Goal: Task Accomplishment & Management: Use online tool/utility

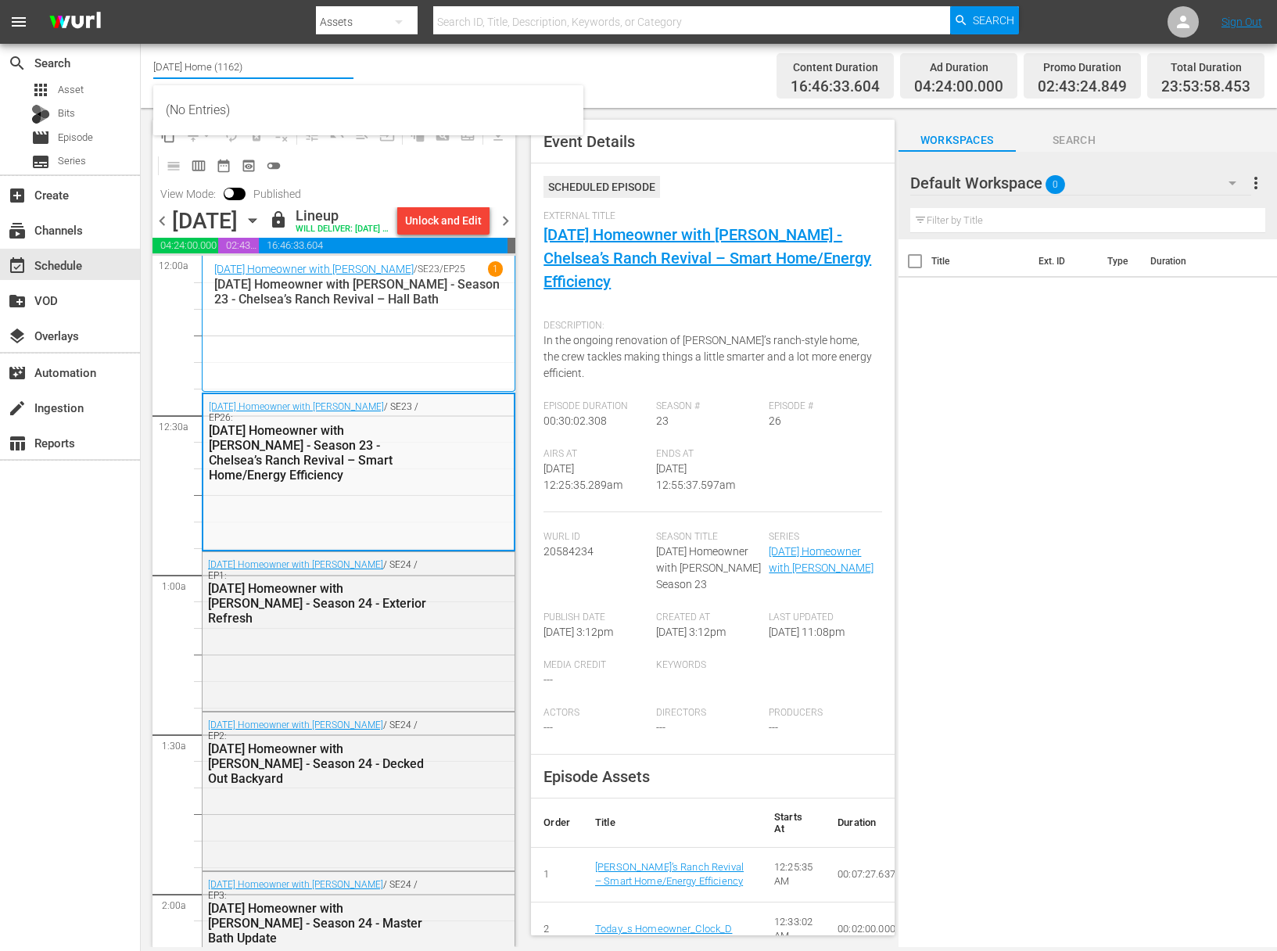
drag, startPoint x: 264, startPoint y: 70, endPoint x: 142, endPoint y: 49, distance: 124.6
click at [142, 49] on div "Channel Title Today's Home (1162) Bulk Remove Gaps & Overlaps Content Duration …" at bounding box center [709, 76] width 1136 height 64
click at [203, 65] on input "food" at bounding box center [253, 67] width 200 height 38
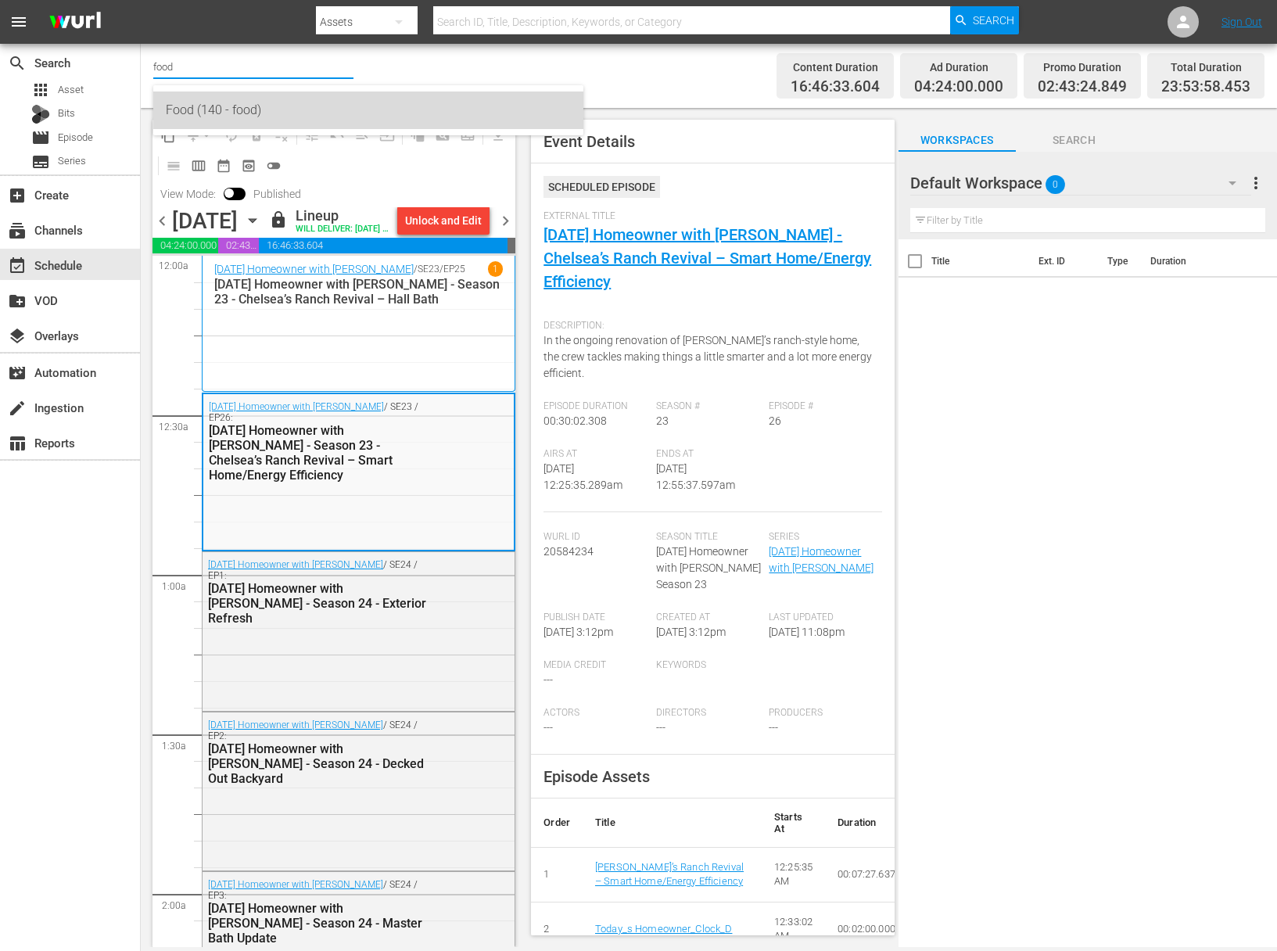
click at [203, 116] on div "Food (140 - food)" at bounding box center [368, 111] width 405 height 38
type input "Food (140 - food)"
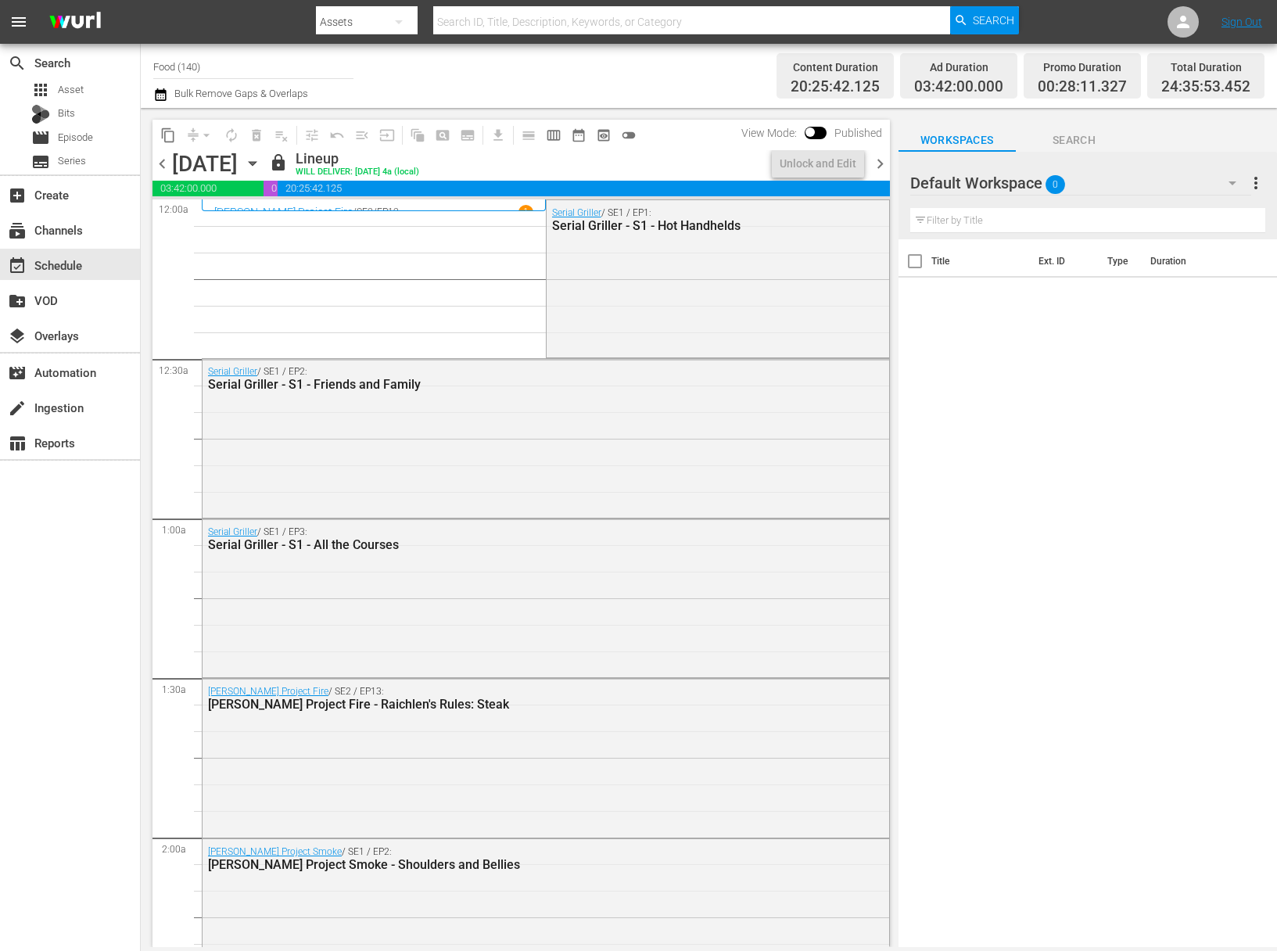
click at [261, 163] on icon "button" at bounding box center [252, 163] width 17 height 17
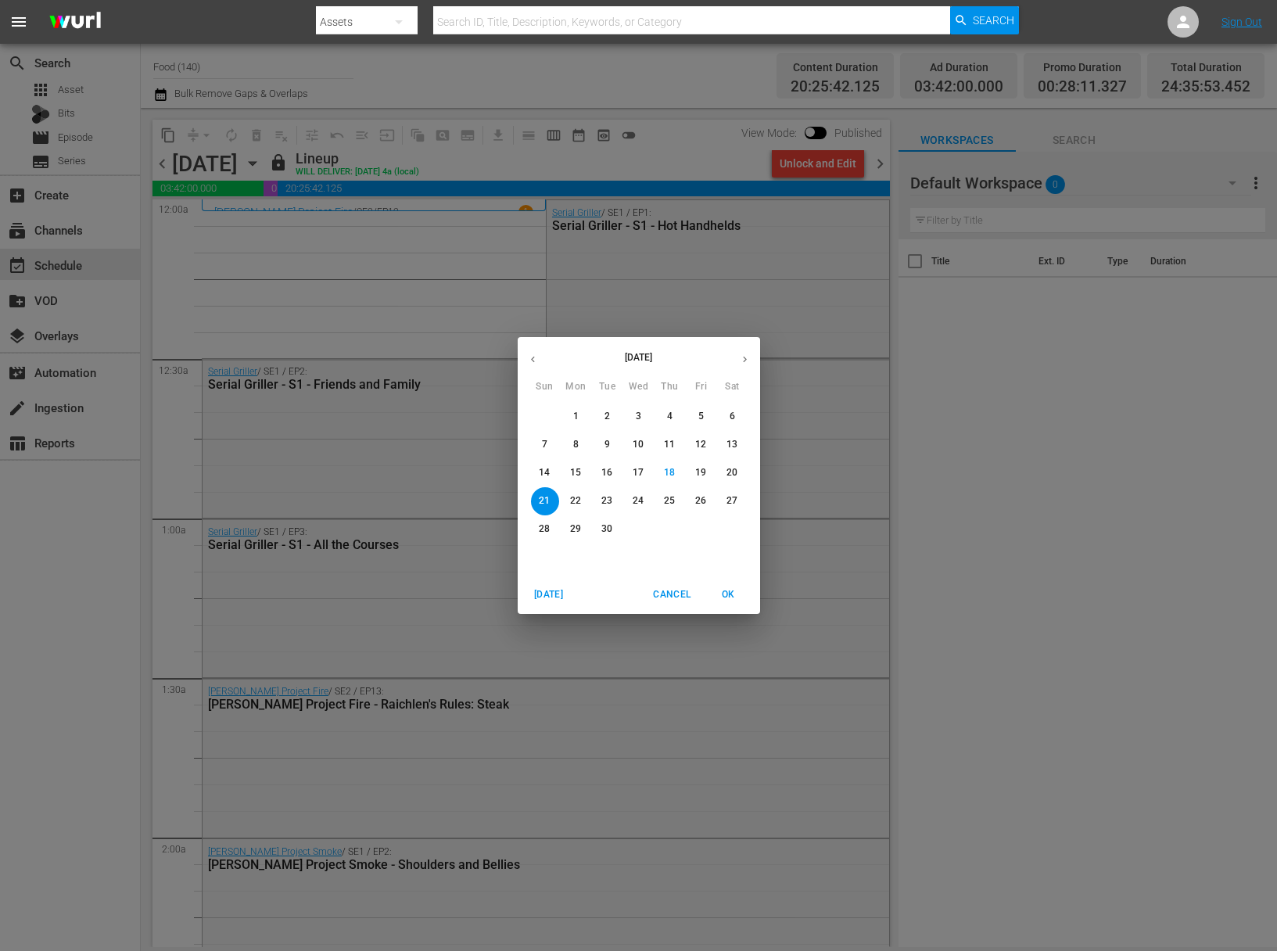
click at [577, 502] on p "22" at bounding box center [575, 500] width 11 height 13
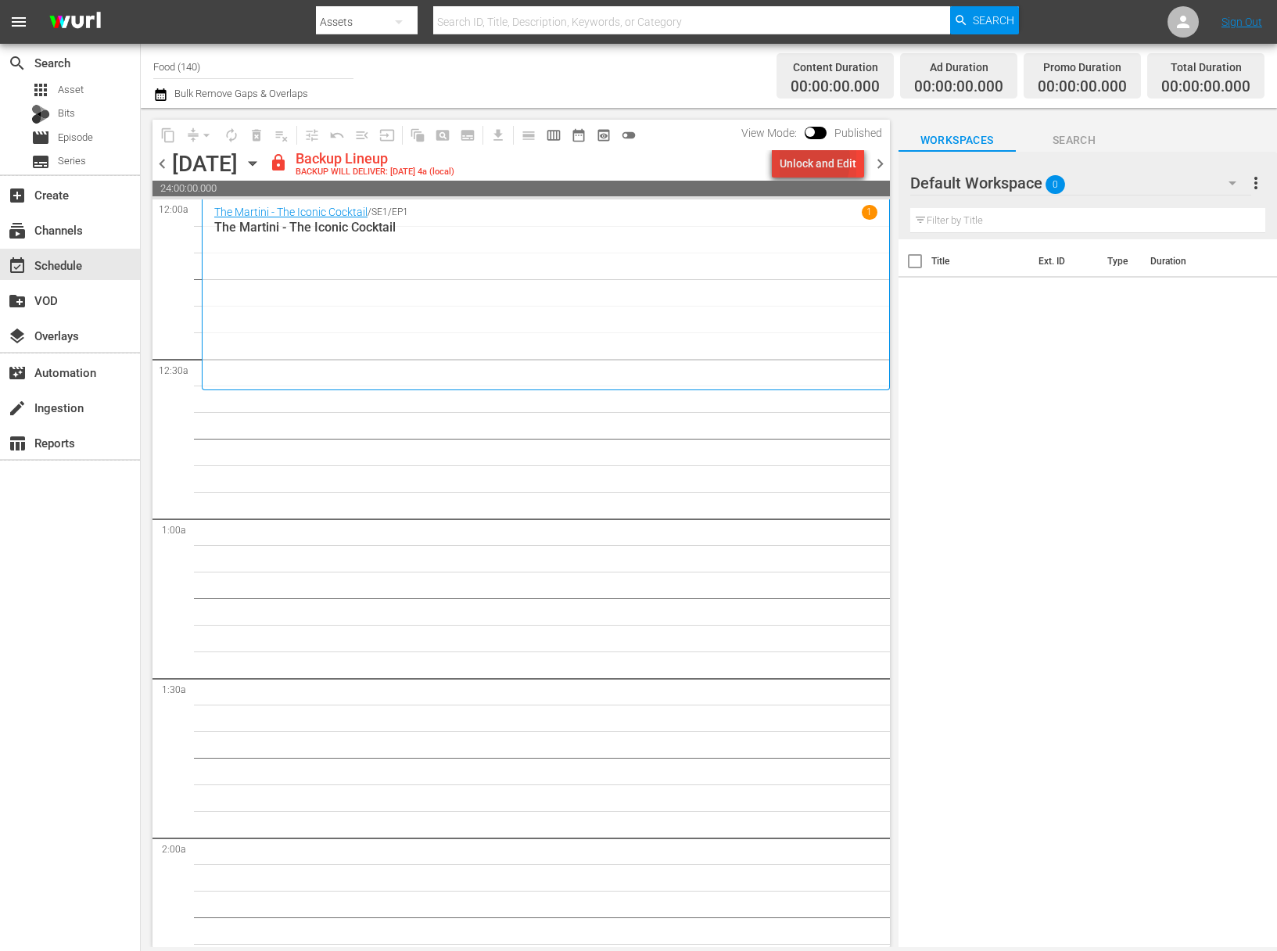
click at [789, 160] on div "Unlock and Edit" at bounding box center [818, 163] width 77 height 28
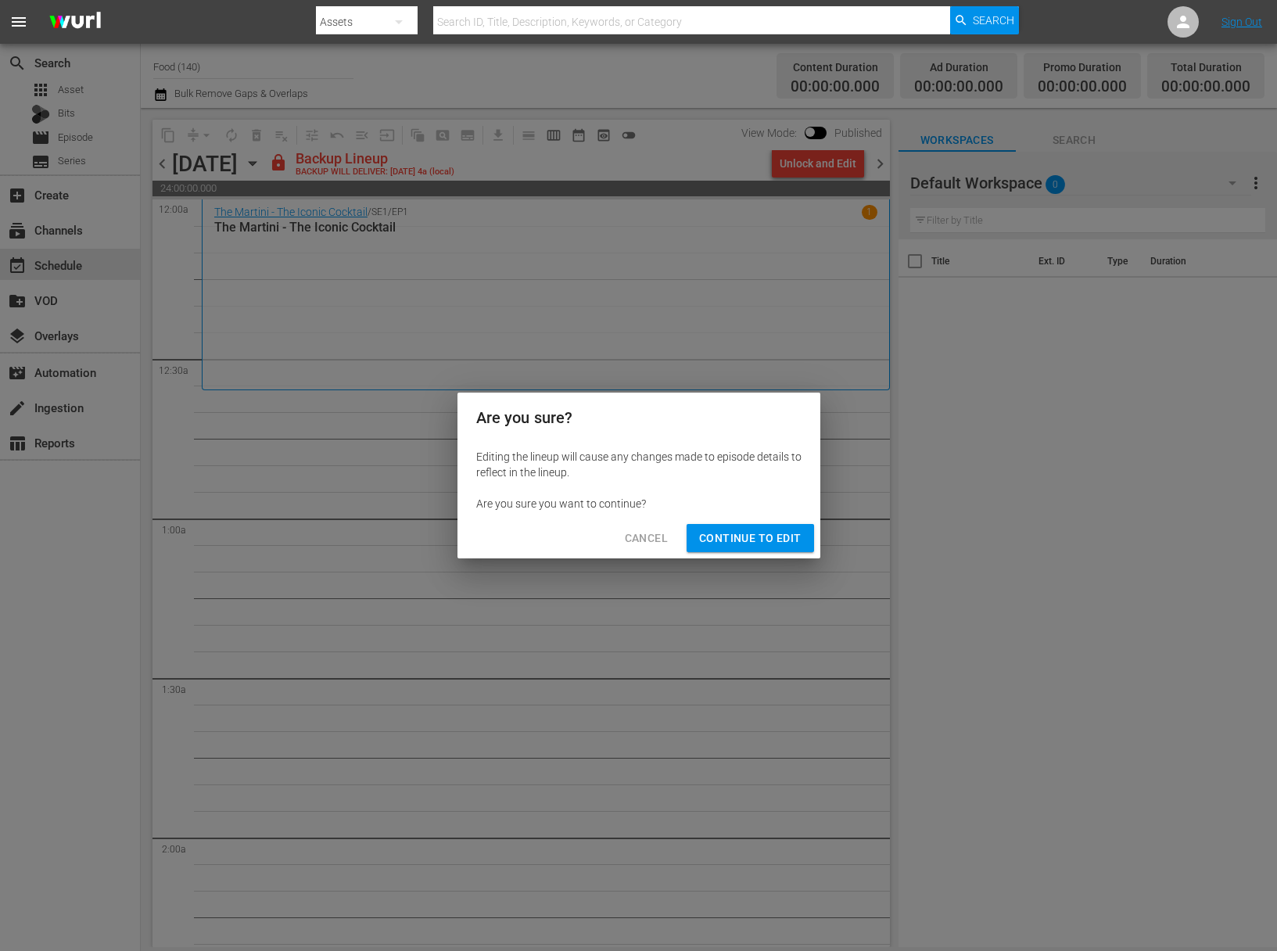
click at [767, 518] on div "Cancel Continue to Edit" at bounding box center [639, 538] width 363 height 41
click at [763, 544] on span "Continue to Edit" at bounding box center [750, 539] width 102 height 20
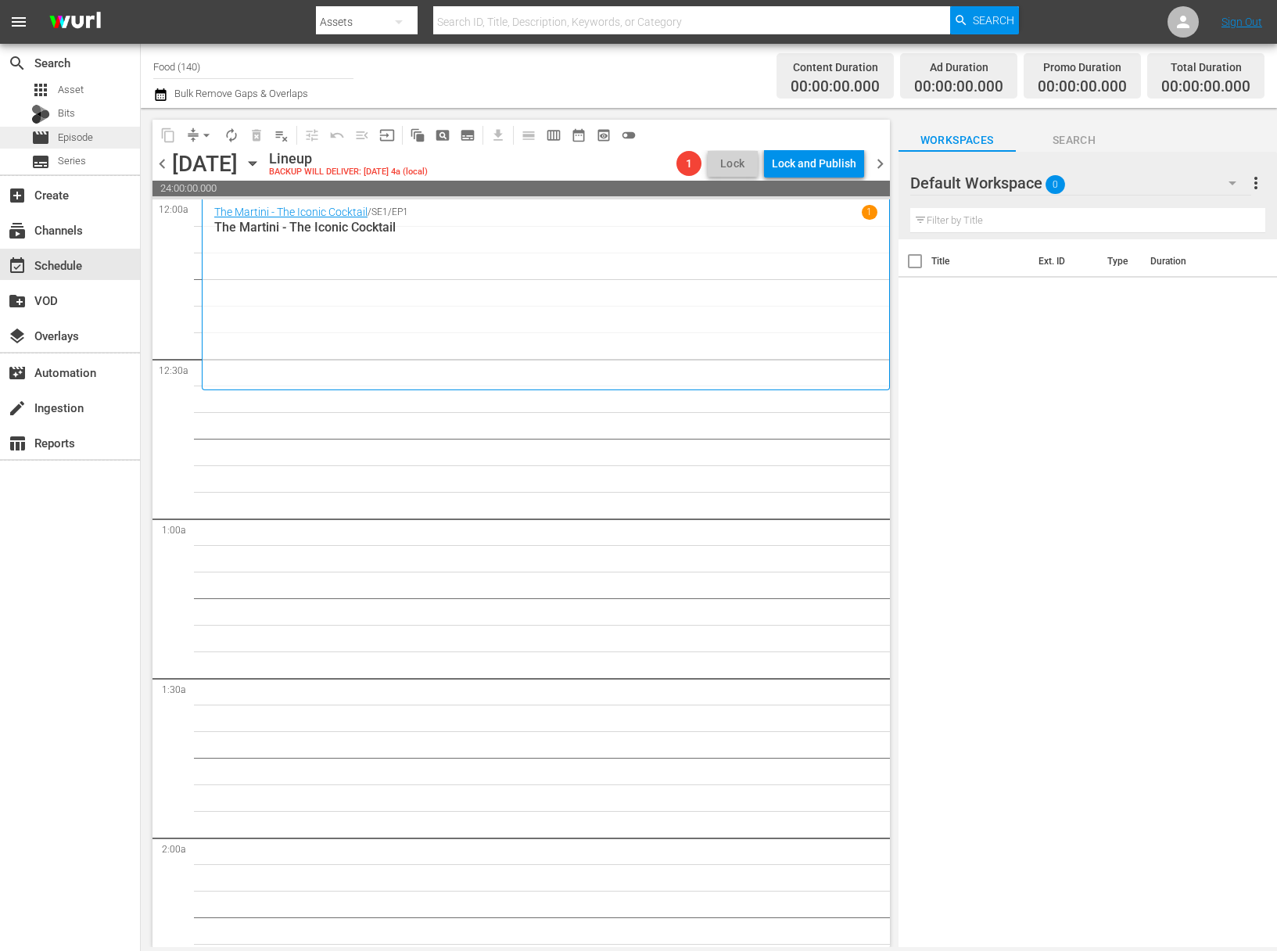
click at [99, 145] on div "movie Episode" at bounding box center [70, 138] width 140 height 22
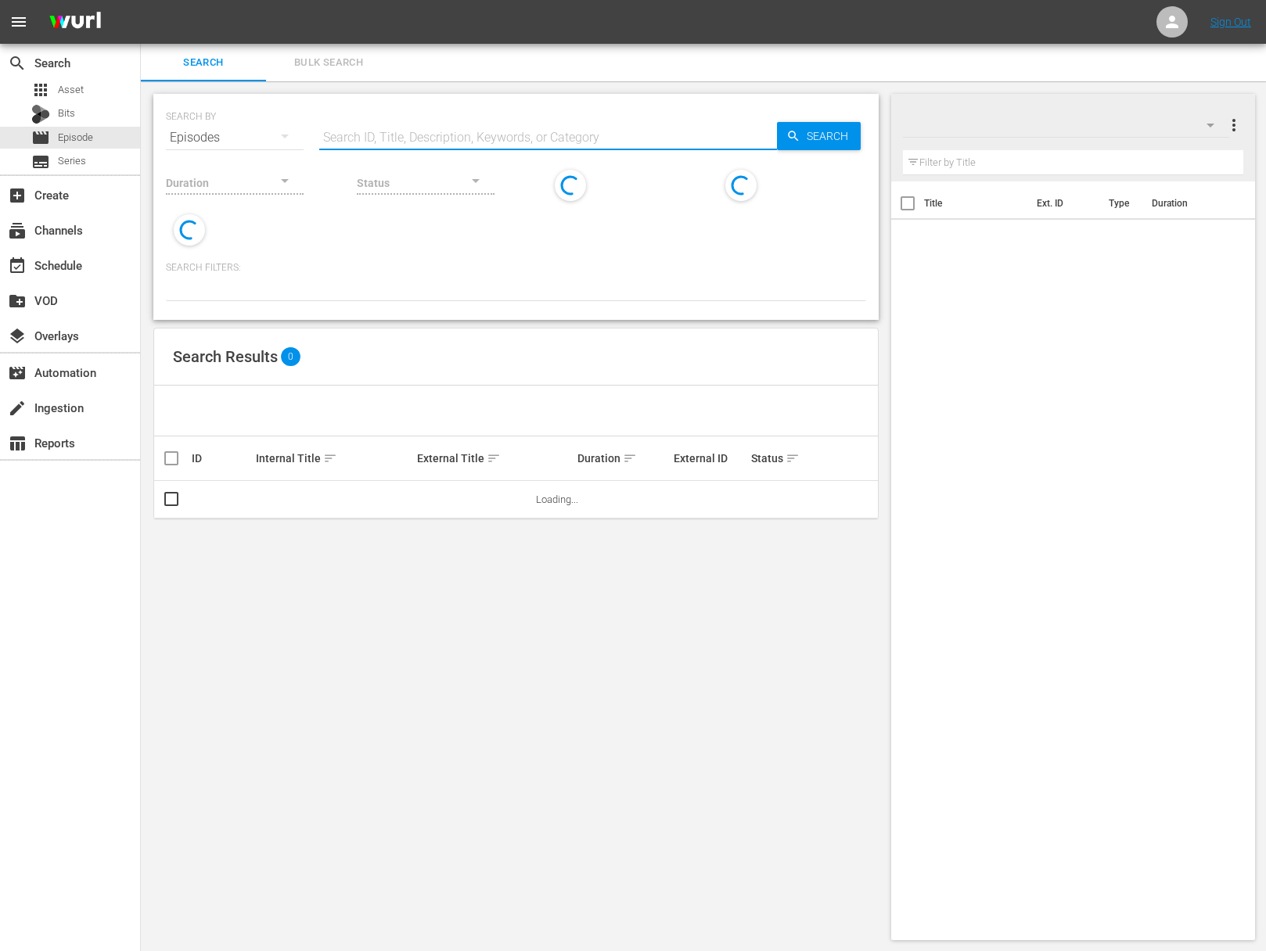
click at [379, 135] on input "text" at bounding box center [548, 138] width 458 height 38
paste input "Welcome to my Farm: Ice Ice Baby"
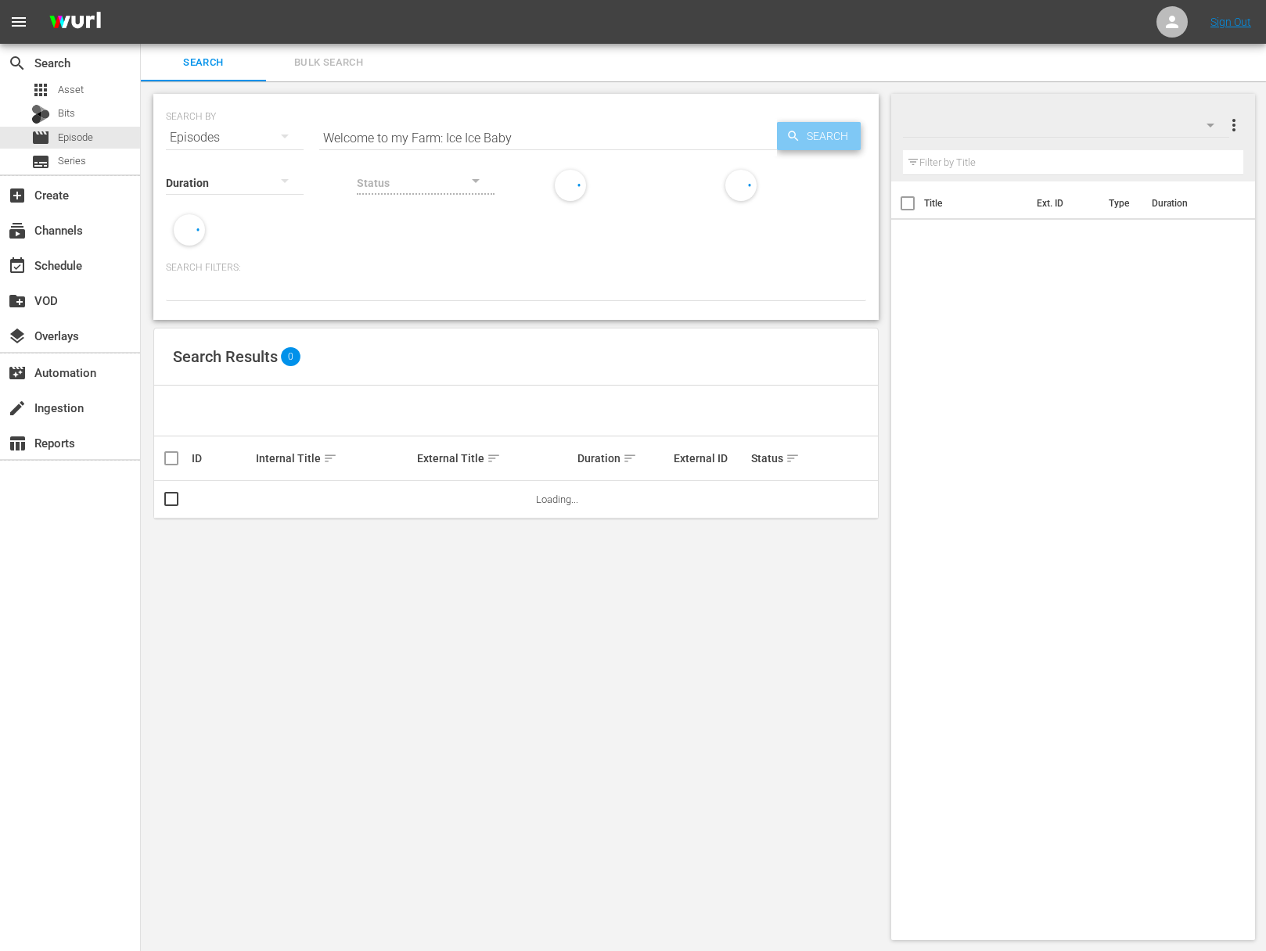
click at [849, 133] on span "Search" at bounding box center [830, 136] width 60 height 28
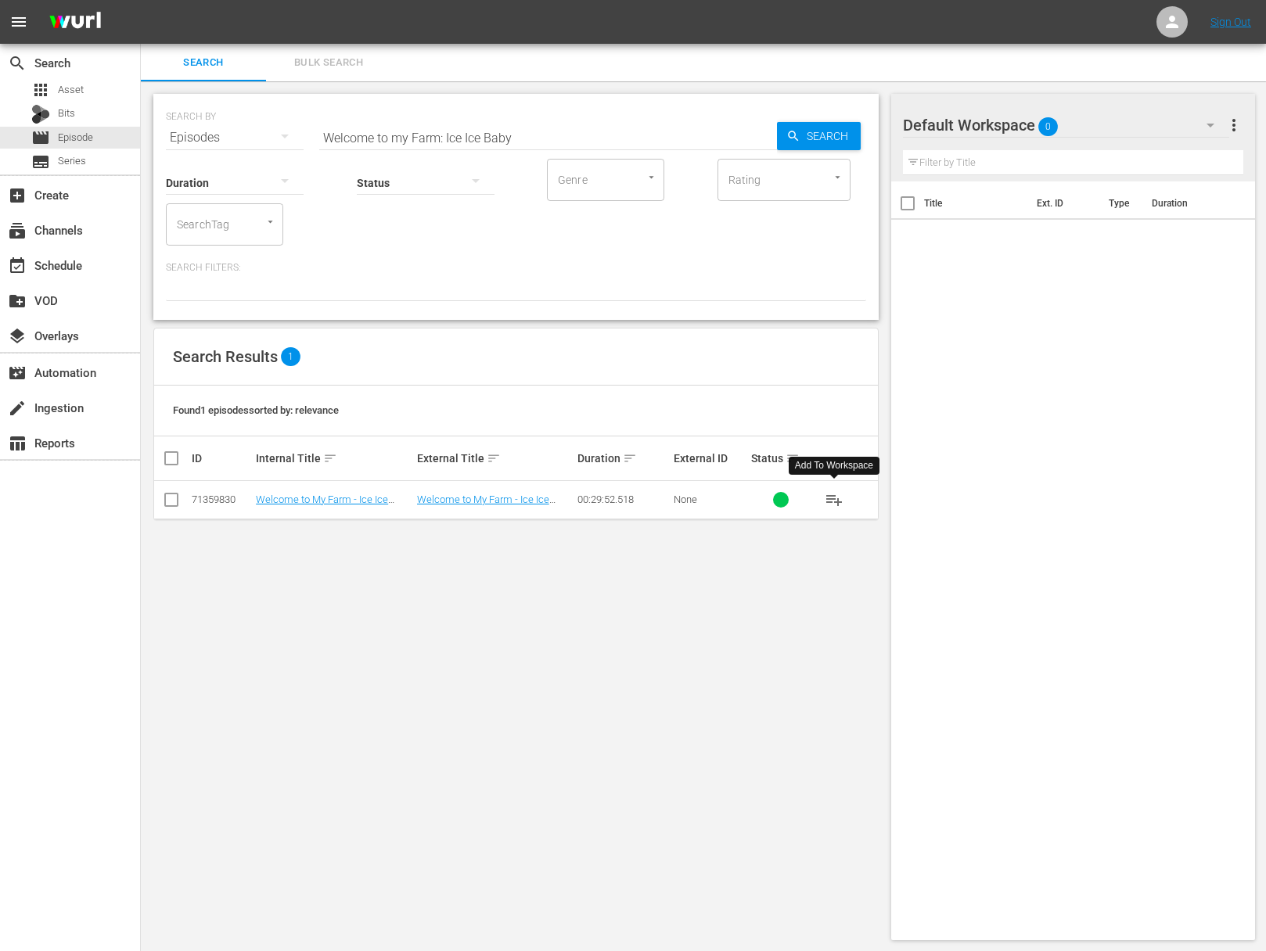
click at [837, 504] on span "playlist_add" at bounding box center [833, 499] width 19 height 19
click at [837, 500] on span "playlist_add" at bounding box center [833, 499] width 19 height 19
click at [834, 501] on span "playlist_add" at bounding box center [833, 499] width 19 height 19
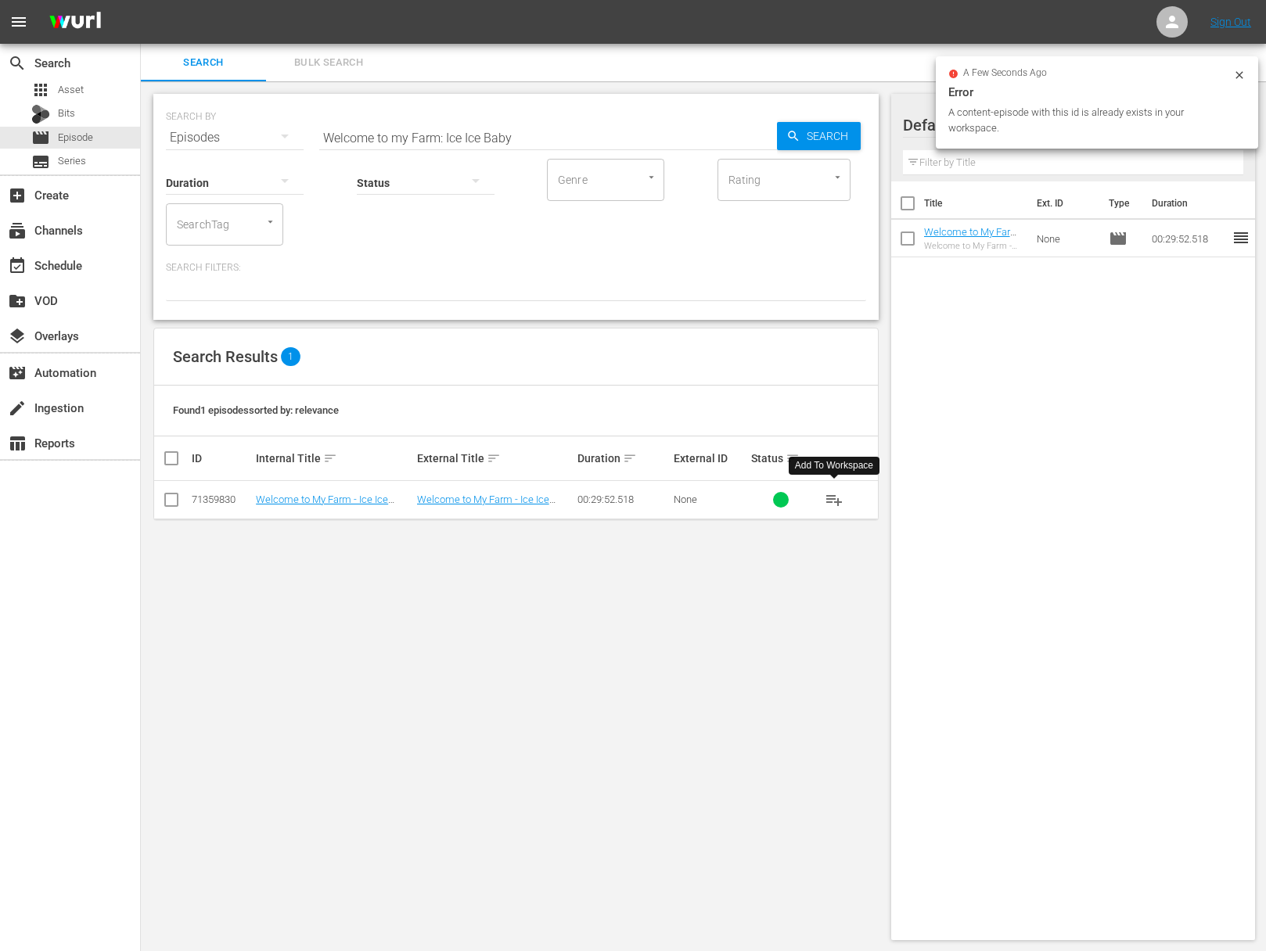
click at [525, 141] on input "Welcome to my Farm: Ice Ice Baby" at bounding box center [548, 138] width 458 height 38
paste input "Let There be Light"
click at [836, 143] on span "Search" at bounding box center [830, 136] width 60 height 28
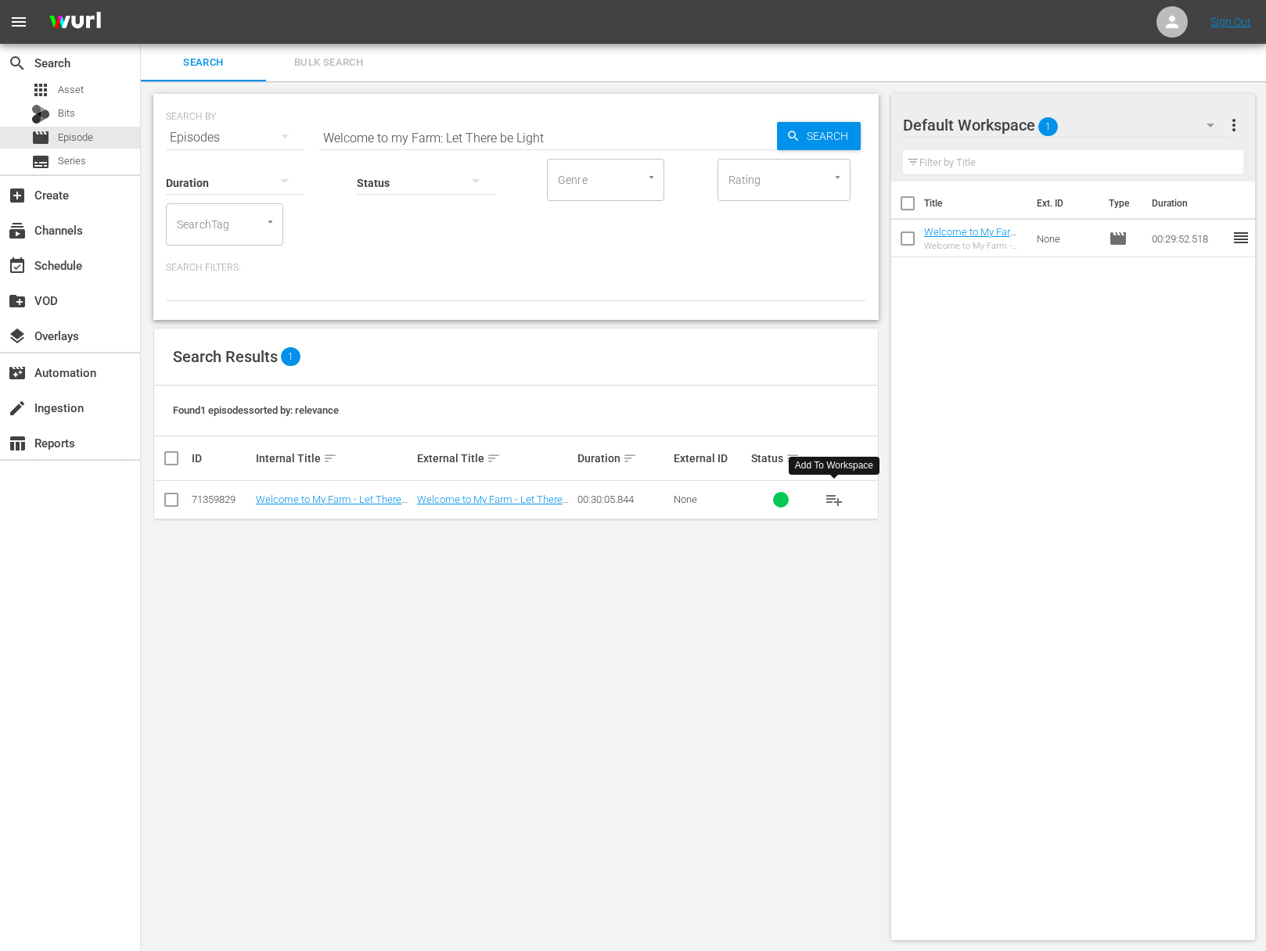
click at [835, 495] on span "playlist_add" at bounding box center [833, 499] width 19 height 19
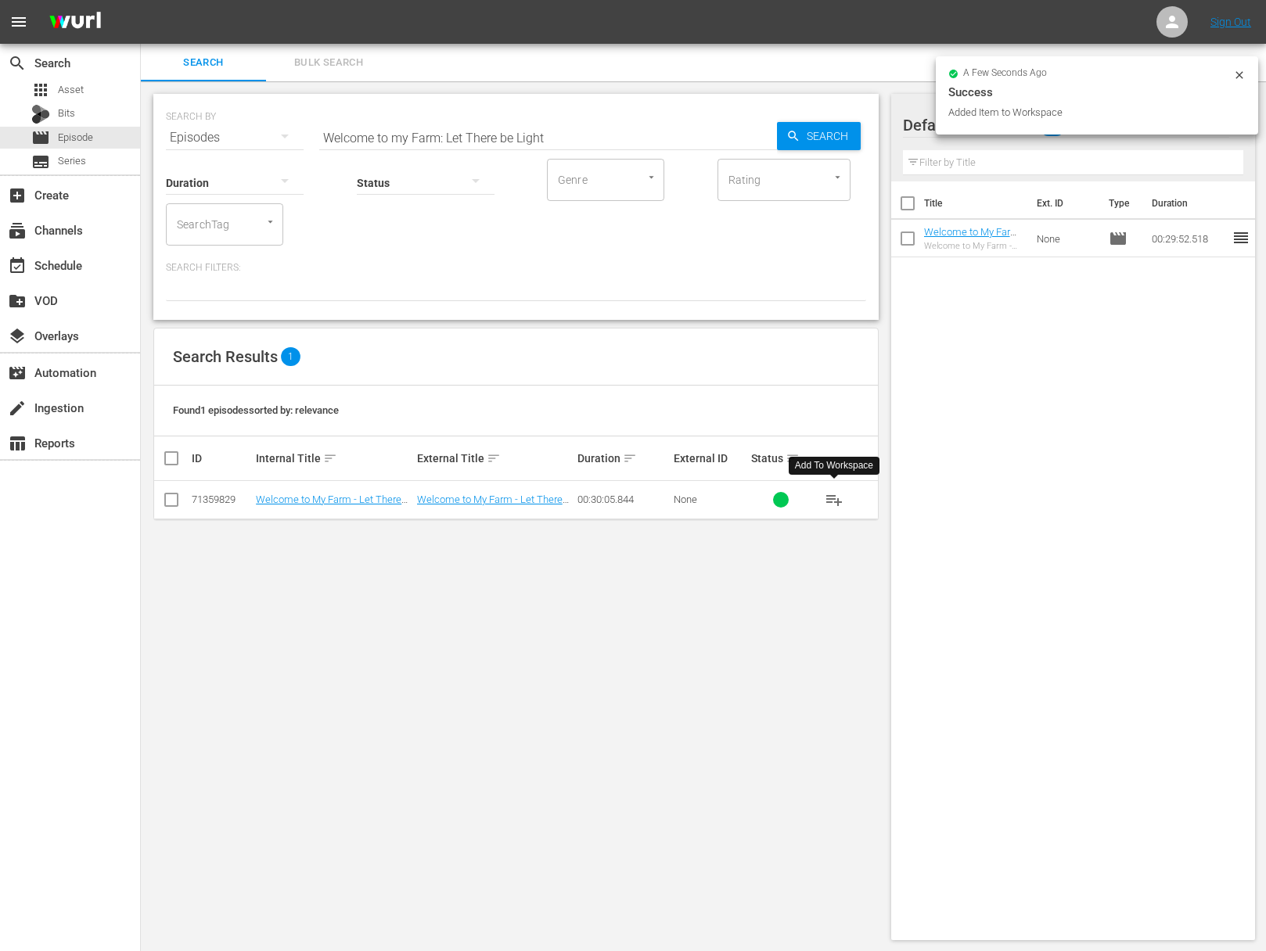
click at [533, 138] on input "Welcome to my Farm: Let There be Light" at bounding box center [548, 138] width 458 height 38
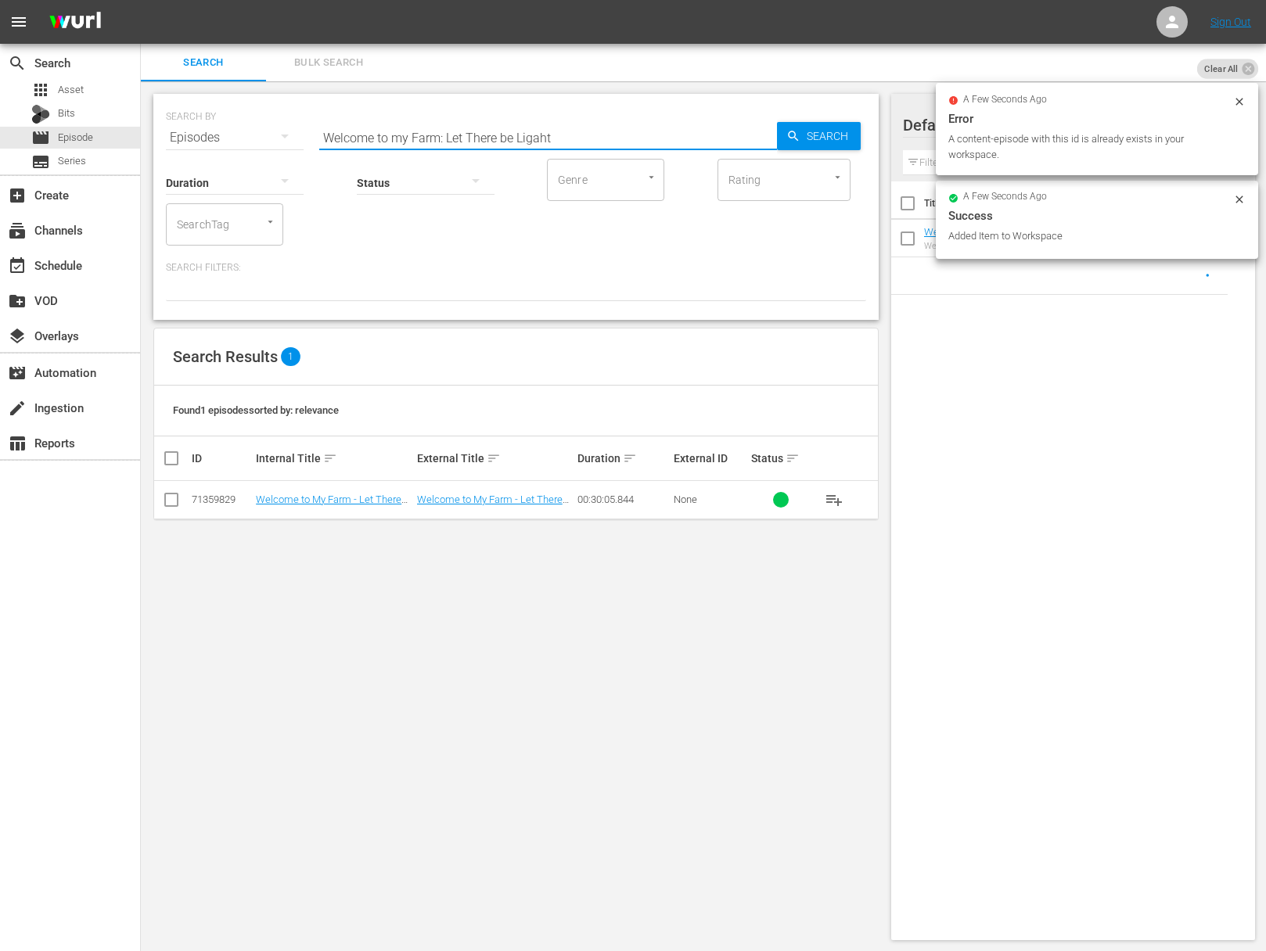
paste input "Welcome to my Farm: An Old-Fashioned New England Thanksgiving"
click at [531, 137] on input "Welcome to my Farm: Let There be LigaWelcome to my Farm: An Old-Fashioned New E…" at bounding box center [548, 138] width 458 height 38
paste input "An Old-Fashioned New England Thanksgiving"
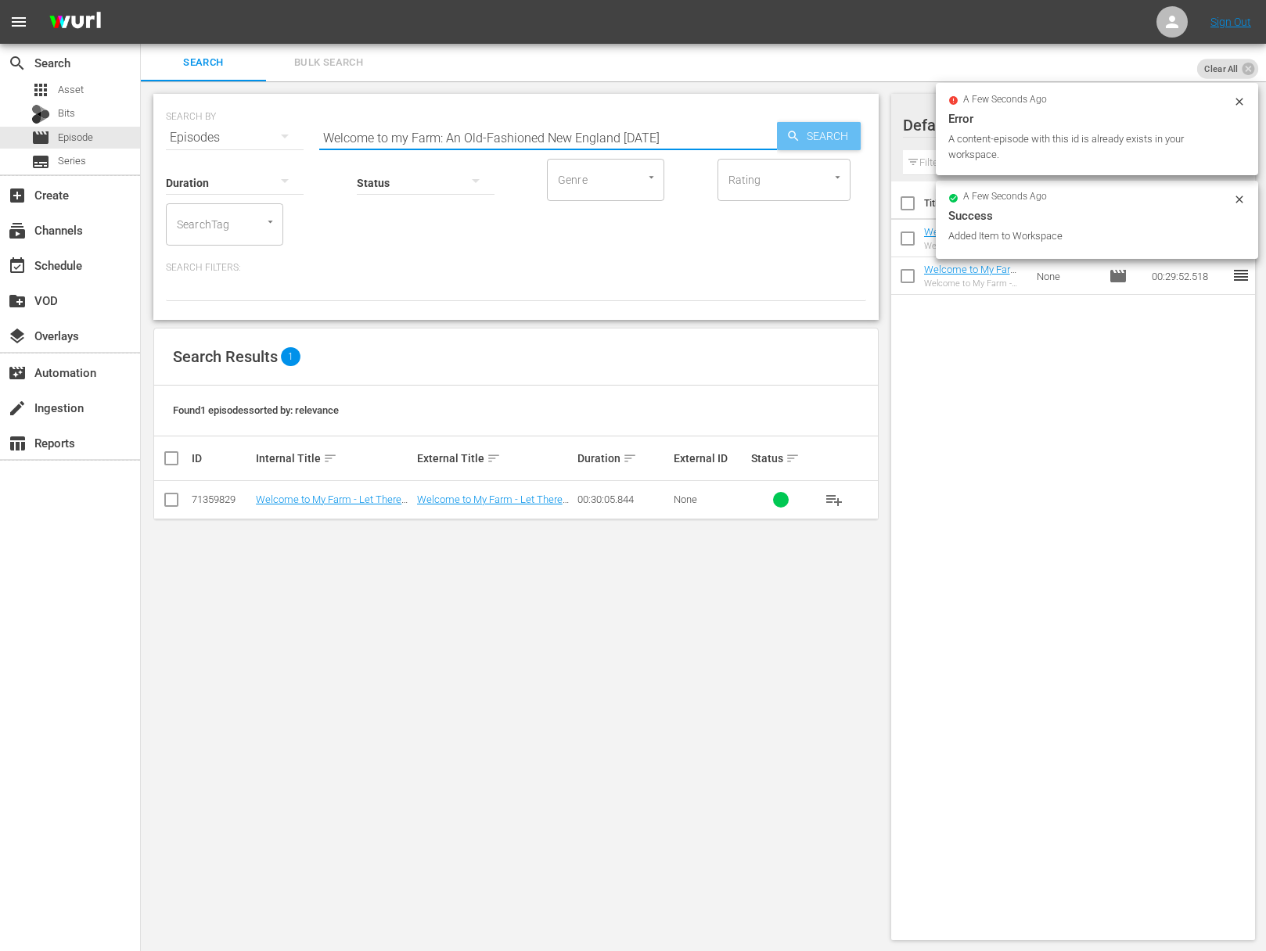
click at [803, 138] on span "Search" at bounding box center [830, 136] width 60 height 28
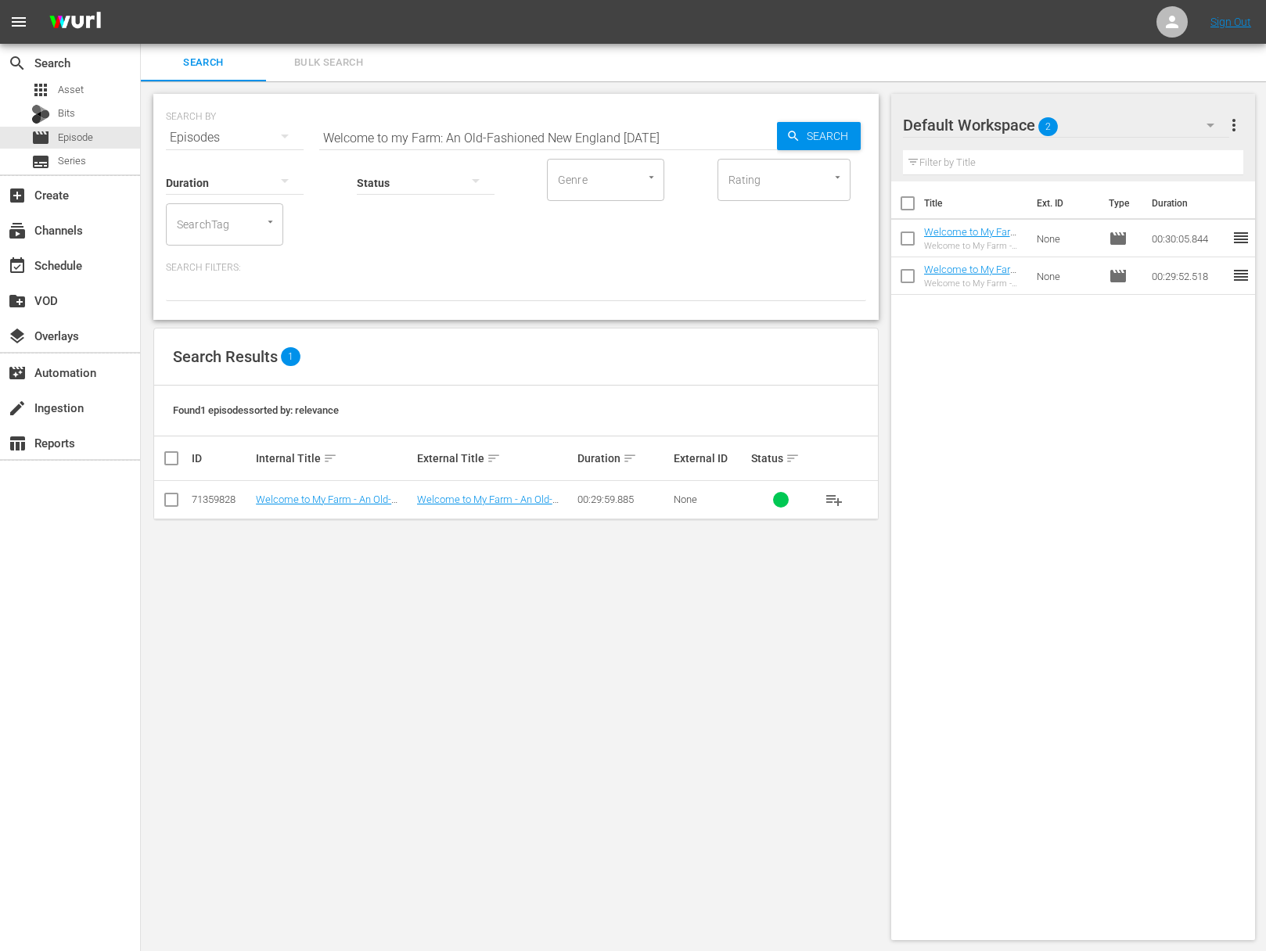
click at [829, 494] on span "playlist_add" at bounding box center [833, 499] width 19 height 19
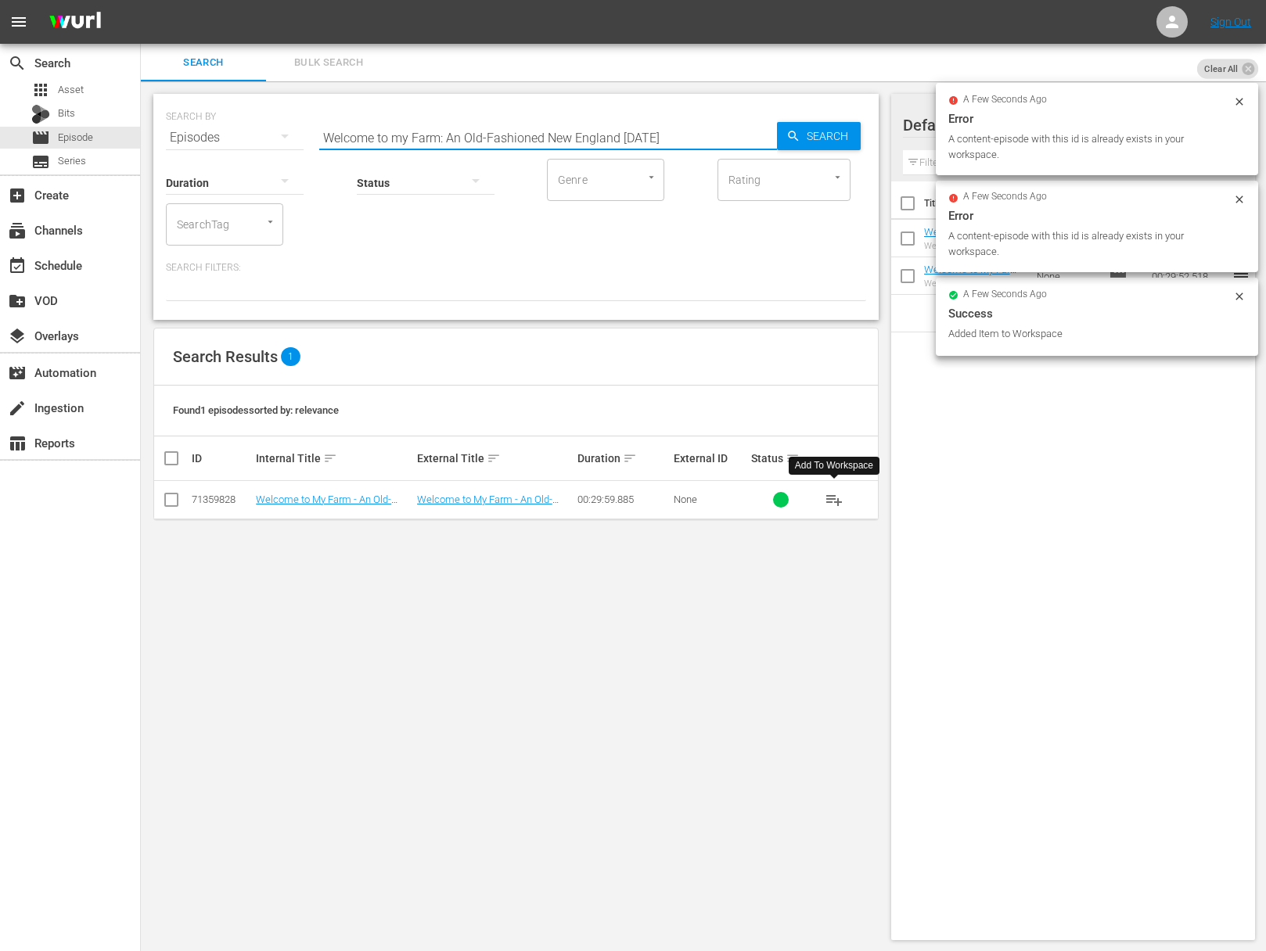
click at [625, 142] on input "Welcome to my Farm: An Old-Fashioned New England Thanksgiving" at bounding box center [548, 138] width 458 height 38
paste input "Blueberries"
click at [828, 136] on span "Search" at bounding box center [830, 136] width 60 height 28
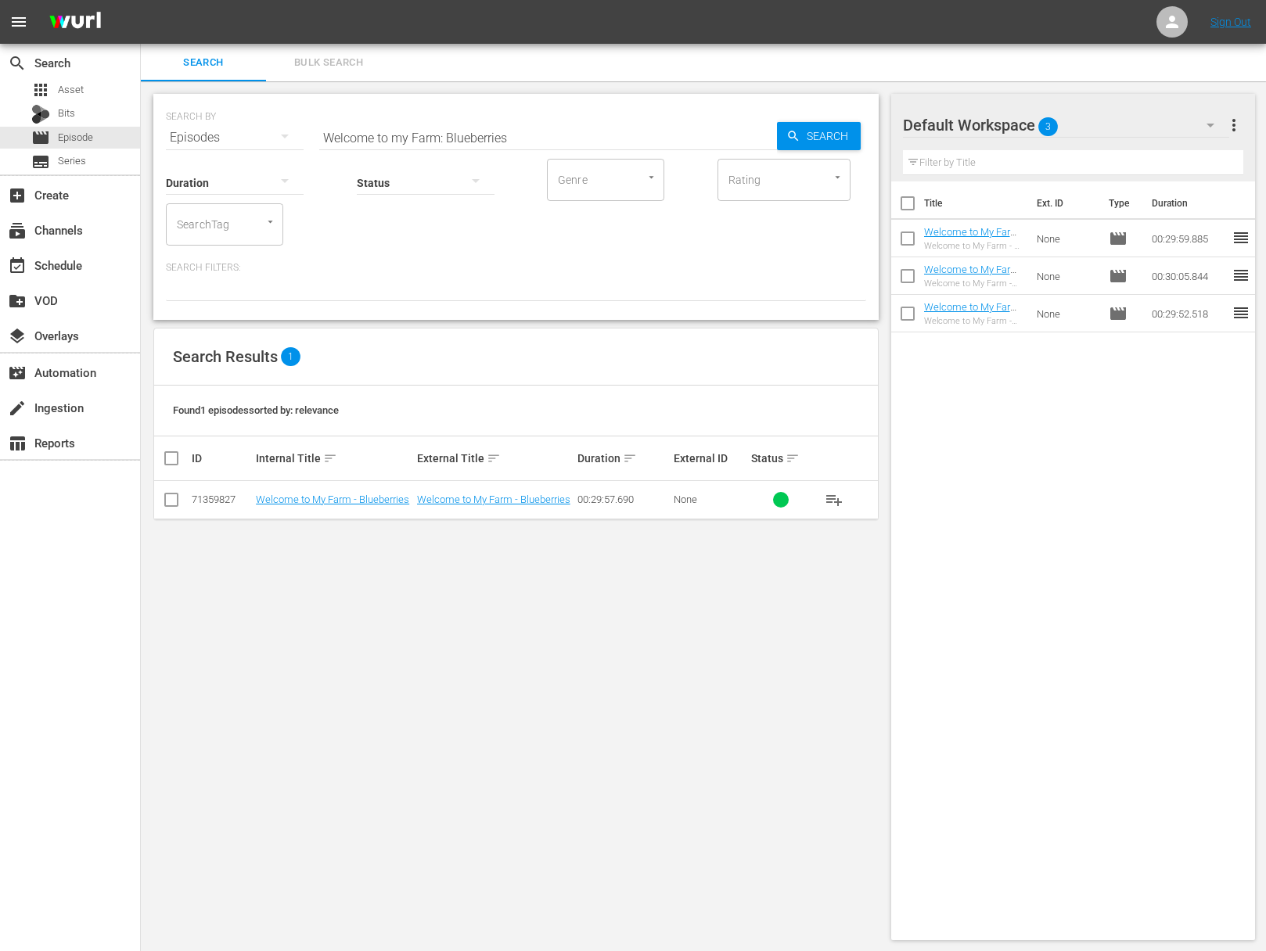
click at [834, 495] on span "playlist_add" at bounding box center [833, 499] width 19 height 19
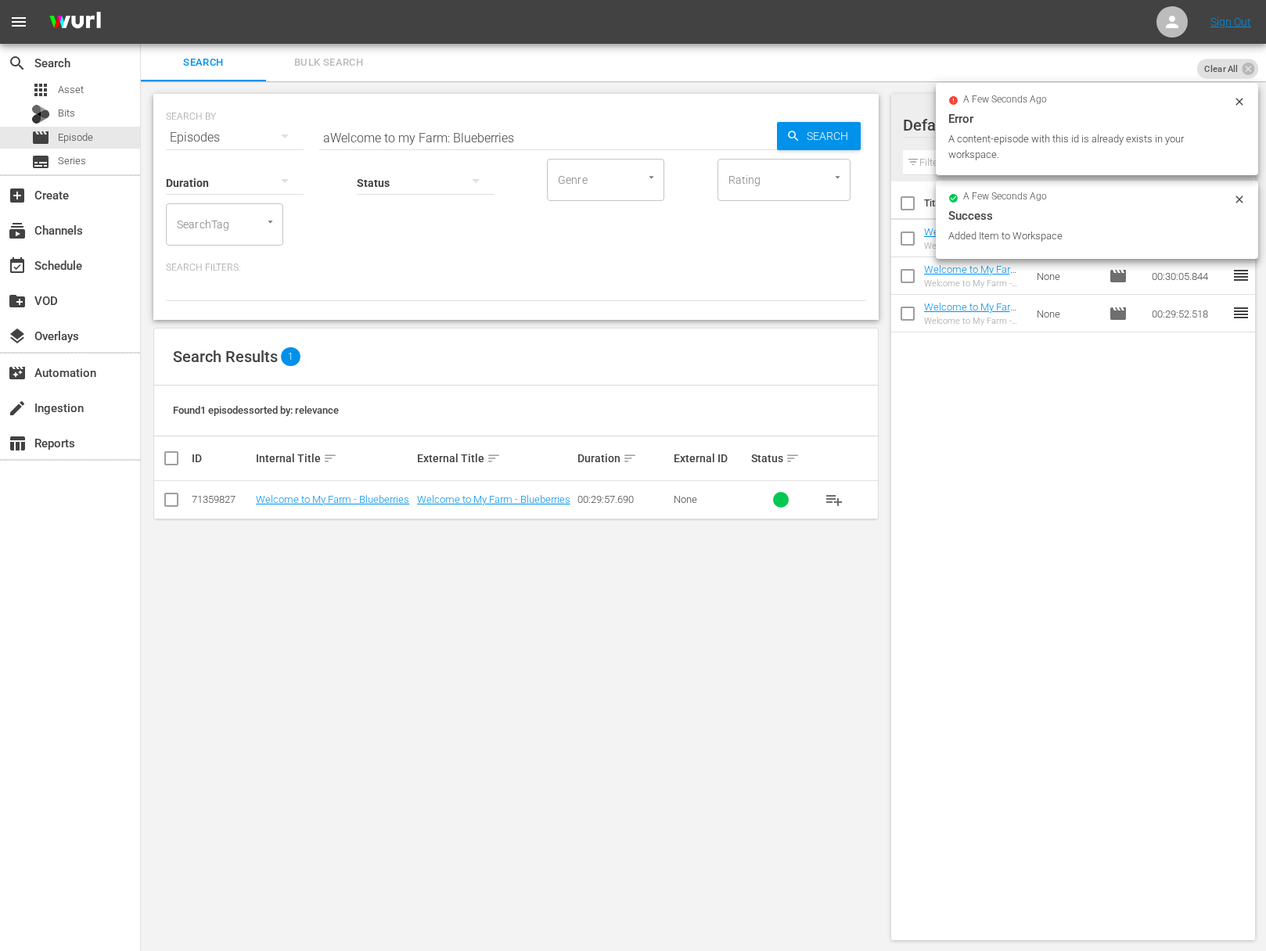
click at [562, 121] on input "aWelcome to my Farm: Blueberries" at bounding box center [548, 138] width 458 height 38
paste input "Welcome to my Farm: Duck Duck Goose"
click at [556, 127] on input "Welcome to my Farm: Duck Duck GooseaWelcome to my Farm: Blueberries" at bounding box center [548, 138] width 458 height 38
paste input "Welcome to my Farm: Duck Duck Goose"
click at [620, 134] on input "aWelcome to my Farm: Duck Duck GooseWelcome to my Farm: Duck Duck GooseaWelcome…" at bounding box center [548, 138] width 458 height 38
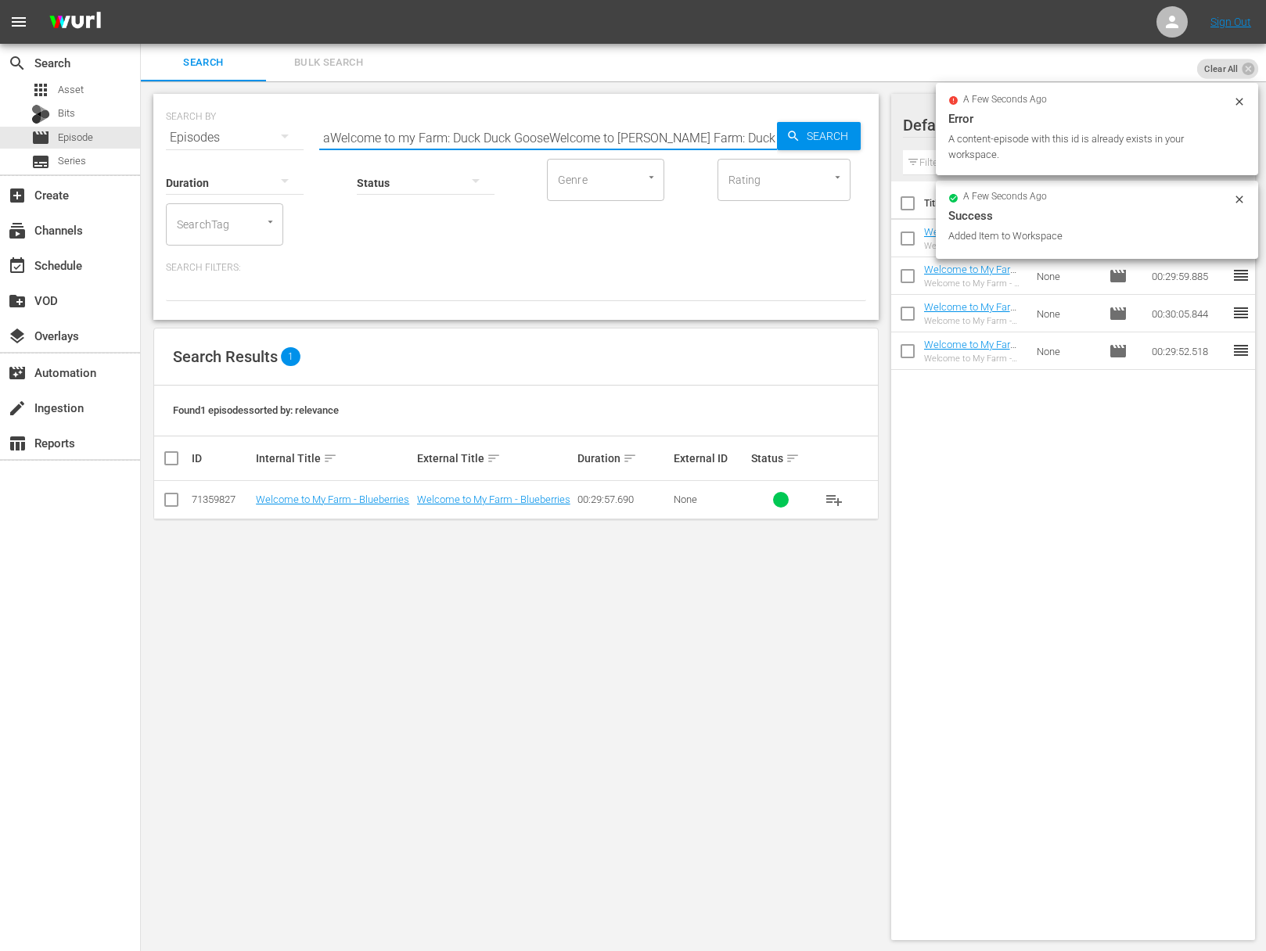
paste input "Welcome to my Farm: Duck Duck Goose"
click at [620, 134] on input "aWelcome to my Farm: Duck Duck GooseWelcome to aWelcome to my Farm: Duck Duck G…" at bounding box center [548, 138] width 458 height 38
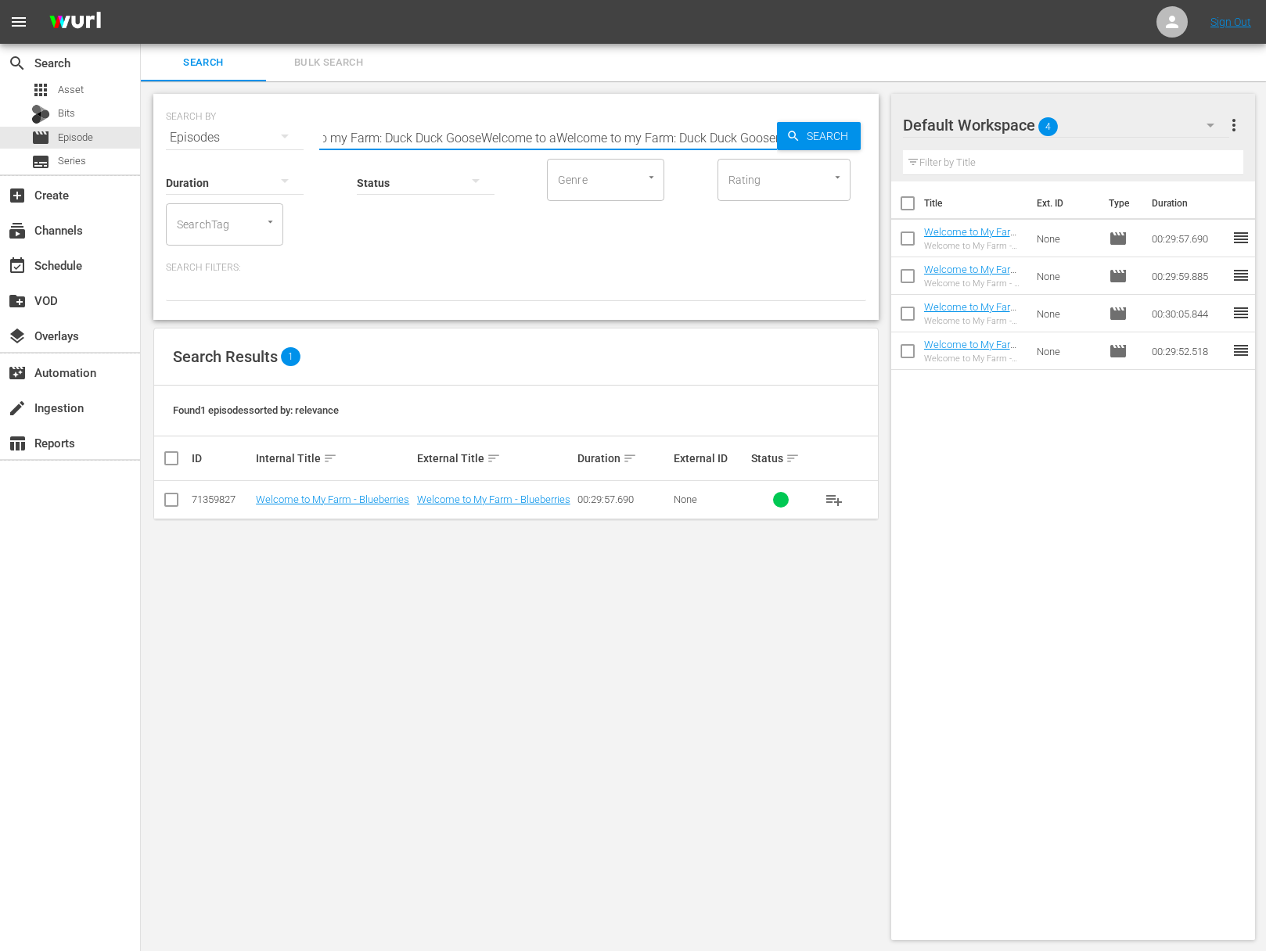
paste input "Welcome to my Farm: Duck Duck Goose"
click at [814, 134] on span "Search" at bounding box center [830, 136] width 60 height 28
click at [836, 496] on span "playlist_add" at bounding box center [833, 499] width 19 height 19
click at [835, 497] on span "playlist_add" at bounding box center [833, 499] width 19 height 19
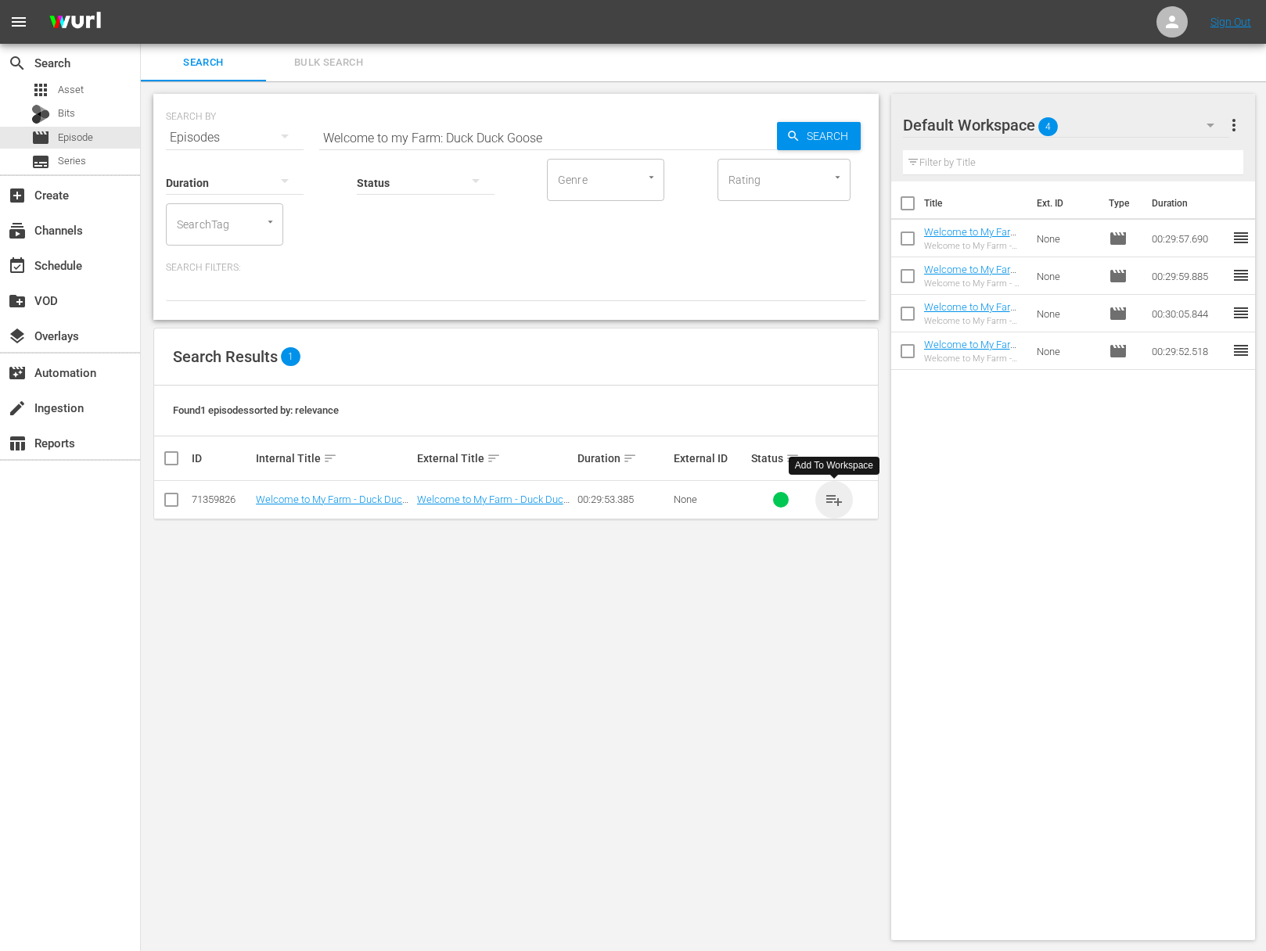
click at [835, 497] on span "playlist_add" at bounding box center [833, 499] width 19 height 19
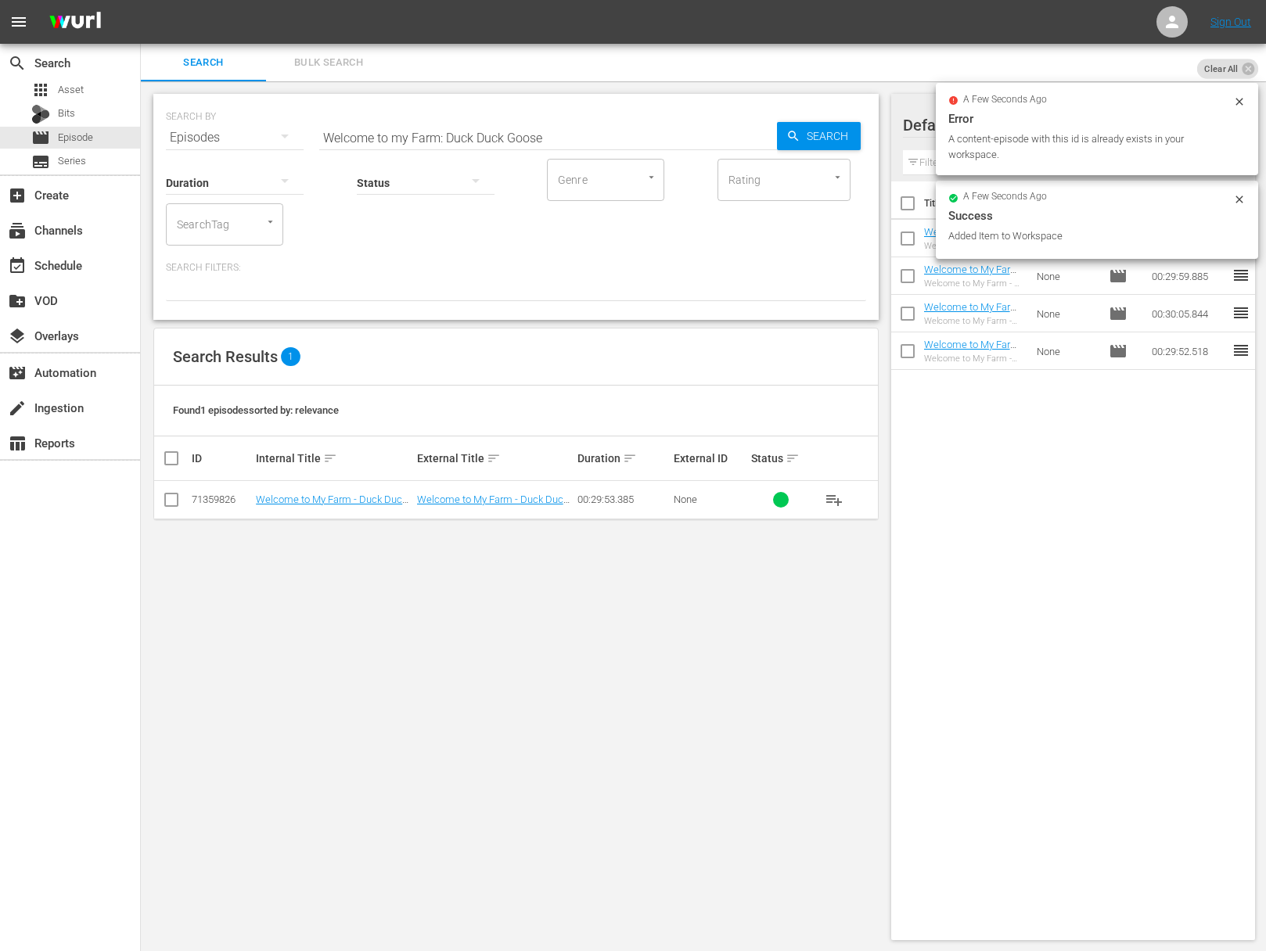
drag, startPoint x: 568, startPoint y: 115, endPoint x: 567, endPoint y: 127, distance: 11.8
click at [569, 117] on div "SEARCH BY Search By Episodes Search ID, Title, Description, Keywords, or Catego…" at bounding box center [516, 128] width 700 height 56
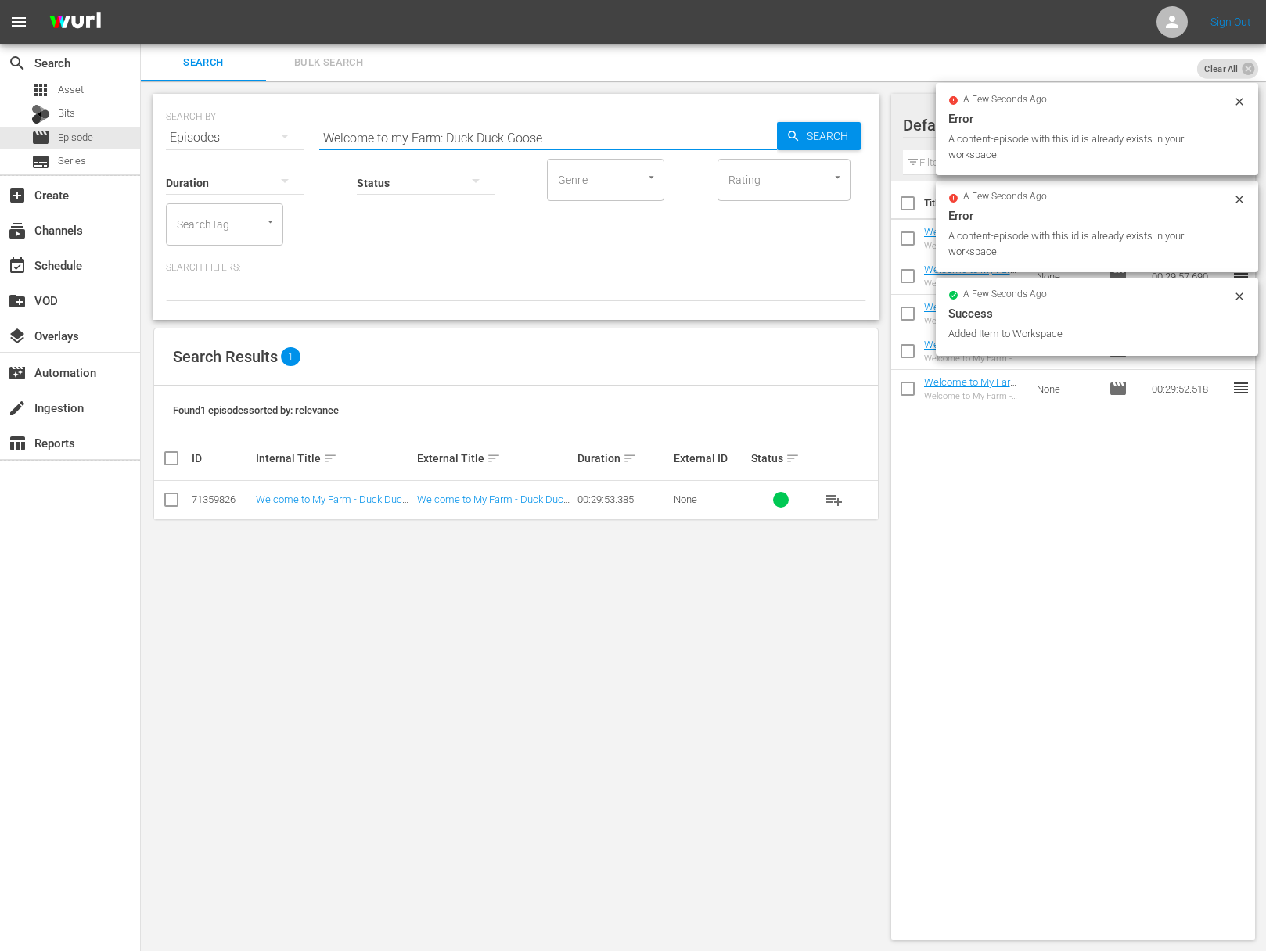
click at [566, 131] on input "Welcome to my Farm: Duck Duck Goose" at bounding box center [548, 138] width 458 height 38
paste input "Welcome to my Farm: Moo Vous Plait"
click at [567, 135] on input "Welcome to my Farm: Duck Duck GooseaWelcome to my Farm: Moo Vous Plait" at bounding box center [548, 138] width 458 height 38
paste input "Welcome to my Farm: Moo Vous Plait"
click at [568, 135] on input "Welcome to my Farm: Duck Duck GooseaWeaaWelcome to my Farm: Moo Vous Plaitlcome…" at bounding box center [548, 138] width 458 height 38
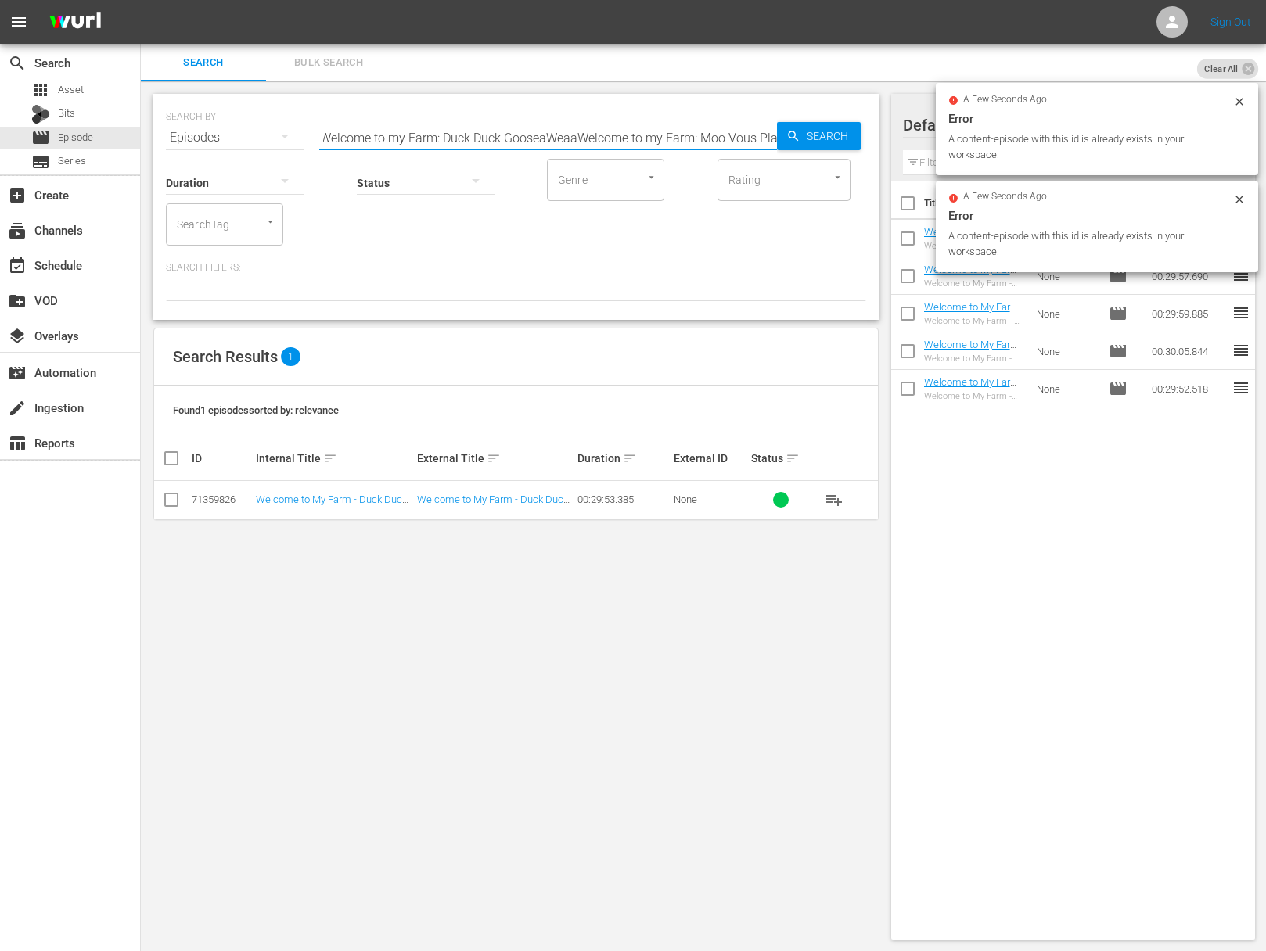
paste input "Welcome to my Farm: Moo Vous Plait"
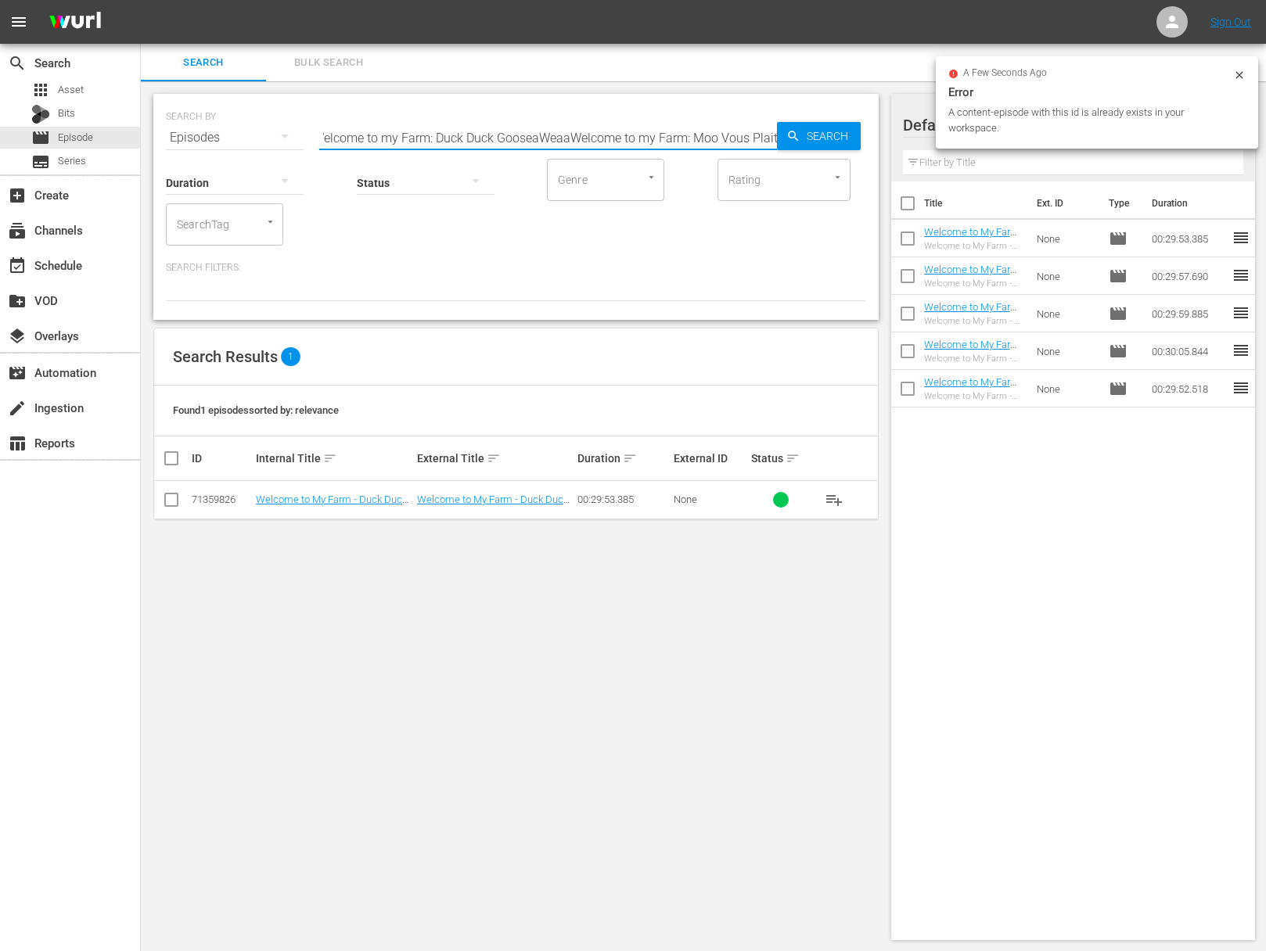
click at [572, 135] on input "Welcome to my Farm: Duck Duck GooseaWeaaWelcome to my Farm: Moo Vous PlaitWelco…" at bounding box center [548, 138] width 458 height 38
paste input "Welcome to my Farm: Moo Vous Plait"
click at [572, 135] on input "Welcome to my Farm: Duck Duck GooseaWeaaaWelcome to my Farm: Moo Vous PlaitWelc…" at bounding box center [548, 138] width 458 height 38
paste input "text"
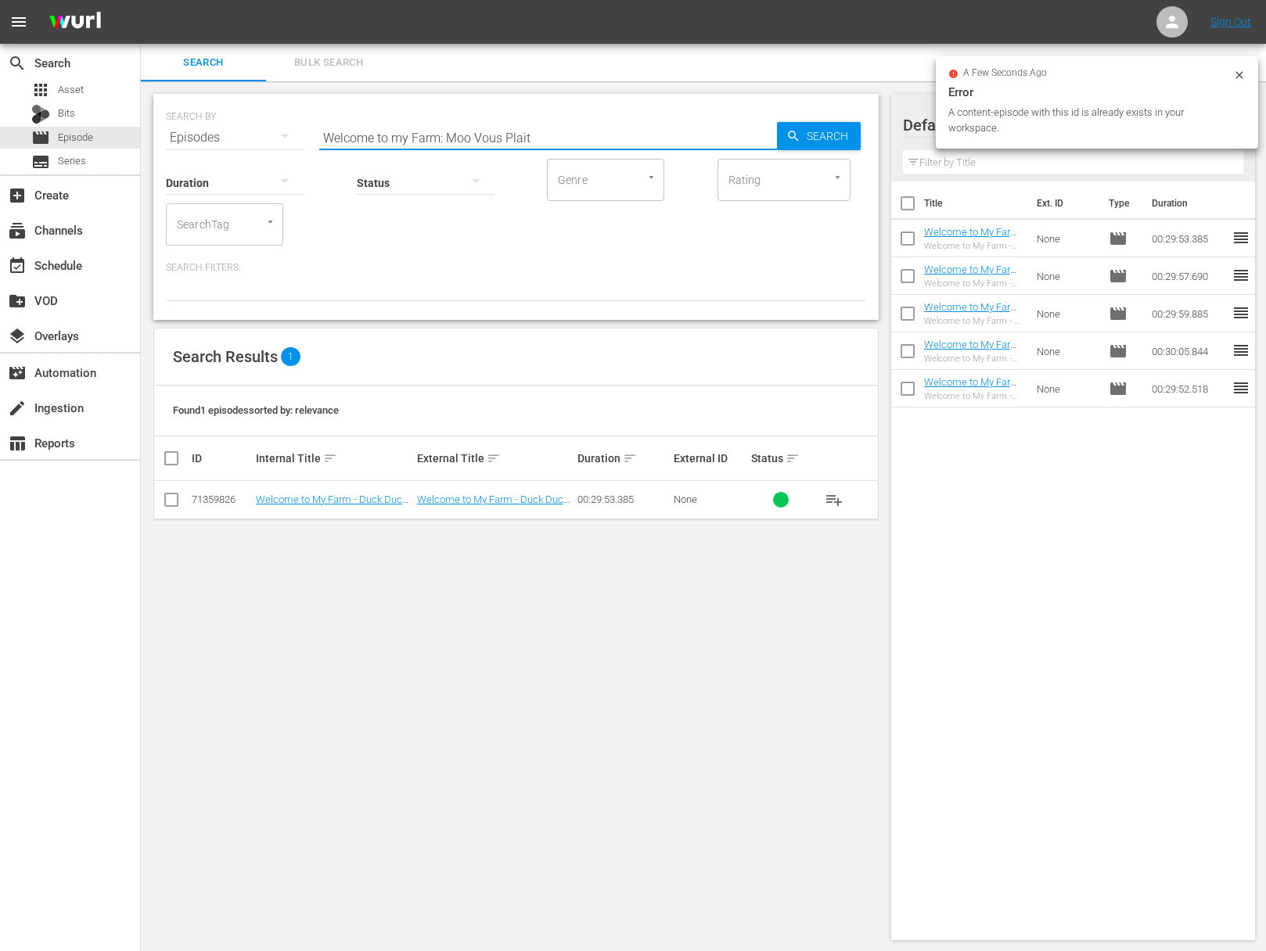
scroll to position [0, 0]
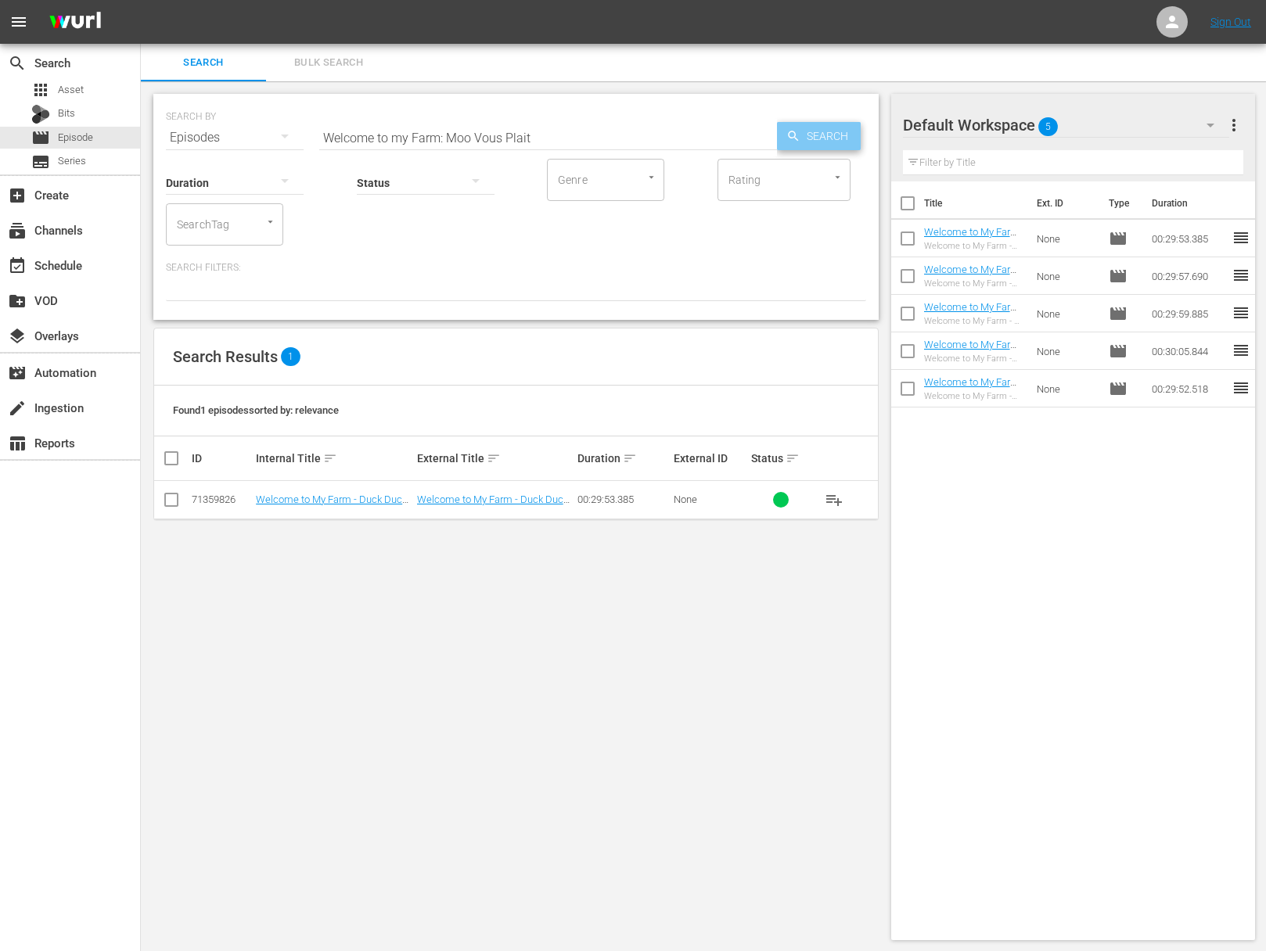
drag, startPoint x: 779, startPoint y: 138, endPoint x: 837, endPoint y: 137, distance: 57.9
click at [793, 138] on div "Search" at bounding box center [819, 136] width 84 height 28
click at [837, 137] on span "Search" at bounding box center [830, 136] width 60 height 28
click at [839, 497] on span "playlist_add" at bounding box center [833, 499] width 19 height 19
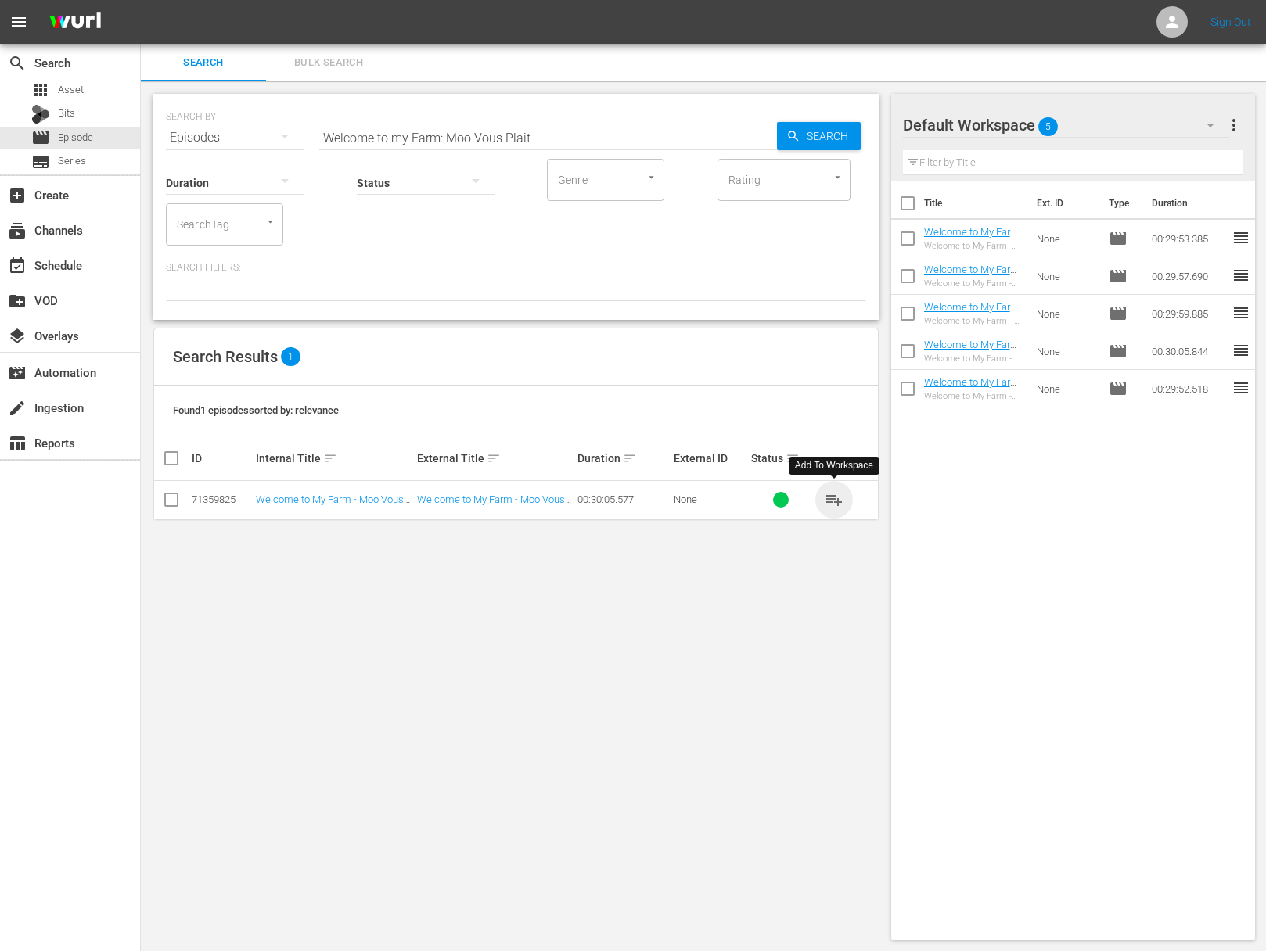
click at [839, 497] on span "playlist_add" at bounding box center [833, 499] width 19 height 19
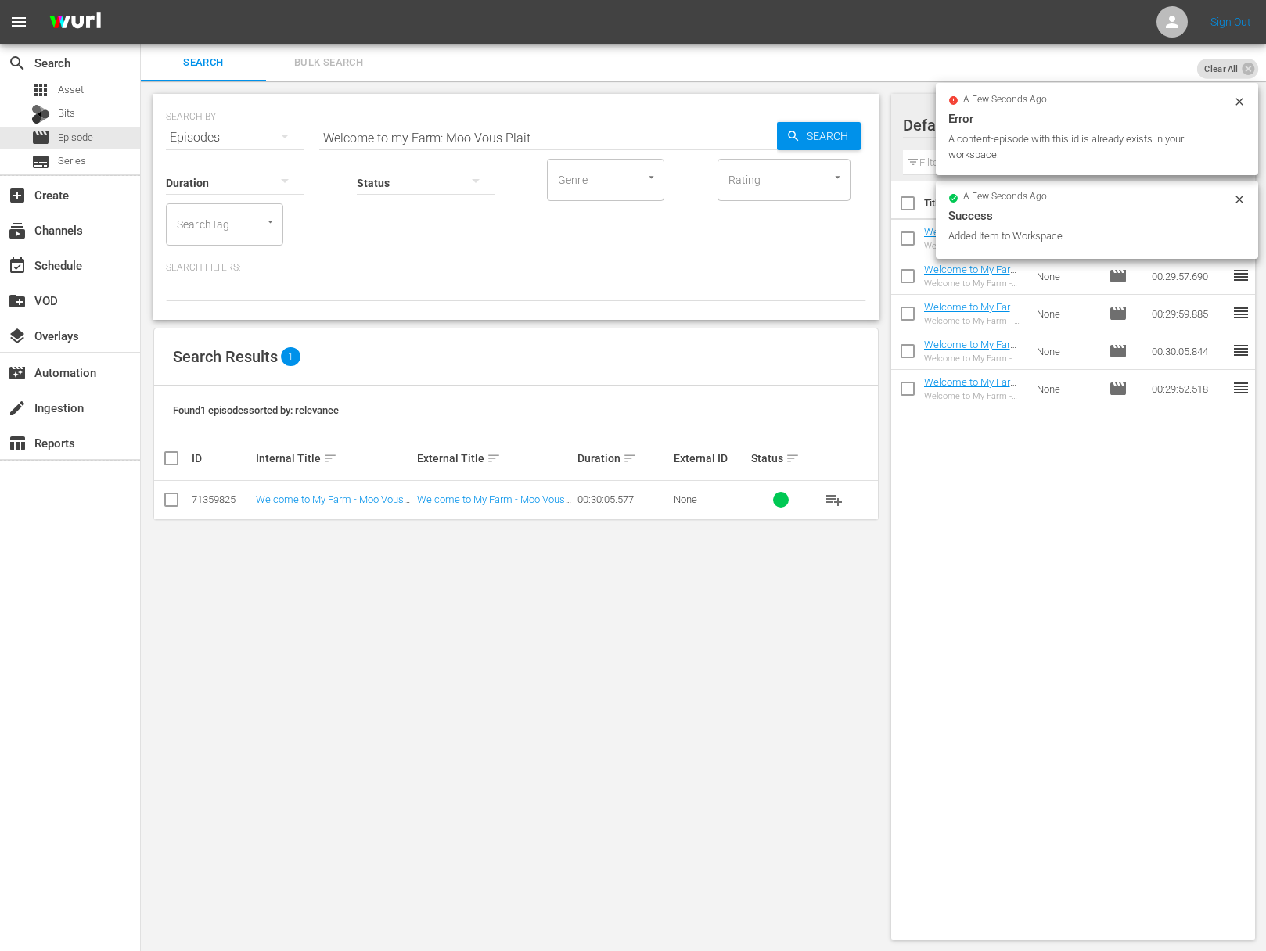
click at [494, 126] on input "Welcome to my Farm: Moo Vous Plait" at bounding box center [548, 138] width 458 height 38
paste input "Scrambled It is"
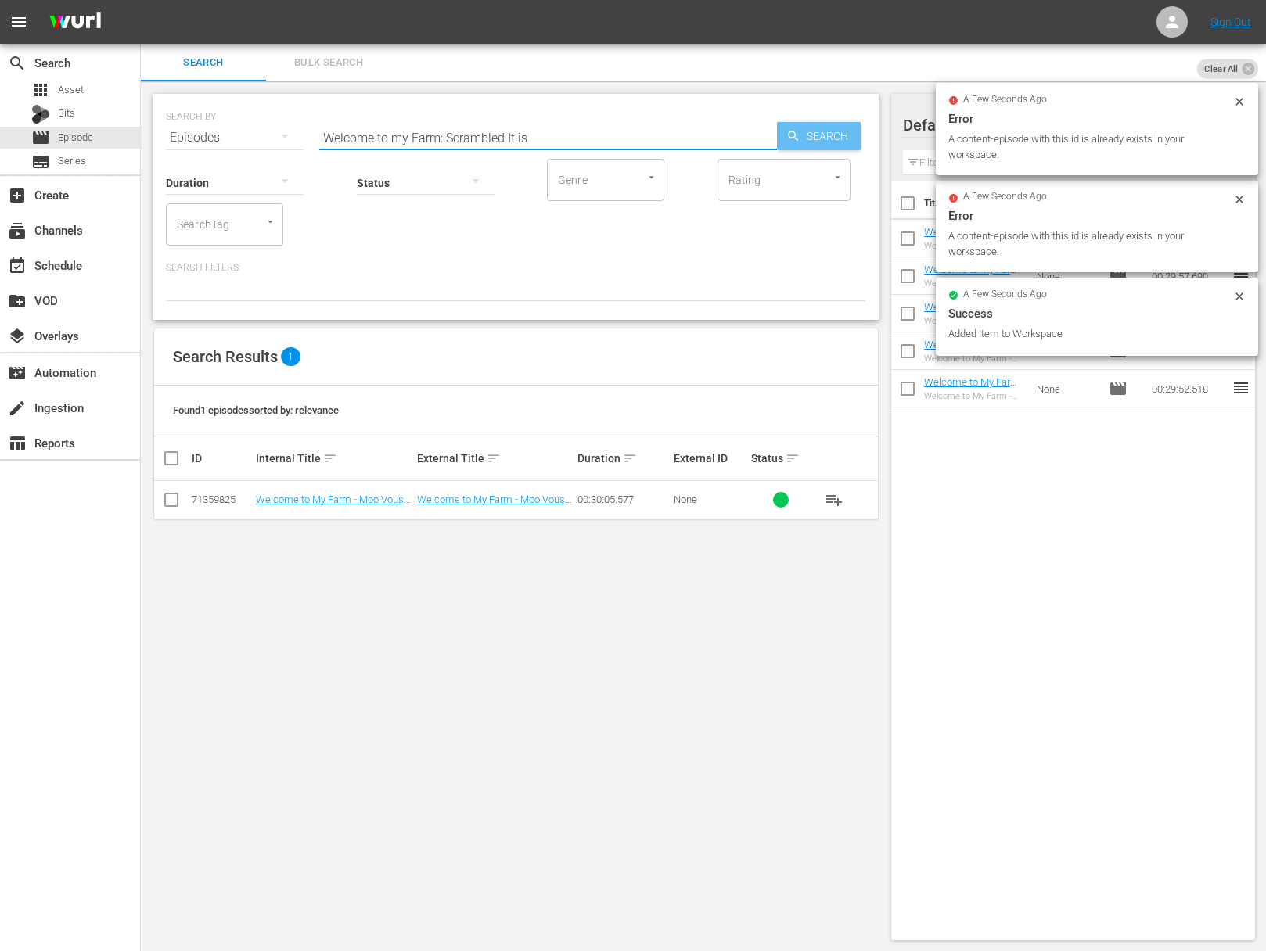
click at [787, 131] on icon "button" at bounding box center [793, 136] width 14 height 14
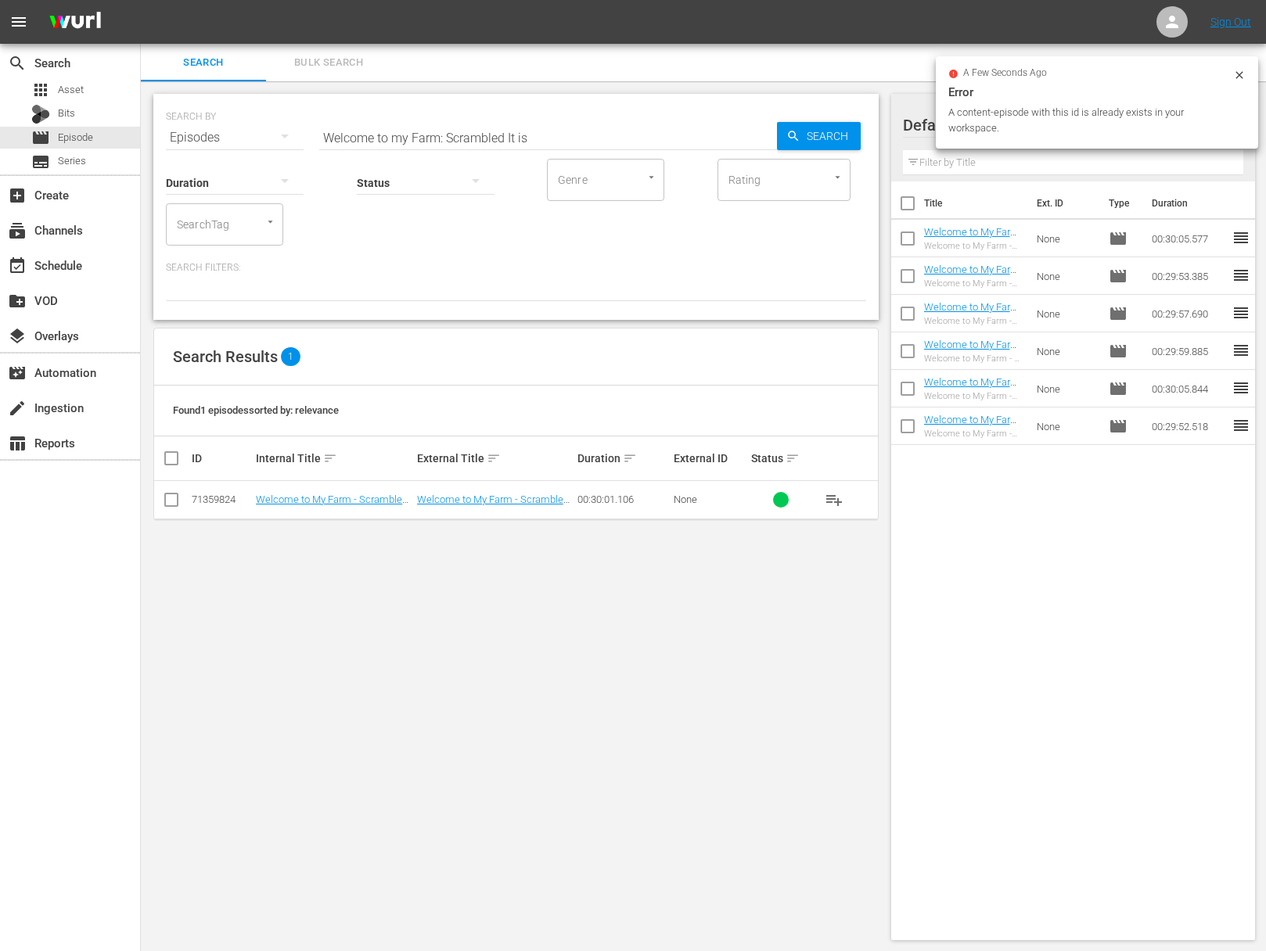
click at [832, 499] on span "playlist_add" at bounding box center [833, 499] width 19 height 19
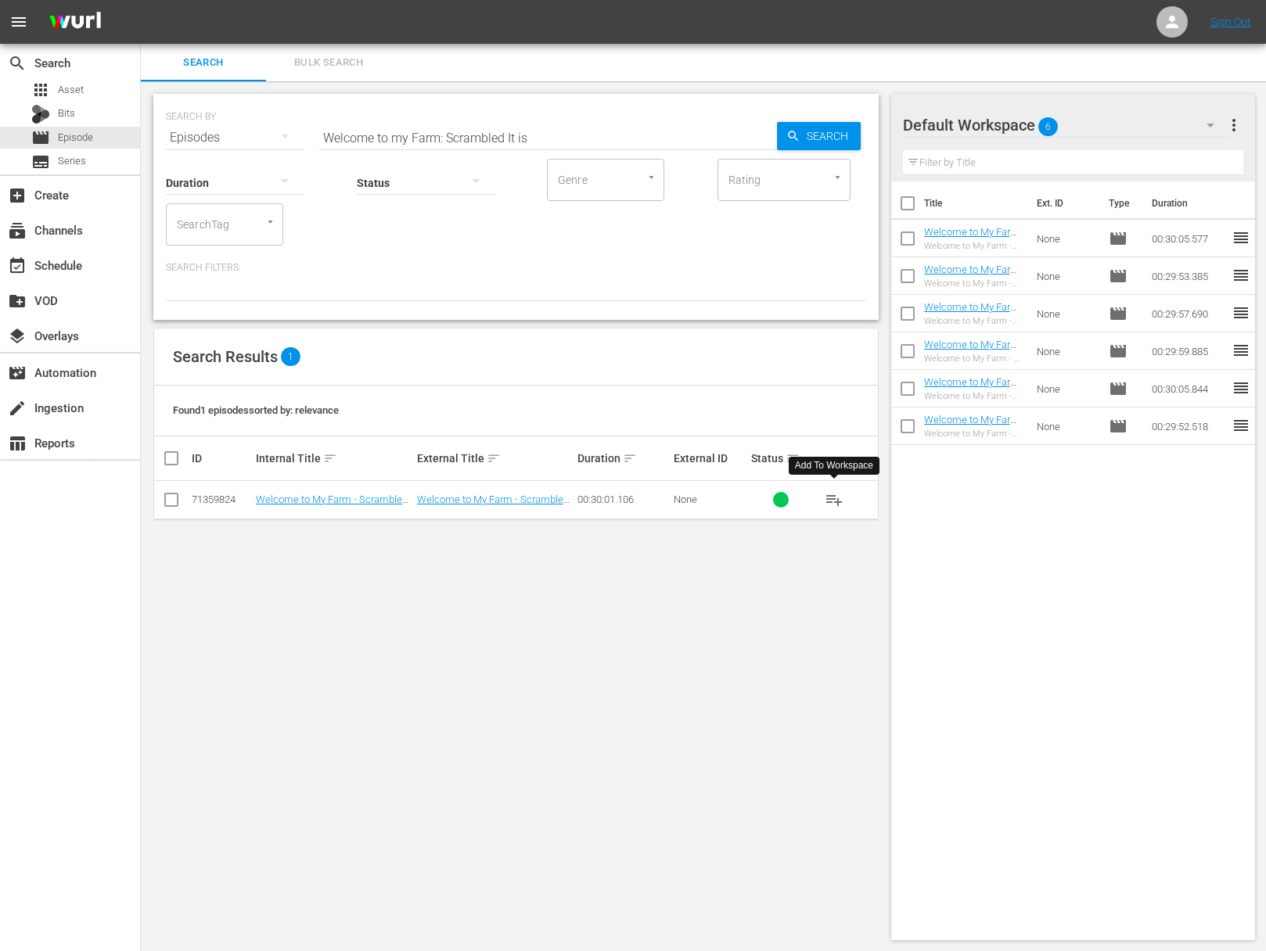
click at [832, 499] on span "playlist_add" at bounding box center [833, 499] width 19 height 19
click at [831, 502] on span "playlist_add" at bounding box center [833, 499] width 19 height 19
drag, startPoint x: 831, startPoint y: 502, endPoint x: 822, endPoint y: 492, distance: 13.3
click at [831, 502] on span "playlist_add" at bounding box center [833, 499] width 19 height 19
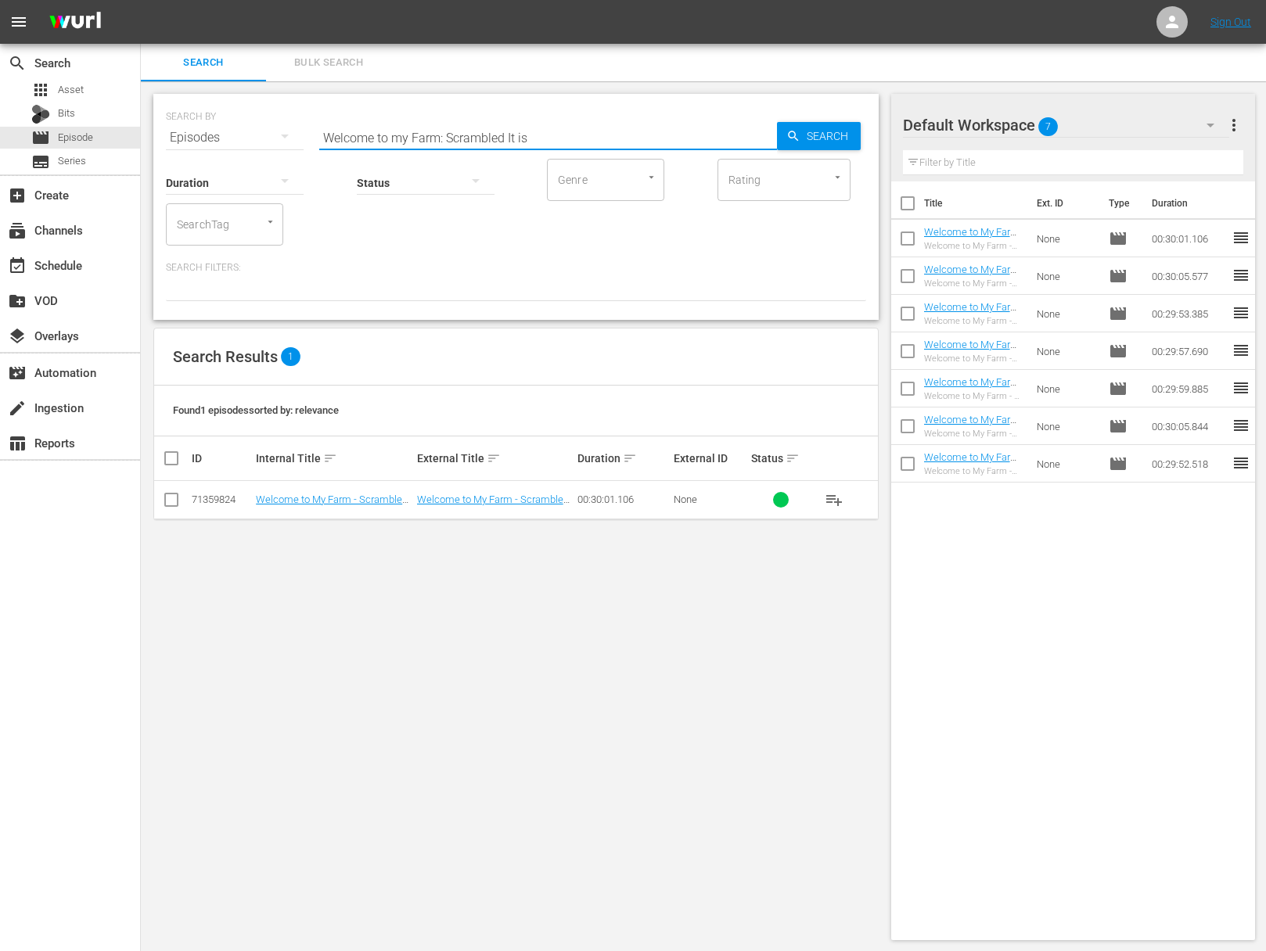
click at [566, 155] on input "Welcome to my Farm: Scrambled It is" at bounding box center [548, 138] width 458 height 38
paste input "The Great Pumpkin"
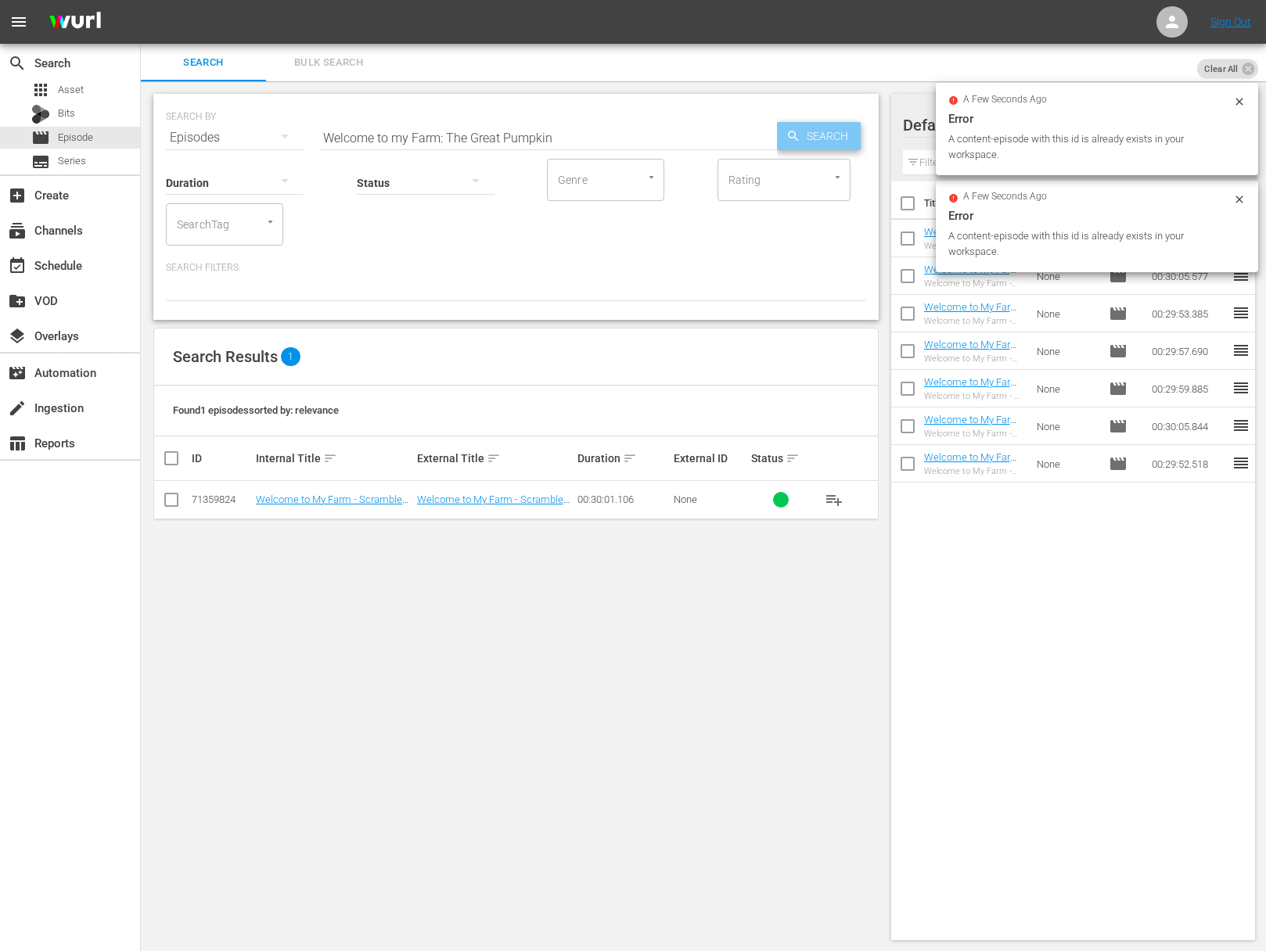
click at [835, 145] on span "Search" at bounding box center [830, 136] width 60 height 28
click at [833, 497] on span "playlist_add" at bounding box center [833, 499] width 19 height 19
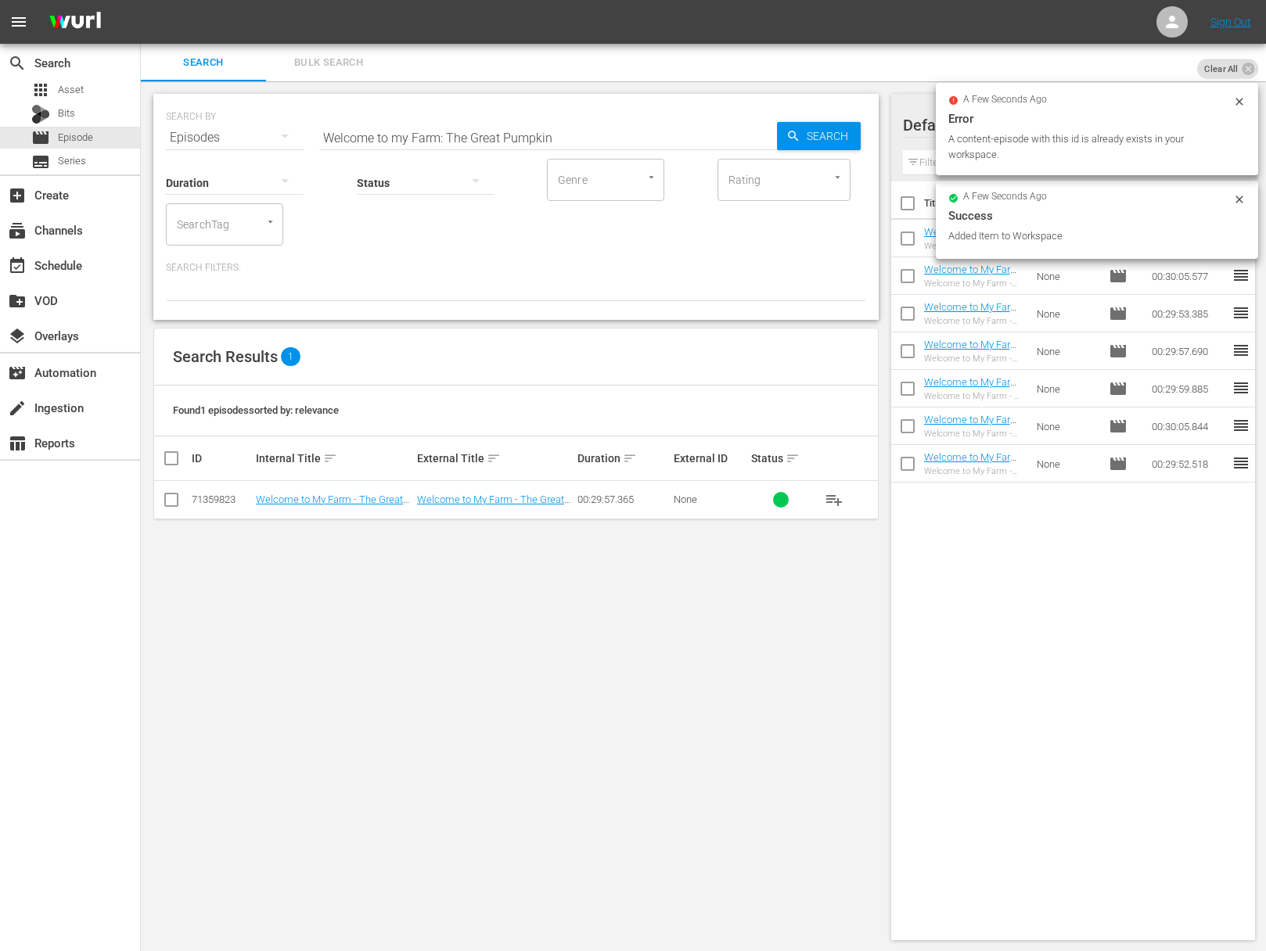
click at [546, 132] on input "Welcome to my Farm: The Great Pumpkin" at bounding box center [548, 138] width 458 height 38
paste input "Welcome to my Winter Wonderland"
click at [797, 131] on icon "button" at bounding box center [793, 136] width 14 height 14
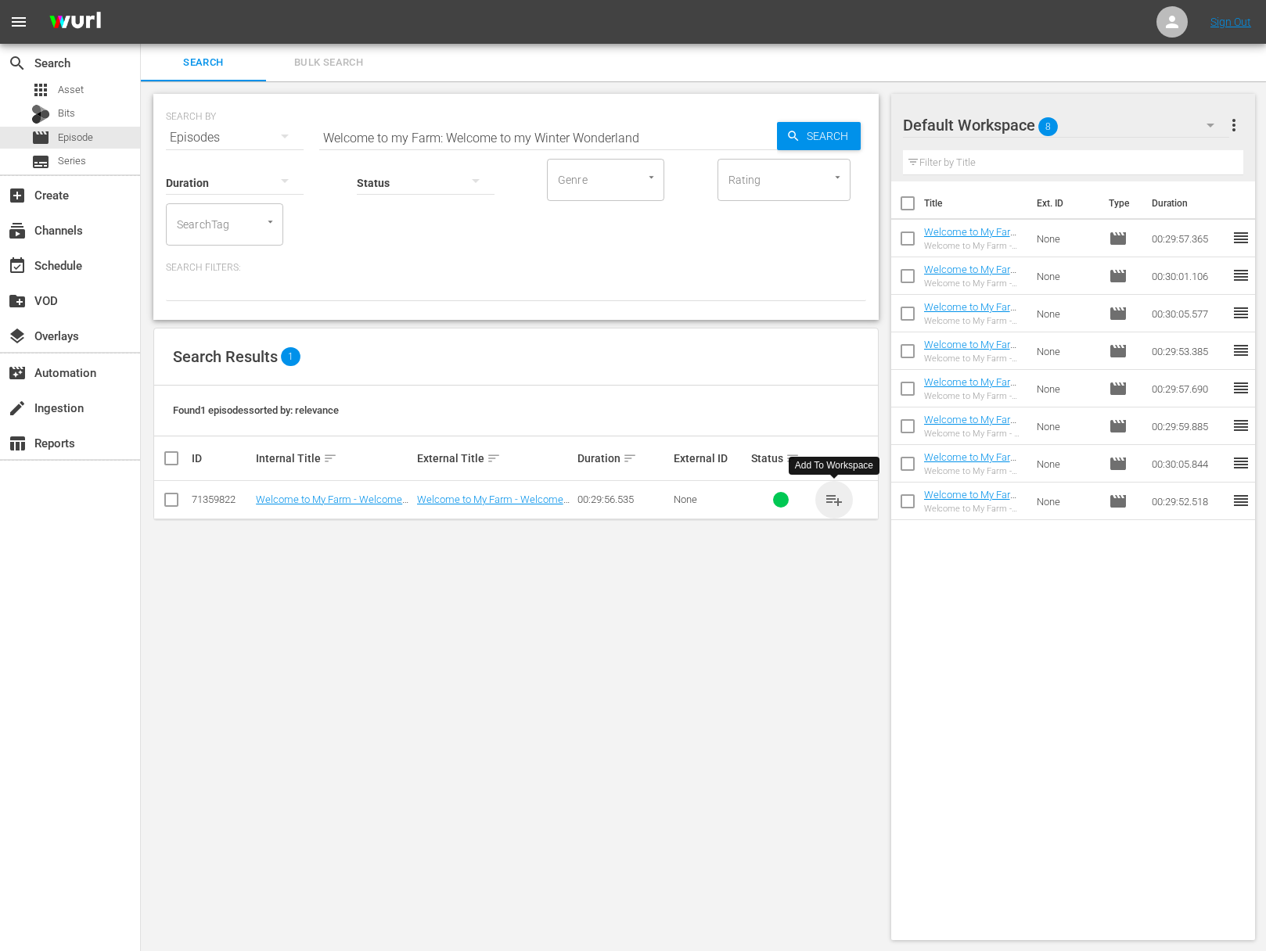
click at [835, 498] on span "playlist_add" at bounding box center [833, 499] width 19 height 19
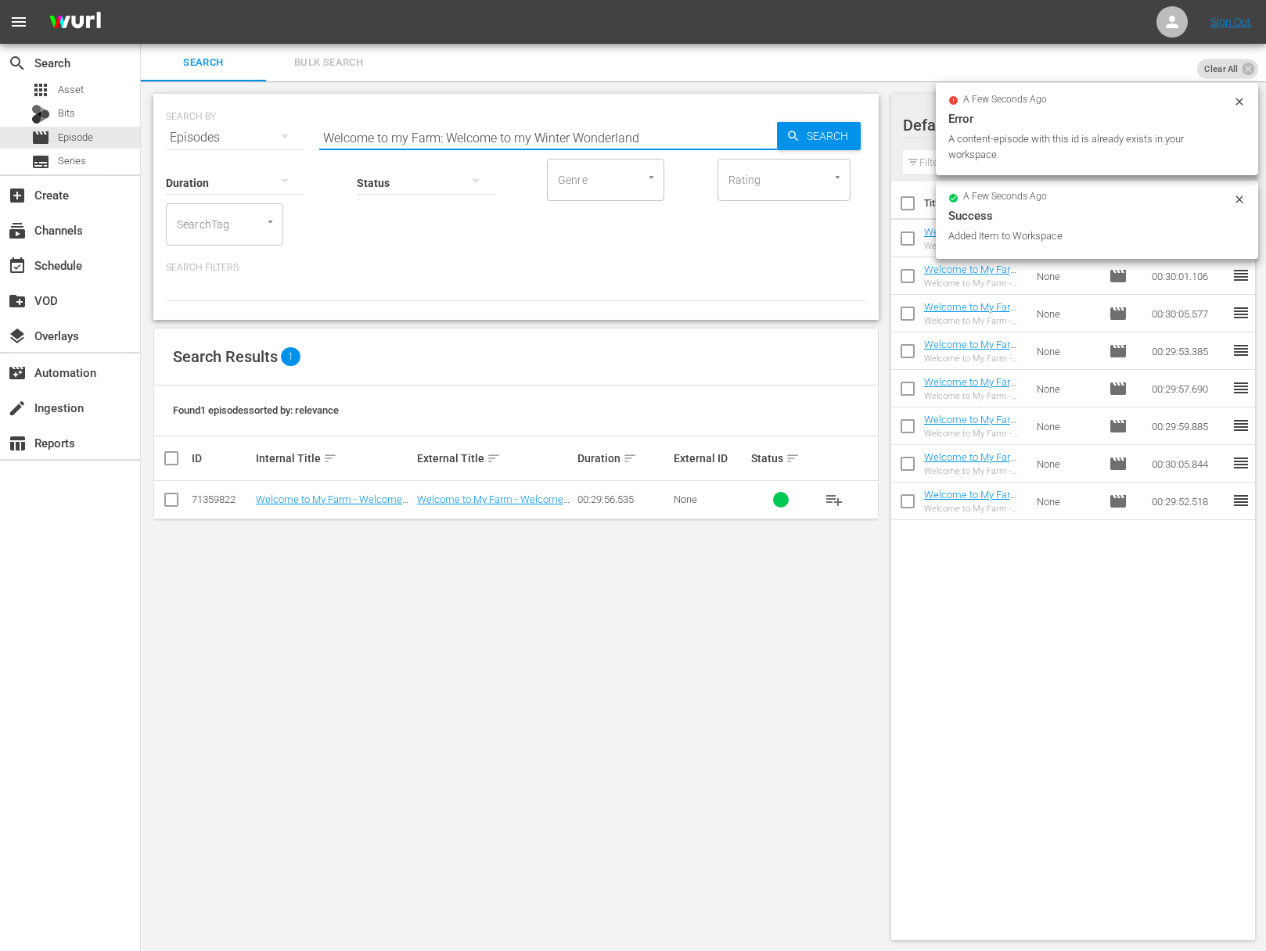
click at [600, 119] on input "Welcome to my Farm: Welcome to my Winter Wonderland" at bounding box center [548, 138] width 458 height 38
paste input "Apple of my Eye"
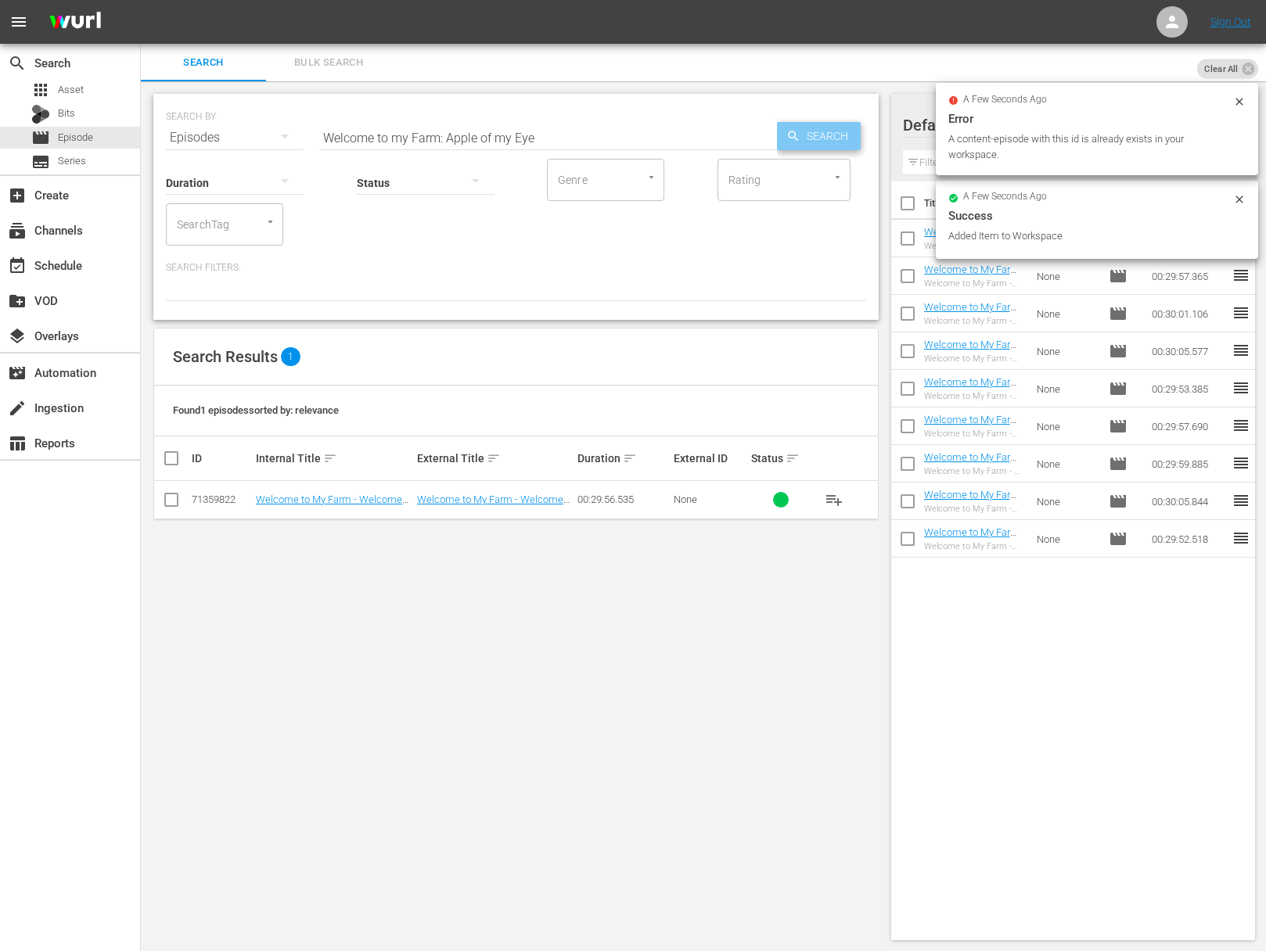
click at [823, 123] on span "Search" at bounding box center [830, 136] width 60 height 28
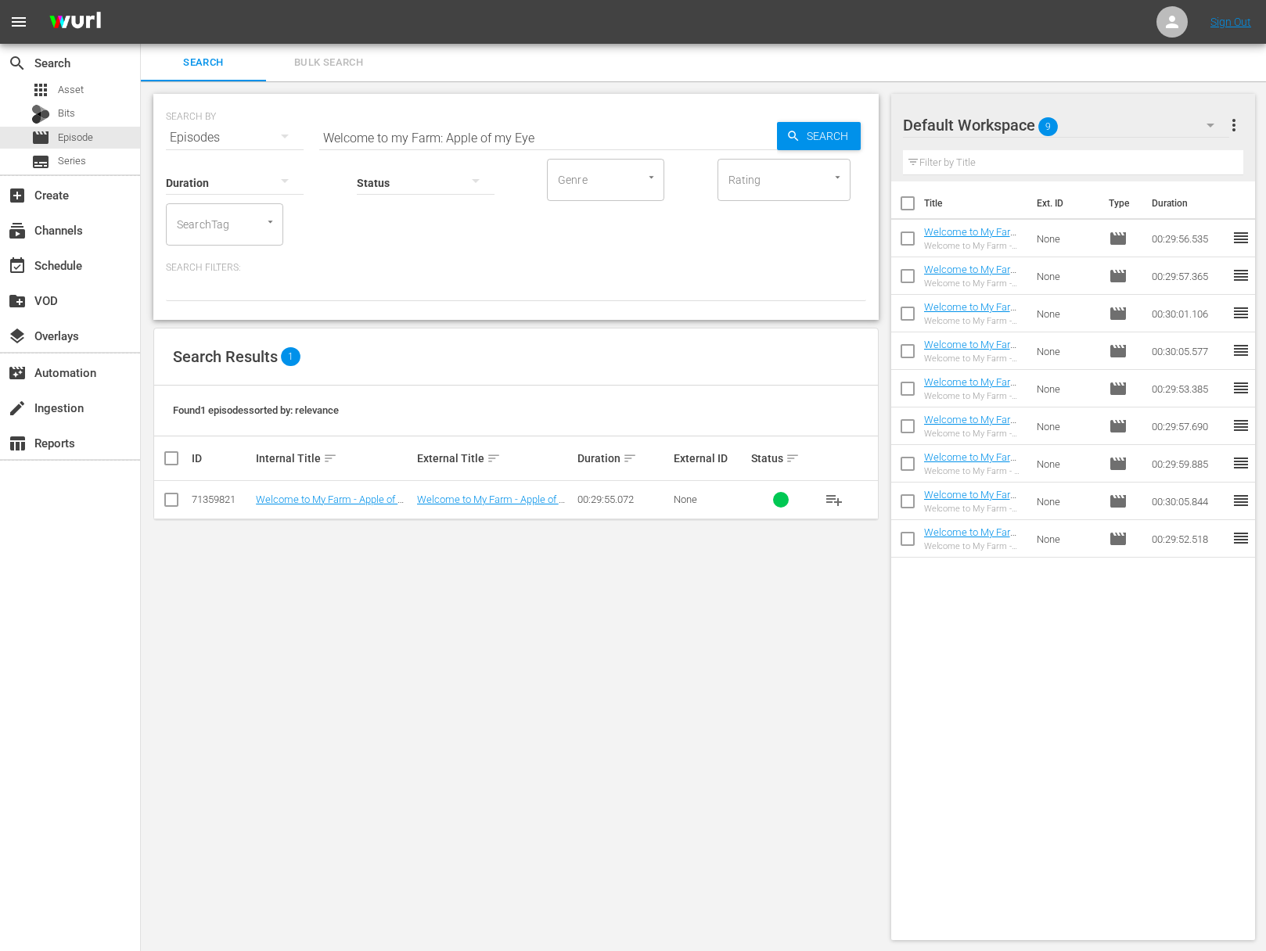
click at [835, 490] on button "playlist_add" at bounding box center [834, 500] width 38 height 38
click at [833, 497] on span "playlist_add" at bounding box center [833, 499] width 19 height 19
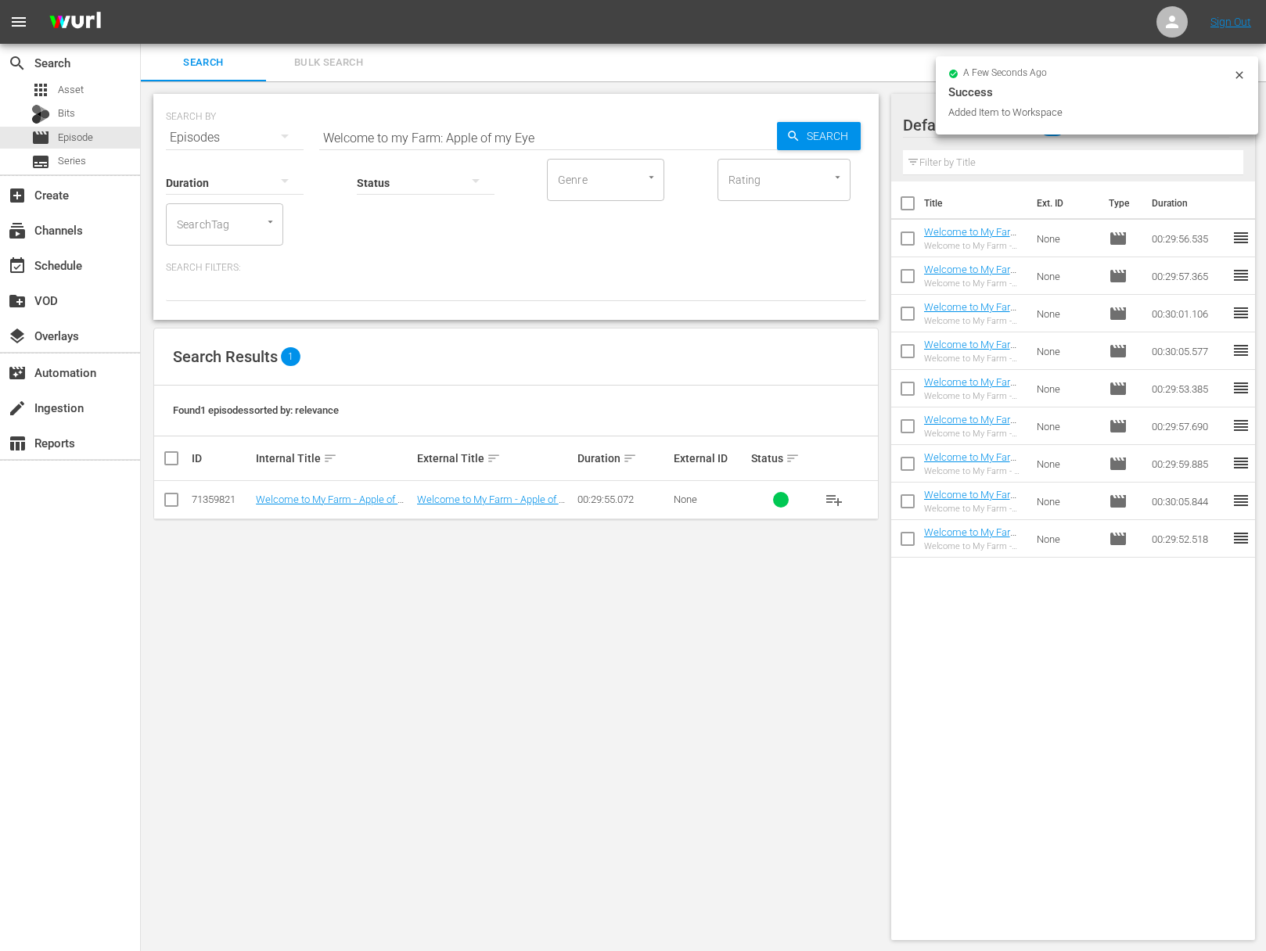
click at [549, 126] on input "Welcome to my Farm: Apple of my Eye" at bounding box center [548, 138] width 458 height 38
paste input "Lobster Bak"
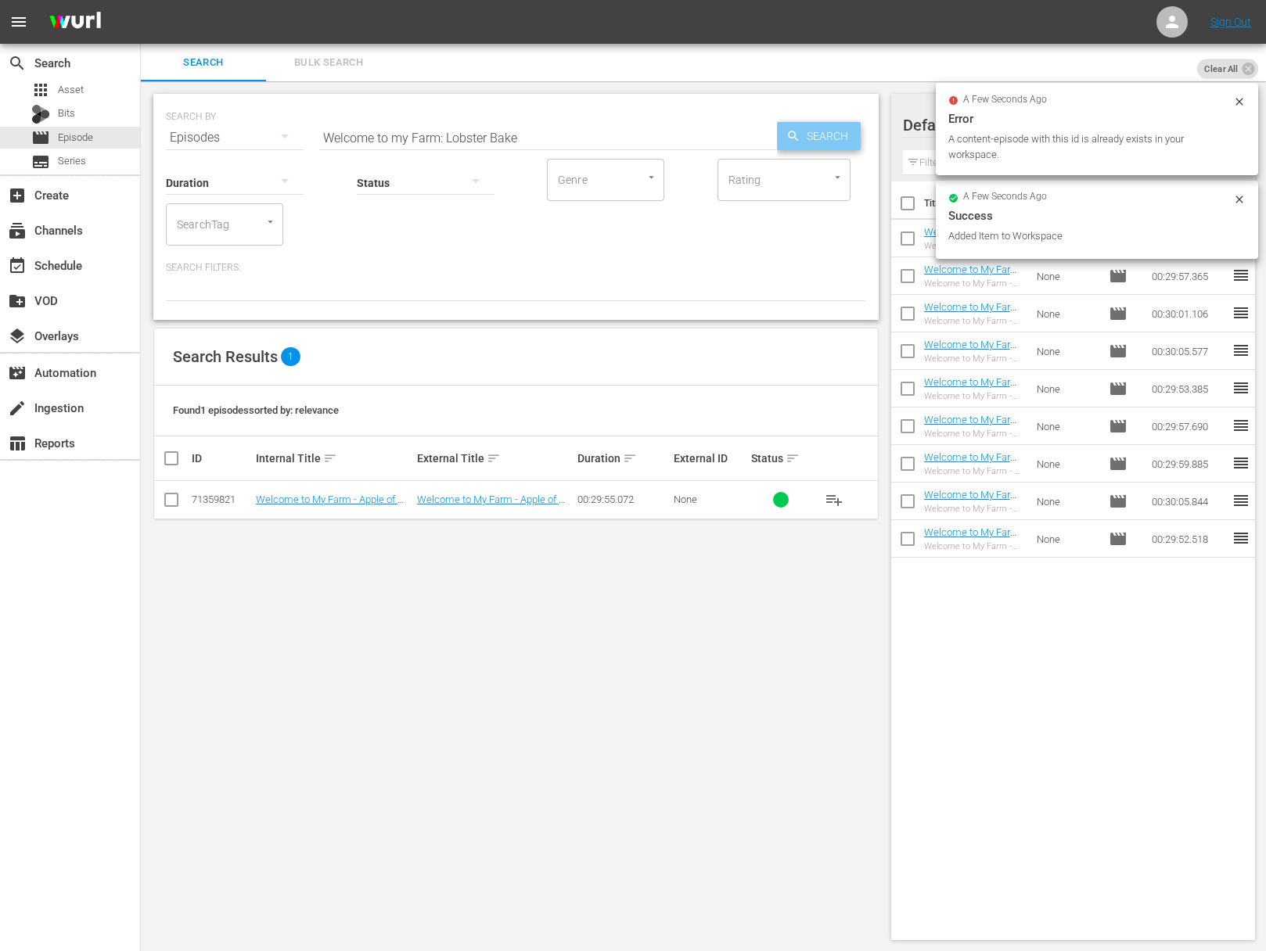
click at [791, 135] on icon "button" at bounding box center [793, 136] width 14 height 14
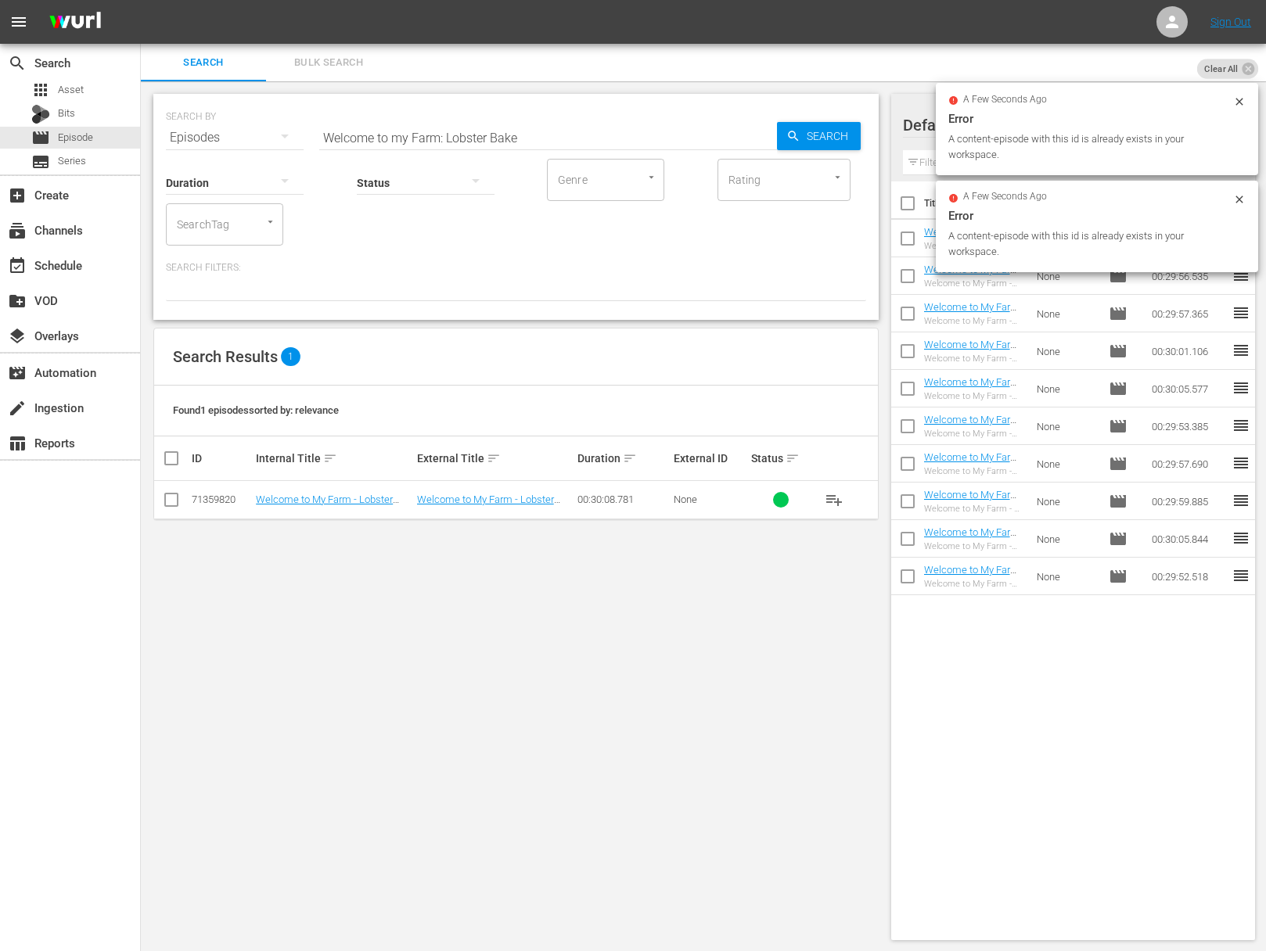
click at [835, 490] on span "playlist_add" at bounding box center [833, 499] width 19 height 19
click at [833, 497] on span "playlist_add" at bounding box center [833, 499] width 19 height 19
click at [526, 134] on input "Welcome to my Farm: Lobster Bake" at bounding box center [548, 138] width 458 height 38
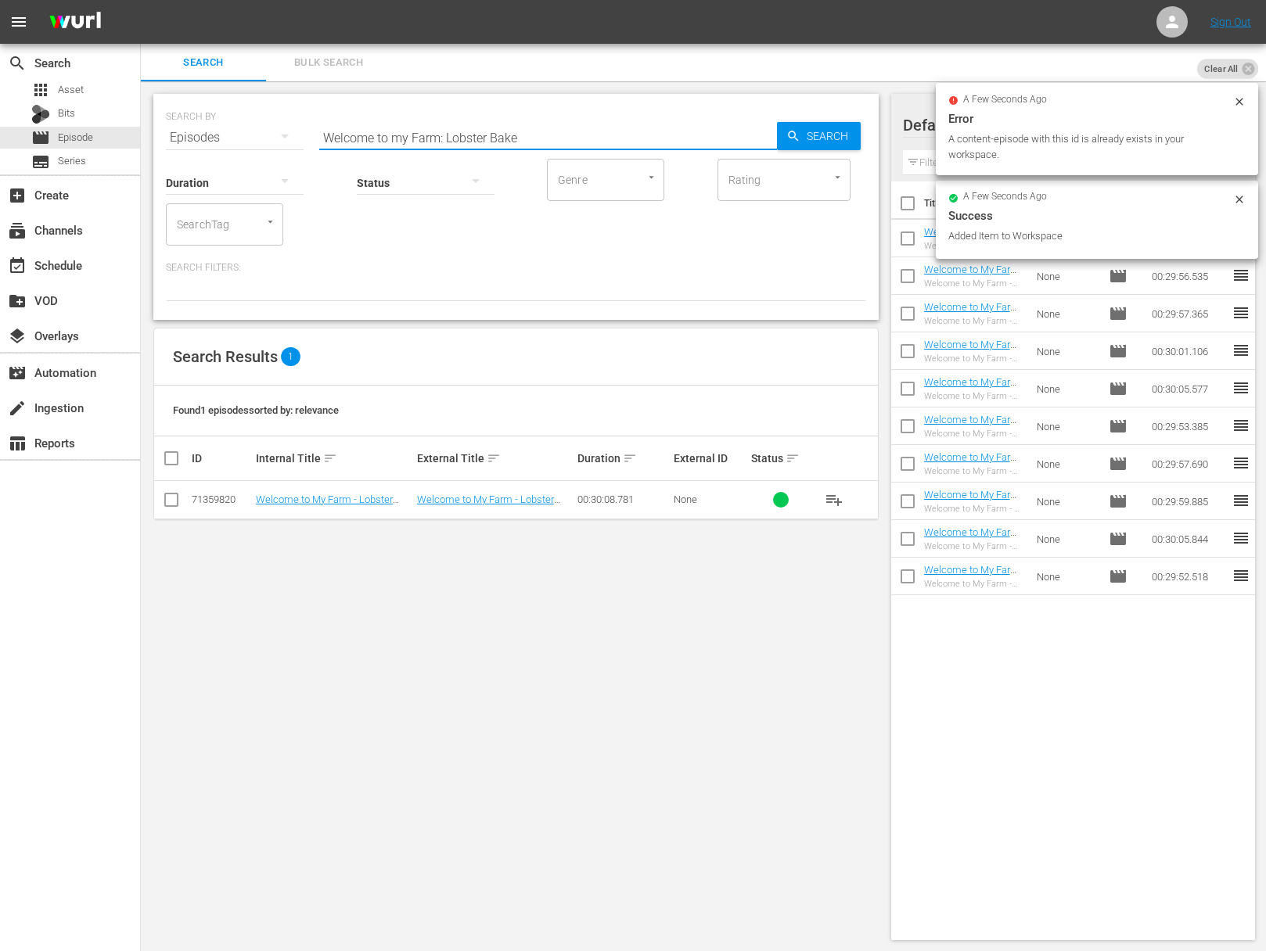
paste input "avender in Bloom"
click at [832, 141] on span "Search" at bounding box center [830, 136] width 60 height 28
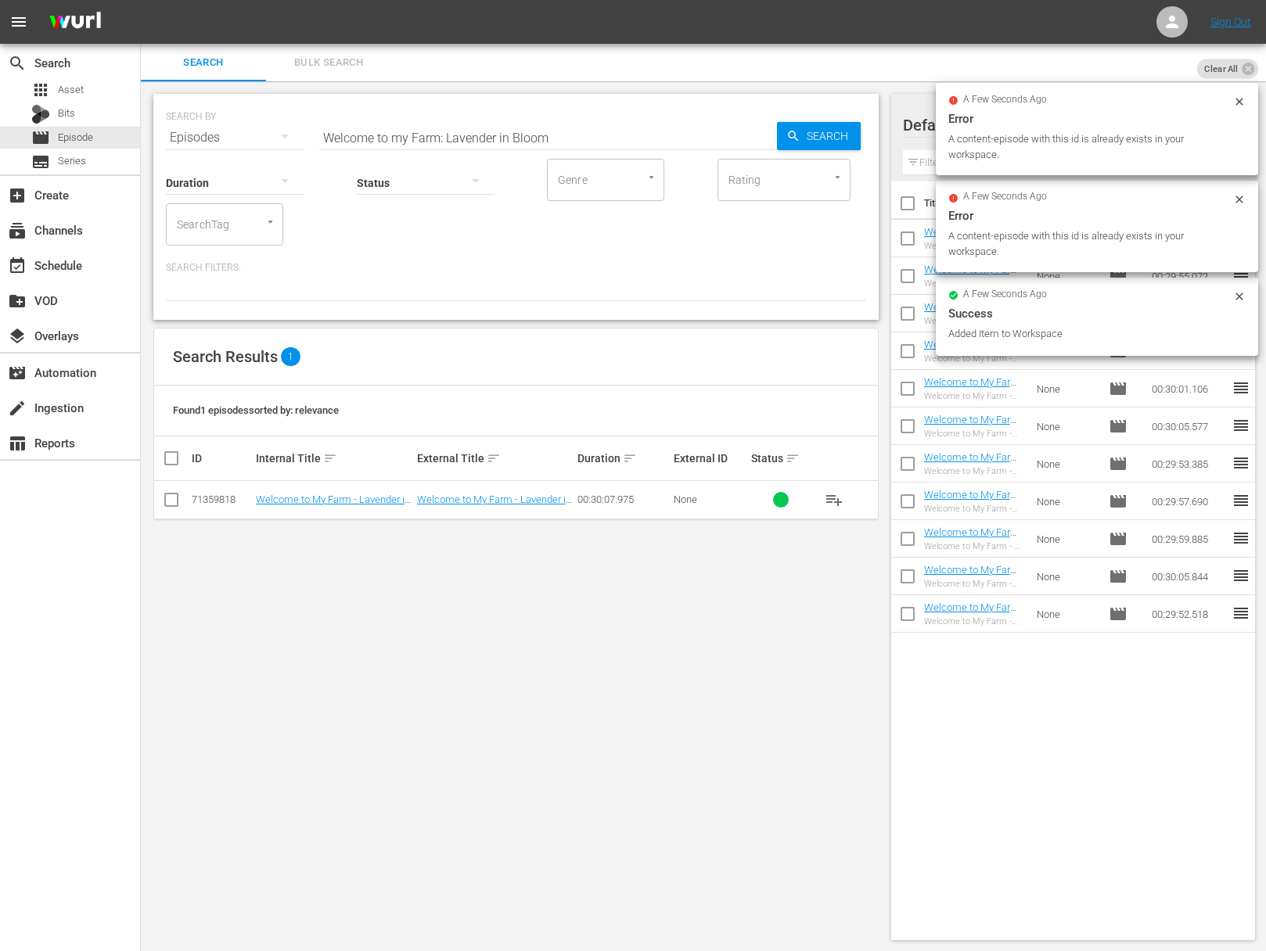
click at [834, 497] on span "playlist_add" at bounding box center [833, 499] width 19 height 19
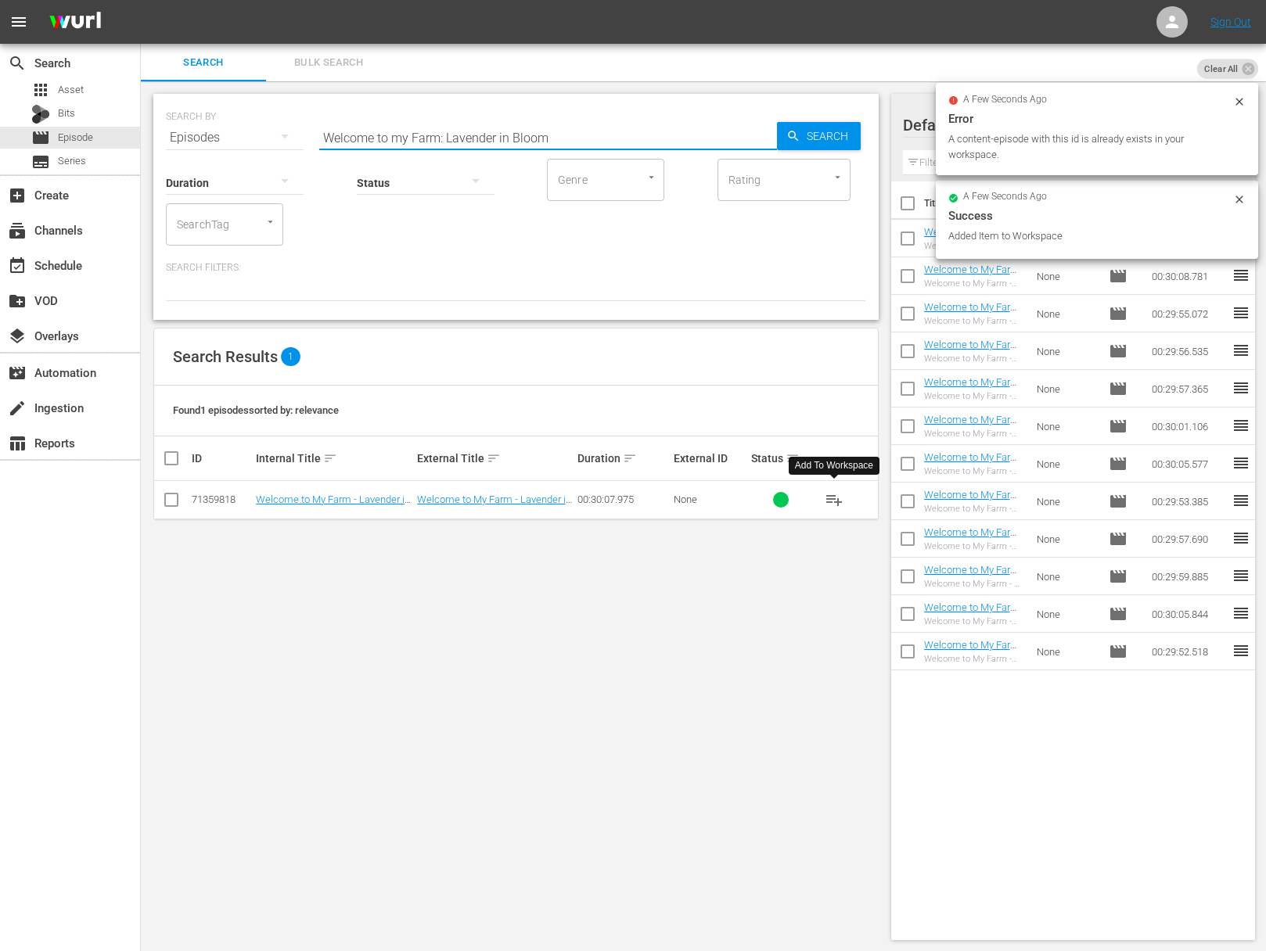
click at [493, 142] on input "Welcome to my Farm: Lavender in Bloom" at bounding box center [548, 138] width 458 height 38
paste input "Poultry Pals"
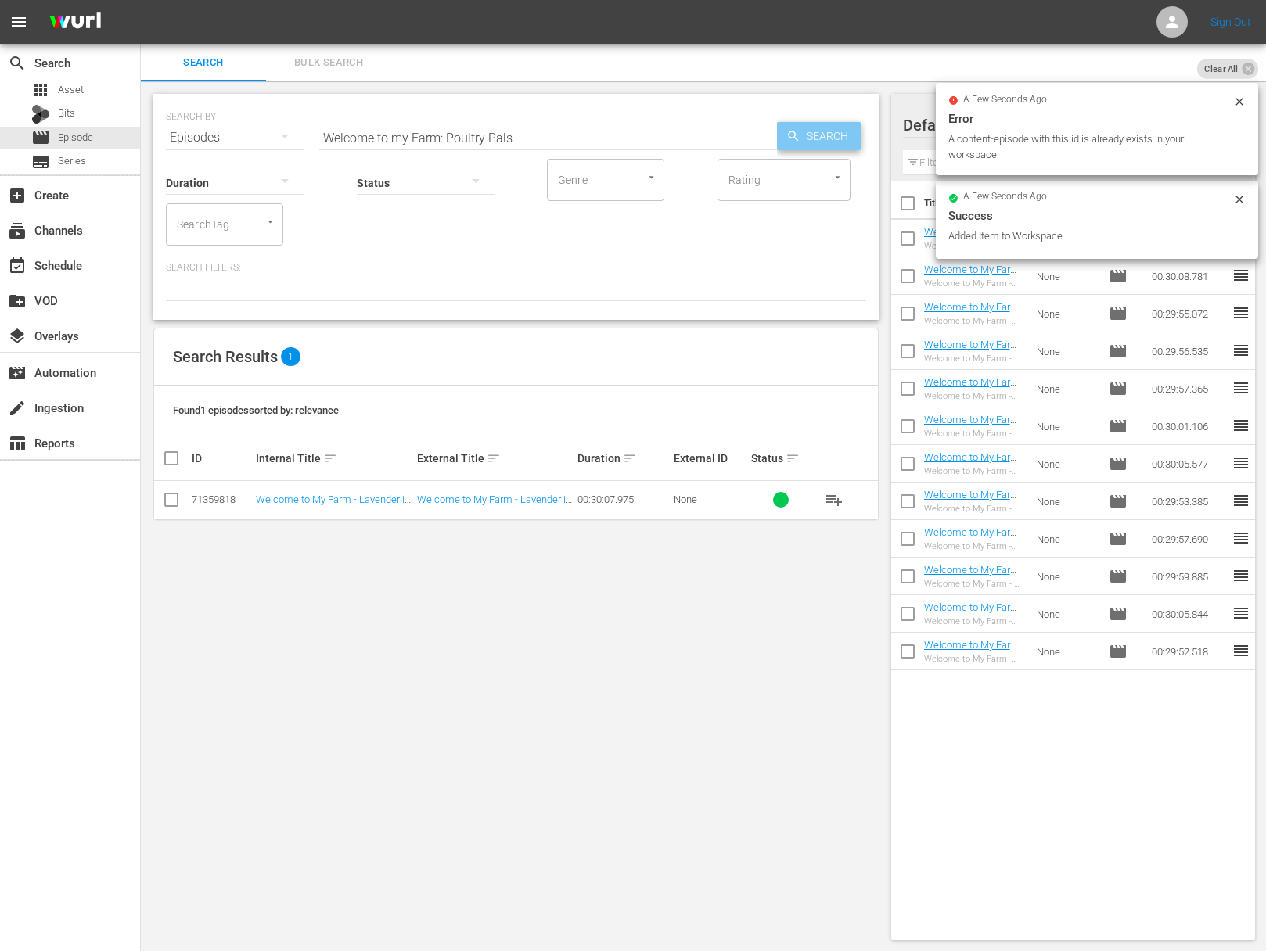
click at [845, 127] on span "Search" at bounding box center [830, 136] width 60 height 28
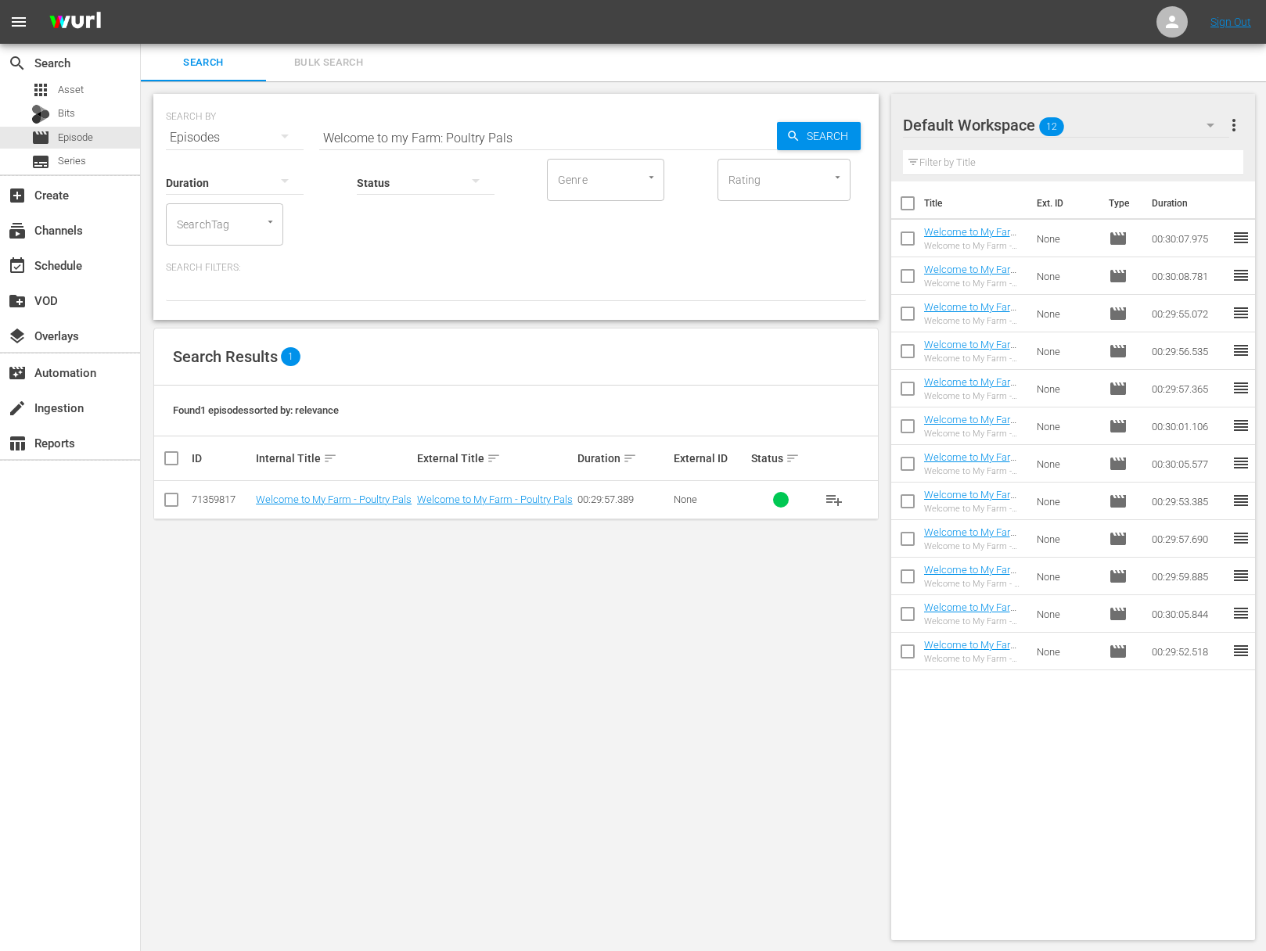
click at [835, 494] on span "playlist_add" at bounding box center [833, 499] width 19 height 19
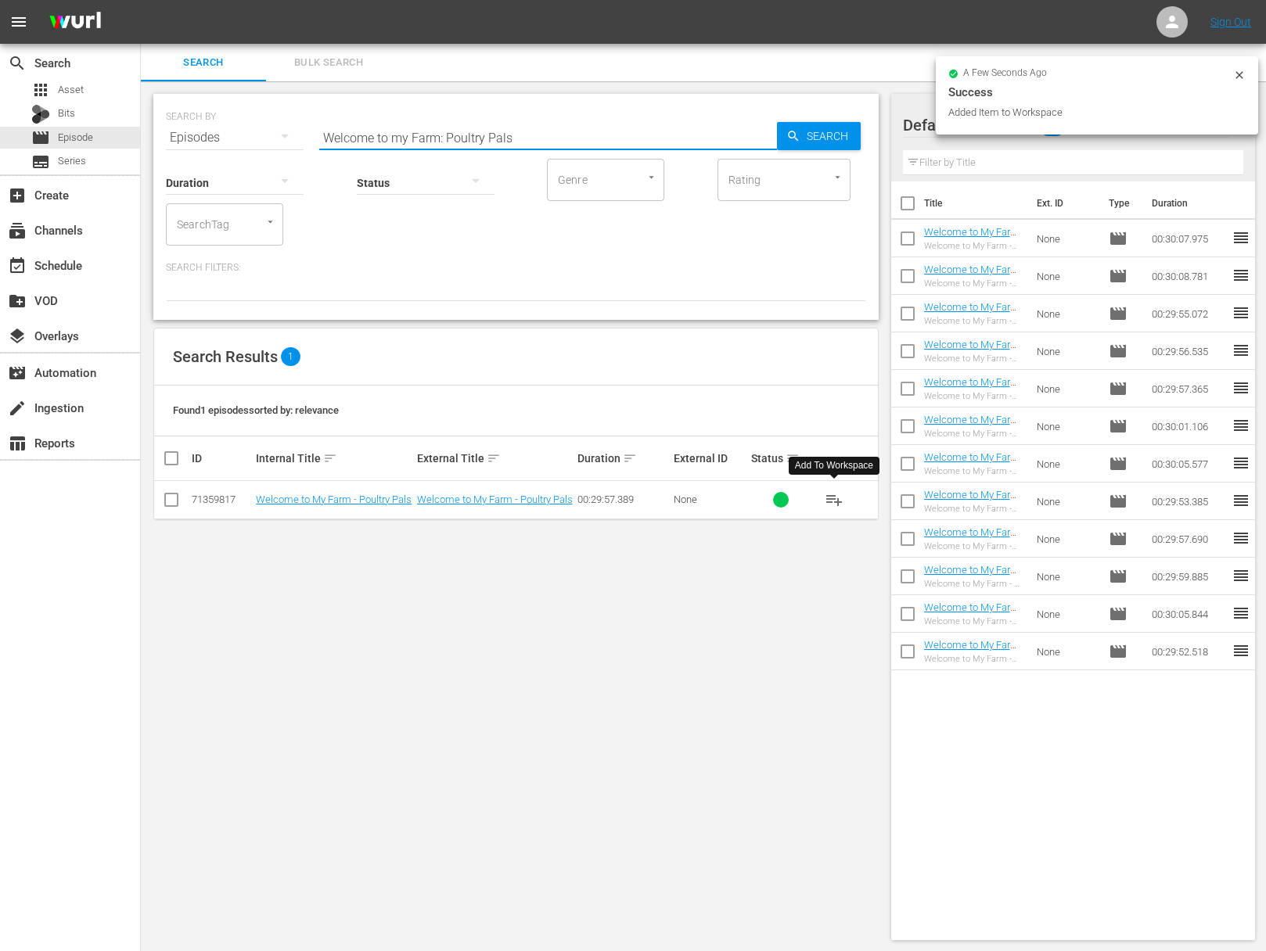
click at [469, 136] on input "Welcome to my Farm: Poultry Pals" at bounding box center [548, 138] width 458 height 38
paste input "The Chicks are Coming!"
click at [820, 138] on span "Search" at bounding box center [830, 136] width 60 height 28
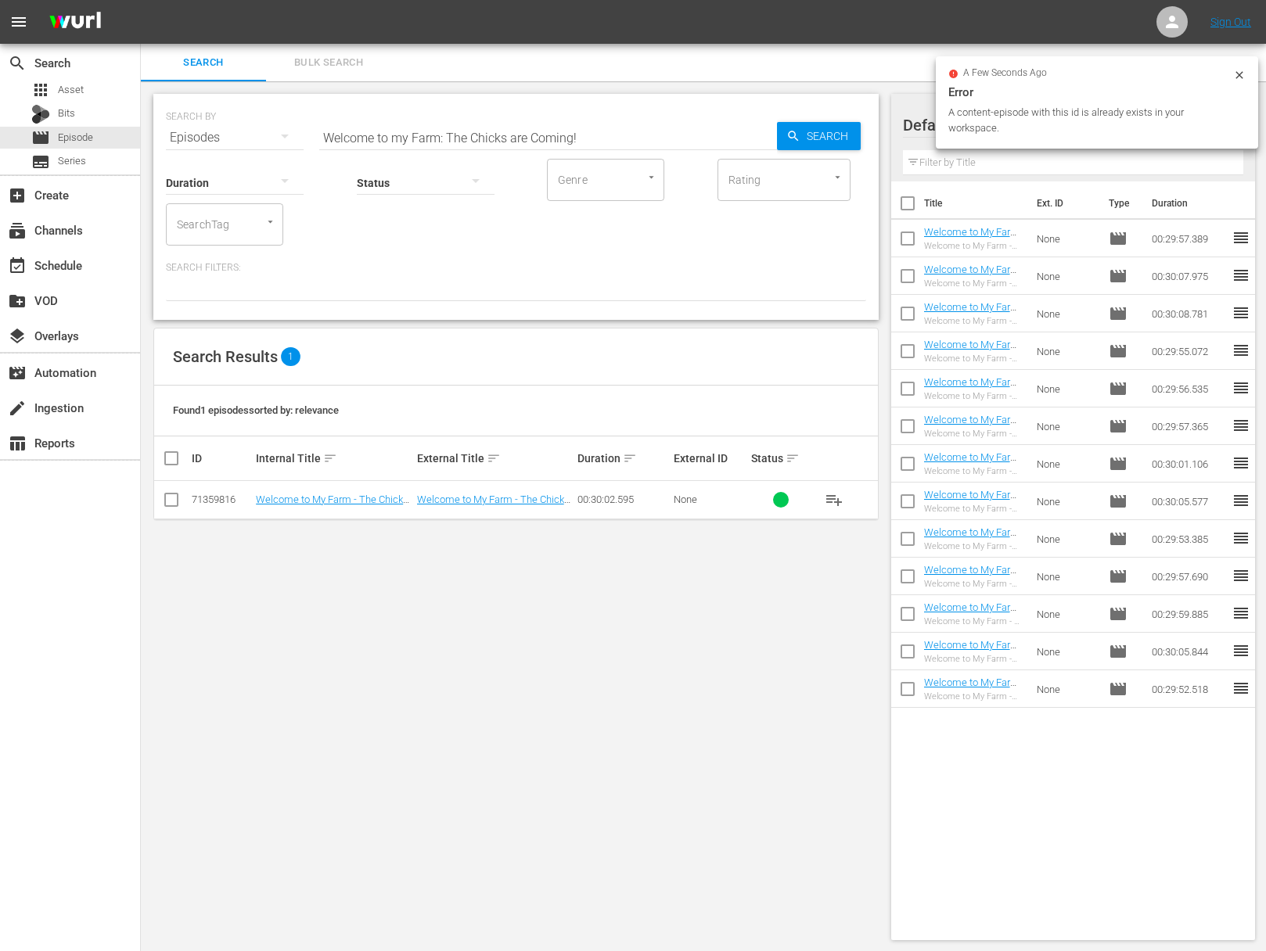
click at [835, 495] on span "playlist_add" at bounding box center [833, 499] width 19 height 19
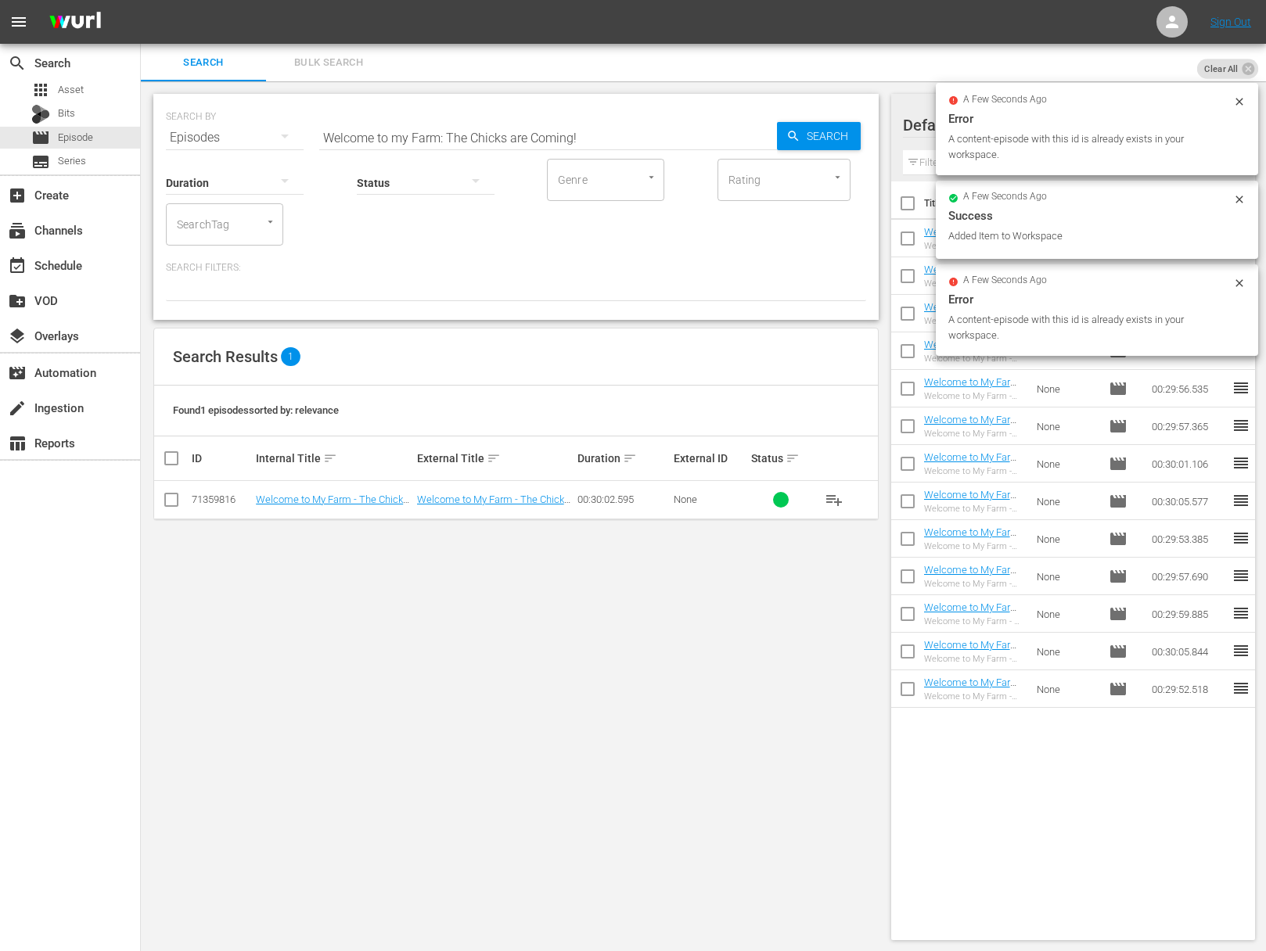
click at [576, 115] on div "SEARCH BY Search By Episodes Search ID, Title, Description, Keywords, or Catego…" at bounding box center [516, 128] width 700 height 56
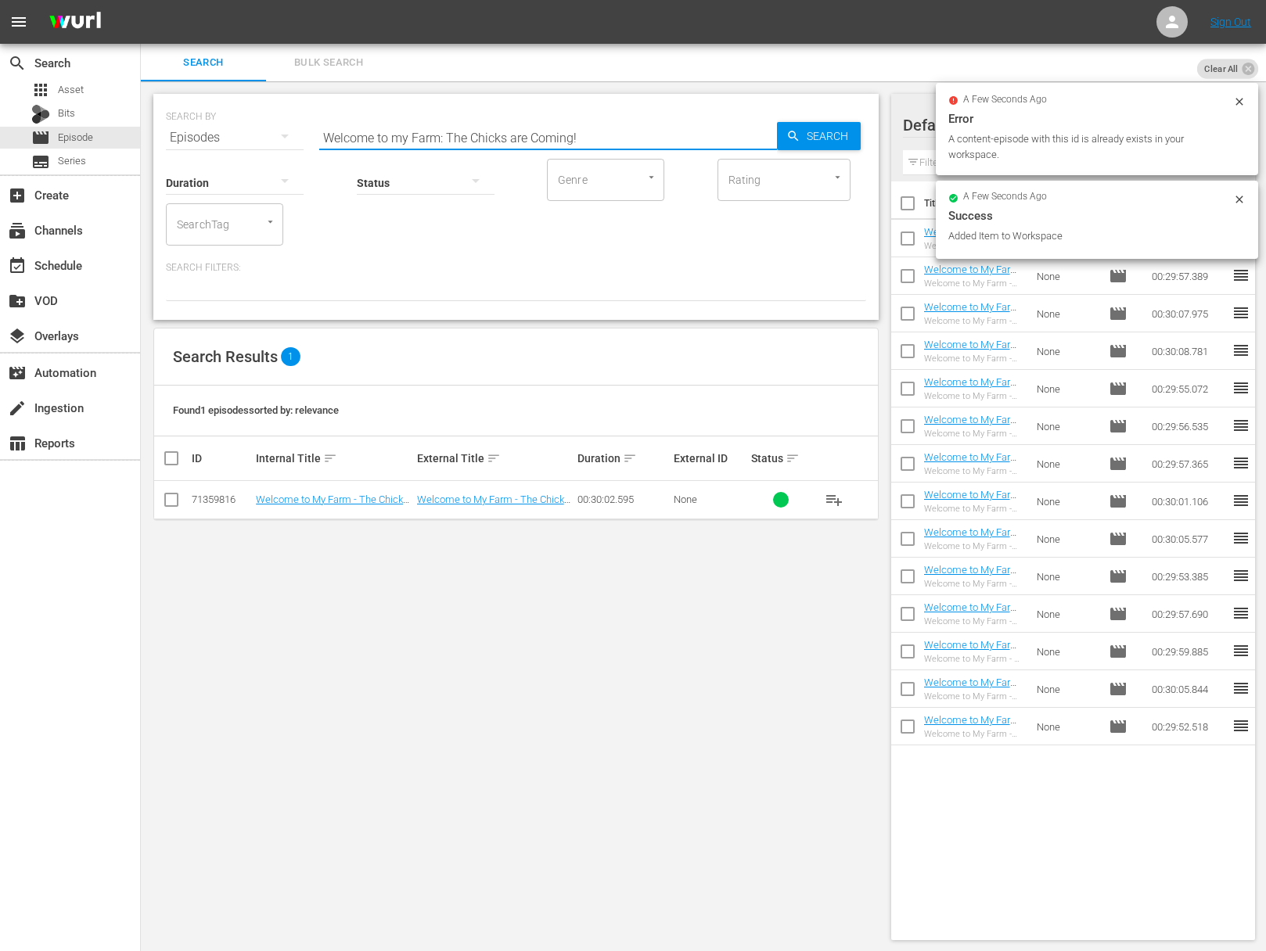
click at [572, 132] on input "Welcome to my Farm: The Chicks are Coming!" at bounding box center [548, 138] width 458 height 38
paste input "Strawberry Fields Forever"
click at [786, 130] on icon "button" at bounding box center [793, 136] width 14 height 14
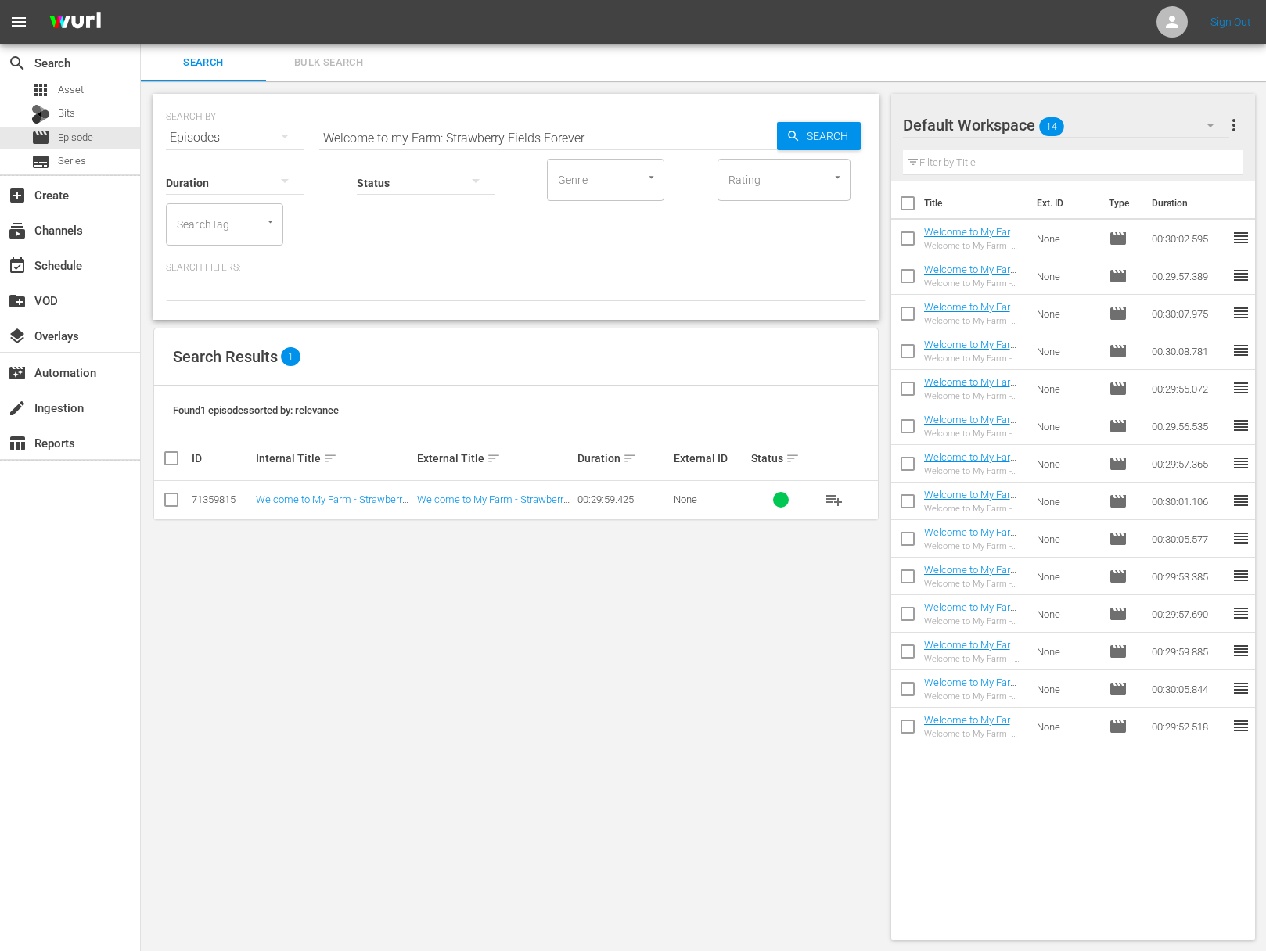
click at [838, 494] on span "playlist_add" at bounding box center [833, 499] width 19 height 19
click at [837, 494] on span "playlist_add" at bounding box center [833, 499] width 19 height 19
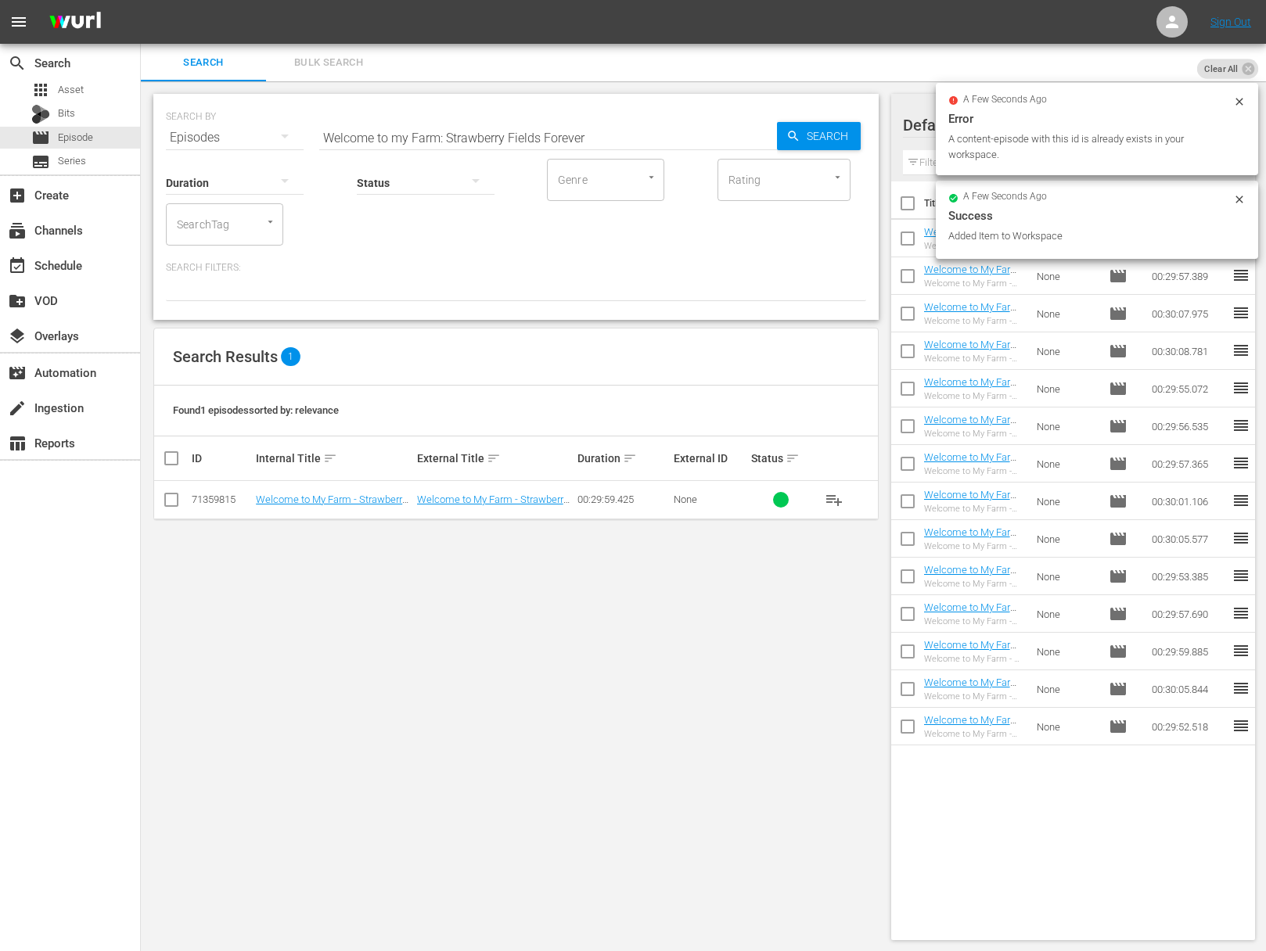
click at [428, 141] on input "Welcome to my Farm: Strawberry Fields Forever" at bounding box center [548, 138] width 458 height 38
paste input "Maine Maple Sunday"
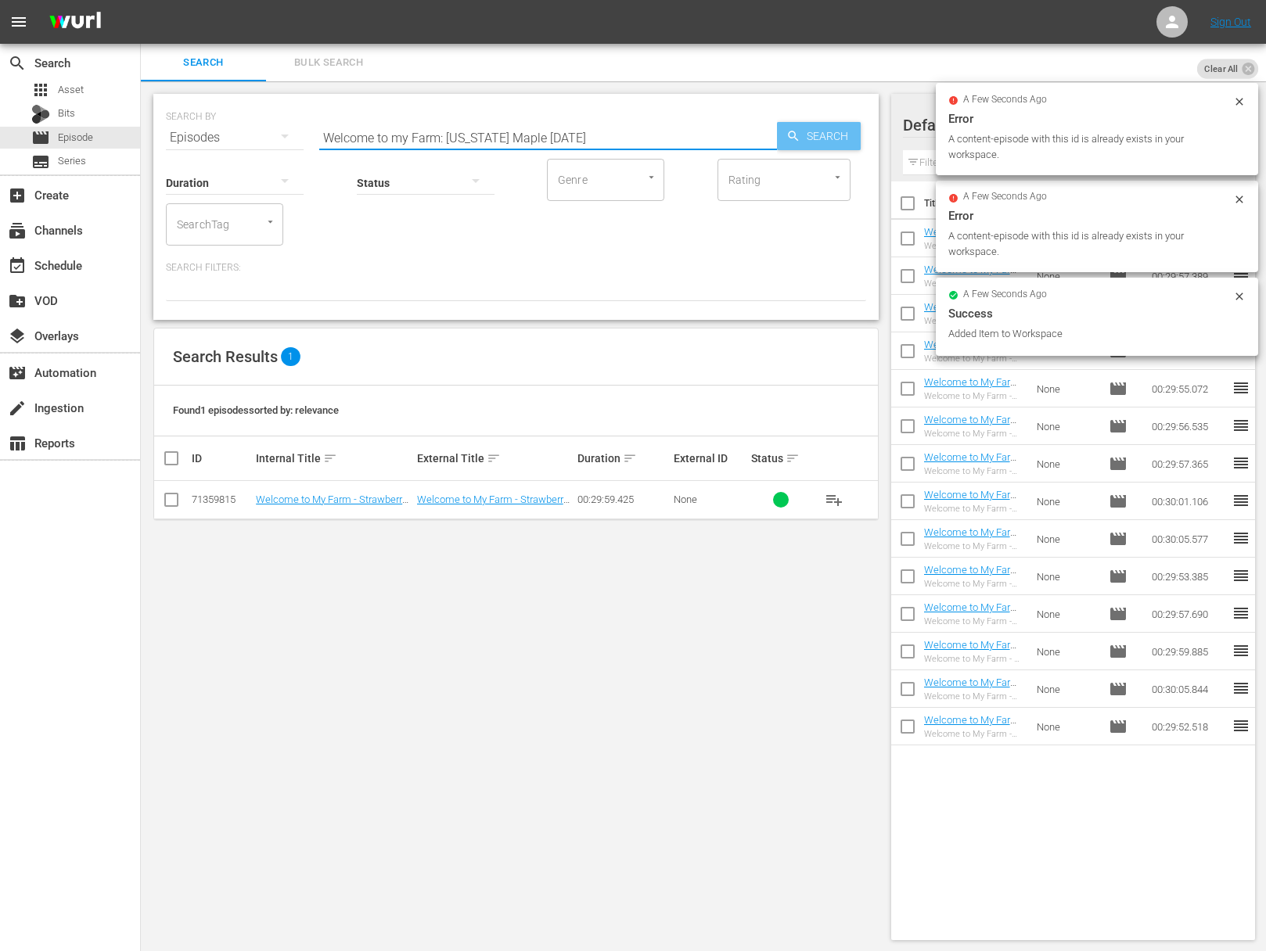
click at [783, 139] on div "Search" at bounding box center [819, 136] width 84 height 28
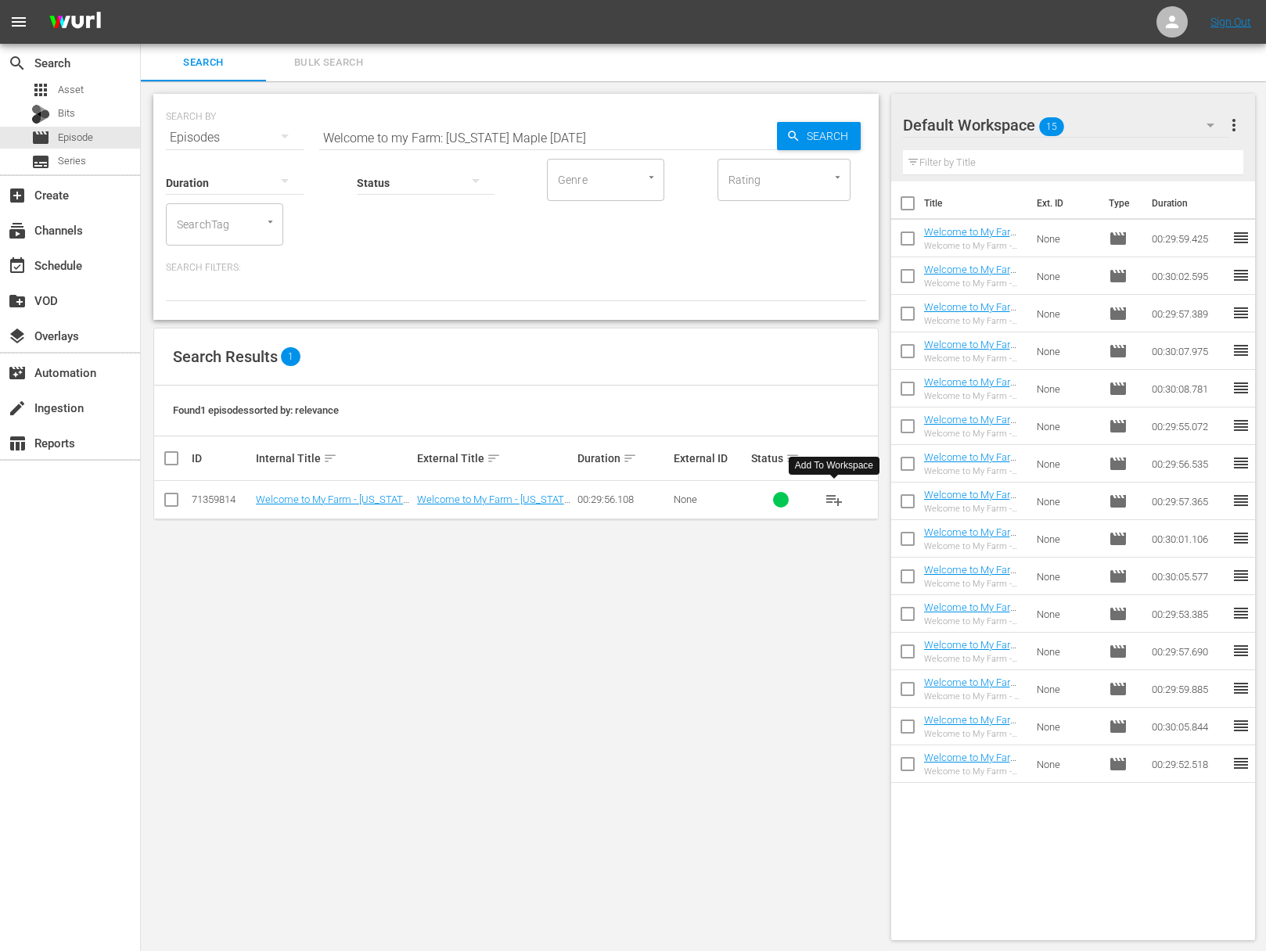
click at [829, 499] on span "playlist_add" at bounding box center [833, 499] width 19 height 19
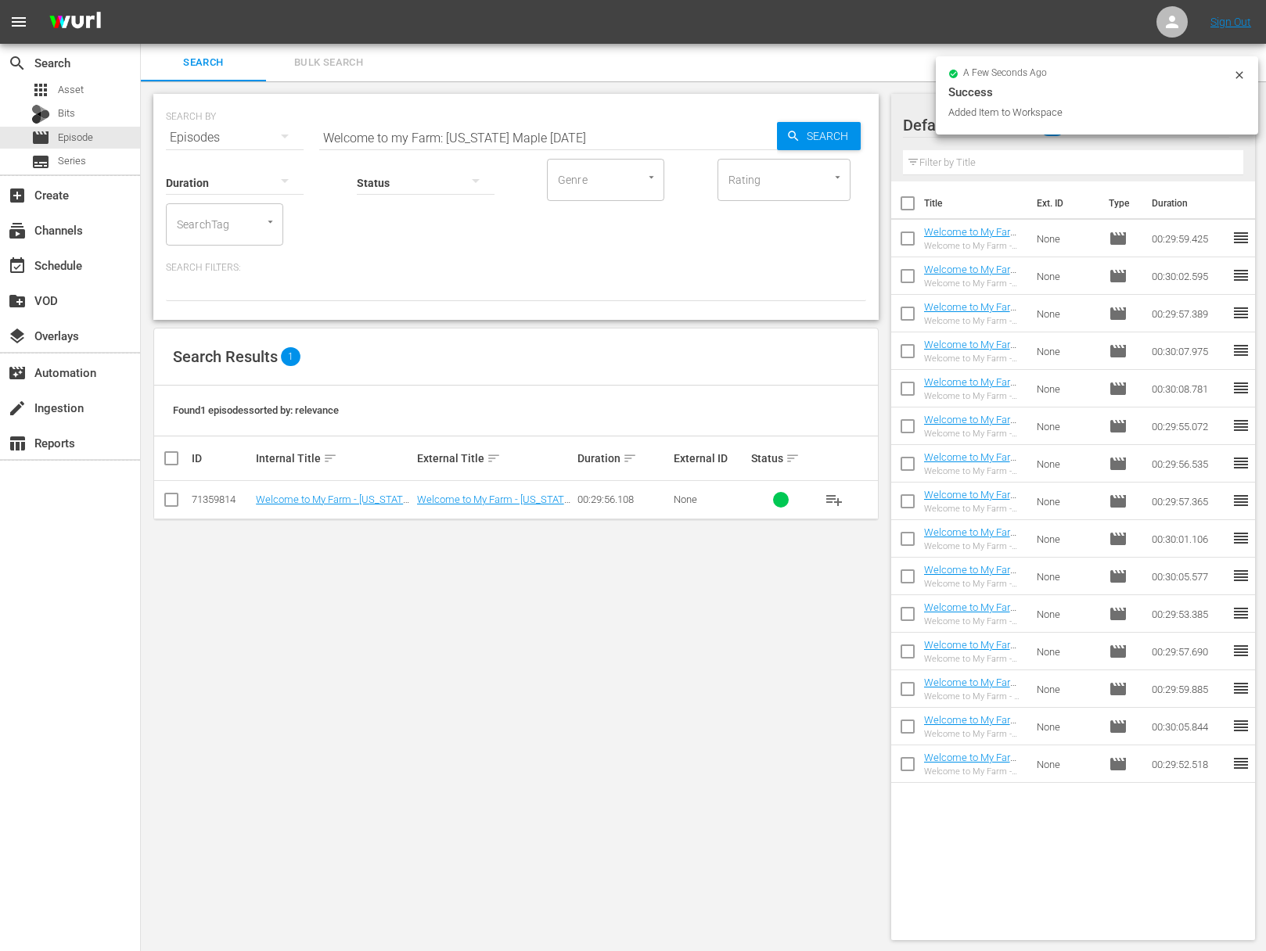
click at [564, 145] on input "Welcome to my Farm: Maine Maple Sunday" at bounding box center [548, 138] width 458 height 38
paste input "Ciao Italia - “Strega Nonna’s Pizza” / La Pizza alla Strega Nonna"
click at [806, 142] on span "Search" at bounding box center [830, 136] width 60 height 28
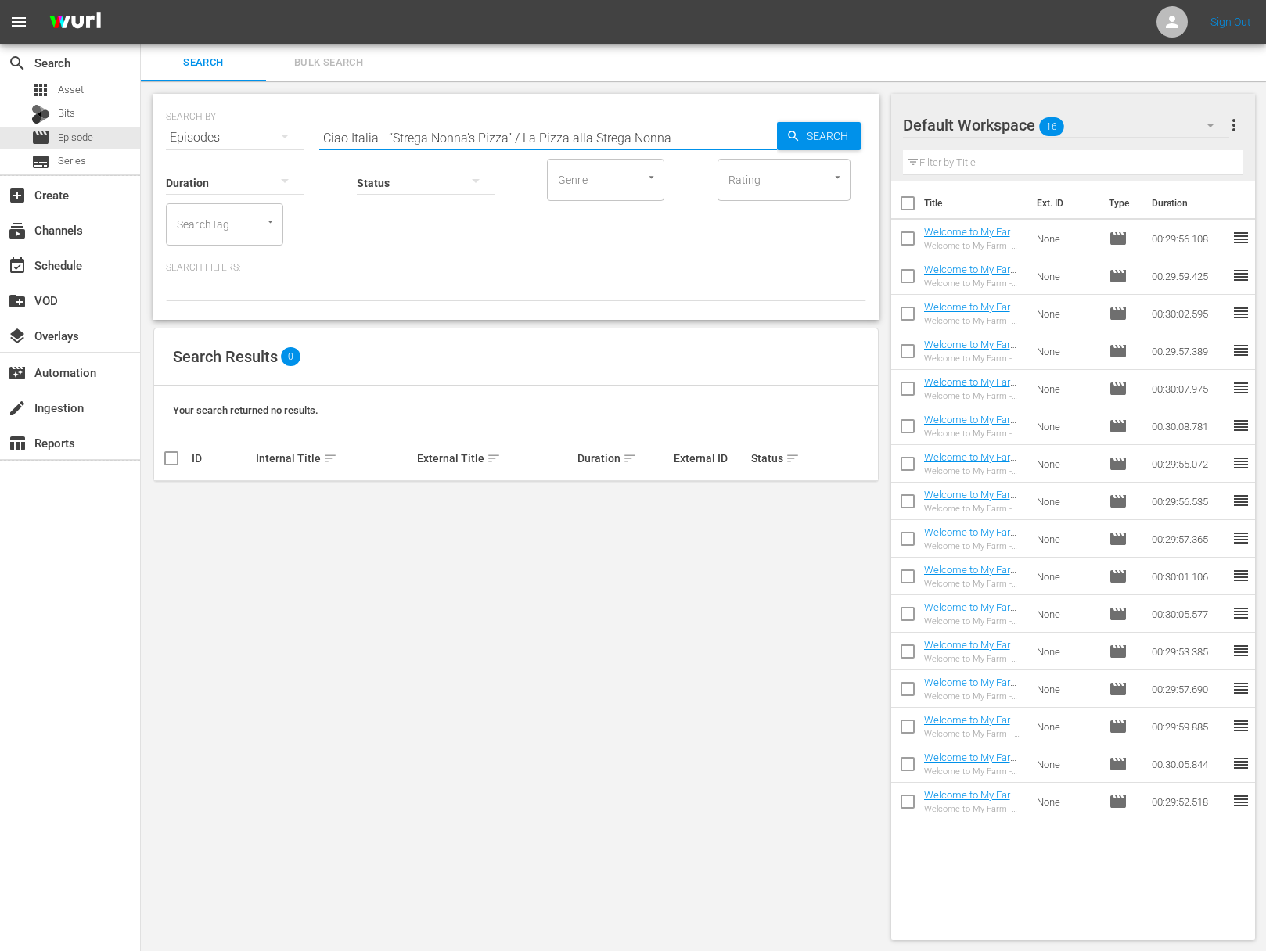
drag, startPoint x: 510, startPoint y: 136, endPoint x: 759, endPoint y: 138, distance: 249.5
click at [759, 138] on input "Ciao Italia - “Strega Nonna’s Pizza” / La Pizza alla Strega Nonna" at bounding box center [548, 138] width 458 height 38
drag, startPoint x: 509, startPoint y: 137, endPoint x: 659, endPoint y: 143, distance: 150.3
click at [659, 143] on input "Ciao Italia - “Strega Nonna’s Pizza” / La Pizza alla Strega Nonna" at bounding box center [548, 138] width 458 height 38
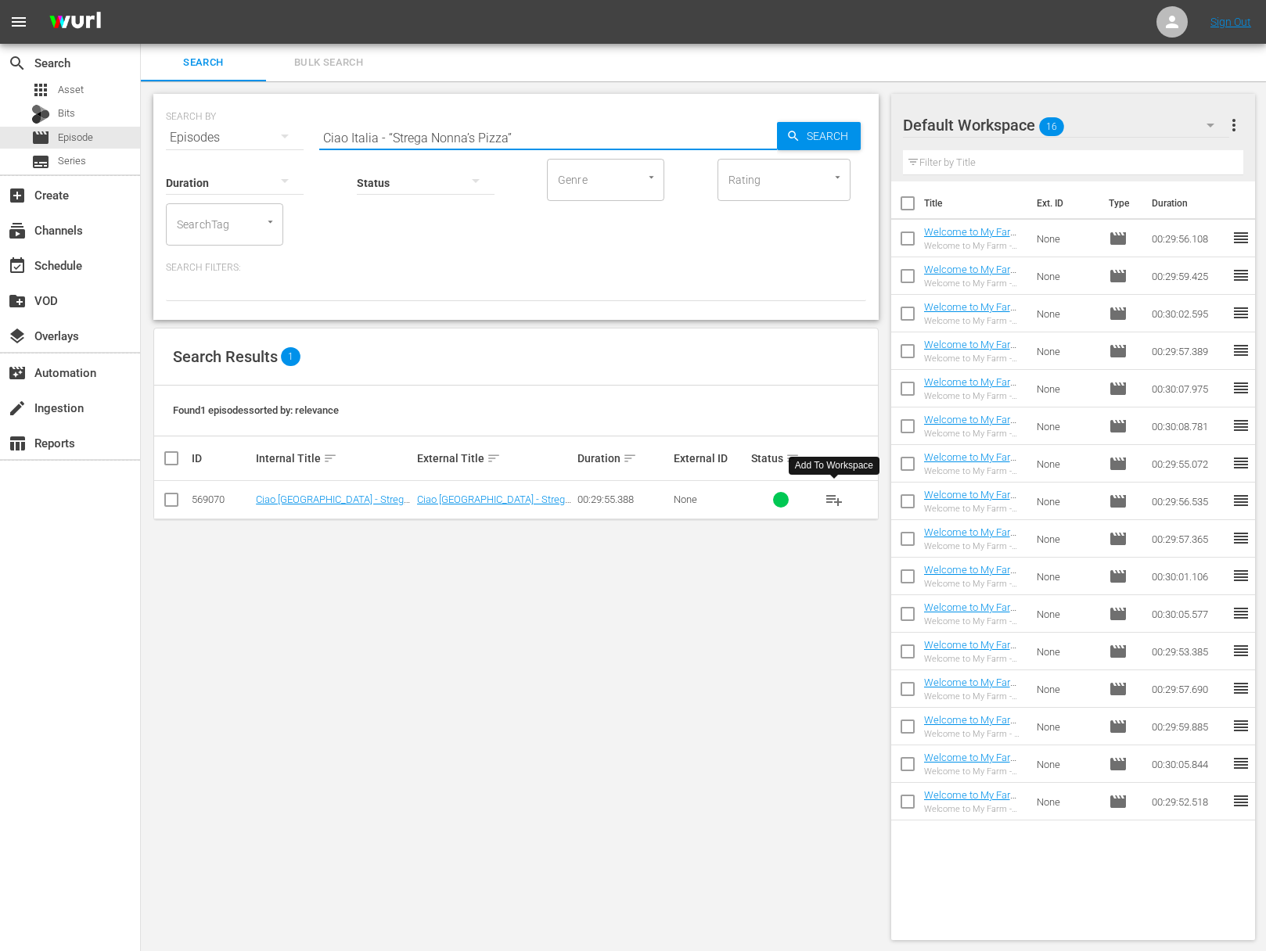
click at [833, 495] on span "playlist_add" at bounding box center [833, 499] width 19 height 19
click at [495, 138] on input "Ciao Italia - “Strega Nonna’s Pizza”" at bounding box center [548, 138] width 458 height 38
paste input "Lombardia Dinner, Milano Style / Cena alla Milanese"
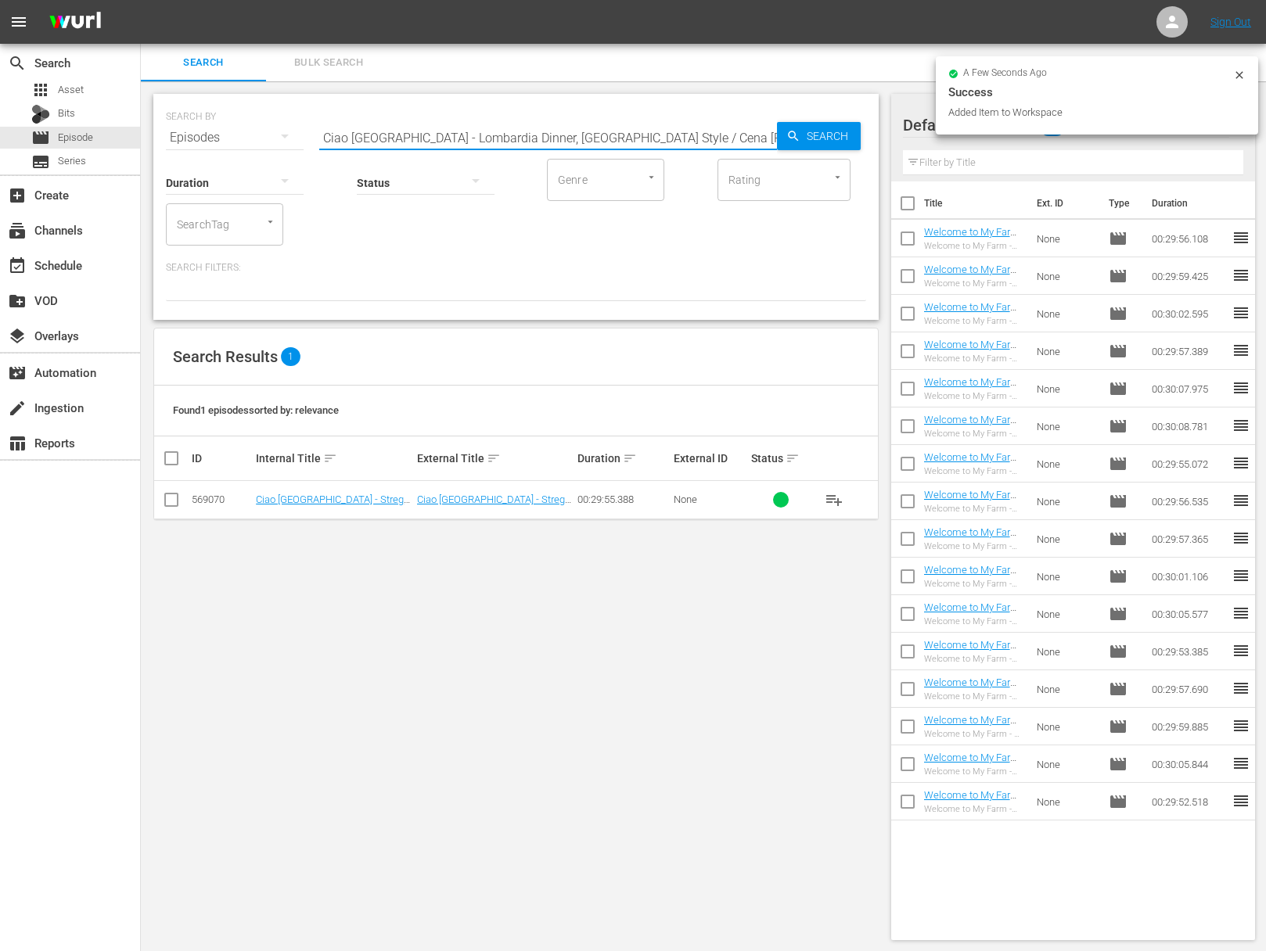
drag, startPoint x: 753, startPoint y: 134, endPoint x: 807, endPoint y: 133, distance: 54.0
click at [755, 134] on input "Ciao Italia - Lombardia Dinner, Milano Style / Cena alla Milanese" at bounding box center [548, 138] width 458 height 38
click at [807, 133] on span "Search" at bounding box center [830, 136] width 60 height 28
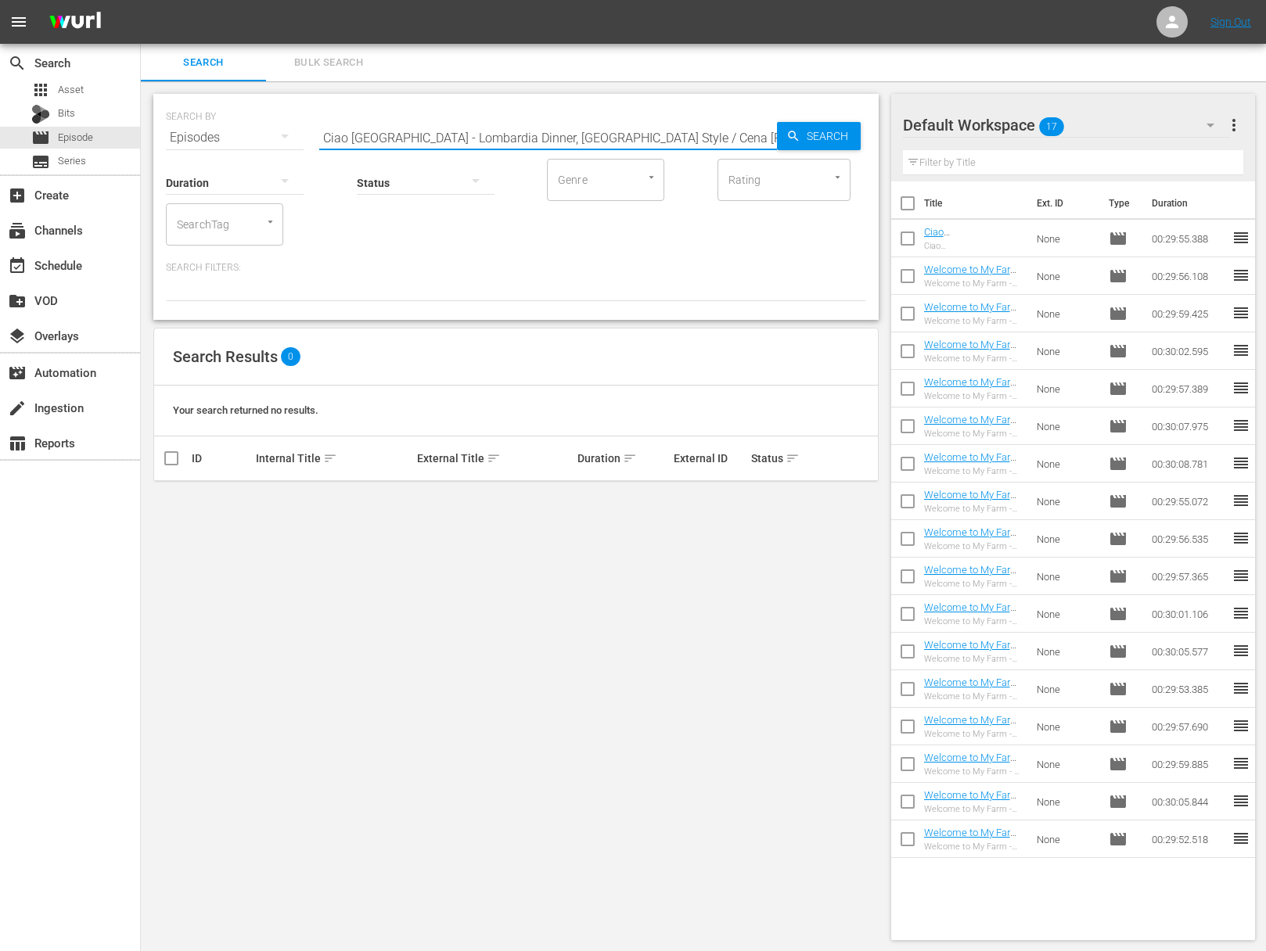
drag, startPoint x: 558, startPoint y: 136, endPoint x: 731, endPoint y: 140, distance: 172.9
click at [731, 140] on input "Ciao Italia - Lombardia Dinner, Milano Style / Cena alla Milanese" at bounding box center [548, 138] width 458 height 38
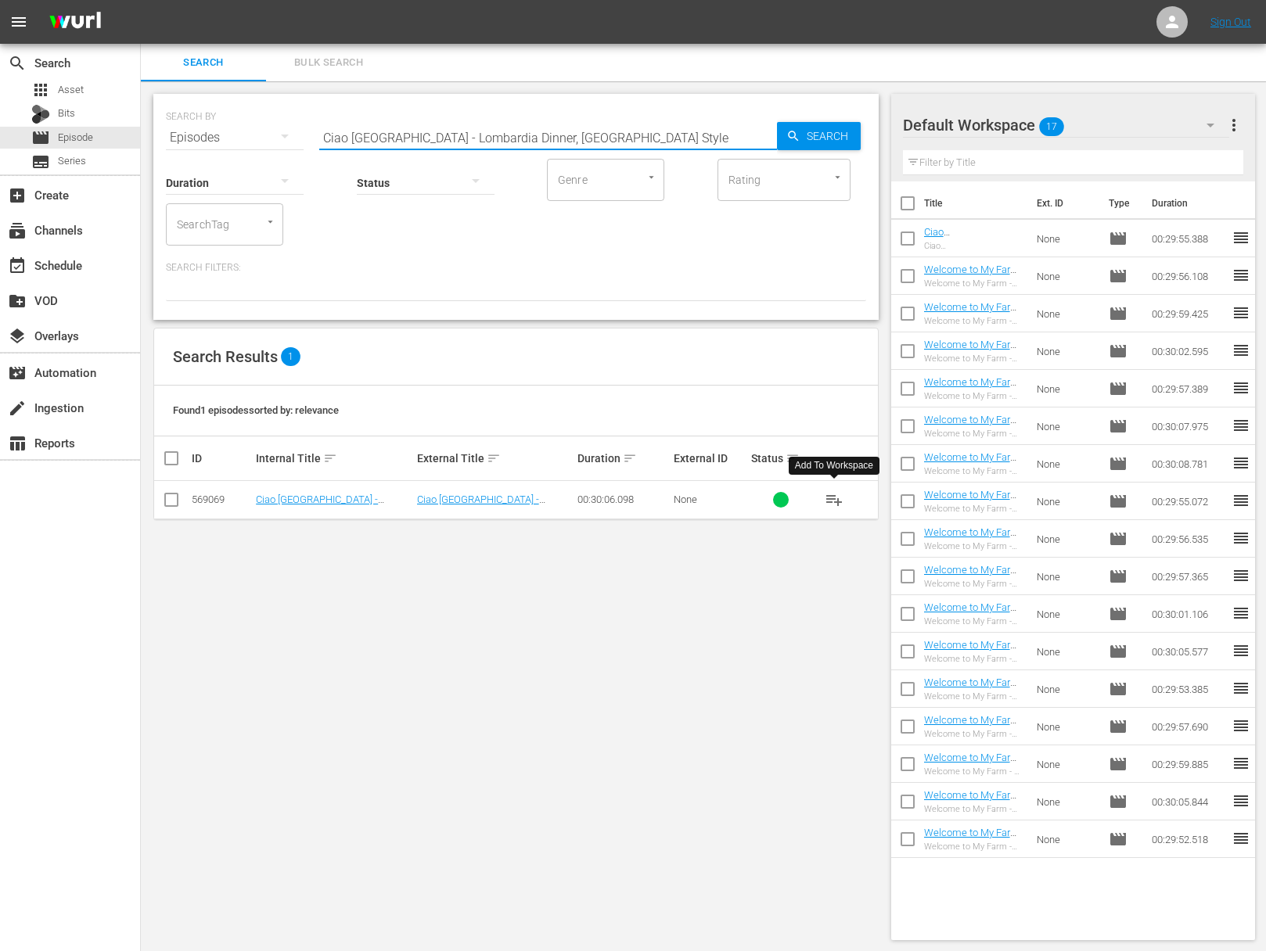
click at [835, 498] on span "playlist_add" at bounding box center [833, 499] width 19 height 19
click at [404, 141] on input "Ciao Italia - Lombardia Dinner, Milano Style" at bounding box center [548, 138] width 458 height 38
paste input "All’onda"
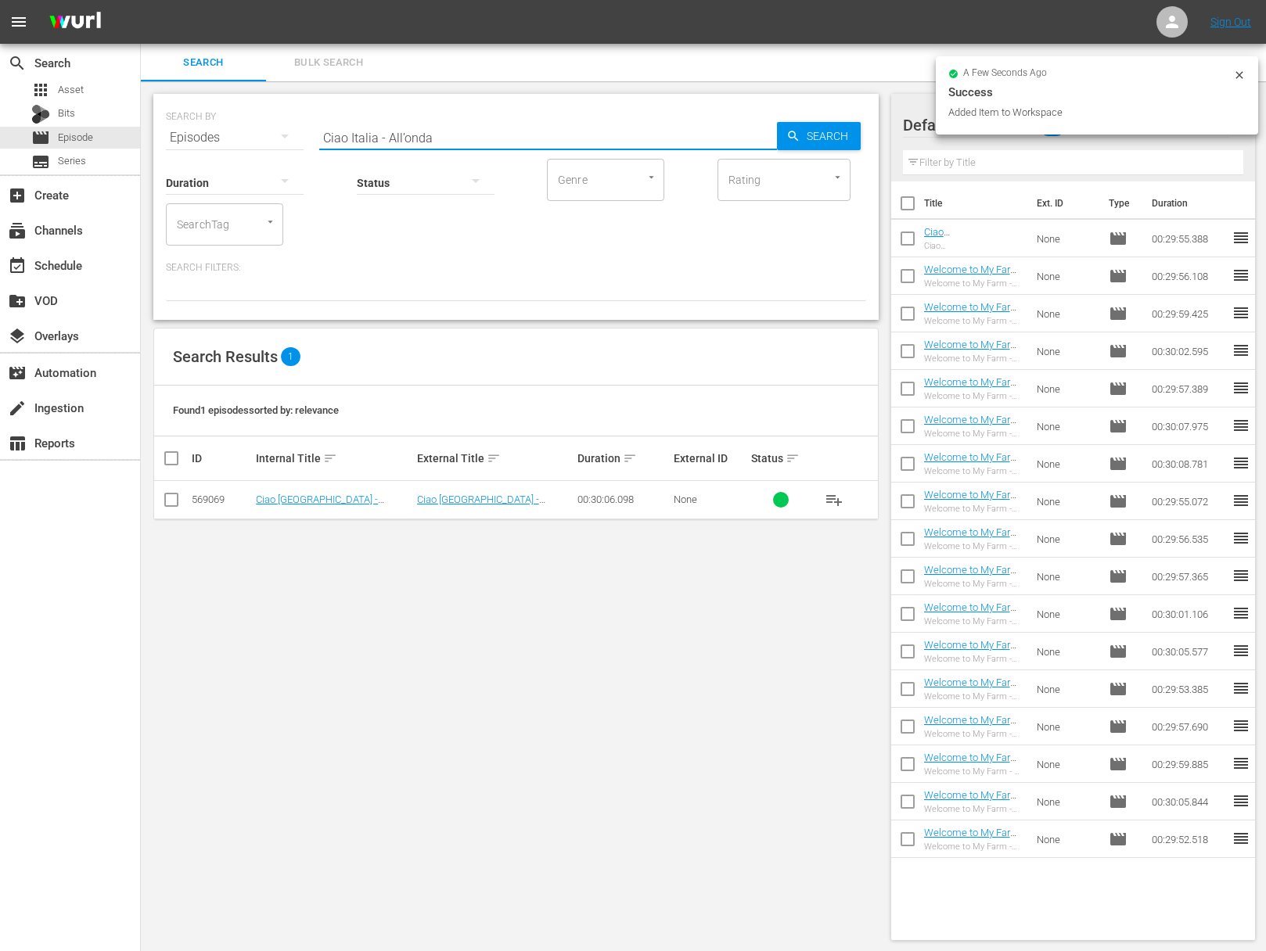
click at [809, 138] on span "Search" at bounding box center [830, 136] width 60 height 28
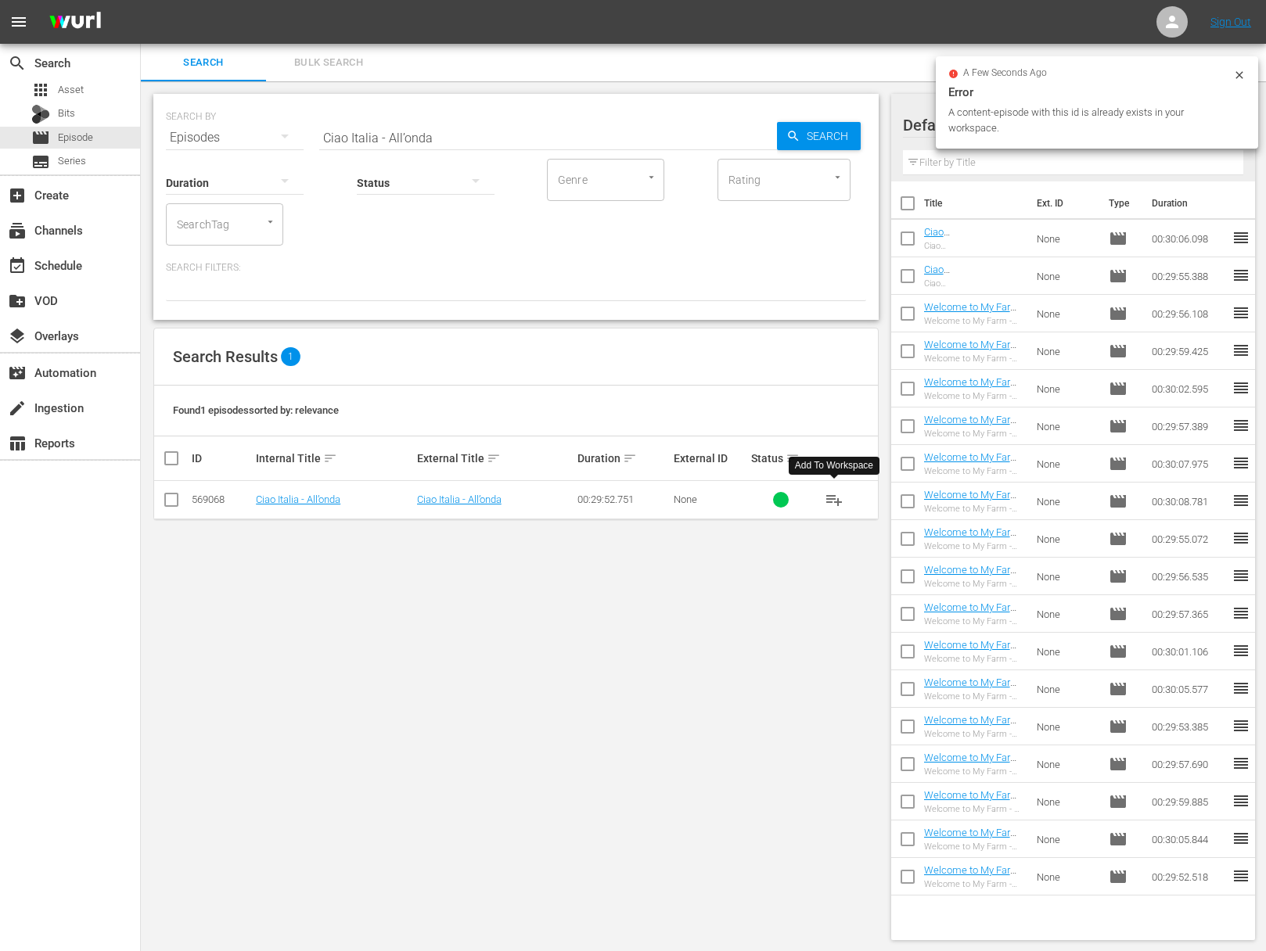
click at [835, 501] on span "playlist_add" at bounding box center [833, 499] width 19 height 19
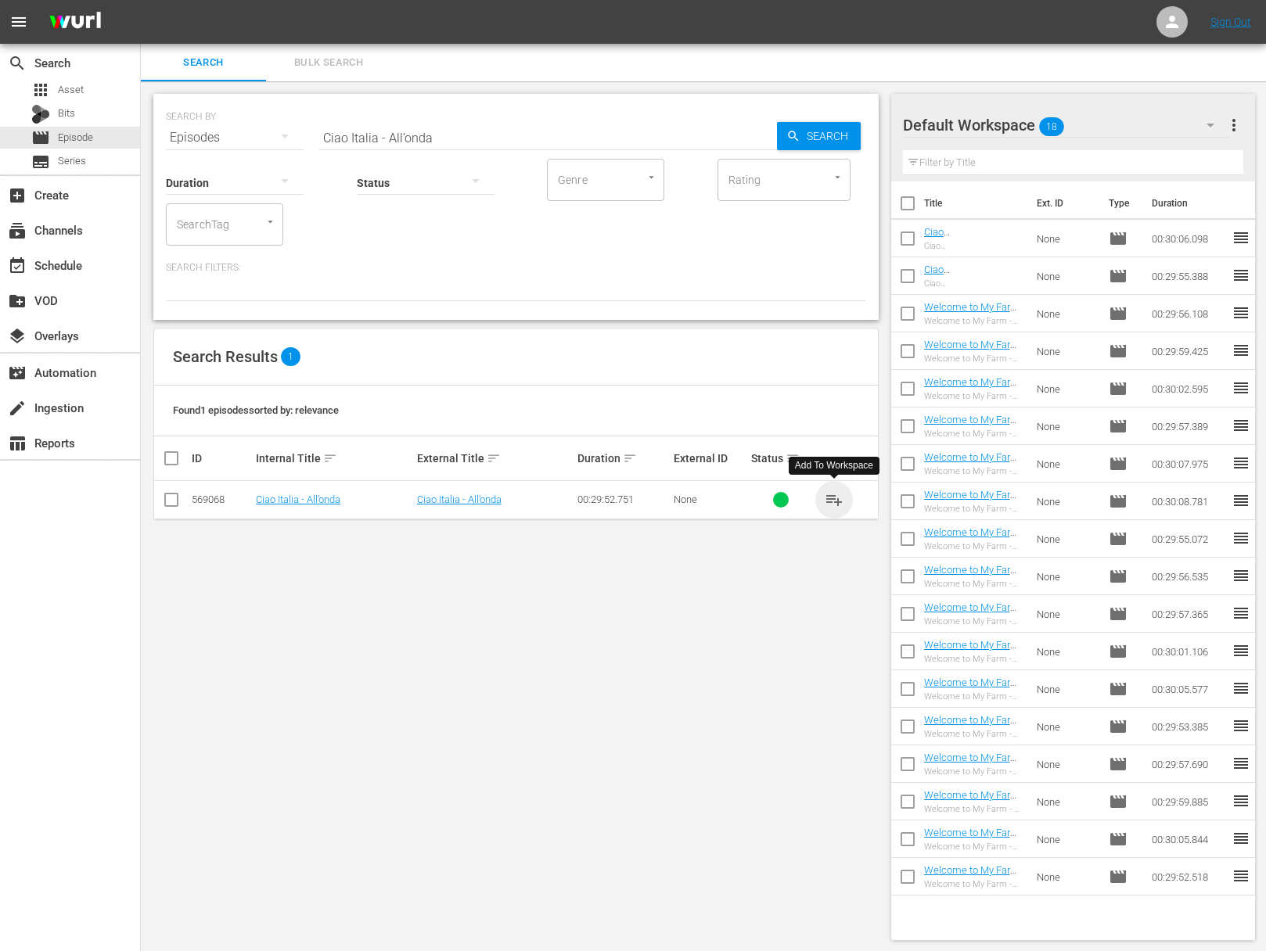
click at [835, 501] on span "playlist_add" at bounding box center [833, 499] width 19 height 19
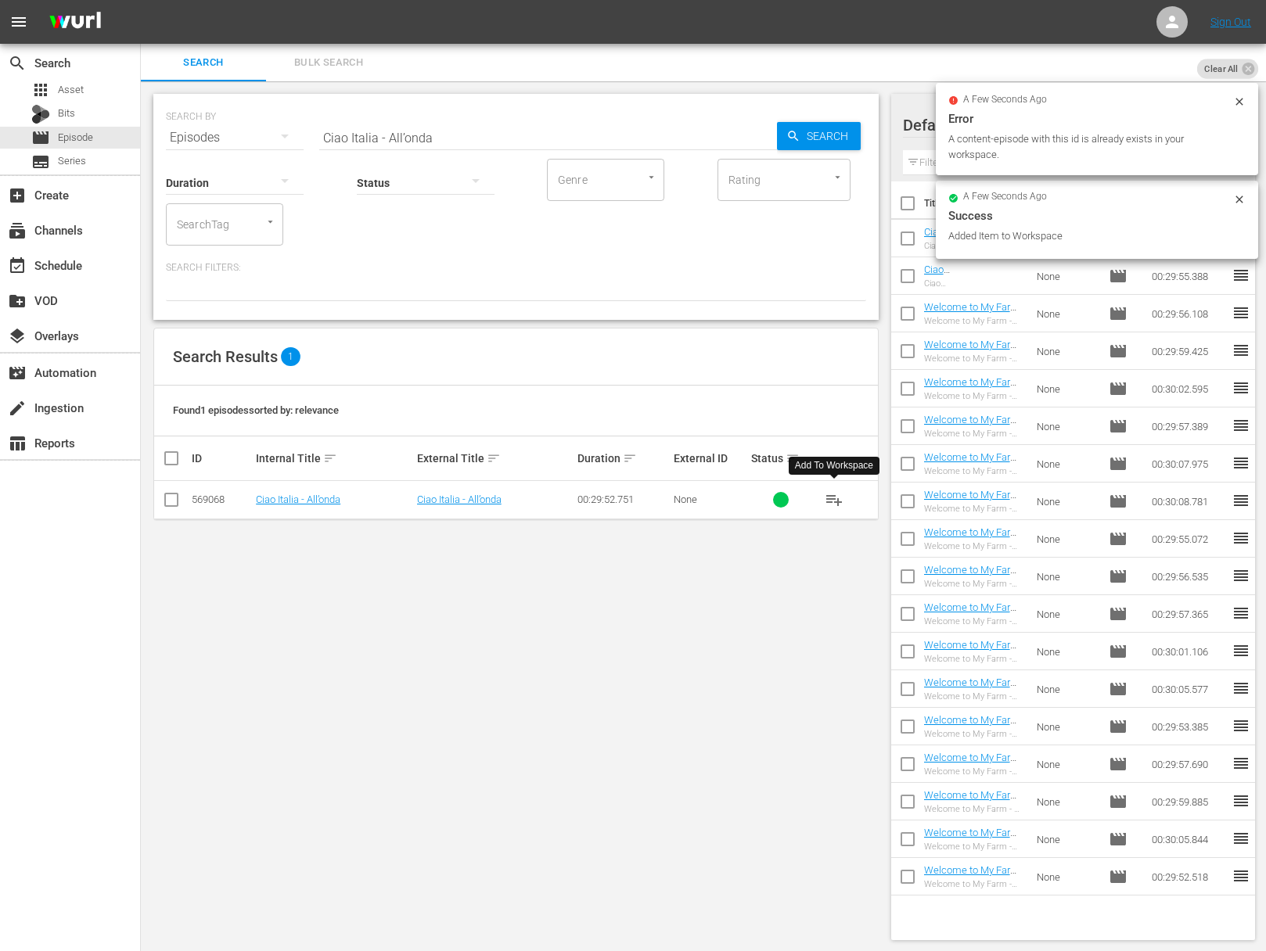
click at [836, 497] on span "playlist_add" at bounding box center [833, 499] width 19 height 19
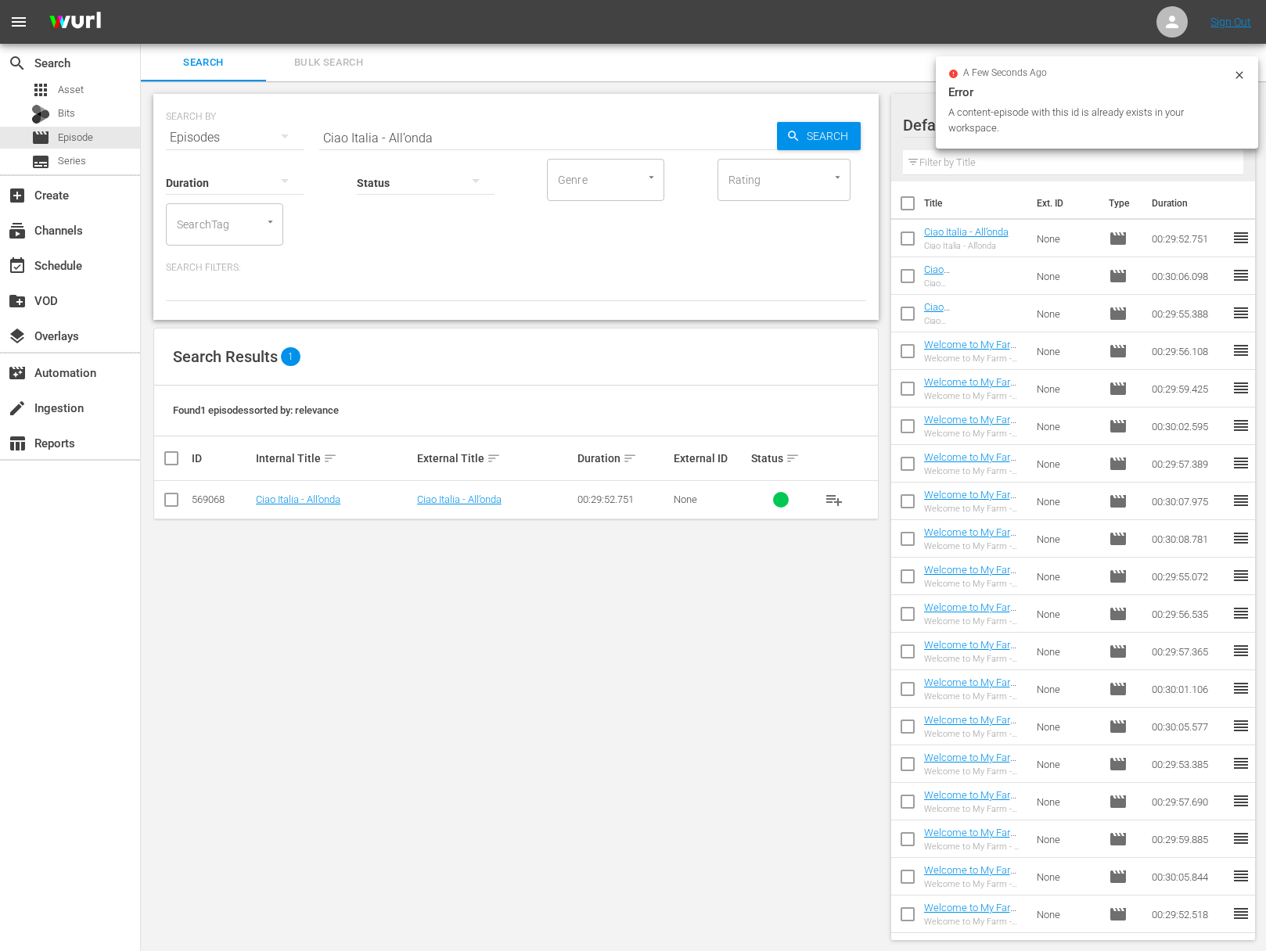
click at [447, 126] on input "Ciao Italia - All’onda" at bounding box center [548, 138] width 458 height 38
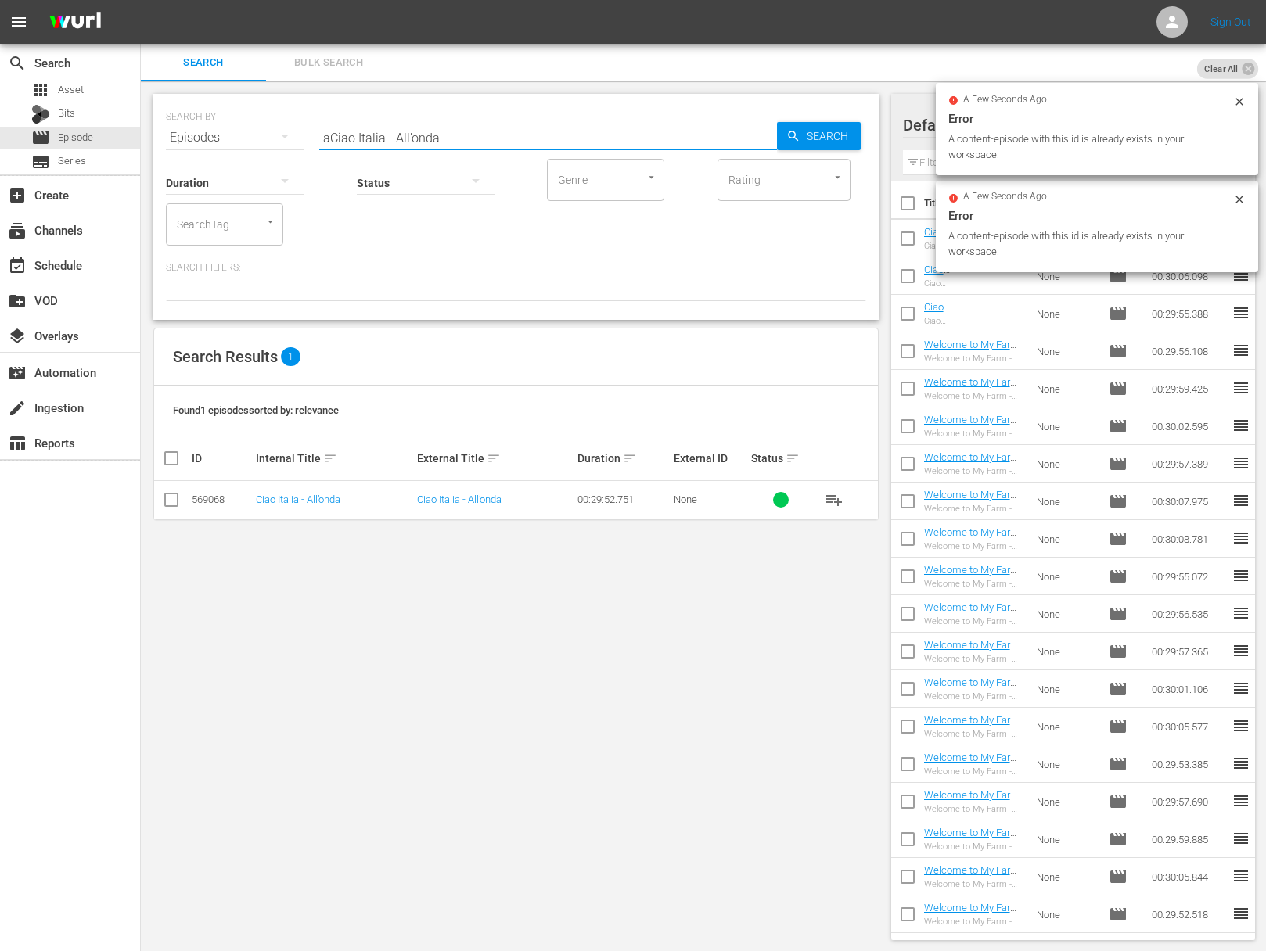
paste input "Hot and HeartyCiao Italia -"
click at [472, 127] on input "aCiao Italia - Hot and HeartyCiao Italia - All’onda" at bounding box center [548, 138] width 458 height 38
paste input "Ciao Italia - Hot and Hearty"
click at [756, 128] on input "Ciao Italia - Hot and Hearty" at bounding box center [548, 138] width 458 height 38
click at [797, 129] on icon "button" at bounding box center [793, 136] width 14 height 14
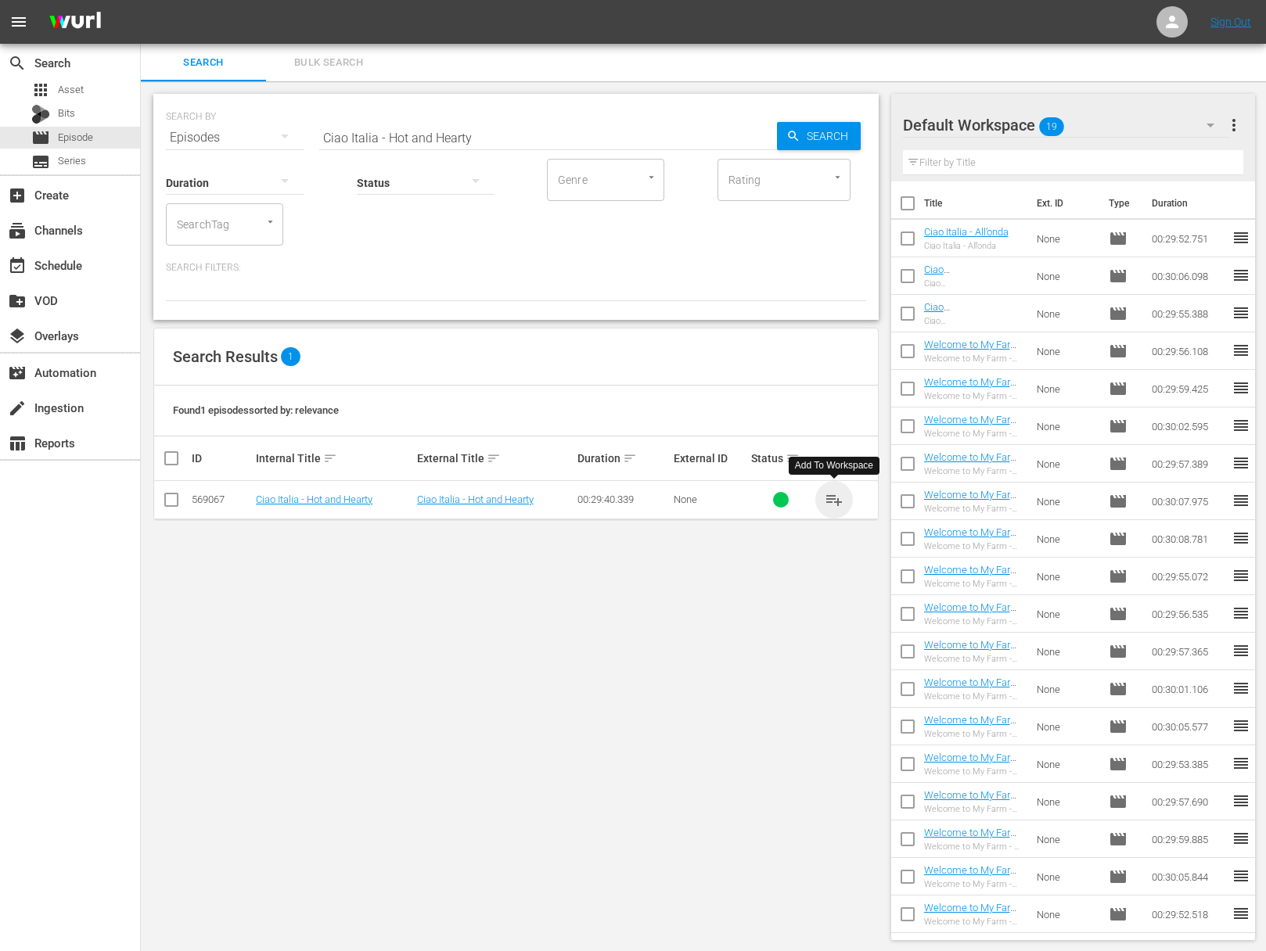
click at [828, 497] on span "playlist_add" at bounding box center [833, 499] width 19 height 19
click at [520, 142] on input "Ciao Italia - Hot and Hearty" at bounding box center [548, 138] width 458 height 38
paste input "Ciao Italia - Catanian Cooking / Cucina di Catania"
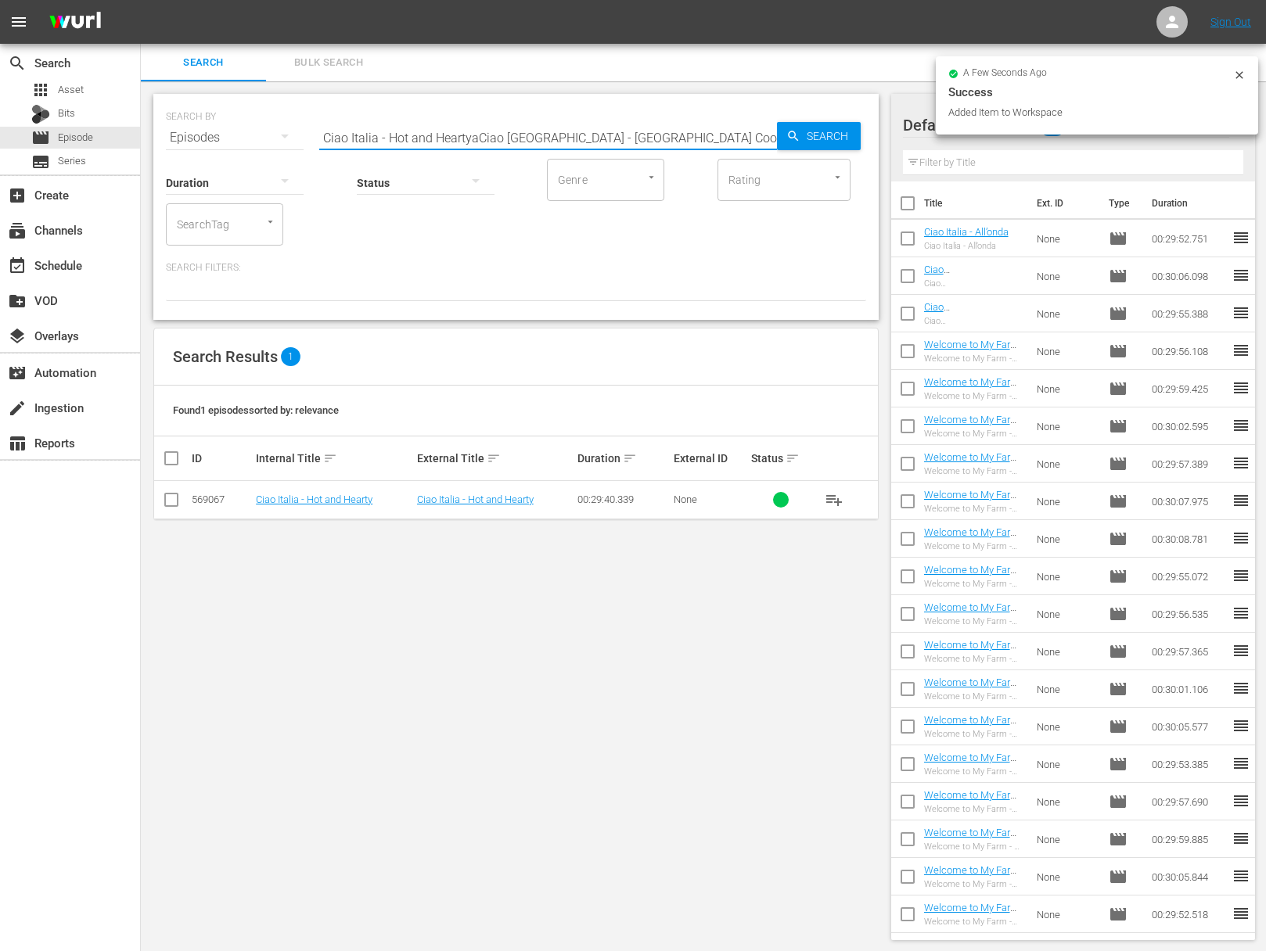
click at [522, 132] on input "Ciao Italia - Hot and HeartyaCiao Italia - Catanian Cooking / Cucina di Catania" at bounding box center [548, 138] width 458 height 38
paste input "text"
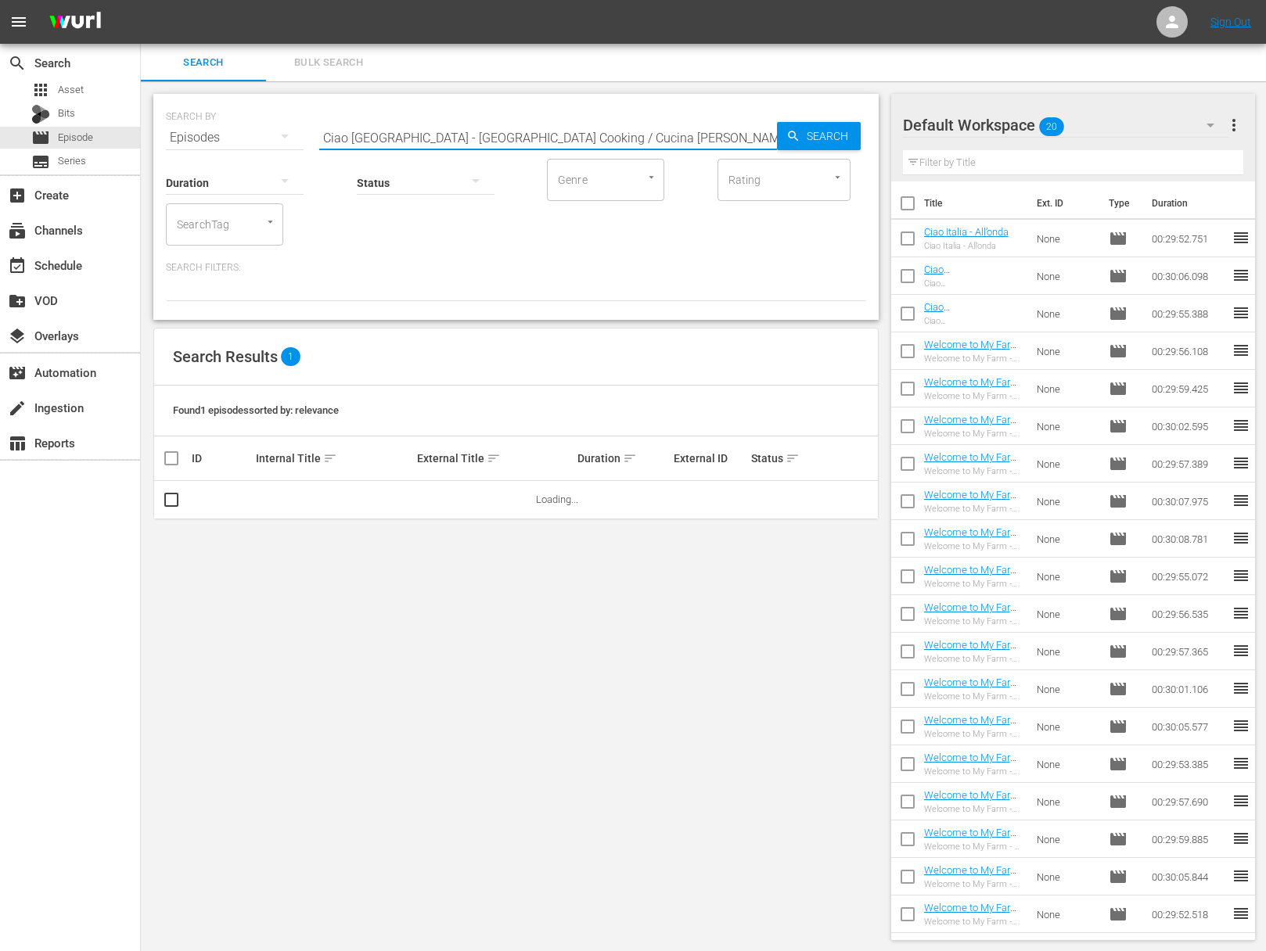
click at [555, 138] on input "Ciao Italia - Catanian Cooking / Cucina di Catania" at bounding box center [548, 138] width 458 height 38
paste input "text"
click at [795, 138] on icon "button" at bounding box center [793, 136] width 10 height 10
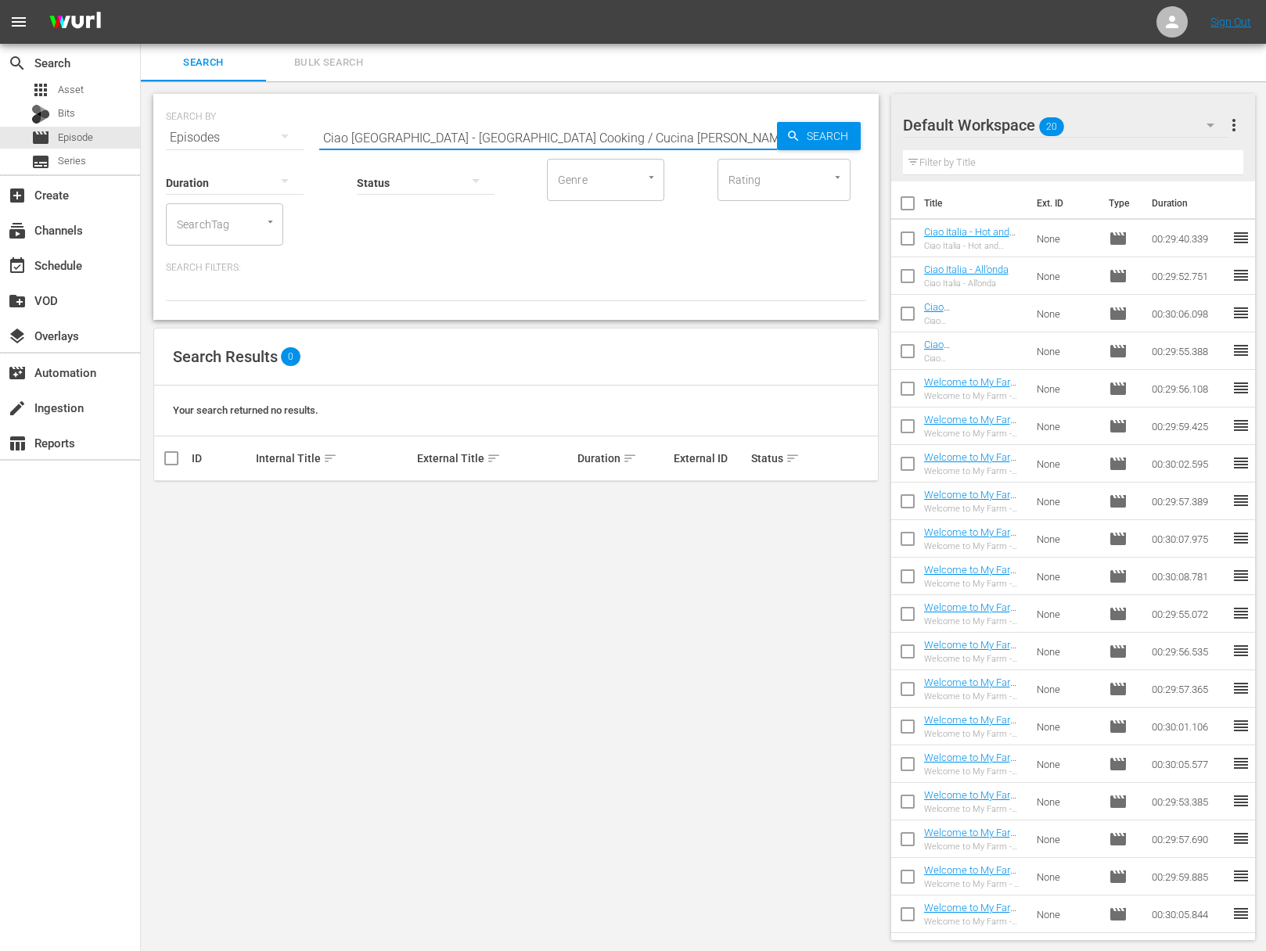
drag, startPoint x: 485, startPoint y: 138, endPoint x: 667, endPoint y: 140, distance: 182.3
click at [667, 140] on input "Ciao Italia - Catanian Cooking / Cucina di Catania" at bounding box center [548, 138] width 458 height 38
drag, startPoint x: 422, startPoint y: 138, endPoint x: 540, endPoint y: 139, distance: 118.1
click at [540, 139] on input "Ciao Italia - Catanian Cookin" at bounding box center [548, 138] width 458 height 38
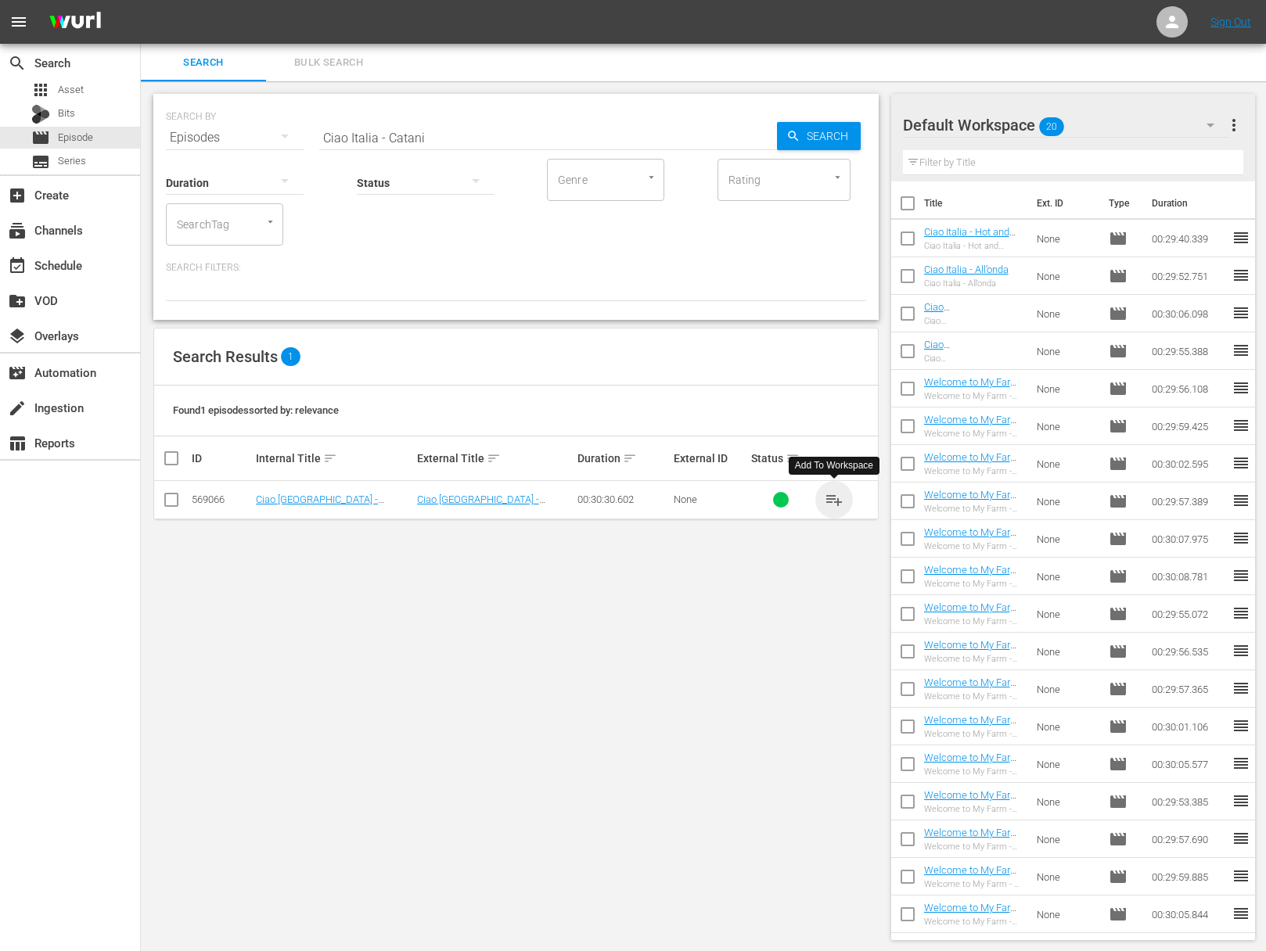
click at [831, 499] on span "playlist_add" at bounding box center [833, 499] width 19 height 19
click at [835, 504] on span "playlist_add" at bounding box center [833, 499] width 19 height 19
click at [835, 499] on span "playlist_add" at bounding box center [833, 499] width 19 height 19
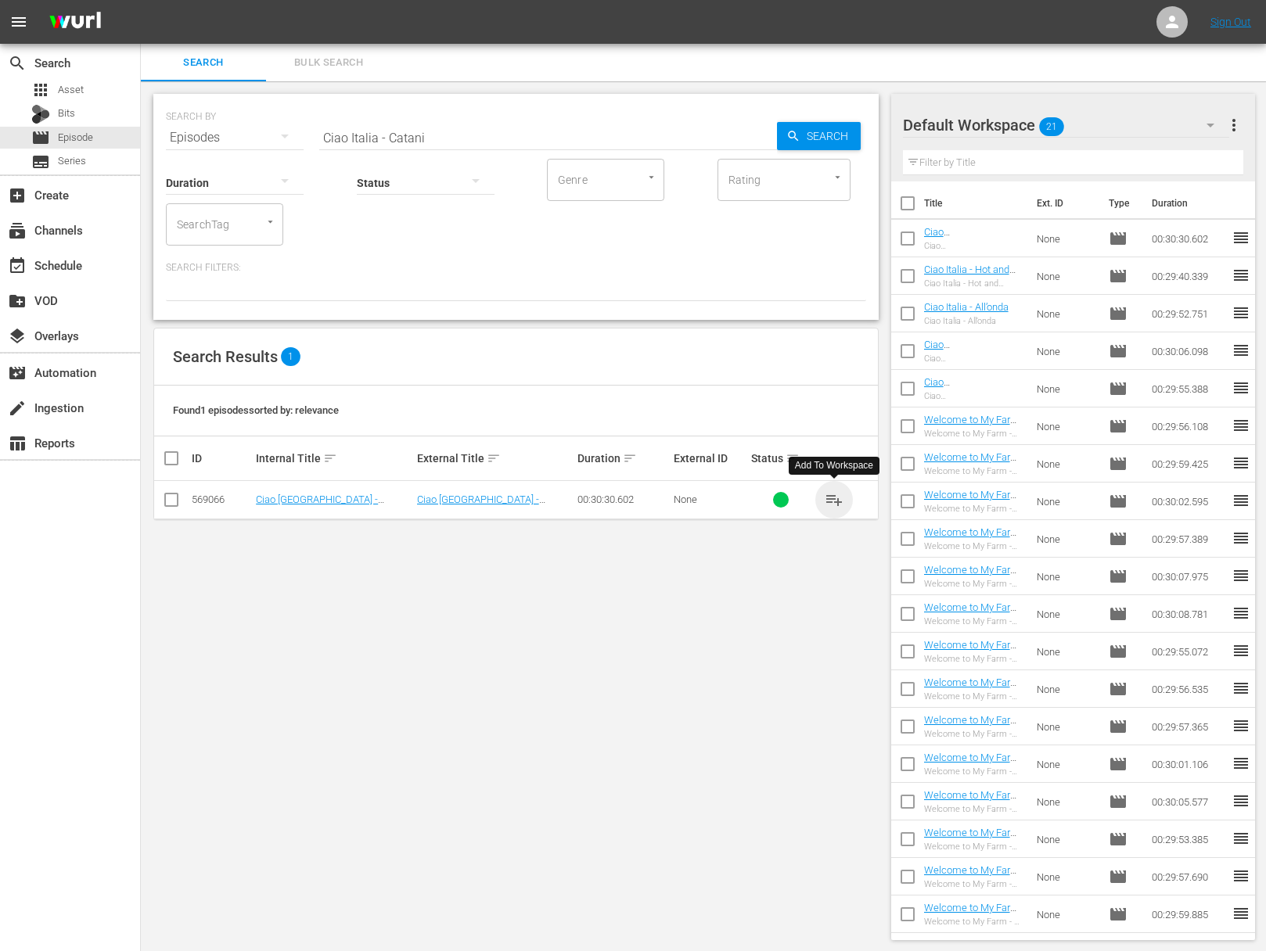
click at [835, 499] on span "playlist_add" at bounding box center [833, 499] width 19 height 19
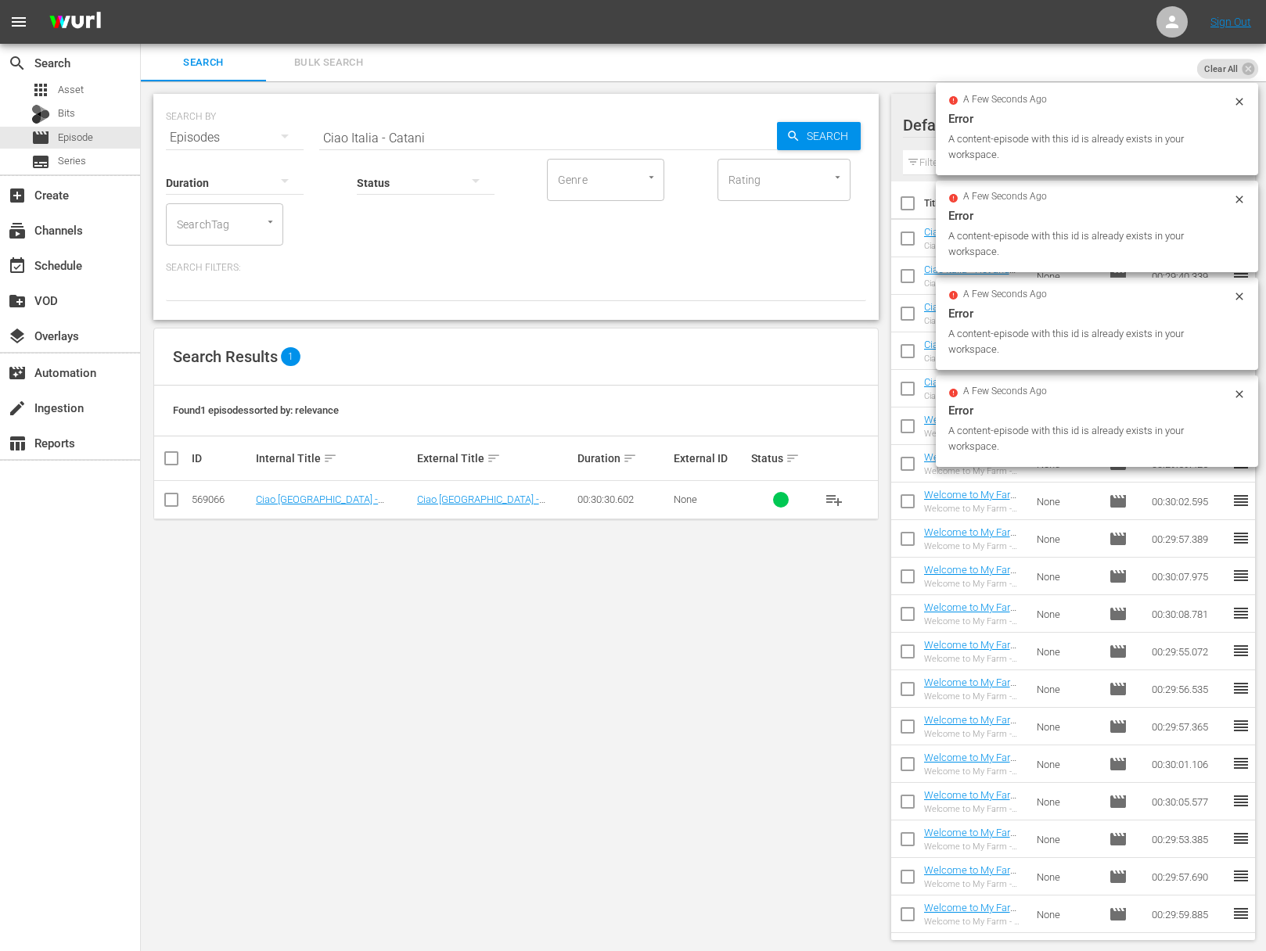
click at [426, 127] on input "Ciao Italia - Catani" at bounding box center [548, 138] width 458 height 38
paste input "Joy and Music on a Plate / Gioia e Musica su un Piatto"
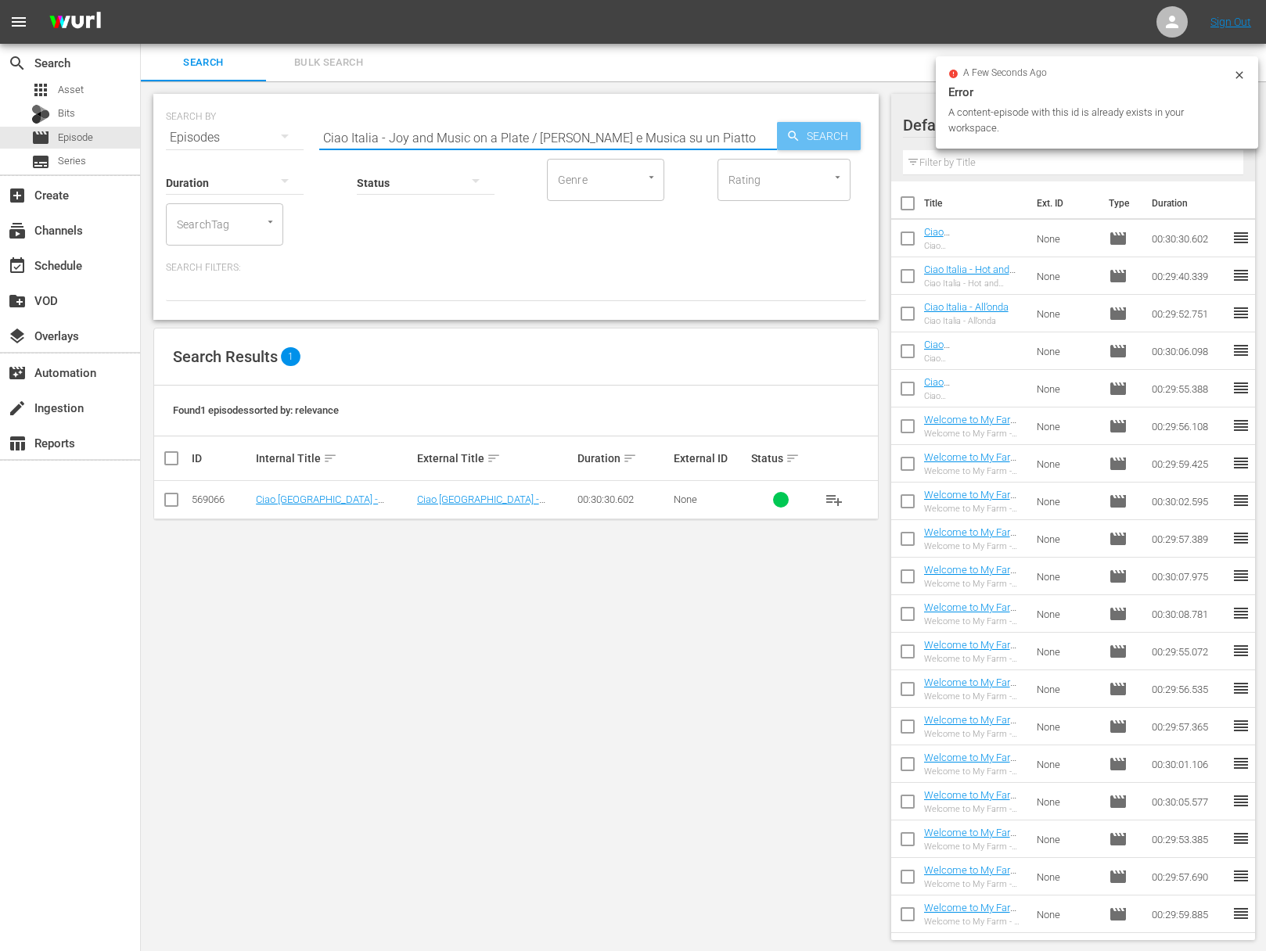
click at [789, 133] on icon "button" at bounding box center [793, 136] width 14 height 14
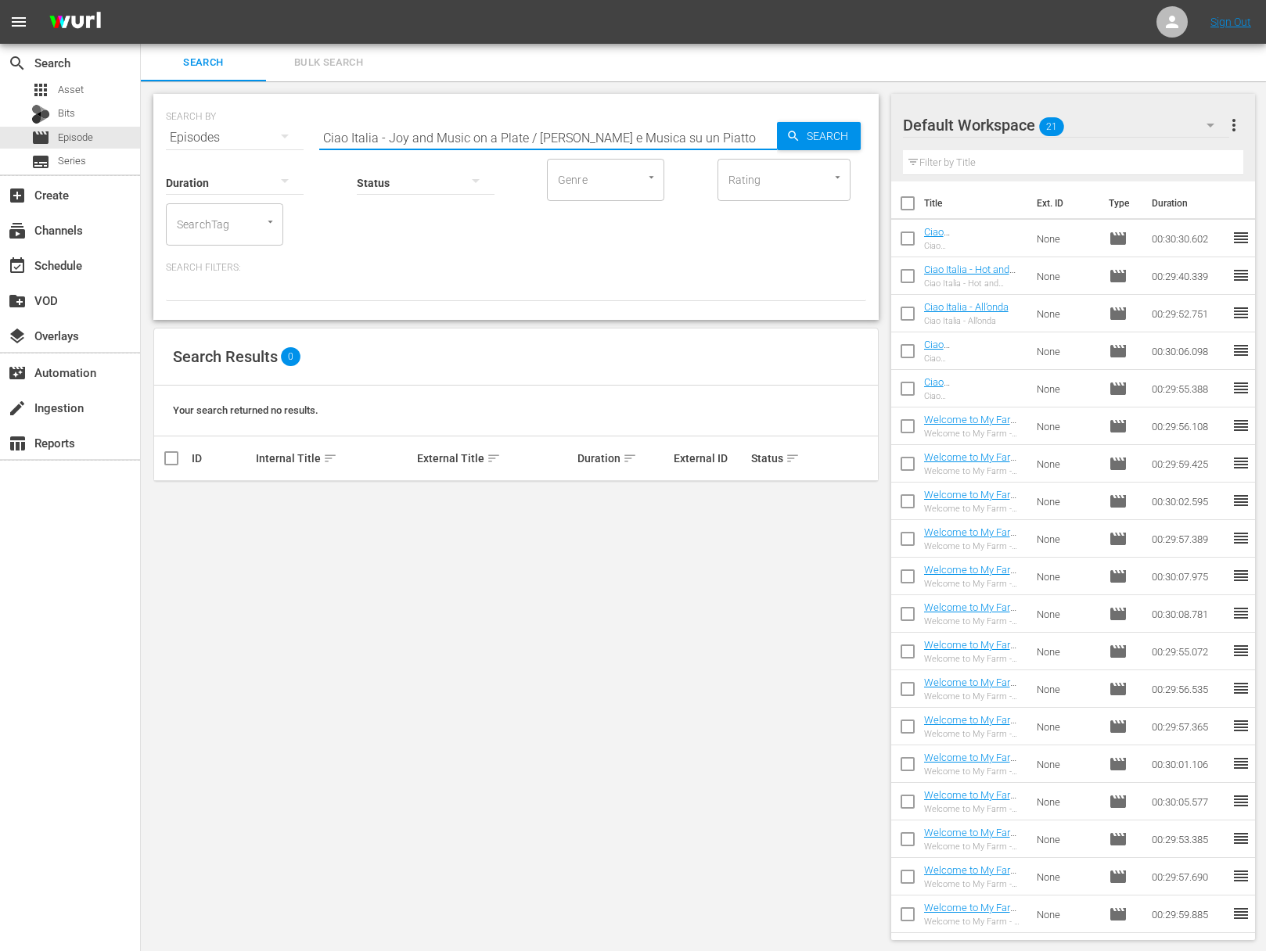
drag, startPoint x: 528, startPoint y: 142, endPoint x: 701, endPoint y: 152, distance: 173.2
click at [701, 152] on input "Ciao Italia - Joy and Music on a Plate / Gioia e Musica su un Piatto" at bounding box center [548, 138] width 458 height 38
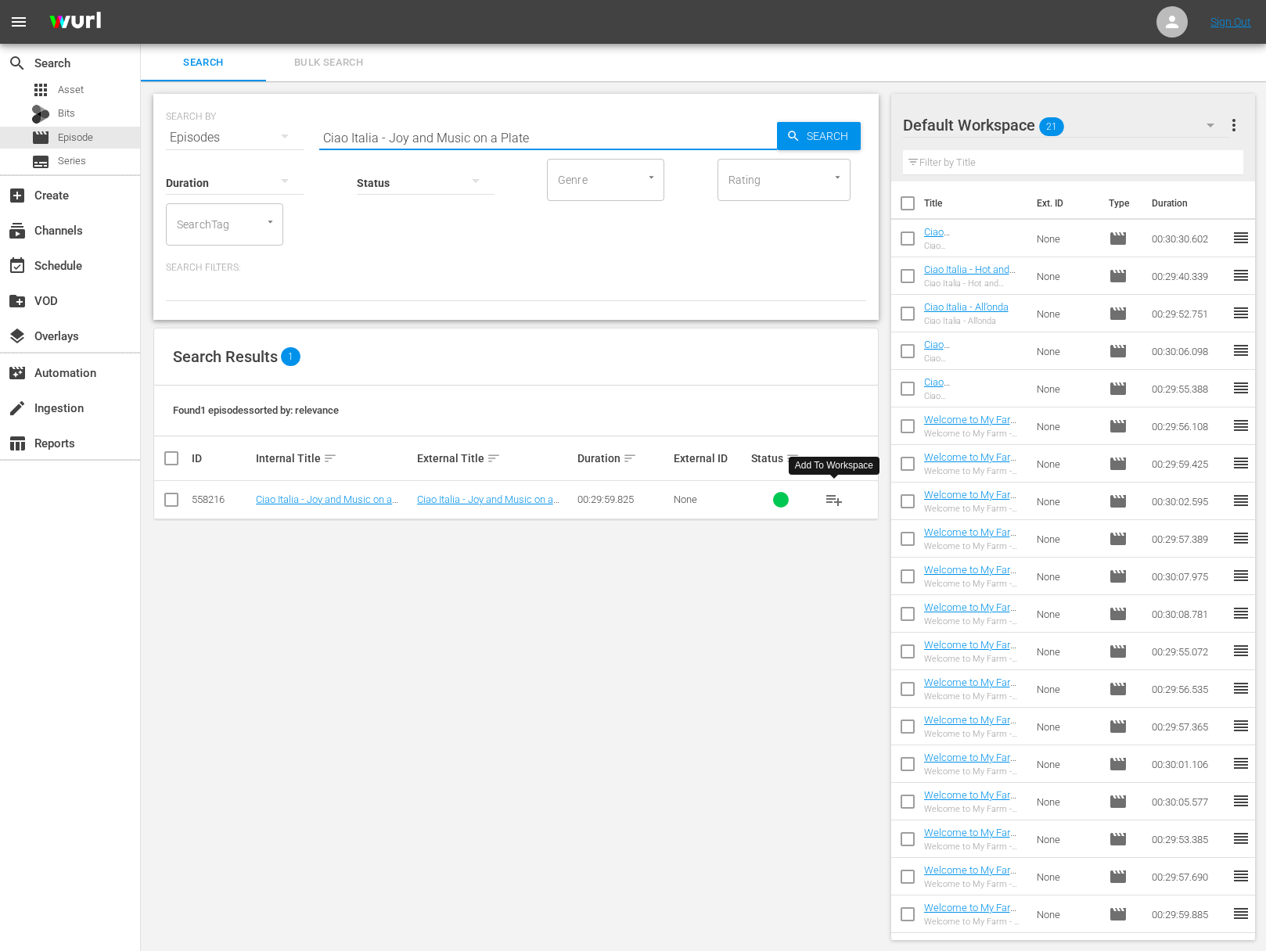
click at [838, 501] on span "playlist_add" at bounding box center [833, 499] width 19 height 19
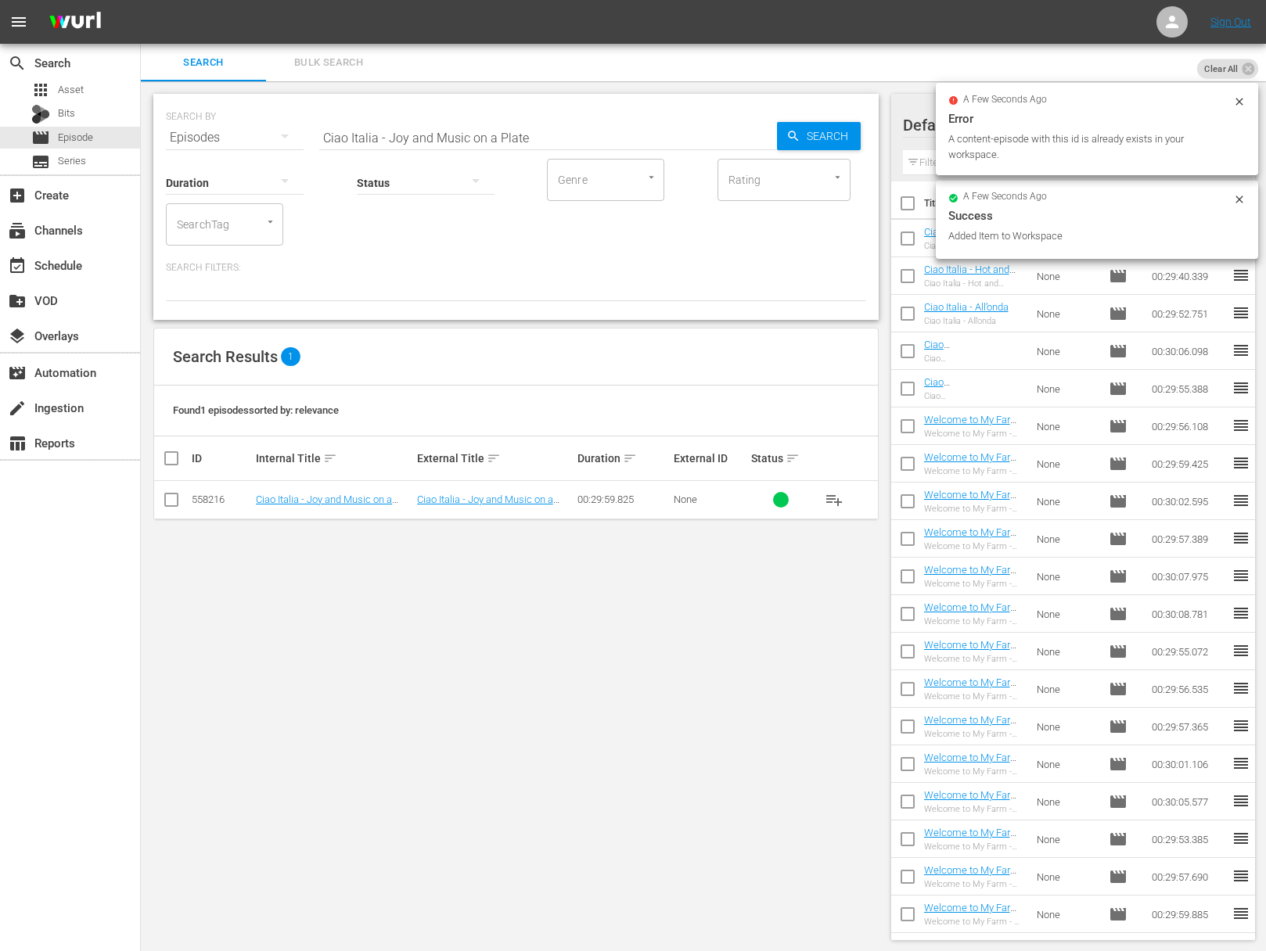
click at [417, 138] on input "Ciao Italia - Joy and Music on a Plate" at bounding box center [548, 138] width 458 height 38
paste input "Cave Into Cavatelli"
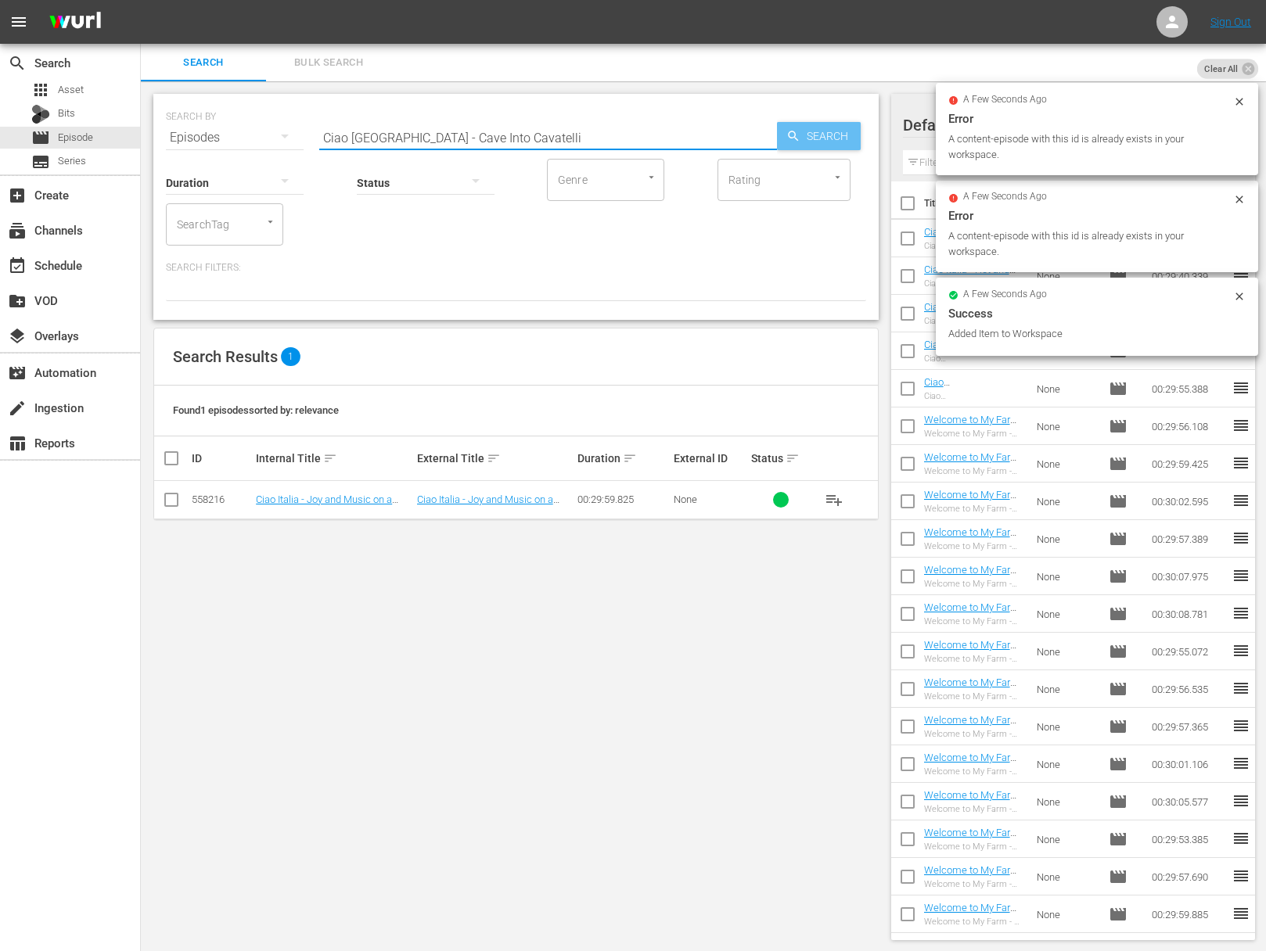
click at [875, 142] on div "SEARCH BY Search By Episodes Search ID, Title, Description, Keywords, or Catego…" at bounding box center [515, 207] width 725 height 226
click at [826, 138] on span "Search" at bounding box center [830, 136] width 60 height 28
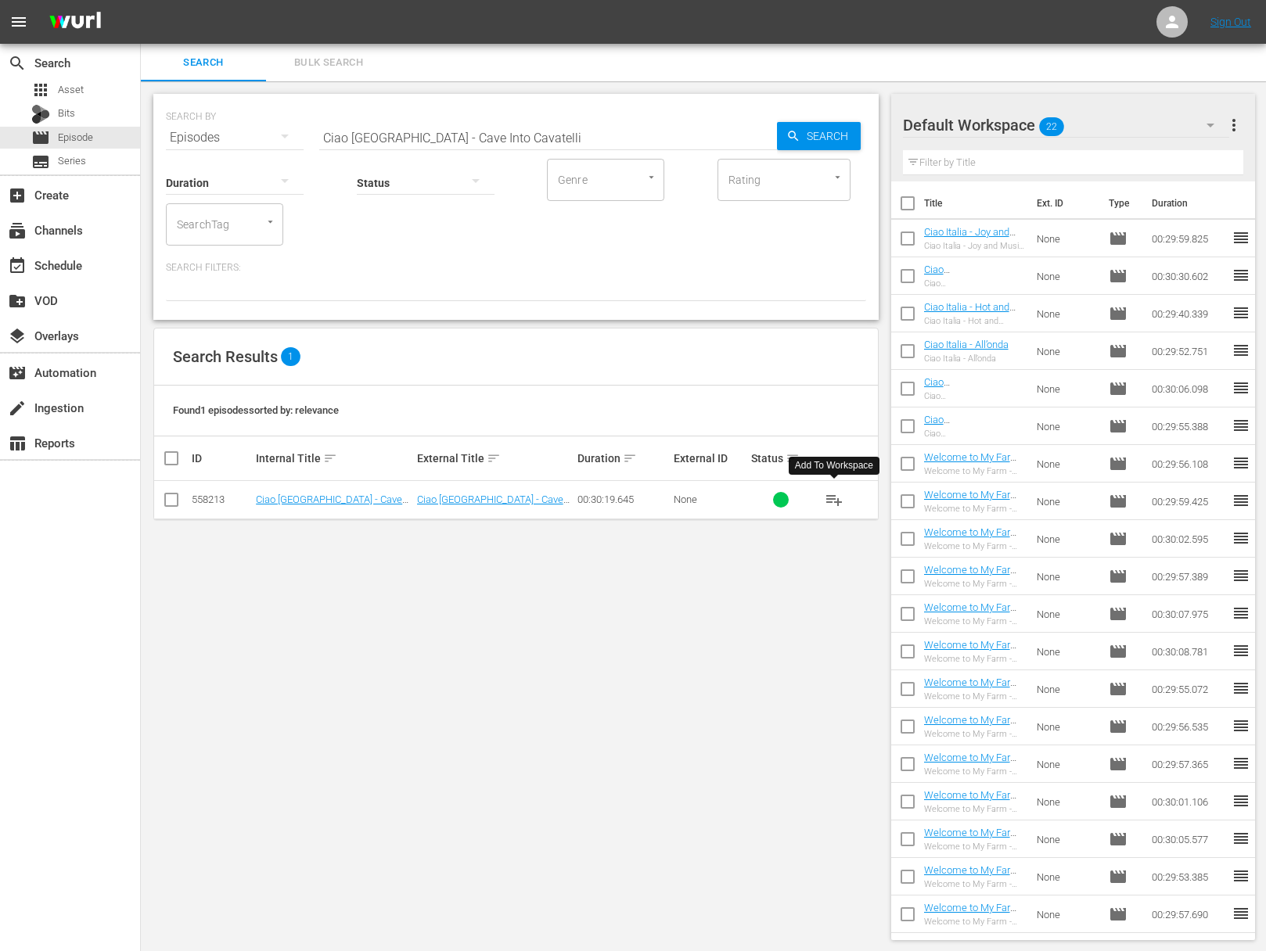
click at [827, 498] on span "playlist_add" at bounding box center [833, 499] width 19 height 19
click at [830, 497] on span "playlist_add" at bounding box center [833, 499] width 19 height 19
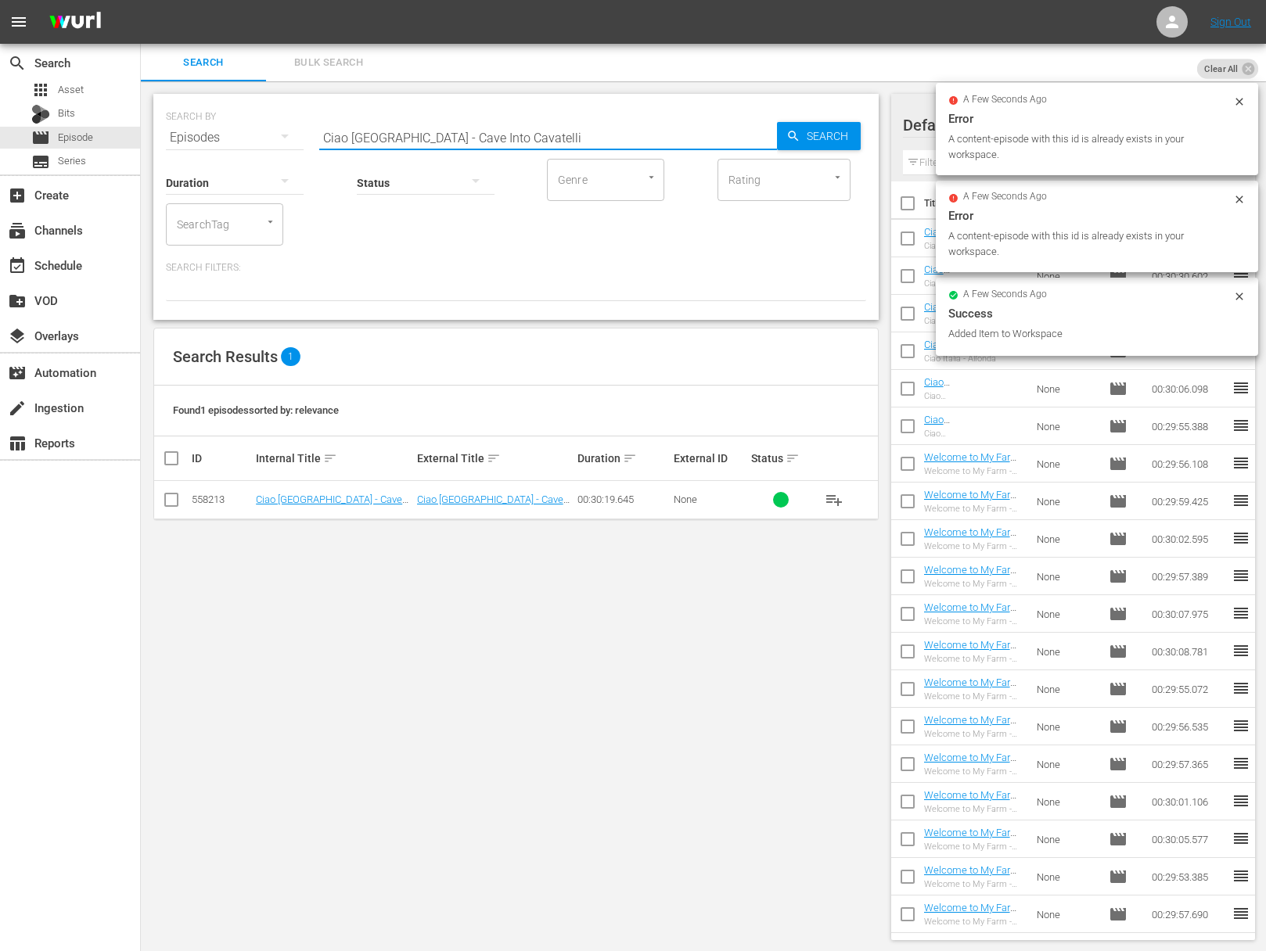
click at [430, 134] on input "Ciao Italia - Cave Into Cavatelli" at bounding box center [548, 138] width 458 height 38
paste input "Sunday Sauce / La Salsa di Domenica"
click at [768, 135] on input "Ciao Italia - Sunday Sauce / La Salsa di Domenica" at bounding box center [548, 138] width 458 height 38
click at [789, 135] on icon "button" at bounding box center [793, 136] width 14 height 14
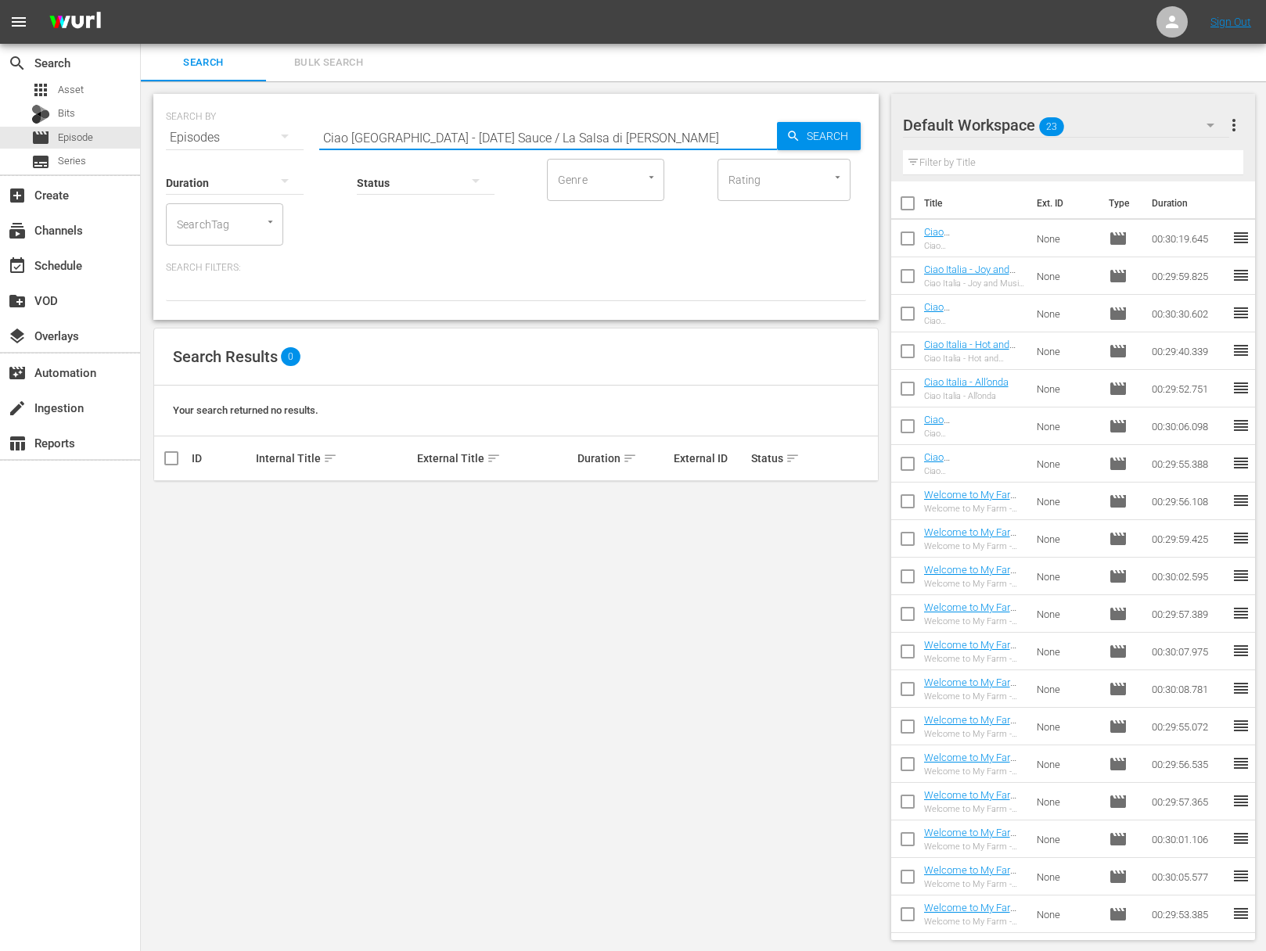
drag, startPoint x: 465, startPoint y: 133, endPoint x: 681, endPoint y: 157, distance: 217.2
click at [681, 157] on div "SEARCH BY Search By Episodes Search ID, Title, Description, Keywords, or Catego…" at bounding box center [515, 207] width 725 height 226
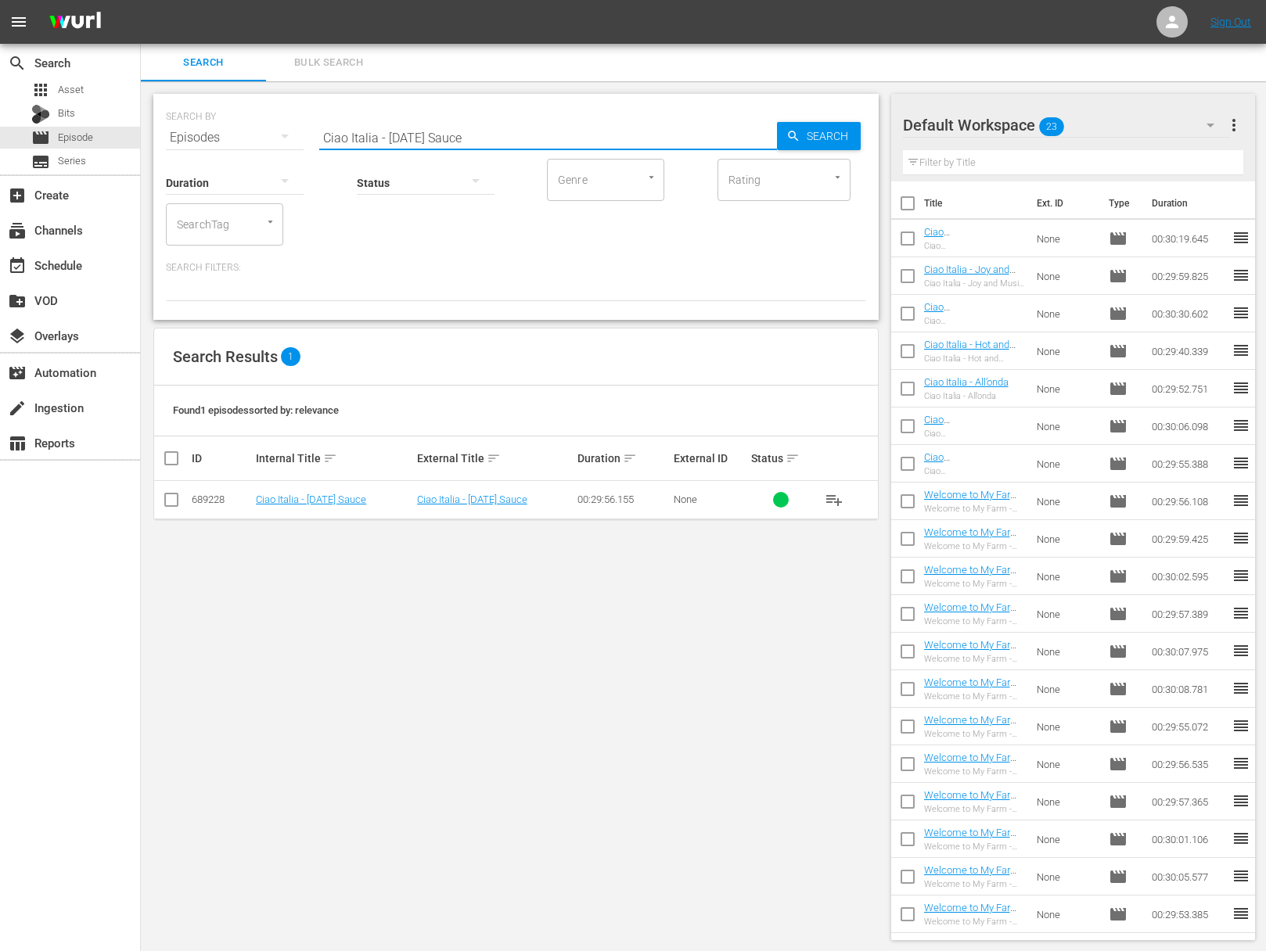
click at [831, 497] on span "playlist_add" at bounding box center [833, 499] width 19 height 19
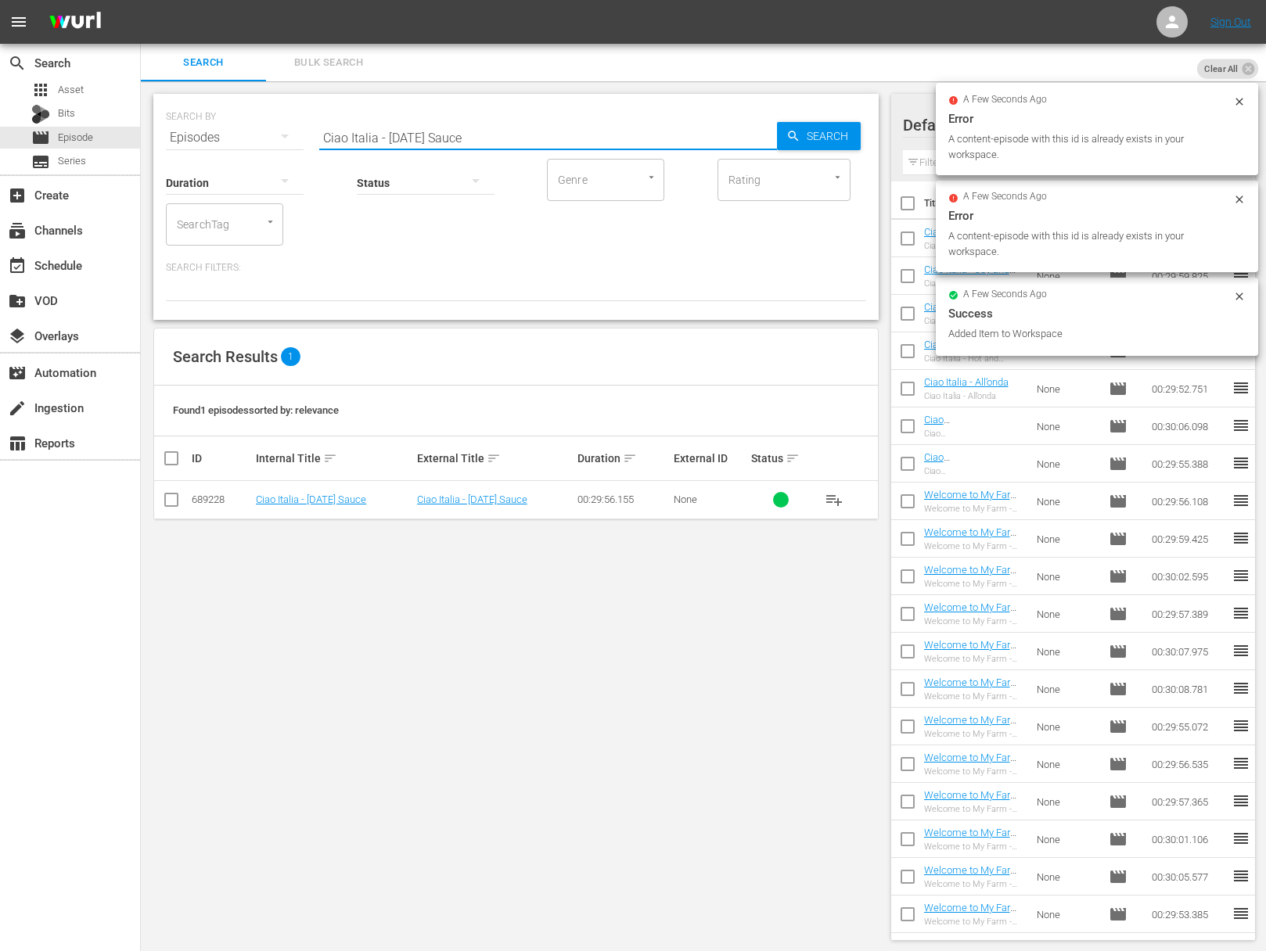
click at [515, 127] on input "Ciao Italia - Sunday Sauce" at bounding box center [548, 138] width 458 height 38
paste input "Gifts from the Forest / Ragali dalla Foresta"
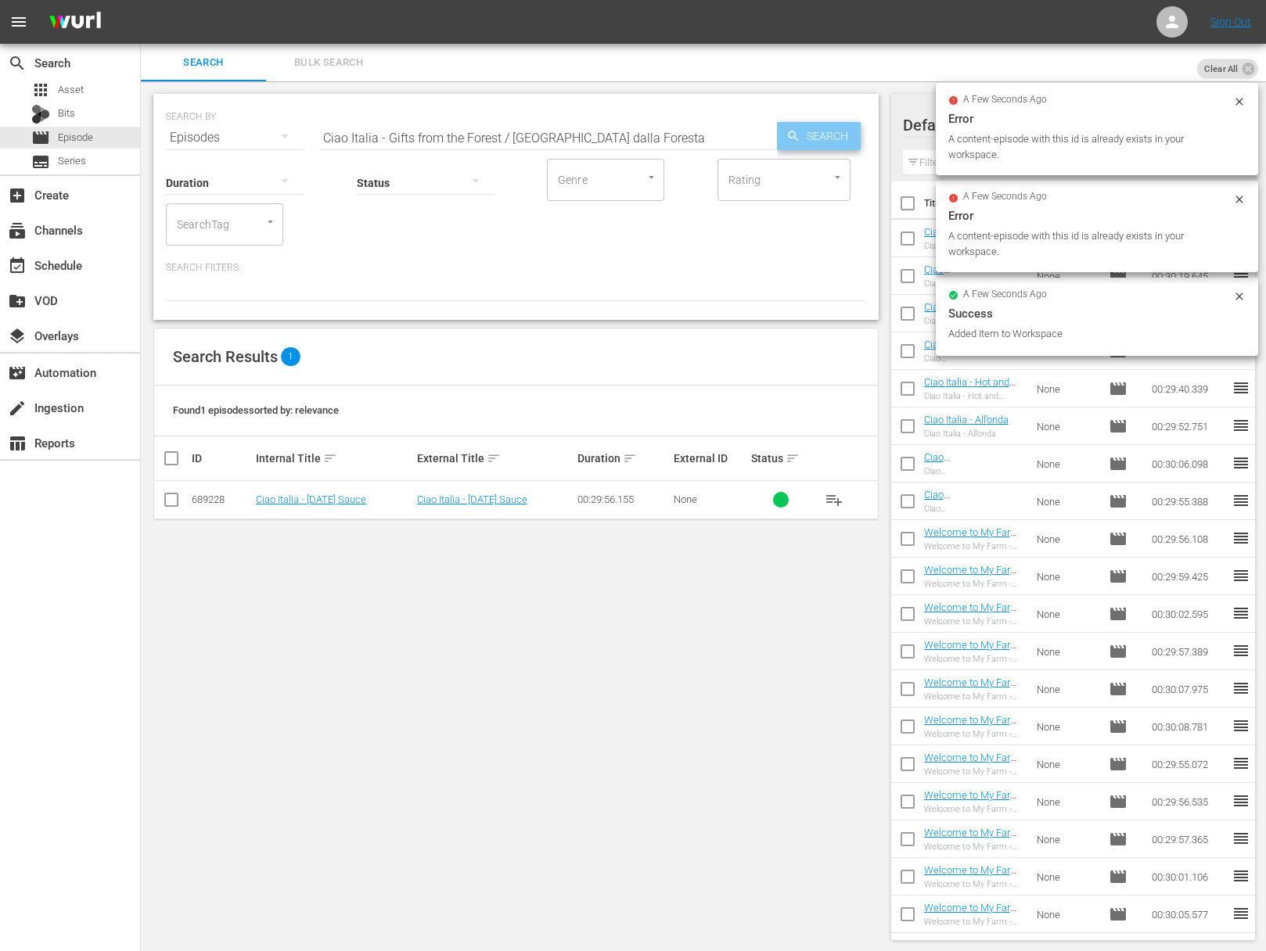
click at [806, 145] on span "Search" at bounding box center [830, 136] width 60 height 28
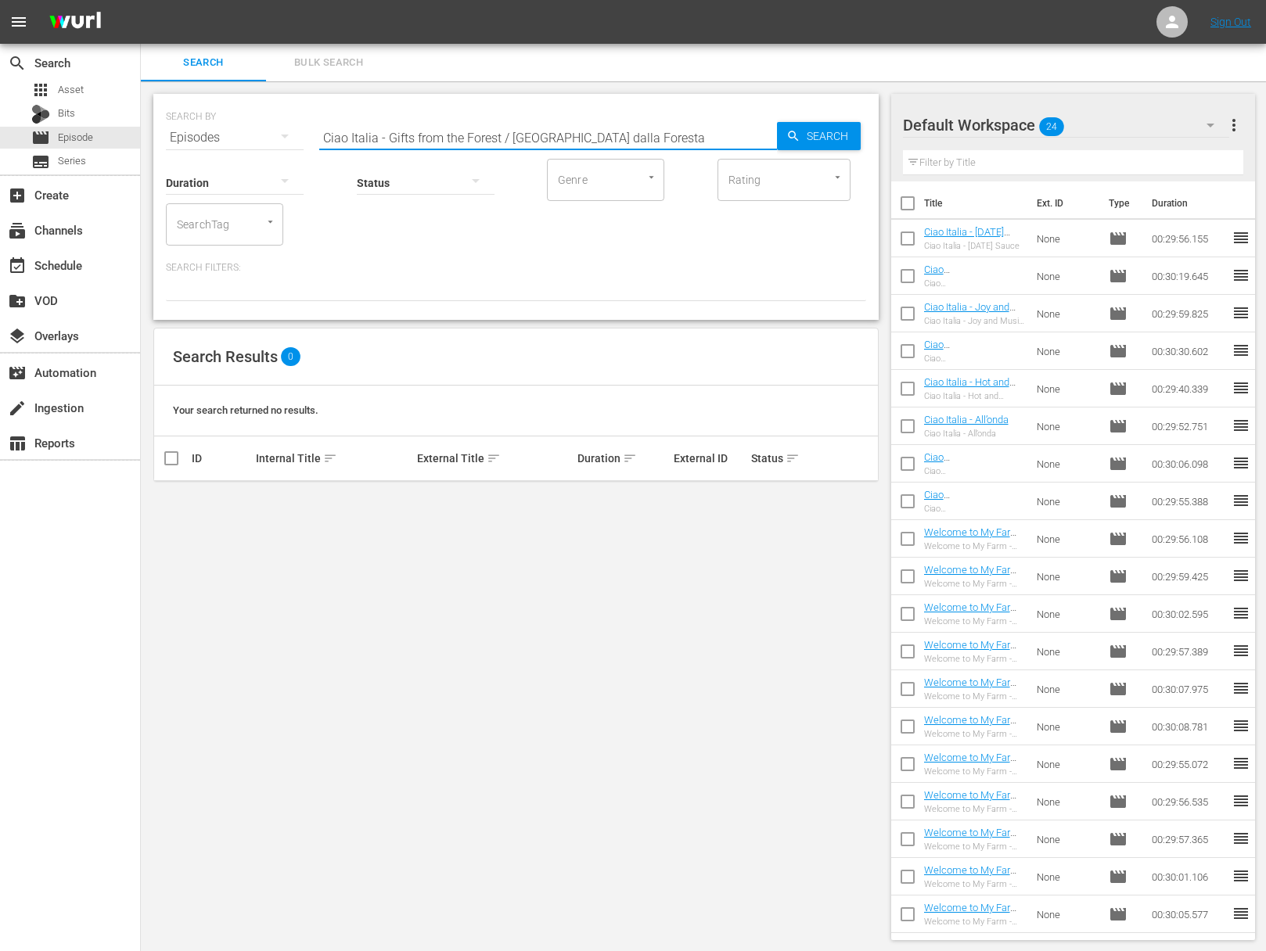
drag, startPoint x: 501, startPoint y: 138, endPoint x: 712, endPoint y: 164, distance: 212.0
click at [712, 164] on div "SEARCH BY Search By Episodes Search ID, Title, Description, Keywords, or Catego…" at bounding box center [515, 207] width 725 height 226
click at [832, 496] on span "playlist_add" at bounding box center [833, 499] width 19 height 19
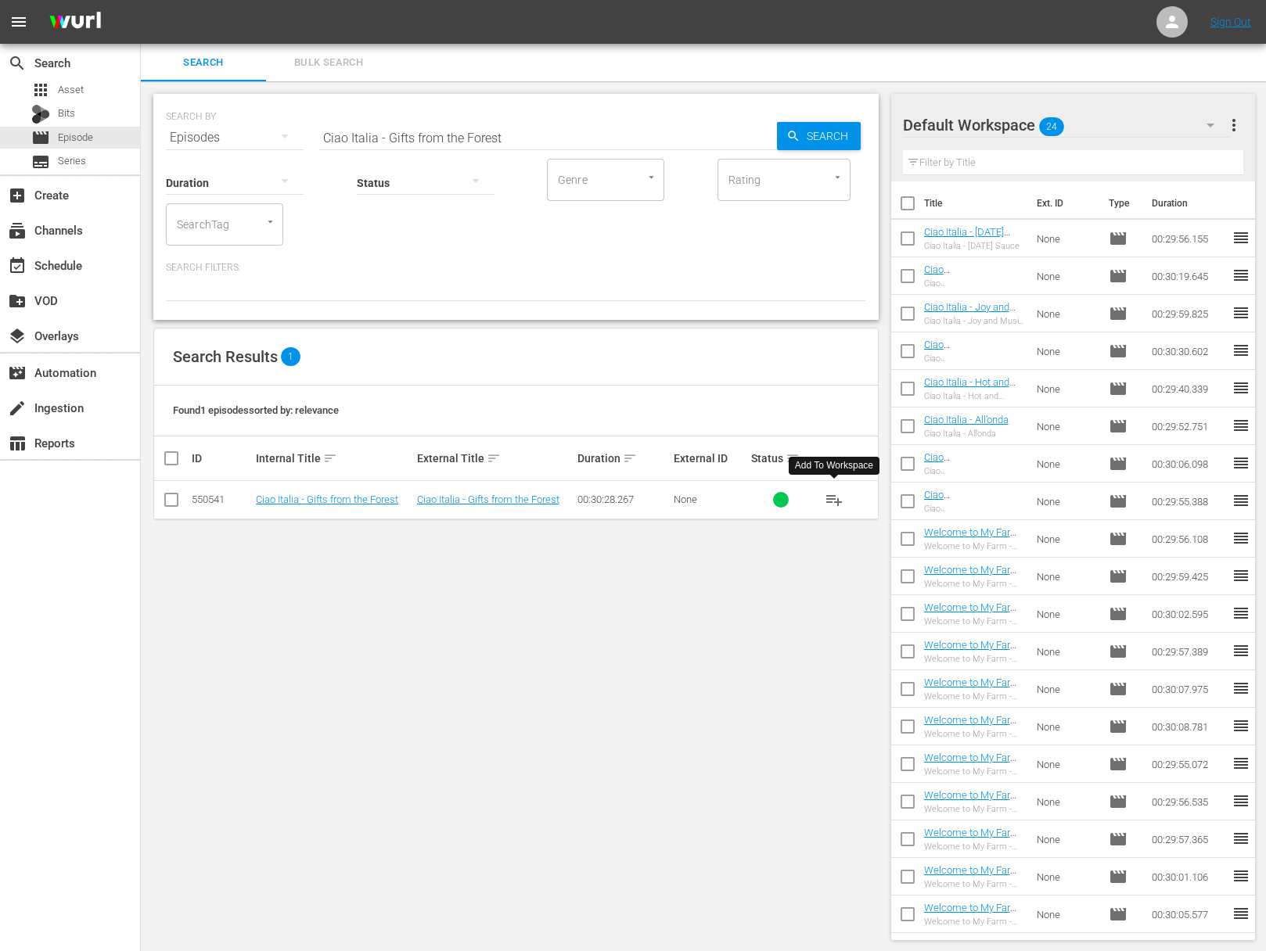
click at [832, 496] on span "playlist_add" at bounding box center [833, 499] width 19 height 19
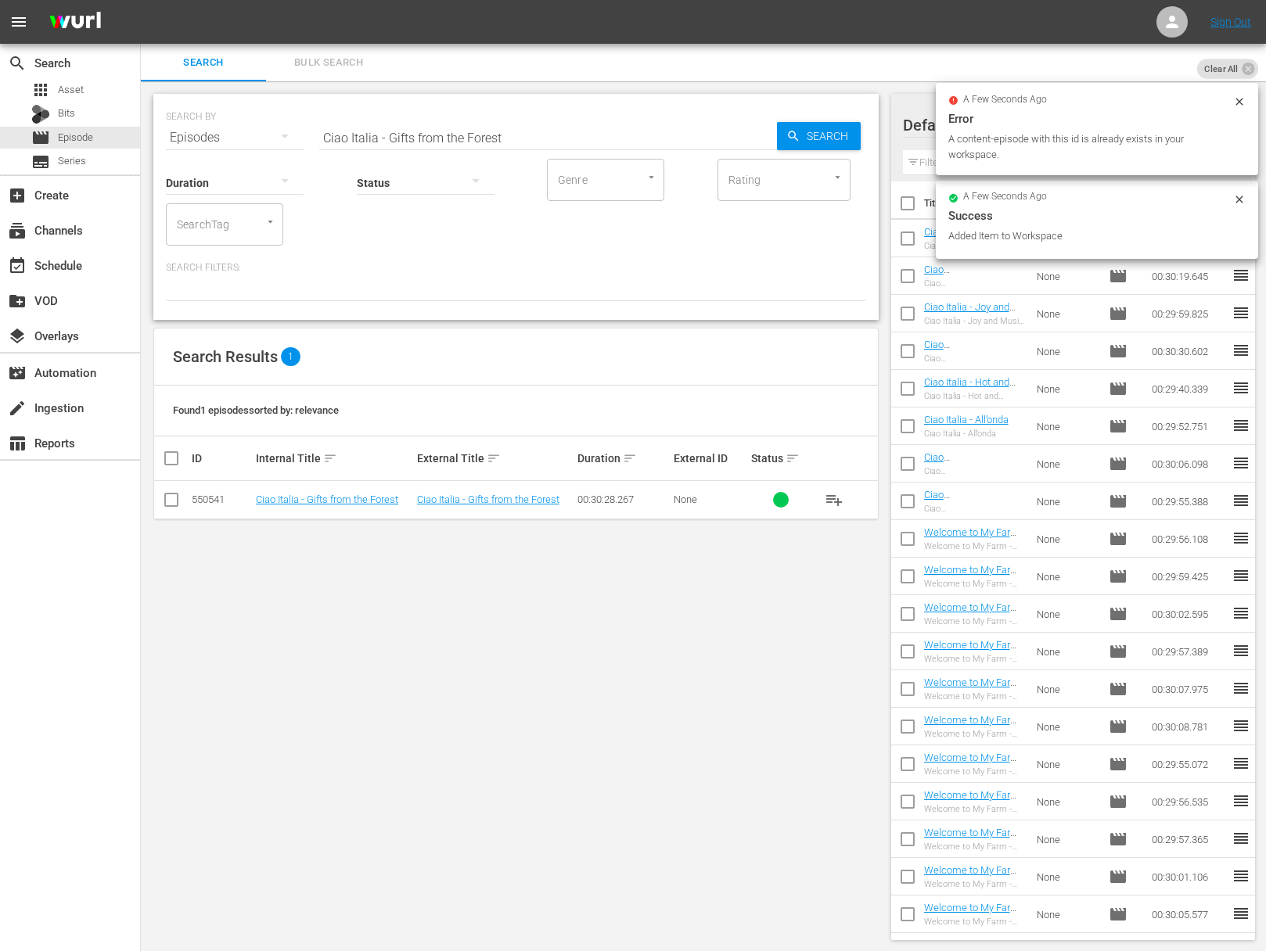
click at [535, 133] on input "Ciao Italia - Gifts from the Forest" at bounding box center [548, 138] width 458 height 38
paste input "Sweet Sebadas / Dolci Sebadas"
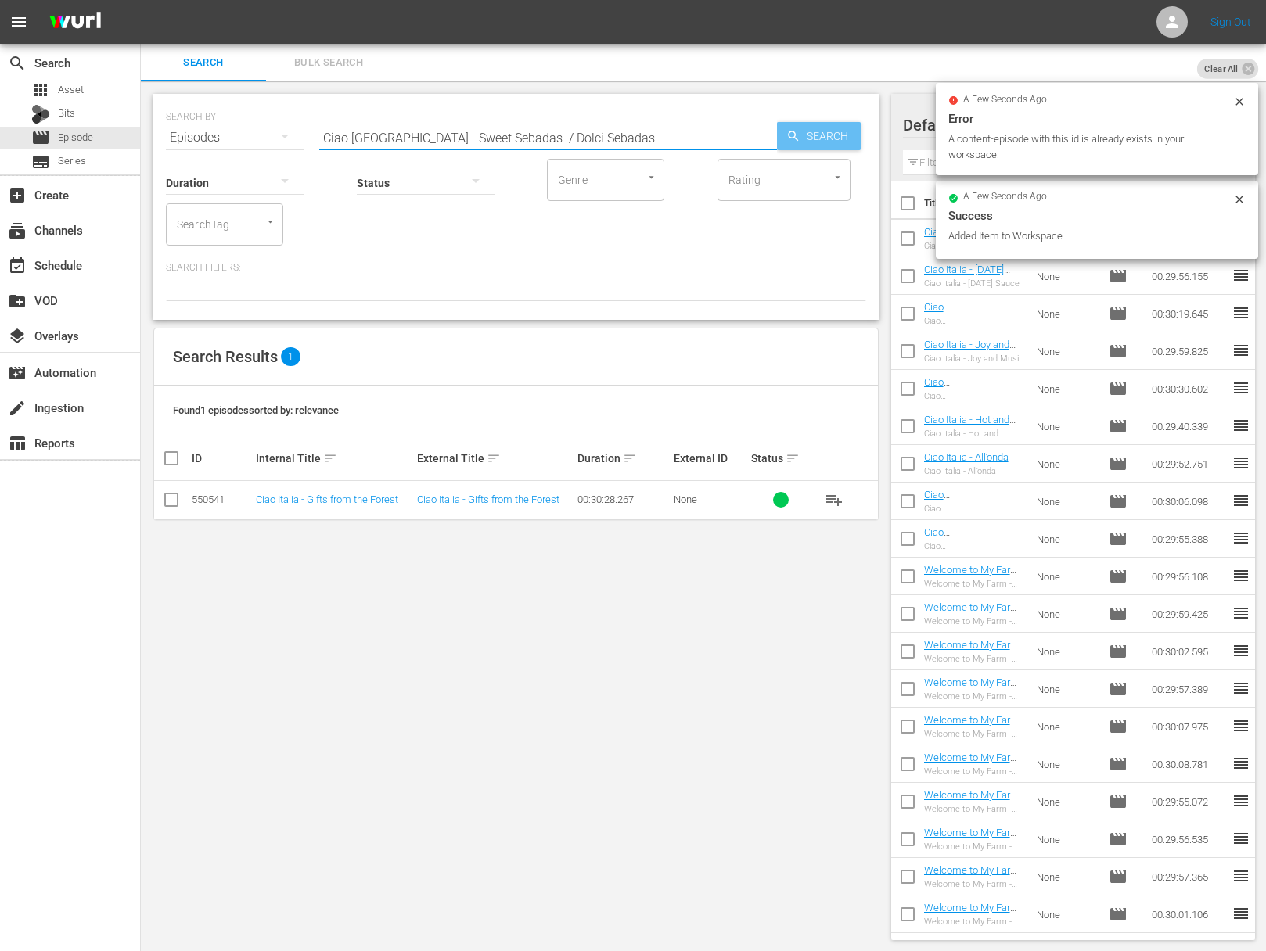
click at [801, 138] on span "Search" at bounding box center [830, 136] width 60 height 28
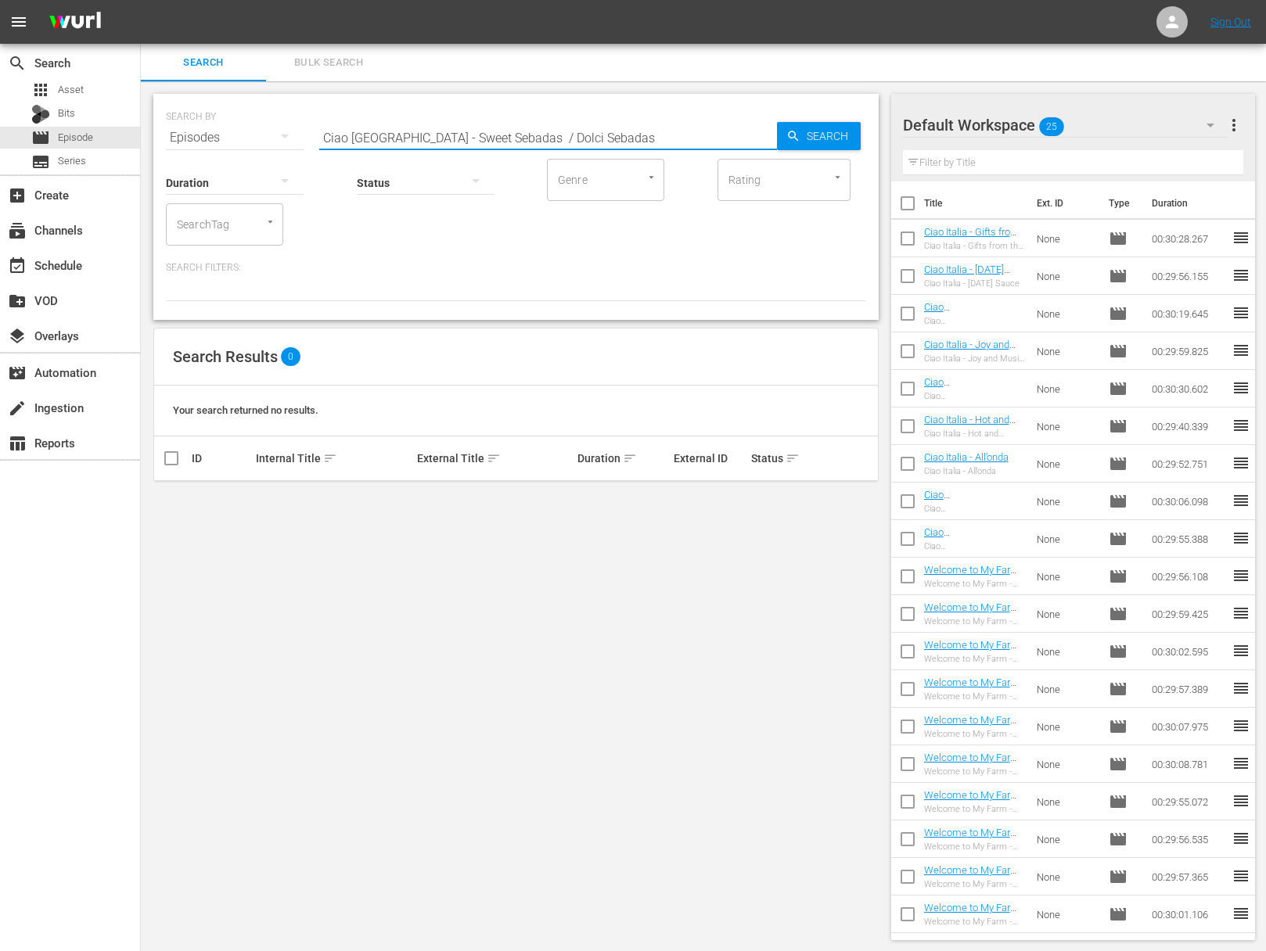
drag, startPoint x: 472, startPoint y: 137, endPoint x: 668, endPoint y: 155, distance: 197.1
click at [668, 155] on input "Ciao Italia - Sweet Sebadas / Dolci Sebadas" at bounding box center [548, 138] width 458 height 38
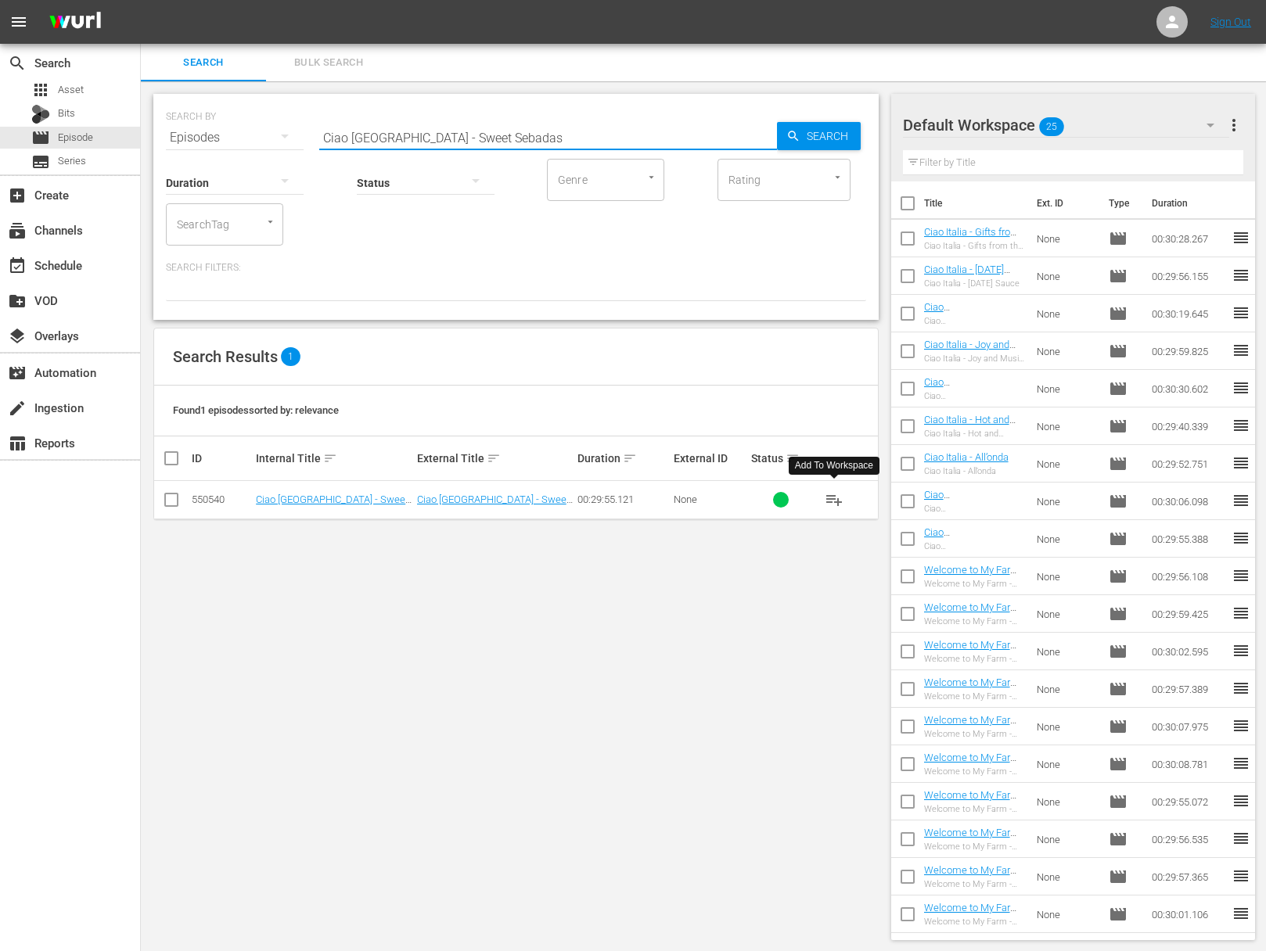
click at [835, 500] on span "playlist_add" at bounding box center [833, 499] width 19 height 19
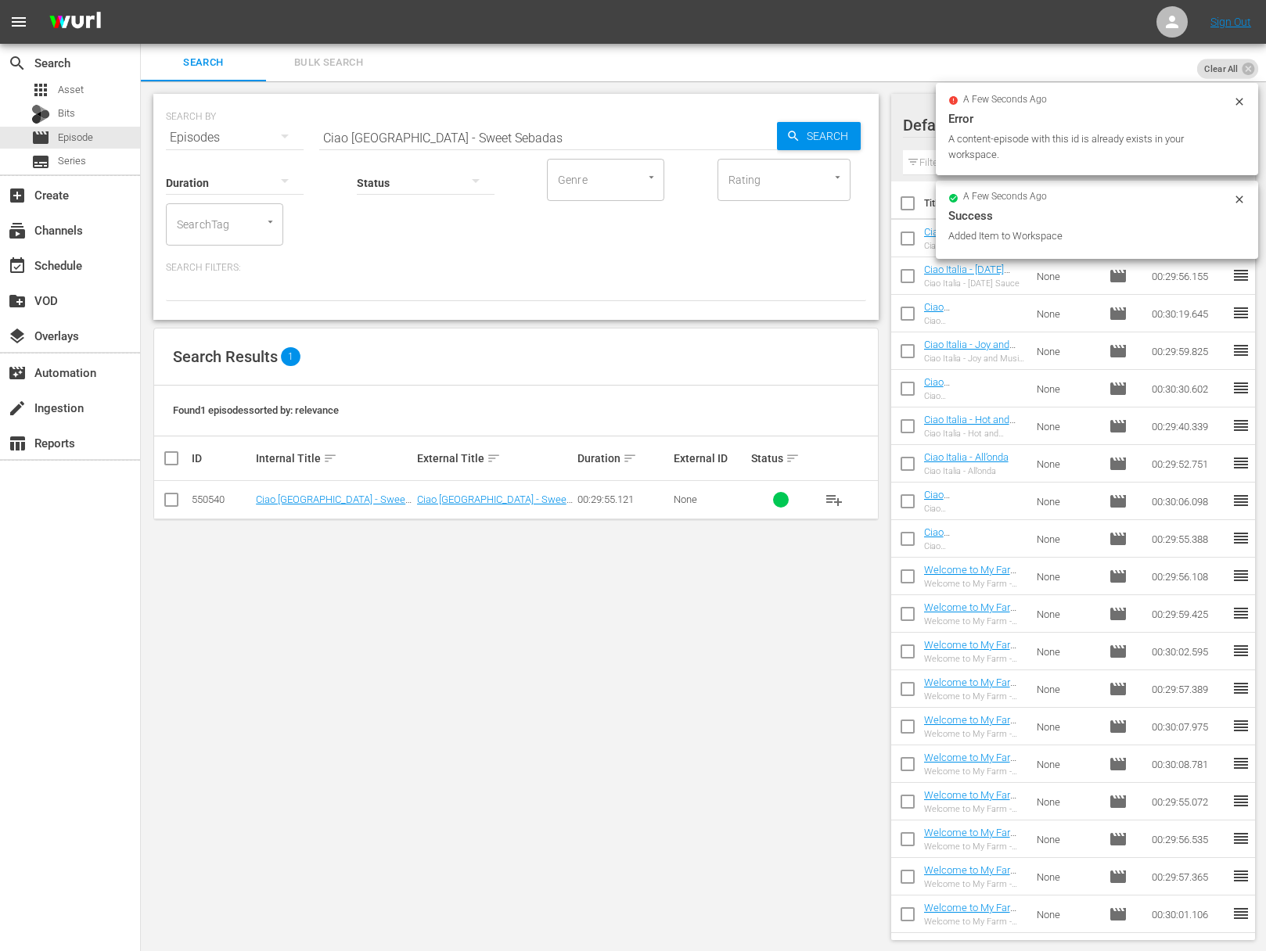
click at [441, 138] on input "Ciao Italia - Sweet Sebadas" at bounding box center [548, 138] width 458 height 38
paste input "alumi Party! / Festa di Salumi"
click at [772, 138] on input "Ciao Italia - Salumi Party! / Festa di Salumi" at bounding box center [548, 138] width 458 height 38
click at [795, 138] on icon "button" at bounding box center [793, 136] width 10 height 10
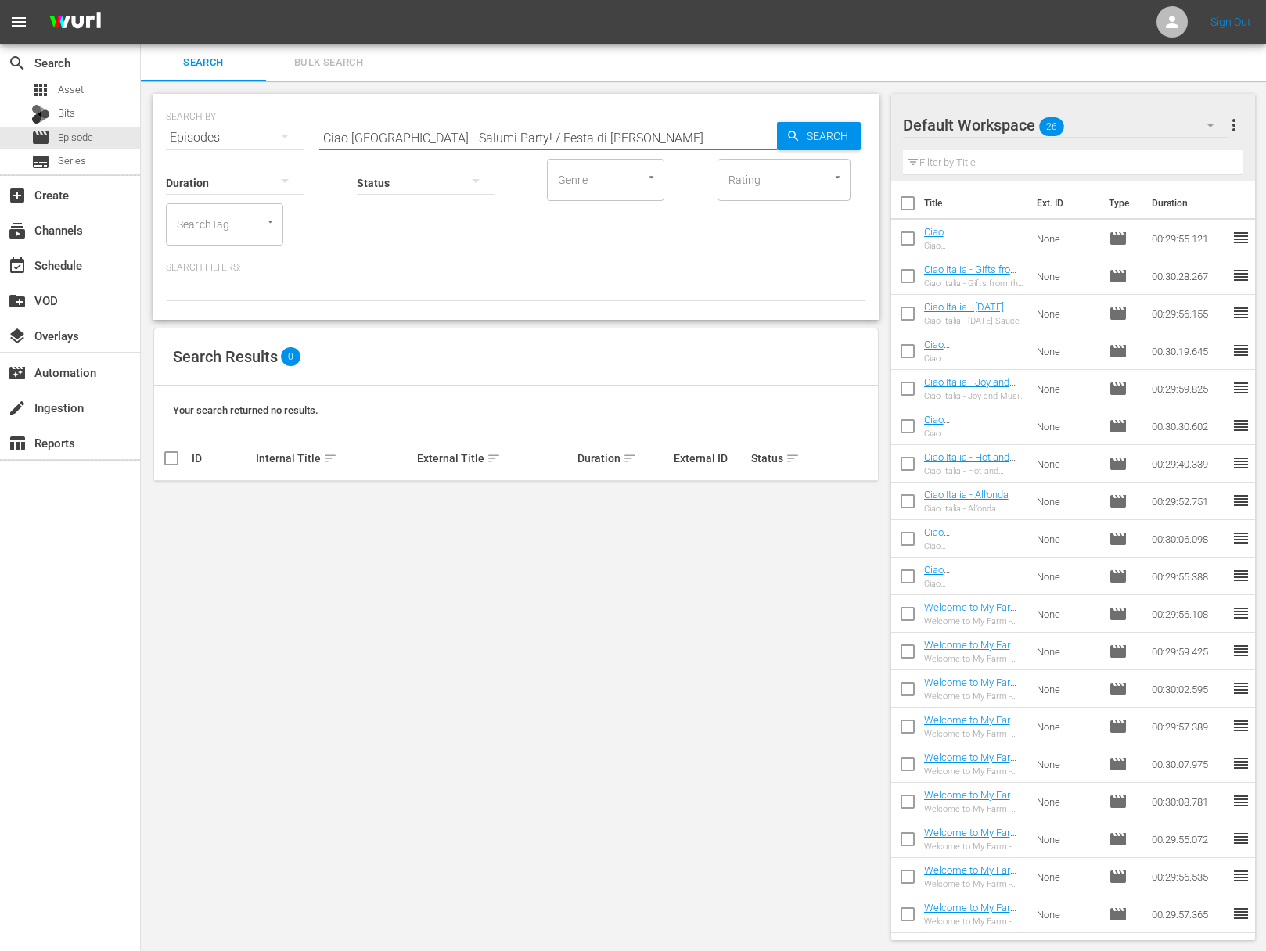
drag, startPoint x: 463, startPoint y: 139, endPoint x: 615, endPoint y: 152, distance: 152.3
click at [615, 152] on input "Ciao Italia - Salumi Party! / Festa di Salumi" at bounding box center [548, 138] width 458 height 38
drag, startPoint x: 844, startPoint y: 493, endPoint x: 838, endPoint y: 499, distance: 8.8
click at [841, 496] on button "playlist_add" at bounding box center [834, 500] width 38 height 38
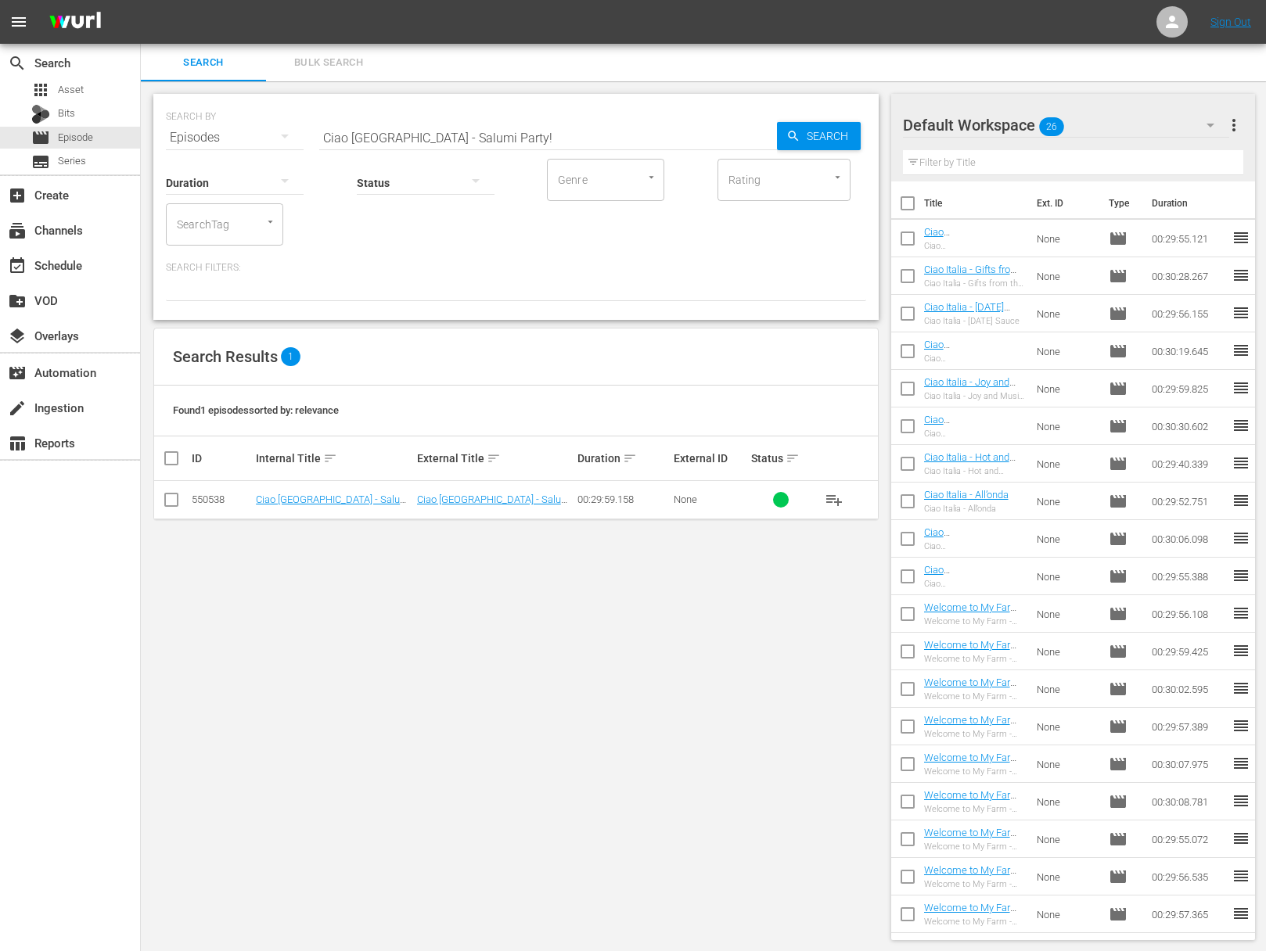
click at [834, 501] on span "playlist_add" at bounding box center [833, 499] width 19 height 19
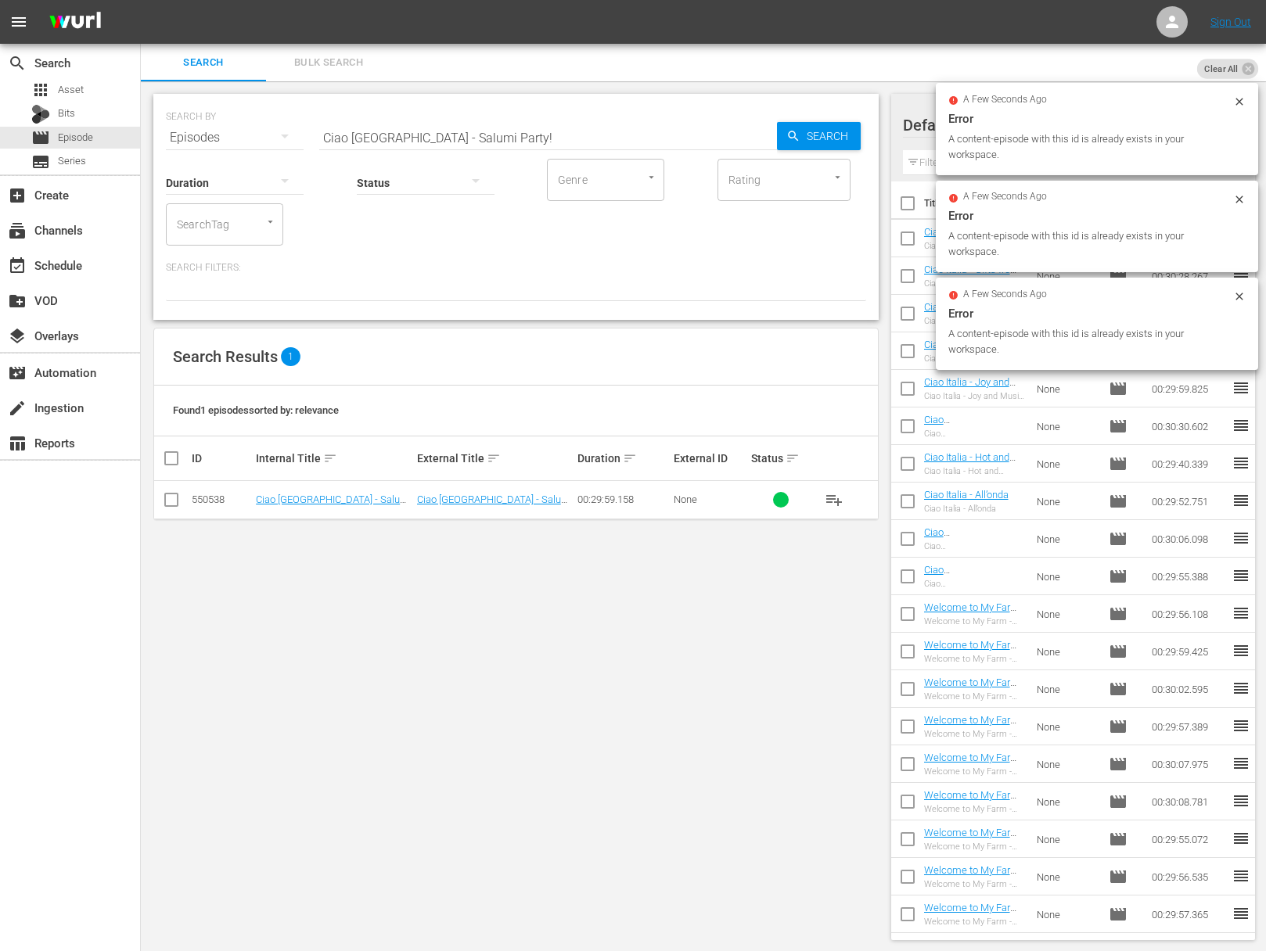
click at [380, 136] on input "Ciao Italia - Salumi Party!" at bounding box center [548, 138] width 458 height 38
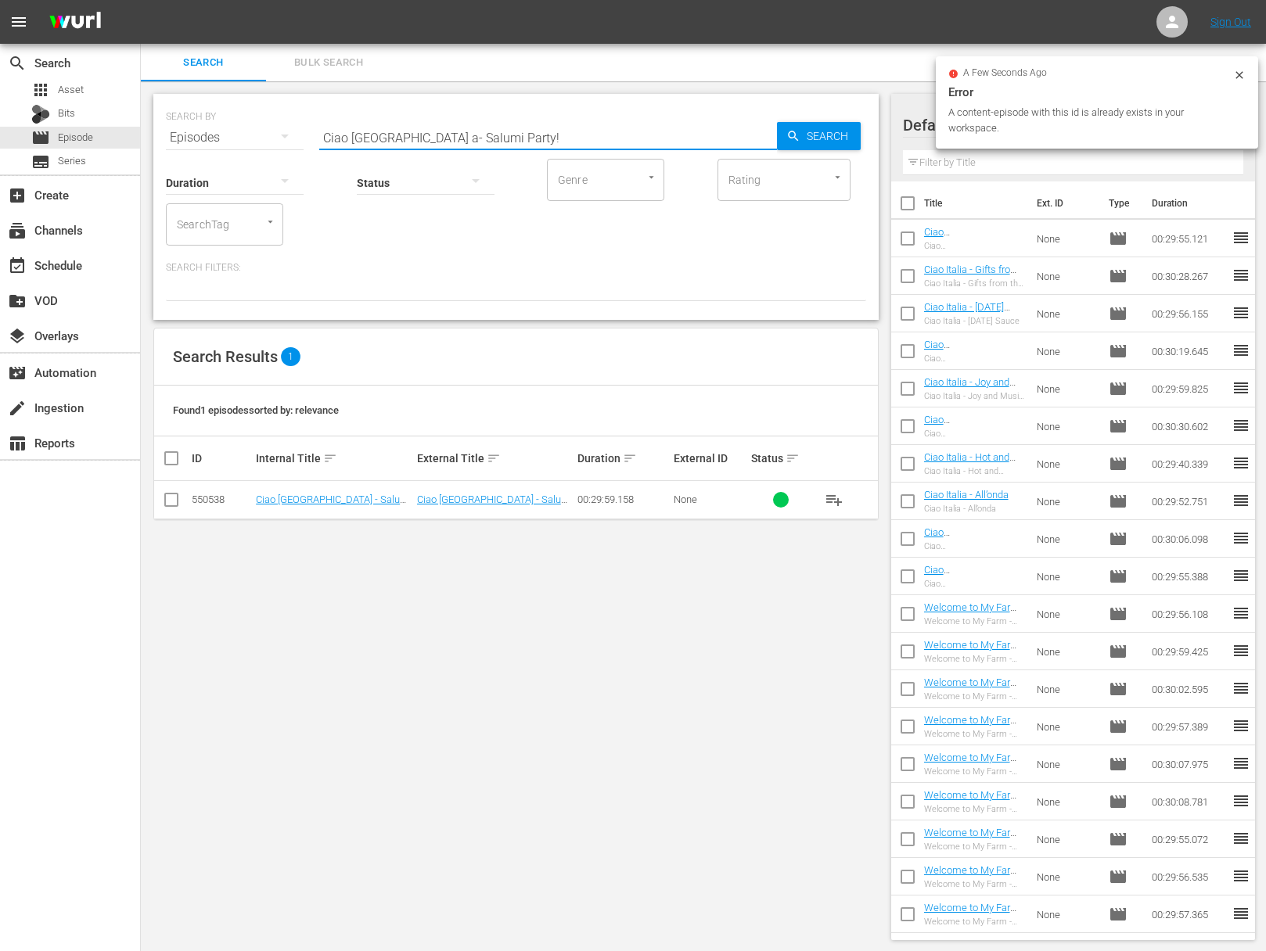
paste input "Ciao Italia - Supper on the Grill / Cena alla Griglia"
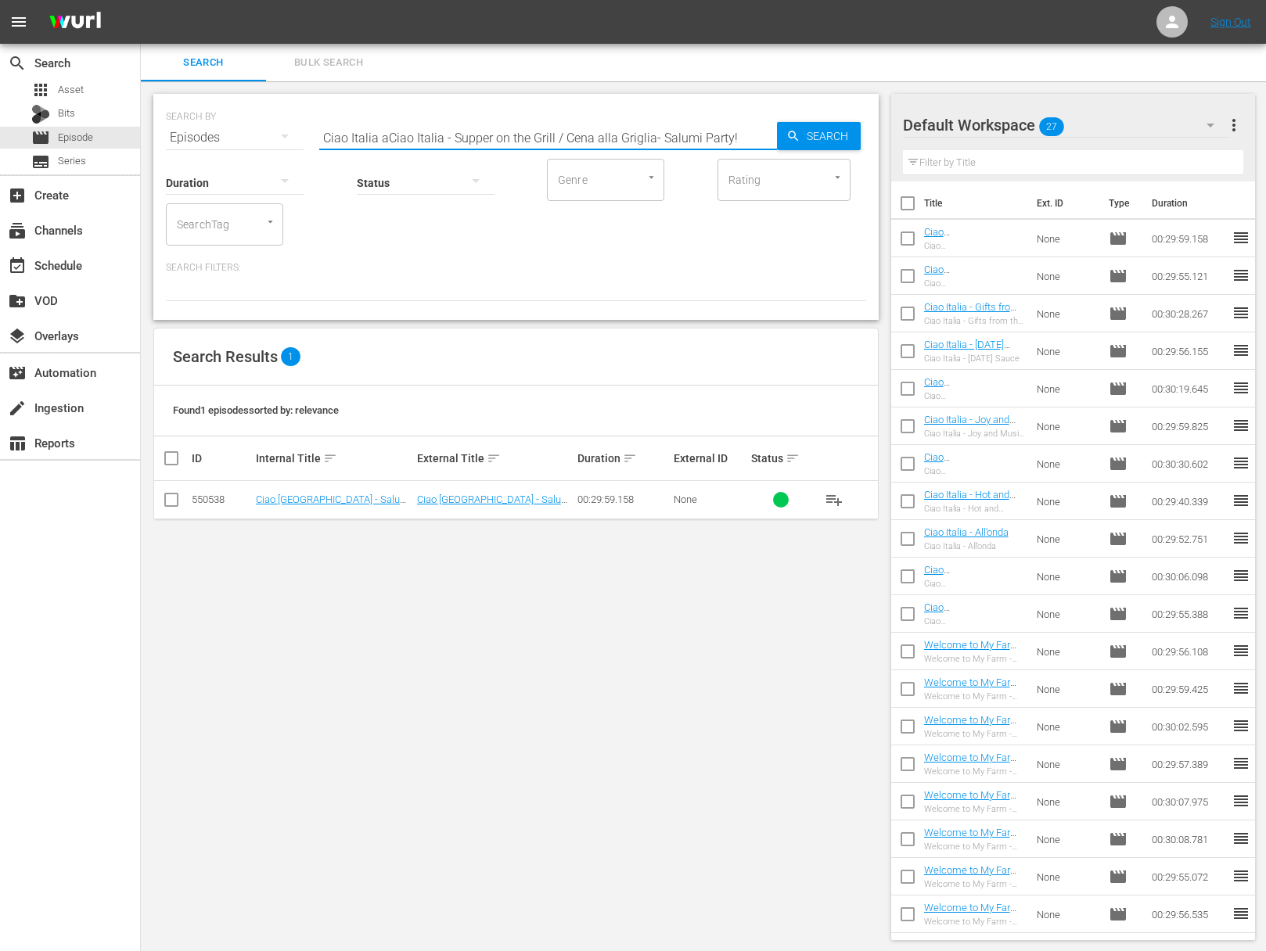
click at [452, 136] on input "Ciao Italia aCiao Italia - Supper on the Grill / Cena alla Griglia- Salumi Part…" at bounding box center [548, 138] width 458 height 38
paste input "- Supper on the Grill / Cena alla Griglia"
click at [808, 136] on span "Search" at bounding box center [830, 136] width 60 height 28
drag, startPoint x: 490, startPoint y: 138, endPoint x: 689, endPoint y: 156, distance: 200.3
click at [689, 156] on input "Ciao Italia - Supper on the Grill / Cena alla Griglia" at bounding box center [548, 138] width 458 height 38
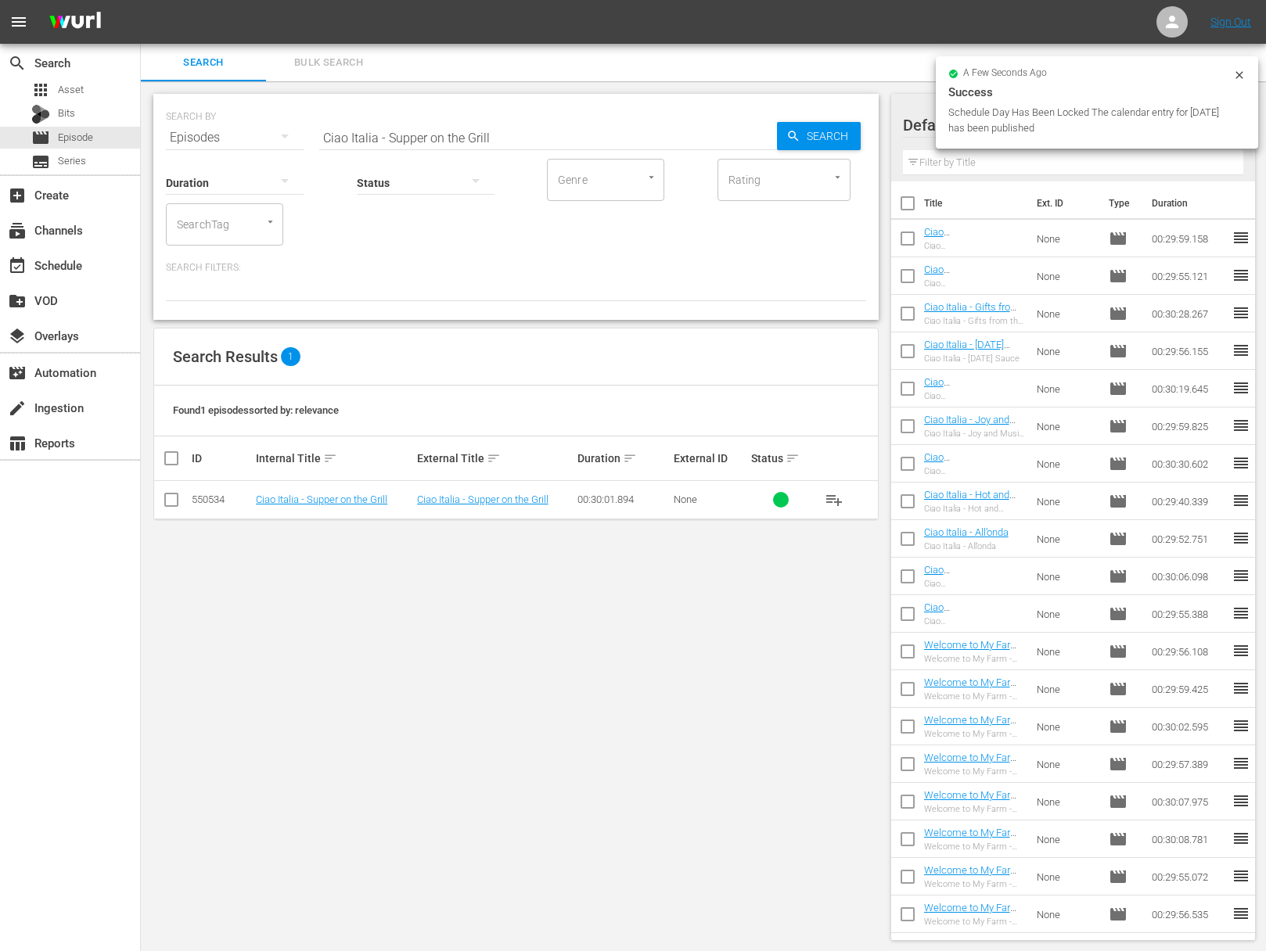
click at [846, 503] on button "playlist_add" at bounding box center [834, 500] width 38 height 38
click at [837, 499] on span "playlist_add" at bounding box center [833, 499] width 19 height 19
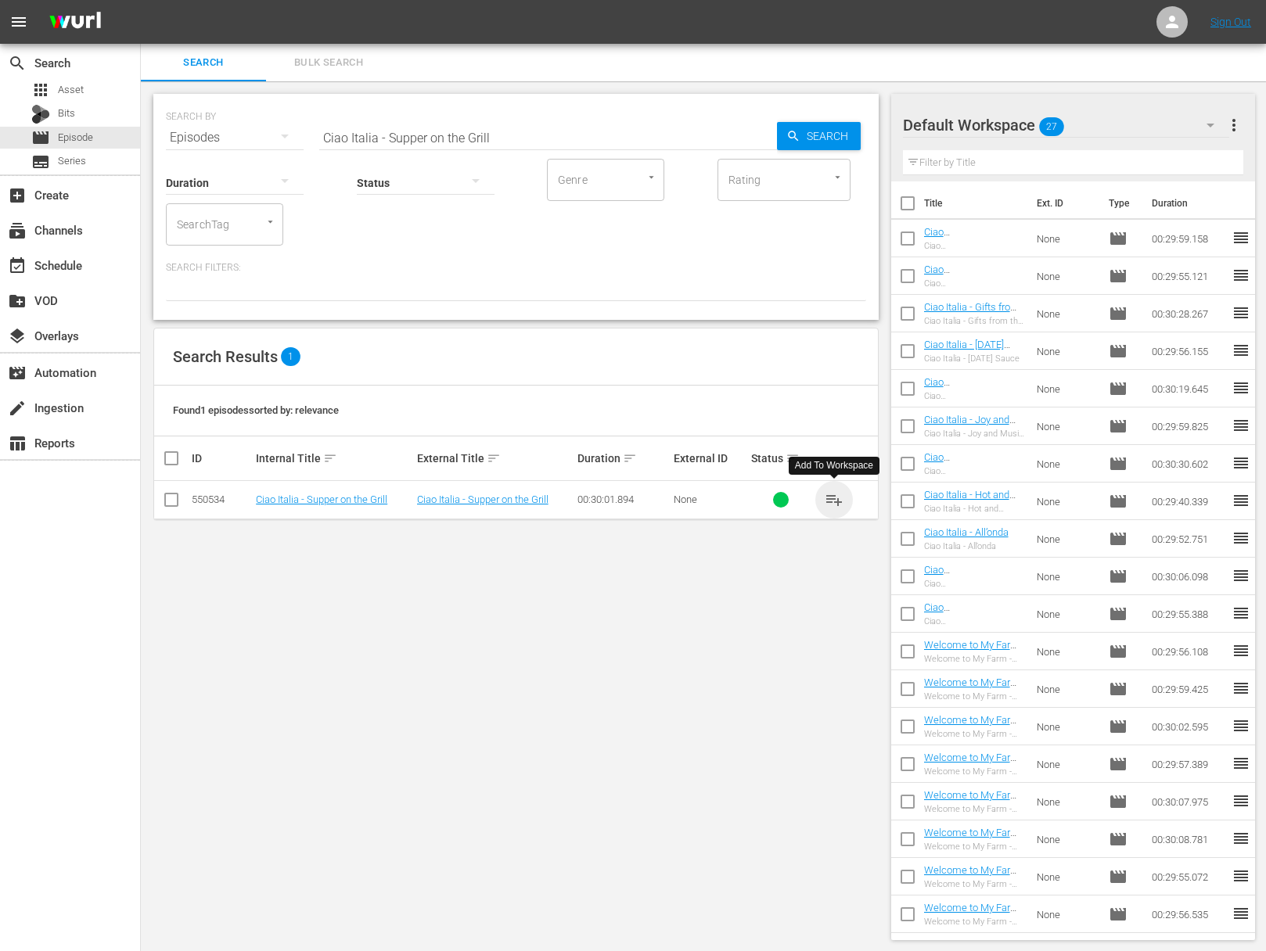
click at [837, 499] on span "playlist_add" at bounding box center [833, 499] width 19 height 19
click at [490, 128] on input "Ciao Italia - Supper on the Grill" at bounding box center [548, 138] width 458 height 38
paste input "A Surprise Inside / Una Sopresa Dentro"
click at [782, 135] on div "Search" at bounding box center [819, 136] width 84 height 28
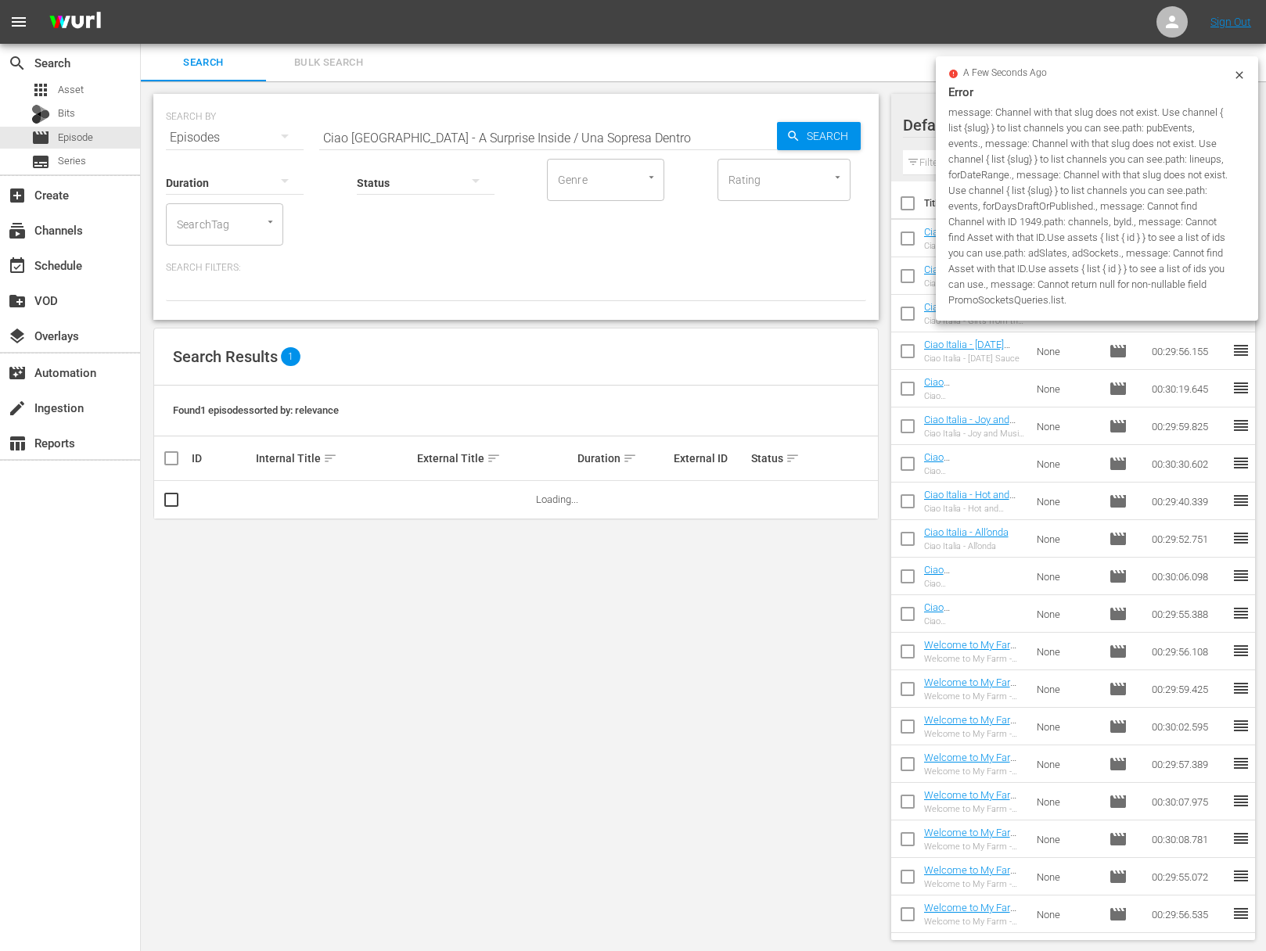
click at [489, 138] on input "Ciao Italia - A Surprise Inside / Una Sopresa Dentro" at bounding box center [548, 138] width 458 height 38
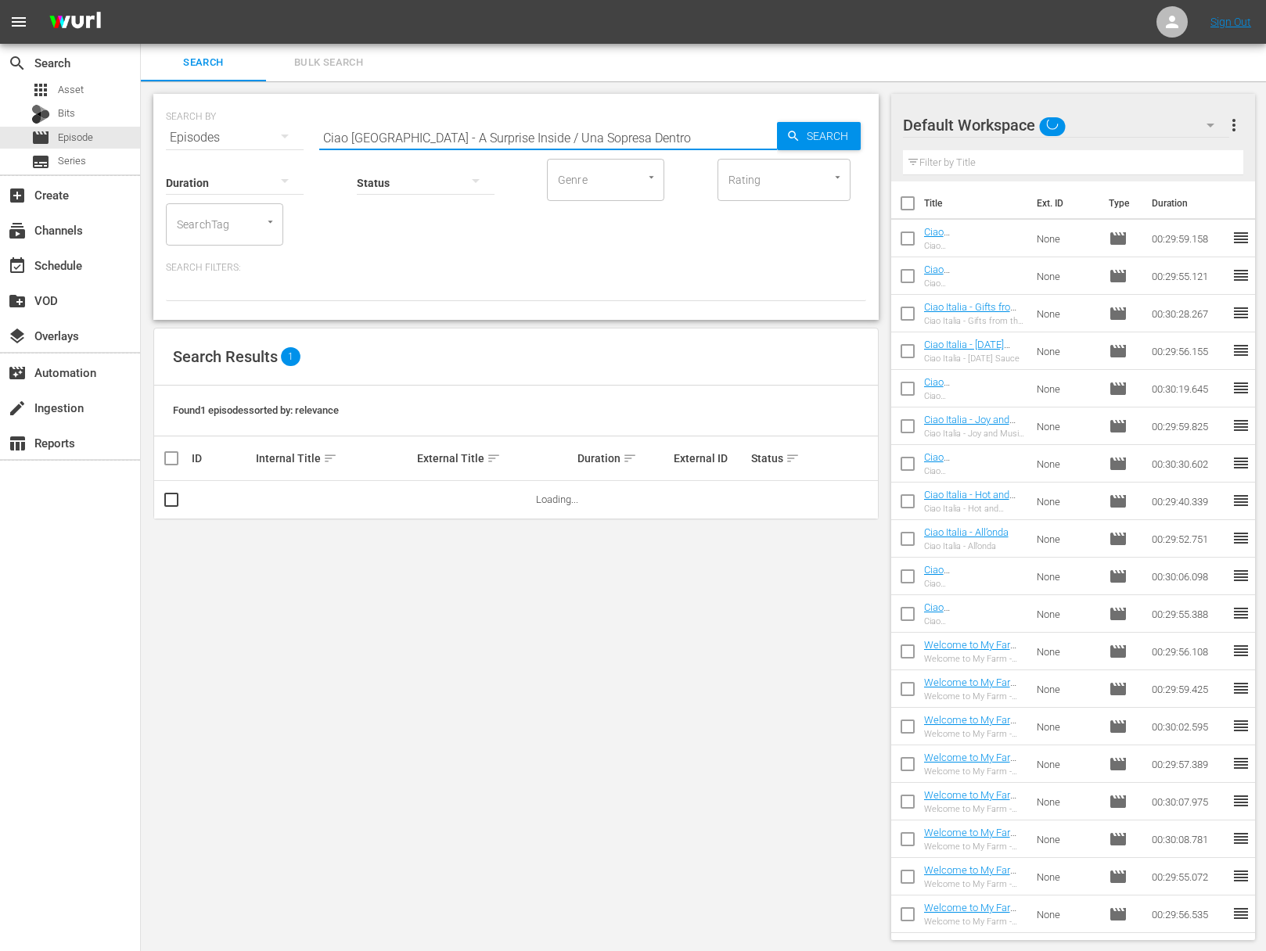
drag, startPoint x: 476, startPoint y: 138, endPoint x: 664, endPoint y: 147, distance: 187.9
click at [664, 147] on input "Ciao Italia - A Surprise Inside / Una Sopresa Dentro" at bounding box center [548, 138] width 458 height 38
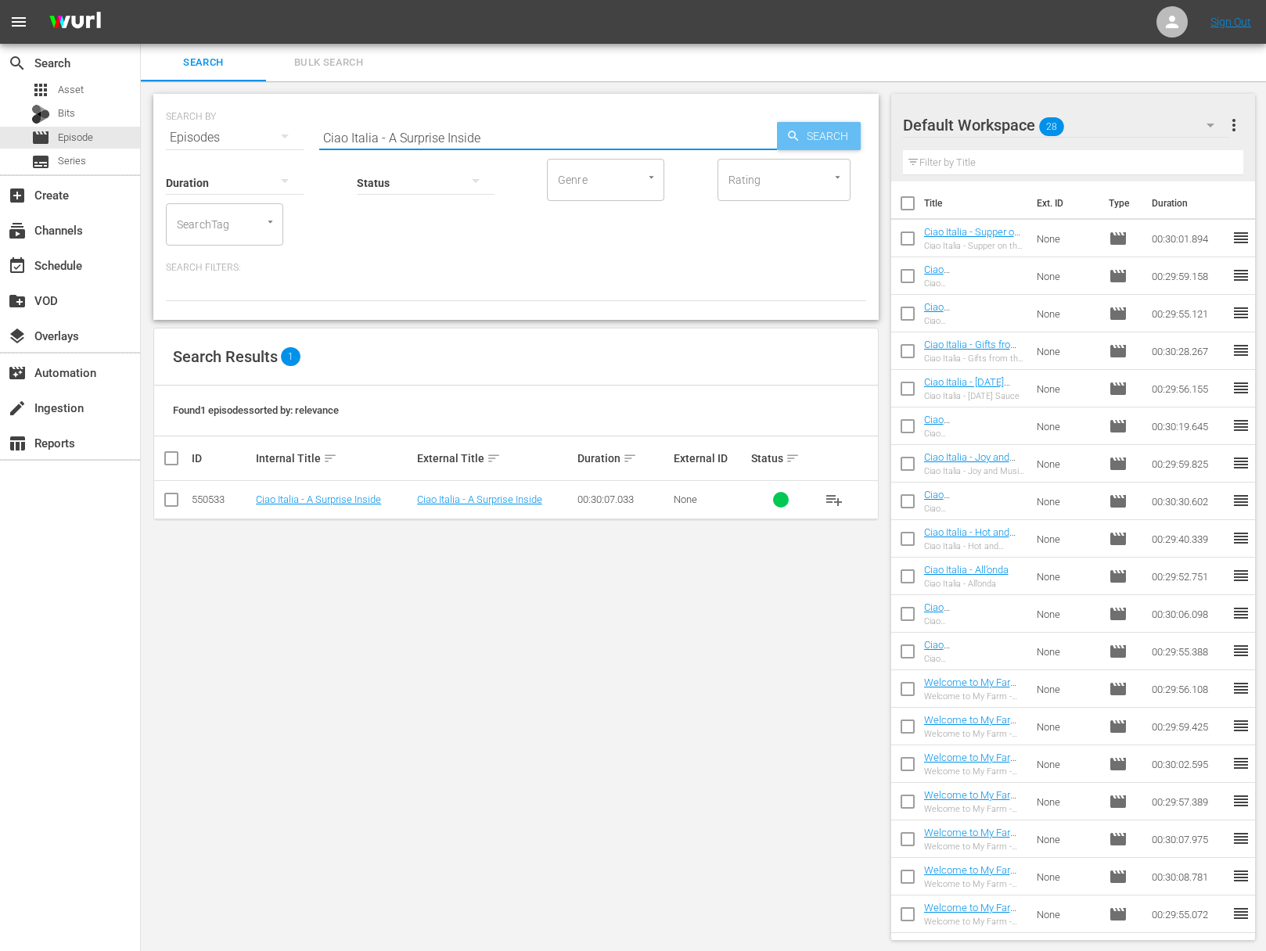
click at [810, 133] on span "Search" at bounding box center [830, 136] width 60 height 28
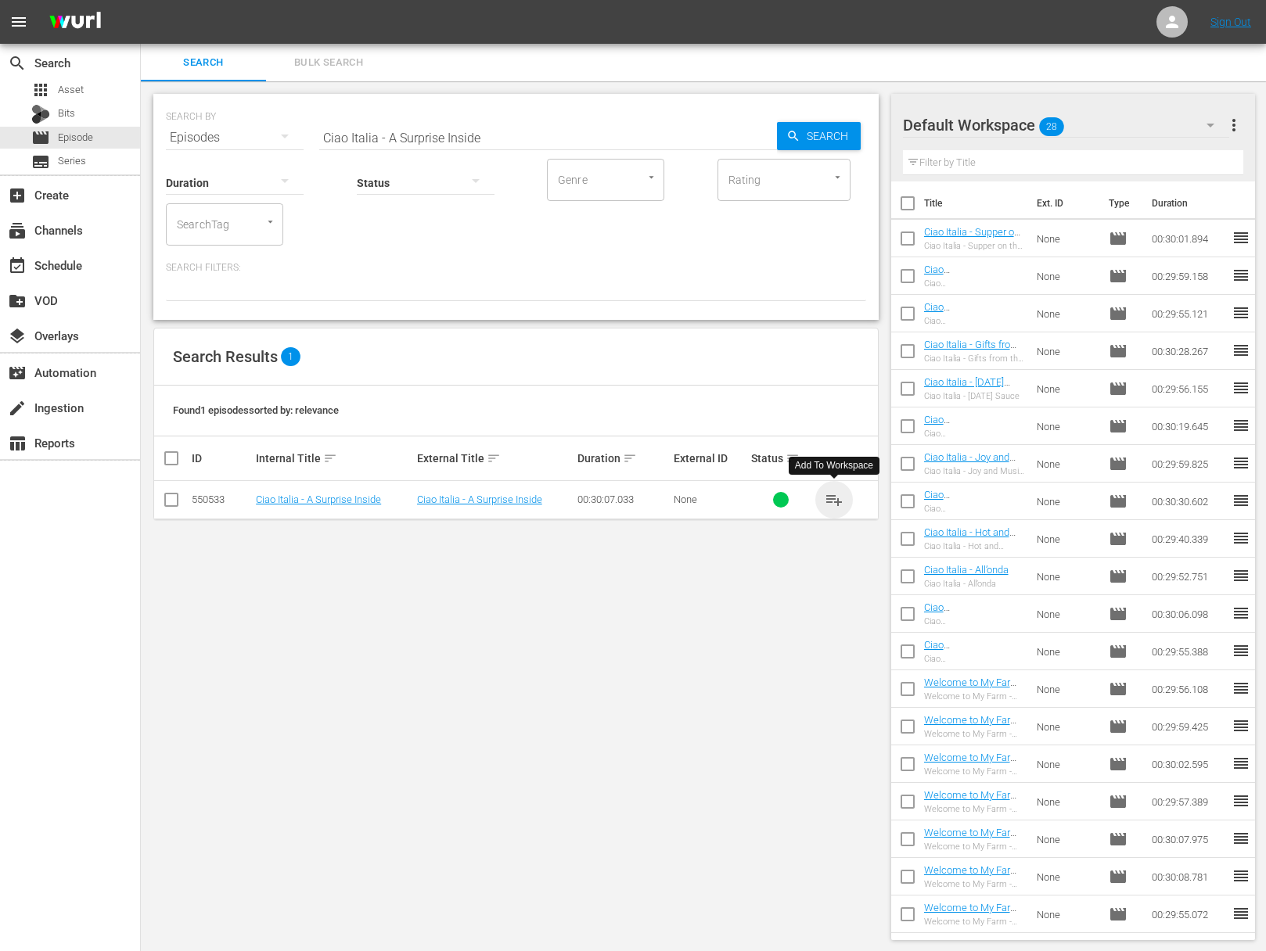
click at [837, 496] on span "playlist_add" at bounding box center [833, 499] width 19 height 19
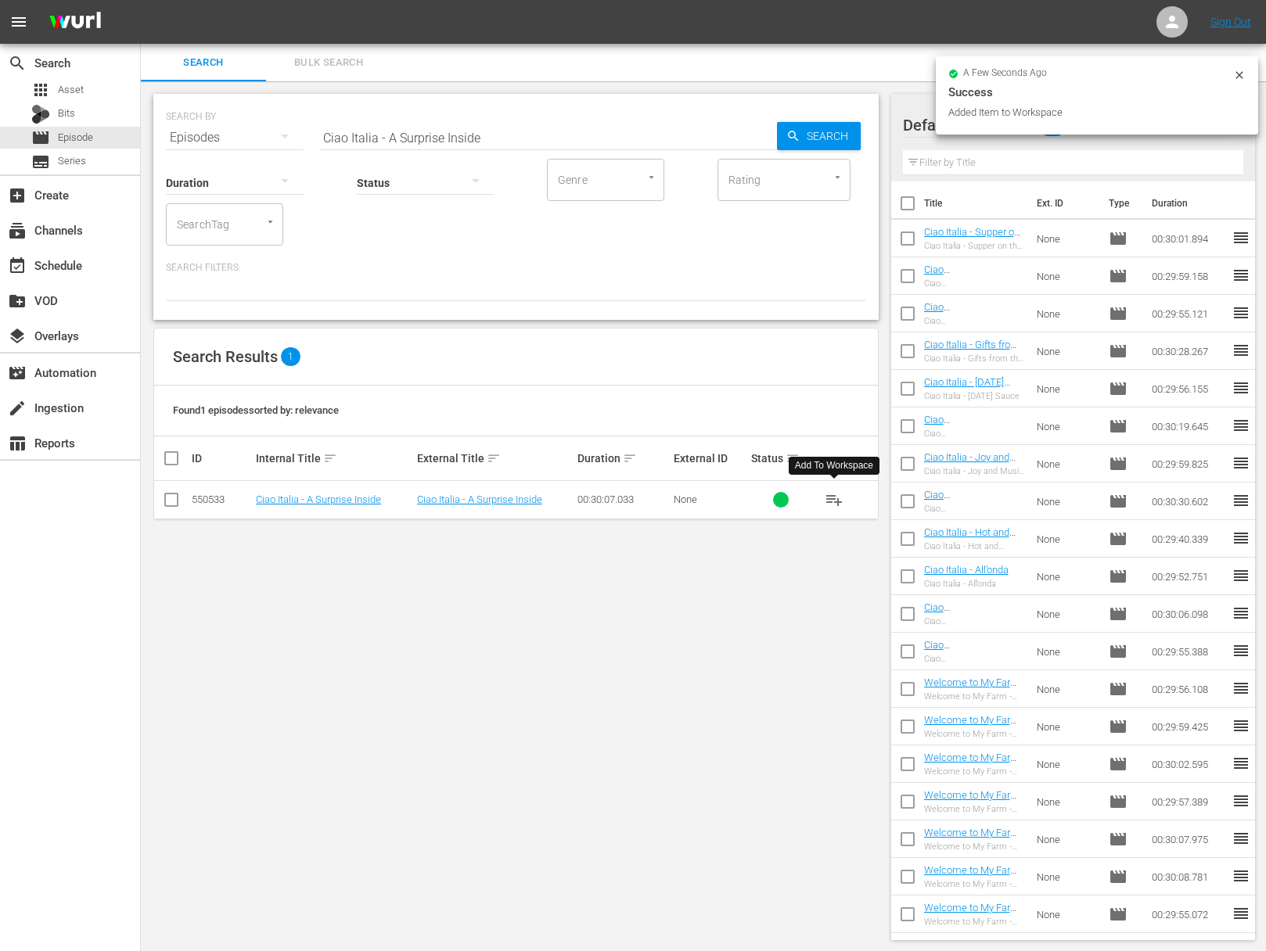
click at [836, 495] on span "playlist_add" at bounding box center [833, 499] width 19 height 19
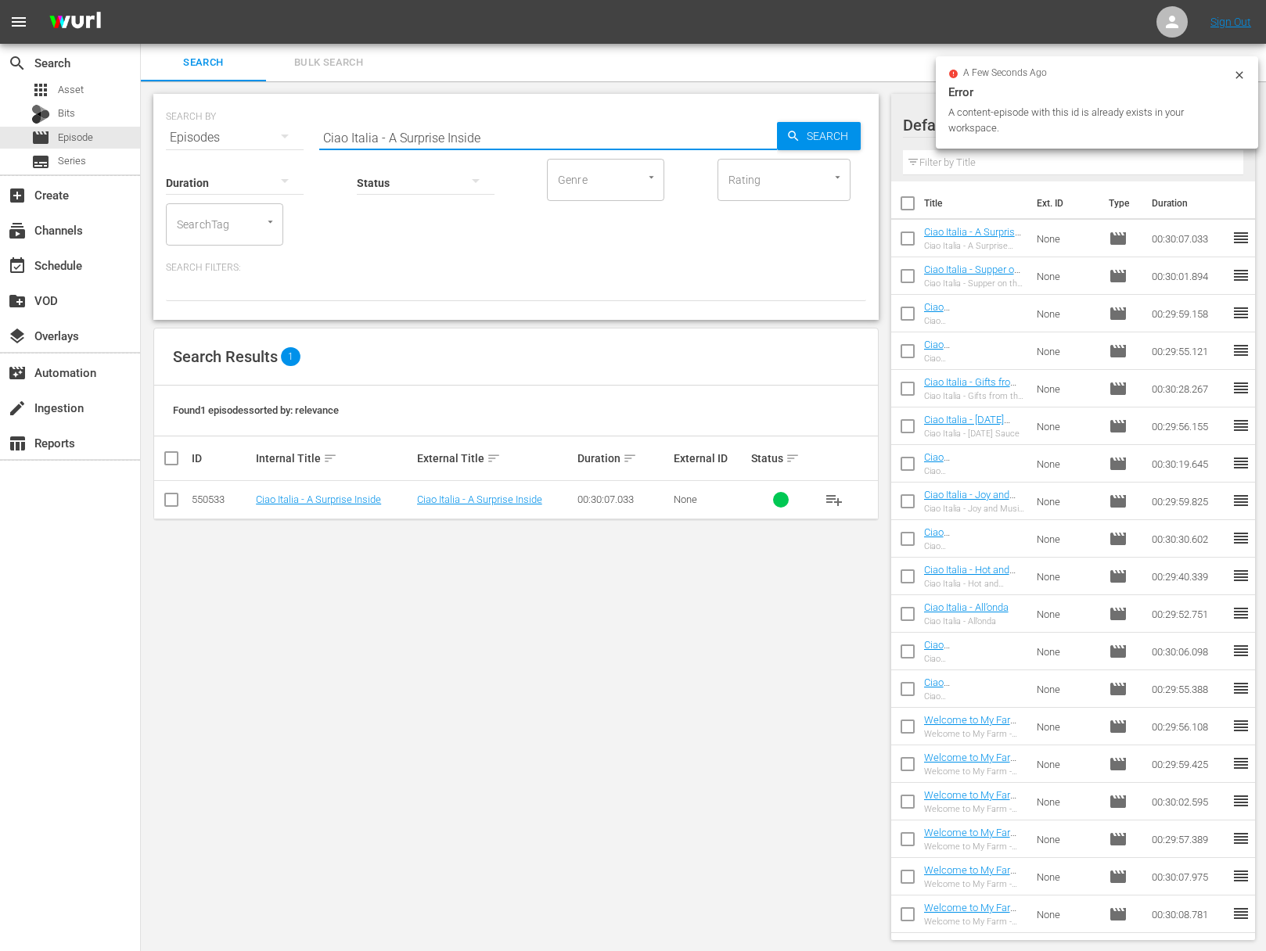
click at [490, 135] on input "Ciao Italia - A Surprise Inside" at bounding box center [548, 138] width 458 height 38
paste input "Catch of the Day"
click at [819, 135] on span "Search" at bounding box center [830, 136] width 60 height 28
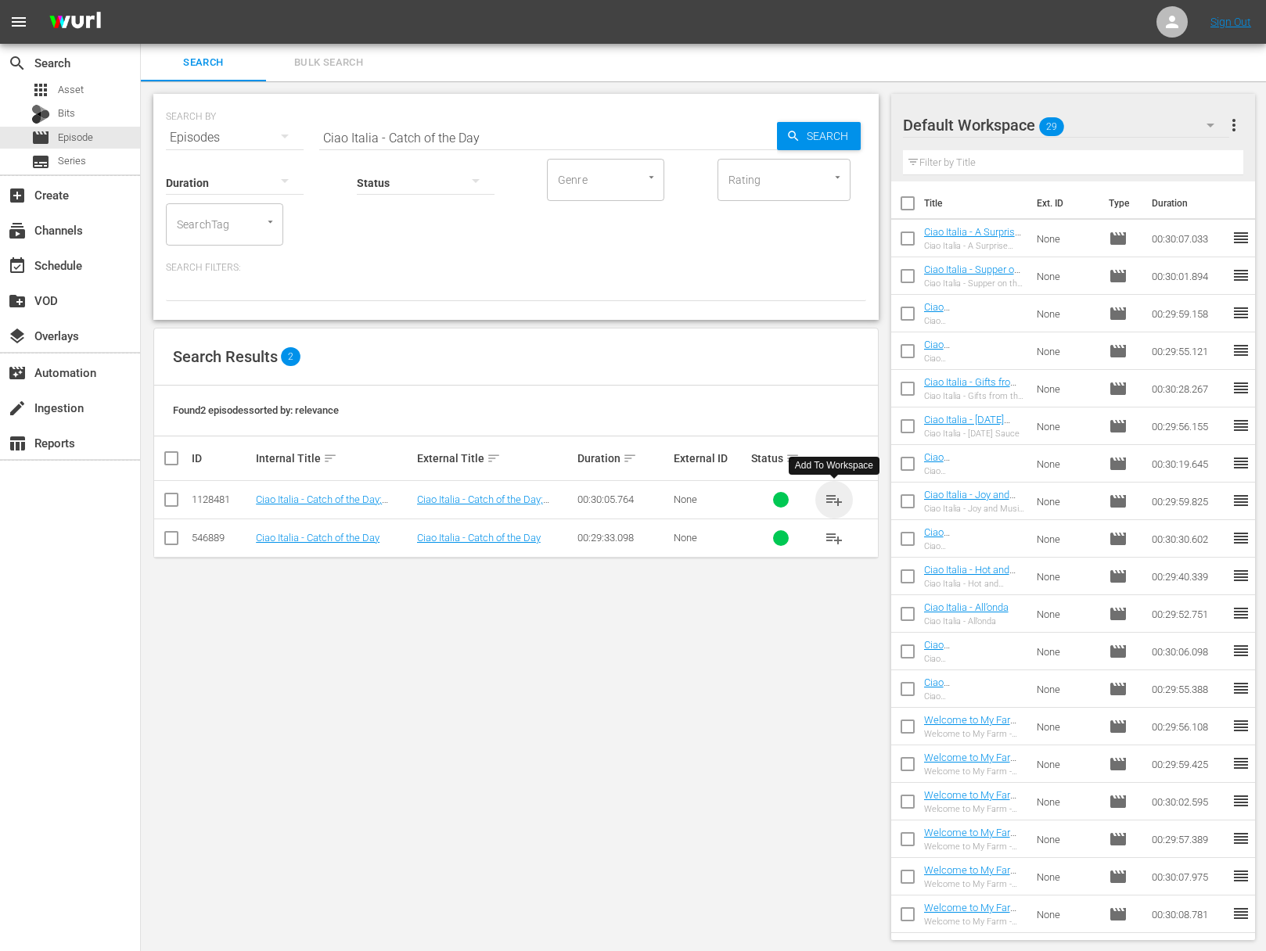
click at [833, 496] on span "playlist_add" at bounding box center [833, 499] width 19 height 19
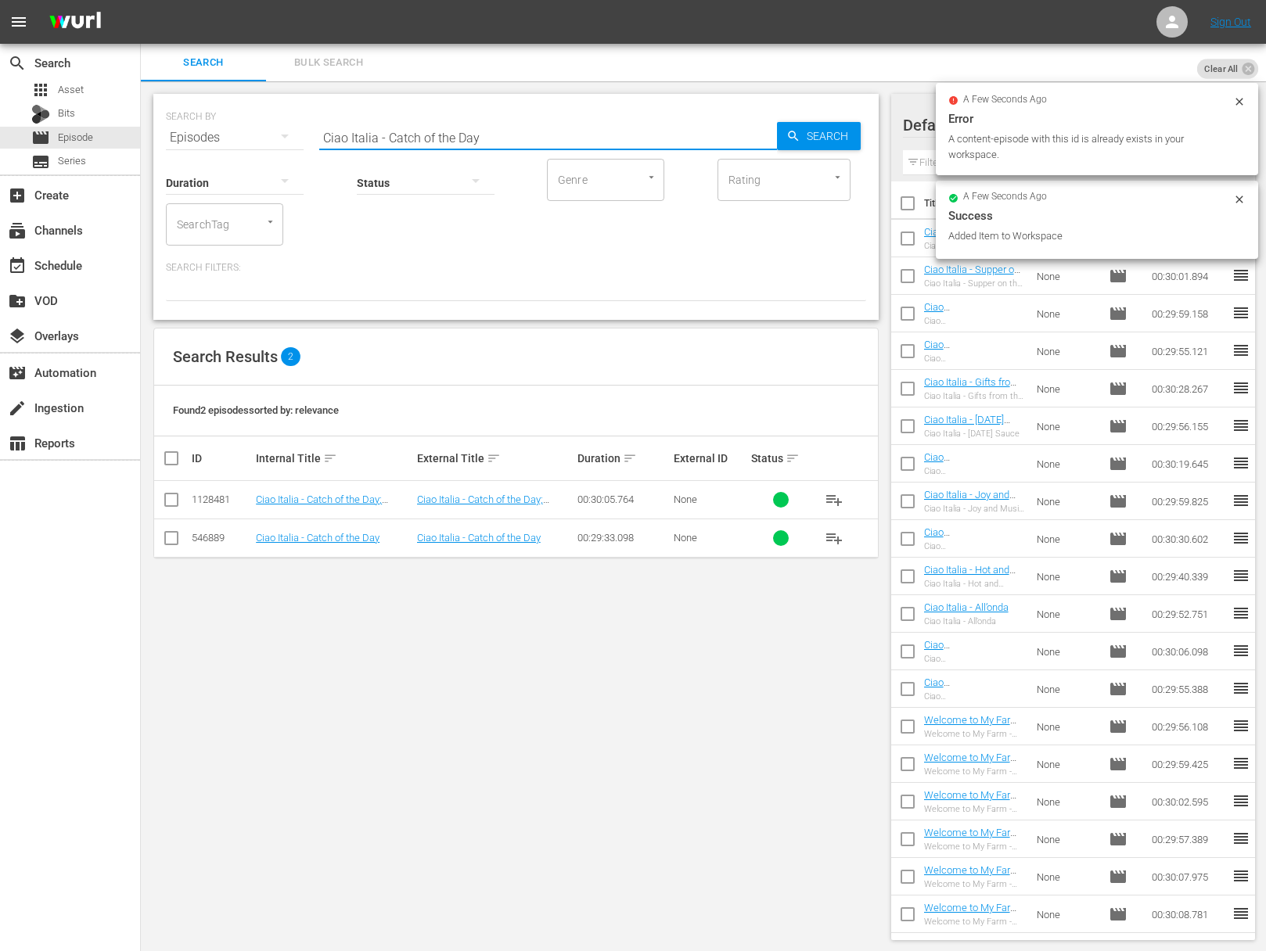
click at [502, 131] on input "Ciao Italia - Catch of the Day" at bounding box center [548, 138] width 458 height 38
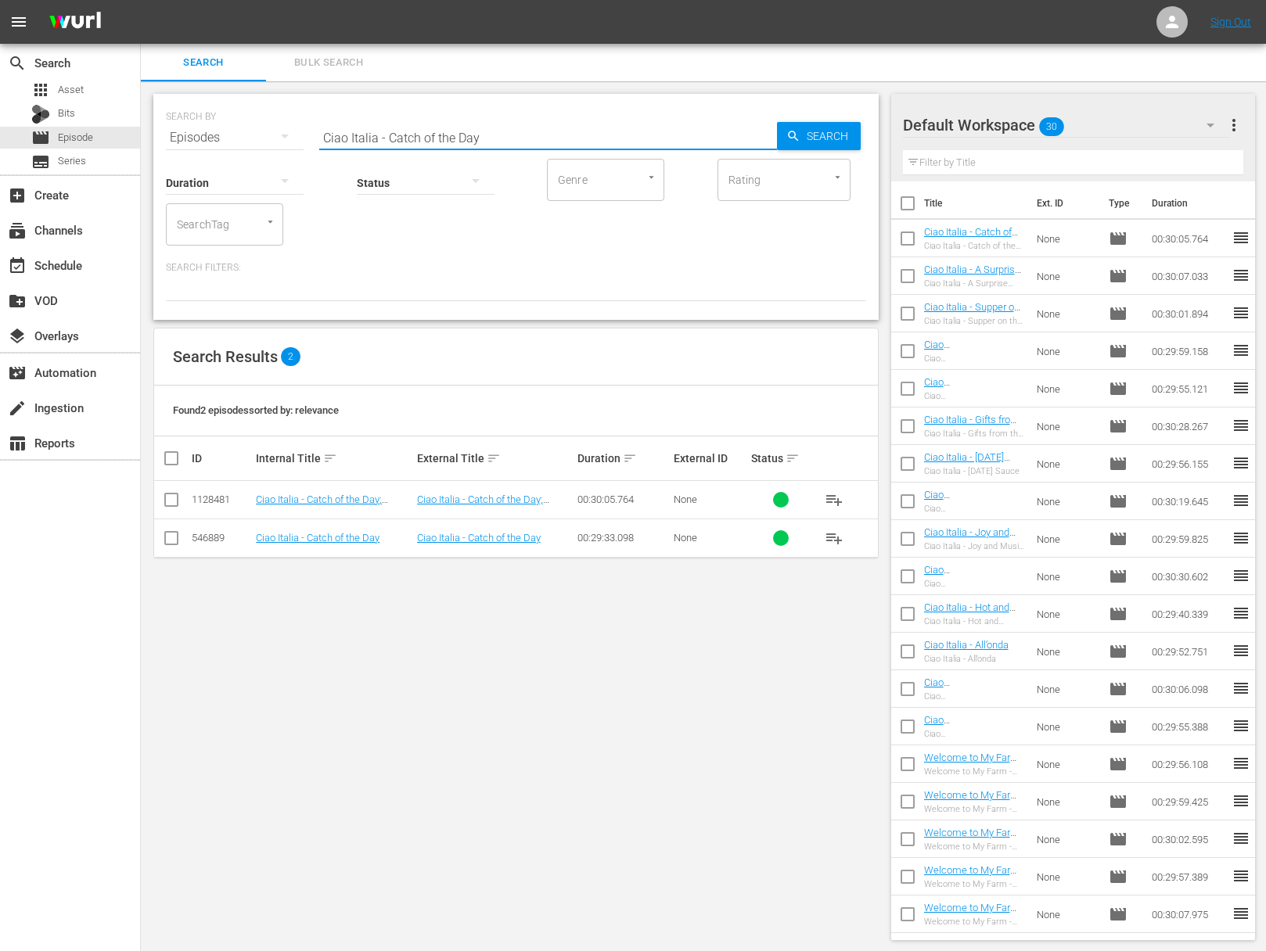
paste input "omfort Food"
click at [793, 131] on icon "button" at bounding box center [793, 136] width 14 height 14
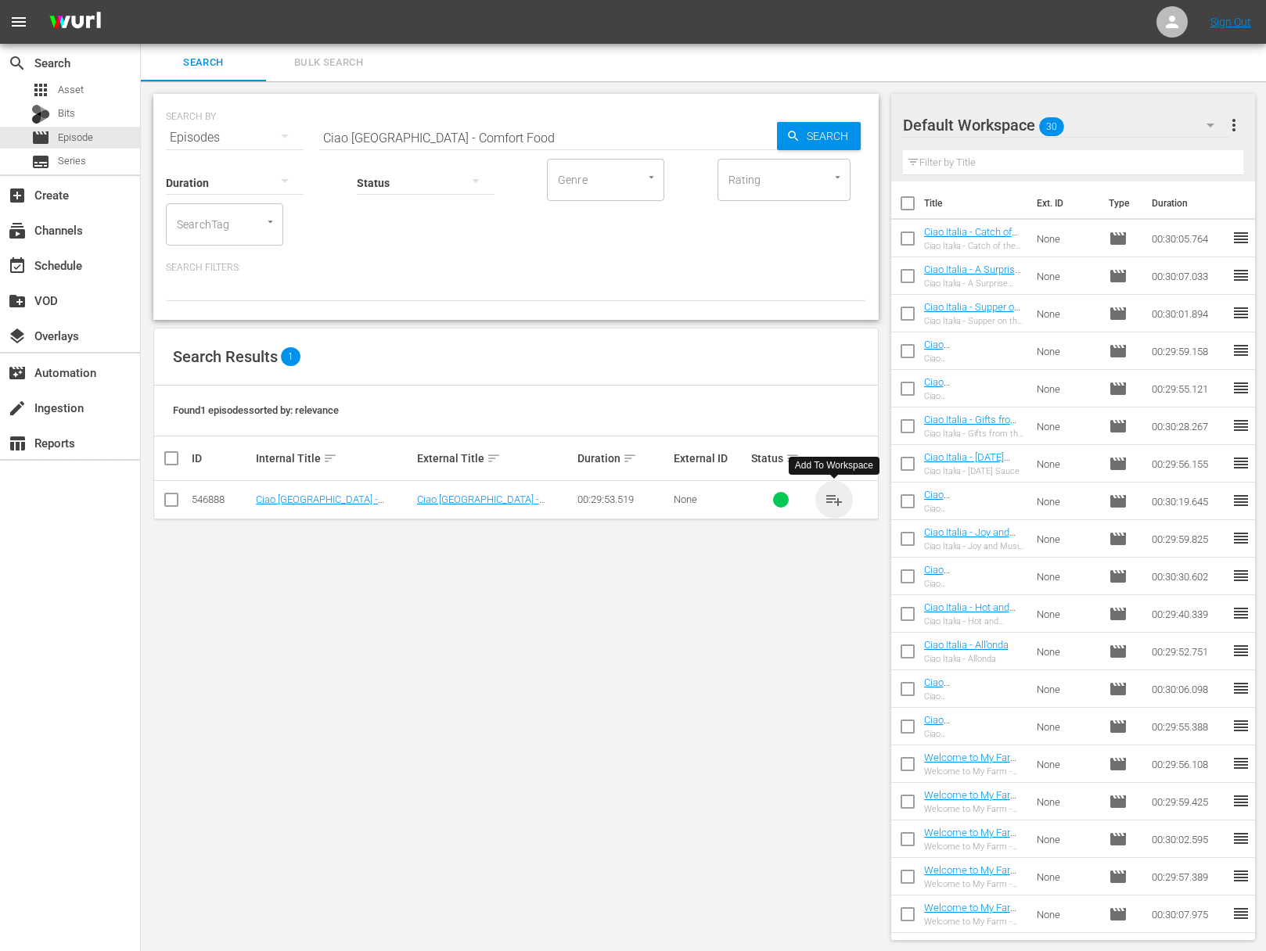
click at [833, 497] on span "playlist_add" at bounding box center [833, 499] width 19 height 19
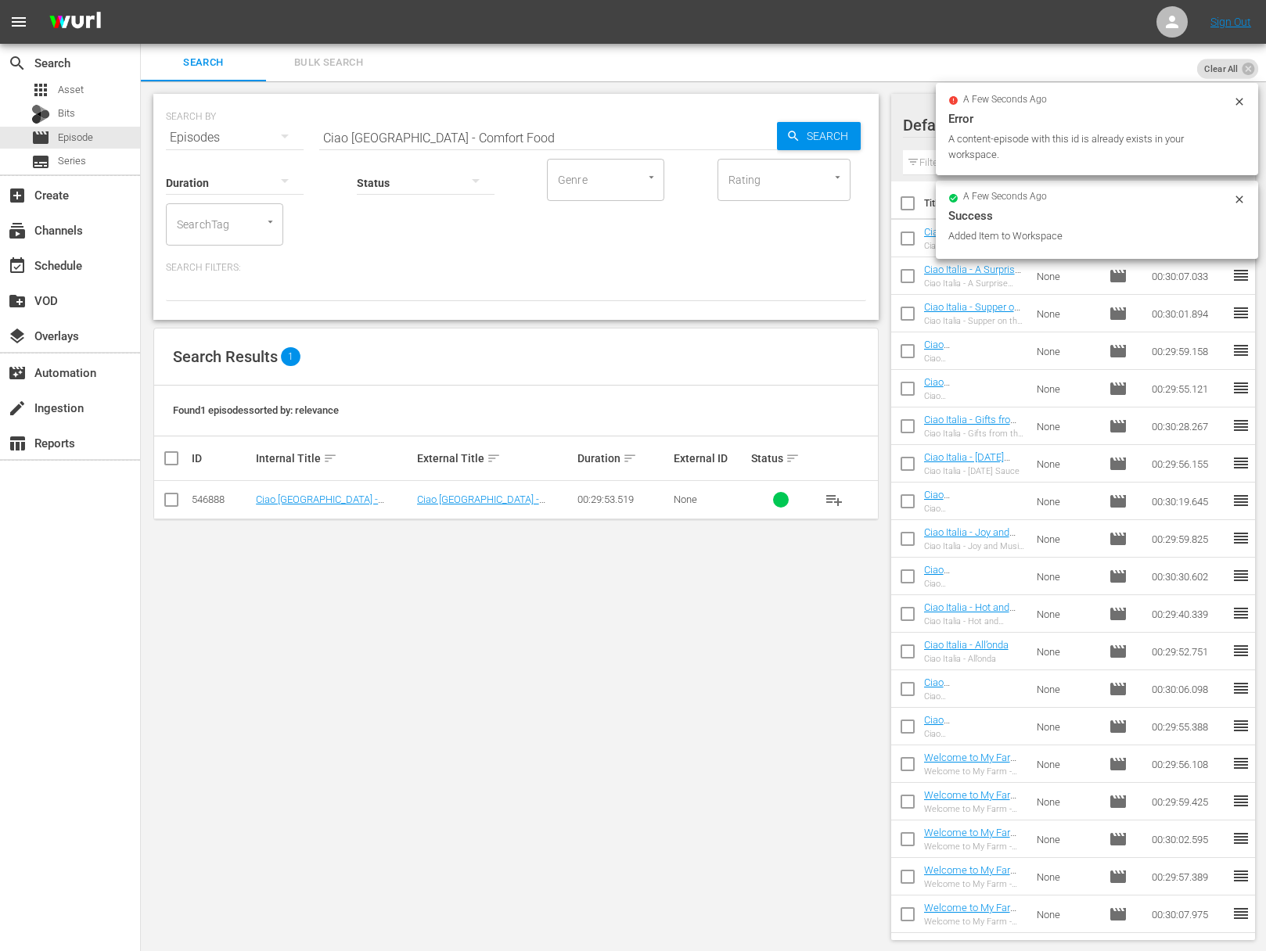
click at [465, 144] on input "Ciao Italia - Comfort Food" at bounding box center [548, 138] width 458 height 38
paste input "Legumes for Health / Legumi per la Salute"
click at [782, 139] on div "Search" at bounding box center [819, 136] width 84 height 28
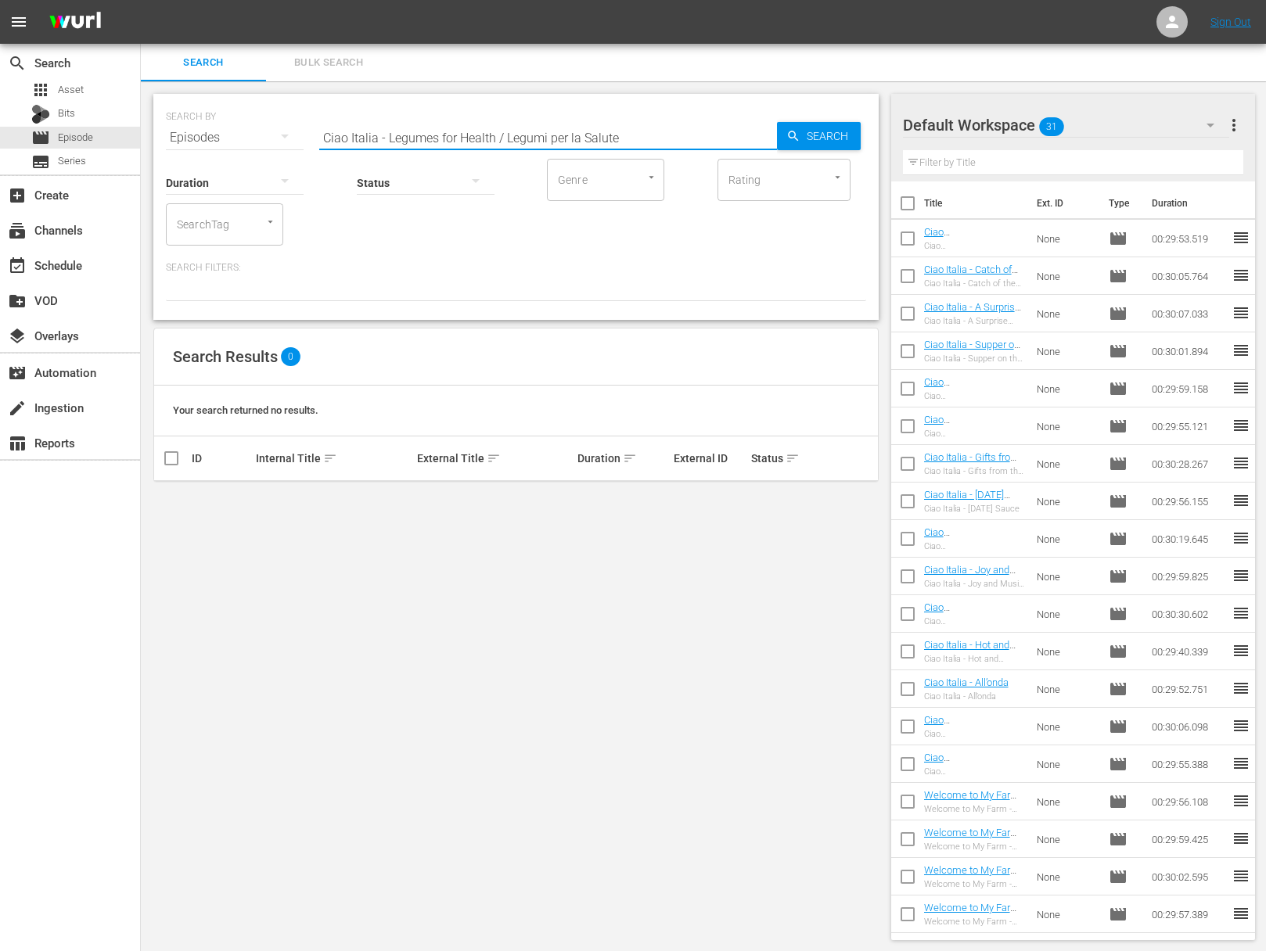
drag, startPoint x: 497, startPoint y: 139, endPoint x: 724, endPoint y: 160, distance: 227.8
click at [724, 160] on div "SEARCH BY Search By Episodes Search ID, Title, Description, Keywords, or Catego…" at bounding box center [515, 207] width 725 height 226
click at [833, 497] on span "playlist_add" at bounding box center [833, 499] width 19 height 19
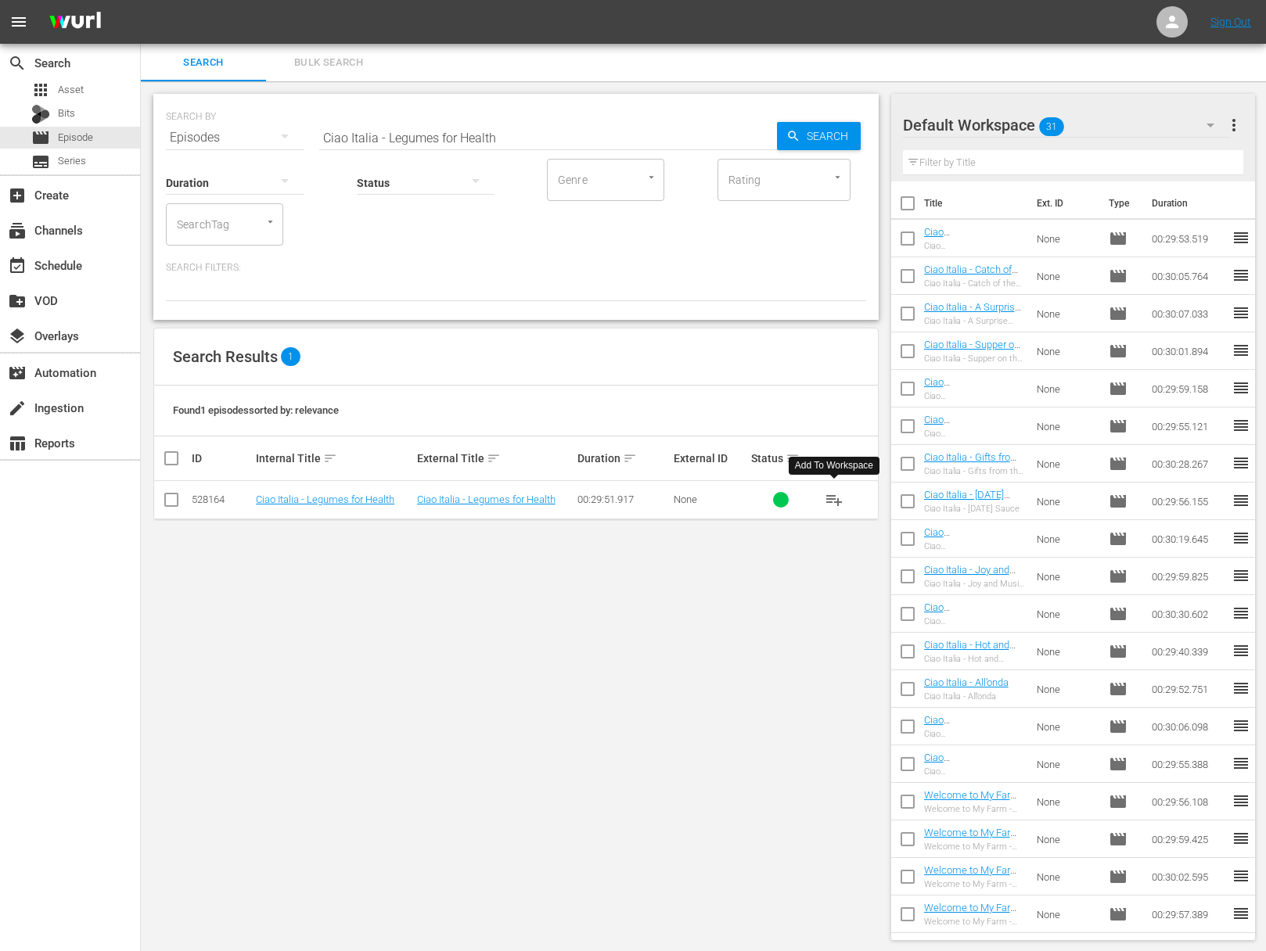
click at [833, 497] on span "playlist_add" at bounding box center [833, 499] width 19 height 19
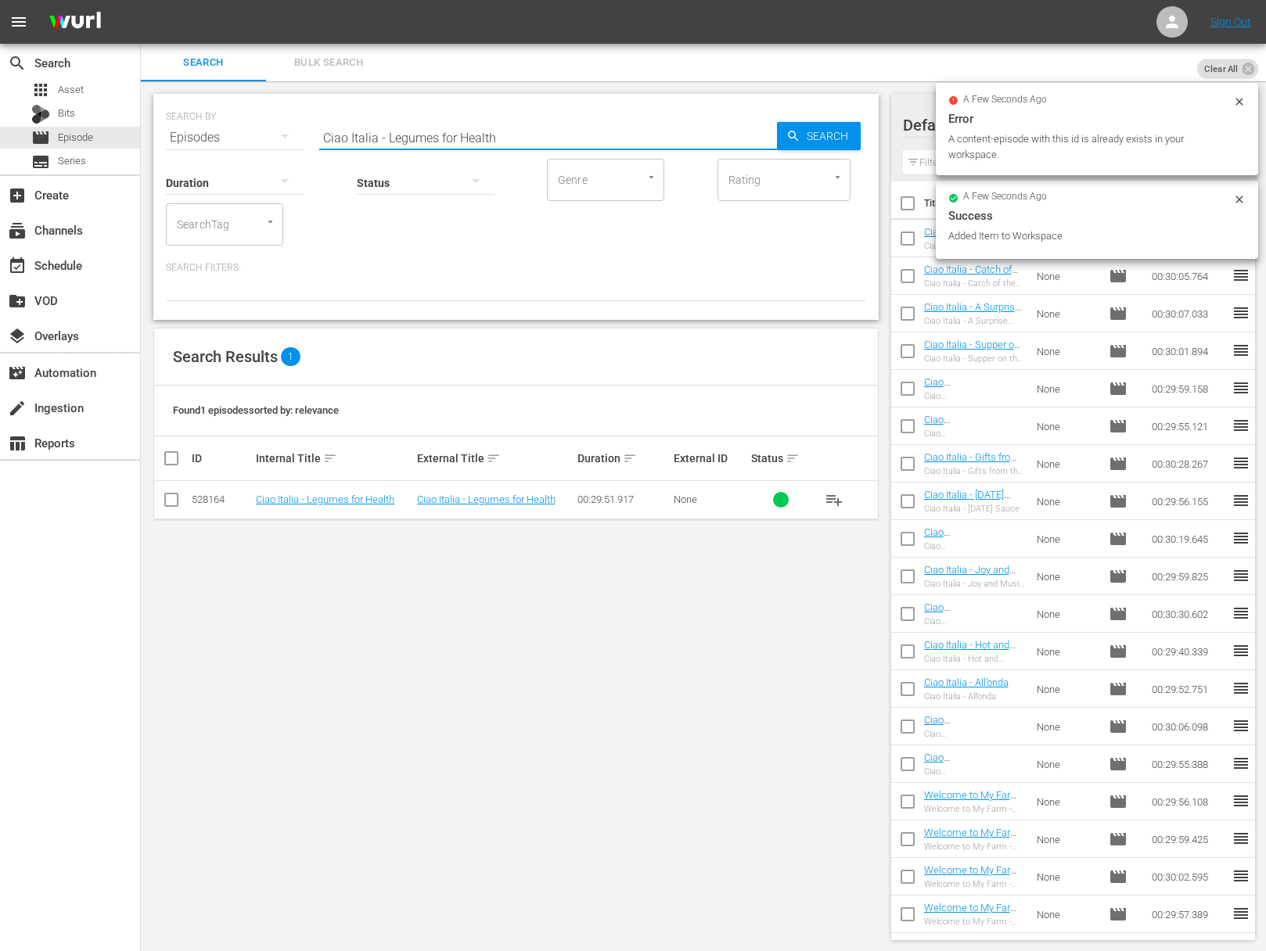
click at [490, 141] on input "Ciao Italia - Legumes for Health" at bounding box center [548, 138] width 458 height 38
paste input "Ciao Italia - Light Up Your Taste Buds"
click at [502, 134] on input "Ciao Italia - Legumes for HealtaCaiao Italia - Light Up Your Taste Budsh" at bounding box center [548, 138] width 458 height 38
paste input "Ciao Italia - Light Up Your Taste Buds"
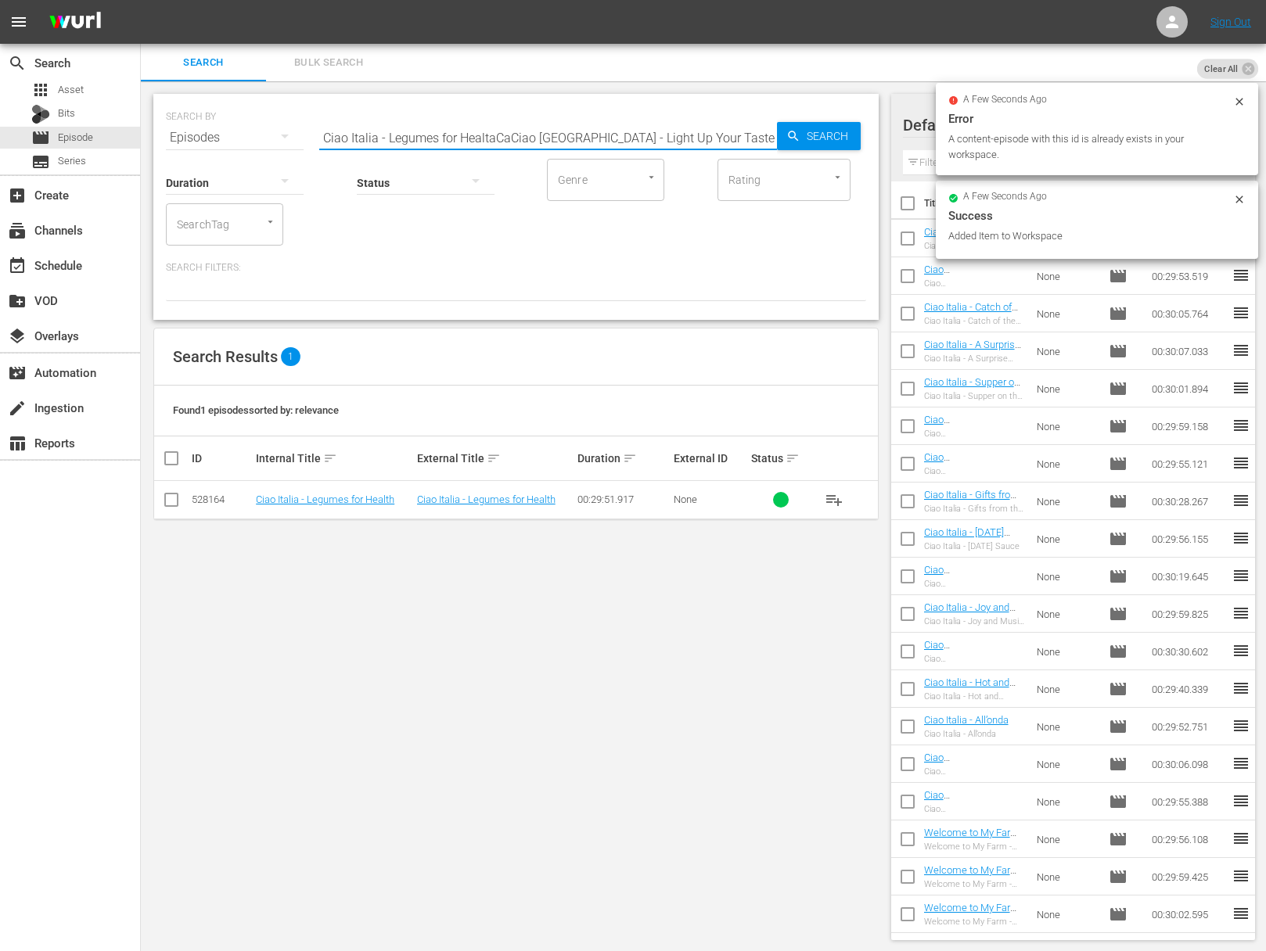
click at [502, 134] on input "Ciao Italia - Legumes for HealtaCaCiao Italia - Light Up Your Taste Budsiao Ita…" at bounding box center [548, 138] width 458 height 38
paste input "ight Up Your Taste Buds"
click at [771, 133] on input "Ciao Italia - Light Up Your Taste Buds" at bounding box center [548, 138] width 458 height 38
click at [806, 133] on span "Search" at bounding box center [830, 136] width 60 height 28
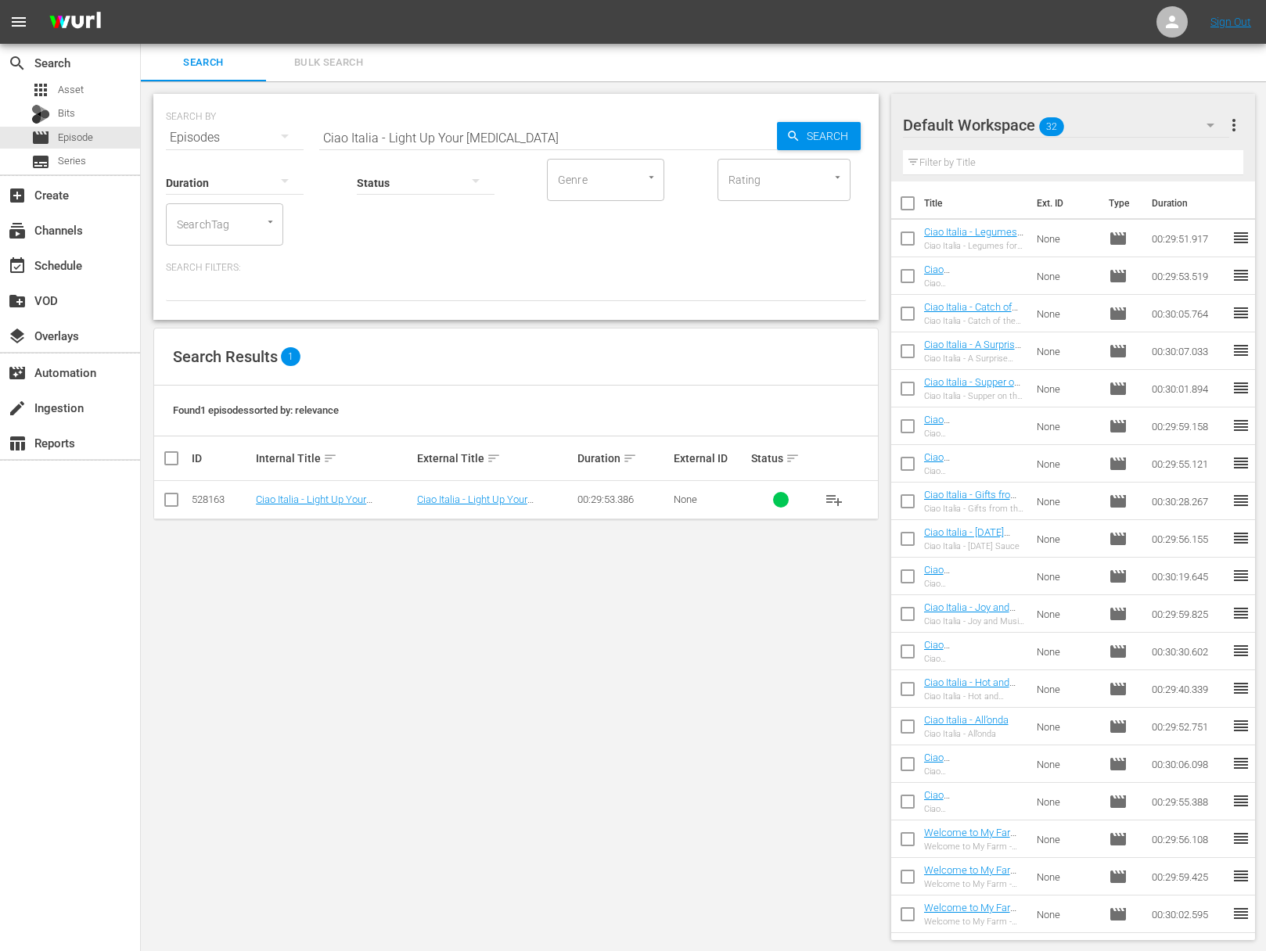
click at [833, 501] on span "playlist_add" at bounding box center [833, 499] width 19 height 19
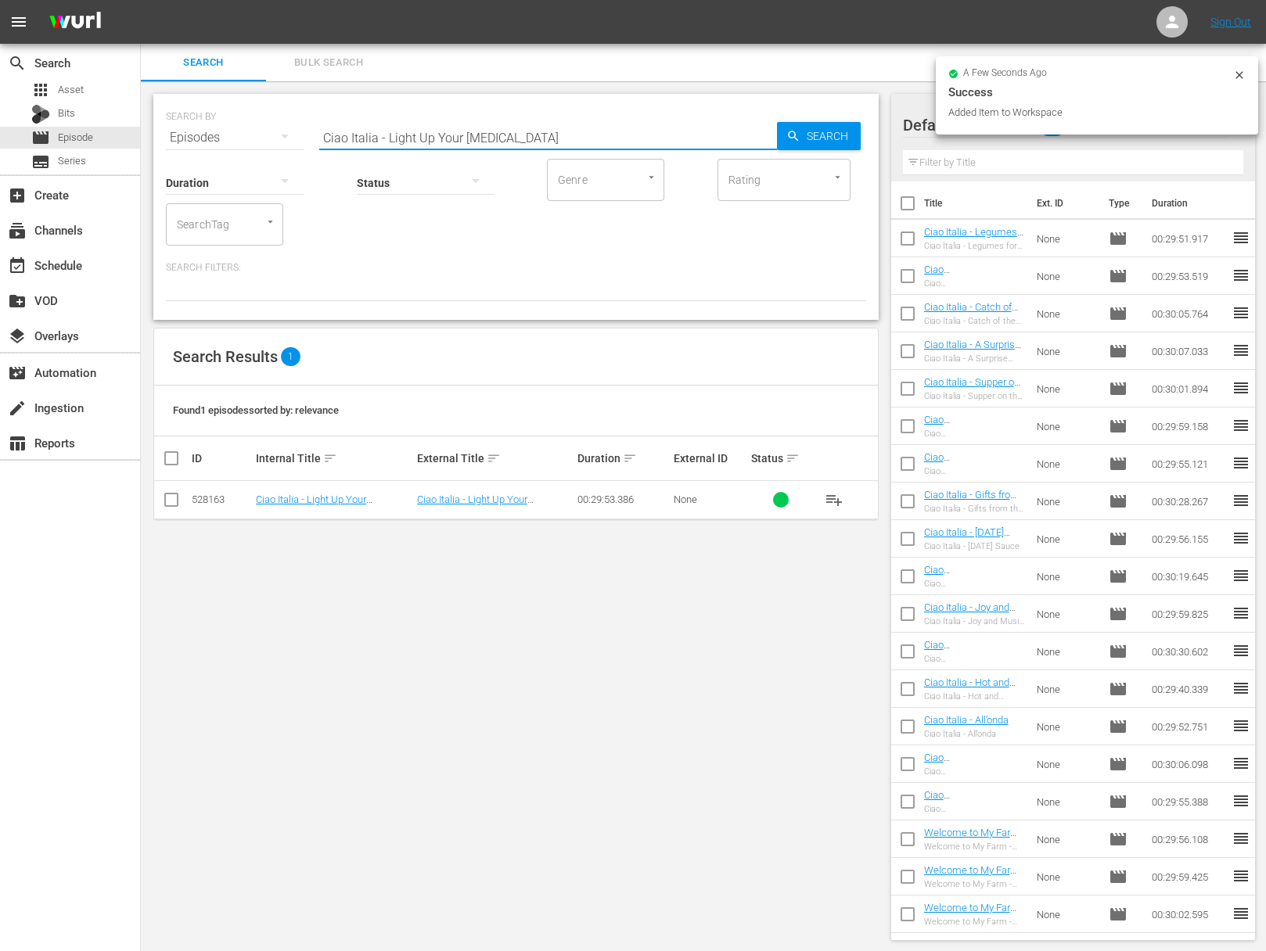
click at [445, 140] on input "Ciao Italia - Light Up Your Taste Buds" at bounding box center [548, 138] width 458 height 38
paste input "Art of the Artichoke / L’arte del Carciofo"
click at [752, 138] on input "Ciao Italia - Art of the Artichoke / L’arte del Carciofo" at bounding box center [548, 138] width 458 height 38
click at [820, 136] on span "Search" at bounding box center [830, 136] width 60 height 28
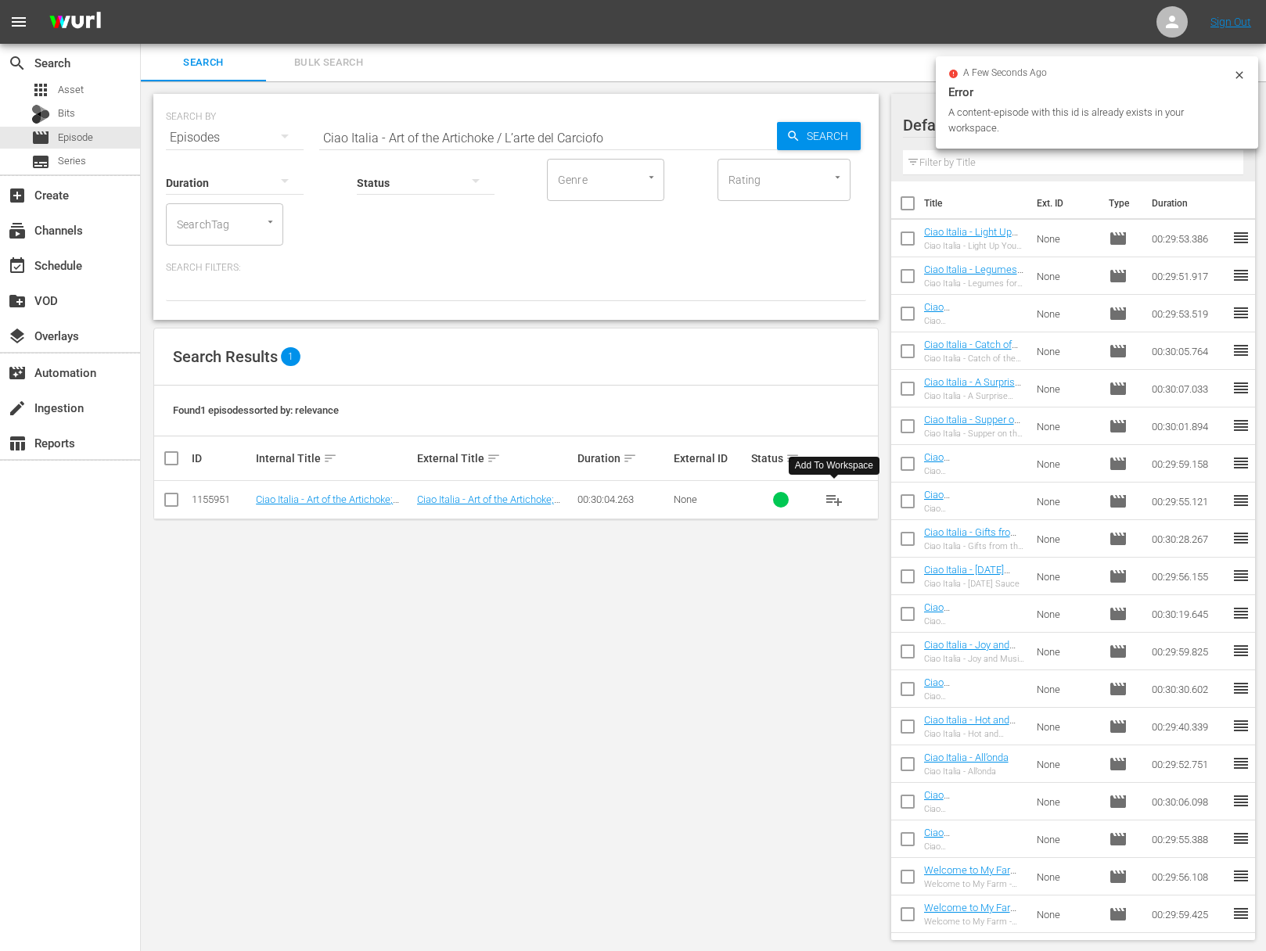
click at [838, 494] on span "playlist_add" at bounding box center [833, 499] width 19 height 19
click at [837, 496] on span "playlist_add" at bounding box center [833, 499] width 19 height 19
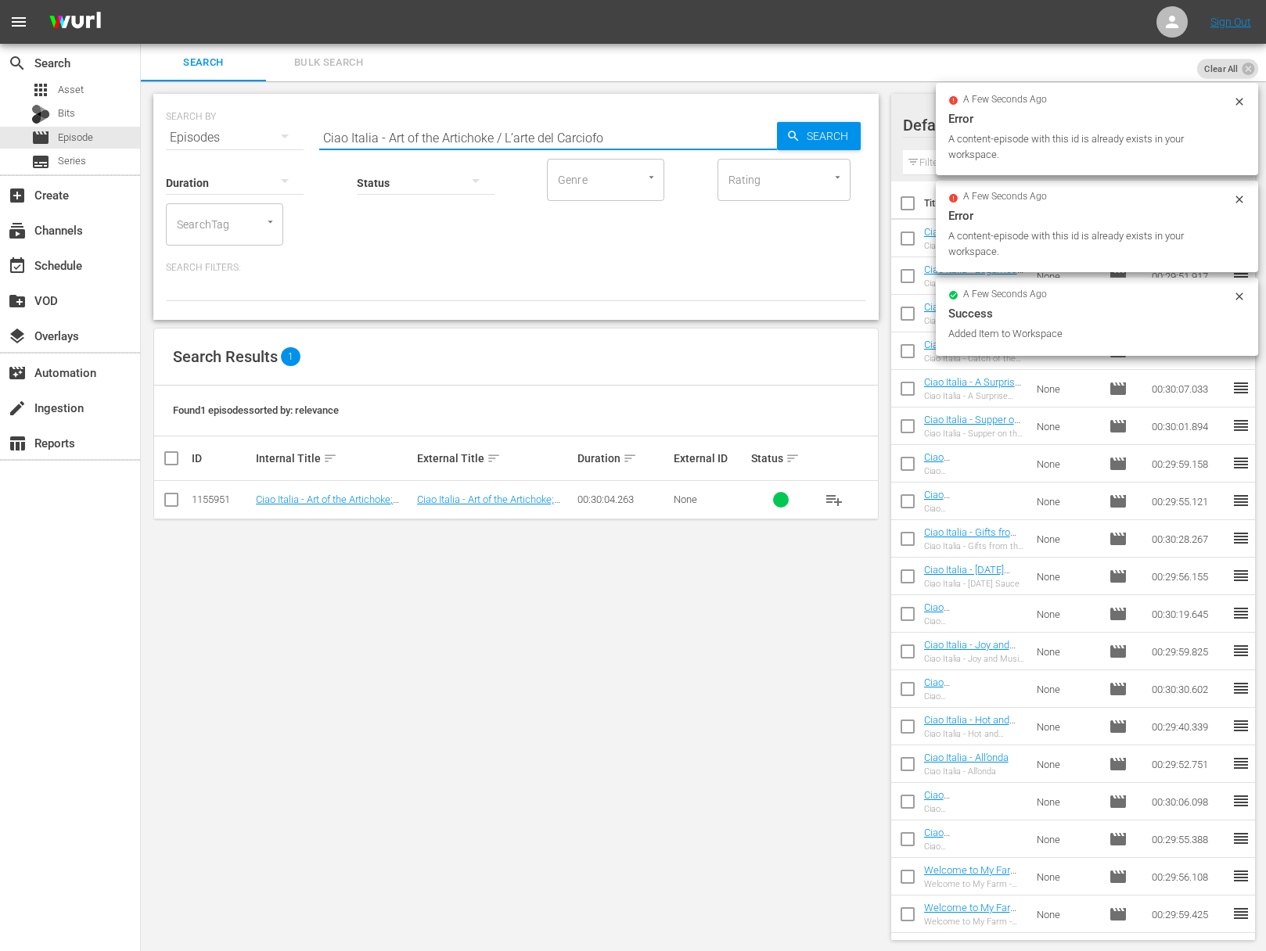
click at [447, 121] on input "Ciao Italia - Art of the Artichoke / L’arte del Carciofo" at bounding box center [548, 138] width 458 height 38
paste input "Giulia Mountain Food / Cibo di Montagna"
click at [781, 134] on div "Search" at bounding box center [819, 136] width 84 height 28
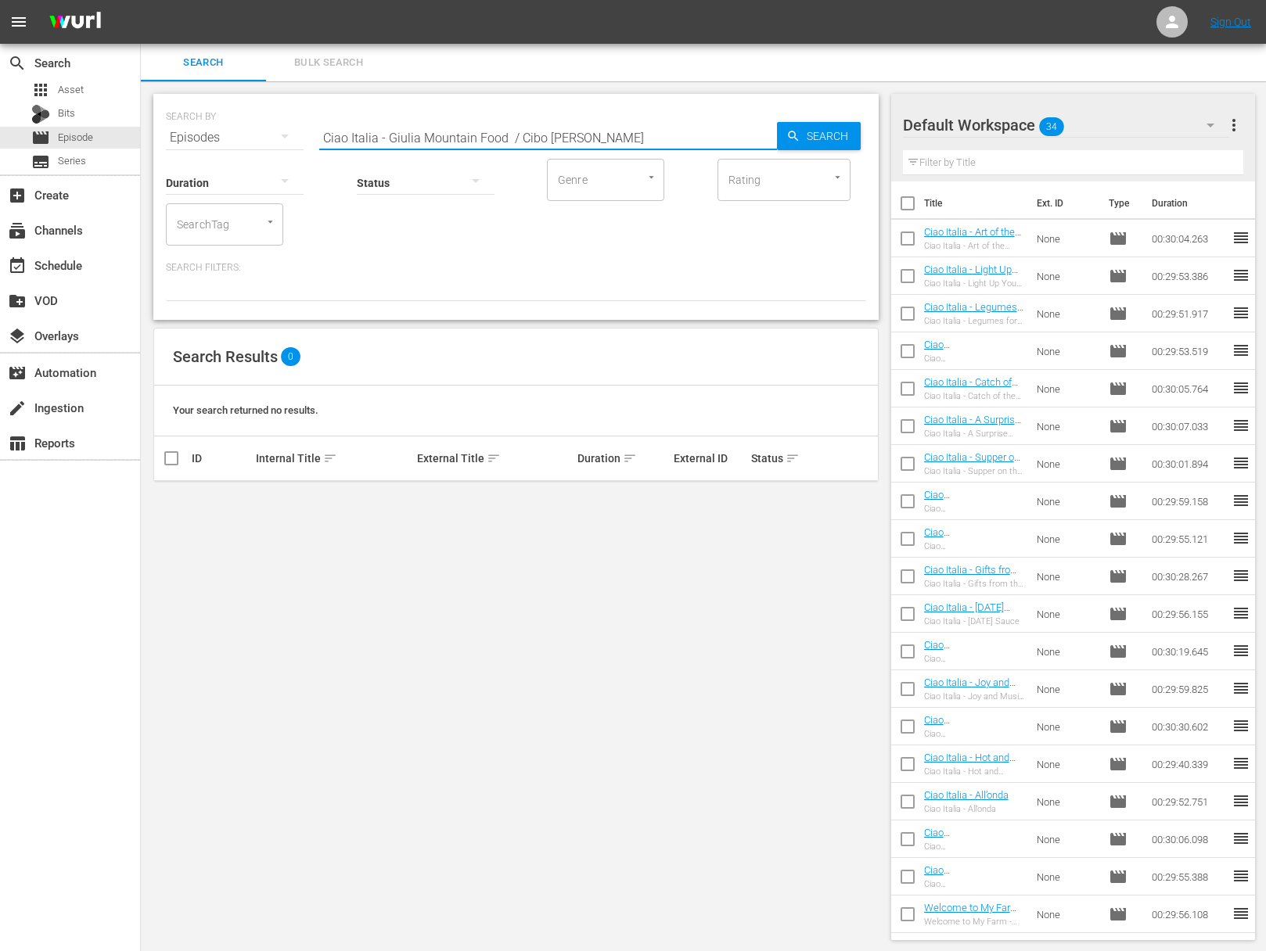
drag, startPoint x: 504, startPoint y: 137, endPoint x: 731, endPoint y: 144, distance: 227.7
click at [731, 144] on input "Ciao Italia - Giulia Mountain Food / Cibo di Montagna" at bounding box center [548, 138] width 458 height 38
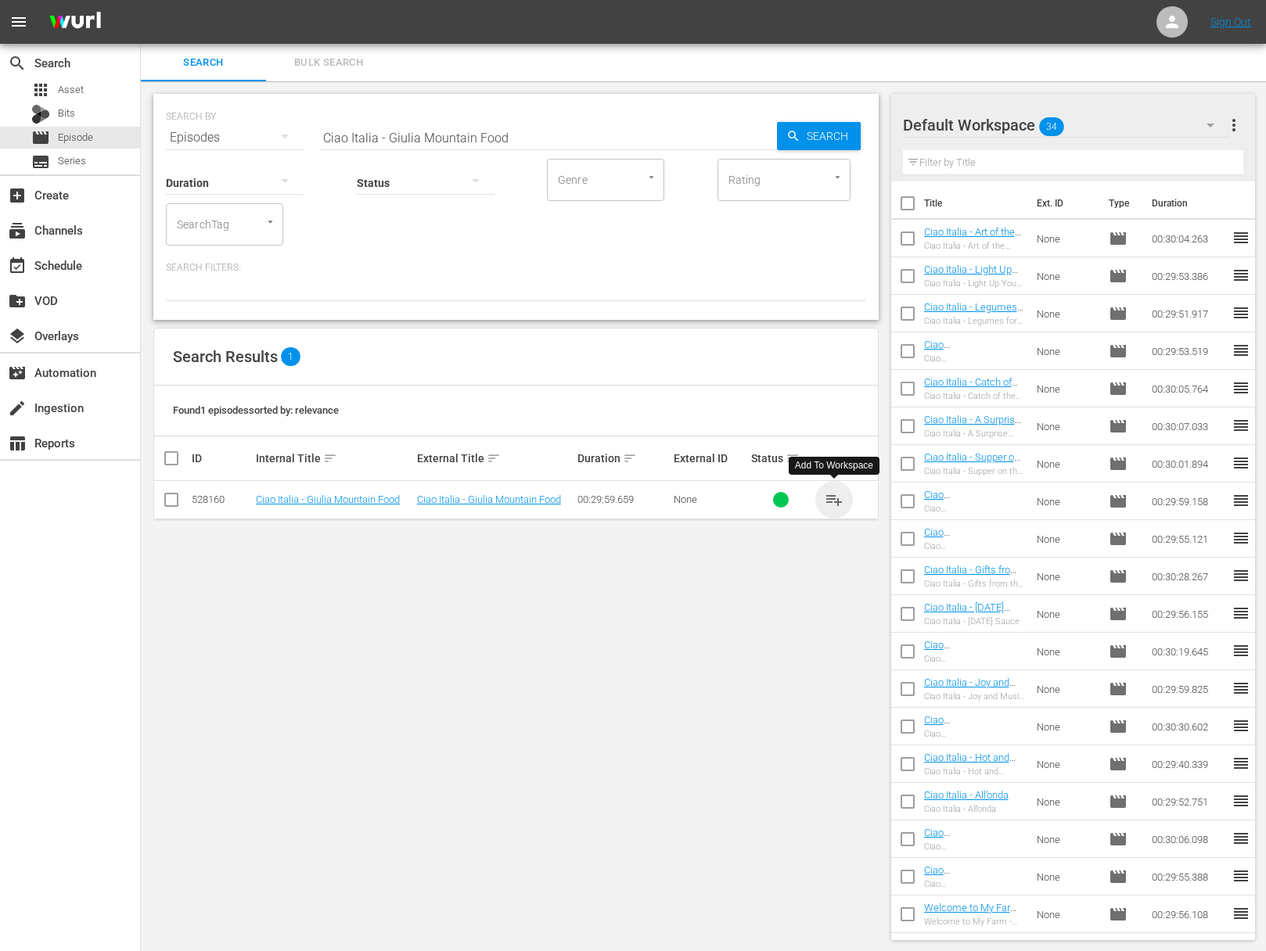
click at [834, 497] on span "playlist_add" at bounding box center [833, 499] width 19 height 19
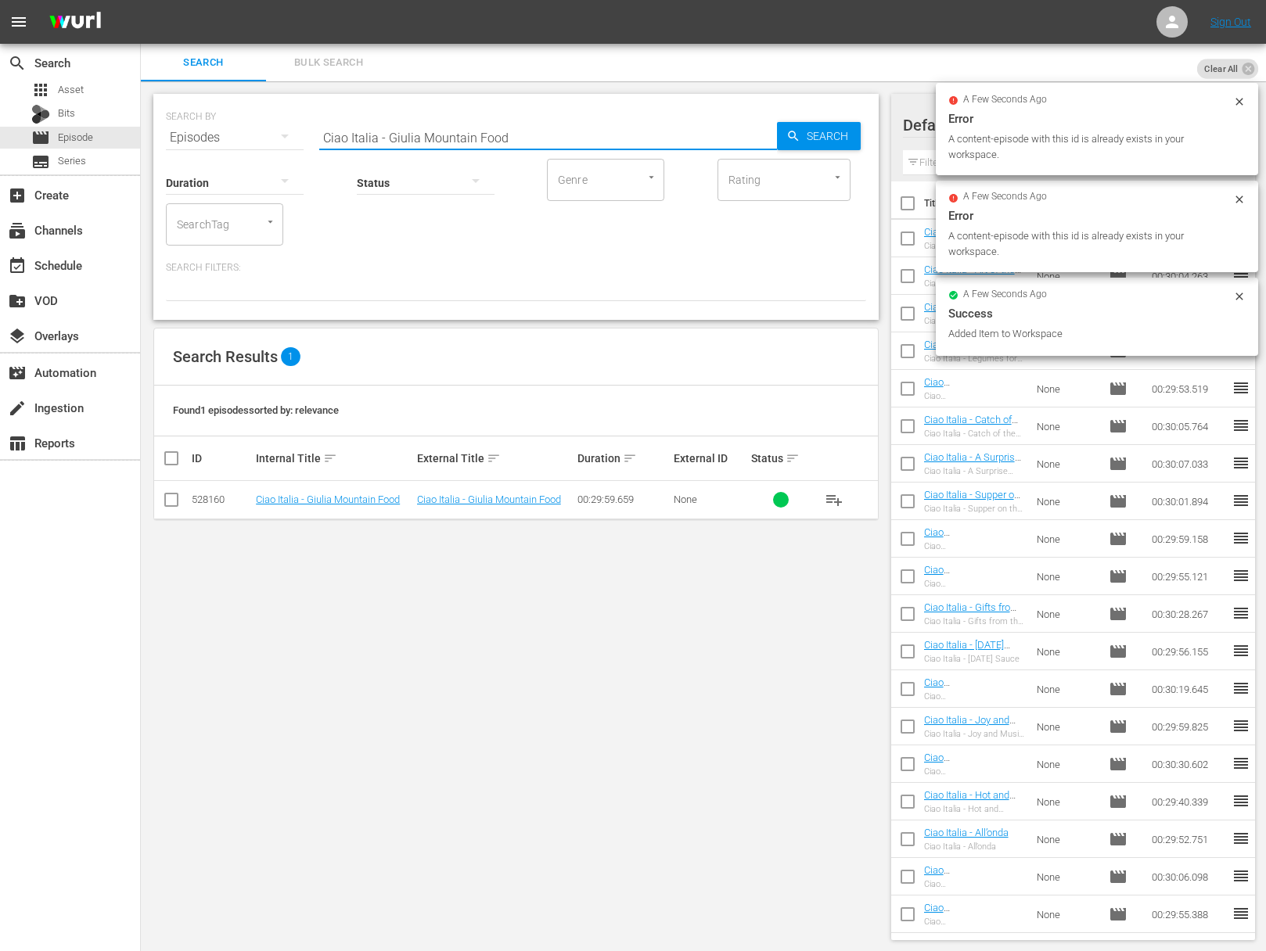
click at [390, 141] on input "Ciao Italia - Giulia Mountain Food" at bounding box center [548, 138] width 458 height 38
paste input "Dumplings to Die For / Gnocchi"
click at [809, 140] on span "Search" at bounding box center [830, 136] width 60 height 28
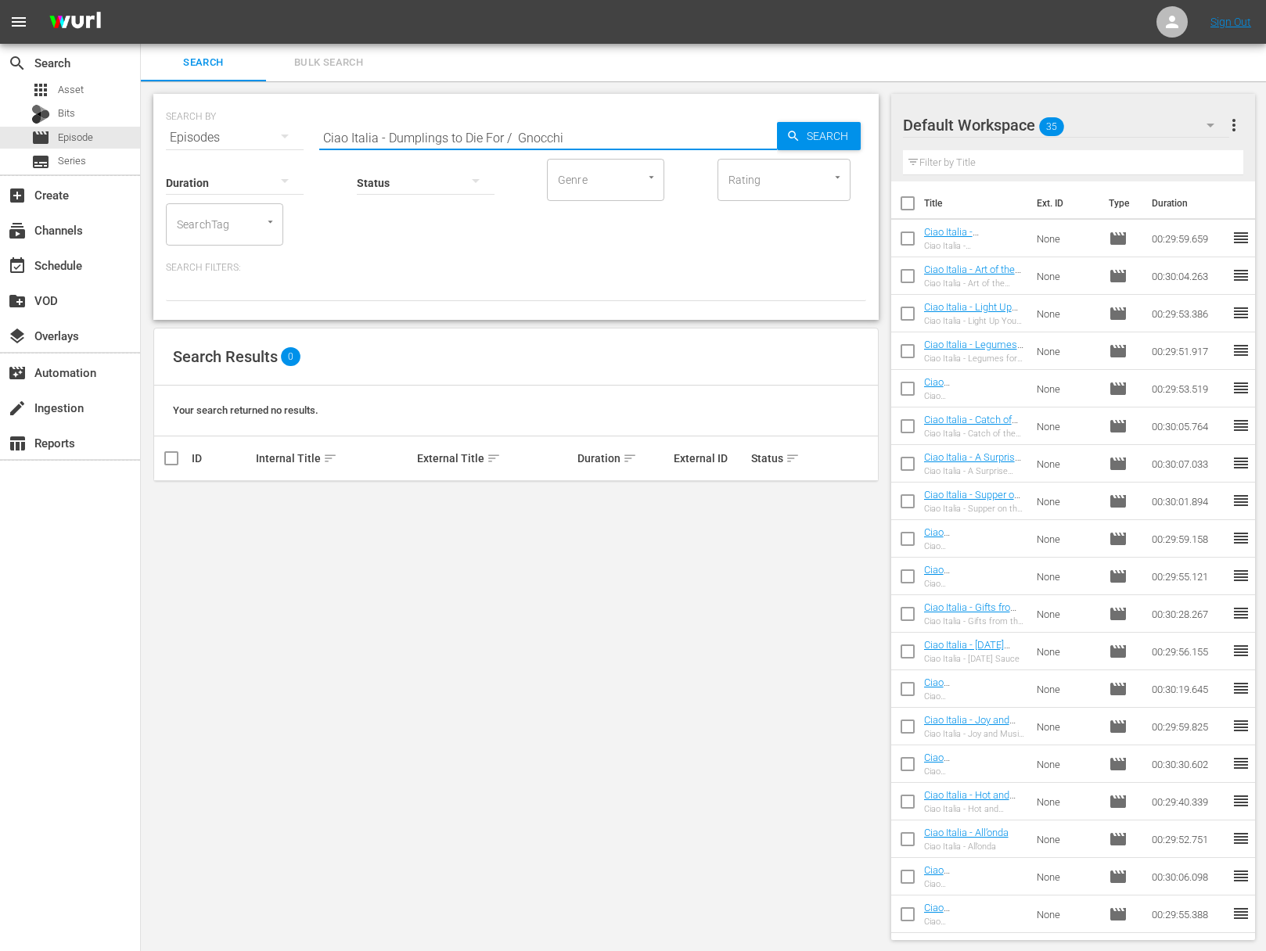
drag, startPoint x: 501, startPoint y: 135, endPoint x: 652, endPoint y: 146, distance: 150.6
click at [652, 148] on input "Ciao Italia - Dumplings to Die For / Gnocchi" at bounding box center [548, 138] width 458 height 38
click at [835, 500] on span "playlist_add" at bounding box center [833, 499] width 19 height 19
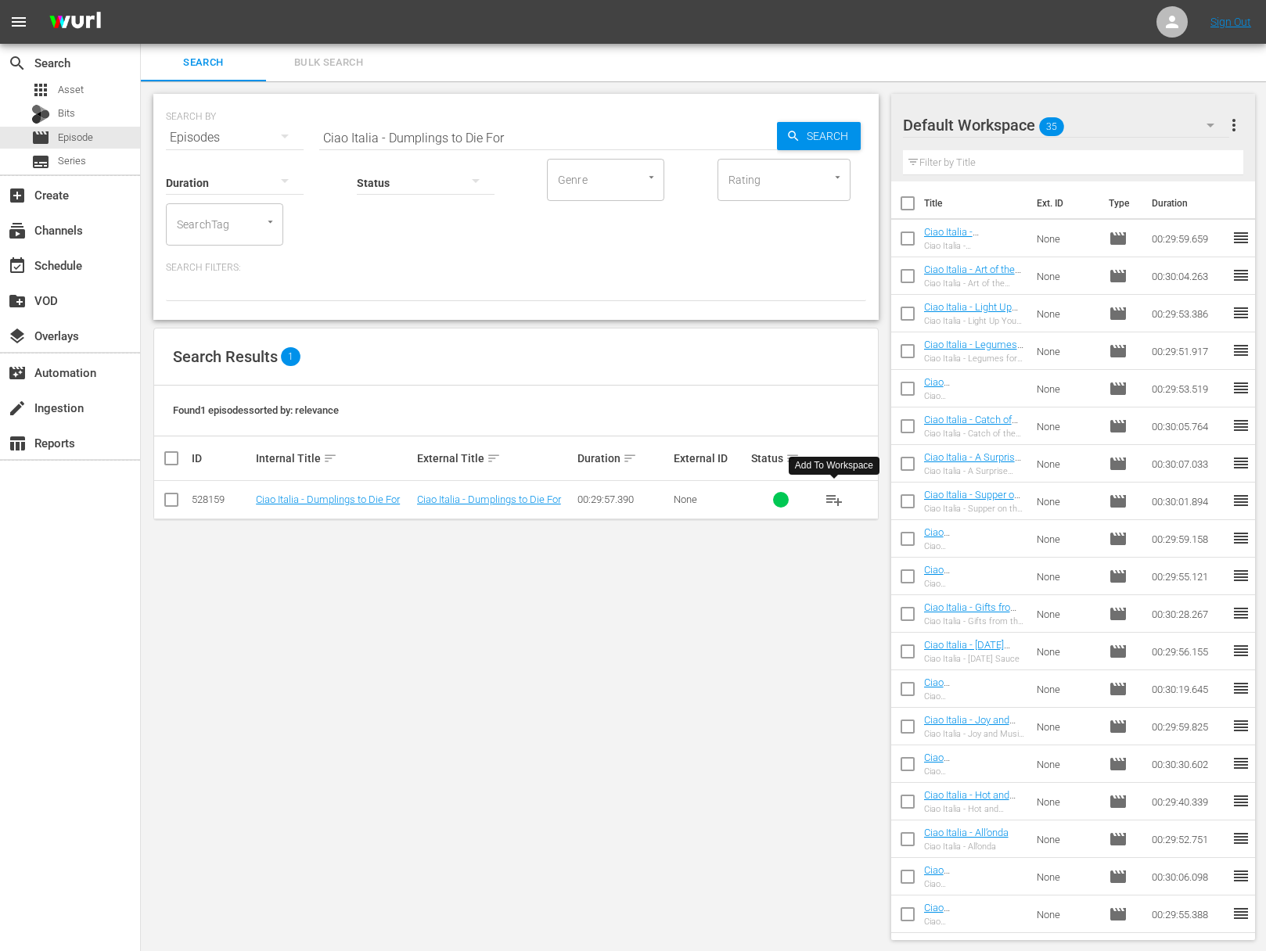
click at [835, 500] on span "playlist_add" at bounding box center [833, 499] width 19 height 19
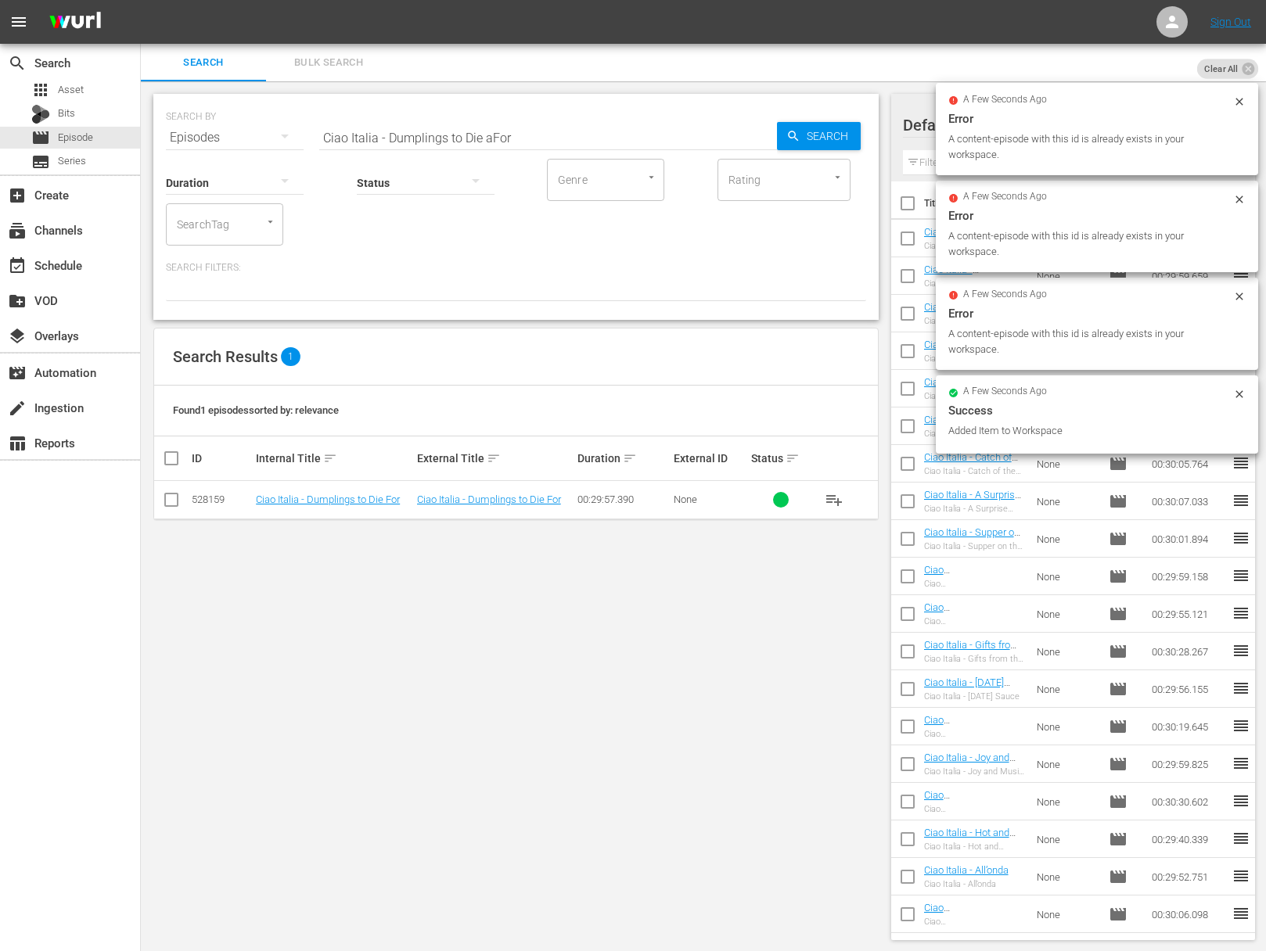
click at [486, 134] on input "Ciao Italia - Dumplings to Die aFor" at bounding box center [548, 138] width 458 height 38
paste input "Ciao Italia - More than Just a Cone"
click at [474, 135] on input "Ciao Italia - Dumplings to Die aCiao Italia - More than Just a ConeFor" at bounding box center [548, 138] width 458 height 38
paste input "More than Just a Cone"
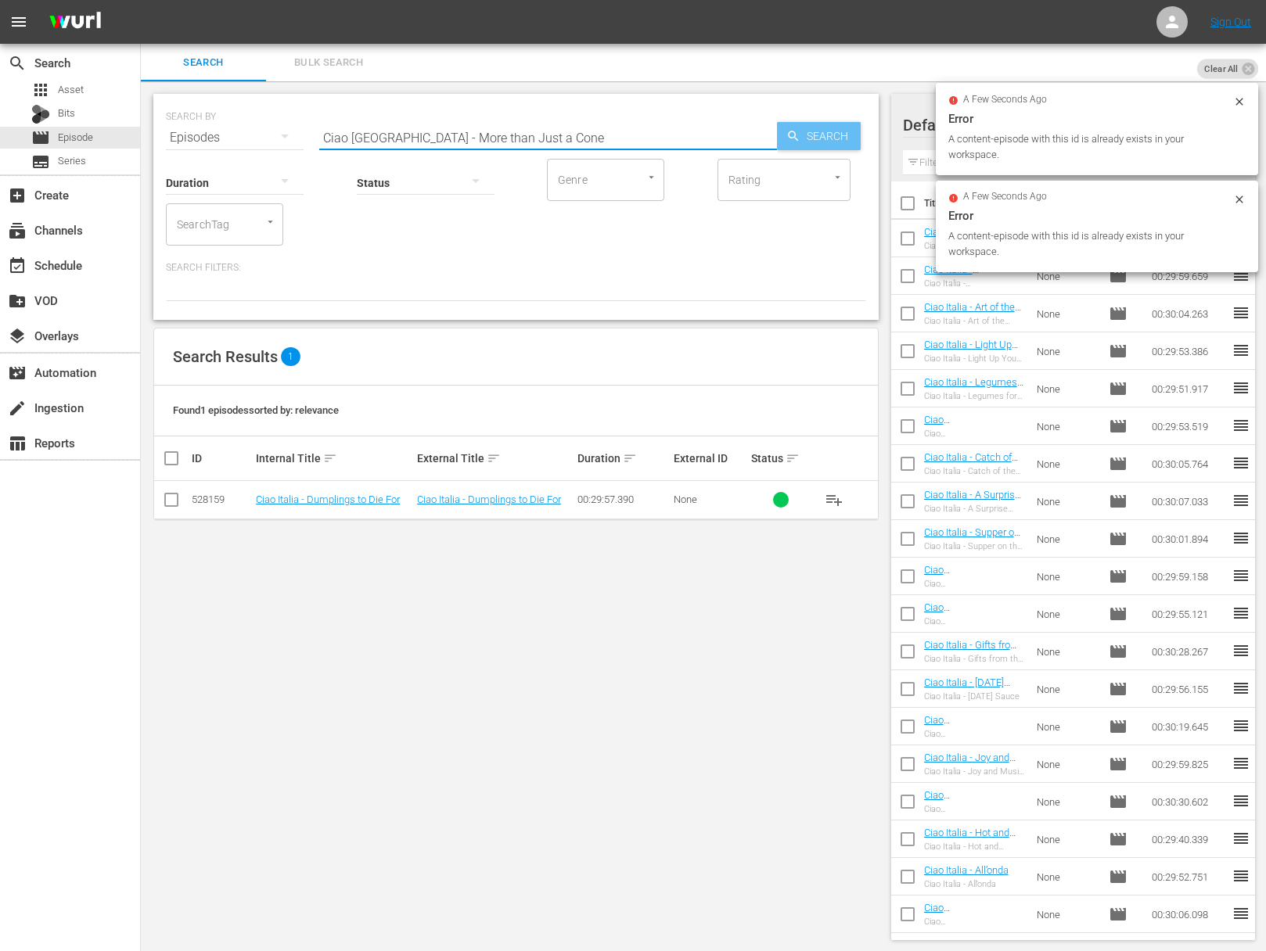
click at [793, 135] on icon "button" at bounding box center [793, 136] width 14 height 14
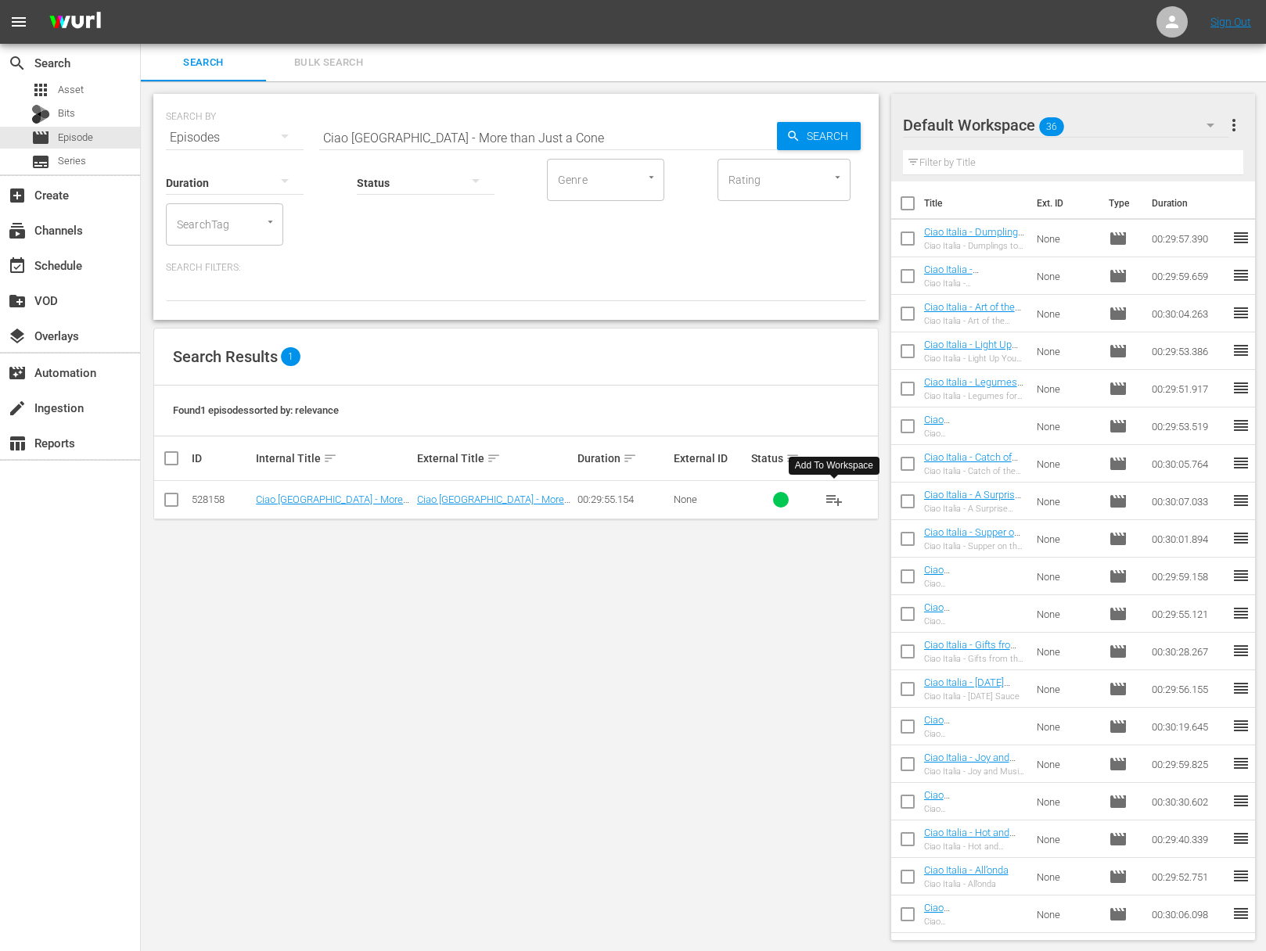
click at [834, 497] on span "playlist_add" at bounding box center [833, 499] width 19 height 19
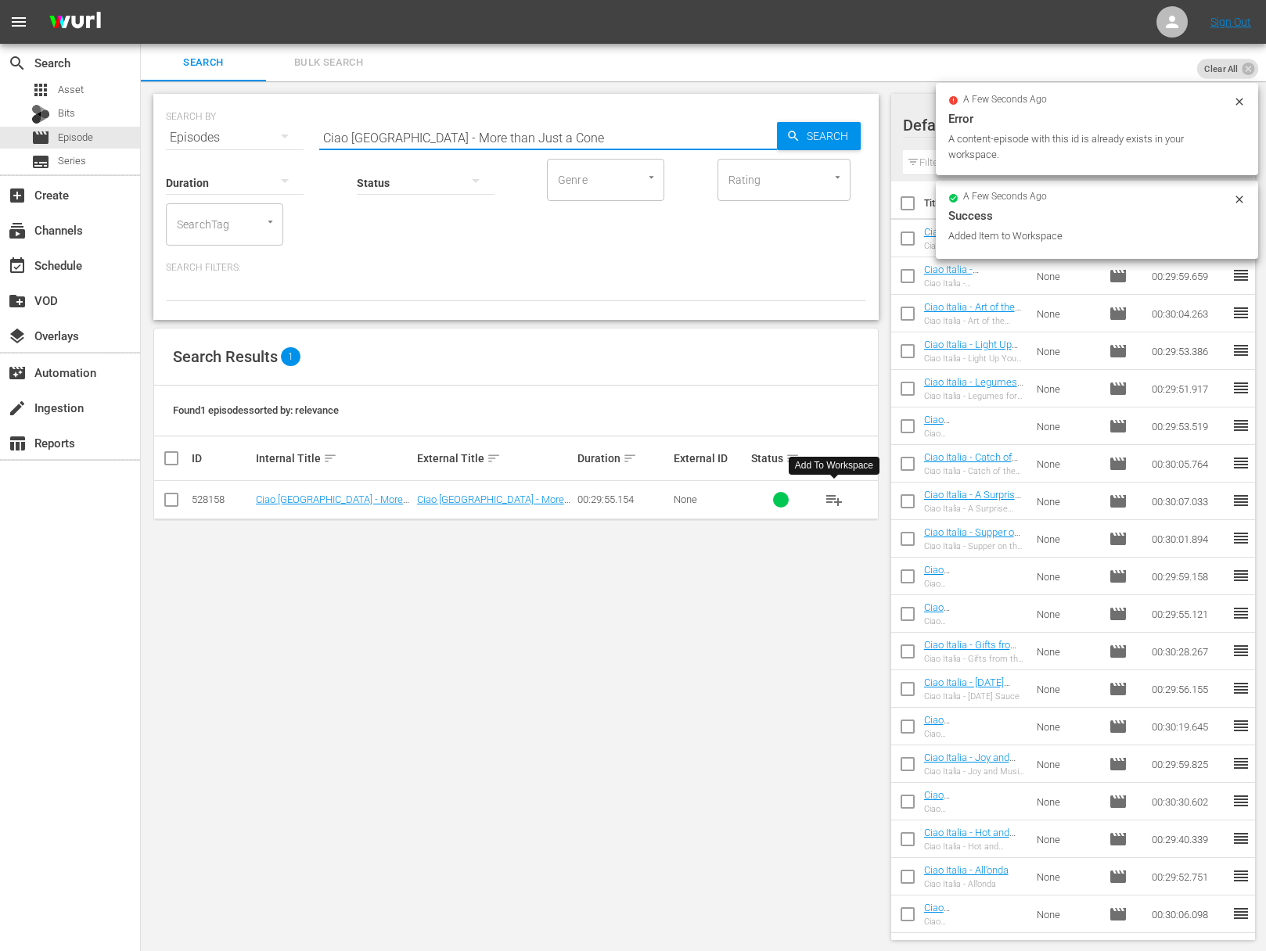
click at [485, 139] on input "Ciao Italia - More than Just a Cone" at bounding box center [548, 138] width 458 height 38
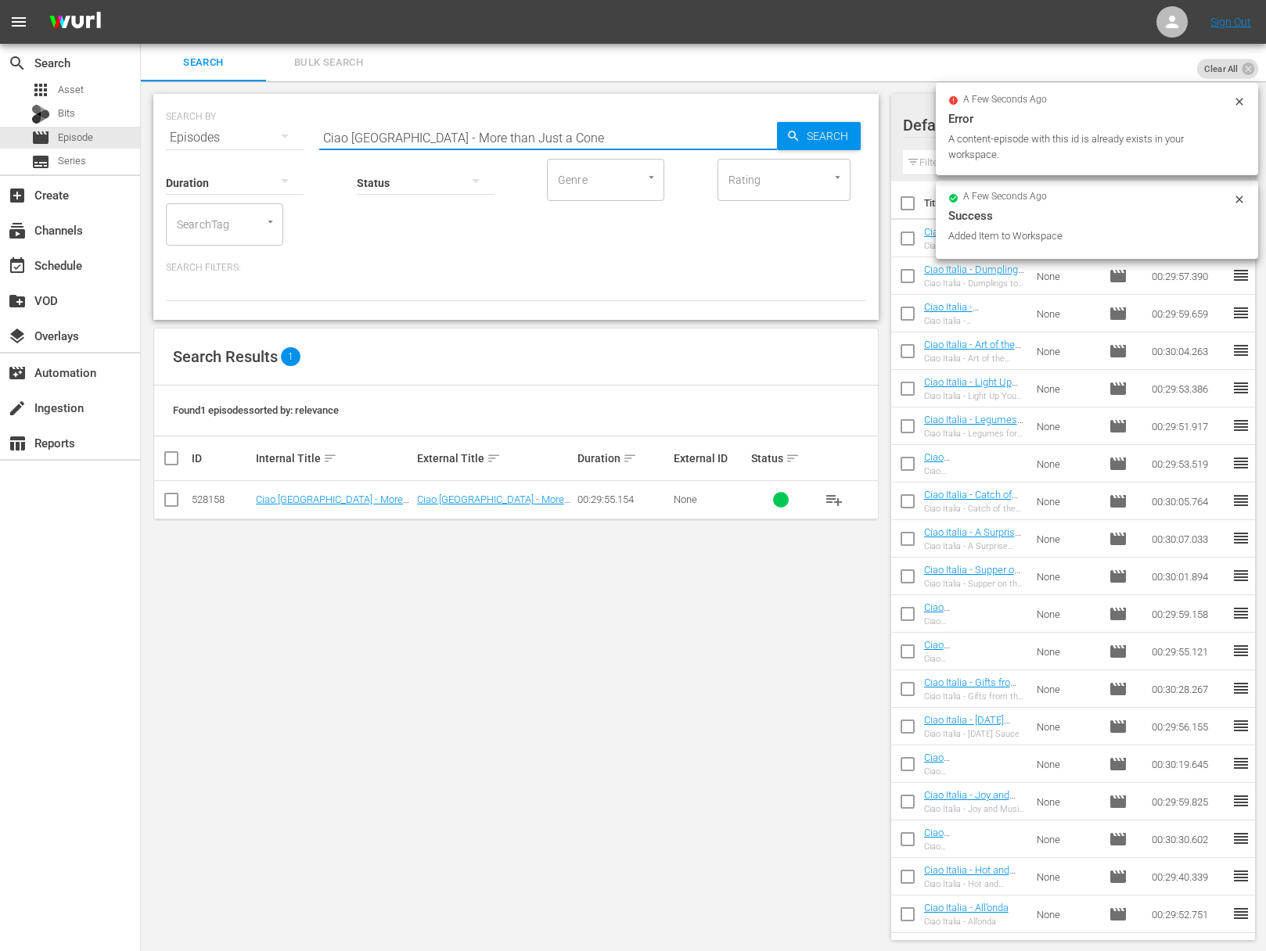
paste input "agic in a Pot / Magia in Una Pentola"
click at [866, 147] on div "SEARCH BY Search By Episodes Search ID, Title, Description, Keywords, or Catego…" at bounding box center [515, 207] width 725 height 226
click at [820, 136] on span "Search" at bounding box center [830, 136] width 60 height 28
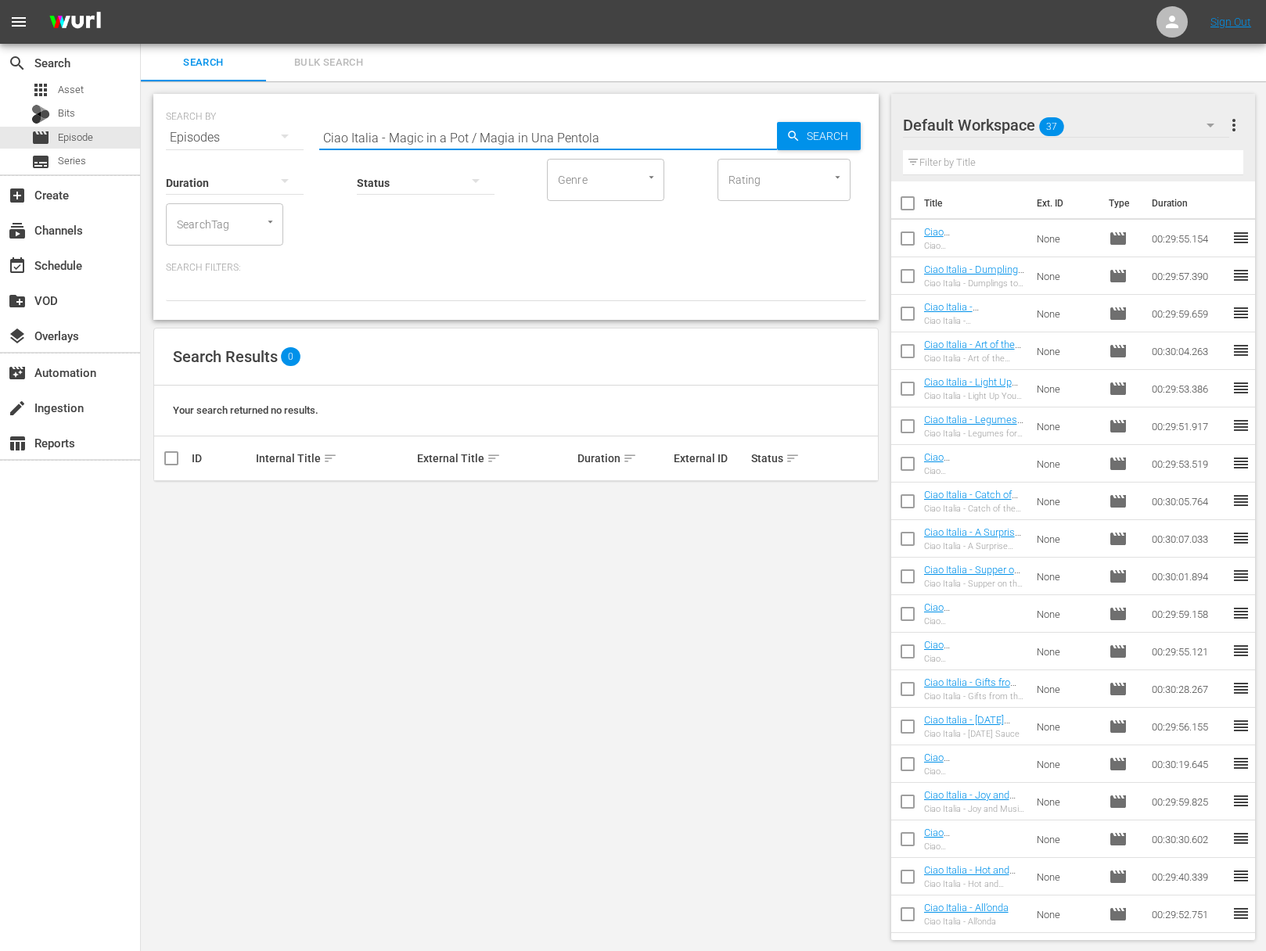
drag, startPoint x: 535, startPoint y: 144, endPoint x: 663, endPoint y: 153, distance: 128.6
click at [663, 153] on input "Ciao Italia - Magic in a Pot / Magia in Una Pentola" at bounding box center [548, 138] width 458 height 38
click at [837, 497] on span "playlist_add" at bounding box center [833, 499] width 19 height 19
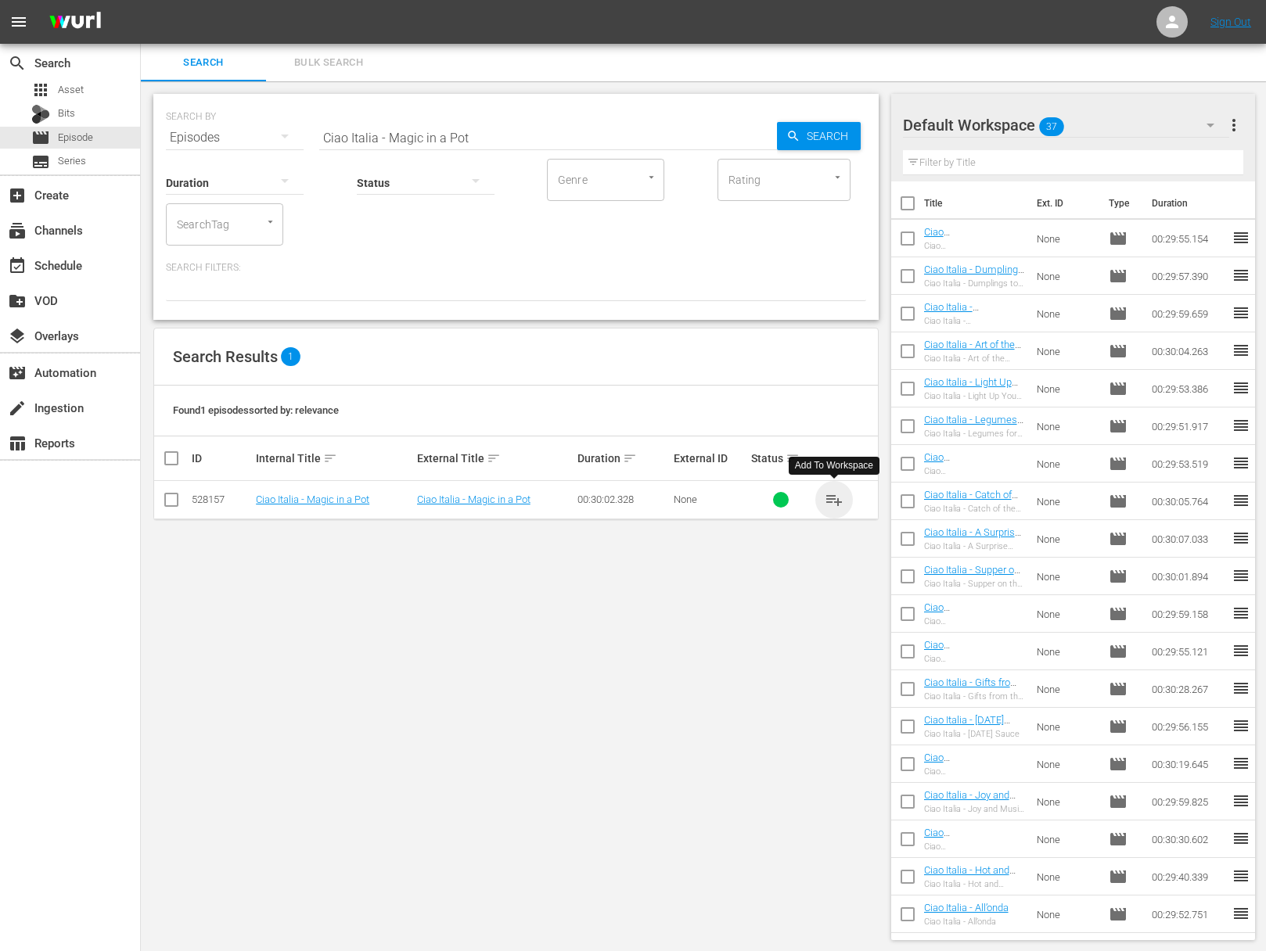
click at [837, 497] on span "playlist_add" at bounding box center [833, 499] width 19 height 19
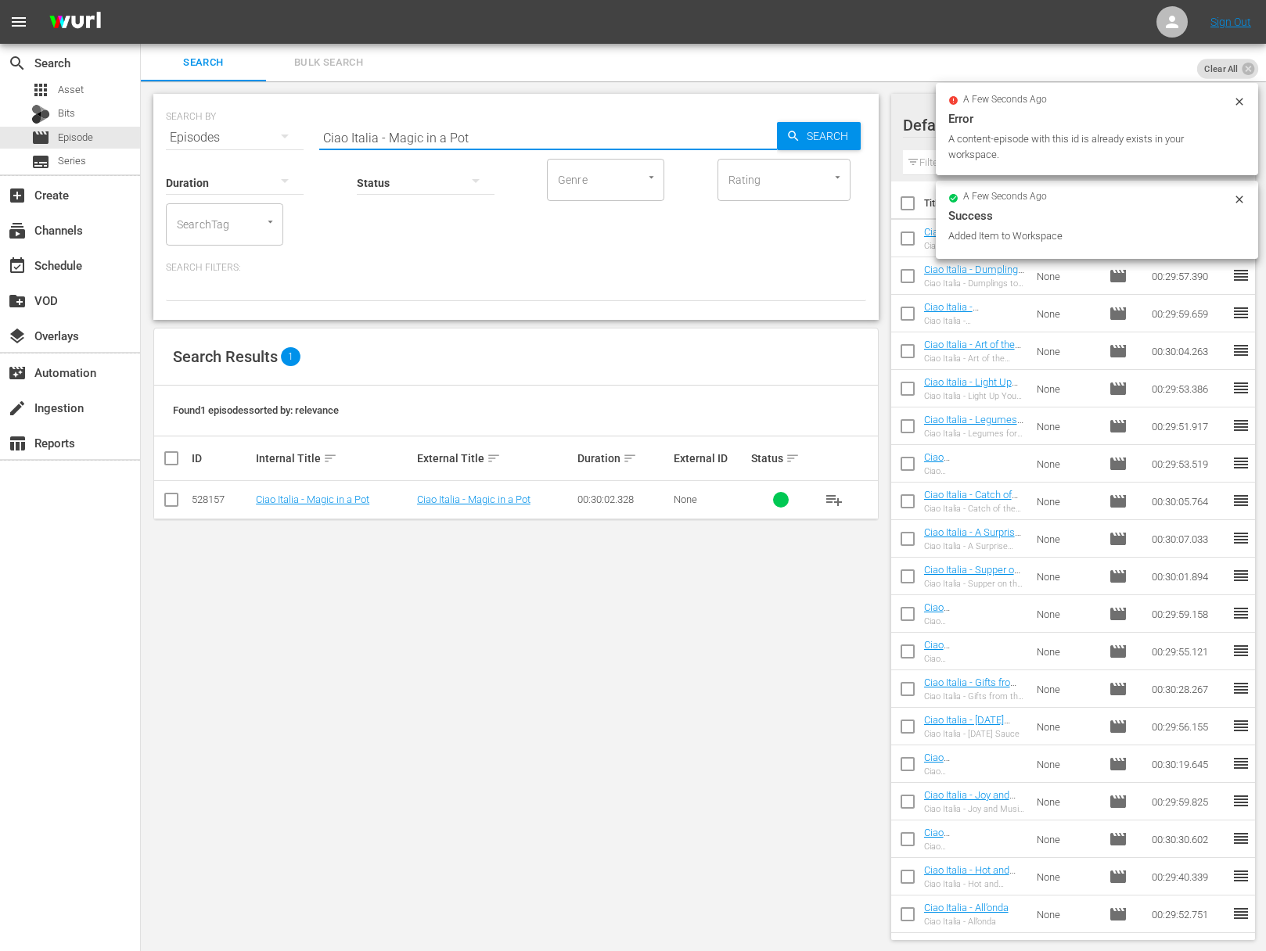
click at [409, 125] on input "Ciao Italia - Magic in a Pot" at bounding box center [548, 138] width 458 height 38
paste input "Julia & Jacques Cooking At Home - Eggs - Boiled, Scrambled, Omelets, Frittatas,…"
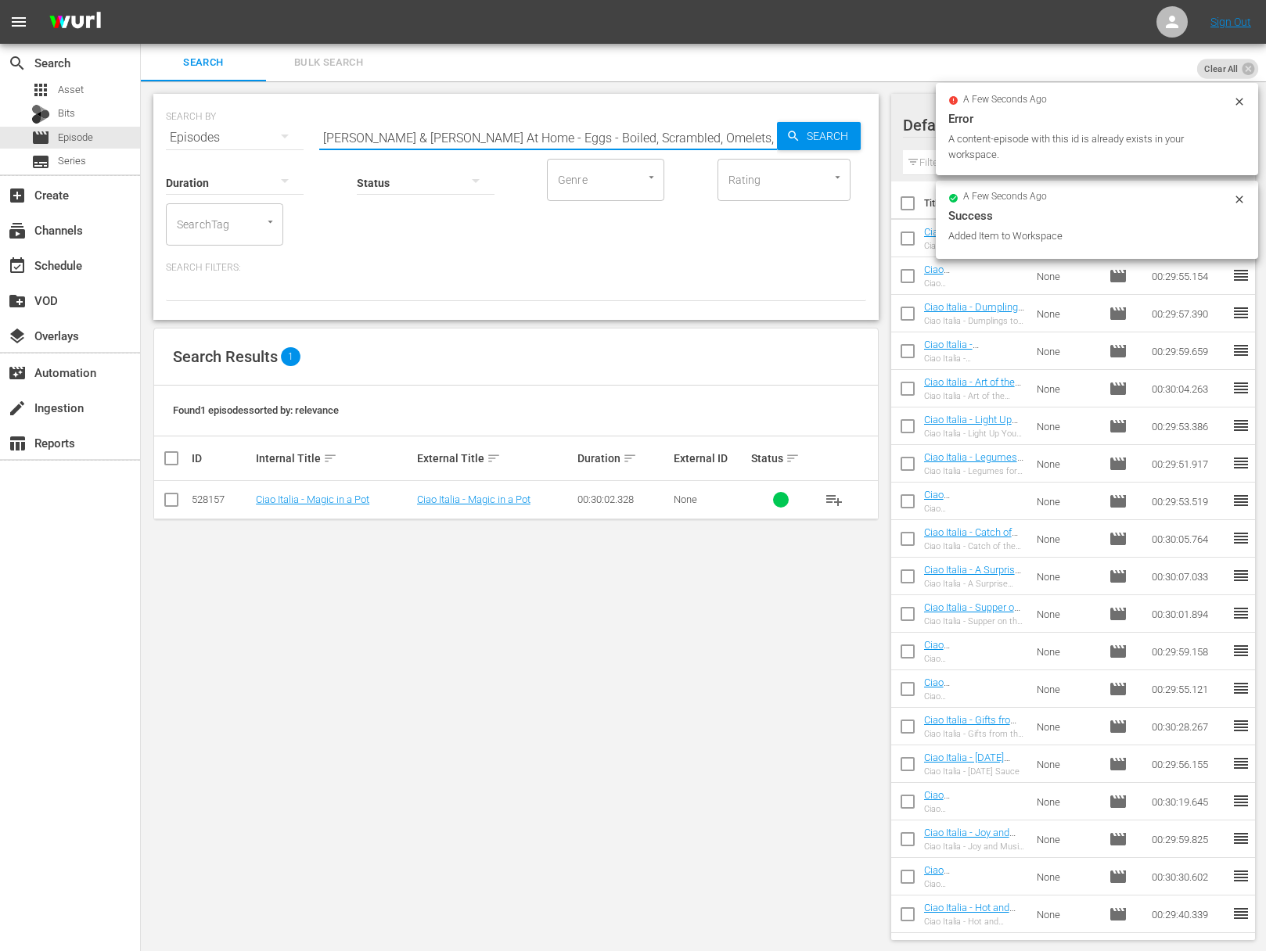
scroll to position [0, 63]
drag, startPoint x: 482, startPoint y: 138, endPoint x: 553, endPoint y: 178, distance: 82.0
click at [553, 178] on div "SEARCH BY Search By Episodes Search ID, Title, Description, Keywords, or Catego…" at bounding box center [515, 207] width 725 height 226
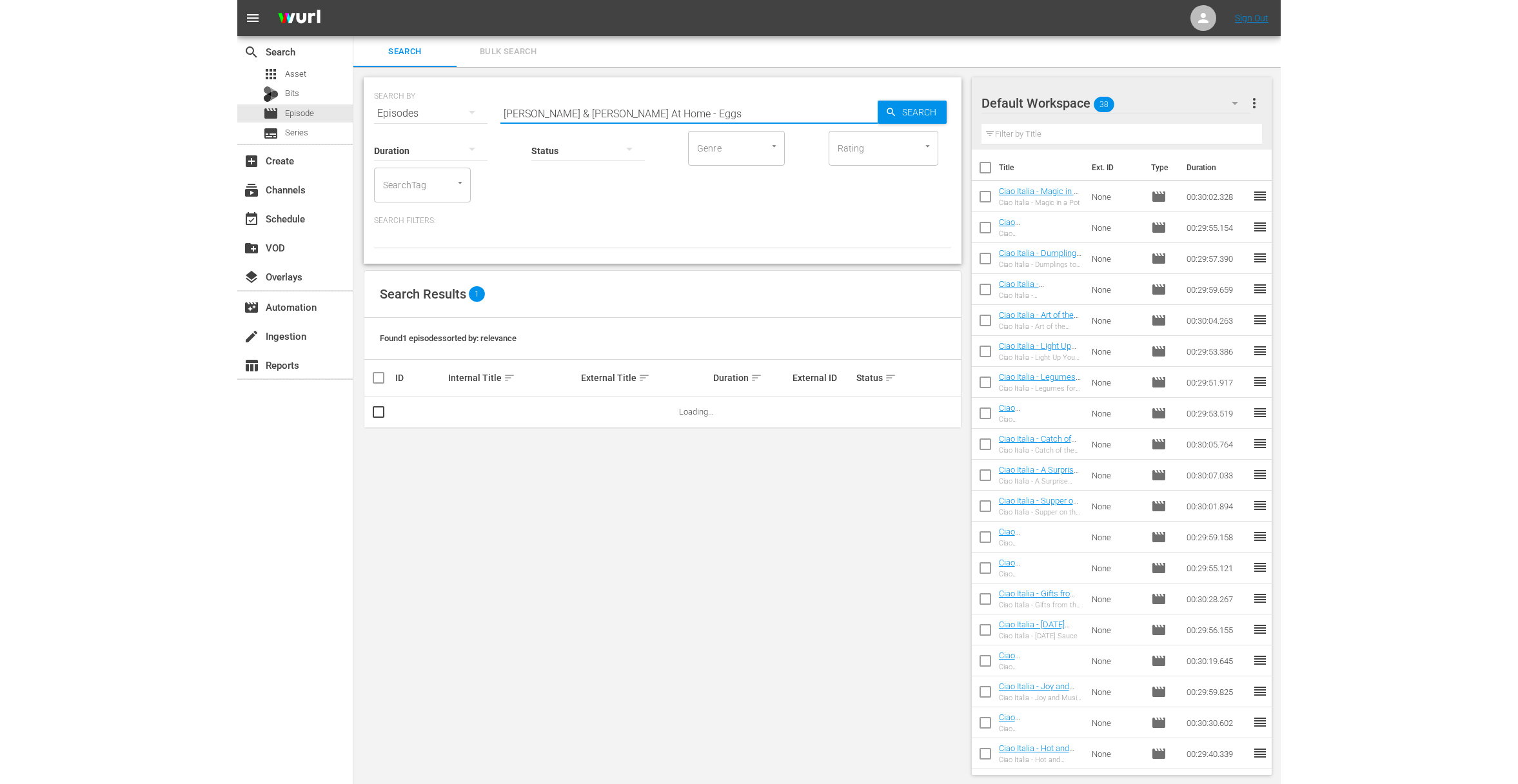
scroll to position [0, 0]
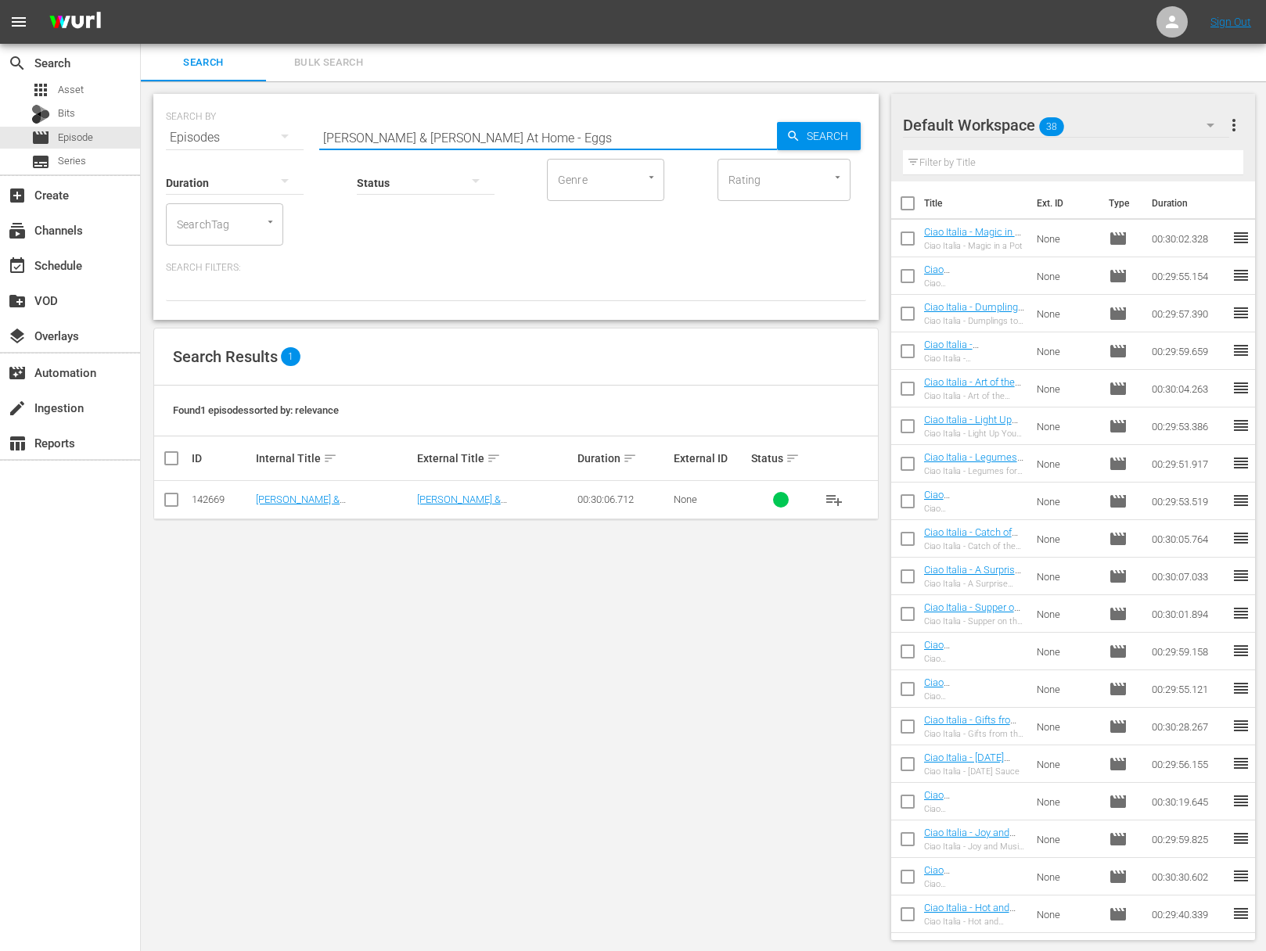
click at [838, 499] on span "playlist_add" at bounding box center [833, 499] width 19 height 19
drag, startPoint x: 522, startPoint y: 140, endPoint x: 565, endPoint y: 146, distance: 44.2
click at [565, 146] on input "Julia & Jacques Cooking At Home - Eggs" at bounding box center [548, 138] width 458 height 38
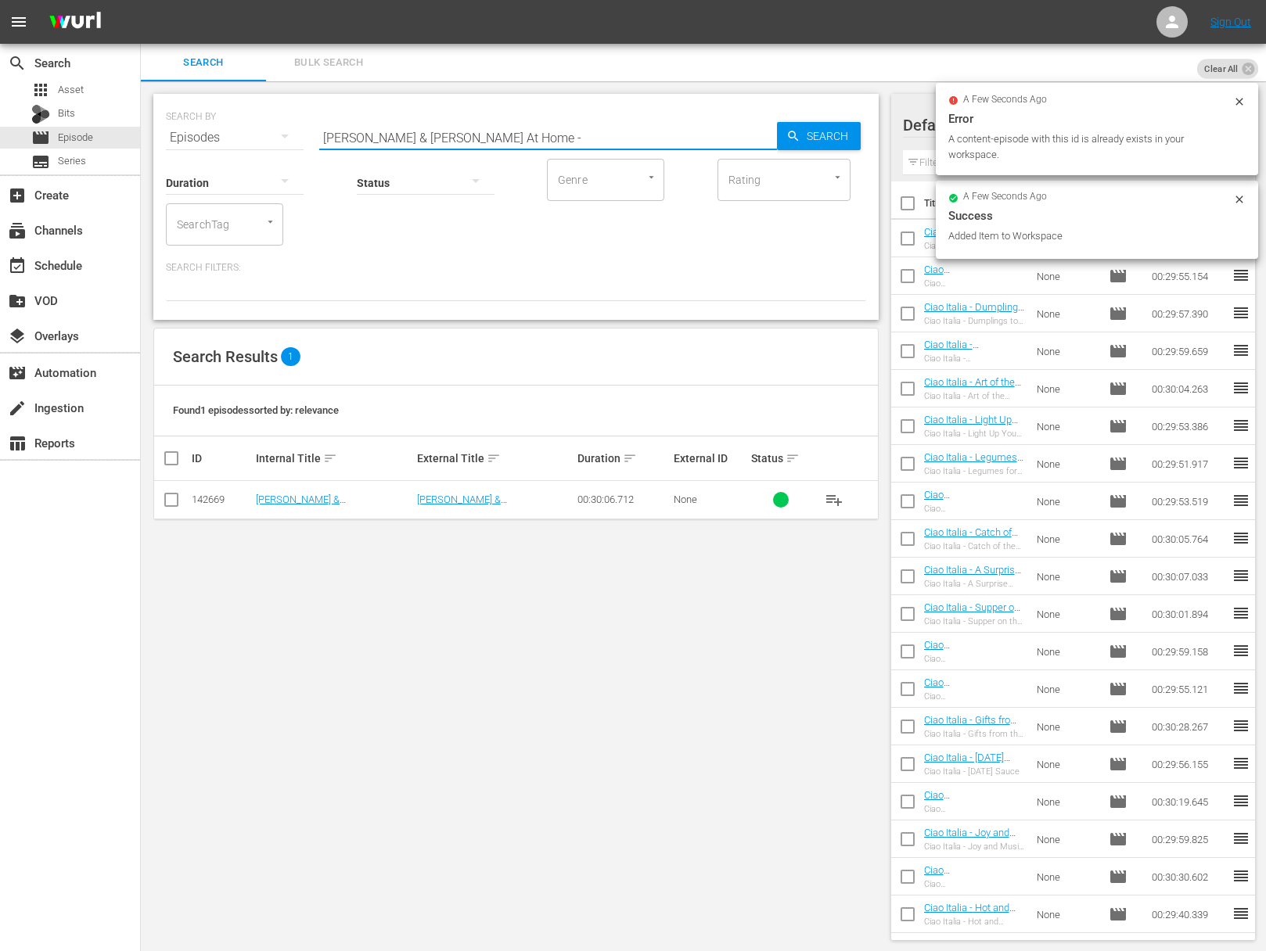
type input "Julia & Jacques Cooking At Home -"
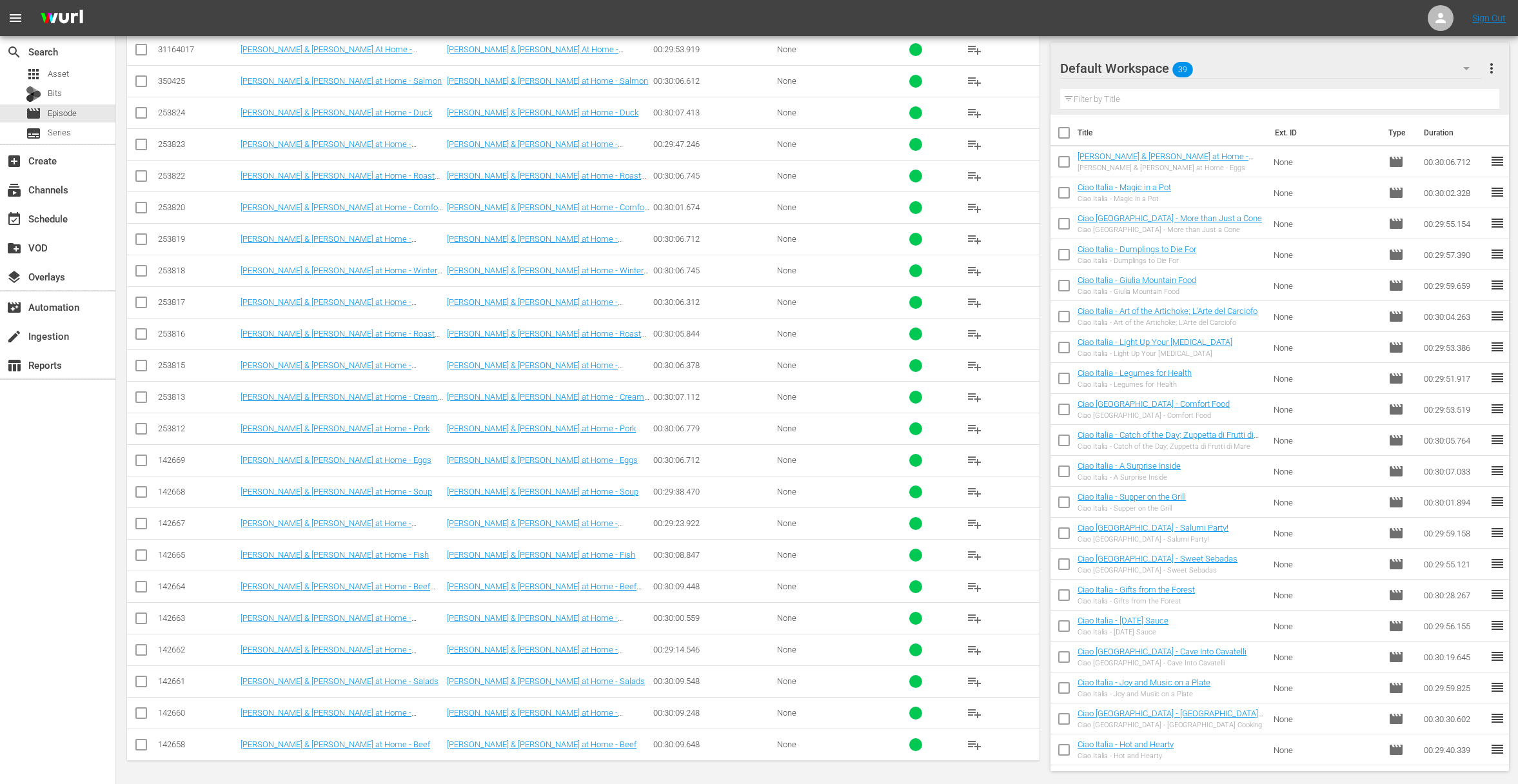
scroll to position [61, 0]
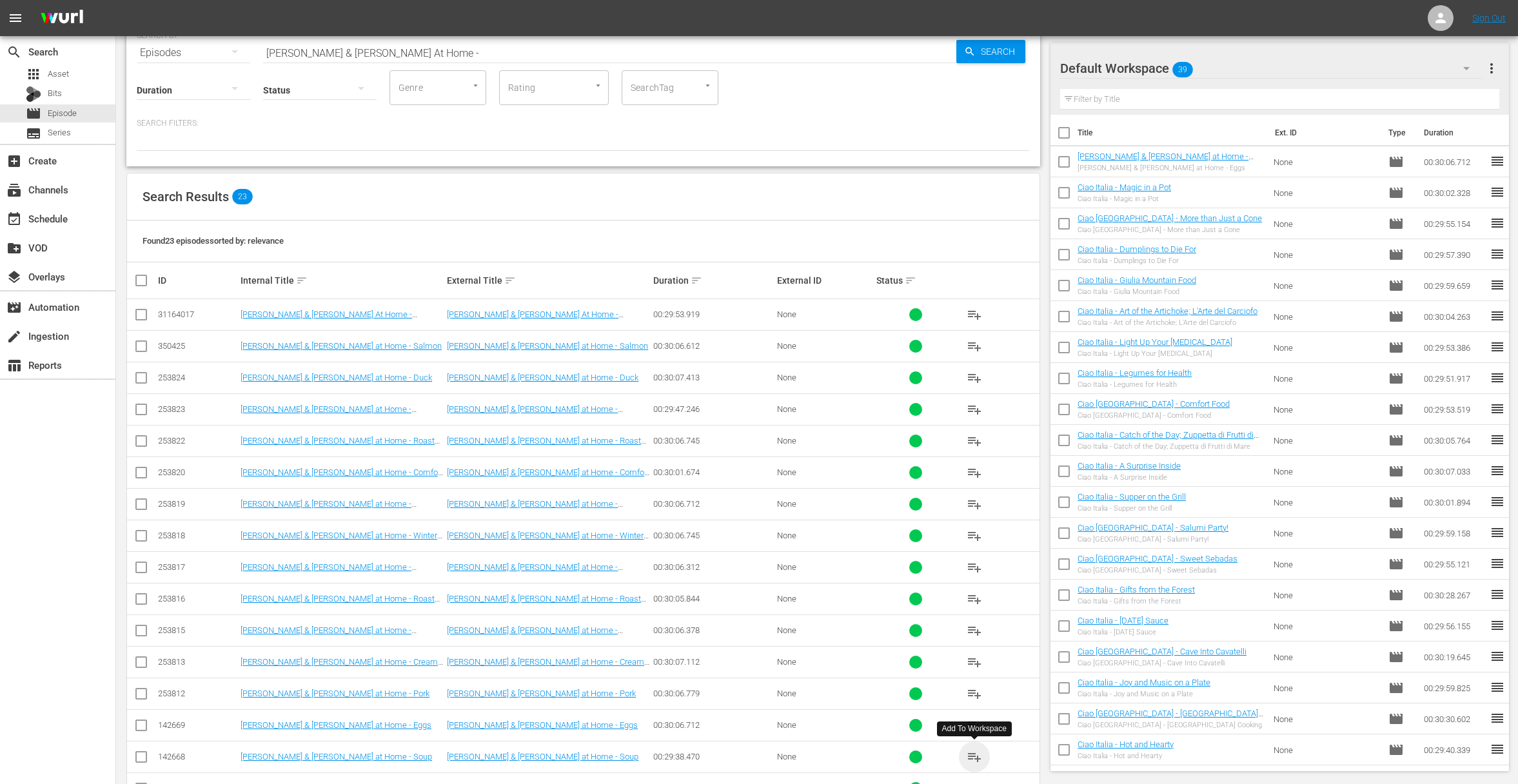
click at [975, 755] on span "playlist_add" at bounding box center [974, 757] width 16 height 16
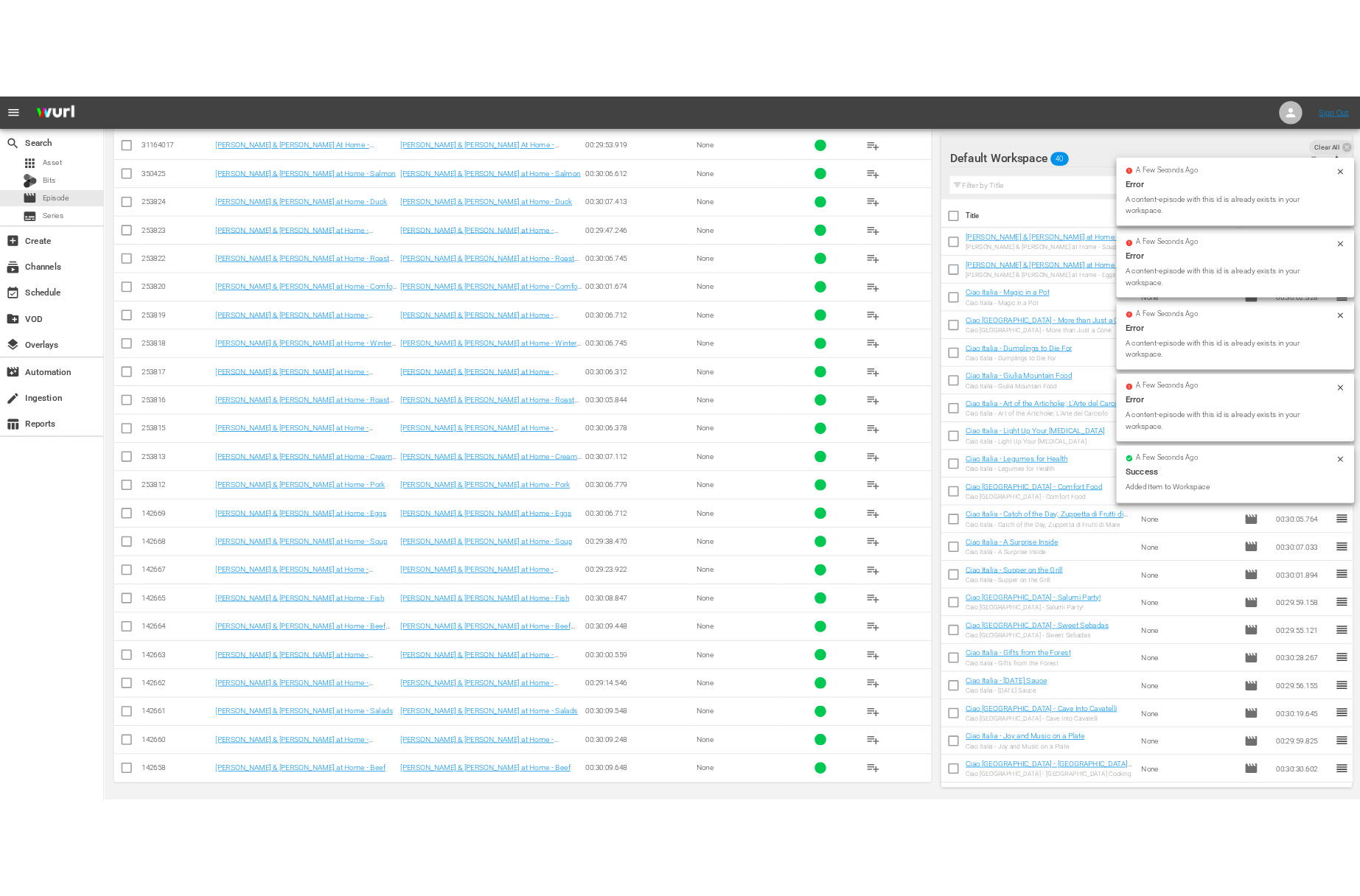
scroll to position [372, 0]
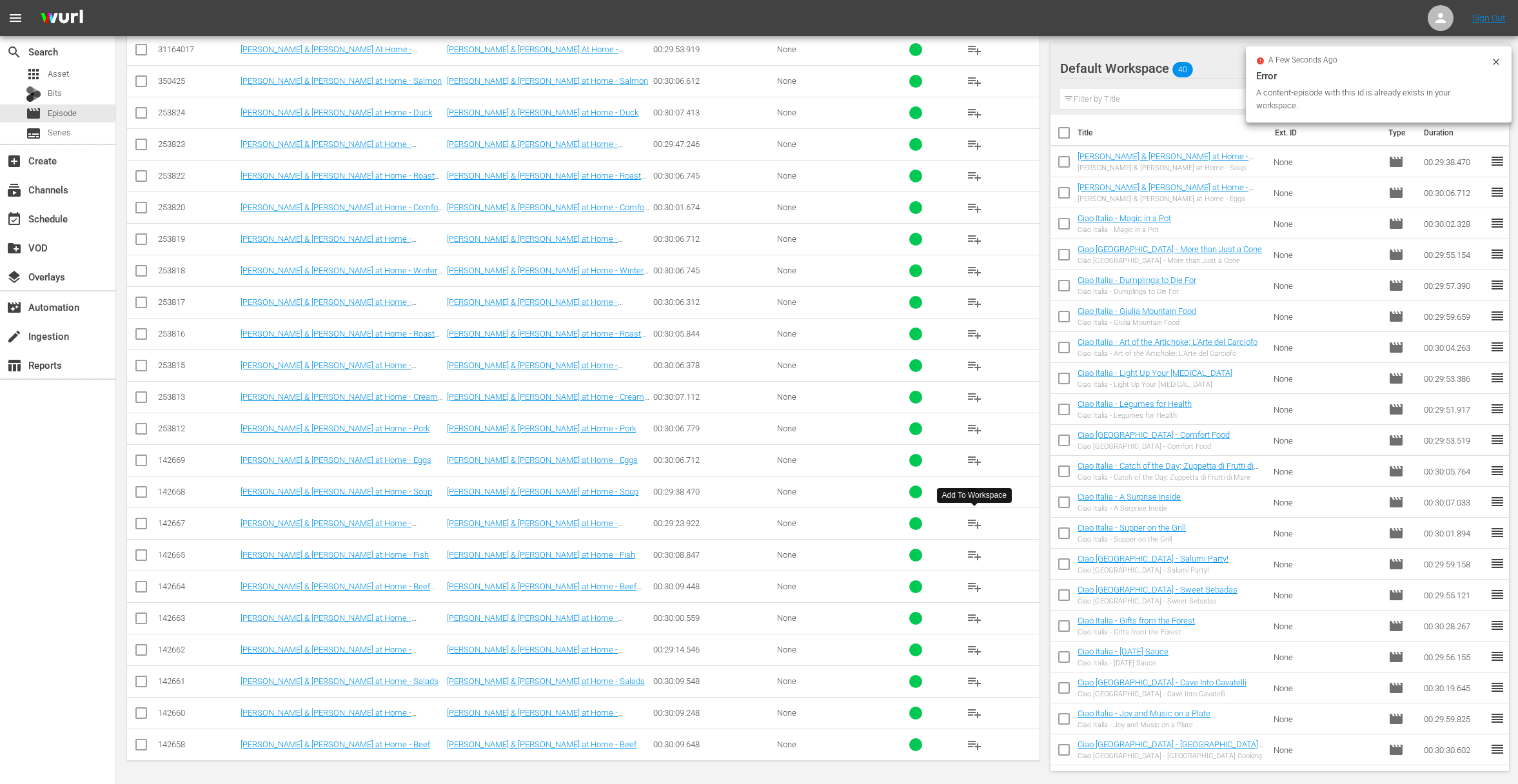
click at [972, 521] on span "playlist_add" at bounding box center [974, 523] width 16 height 16
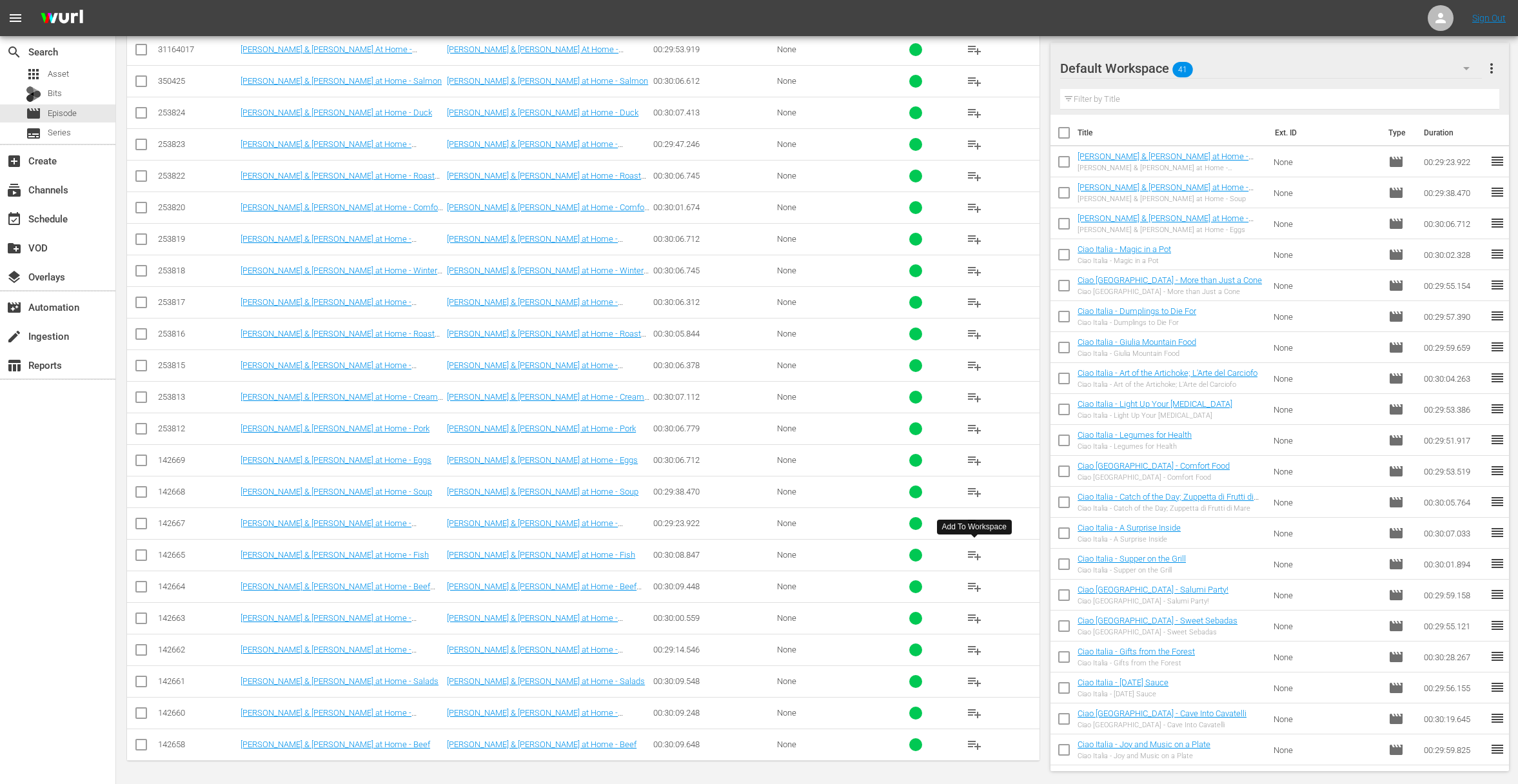
click at [974, 554] on span "playlist_add" at bounding box center [974, 555] width 16 height 16
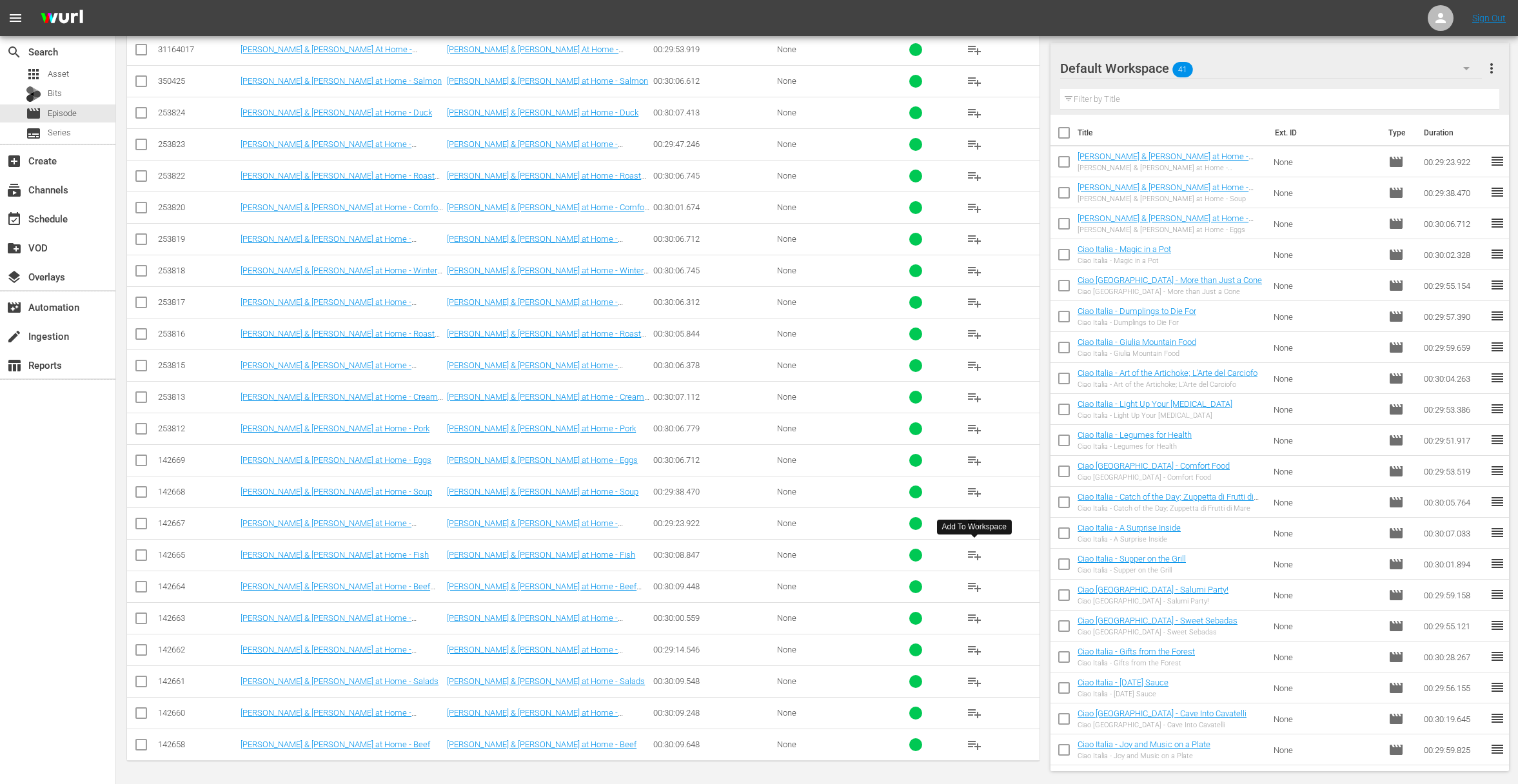
click at [974, 554] on span "playlist_add" at bounding box center [974, 555] width 16 height 16
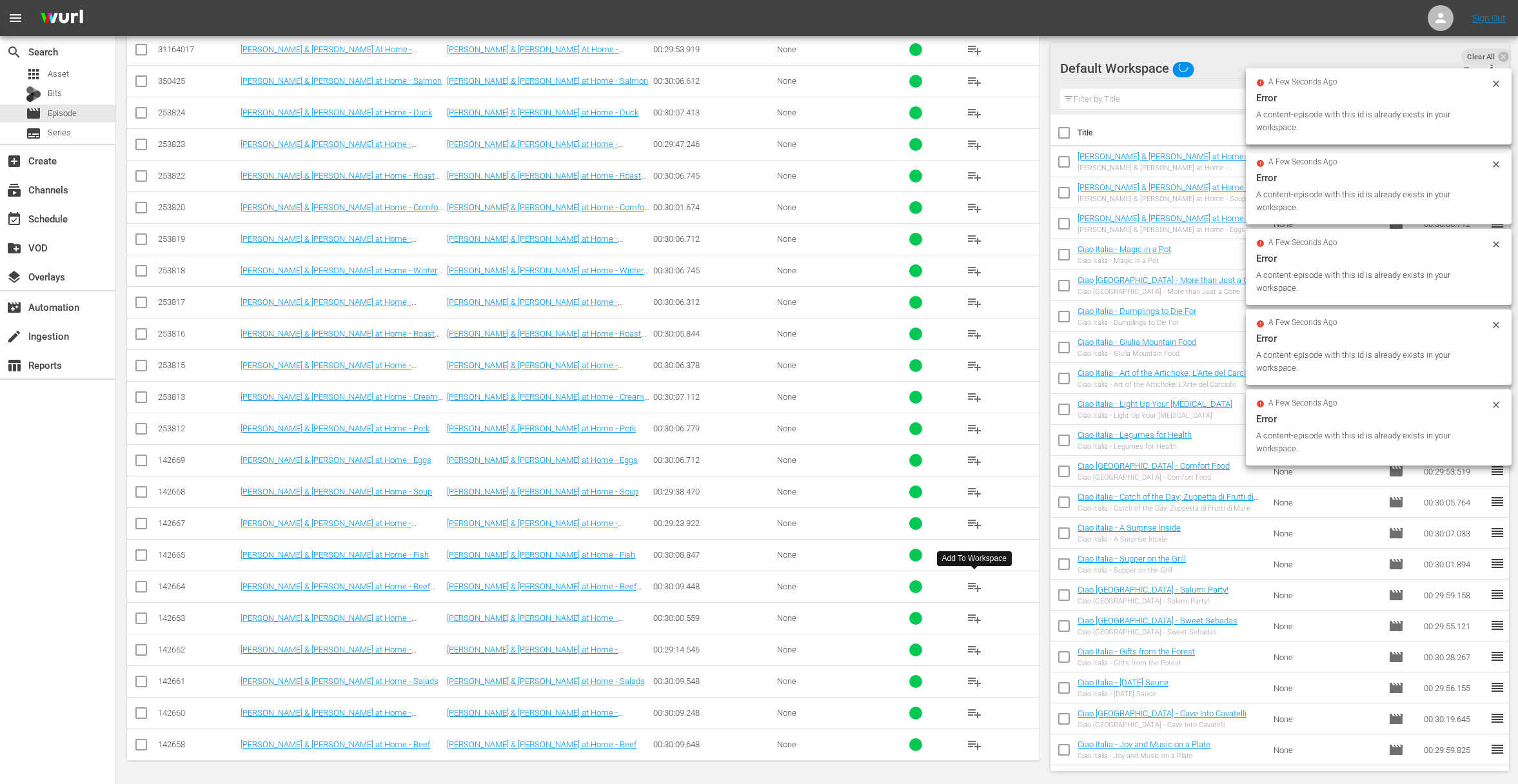
click at [975, 586] on span "playlist_add" at bounding box center [974, 586] width 16 height 16
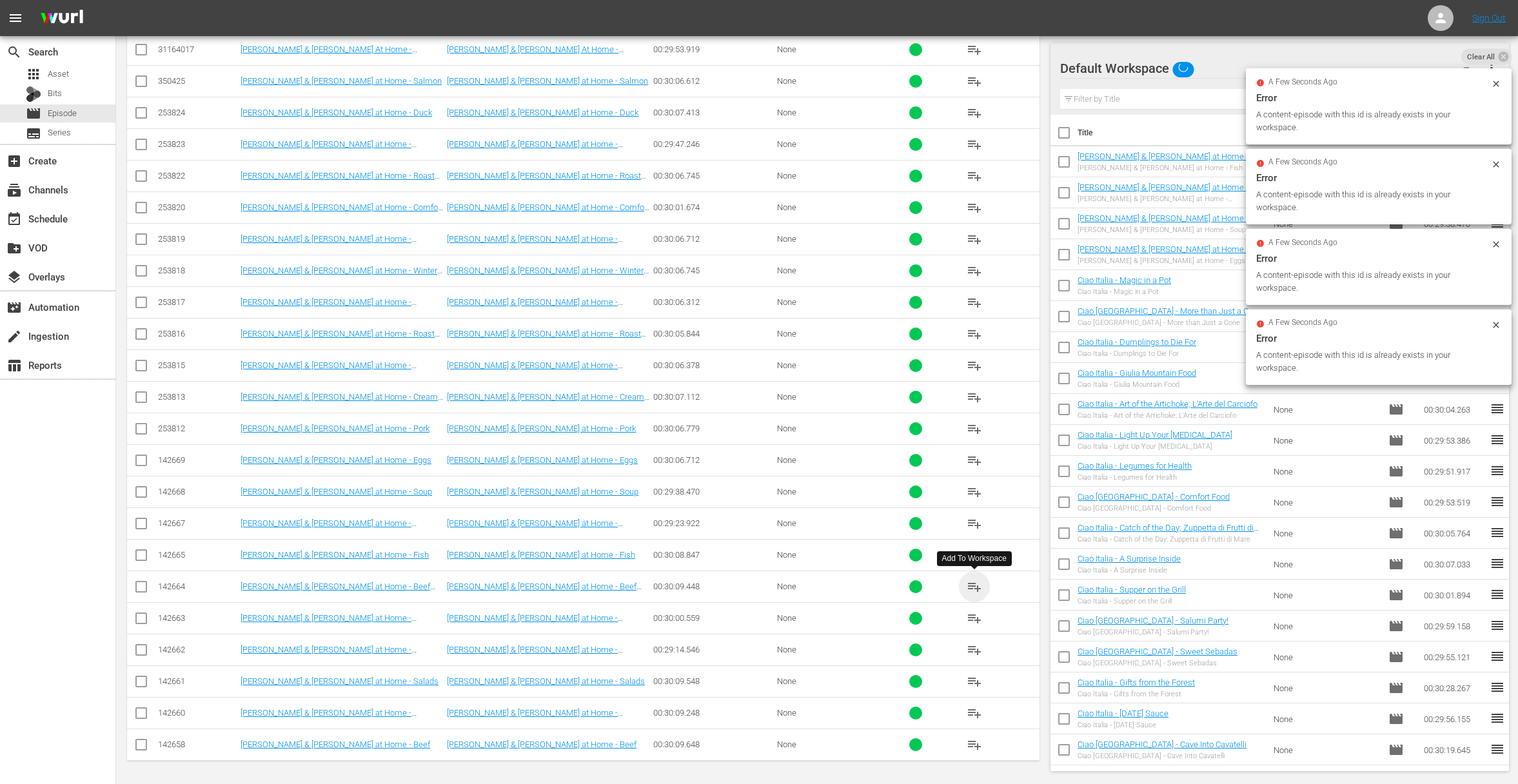
click at [975, 586] on span "playlist_add" at bounding box center [974, 586] width 16 height 16
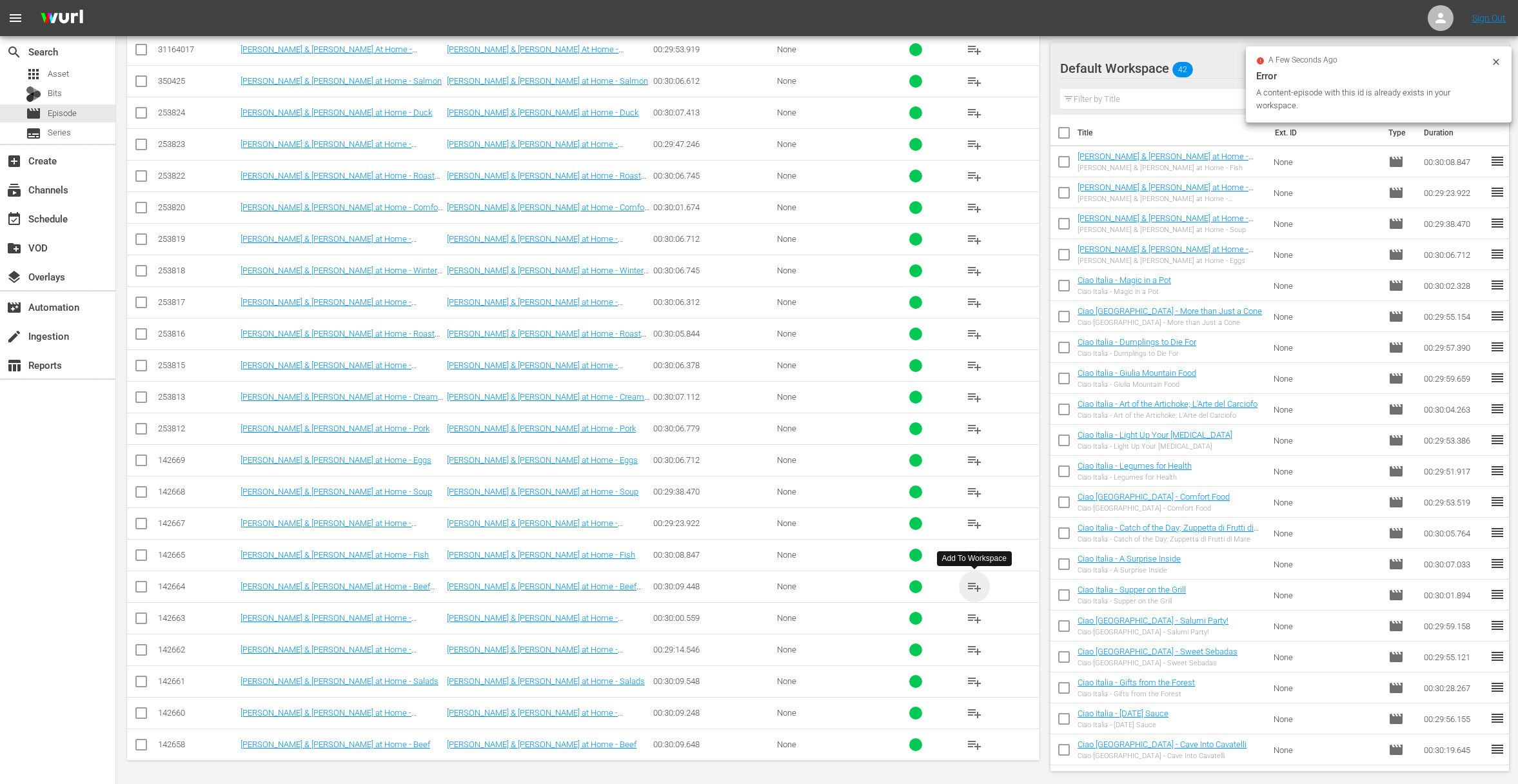
click at [975, 586] on span "playlist_add" at bounding box center [974, 586] width 16 height 16
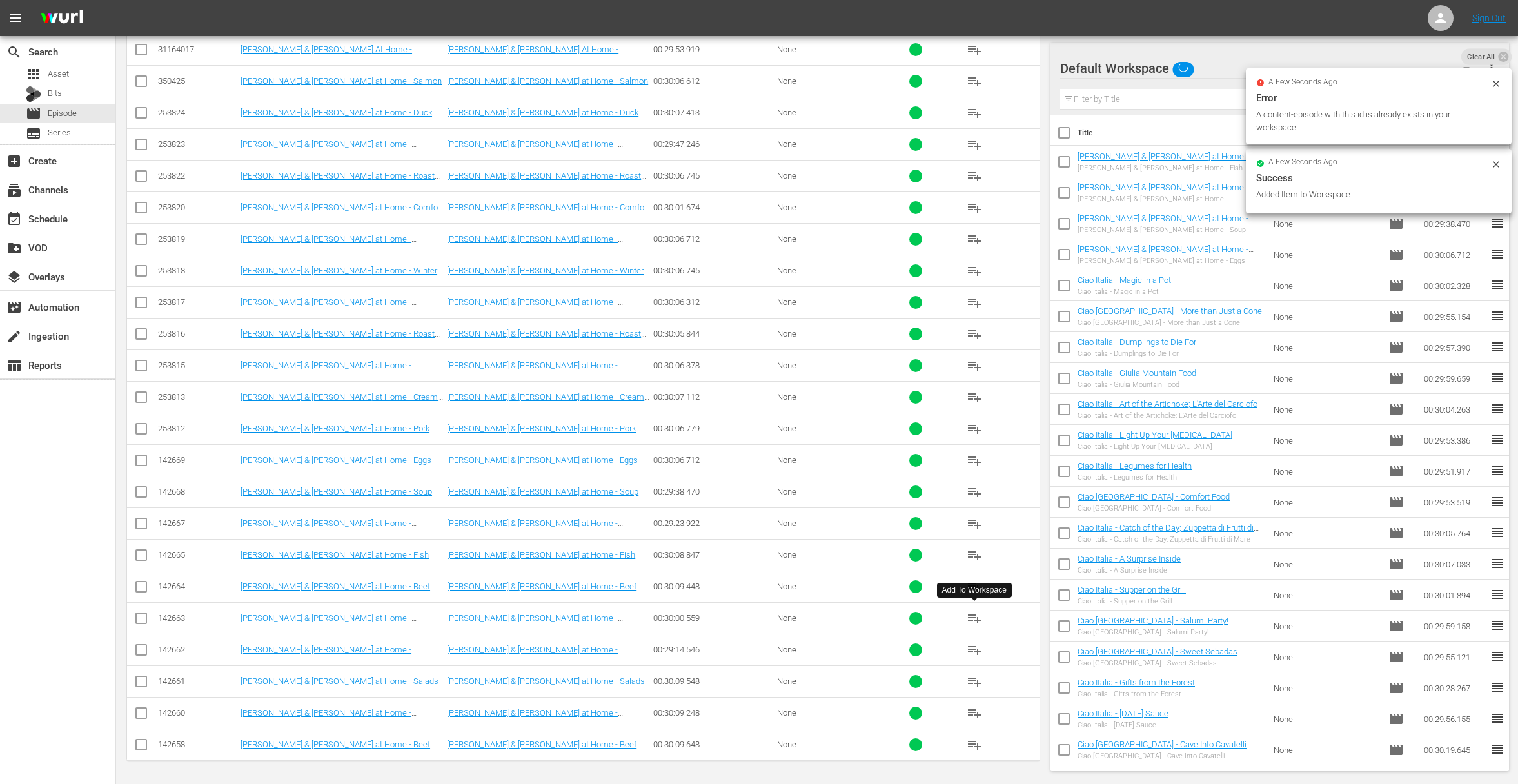
click at [975, 619] on span "playlist_add" at bounding box center [974, 618] width 16 height 16
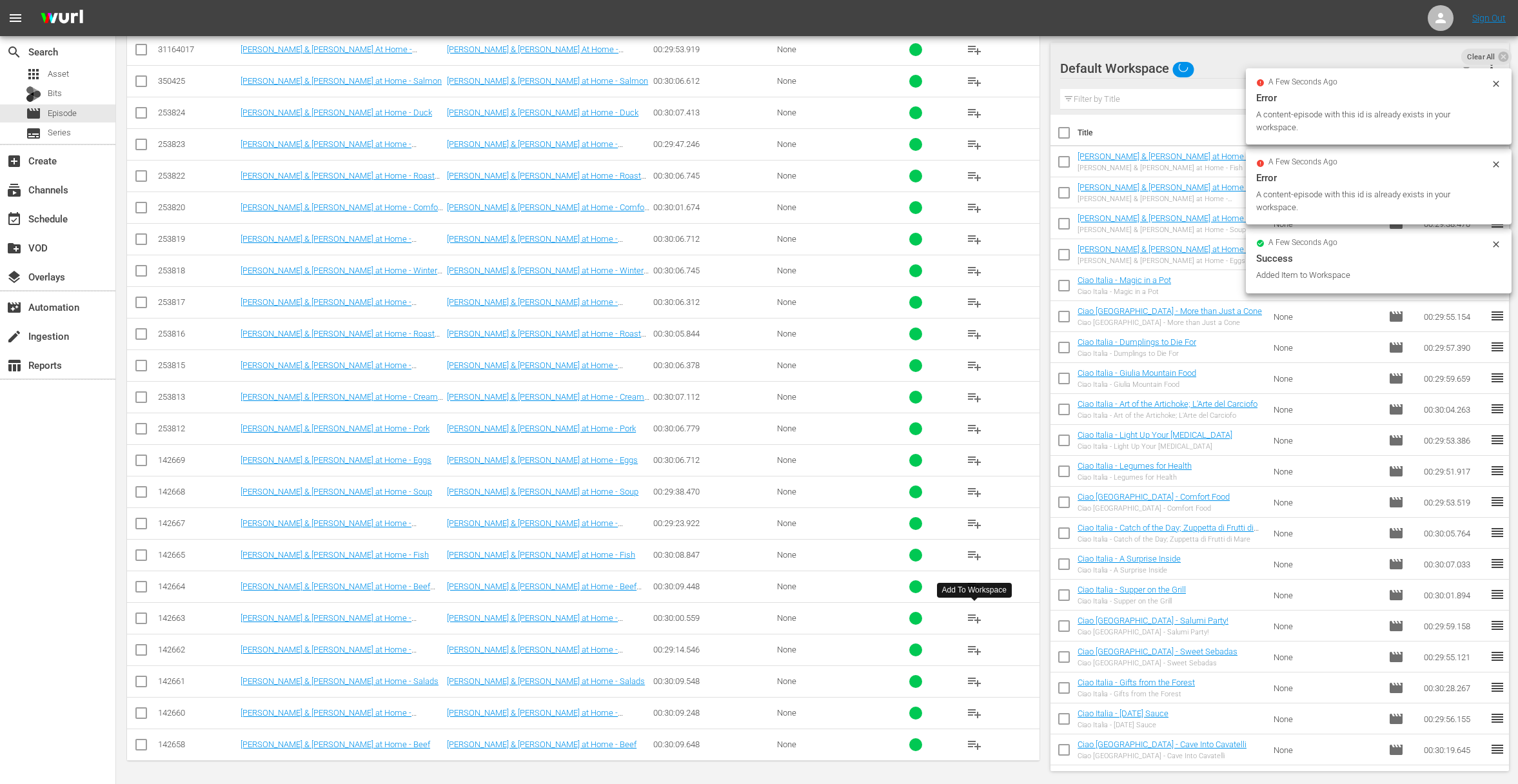
click at [975, 619] on span "playlist_add" at bounding box center [974, 618] width 16 height 16
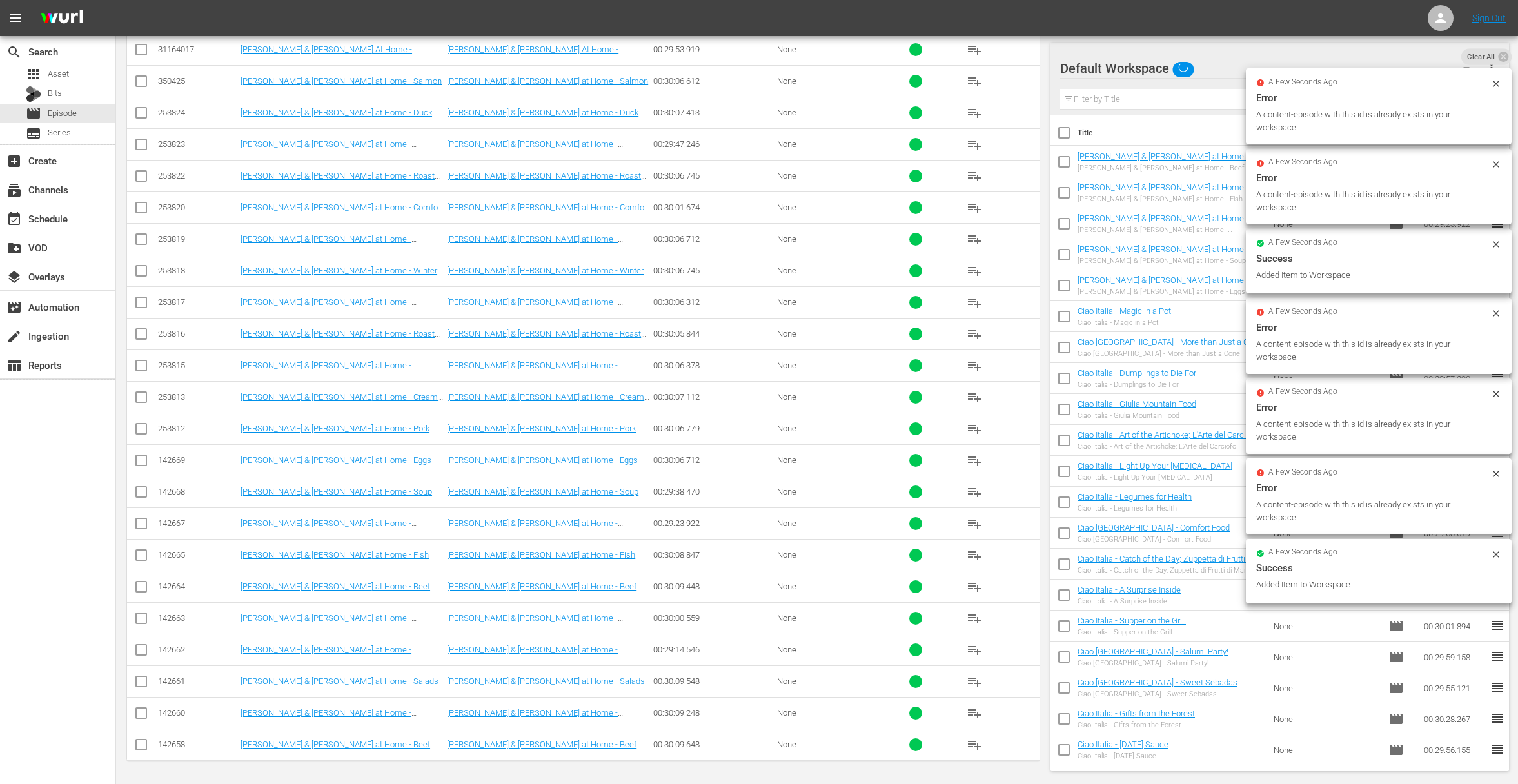
click at [976, 648] on span "playlist_add" at bounding box center [974, 650] width 16 height 16
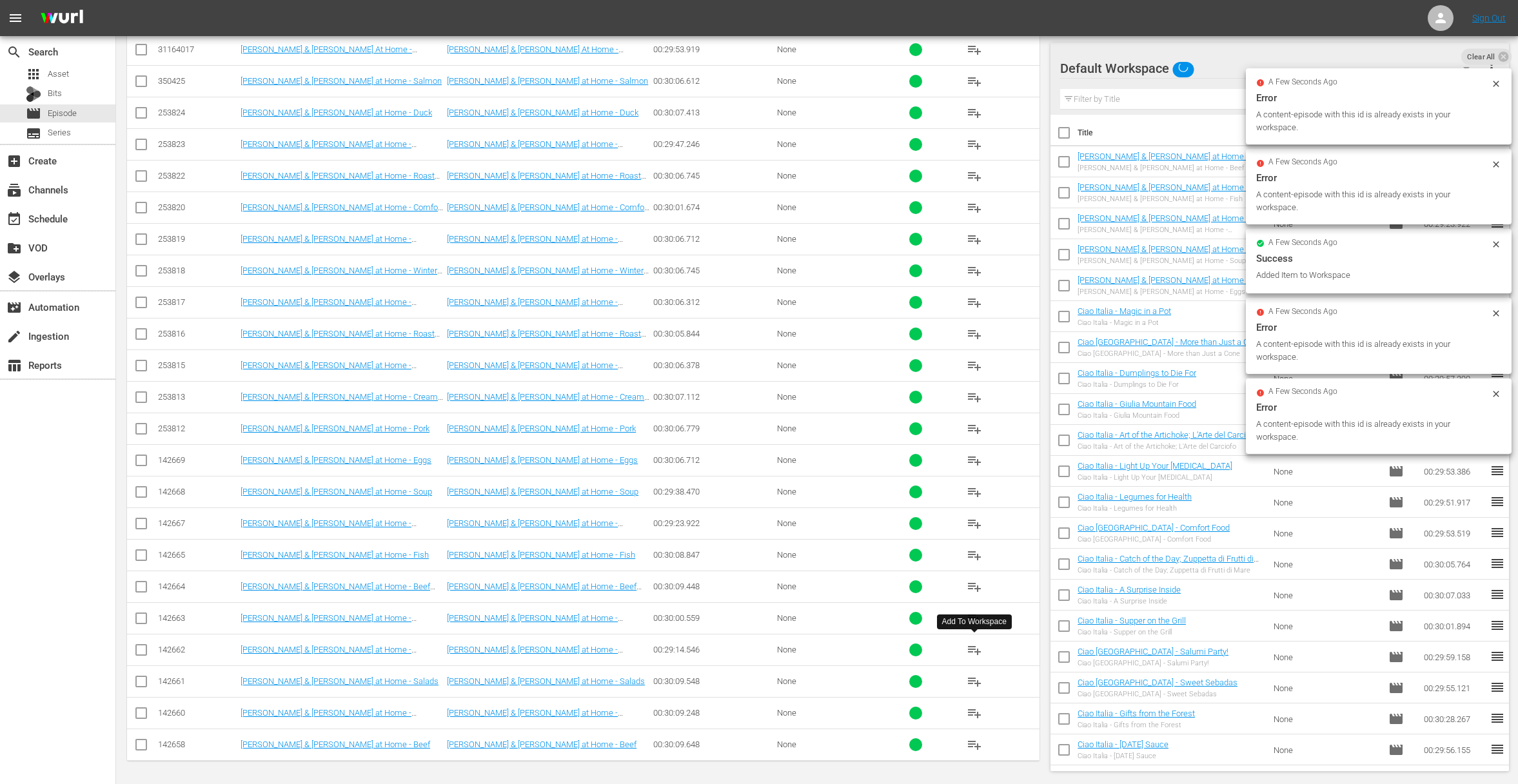
click at [976, 648] on span "playlist_add" at bounding box center [974, 650] width 16 height 16
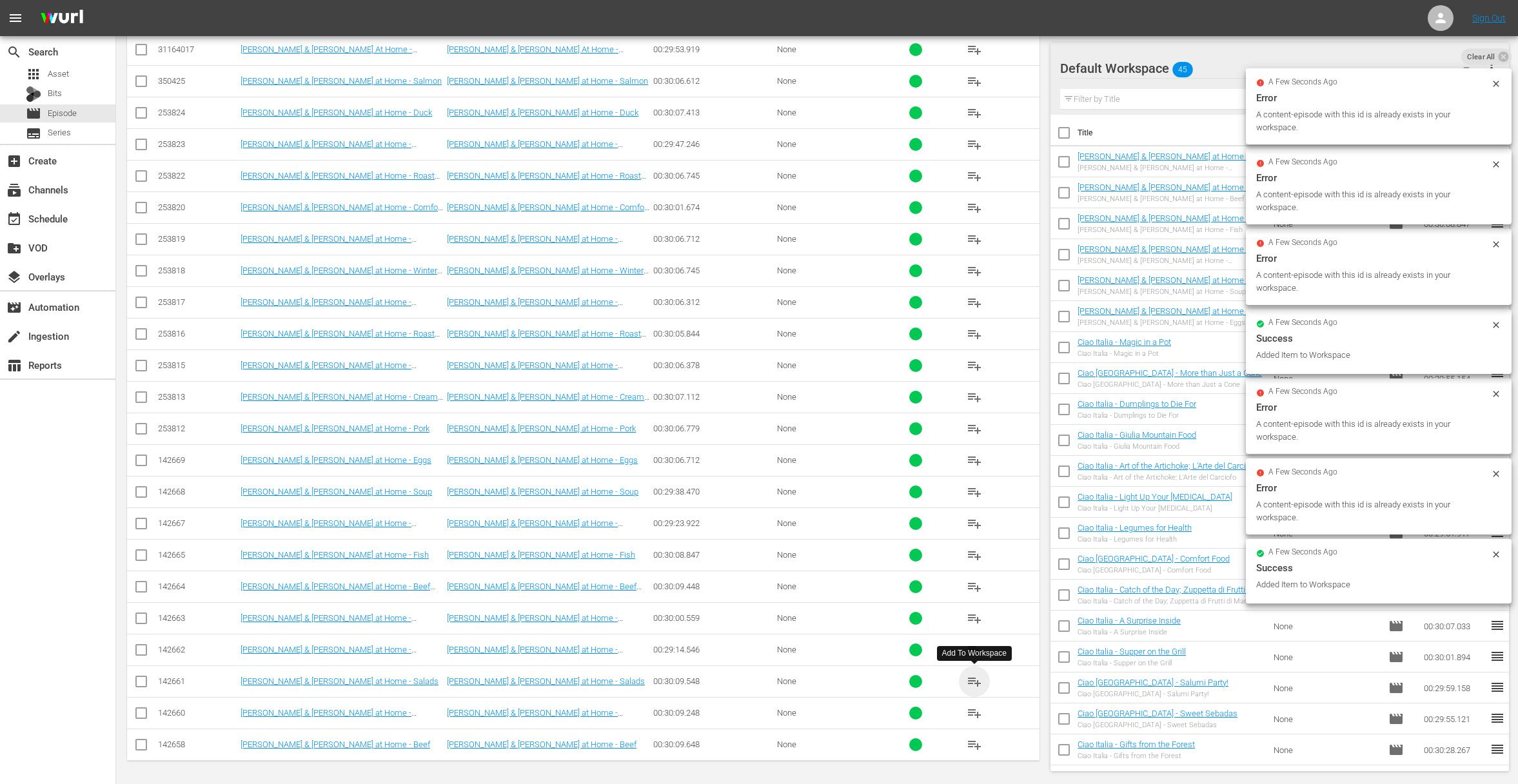
click at [975, 679] on span "playlist_add" at bounding box center [974, 681] width 16 height 16
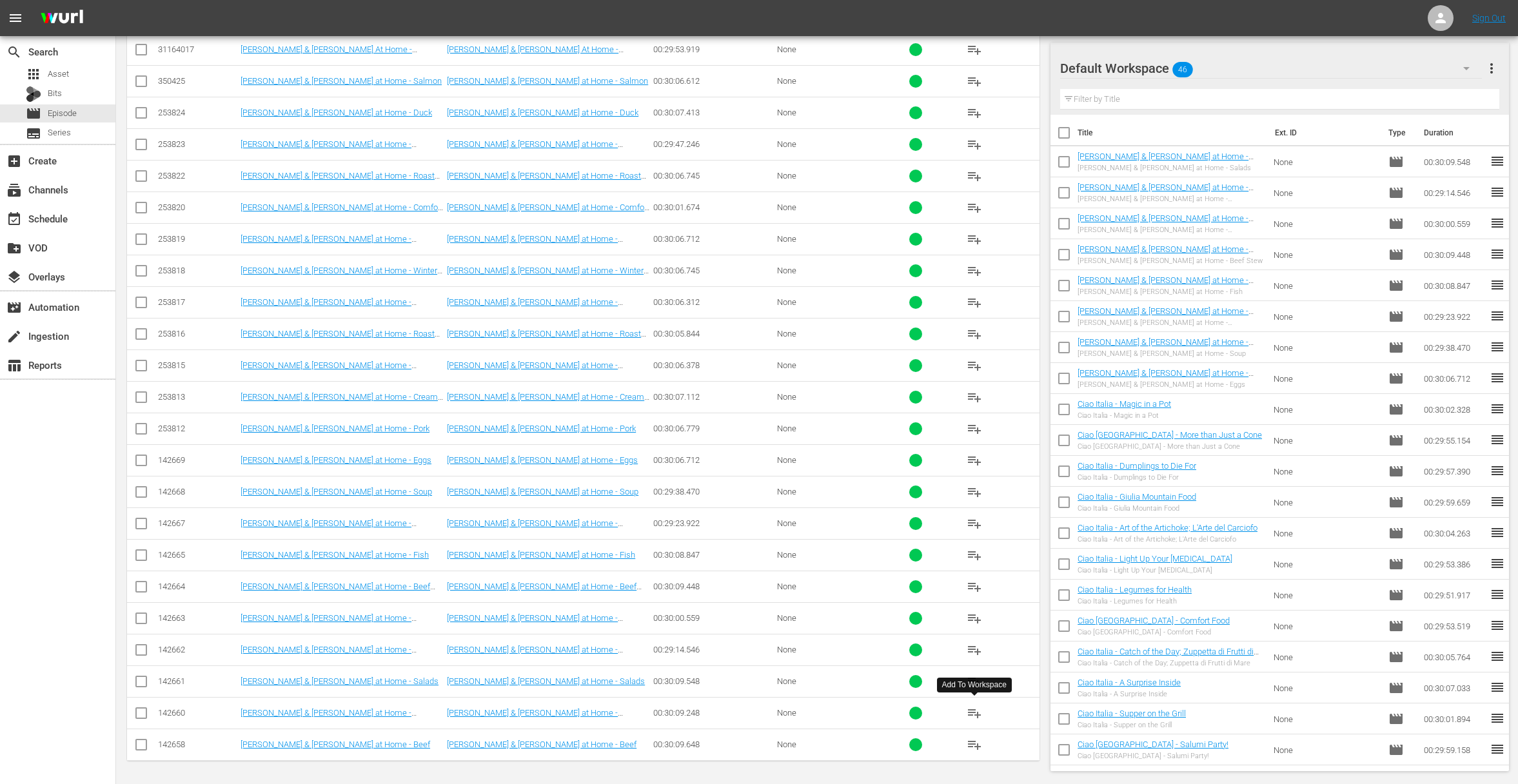
click at [973, 711] on span "playlist_add" at bounding box center [974, 713] width 16 height 16
click at [975, 744] on span "playlist_add" at bounding box center [974, 744] width 16 height 16
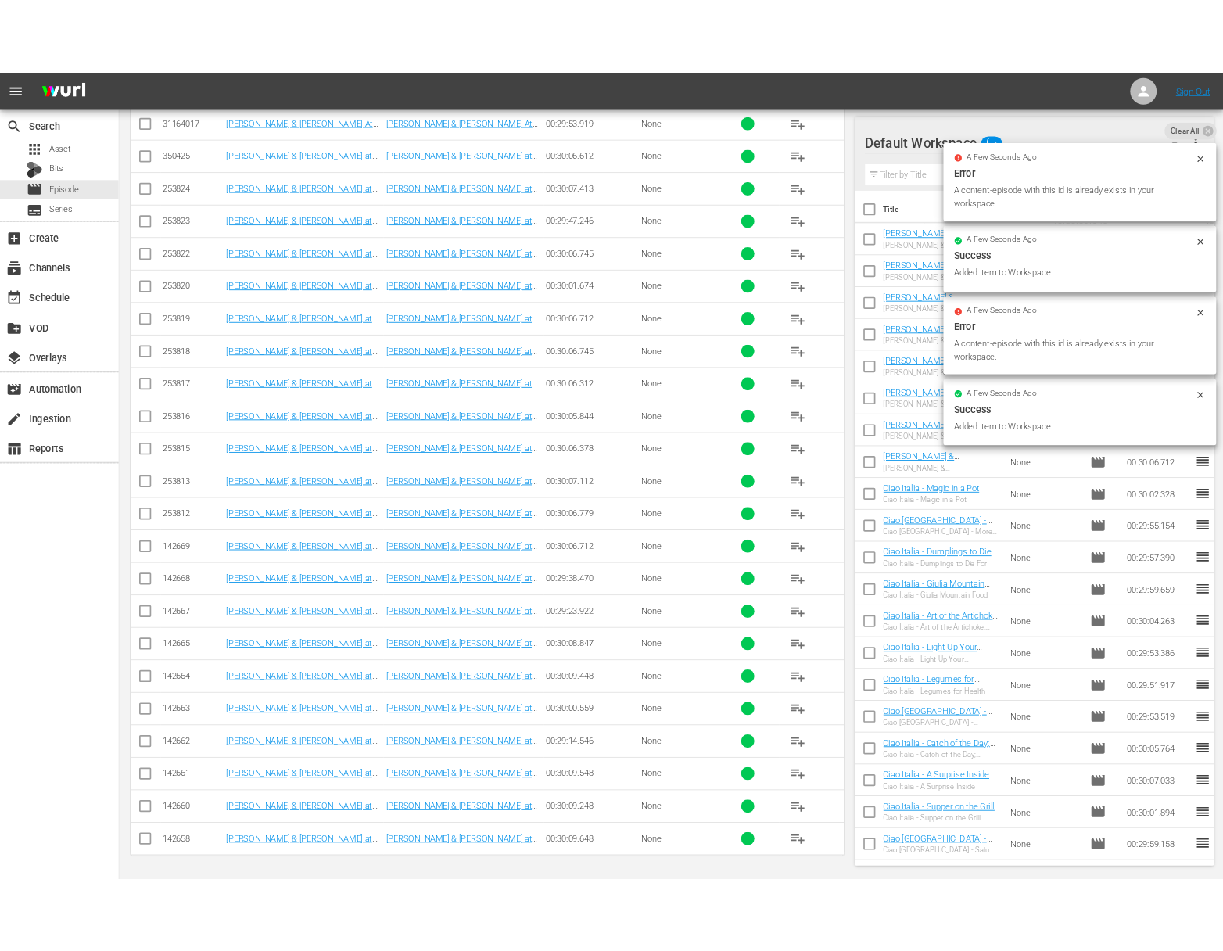
scroll to position [440, 0]
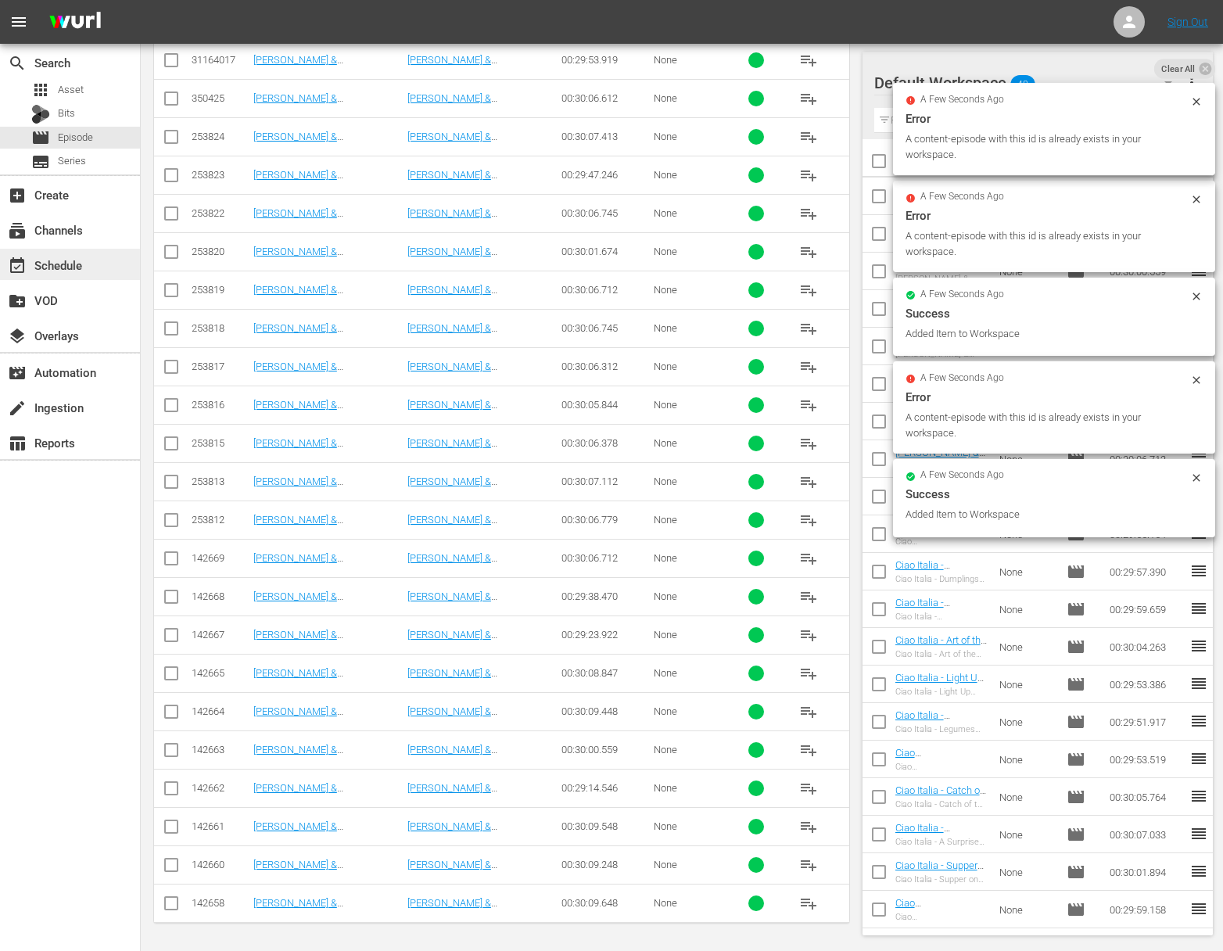
click at [76, 257] on div "event_available Schedule" at bounding box center [44, 263] width 88 height 14
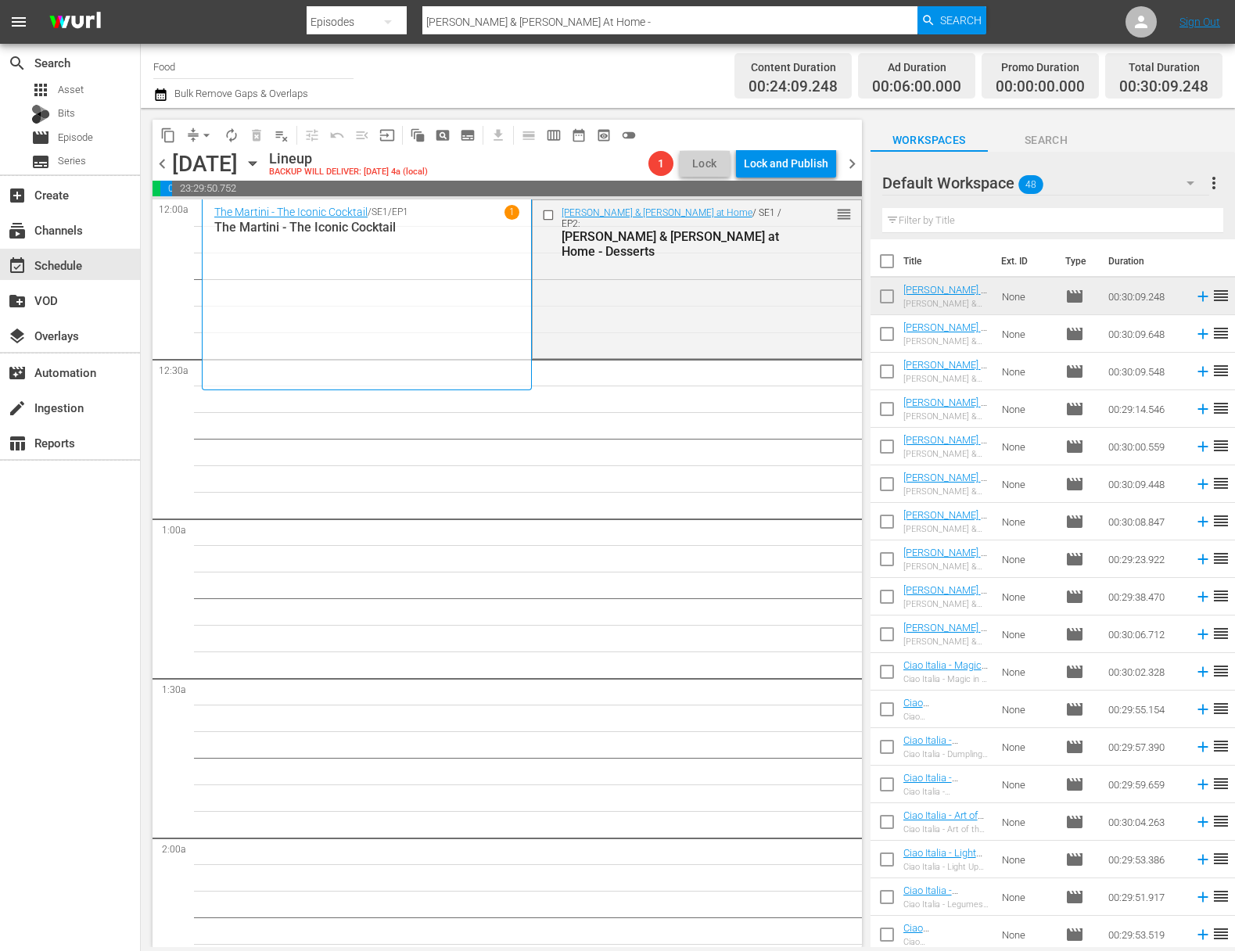
click at [886, 264] on input "checkbox" at bounding box center [887, 264] width 33 height 33
checkbox input "true"
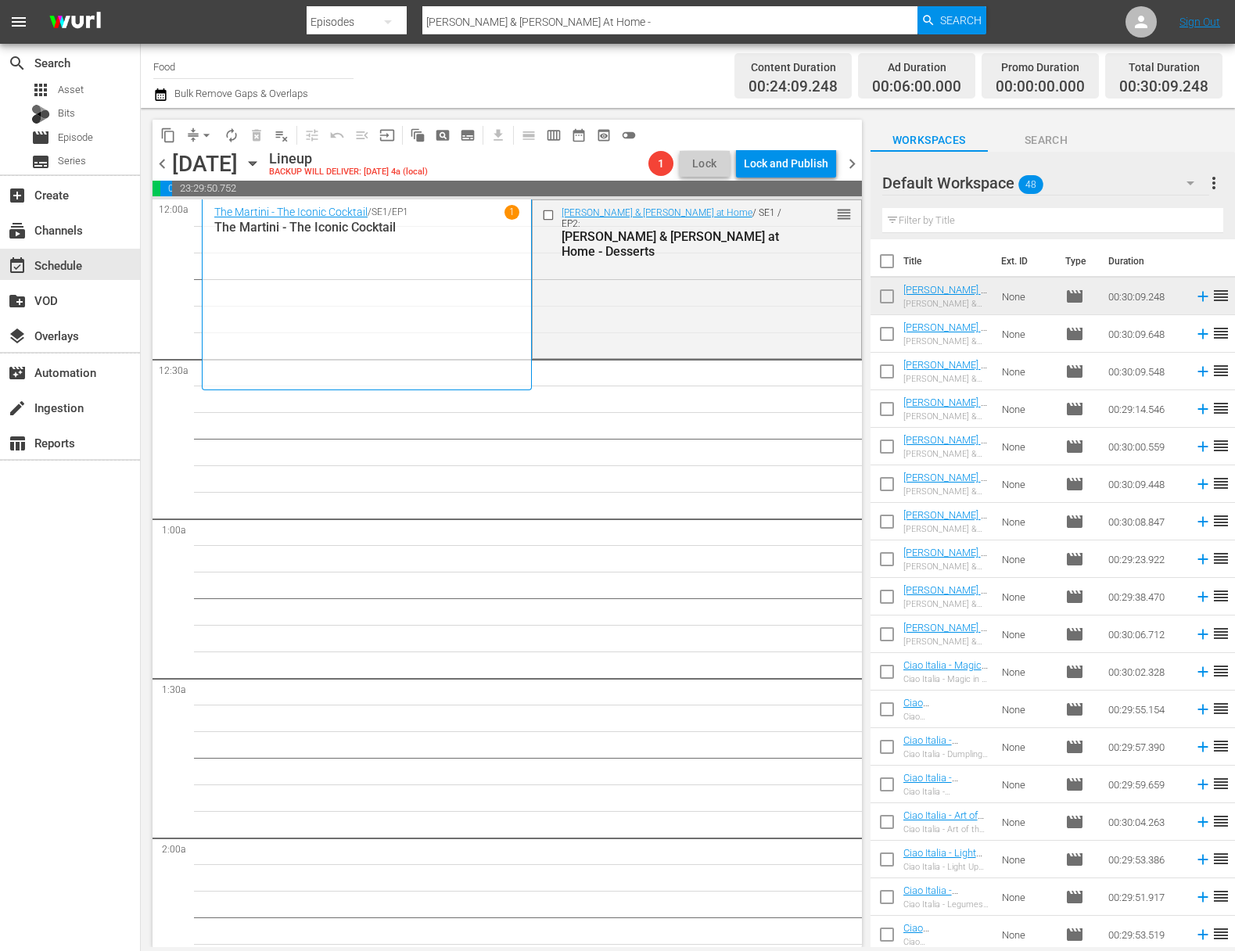
checkbox input "true"
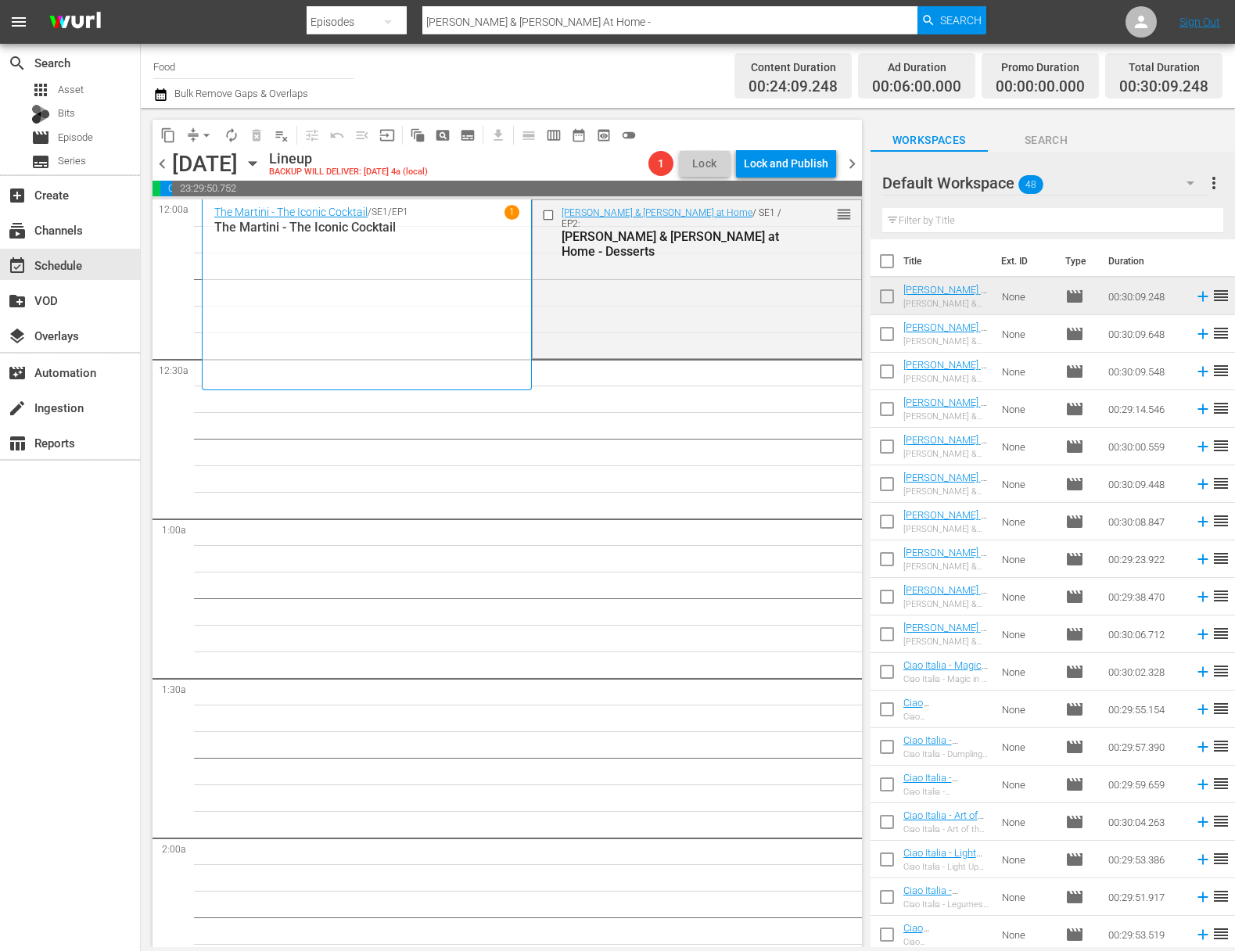
checkbox input "true"
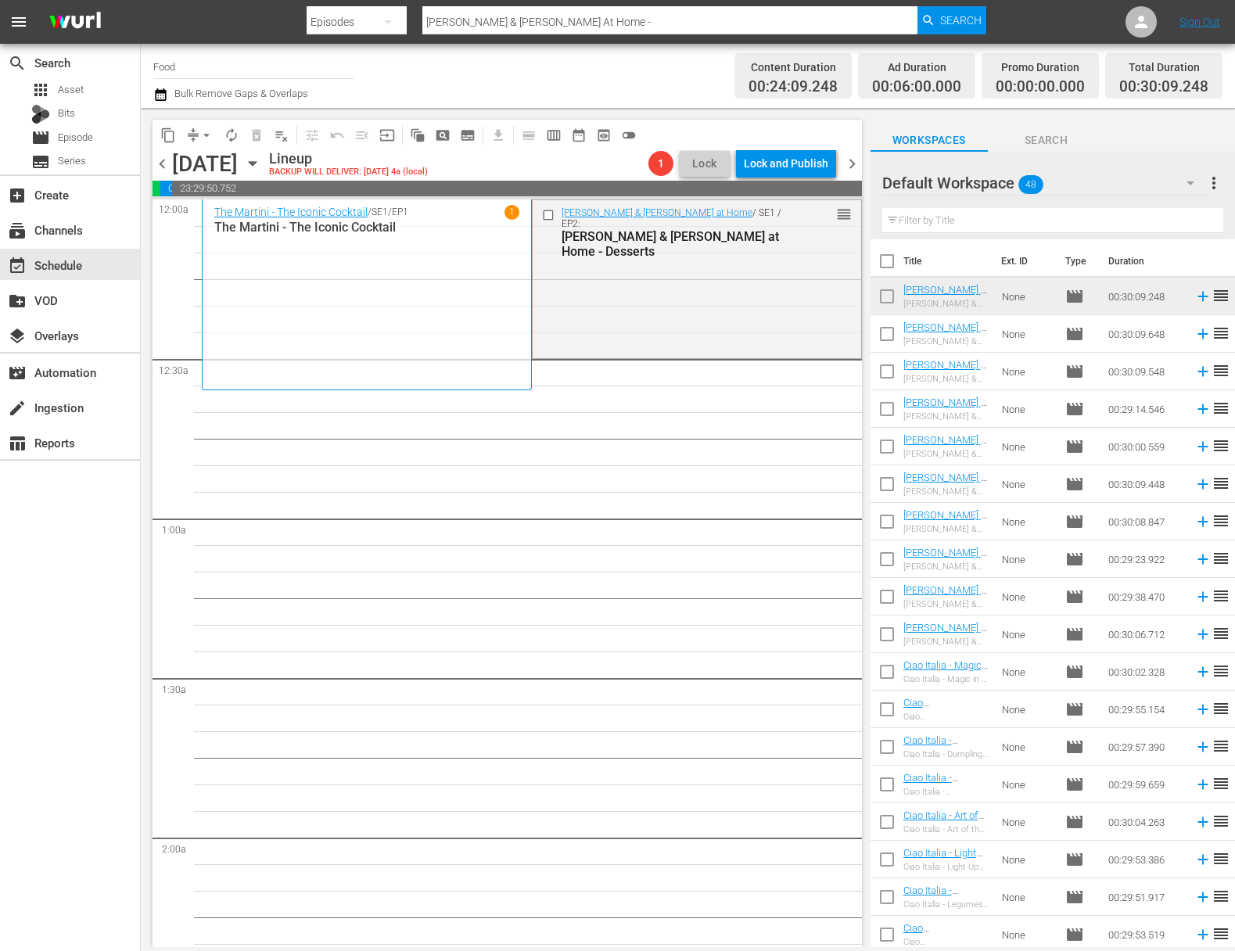
checkbox input "true"
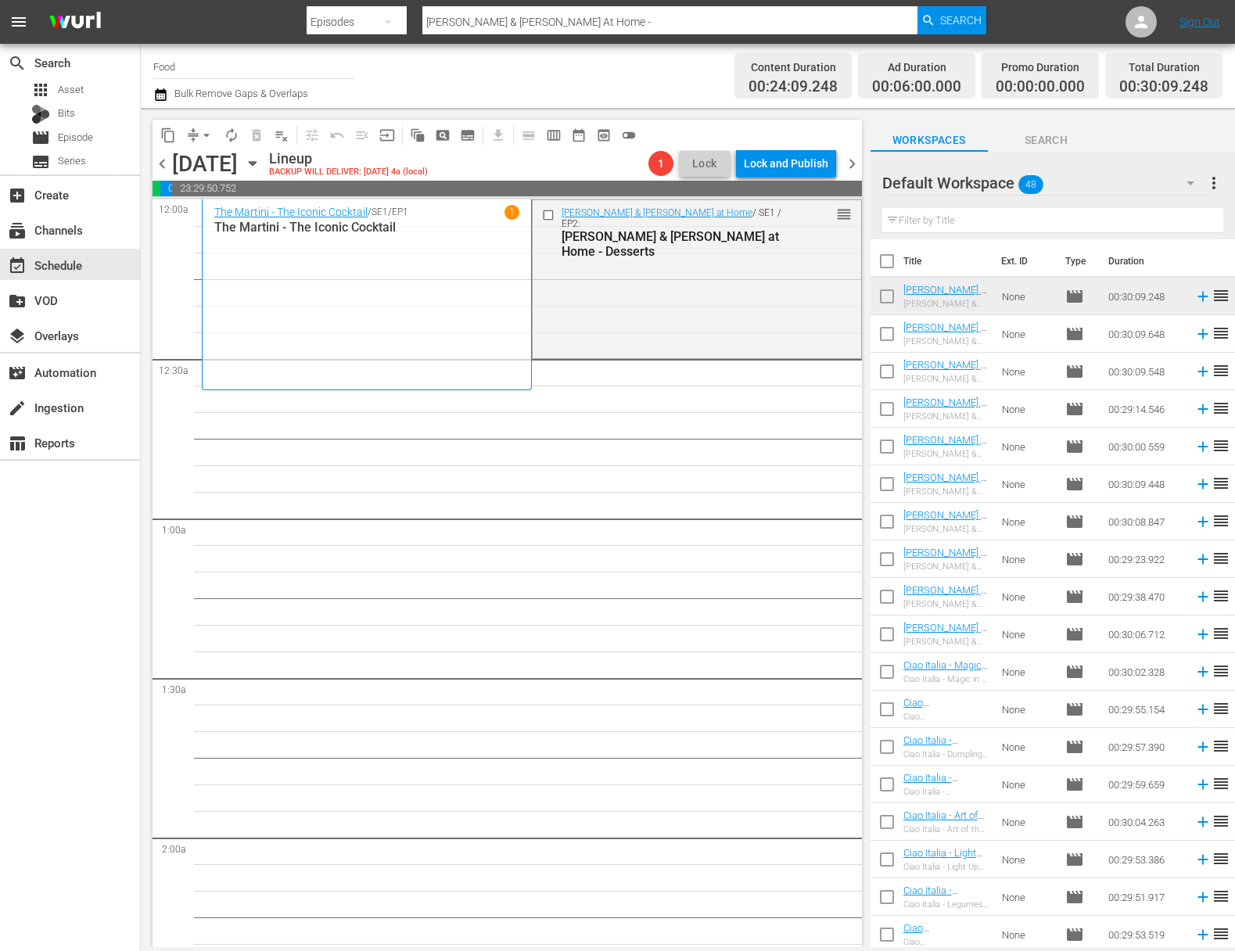
checkbox input "true"
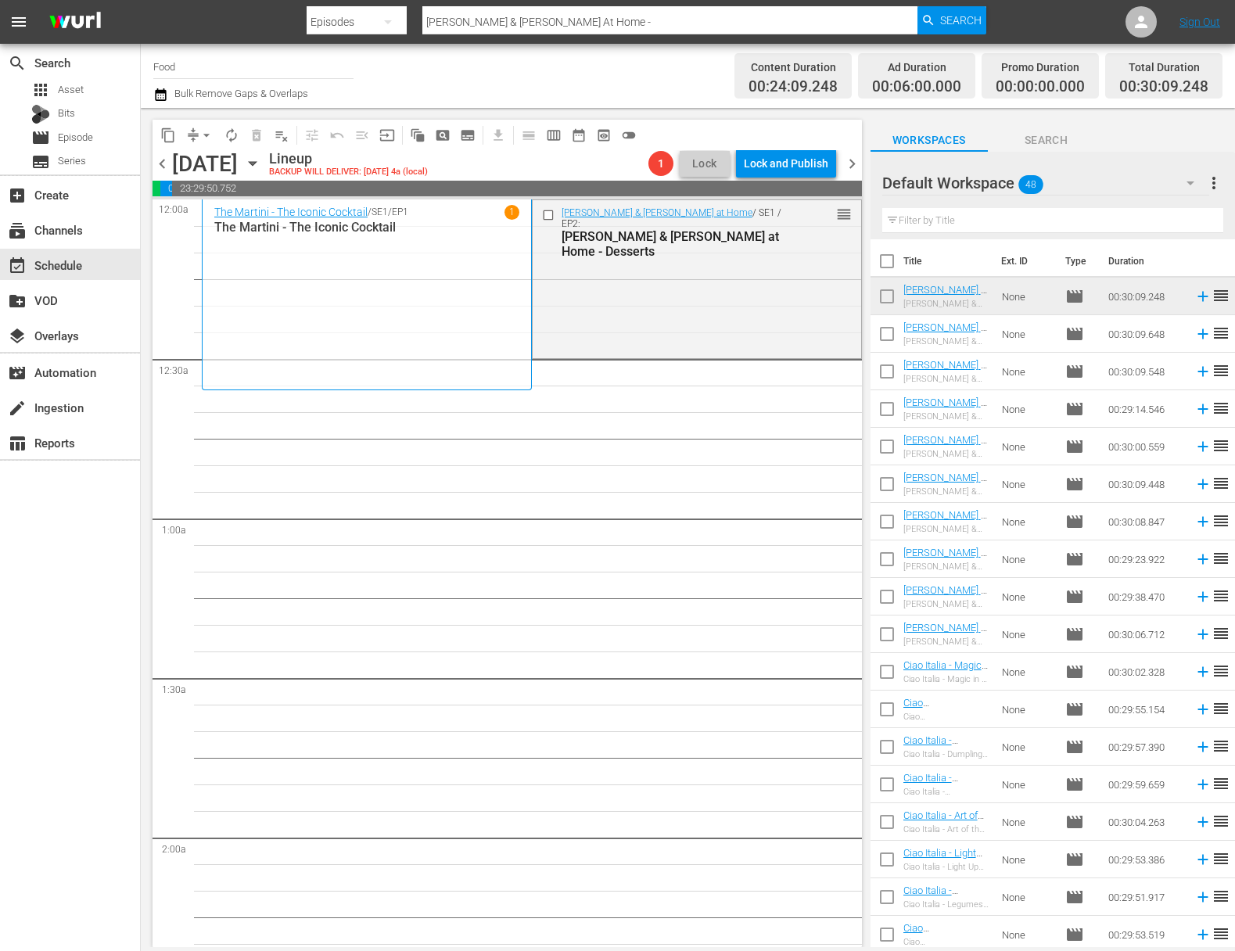
checkbox input "true"
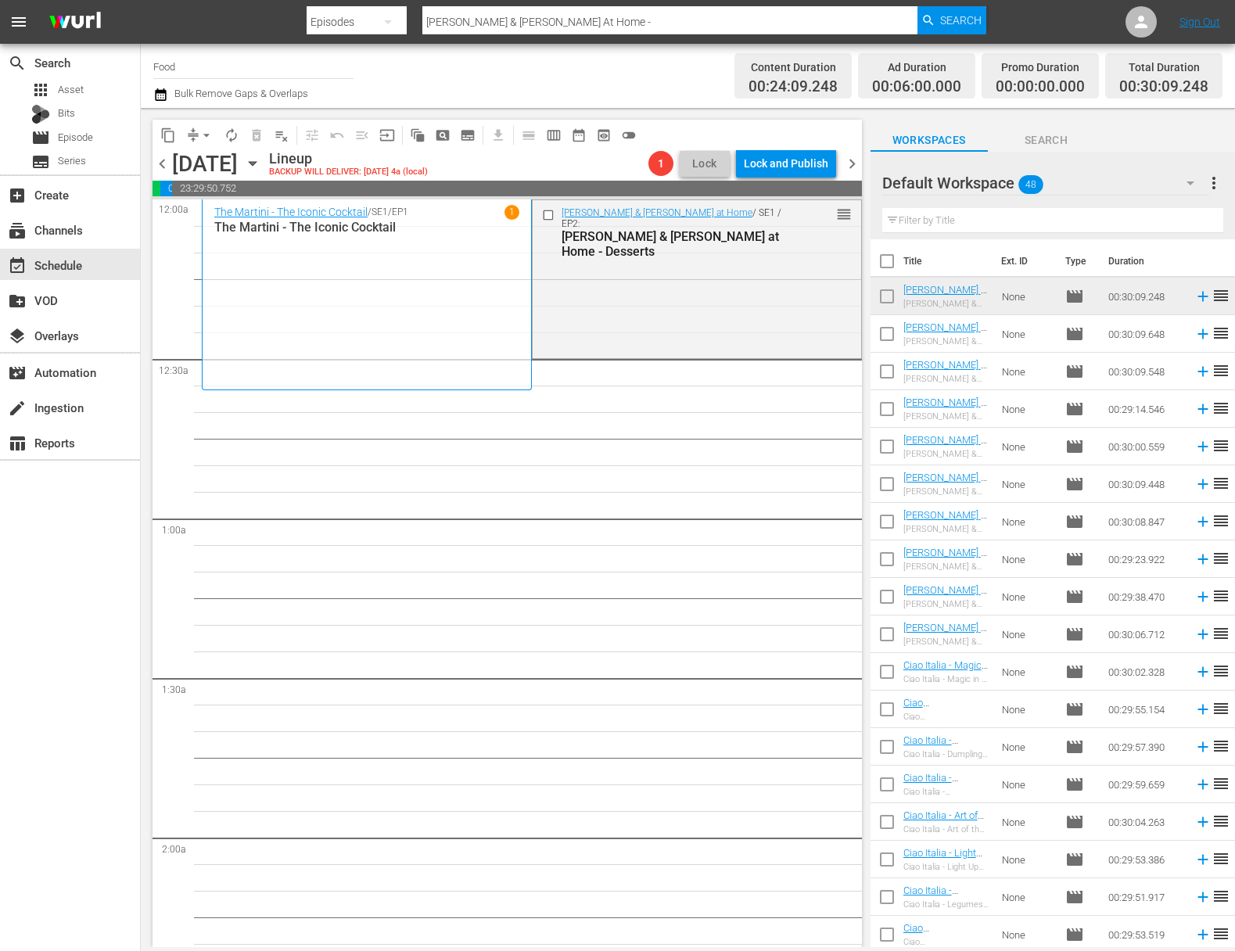
checkbox input "true"
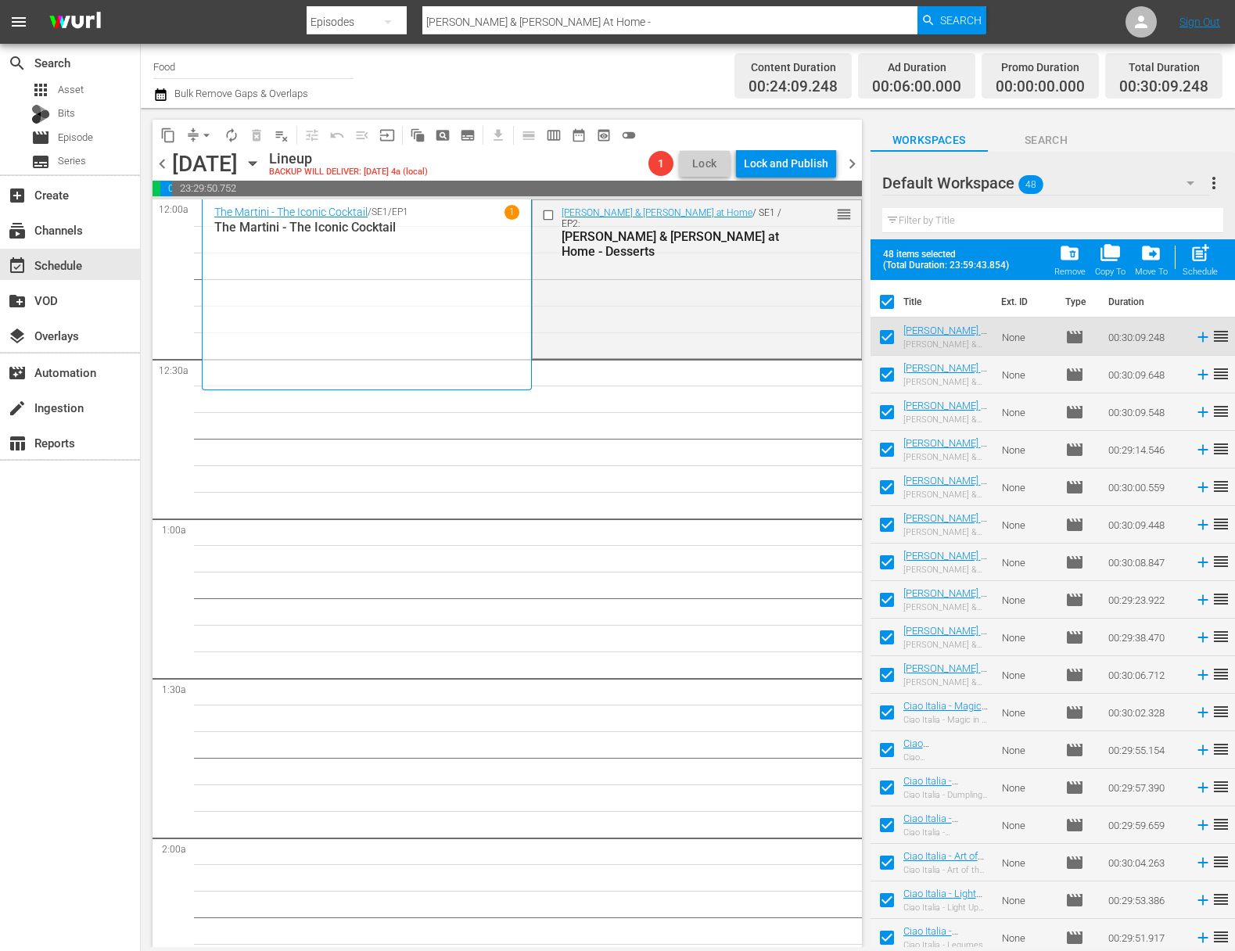
click at [888, 333] on input "checkbox" at bounding box center [887, 340] width 33 height 33
checkbox input "false"
click at [1198, 250] on span "post_add" at bounding box center [1200, 252] width 21 height 21
checkbox input "false"
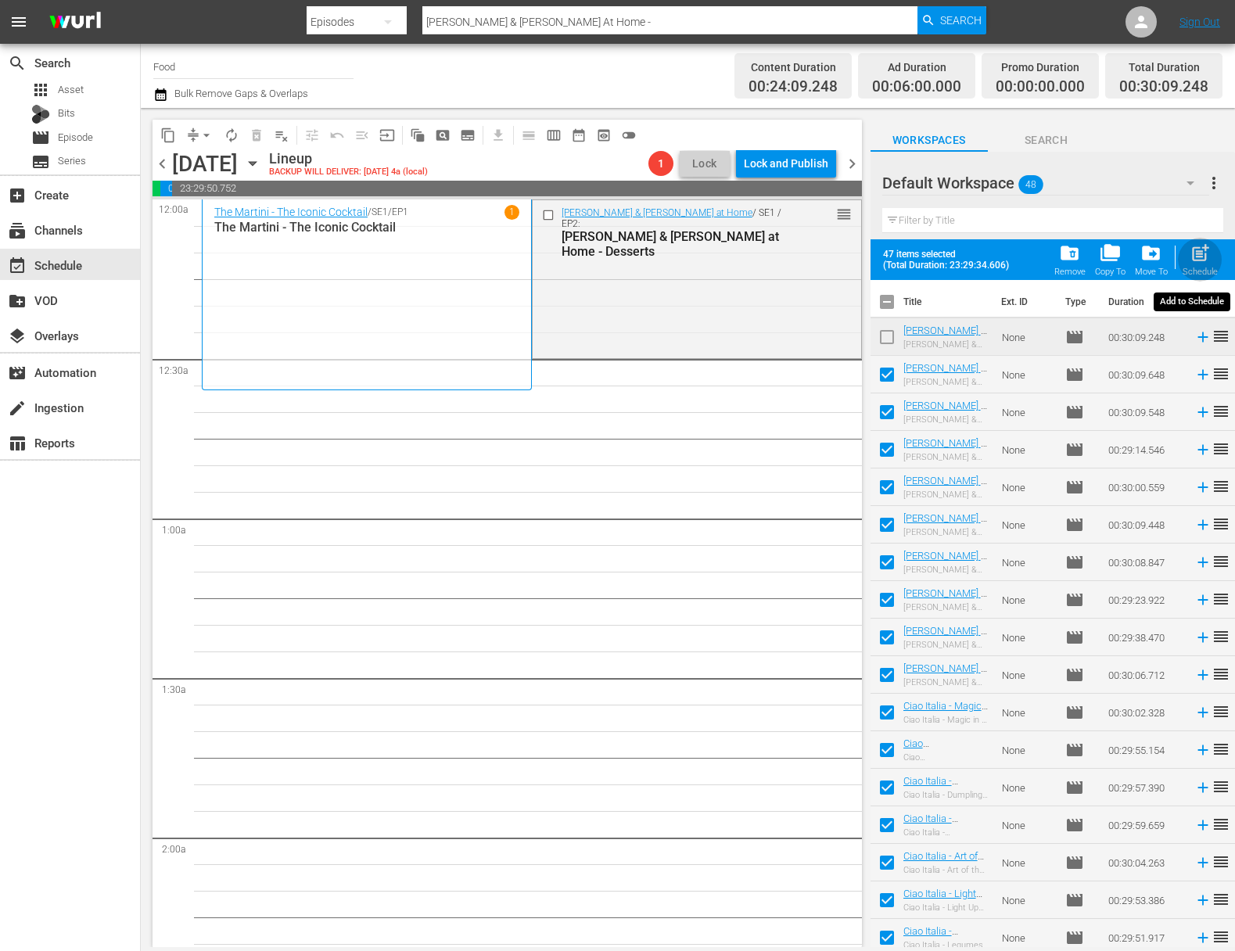
checkbox input "false"
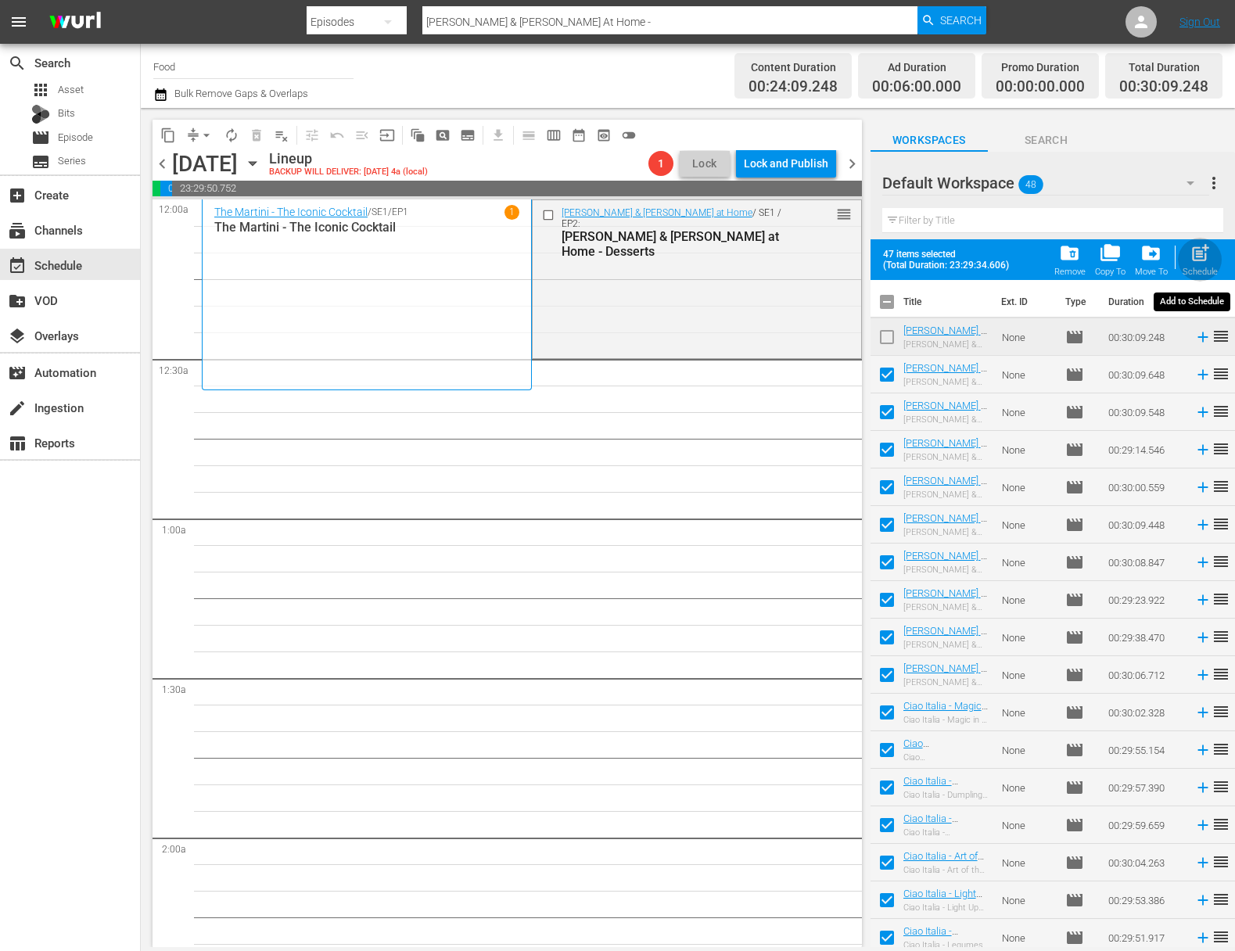
checkbox input "false"
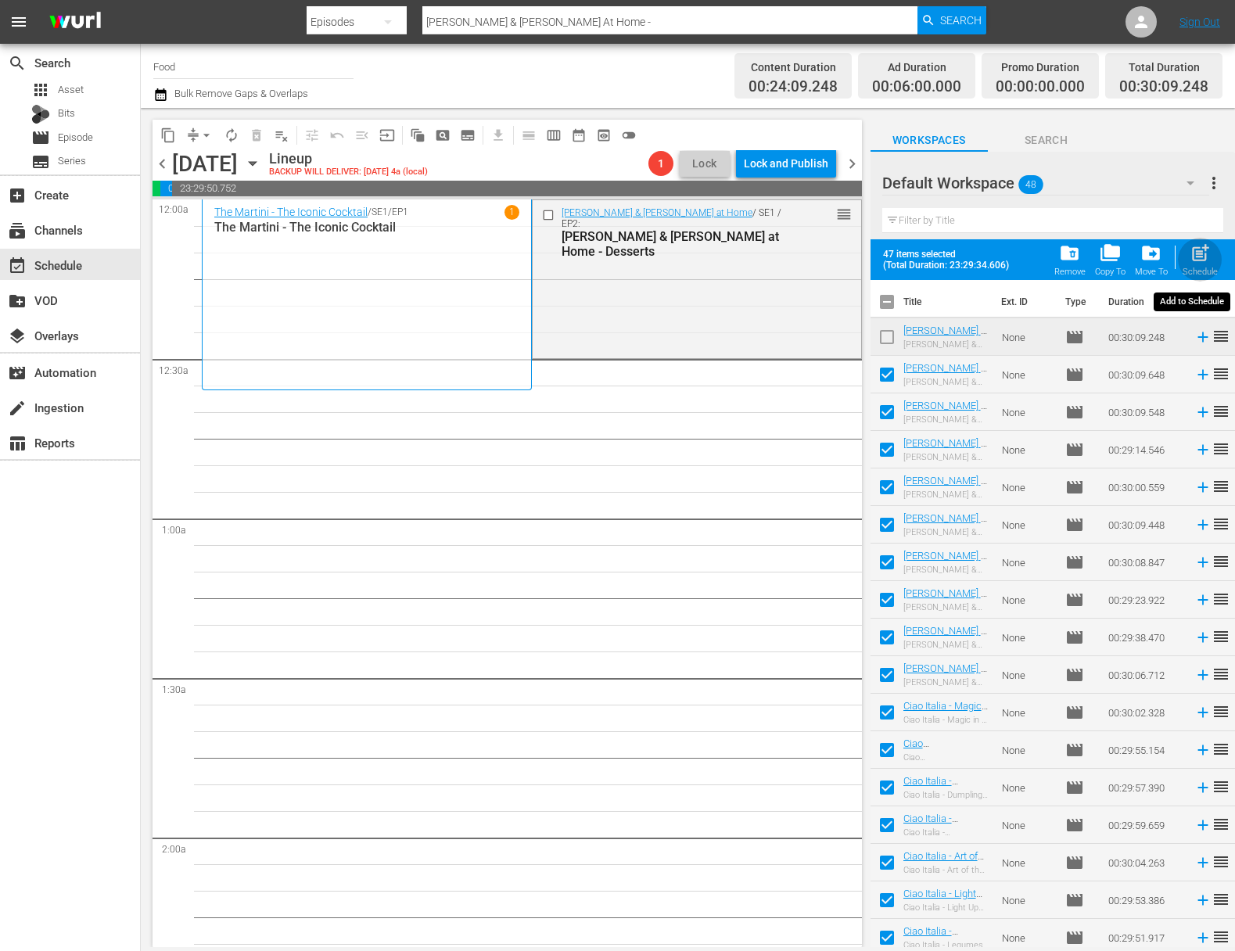
checkbox input "false"
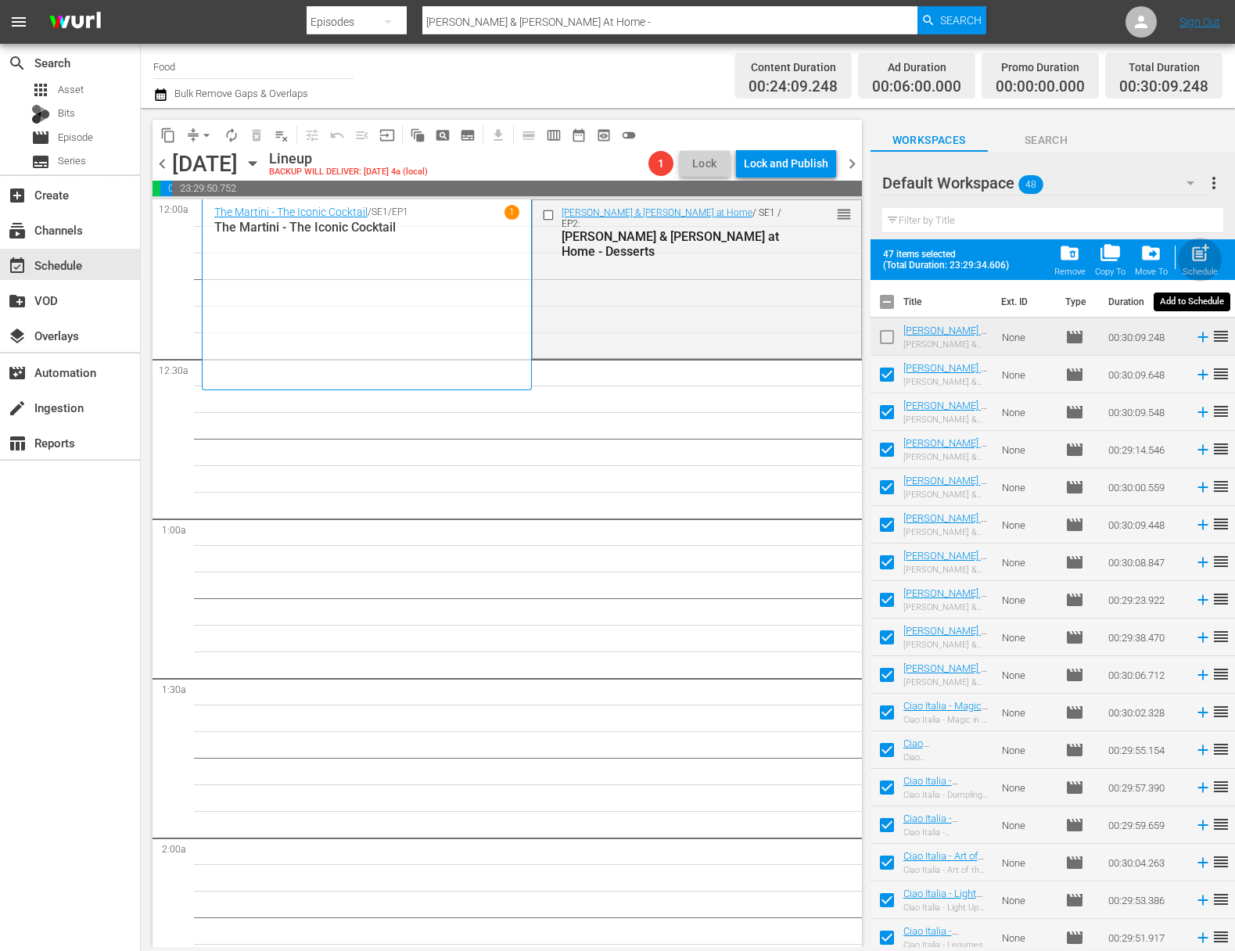
checkbox input "false"
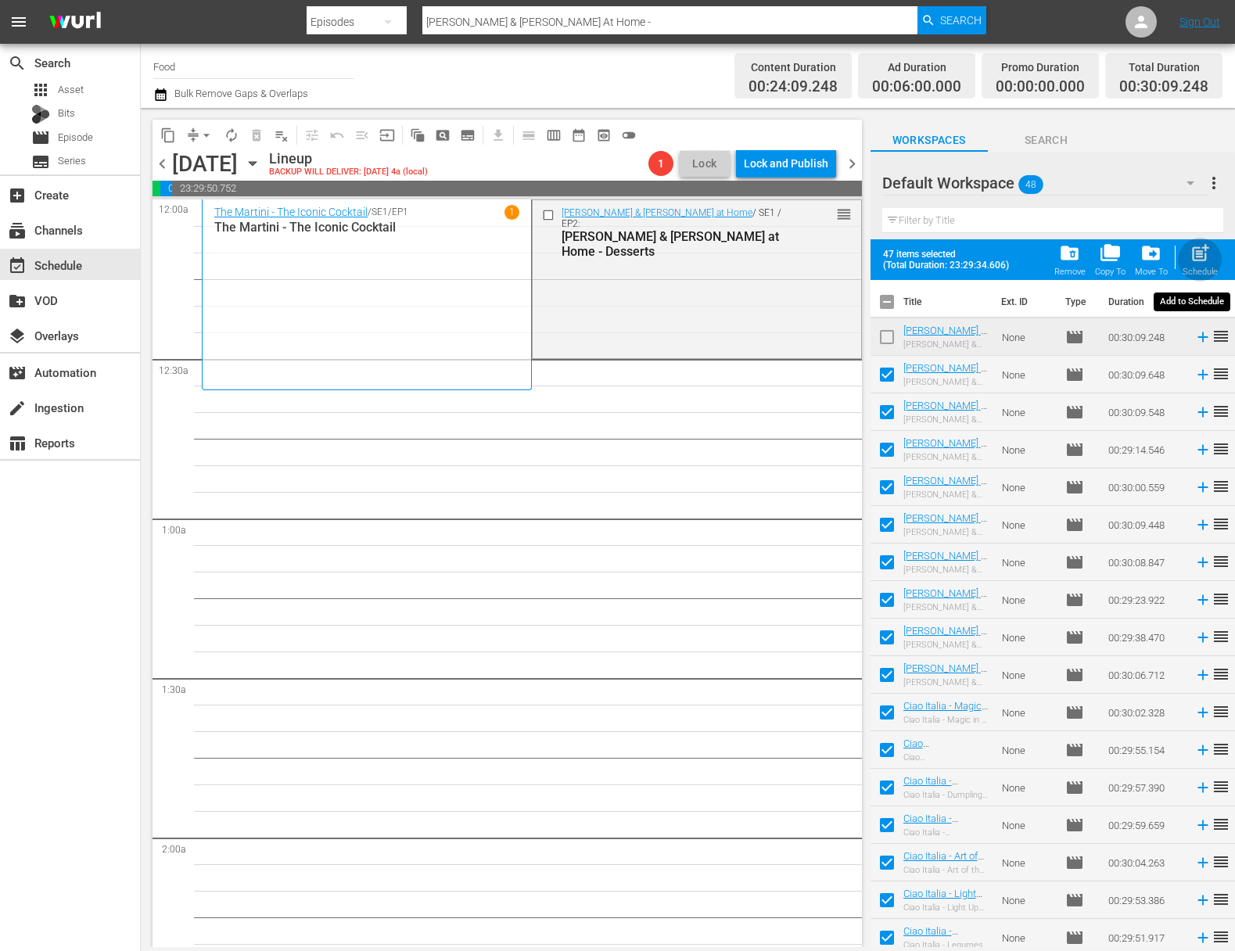
checkbox input "false"
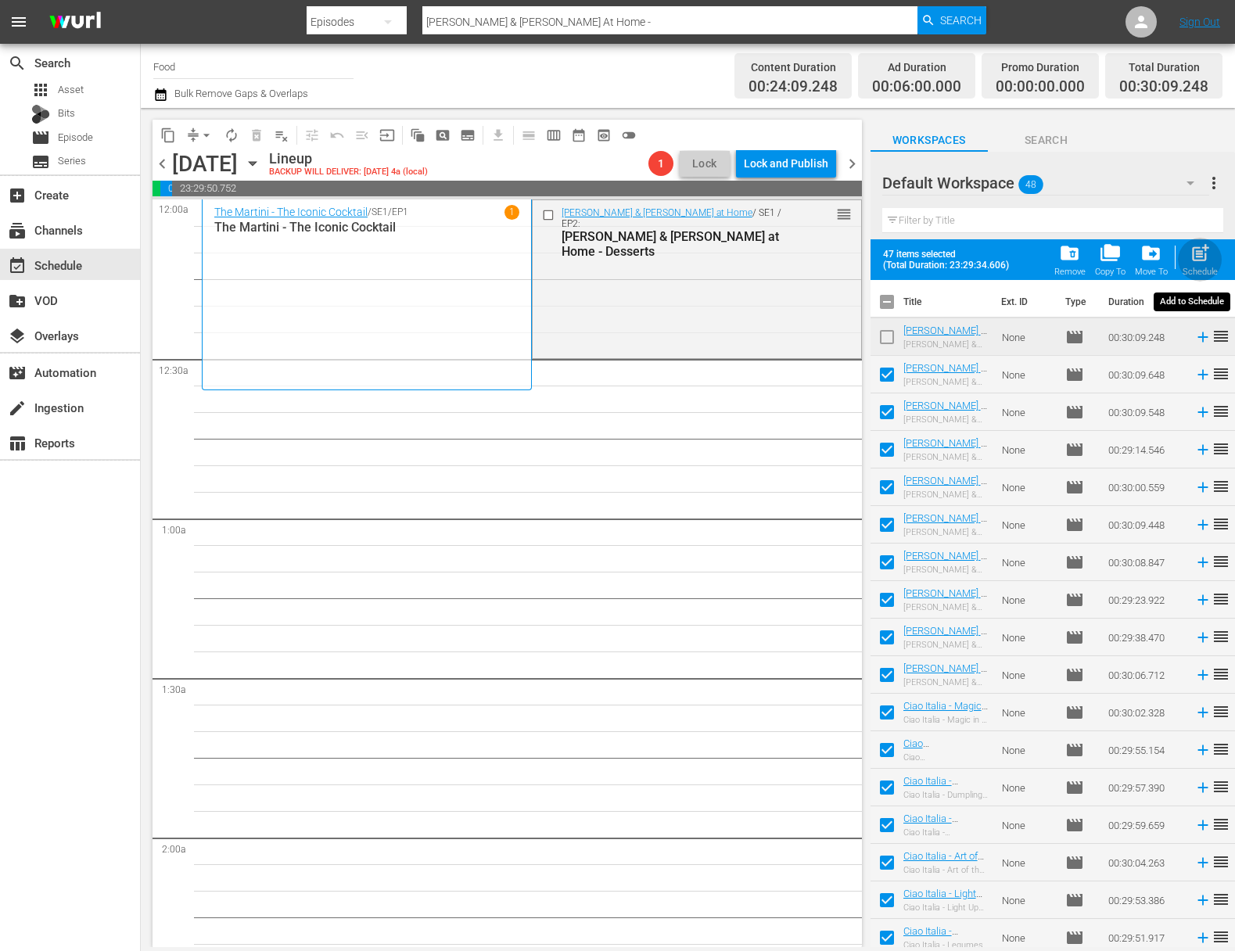
checkbox input "false"
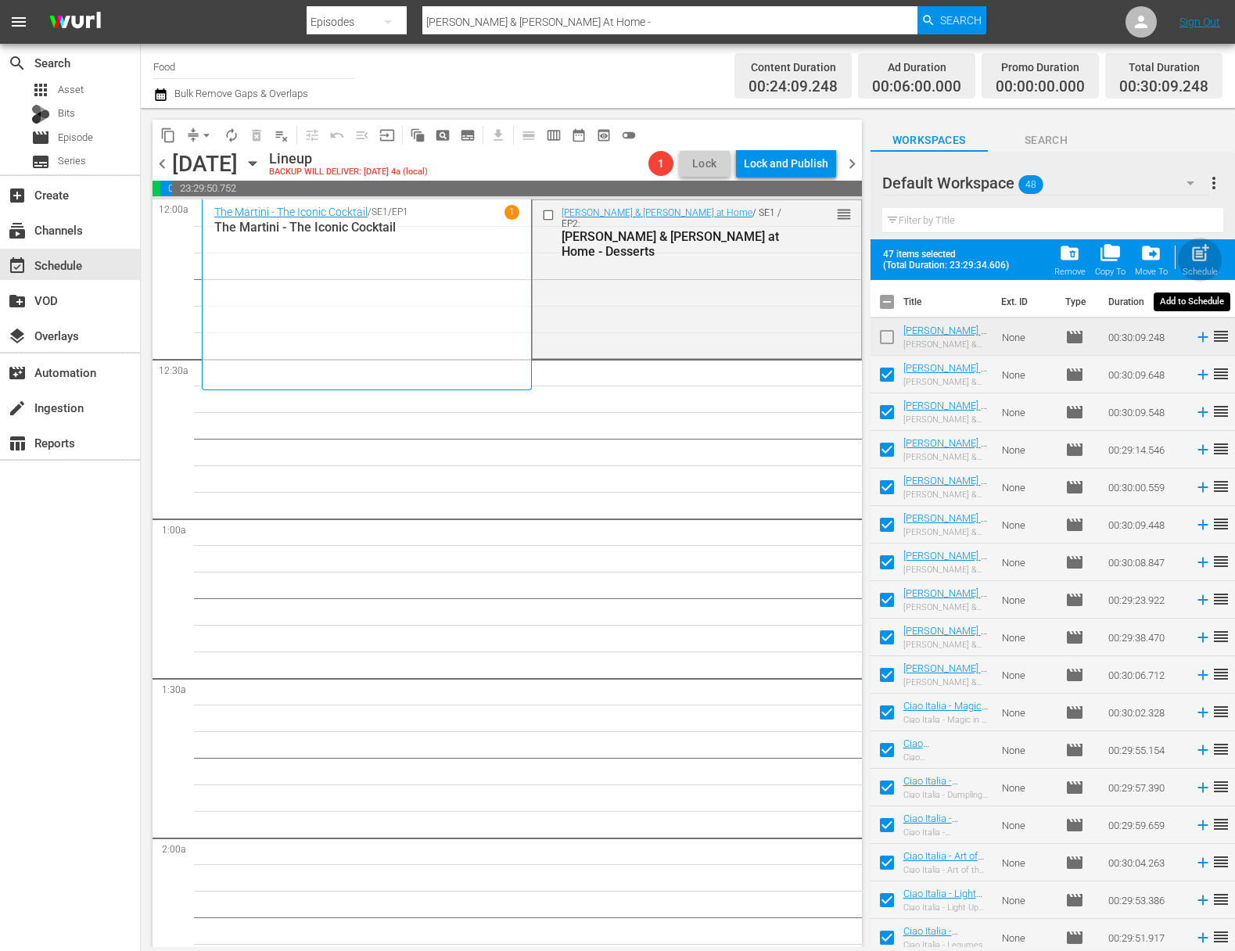
checkbox input "false"
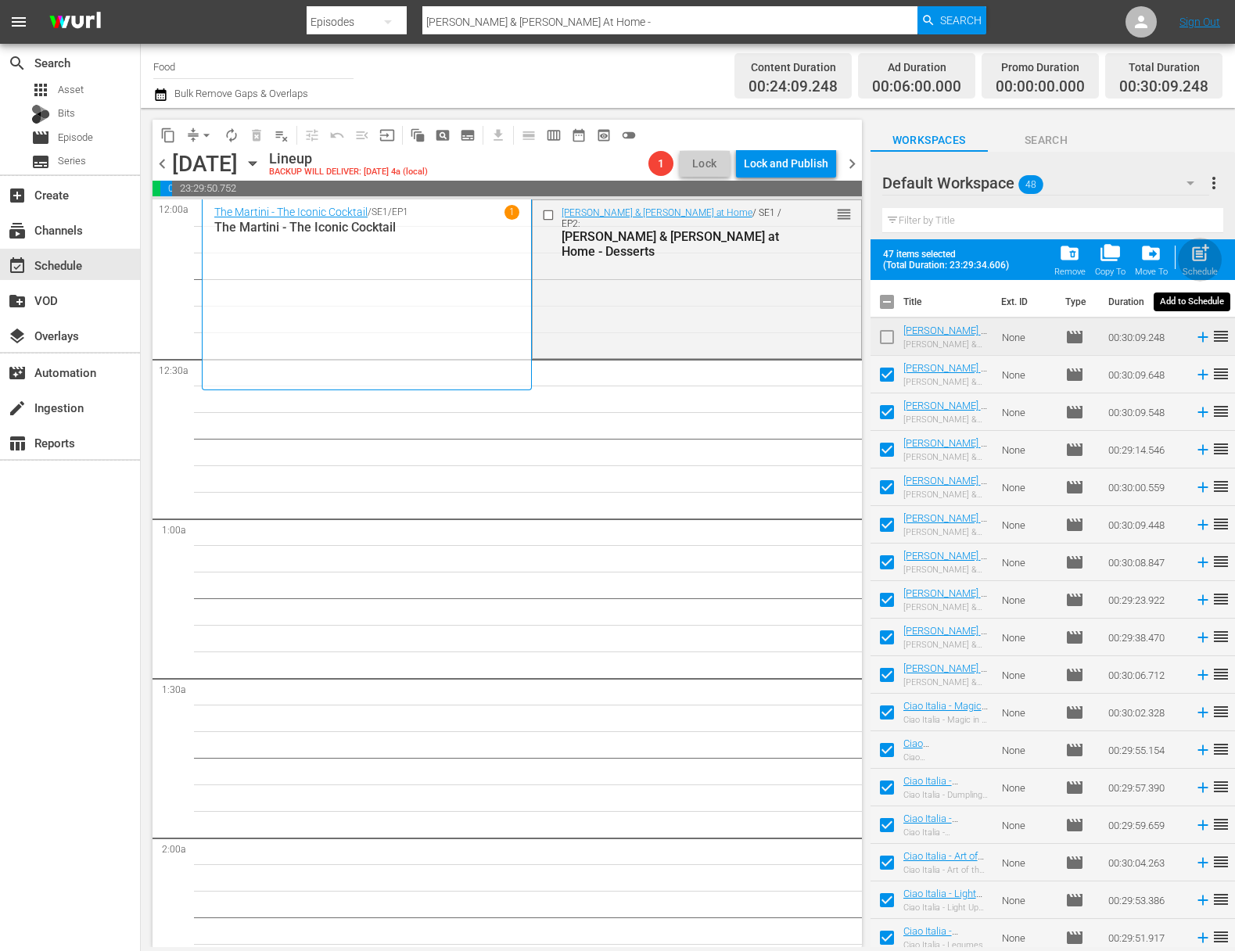
checkbox input "false"
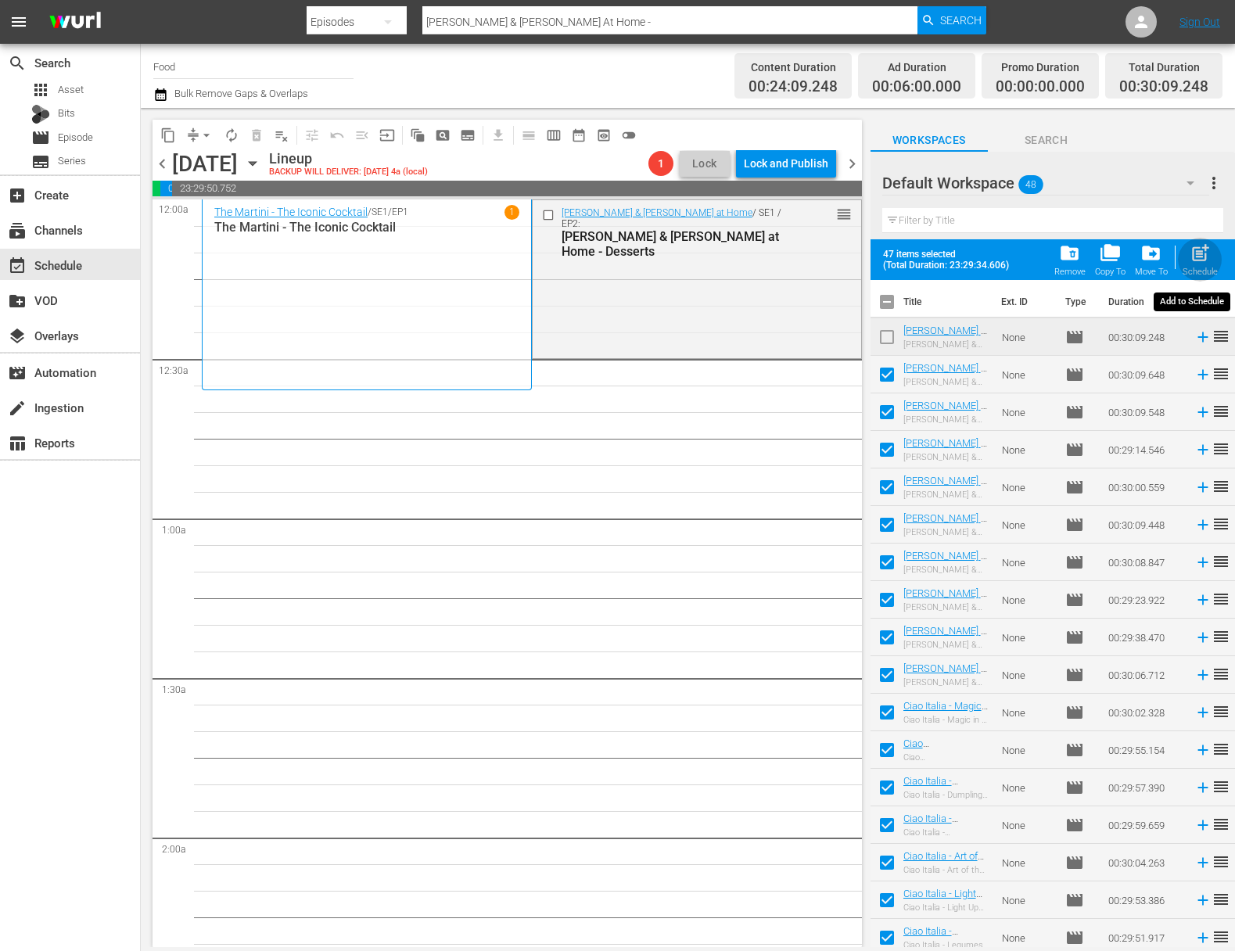
checkbox input "false"
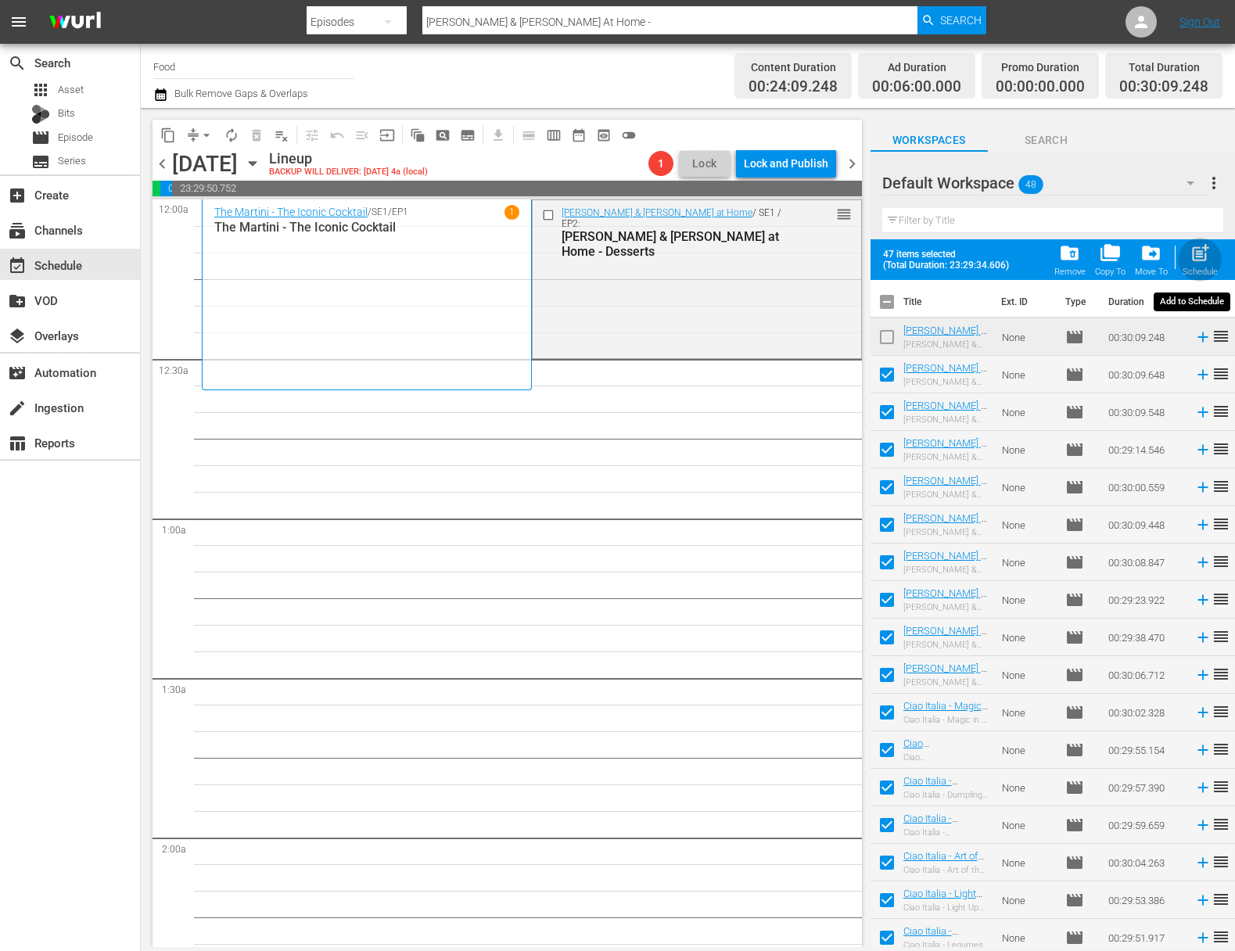
checkbox input "false"
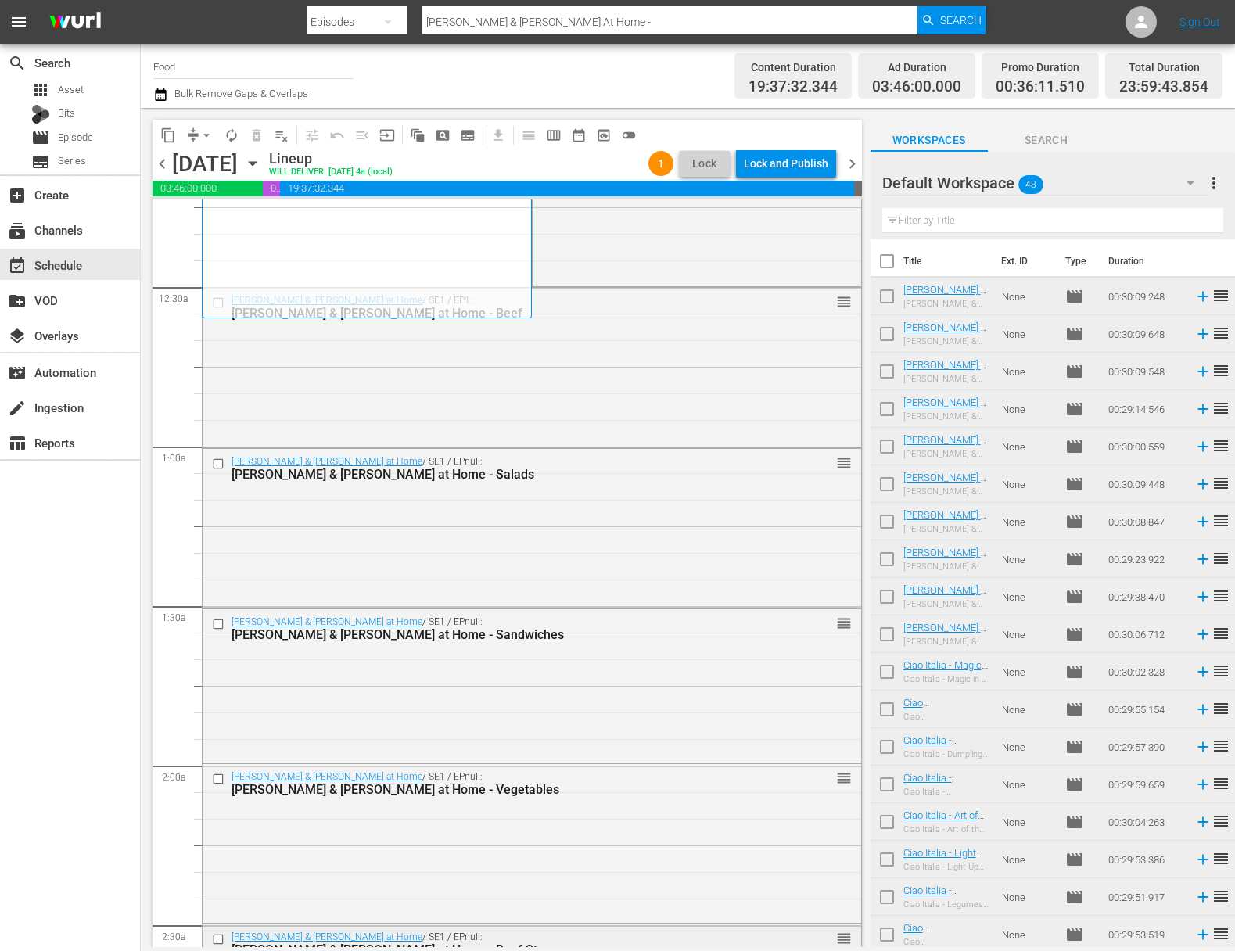
scroll to position [232, 0]
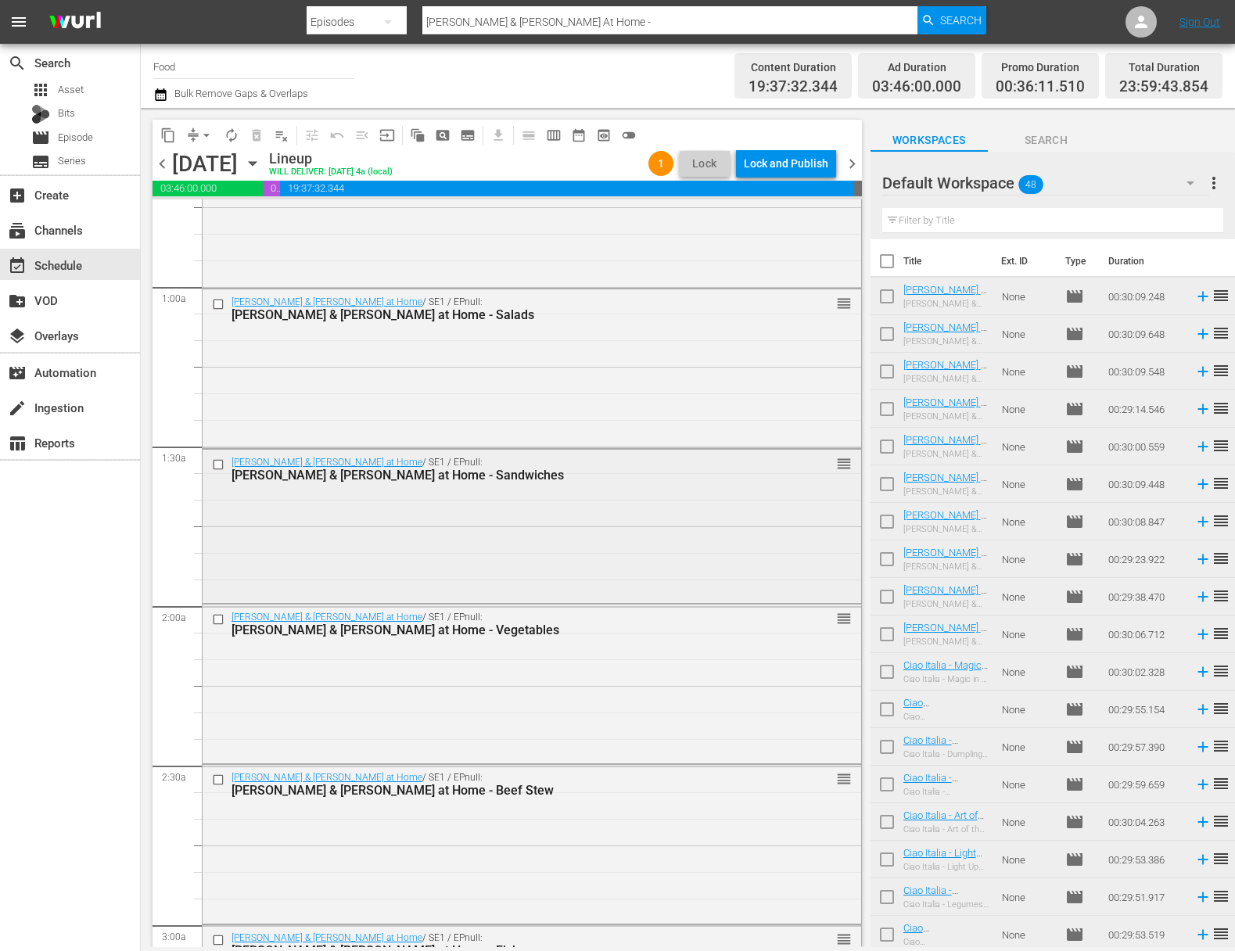
click at [618, 539] on div "Julia & Jacques Cooking at Home / SE1 / EPnull: Julia & Jacques Cooking at Home…" at bounding box center [532, 525] width 659 height 151
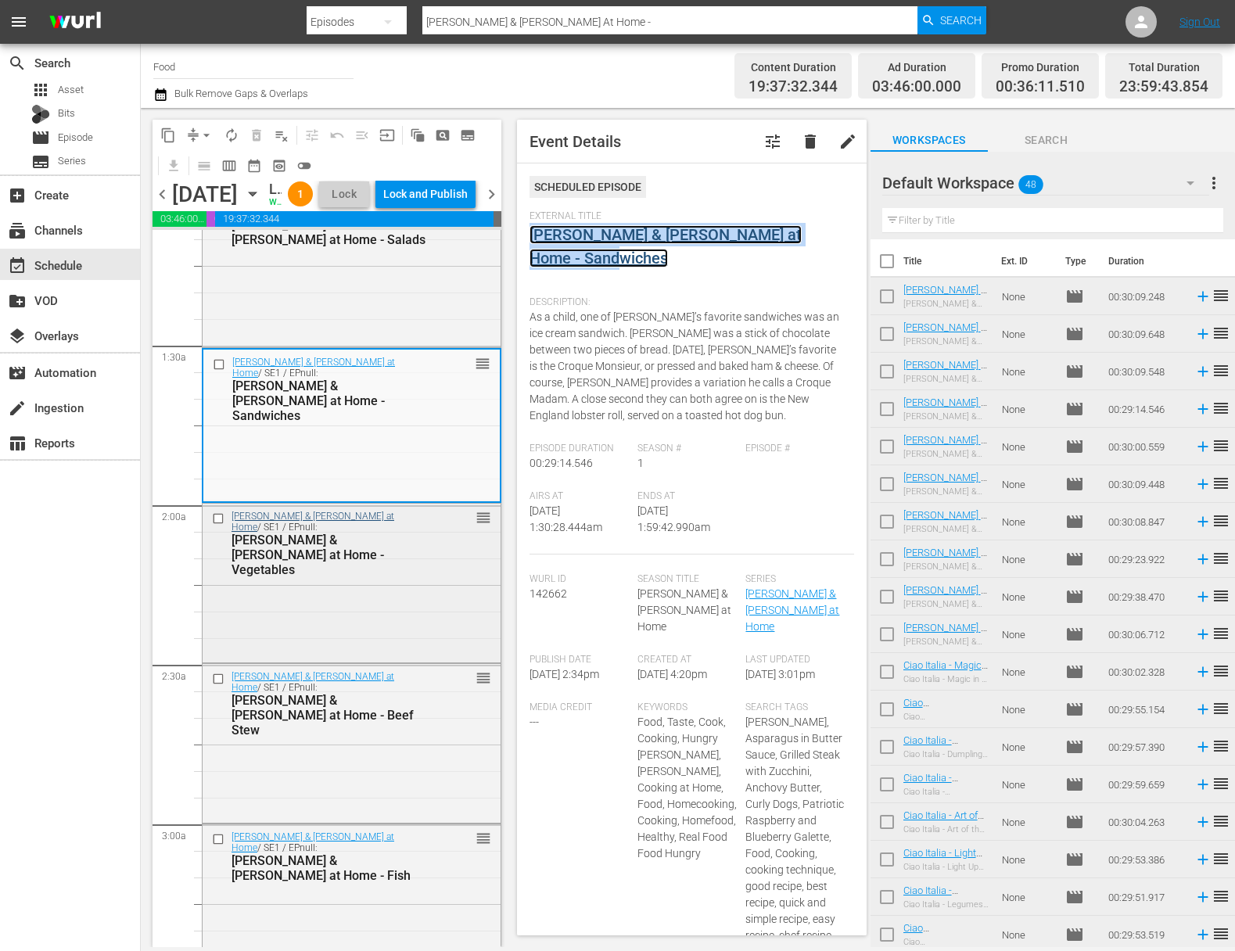
scroll to position [364, 0]
click at [363, 650] on div "Julia & Jacques Cooking at Home / SE1 / EPnull: Julia & Jacques Cooking at Home…" at bounding box center [352, 580] width 298 height 155
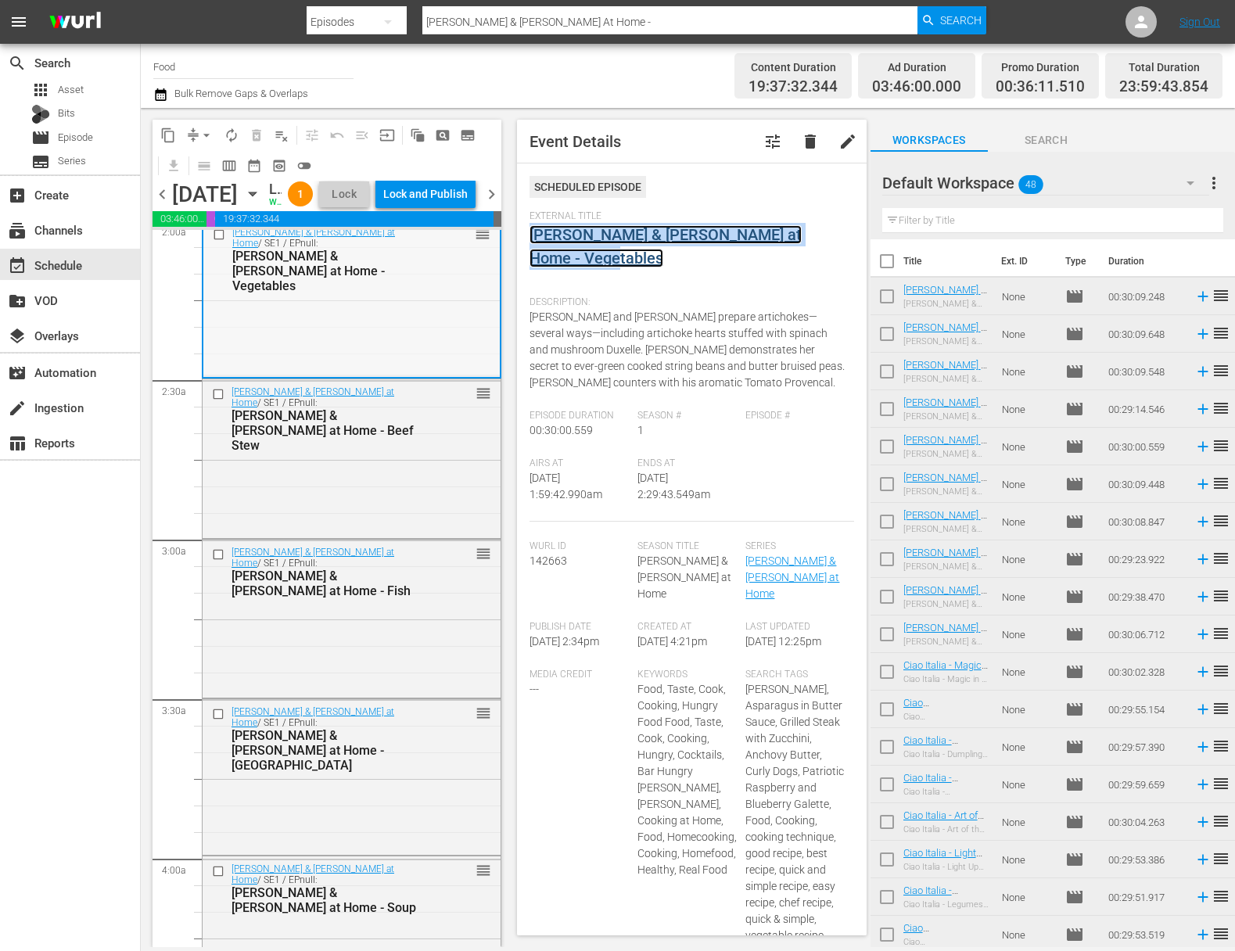
scroll to position [650, 0]
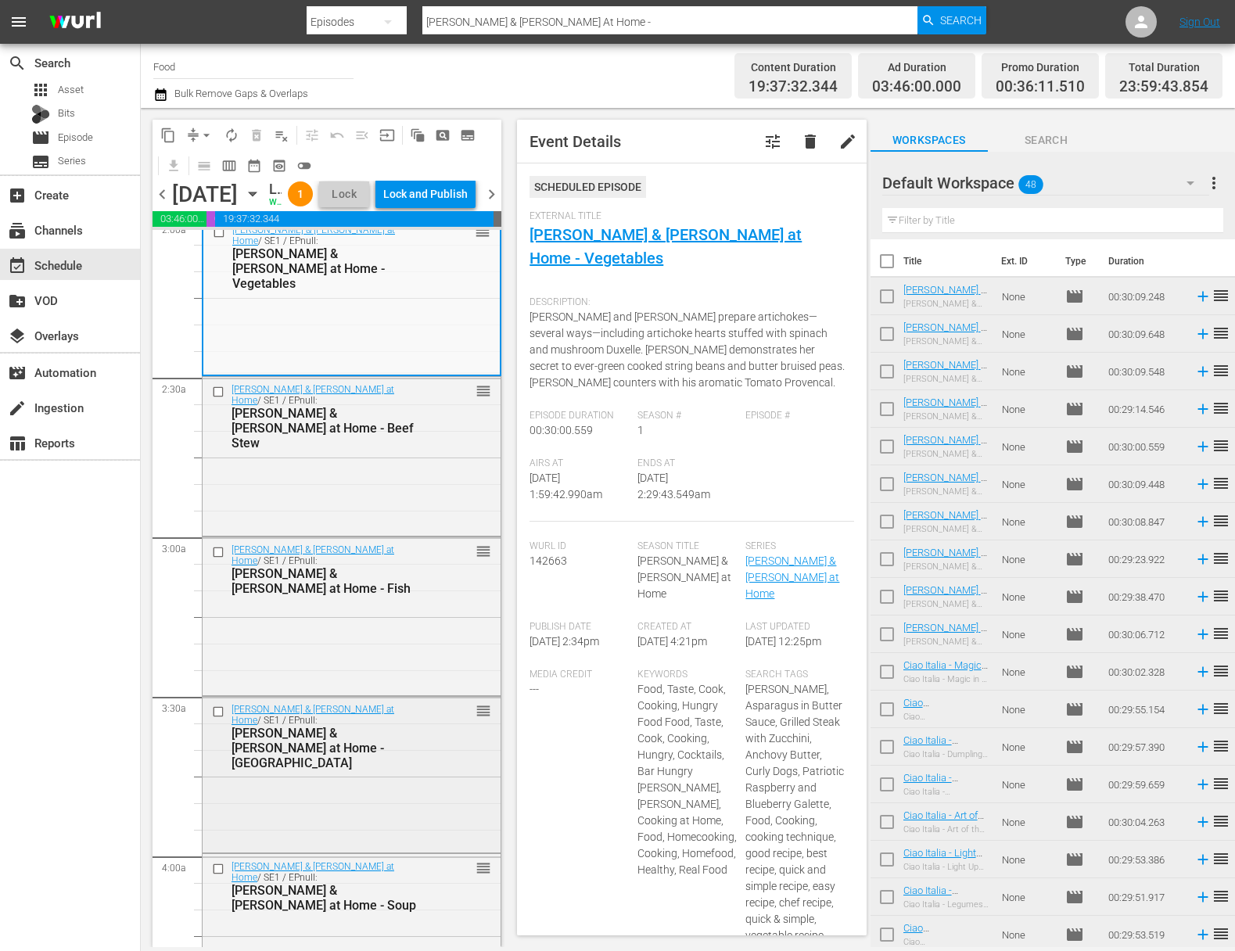
click at [369, 817] on div "Julia & Jacques Cooking at Home / SE1 / EPnull: Julia & Jacques Cooking at Home…" at bounding box center [352, 773] width 298 height 152
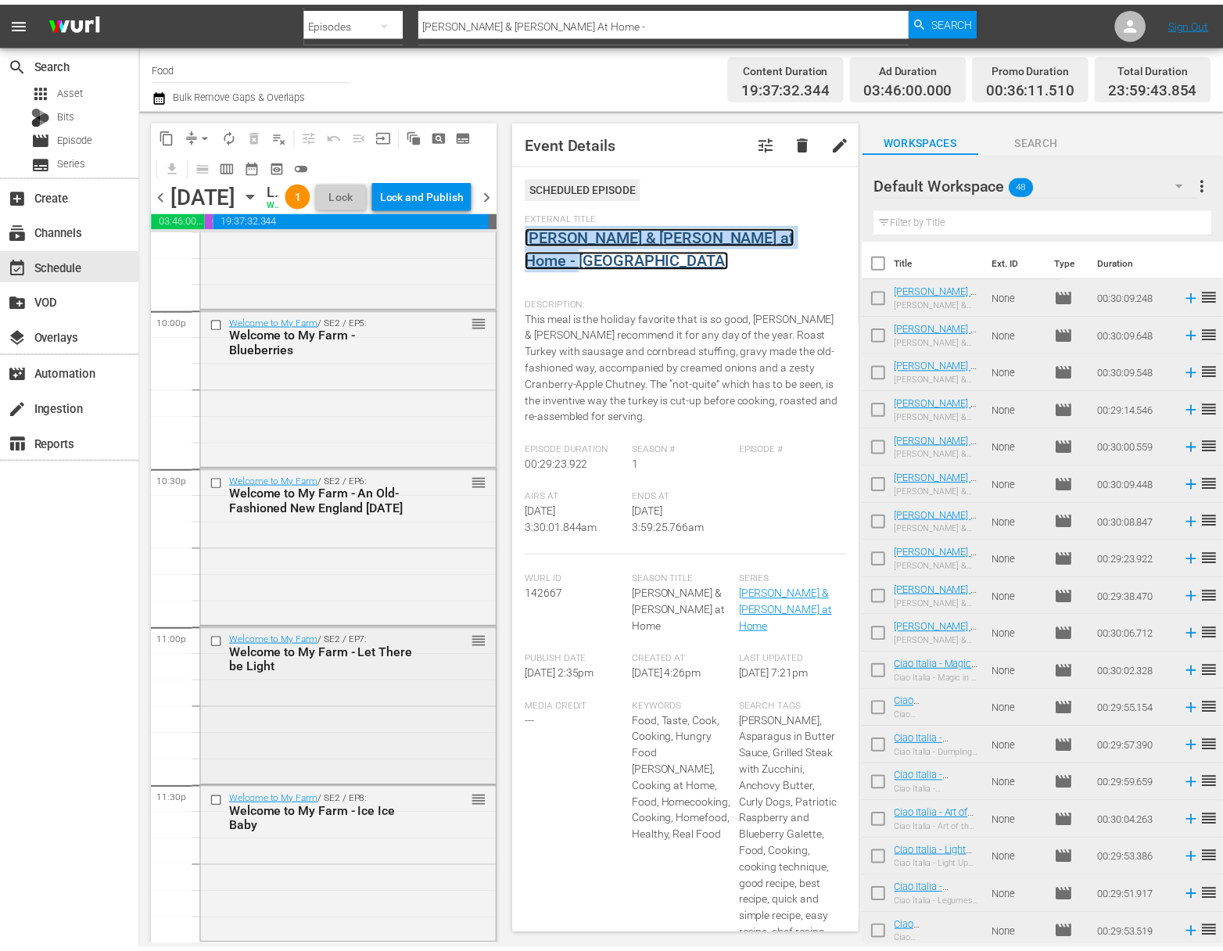
scroll to position [6992, 0]
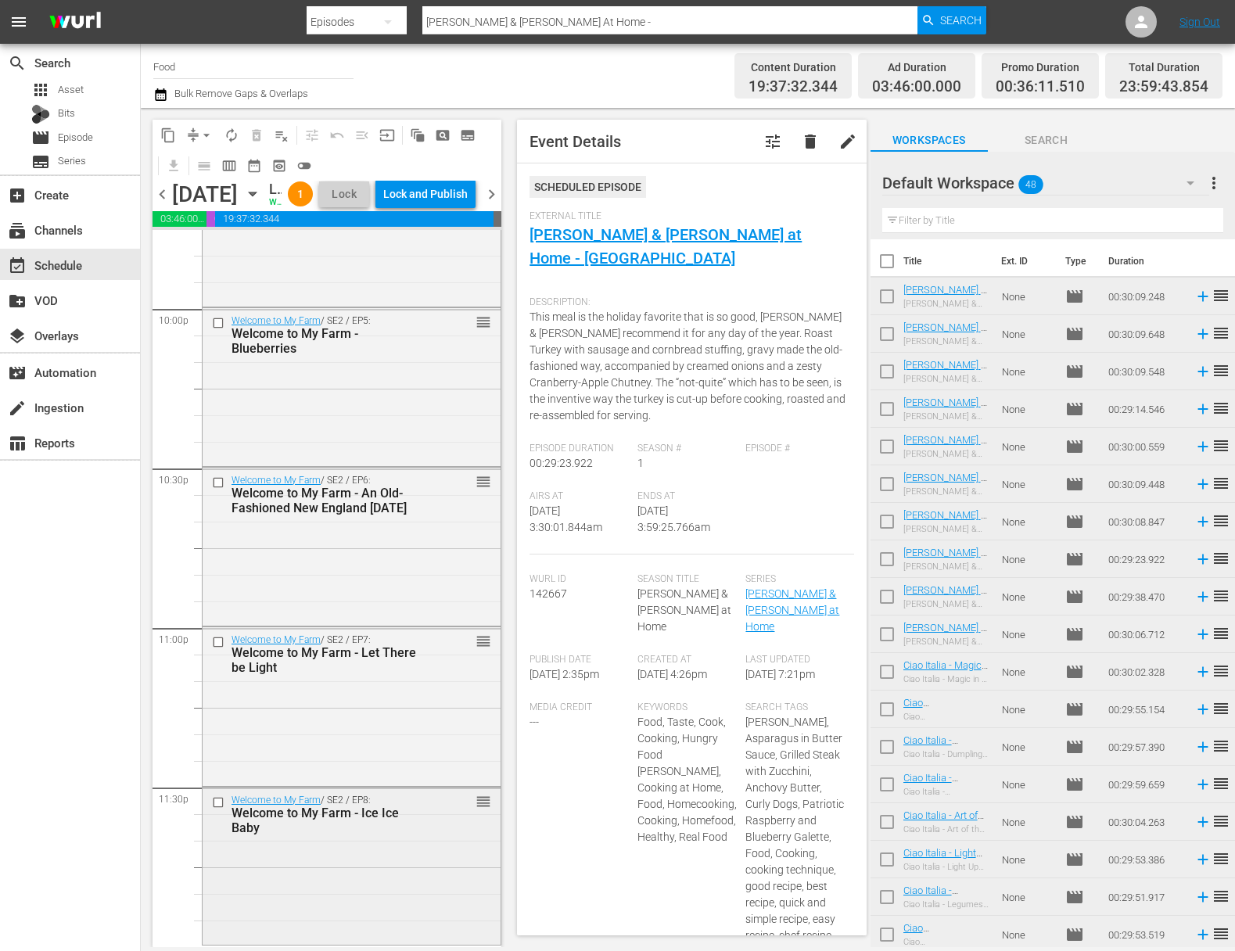
click at [360, 846] on div "Welcome to My Farm / SE2 / EP8: Welcome to My Farm - Ice Ice Baby reorder" at bounding box center [352, 865] width 298 height 154
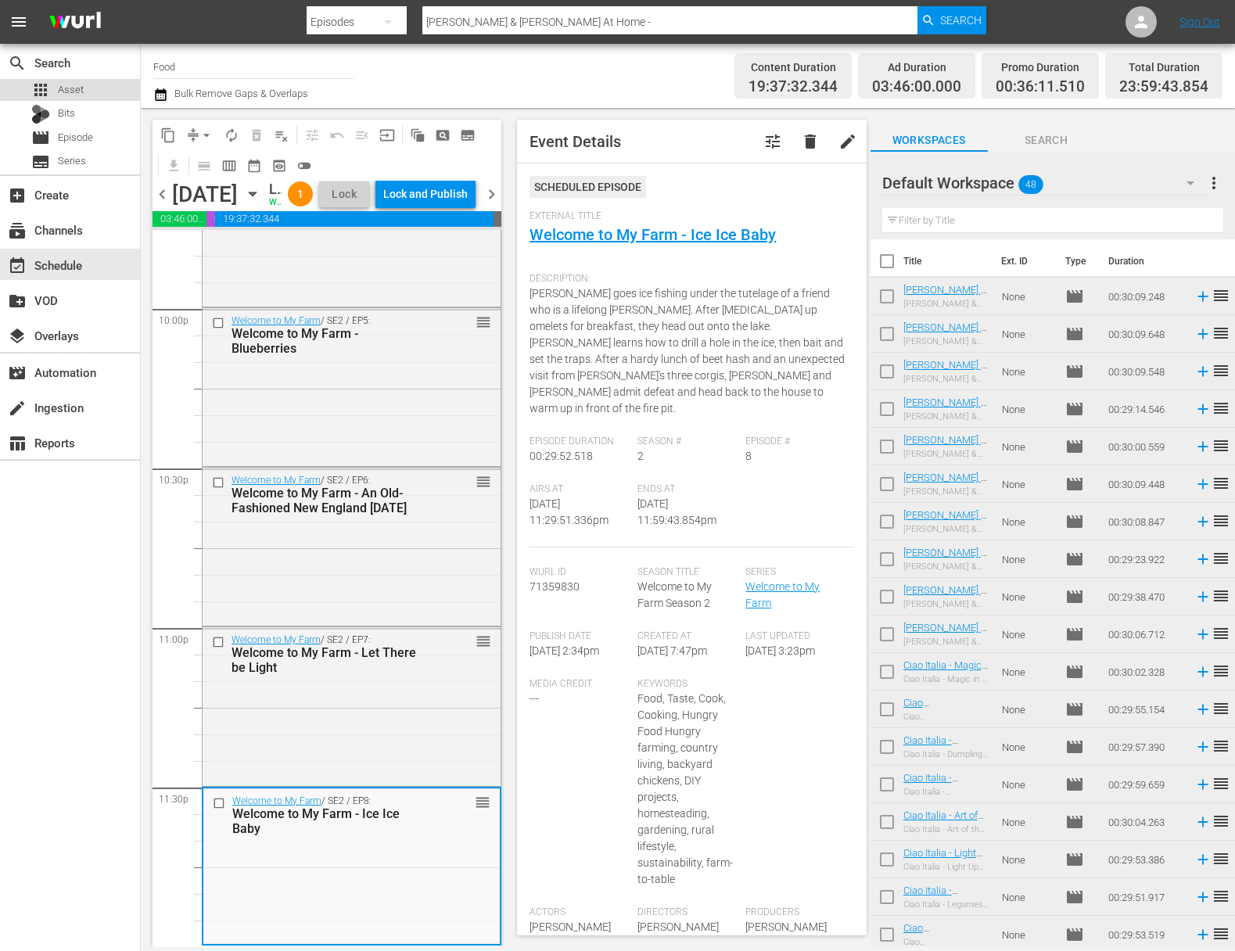
click at [110, 88] on div "apps Asset" at bounding box center [70, 90] width 140 height 22
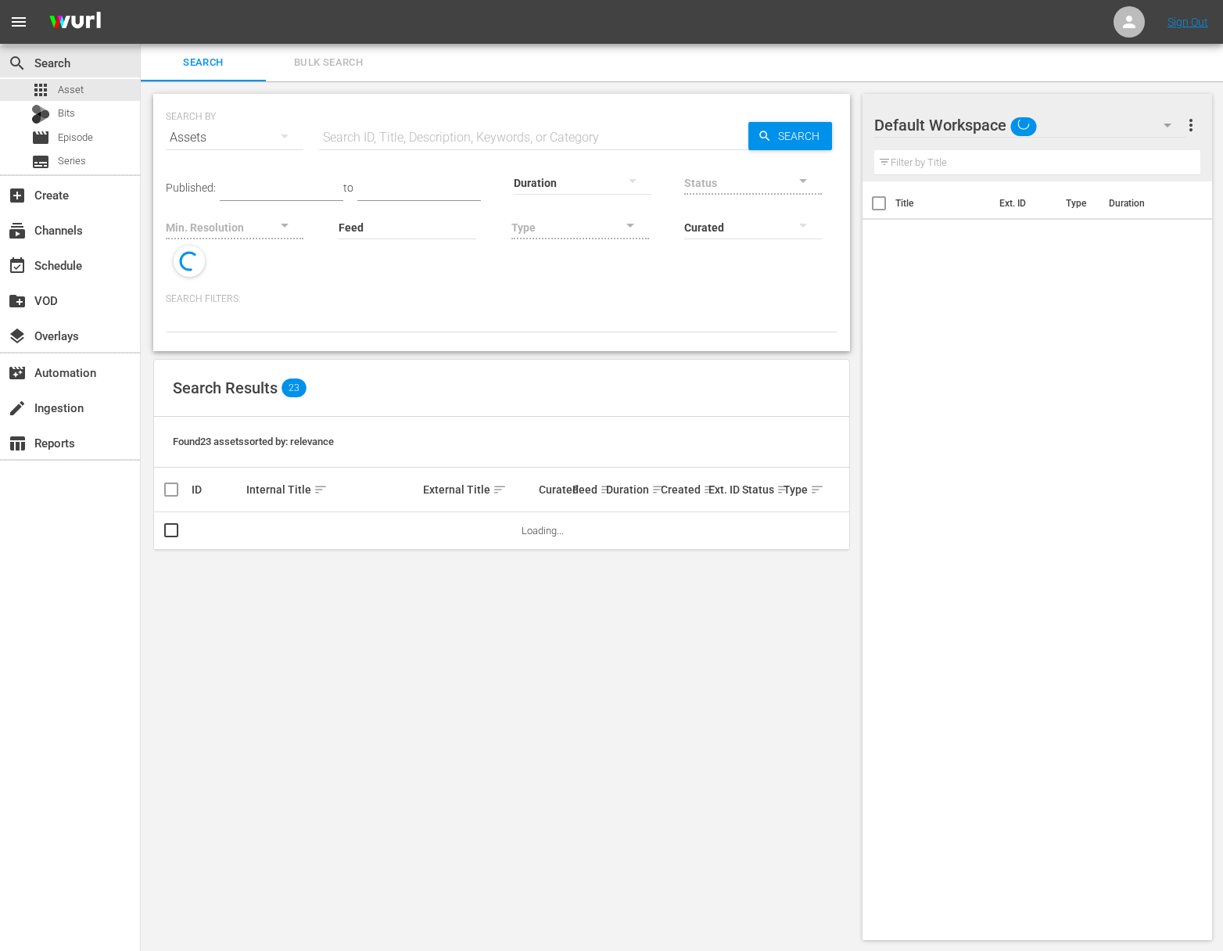
click at [394, 134] on input "text" at bounding box center [533, 138] width 429 height 38
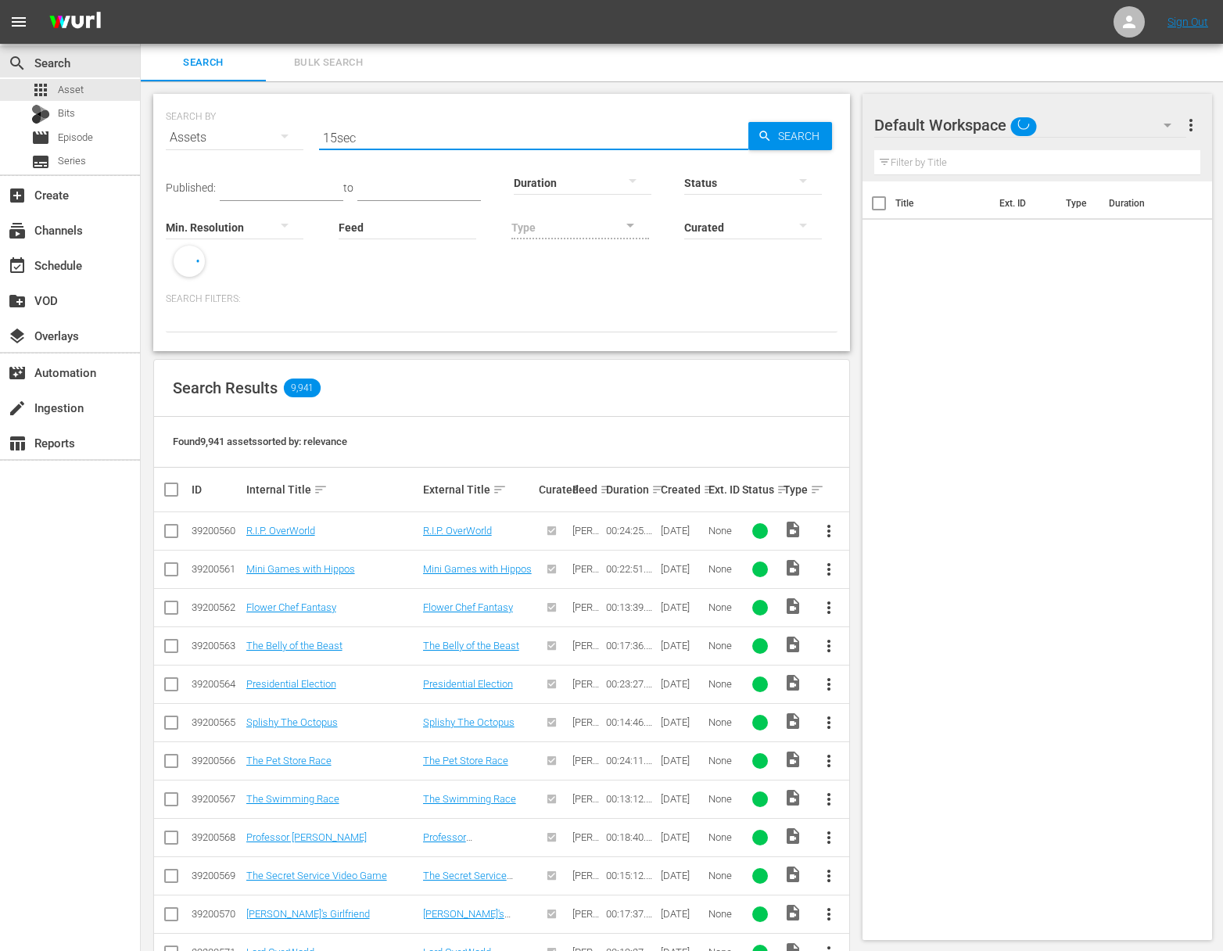
type input "15sec"
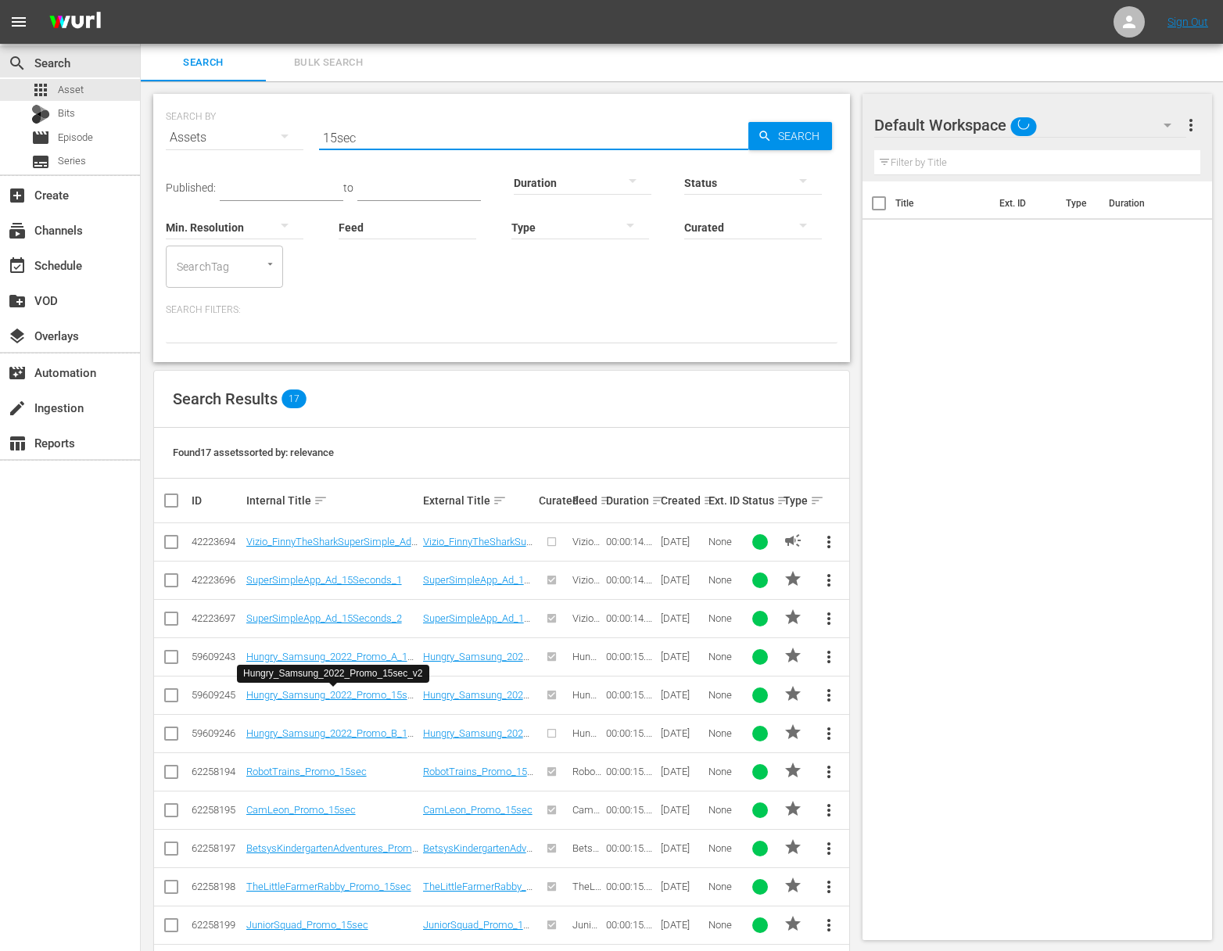
scroll to position [252, 0]
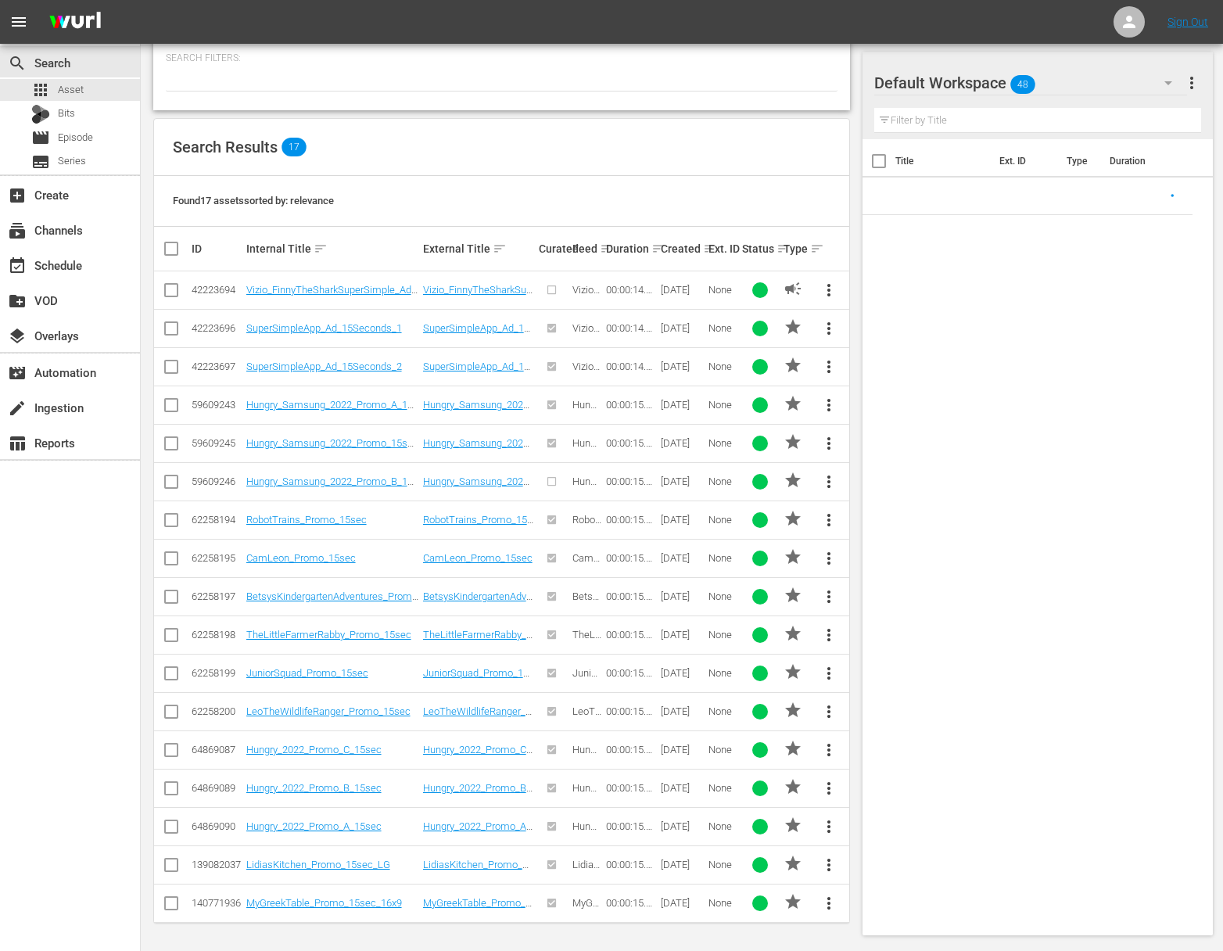
click at [170, 860] on input "checkbox" at bounding box center [171, 868] width 19 height 19
checkbox input "true"
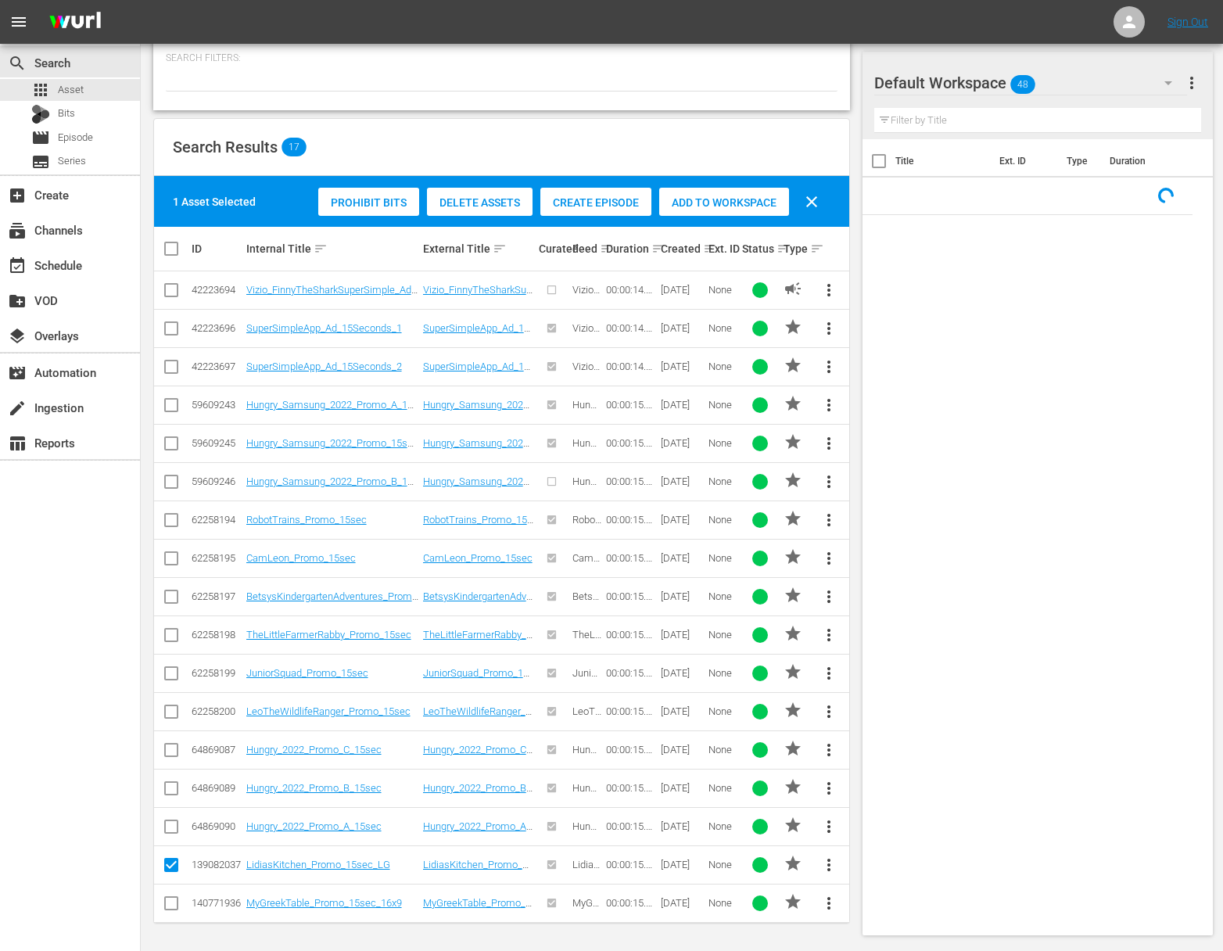
click at [175, 903] on input "checkbox" at bounding box center [171, 906] width 19 height 19
checkbox input "true"
click at [743, 209] on div "Add to Workspace" at bounding box center [724, 203] width 130 height 30
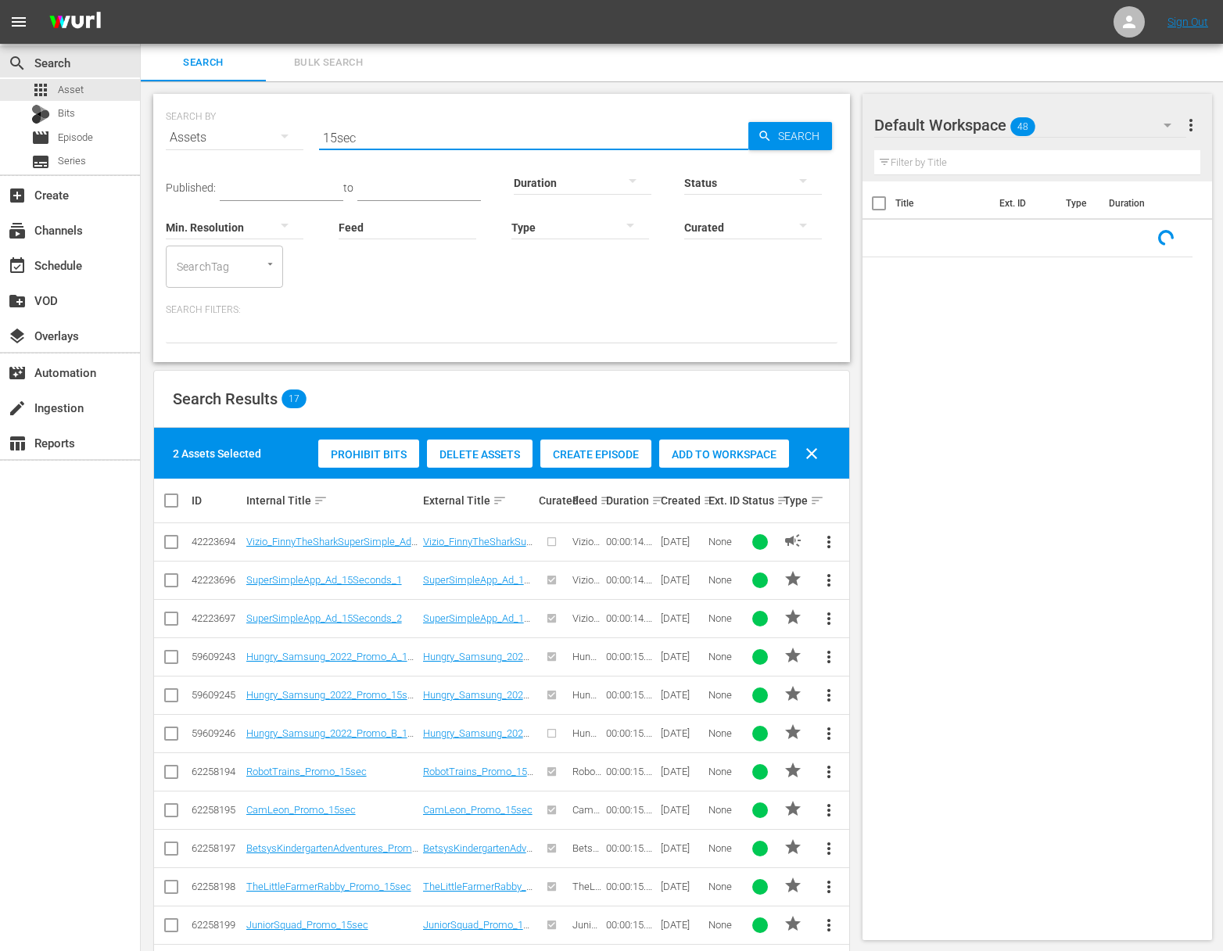
drag, startPoint x: 362, startPoint y: 136, endPoint x: 290, endPoint y: 136, distance: 72.0
click at [290, 136] on div "SEARCH BY Search By Assets Search ID, Title, Description, Keywords, or Category…" at bounding box center [502, 128] width 672 height 56
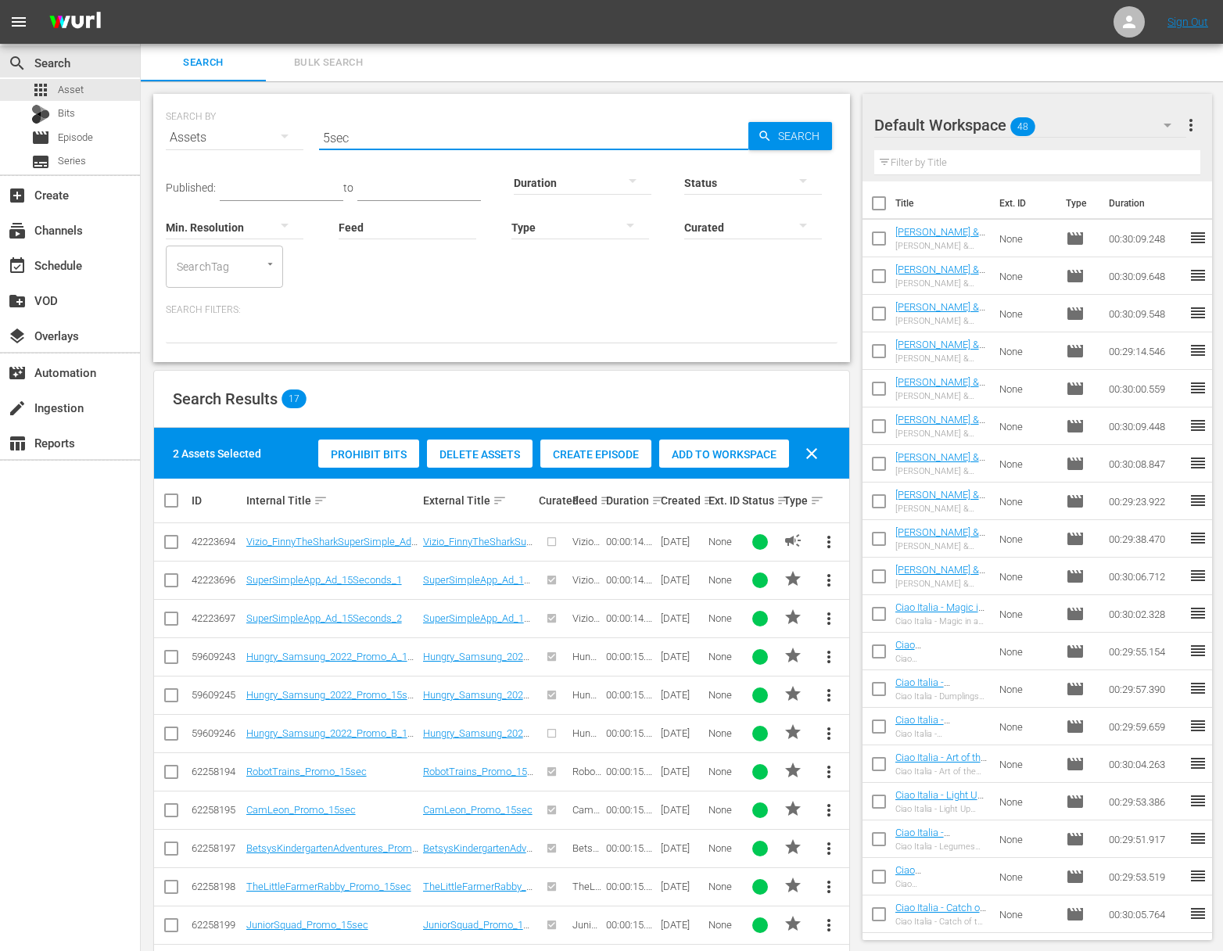
type input "5sec"
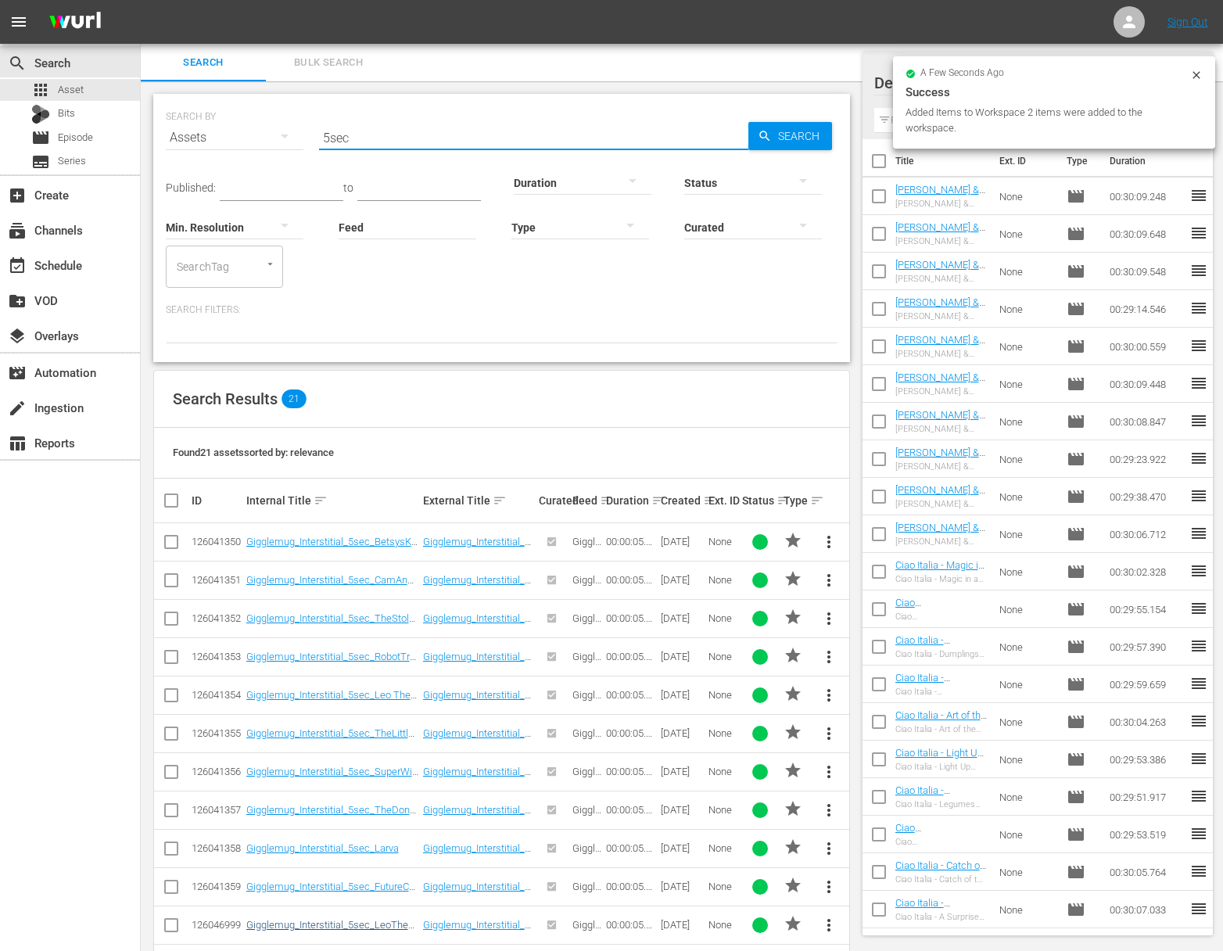
scroll to position [404, 0]
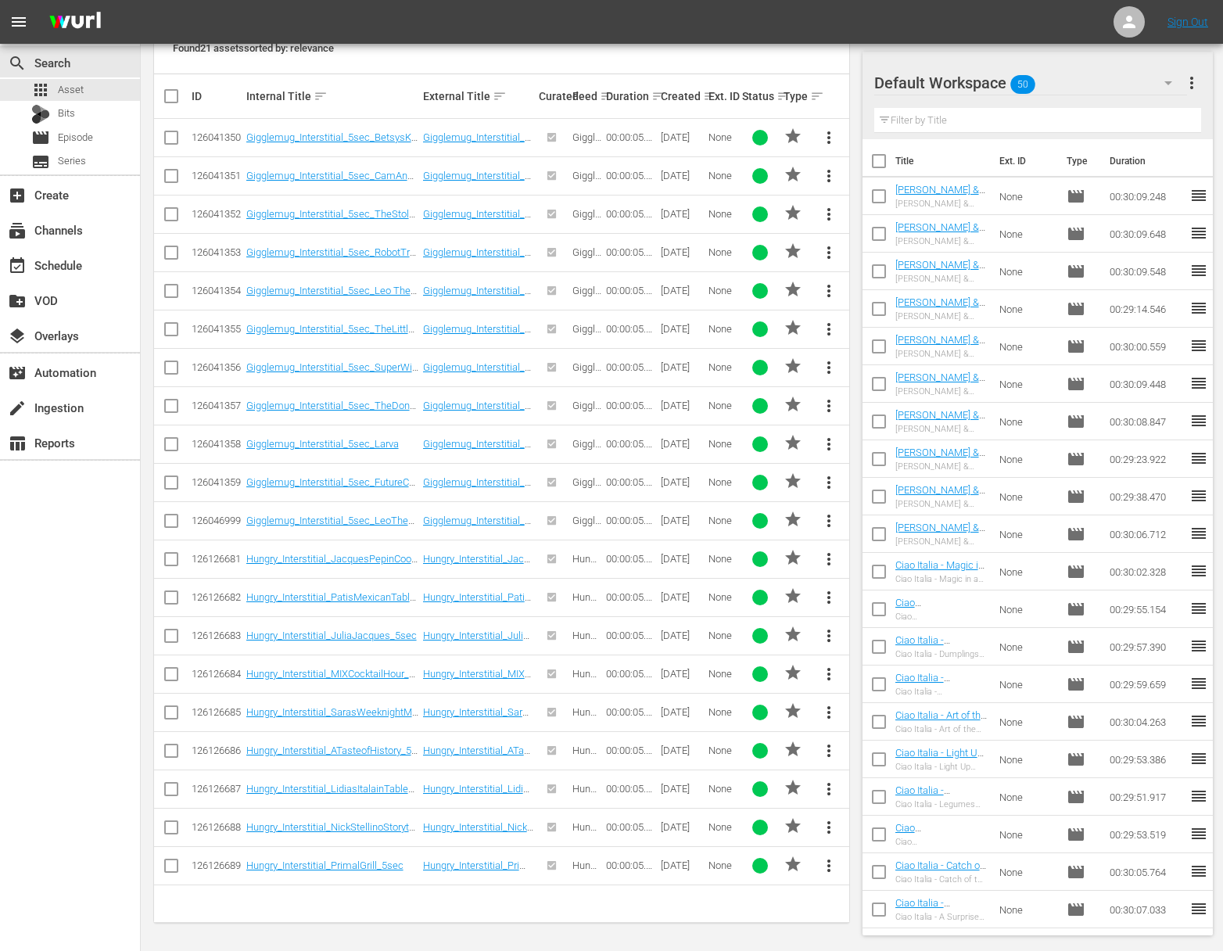
click at [178, 867] on input "checkbox" at bounding box center [171, 869] width 19 height 19
checkbox input "true"
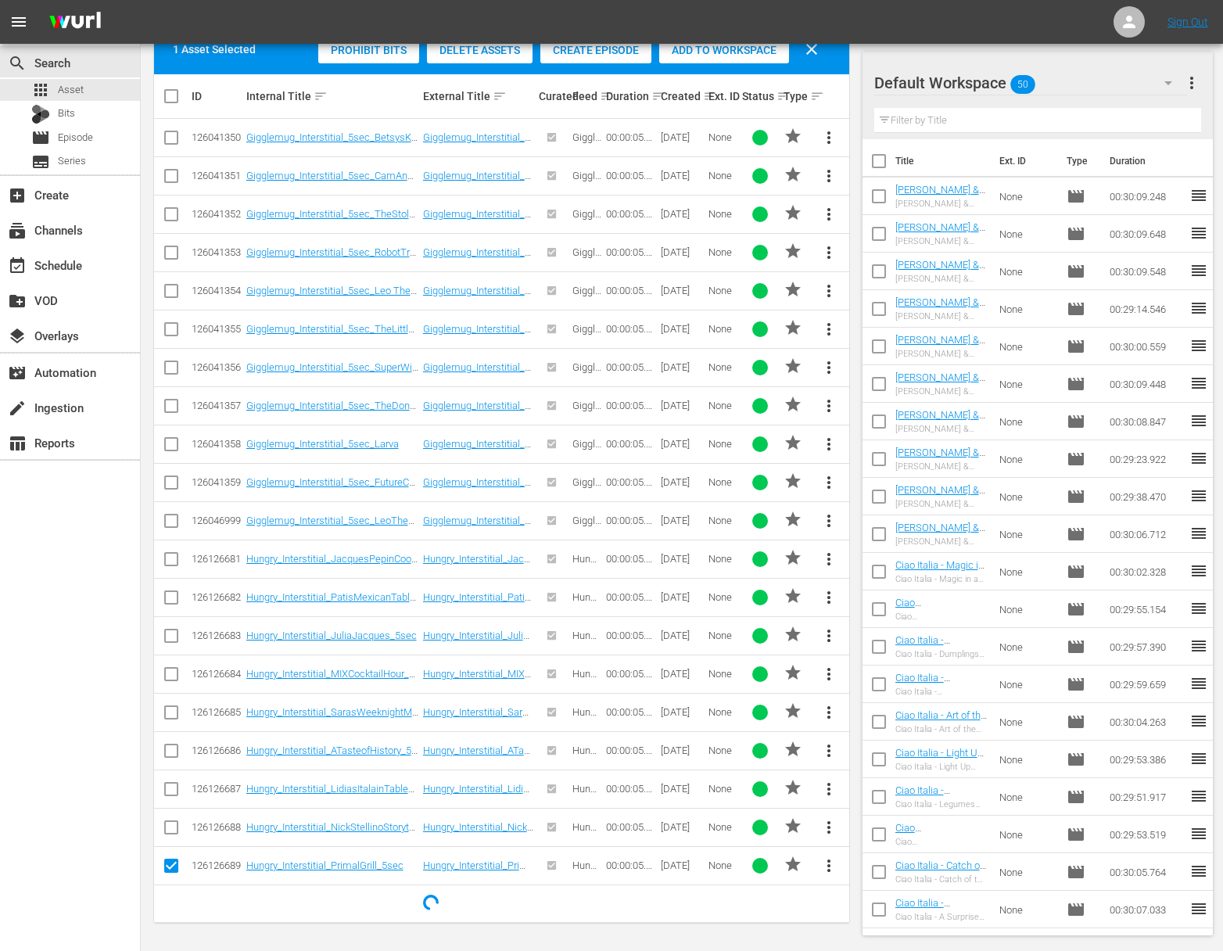
scroll to position [0, 0]
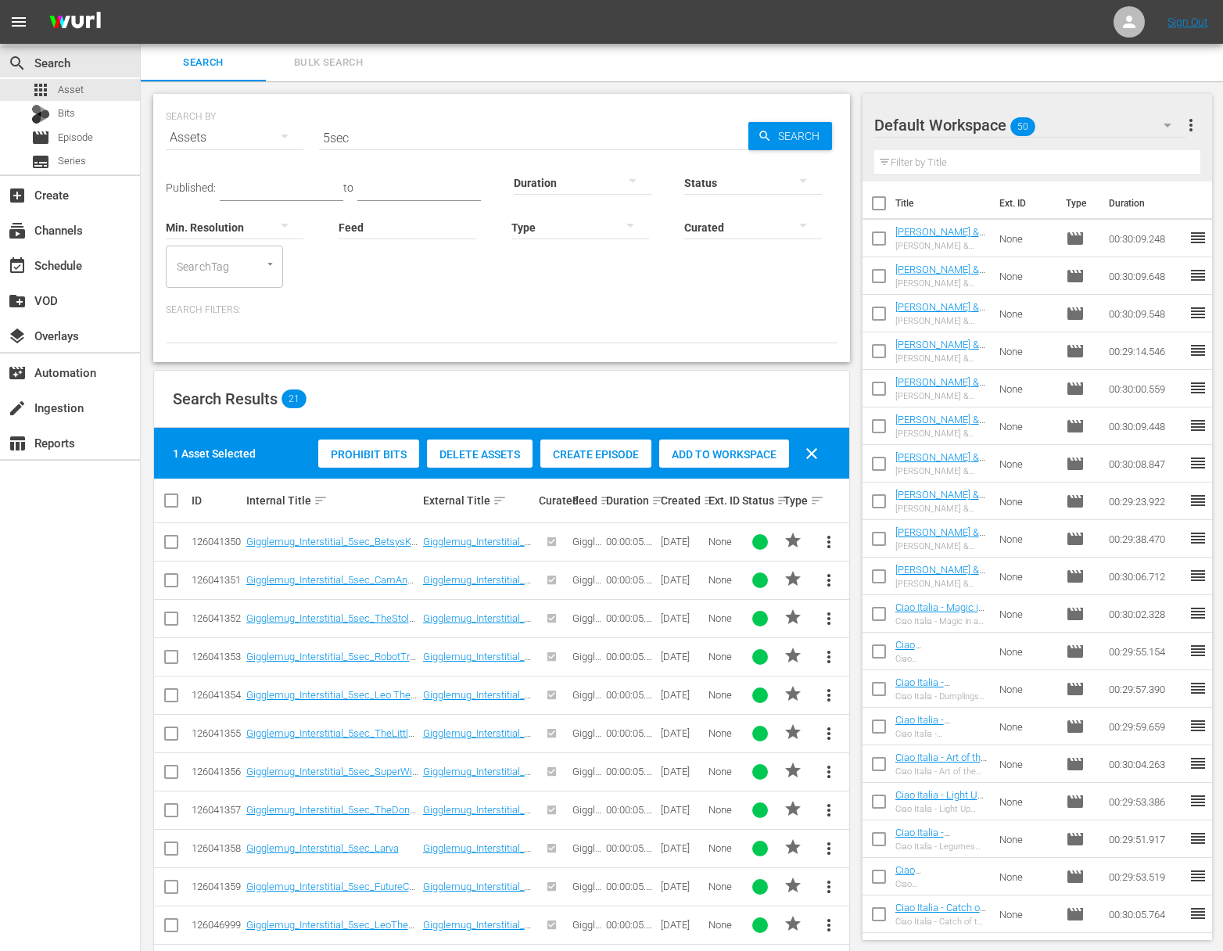
click at [687, 459] on span "Add to Workspace" at bounding box center [724, 454] width 130 height 13
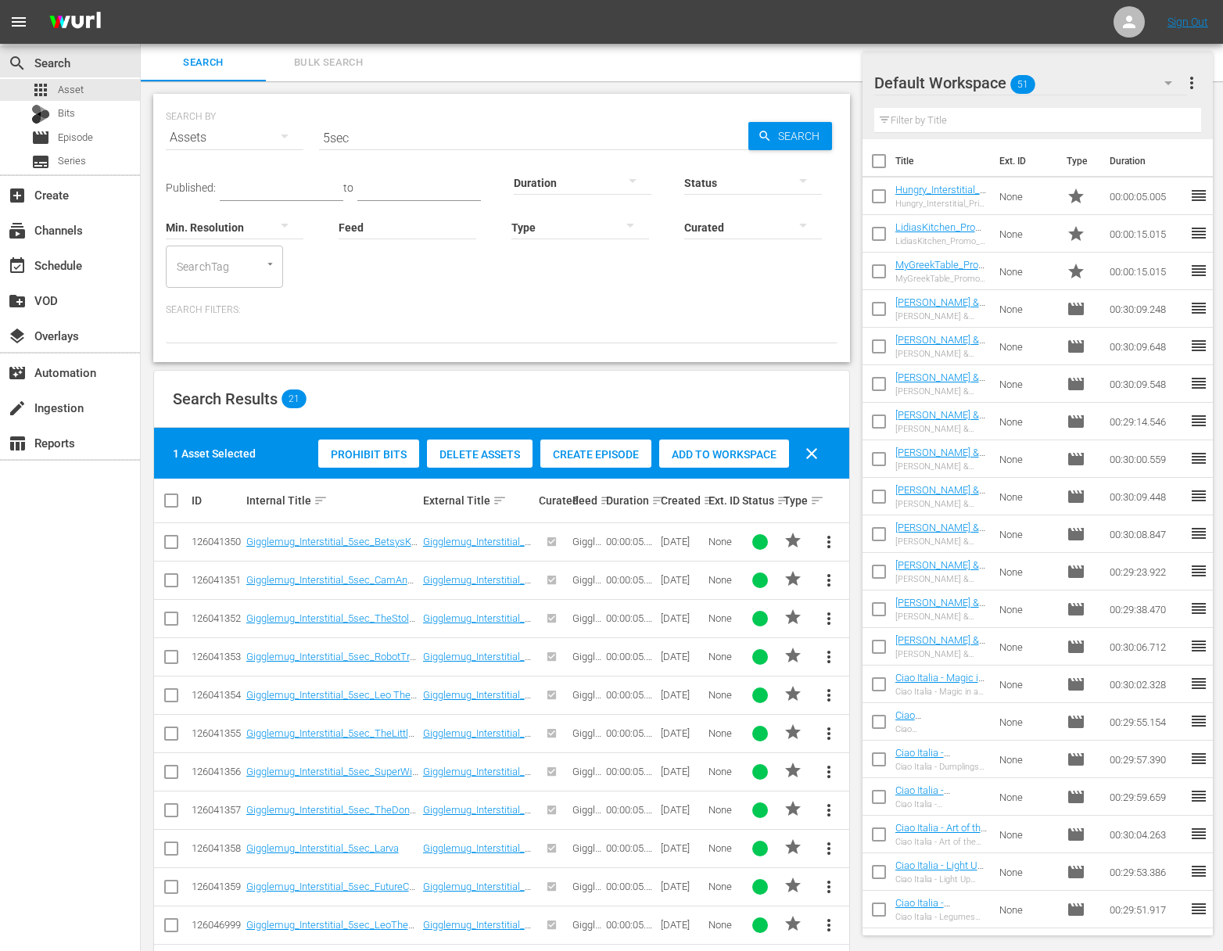
scroll to position [405, 0]
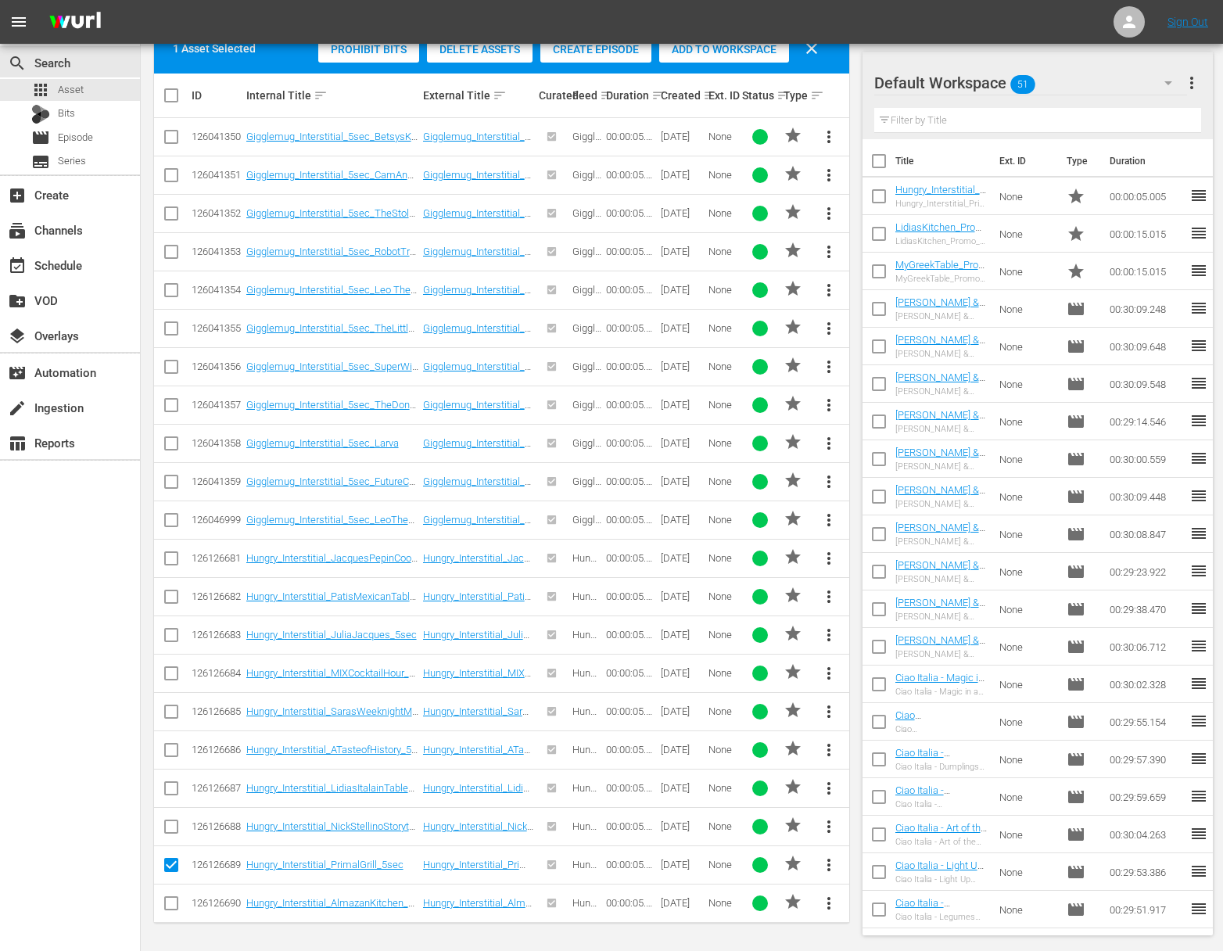
click at [174, 827] on input "checkbox" at bounding box center [171, 829] width 19 height 19
checkbox input "true"
click at [714, 56] on div "Add to Workspace" at bounding box center [724, 49] width 130 height 30
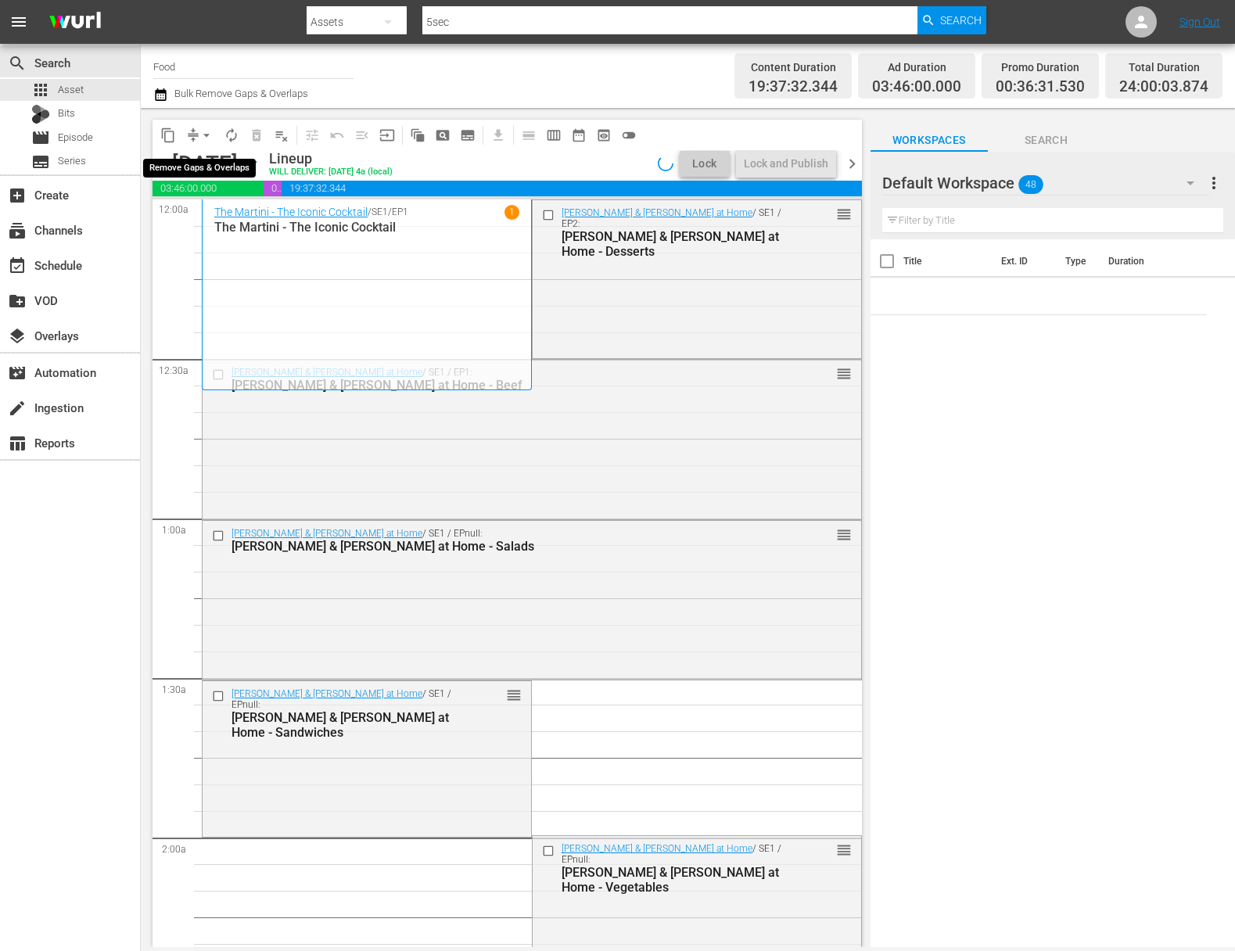
click at [201, 132] on span "arrow_drop_down" at bounding box center [207, 135] width 16 height 16
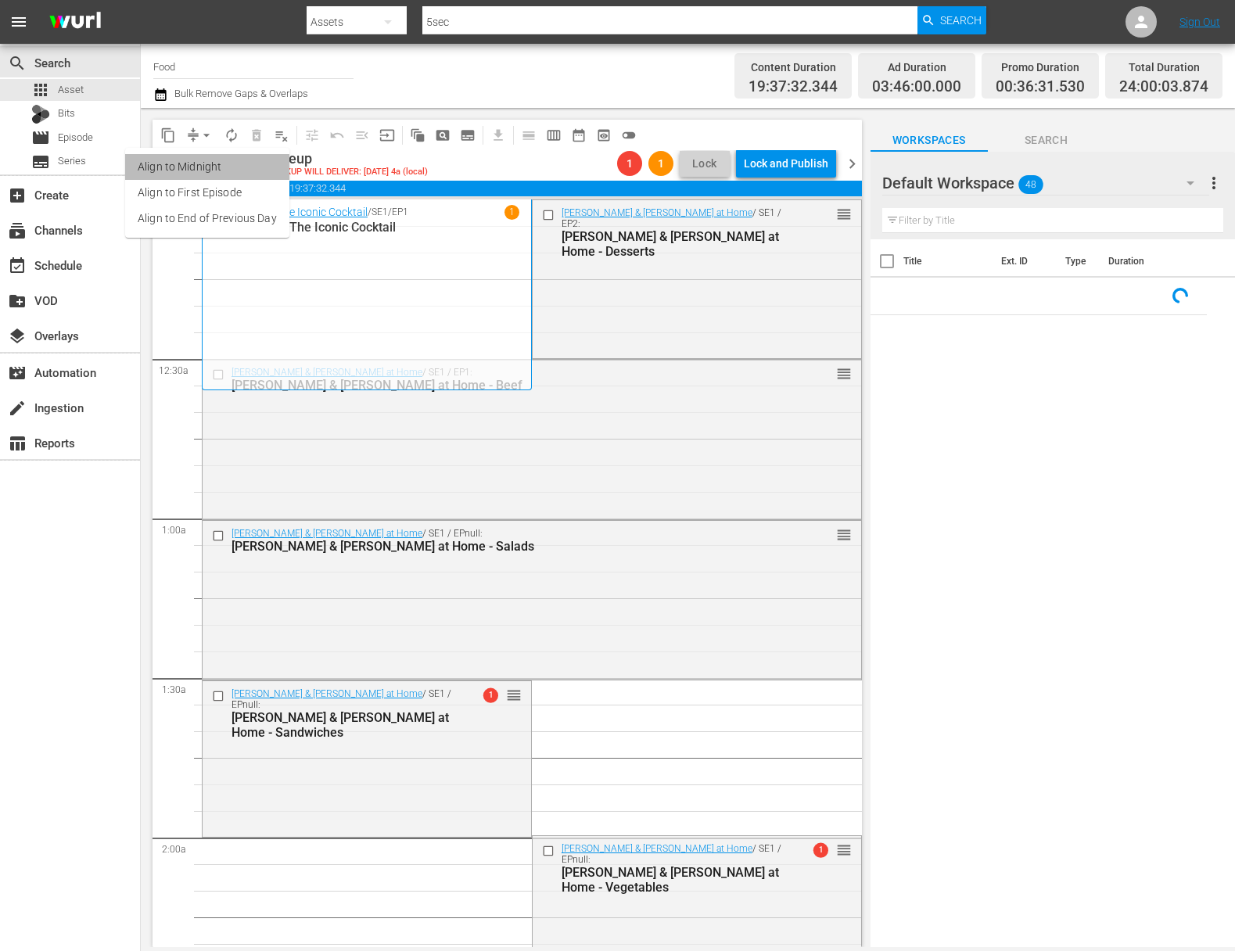
click at [210, 165] on li "Align to Midnight" at bounding box center [207, 167] width 164 height 26
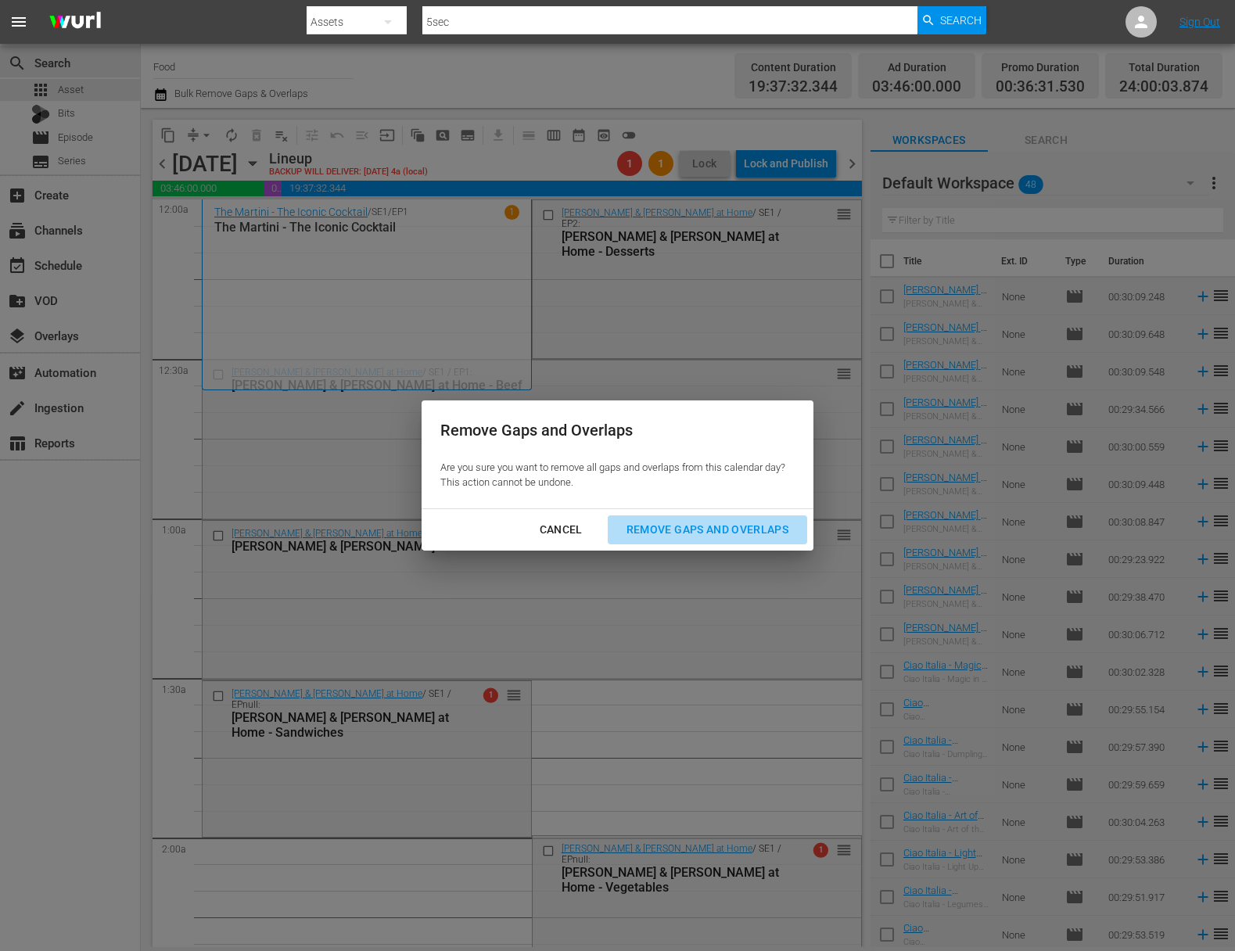
click at [732, 527] on div "Remove Gaps and Overlaps" at bounding box center [707, 530] width 187 height 20
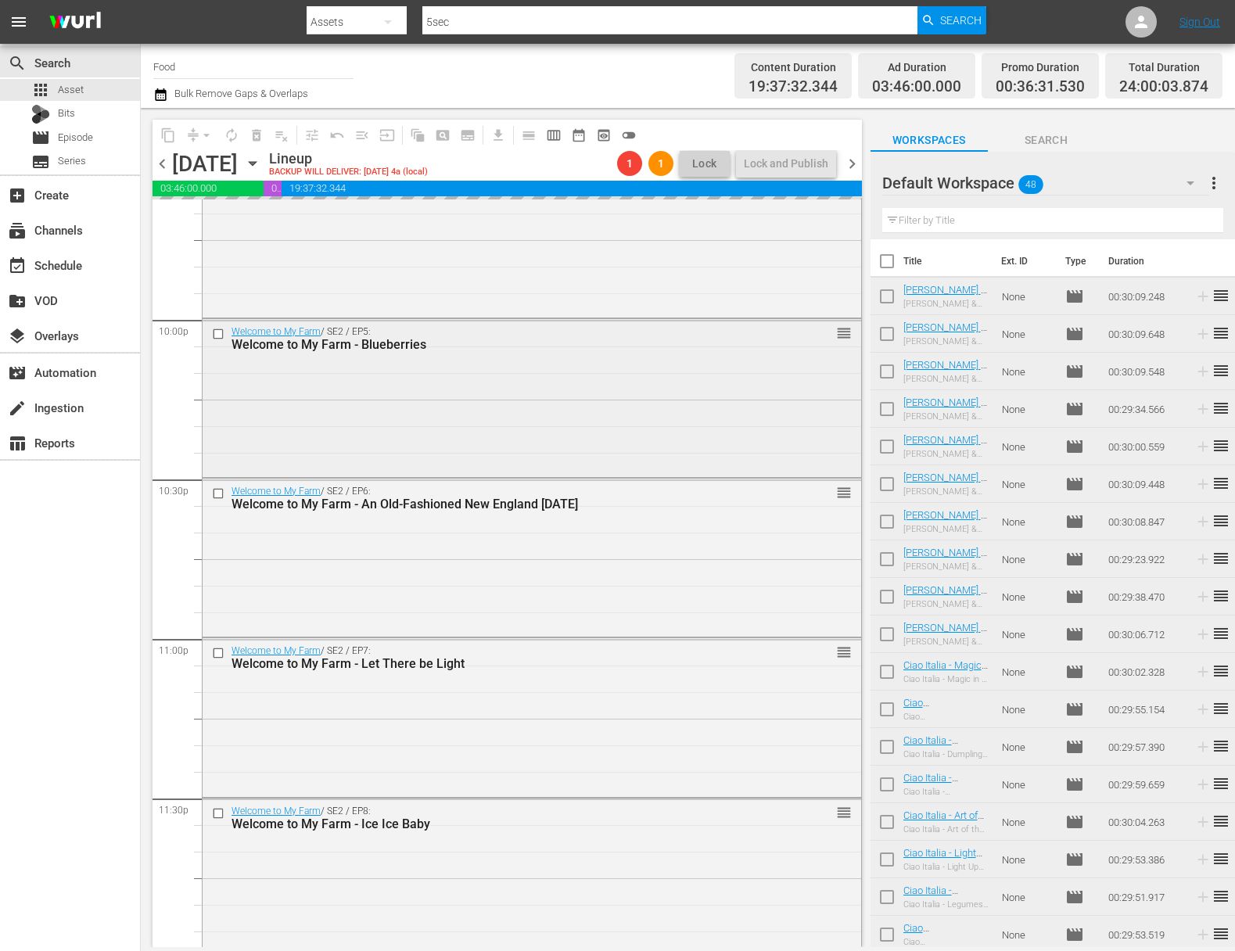
scroll to position [6910, 0]
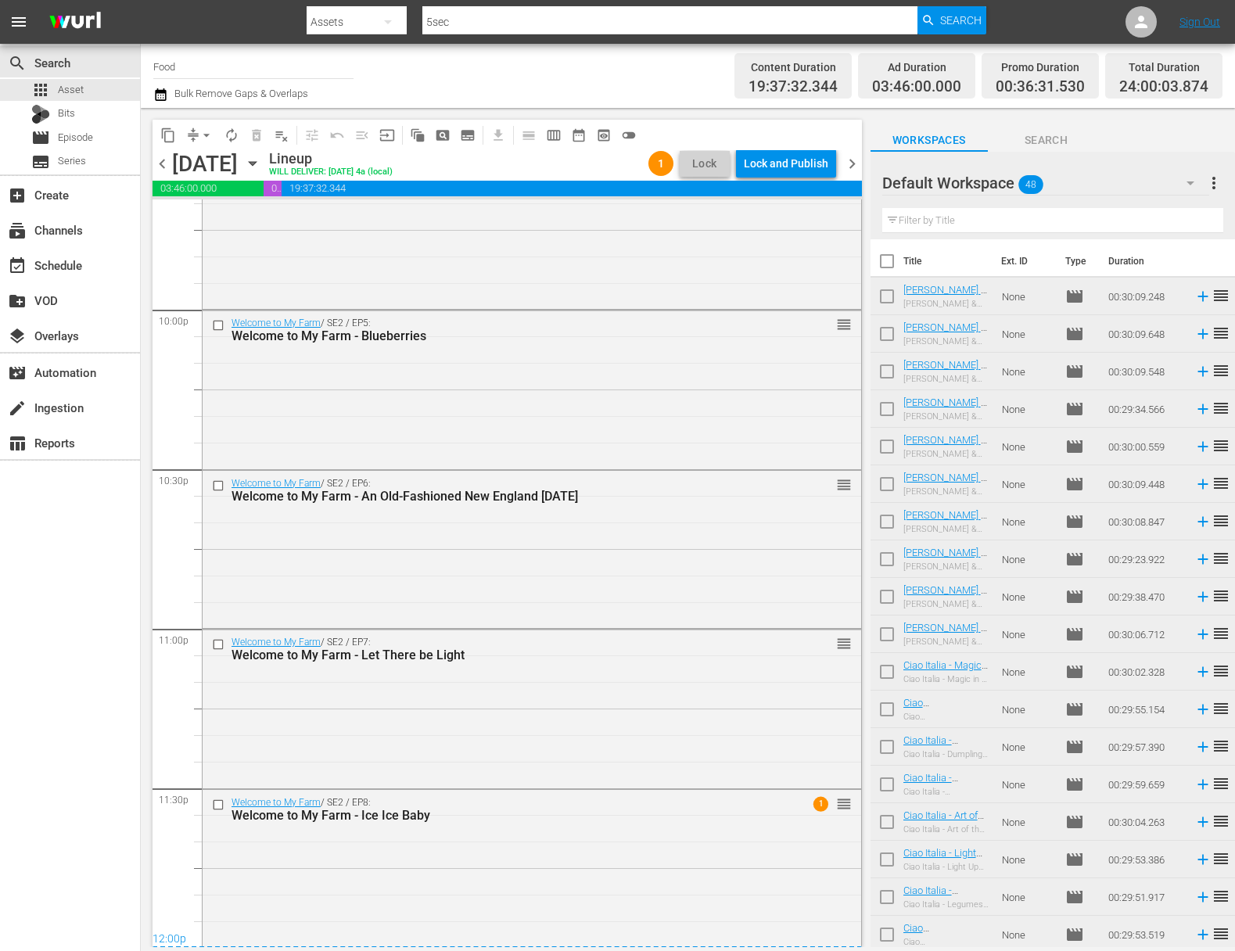
click at [785, 167] on div "Lock and Publish" at bounding box center [786, 163] width 84 height 28
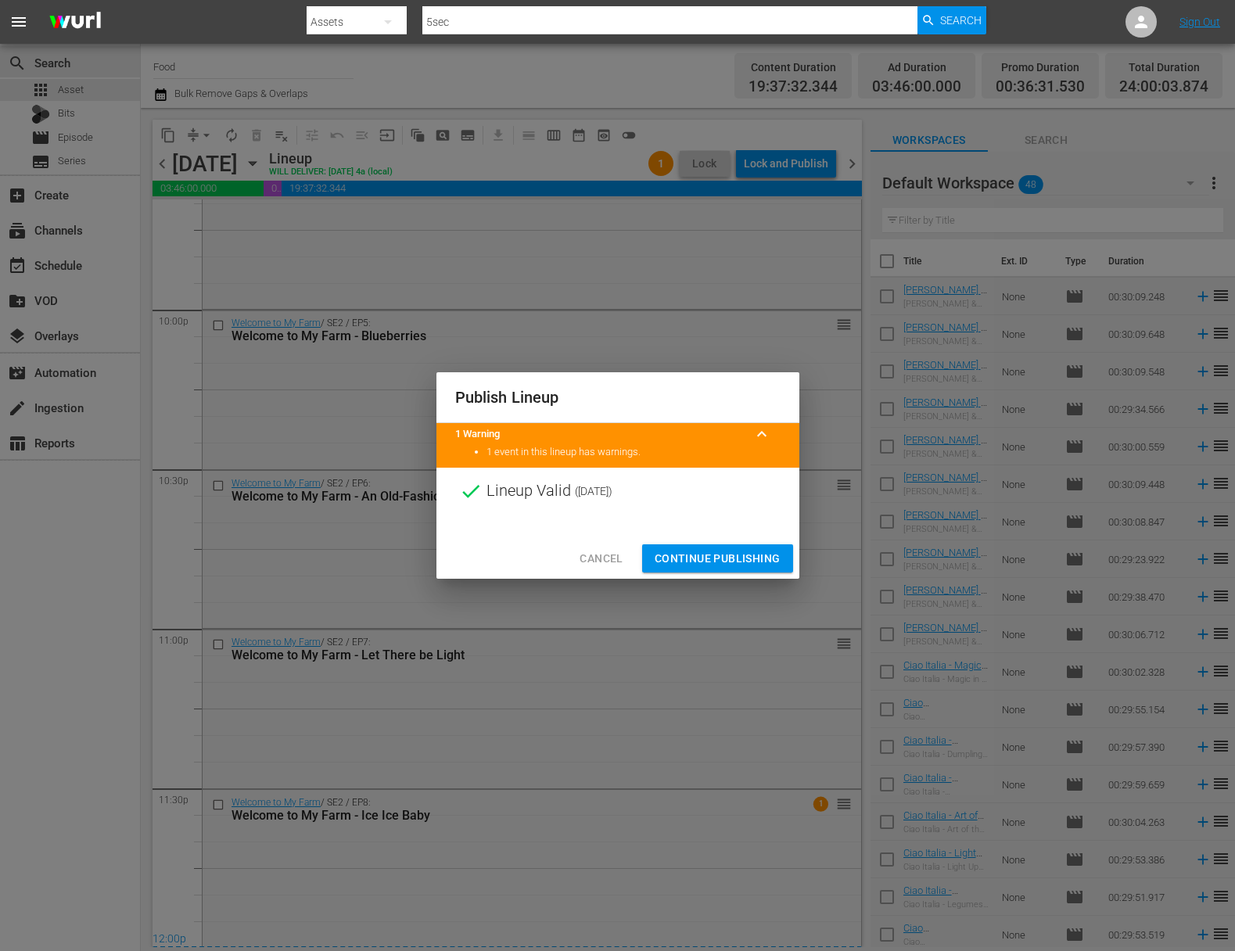
click at [721, 566] on span "Continue Publishing" at bounding box center [718, 559] width 126 height 20
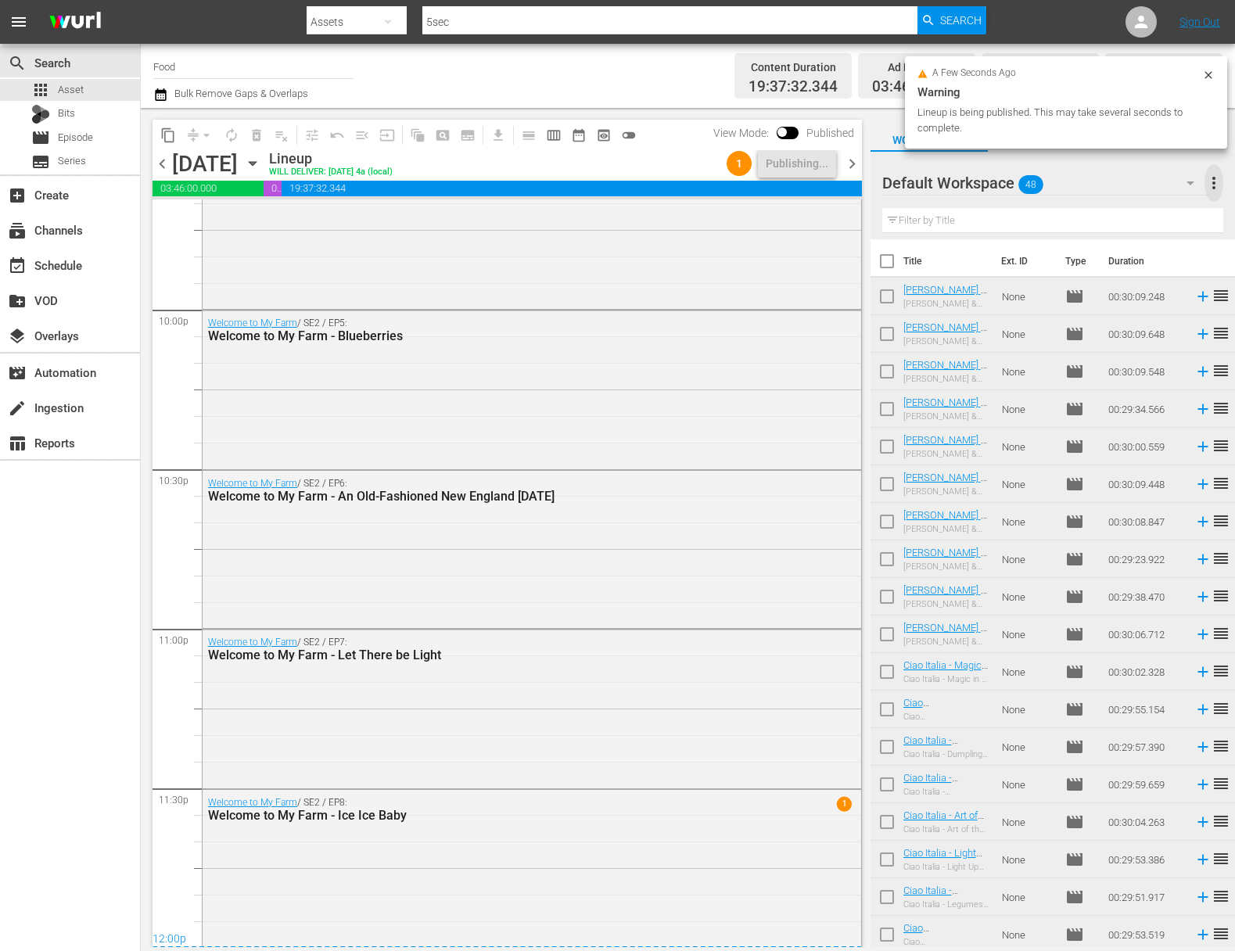
click at [1219, 188] on span "more_vert" at bounding box center [1214, 183] width 19 height 19
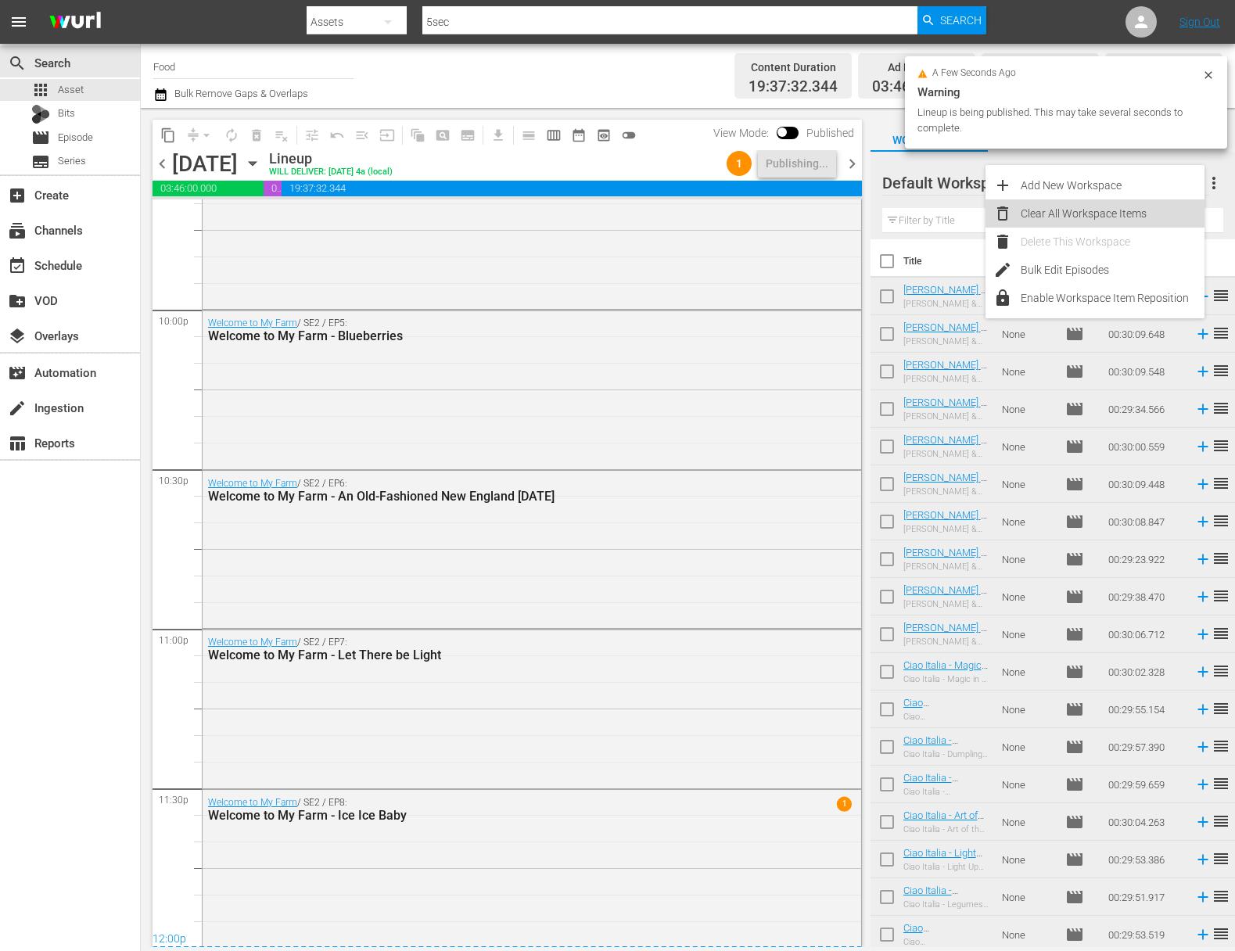
click at [1110, 220] on div "Clear All Workspace Items" at bounding box center [1113, 213] width 184 height 28
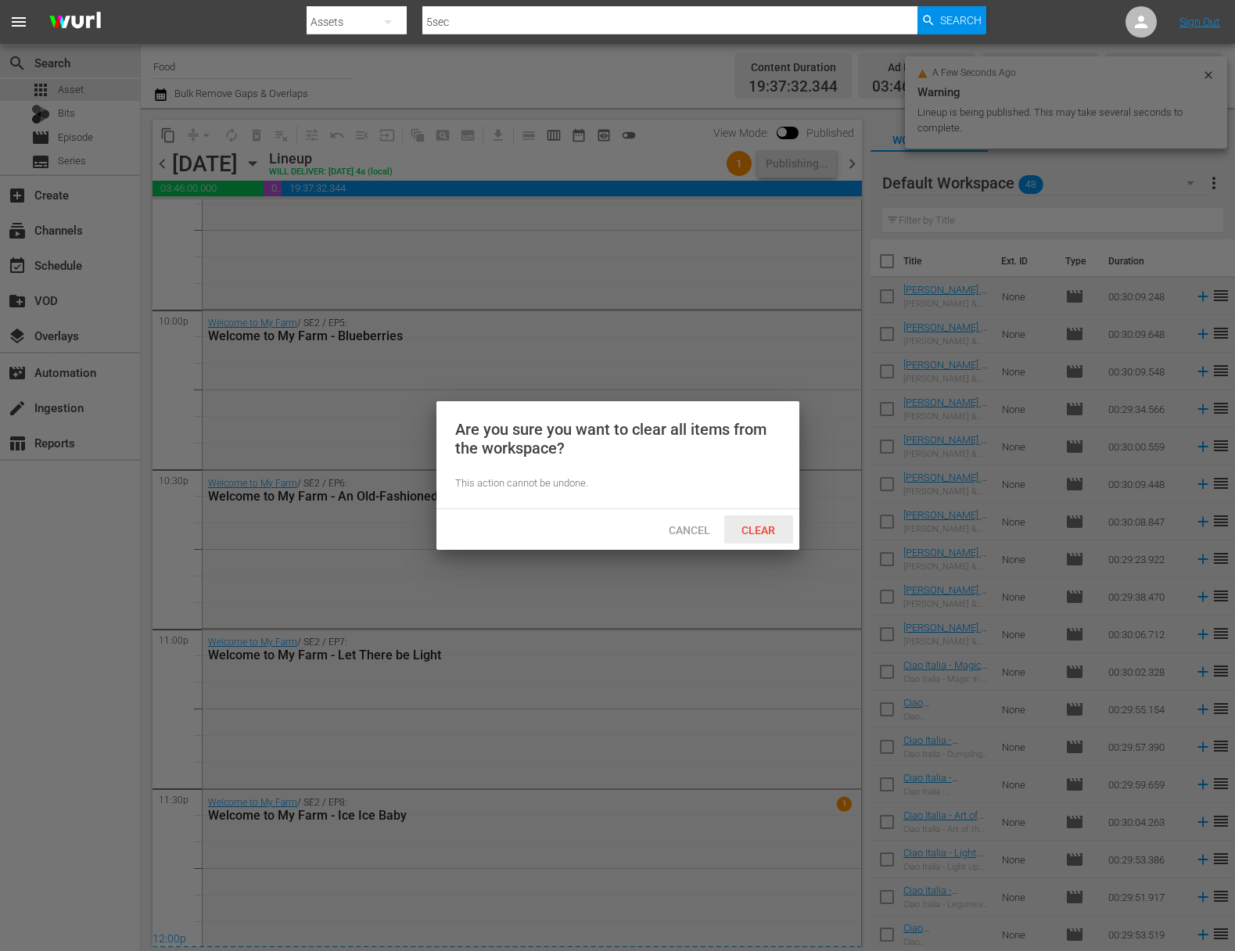
click at [764, 532] on span "Clear" at bounding box center [758, 530] width 59 height 13
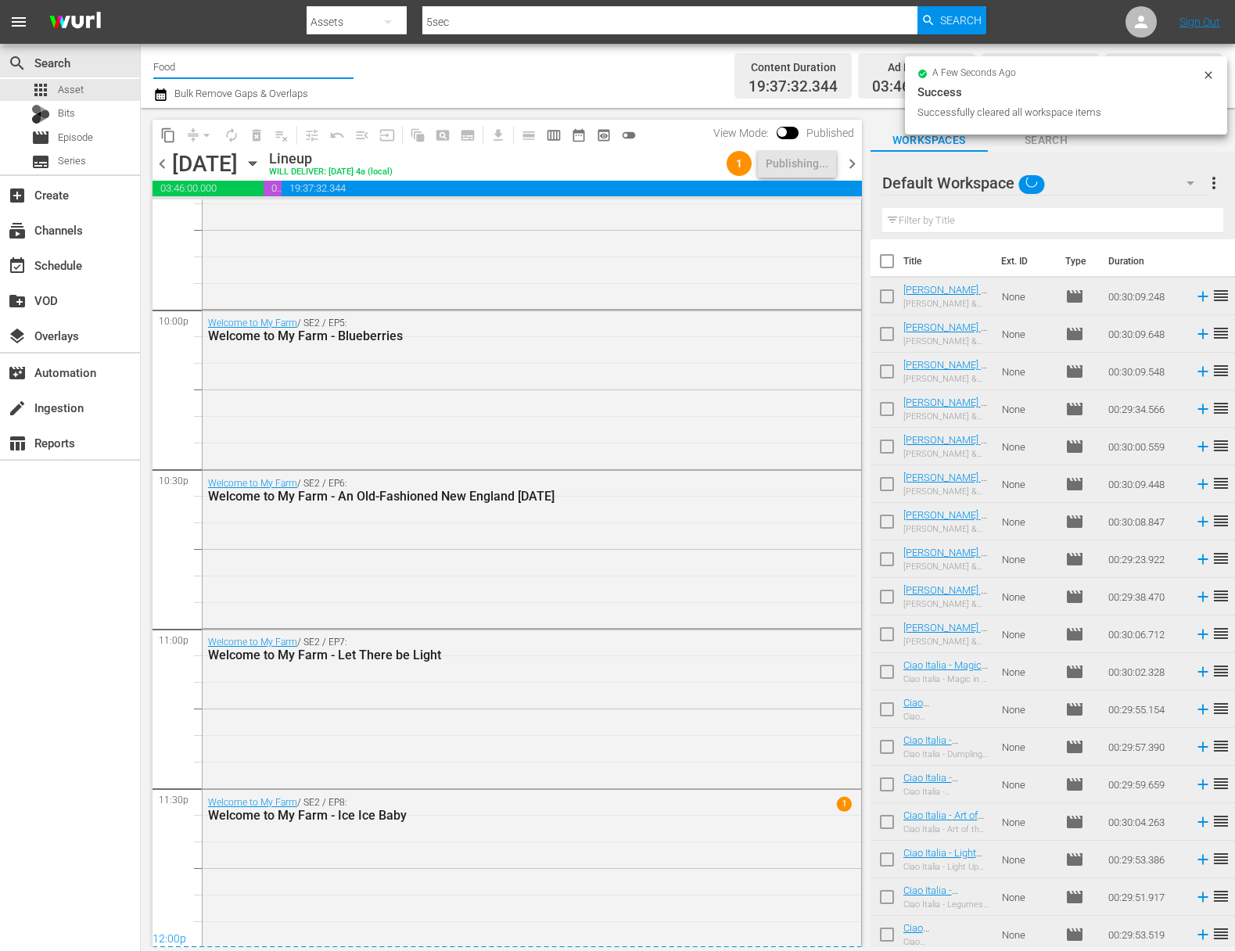
click at [185, 71] on input "Food" at bounding box center [253, 67] width 200 height 38
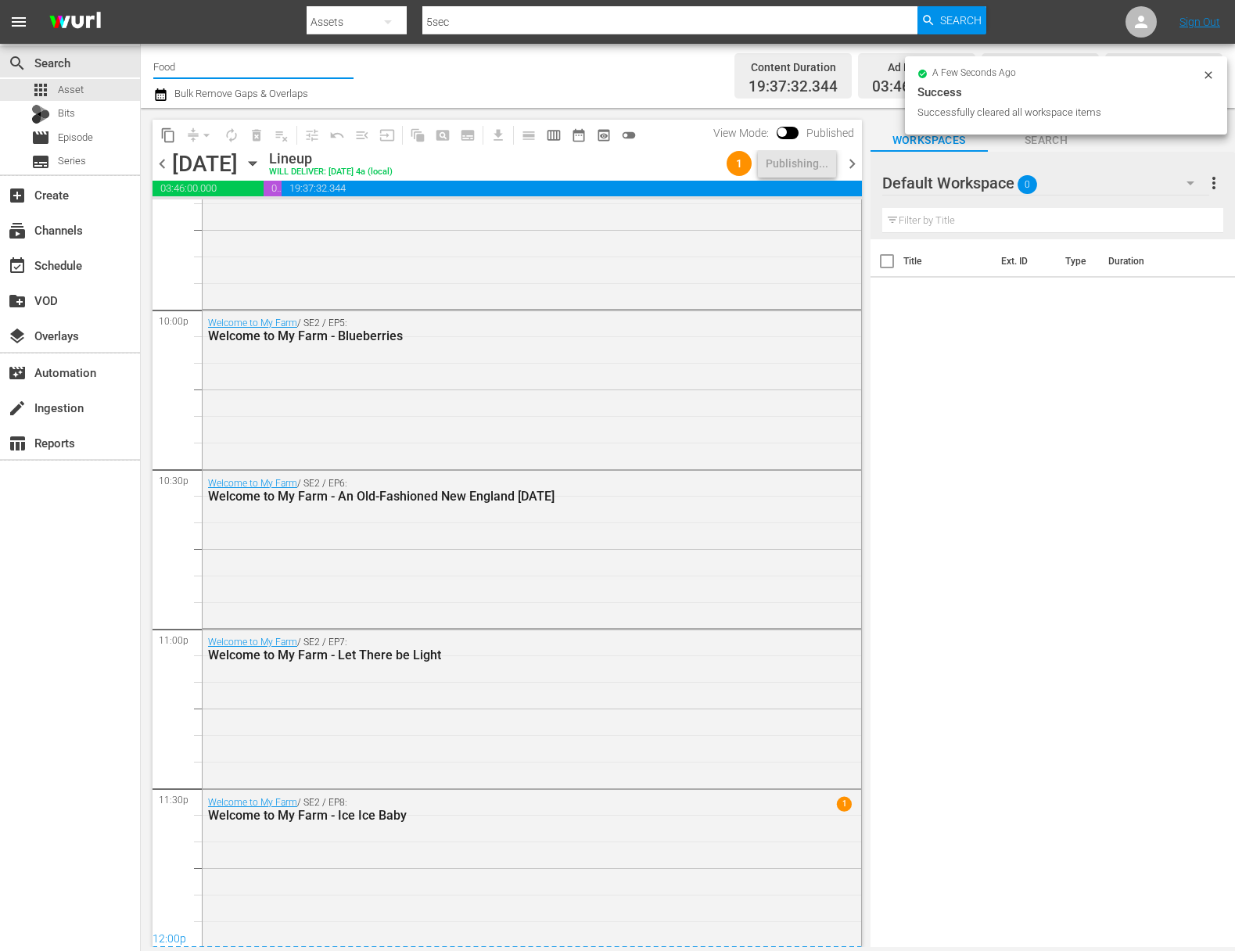
click at [261, 163] on icon "button" at bounding box center [252, 163] width 17 height 17
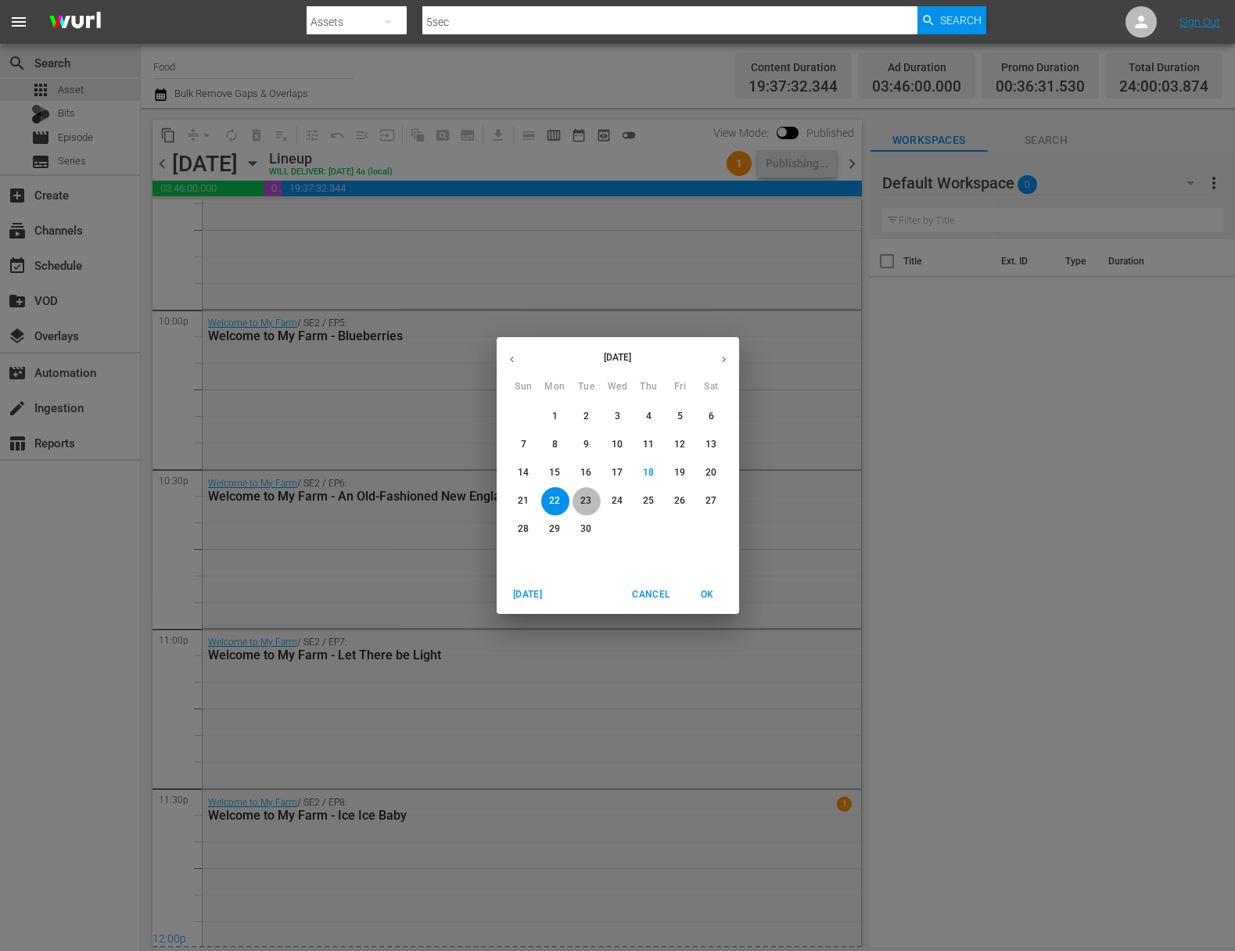
click at [587, 504] on p "23" at bounding box center [585, 500] width 11 height 13
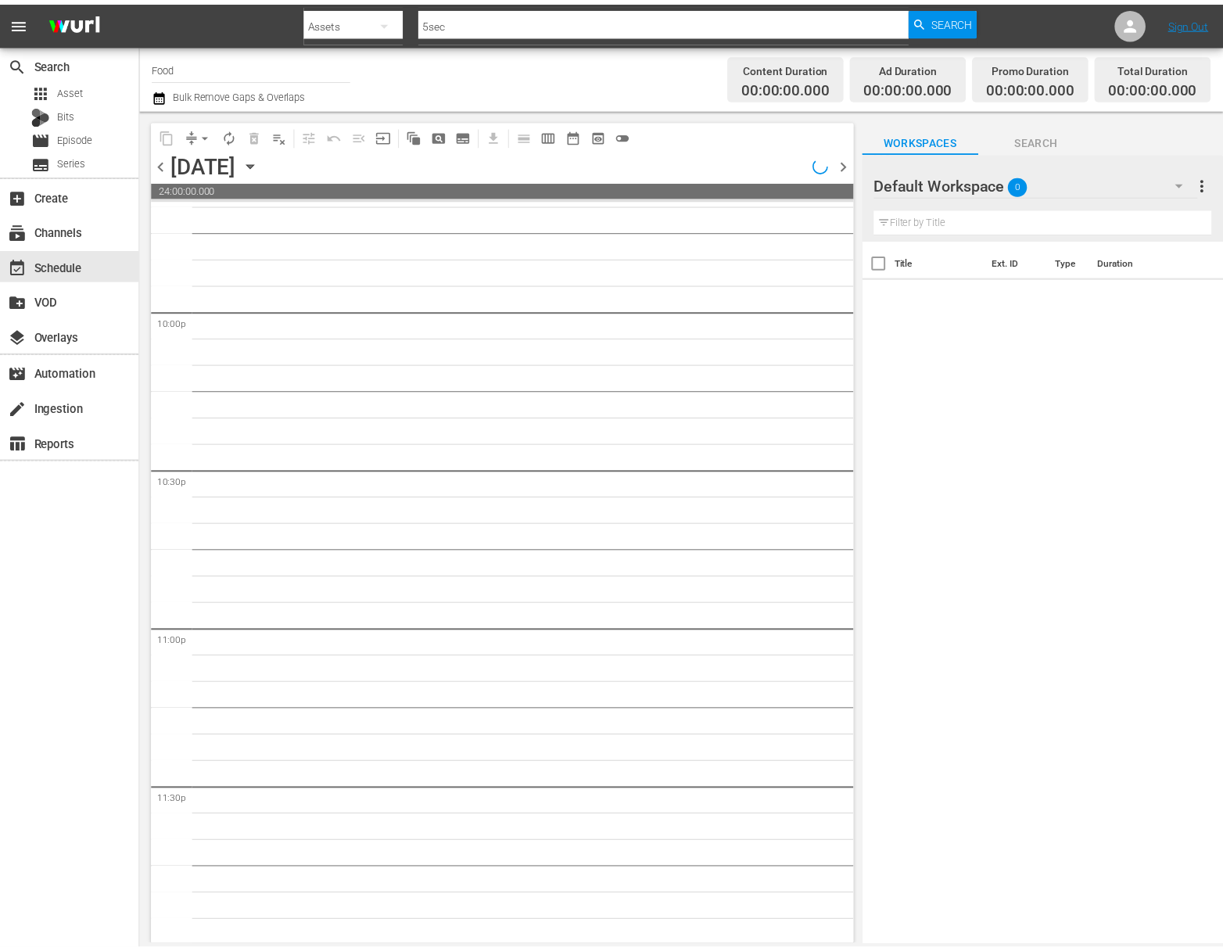
scroll to position [6910, 0]
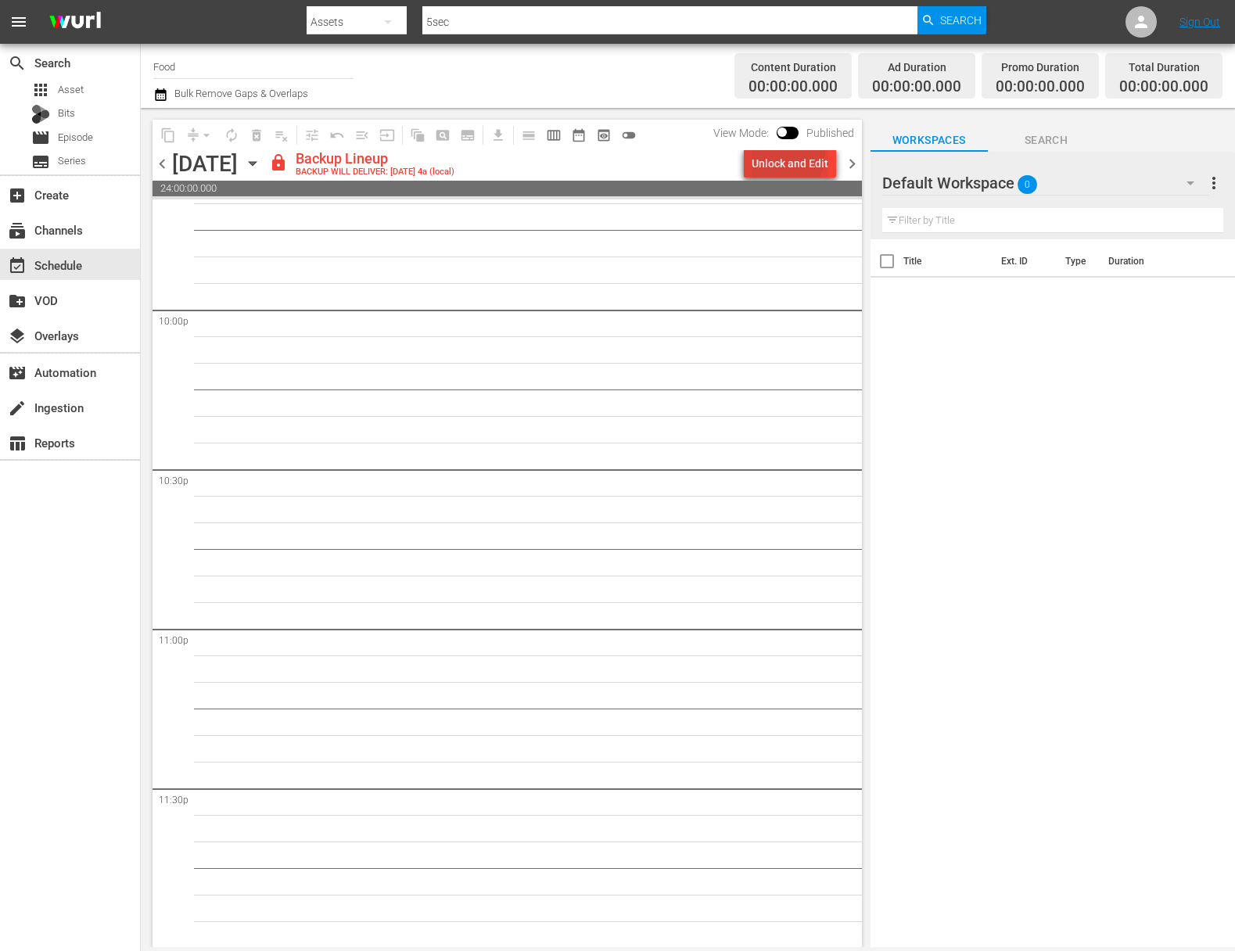
click at [769, 152] on div "Unlock and Edit" at bounding box center [790, 163] width 77 height 28
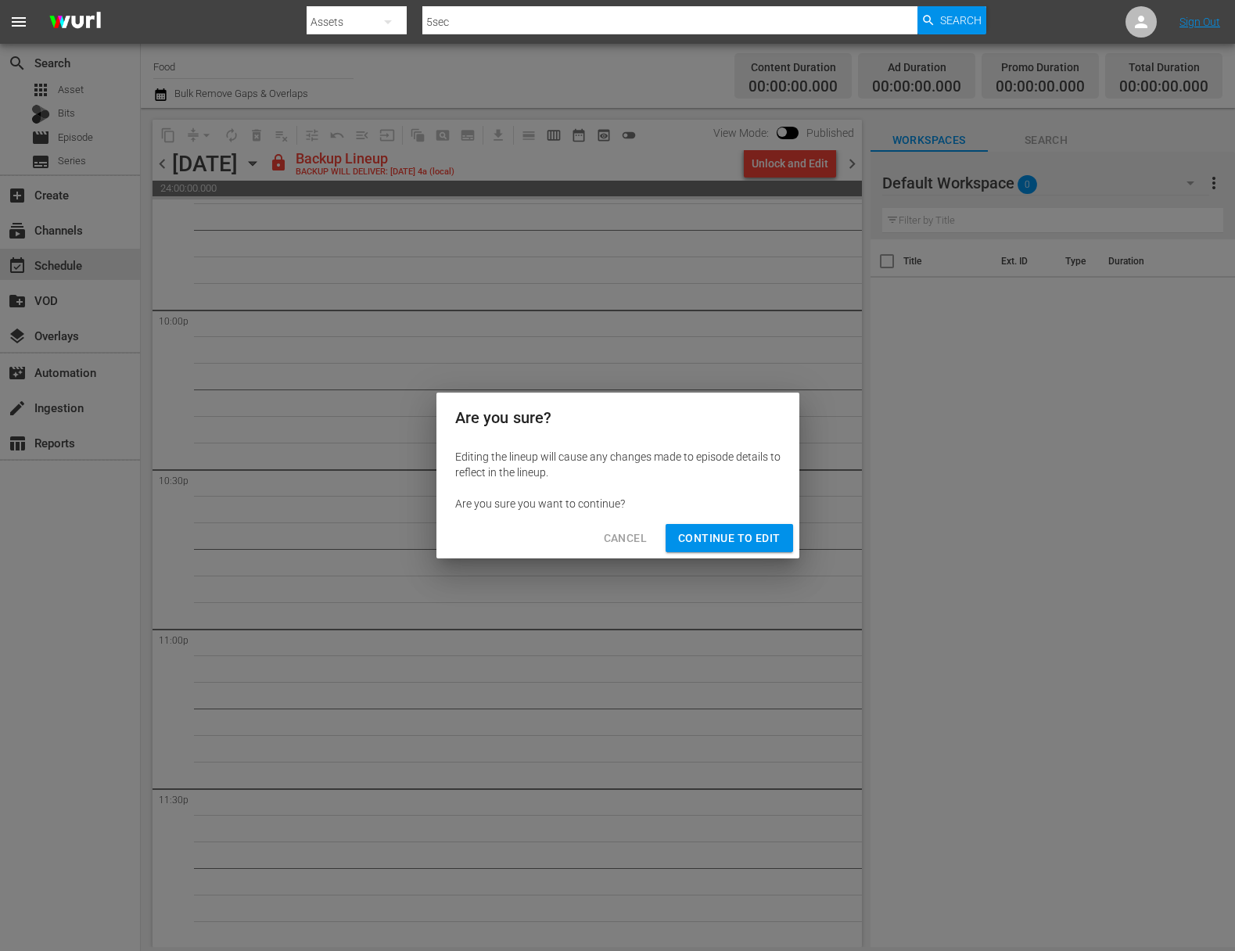
click at [735, 540] on span "Continue to Edit" at bounding box center [729, 539] width 102 height 20
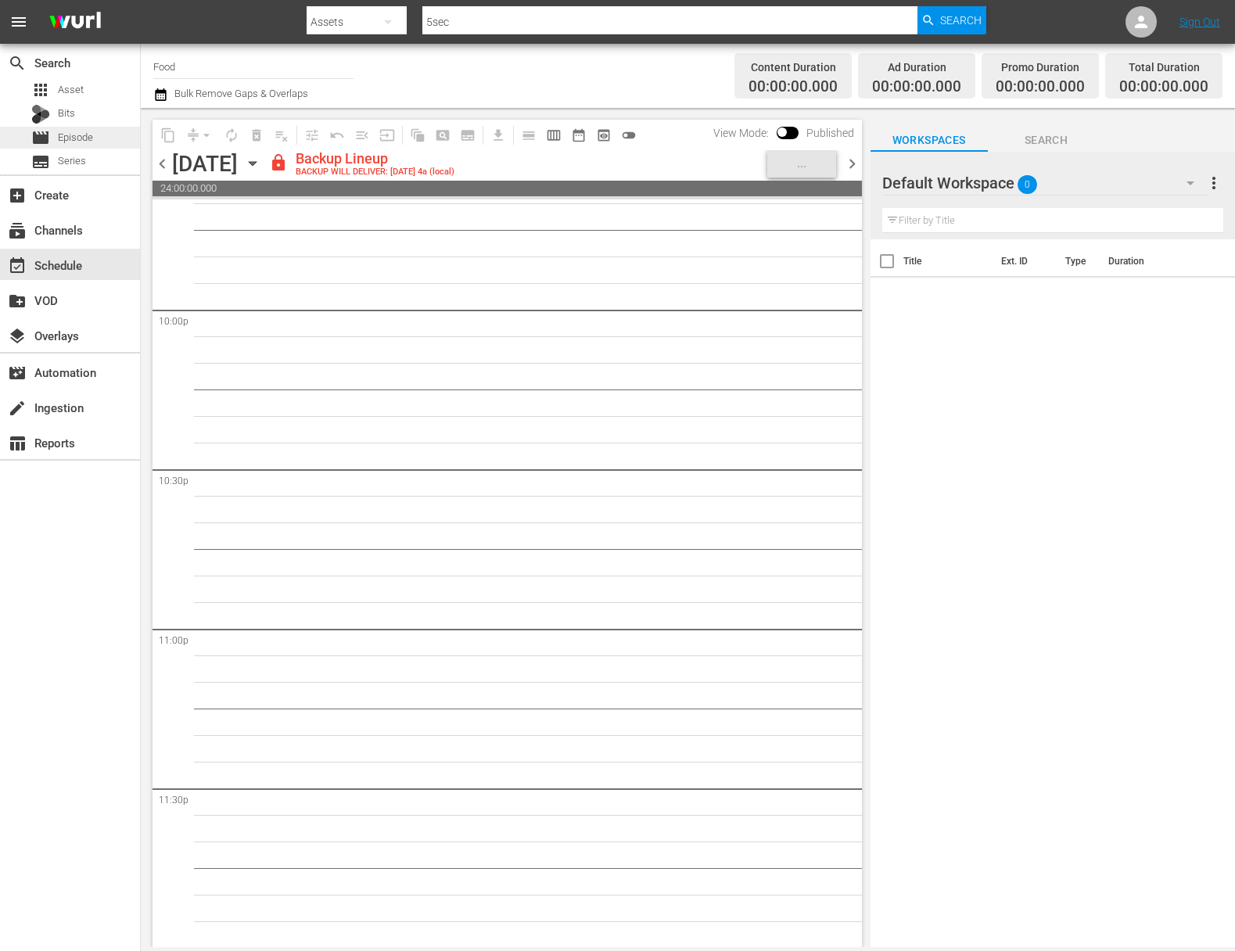
click at [101, 145] on div "movie Episode" at bounding box center [70, 138] width 140 height 22
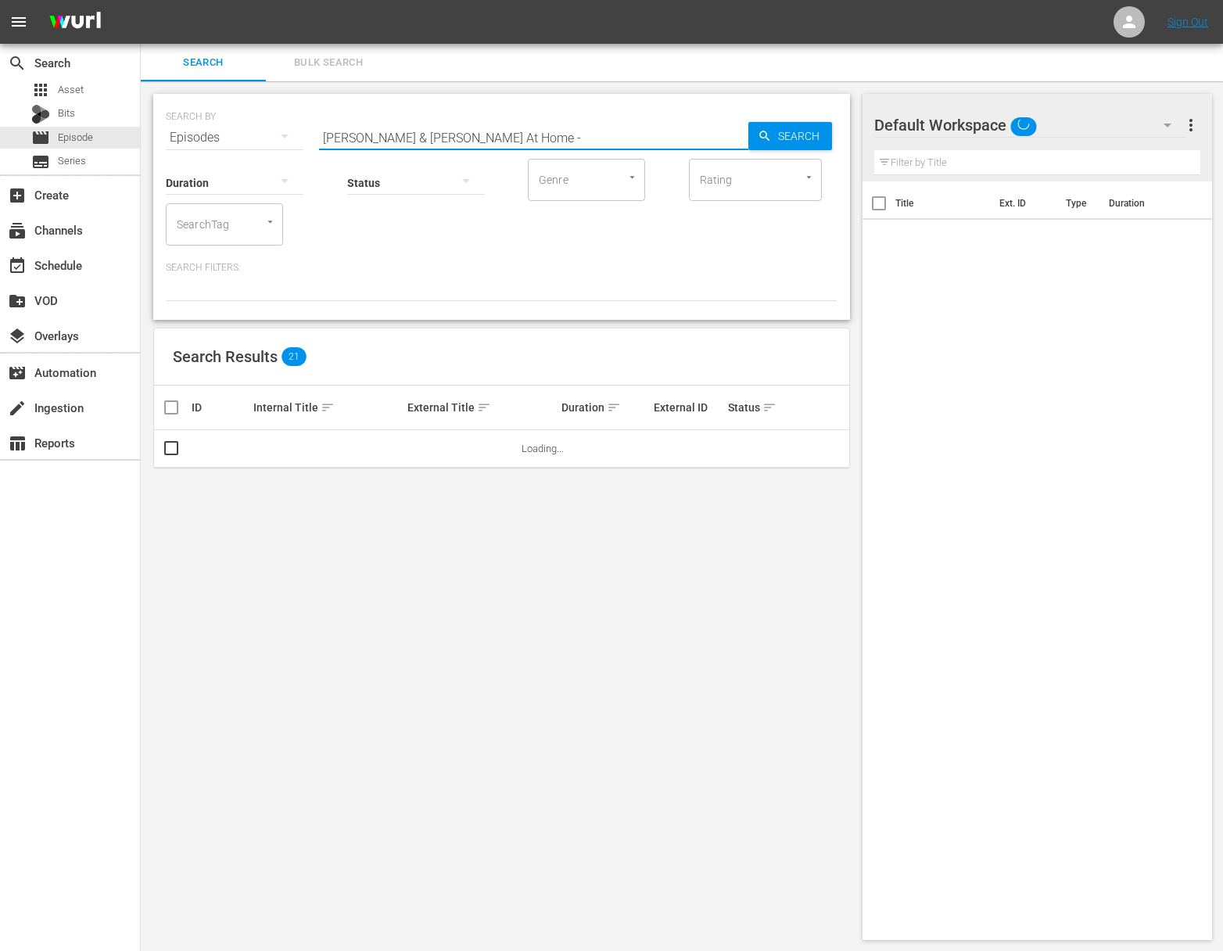
click at [673, 139] on input "Julia & Jacques Cooking At Home -" at bounding box center [533, 138] width 429 height 38
paste input "Pati's Mexican Table - Texas BBQ in the Orange Belt"
click at [794, 138] on span "Search" at bounding box center [802, 136] width 60 height 28
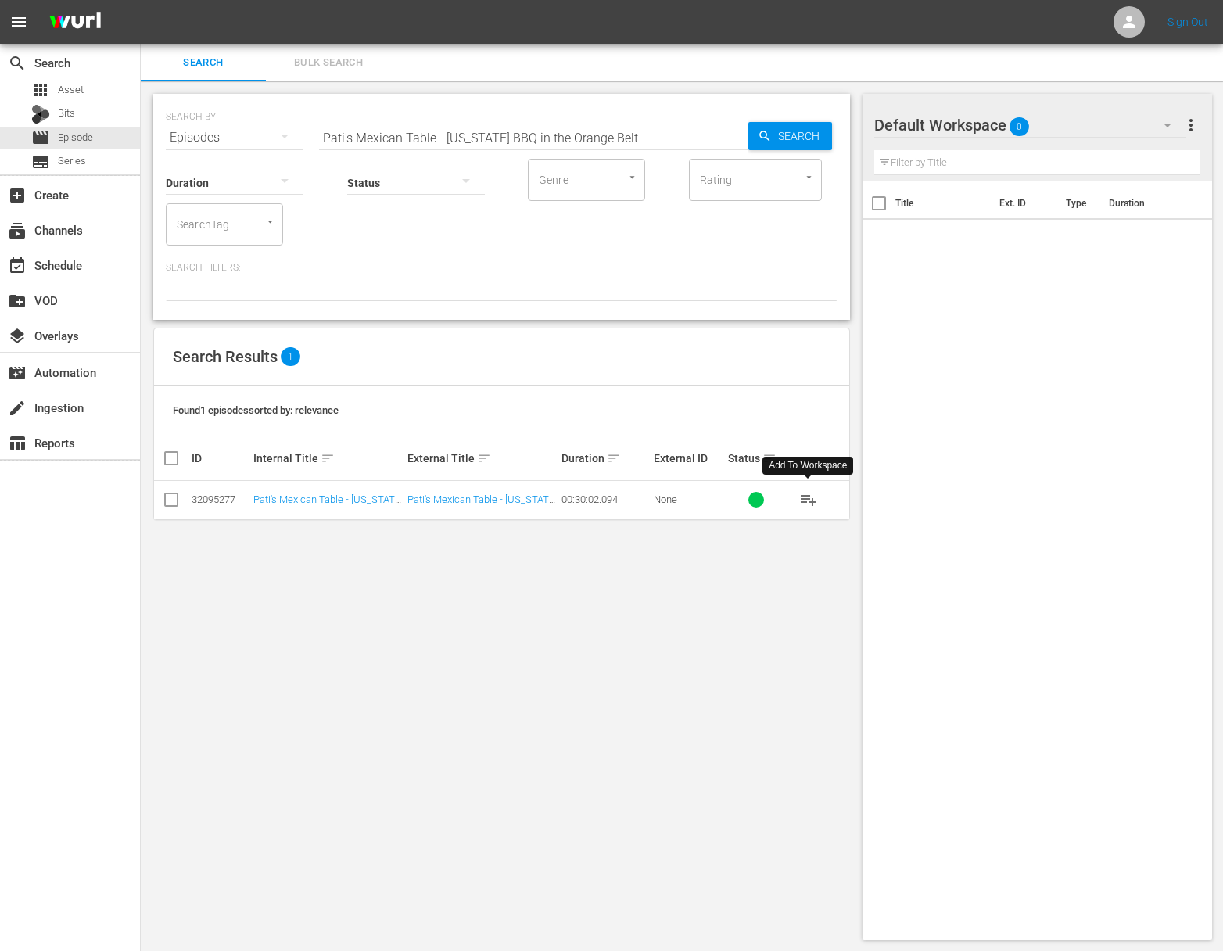
click at [812, 497] on span "playlist_add" at bounding box center [808, 499] width 19 height 19
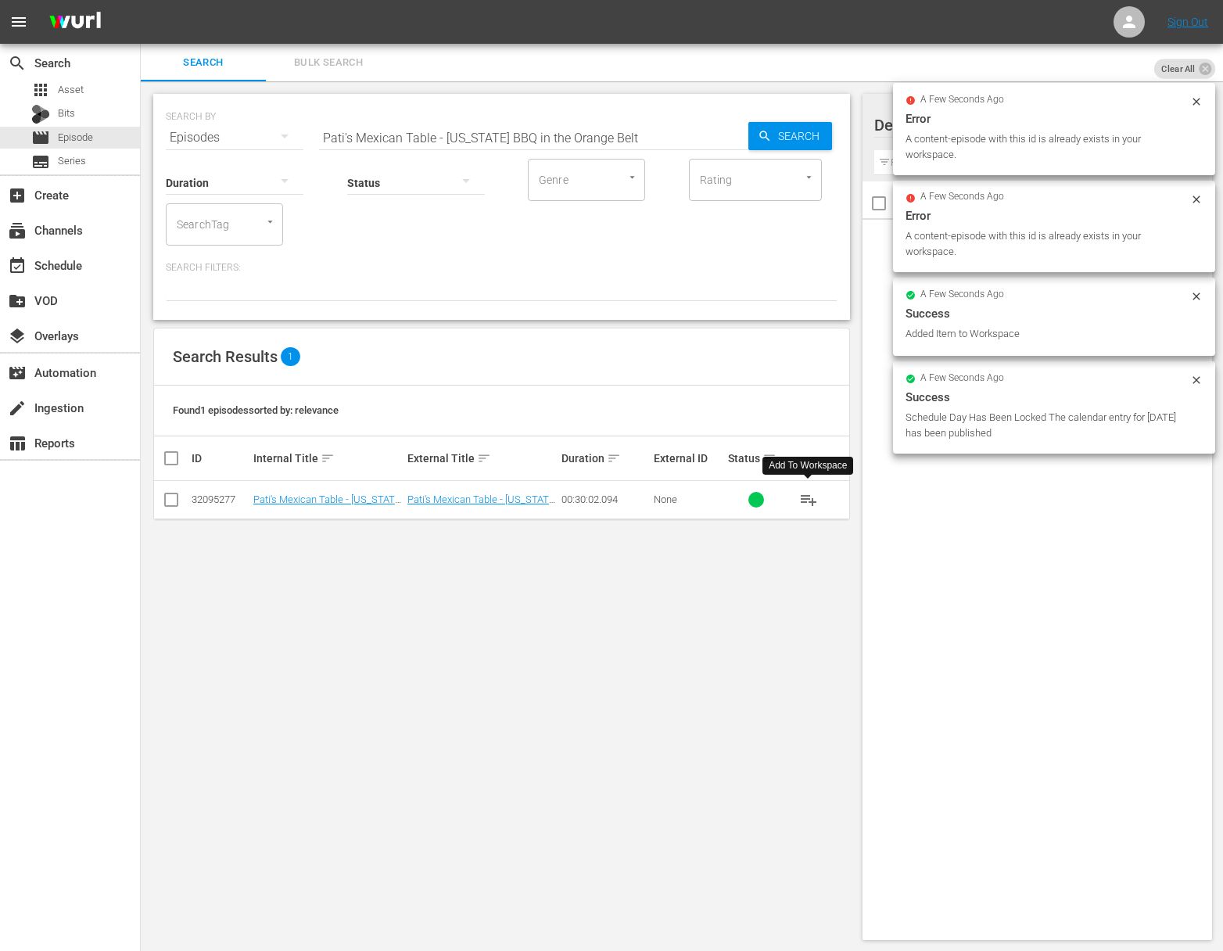
click at [570, 149] on hr at bounding box center [533, 149] width 429 height 1
click at [577, 139] on input "Pati's Mexican Table - Texas BBQ in the Orange Belt" at bounding box center [533, 138] width 429 height 38
paste input "Cantina Culture and the Morning After"
type input "Pati's Mexican Table - Cantina Culture and the Morning After"
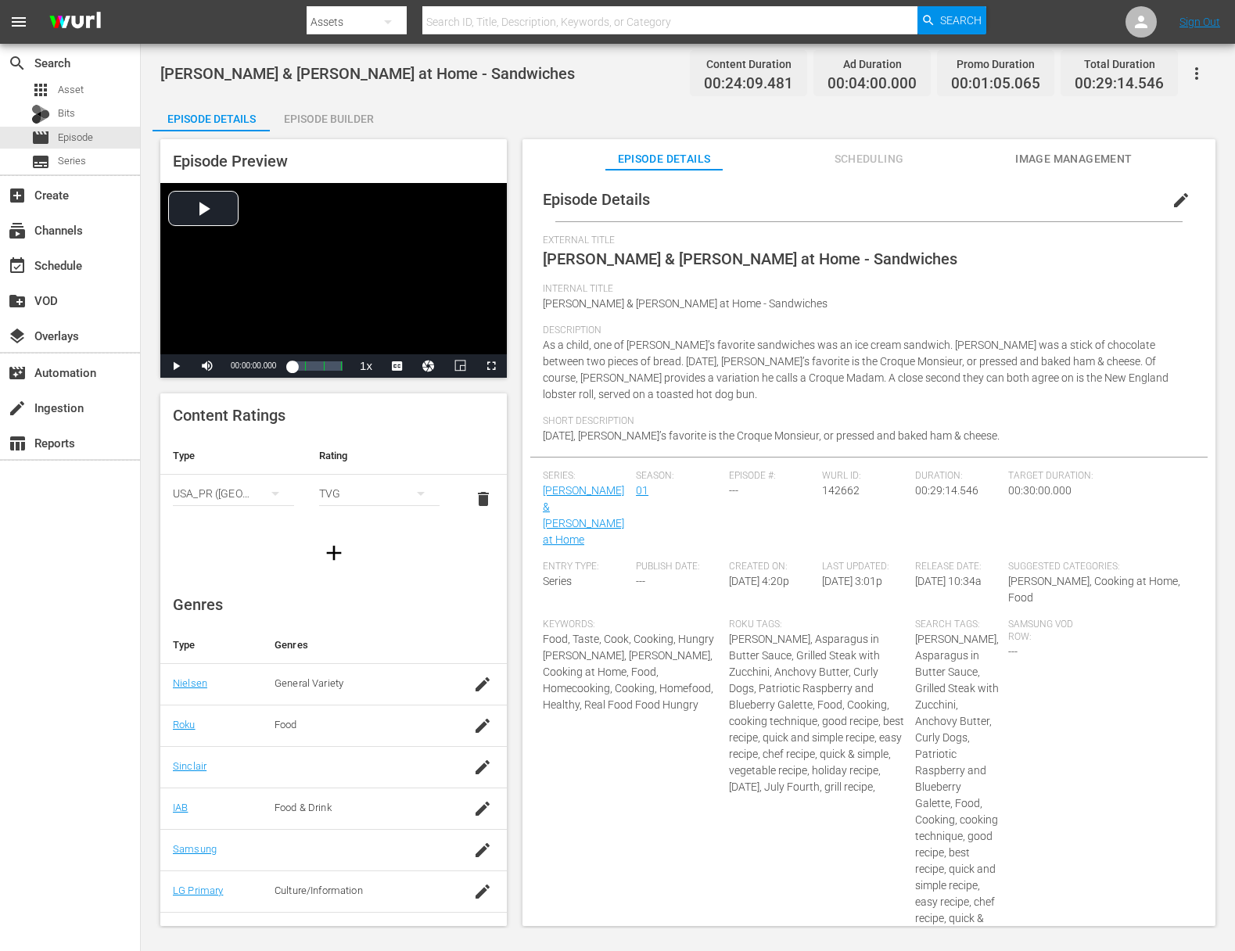
click at [336, 123] on div "Episode Builder" at bounding box center [328, 119] width 117 height 38
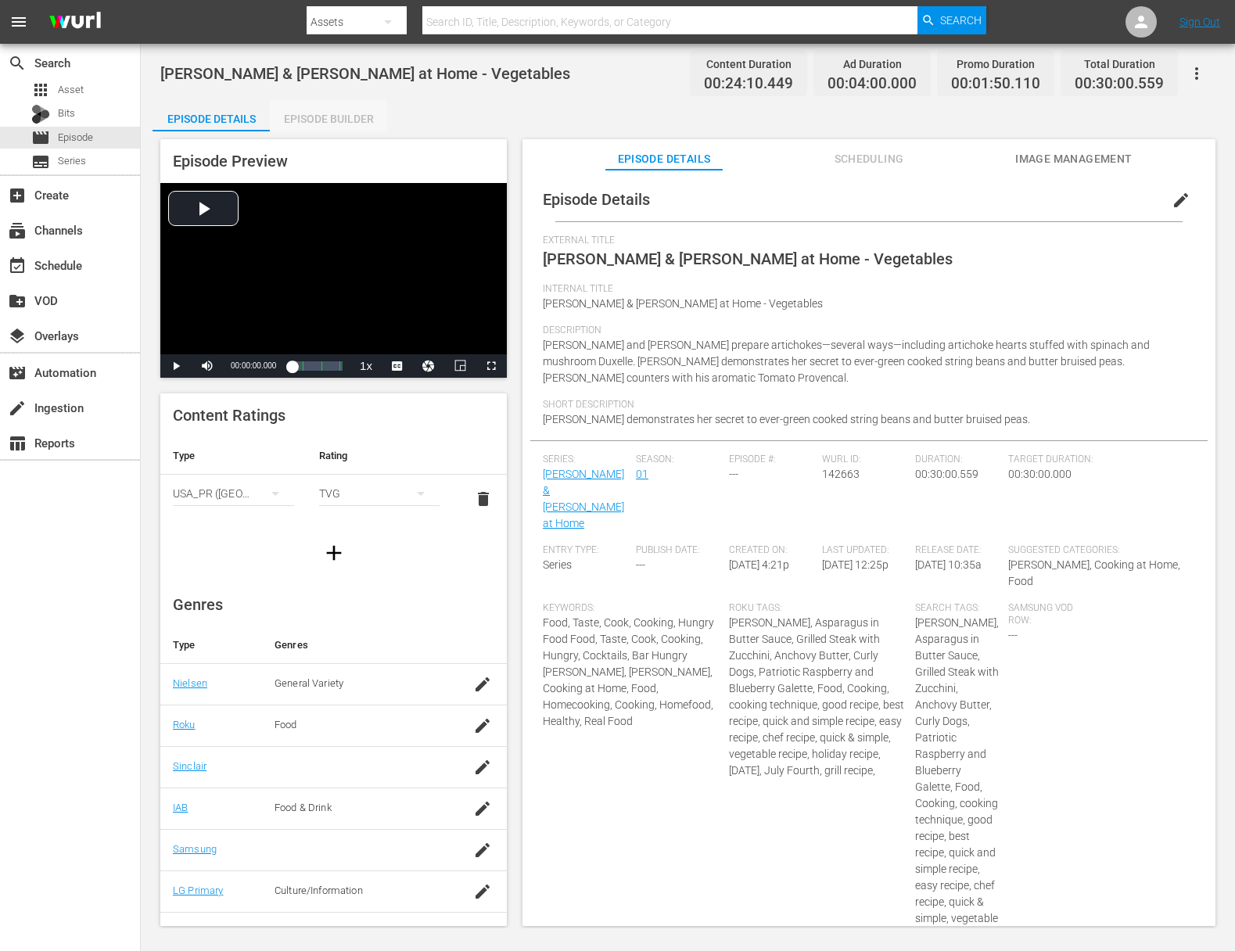
click at [364, 117] on div "Episode Builder" at bounding box center [328, 119] width 117 height 38
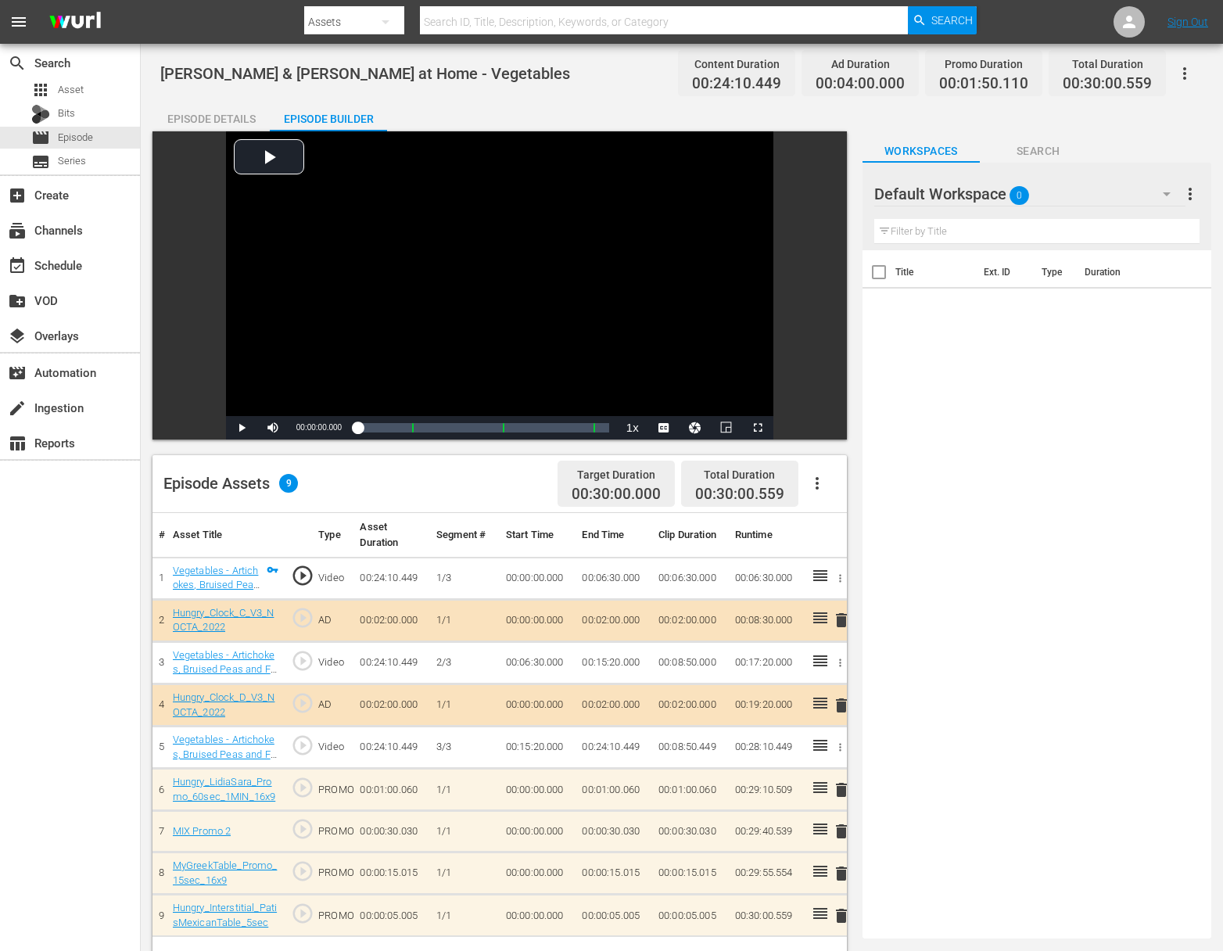
scroll to position [407, 0]
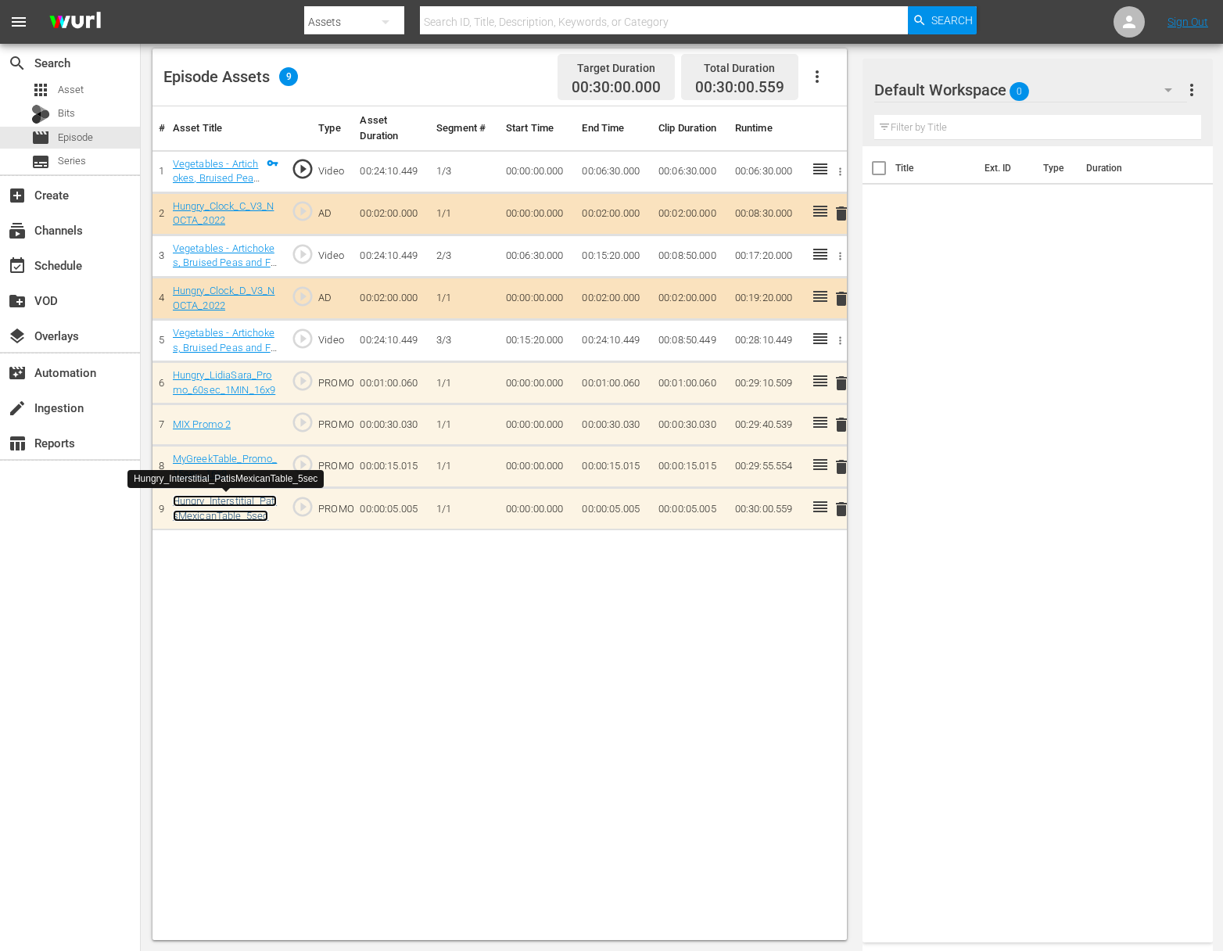
click at [258, 497] on link "Hungry_Interstitial_PatisMexicanTable_5sec" at bounding box center [225, 508] width 104 height 27
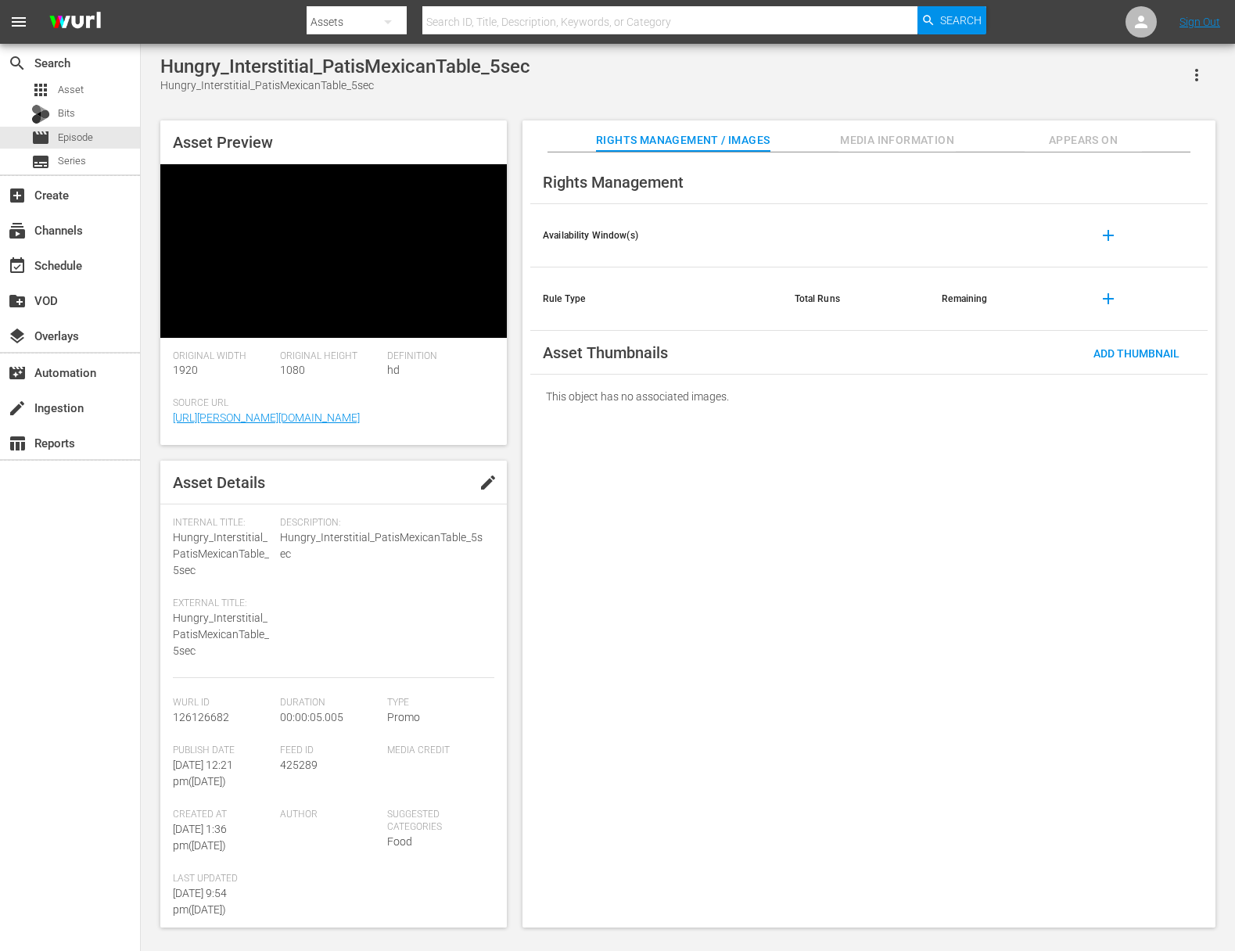
click at [1202, 73] on icon "button" at bounding box center [1196, 75] width 19 height 19
click at [1183, 75] on div "Add To Workspace" at bounding box center [1150, 82] width 106 height 38
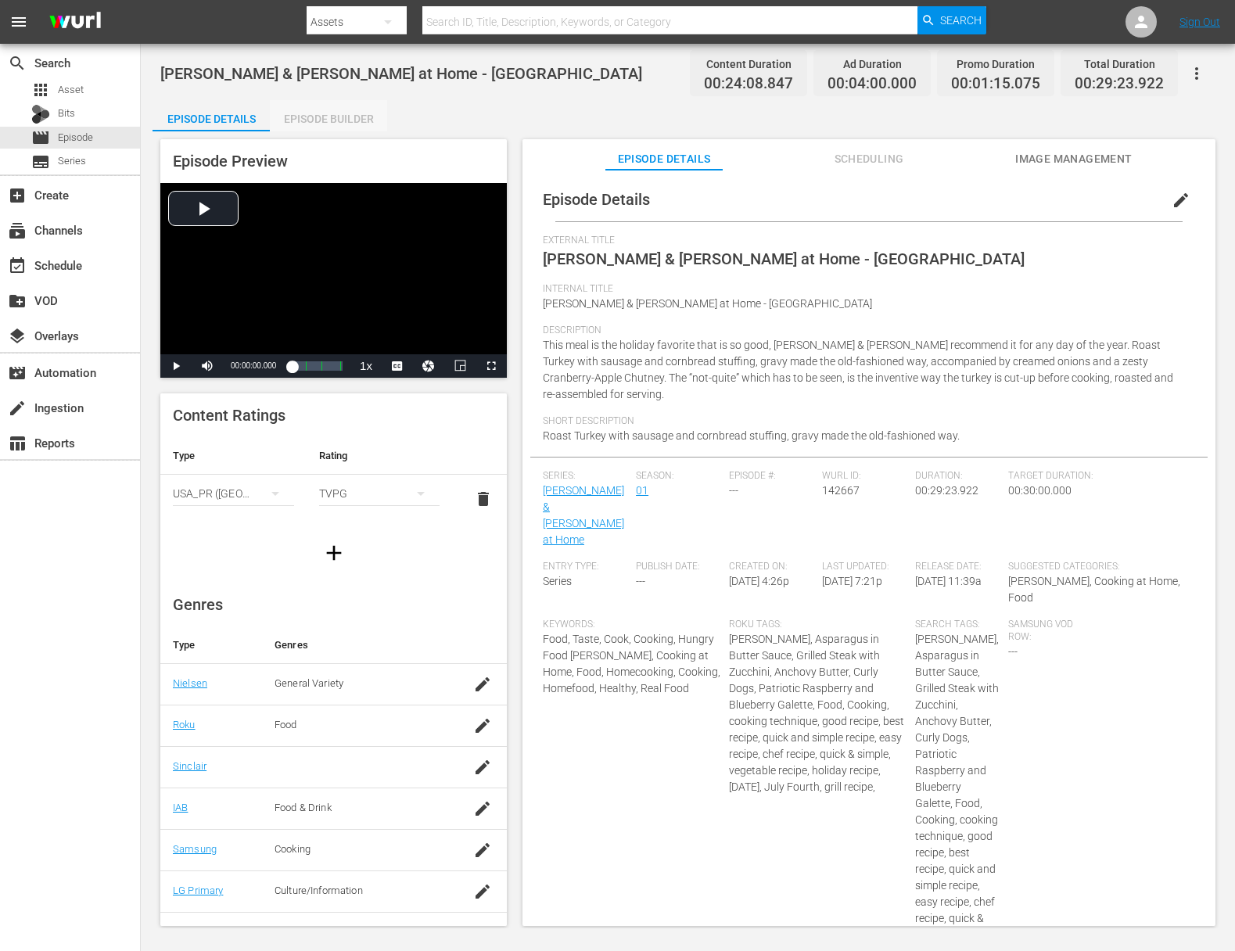
click at [365, 108] on div "Episode Builder" at bounding box center [328, 119] width 117 height 38
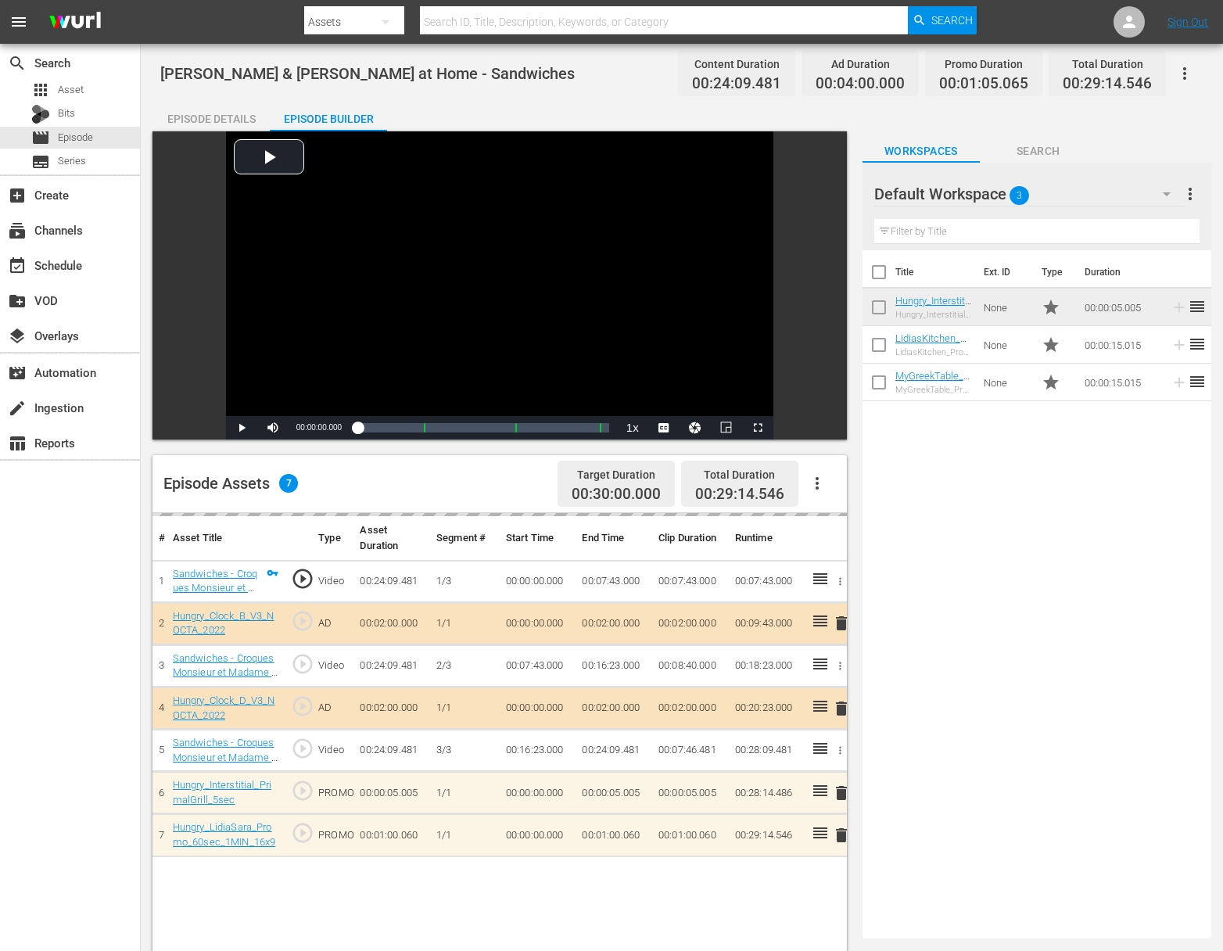
drag, startPoint x: 1186, startPoint y: 382, endPoint x: 588, endPoint y: 1, distance: 709.1
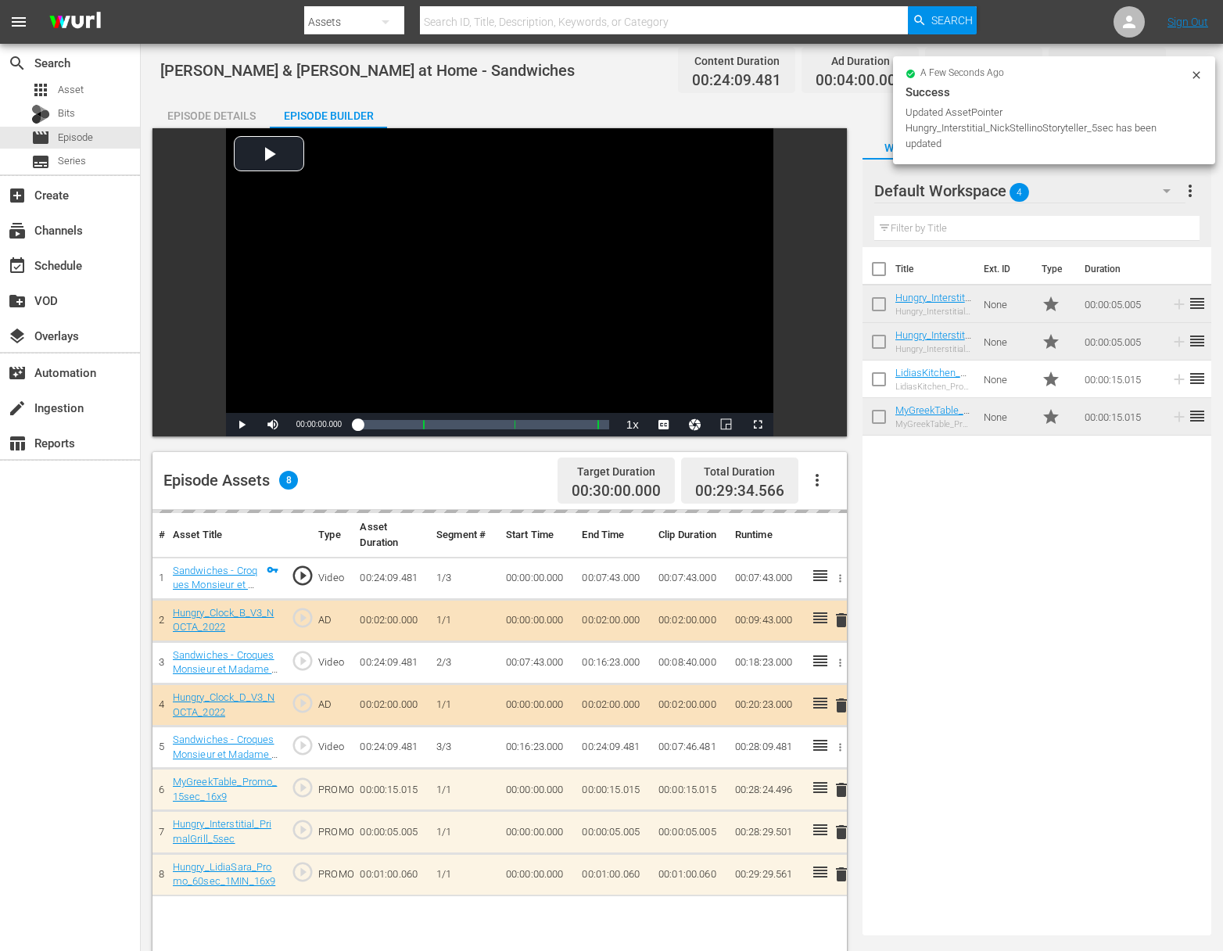
scroll to position [131, 0]
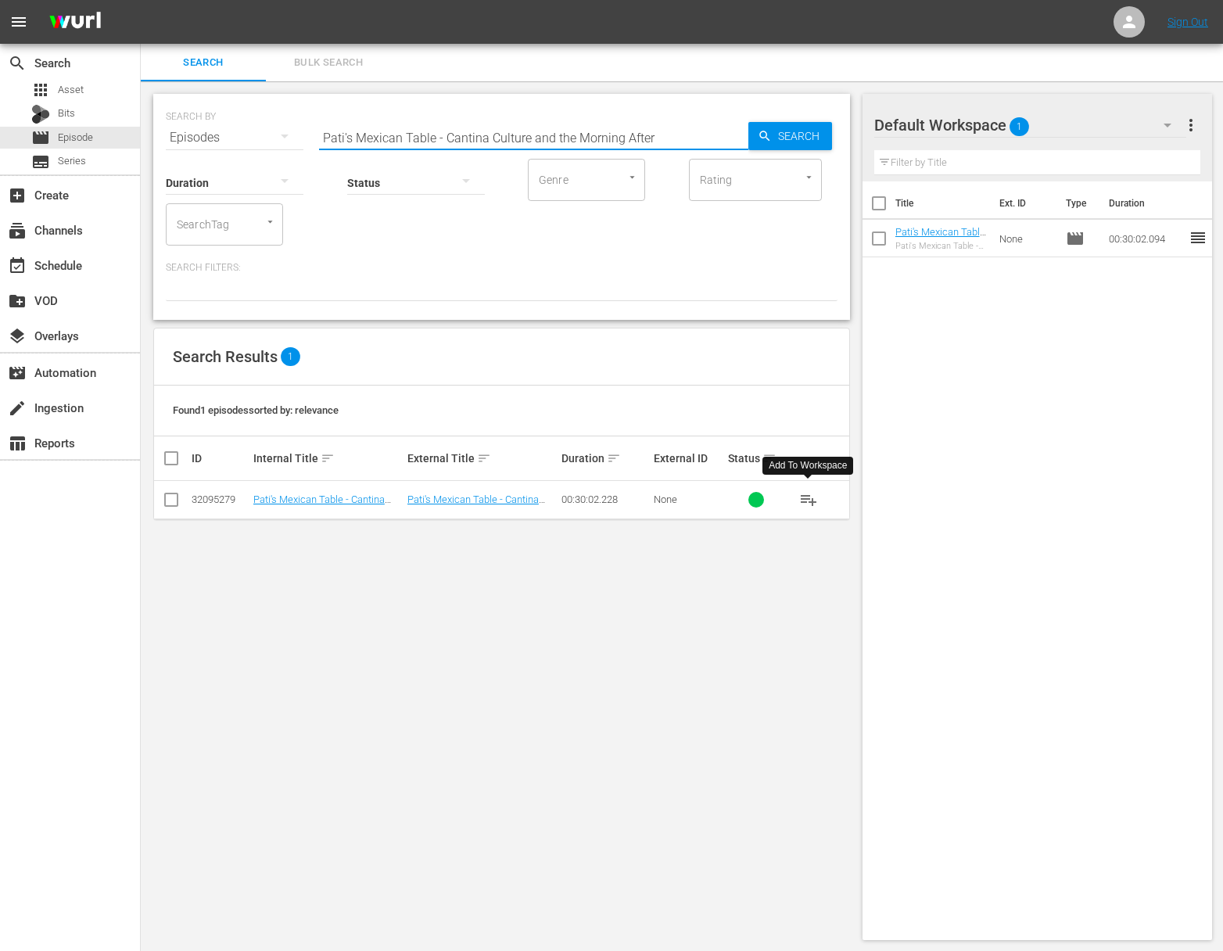
click at [812, 494] on span "playlist_add" at bounding box center [808, 499] width 19 height 19
click at [806, 498] on span "playlist_add" at bounding box center [808, 499] width 19 height 19
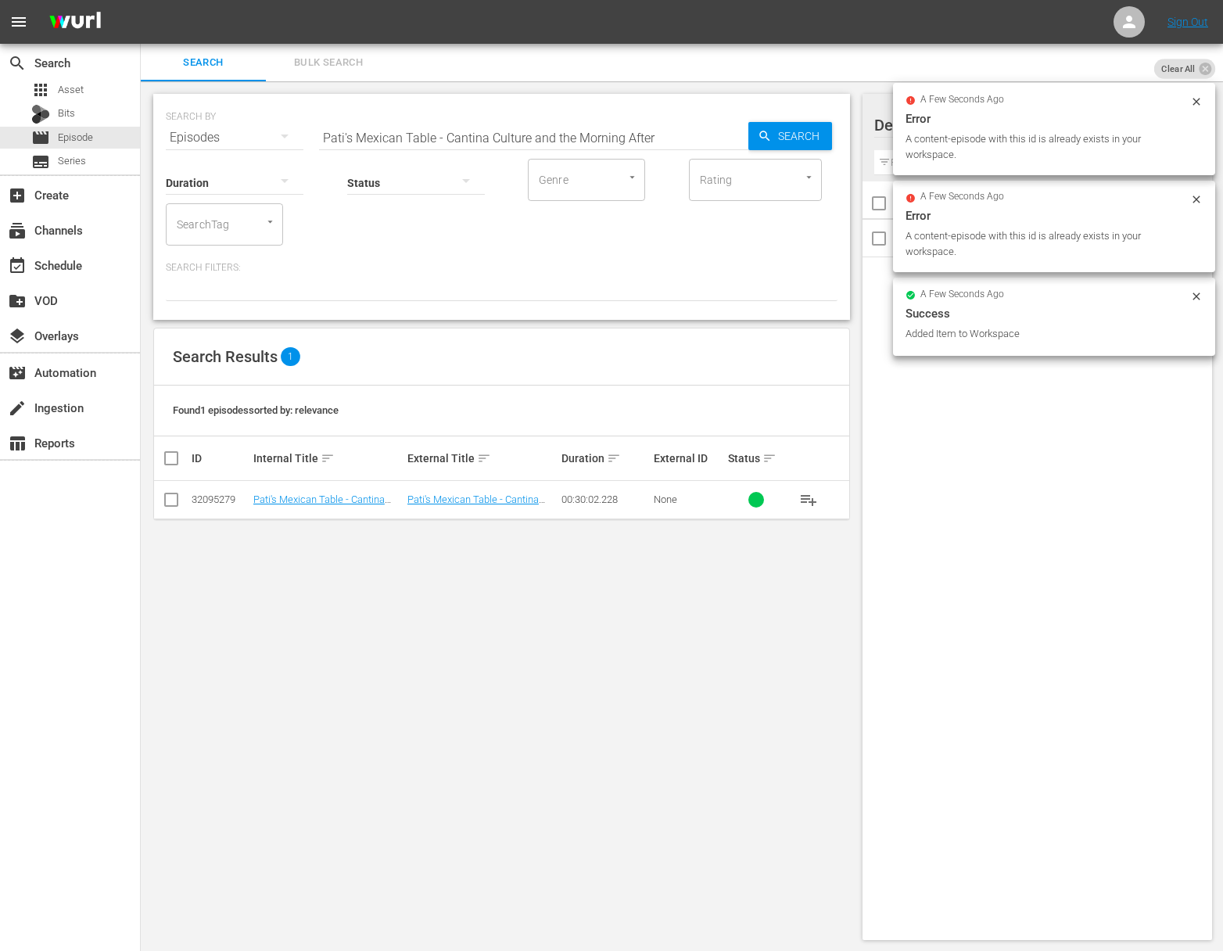
click at [588, 139] on input "Pati's Mexican Table - Cantina Culture and the Morning After" at bounding box center [533, 138] width 429 height 38
paste input "Pati's Mexican Table - Pioneering From Farm to Table"
click at [582, 138] on input "Pati's Mexican Table - Cantina Culture and the MaPati's Mexican Table - Pioneer…" at bounding box center [533, 138] width 429 height 38
paste input "Pioneering From Farm to Table"
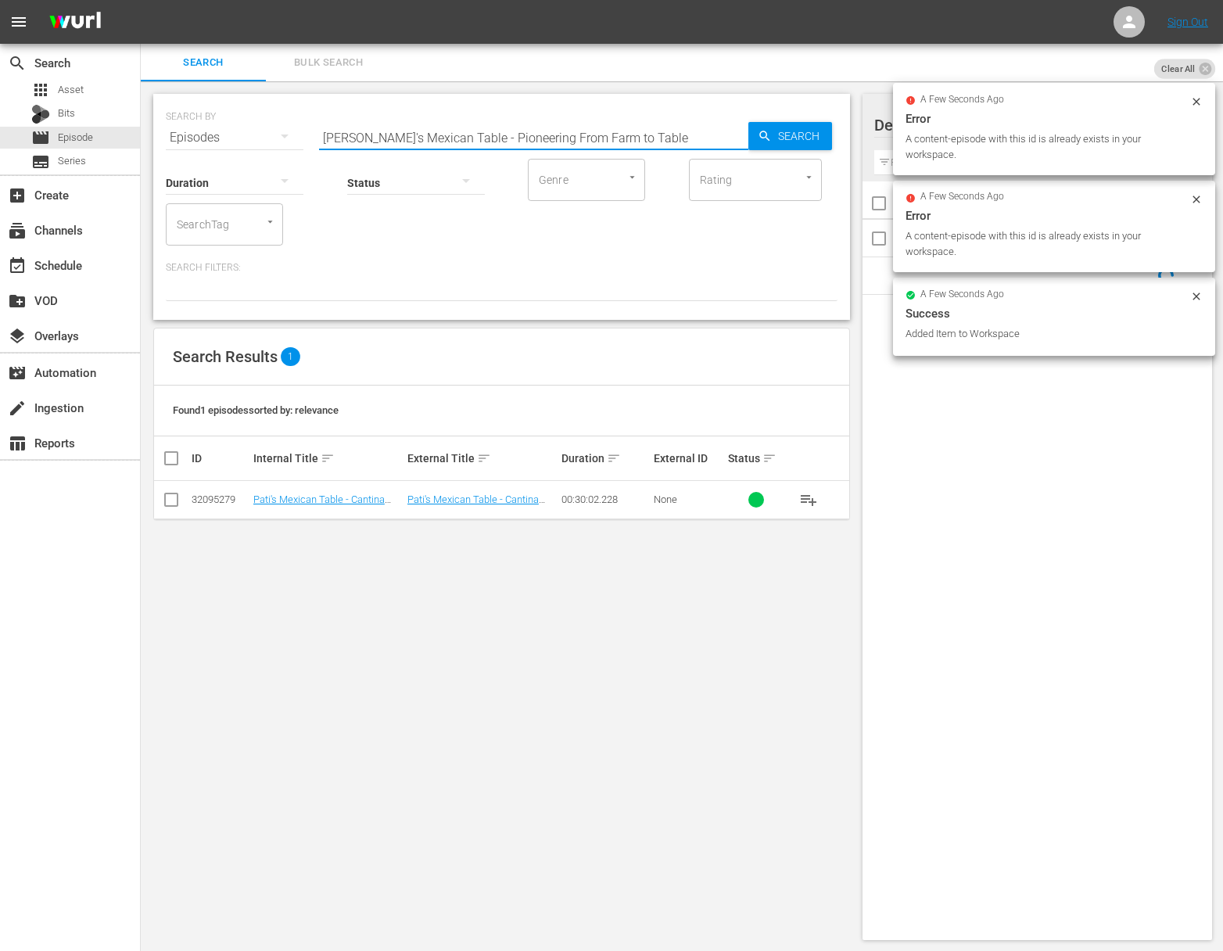
scroll to position [0, 0]
drag, startPoint x: 779, startPoint y: 137, endPoint x: 788, endPoint y: 137, distance: 8.6
click at [780, 137] on span "Search" at bounding box center [802, 136] width 60 height 28
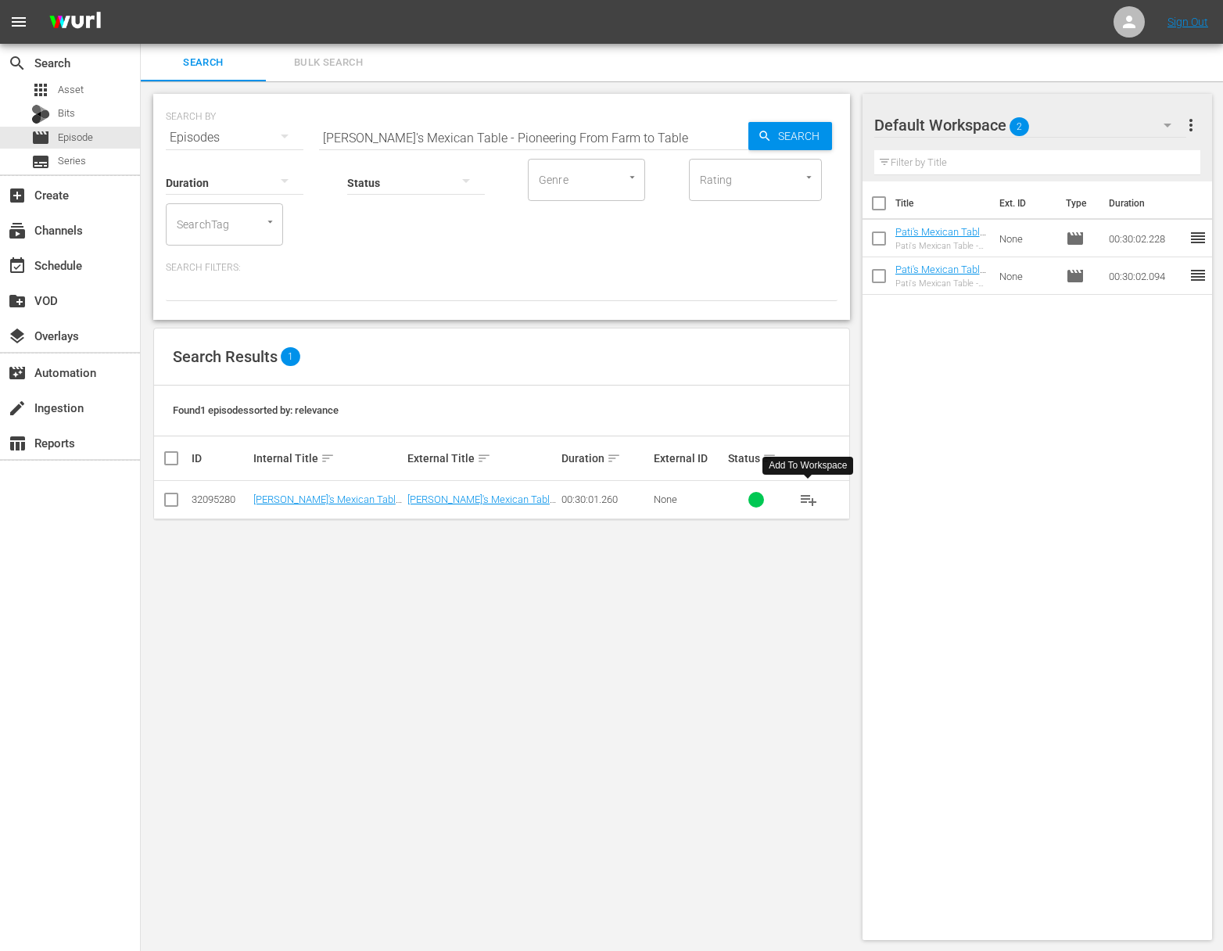
click at [810, 498] on span "playlist_add" at bounding box center [808, 499] width 19 height 19
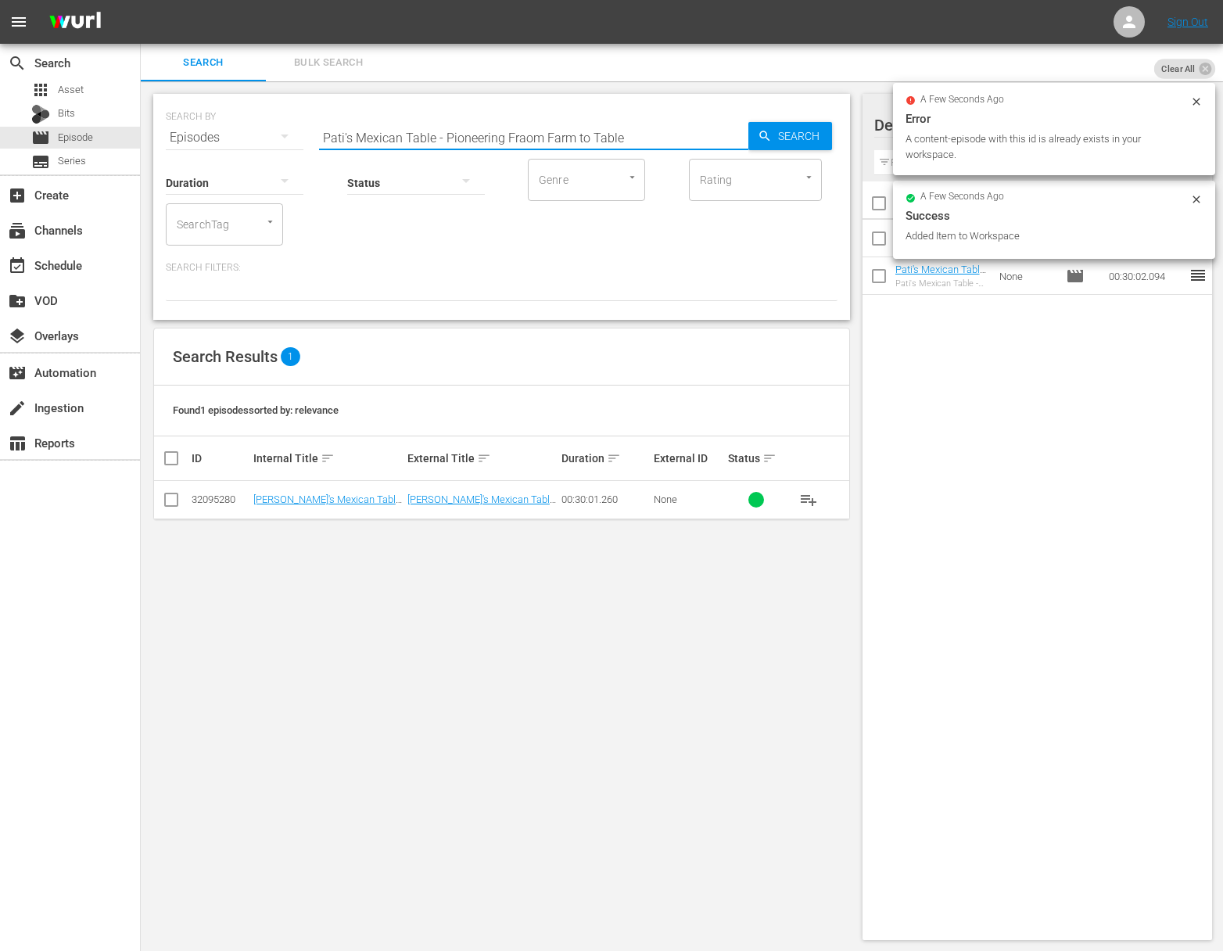
click at [519, 134] on input "Pati's Mexican Table - Pioneering Fraom Farm to Table" at bounding box center [533, 138] width 429 height 38
paste input "Pati's Mexican Table - The Magic of Piloncillo"
click at [616, 130] on input "Pati's Mexican Table - Pioneering FraPati's Mexican Table - The Magic of Pilonc…" at bounding box center [533, 138] width 429 height 38
paste input "Pati's Mexican Table - The Magic of Piloncillo"
click at [612, 147] on input "Pati's Mexican Table - Pioneering FraPati's Mexican Table -aPati's Mexican Tabl…" at bounding box center [533, 138] width 429 height 38
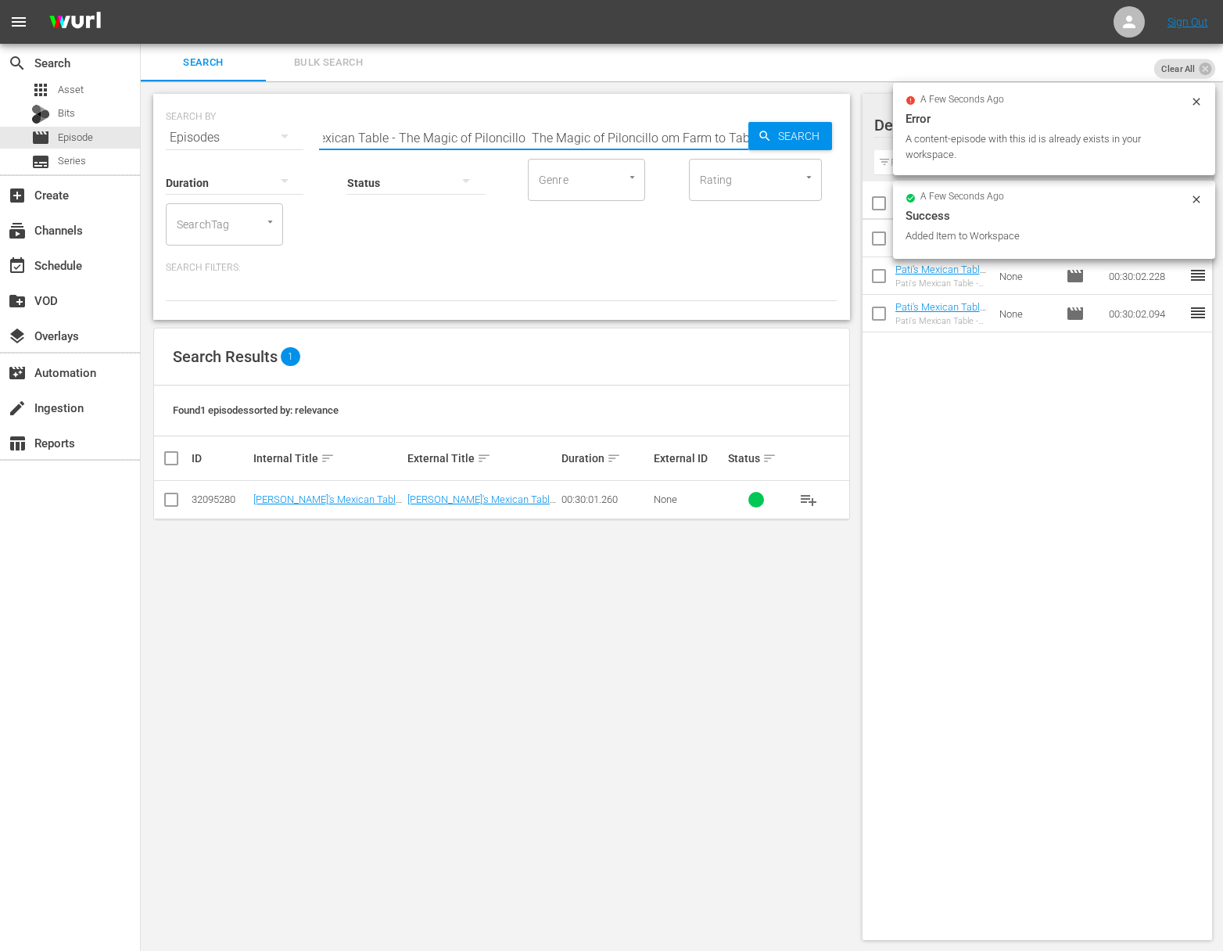
paste input "Pati's Mexican Table - The Magic of Piloncillo"
click at [617, 131] on input "Pati's Mexican Table - Pioneering FraPati's Mexican Table -aPati's Mexican Tabl…" at bounding box center [533, 138] width 429 height 38
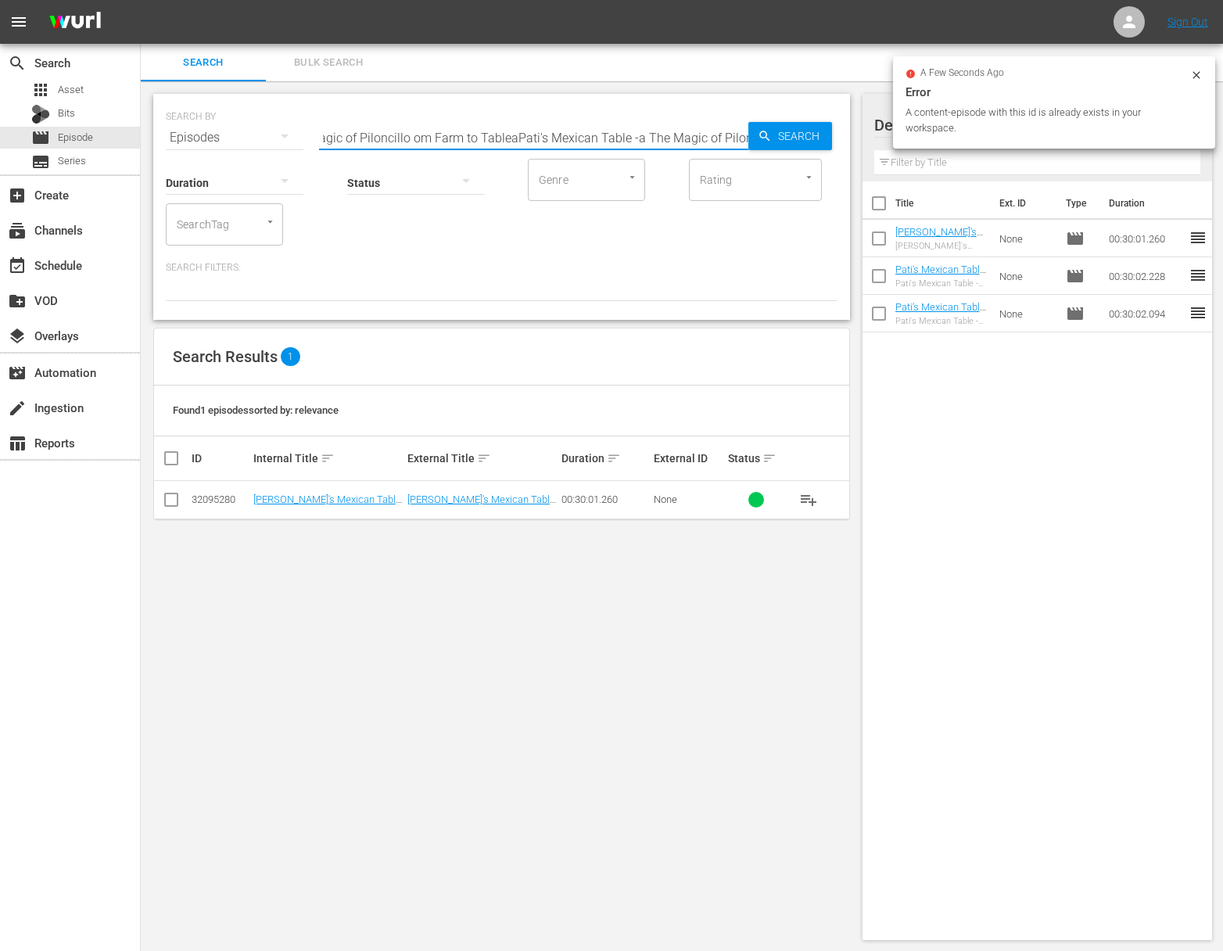
paste input "Pati's Mexican Table - The Magic of Piloncillo"
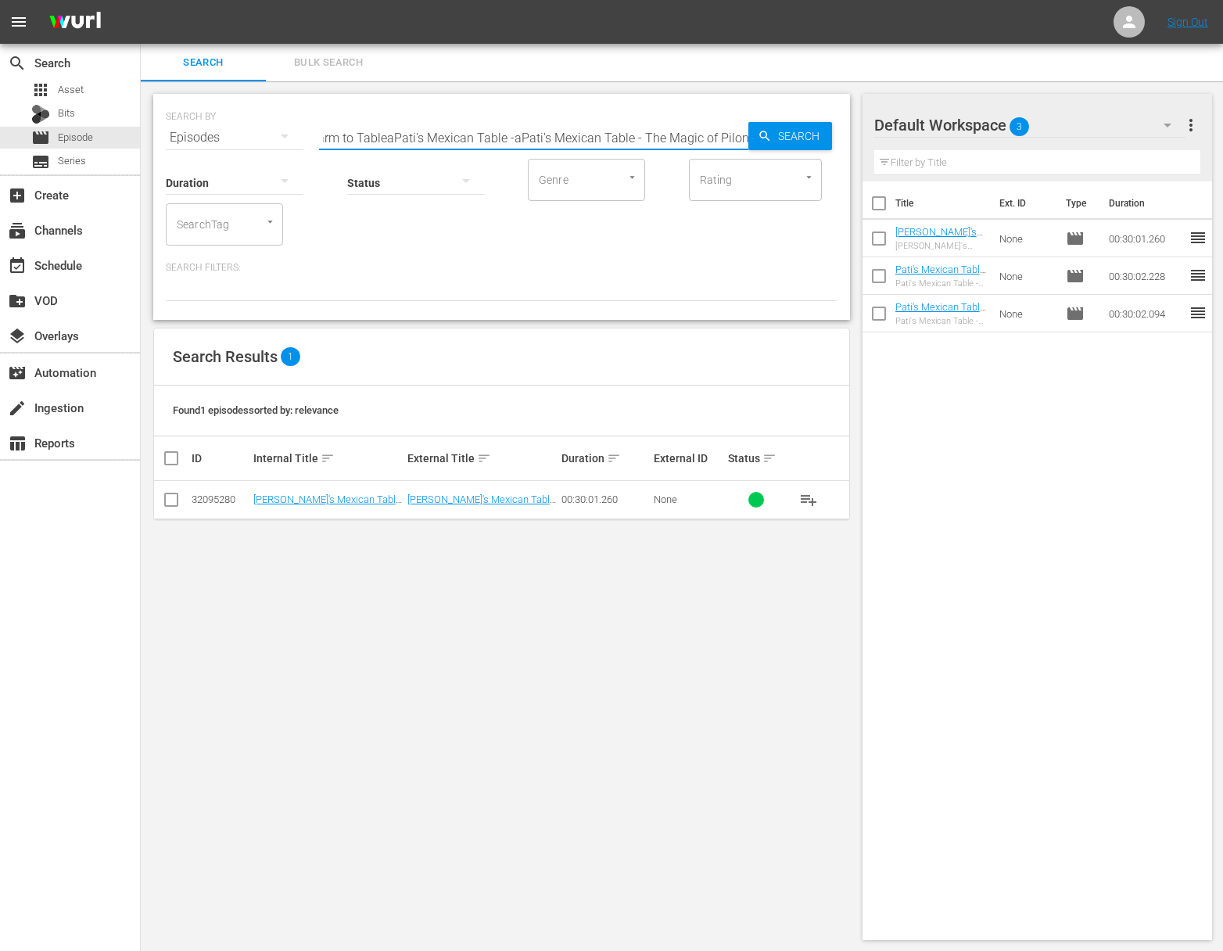
click at [617, 131] on input "Pati's Mexican Table - Pioneering FraPati's Mexican Table -aPati's Mexican Tabl…" at bounding box center [533, 138] width 429 height 38
paste input "text"
click at [838, 142] on div "SEARCH BY Search By Episodes Search ID, Title, Description, Keywords, or Catego…" at bounding box center [501, 207] width 697 height 226
click at [768, 136] on icon "button" at bounding box center [765, 136] width 14 height 14
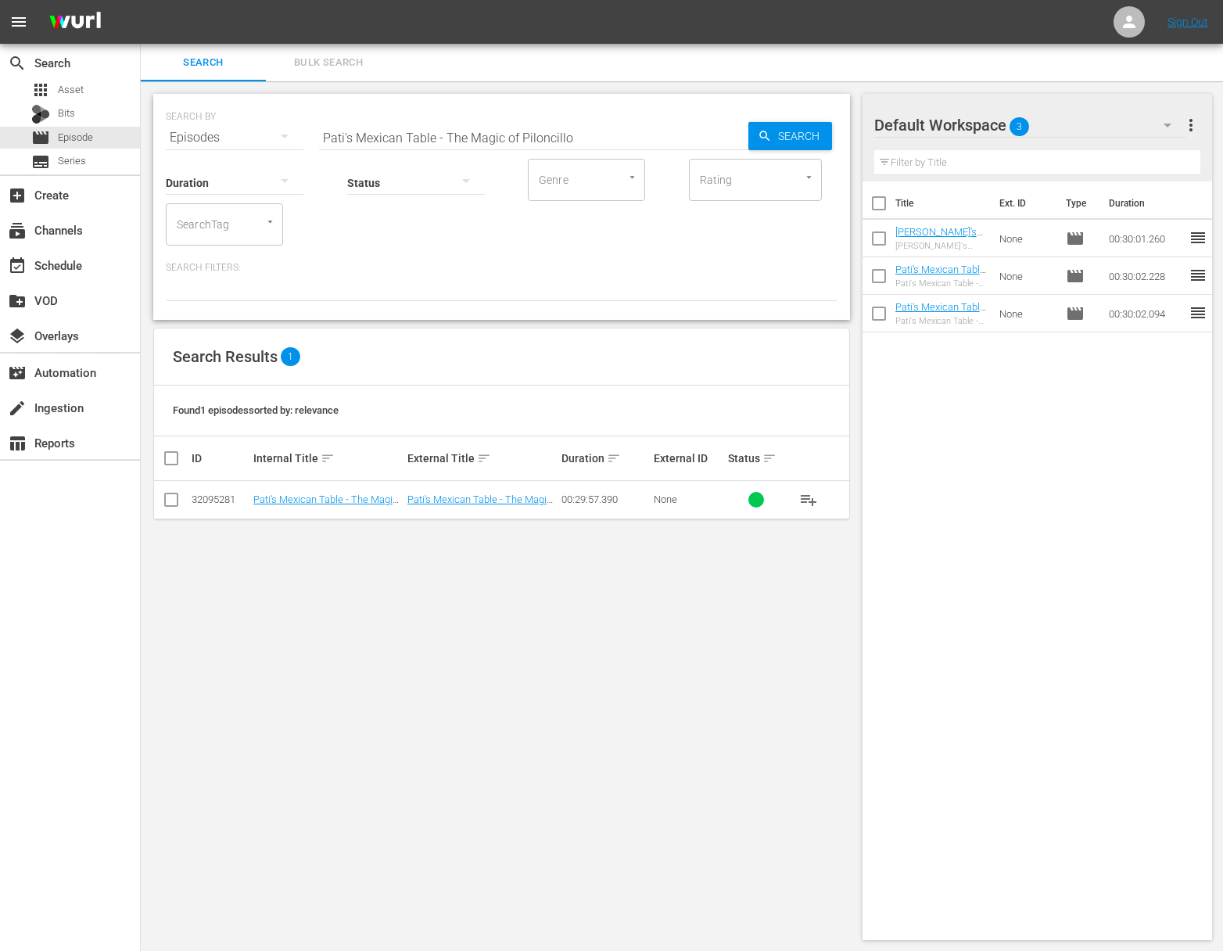
click at [809, 494] on span "playlist_add" at bounding box center [808, 499] width 19 height 19
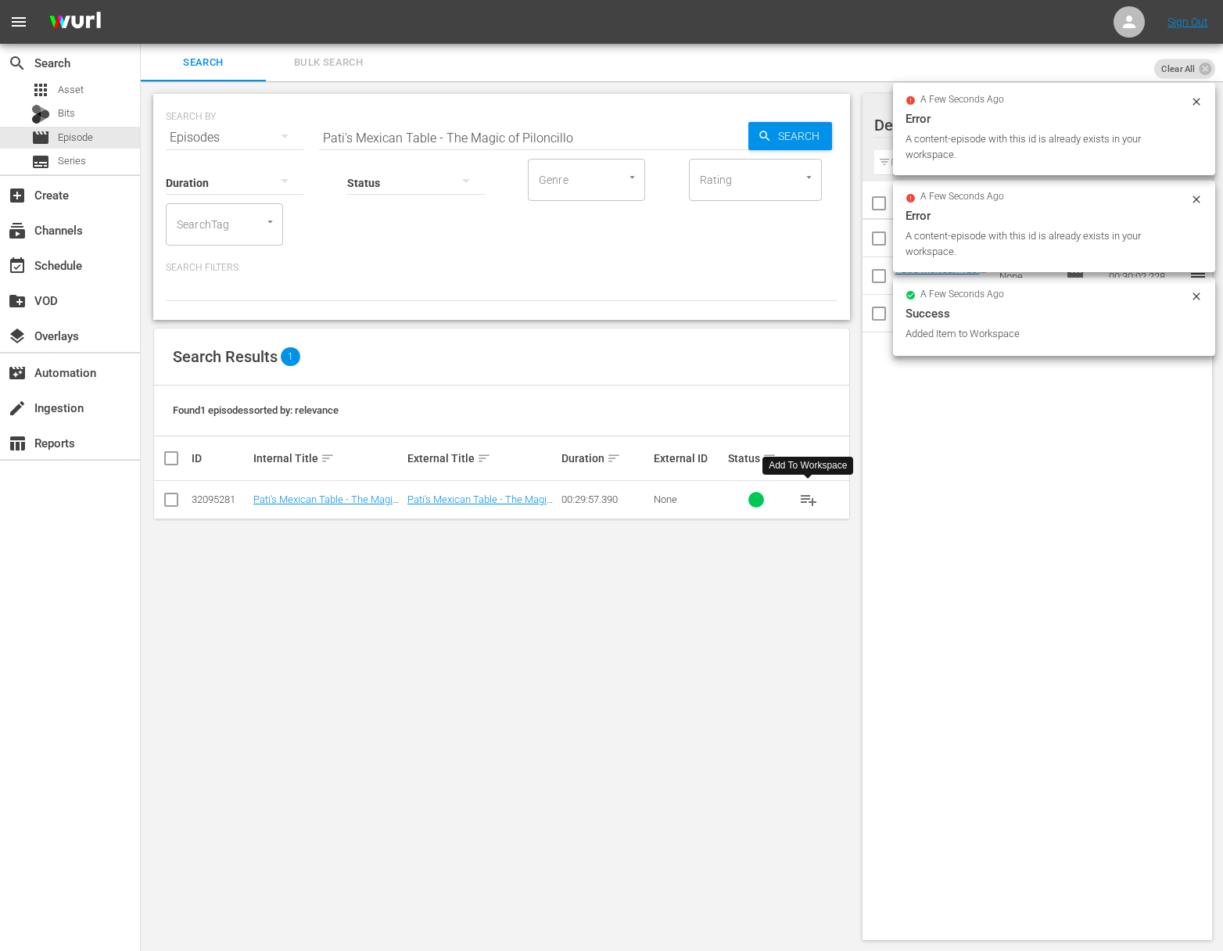
click at [382, 137] on input "Pati's Mexican Table - The Magic of Piloncillo" at bounding box center [533, 138] width 429 height 38
paste input "Maestros Del Pan"
click at [744, 137] on input "Pati's Mexican Table - Maestros Del Pan" at bounding box center [533, 138] width 429 height 38
click at [760, 136] on icon "button" at bounding box center [764, 136] width 10 height 10
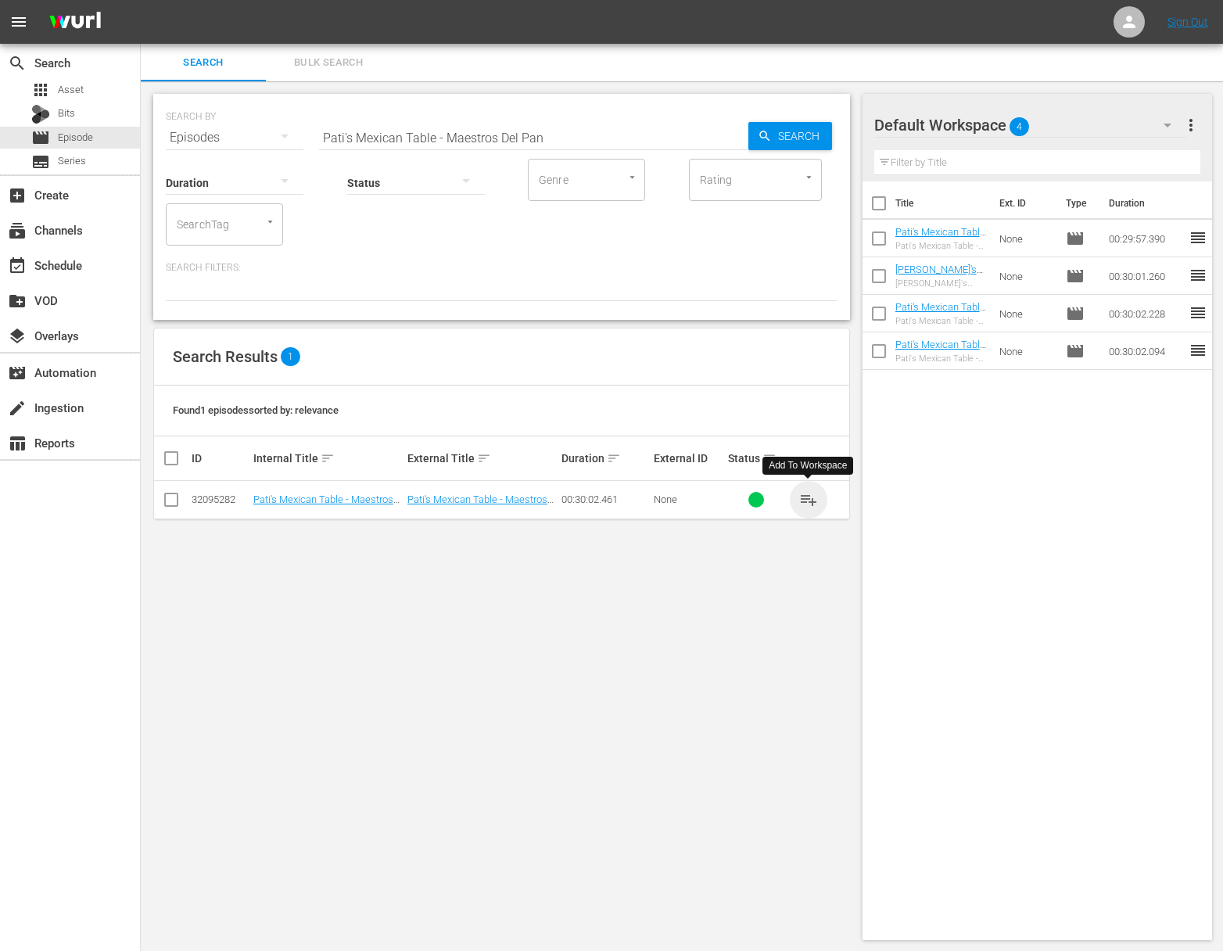
click at [806, 501] on span "playlist_add" at bounding box center [808, 499] width 19 height 19
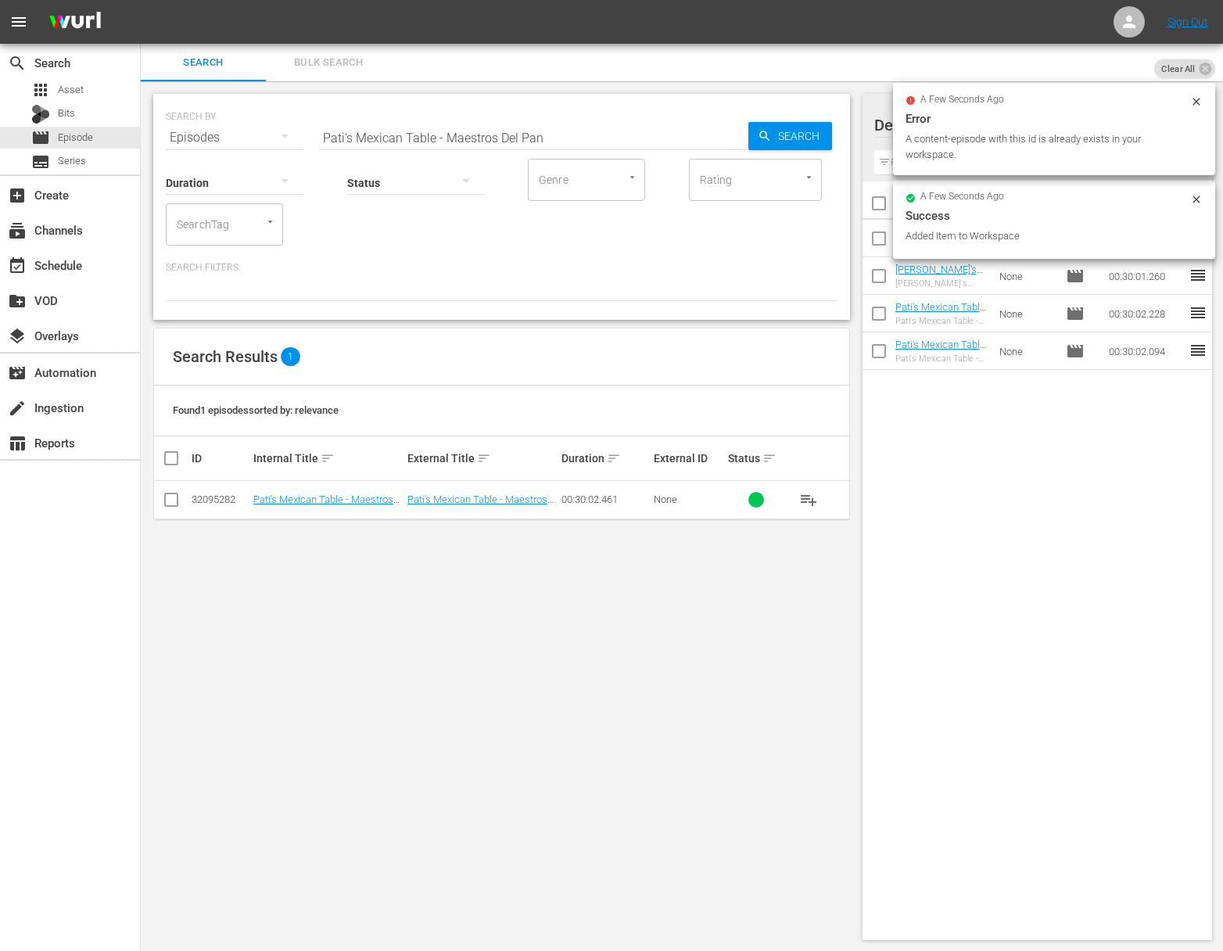
click at [501, 118] on div "SEARCH BY Search By Episodes Search ID, Title, Description, Keywords, or Catego…" at bounding box center [502, 128] width 672 height 56
click at [482, 145] on div "Status" at bounding box center [416, 173] width 138 height 56
click at [481, 142] on input "Pati's Mexican Table - Maestros Del Pan" at bounding box center [533, 138] width 429 height 38
paste input "The World Cup of Tacos"
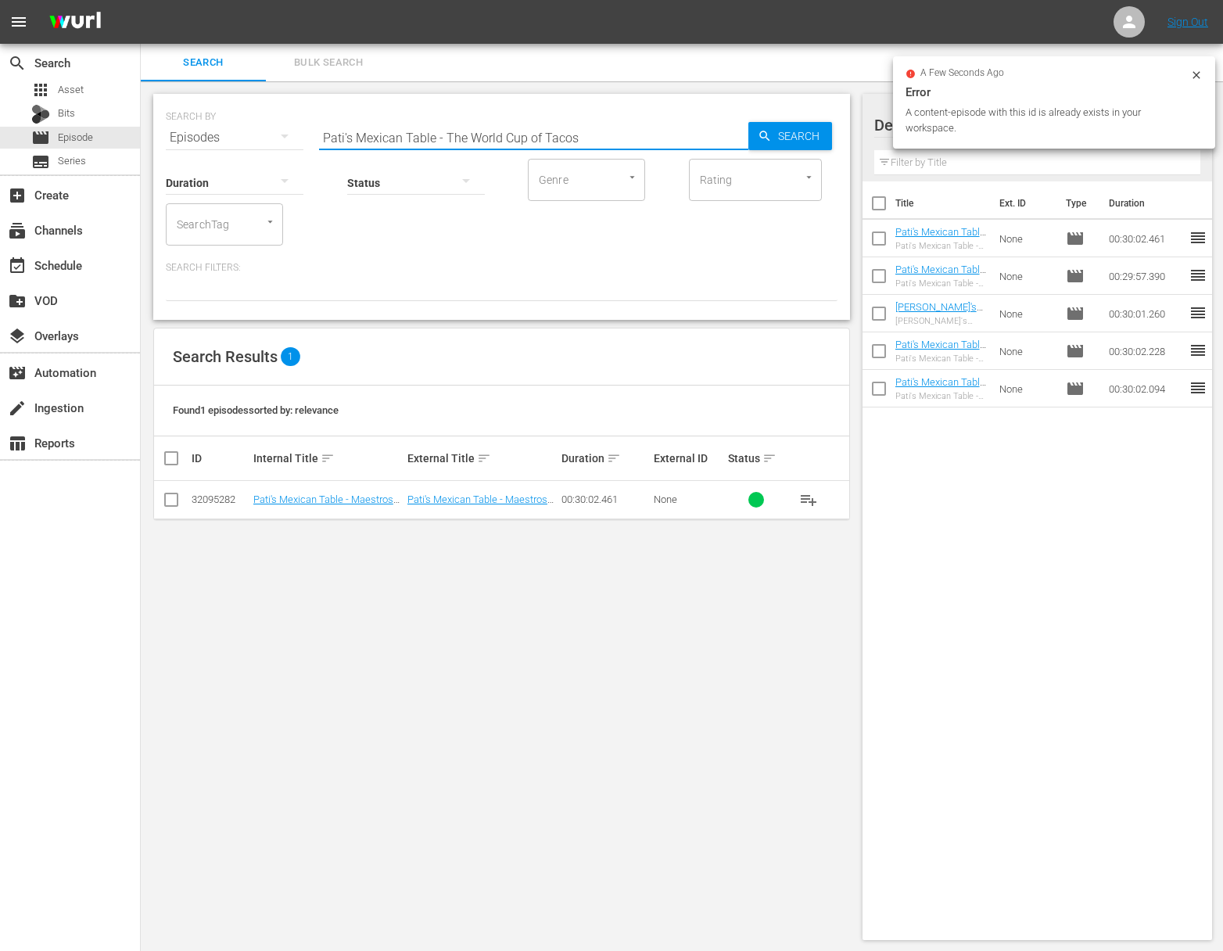
click at [736, 143] on input "Pati's Mexican Table - The World Cup of Tacos" at bounding box center [533, 138] width 429 height 38
click at [788, 136] on span "Search" at bounding box center [802, 136] width 60 height 28
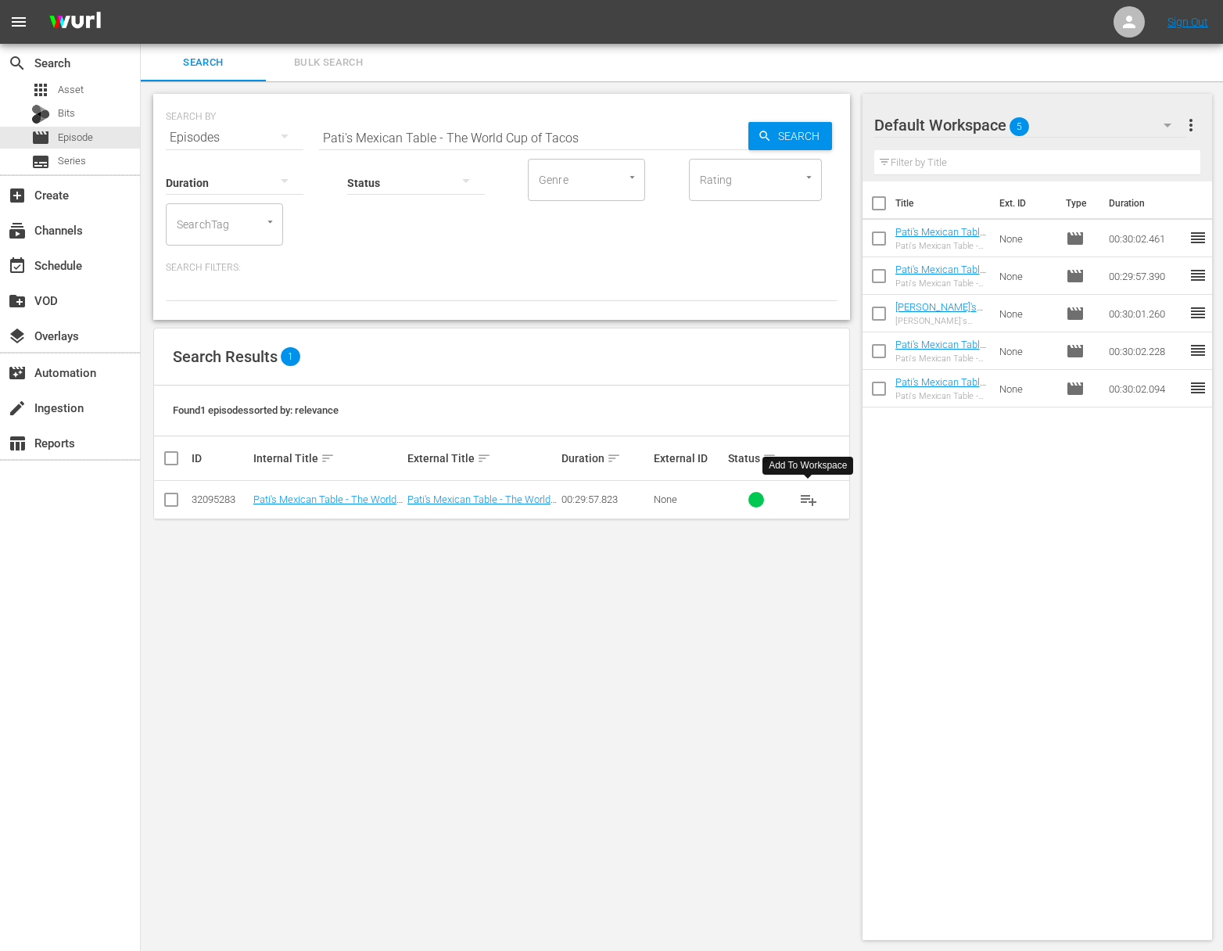
click at [806, 497] on span "playlist_add" at bounding box center [808, 499] width 19 height 19
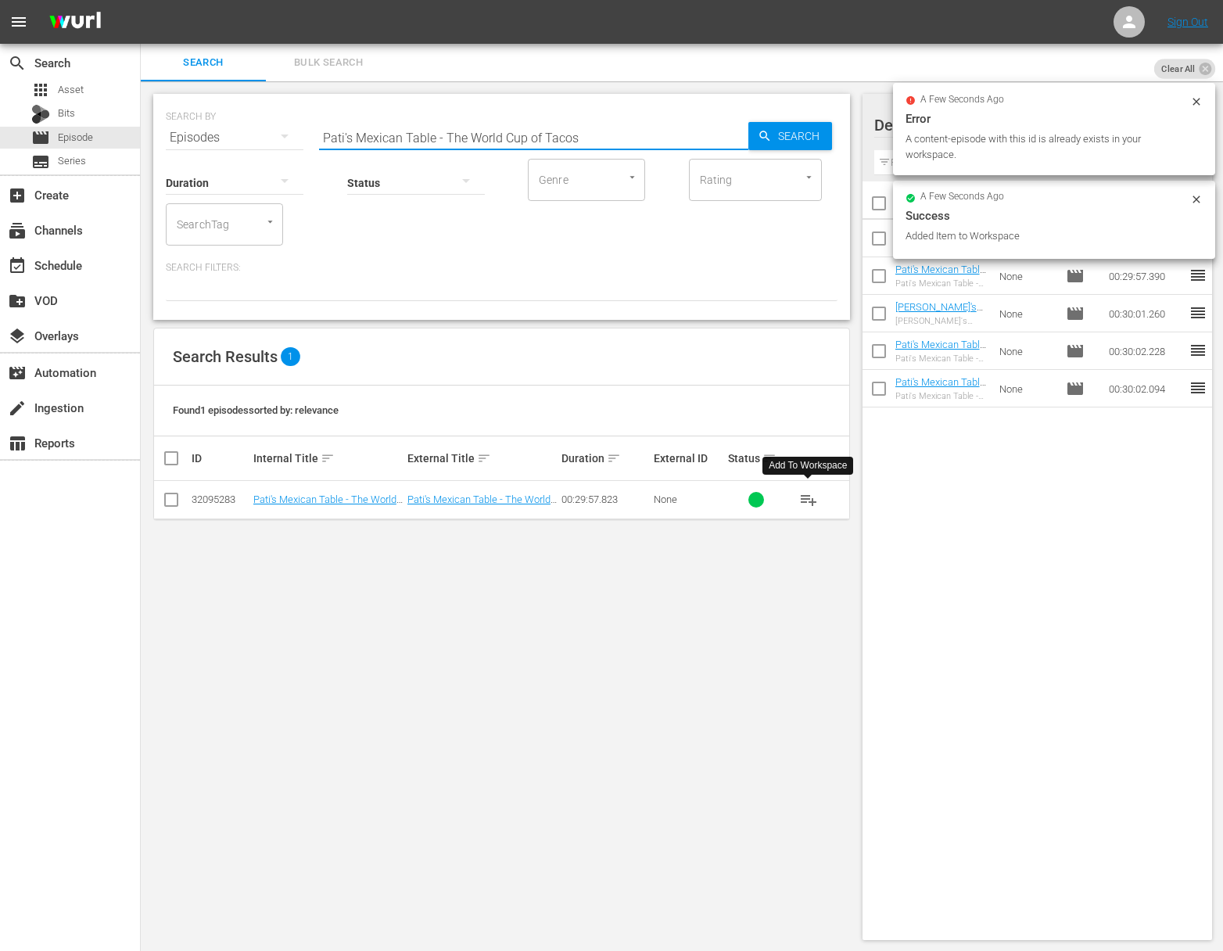
click at [458, 133] on input "Pati's Mexican Table - The World Cup of Tacos" at bounding box center [533, 138] width 429 height 38
paste input "Sisters, Stew, and Sass"
click at [776, 140] on span "Search" at bounding box center [802, 136] width 60 height 28
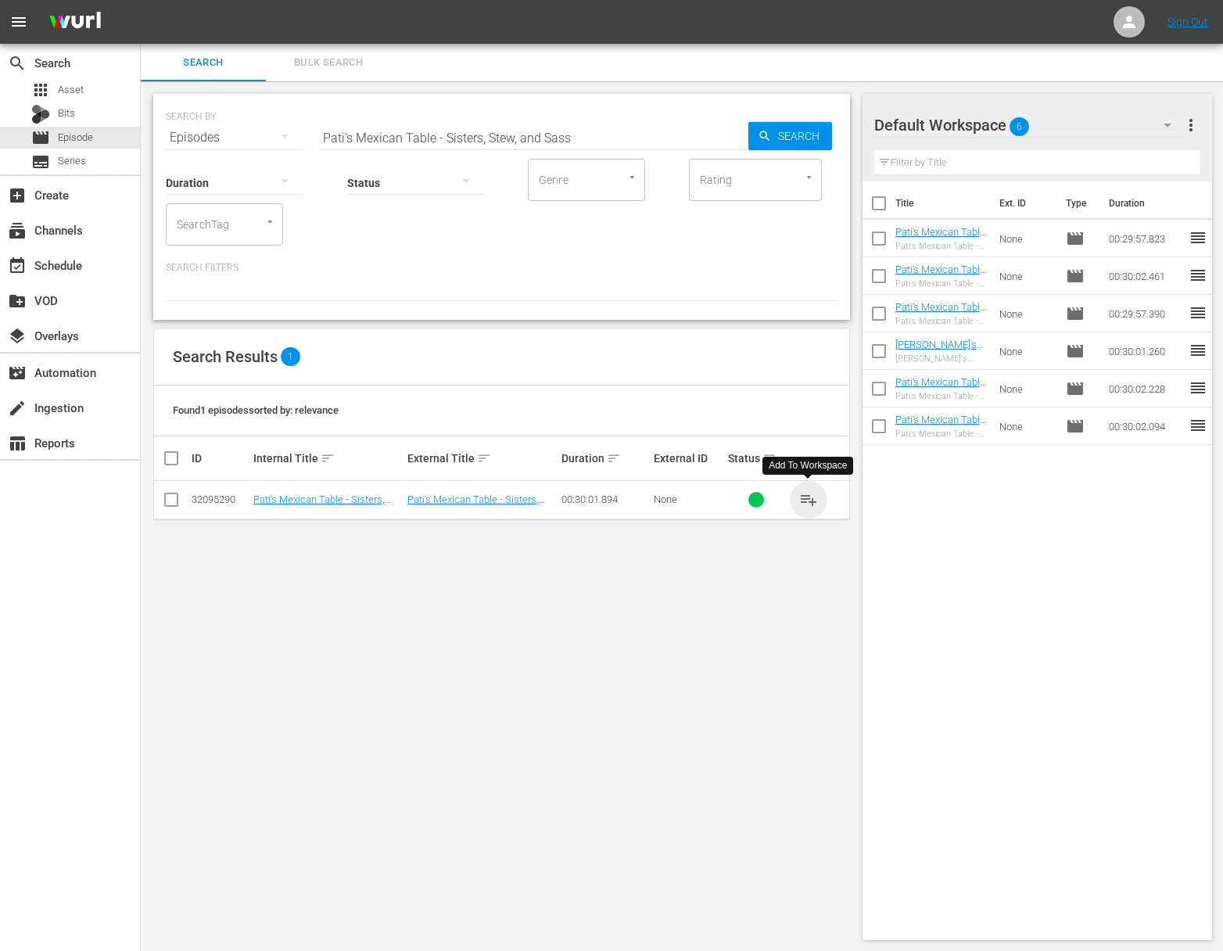
click at [807, 498] on span "playlist_add" at bounding box center [808, 499] width 19 height 19
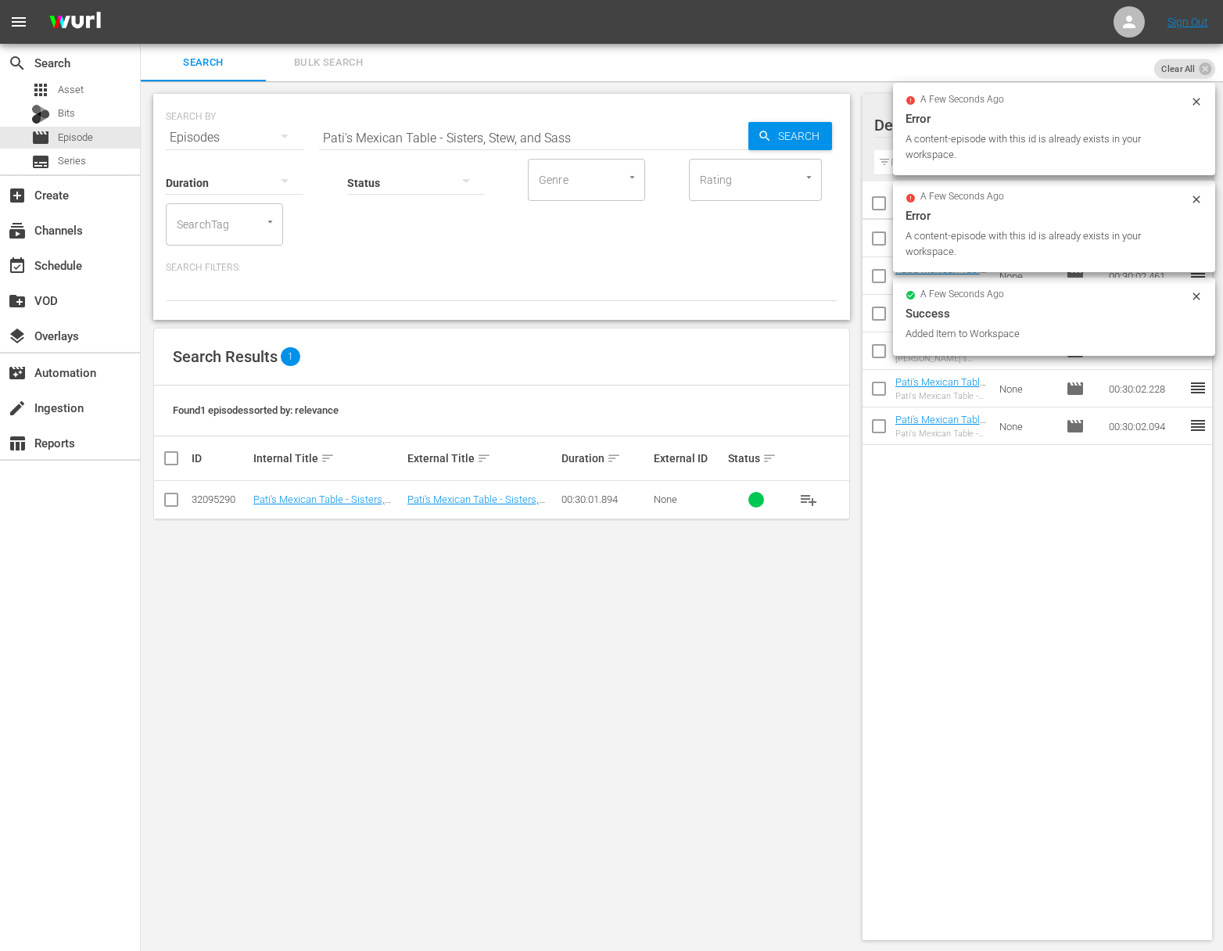
click at [453, 128] on input "Pati's Mexican Table - Sisters, Stew, and Sass" at bounding box center [533, 138] width 429 height 38
paste input "The Fire KingsPati's Mexican Table -"
click at [441, 135] on input "aPati's Mexican Table - The Fire KingsPati's Mexican Table - Sisters, Stew, and…" at bounding box center [533, 138] width 429 height 38
paste input "Pati's Mexican Table - The Fire King"
click at [756, 135] on div "Search" at bounding box center [791, 136] width 84 height 28
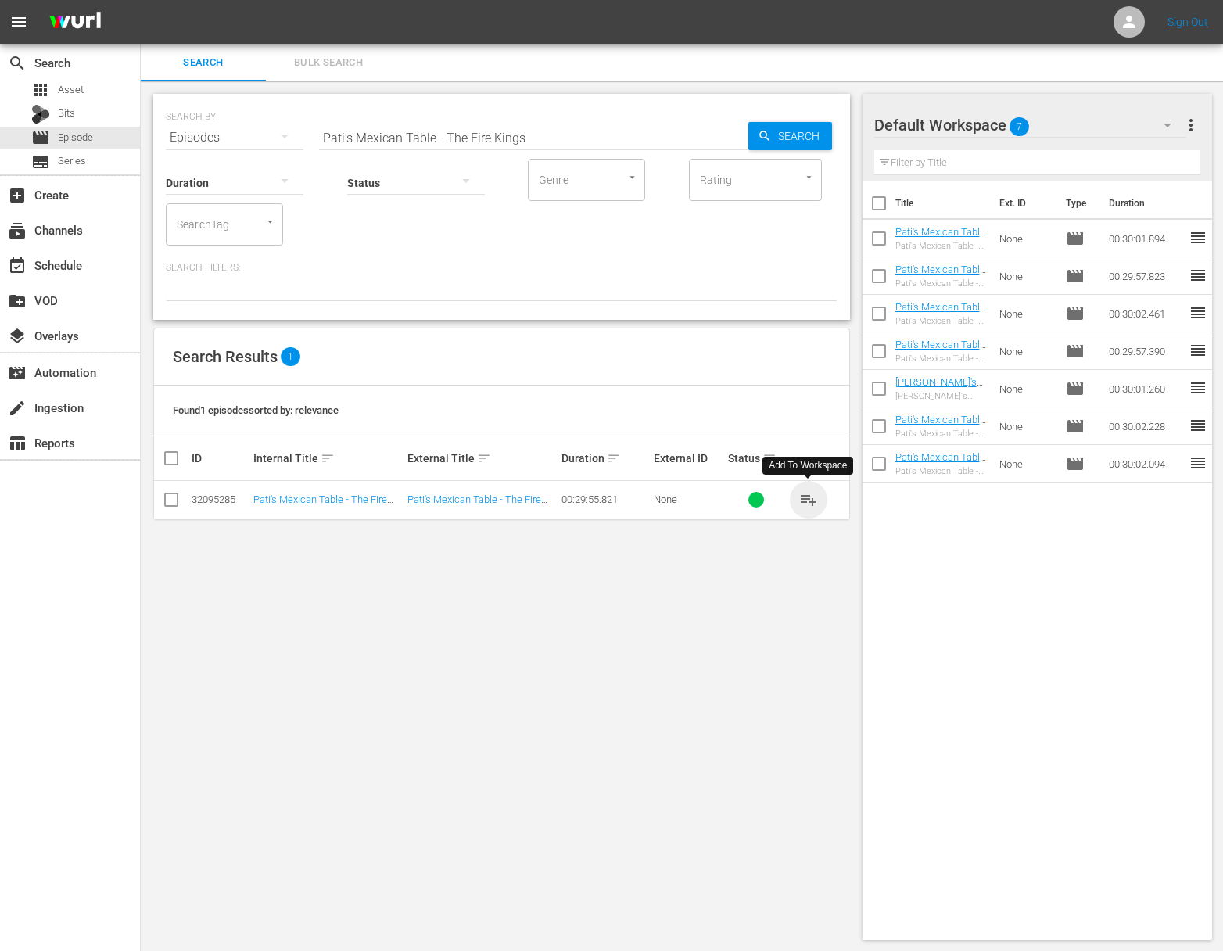
click at [808, 497] on span "playlist_add" at bounding box center [808, 499] width 19 height 19
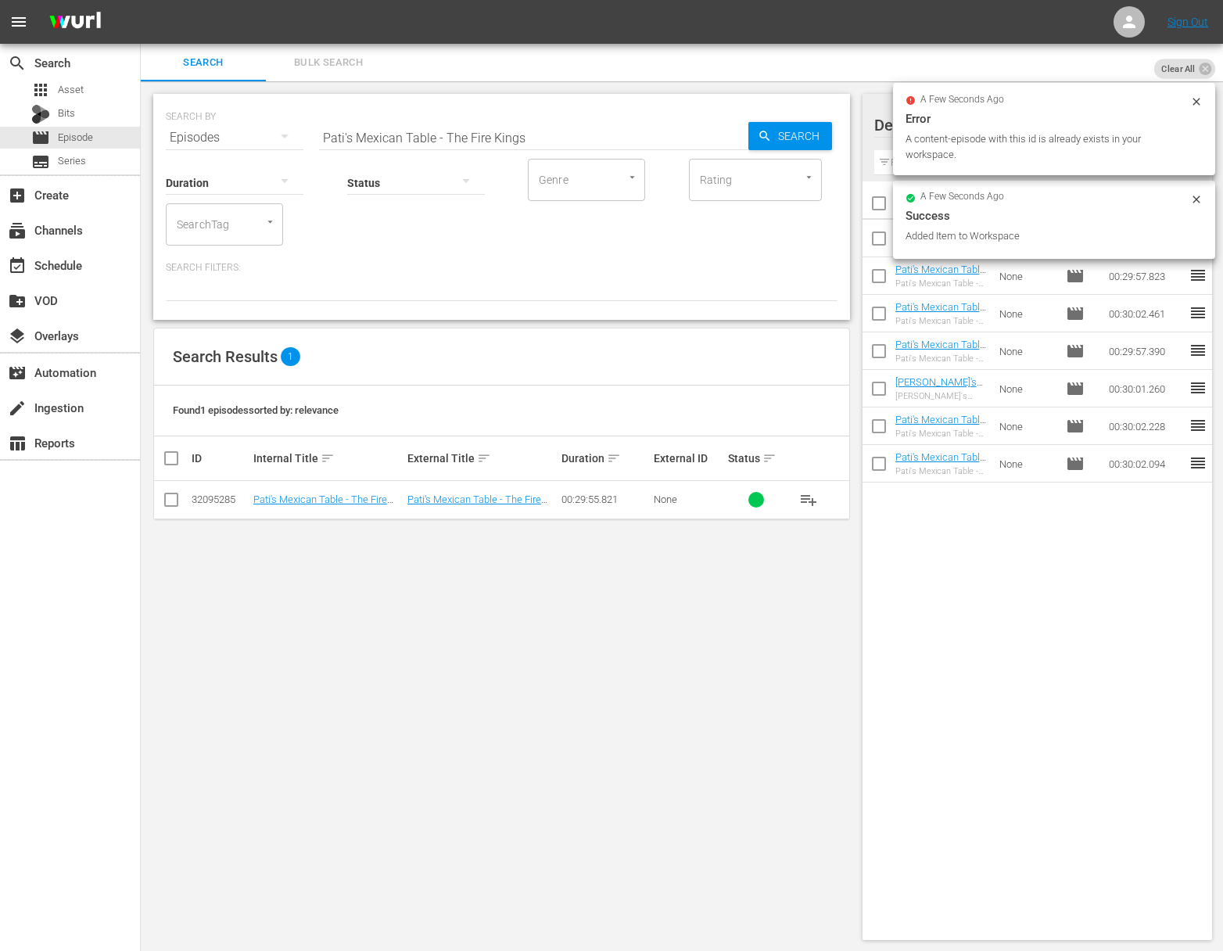
click at [467, 134] on input "Pati's Mexican Table - The Fire Kings" at bounding box center [533, 138] width 429 height 38
paste input "Pati's Mexican Table - Tacos and a Tostada"
click at [463, 136] on input "Pati's Mexican Table - Thea aPati's Mexican Table - Tacos and a TostadaFire Kin…" at bounding box center [533, 138] width 429 height 38
paste input "Pati's Mexican Table - Tacos and a Tostada"
click at [463, 136] on input "Pati's Mexican Table - TheaPati's Mexican Table - Tacos and a Tostada aPati's M…" at bounding box center [533, 138] width 429 height 38
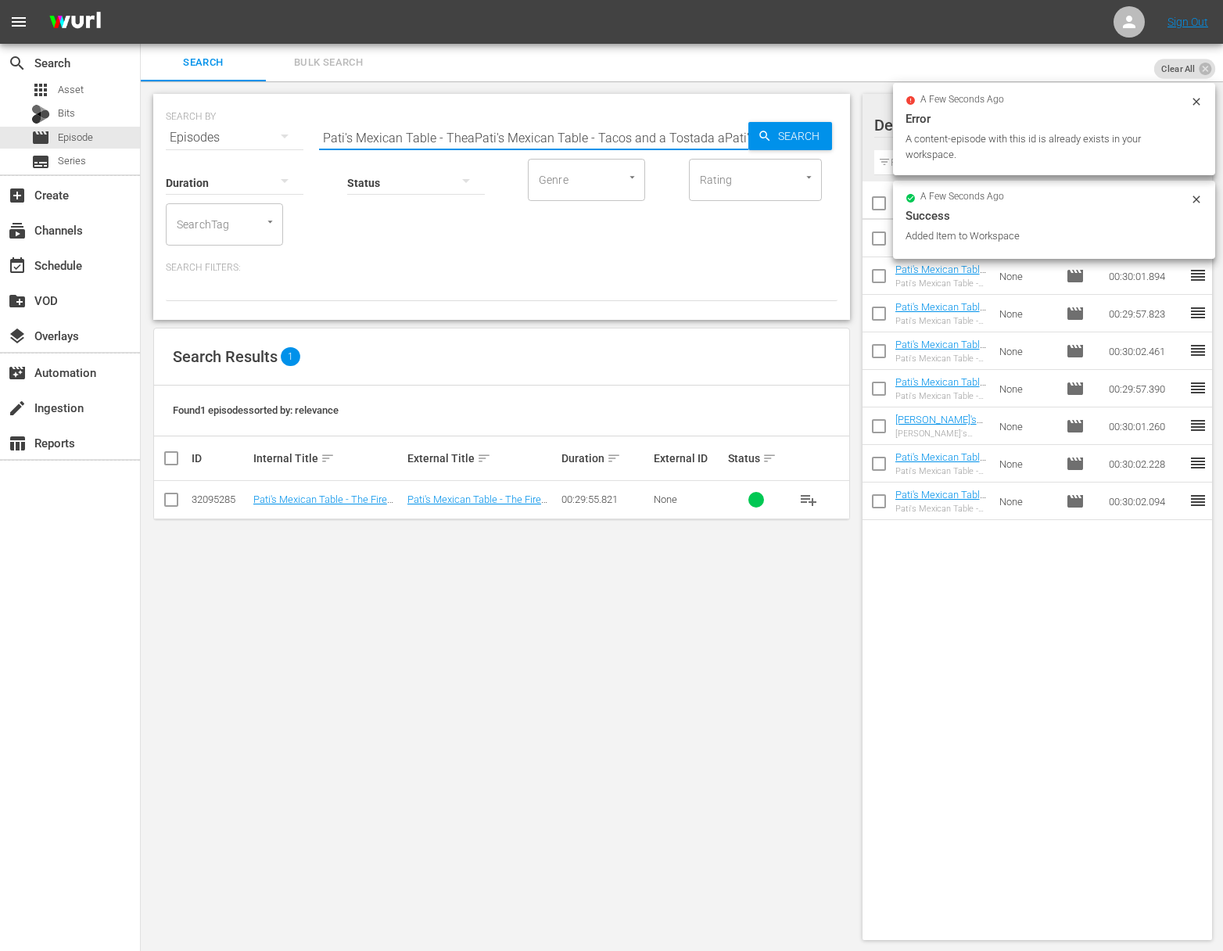
paste input "acos and a Tostada"
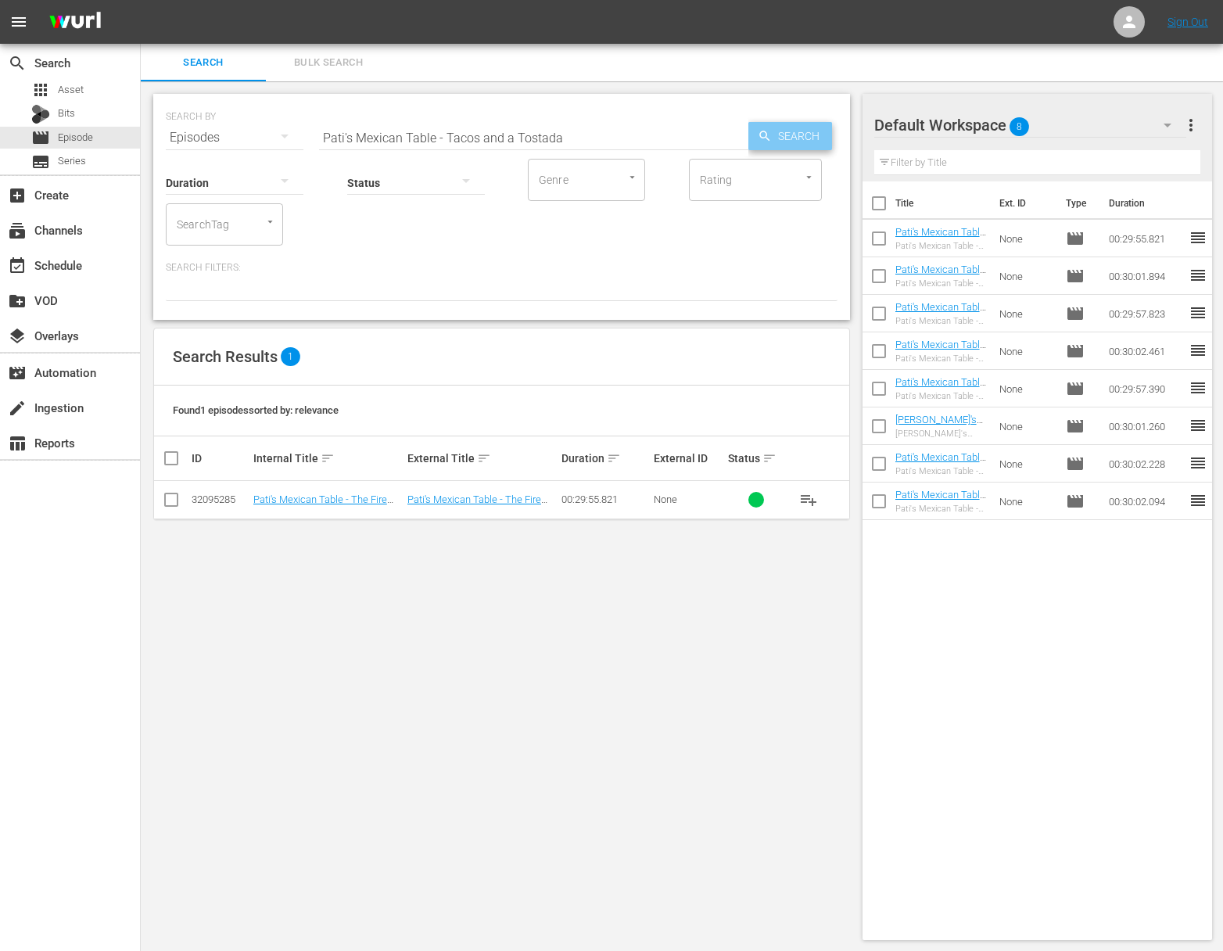
click at [828, 138] on span "Search" at bounding box center [802, 136] width 60 height 28
click at [809, 492] on span "playlist_add" at bounding box center [808, 499] width 19 height 19
click at [807, 500] on span "playlist_add" at bounding box center [808, 499] width 19 height 19
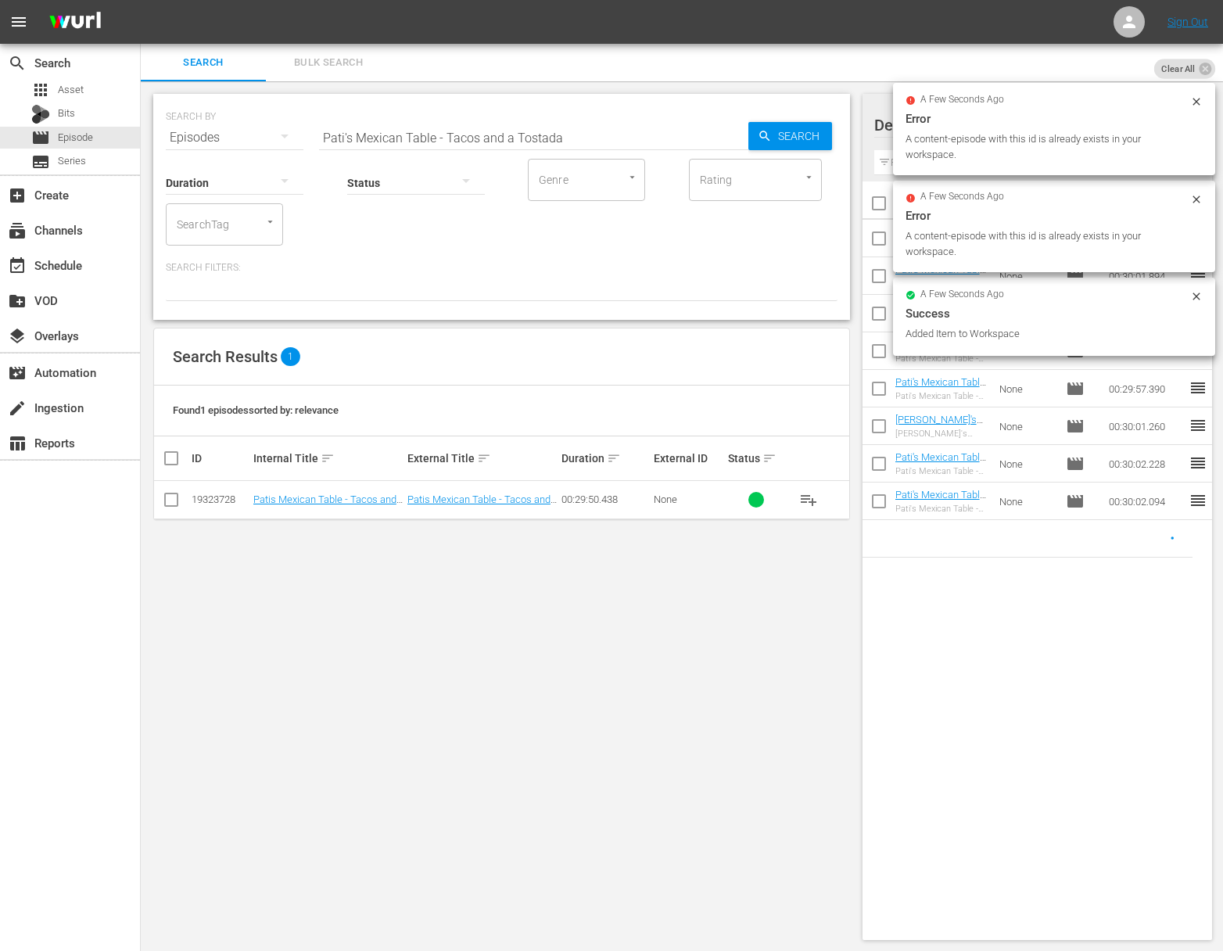
click at [485, 127] on input "Pati's Mexican Table - Tacos and a Tostada" at bounding box center [533, 138] width 429 height 38
paste input "Double Vallart"
click at [769, 139] on icon "button" at bounding box center [765, 136] width 14 height 14
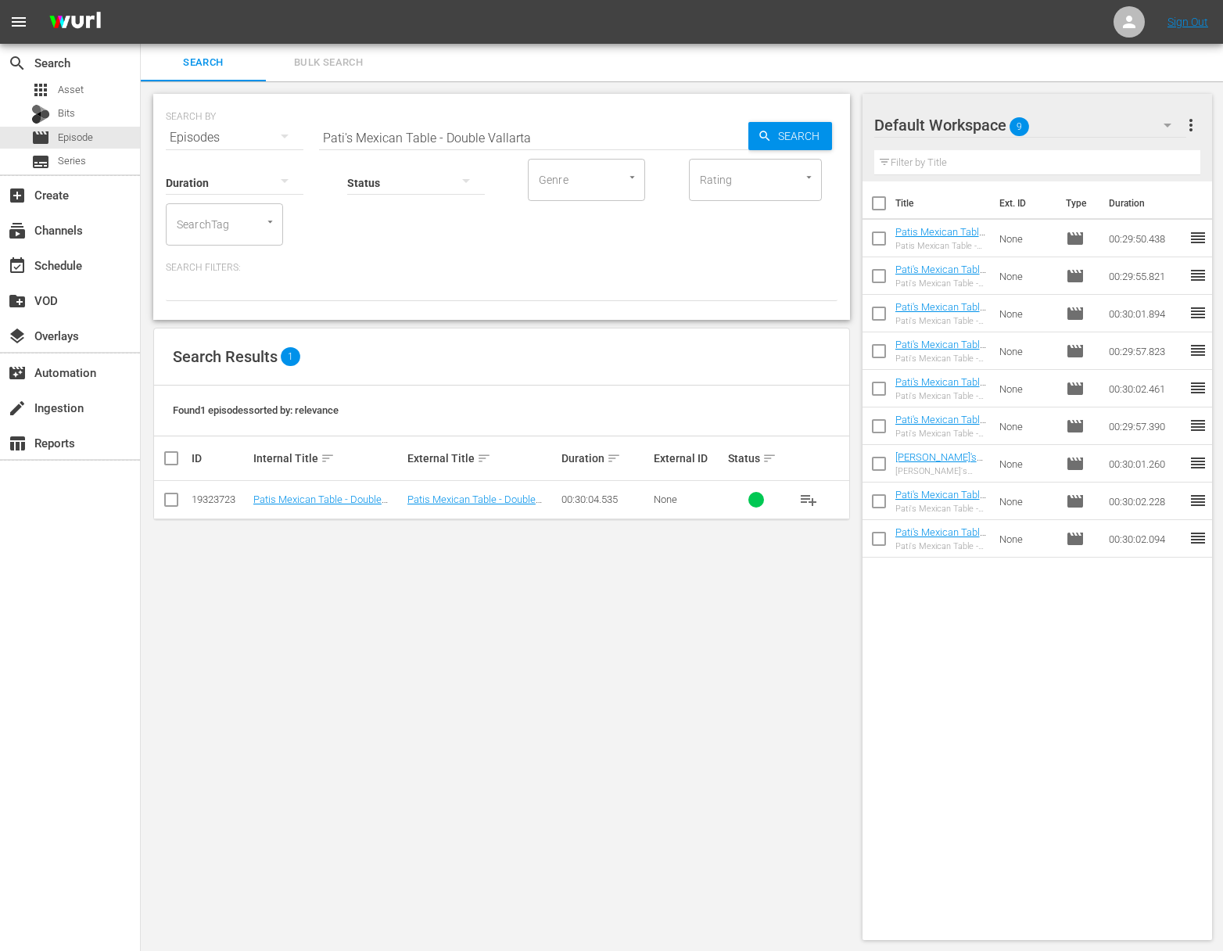
click at [810, 498] on span "playlist_add" at bounding box center [808, 499] width 19 height 19
click at [809, 499] on span "playlist_add" at bounding box center [808, 499] width 19 height 19
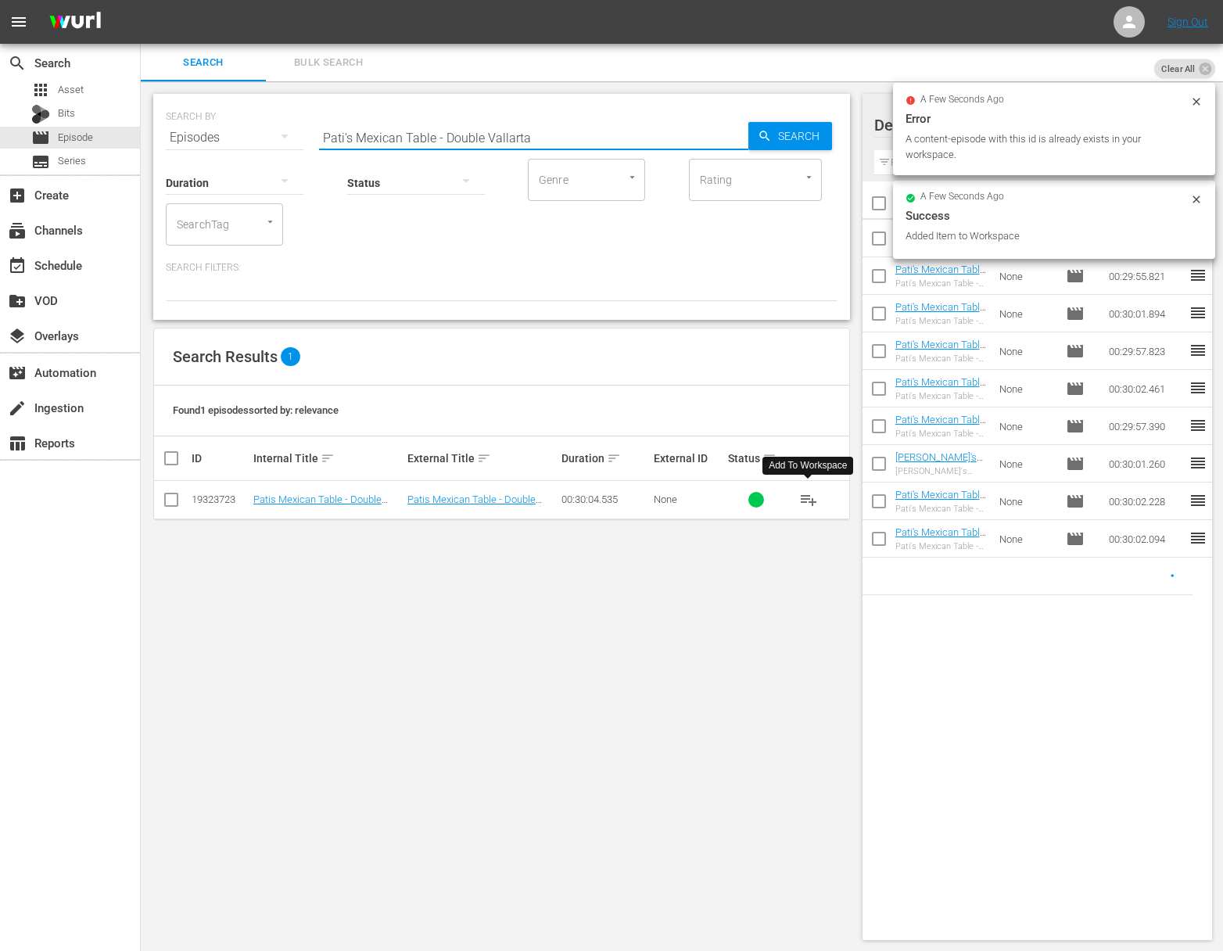
click at [479, 138] on input "Pati's Mexican Table - Double Vallarta" at bounding box center [533, 138] width 429 height 38
paste input "The Heart of Tequil"
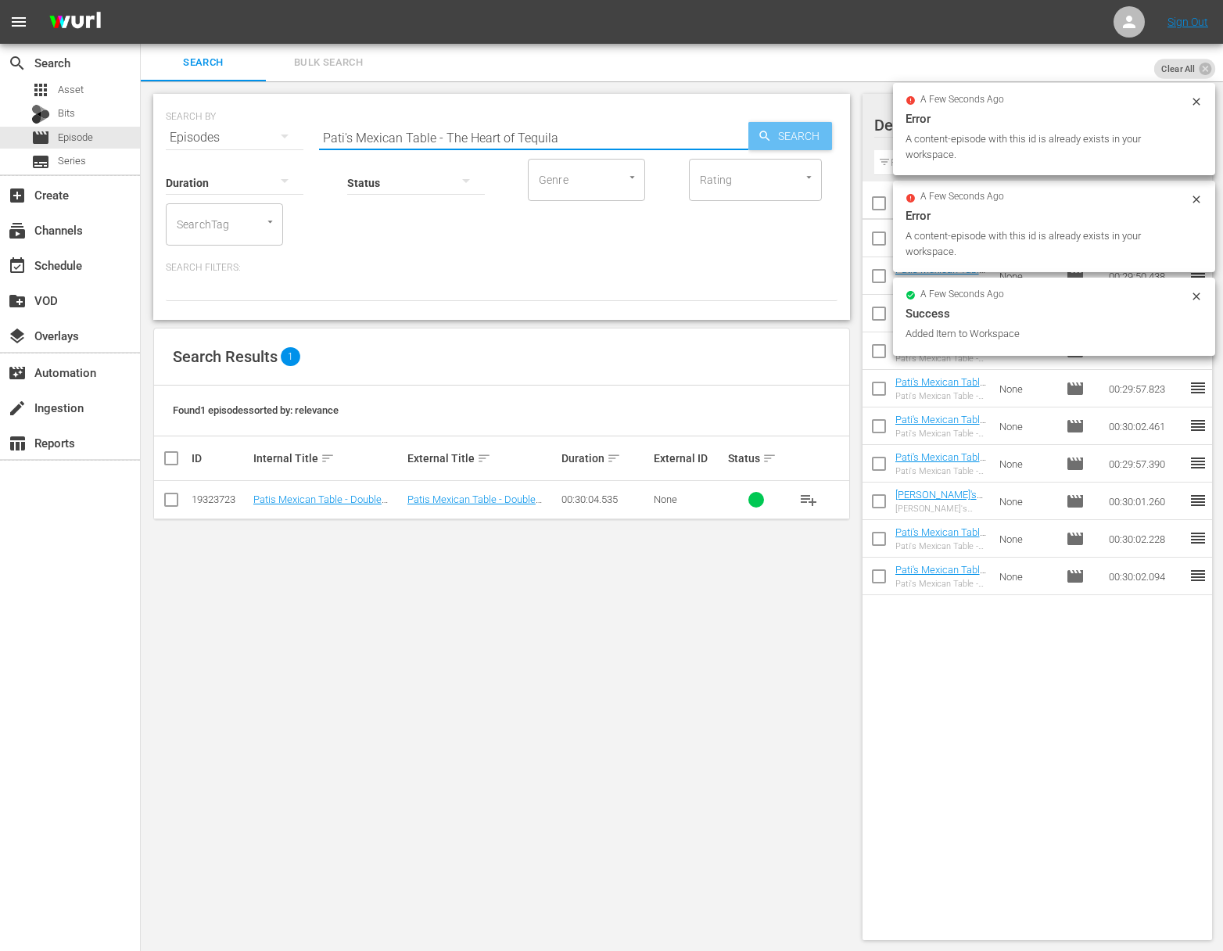
click at [776, 128] on span "Search" at bounding box center [802, 136] width 60 height 28
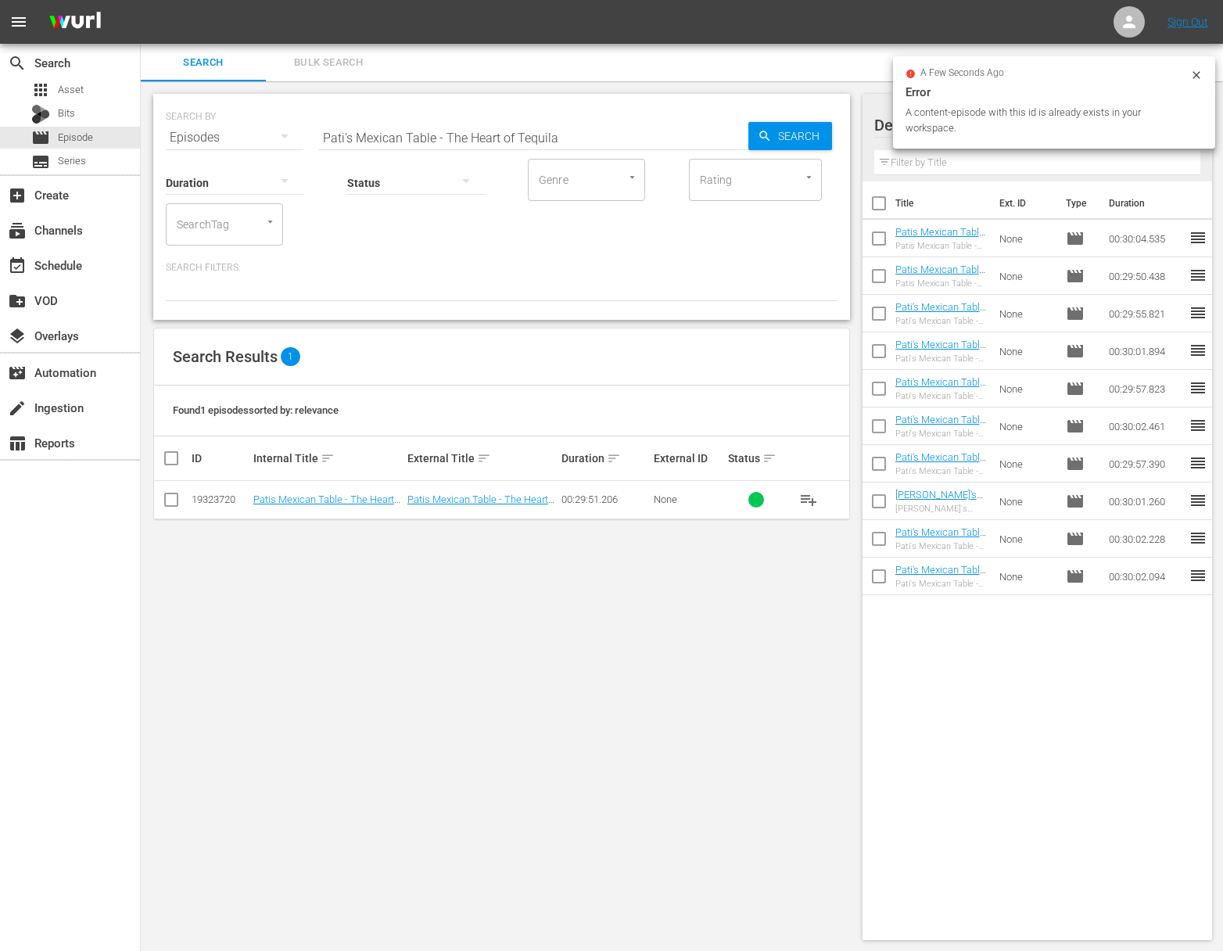
click at [810, 499] on span "playlist_add" at bounding box center [808, 499] width 19 height 19
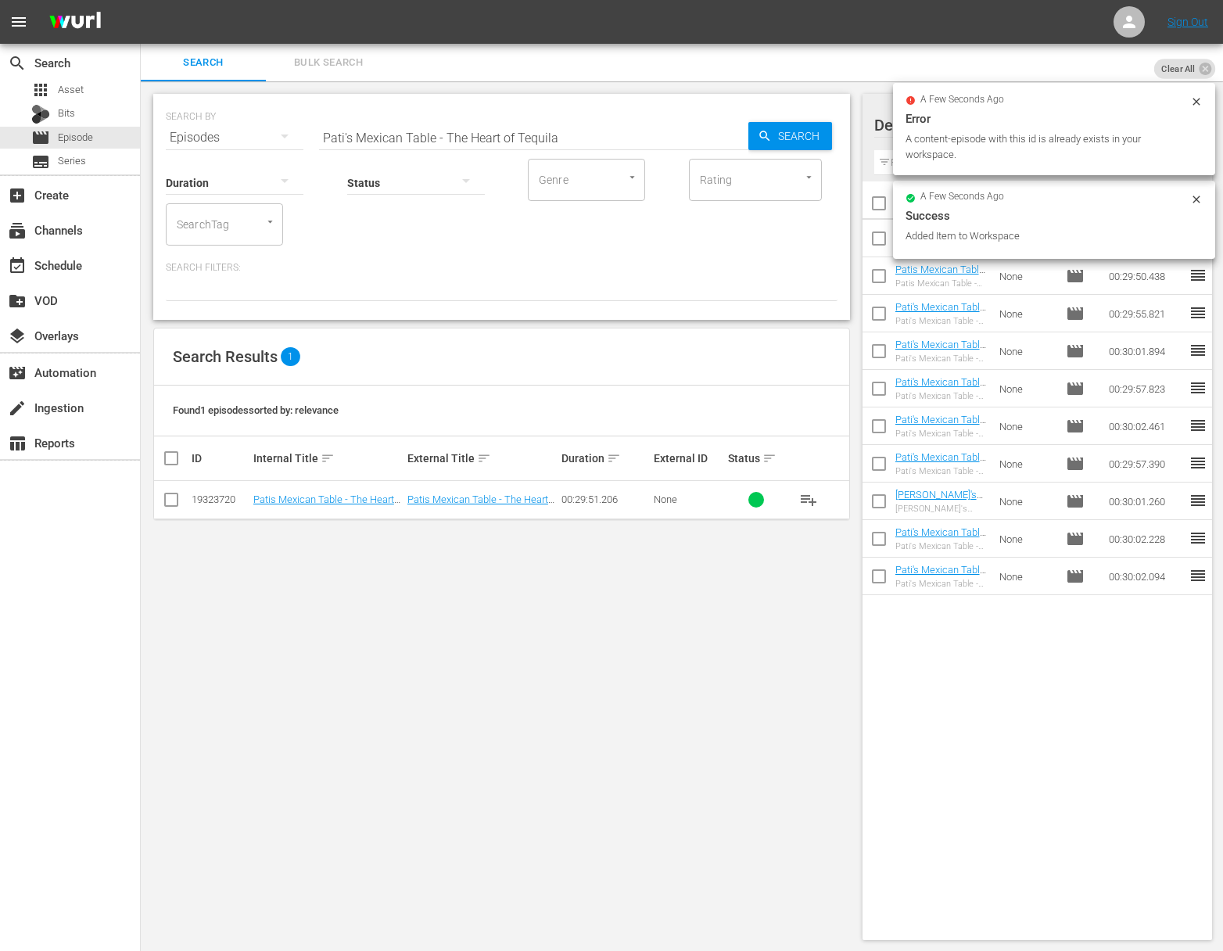
click at [521, 142] on input "Pati's Mexican Table - The Heart of Tequila" at bounding box center [533, 138] width 429 height 38
paste input "Getting to the Roots"
click at [816, 138] on span "Search" at bounding box center [802, 136] width 60 height 28
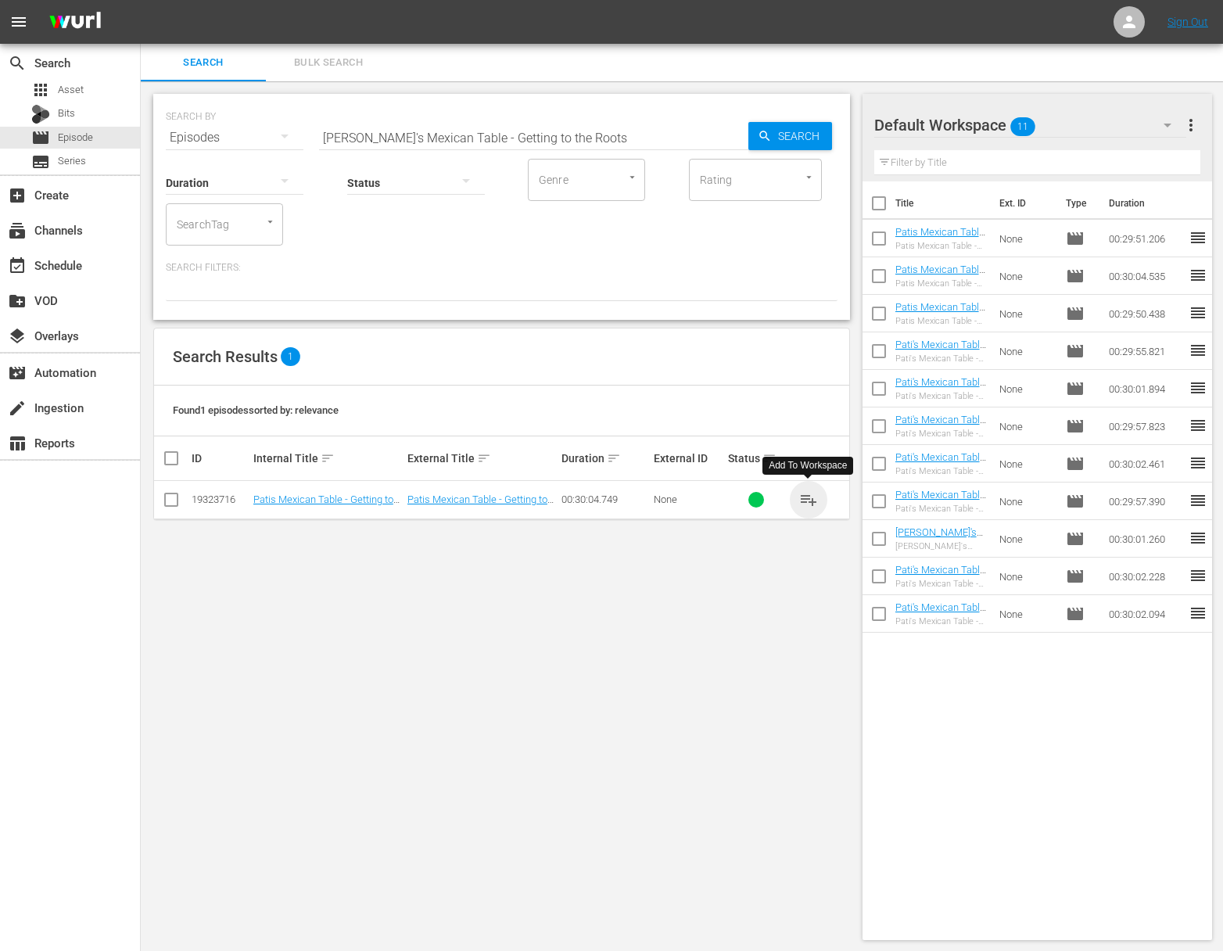
click at [810, 497] on span "playlist_add" at bounding box center [808, 499] width 19 height 19
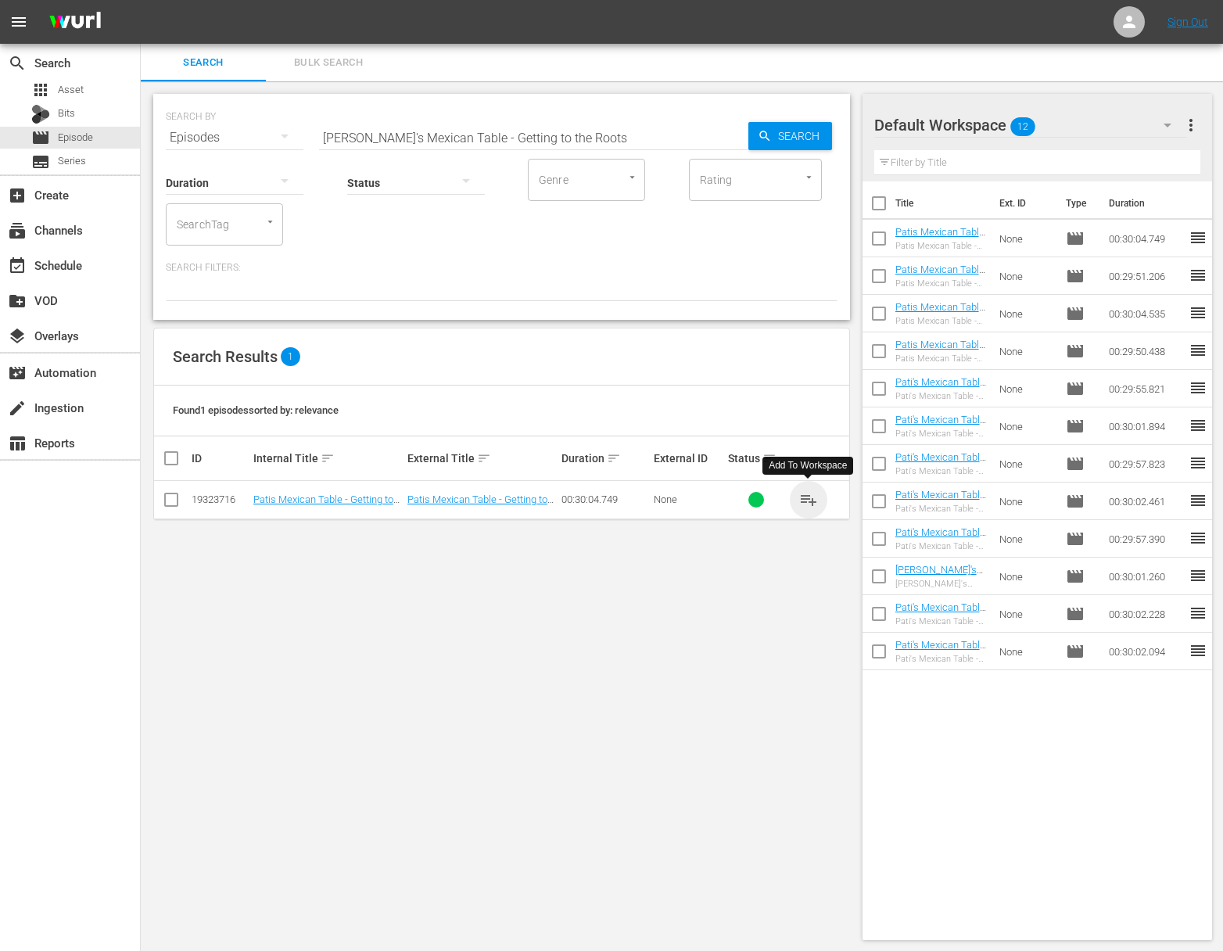
click at [810, 497] on span "playlist_add" at bounding box center [808, 499] width 19 height 19
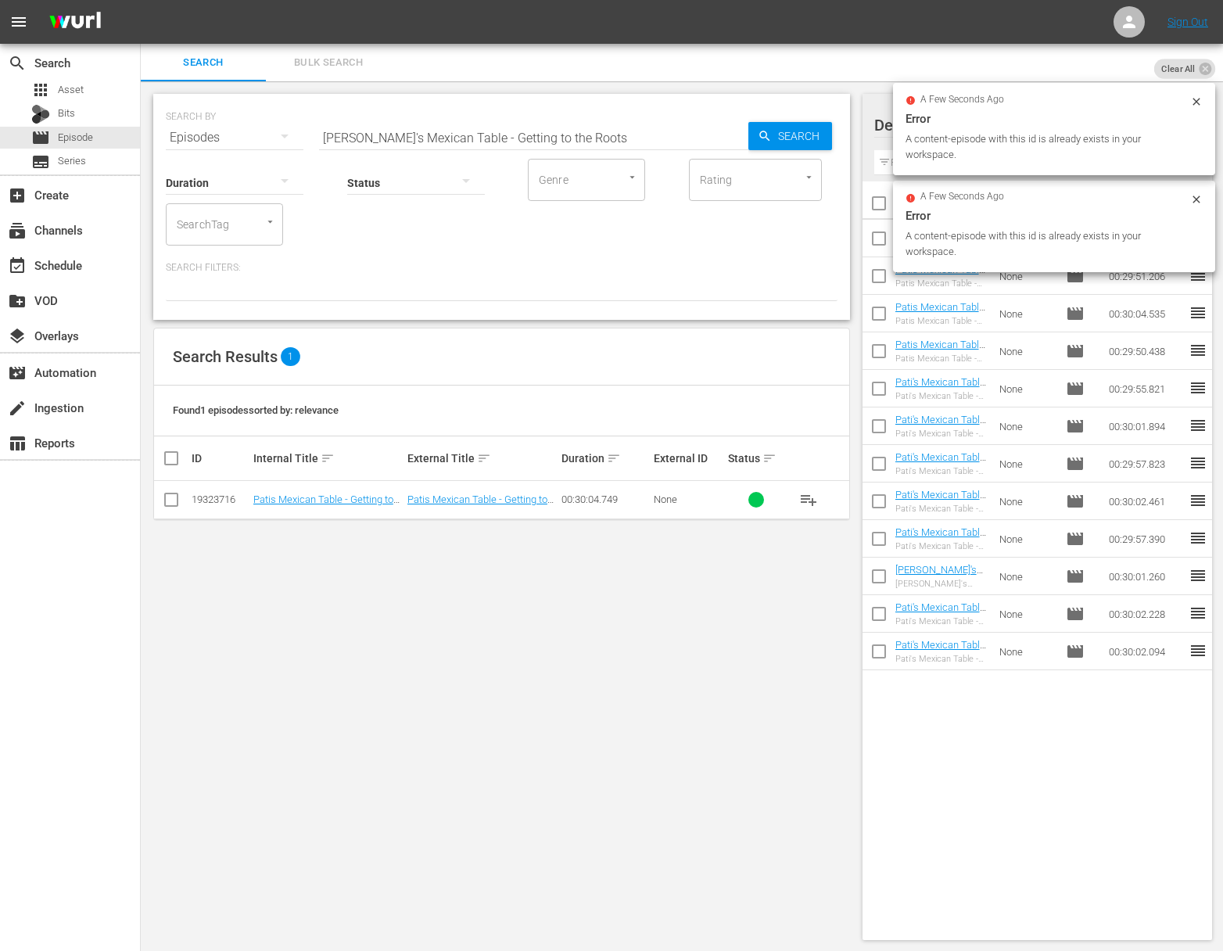
click at [477, 145] on div "Status" at bounding box center [416, 173] width 138 height 56
click at [479, 135] on input "Pati's Mexican Table - Getting to the Roots" at bounding box center [533, 138] width 429 height 38
paste input "Tradition and Innovation"
click at [763, 134] on icon "button" at bounding box center [765, 136] width 14 height 14
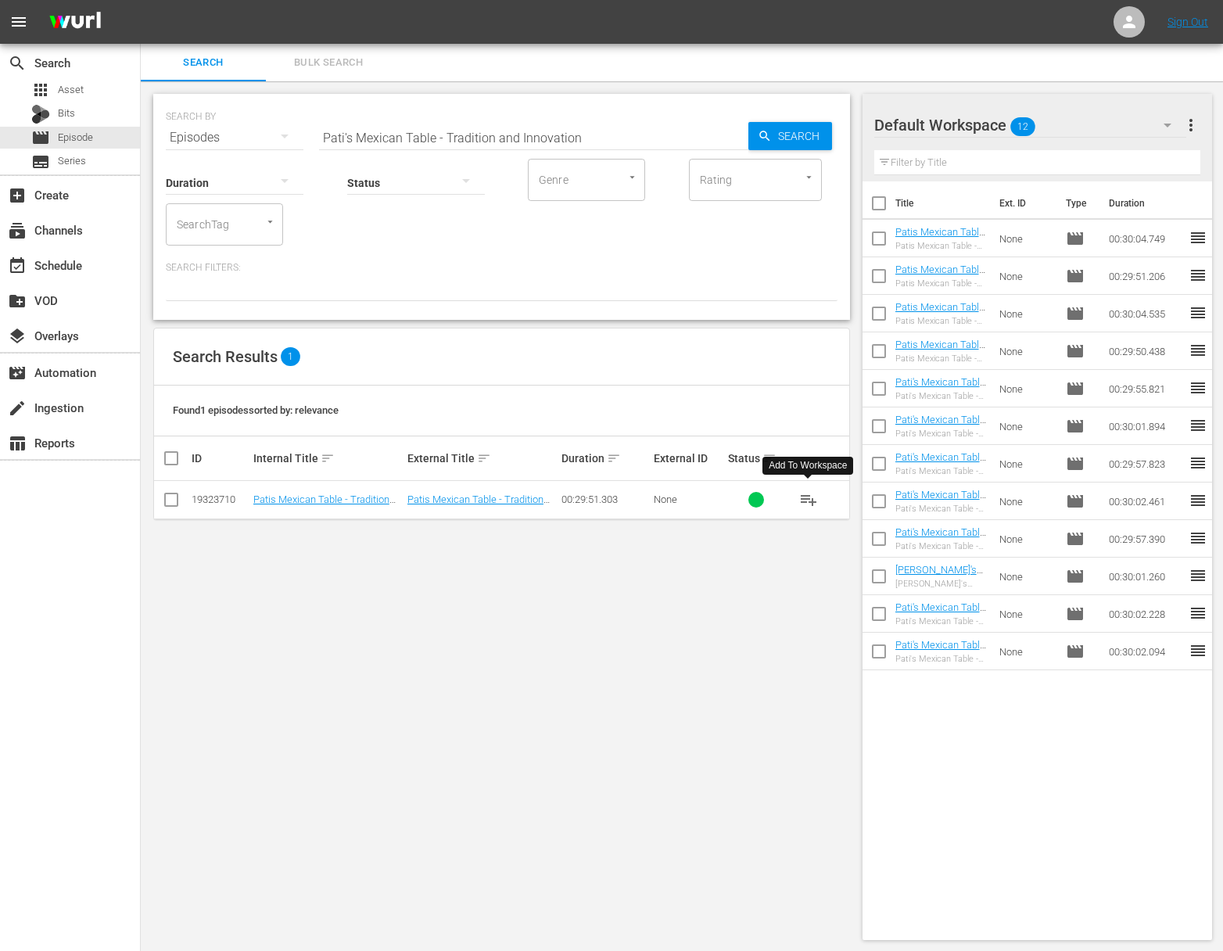
click at [810, 495] on span "playlist_add" at bounding box center [808, 499] width 19 height 19
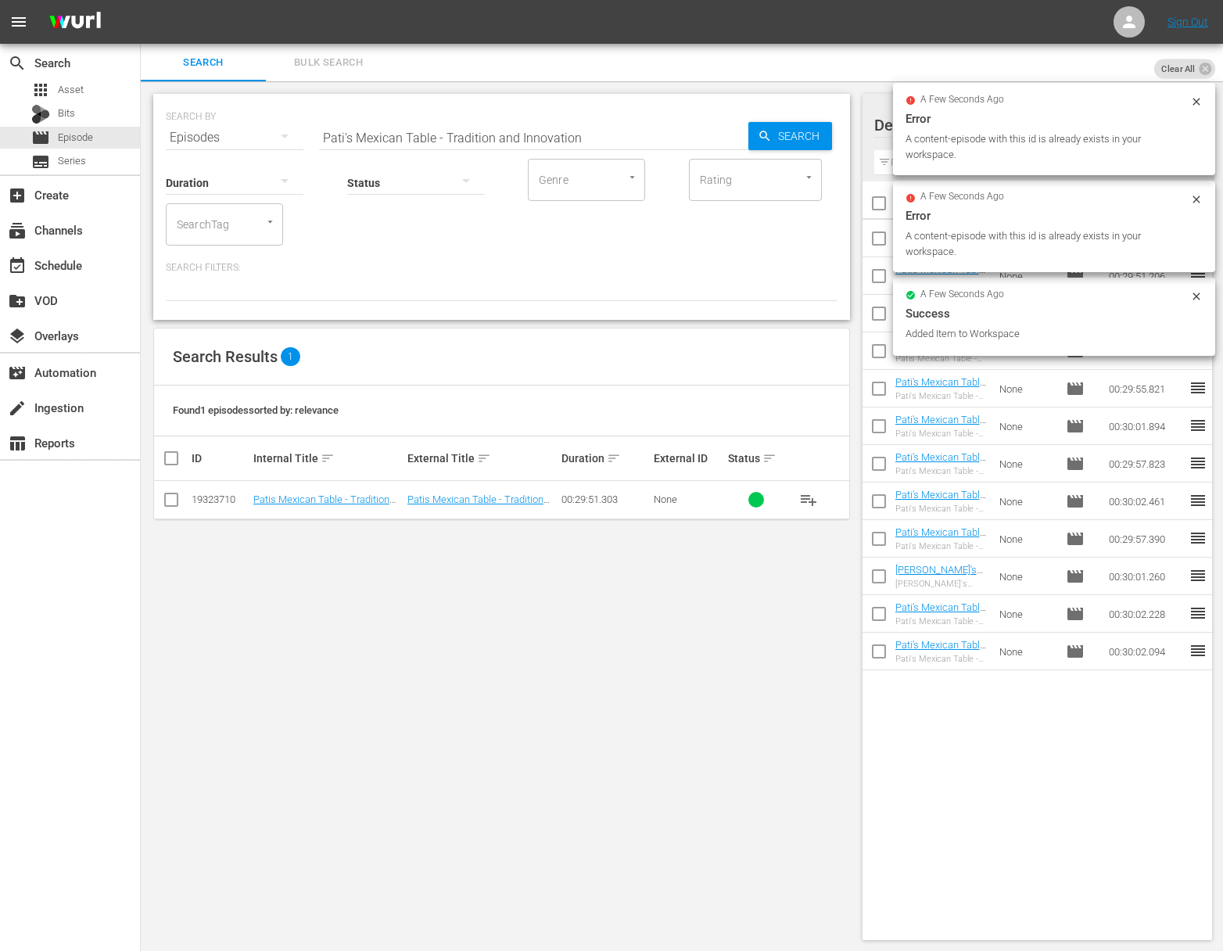
click at [547, 142] on input "Pati's Mexican Table - Tradition and Innovation" at bounding box center [533, 138] width 429 height 38
paste input "Escaramuza"
click at [798, 131] on span "Search" at bounding box center [802, 136] width 60 height 28
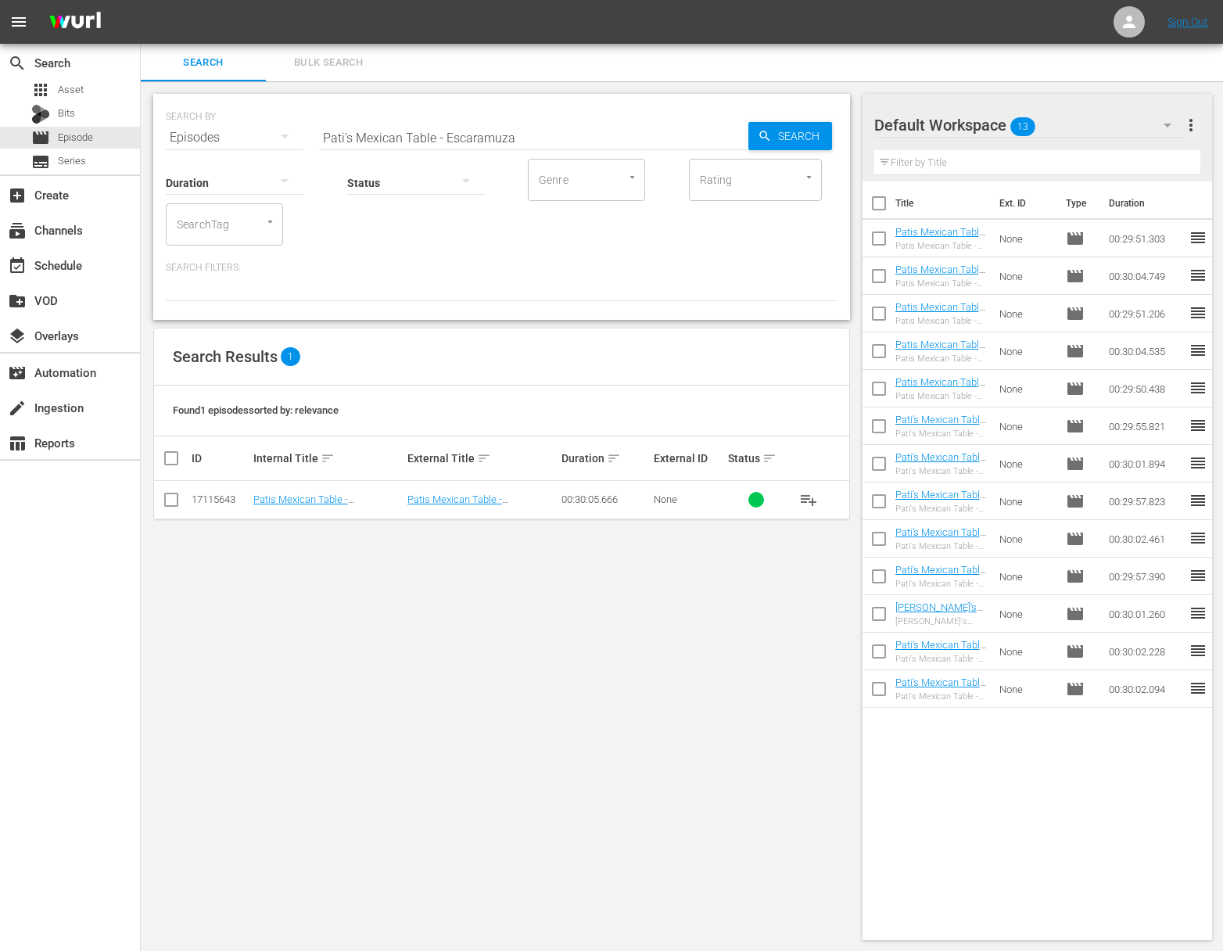
click at [810, 501] on span "playlist_add" at bounding box center [808, 499] width 19 height 19
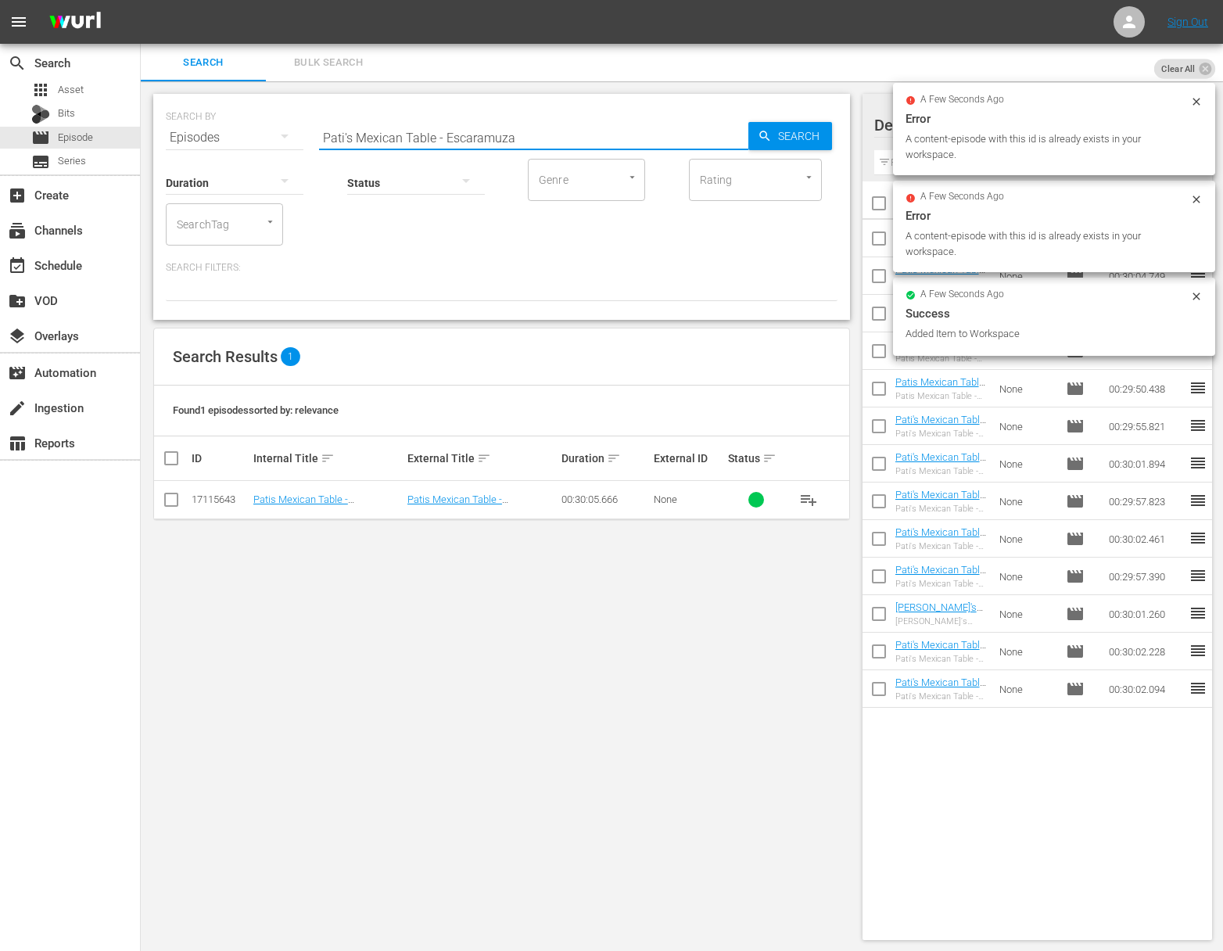
click at [535, 138] on input "Pati's Mexican Table - Escaramuza" at bounding box center [533, 138] width 429 height 38
paste input "Los Mariachis"
click at [810, 141] on span "Search" at bounding box center [802, 136] width 60 height 28
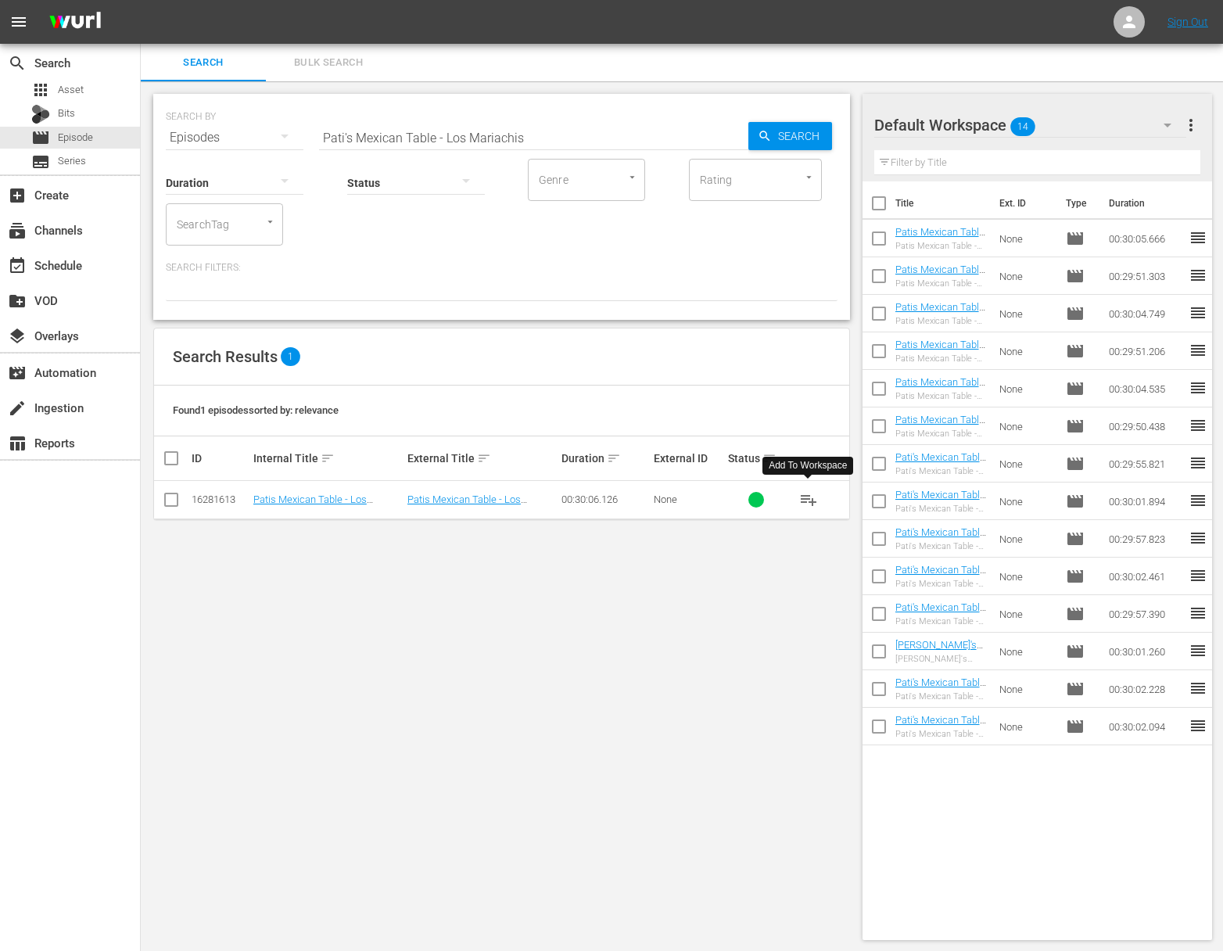
click at [813, 498] on span "playlist_add" at bounding box center [808, 499] width 19 height 19
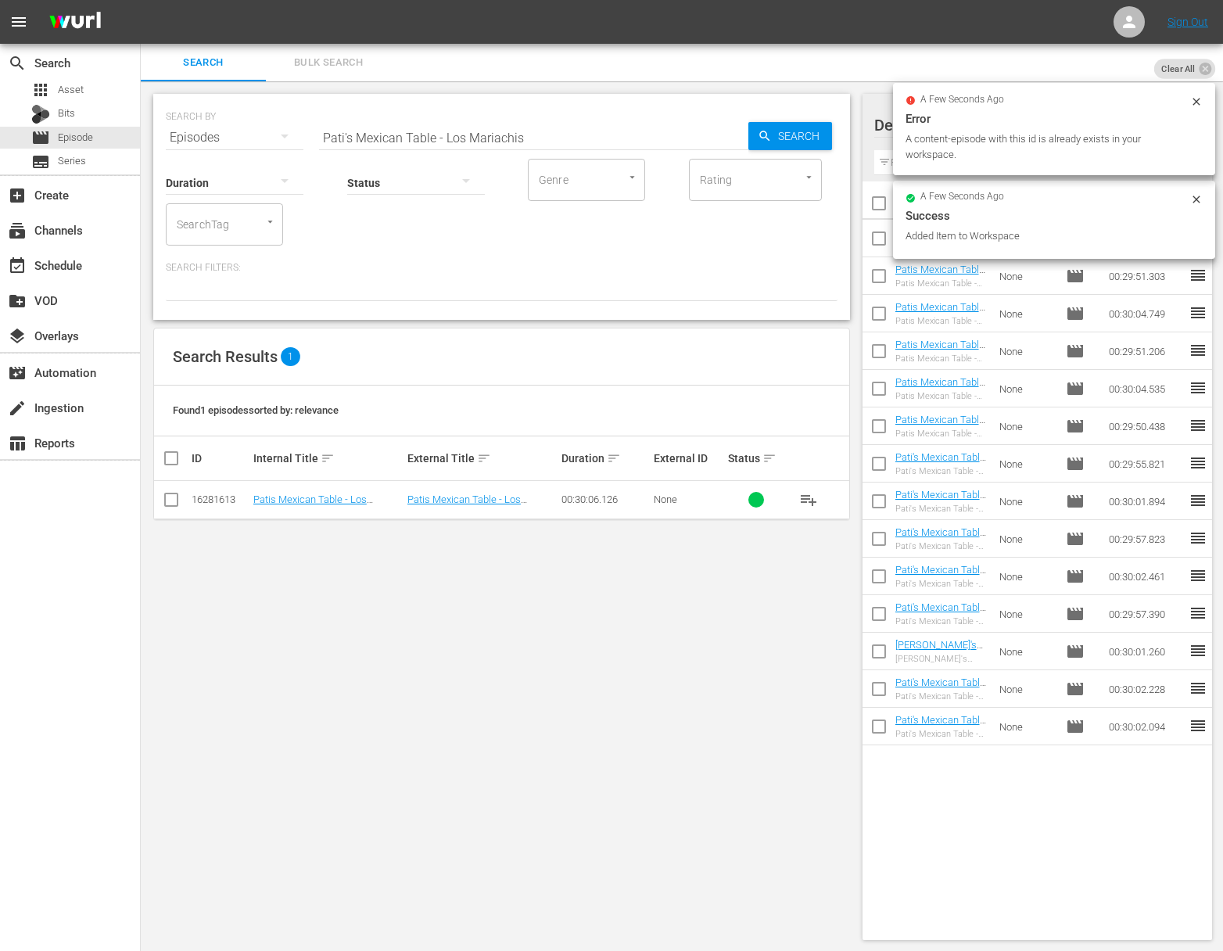
click at [496, 130] on input "Pati's Mexican Table - Los Mariachis" at bounding box center [533, 138] width 429 height 38
paste input "Jalisco Classic"
click at [727, 133] on input "Pati's Mexican Table - Jalisco Classics" at bounding box center [533, 138] width 429 height 38
click at [773, 132] on span "Search" at bounding box center [802, 136] width 60 height 28
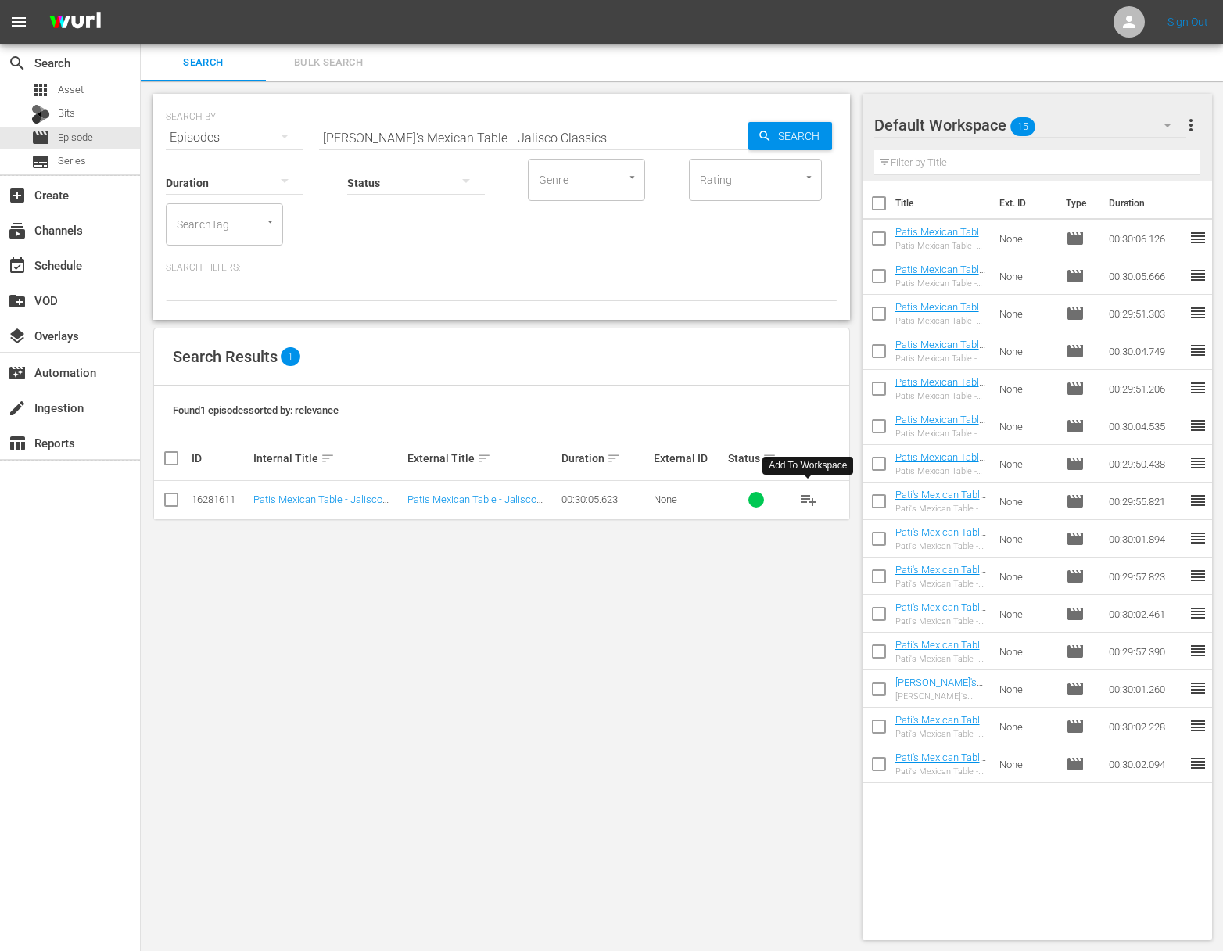
click at [812, 498] on span "playlist_add" at bounding box center [808, 499] width 19 height 19
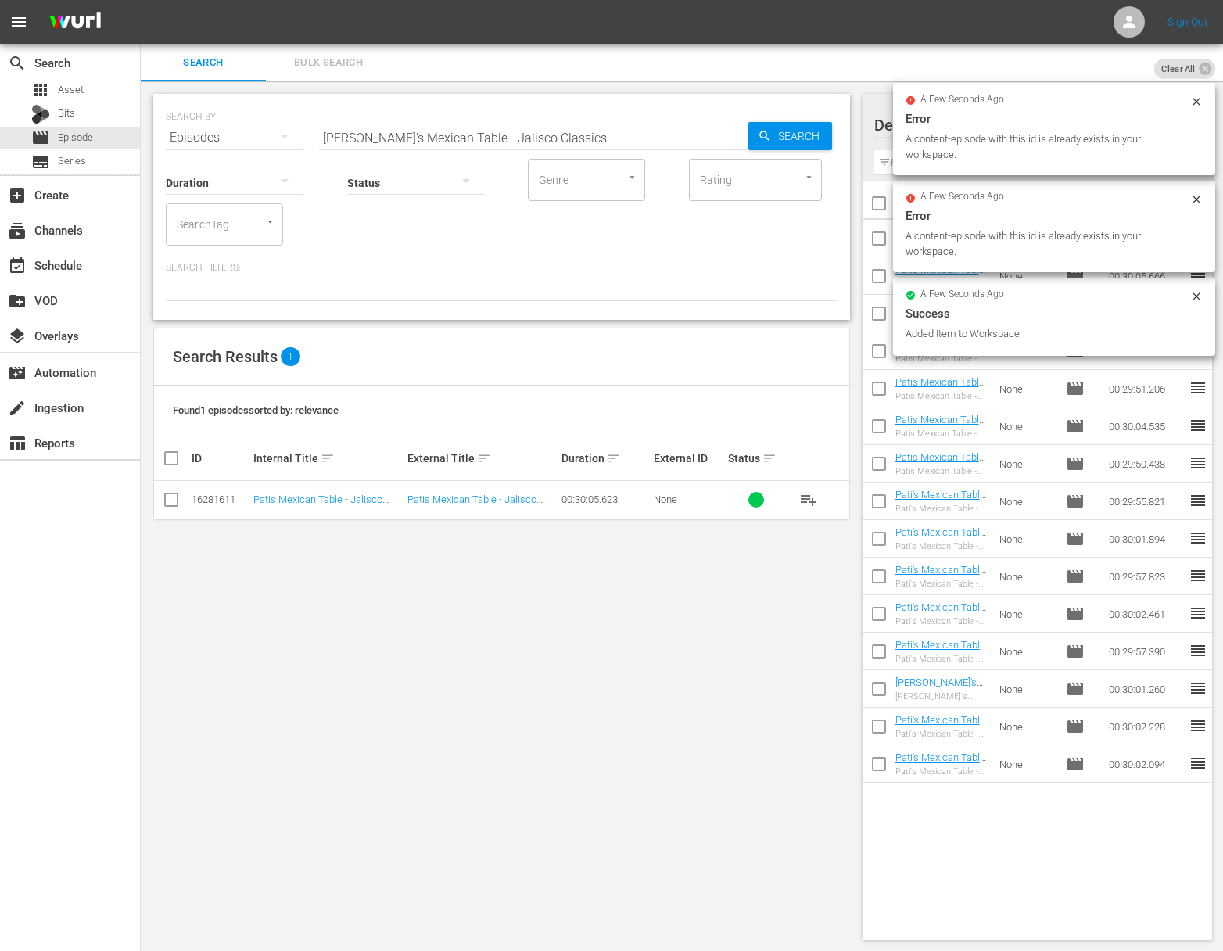
drag, startPoint x: 501, startPoint y: 118, endPoint x: 501, endPoint y: 142, distance: 23.5
click at [501, 132] on input "Pati's Mexican Table - Jalisco Classics" at bounding box center [533, 138] width 429 height 38
click at [501, 142] on input "Pati's Mexican Table - Jalisco Classics" at bounding box center [533, 138] width 429 height 38
paste input "Food Meets Art"
click at [754, 143] on div "Search" at bounding box center [791, 136] width 84 height 28
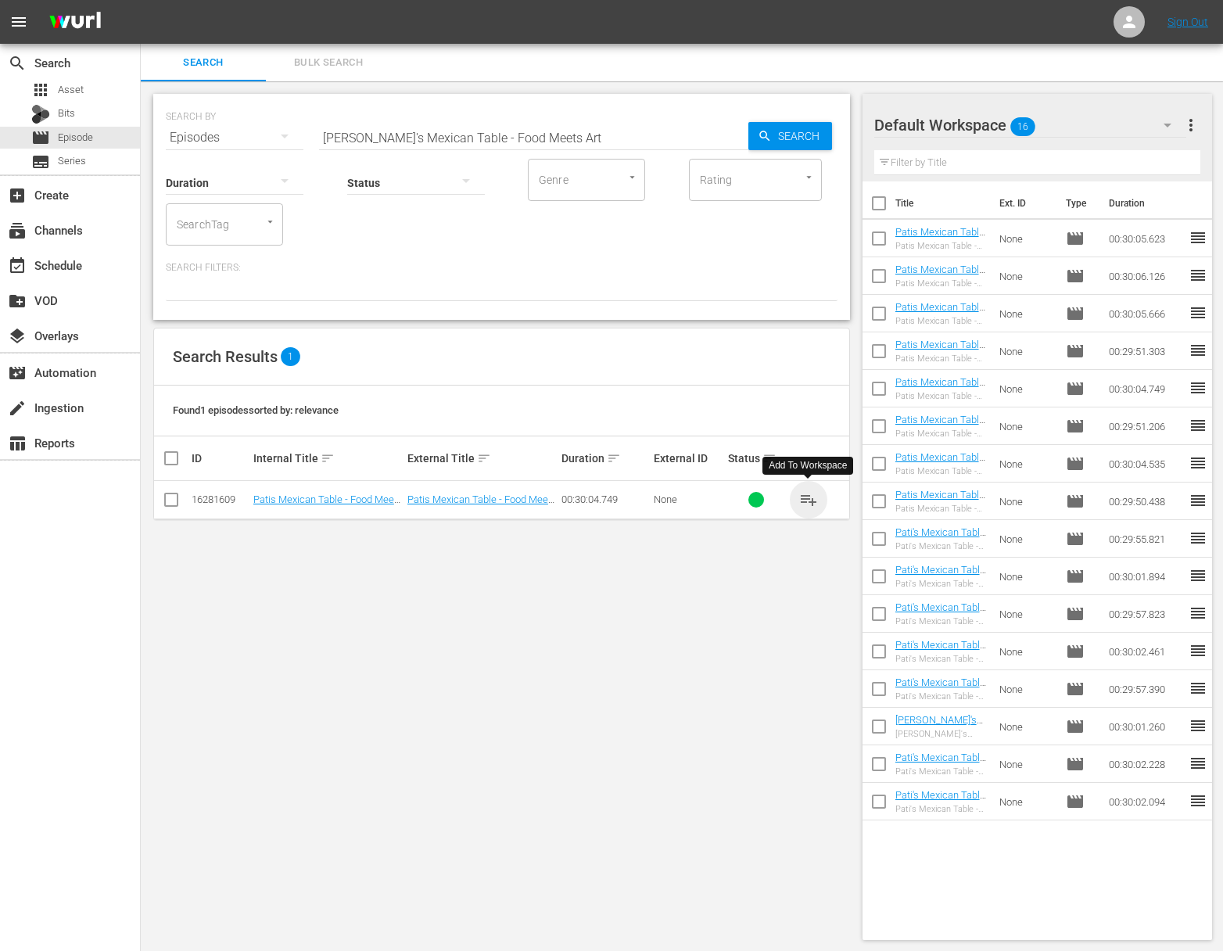
click at [813, 498] on span "playlist_add" at bounding box center [808, 499] width 19 height 19
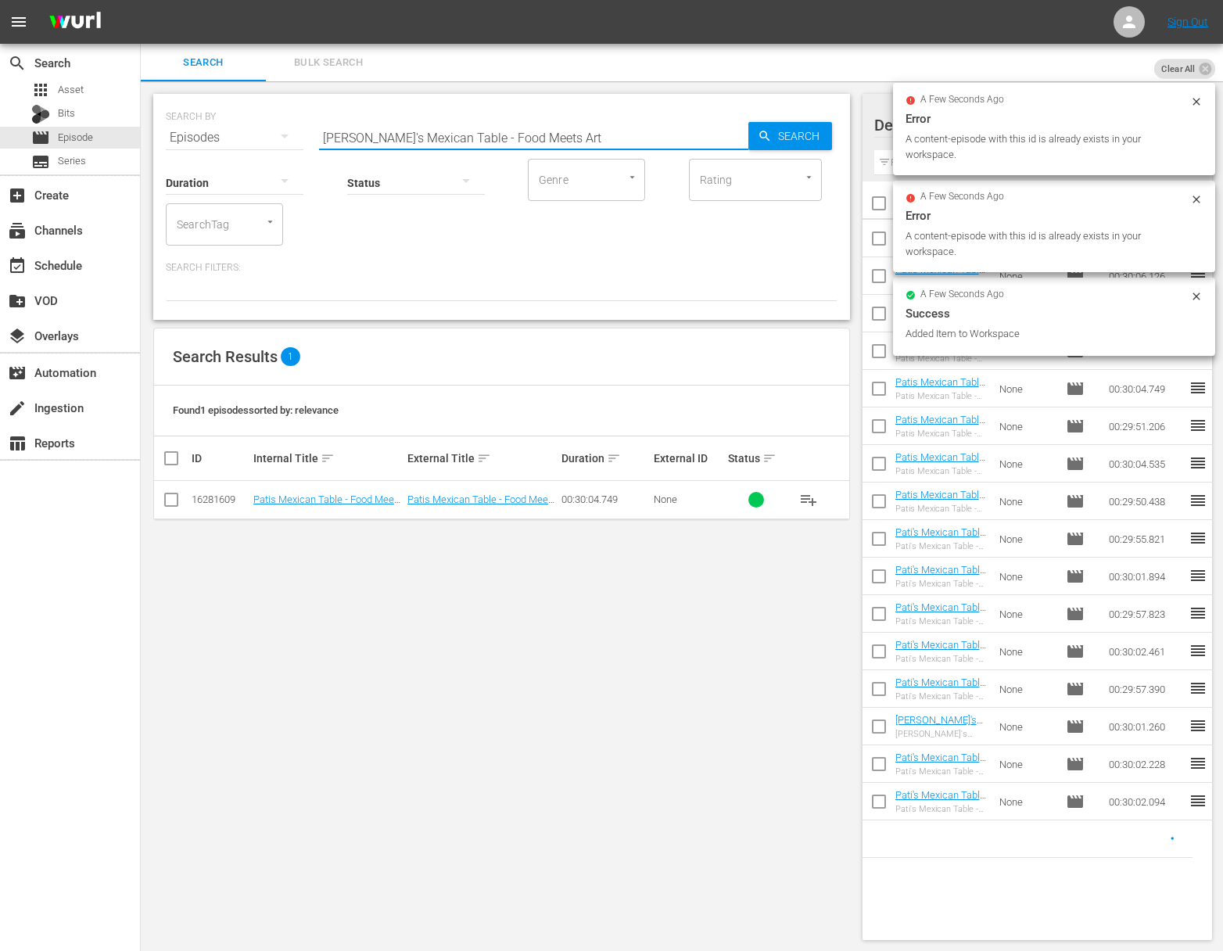
click at [517, 123] on input "Pati's Mexican Table - Food Meets Art" at bounding box center [533, 138] width 429 height 38
paste input "Welcome to Guadalajara"
click at [835, 138] on div "SEARCH BY Search By Episodes Search ID, Title, Description, Keywords, or Catego…" at bounding box center [502, 128] width 672 height 56
click at [790, 135] on span "Search" at bounding box center [802, 136] width 60 height 28
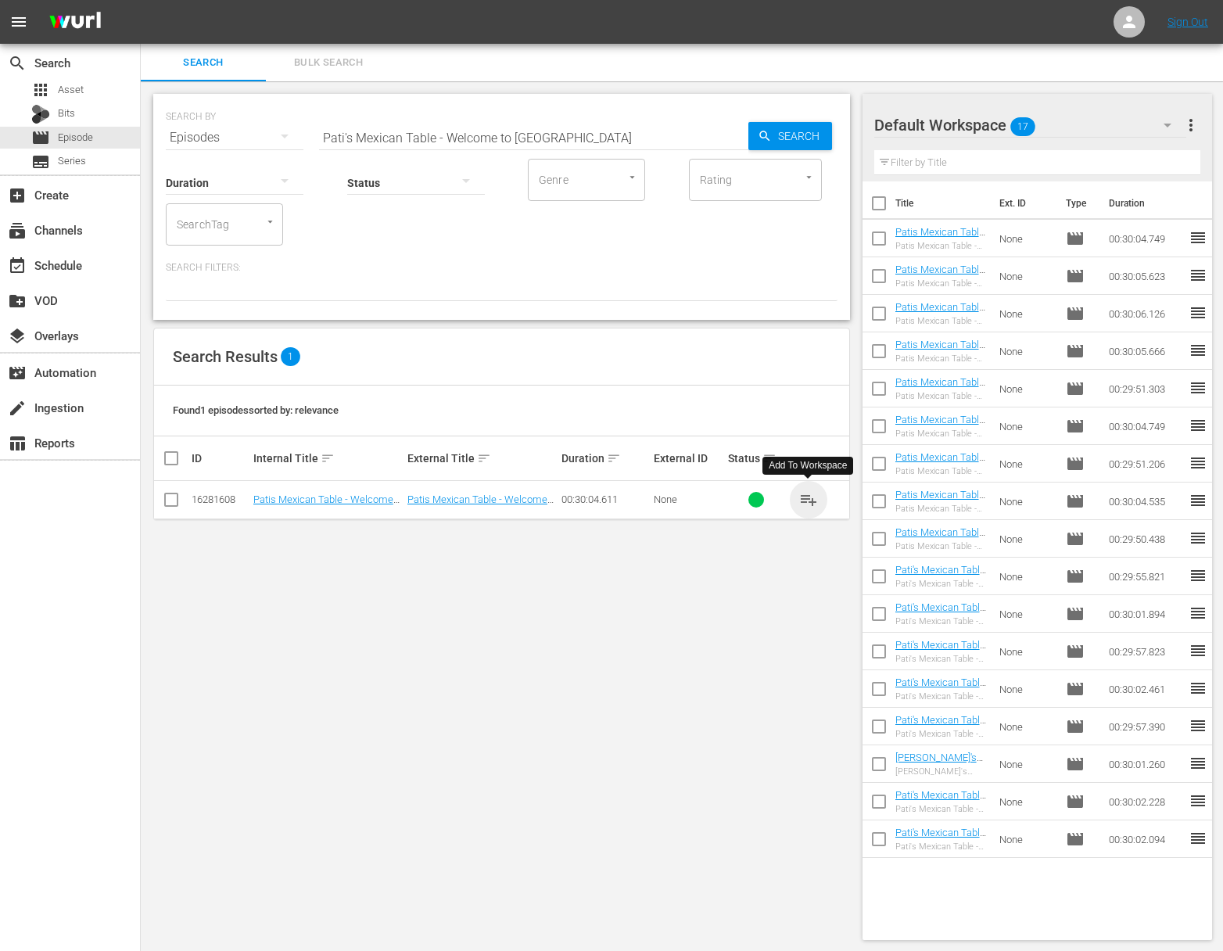
click at [806, 499] on span "playlist_add" at bounding box center [808, 499] width 19 height 19
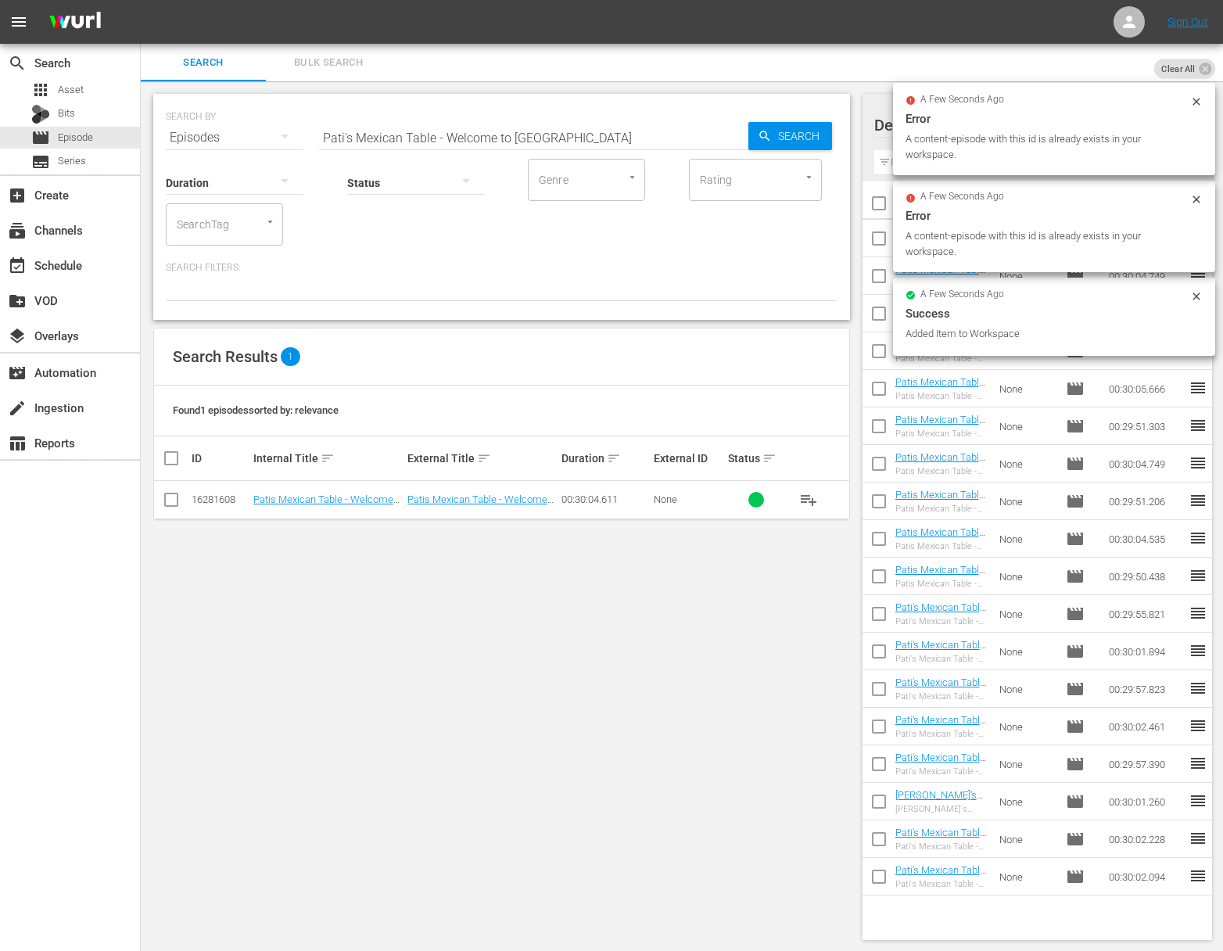
click at [596, 140] on input "Pati's Mexican Table - Welcome to Guadalajara" at bounding box center [533, 138] width 429 height 38
paste input "Hidden Guachochi"
click at [799, 138] on span "Search" at bounding box center [802, 136] width 60 height 28
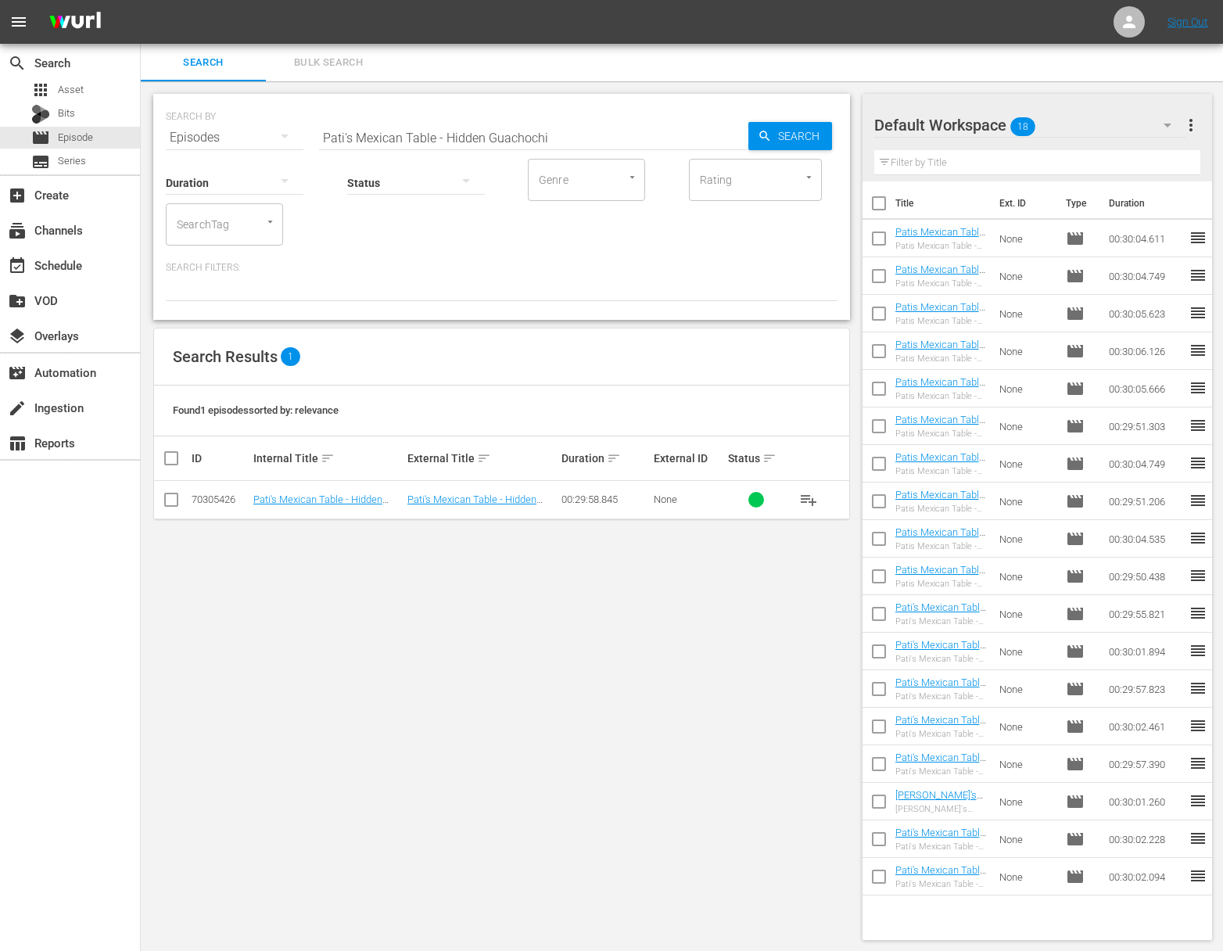
click at [811, 500] on span "playlist_add" at bounding box center [808, 499] width 19 height 19
click at [811, 499] on span "playlist_add" at bounding box center [808, 499] width 19 height 19
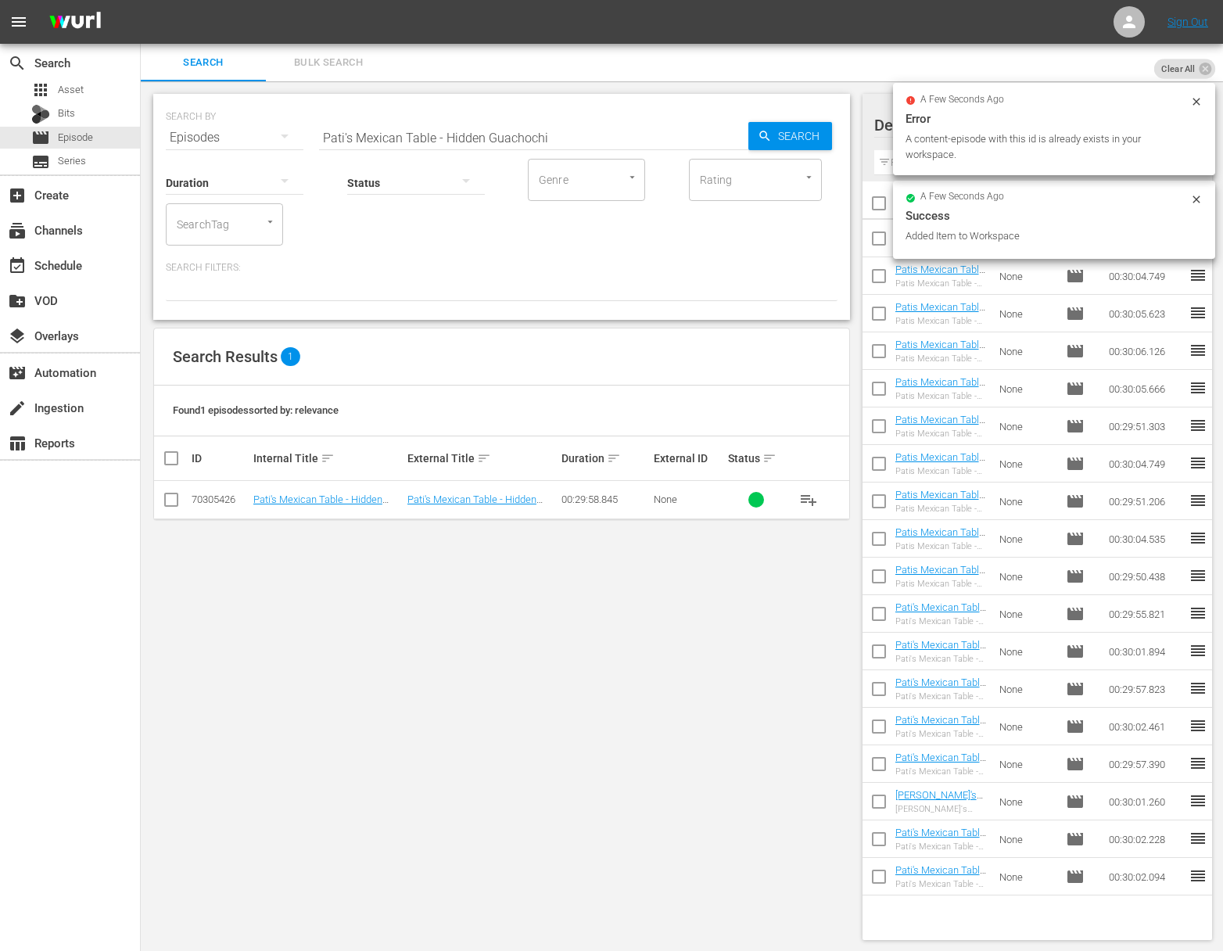
click at [501, 127] on input "Pati's Mexican Table - Hidden Guachochi" at bounding box center [533, 138] width 429 height 38
paste input "Chihuahua's Cheesiest CheesePati's Mexican Table -"
click at [506, 130] on input "aPati's Mexican Table - Chihuahua's Cheesiest CheesePati's Mexican Table - Hidd…" at bounding box center [533, 138] width 429 height 38
paste input "Pati's Mexican Table - Chihuahua's Cheesiest Cheese"
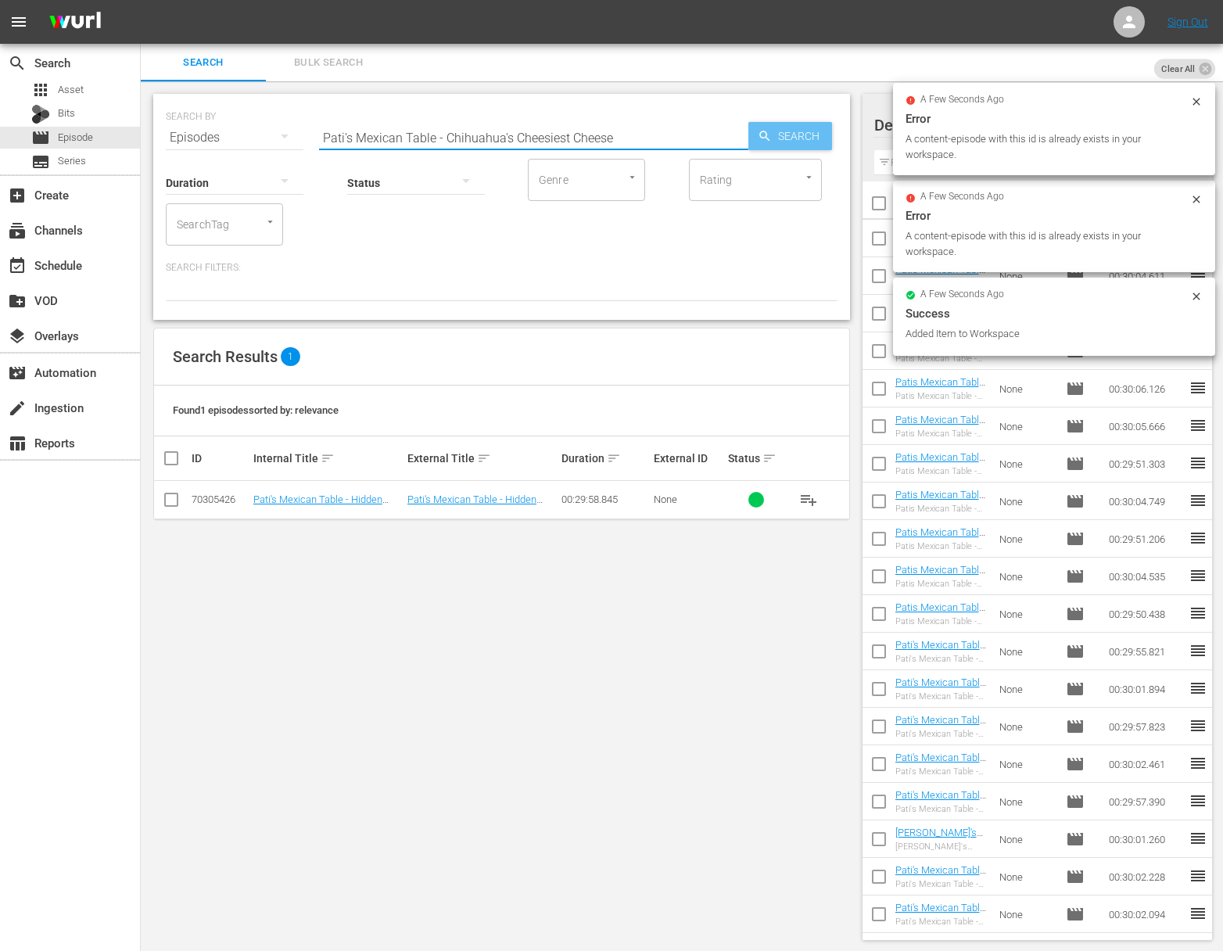
click at [777, 131] on span "Search" at bounding box center [802, 136] width 60 height 28
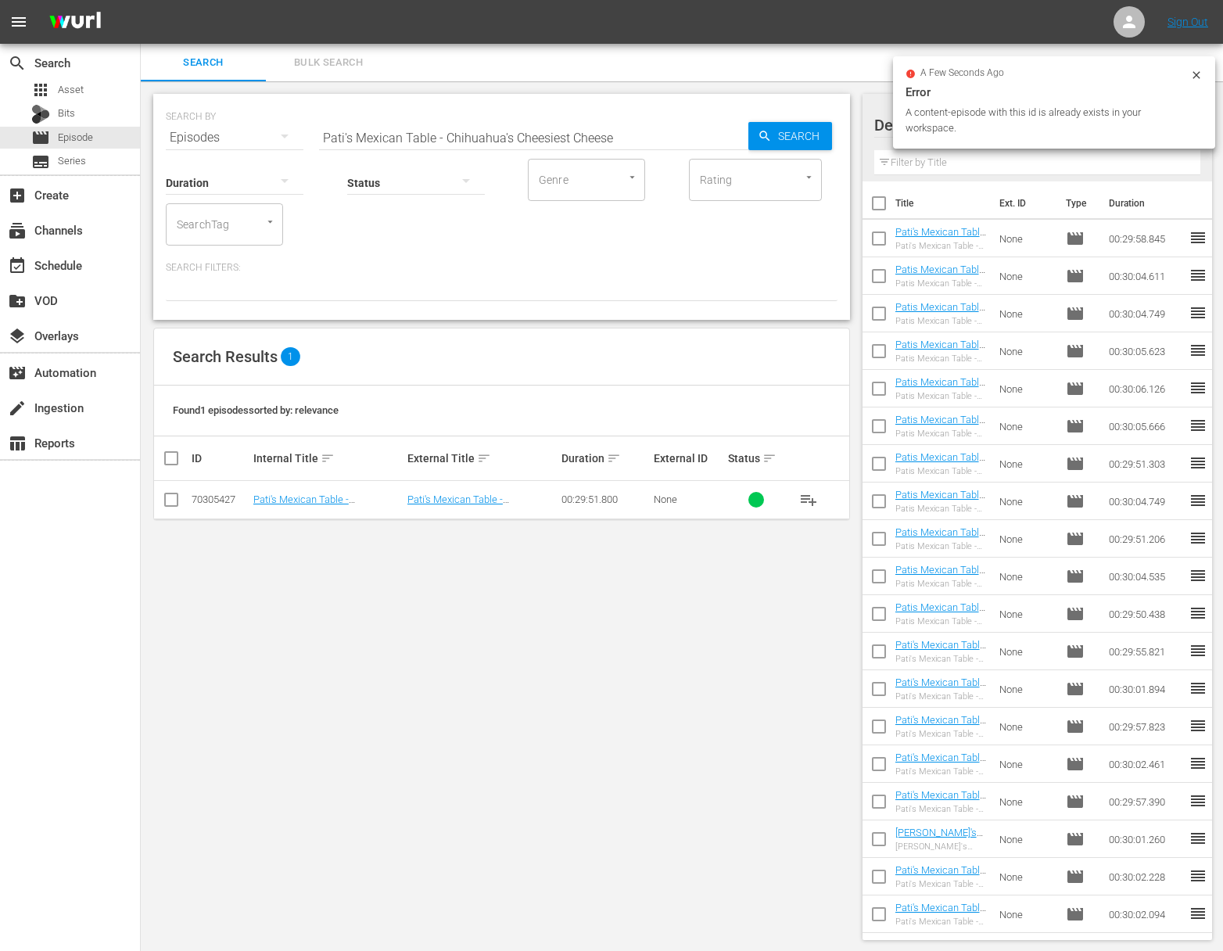
click at [807, 493] on span "playlist_add" at bounding box center [808, 499] width 19 height 19
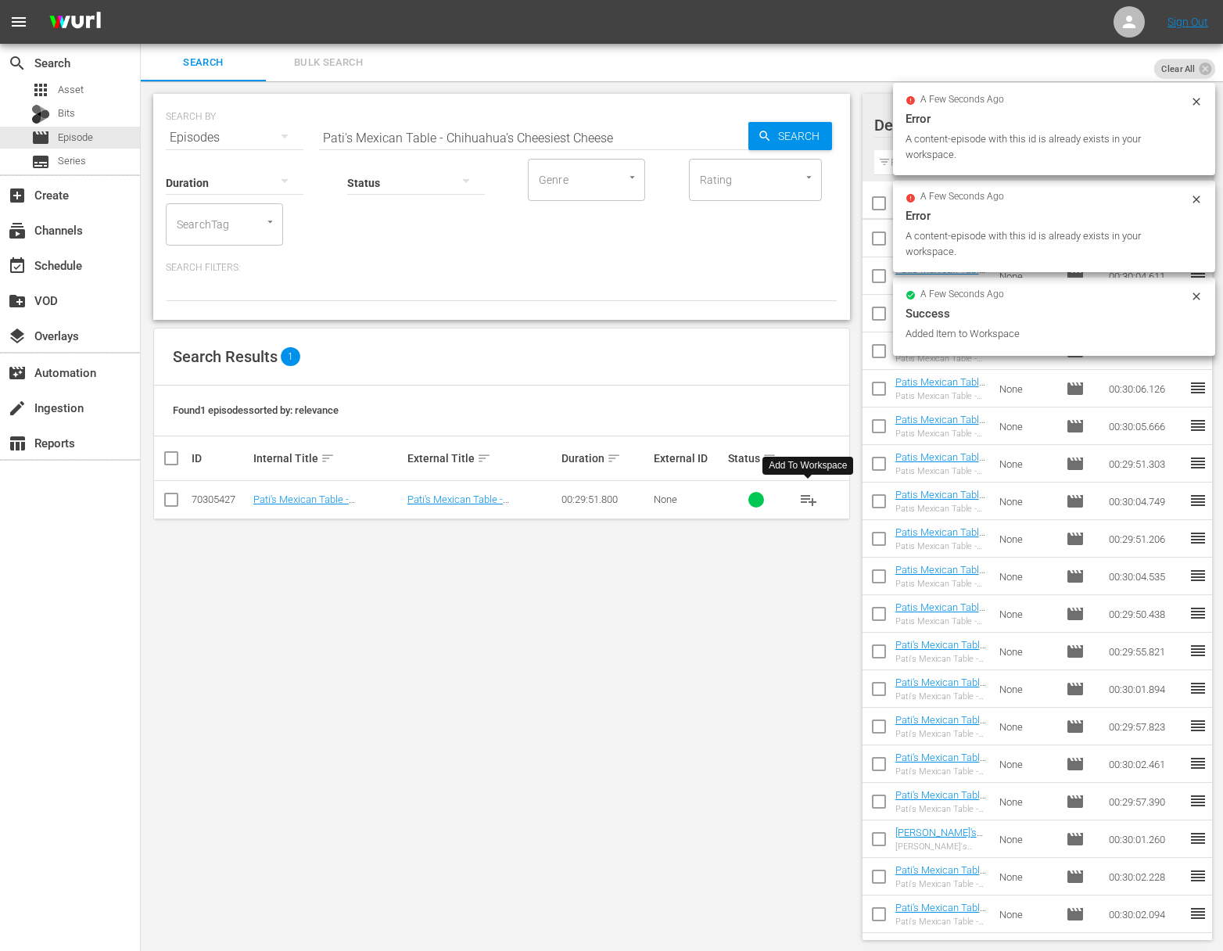
click at [810, 498] on span "playlist_add" at bounding box center [808, 499] width 19 height 19
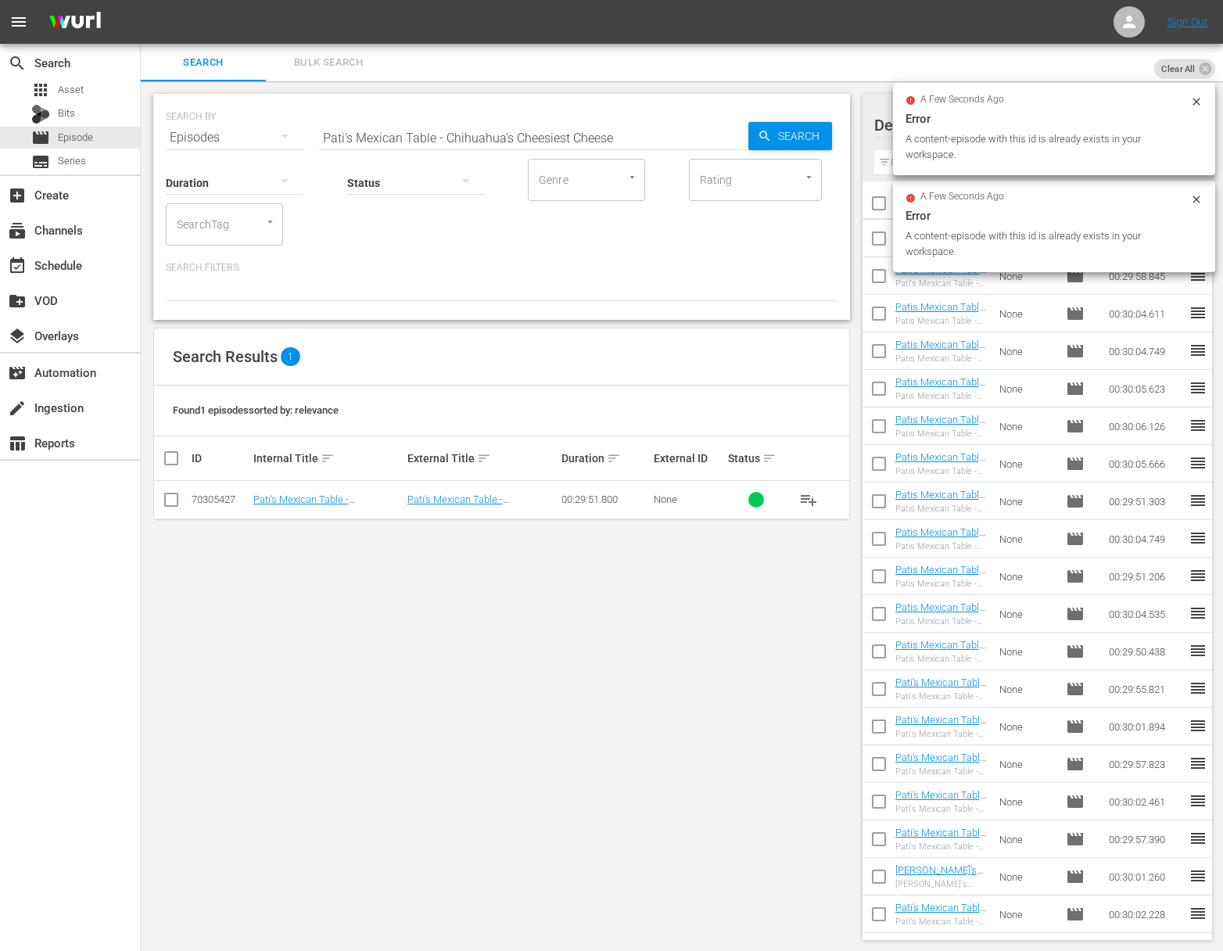
click at [654, 137] on input "Pati's Mexican Table - Chihuahua's Cheesiest Cheese" at bounding box center [533, 138] width 429 height 38
paste input "Pati's Mexican Table - The Magic of Mata Ortiz"
click at [693, 138] on input "Pati's Mexican Table - Chihuahua's Cheesiest CheeseaPati's Mexican Table - The …" at bounding box center [533, 138] width 429 height 38
paste input "Pati's Mexican Table - The Magic of Mata Ortiz"
click at [710, 136] on input "Pati's Mexican Table - Chihuahua's Cheesiest CheeseaPati's Mexican Table - The …" at bounding box center [533, 138] width 429 height 38
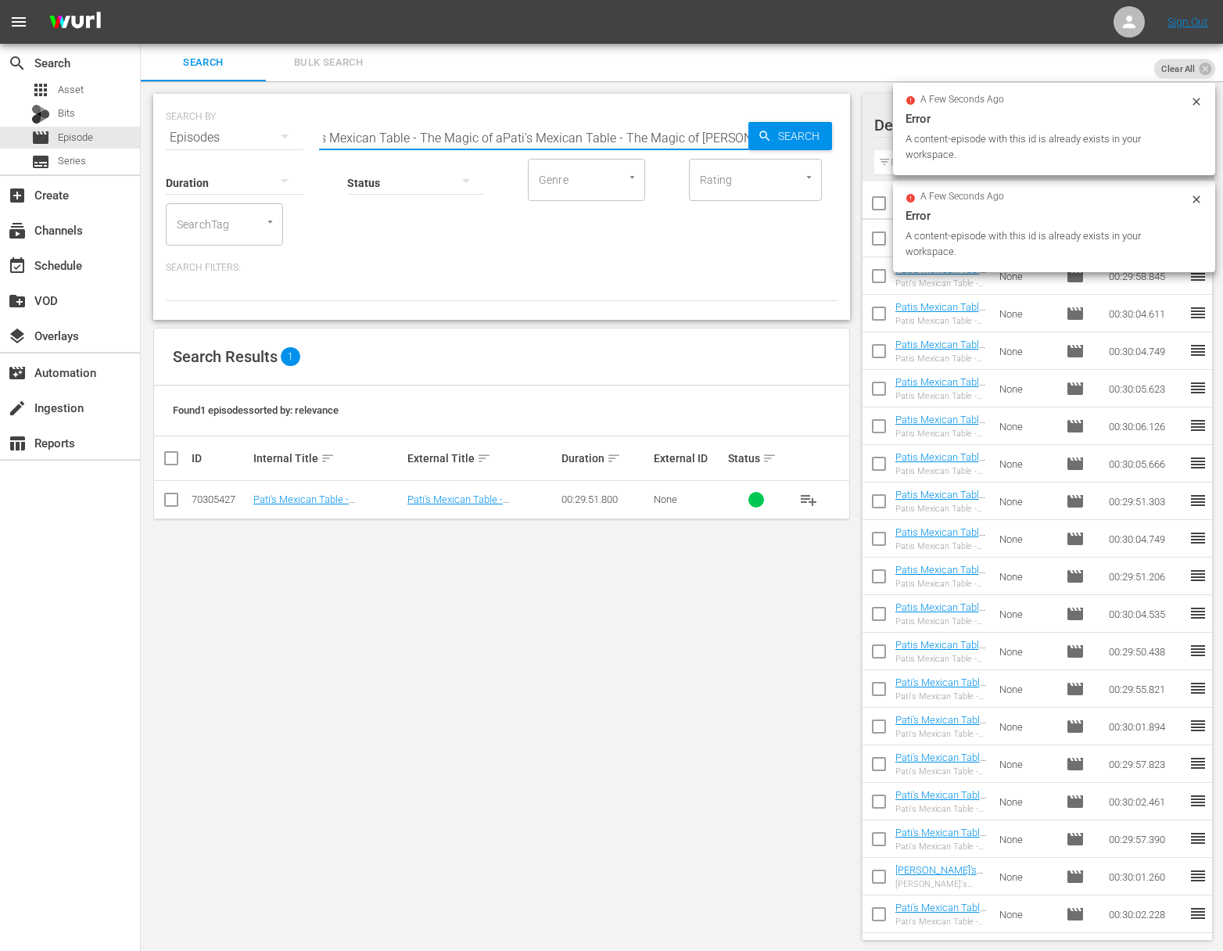
paste input "Pati's Mexican Table - The Magic of Mata Ortiz"
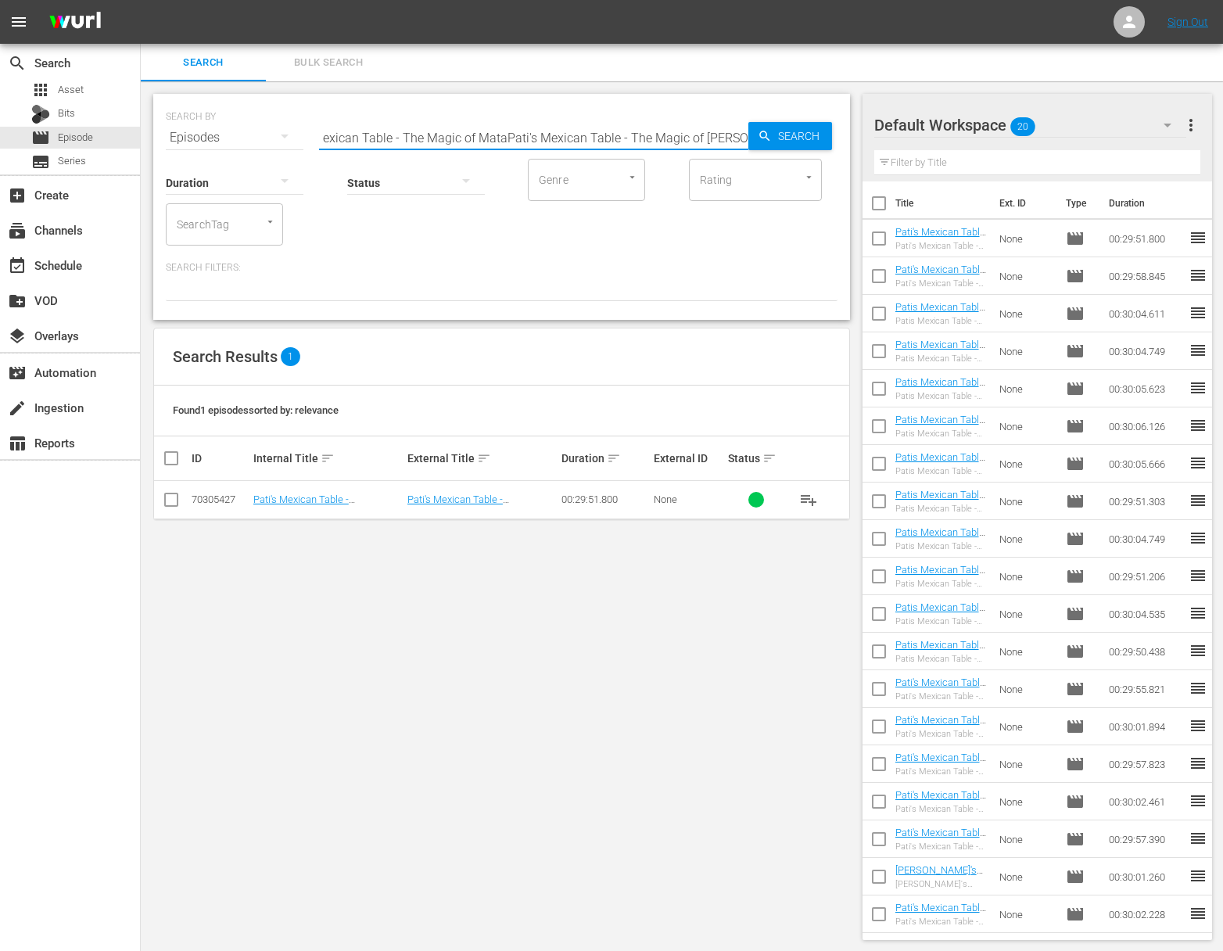
paste input "The Magic of"
click at [794, 137] on span "Search" at bounding box center [802, 136] width 60 height 28
click at [810, 500] on span "playlist_add" at bounding box center [808, 499] width 19 height 19
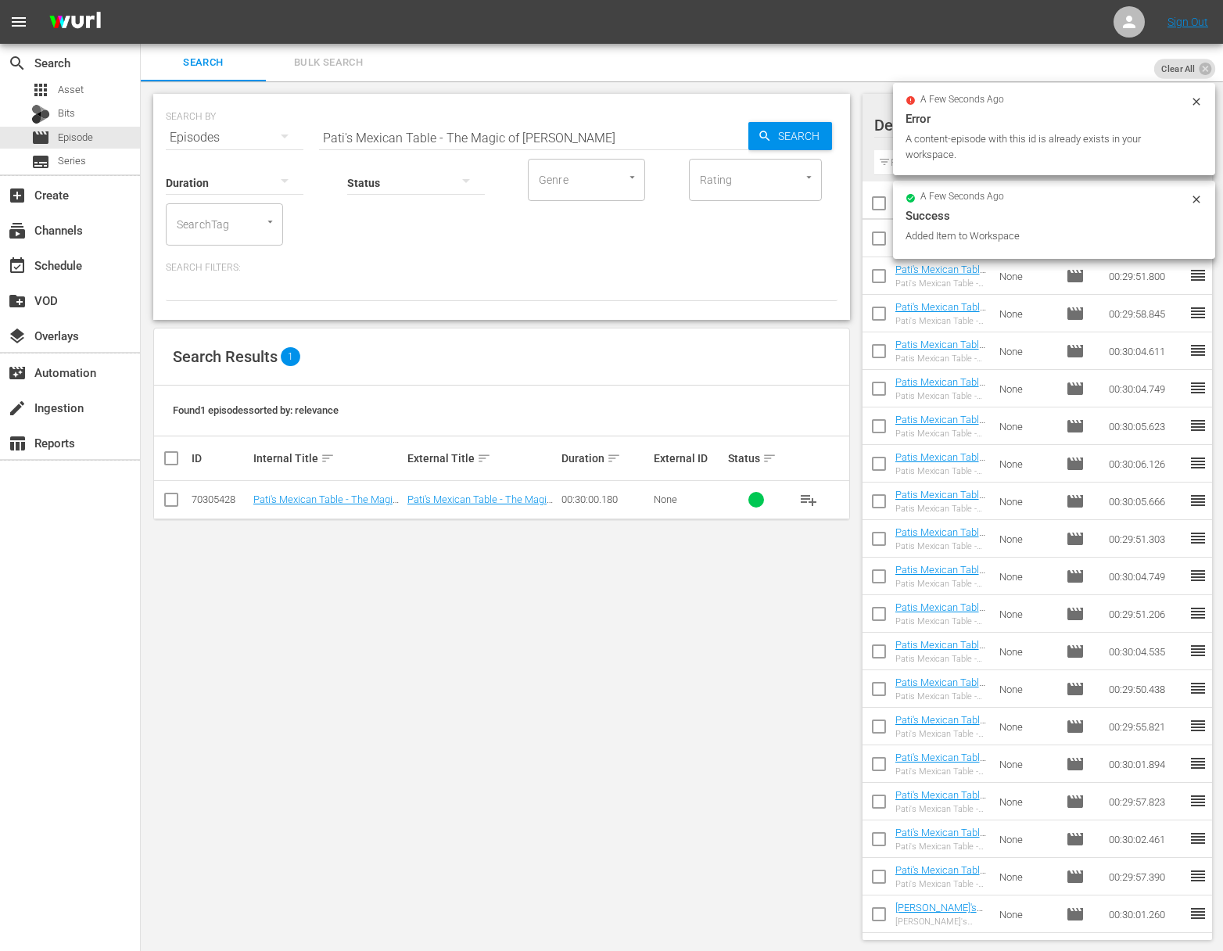
click at [529, 134] on input "Pati's Mexican Table - The Magic of Mata Ortiz" at bounding box center [533, 138] width 429 height 38
paste input "Paquimé & Pecans"
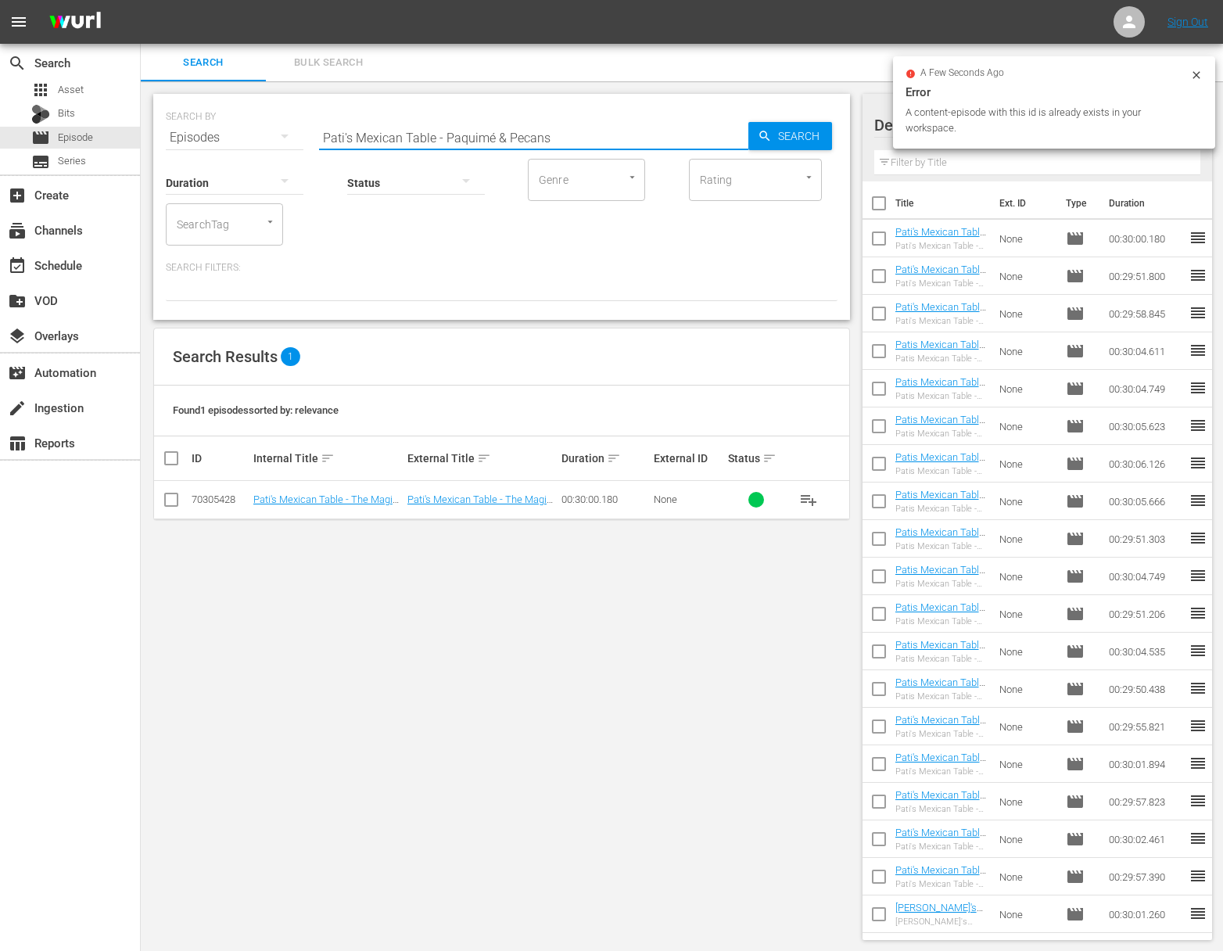
type input "Pati's Mexican Table - Paquimé & Pecans"
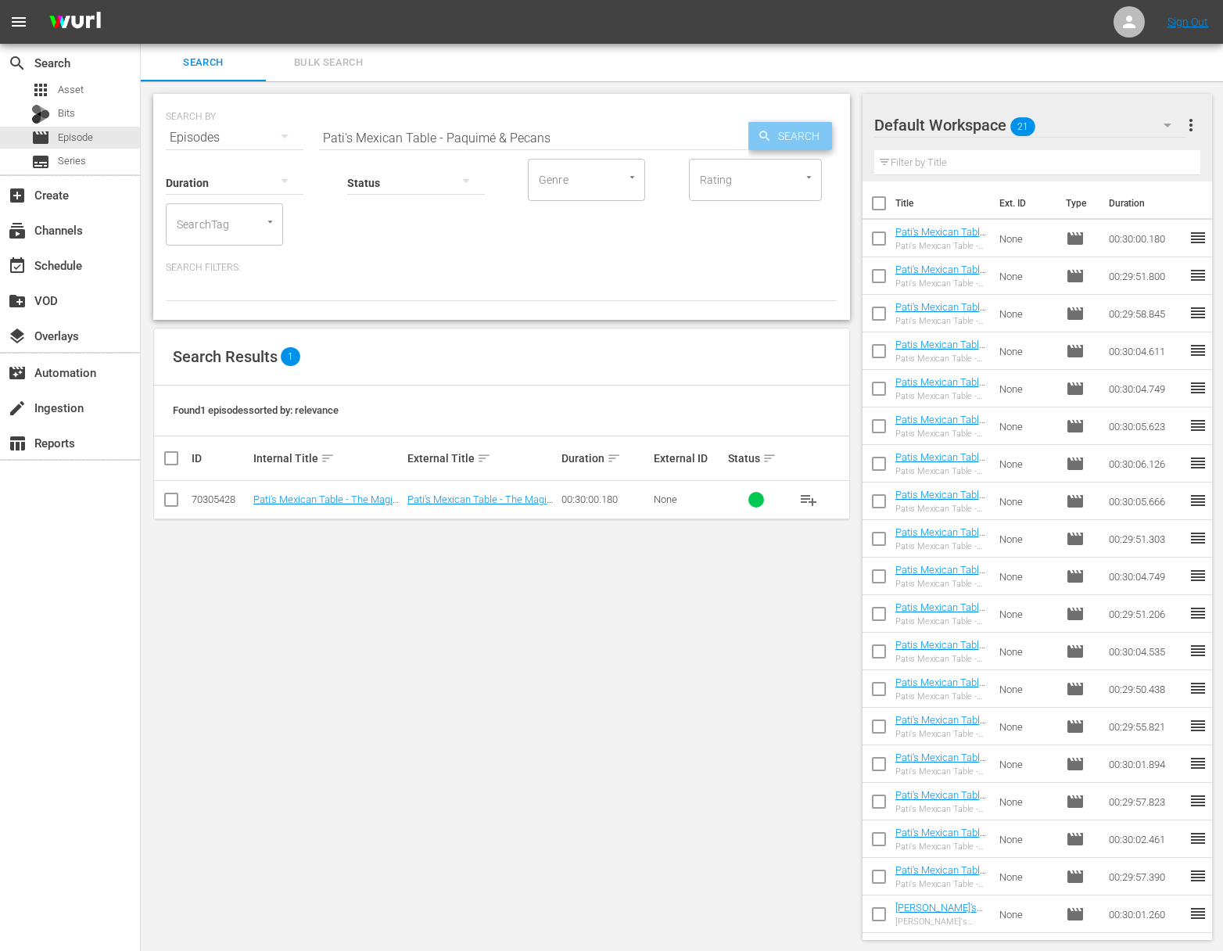
click at [753, 136] on div "Search" at bounding box center [791, 136] width 84 height 28
click at [809, 497] on span "playlist_add" at bounding box center [808, 499] width 19 height 19
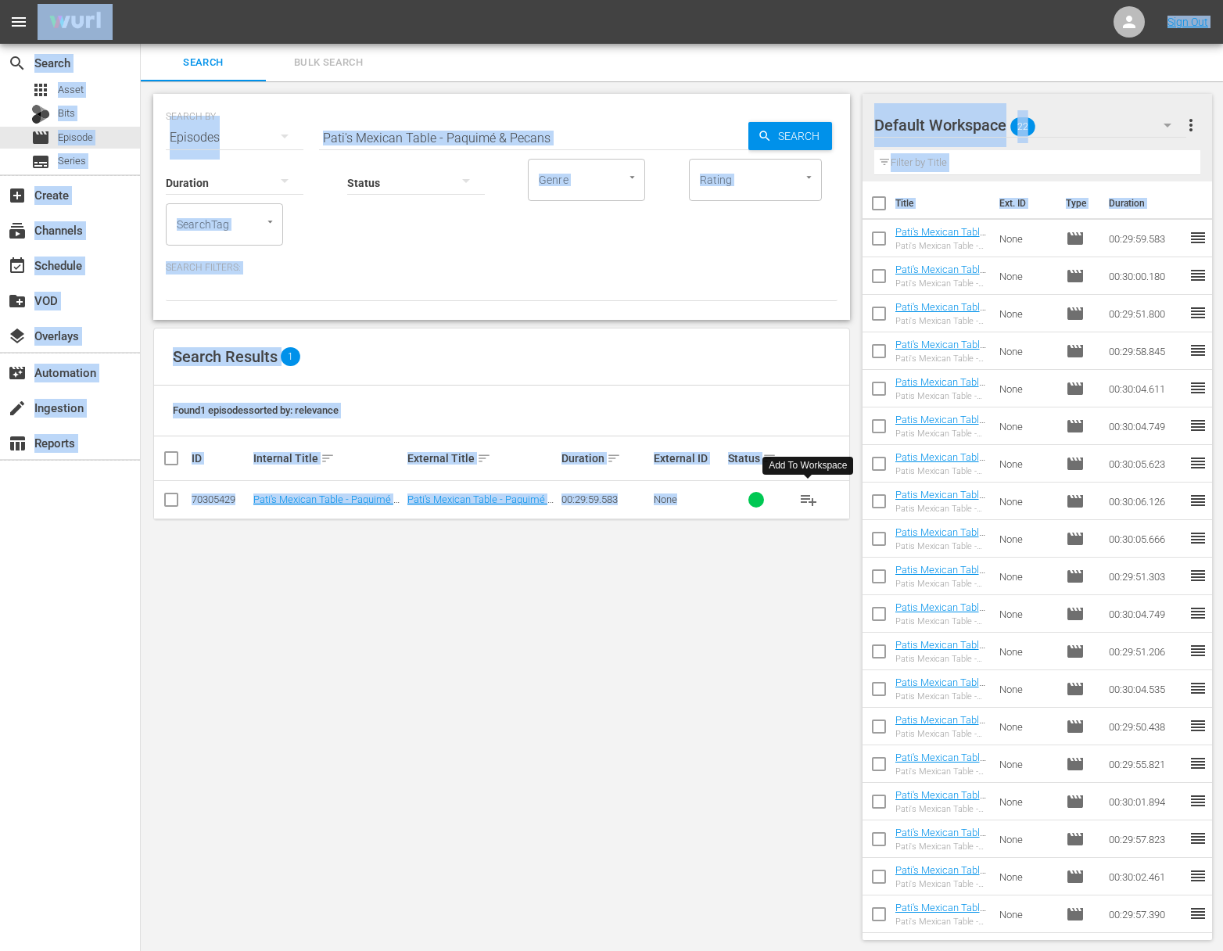
click at [505, 142] on input "Pati's Mexican Table - Paquimé & Pecans" at bounding box center [533, 138] width 429 height 38
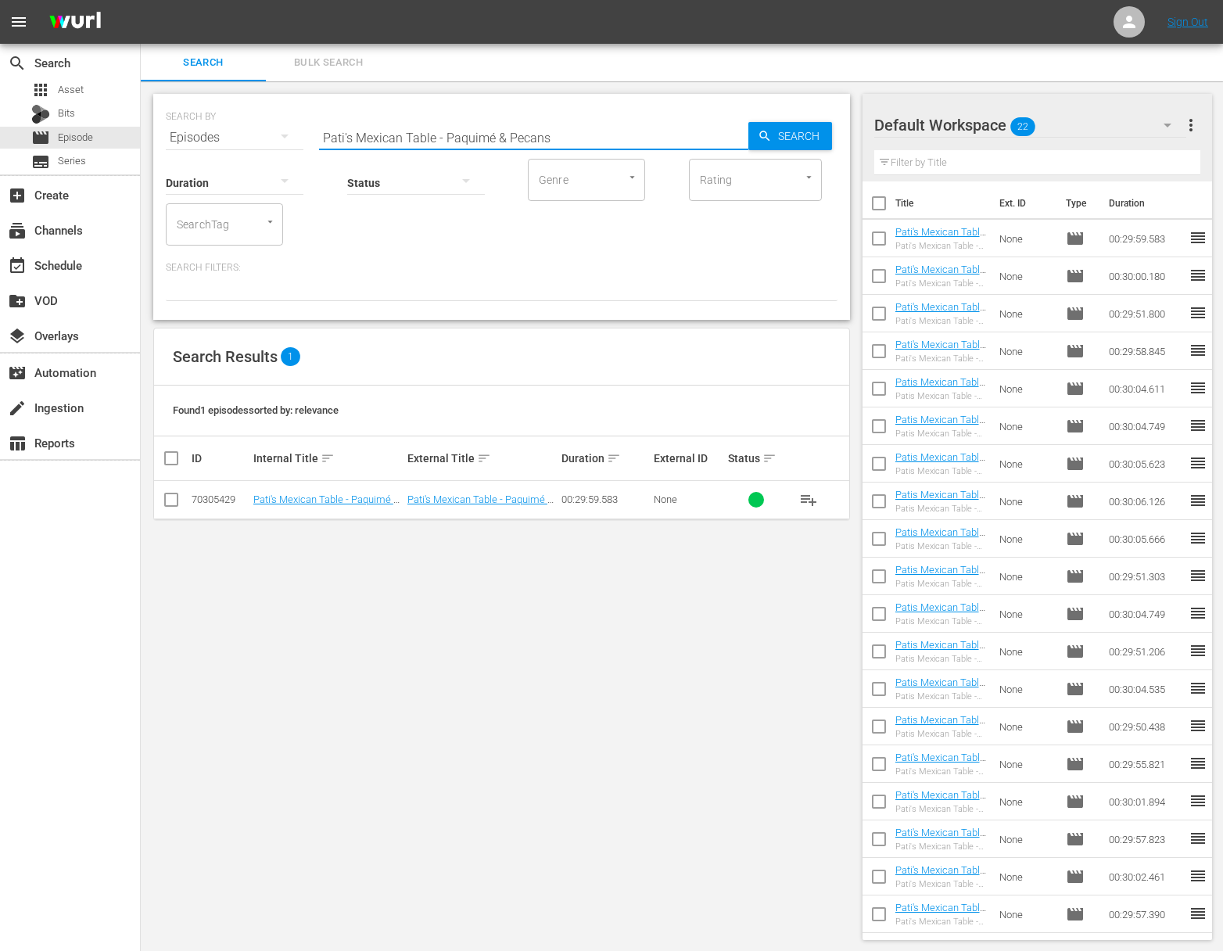
paste input "Cowboy Life"
click at [753, 141] on div "Search" at bounding box center [791, 136] width 84 height 28
click at [810, 496] on span "playlist_add" at bounding box center [808, 499] width 19 height 19
click at [810, 497] on span "playlist_add" at bounding box center [808, 499] width 19 height 19
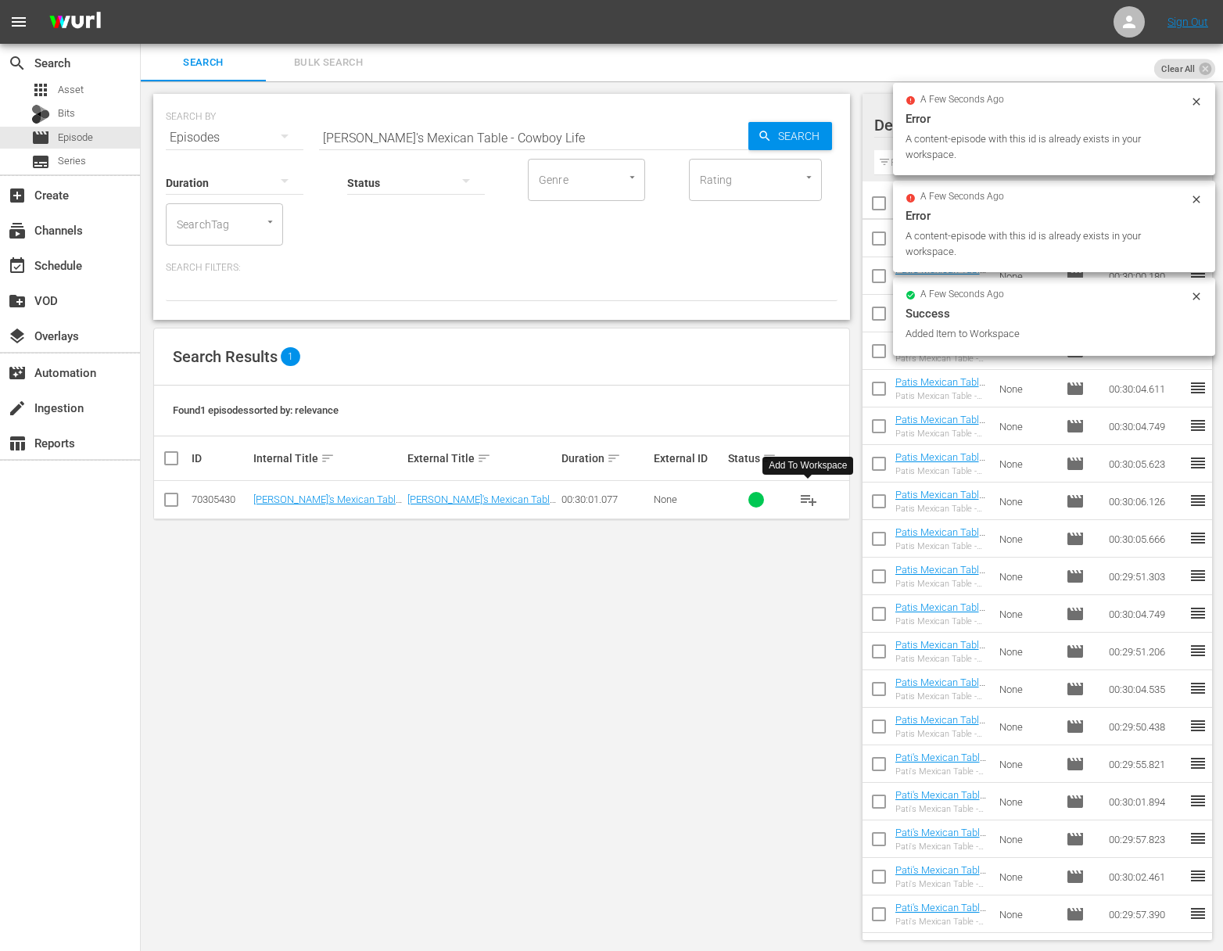
click at [526, 136] on input "Pati's Mexican Table - Cowboy Life" at bounding box center [533, 138] width 429 height 38
paste input "Pati's Mexican Table - Revolutionary Bites"
click at [520, 138] on input "Pati's Mexican Table - Cowboy LifeaaPati's Mexican Table - Revolutionary Bites" at bounding box center [533, 138] width 429 height 38
paste input "Pati's Mexican Table - Revolutionary Bites"
click at [520, 138] on input "Pati's Mexican Table - Cowboy LifeaaaPati's Mexican Table - Revolutionary Bites…" at bounding box center [533, 138] width 429 height 38
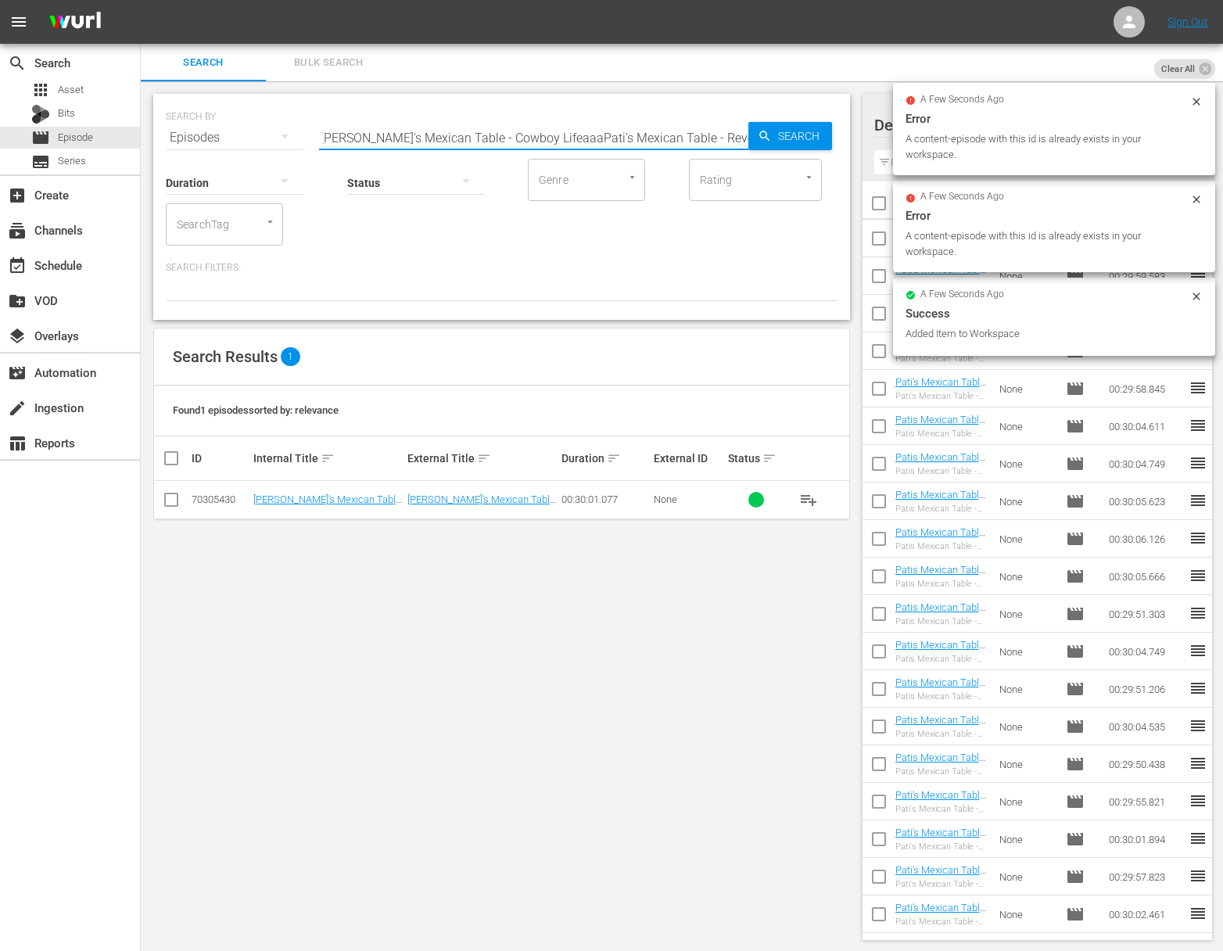
paste input "Pati's Mexican Table - Revolutionary Bites"
click at [520, 138] on input "Pati's Mexican Table - Cowboy LifeaaaPati's Mexican Table - Revolutionary Bites…" at bounding box center [533, 138] width 429 height 38
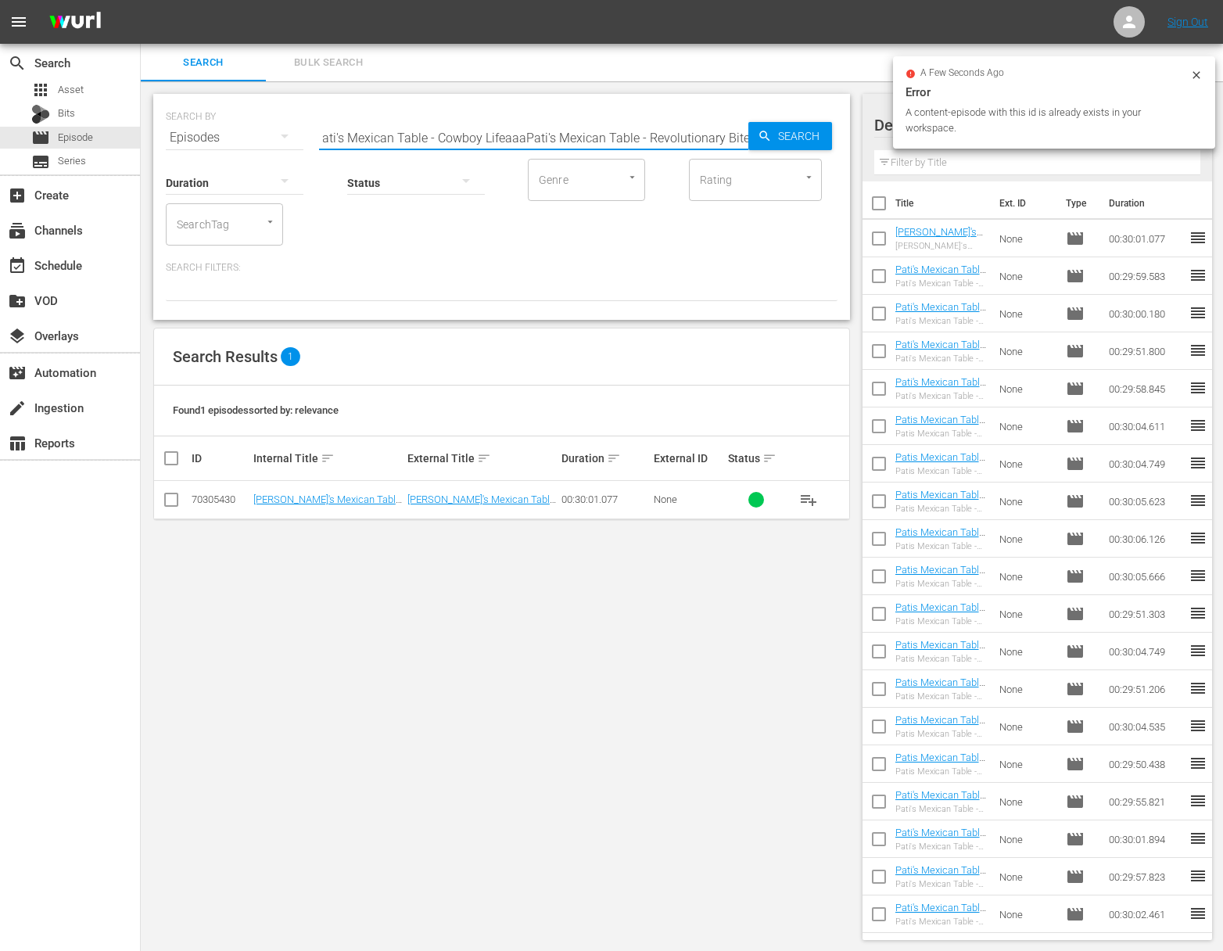
paste input "text"
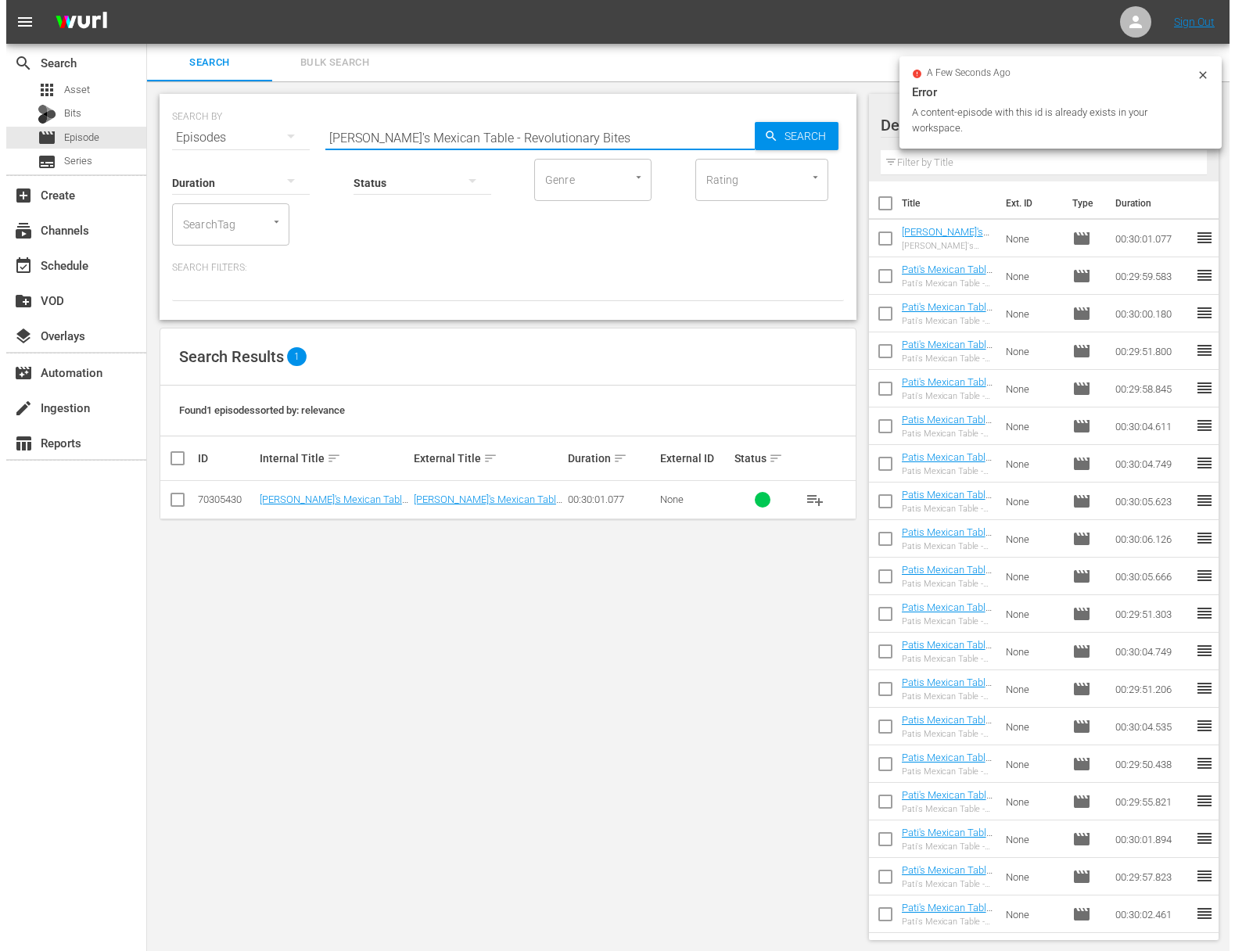
scroll to position [0, 0]
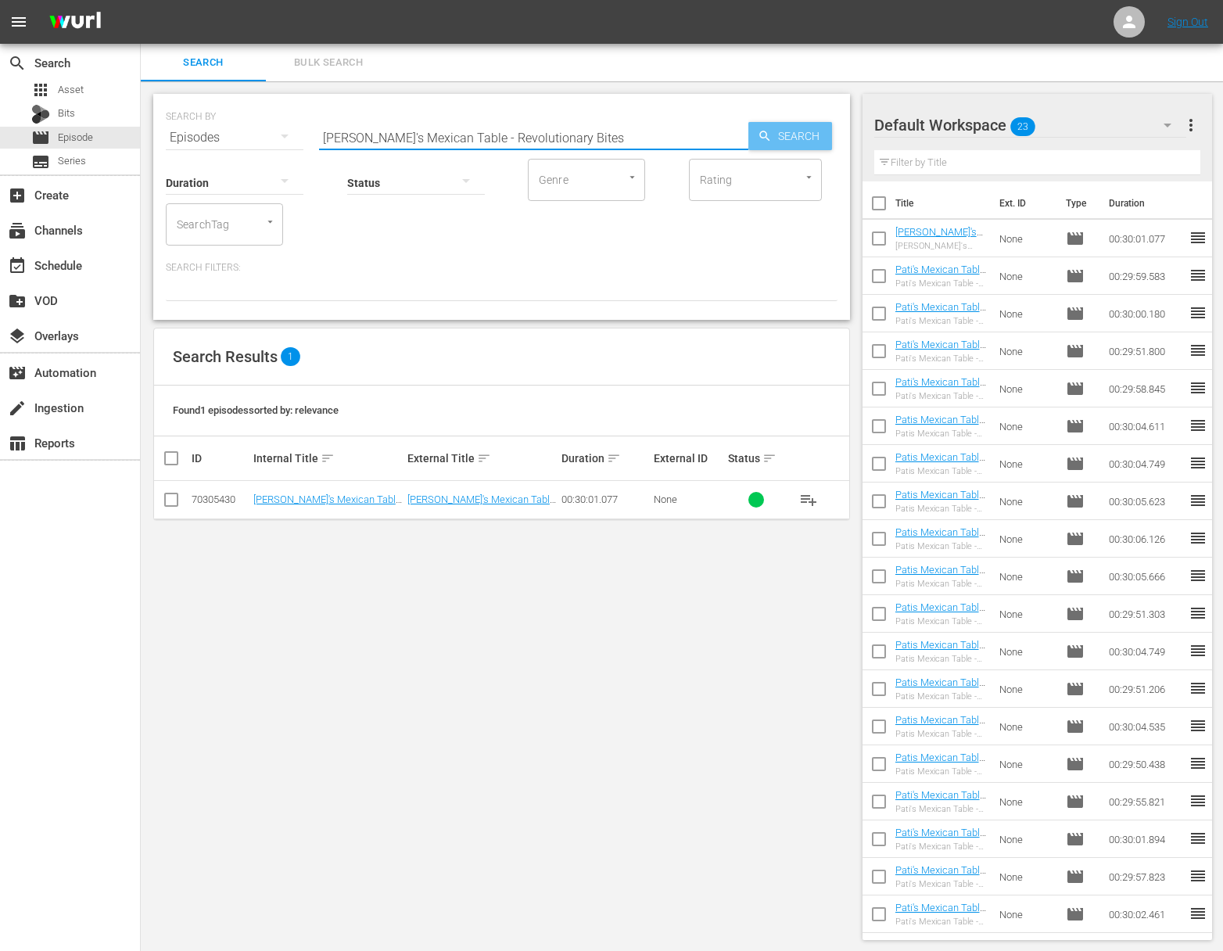
click at [802, 136] on span "Search" at bounding box center [802, 136] width 60 height 28
click at [812, 503] on span "playlist_add" at bounding box center [808, 499] width 19 height 19
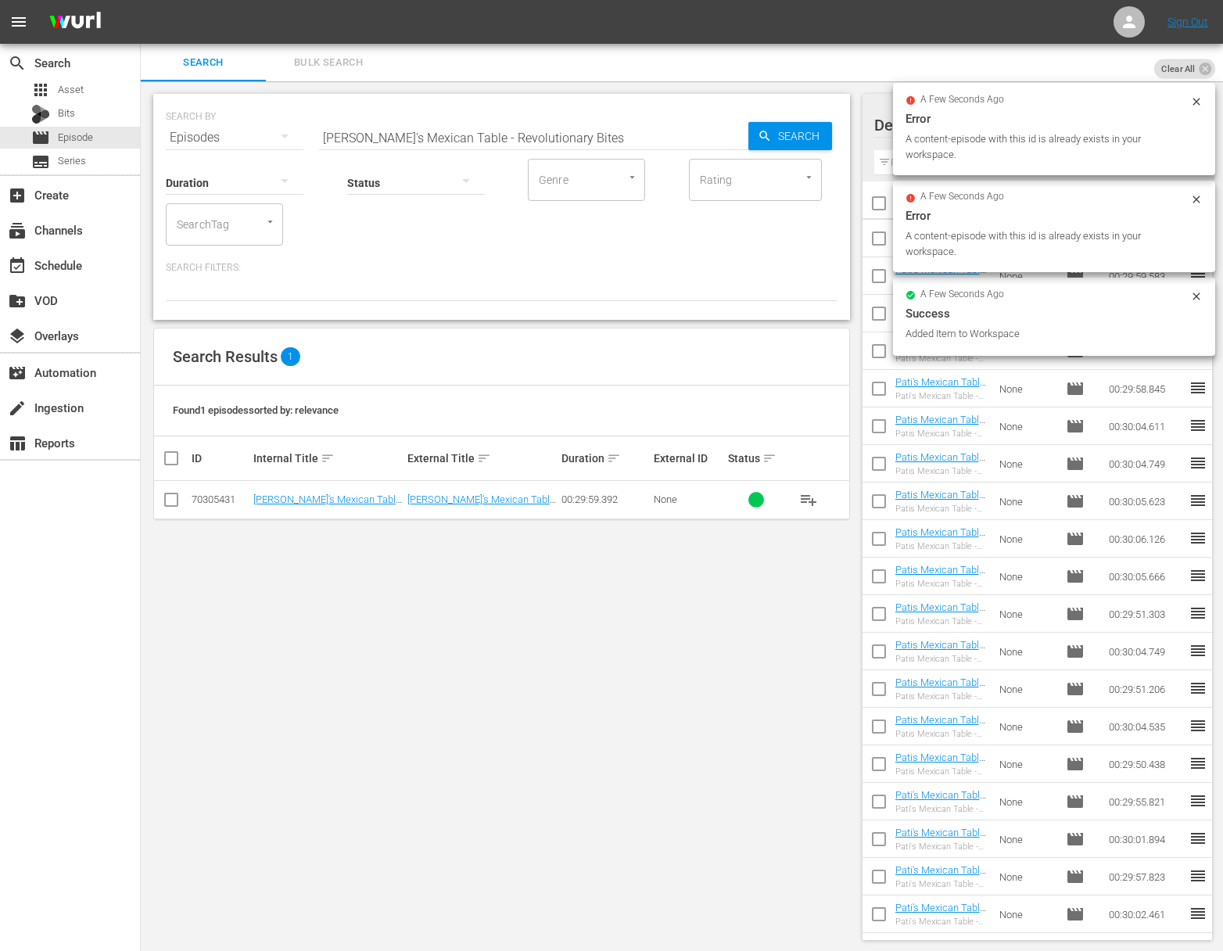
click at [562, 133] on input "Pati's Mexican Table - Revolutionary Bites" at bounding box center [533, 138] width 429 height 38
paste input "Symphony of Flavor"
click at [830, 136] on span "Search" at bounding box center [802, 136] width 60 height 28
click at [768, 131] on icon "button" at bounding box center [765, 136] width 14 height 14
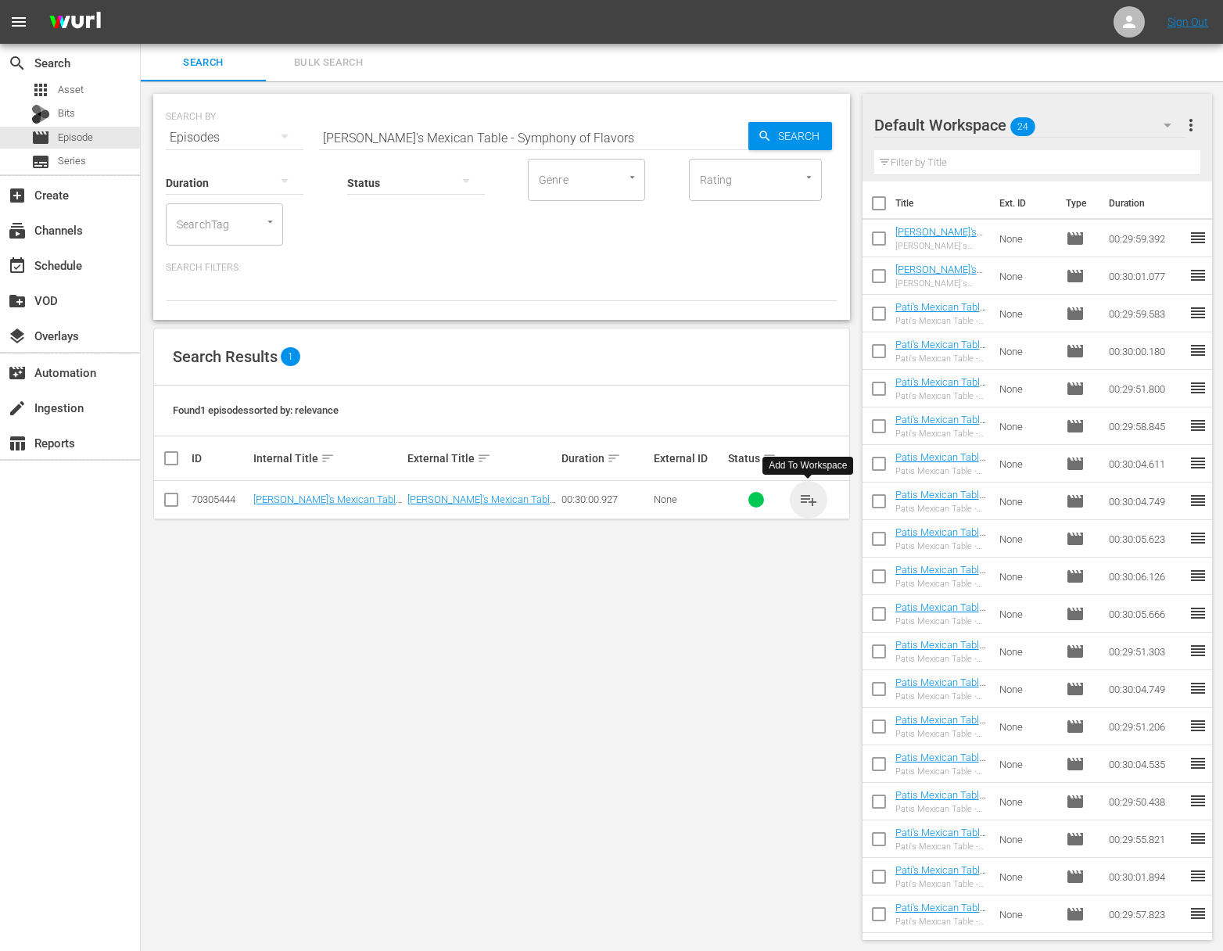
click at [812, 497] on span "playlist_add" at bounding box center [808, 499] width 19 height 19
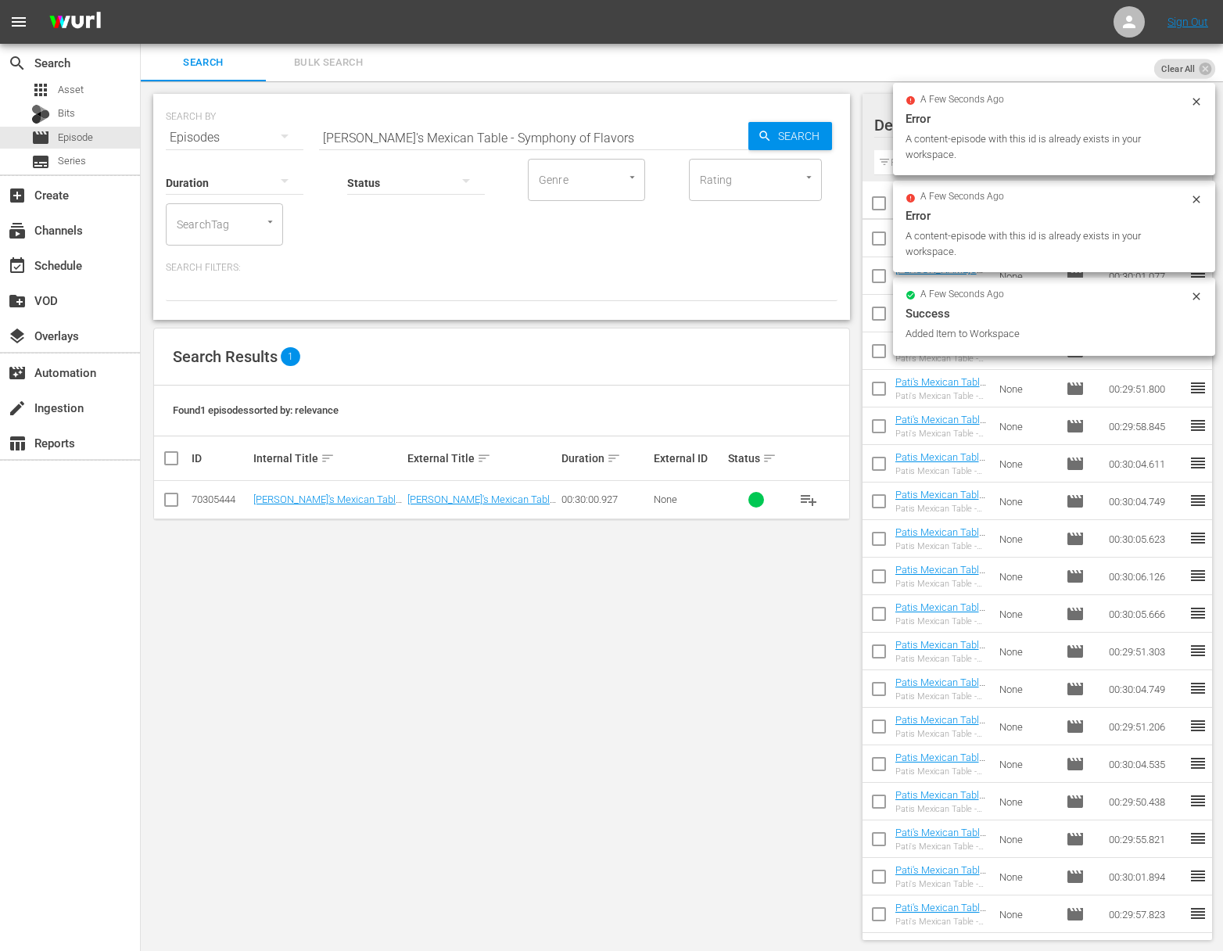
click at [440, 145] on div "Status" at bounding box center [416, 173] width 138 height 56
click at [446, 131] on input "Pati's Mexican Table - Symphony of Flavors" at bounding box center [533, 138] width 429 height 38
paste input "Canyon Cuisine"
click at [780, 137] on span "Search" at bounding box center [802, 136] width 60 height 28
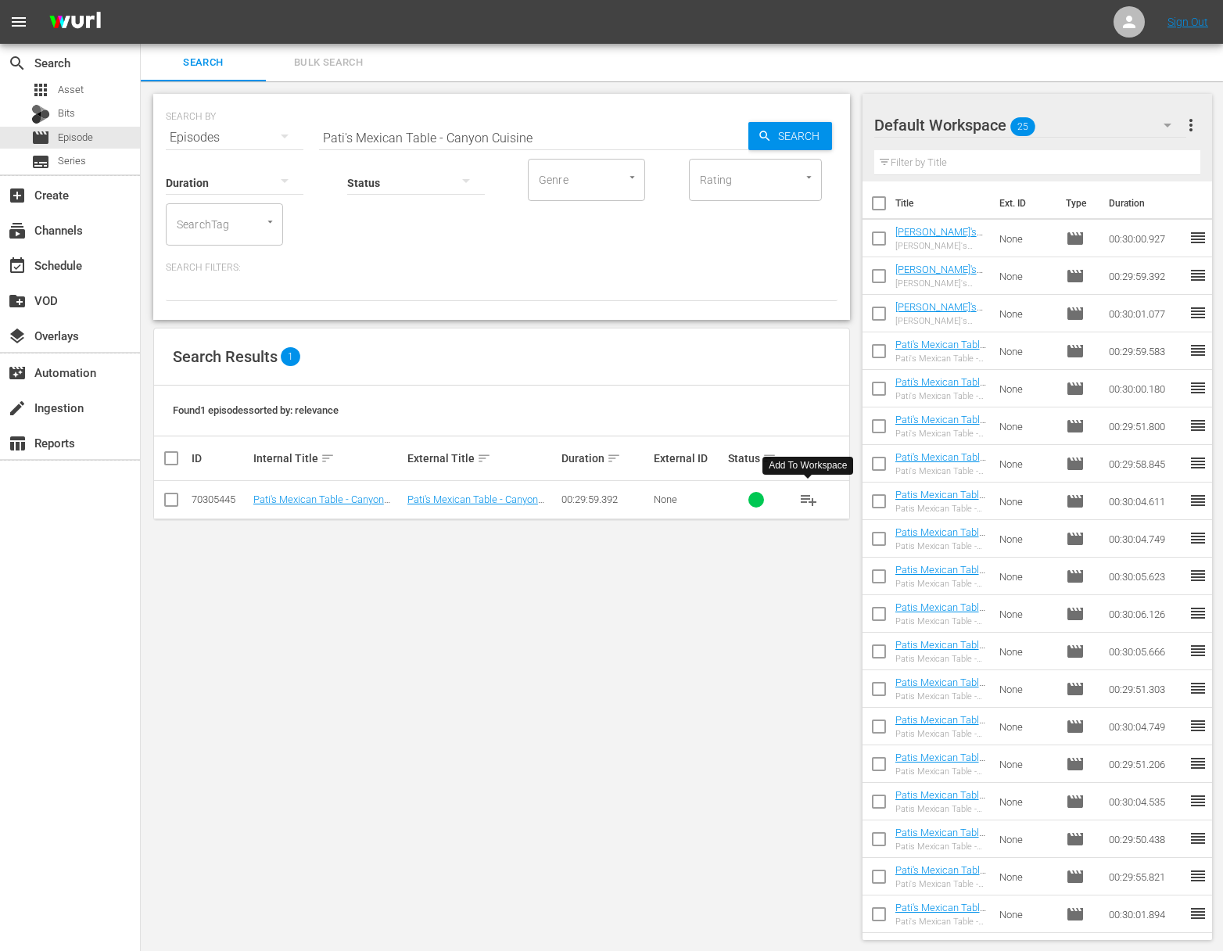
click at [811, 496] on span "playlist_add" at bounding box center [808, 499] width 19 height 19
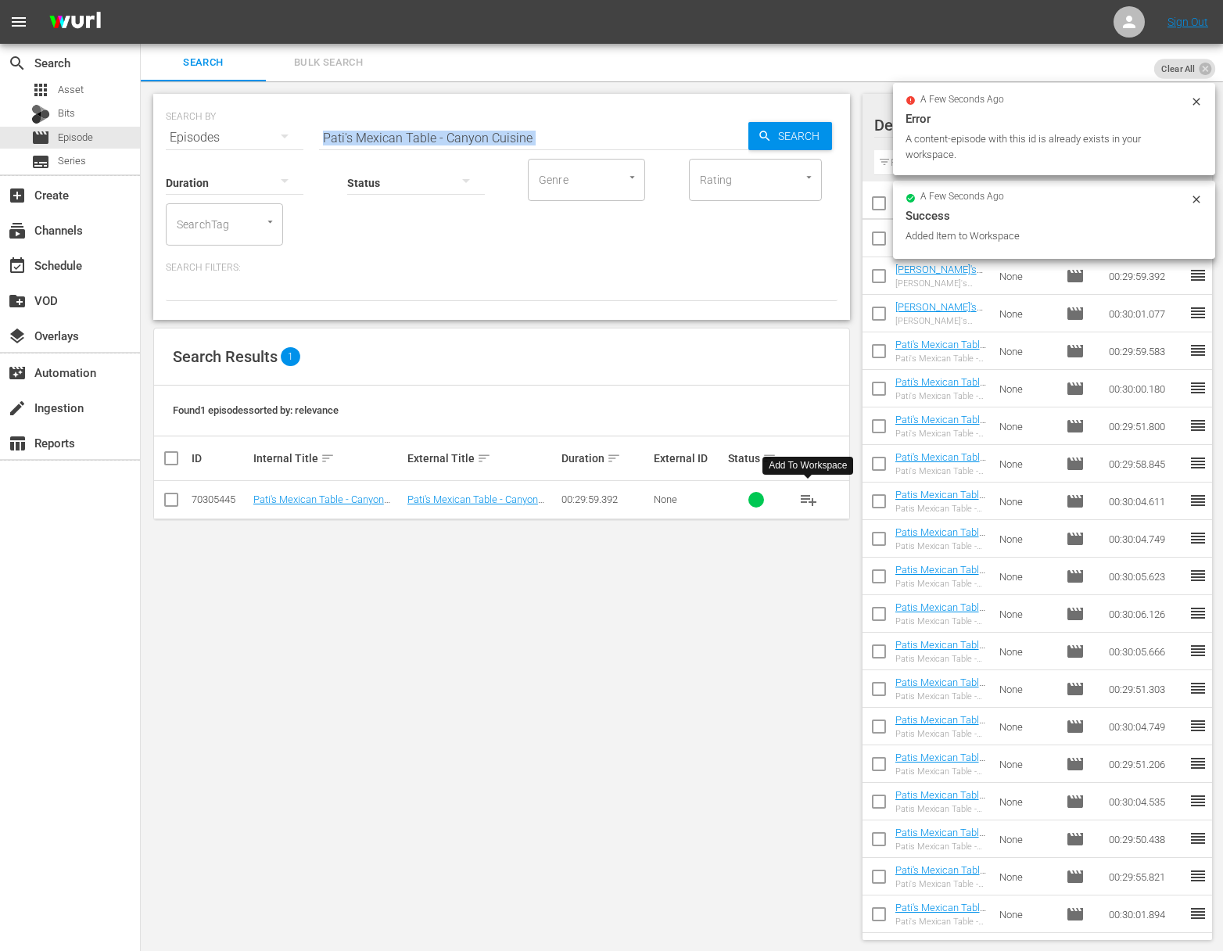
click at [479, 143] on div "SEARCH BY Search By Episodes Search ID, Title, Description, Keywords, or Catego…" at bounding box center [501, 207] width 697 height 226
click at [465, 136] on input "Pati's Mexican Table - Canyon Cuisine" at bounding box center [533, 138] width 429 height 38
paste input "Swinging Spirits"
drag, startPoint x: 752, startPoint y: 137, endPoint x: 771, endPoint y: 136, distance: 19.6
click at [754, 137] on div "Search" at bounding box center [791, 136] width 84 height 28
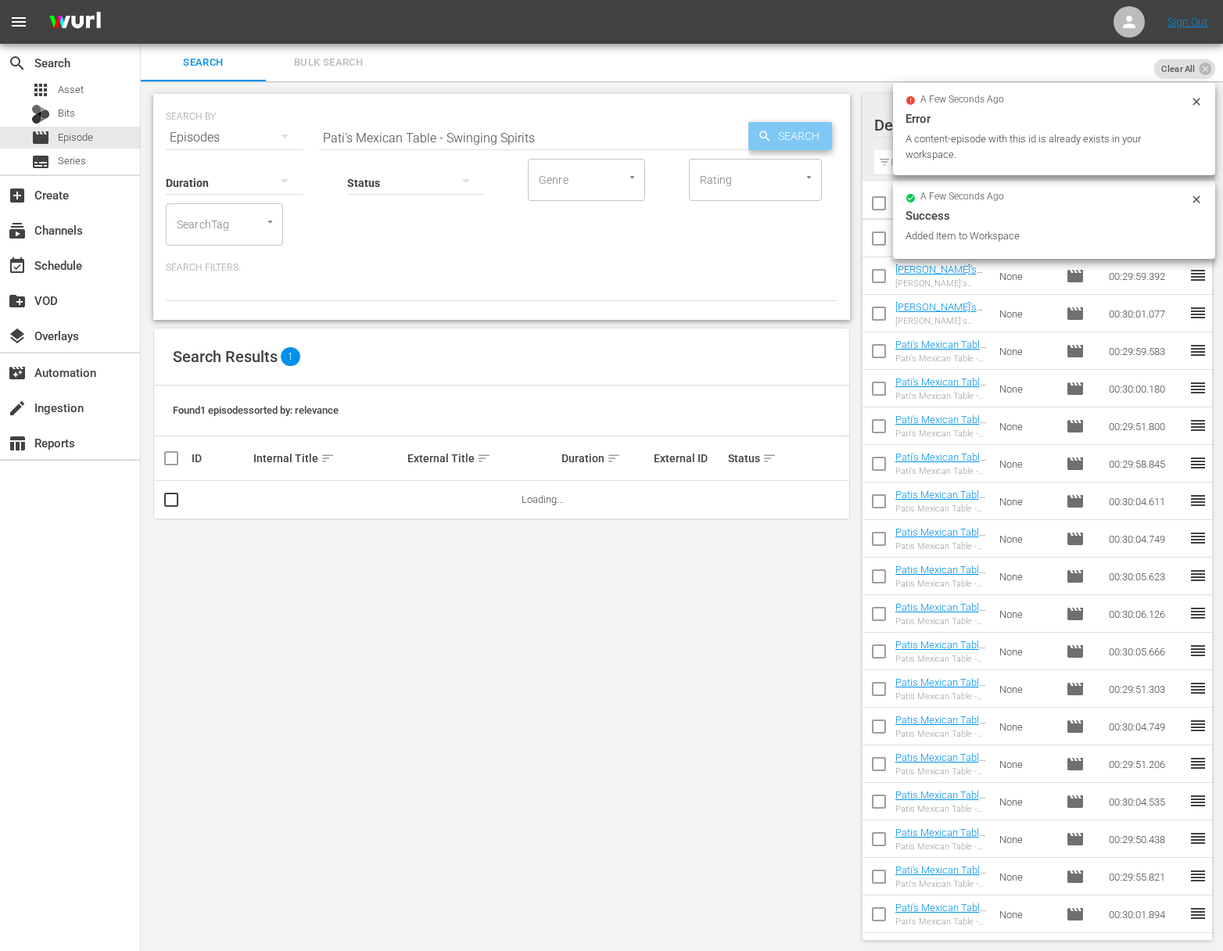
click at [772, 136] on span "Search" at bounding box center [802, 136] width 60 height 28
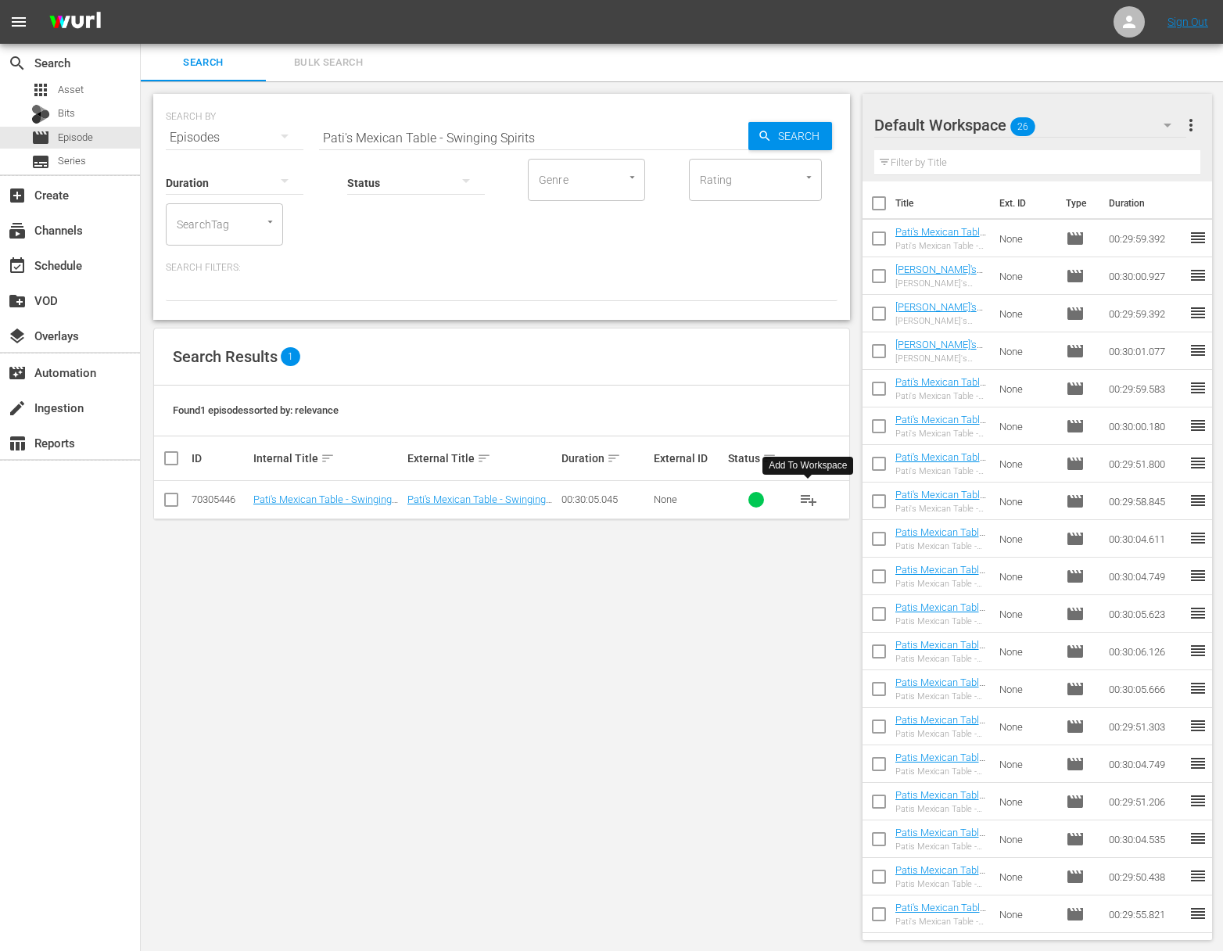
click at [810, 500] on span "playlist_add" at bounding box center [808, 499] width 19 height 19
click at [464, 122] on input "Pati's Mexican Table - Swinging Spirits" at bounding box center [533, 138] width 429 height 38
paste input "A Mayan League of their Own"
click at [767, 132] on icon "button" at bounding box center [765, 136] width 14 height 14
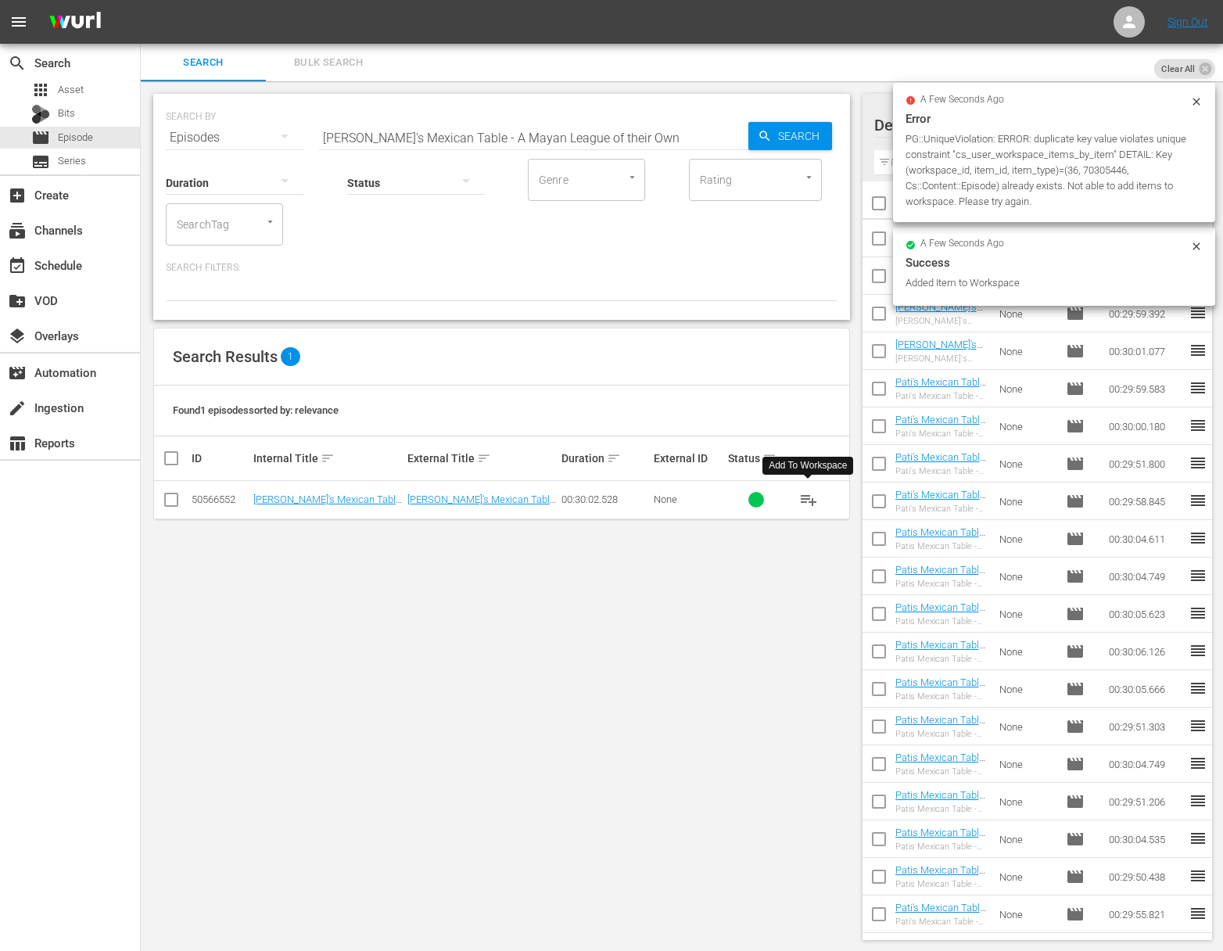
click at [806, 498] on span "playlist_add" at bounding box center [808, 499] width 19 height 19
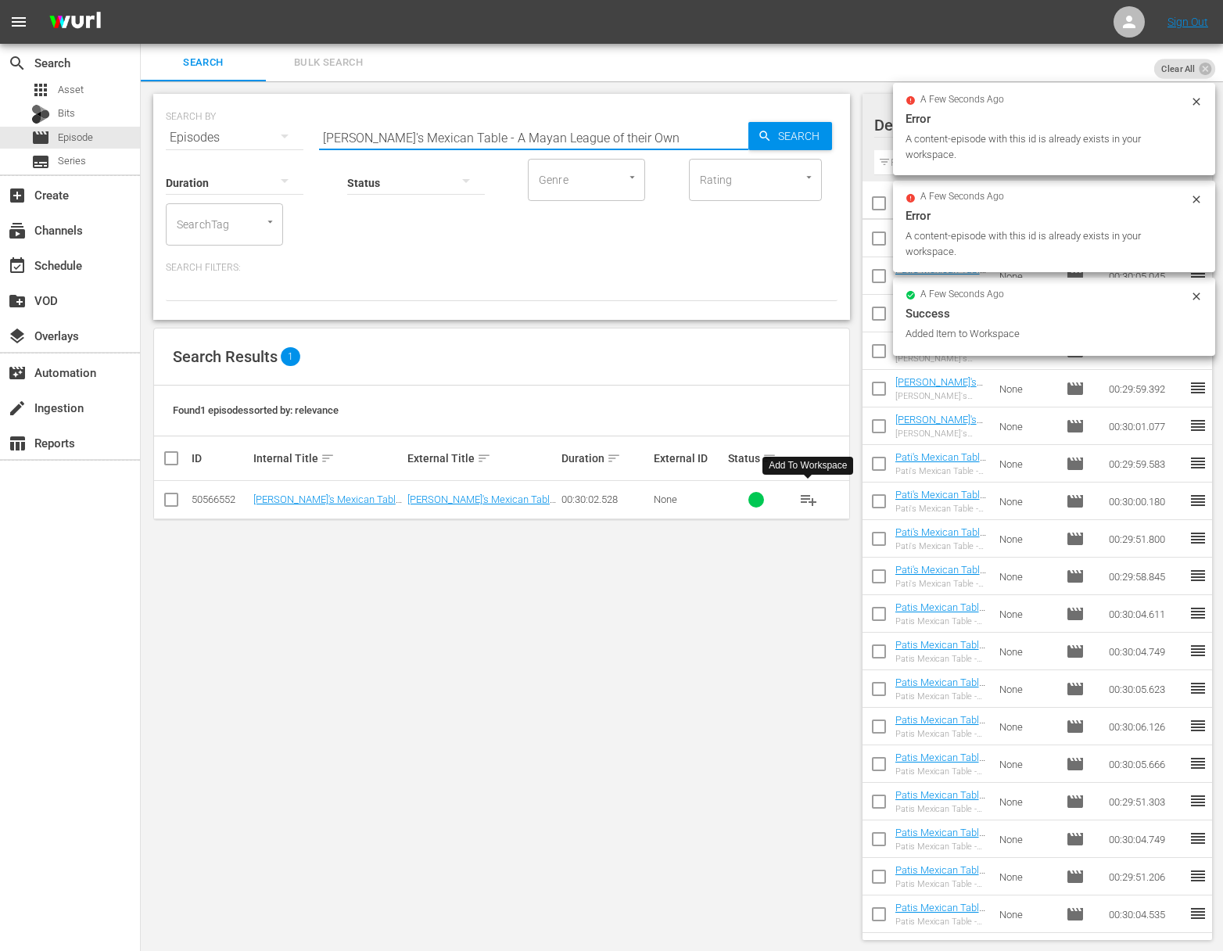
click at [446, 138] on input "Pati's Mexican Table - A Mayan League of their Own" at bounding box center [533, 138] width 429 height 38
paste input "Pink"
click at [797, 135] on span "Search" at bounding box center [802, 136] width 60 height 28
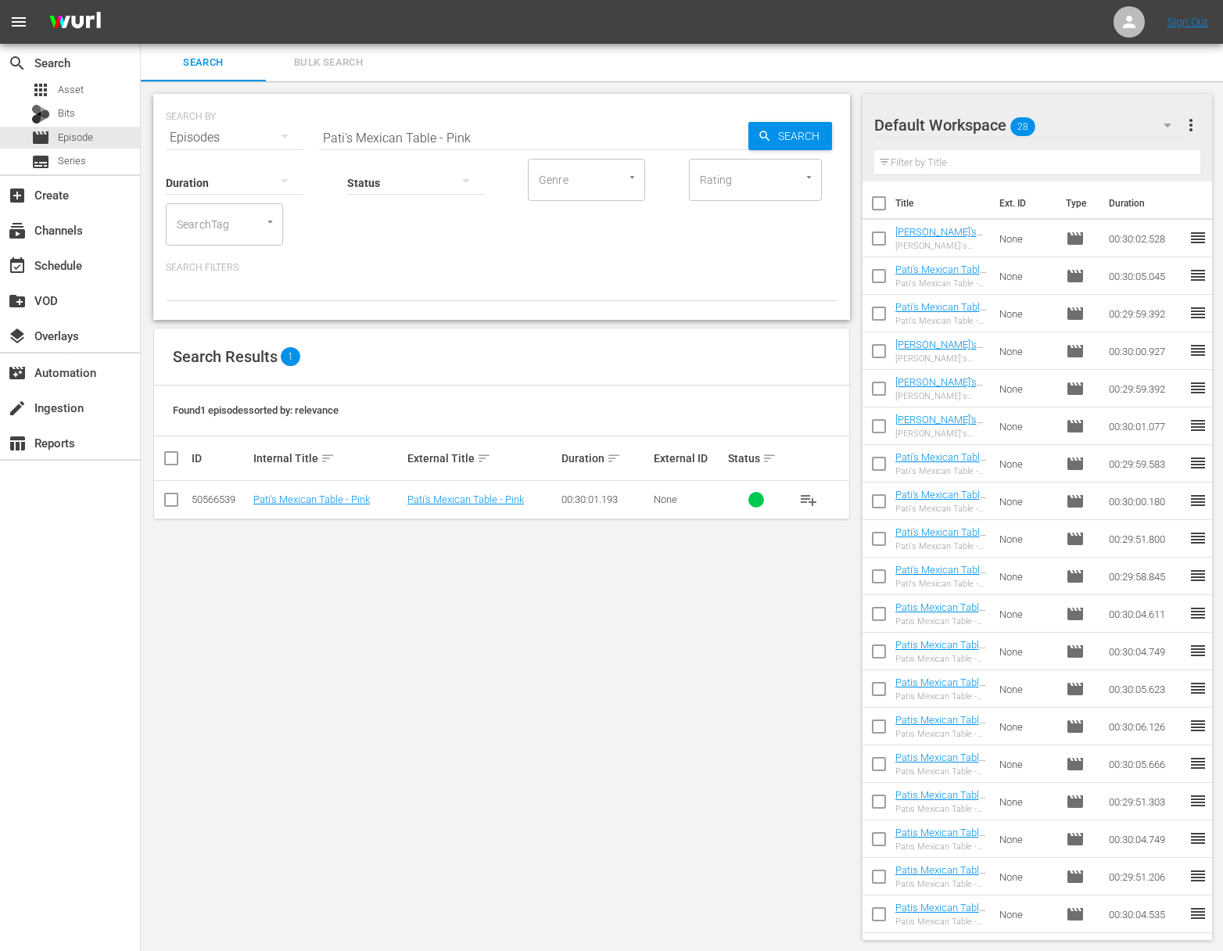
click at [808, 494] on span "playlist_add" at bounding box center [808, 499] width 19 height 19
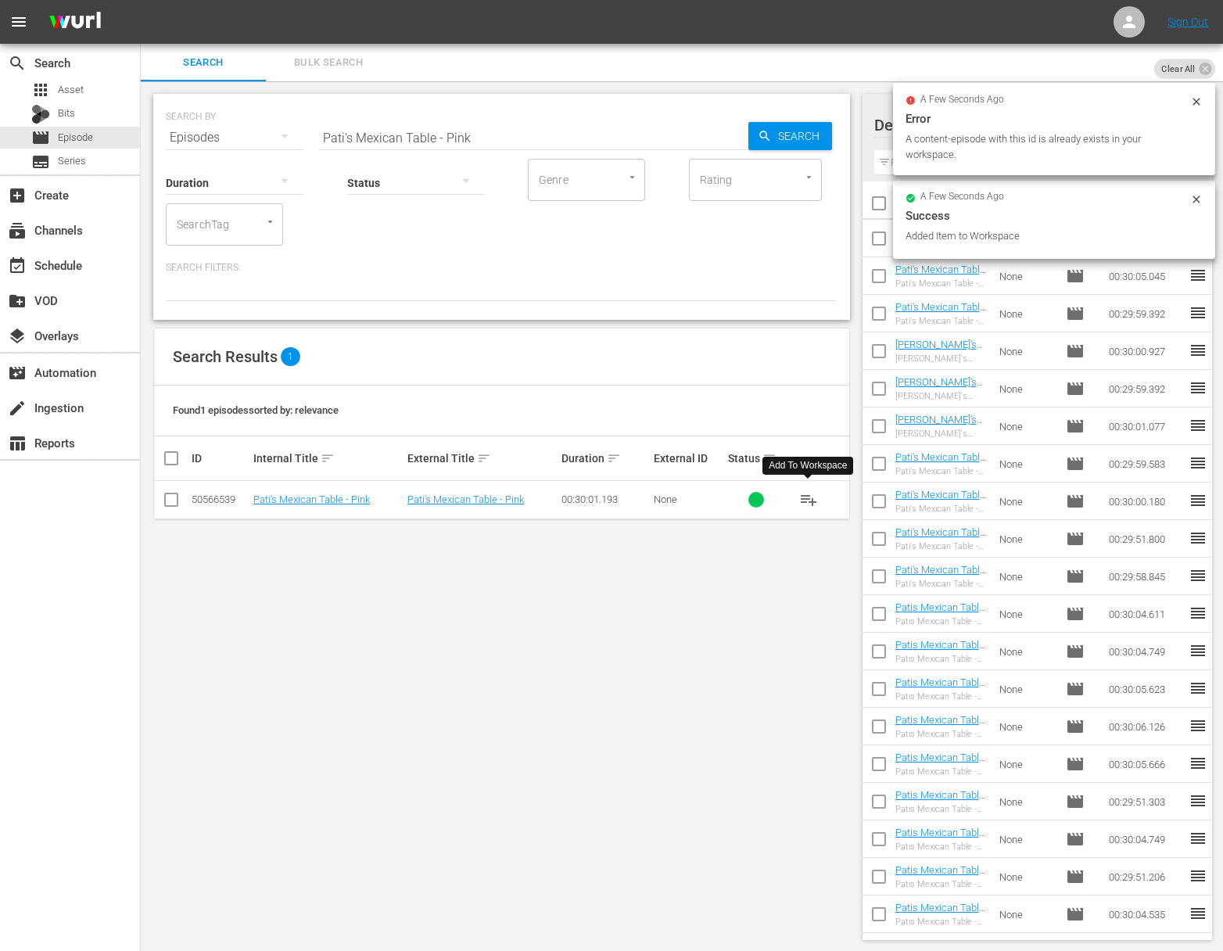
click at [499, 133] on input "Pati's Mexican Table - Pink" at bounding box center [533, 138] width 429 height 38
paste input "Maya Today"
click at [806, 132] on span "Search" at bounding box center [802, 136] width 60 height 28
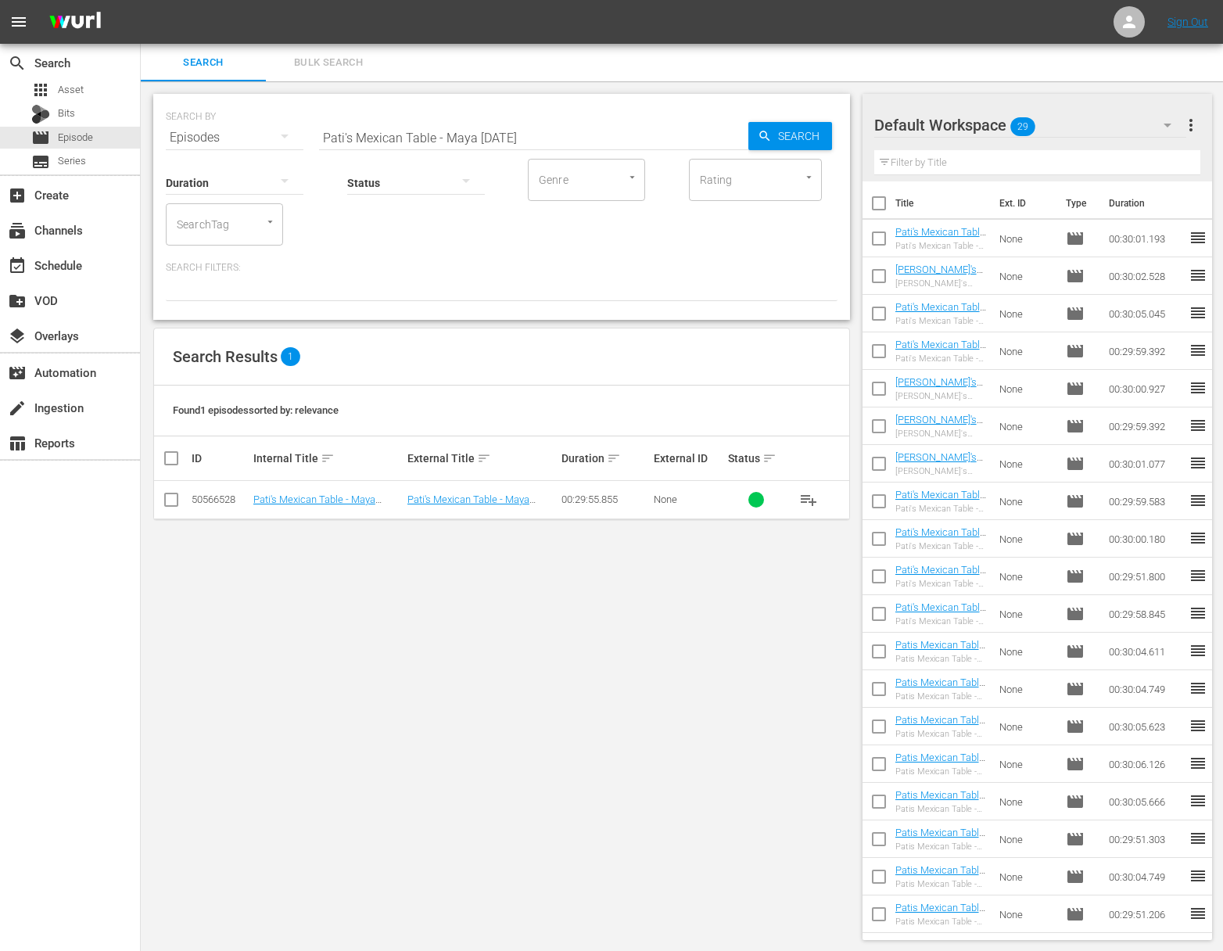
click at [807, 502] on span "playlist_add" at bounding box center [808, 499] width 19 height 19
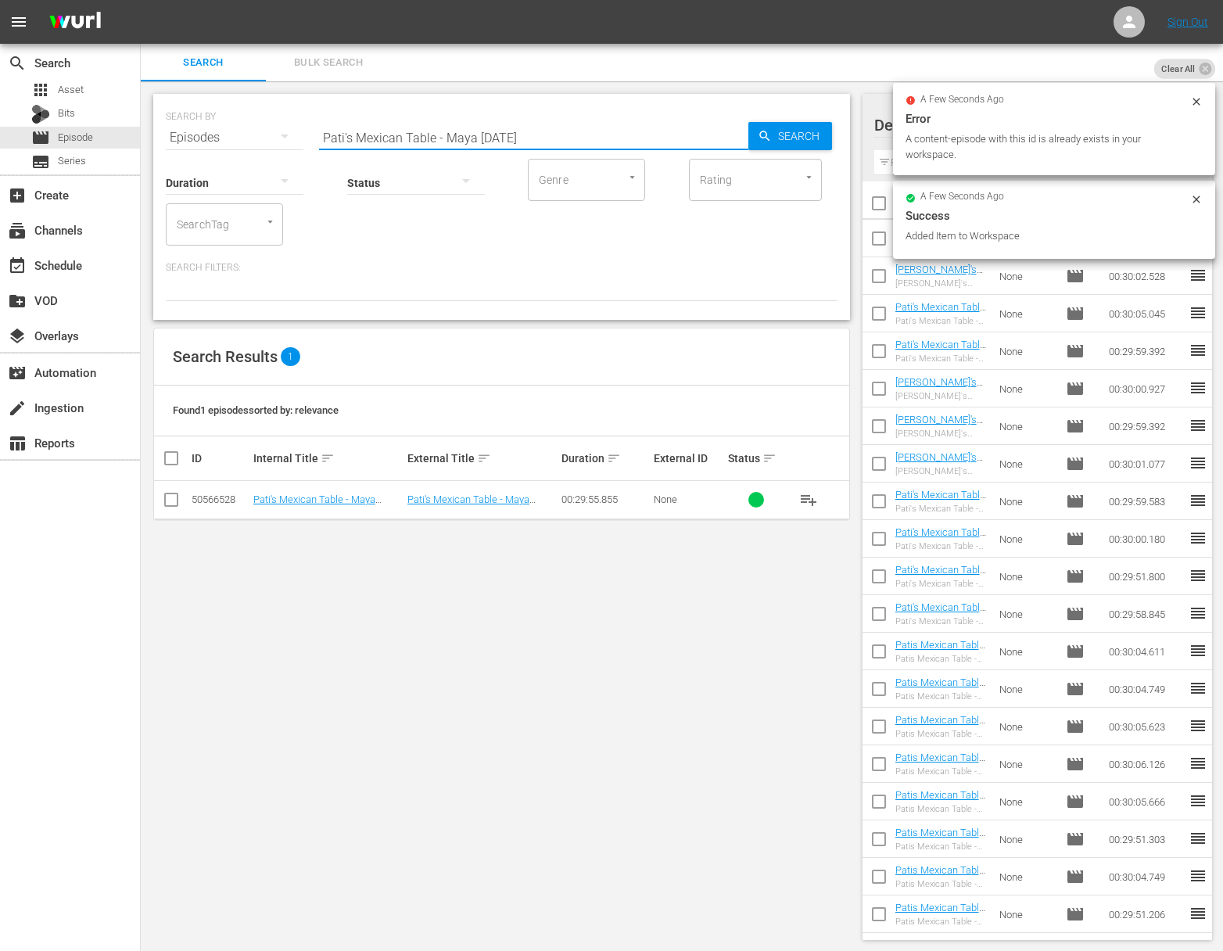
click at [485, 135] on input "Pati's Mexican Table - Maya Today" at bounding box center [533, 138] width 429 height 38
paste input "Recados"
click at [774, 138] on span "Search" at bounding box center [802, 136] width 60 height 28
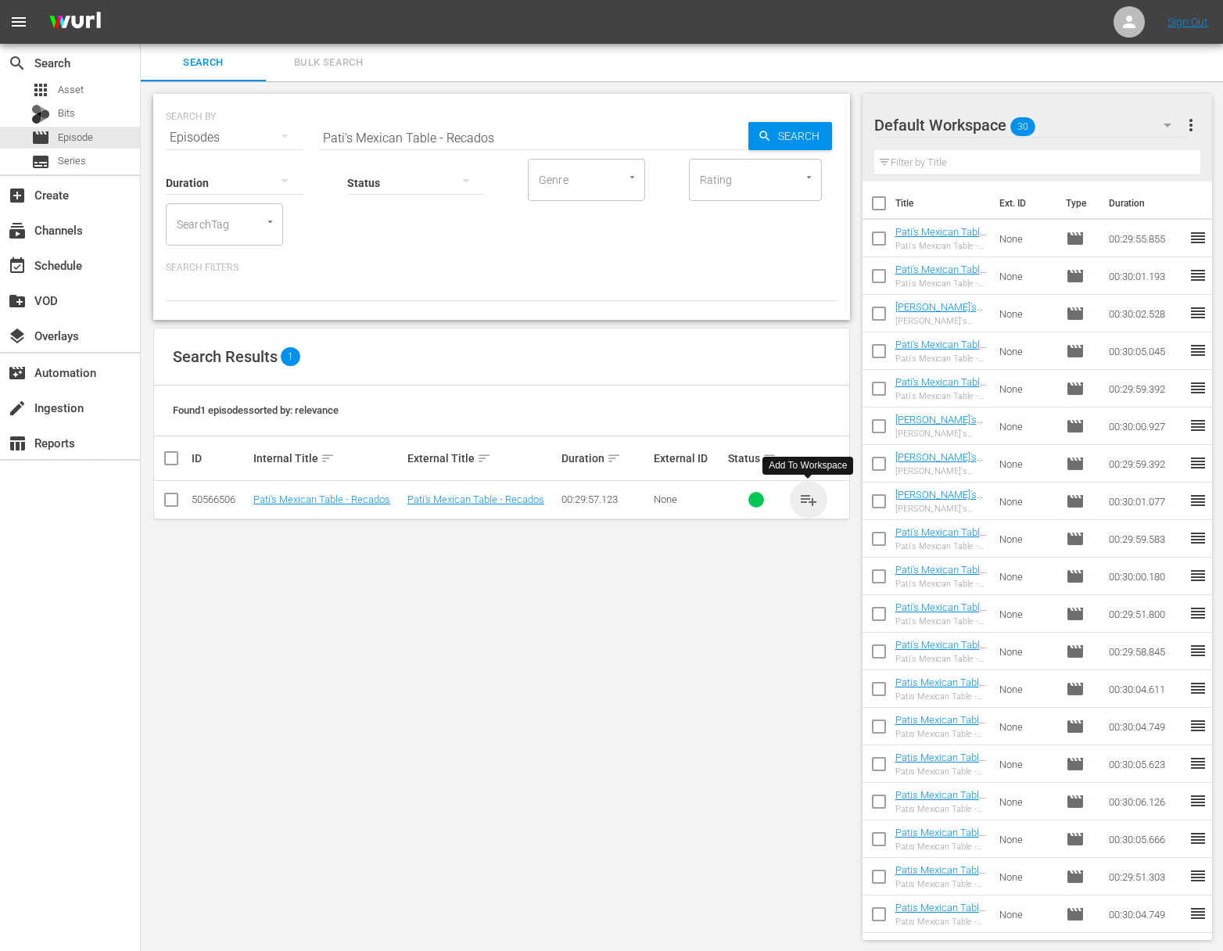
click at [806, 494] on span "playlist_add" at bounding box center [808, 499] width 19 height 19
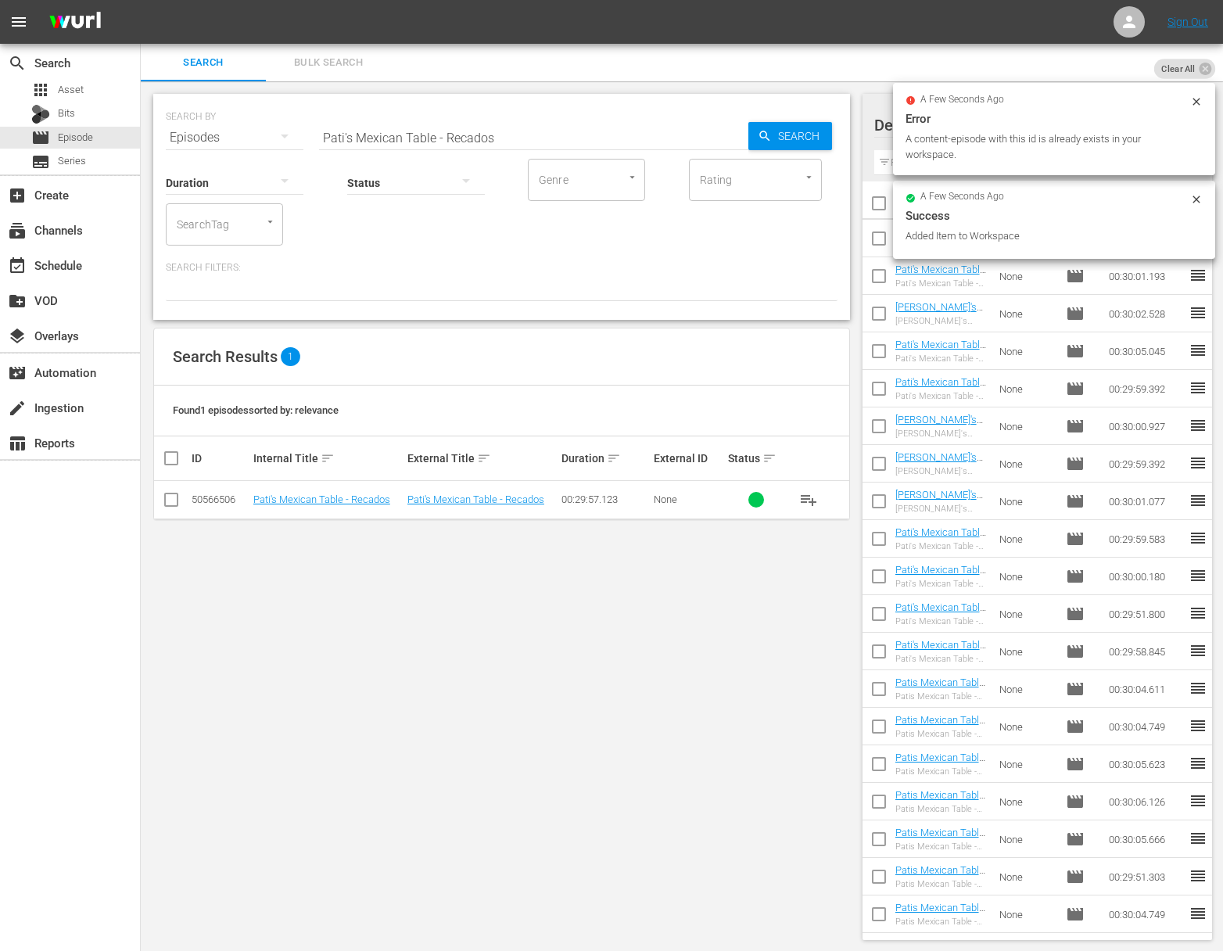
click at [443, 145] on div "Status" at bounding box center [416, 173] width 138 height 56
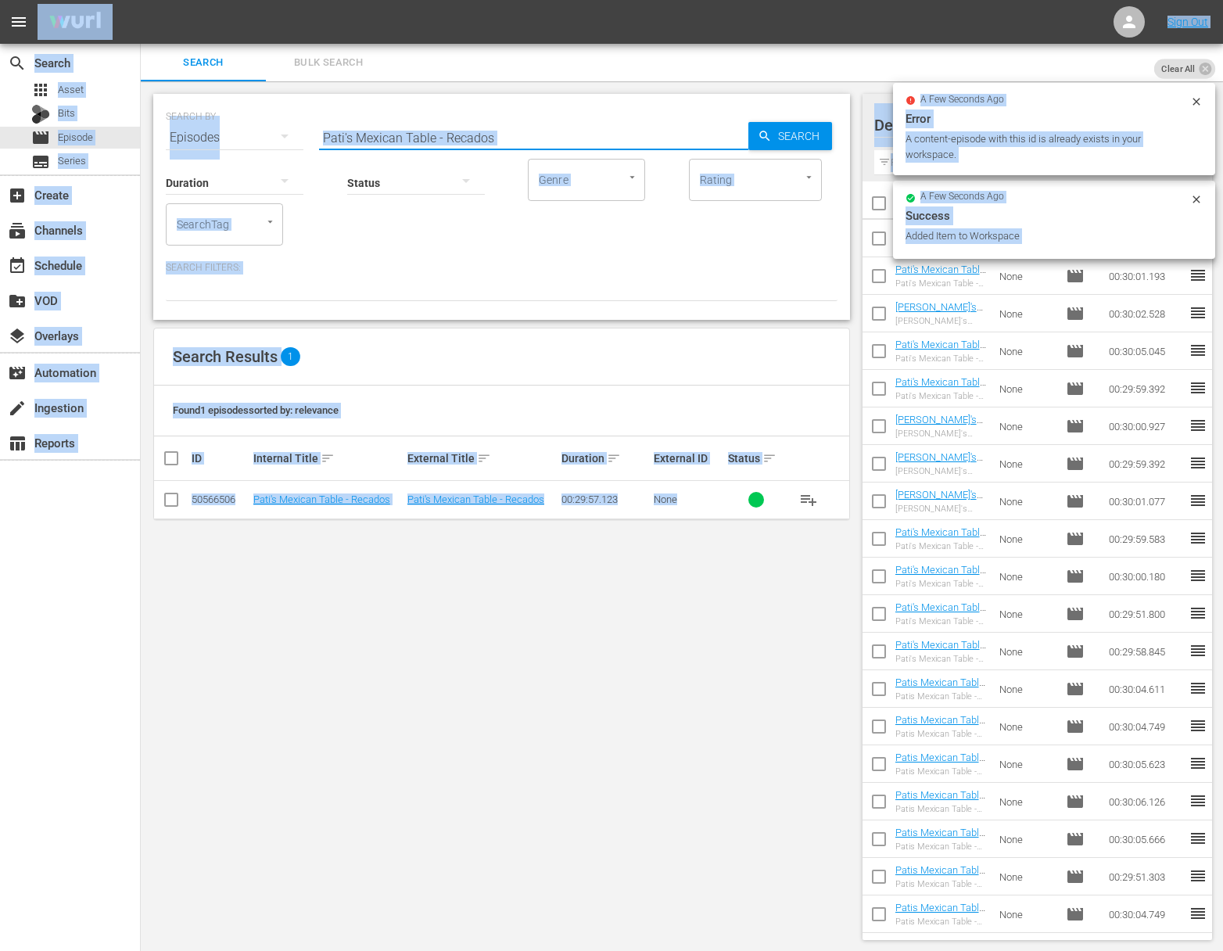
click at [453, 132] on input "Pati's Mexican Table - Recados" at bounding box center [533, 138] width 429 height 38
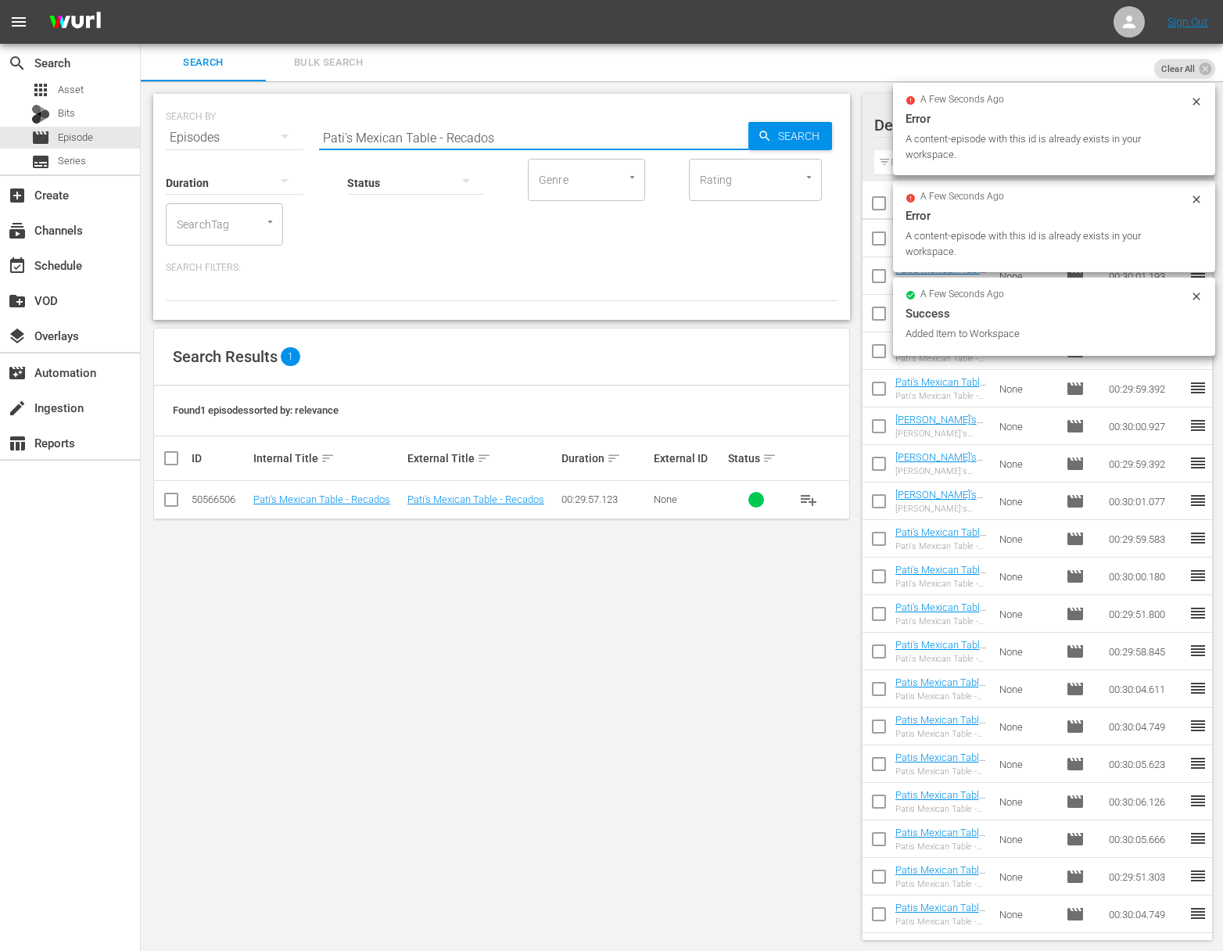
paste input "Yucatán Meat"
click at [773, 128] on span "Search" at bounding box center [802, 136] width 60 height 28
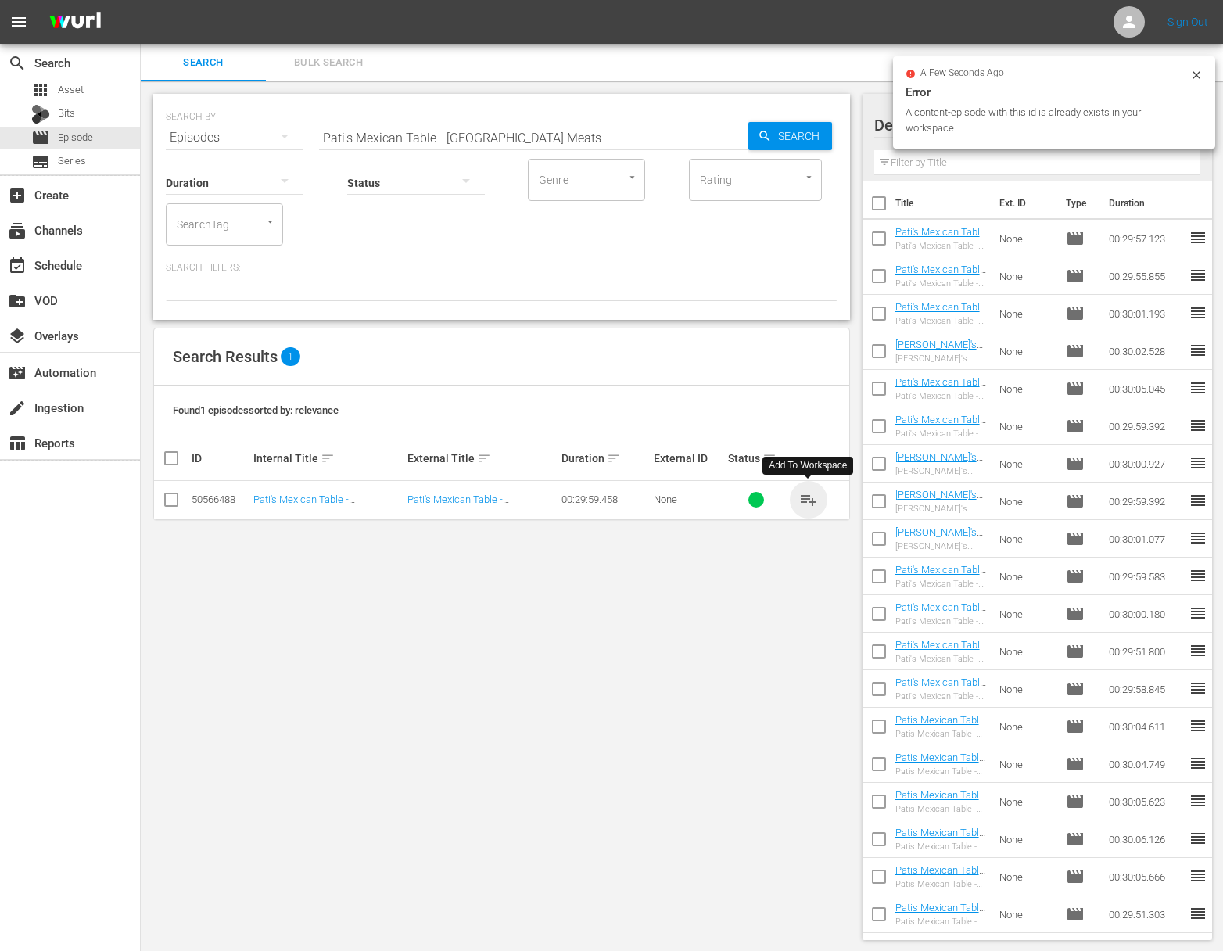
click at [812, 496] on span "playlist_add" at bounding box center [808, 499] width 19 height 19
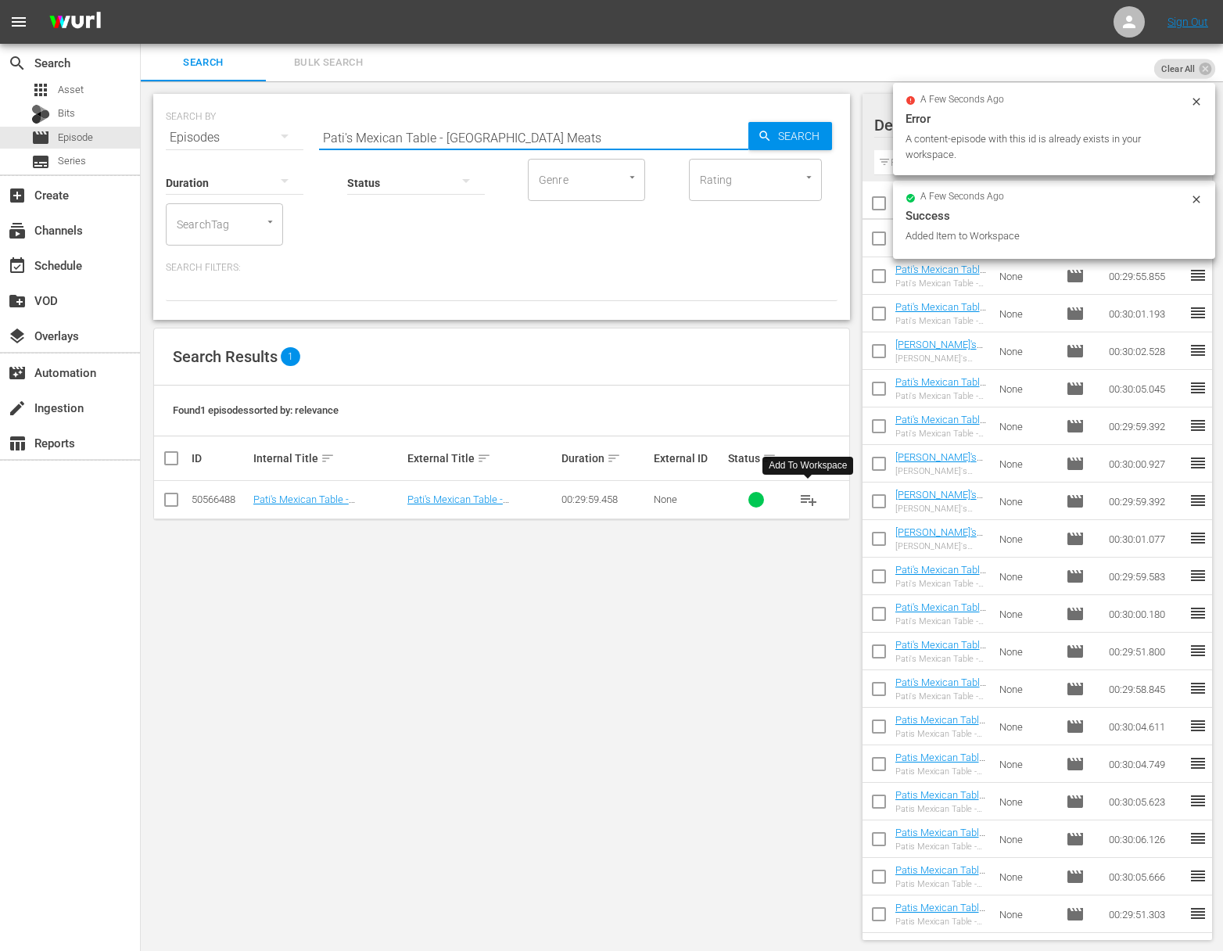
click at [515, 133] on input "Pati's Mexican Table - Yucatán Meats" at bounding box center [533, 138] width 429 height 38
paste input "Ode to the Egg"
click at [758, 139] on icon "button" at bounding box center [765, 136] width 14 height 14
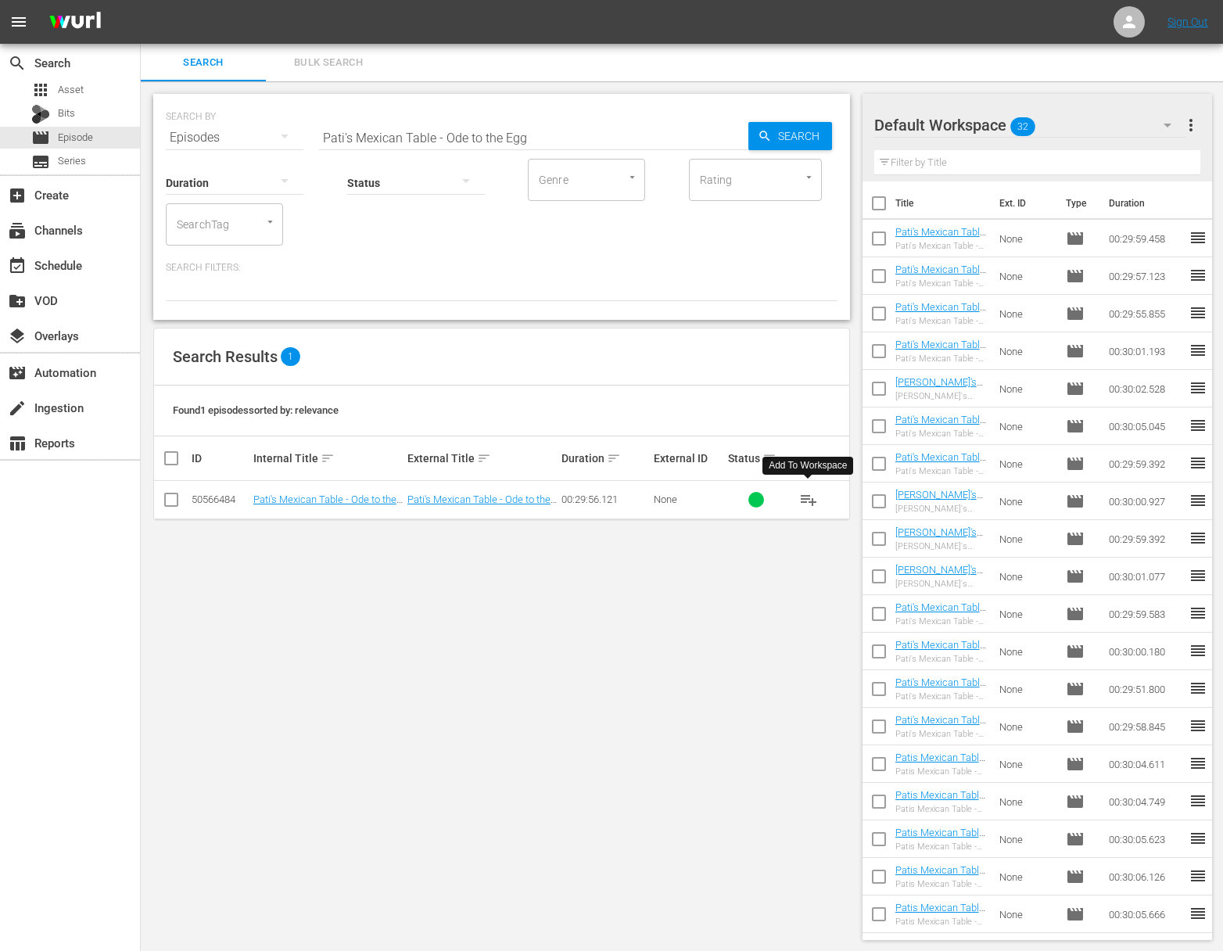
click at [809, 497] on span "playlist_add" at bounding box center [808, 499] width 19 height 19
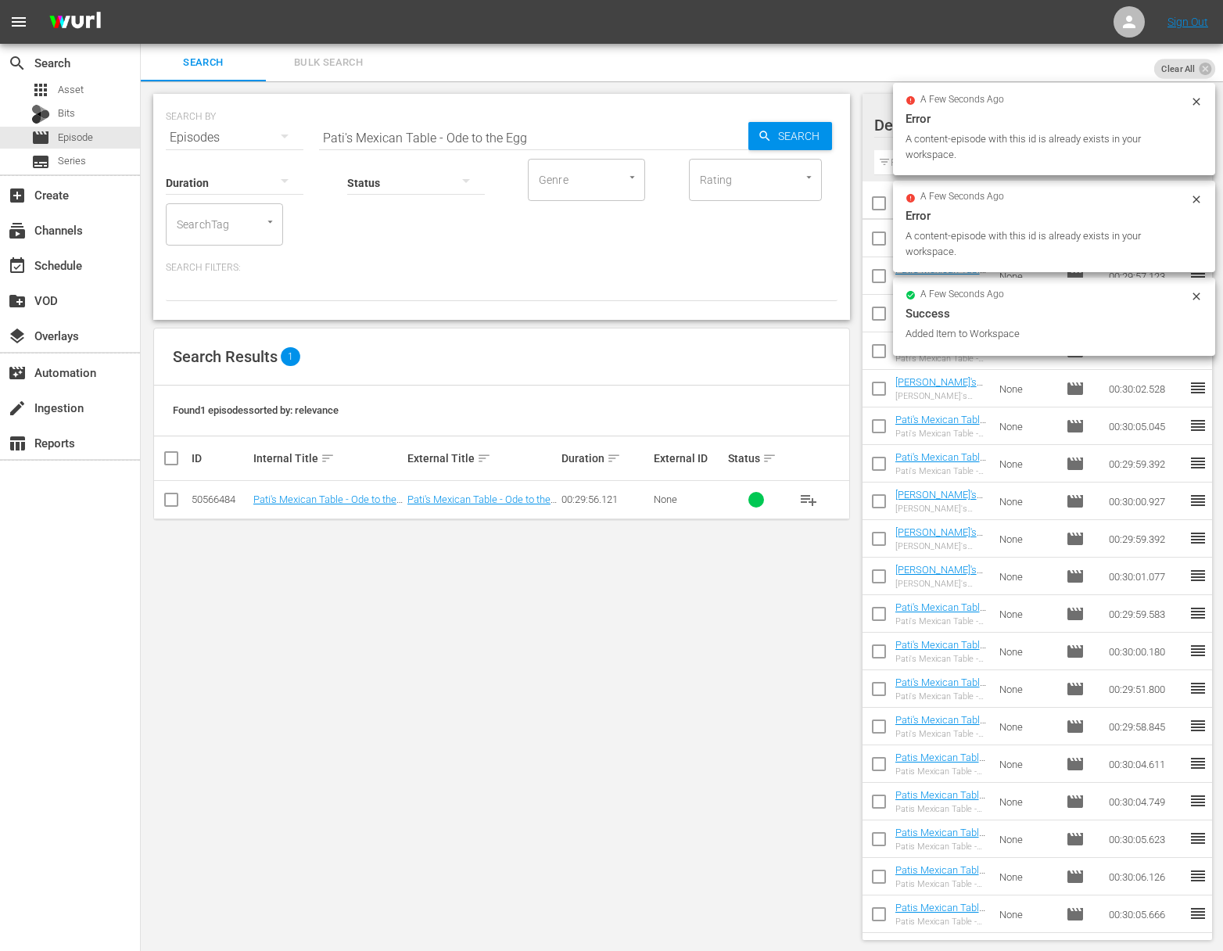
click at [569, 139] on input "Pati's Mexican Table - Ode to the Egg" at bounding box center [533, 138] width 429 height 38
paste input "A Family Affair"
click at [802, 145] on span "Search" at bounding box center [802, 136] width 60 height 28
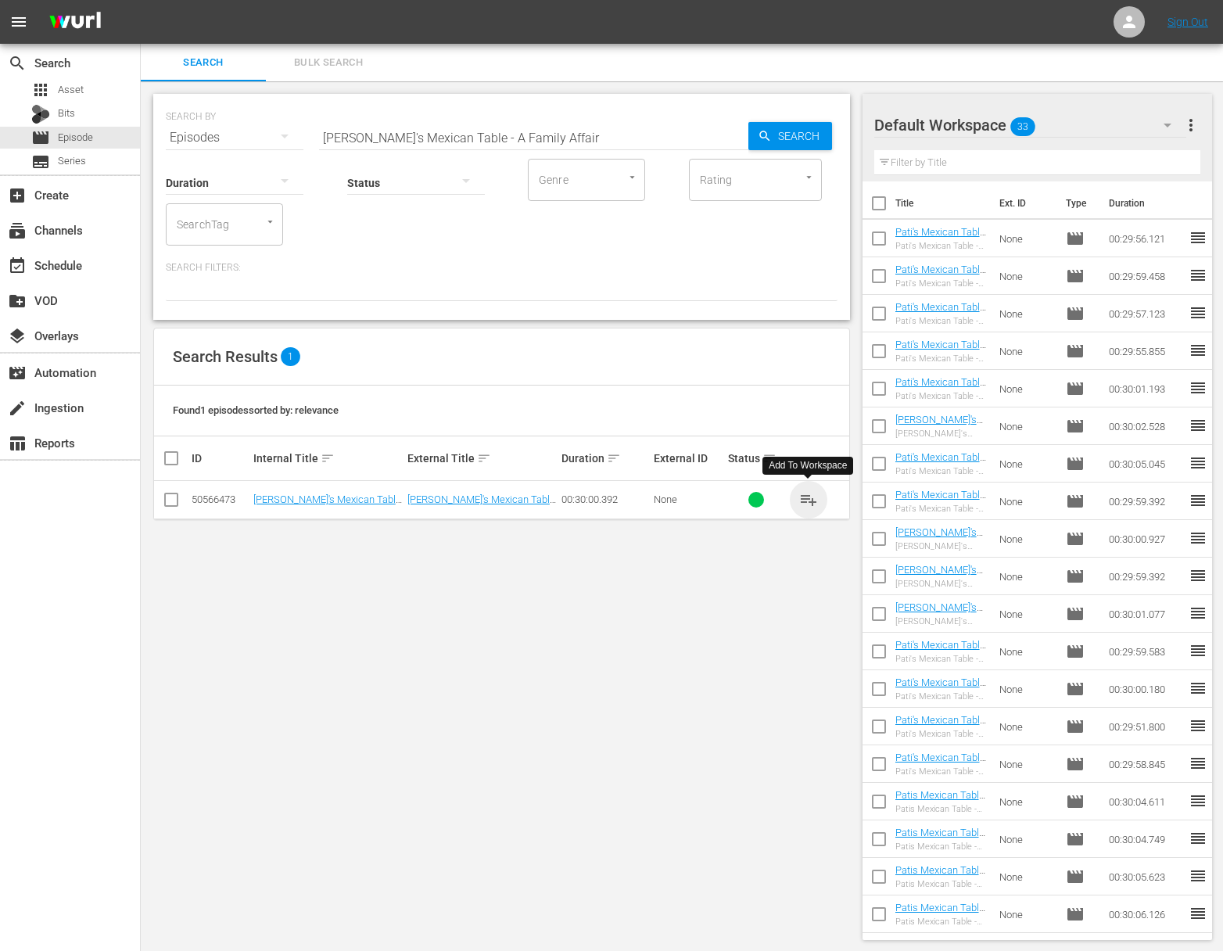
click at [811, 496] on span "playlist_add" at bounding box center [808, 499] width 19 height 19
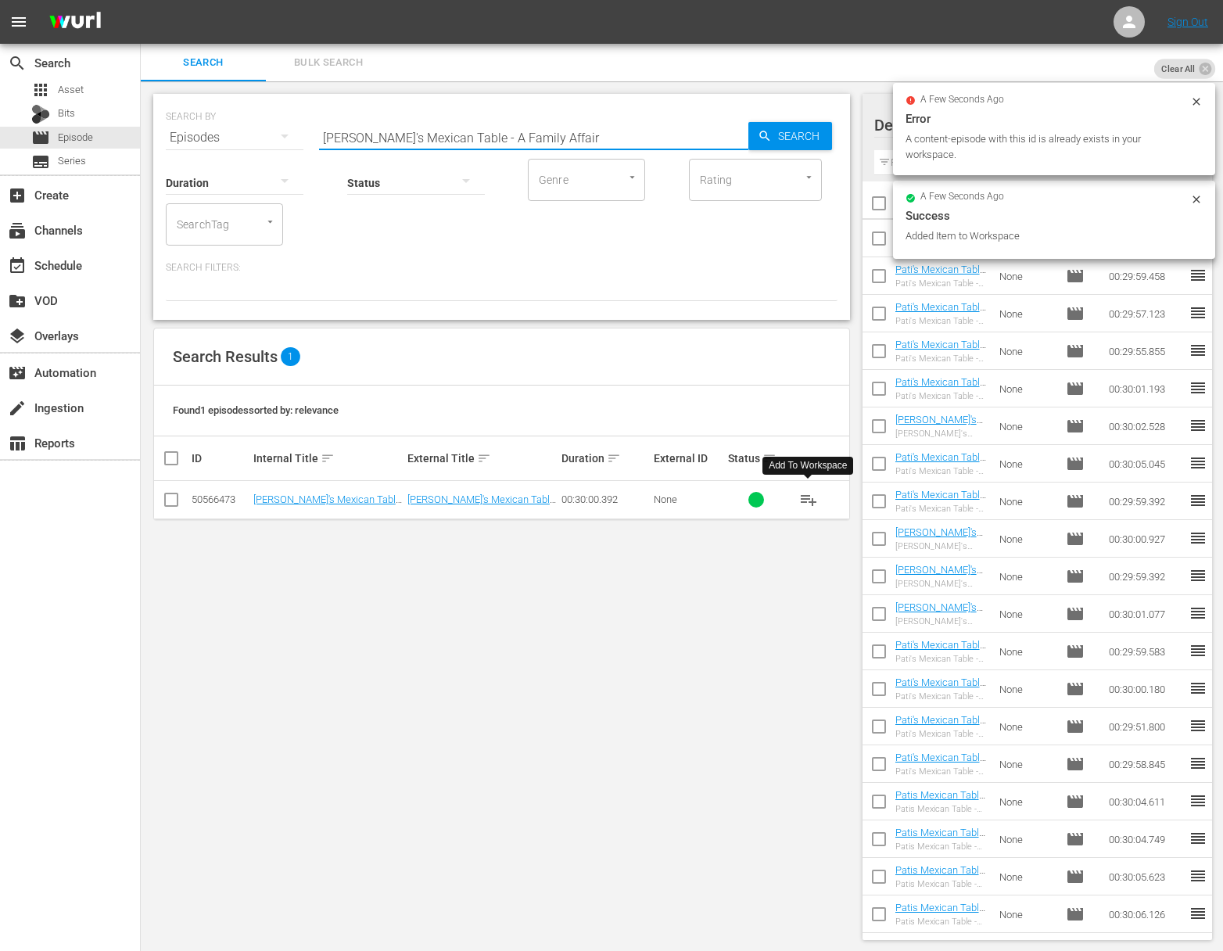
click at [444, 130] on input "Pati's Mexican Table - A Family Affair" at bounding box center [533, 138] width 429 height 38
paste input "Flavors of Merida"
click at [776, 134] on span "Search" at bounding box center [802, 136] width 60 height 28
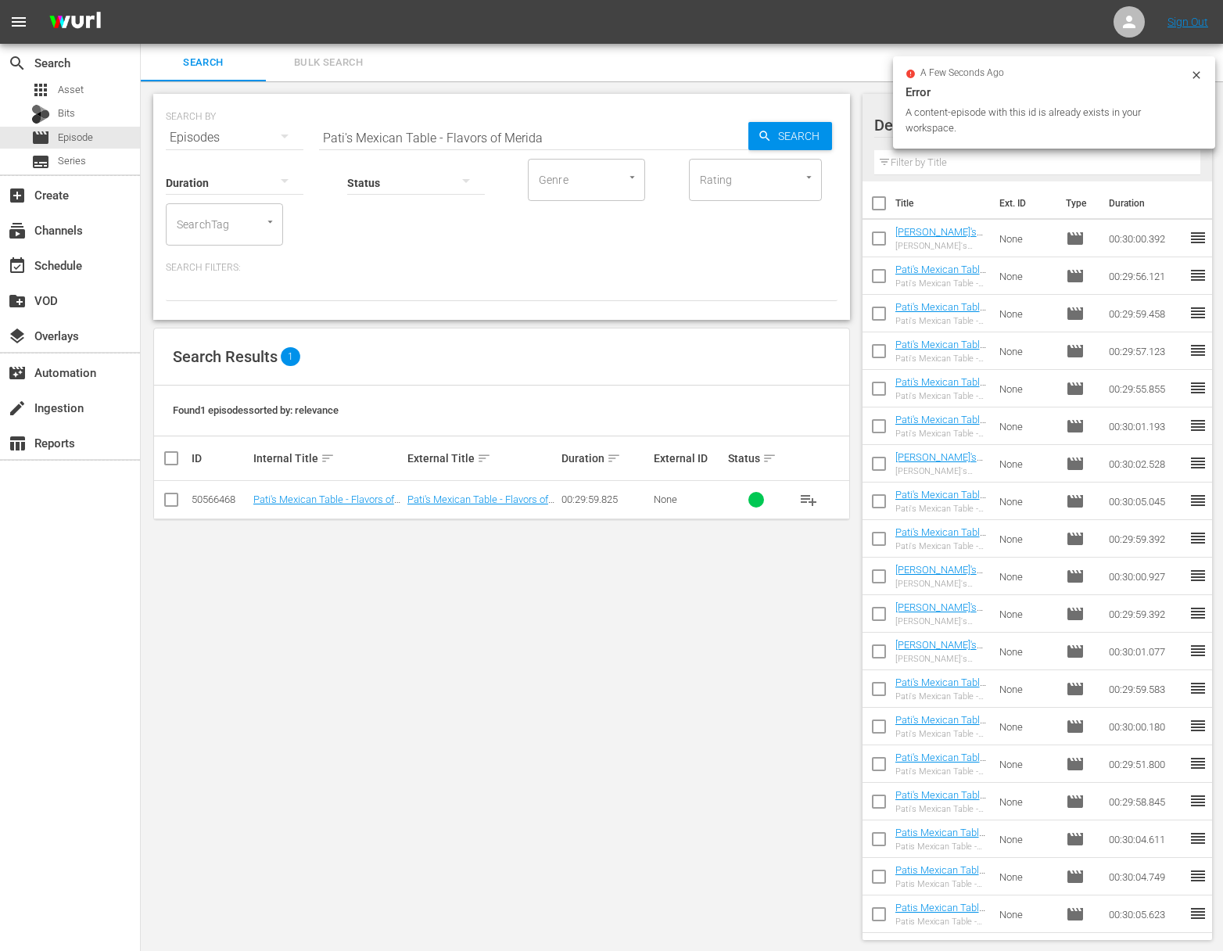
click at [809, 499] on span "playlist_add" at bounding box center [808, 499] width 19 height 19
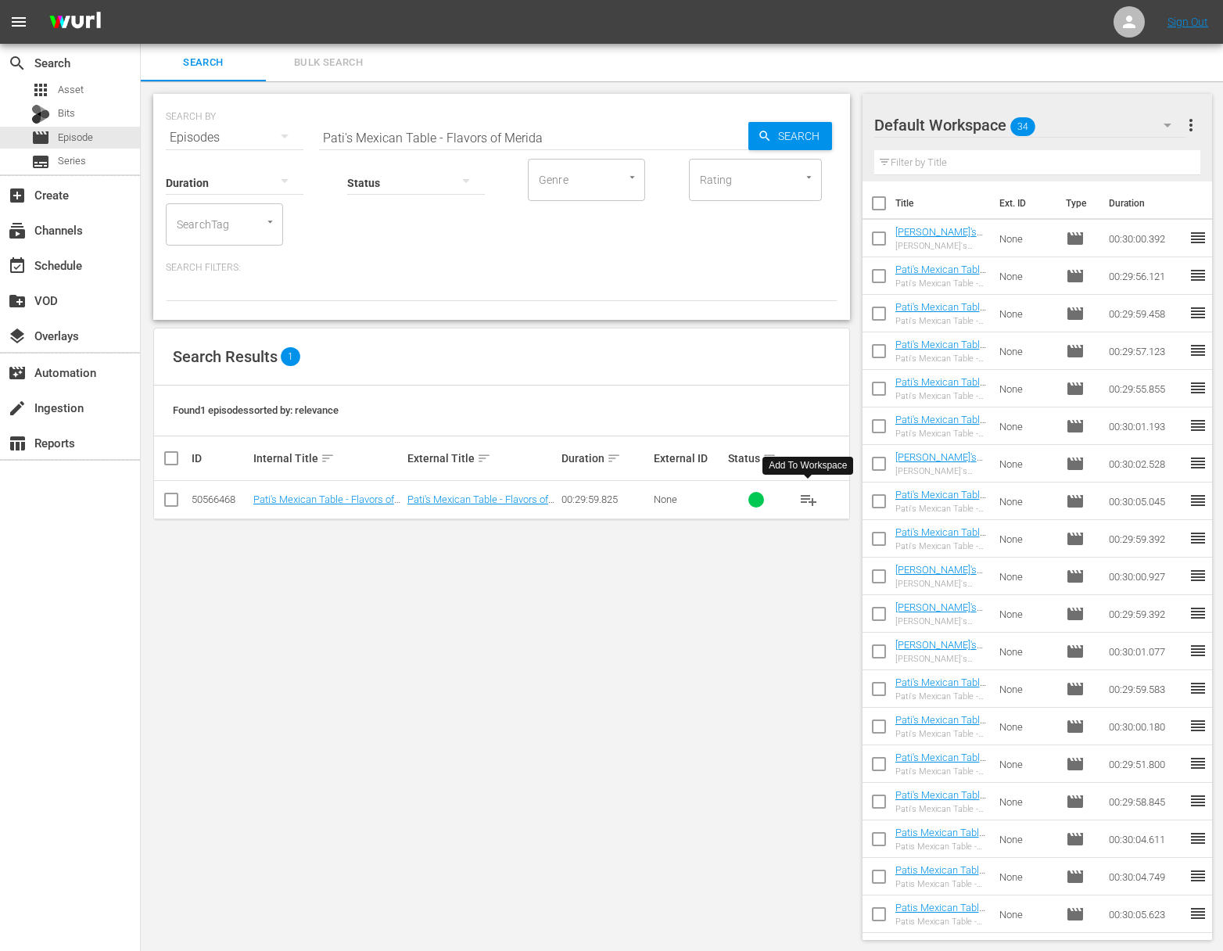
click at [809, 499] on span "playlist_add" at bounding box center [808, 499] width 19 height 19
click at [540, 124] on input "Pati's Mexican Table - Flavors of Merida" at bounding box center [533, 138] width 429 height 38
paste input "How Do You Say Tucson?"
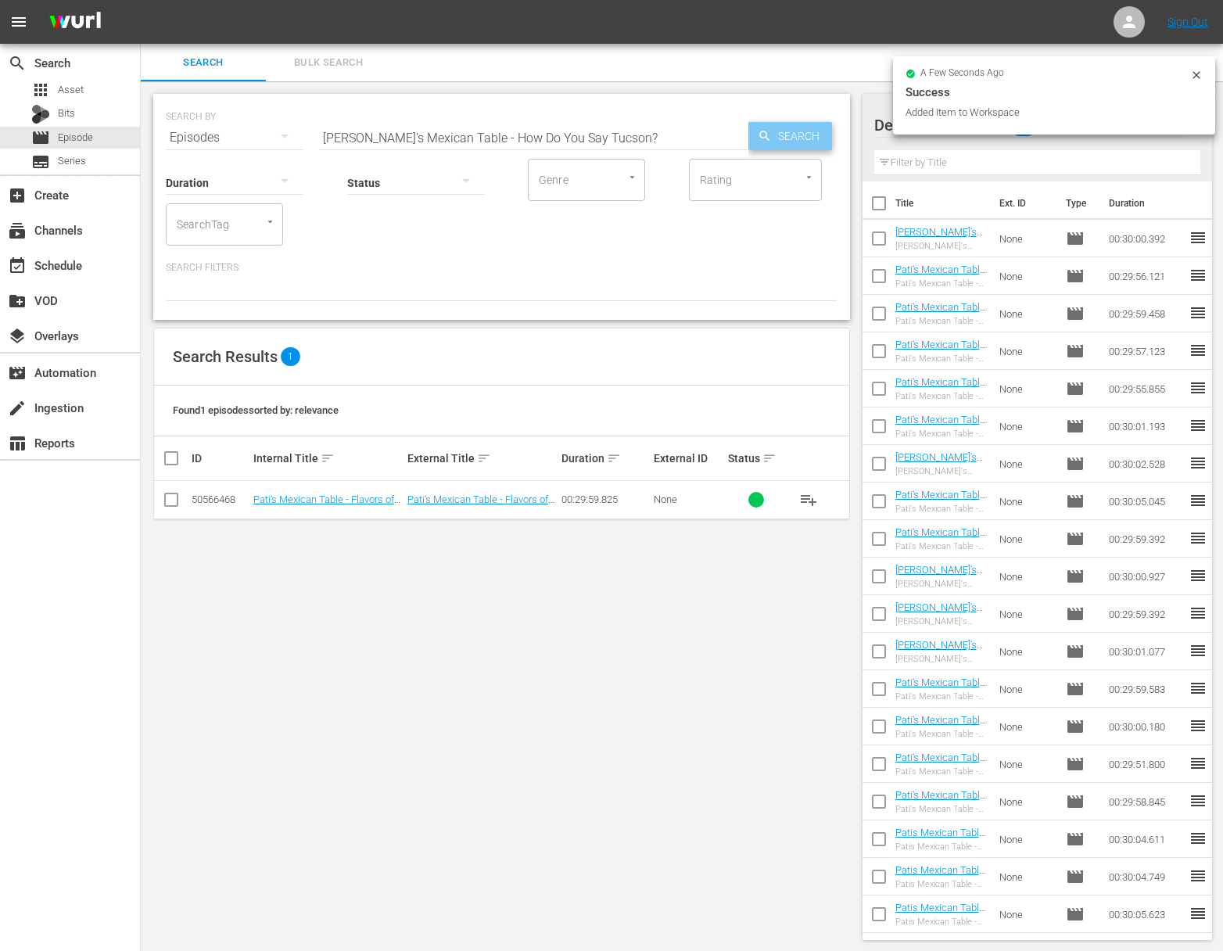
click at [772, 131] on span "Search" at bounding box center [802, 136] width 60 height 28
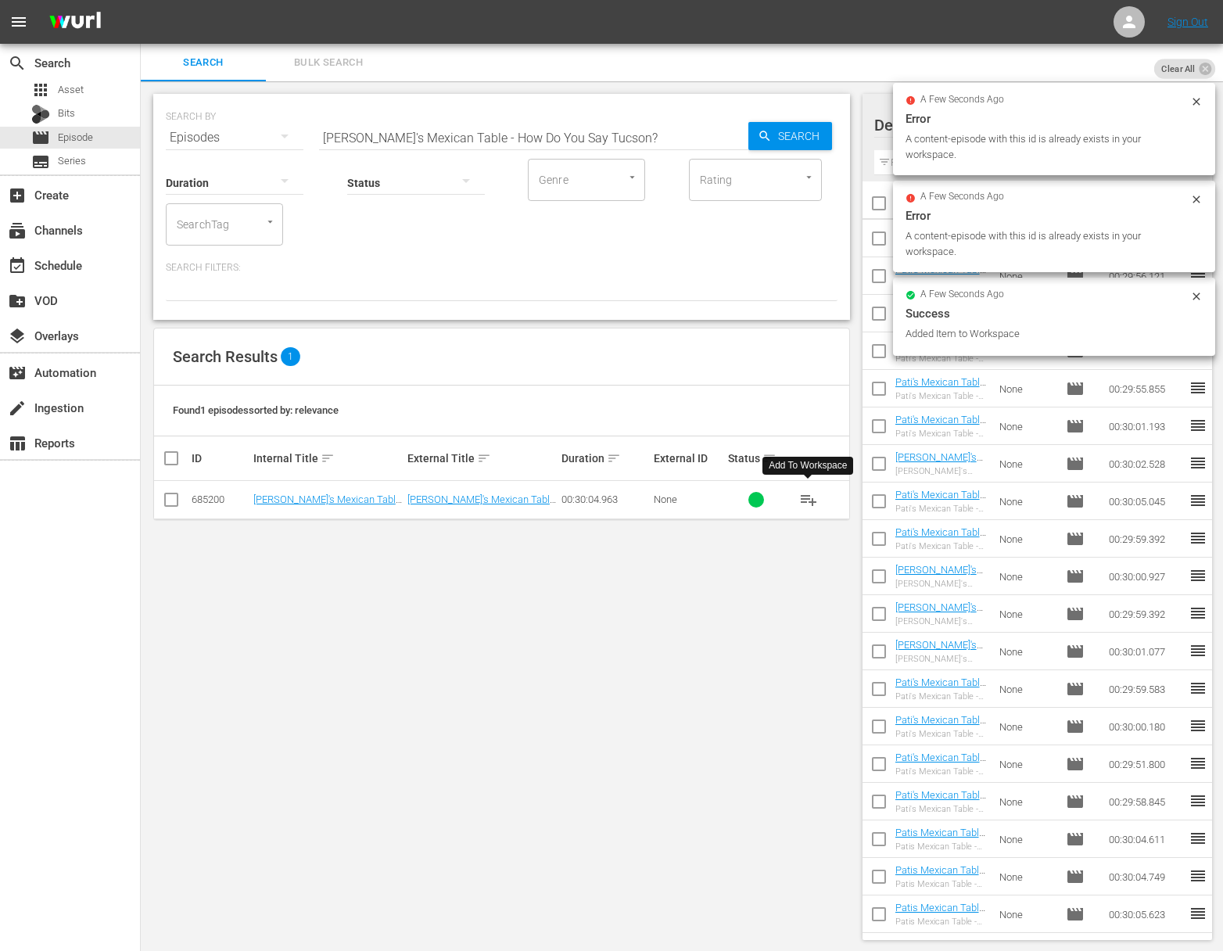
click at [809, 499] on span "playlist_add" at bounding box center [808, 499] width 19 height 19
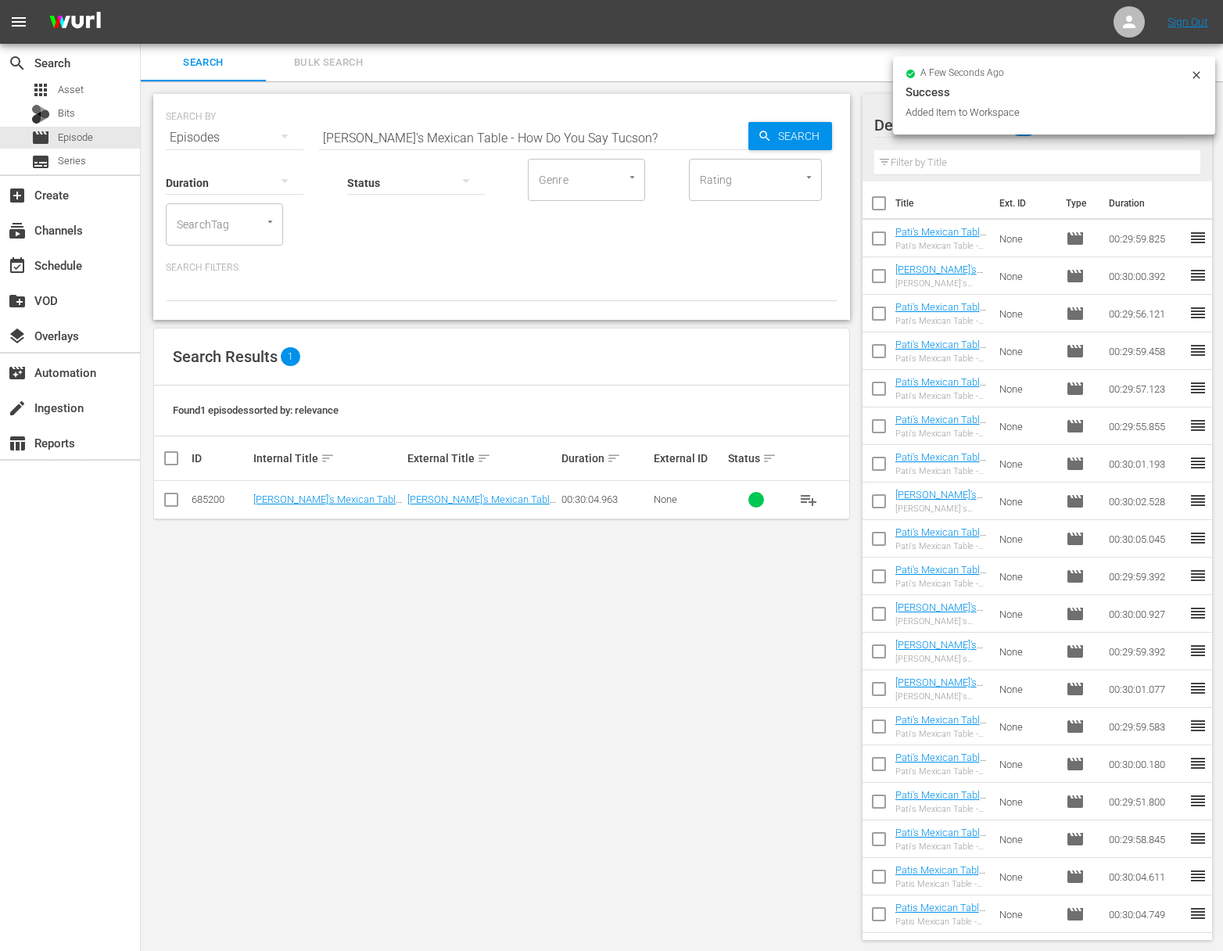
click at [448, 131] on input "Pati's Mexican Table - How Do You Say Tucson?" at bounding box center [533, 138] width 429 height 38
paste input "Pati's Mexican Table - Home Cooking Sinaloa Style"
click at [444, 136] on input "Pati's Mexican Table - HaPati's Mexican Table - Home Cooking Sinaloa Styleow Do…" at bounding box center [533, 138] width 429 height 38
paste input "ome Cooking Sinaloa Style"
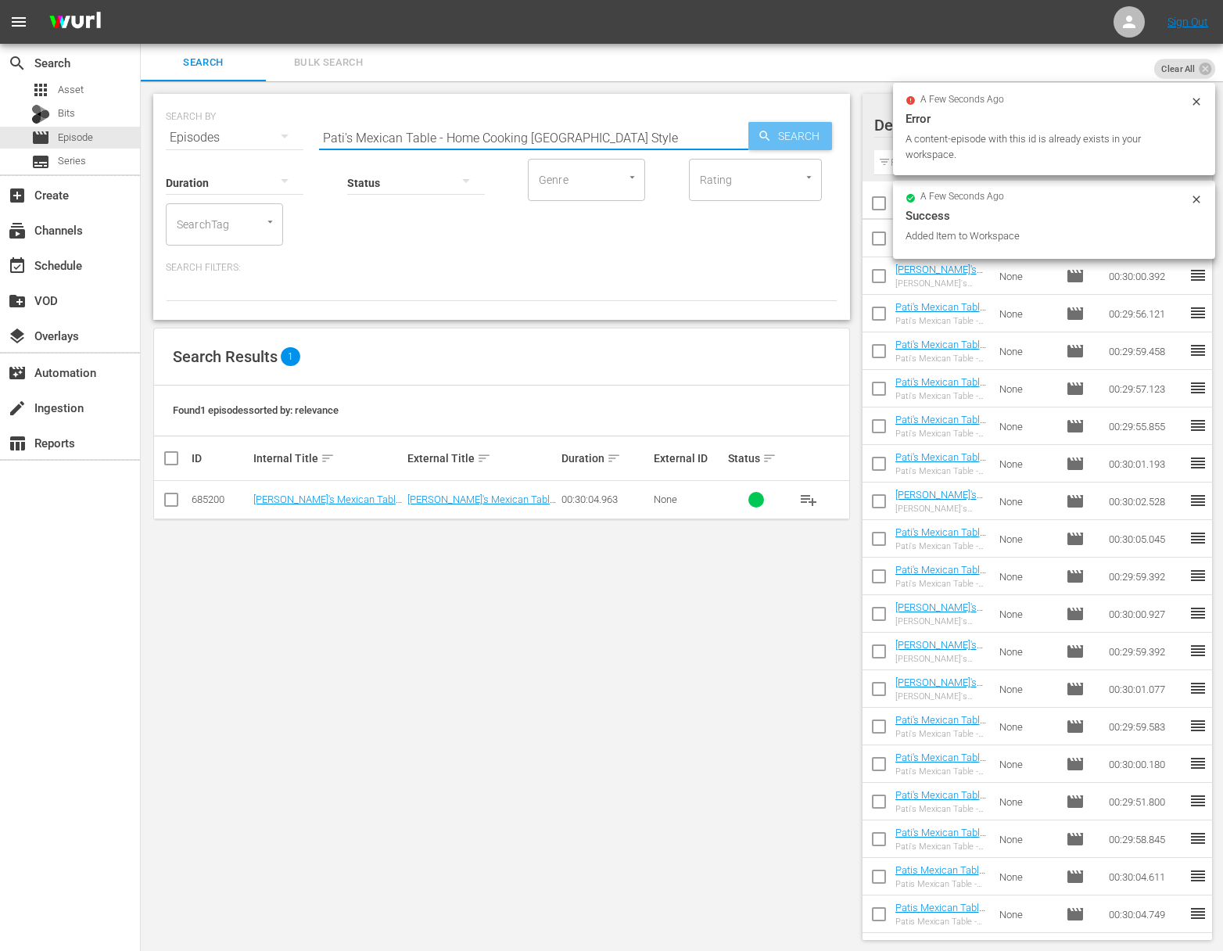
click at [764, 140] on icon "button" at bounding box center [765, 136] width 14 height 14
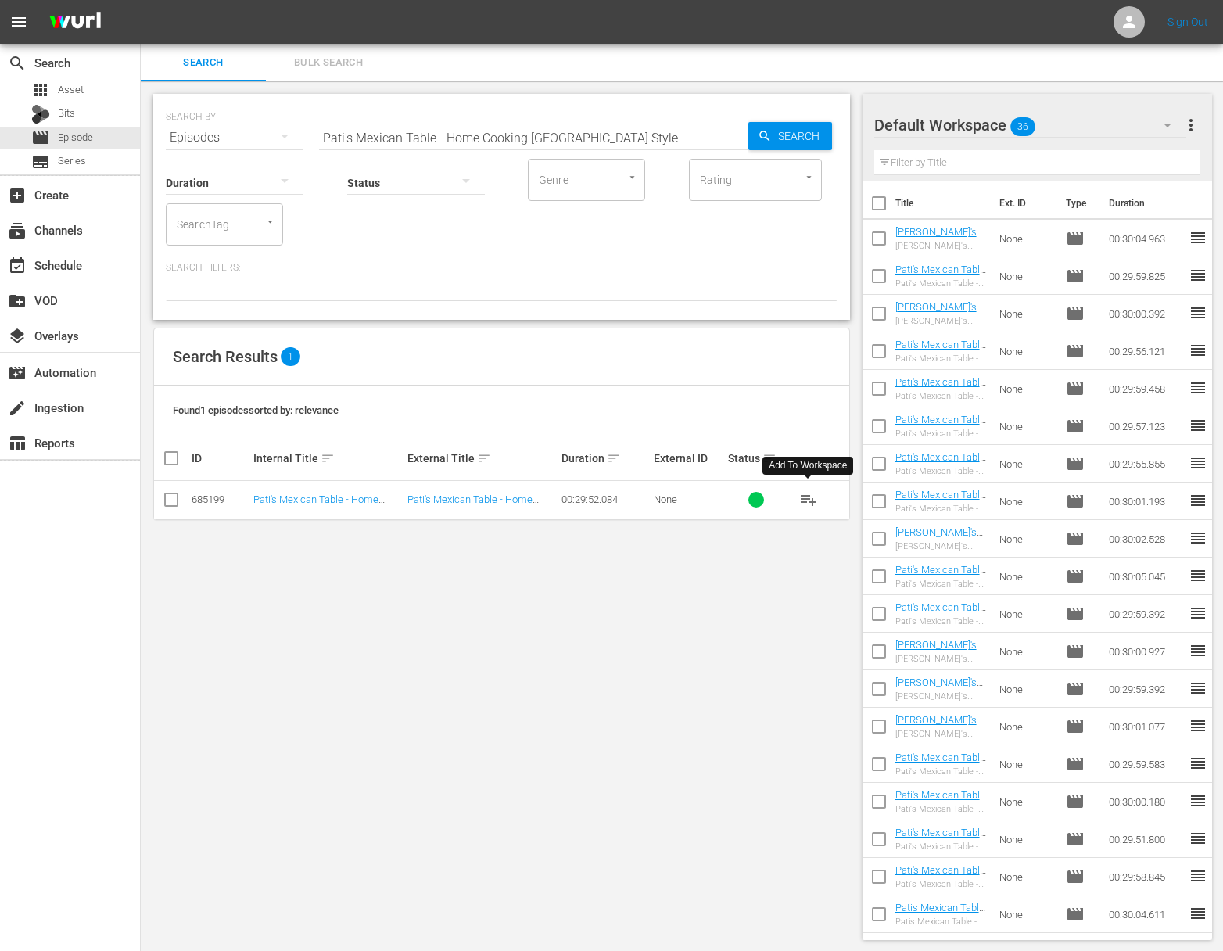
click at [806, 496] on span "playlist_add" at bounding box center [808, 499] width 19 height 19
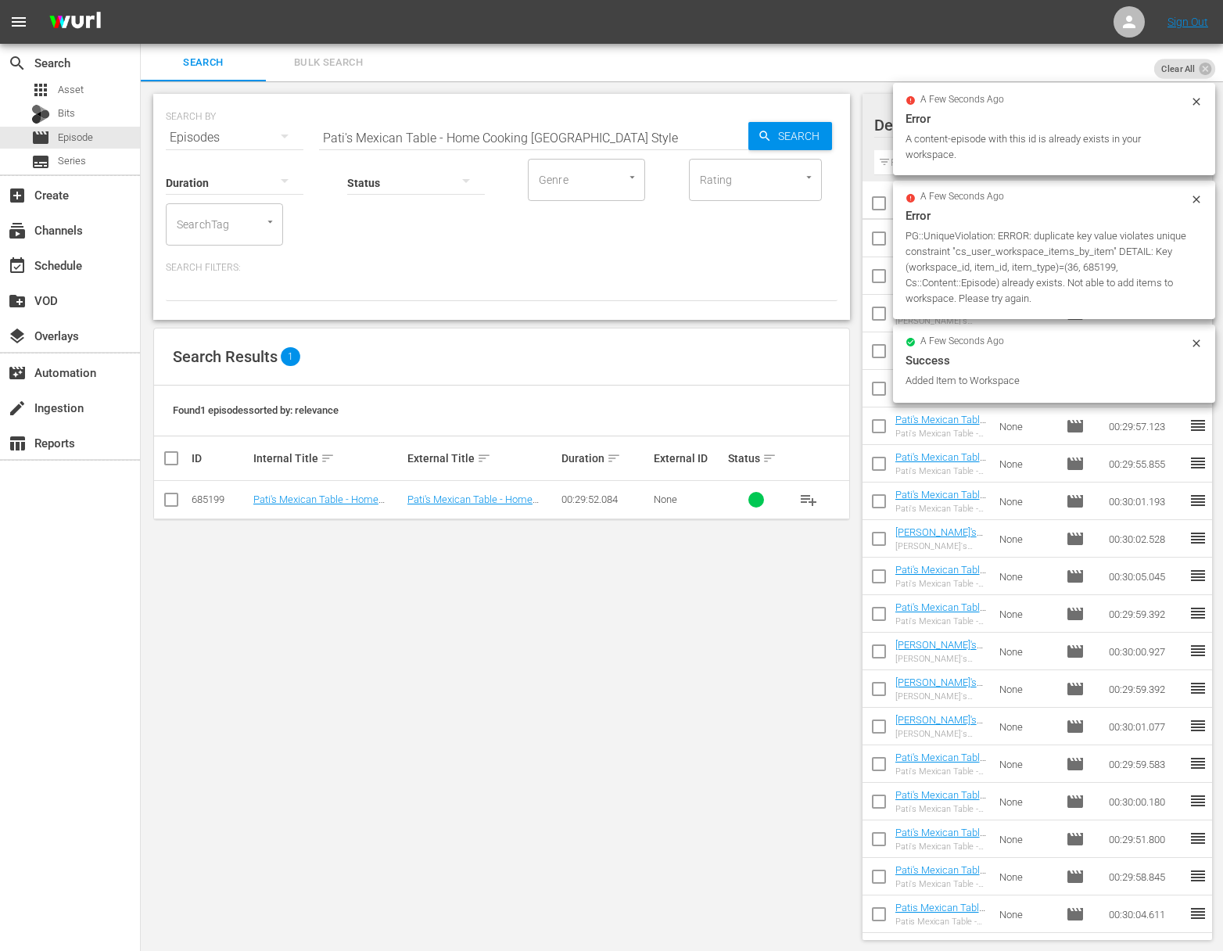
click at [447, 132] on input "Pati's Mexican Table - Home Cooking Sinaloa Style" at bounding box center [533, 138] width 429 height 38
paste input "A Day in Sinaloa's Countrysid"
click at [749, 127] on div "Search" at bounding box center [791, 136] width 84 height 28
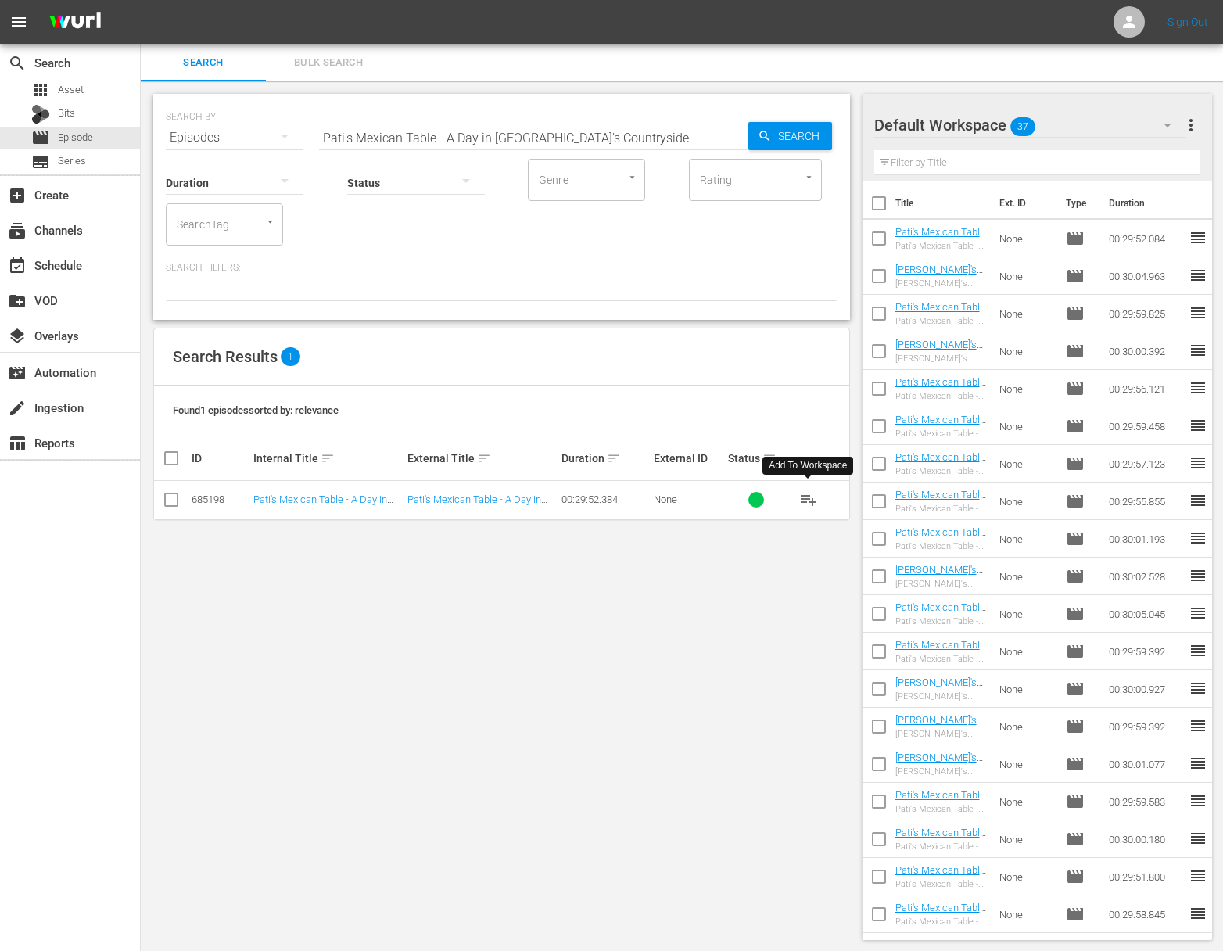
click at [812, 501] on span "playlist_add" at bounding box center [808, 499] width 19 height 19
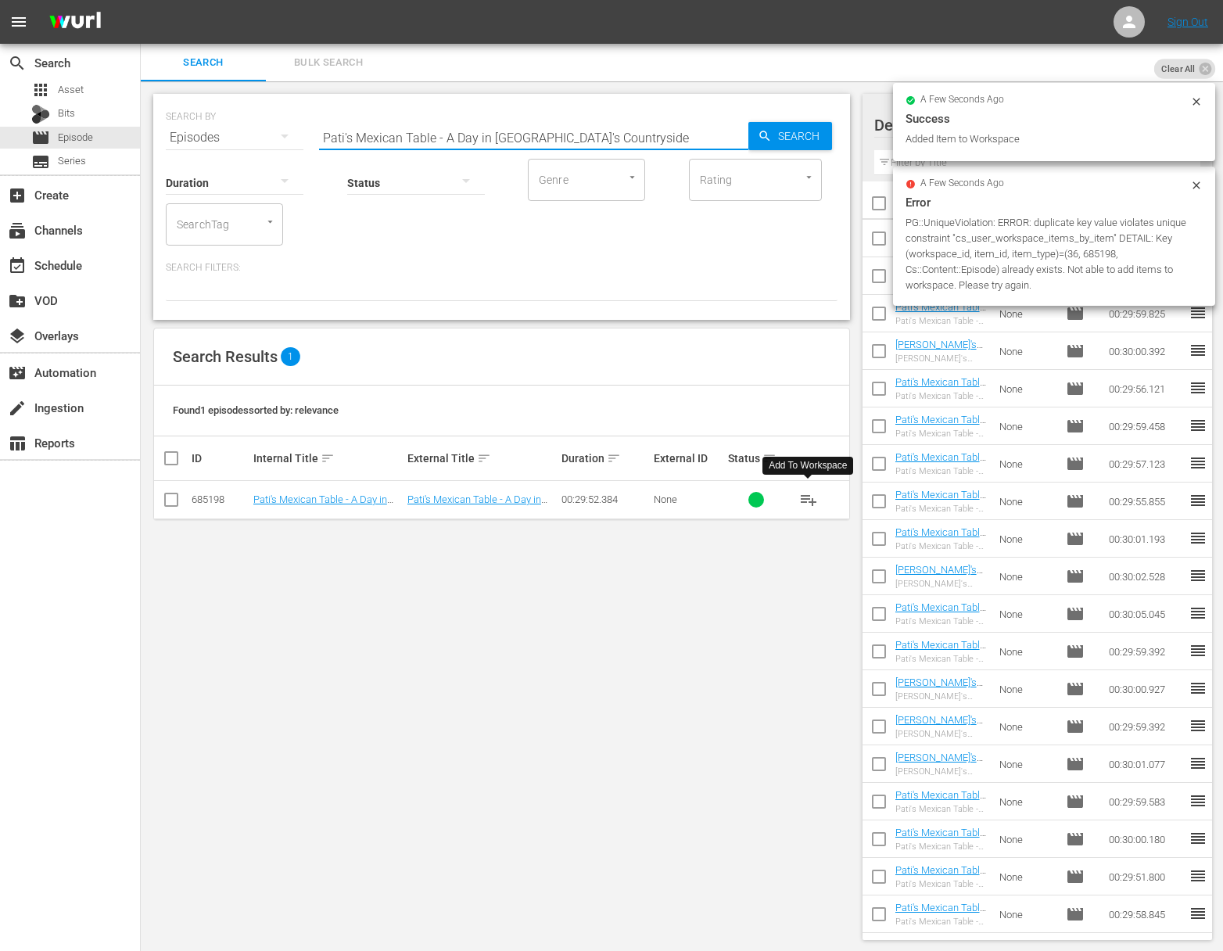
click at [499, 139] on input "Pati's Mexican Table - A Day in Sinaloa's Countryside" at bounding box center [533, 138] width 429 height 38
paste input "Sabores Norteños"
click at [774, 134] on span "Search" at bounding box center [802, 136] width 60 height 28
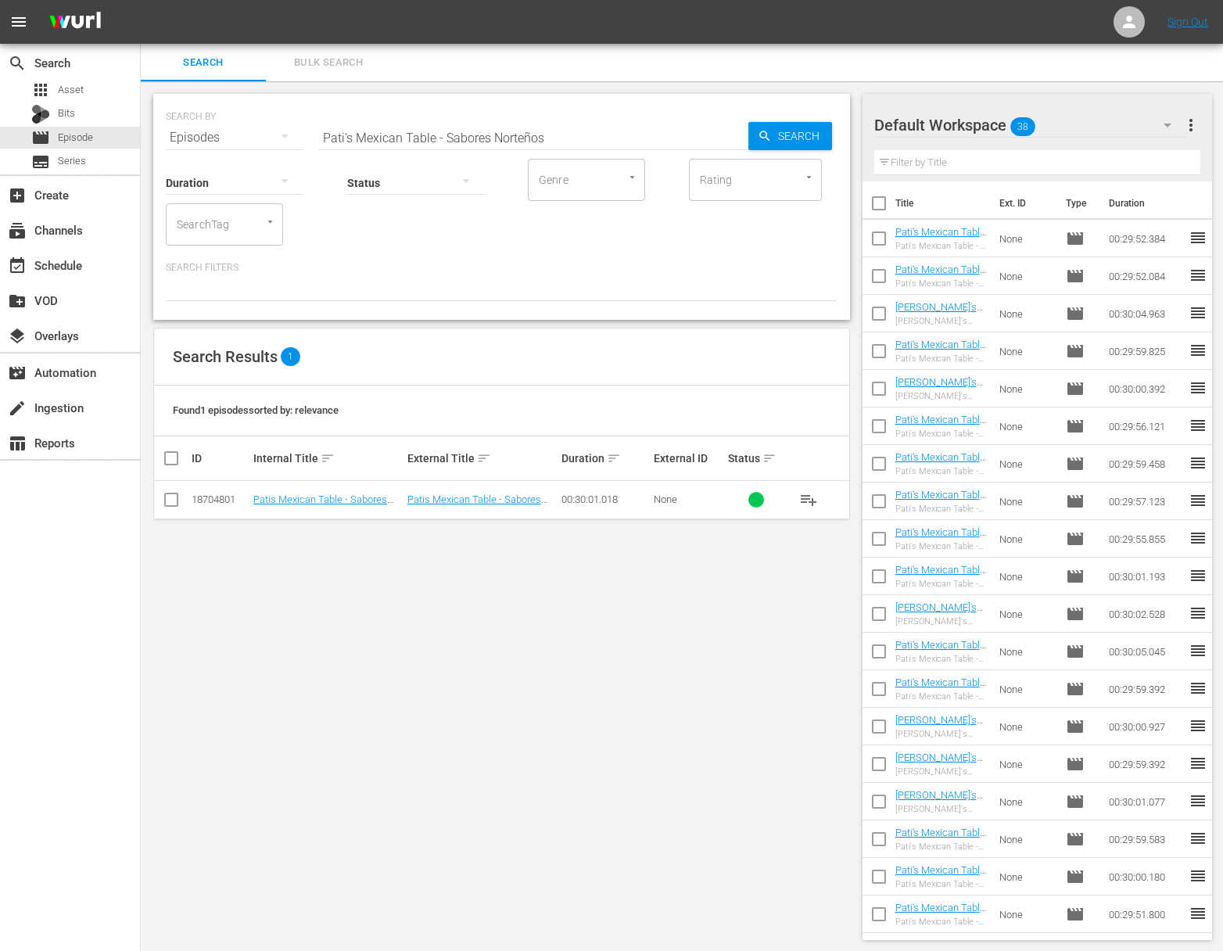
click at [806, 498] on span "playlist_add" at bounding box center [808, 499] width 19 height 19
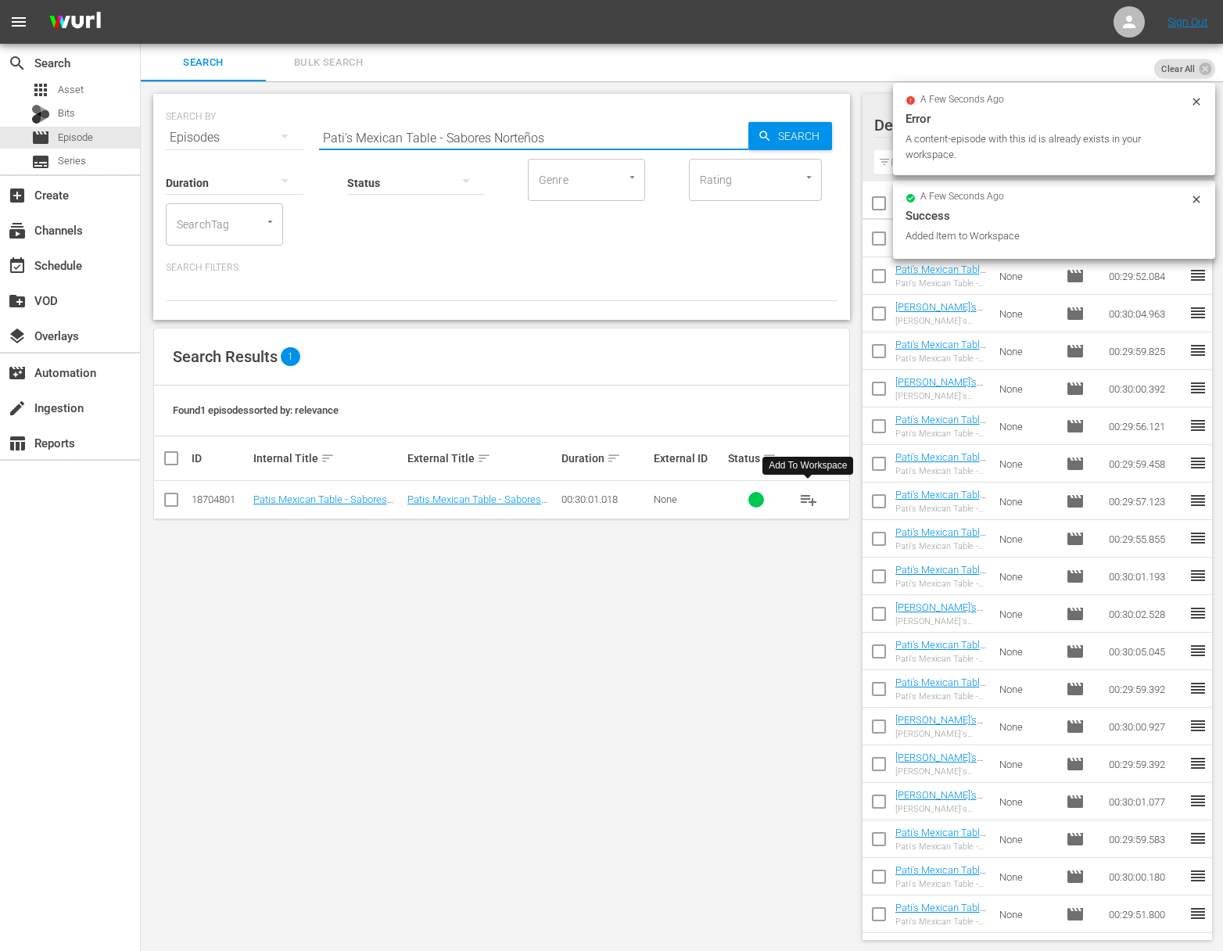
click at [517, 125] on input "Pati's Mexican Table - Sabores Norteños" at bounding box center [533, 138] width 429 height 38
paste input "Cooking for my Crew in Sonora"
click at [808, 128] on span "Search" at bounding box center [802, 136] width 60 height 28
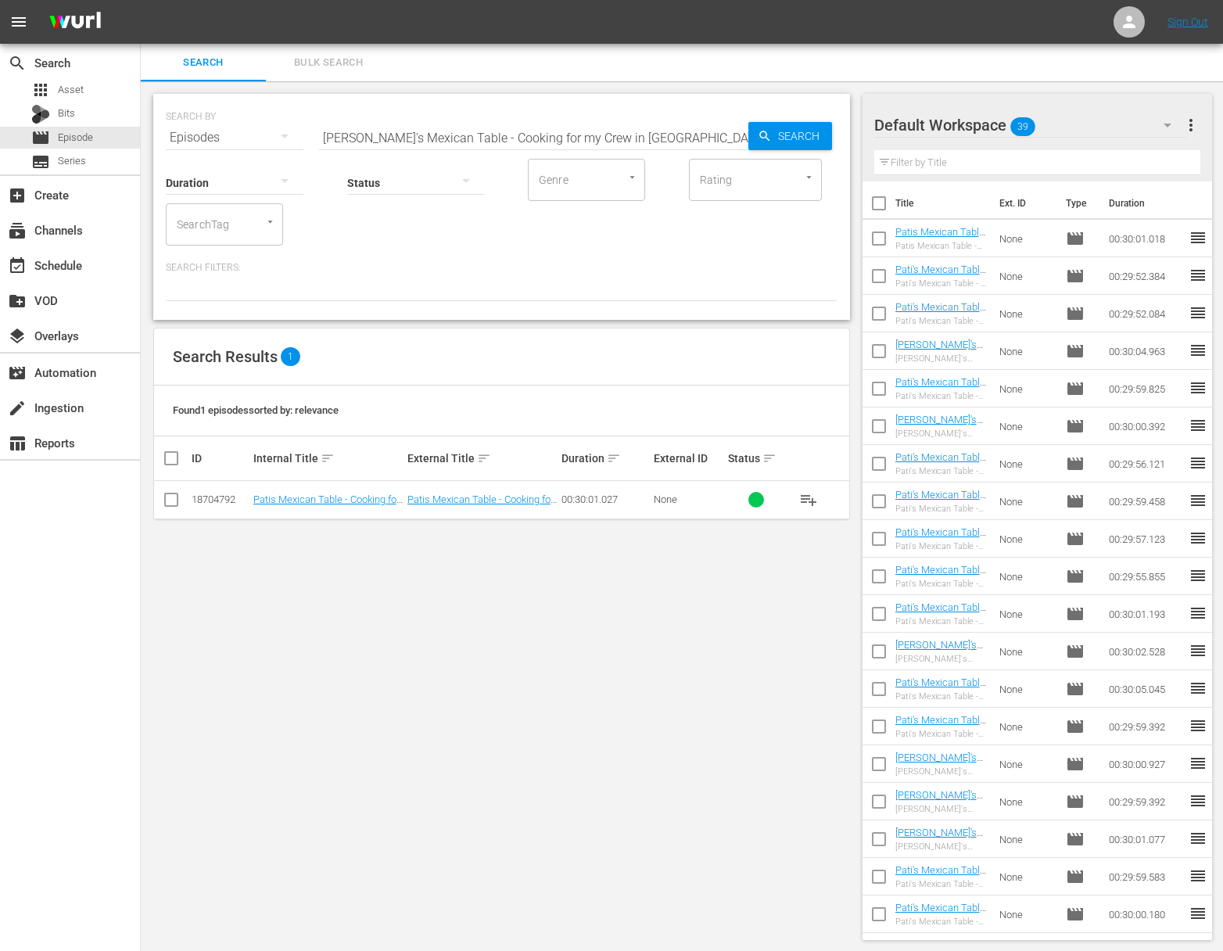
click at [802, 495] on span "playlist_add" at bounding box center [808, 499] width 19 height 19
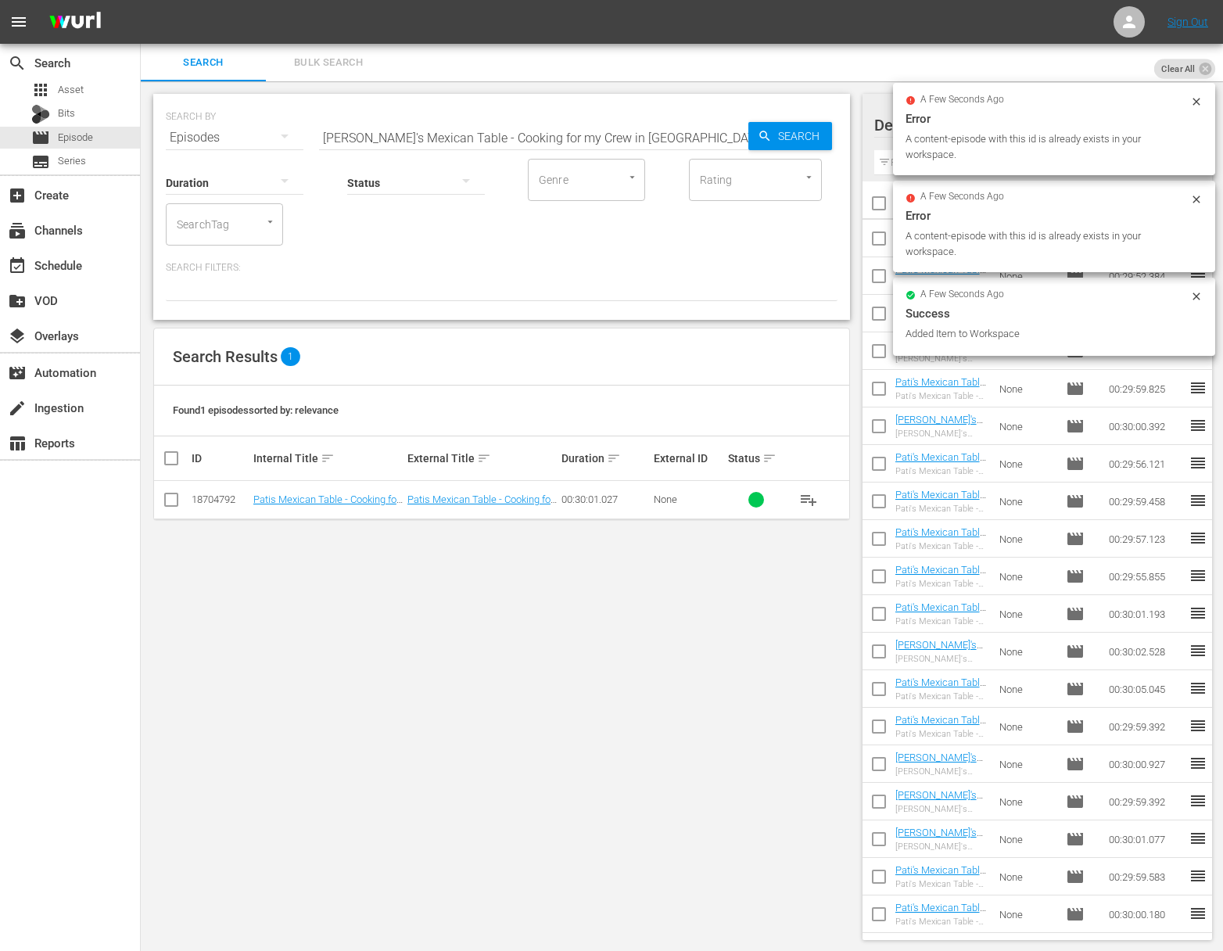
click at [591, 140] on input "Pati's Mexican Table - Cooking for my Crew in Sonora" at bounding box center [533, 138] width 429 height 38
paste input "Super Sonoran"
click at [786, 135] on span "Search" at bounding box center [802, 136] width 60 height 28
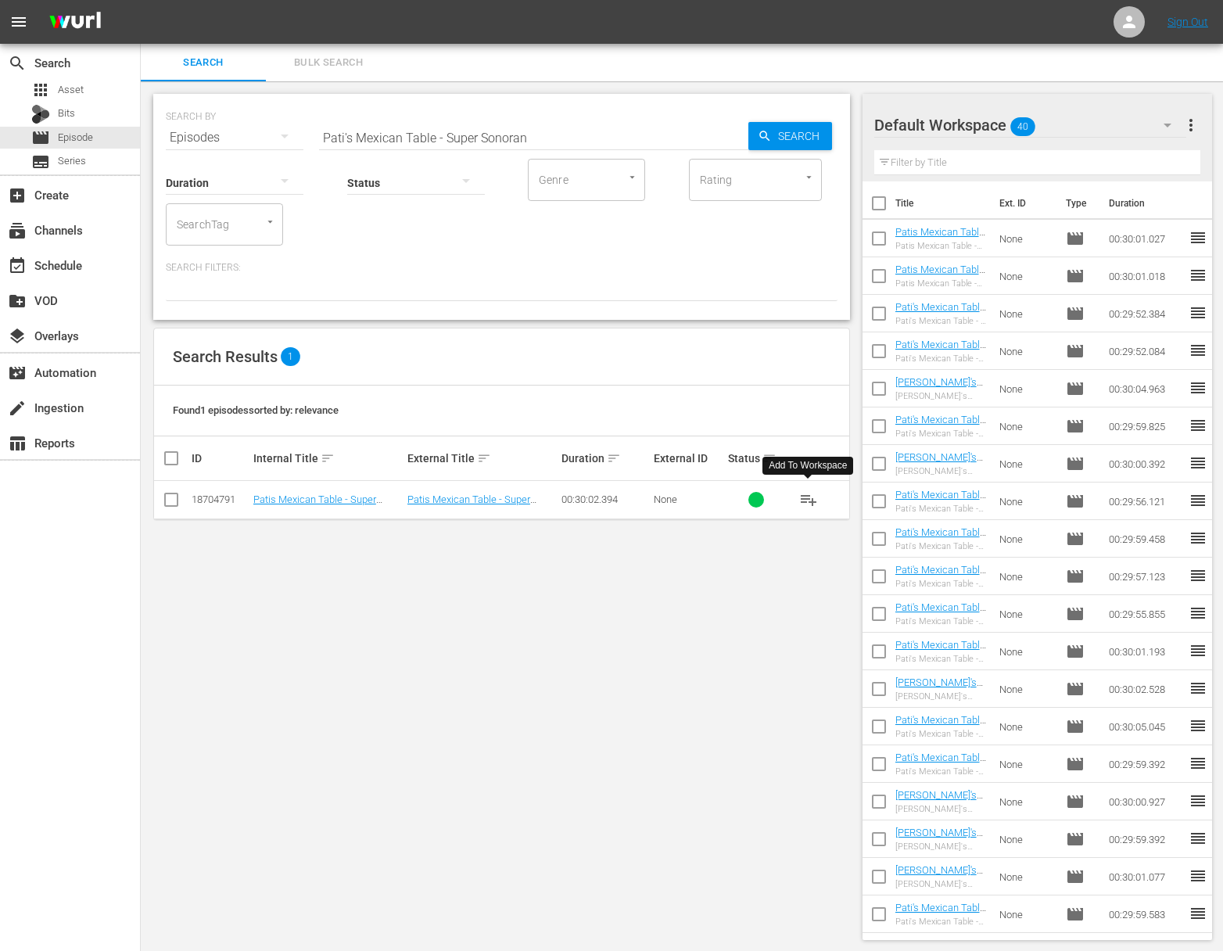
click at [810, 497] on span "playlist_add" at bounding box center [808, 499] width 19 height 19
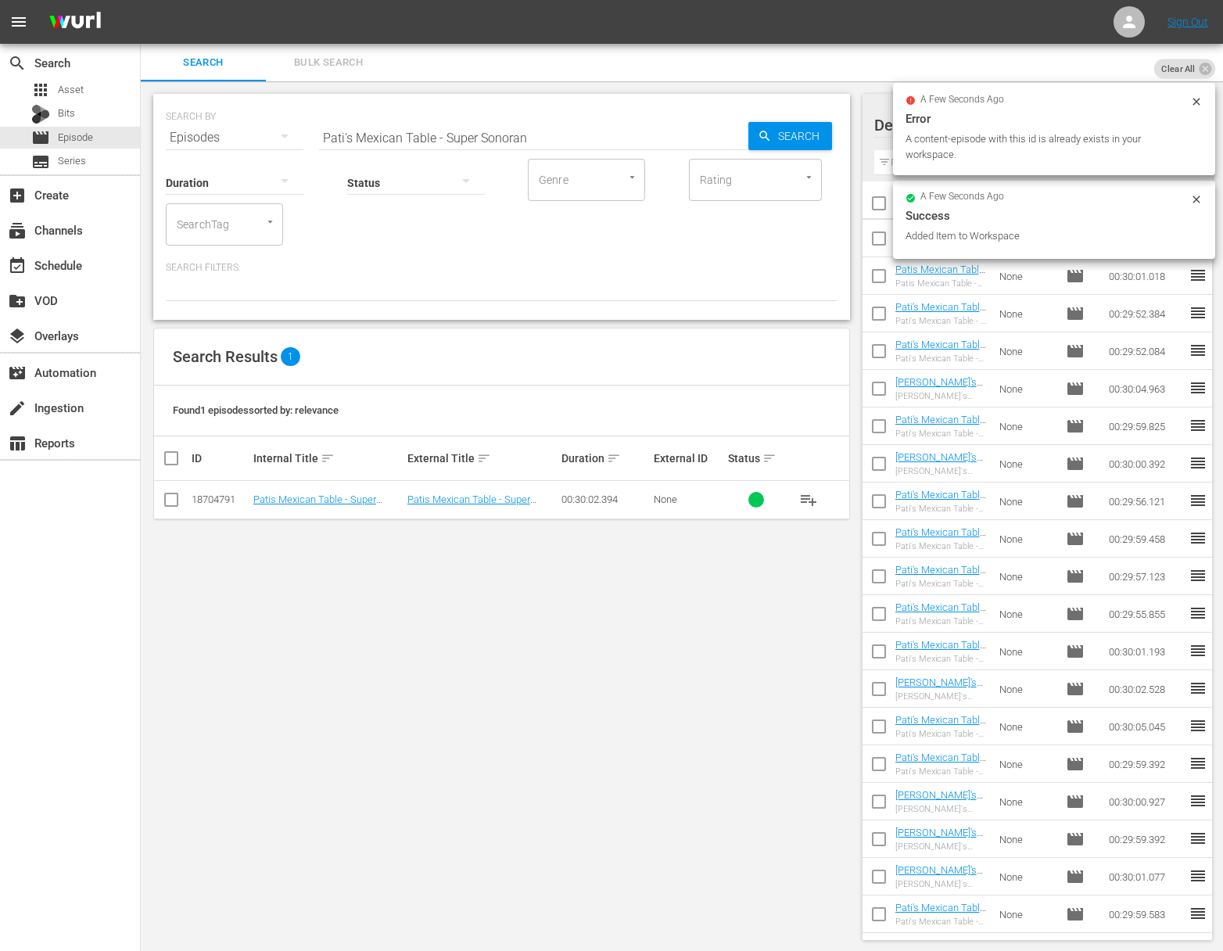
click at [598, 127] on input "Pati's Mexican Table - Super Sonoran" at bounding box center [533, 138] width 429 height 38
paste input "Legends of the Sonoran Sea"
click at [803, 135] on span "Search" at bounding box center [802, 136] width 60 height 28
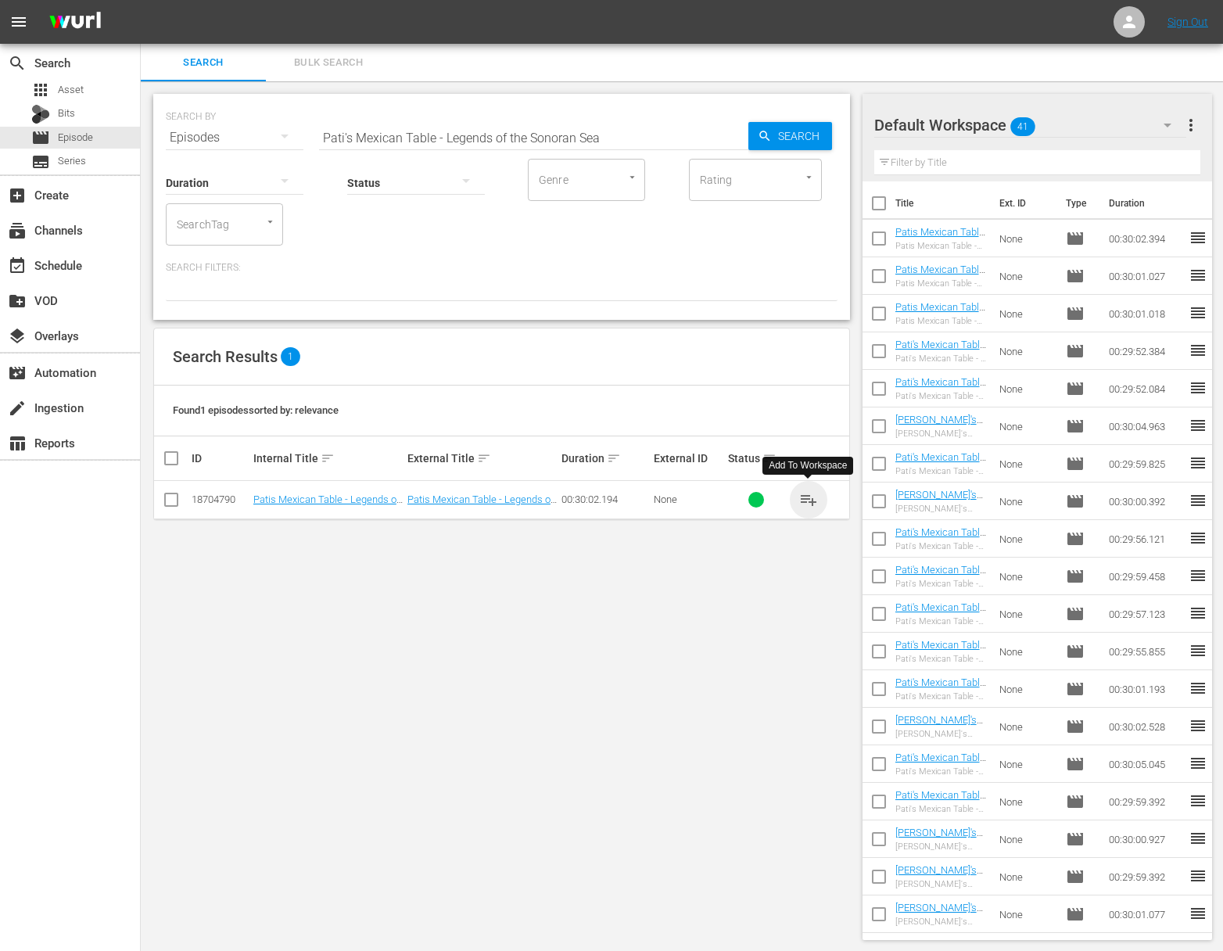
click at [810, 499] on span "playlist_add" at bounding box center [808, 499] width 19 height 19
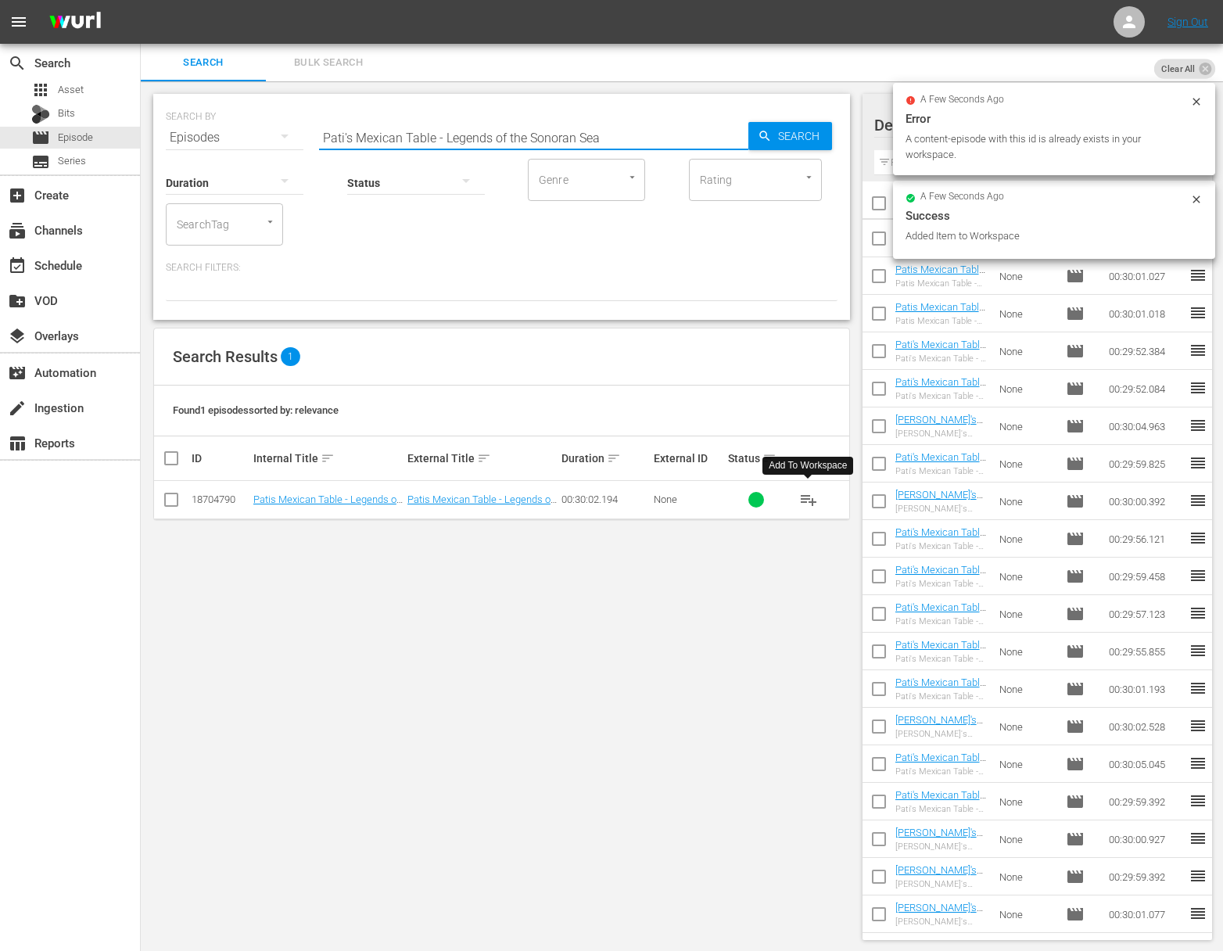
click at [398, 137] on input "Pati's Mexican Table - Legends of the Sonoran Sea" at bounding box center [533, 138] width 429 height 38
paste input "Sonoran Family Favorites for Sami"
click at [767, 135] on icon "button" at bounding box center [765, 136] width 14 height 14
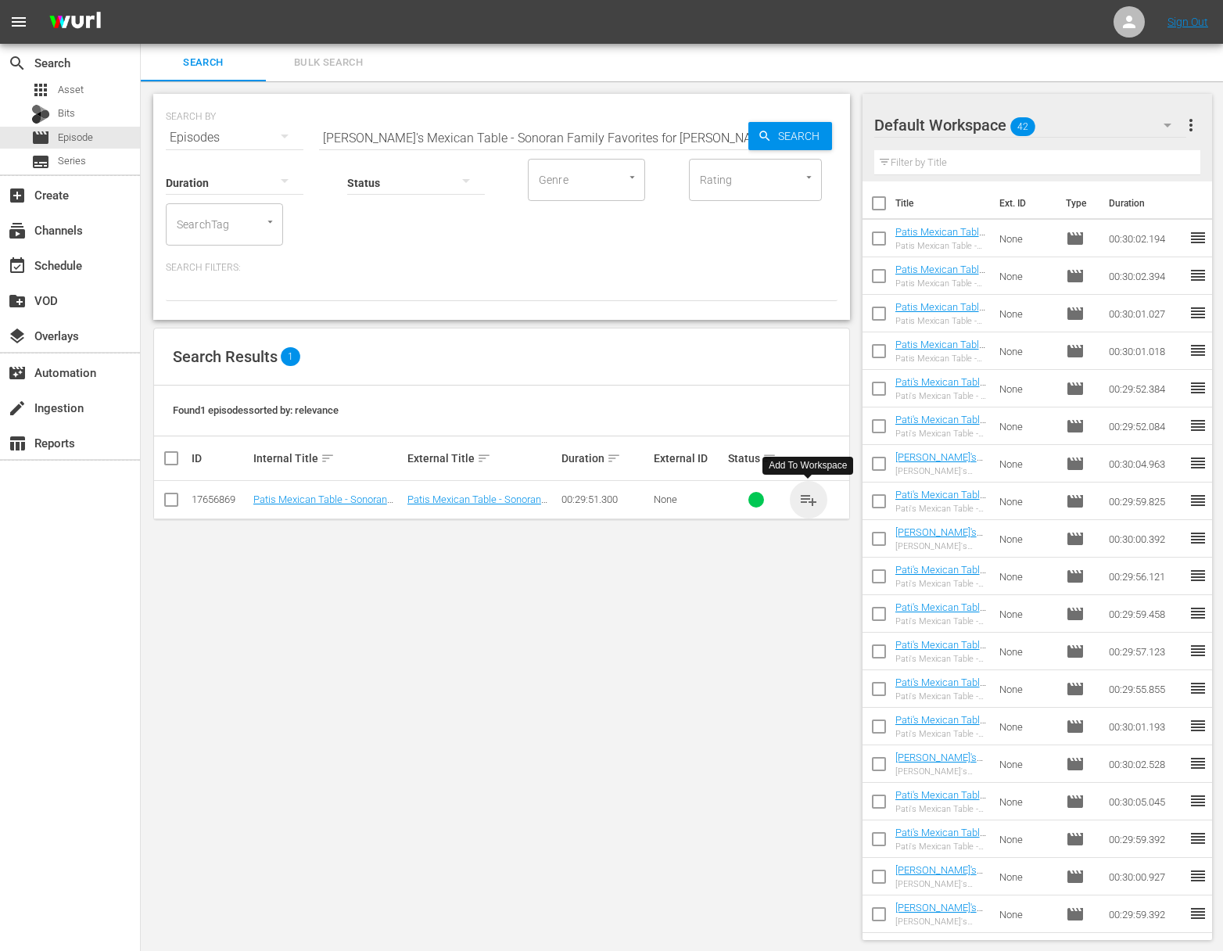
click at [811, 497] on span "playlist_add" at bounding box center [808, 499] width 19 height 19
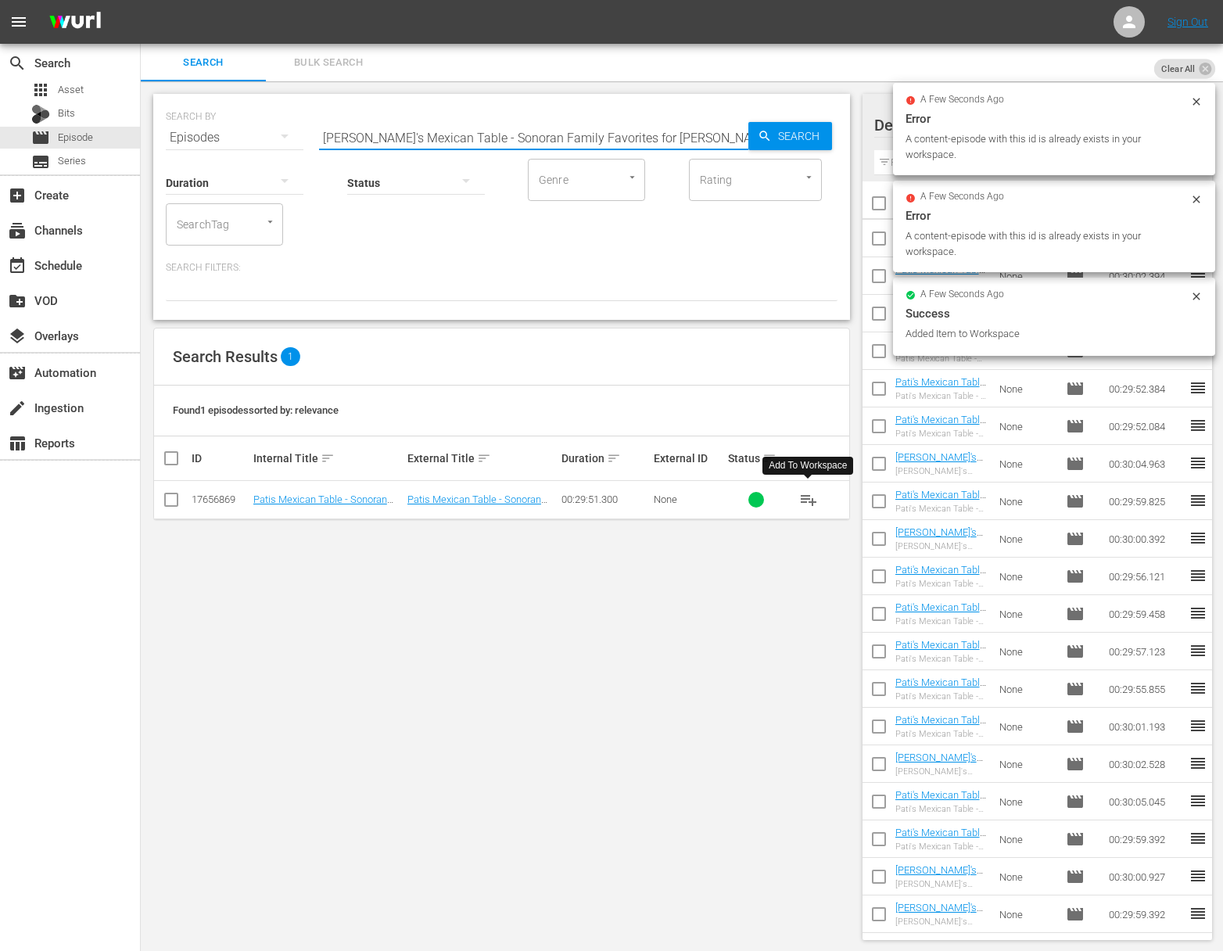
click at [484, 129] on input "Pati's Mexican Table - Sonoran Family Favorites for Sami" at bounding box center [533, 138] width 429 height 38
paste input "Flour Power"
click at [767, 143] on div "Search" at bounding box center [791, 136] width 84 height 28
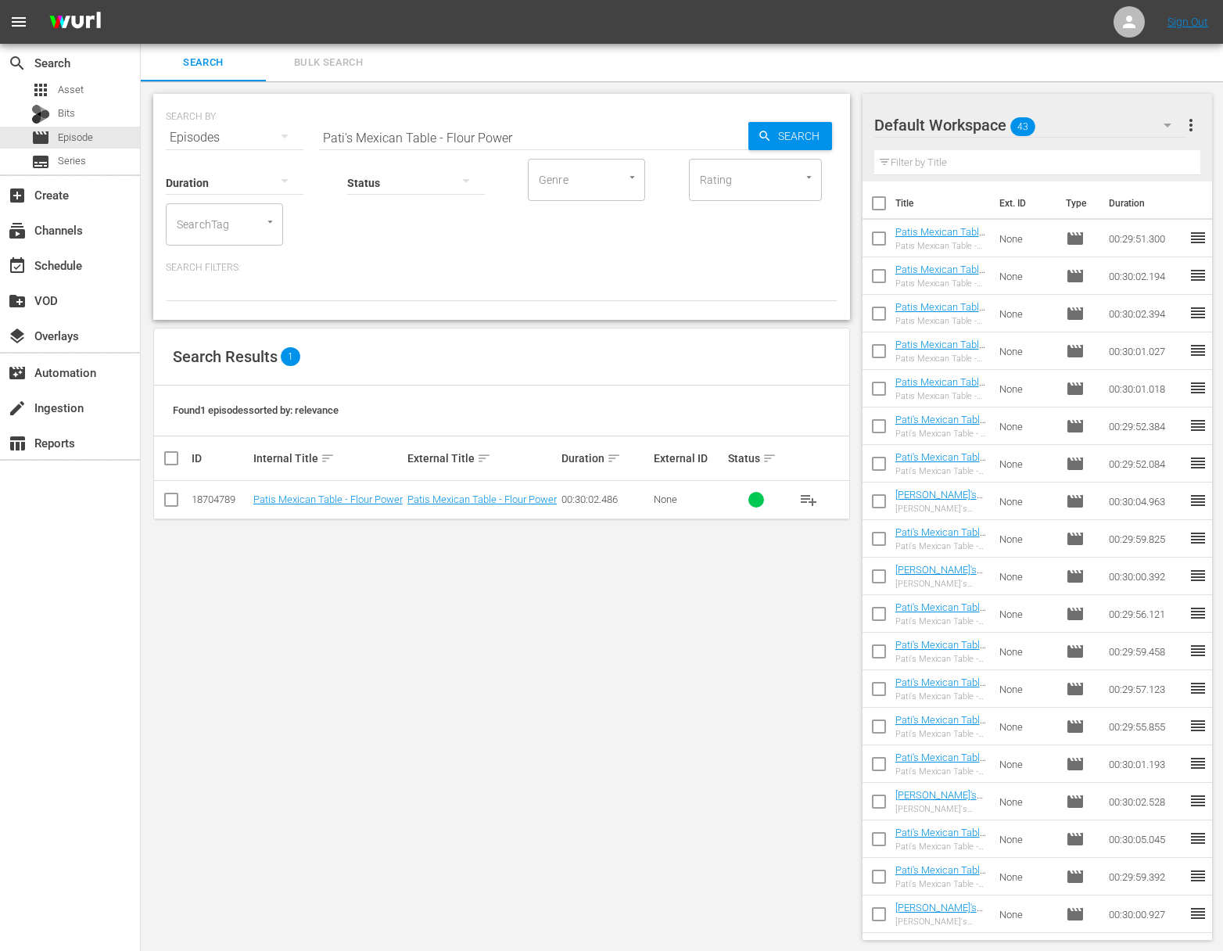
click at [809, 498] on span "playlist_add" at bounding box center [808, 499] width 19 height 19
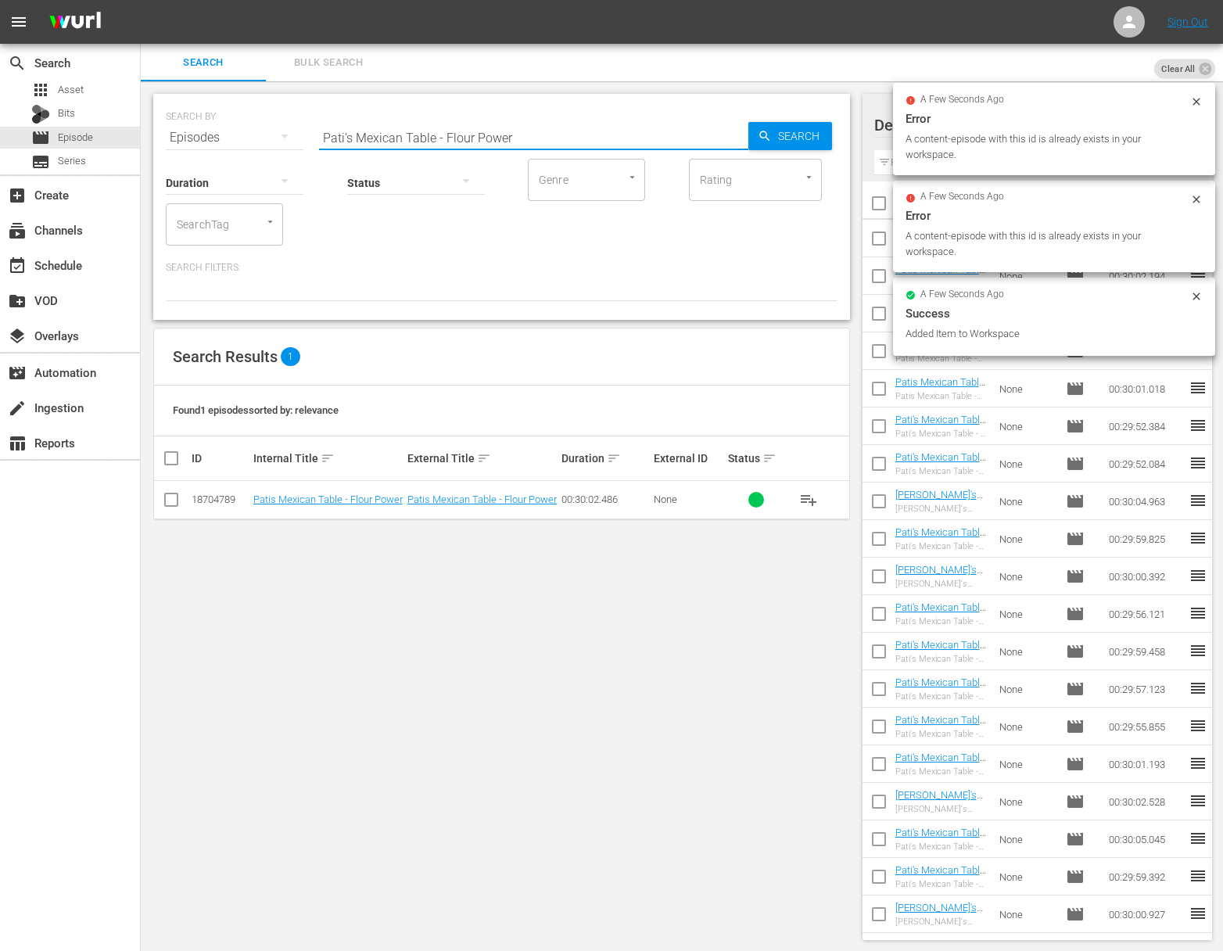
click at [440, 129] on input "Pati's Mexican Table - Flour Power" at bounding box center [533, 138] width 429 height 38
paste input "Carne Asada with La Familia"
click at [832, 142] on div "SEARCH BY Search By Episodes Search ID, Title, Description, Keywords, or Catego…" at bounding box center [502, 128] width 672 height 56
click at [751, 135] on div "Search" at bounding box center [791, 136] width 84 height 28
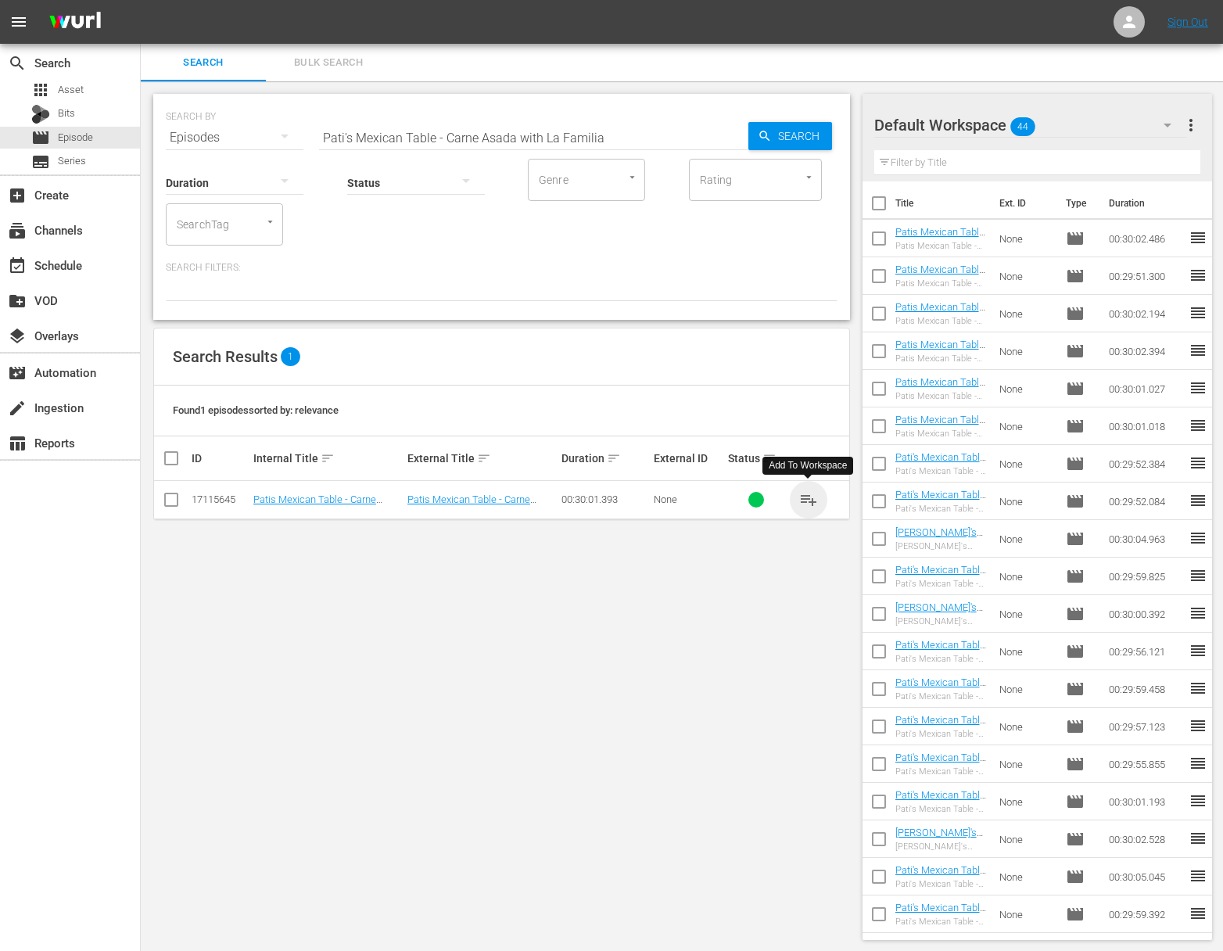
click at [809, 500] on span "playlist_add" at bounding box center [808, 499] width 19 height 19
click at [809, 501] on span "playlist_add" at bounding box center [808, 499] width 19 height 19
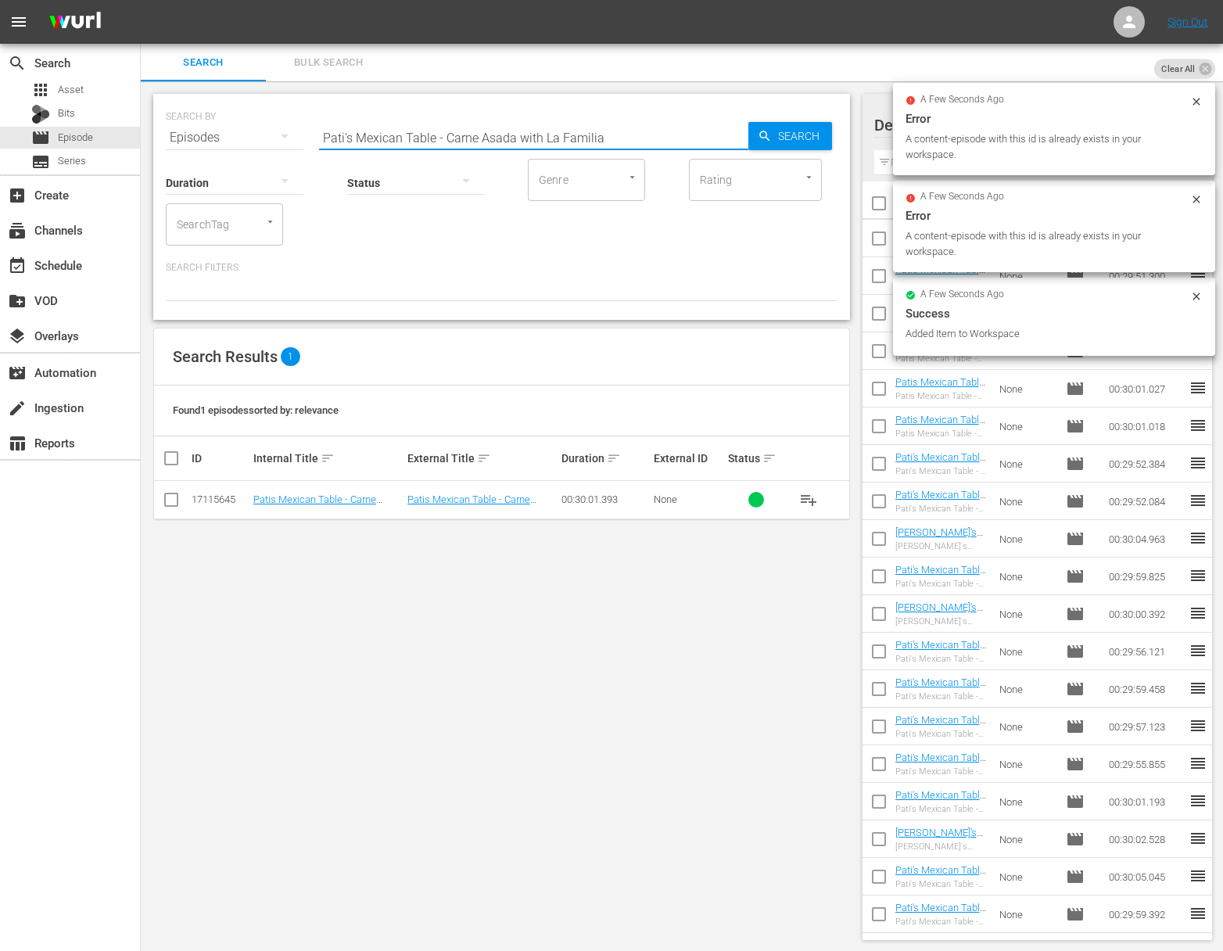
click at [415, 133] on input "Pati's Mexican Table - Carne Asada with La Familia" at bounding box center [533, 138] width 429 height 38
paste input "The Blessing and The Benefit"
click at [810, 145] on span "Search" at bounding box center [802, 136] width 60 height 28
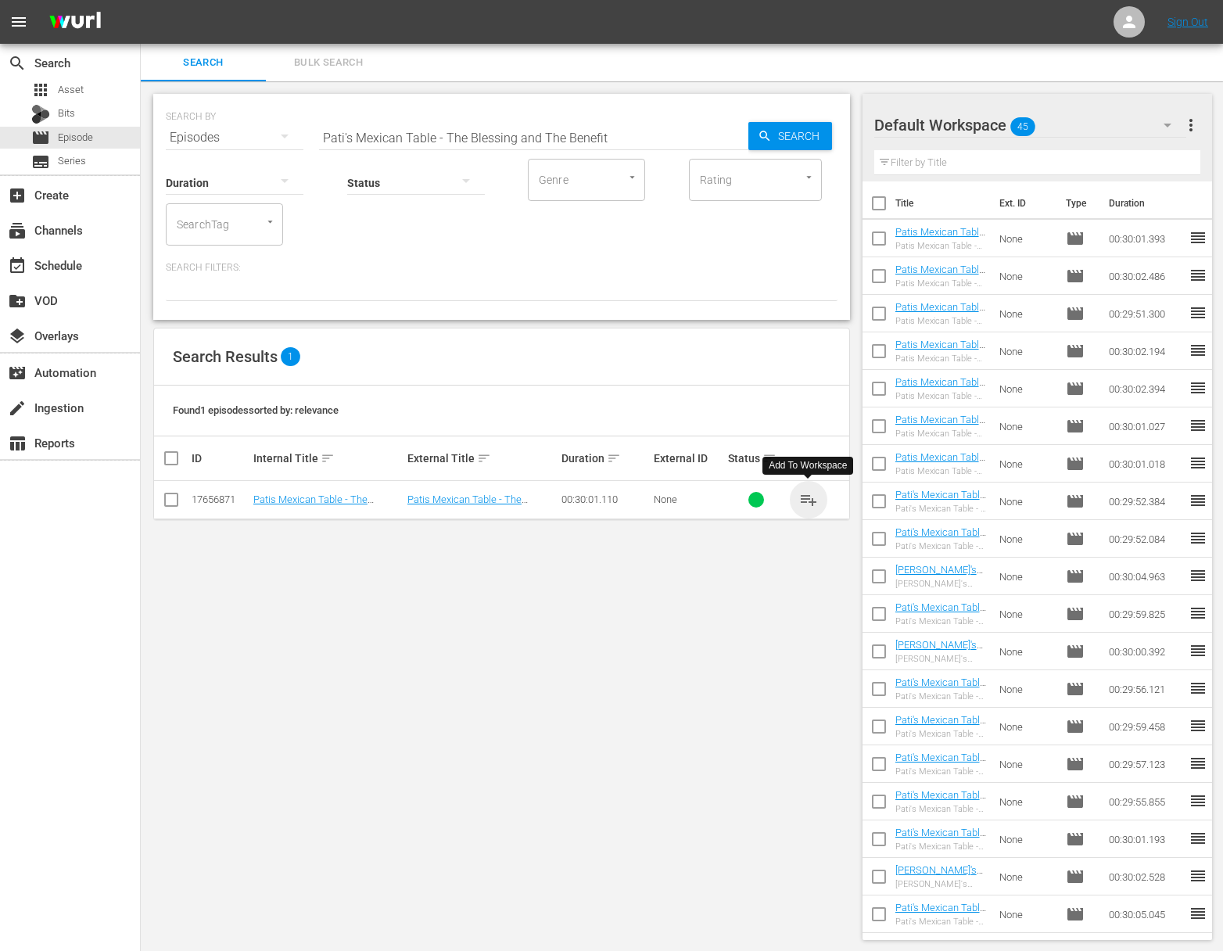
click at [803, 498] on span "playlist_add" at bounding box center [808, 499] width 19 height 19
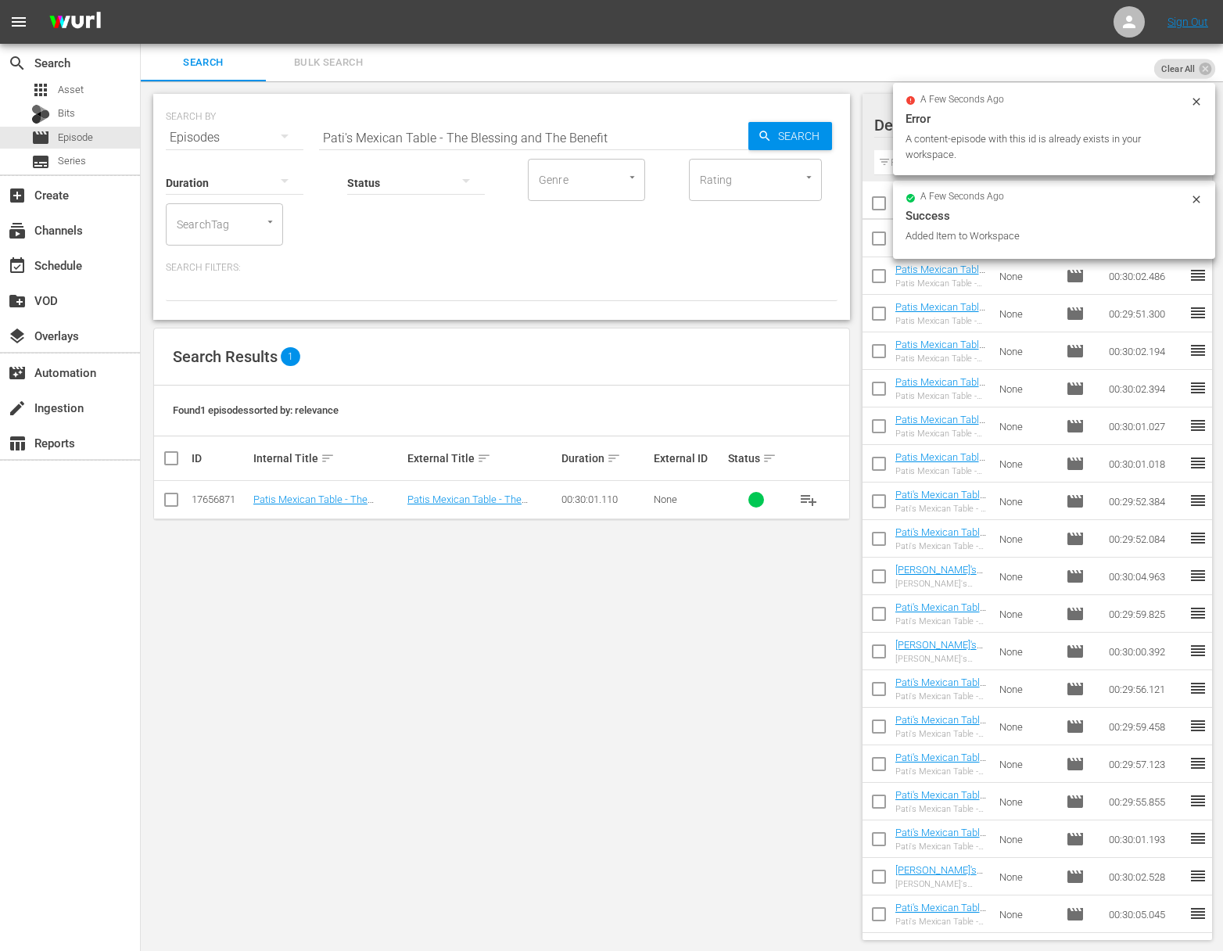
click at [462, 138] on input "Pati's Mexican Table - The Blessing and The Benefit" at bounding box center [533, 138] width 429 height 38
paste input "Hermosillo Food Crawl"
click at [813, 144] on span "Search" at bounding box center [802, 136] width 60 height 28
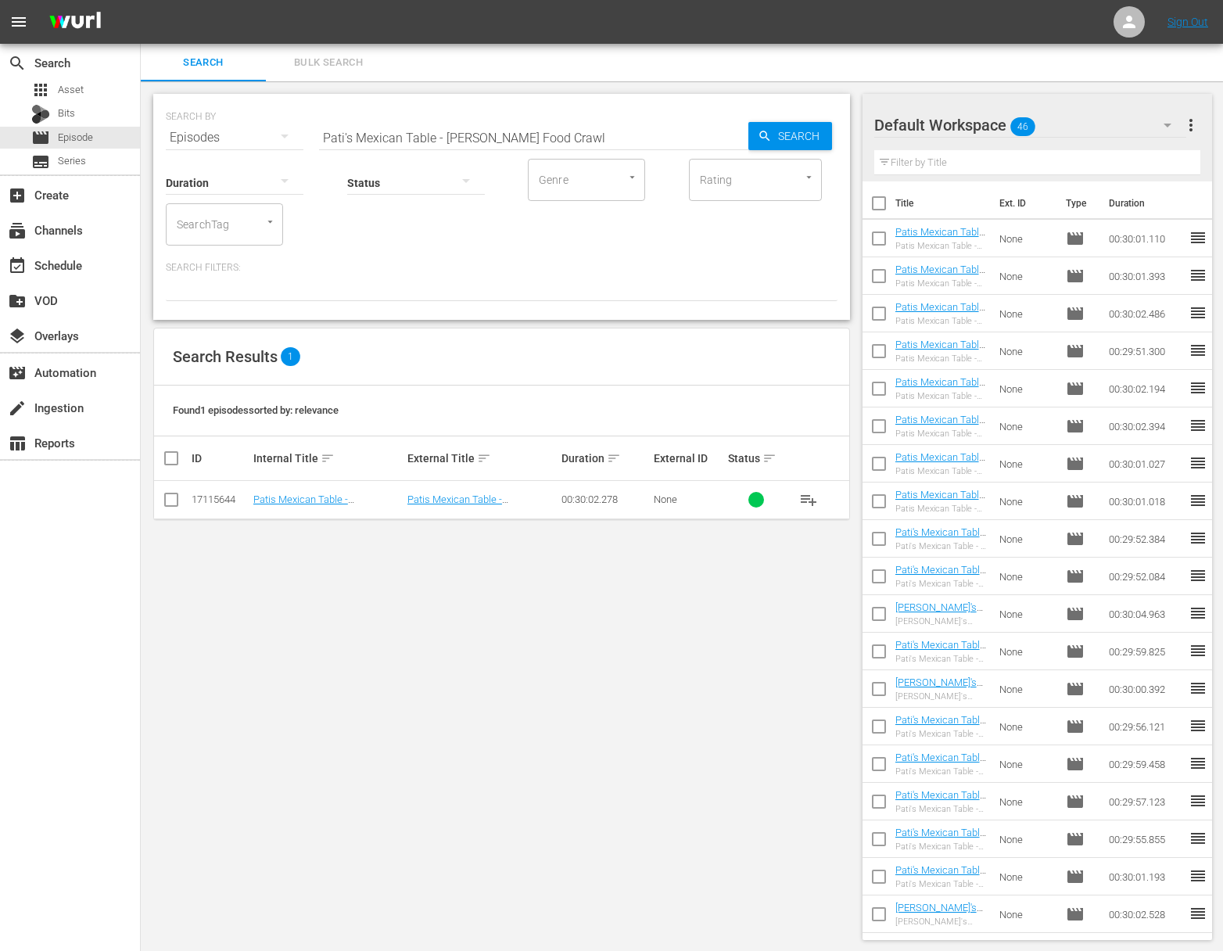
click at [811, 499] on span "playlist_add" at bounding box center [808, 499] width 19 height 19
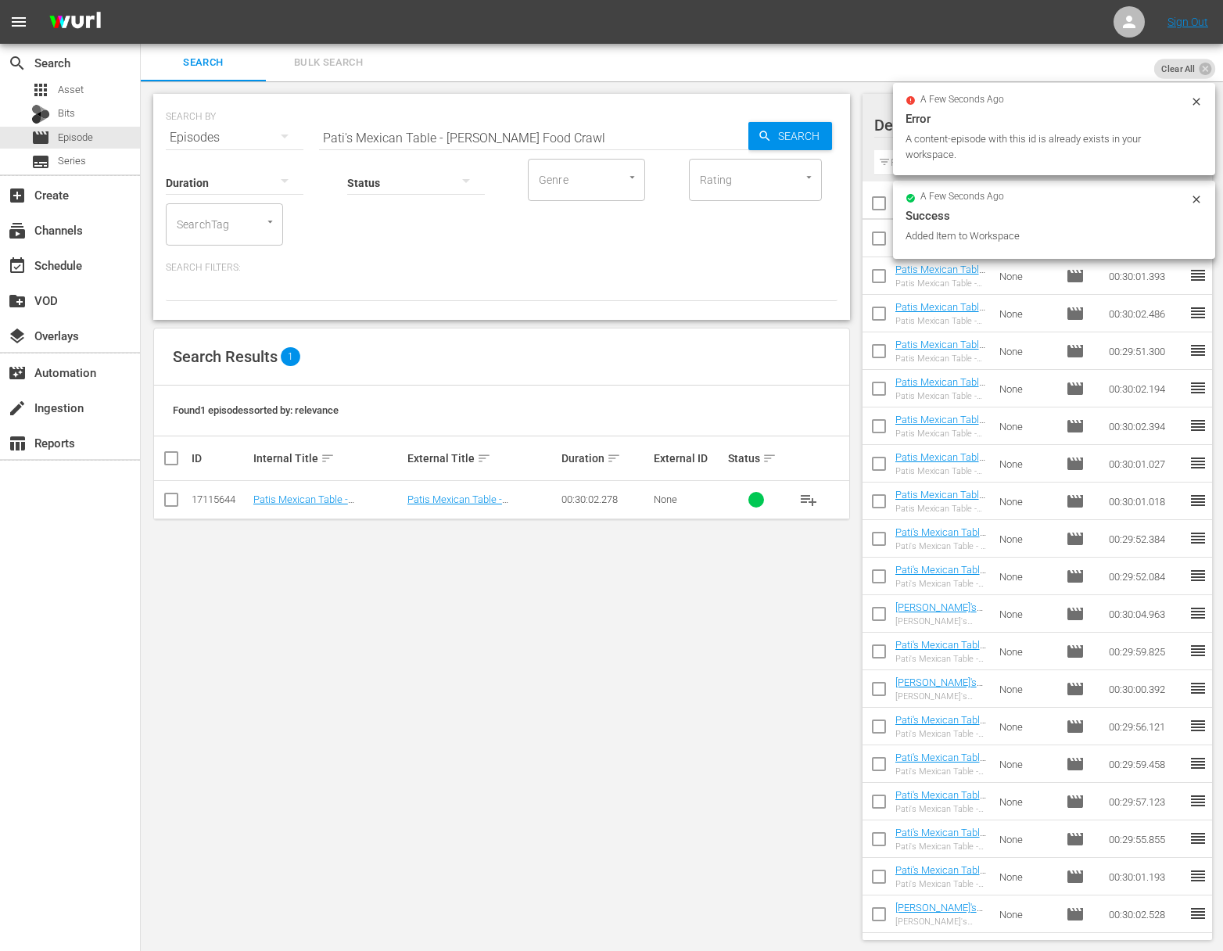
click at [588, 131] on input "Pati's Mexican Table - Hermosillo Food Crawl" at bounding box center [533, 138] width 429 height 38
paste input "Tucson: Gateway to Sonora"
type input "Pati's Mexican Table - Tucson: Gateway to Sonora"
click at [810, 140] on span "Search" at bounding box center [802, 136] width 60 height 28
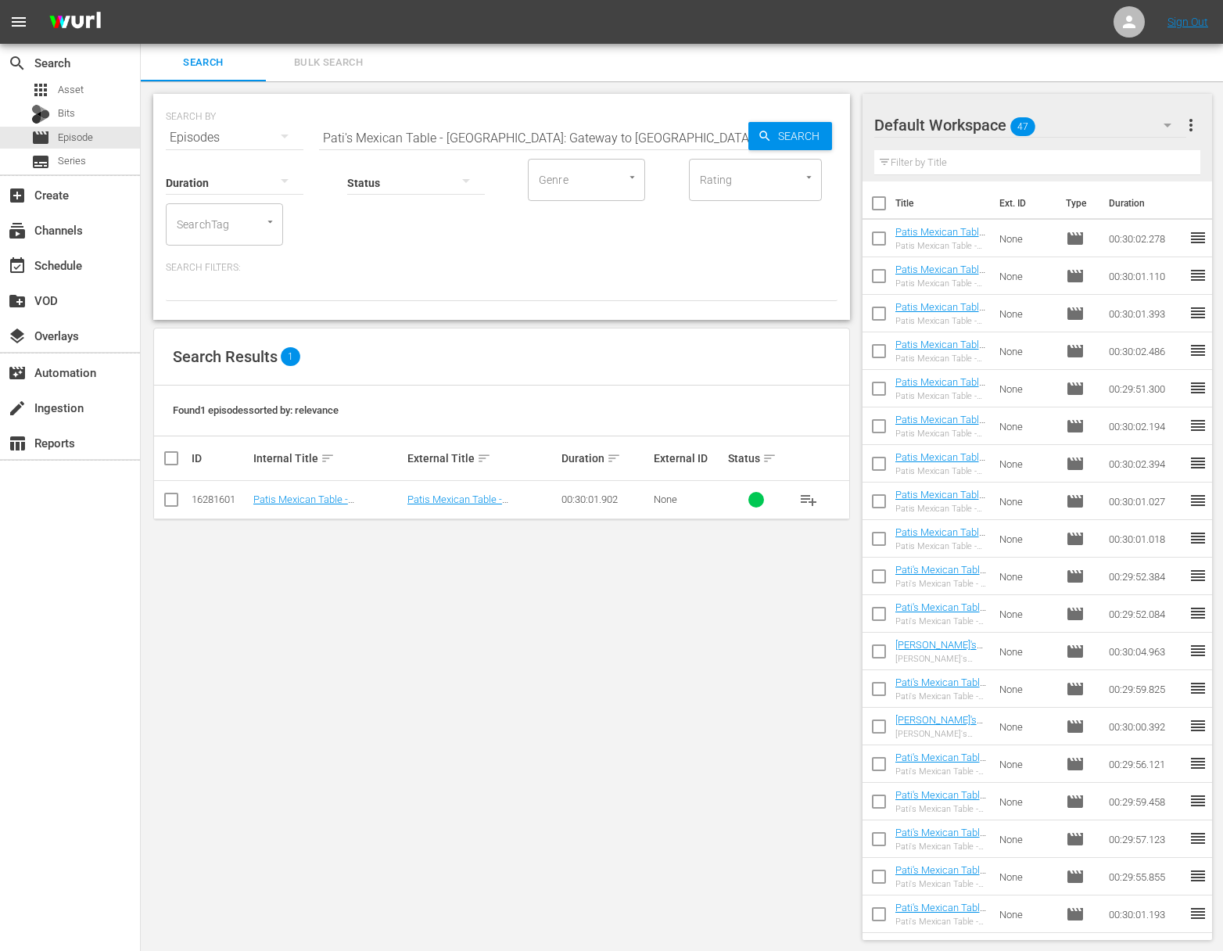
click at [808, 500] on span "playlist_add" at bounding box center [808, 499] width 19 height 19
click at [77, 251] on div "event_available Schedule" at bounding box center [70, 264] width 140 height 31
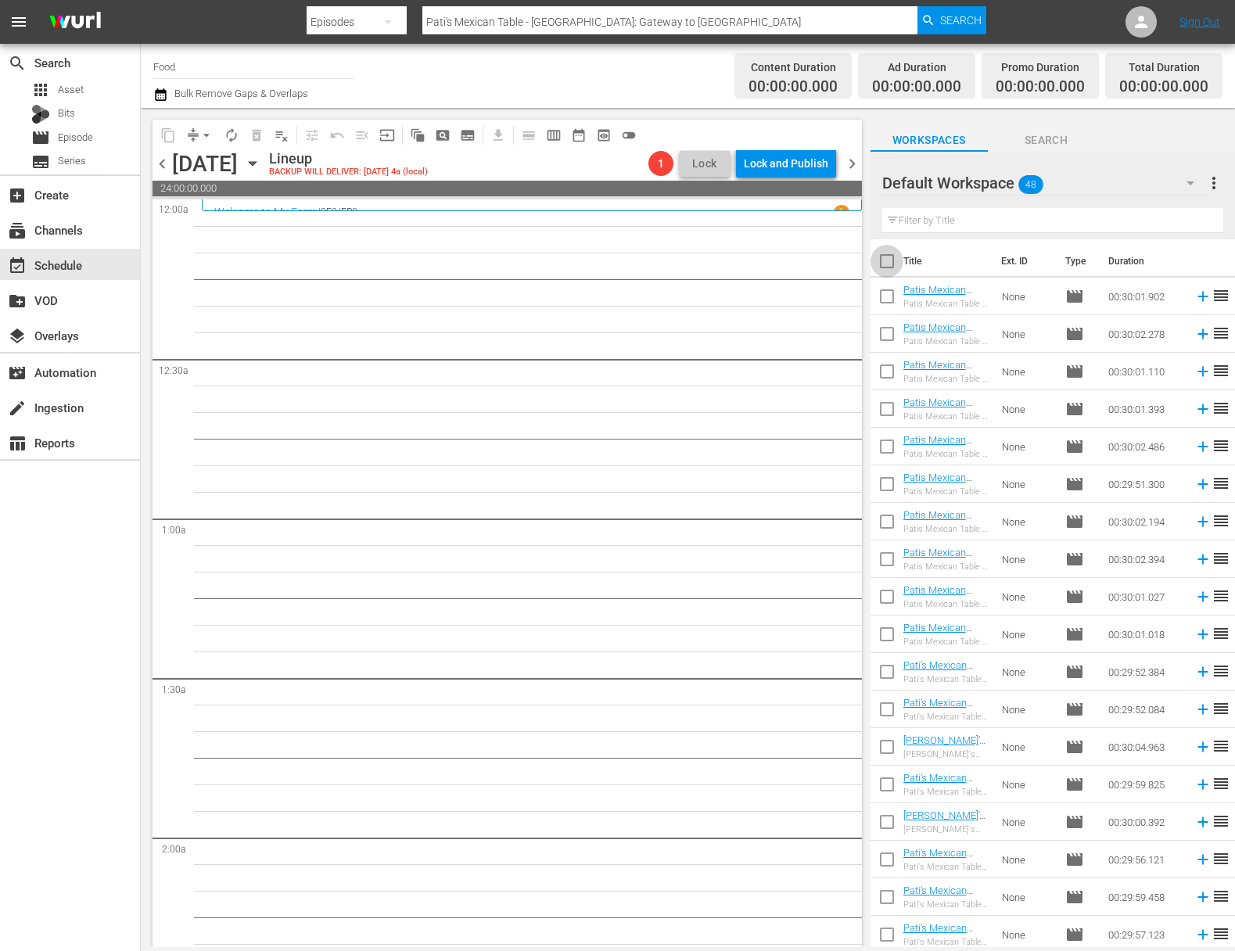
click at [889, 264] on input "checkbox" at bounding box center [887, 264] width 33 height 33
checkbox input "true"
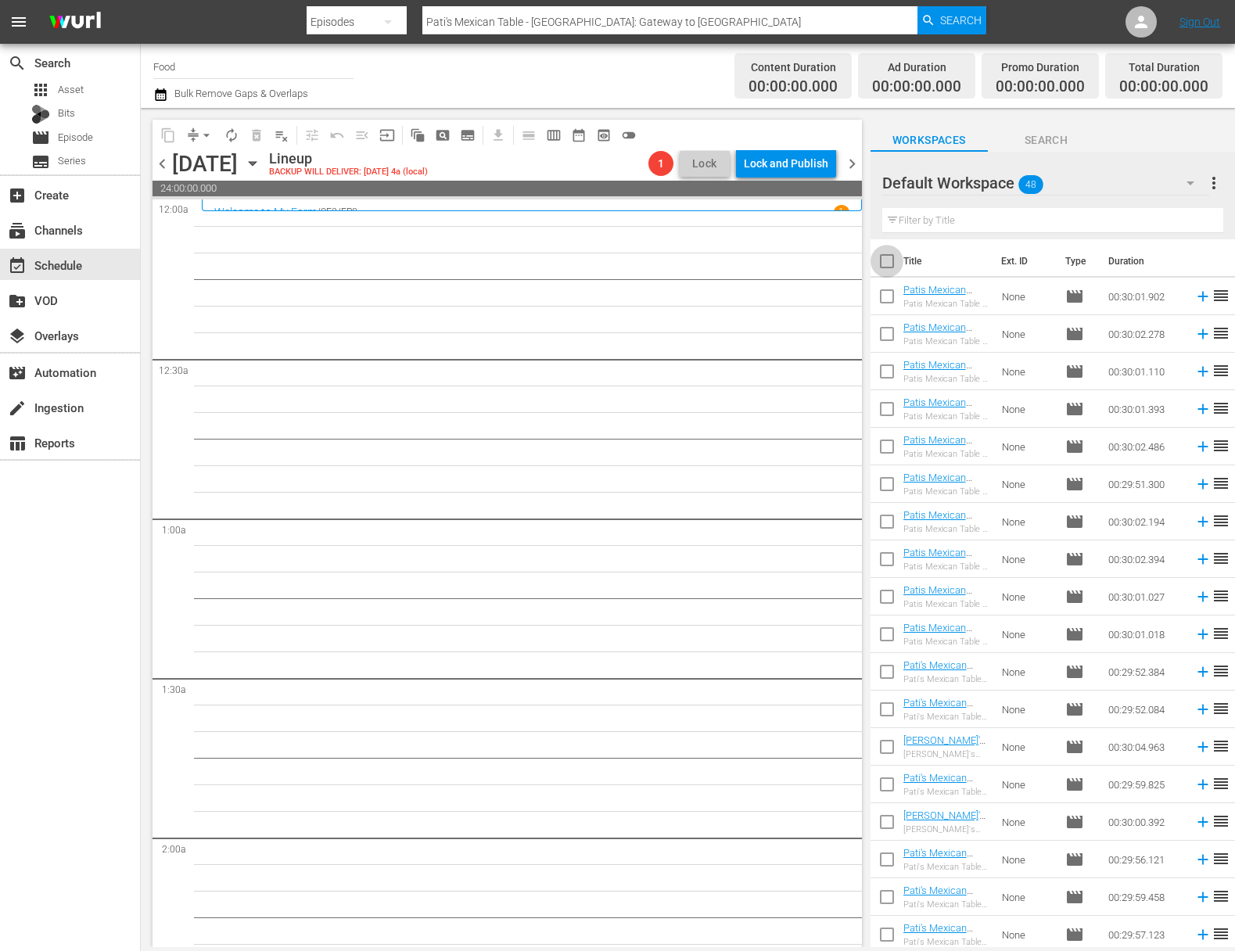
checkbox input "true"
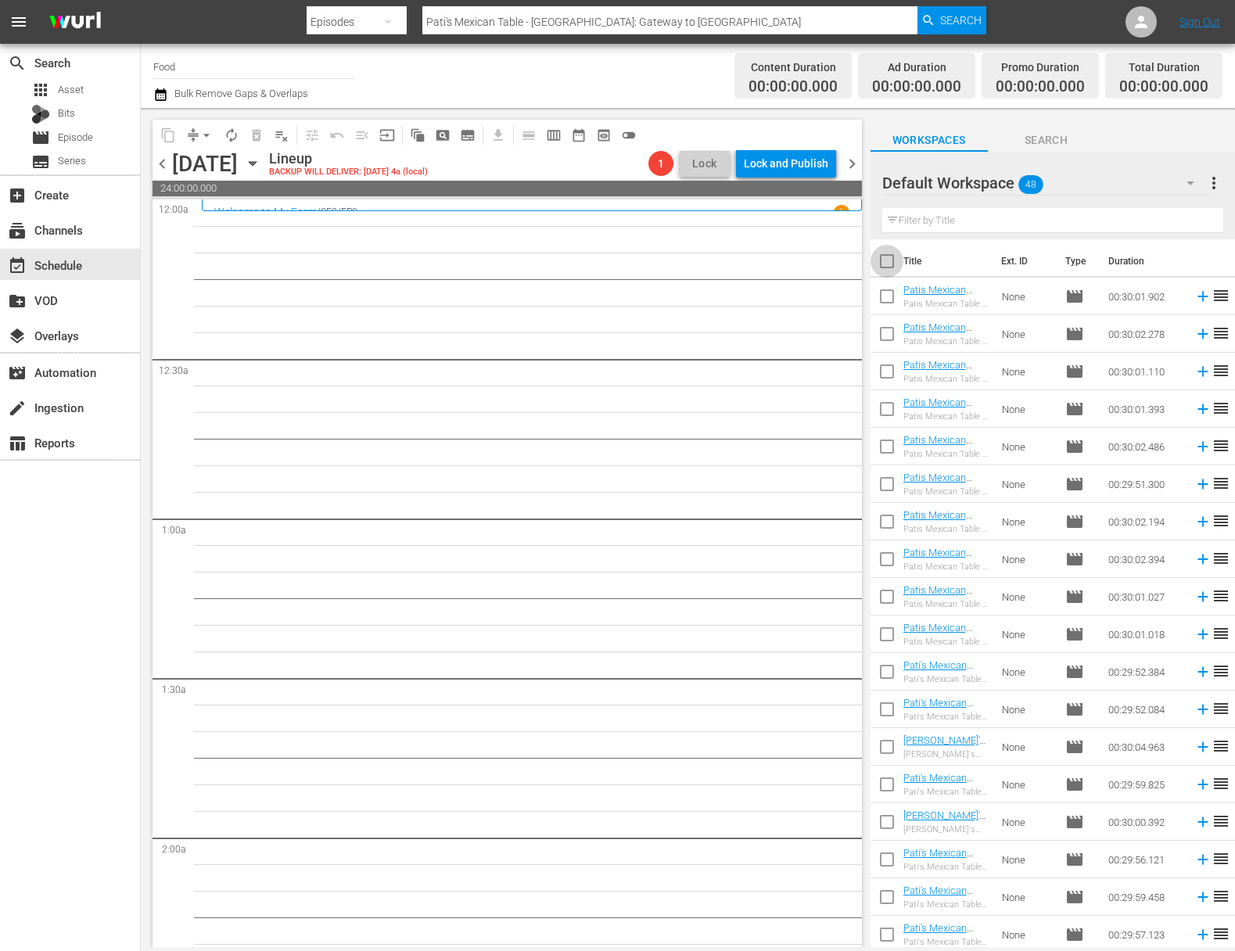
checkbox input "true"
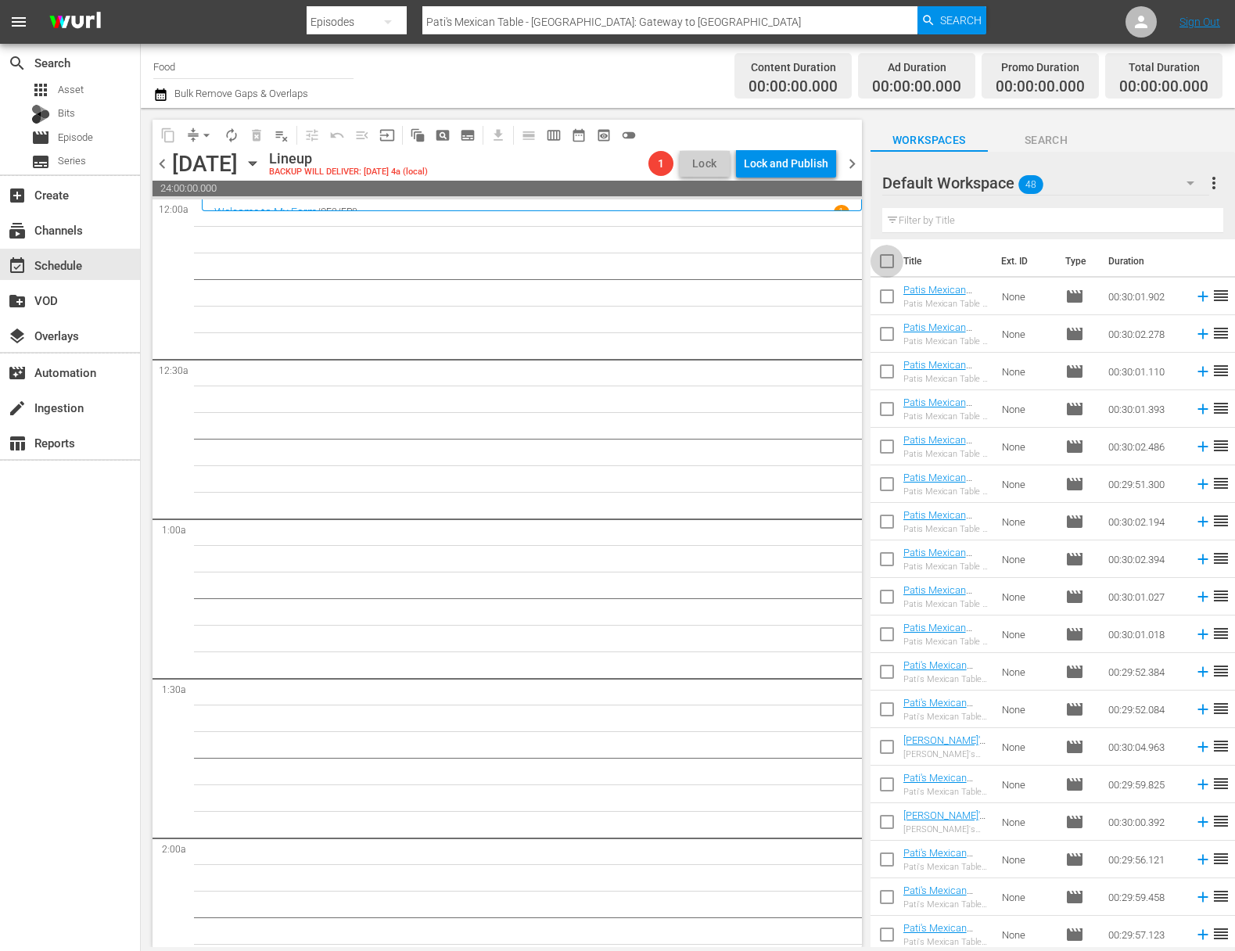
checkbox input "true"
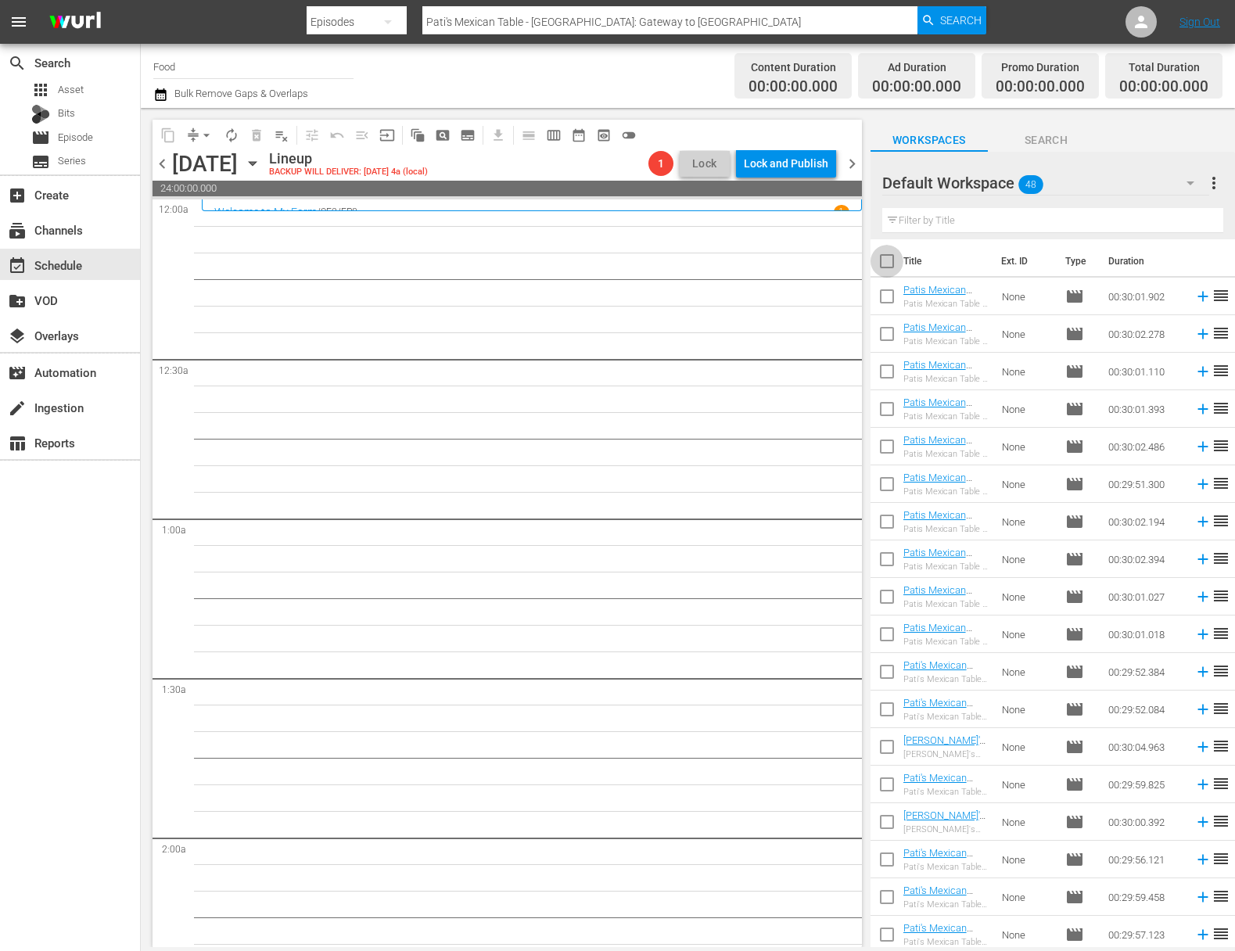
checkbox input "true"
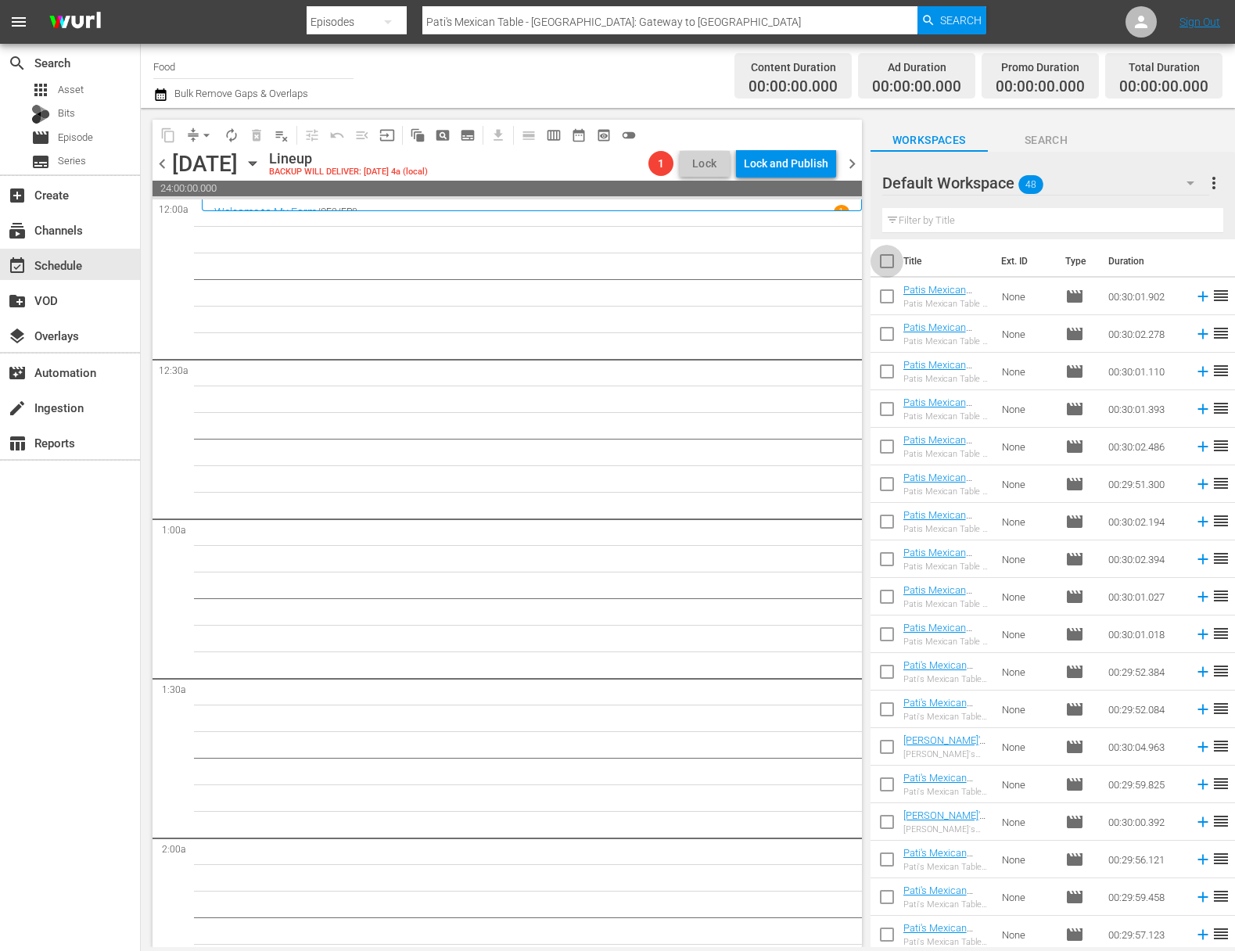
checkbox input "true"
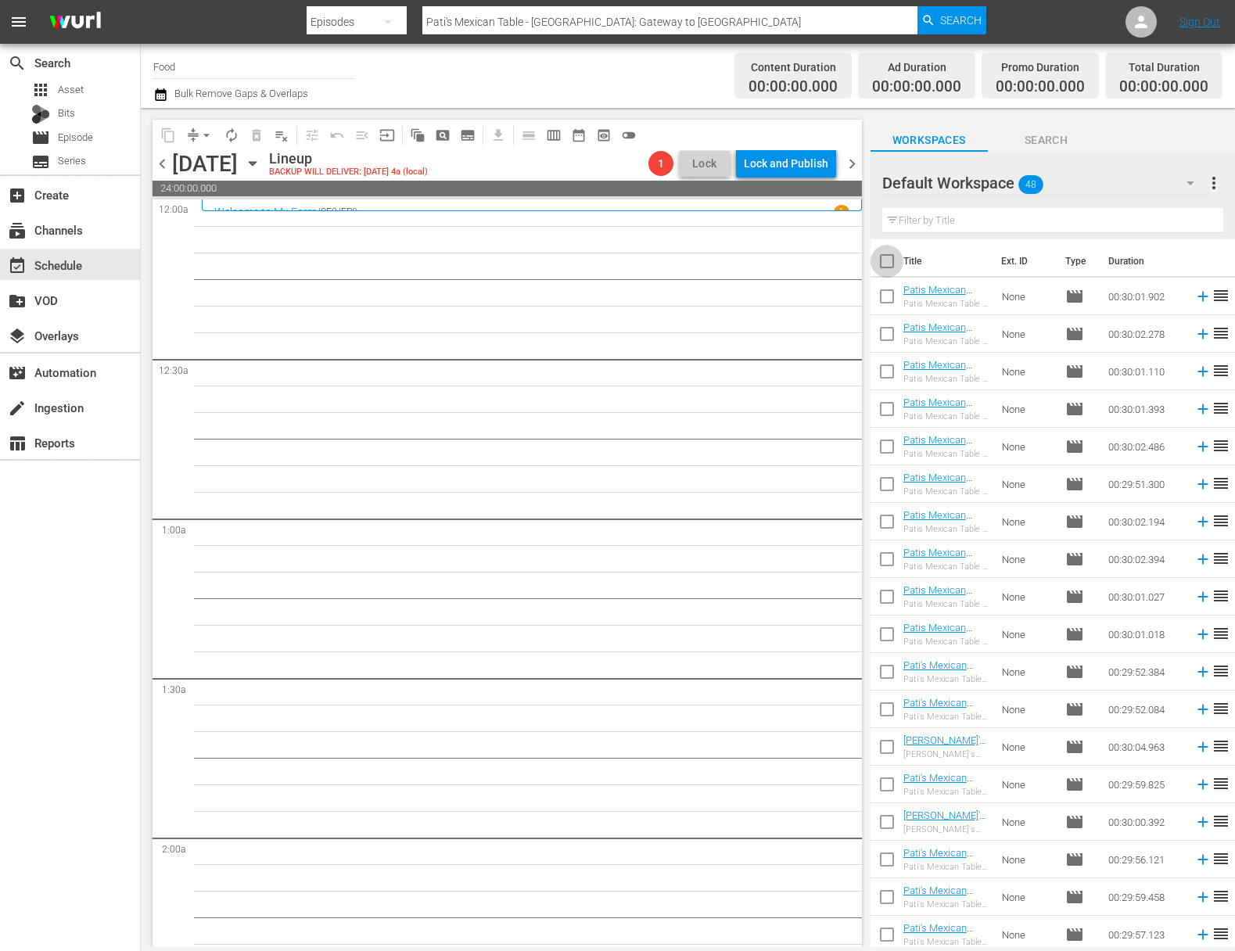
checkbox input "true"
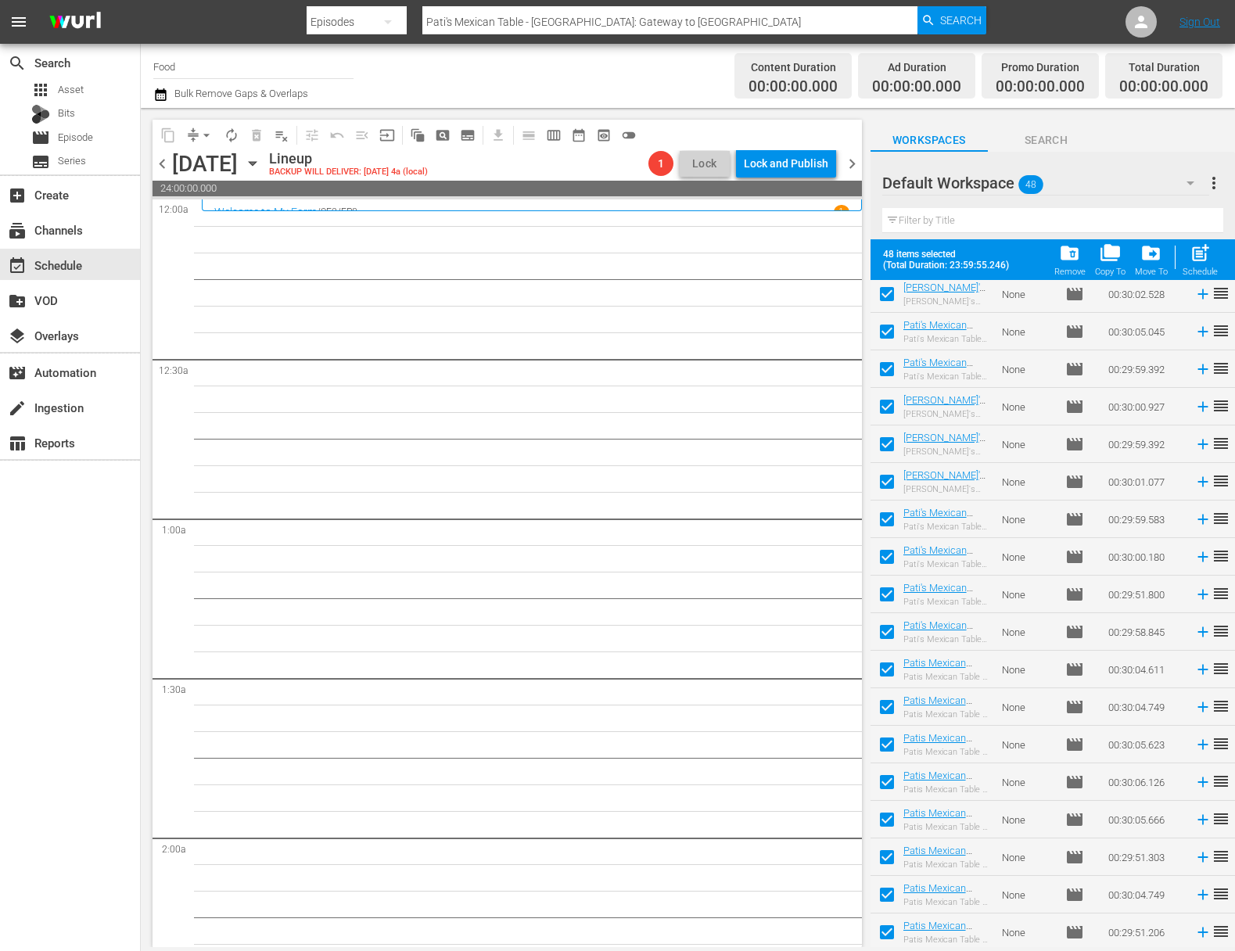
scroll to position [1171, 0]
click at [1196, 256] on span "post_add" at bounding box center [1200, 252] width 21 height 21
checkbox input "false"
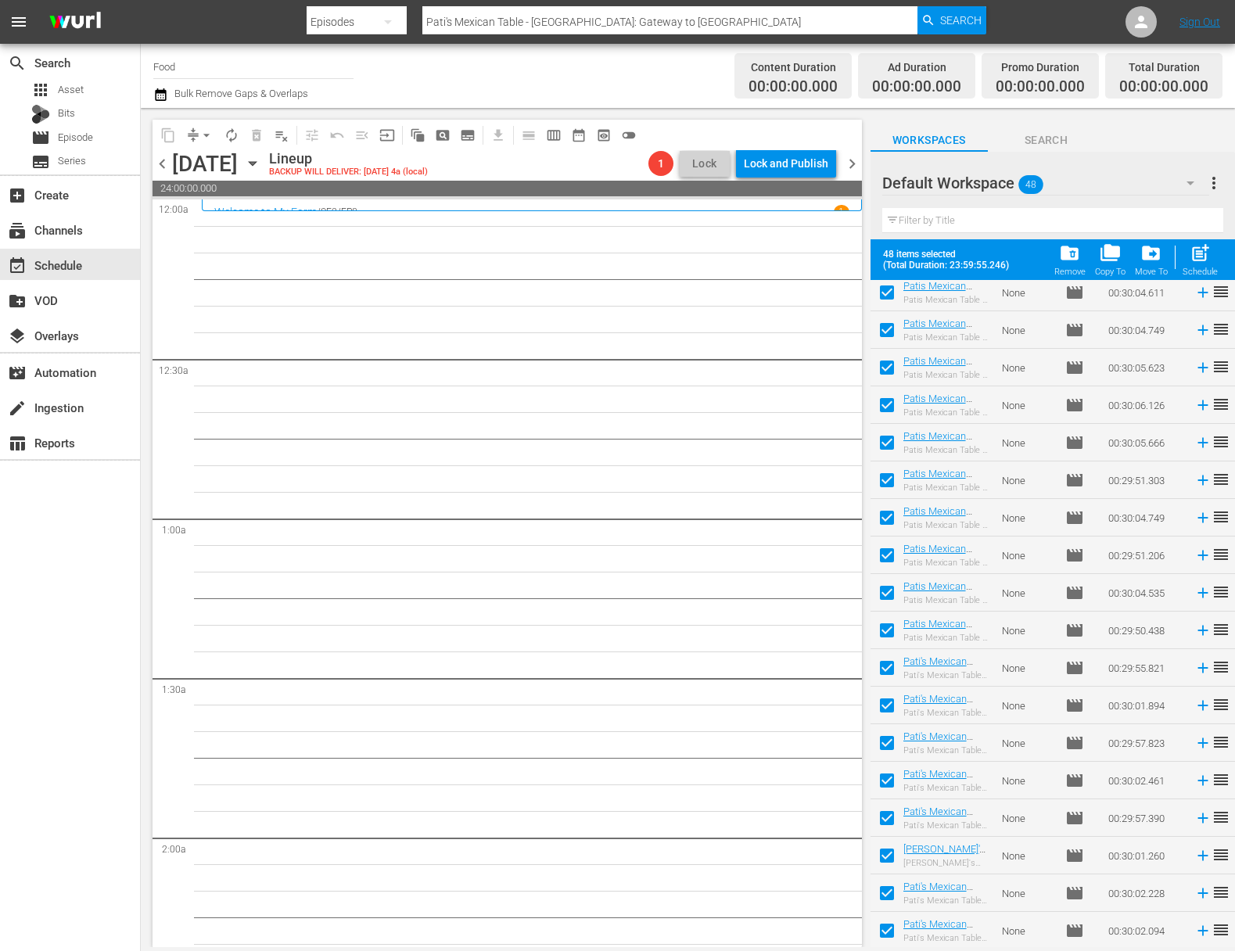
checkbox input "false"
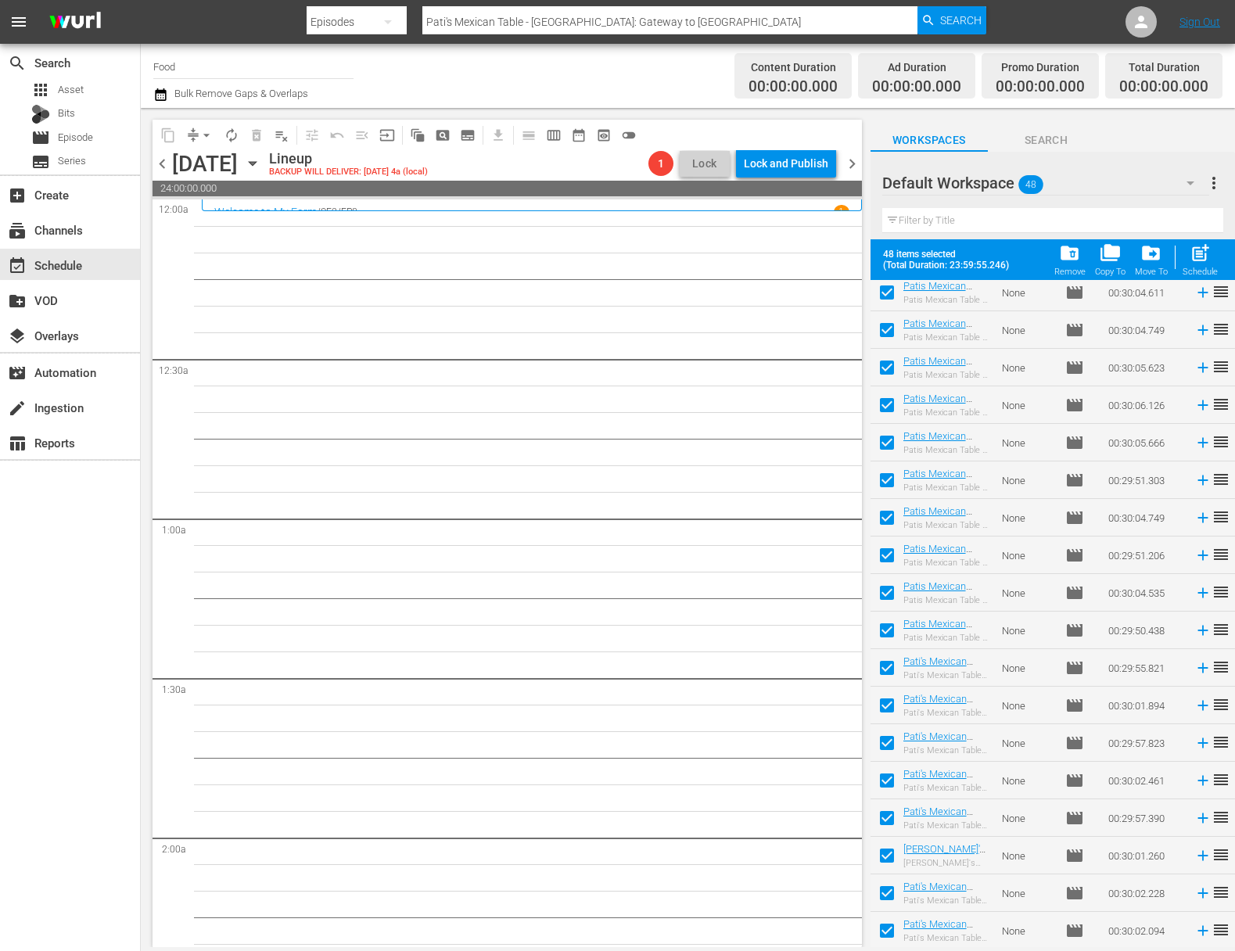
checkbox input "false"
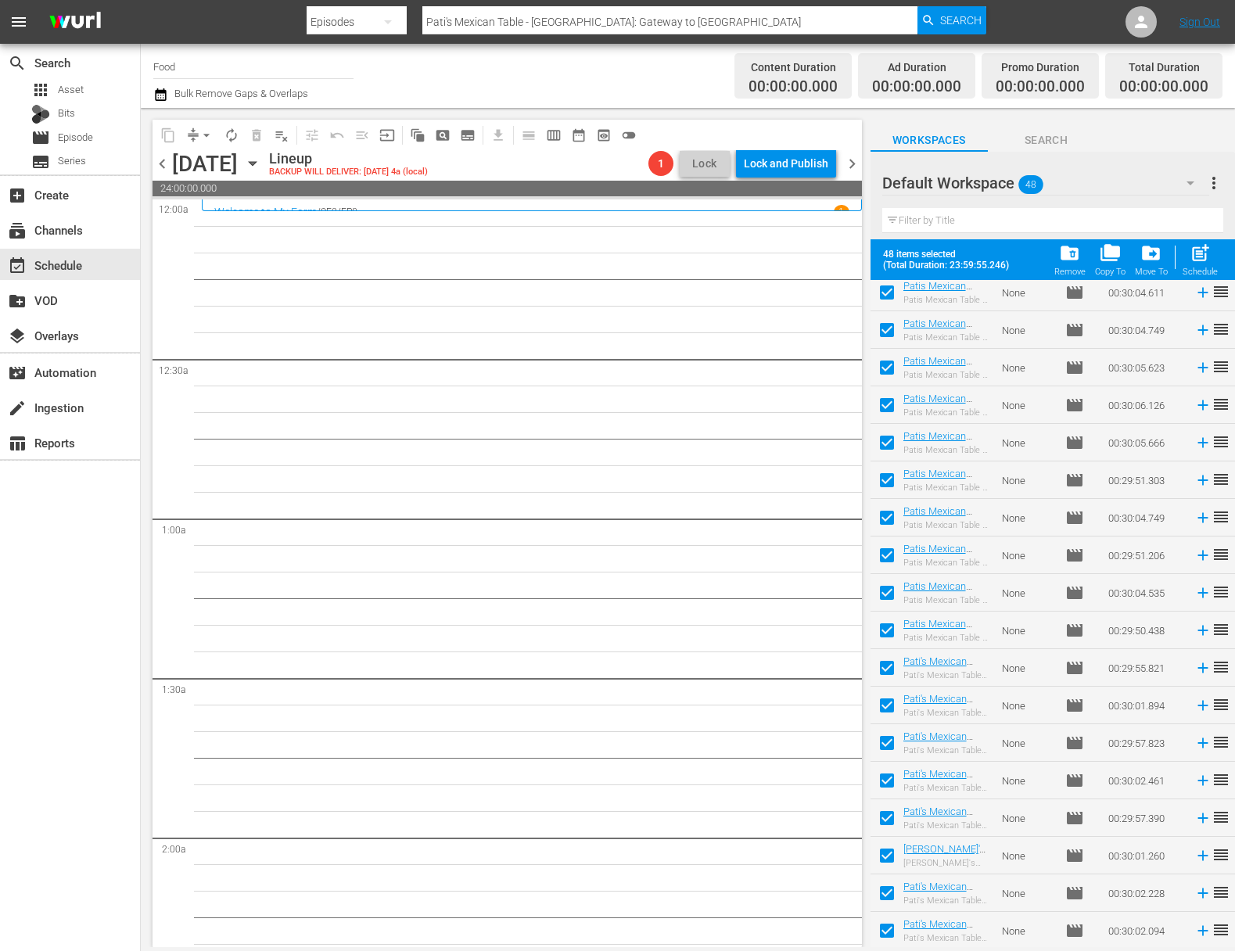
checkbox input "false"
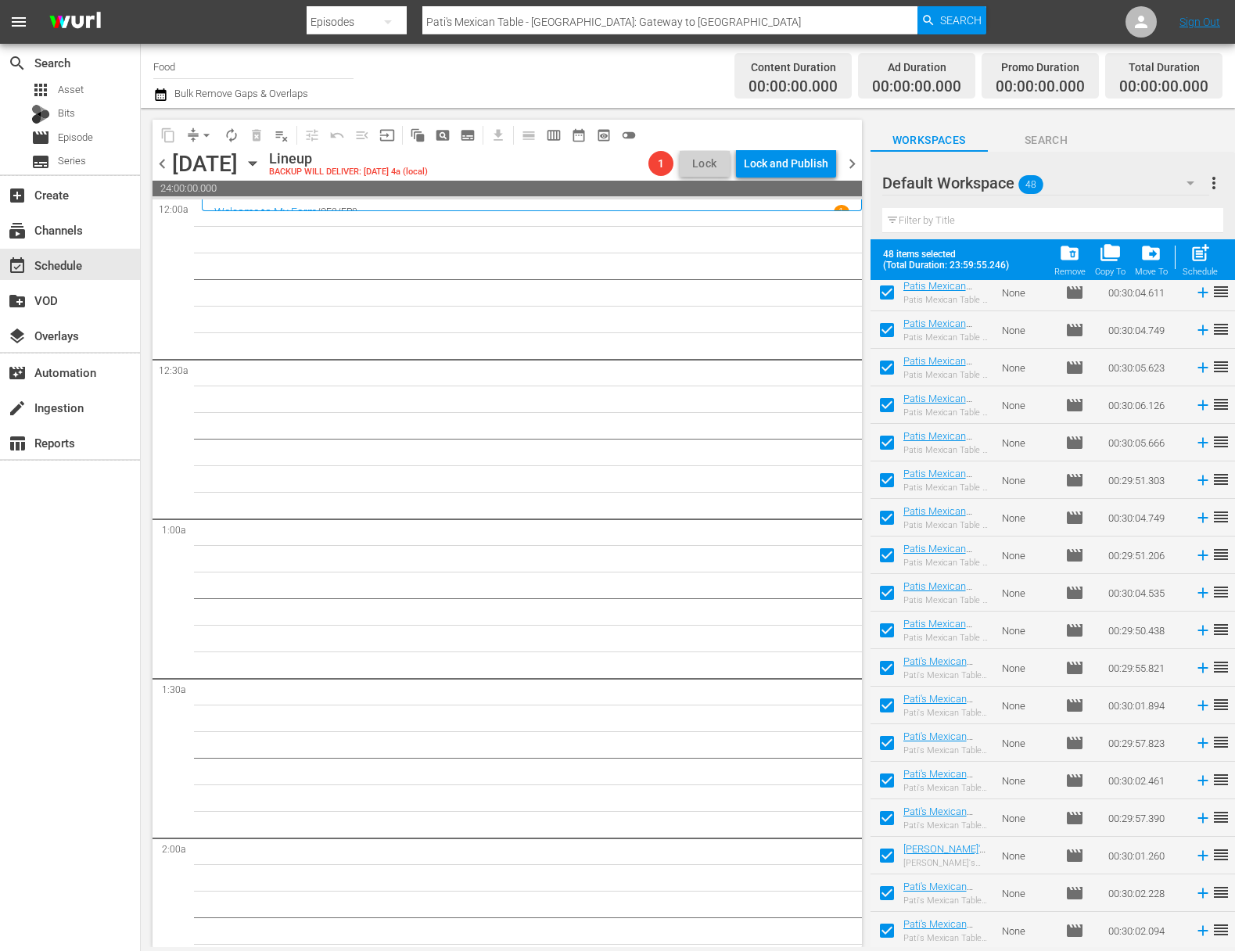
checkbox input "false"
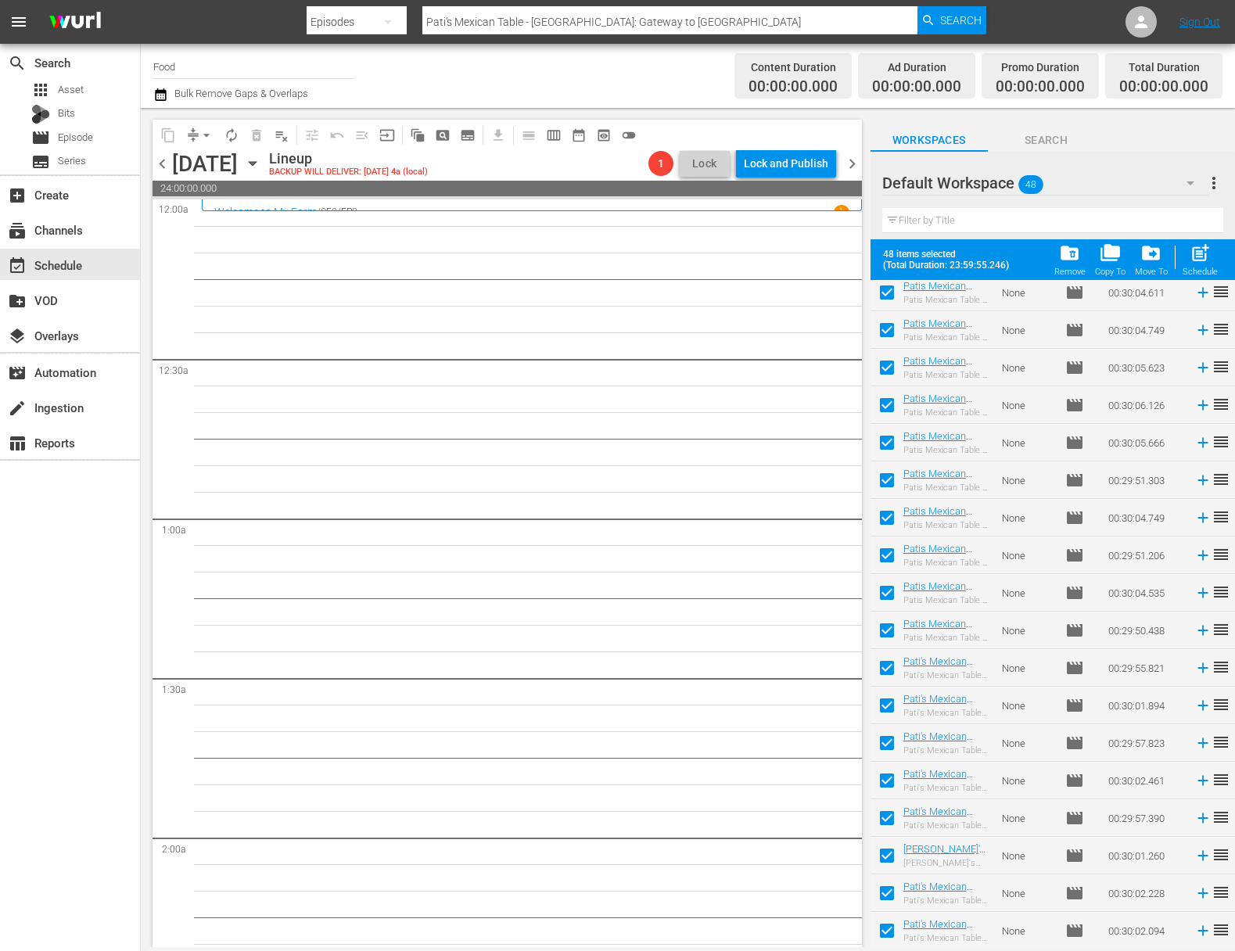
checkbox input "false"
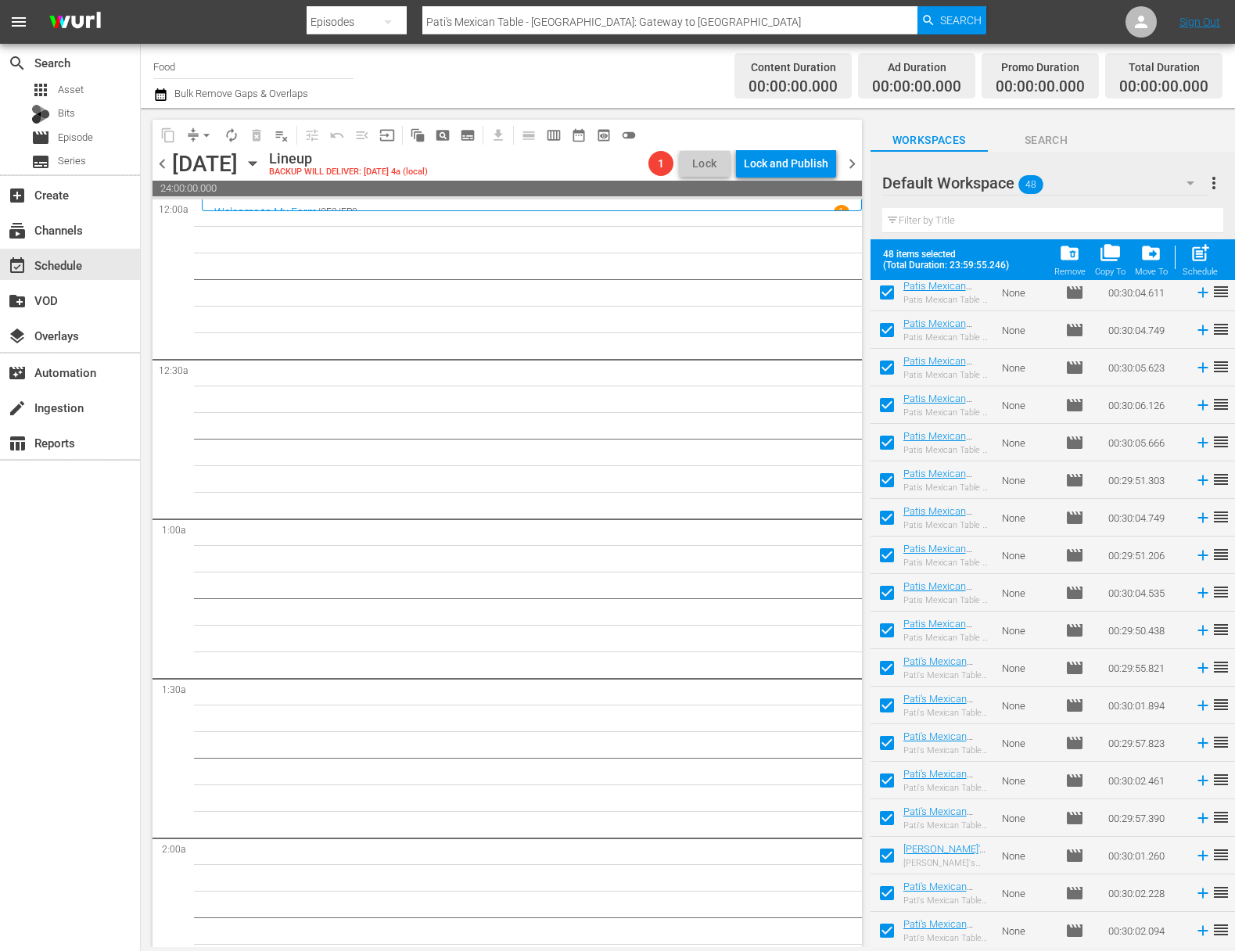
checkbox input "false"
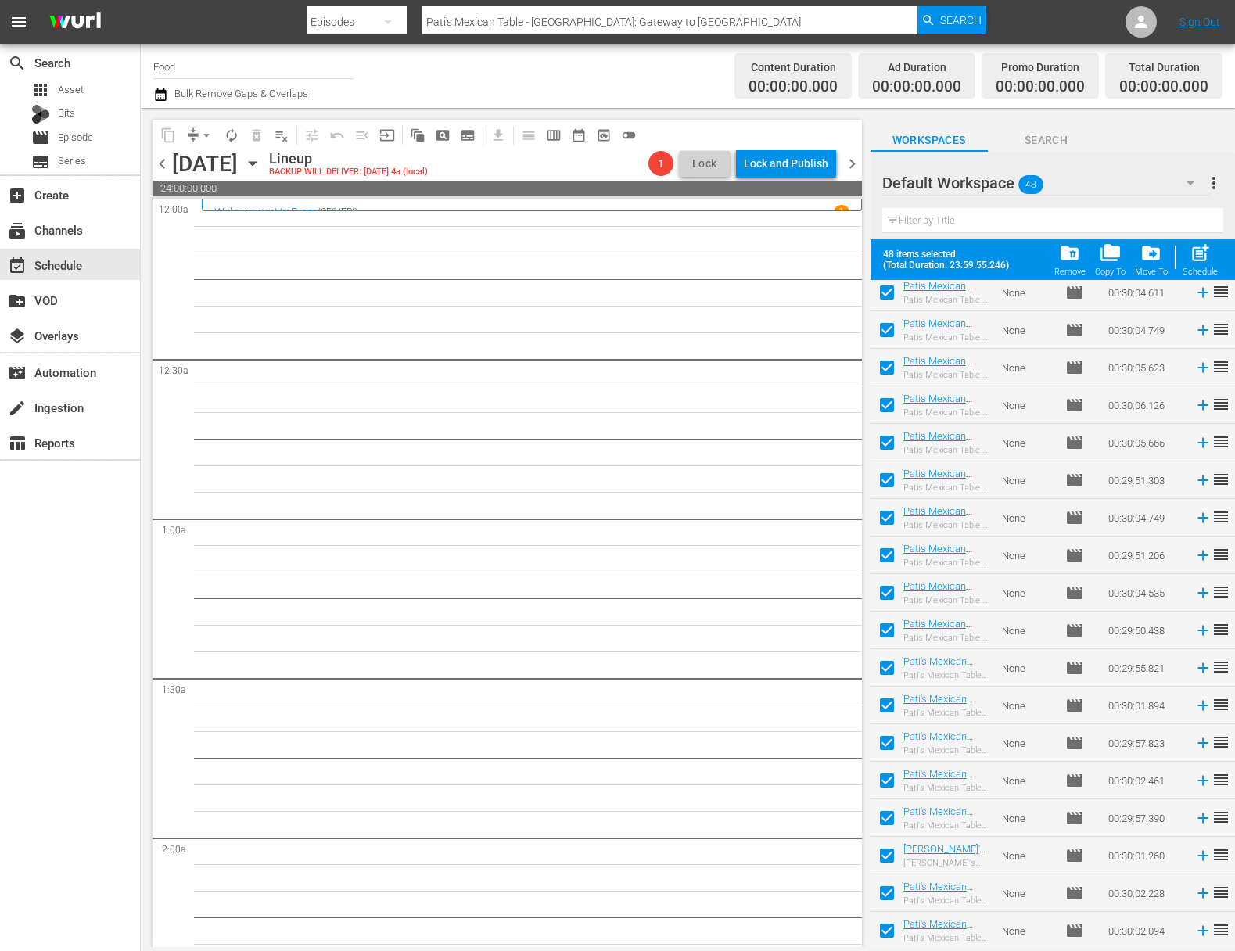
checkbox input "false"
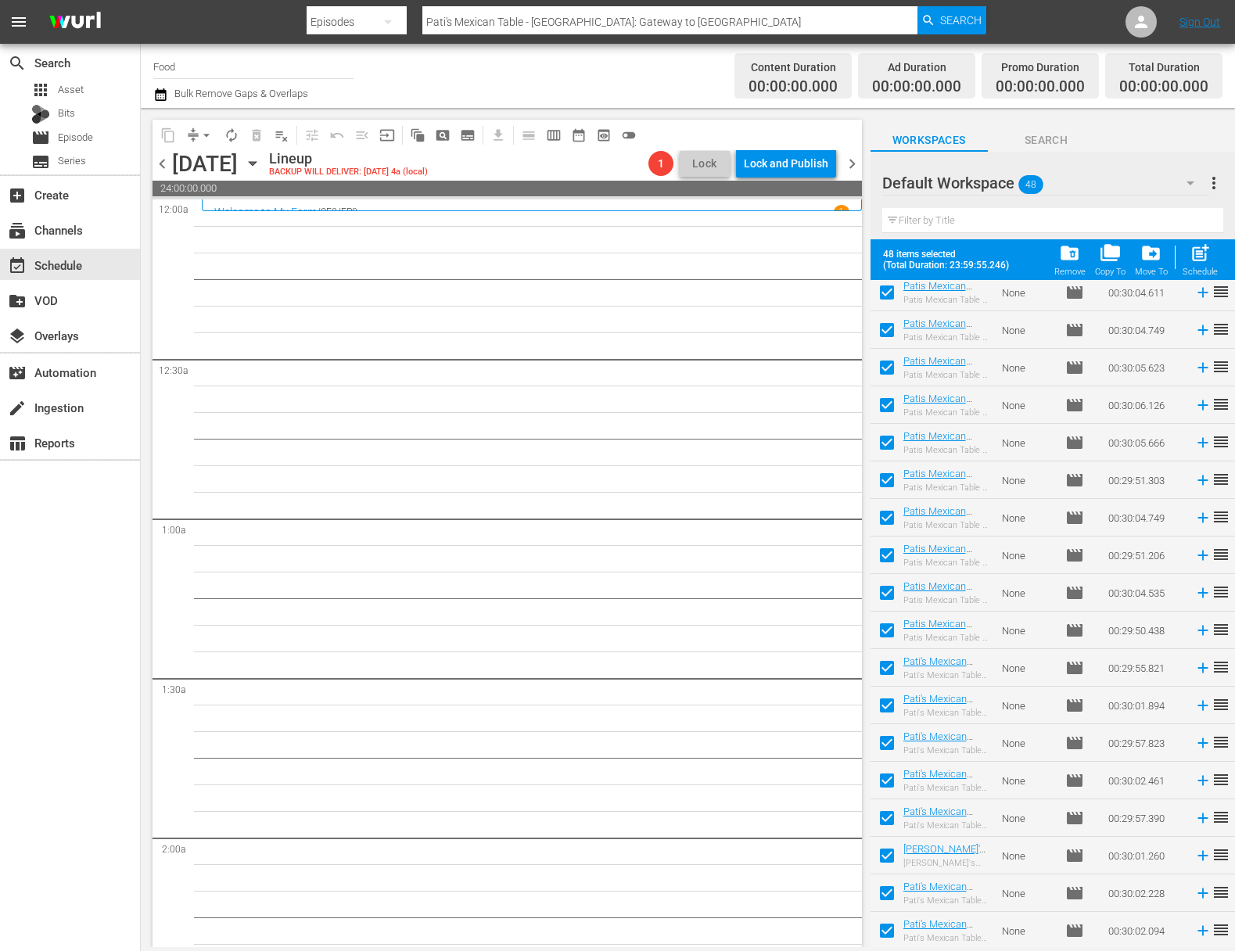
checkbox input "false"
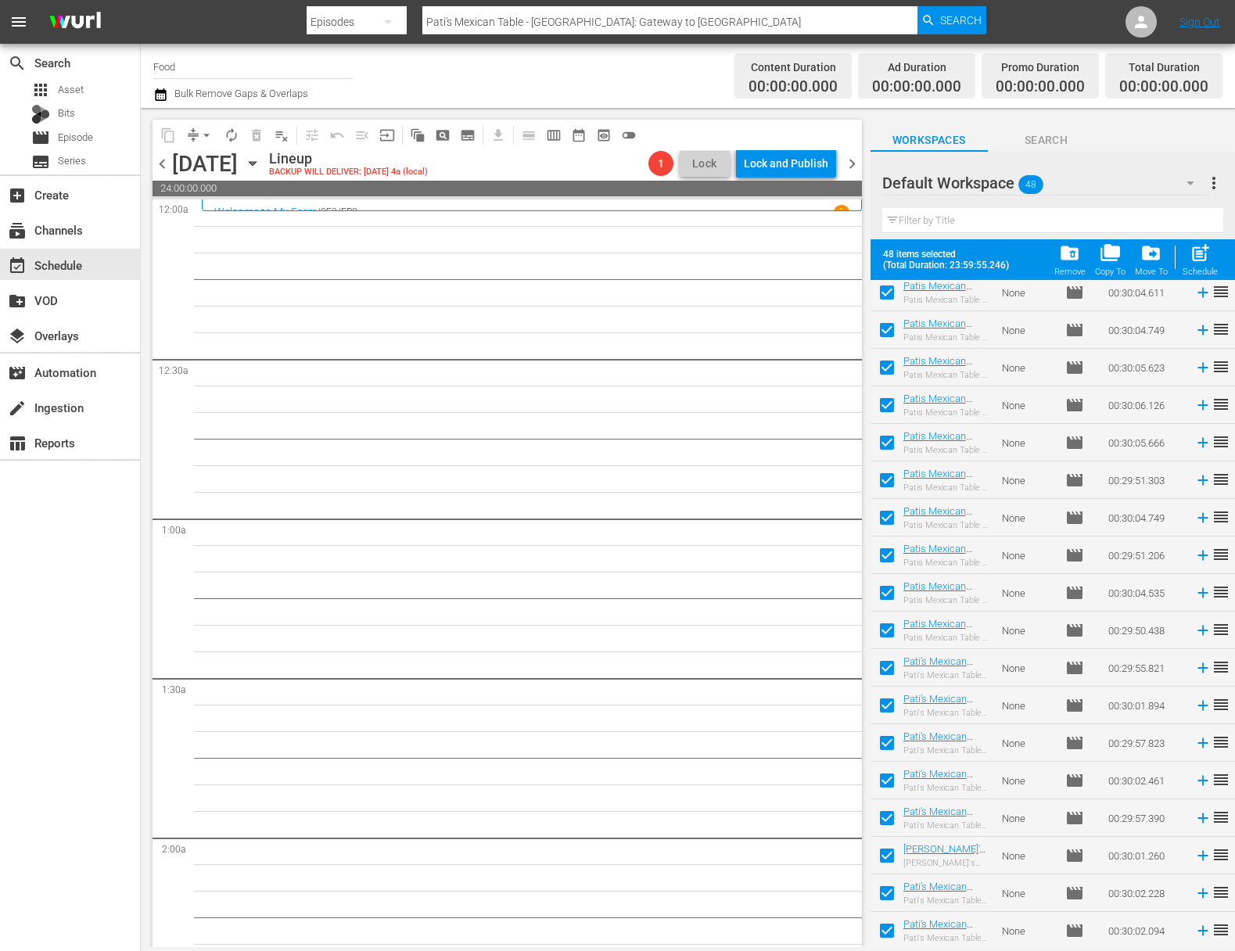
checkbox input "false"
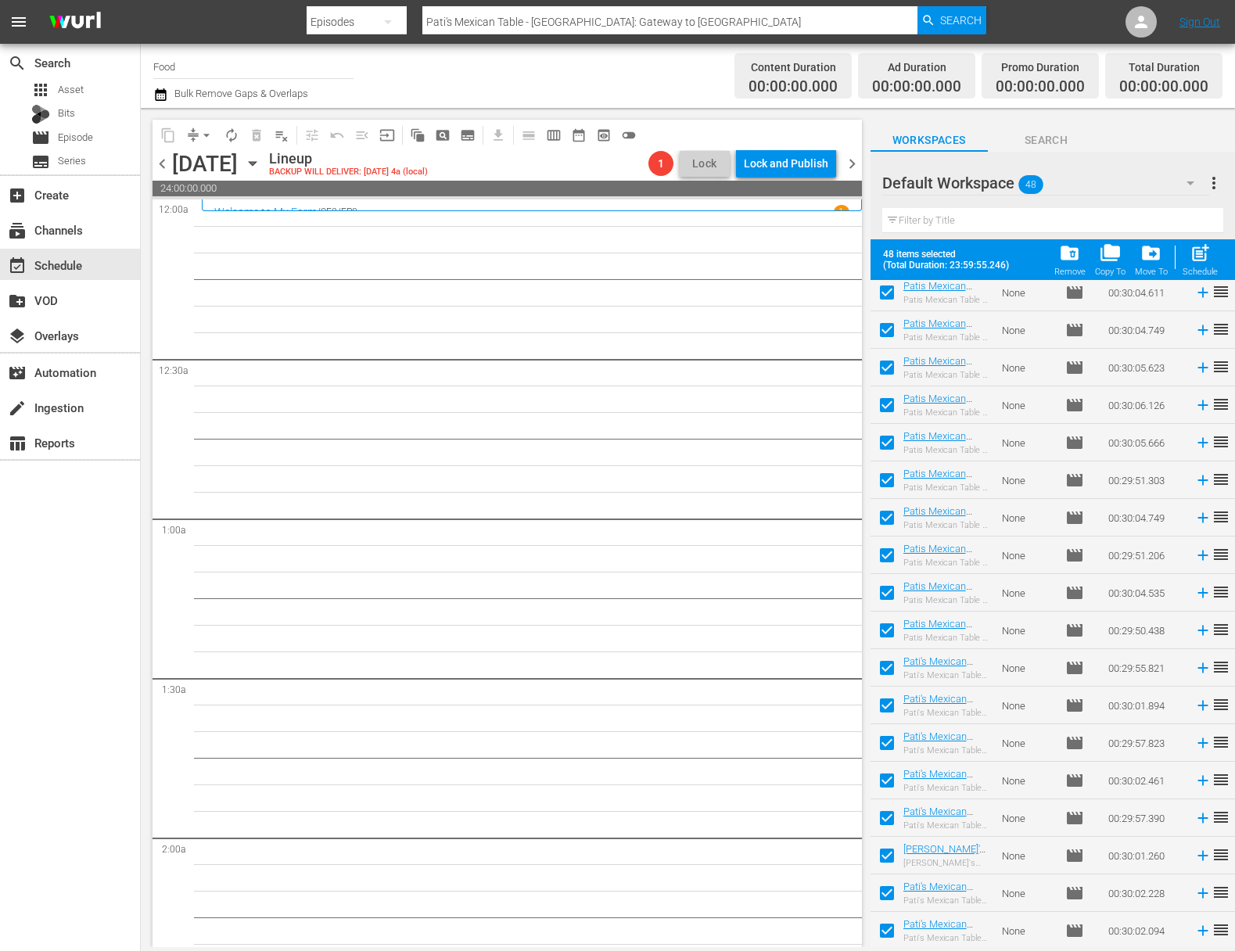
checkbox input "false"
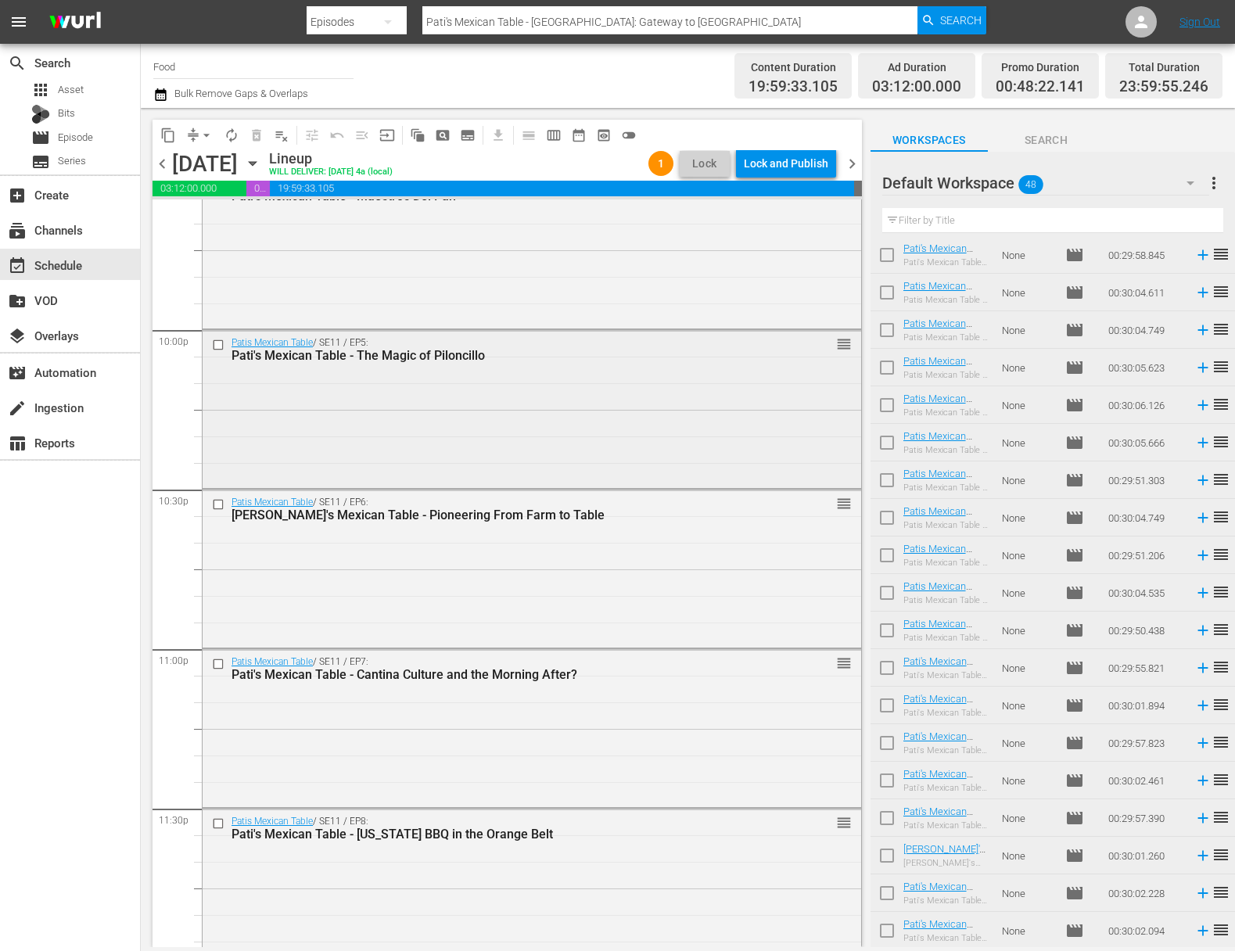
scroll to position [6910, 0]
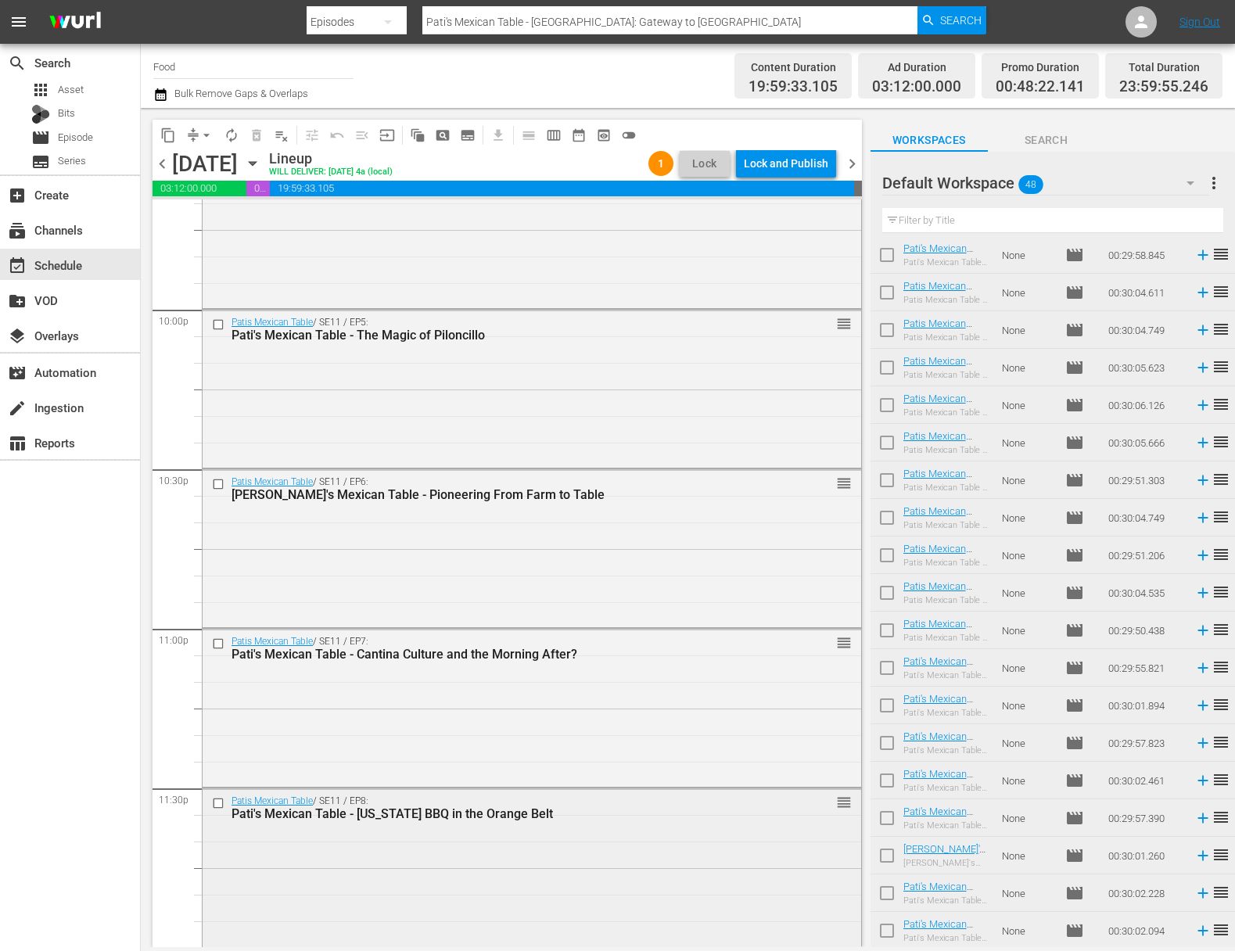
click at [561, 831] on div "Patis Mexican Table / SE11 / EP8: Pati's Mexican Table - Texas BBQ in the Orang…" at bounding box center [532, 865] width 659 height 155
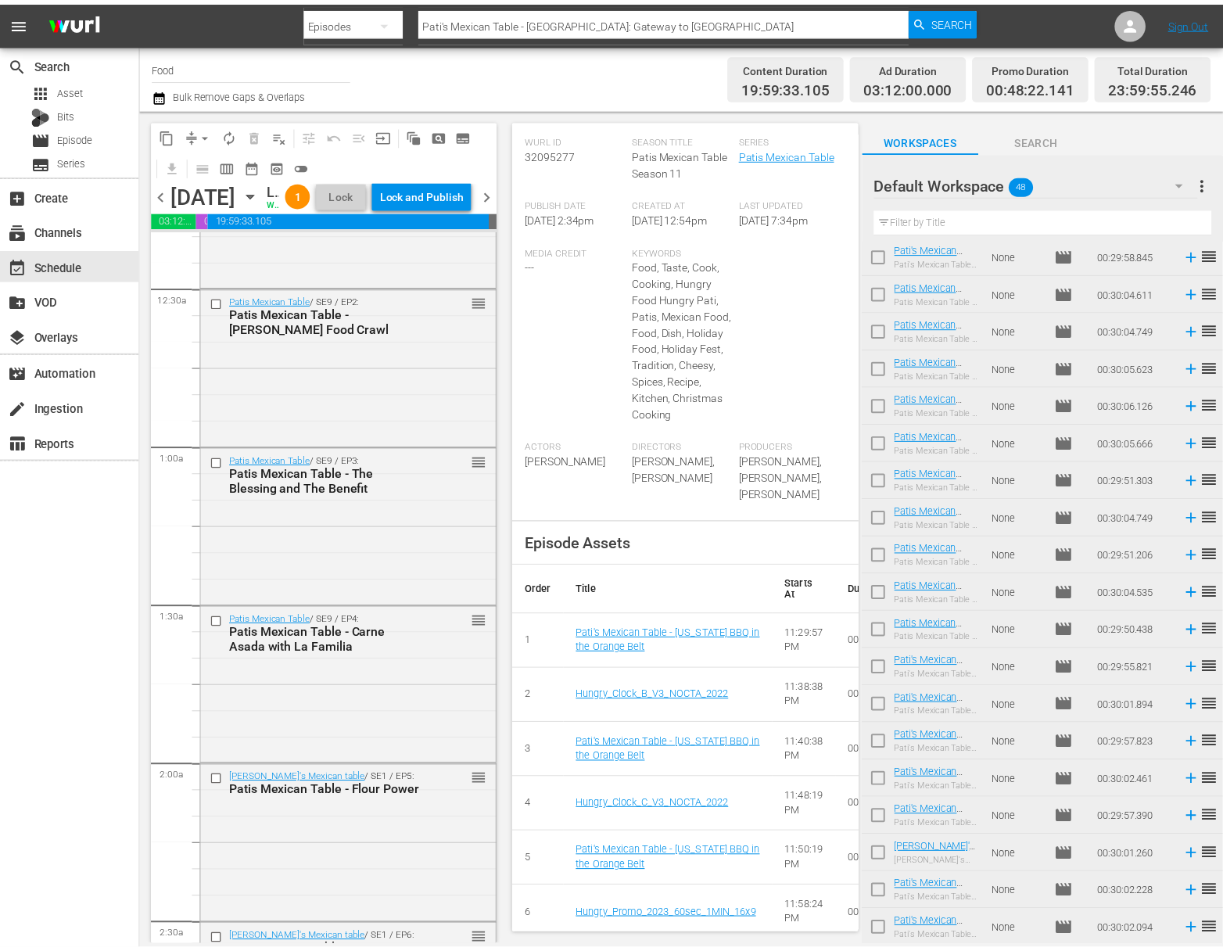
scroll to position [0, 0]
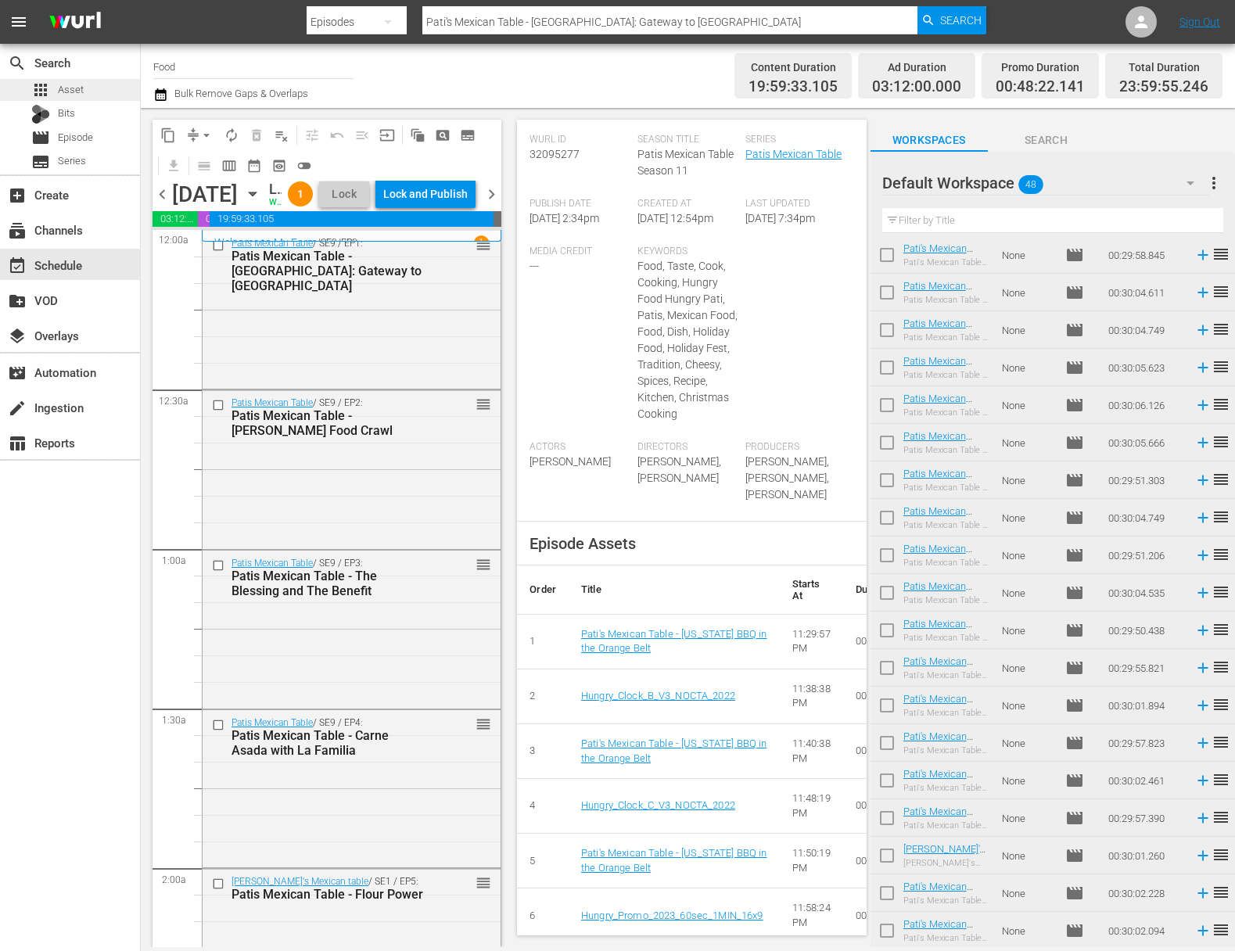
click at [91, 88] on div "apps Asset" at bounding box center [70, 90] width 140 height 22
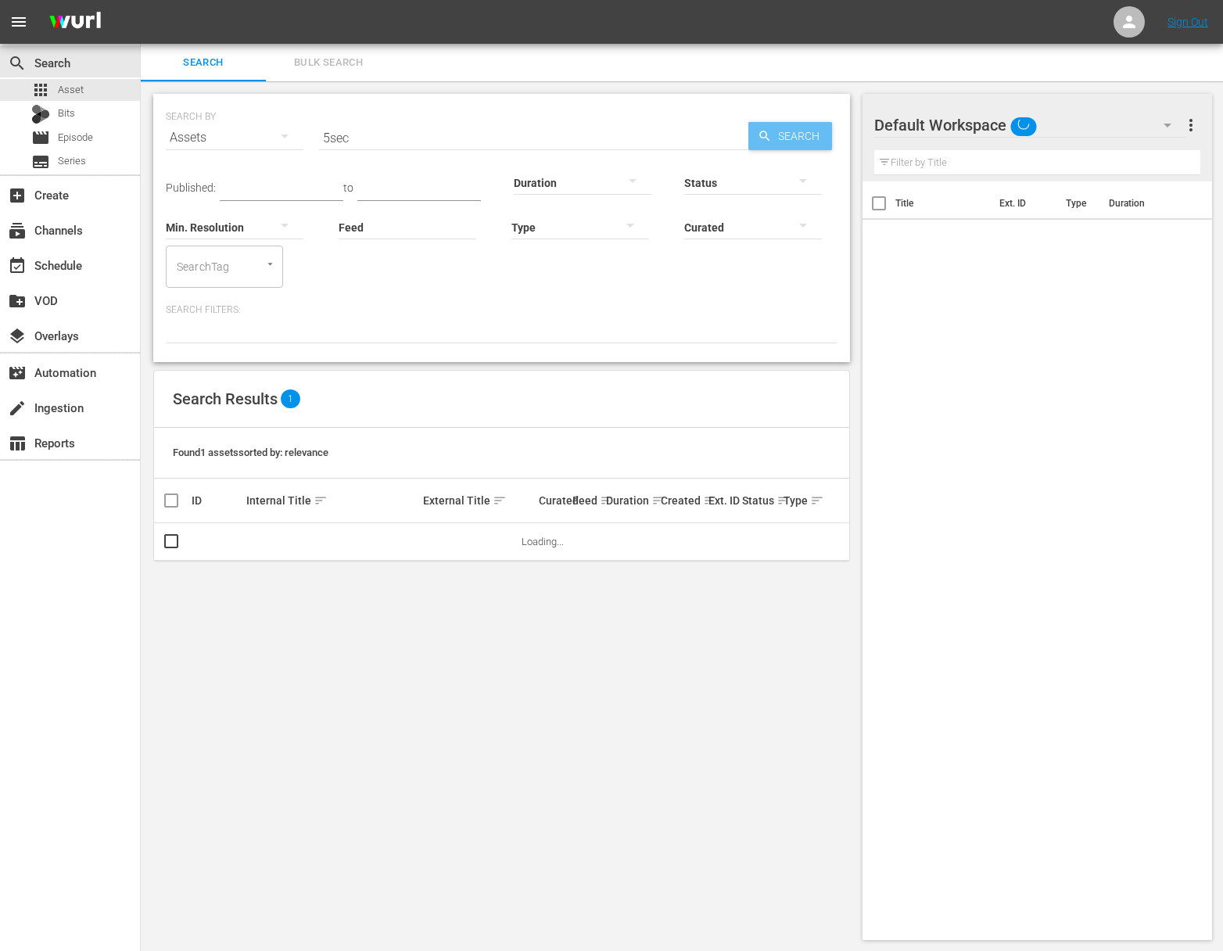
click at [761, 133] on icon "button" at bounding box center [765, 136] width 14 height 14
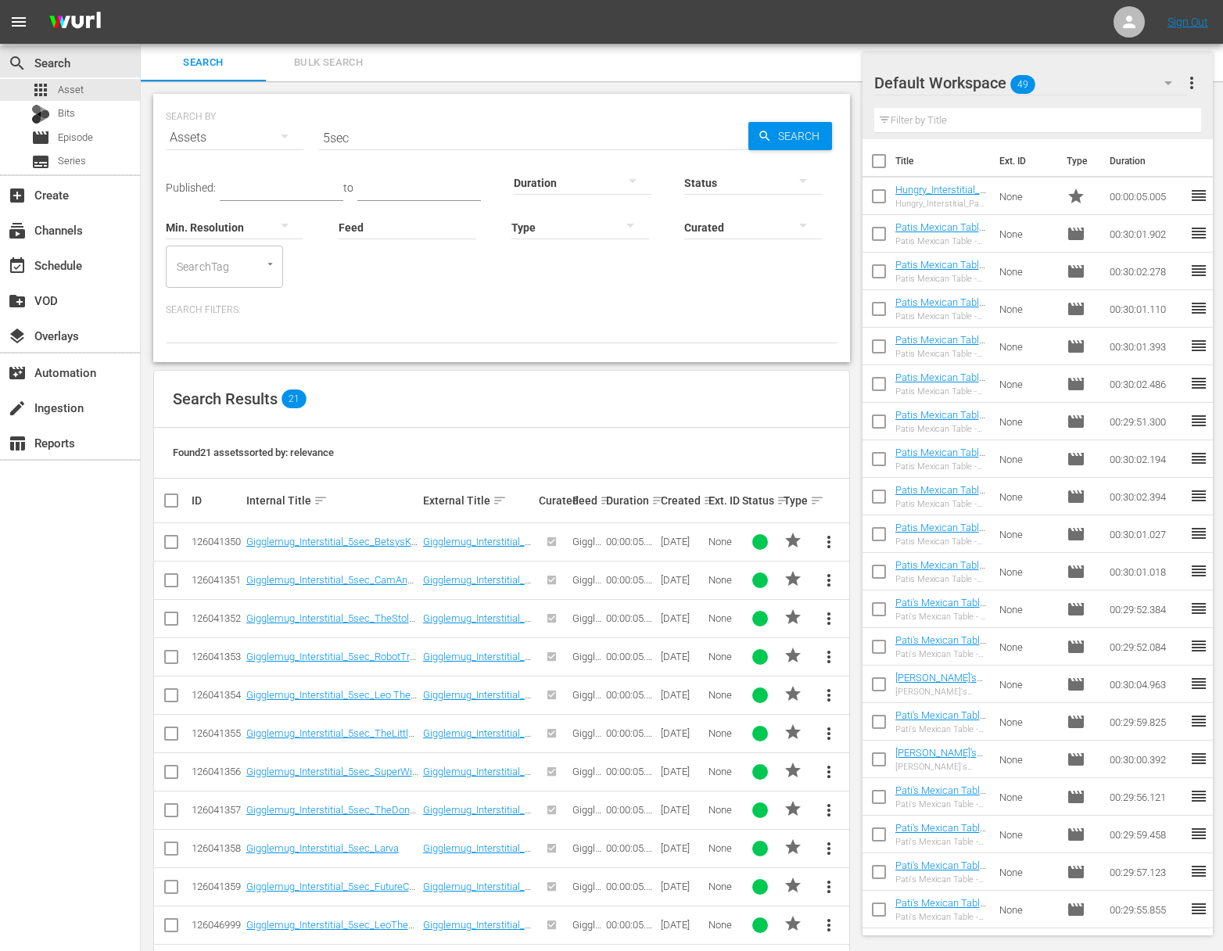
scroll to position [404, 0]
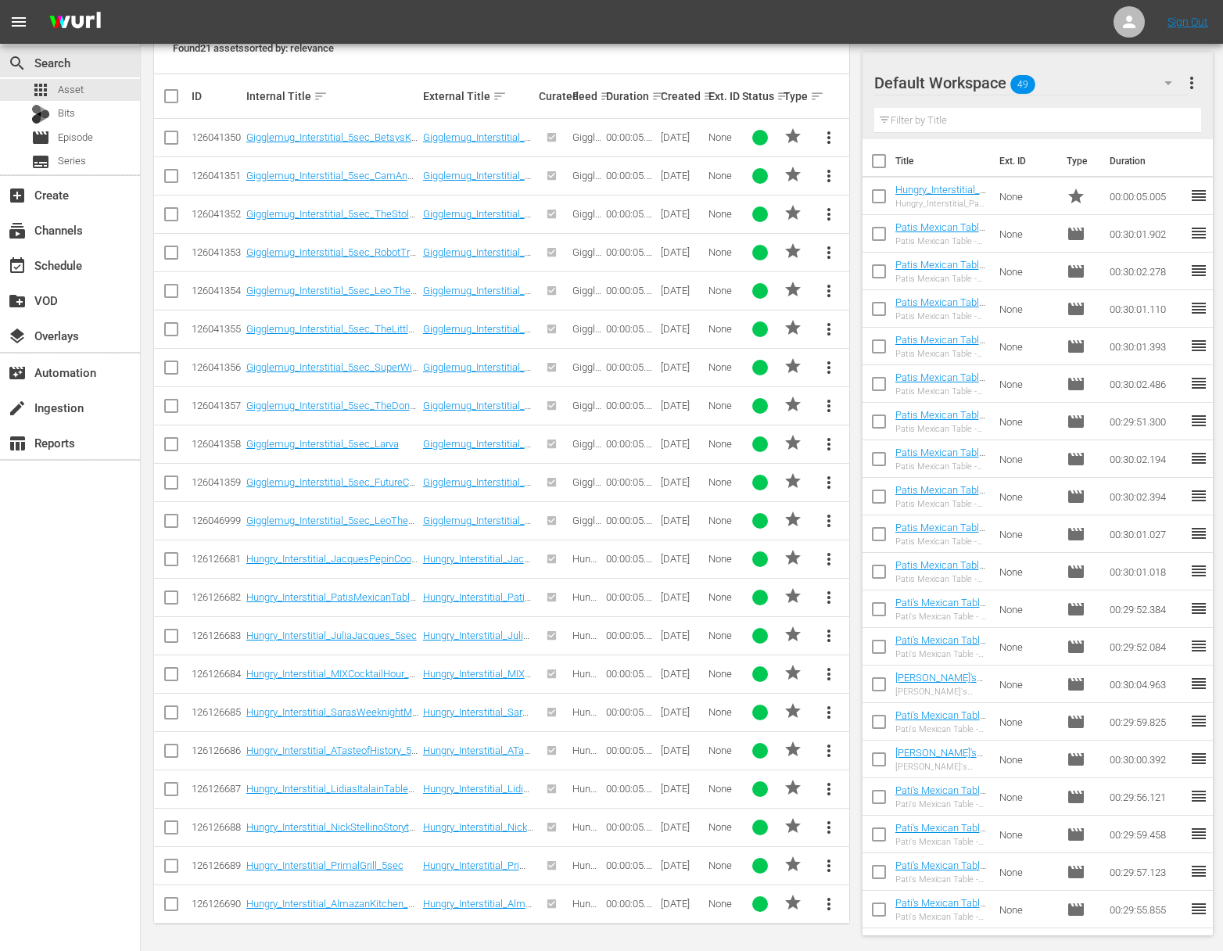
click at [174, 744] on icon at bounding box center [171, 751] width 14 height 14
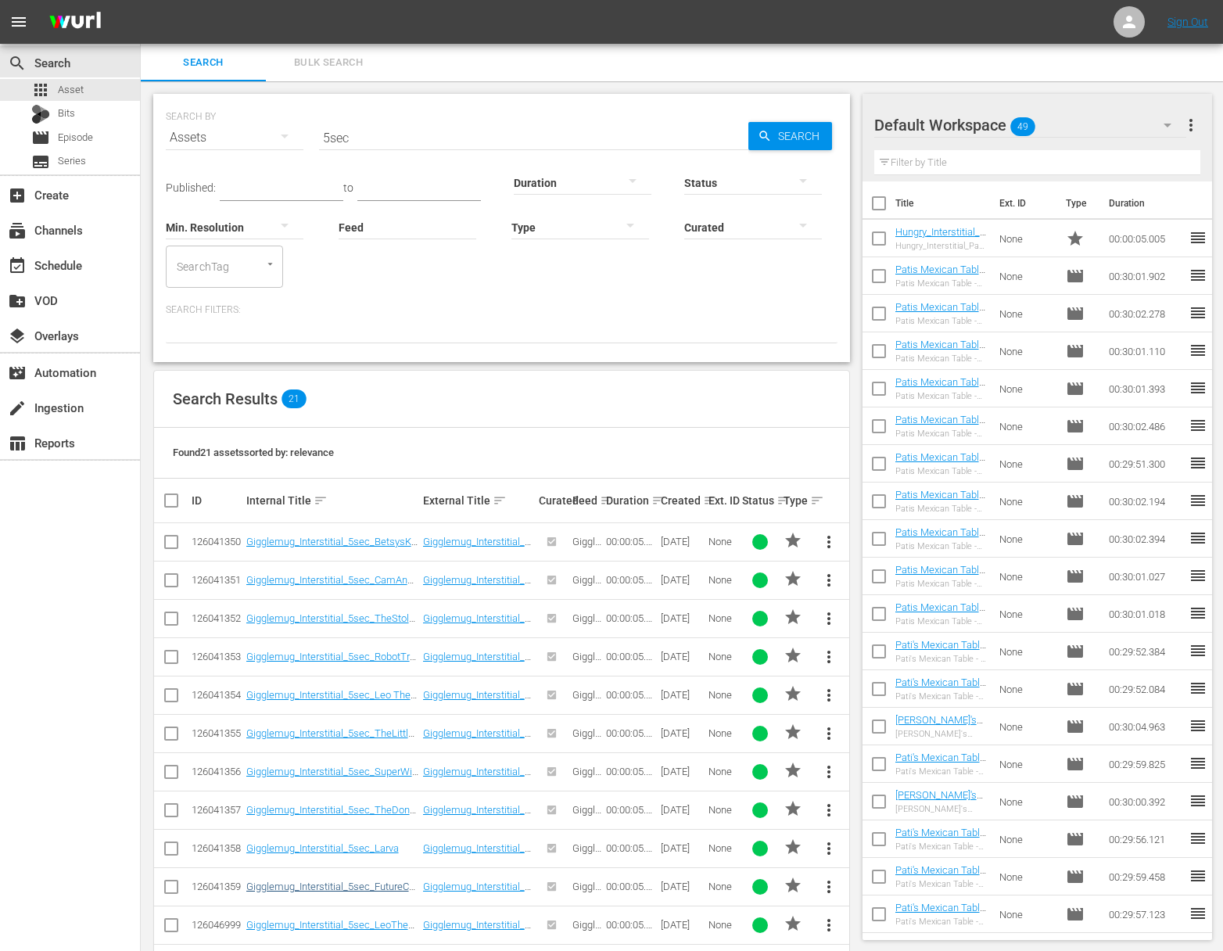
scroll to position [405, 0]
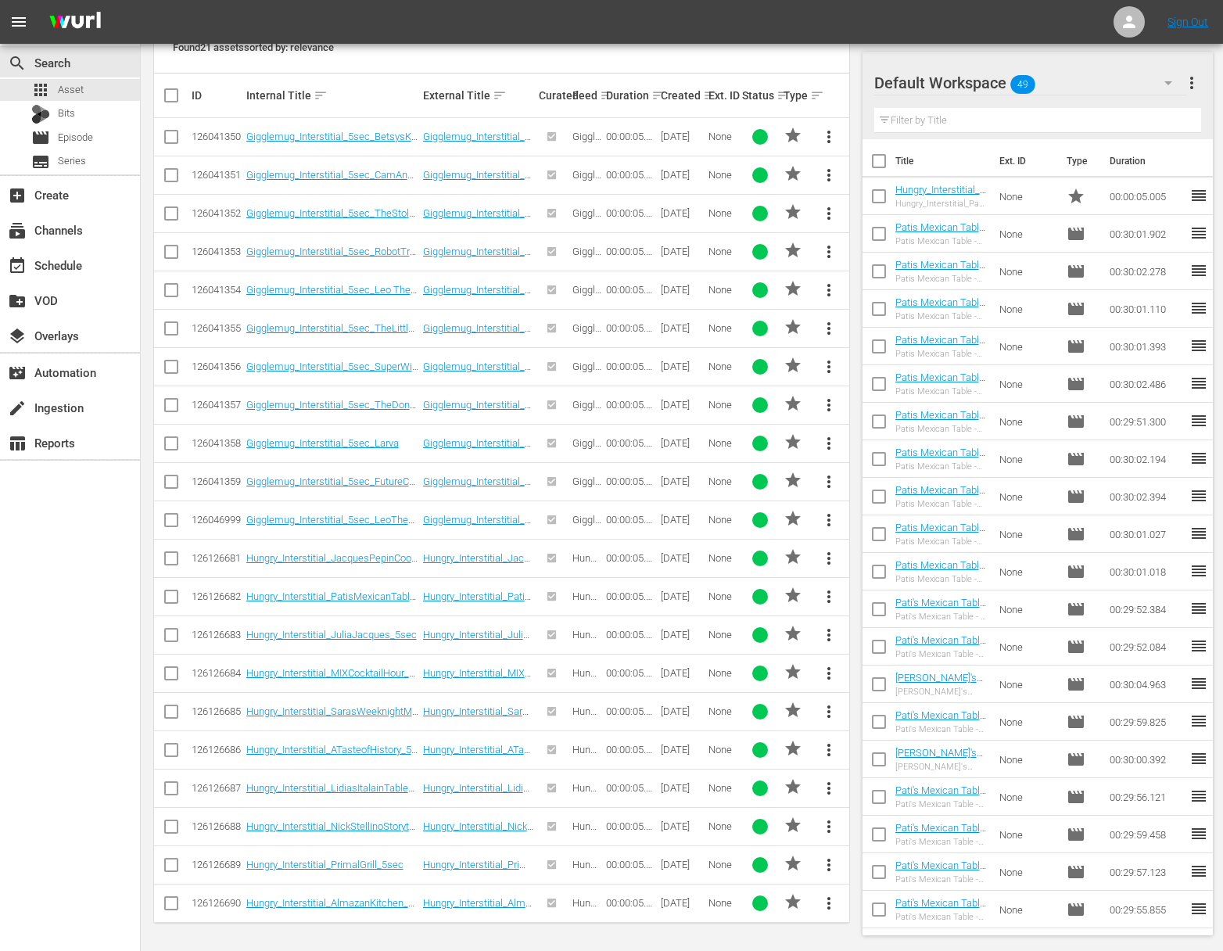
click at [826, 749] on span "more_vert" at bounding box center [829, 750] width 19 height 19
click at [882, 781] on div "Workspace" at bounding box center [935, 793] width 150 height 38
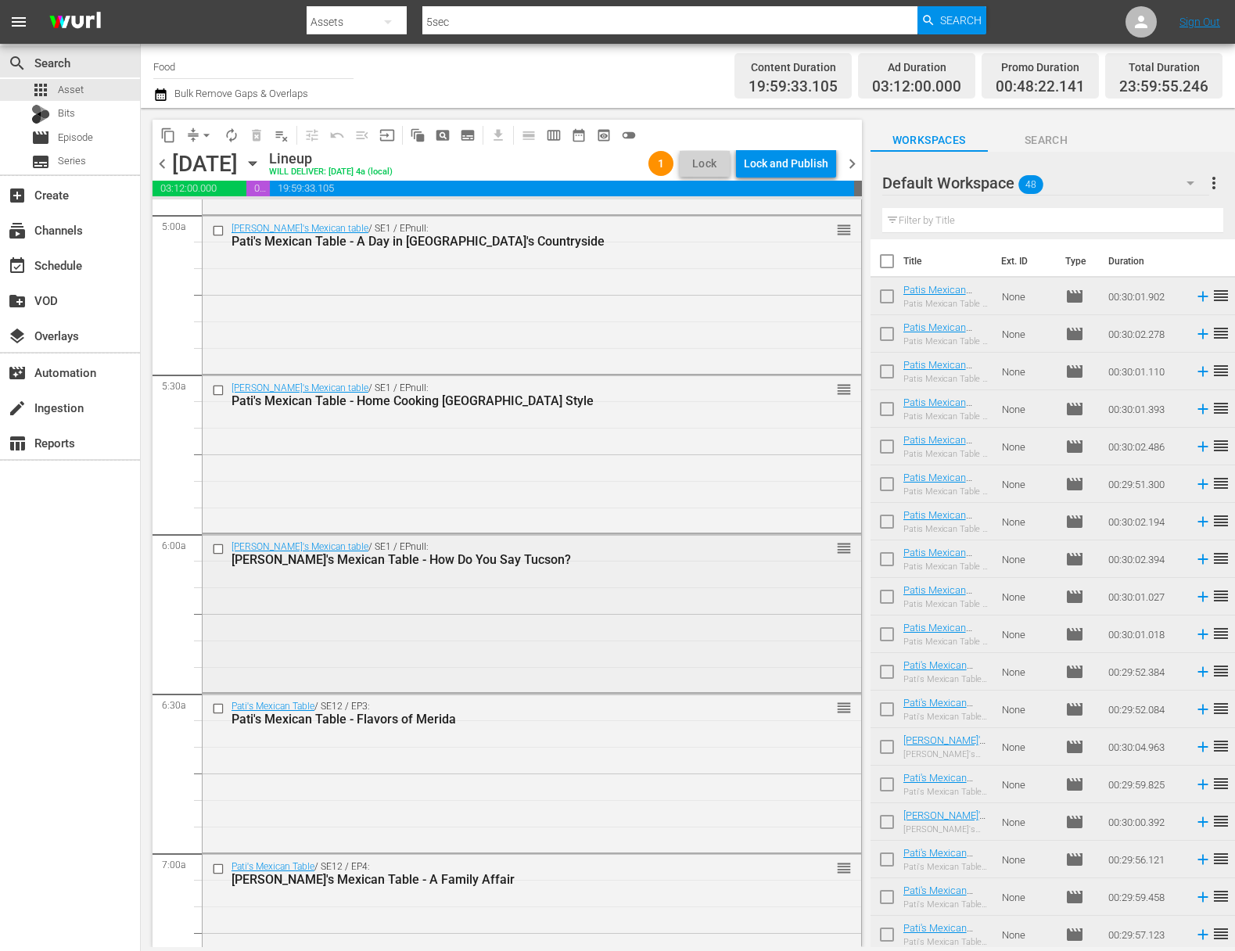
scroll to position [1382, 0]
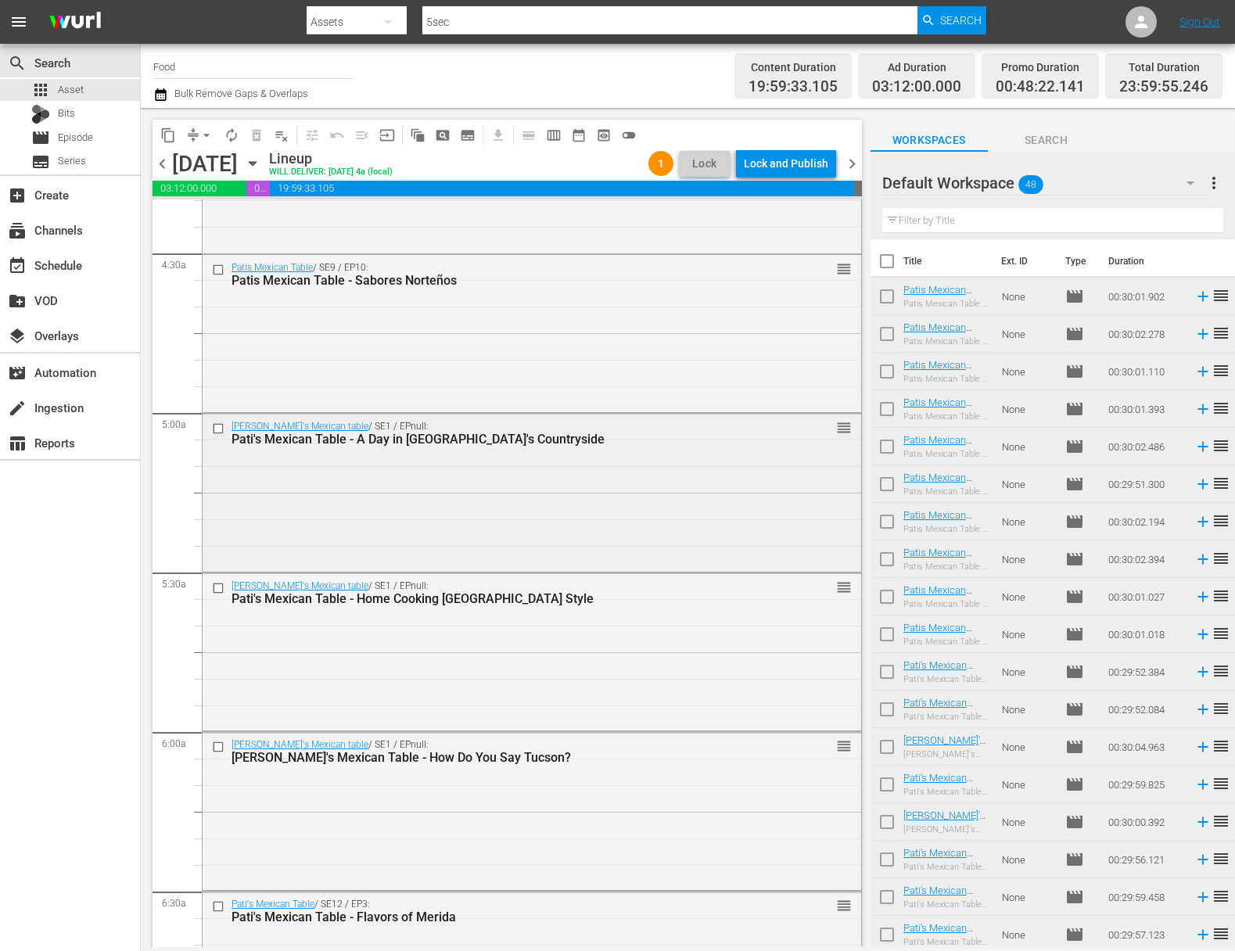
click at [436, 528] on div "Pati's Mexican table / SE1 / EPnull: Pati's Mexican Table - A Day in Sinaloa's …" at bounding box center [532, 491] width 659 height 154
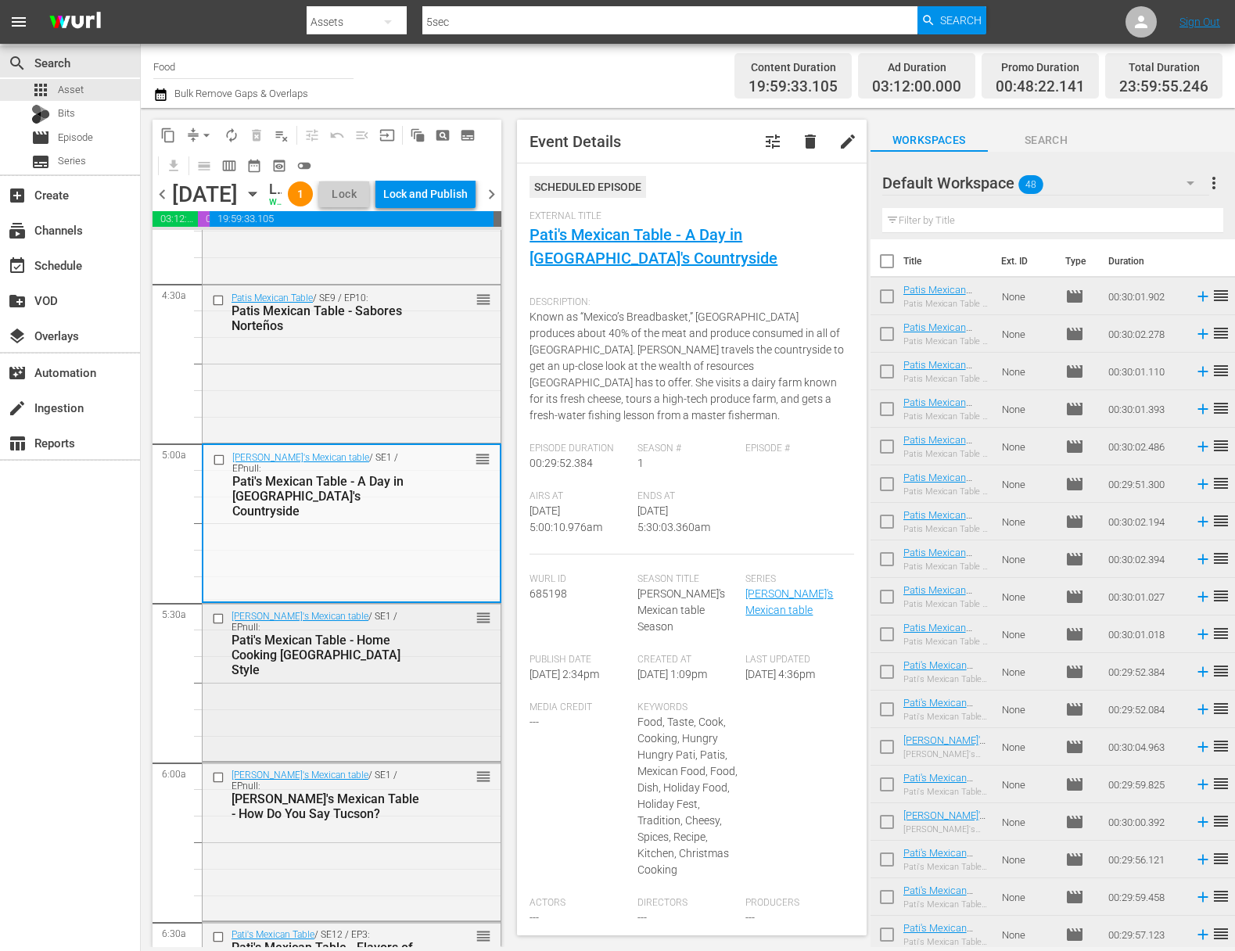
click at [366, 677] on div "Pati's Mexican Table - Home Cooking Sinaloa Style" at bounding box center [329, 655] width 195 height 45
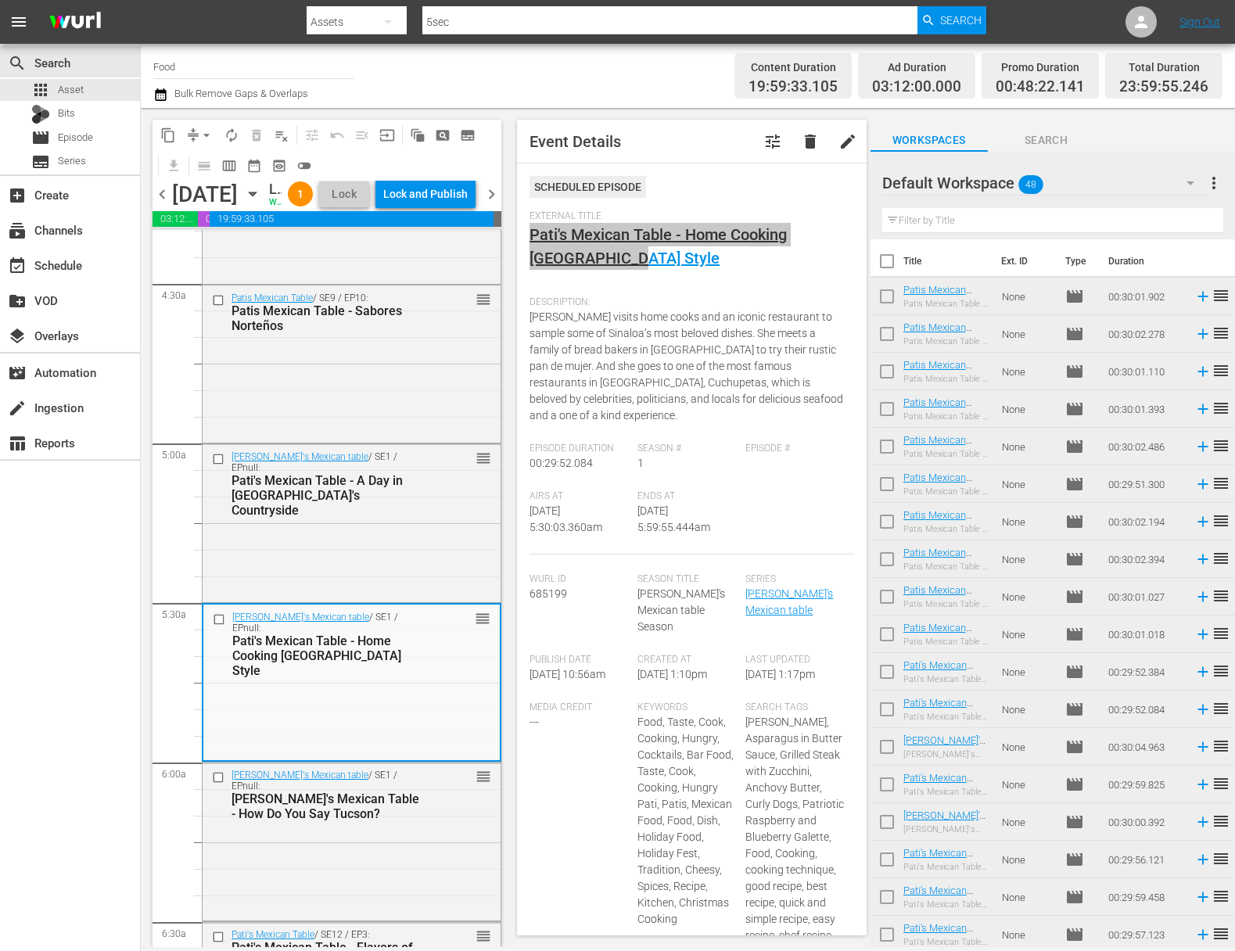
click at [0, 0] on div "menu Search By Assets Search ID, Title, Description, Keywords, or Category 5sec…" at bounding box center [617, 473] width 1235 height 947
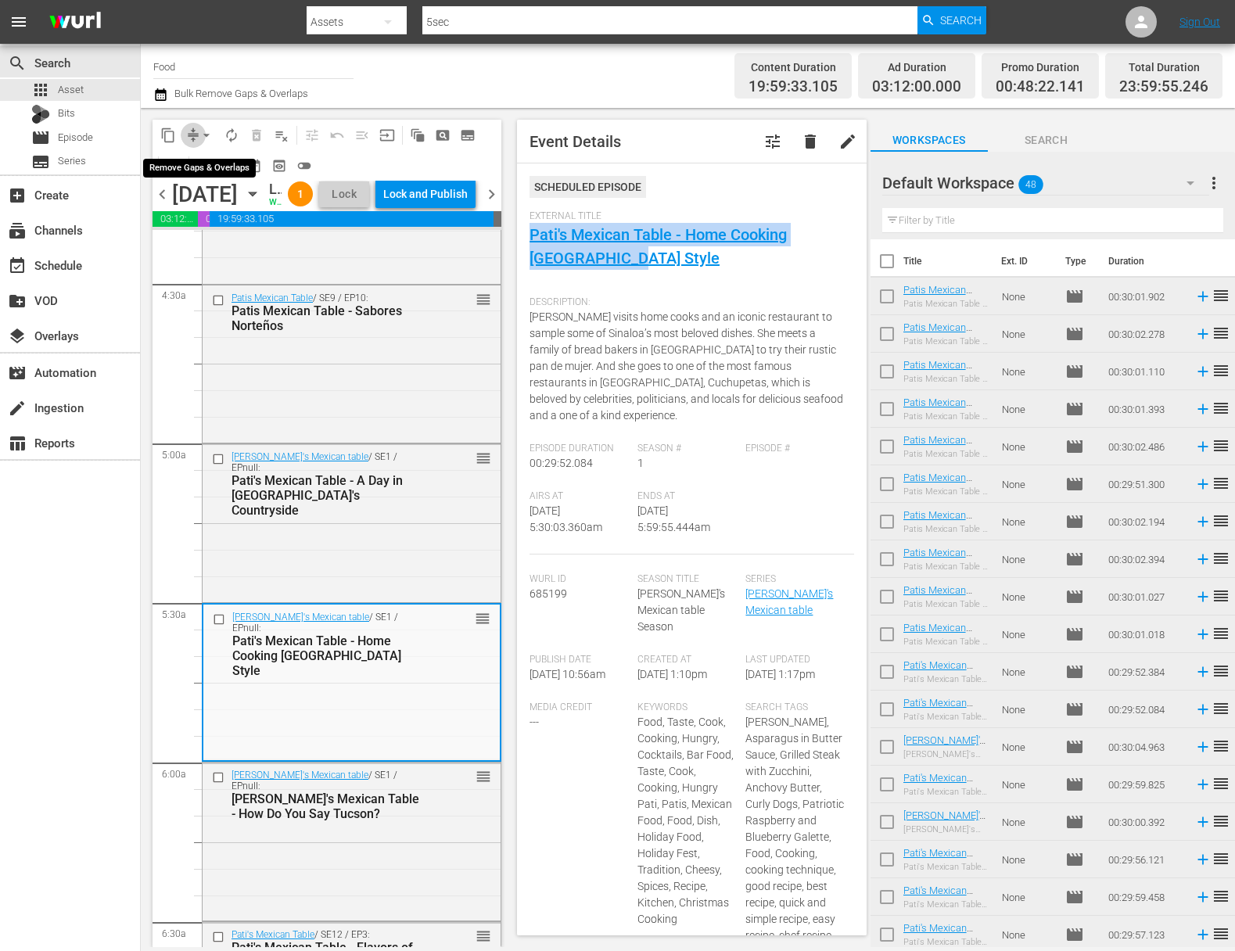
click at [189, 132] on span "compress" at bounding box center [193, 135] width 16 height 16
click at [209, 134] on span "arrow_drop_down" at bounding box center [207, 135] width 16 height 16
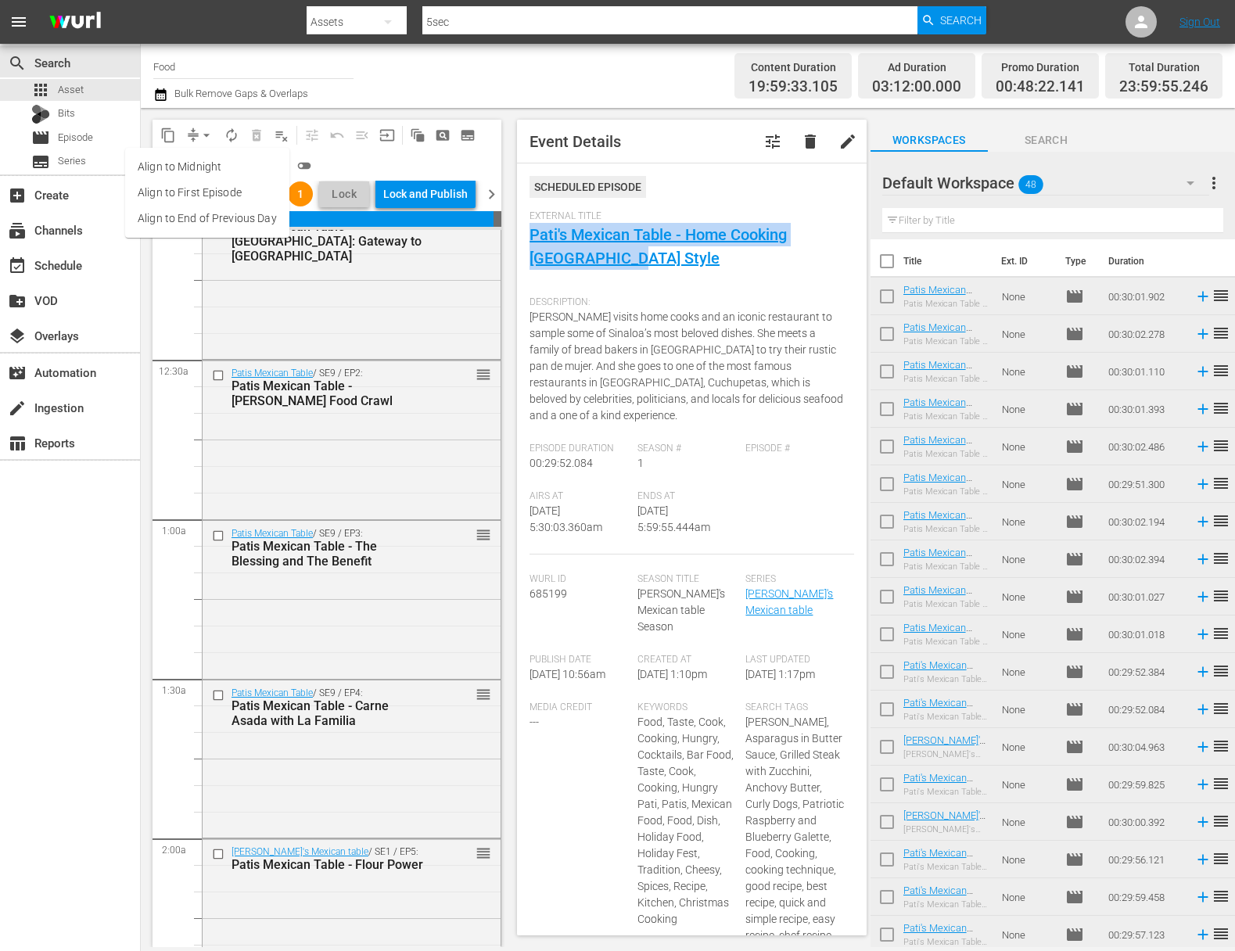
scroll to position [0, 0]
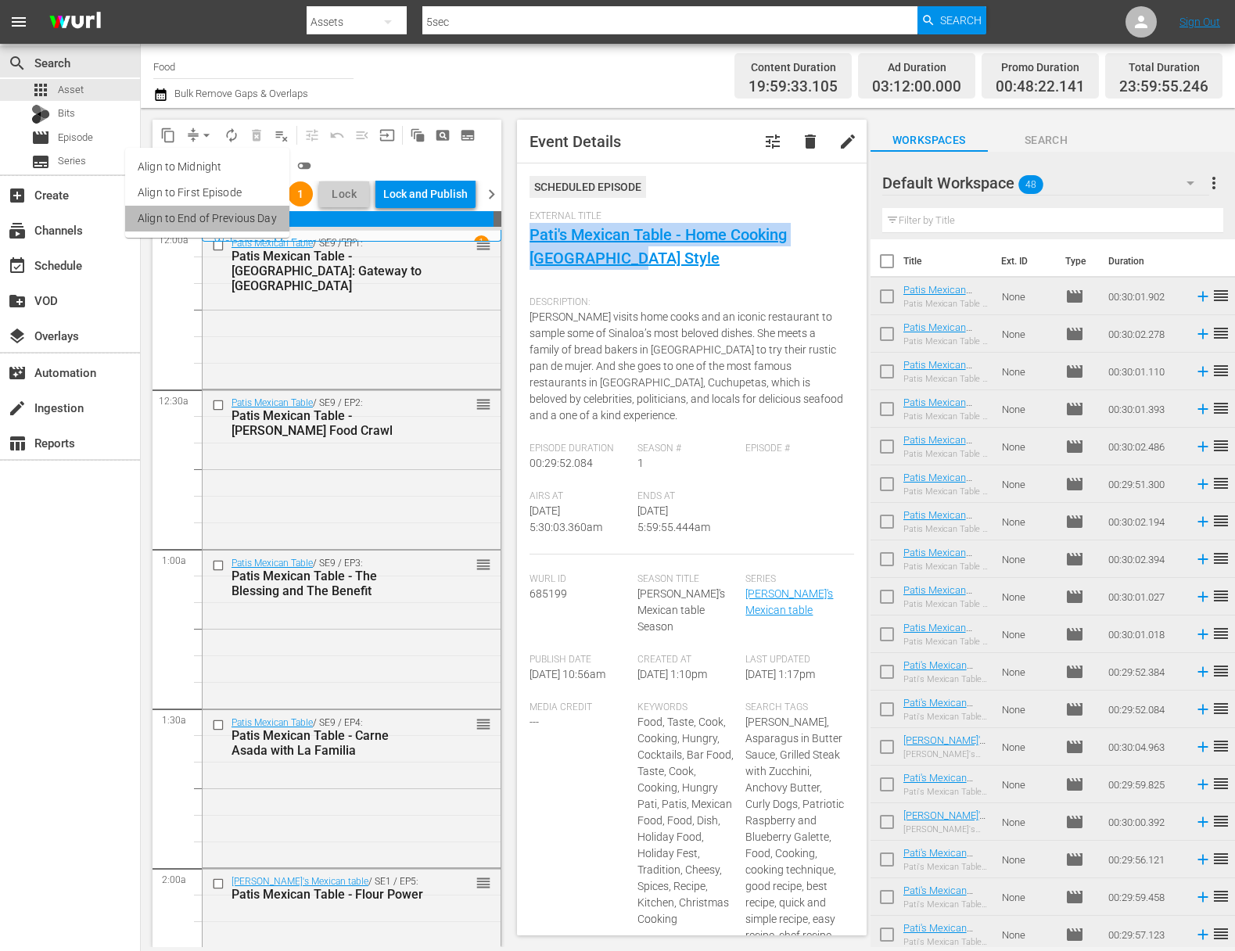
click at [246, 207] on li "Align to End of Previous Day" at bounding box center [207, 219] width 164 height 26
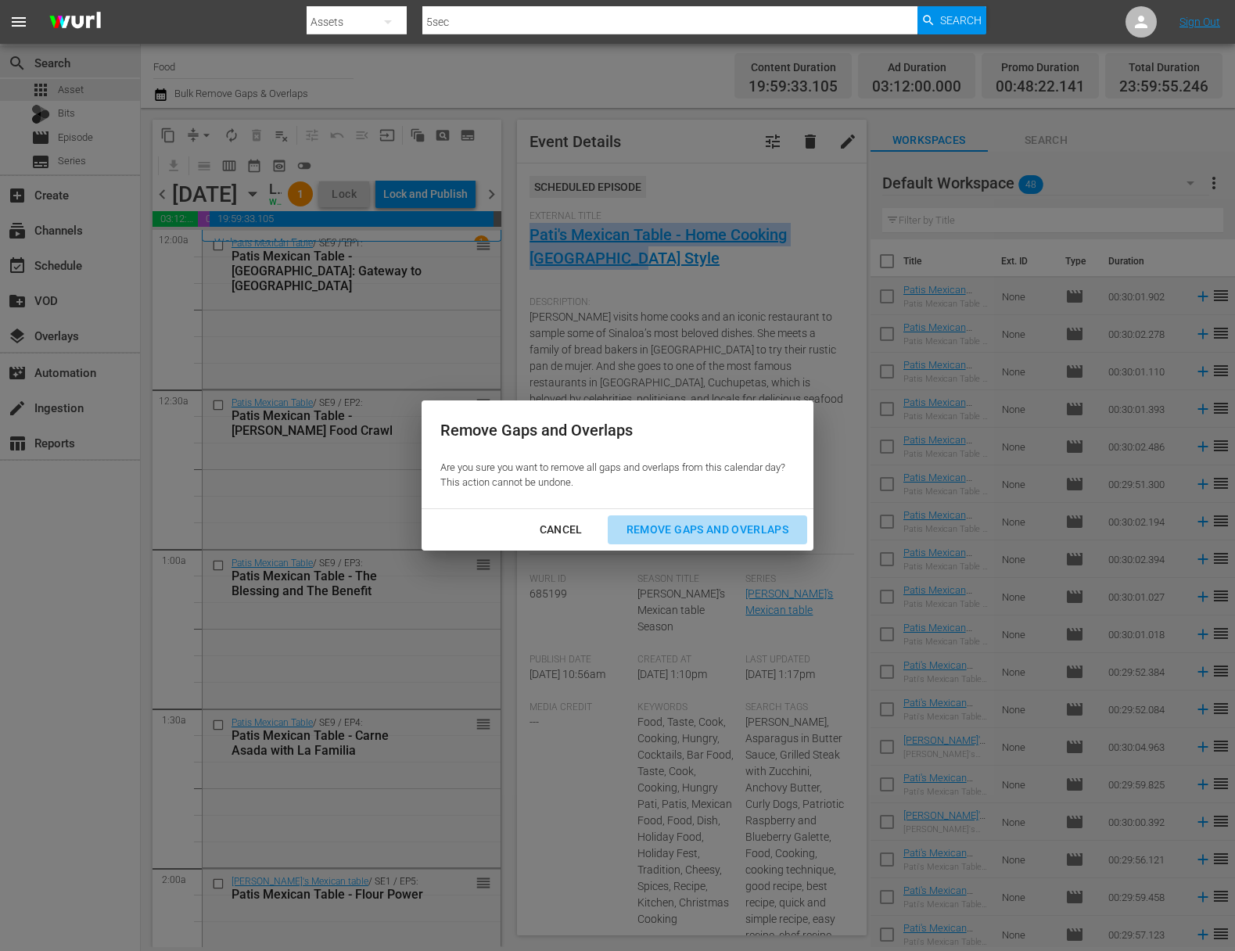
click at [640, 521] on div "Remove Gaps and Overlaps" at bounding box center [707, 530] width 187 height 20
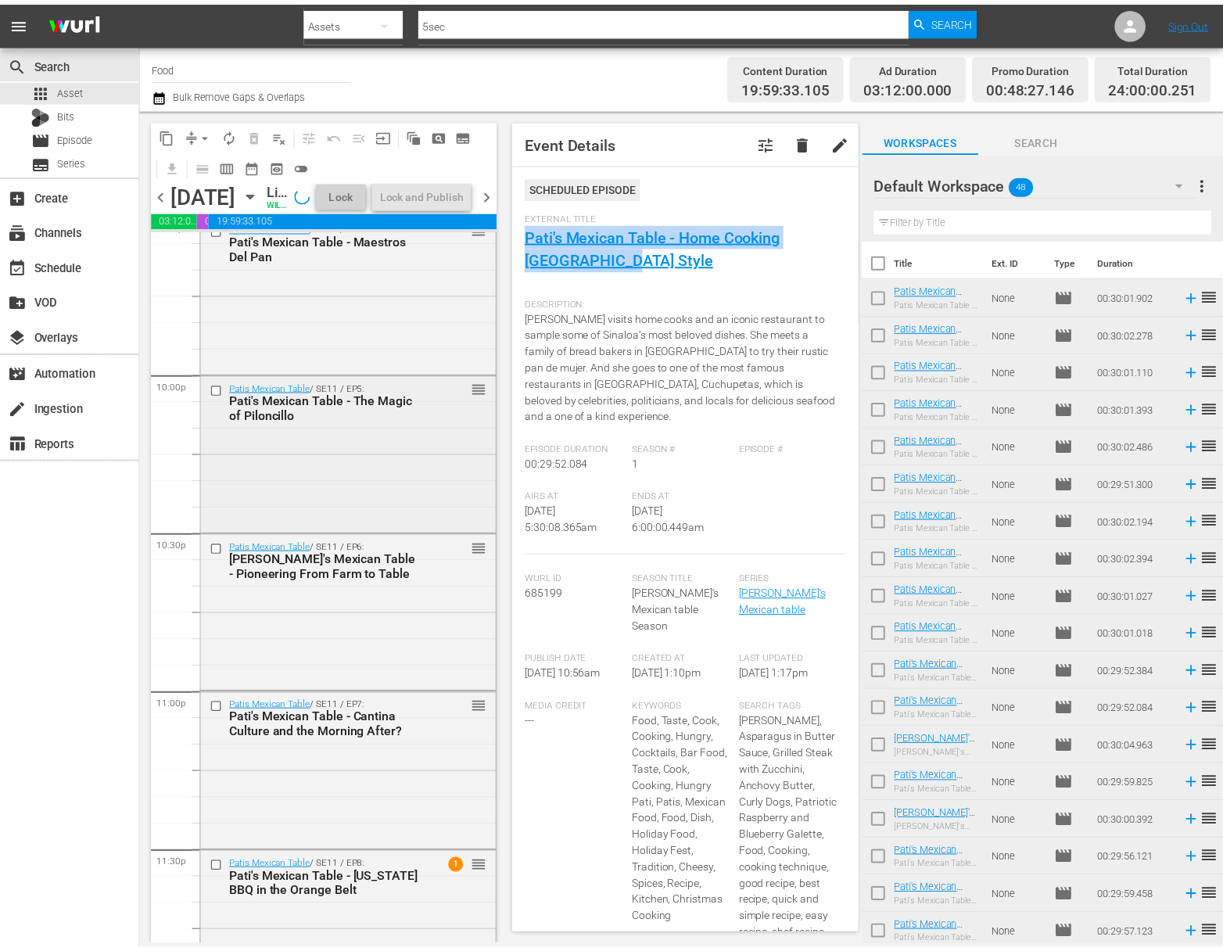
scroll to position [6992, 0]
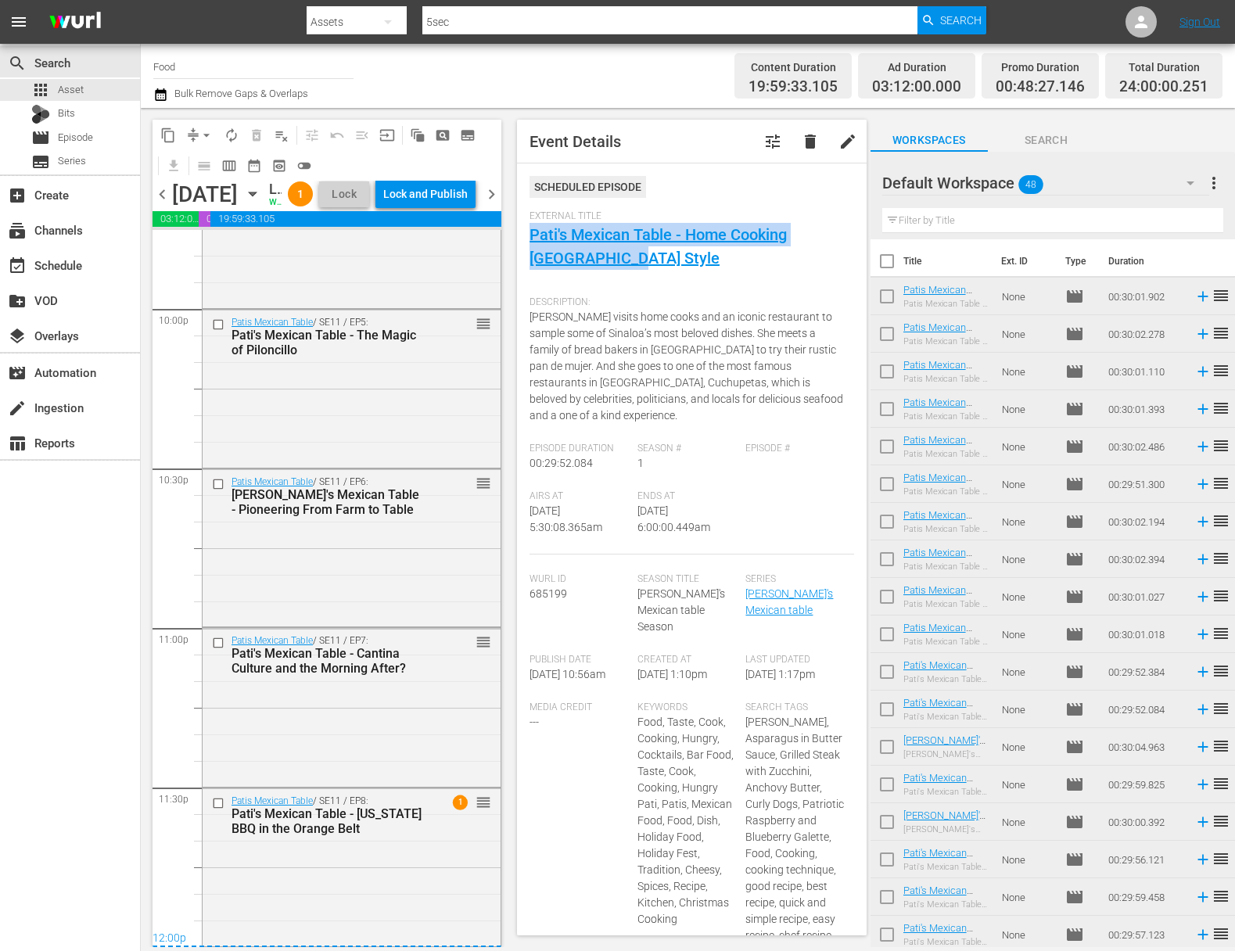
click at [443, 208] on div "Lock and Publish" at bounding box center [425, 194] width 84 height 28
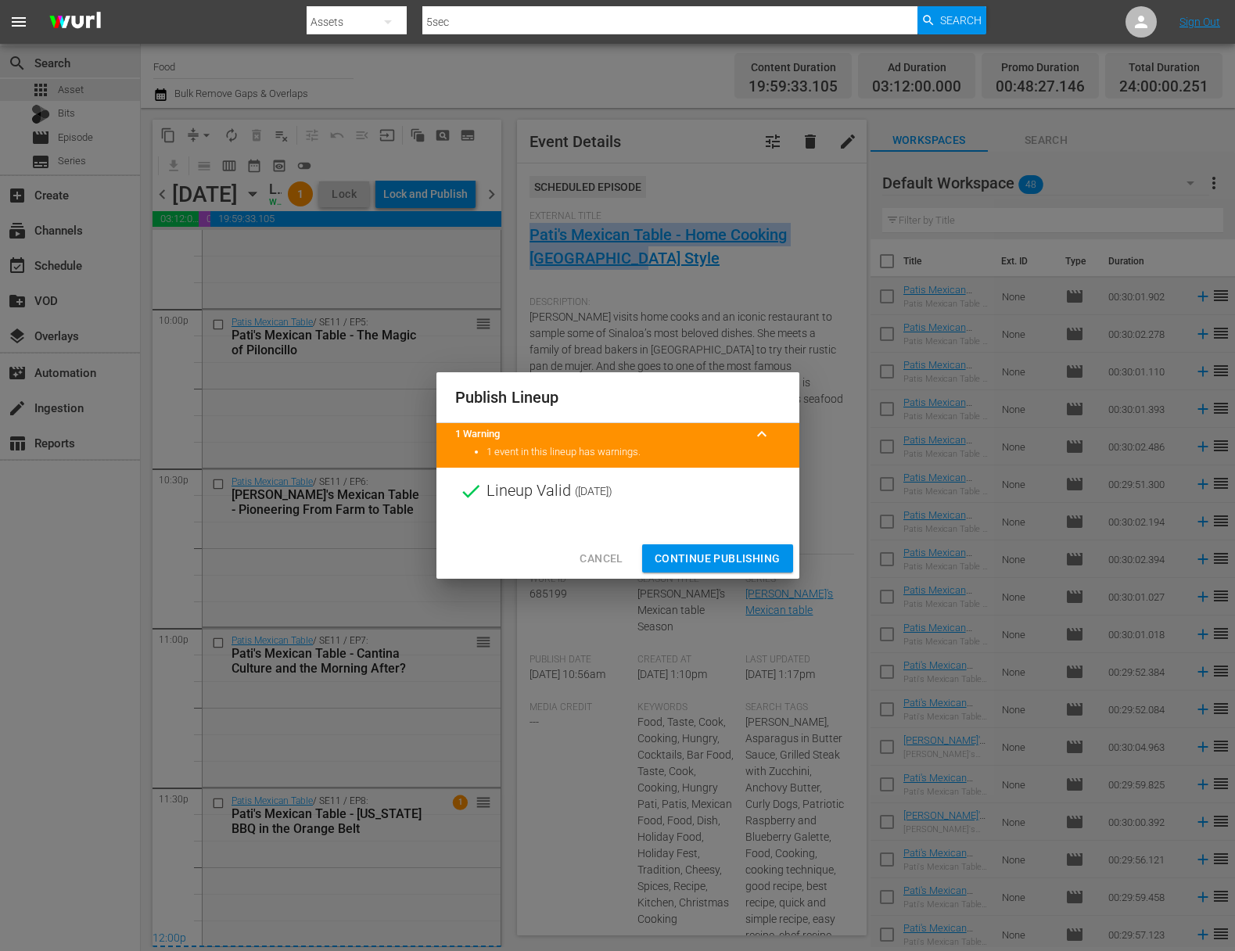
click at [717, 552] on span "Continue Publishing" at bounding box center [718, 559] width 126 height 20
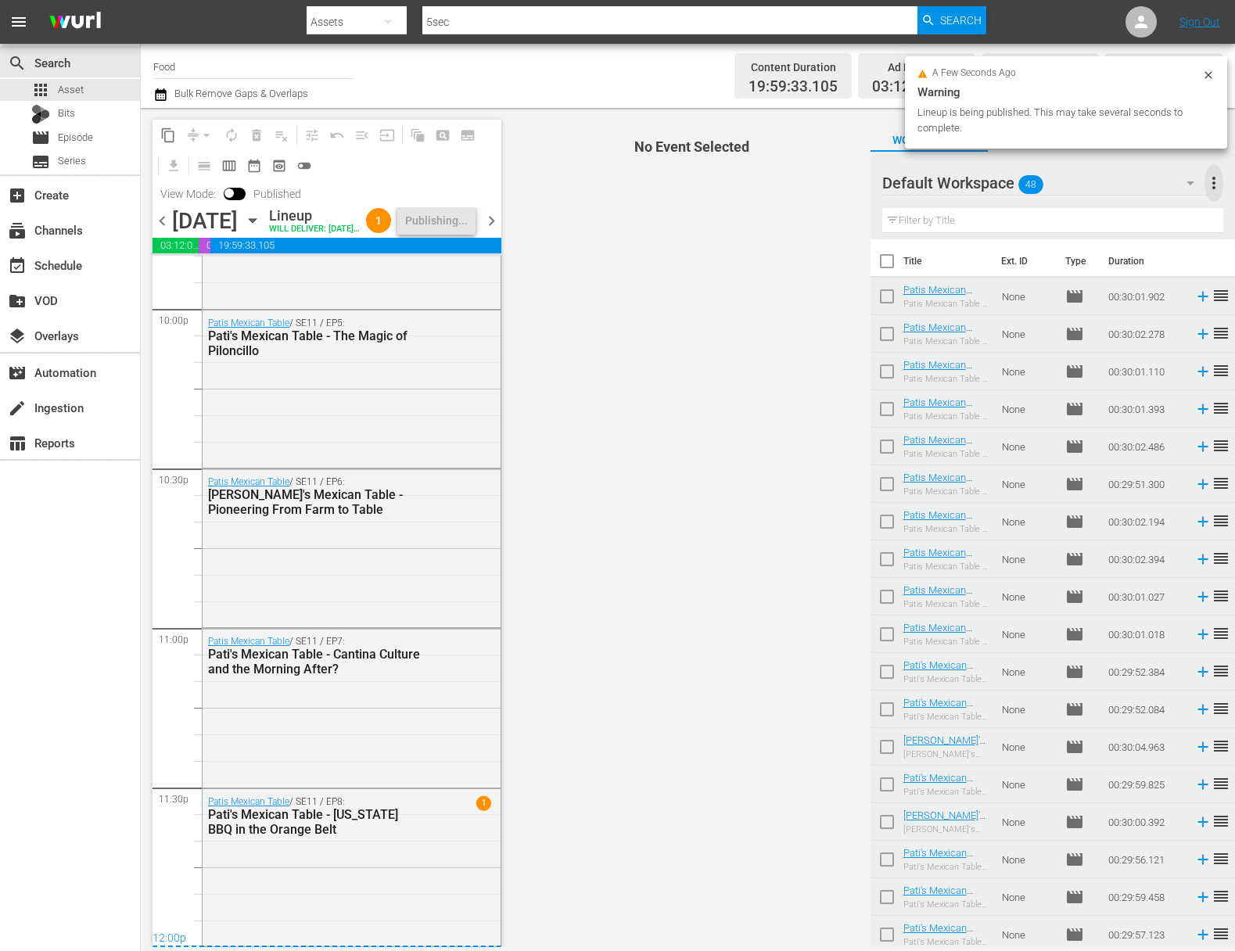
click at [1219, 185] on span "more_vert" at bounding box center [1214, 183] width 19 height 19
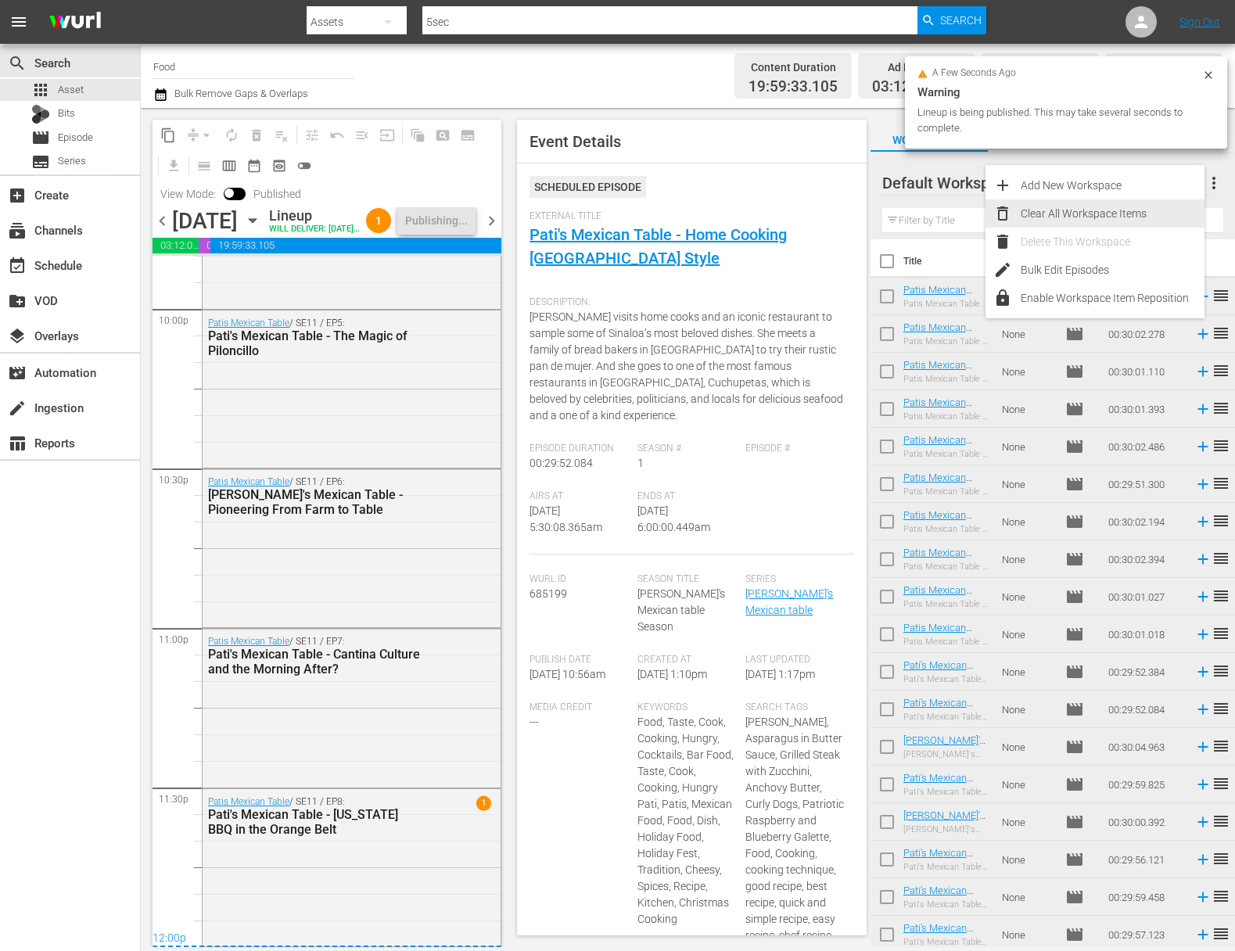
click at [1111, 209] on div "Clear All Workspace Items" at bounding box center [1113, 213] width 184 height 28
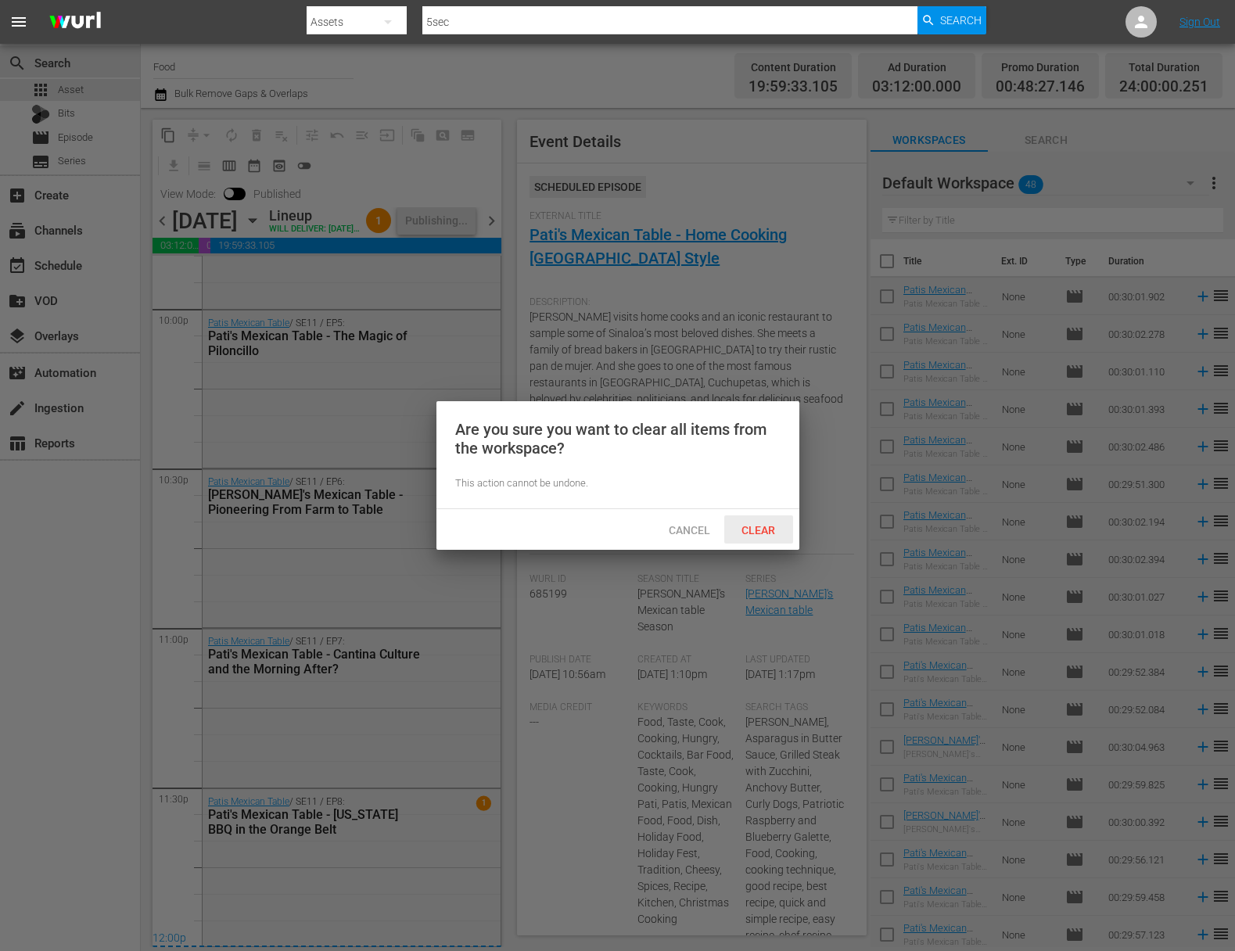
click at [752, 535] on span "Clear" at bounding box center [758, 530] width 59 height 13
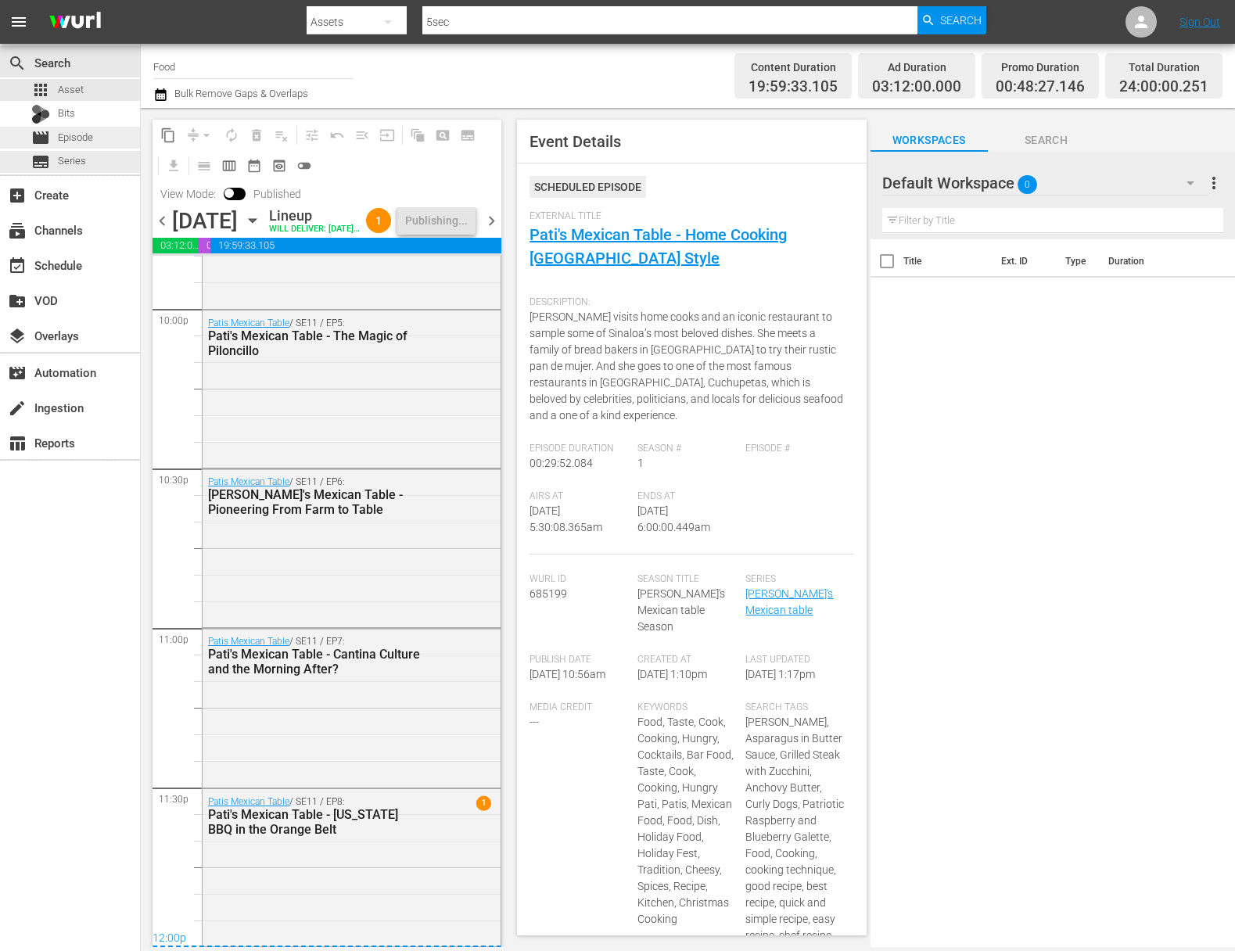
click at [105, 145] on div "movie Episode" at bounding box center [70, 138] width 140 height 22
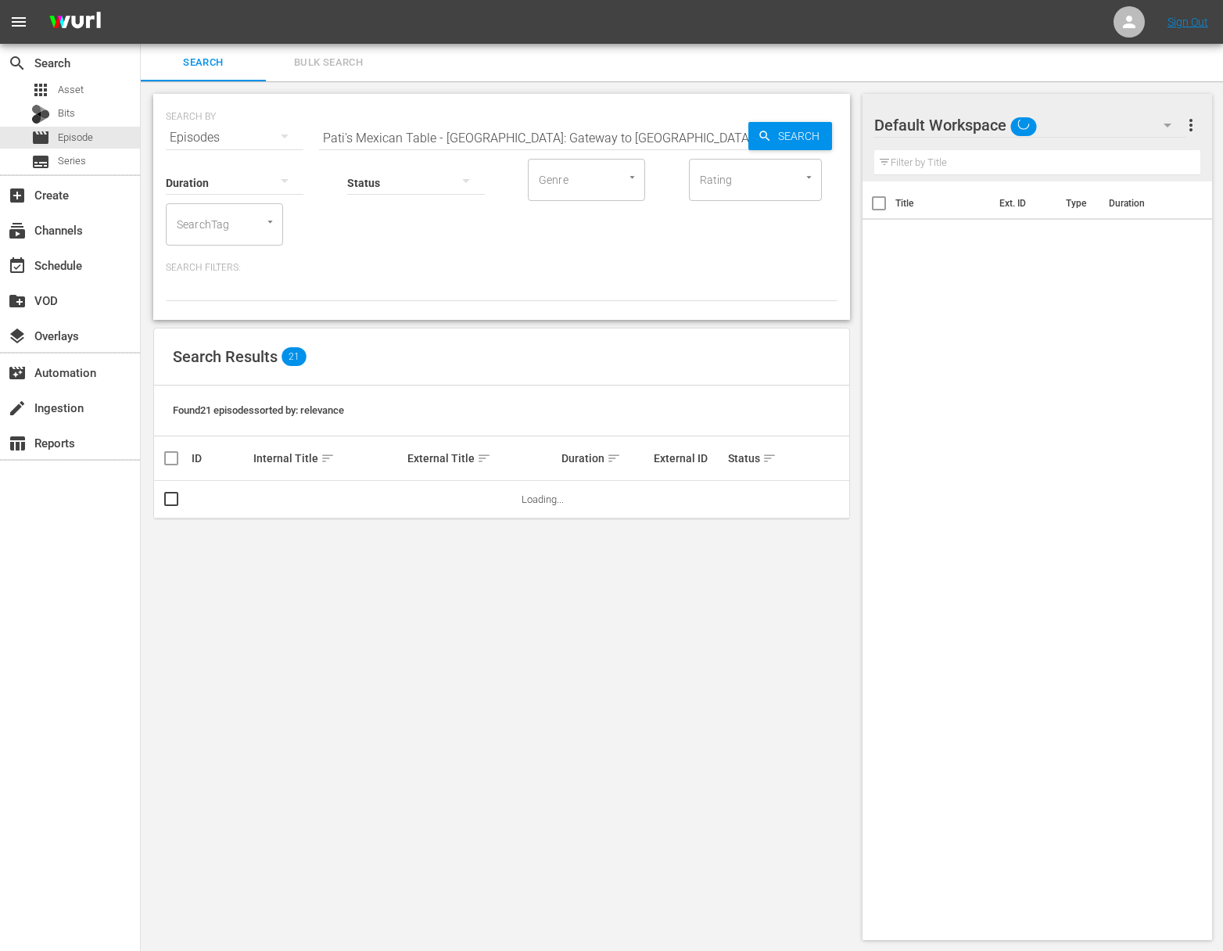
click at [414, 126] on input "Pati's Mexican Table - Tucson: Gateway to Sonora" at bounding box center [533, 138] width 429 height 38
paste input ""My Greek Table with Diane Kochilas: Northern Delights – Ioannina ""
click at [773, 131] on span "Search" at bounding box center [802, 136] width 60 height 28
click at [810, 494] on span "playlist_add" at bounding box center [808, 499] width 19 height 19
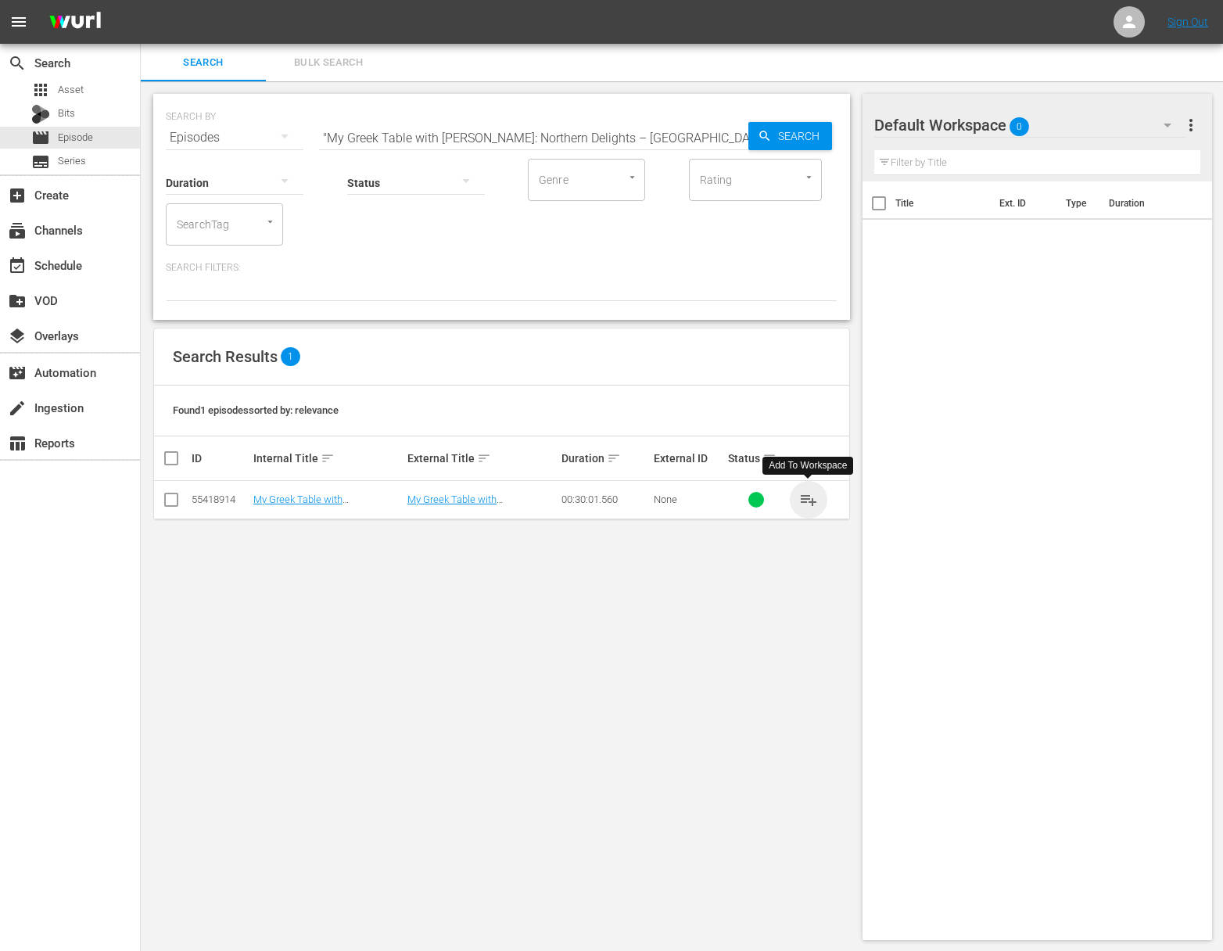
click at [810, 494] on span "playlist_add" at bounding box center [808, 499] width 19 height 19
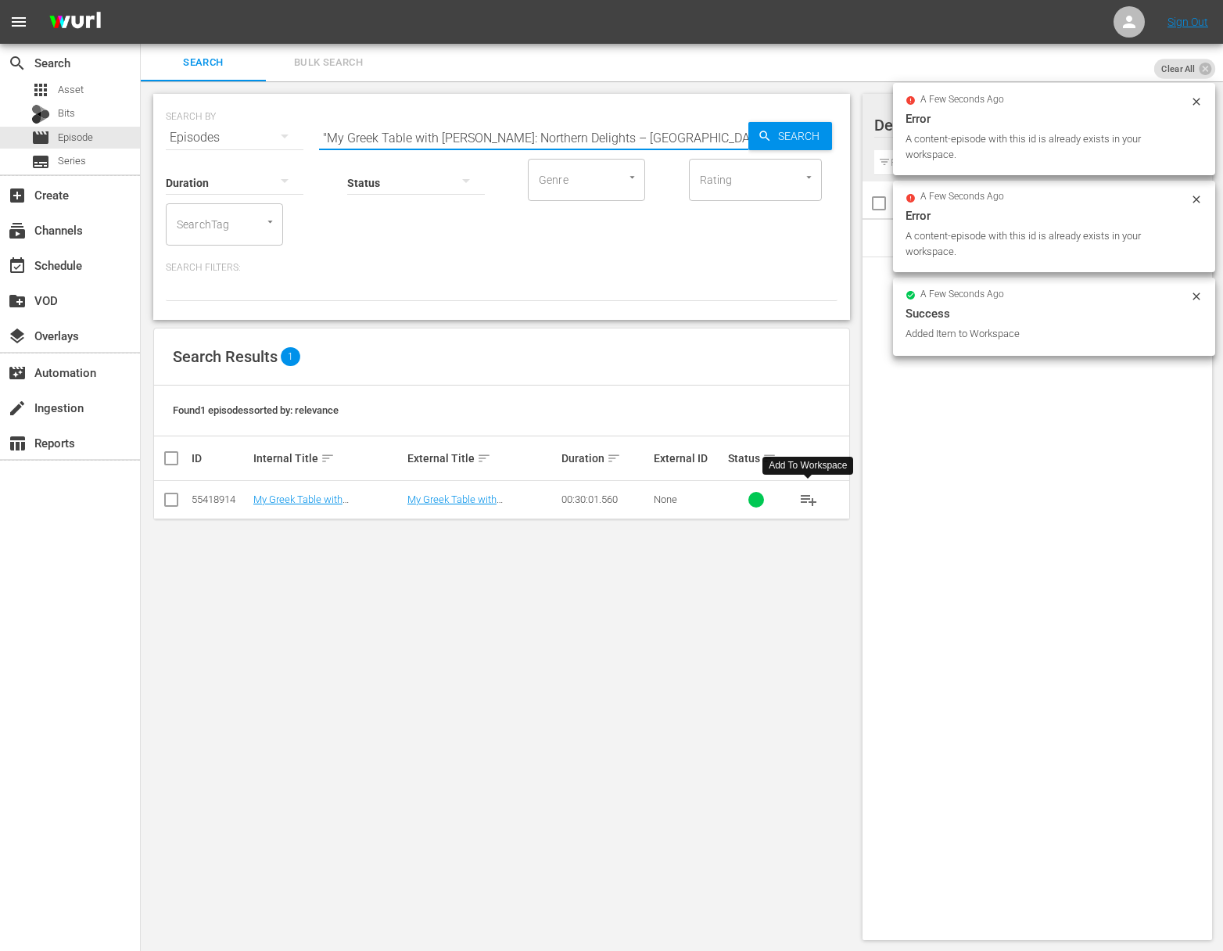
click at [560, 130] on input ""My Greek Table with Diane Kochilas: Northern Delights – Ioannina "" at bounding box center [533, 138] width 429 height 38
paste input "My Greek Table with Diane Kochilas: Old World Charms Of The Athenian Table"
click at [785, 135] on span "Search" at bounding box center [802, 136] width 60 height 28
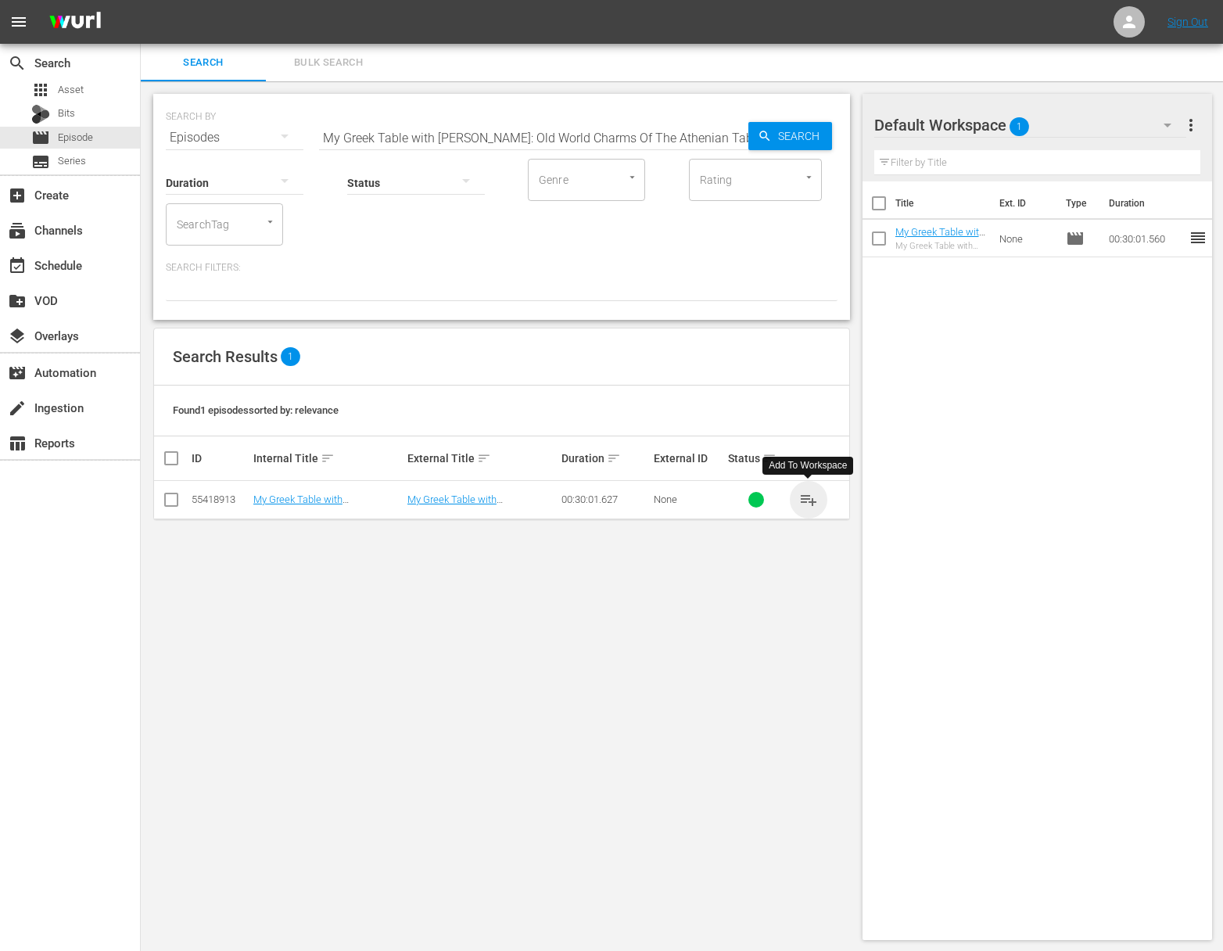
click at [810, 501] on span "playlist_add" at bounding box center [808, 499] width 19 height 19
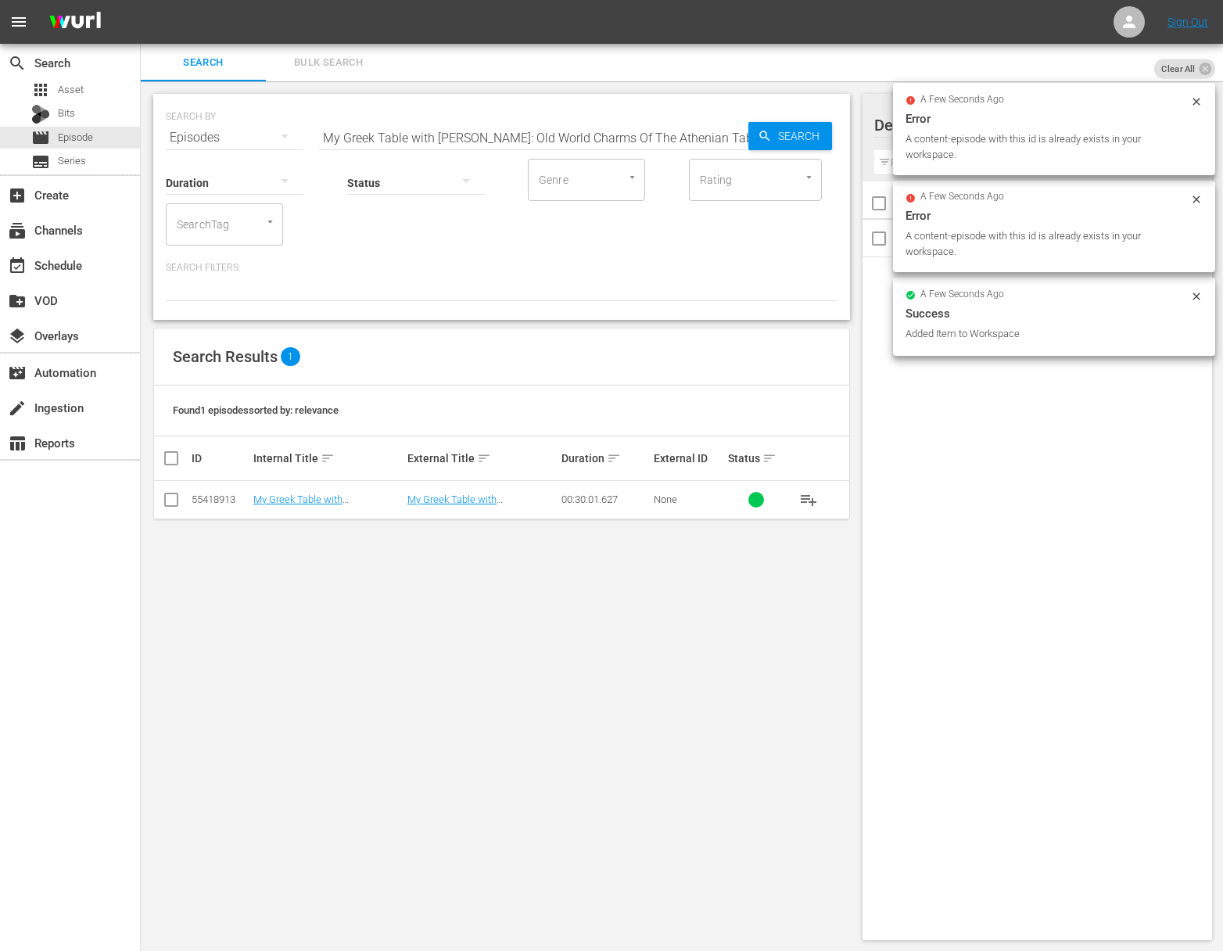
click at [631, 142] on input "My Greek Table with Diane Kochilas: Old World Charms Of The Athenian Table" at bounding box center [533, 138] width 429 height 38
paste input "Thessaloniki: Greece's De Facto Food City"
click at [777, 140] on span "Search" at bounding box center [802, 136] width 60 height 28
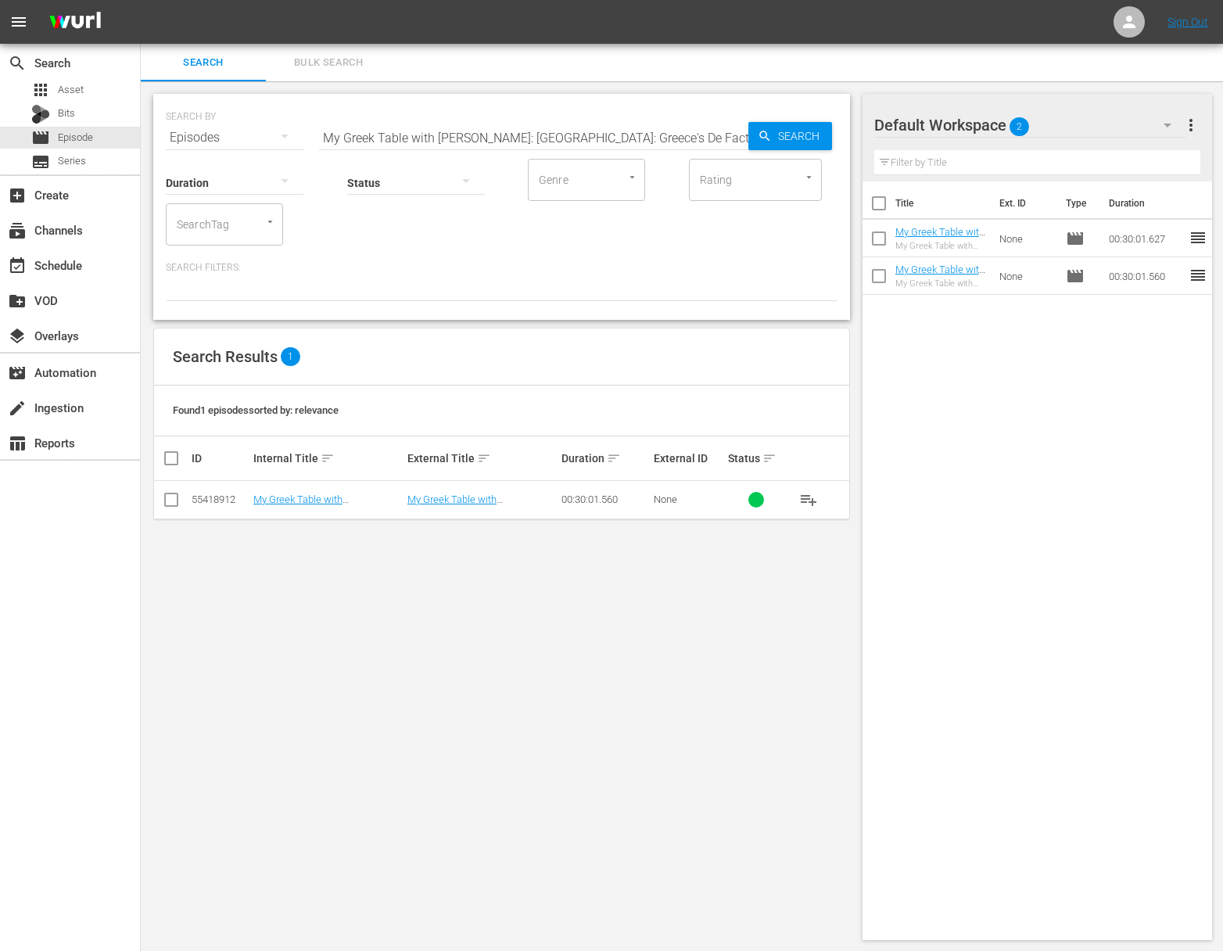
click at [806, 496] on span "playlist_add" at bounding box center [808, 499] width 19 height 19
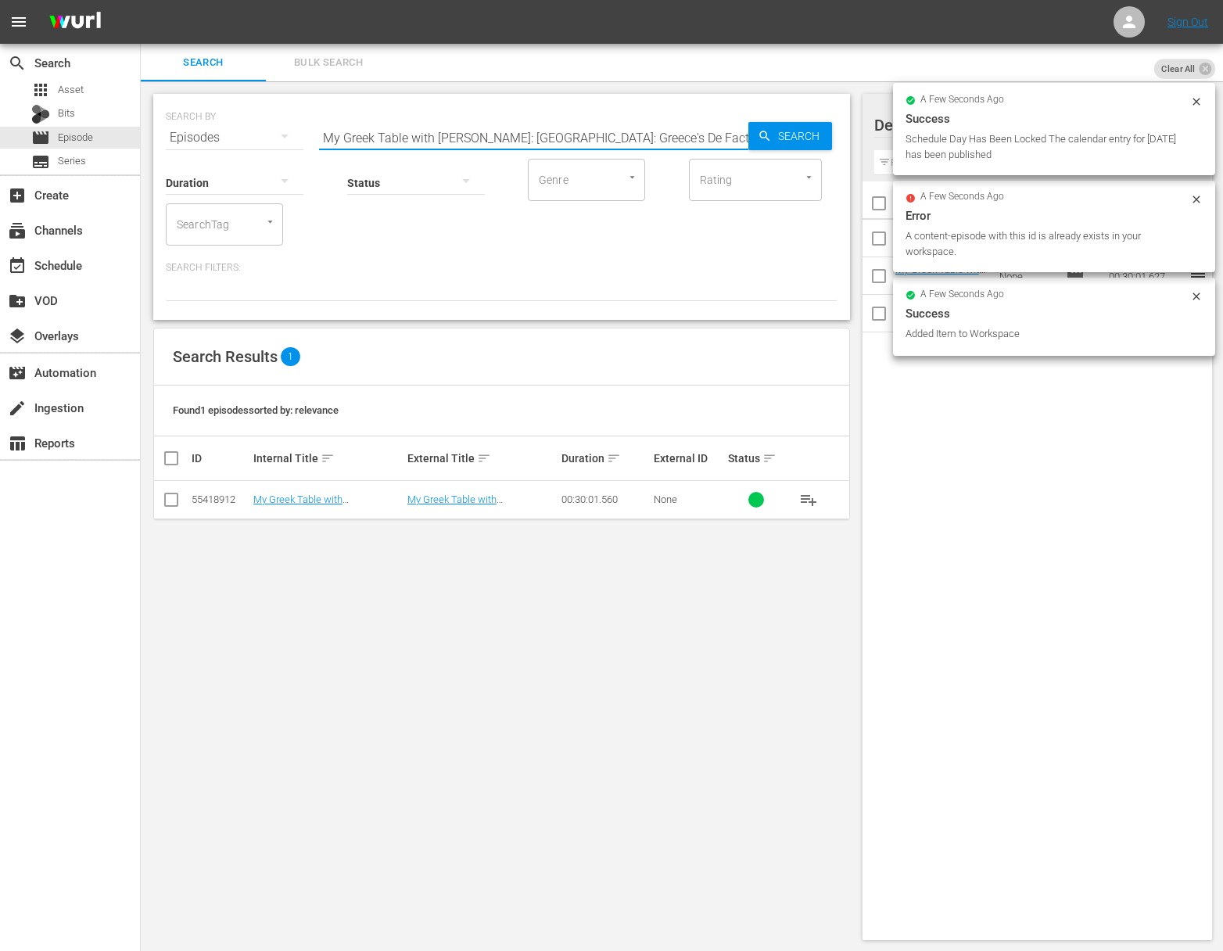
click at [621, 133] on input "My Greek Table with Diane Kochilas: Thessaloniki: Greece's De Facto Food City" at bounding box center [533, 138] width 429 height 38
paste input "Street Food In Athens"
click at [762, 132] on icon "button" at bounding box center [765, 136] width 14 height 14
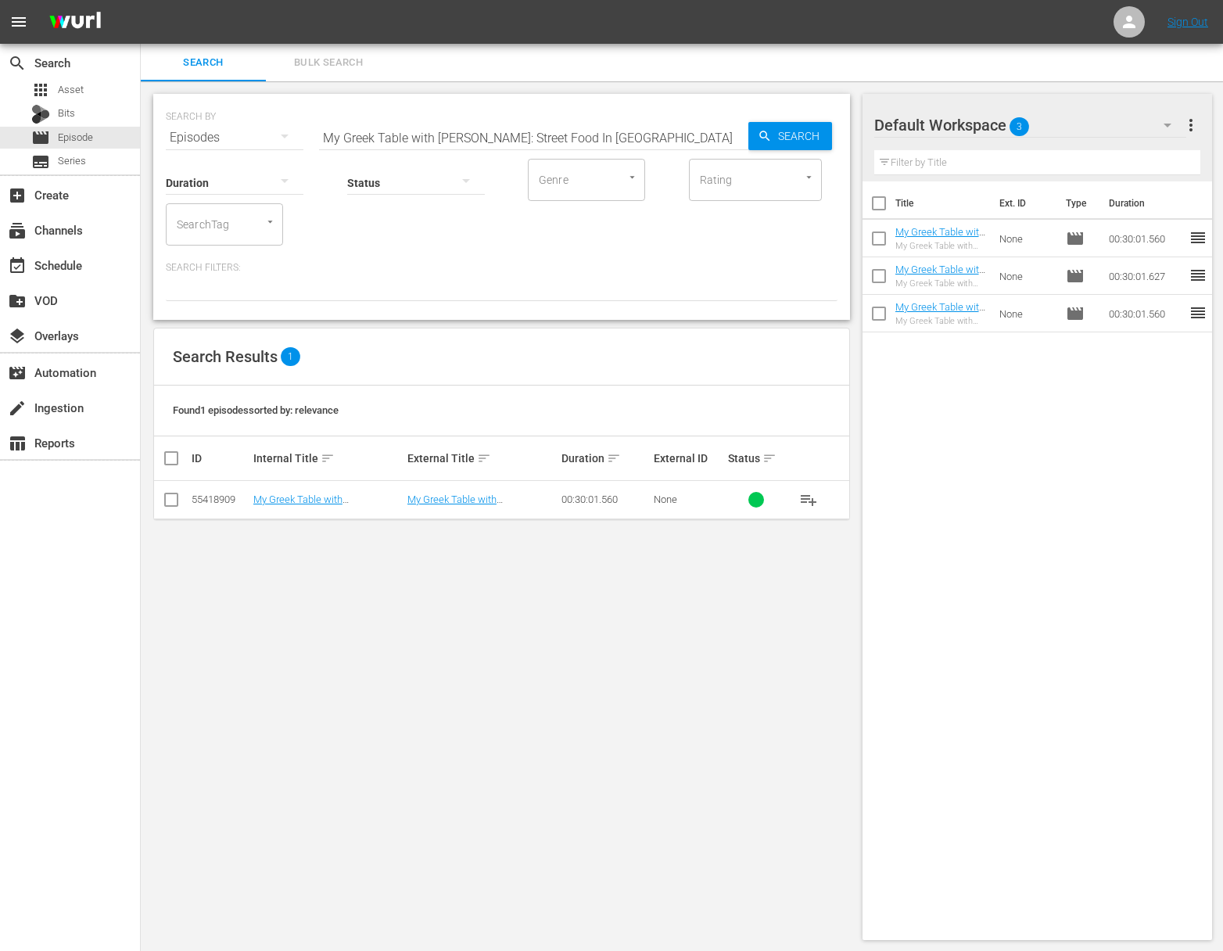
click at [810, 502] on span "playlist_add" at bounding box center [808, 499] width 19 height 19
click at [809, 501] on span "playlist_add" at bounding box center [808, 499] width 19 height 19
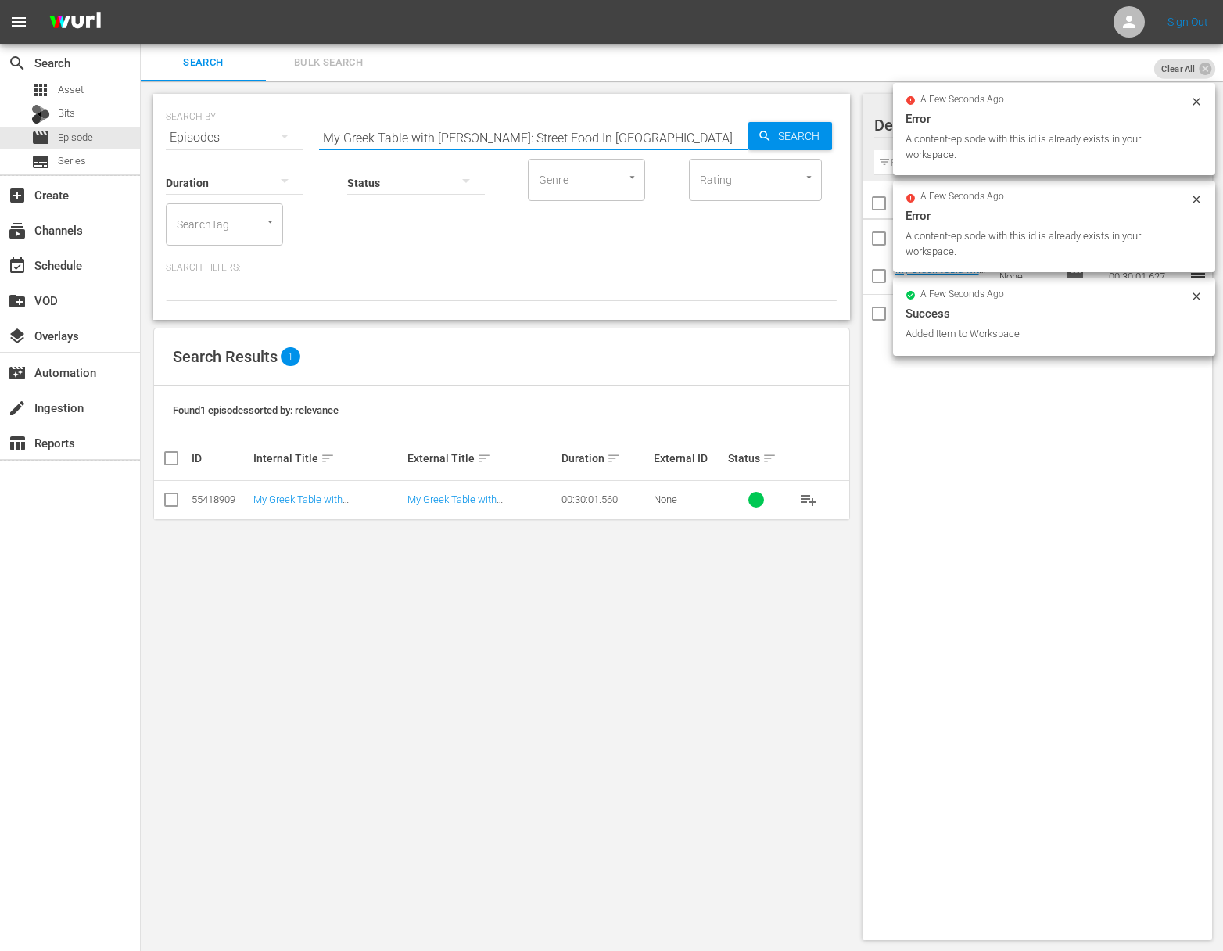
click at [431, 130] on input "My Greek Table with Diane Kochilas: Street Food In Athens" at bounding box center [533, 138] width 429 height 38
paste input "The Accidental VeganMy Greek Table with Diane Kochilas:"
click at [429, 135] on input "aMy Greek Table with Diane Kochilas: The Accidental VeganMy Greek Table with Di…" at bounding box center [533, 138] width 429 height 38
paste input "My Greek Table with Diane Kochilas: The Accidental Vegan"
click at [742, 137] on input "My Greek Table with Diane Kochilas: The Accidental Vegan" at bounding box center [533, 138] width 429 height 38
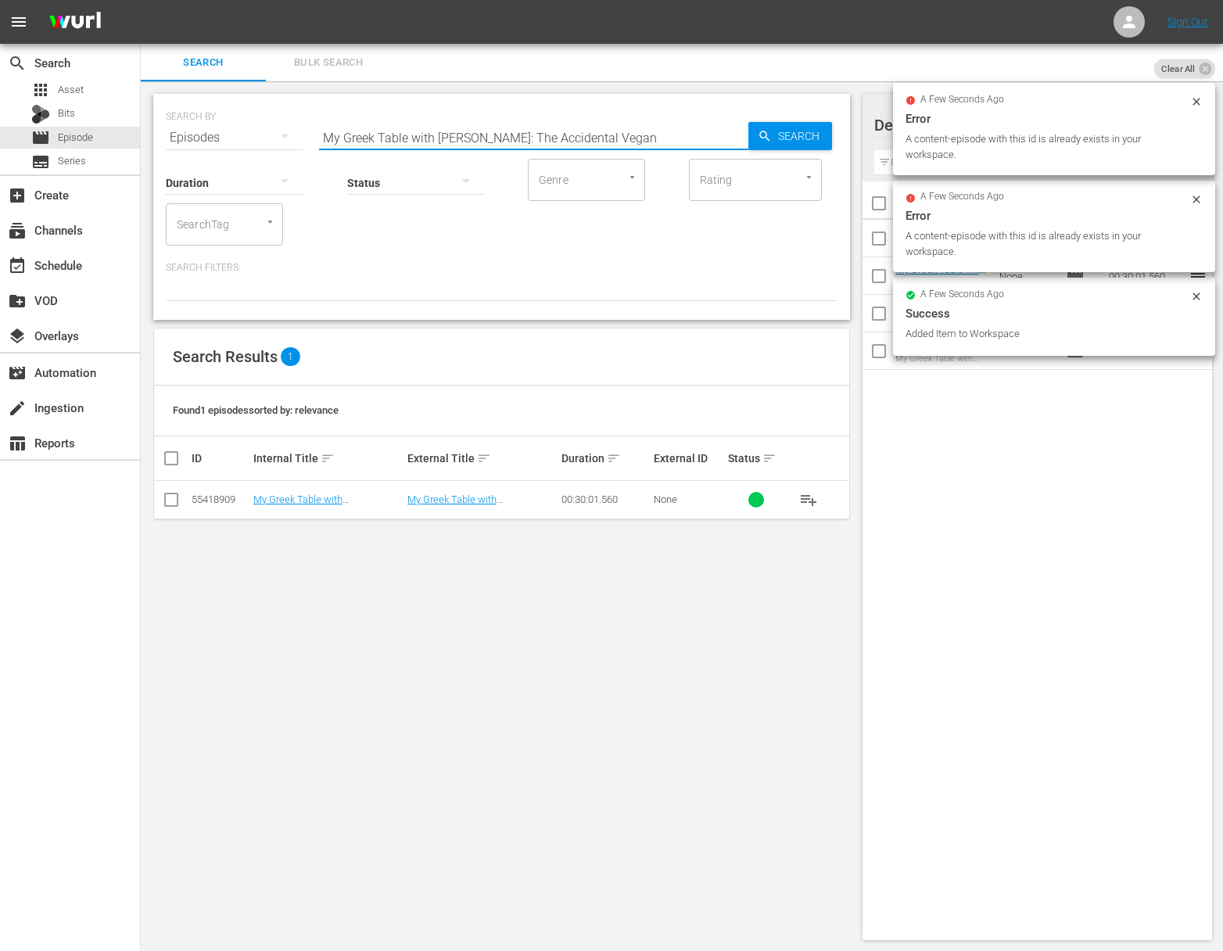
click at [761, 134] on icon "button" at bounding box center [765, 136] width 14 height 14
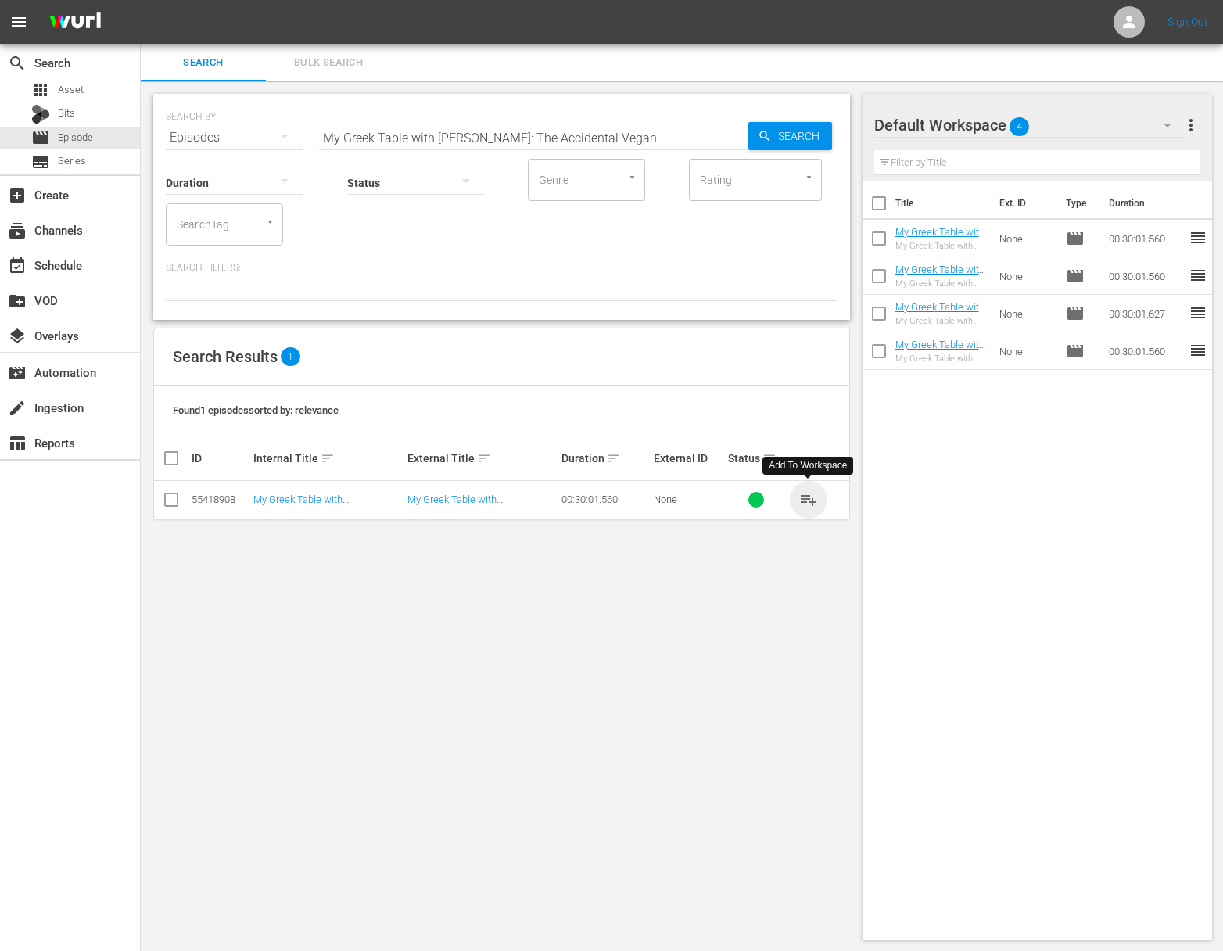
click at [810, 497] on span "playlist_add" at bounding box center [808, 499] width 19 height 19
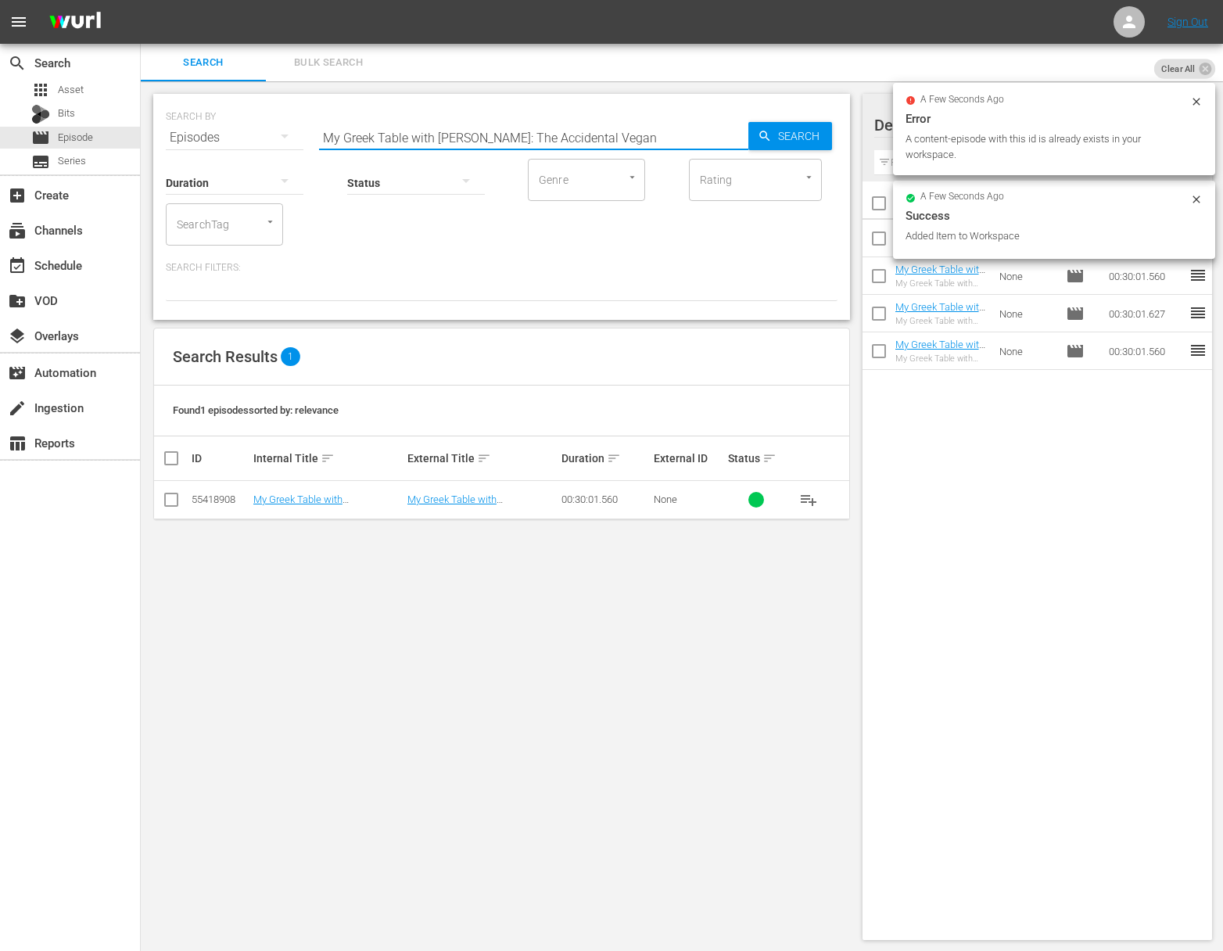
click at [518, 138] on input "My Greek Table with Diane Kochilas: The Accidental Vegan" at bounding box center [533, 138] width 429 height 38
paste input "Diane Discovers Her New Athens 'Hood"
click at [774, 141] on span "Search" at bounding box center [802, 136] width 60 height 28
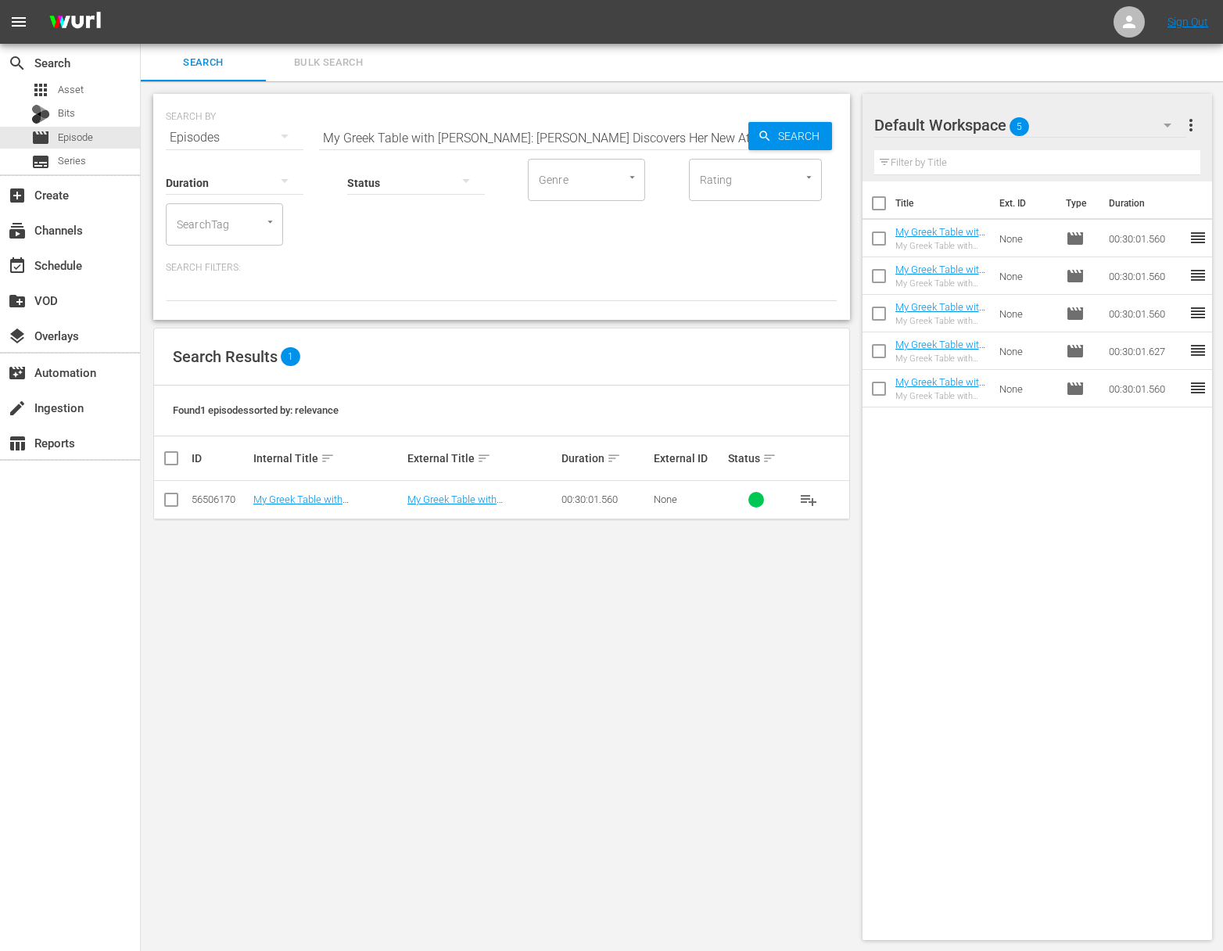
click at [808, 500] on span "playlist_add" at bounding box center [808, 499] width 19 height 19
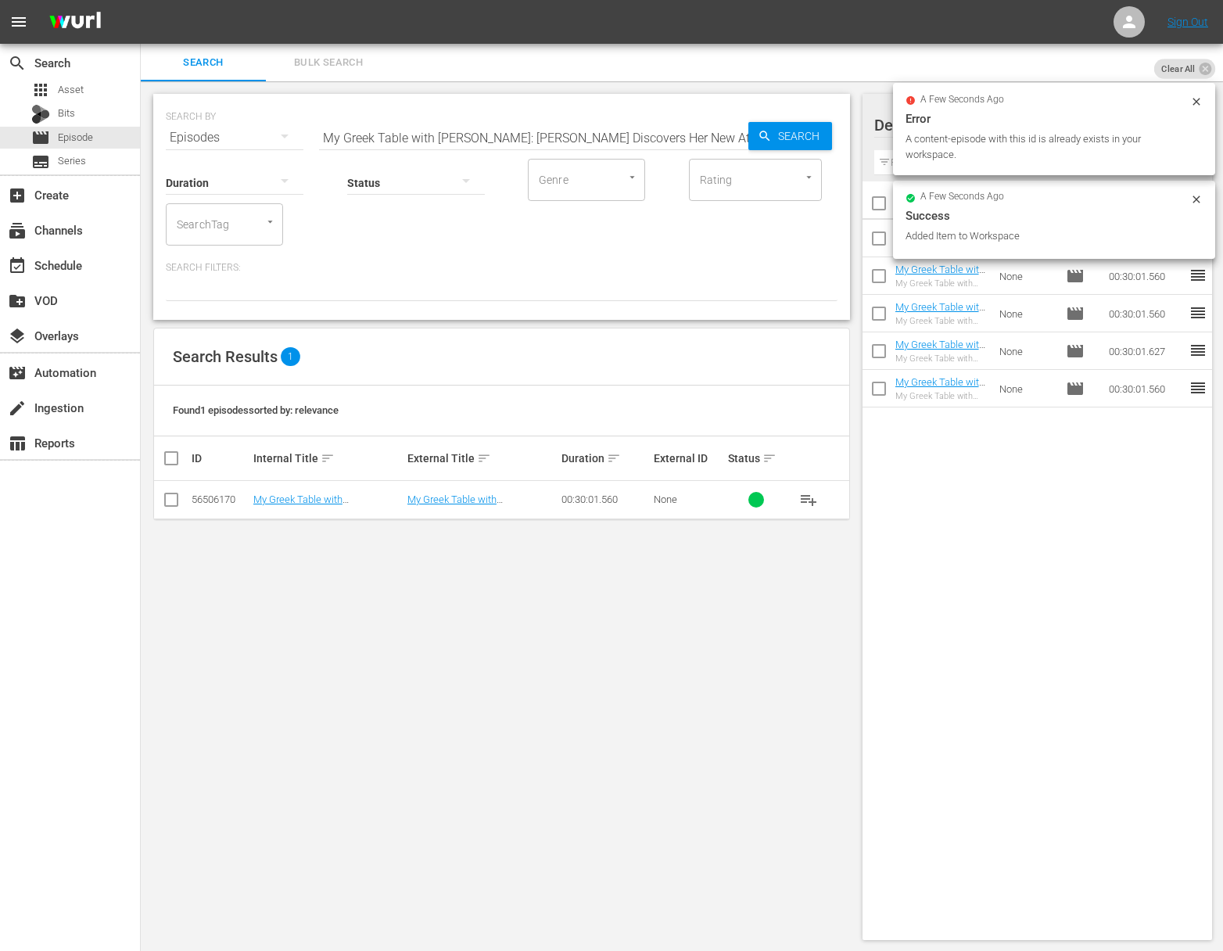
click at [417, 123] on input "My Greek Table with Diane Kochilas: Diane Discovers Her New Athens 'Hood" at bounding box center [533, 138] width 429 height 38
paste input "The Dodecanese For Dinner"
click at [737, 127] on input "My Greek Table with Diane Kochilas: The Dodecanese For Dinner" at bounding box center [533, 138] width 429 height 38
click at [776, 128] on span "Search" at bounding box center [802, 136] width 60 height 28
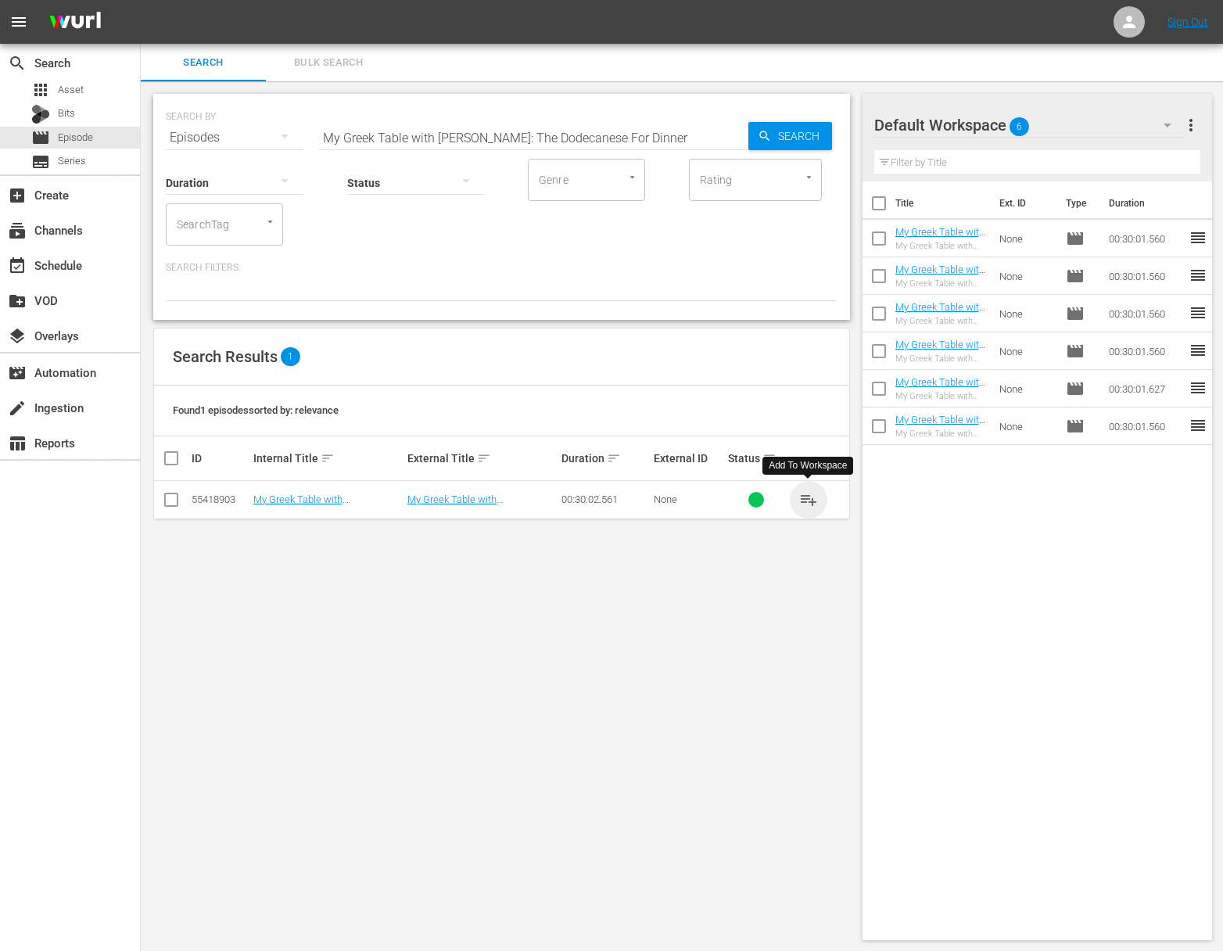
click at [806, 497] on span "playlist_add" at bounding box center [808, 499] width 19 height 19
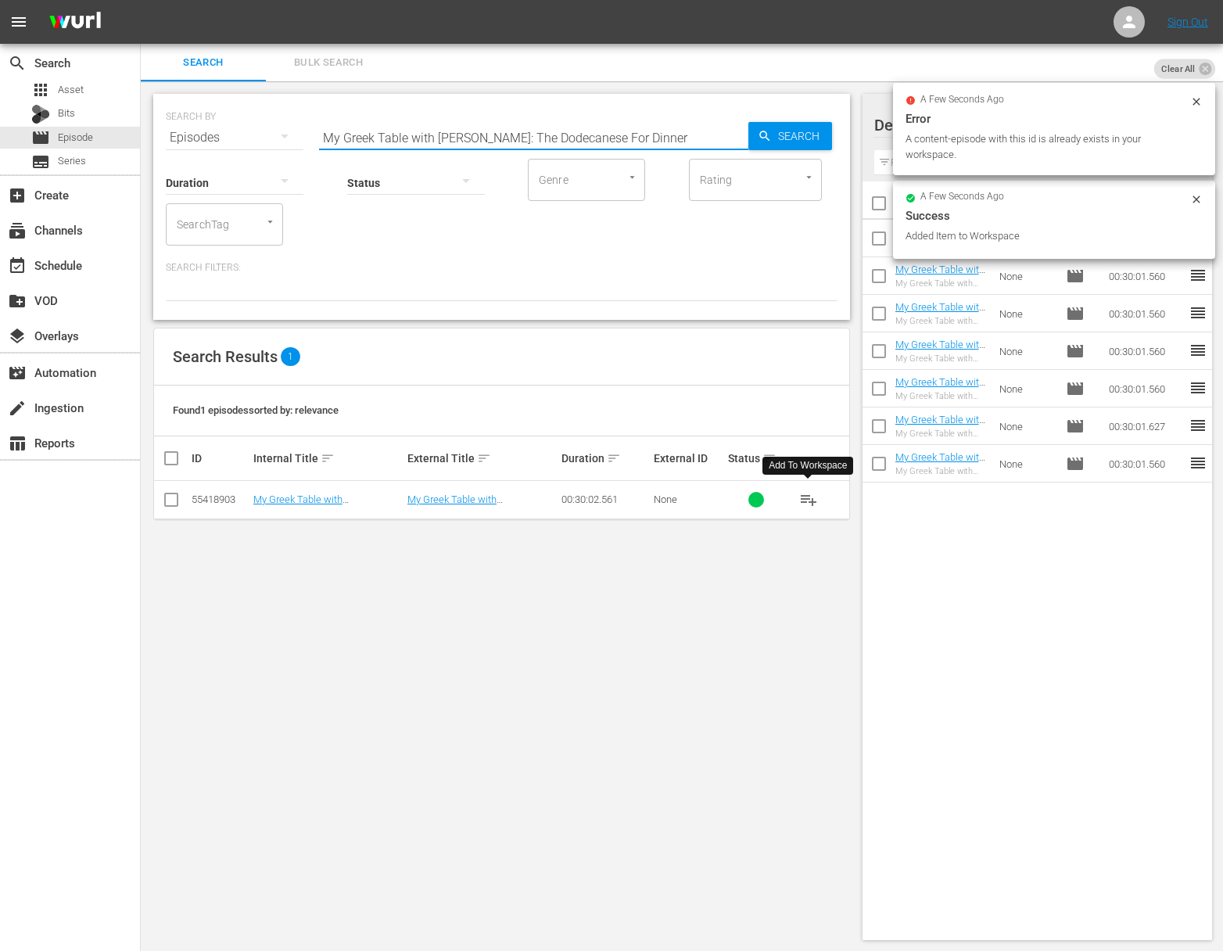
click at [464, 141] on input "My Greek Table with Diane Kochilas: The Dodecanese For Dinner" at bounding box center [533, 138] width 429 height 38
paste input "An Ionian Odyssey"
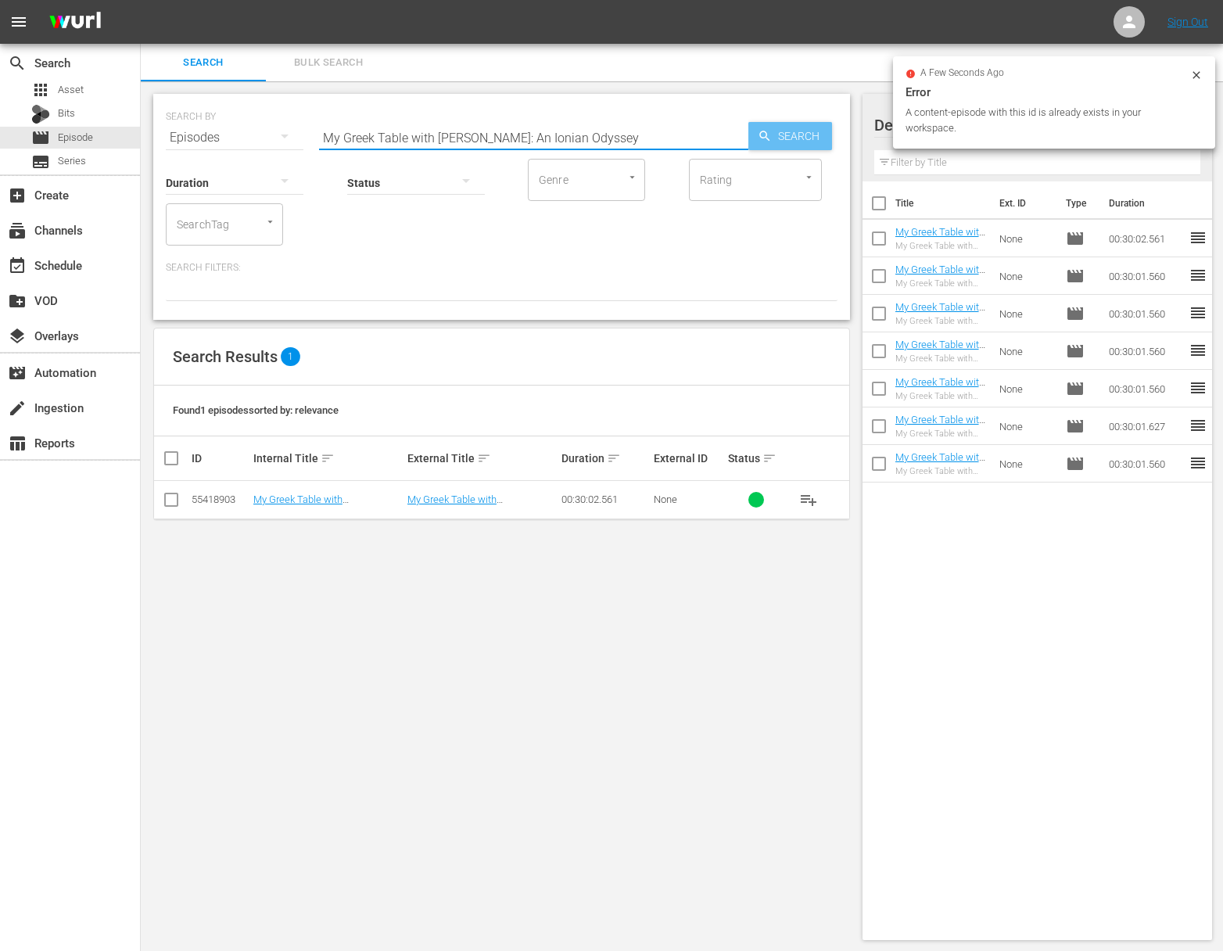
click at [754, 138] on div "Search" at bounding box center [791, 136] width 84 height 28
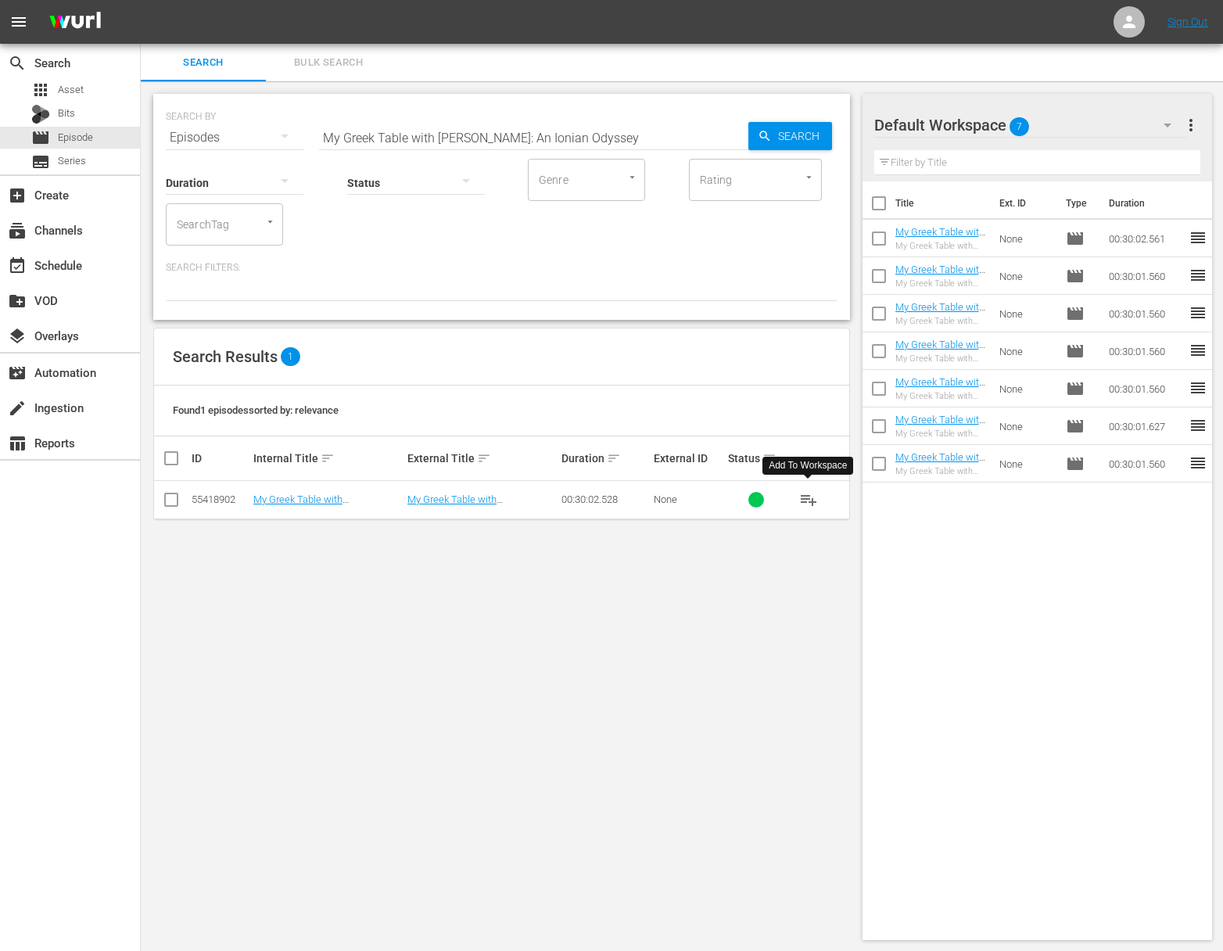
click at [806, 499] on span "playlist_add" at bounding box center [808, 499] width 19 height 19
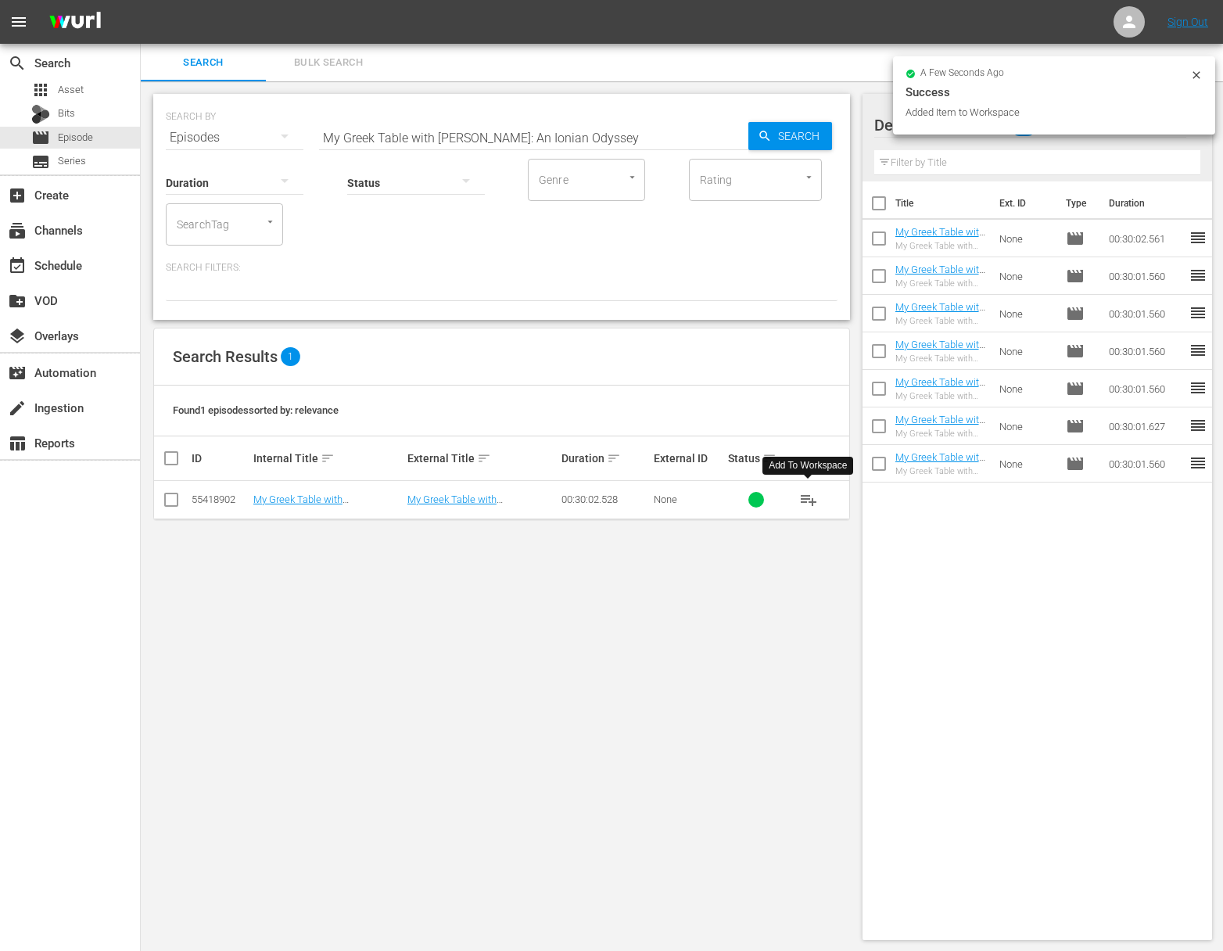
click at [567, 149] on div "Search ID, Title, Description, Keywords, or Category My Greek Table with Diane …" at bounding box center [533, 138] width 429 height 38
paste input "Figs In A Glass"
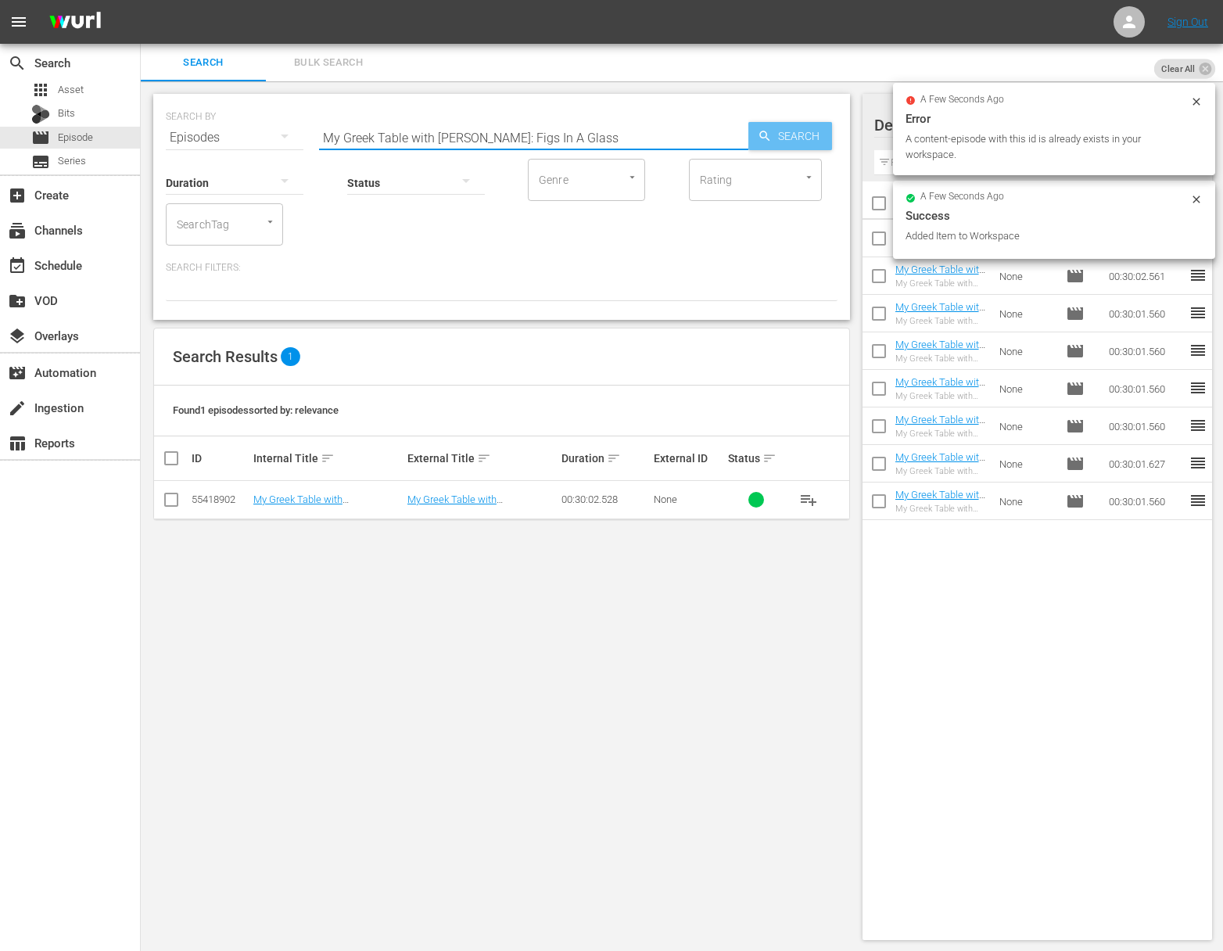
click at [802, 134] on span "Search" at bounding box center [802, 136] width 60 height 28
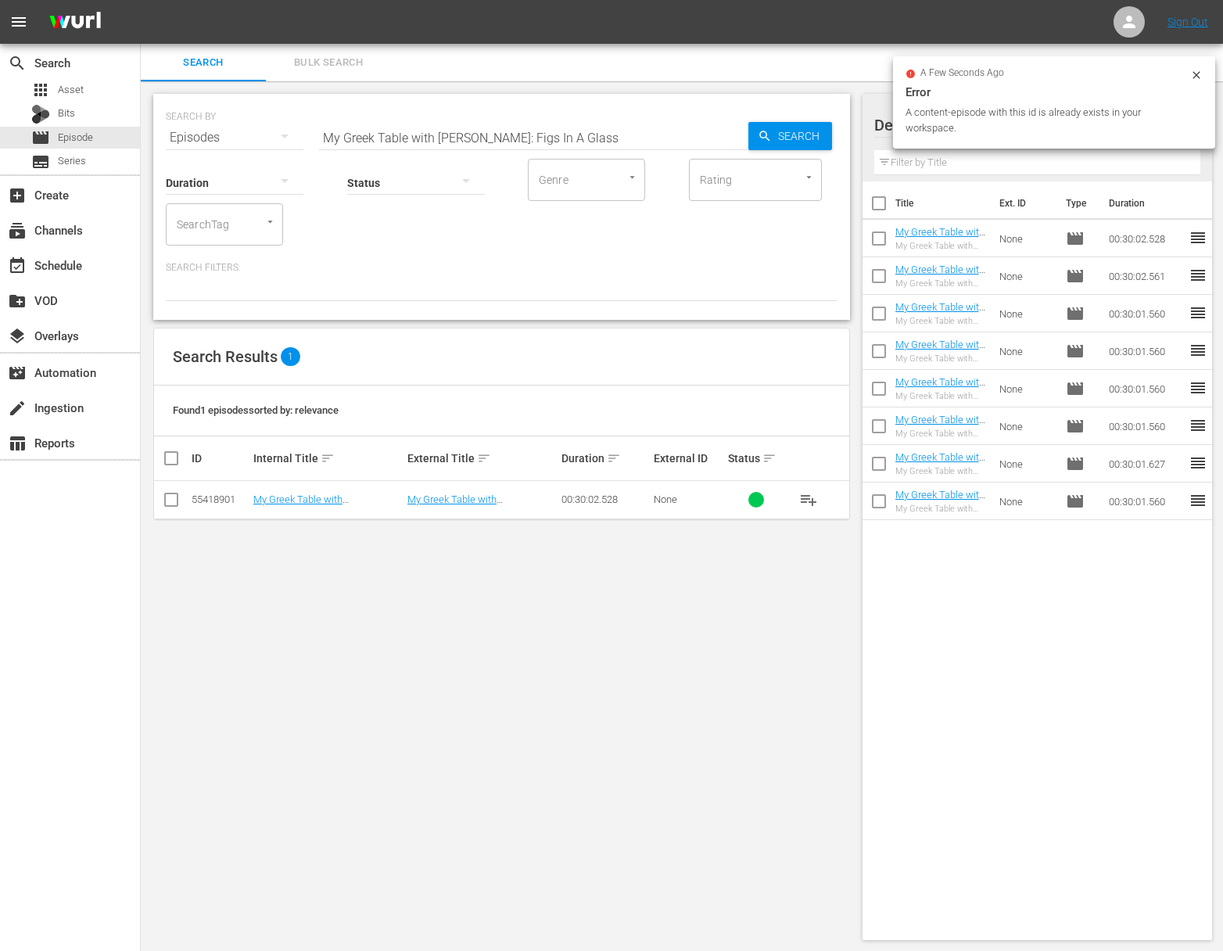
click at [810, 497] on span "playlist_add" at bounding box center [808, 499] width 19 height 19
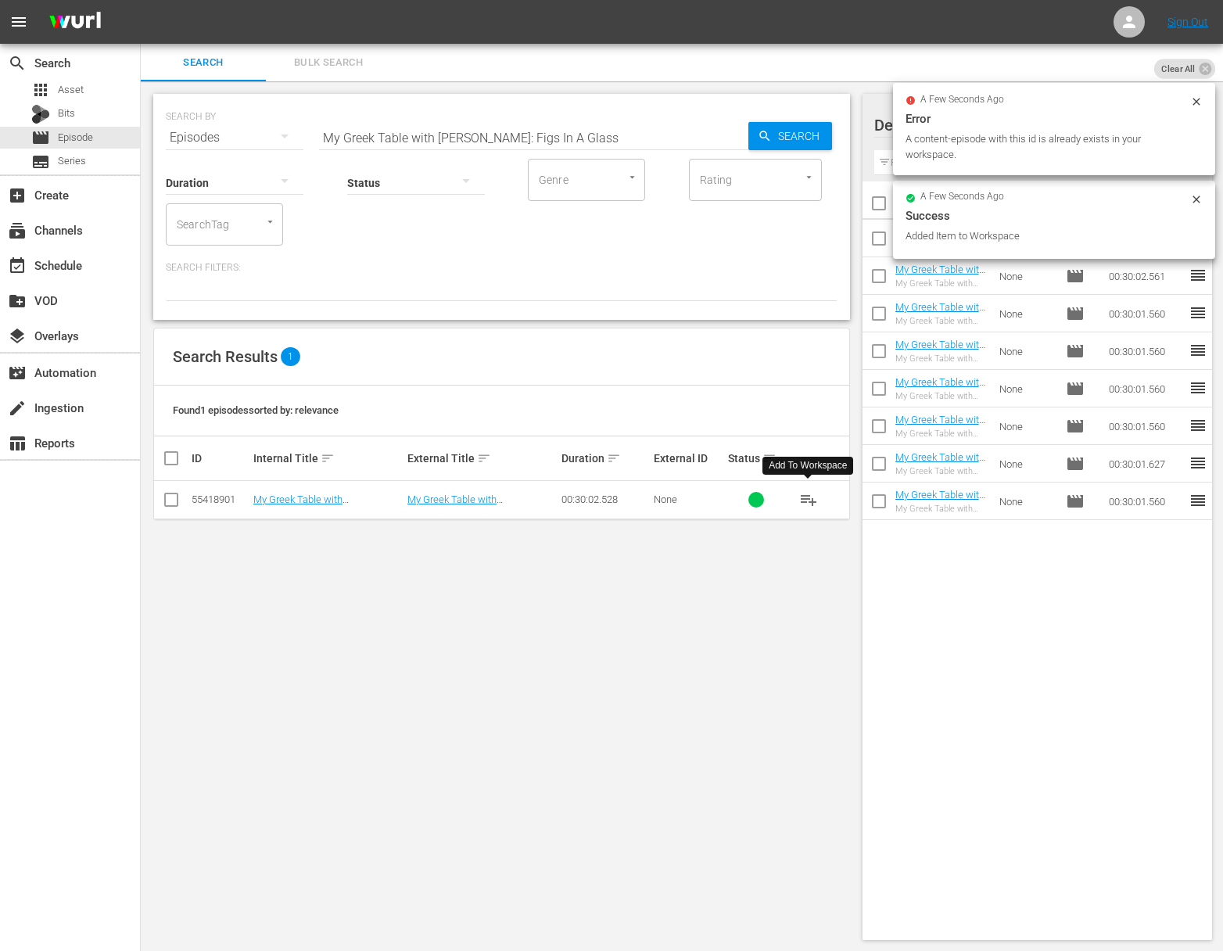
click at [489, 132] on input "My Greek Table with Diane Kochilas: Figs In A Glass" at bounding box center [533, 138] width 429 height 38
paste input "Saving The Earth On Paro"
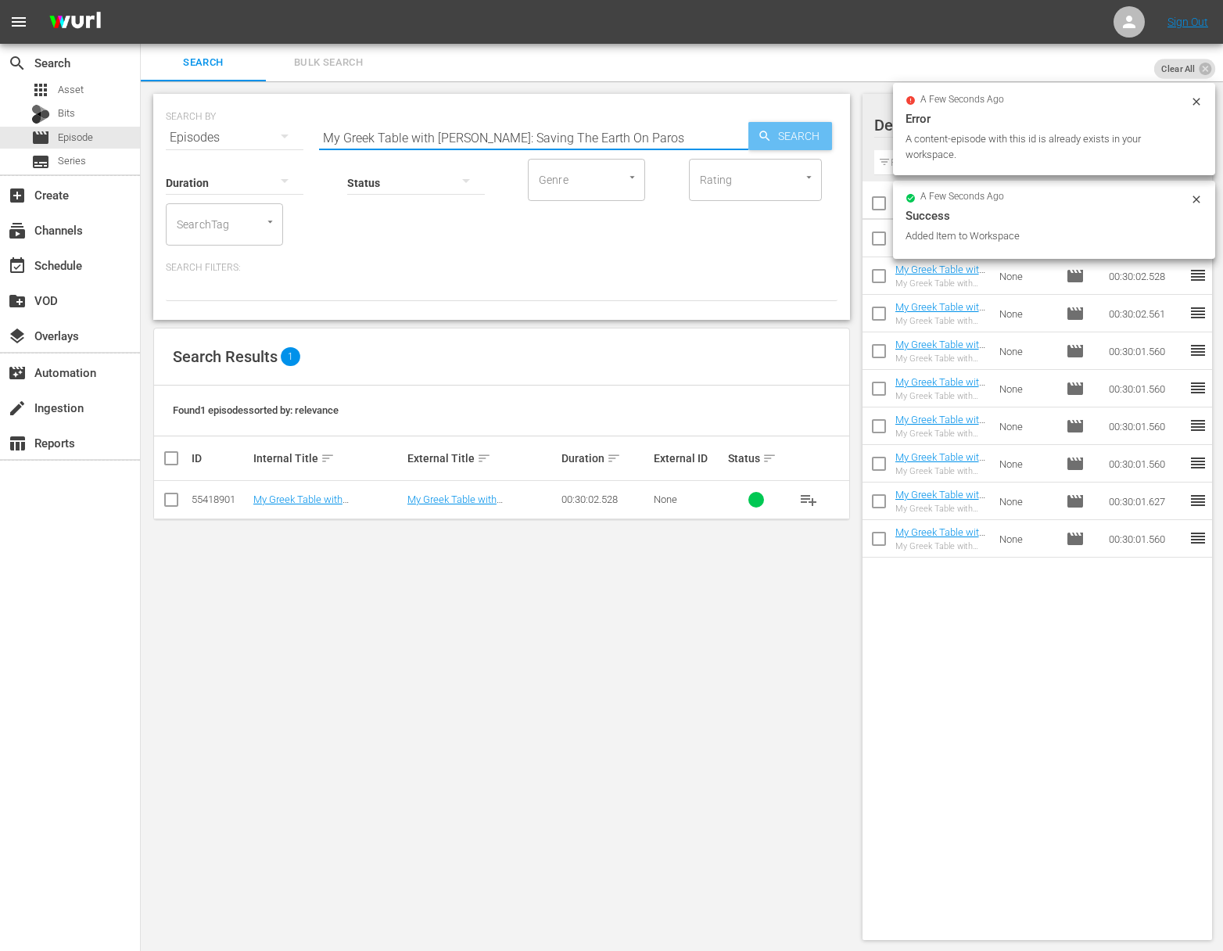
click at [781, 133] on span "Search" at bounding box center [802, 136] width 60 height 28
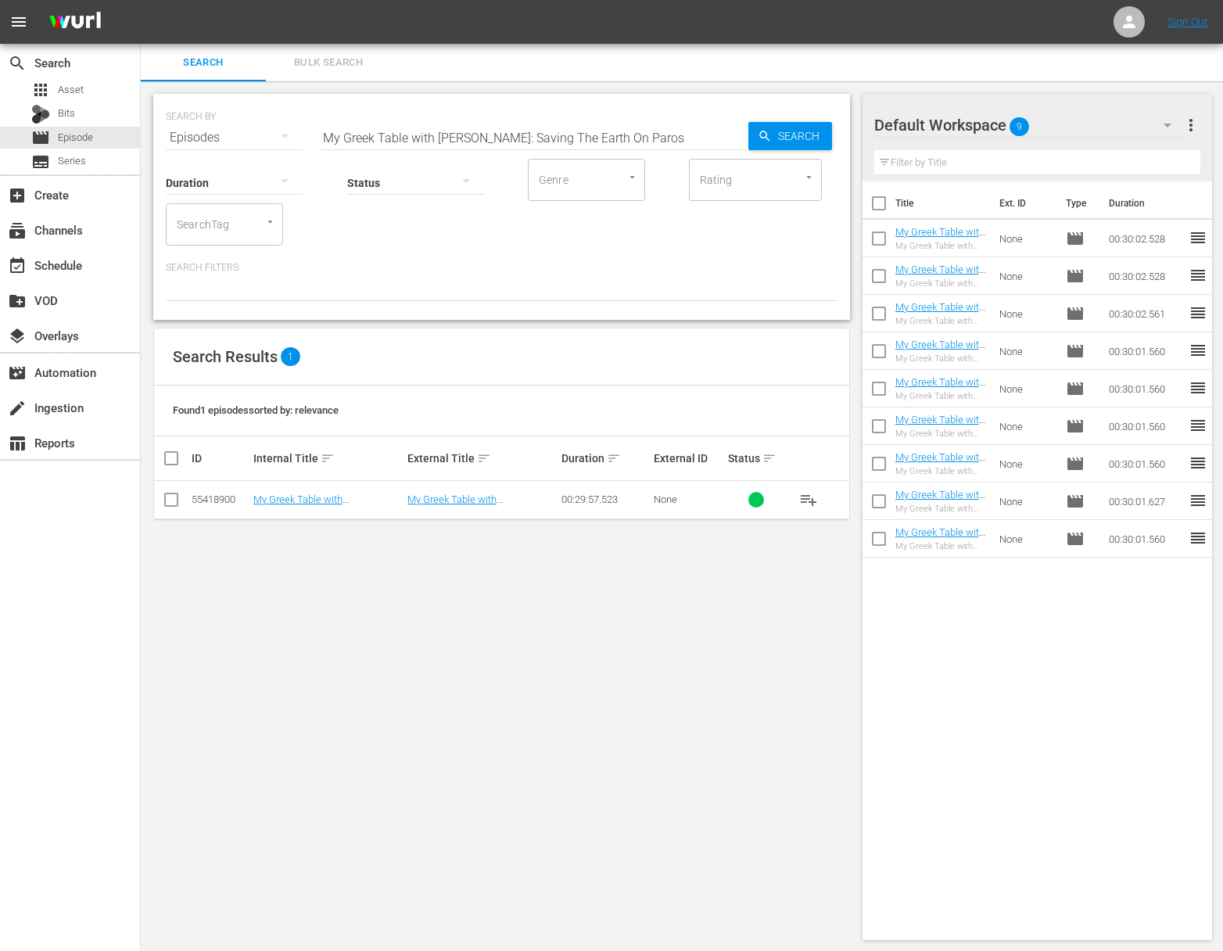
drag, startPoint x: 823, startPoint y: 495, endPoint x: 807, endPoint y: 497, distance: 15.7
click at [823, 496] on button "playlist_add" at bounding box center [809, 500] width 38 height 38
click at [805, 497] on span "playlist_add" at bounding box center [808, 499] width 19 height 19
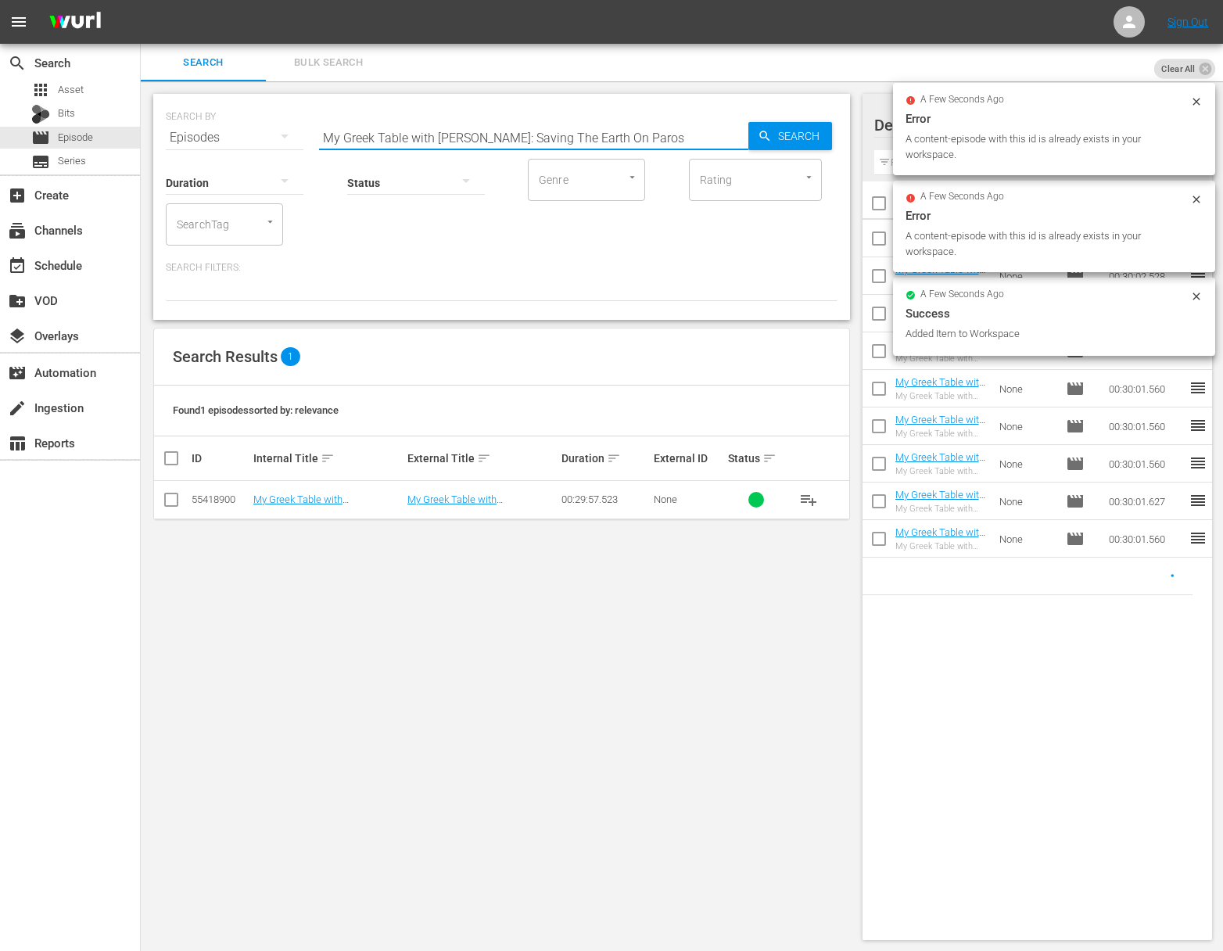
click at [560, 137] on input "My Greek Table with Diane Kochilas: Saving The Earth On Paros" at bounding box center [533, 138] width 429 height 38
paste input "The Culinary Tapestry Of Corfu"
click at [786, 131] on span "Search" at bounding box center [802, 136] width 60 height 28
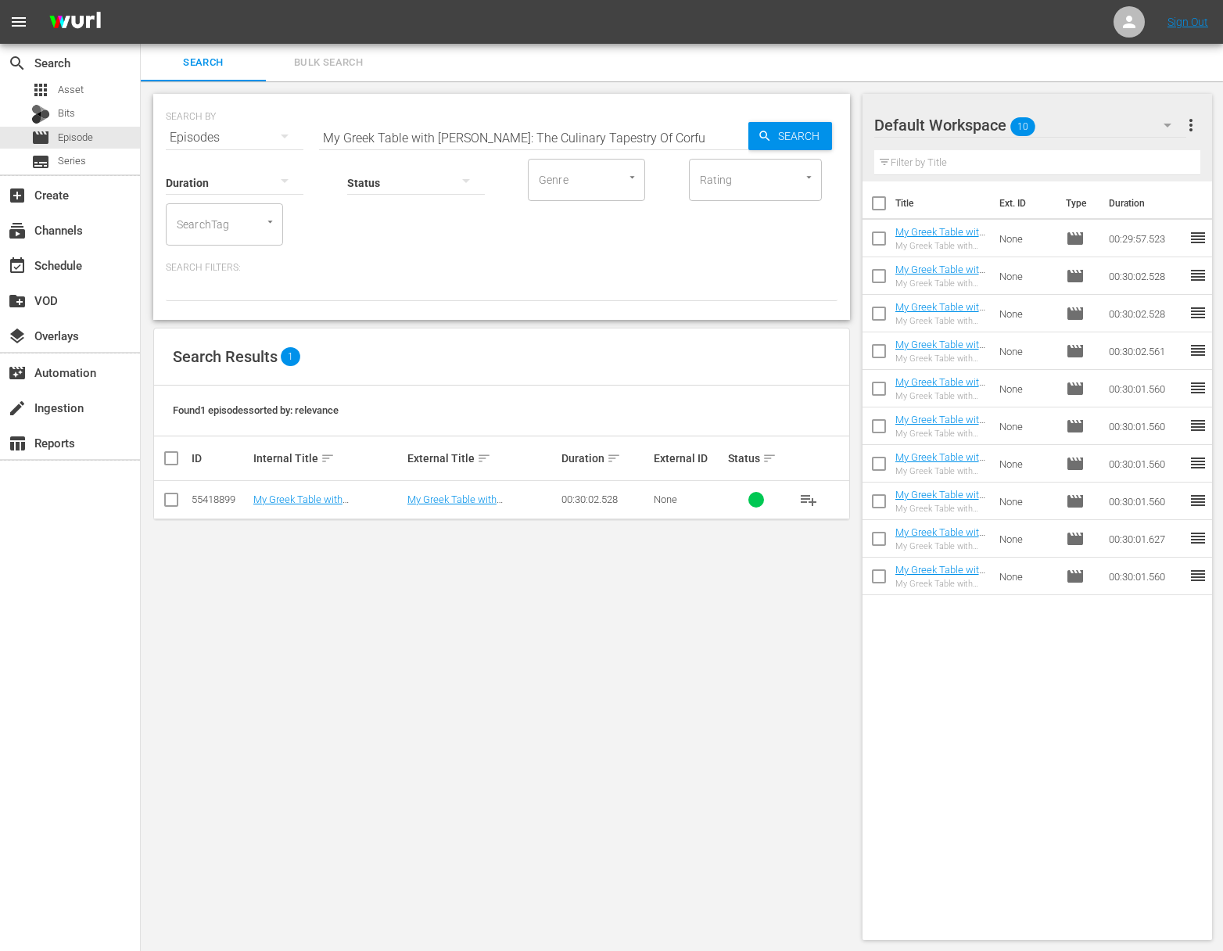
click at [802, 498] on span "playlist_add" at bounding box center [808, 499] width 19 height 19
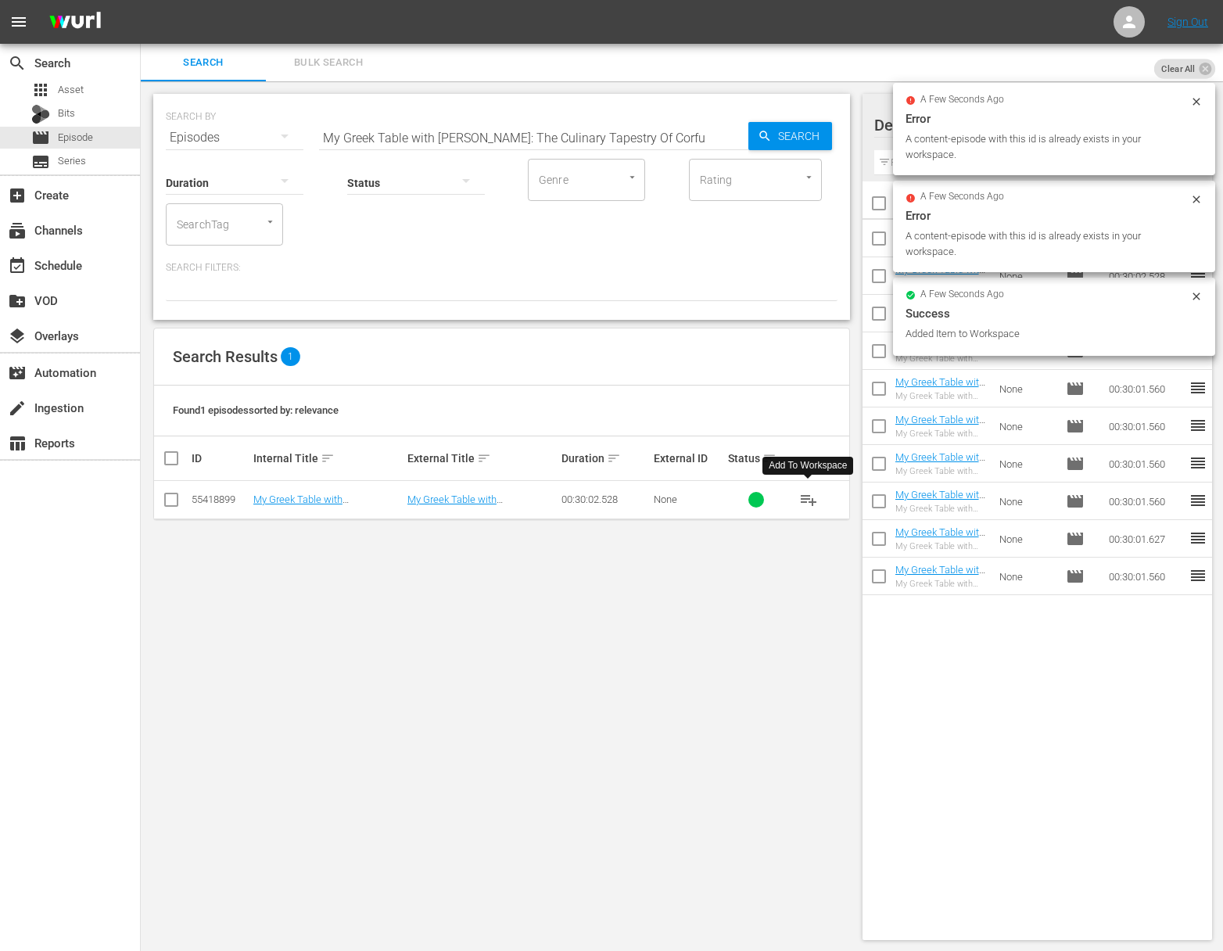
click at [451, 127] on input "My Greek Table with Diane Kochilas: The Culinary Tapestry Of Corfu" at bounding box center [533, 138] width 429 height 38
paste input "Evia - An Island Hiding In Plain Sight"
click at [759, 137] on icon "button" at bounding box center [765, 136] width 14 height 14
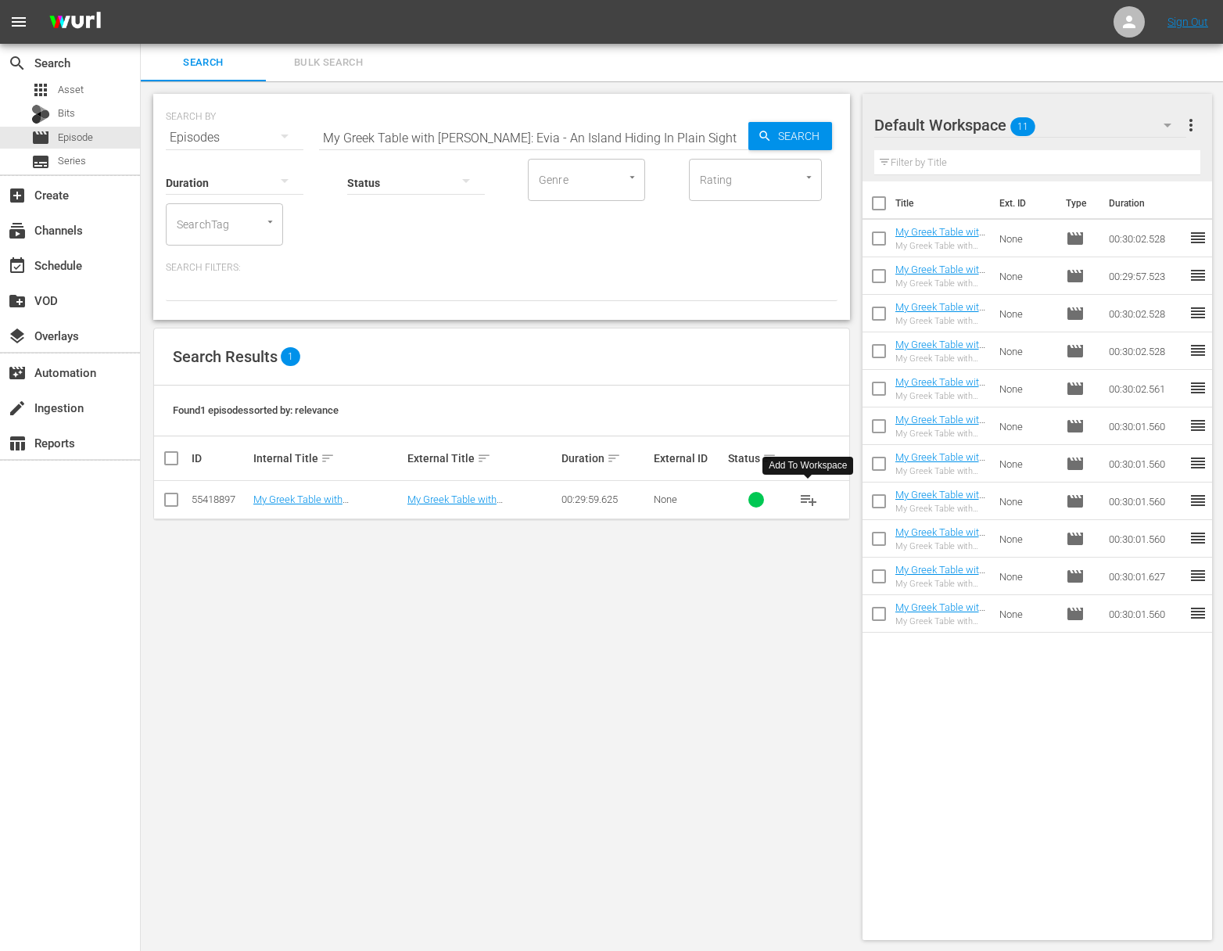
click at [809, 500] on span "playlist_add" at bounding box center [808, 499] width 19 height 19
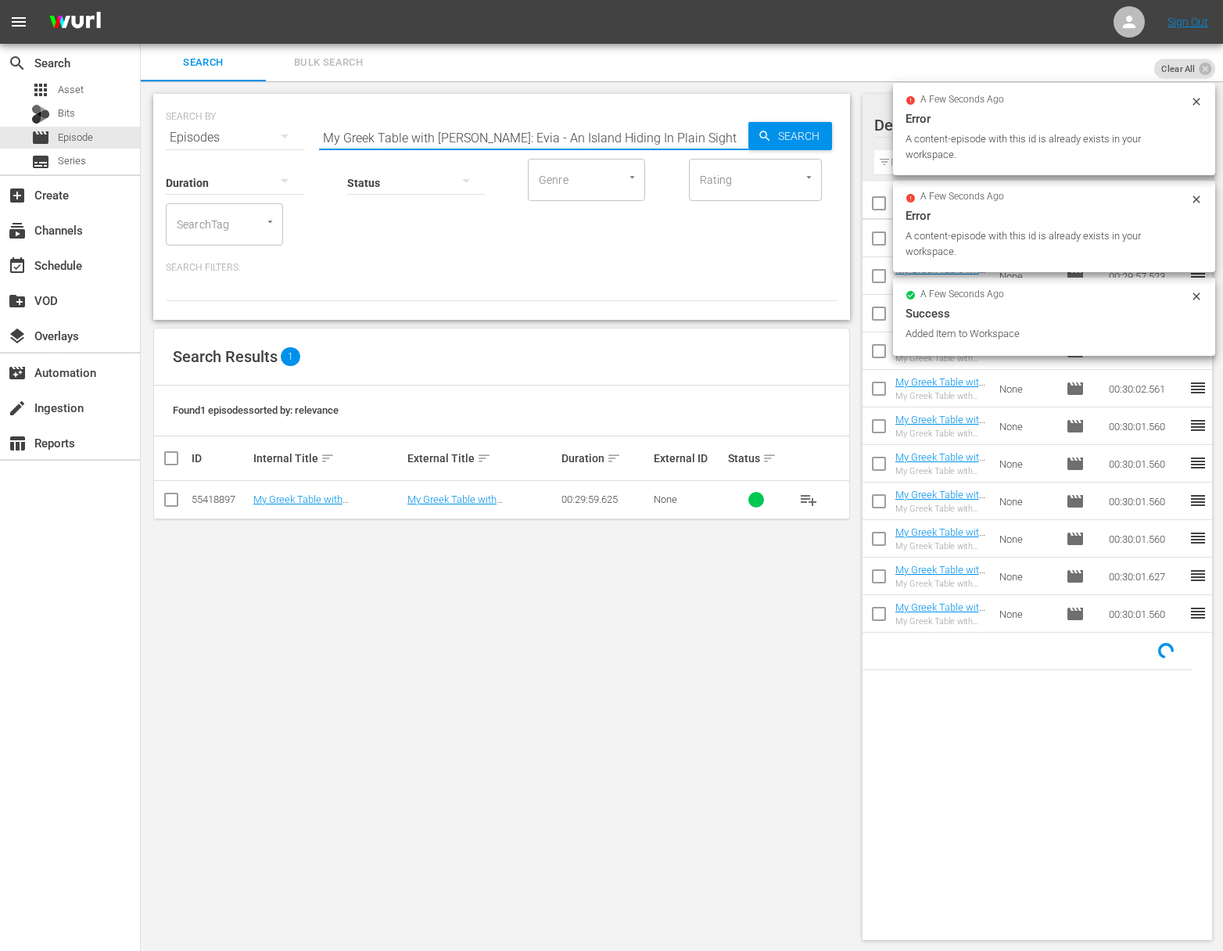
click at [510, 130] on input "My Greek Table with Diane Kochilas: Evia - An Island Hiding In Plain Sight" at bounding box center [533, 138] width 429 height 38
paste input "A Meal In Messinia"
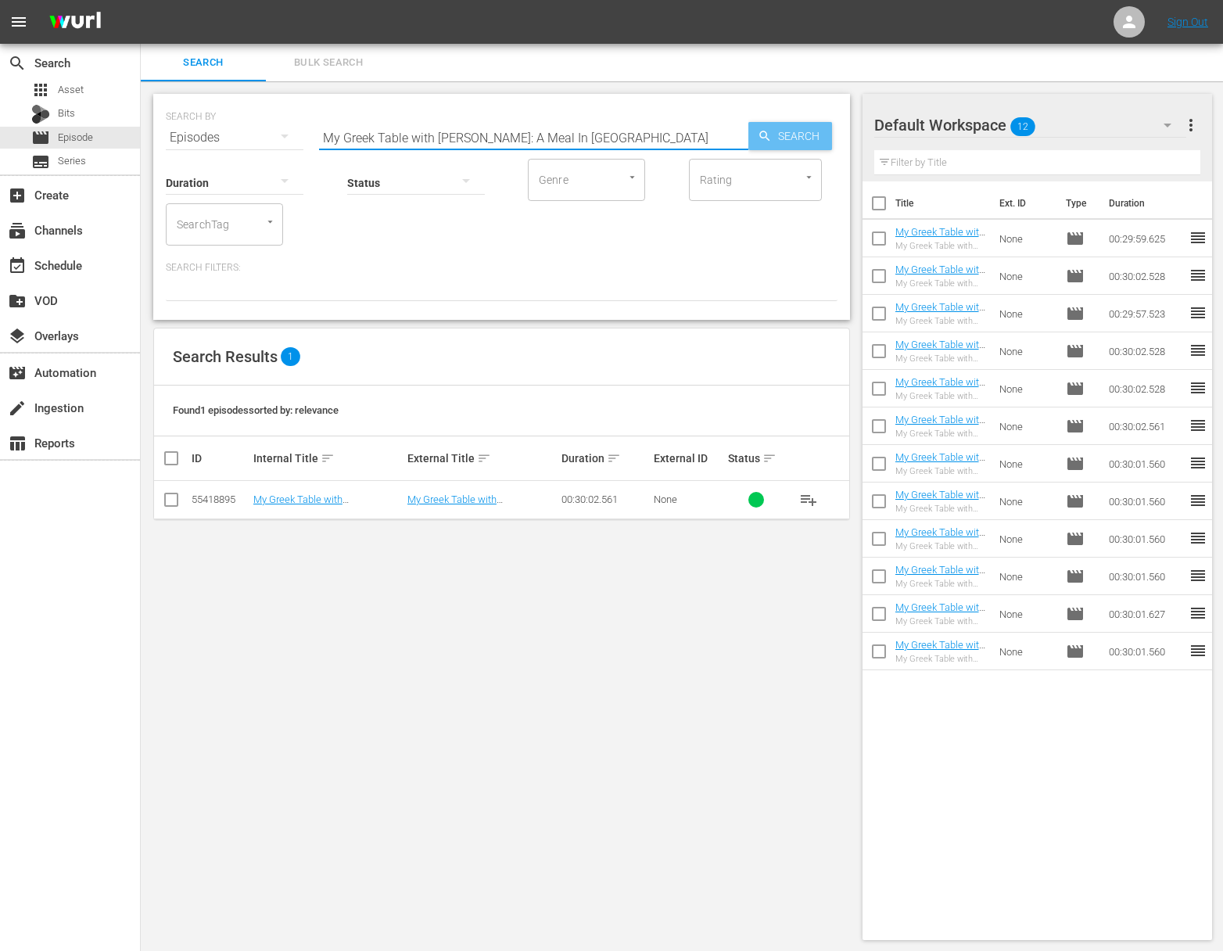
click at [815, 132] on span "Search" at bounding box center [802, 136] width 60 height 28
click at [810, 496] on span "playlist_add" at bounding box center [808, 499] width 19 height 19
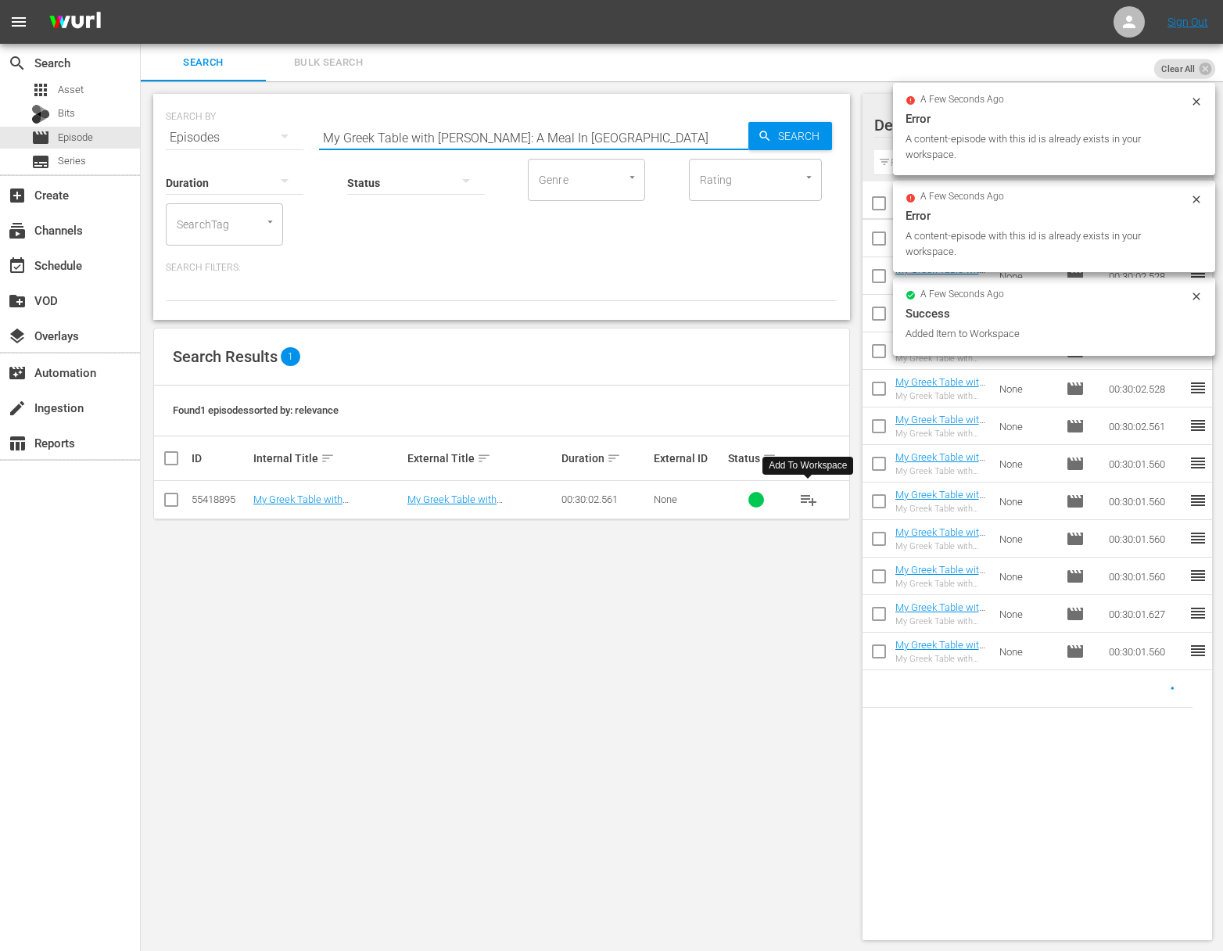
click at [644, 131] on input "My Greek Table with Diane Kochilas: A Meal In Messinia" at bounding box center [533, 138] width 429 height 38
paste input "Naxos: Meat & Potatoes Like You Never Had'em"
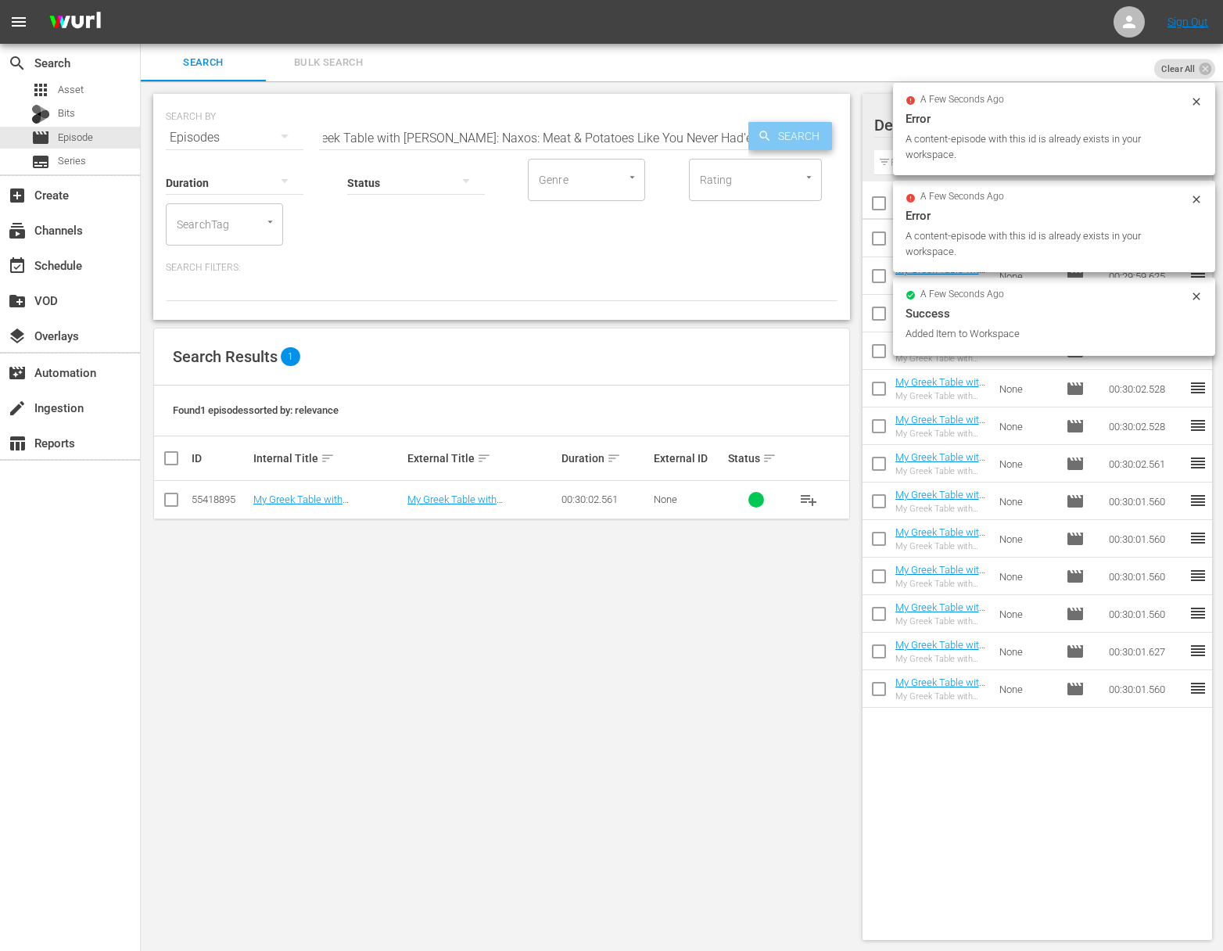
click at [786, 138] on span "Search" at bounding box center [802, 136] width 60 height 28
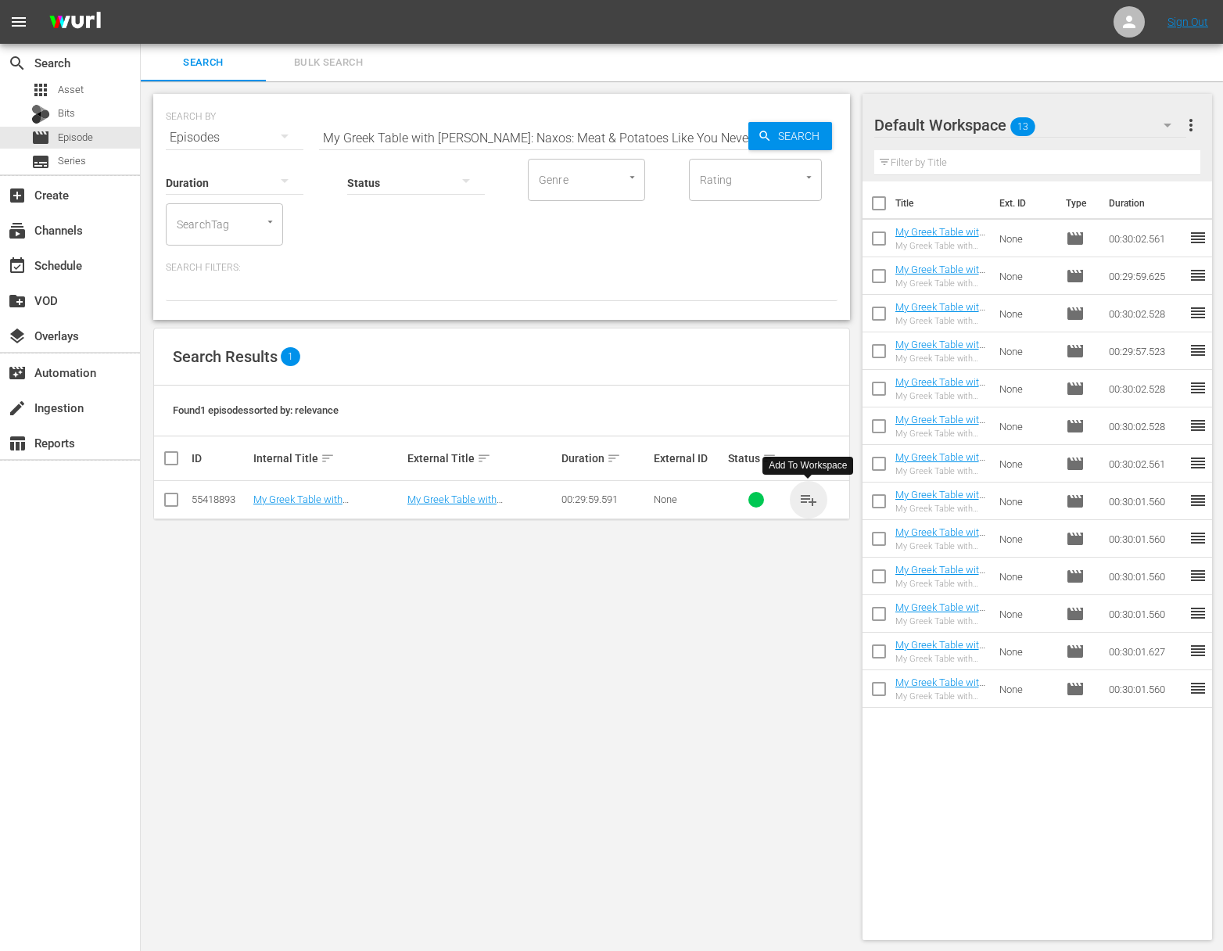
click at [810, 498] on span "playlist_add" at bounding box center [808, 499] width 19 height 19
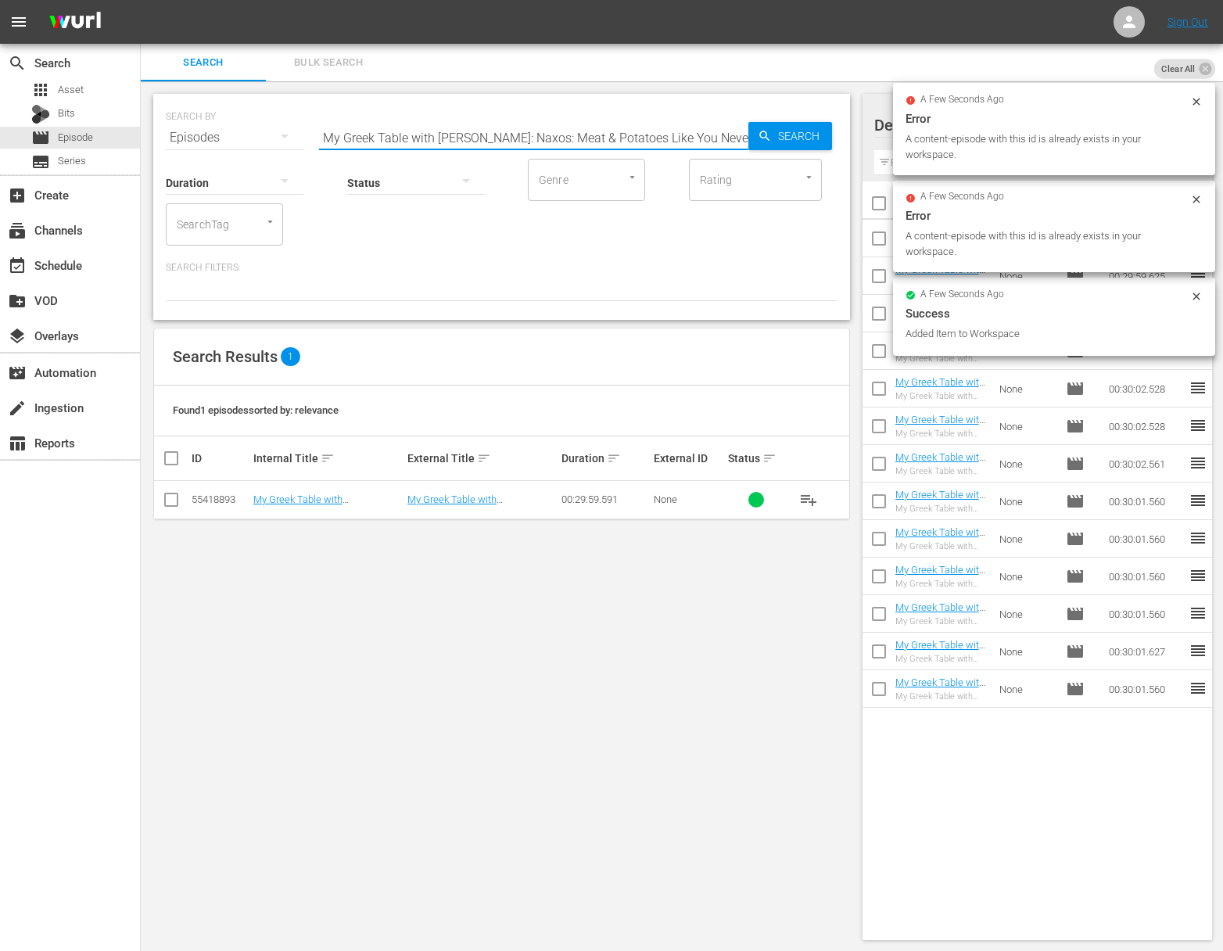
click at [573, 128] on input "My Greek Table with Diane Kochilas: Naxos: Meat & Potatoes Like You Never Had'em" at bounding box center [533, 138] width 429 height 38
paste input "Tasty Teardrops And Tomatoes: Chios"
click at [784, 134] on span "Search" at bounding box center [802, 136] width 60 height 28
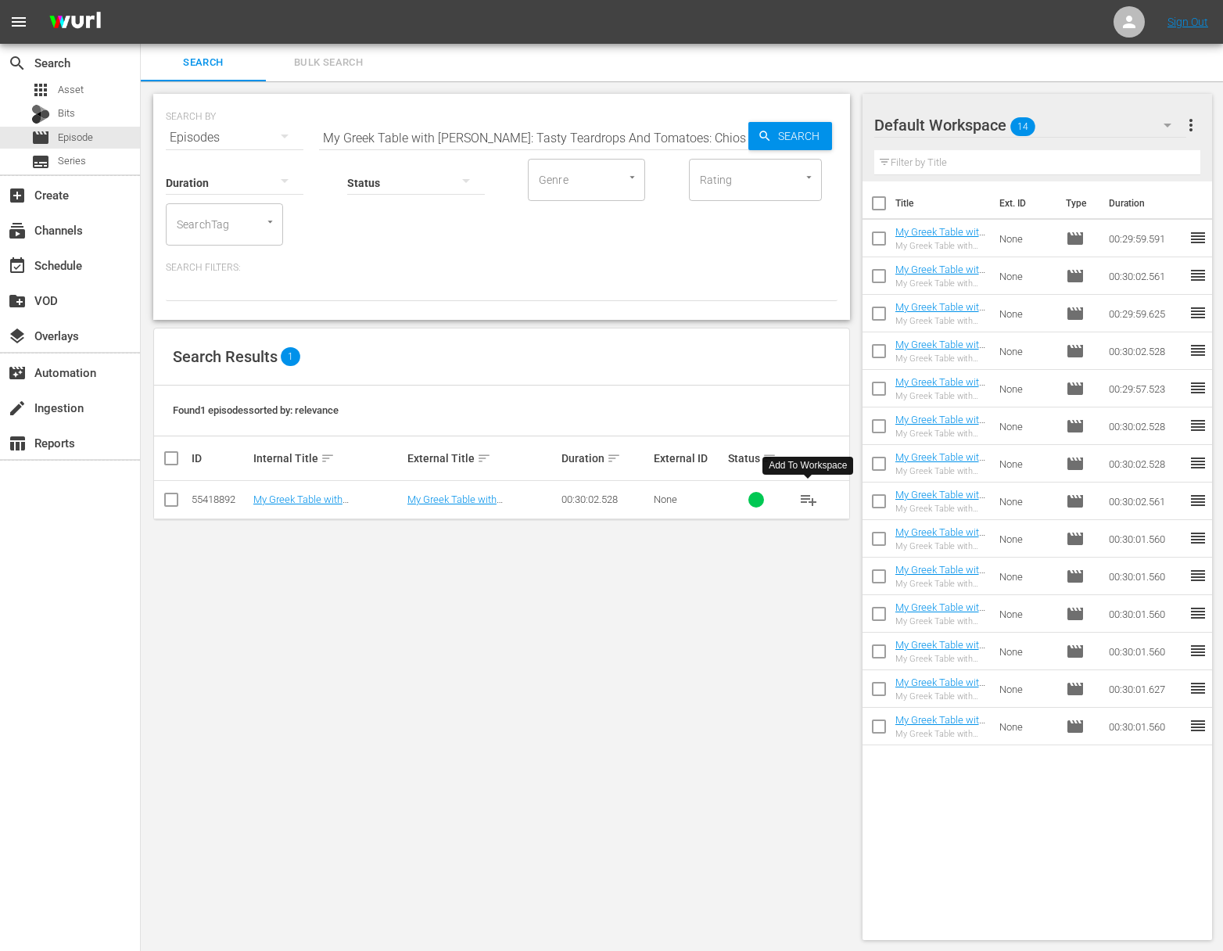
click at [811, 495] on span "playlist_add" at bounding box center [808, 499] width 19 height 19
click at [809, 494] on span "playlist_add" at bounding box center [808, 499] width 19 height 19
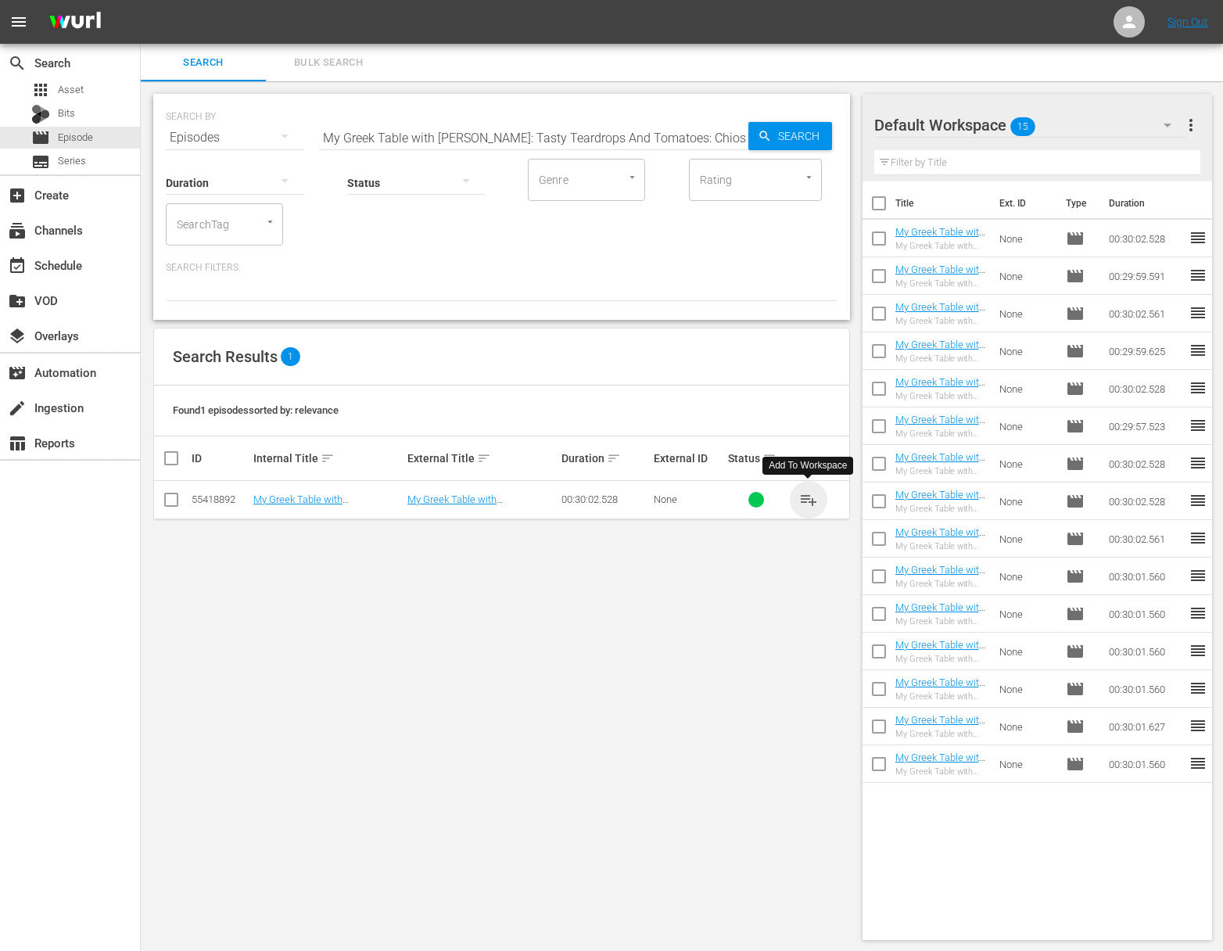
click at [809, 494] on span "playlist_add" at bounding box center [808, 499] width 19 height 19
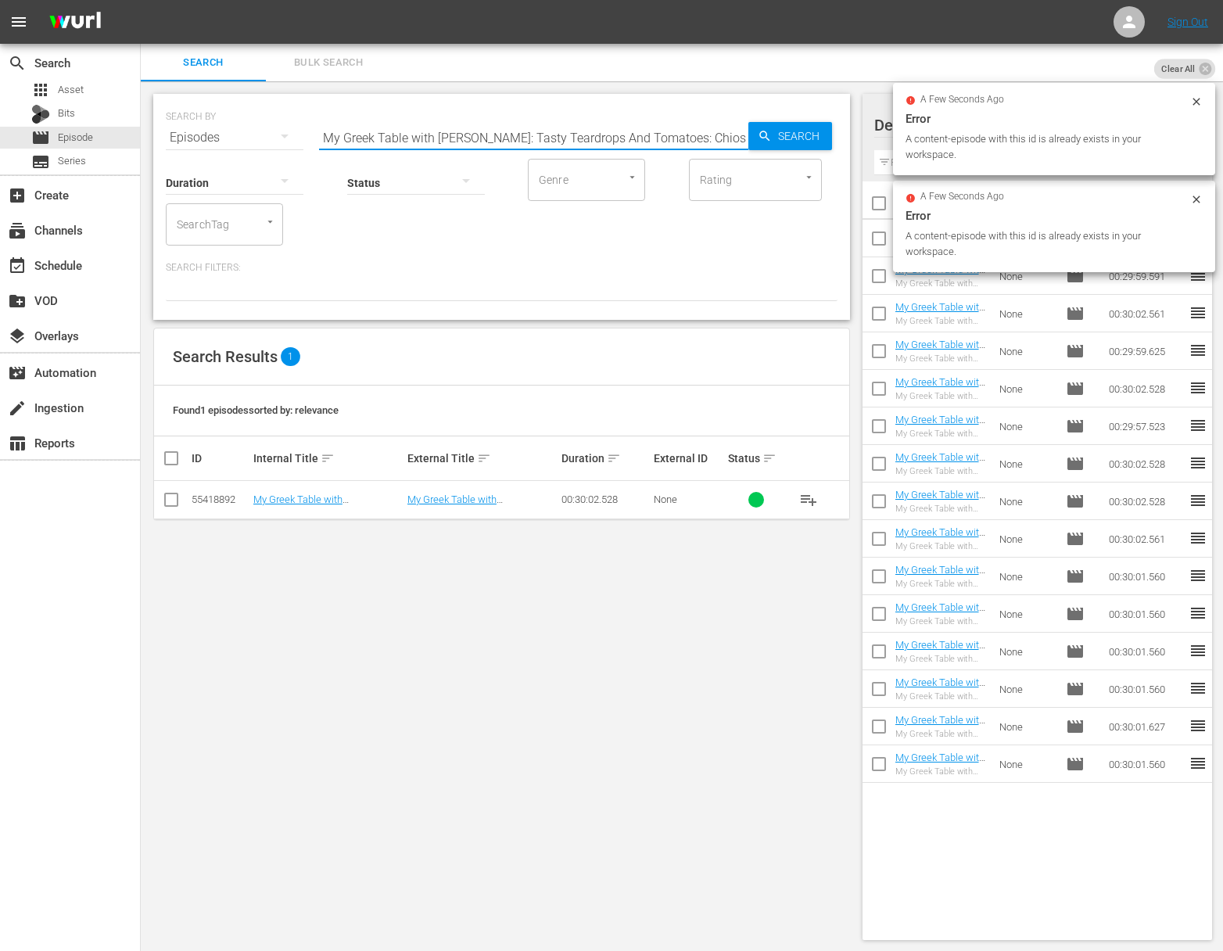
click at [569, 129] on input "My Greek Table with Diane Kochilas: Tasty Teardrops And Tomatoes: Chios" at bounding box center [533, 138] width 429 height 38
paste input "he Navarino Challenge"
click at [828, 131] on span "Search" at bounding box center [802, 136] width 60 height 28
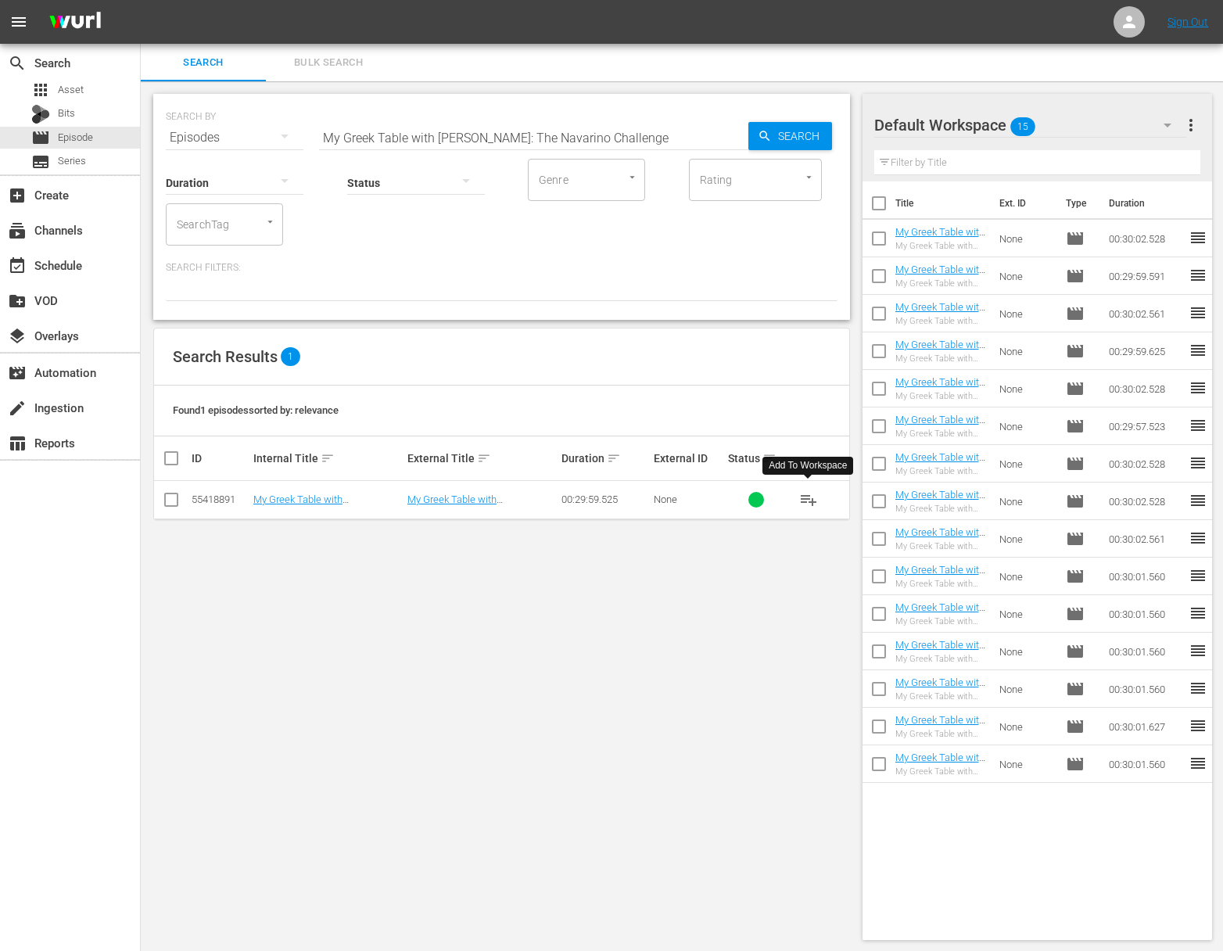
click at [806, 499] on span "playlist_add" at bounding box center [808, 499] width 19 height 19
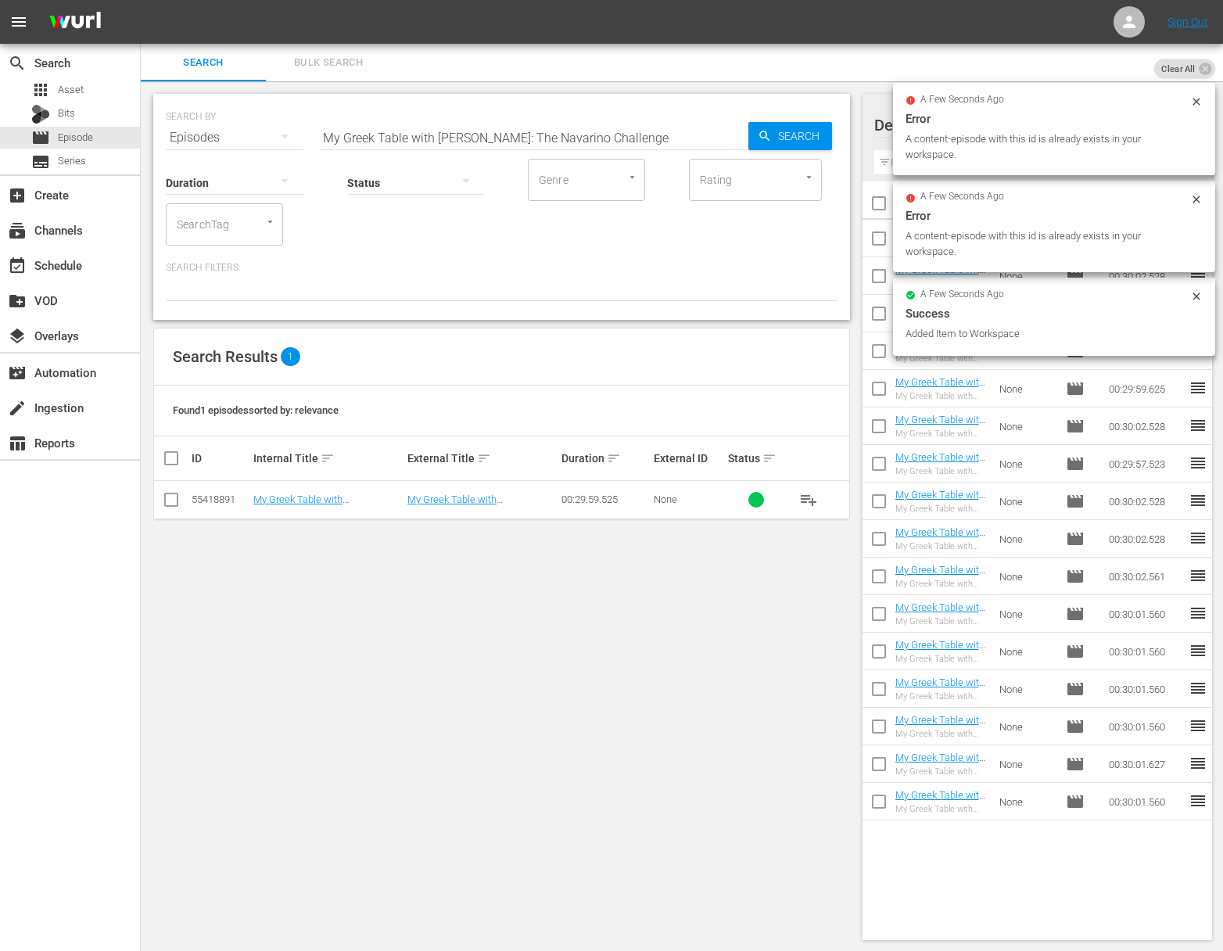
click at [690, 149] on input "My Greek Table with Diane Kochilas: The Navarino Challenge" at bounding box center [533, 138] width 429 height 38
paste input "inos: Ancient Marble, Timeless Flavors"
click at [776, 141] on span "Search" at bounding box center [802, 136] width 60 height 28
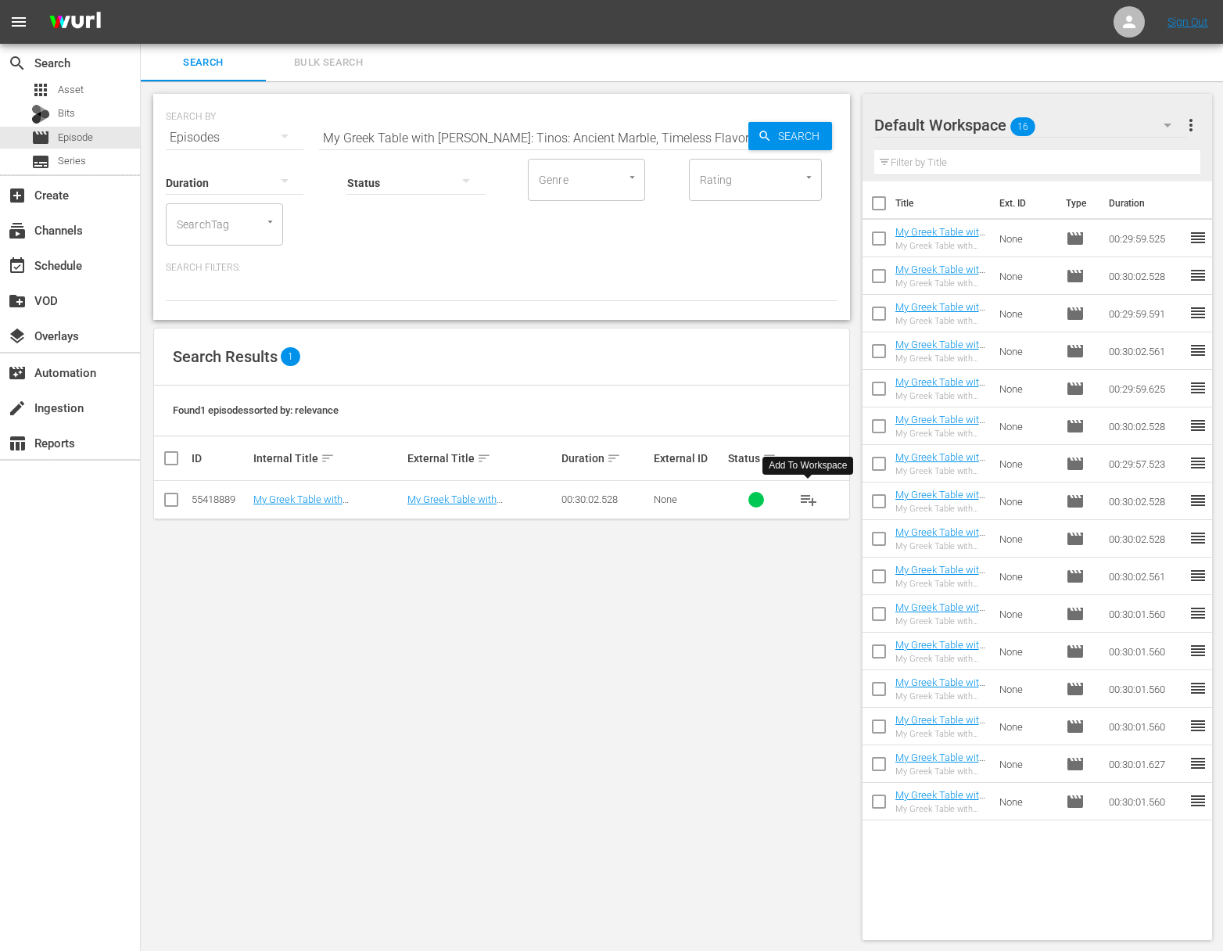
click at [807, 497] on span "playlist_add" at bounding box center [808, 499] width 19 height 19
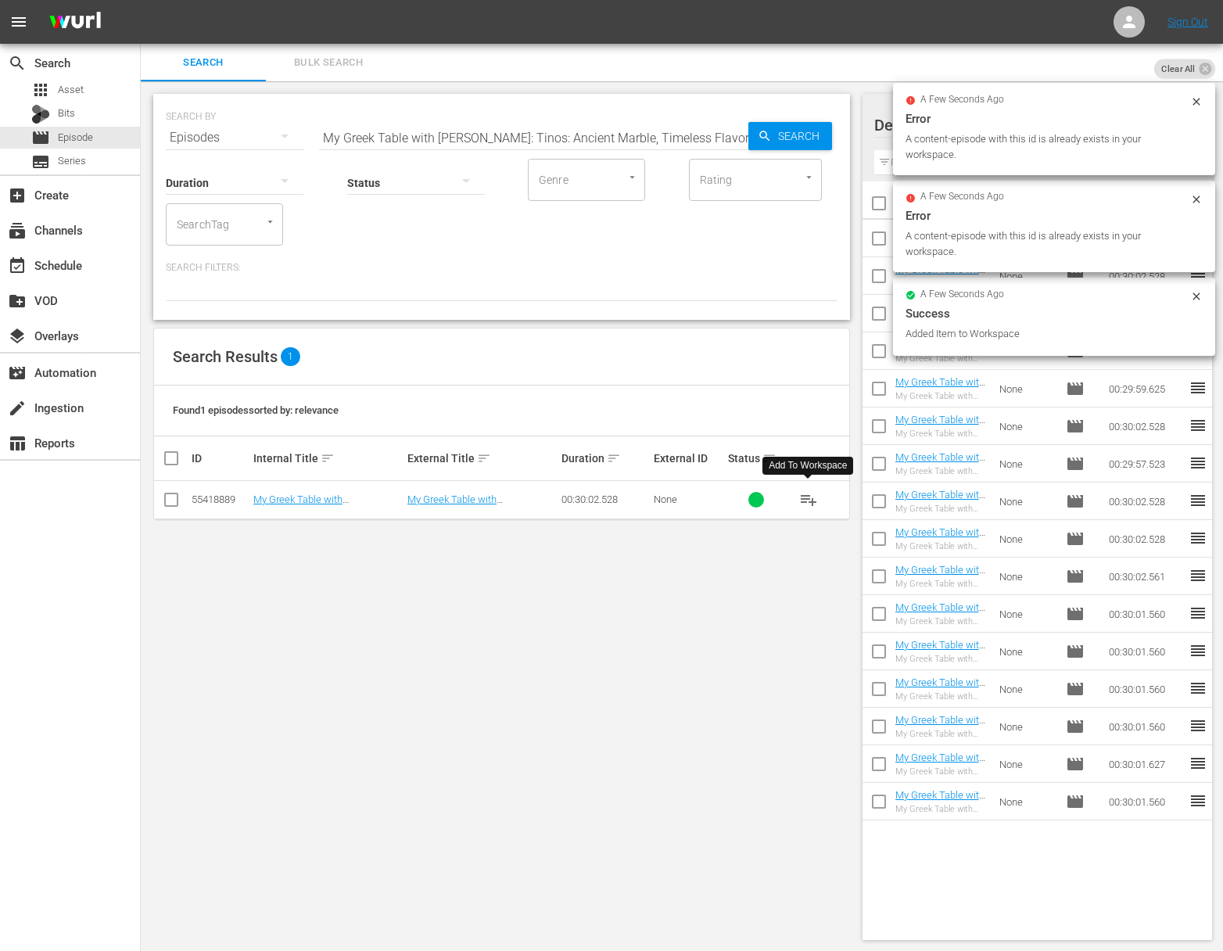
click at [535, 134] on input "My Greek Table with Diane Kochilas: Tinos: Ancient Marble, Timeless Flavors" at bounding box center [533, 138] width 429 height 38
paste input "he Athenian Riviera"
click at [798, 138] on span "Search" at bounding box center [802, 136] width 60 height 28
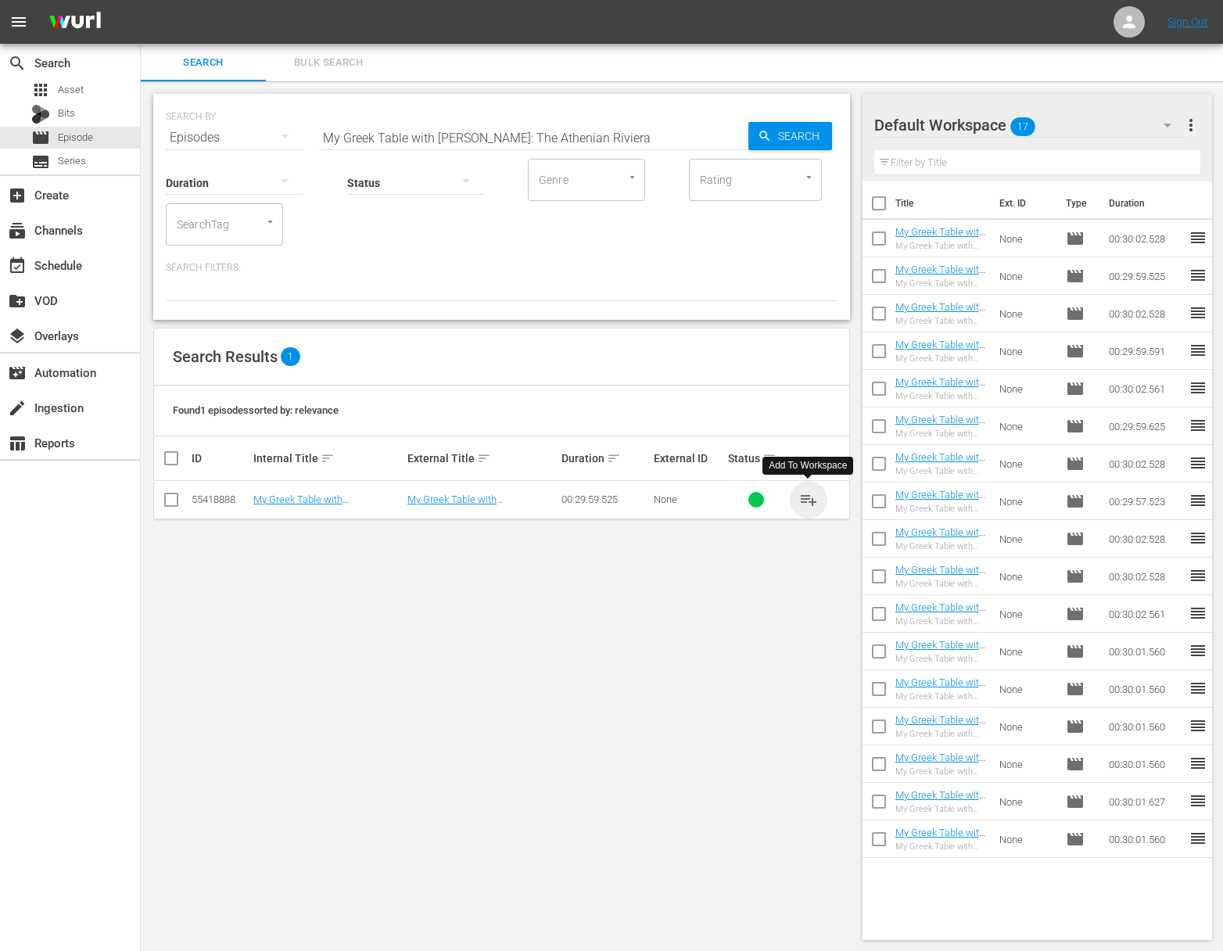
click at [810, 496] on span "playlist_add" at bounding box center [808, 499] width 19 height 19
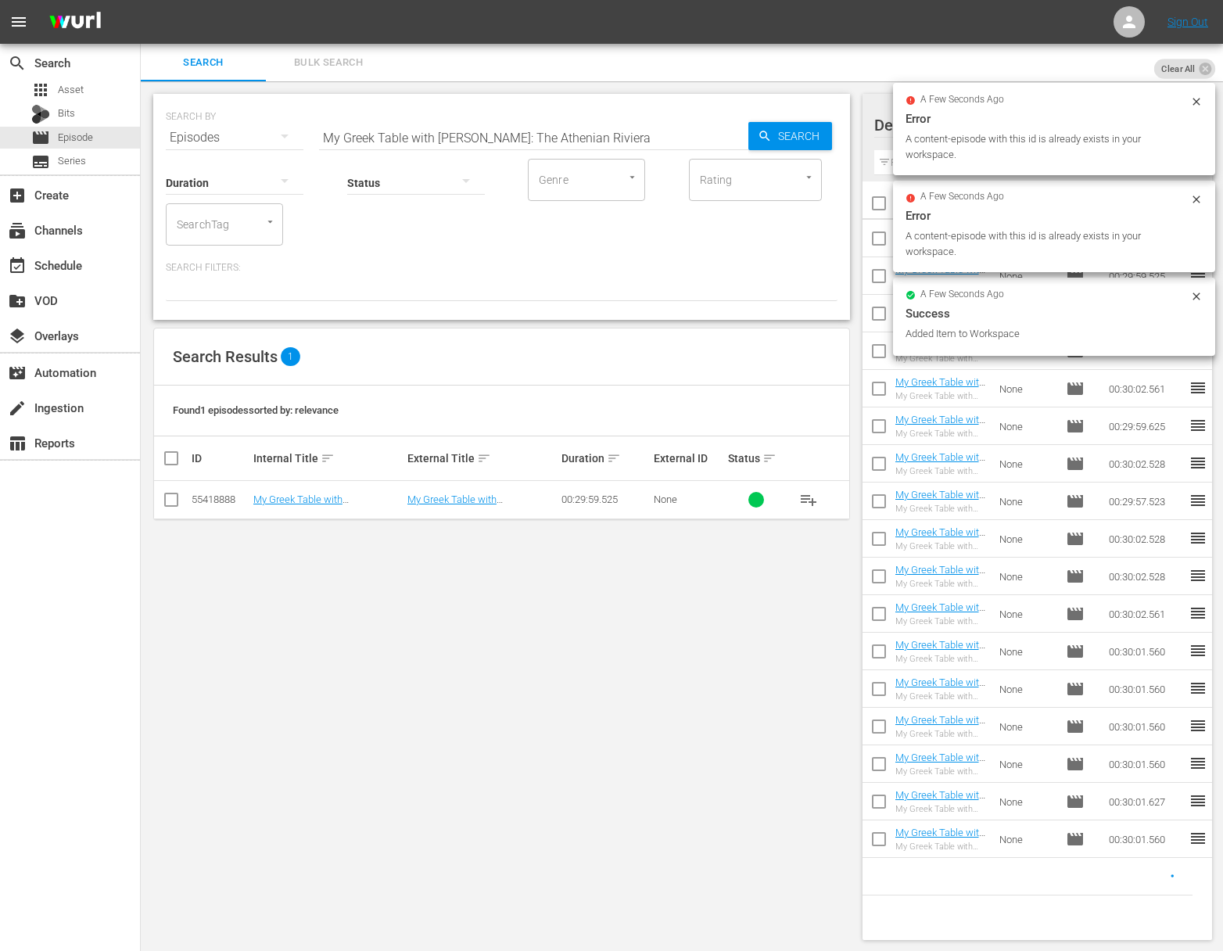
click at [615, 127] on input "My Greek Table with Diane Kochilas: The Athenian Riviera" at bounding box center [533, 138] width 429 height 38
paste input "Food Secrets Of Mykonos"
click at [806, 132] on span "Search" at bounding box center [802, 136] width 60 height 28
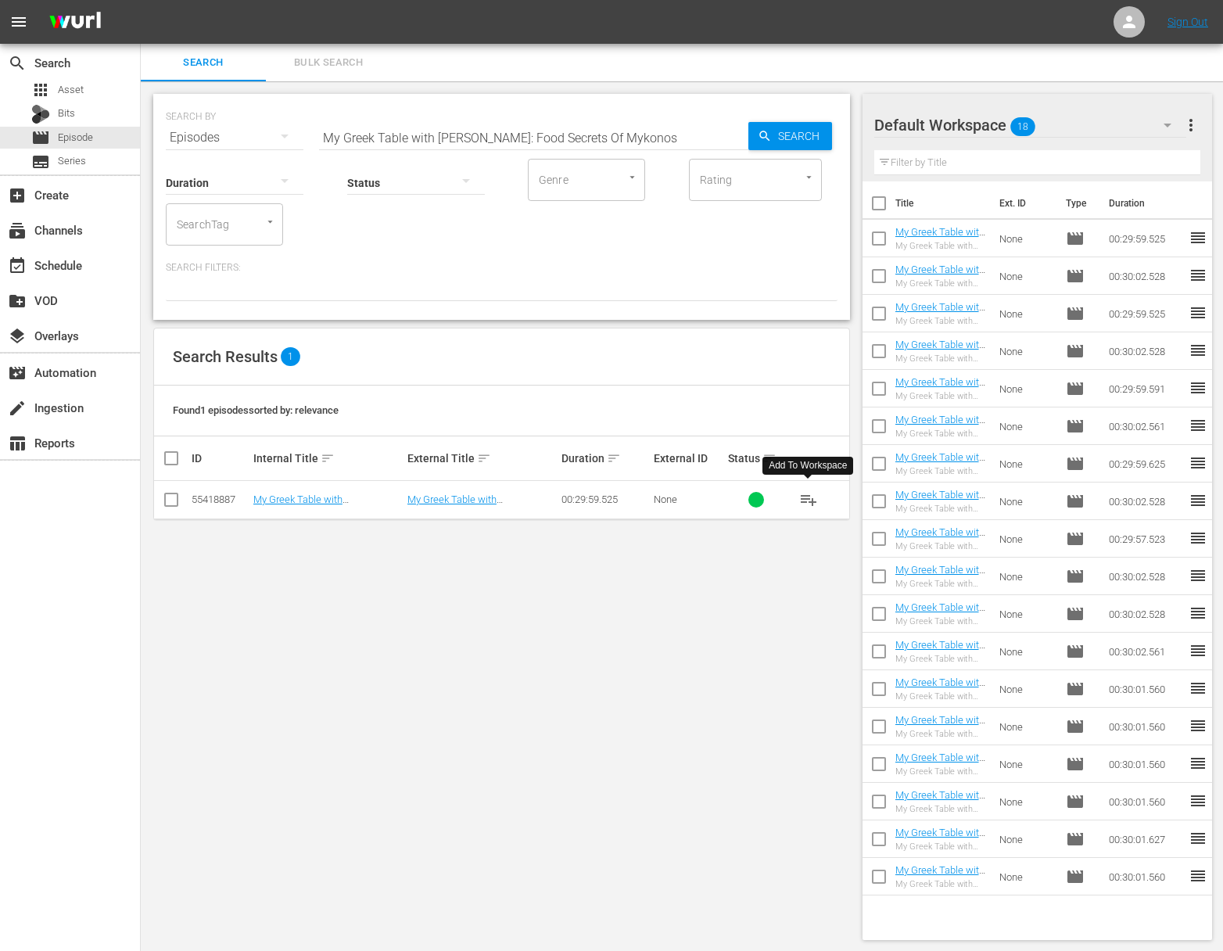
click at [811, 499] on span "playlist_add" at bounding box center [808, 499] width 19 height 19
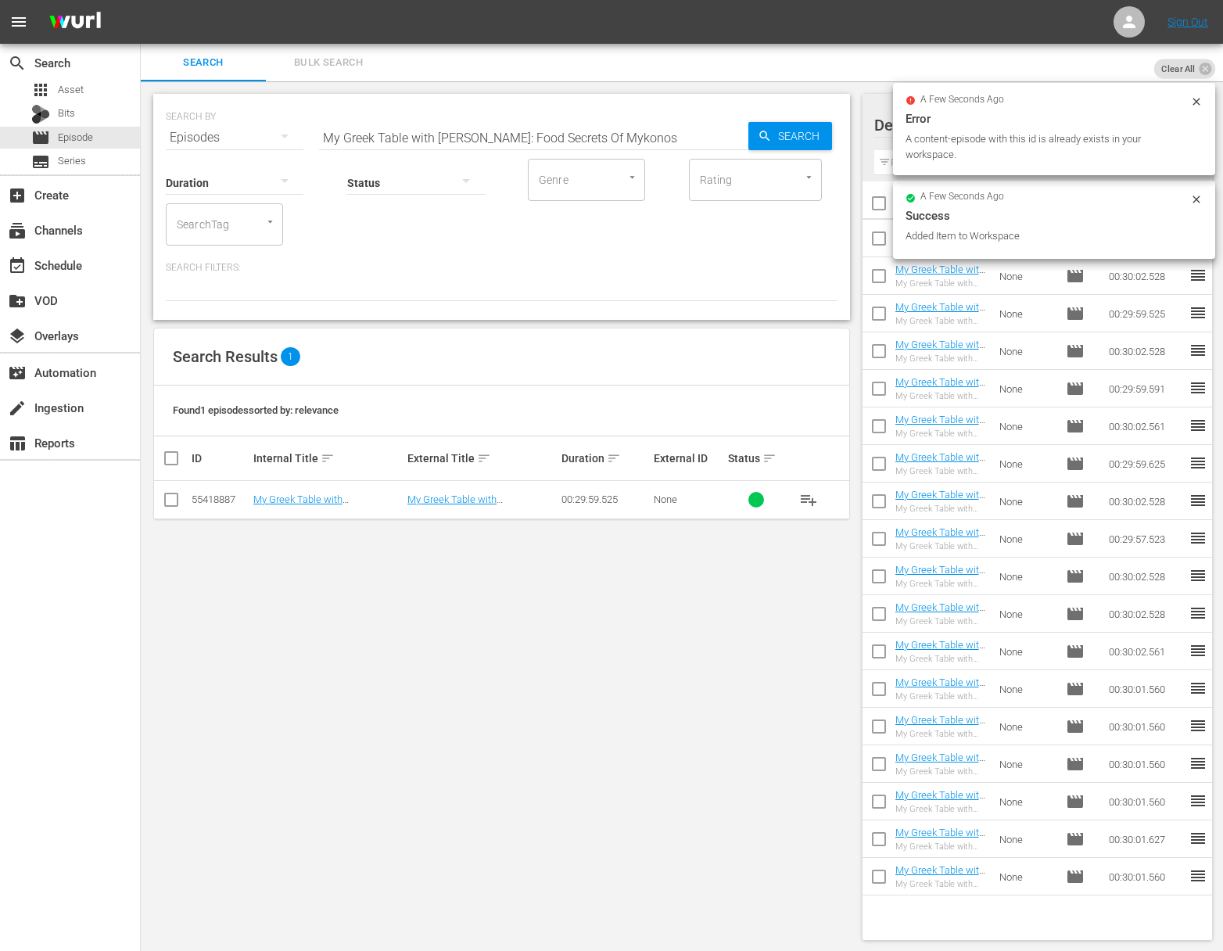
click at [517, 127] on input "My Greek Table with Diane Kochilas: Food Secrets Of Mykonos" at bounding box center [533, 138] width 429 height 38
paste input "Nick Stellino - Storyteller in the Kitchen - Vincenzo"
click at [802, 131] on span "Search" at bounding box center [802, 136] width 60 height 28
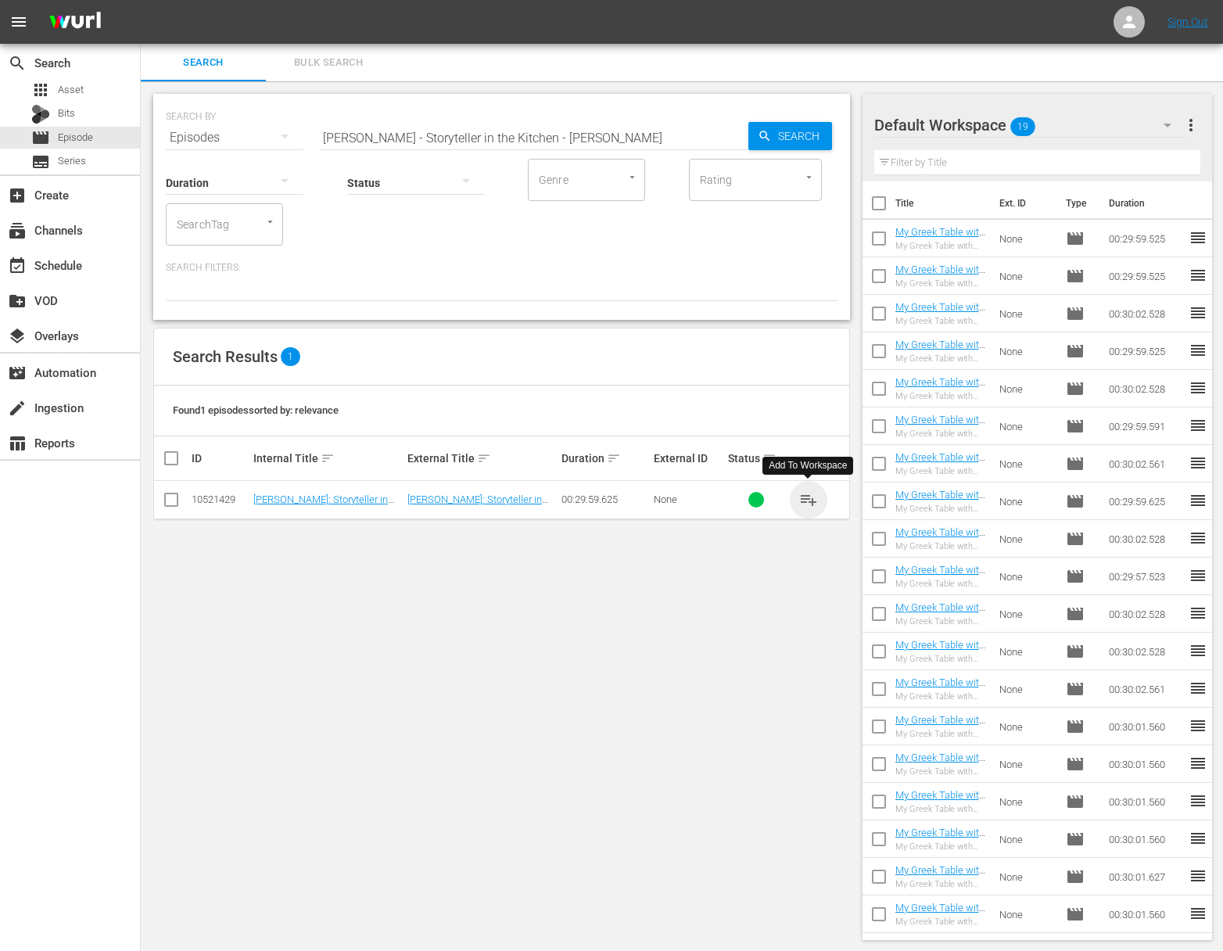
click at [810, 500] on span "playlist_add" at bounding box center [808, 499] width 19 height 19
click at [809, 497] on span "playlist_add" at bounding box center [808, 499] width 19 height 19
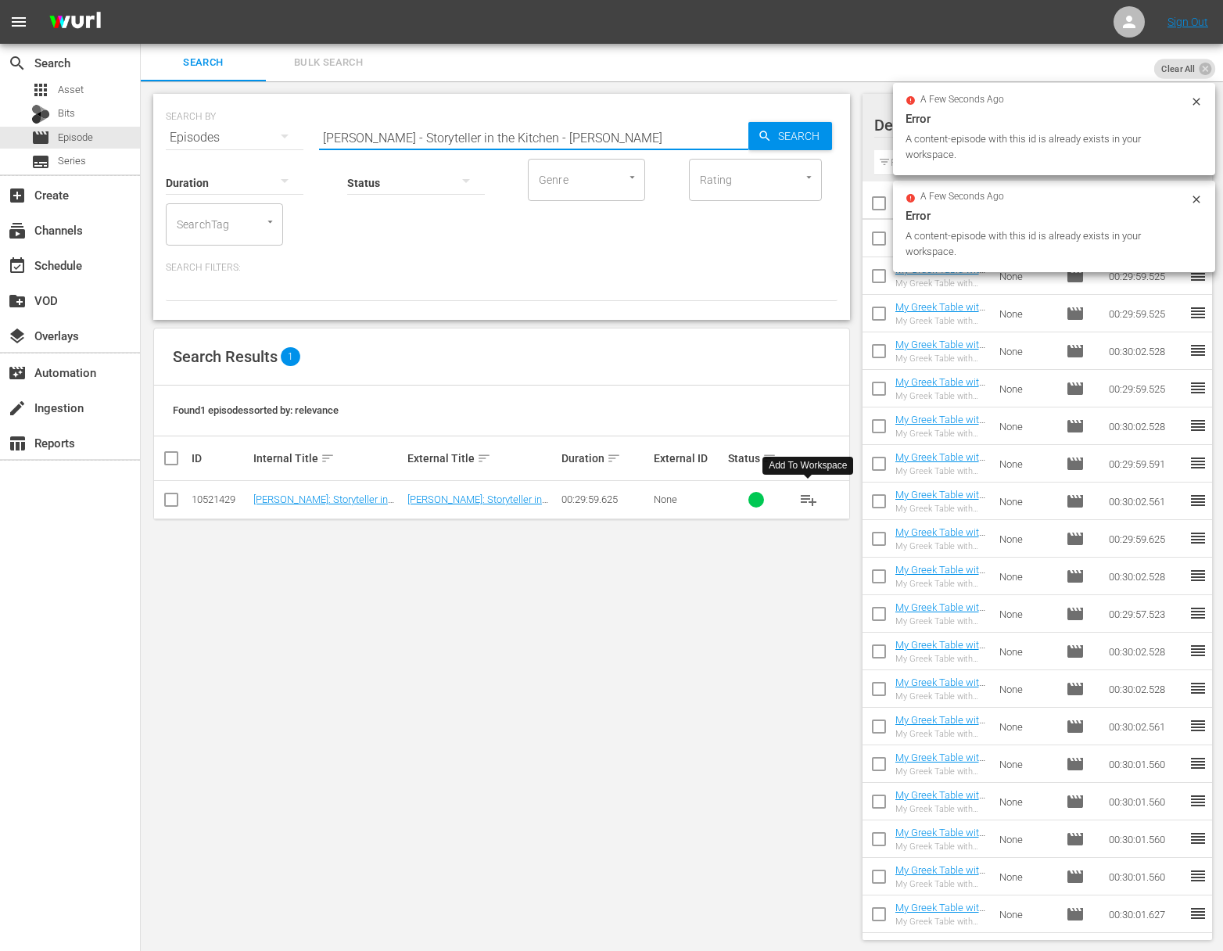
click at [583, 143] on input "Nick Stellino - Storyteller in the Kitchen - Vincenzo" at bounding box center [533, 138] width 429 height 38
paste input "The Heart of the Artichoke"
click at [792, 135] on span "Search" at bounding box center [802, 136] width 60 height 28
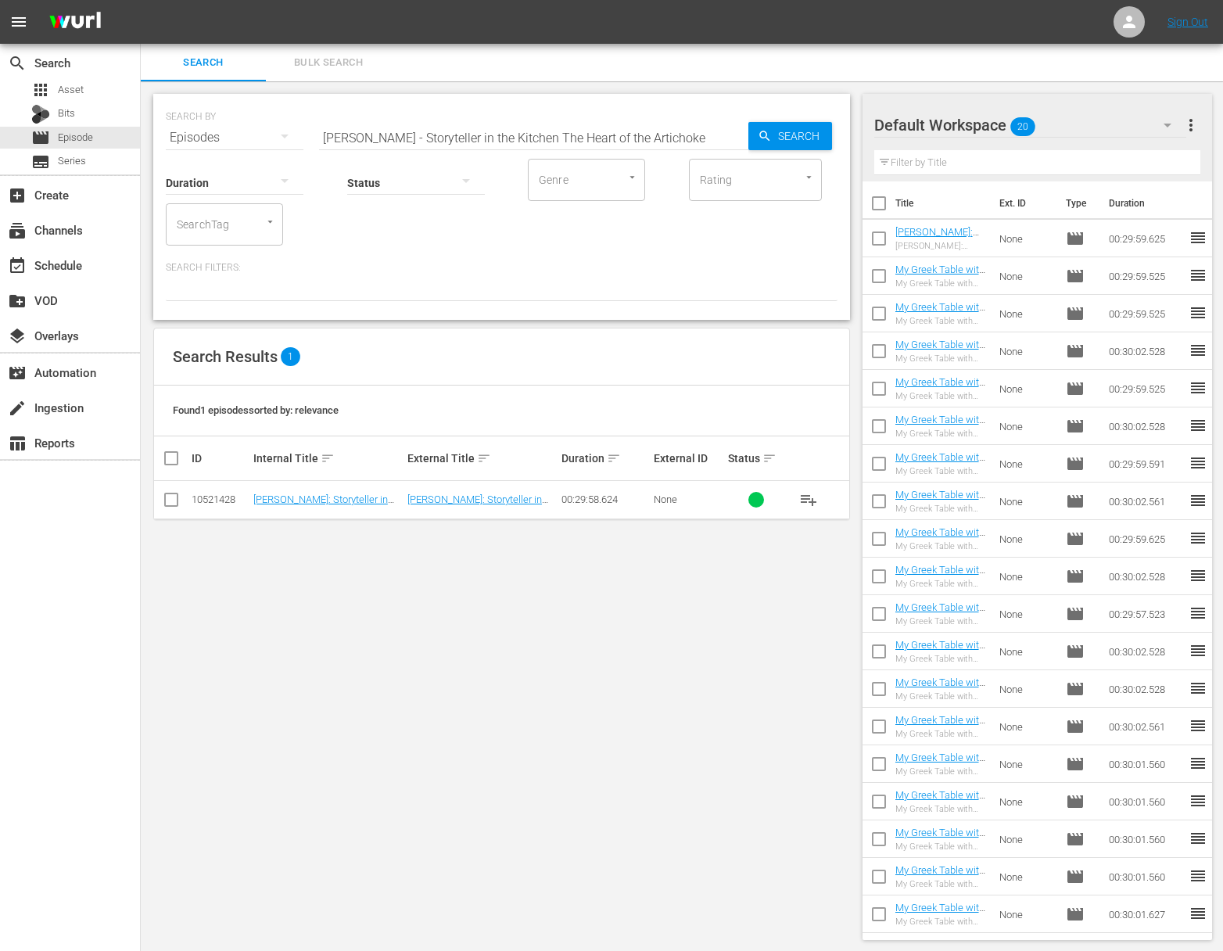
click at [808, 499] on span "playlist_add" at bounding box center [808, 499] width 19 height 19
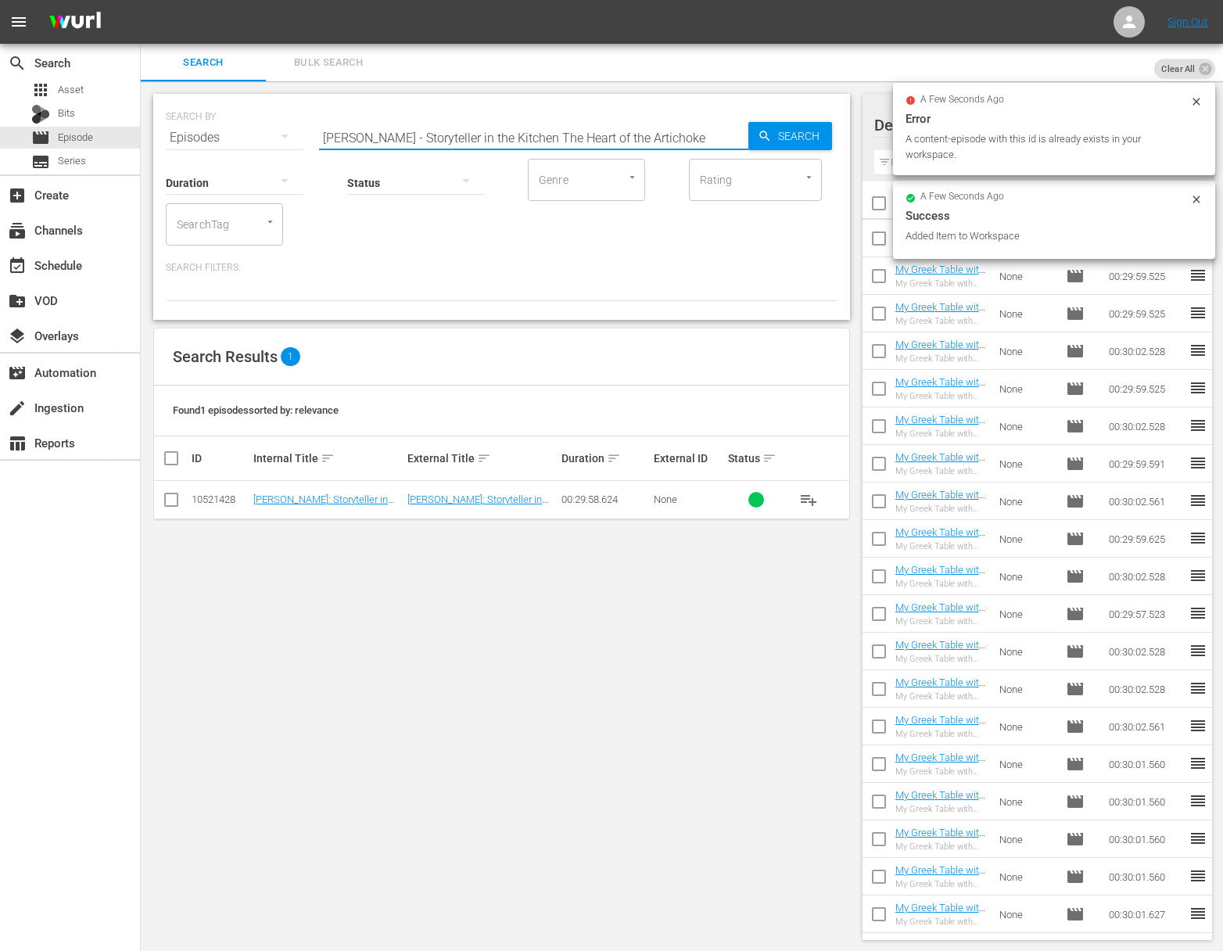
click at [506, 136] on input "Nick Stellino - Storyteller in the Kitchen The Heart of the Artichoke" at bounding box center [533, 138] width 429 height 38
paste input "- The Great Outdoorsman"
click at [802, 136] on span "Search" at bounding box center [802, 136] width 60 height 28
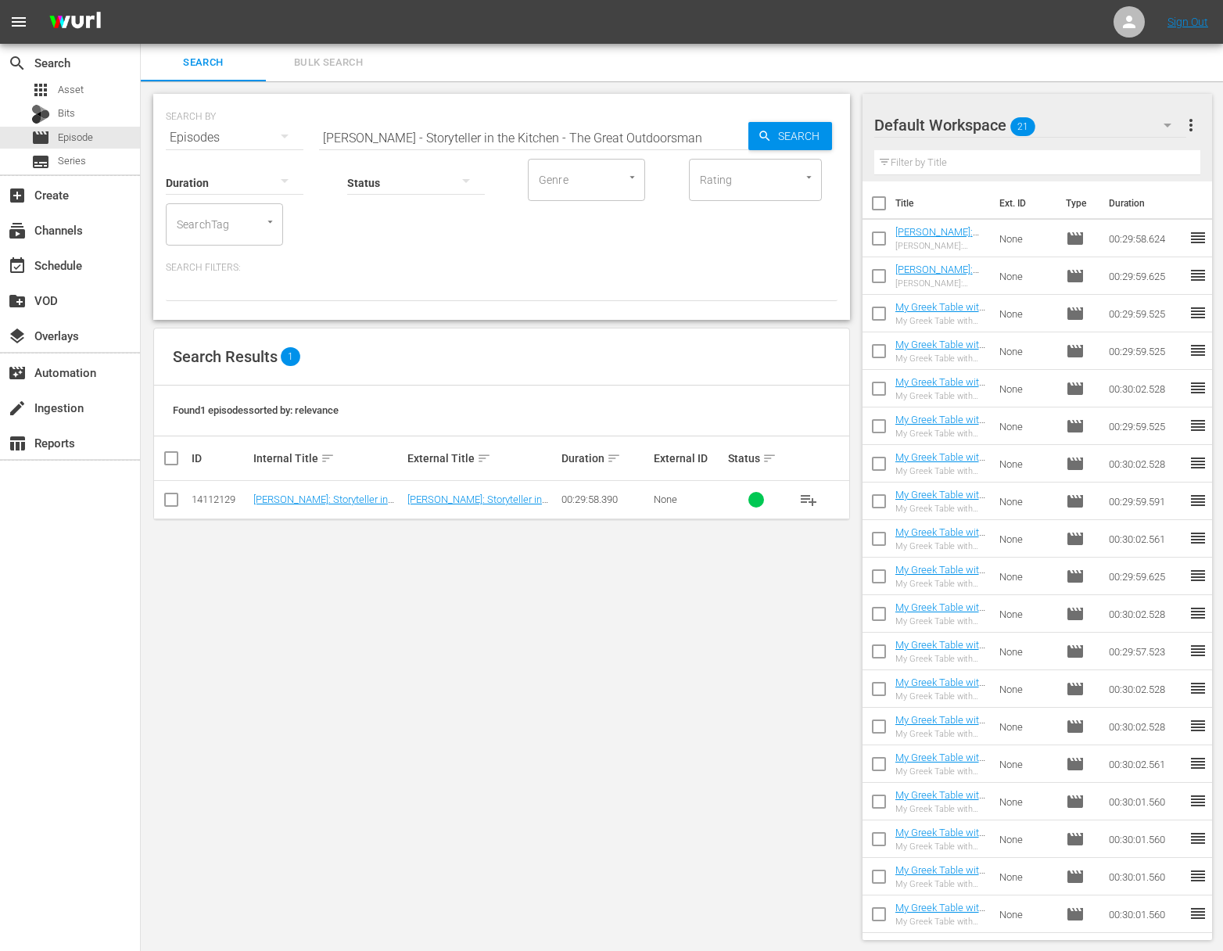
click at [806, 497] on span "playlist_add" at bounding box center [808, 499] width 19 height 19
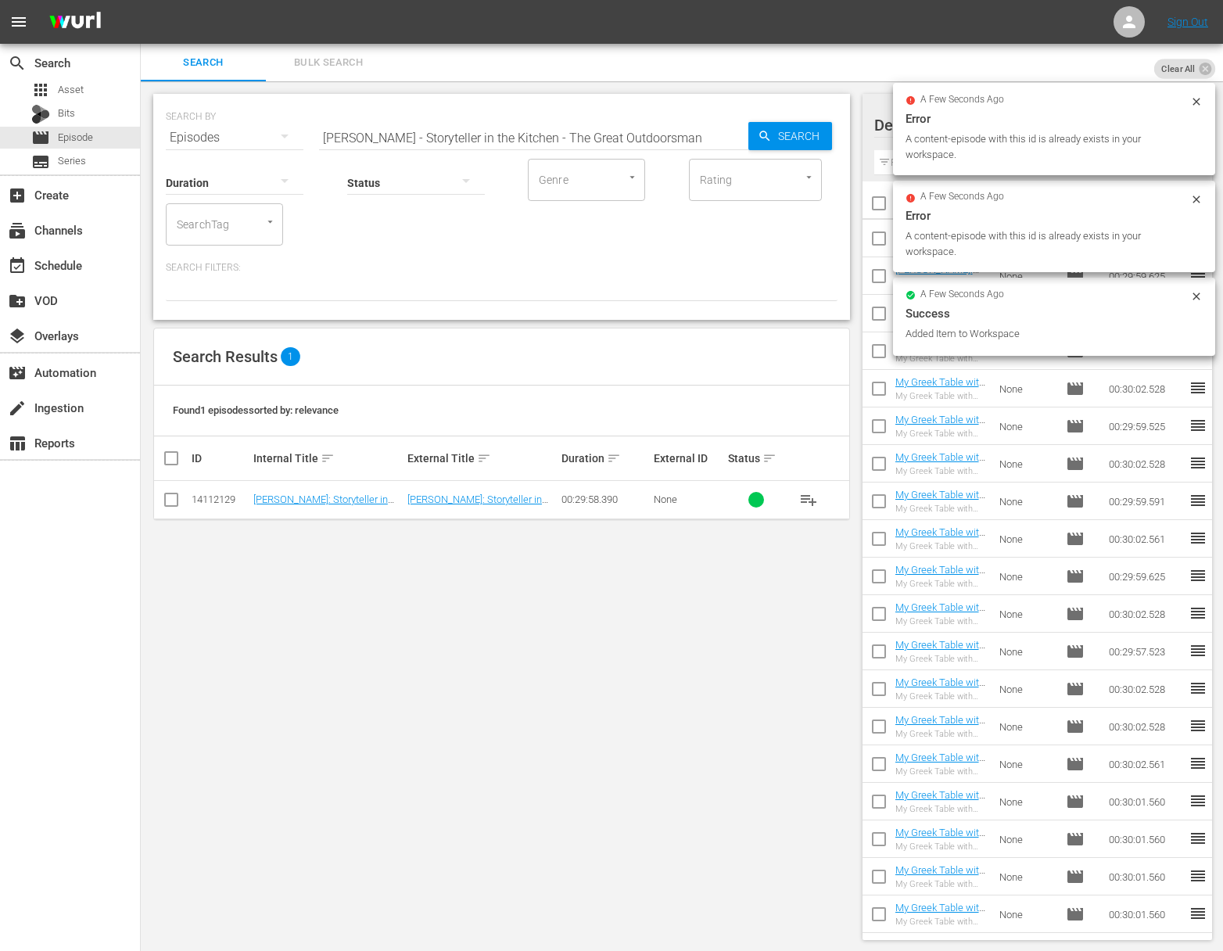
click at [475, 128] on input "Nick Stellino - Storyteller in the Kitchen - The Great Outdoorsman" at bounding box center [533, 138] width 429 height 38
paste input "A Dish to Name"
click at [760, 135] on icon "button" at bounding box center [764, 136] width 10 height 10
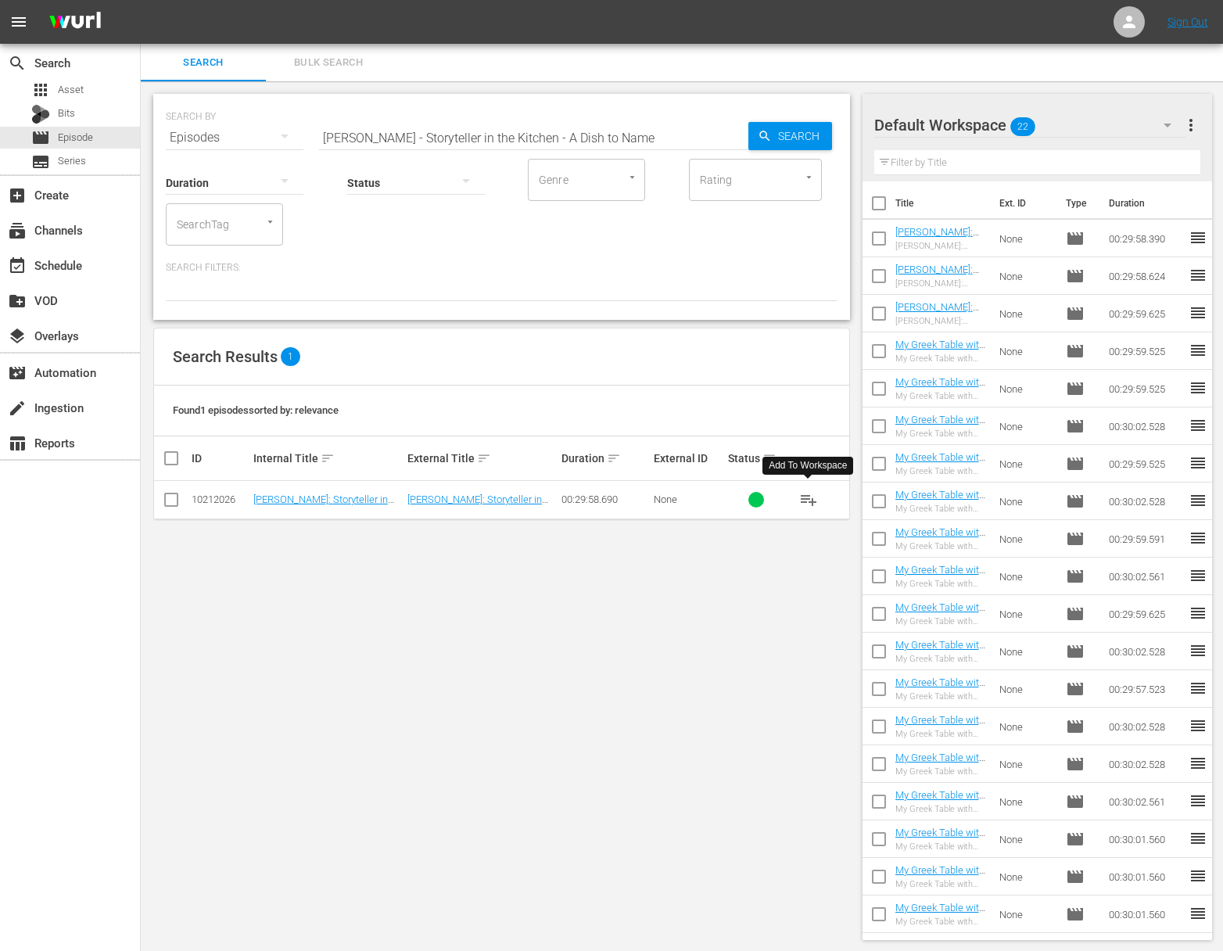
click at [812, 498] on span "playlist_add" at bounding box center [808, 499] width 19 height 19
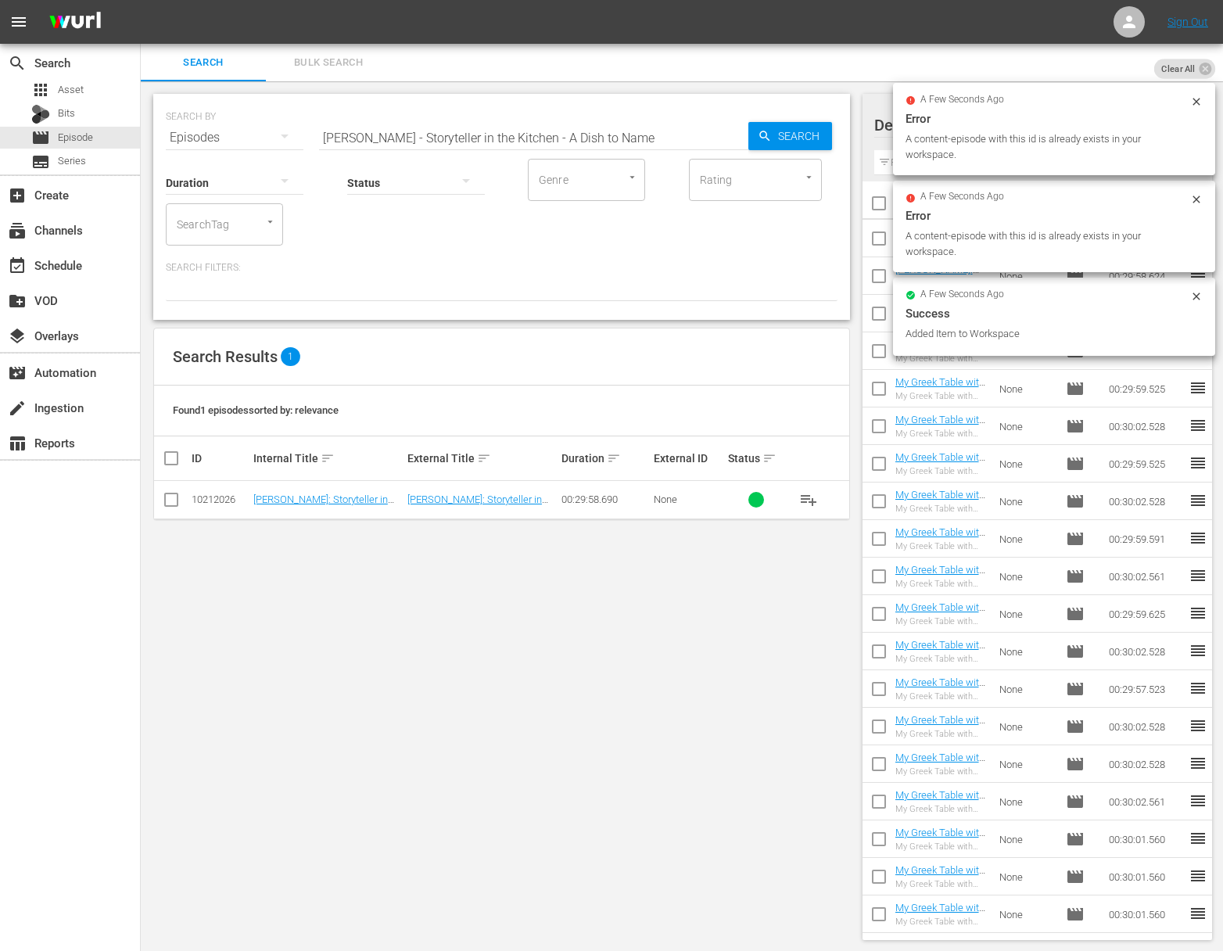
click at [619, 135] on input "Nick Stellino - Storyteller in the Kitchen - A Dish to Name" at bounding box center [533, 138] width 429 height 38
paste input "The Tomato Whisperer"
click at [770, 139] on icon "button" at bounding box center [765, 136] width 14 height 14
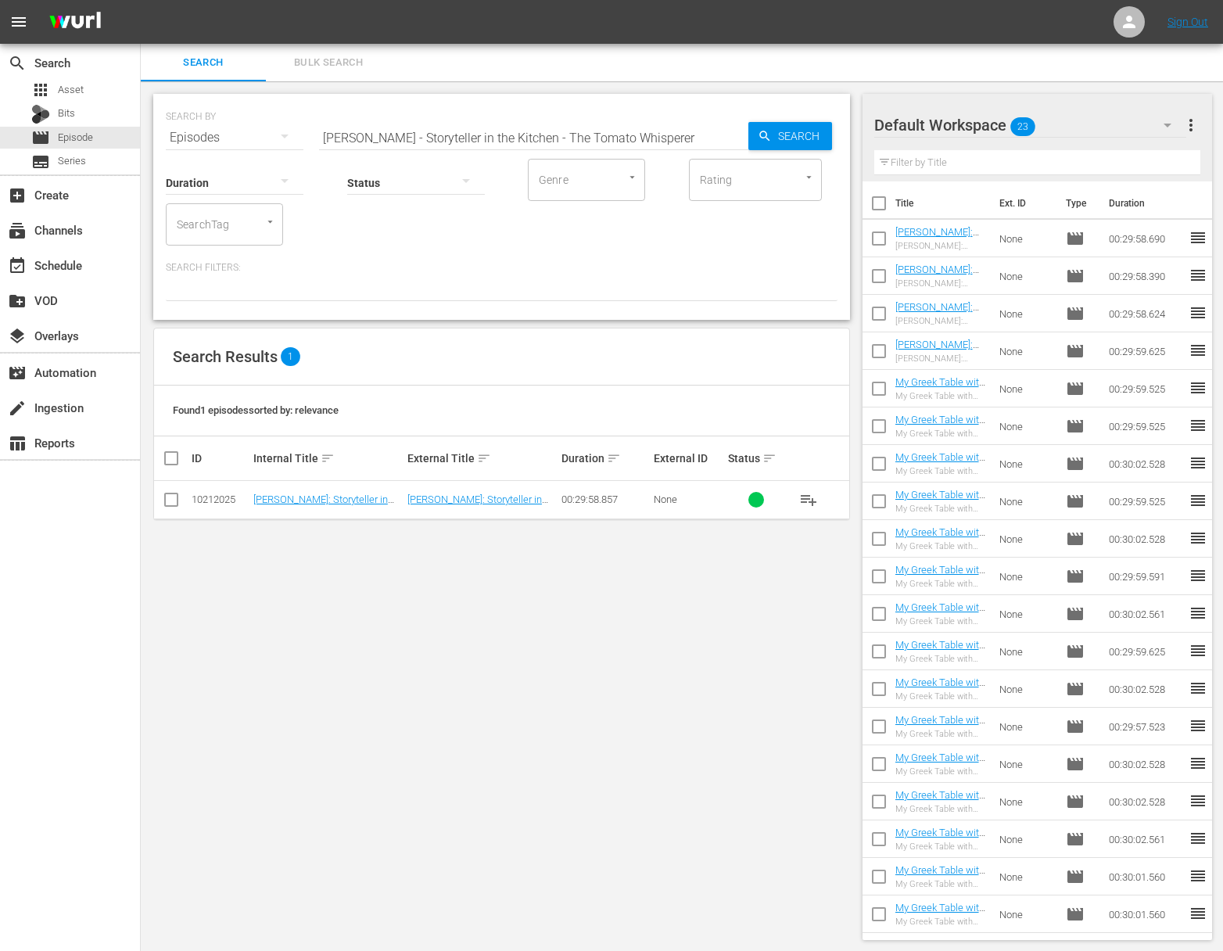
click at [807, 501] on span "playlist_add" at bounding box center [808, 499] width 19 height 19
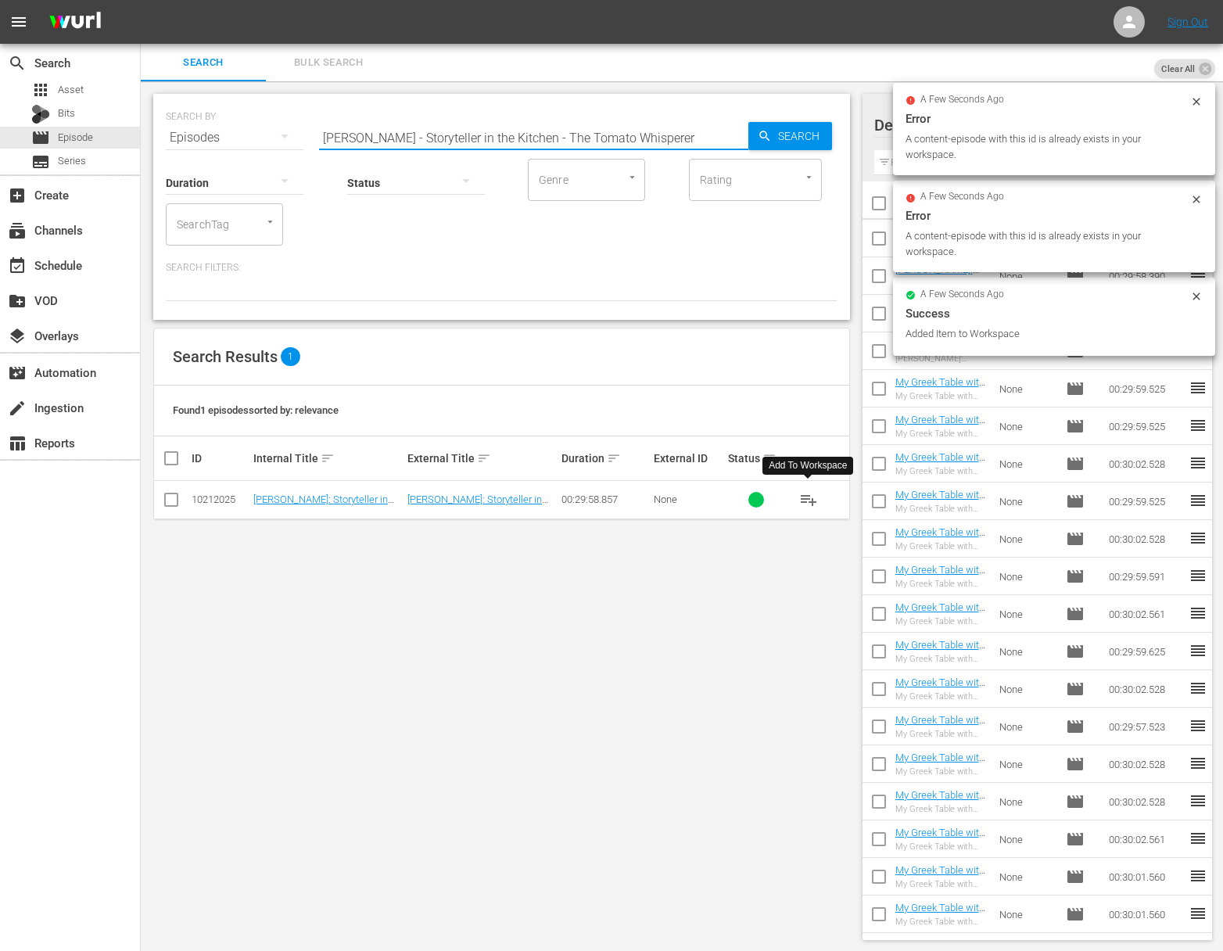
click at [479, 126] on input "Nick Stellino - Storyteller in the Kitchen - The Tomato Whisperer" at bounding box center [533, 138] width 429 height 38
paste input "Family Matters"
click at [756, 133] on div "Search" at bounding box center [791, 136] width 84 height 28
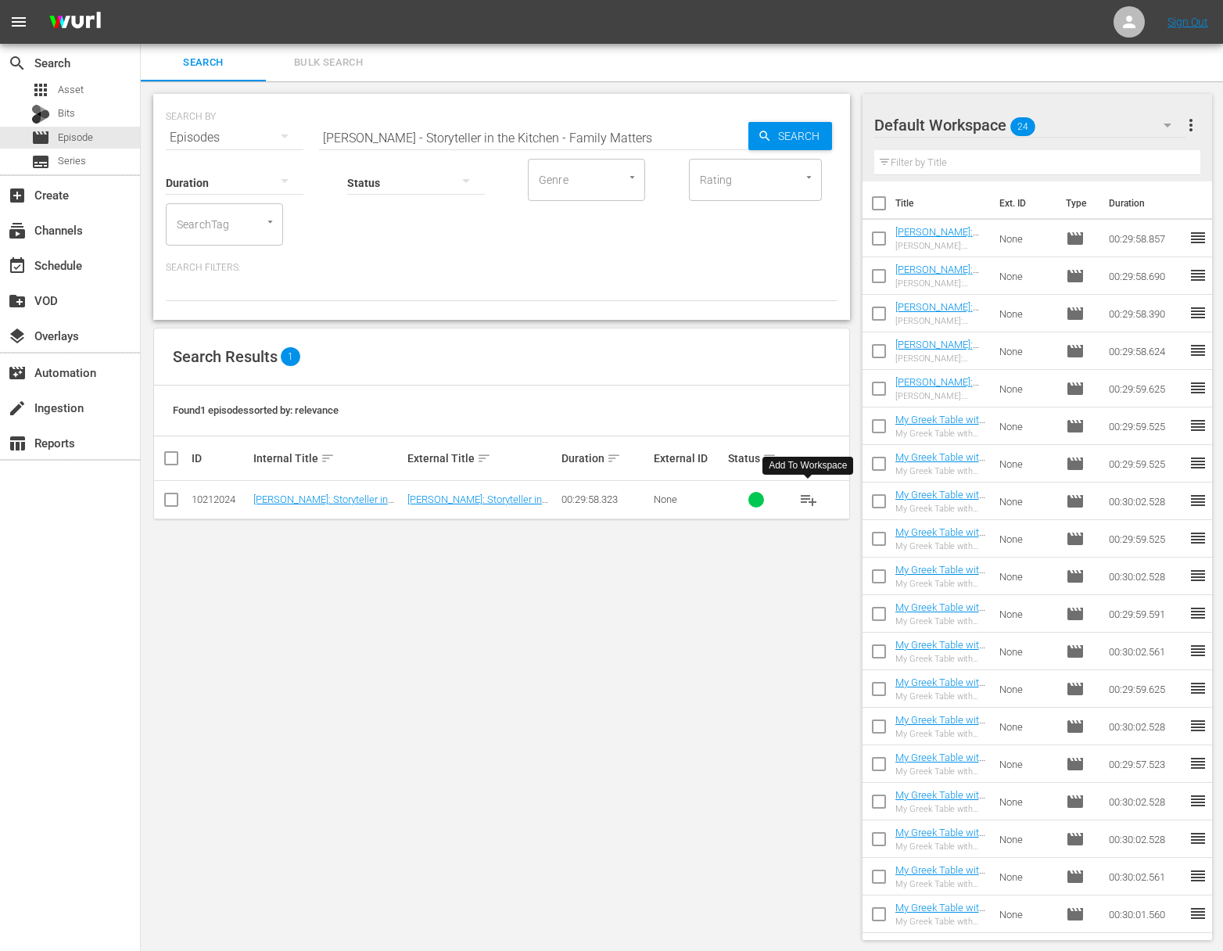
click at [817, 500] on span "playlist_add" at bounding box center [808, 499] width 19 height 19
click at [814, 499] on span "playlist_add" at bounding box center [808, 499] width 19 height 19
click at [806, 499] on span "playlist_add" at bounding box center [808, 499] width 19 height 19
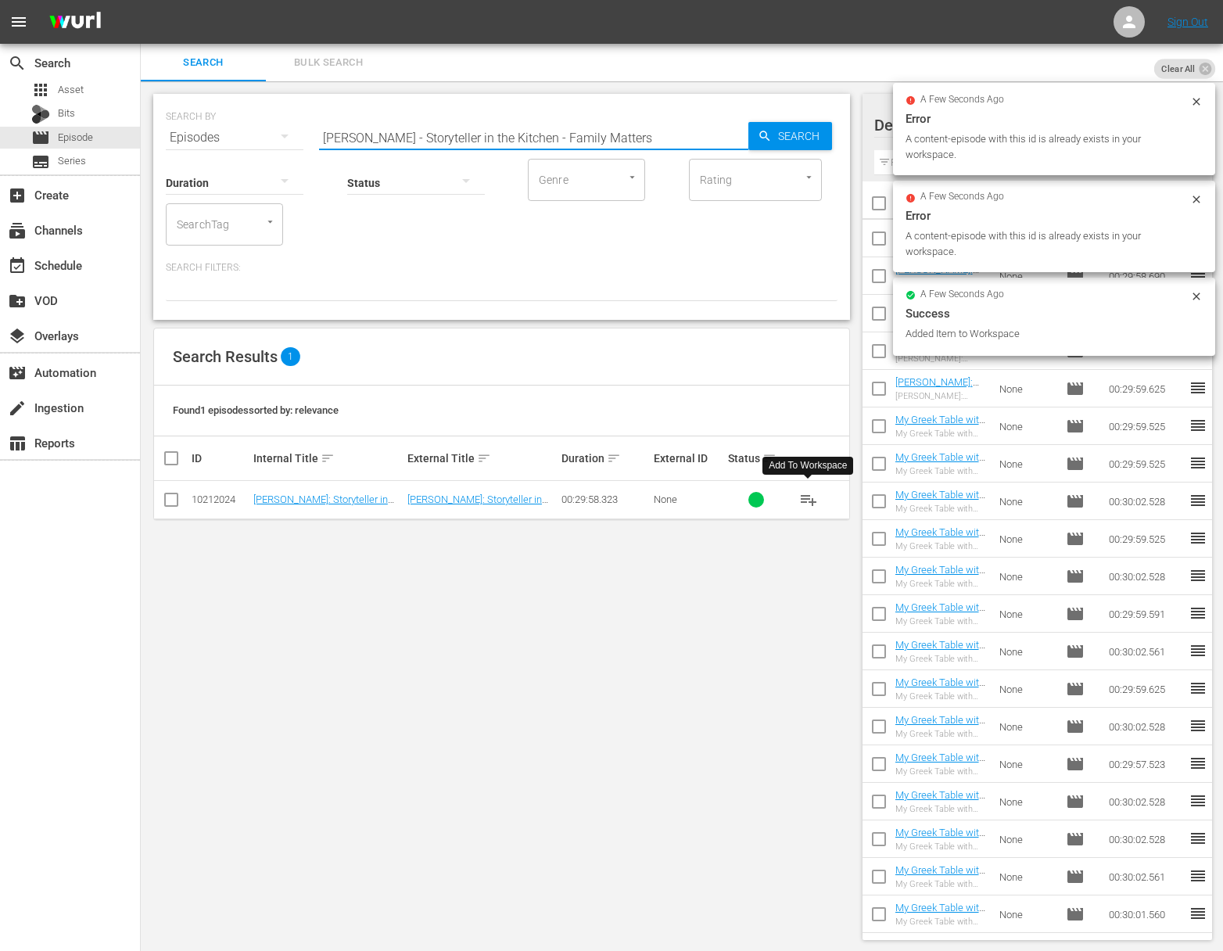
click at [548, 139] on input "Nick Stellino - Storyteller in the Kitchen - Family Matters" at bounding box center [533, 138] width 429 height 38
paste input "Bacon or Pancetta"
click at [820, 138] on span "Search" at bounding box center [802, 136] width 60 height 28
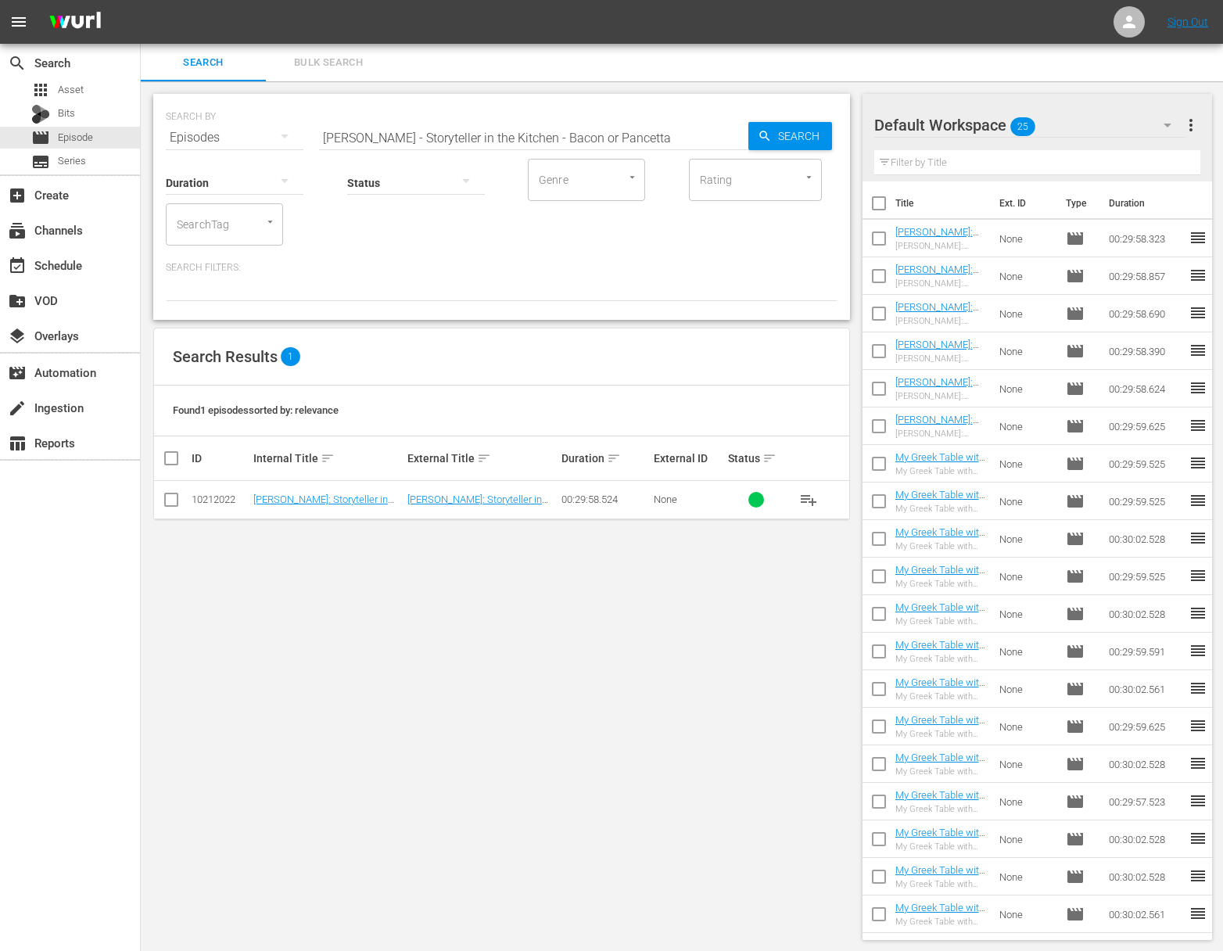
click at [809, 503] on span "playlist_add" at bounding box center [808, 499] width 19 height 19
click at [809, 502] on span "playlist_add" at bounding box center [808, 499] width 19 height 19
click at [809, 501] on span "playlist_add" at bounding box center [808, 499] width 19 height 19
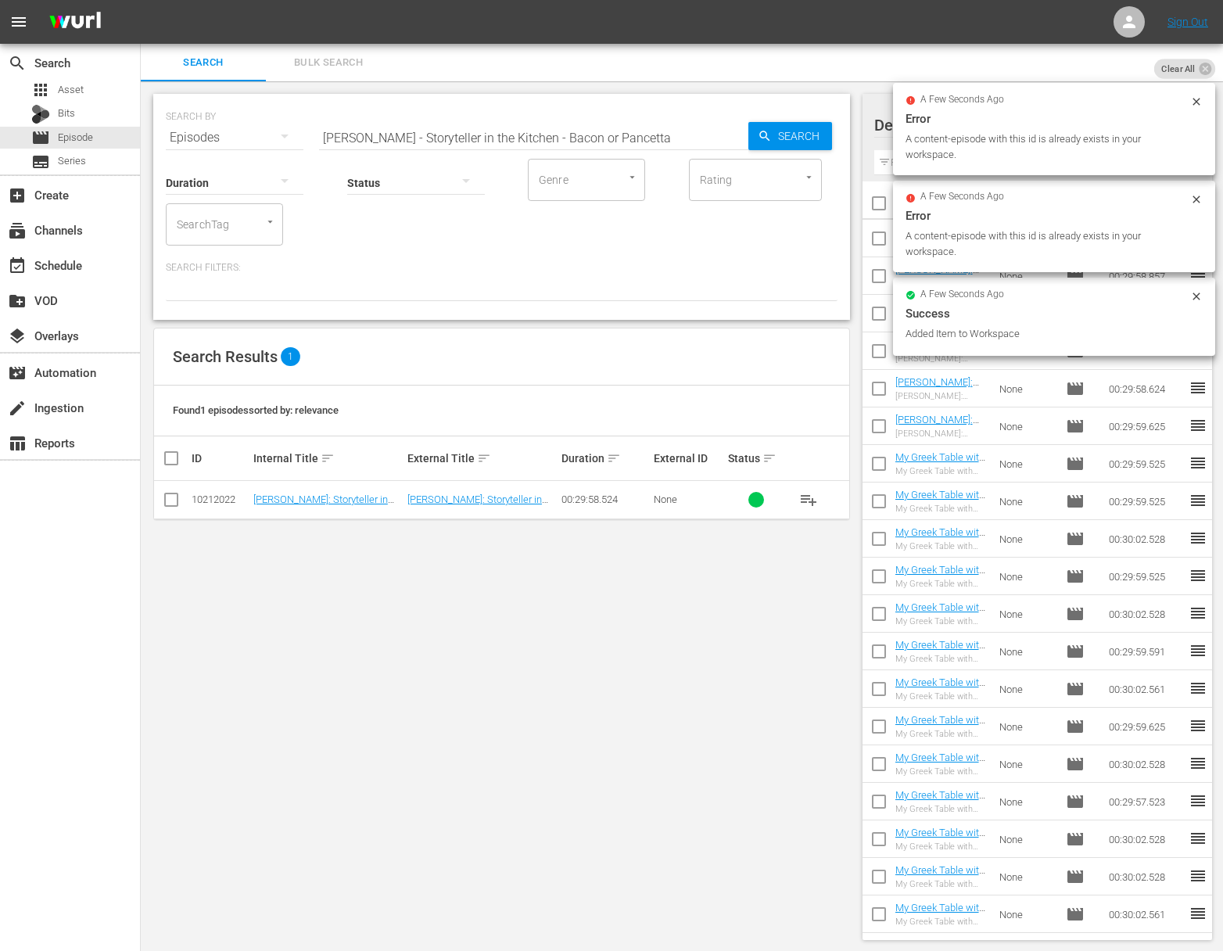
click at [544, 135] on input "Nick Stellino - Storyteller in the Kitchen - Bacon or Pancetta" at bounding box center [533, 138] width 429 height 38
paste input "Food Memories"
click at [736, 136] on input "Nick Stellino - Storyteller in the Kitchen - Food Memories" at bounding box center [533, 138] width 429 height 38
click at [772, 135] on span "Search" at bounding box center [802, 136] width 60 height 28
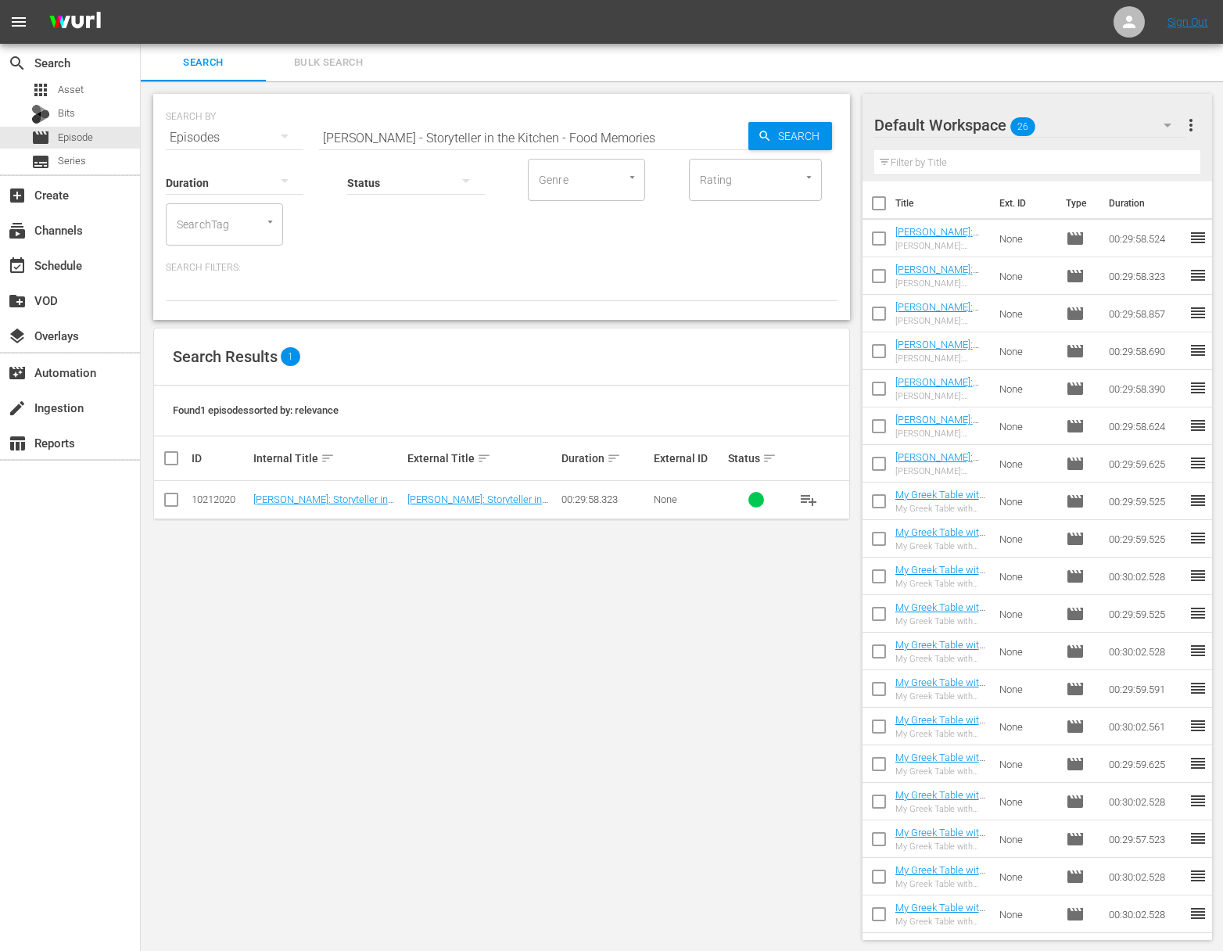
click at [806, 496] on span "playlist_add" at bounding box center [808, 499] width 19 height 19
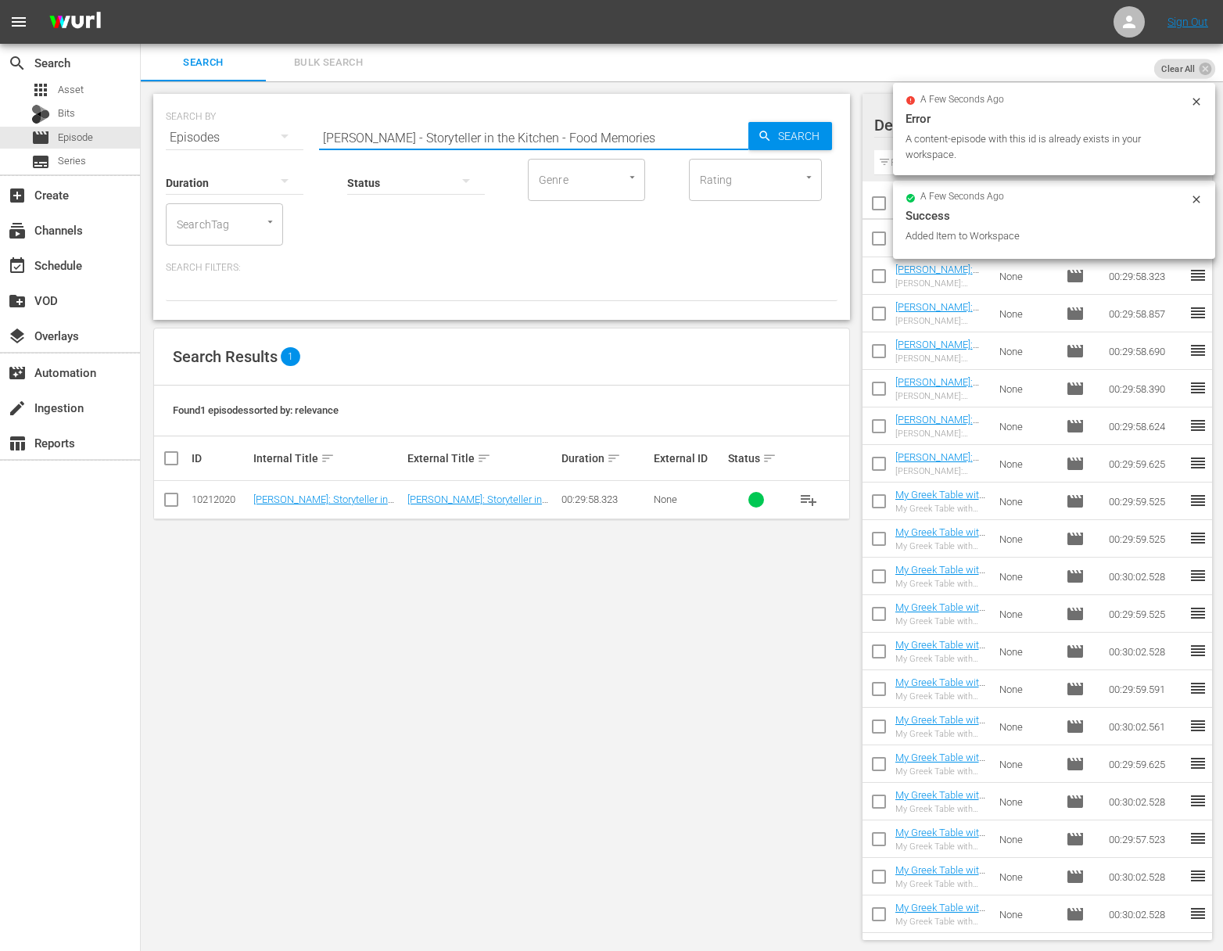
click at [452, 126] on input "Nick Stellino - Storyteller in the Kitchen - Food Memories" at bounding box center [533, 138] width 429 height 38
paste input "I Love Cheese"
click at [793, 129] on span "Search" at bounding box center [802, 136] width 60 height 28
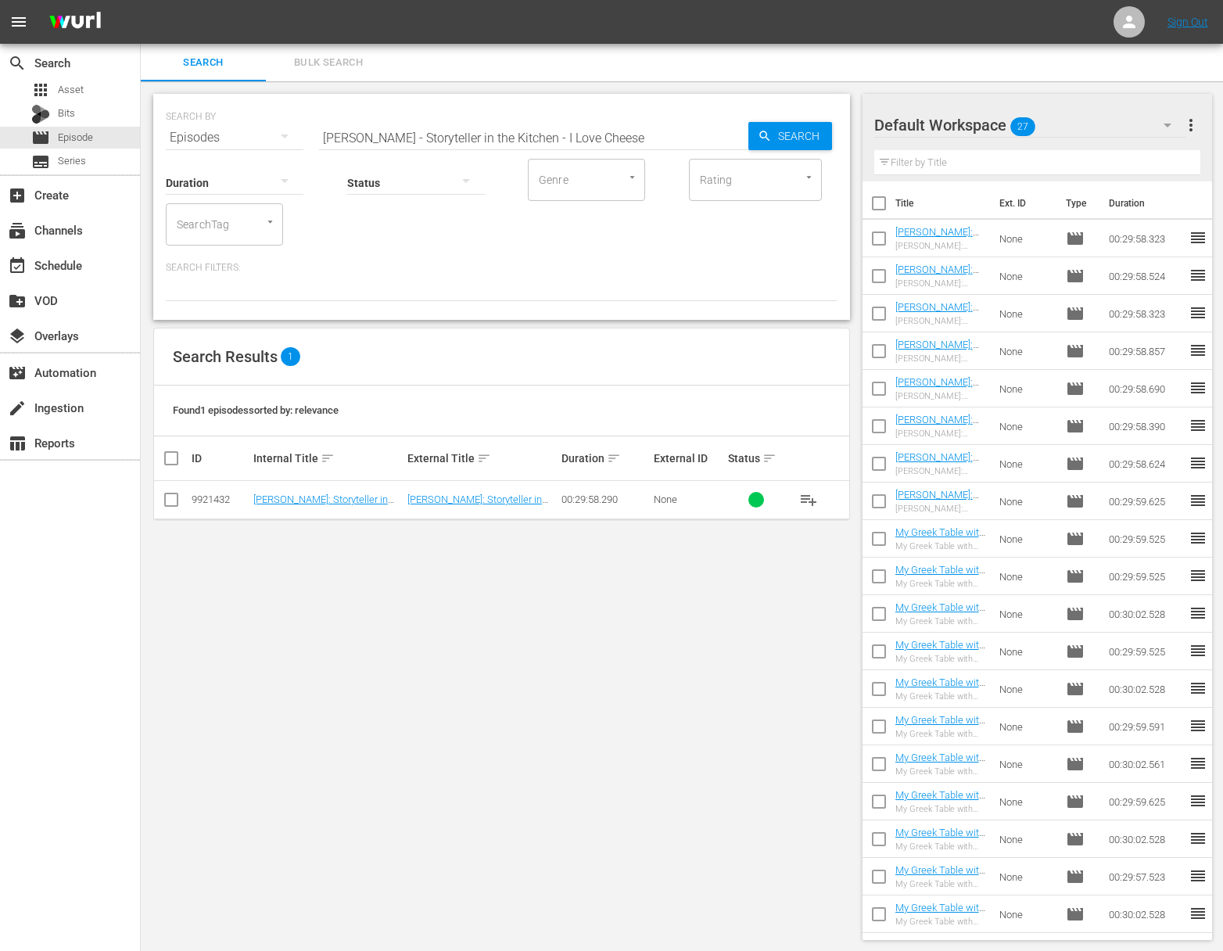
click at [805, 501] on span "playlist_add" at bounding box center [808, 499] width 19 height 19
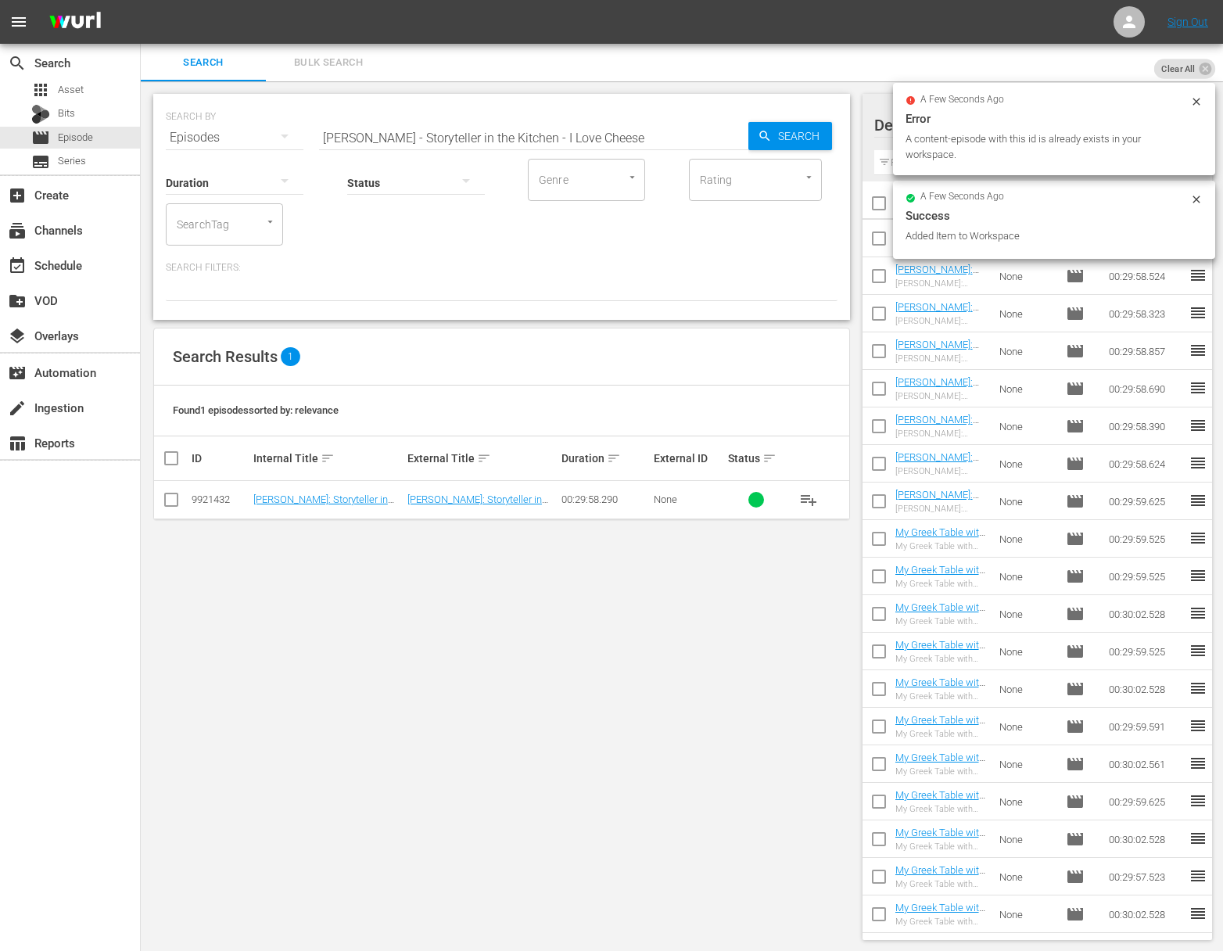
click at [570, 133] on input "Nick Stellino - Storyteller in the Kitchen - I Love Cheese" at bounding box center [533, 138] width 429 height 38
paste input "The Food Artist"
click at [768, 141] on icon "button" at bounding box center [765, 136] width 14 height 14
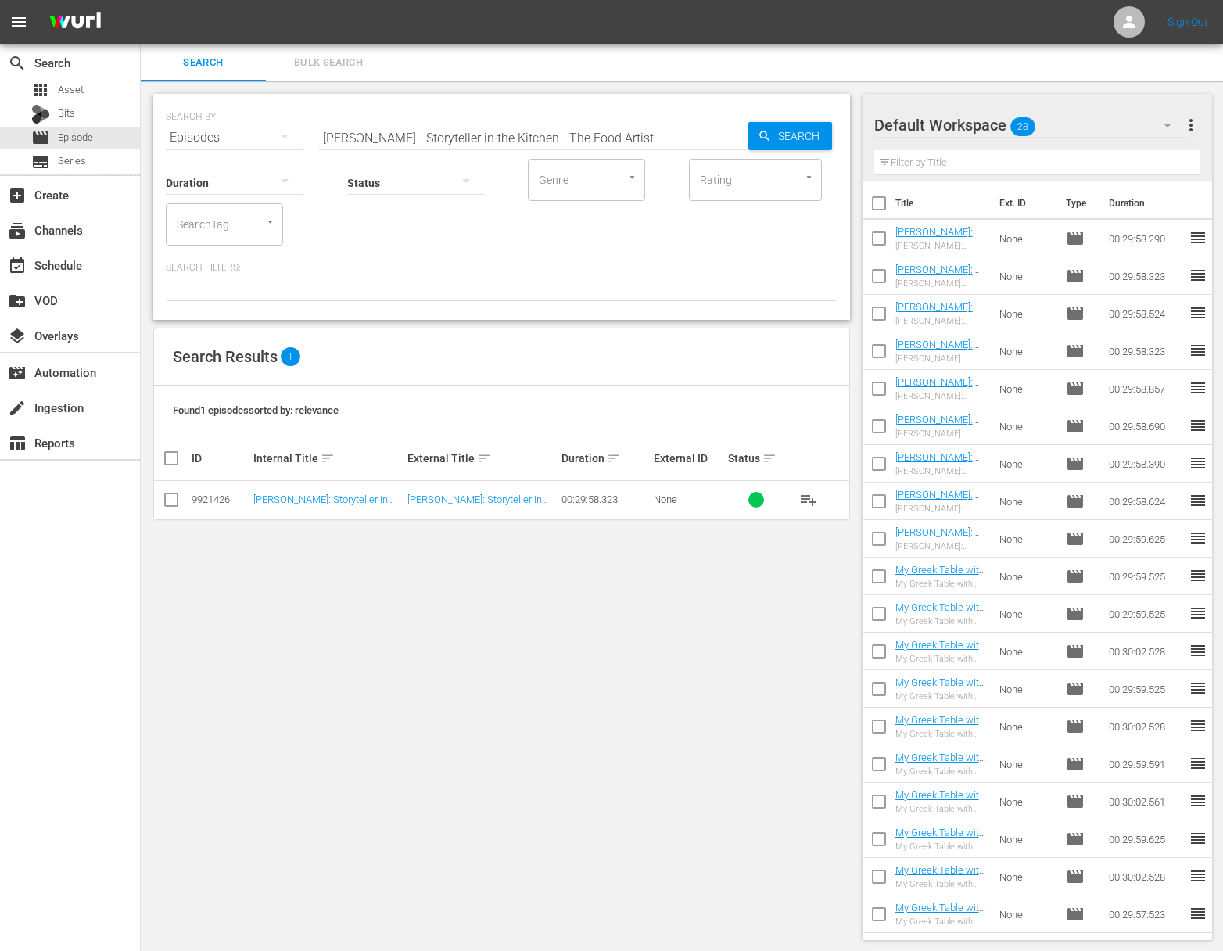
click at [810, 496] on span "playlist_add" at bounding box center [808, 499] width 19 height 19
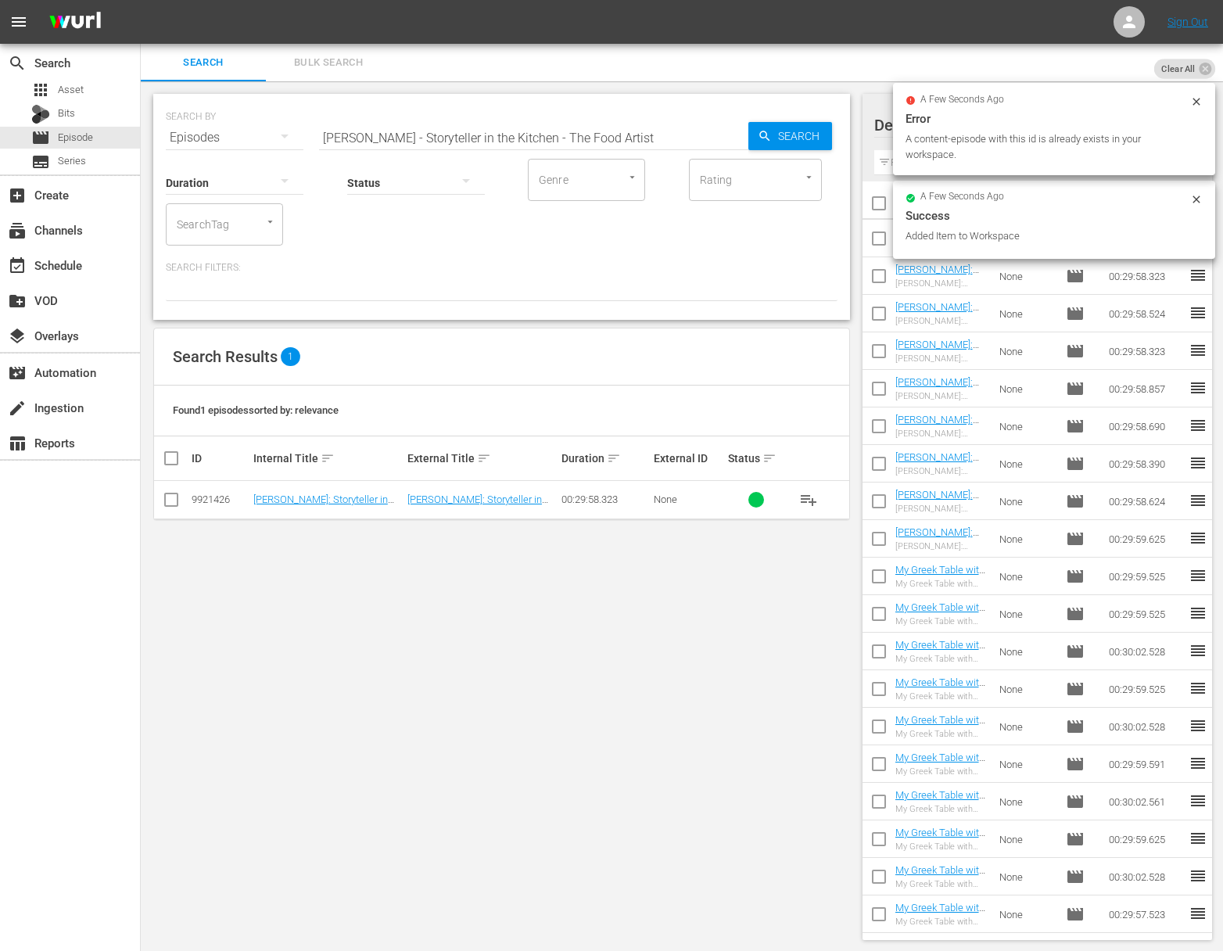
click at [474, 137] on input "Nick Stellino - Storyteller in the Kitchen - The Food Artist" at bounding box center [533, 138] width 429 height 38
paste input "Gardner"
click at [746, 135] on input "Nick Stellino - Storyteller in the Kitchen - The Gardner" at bounding box center [533, 138] width 429 height 38
click at [763, 131] on icon "button" at bounding box center [764, 136] width 10 height 10
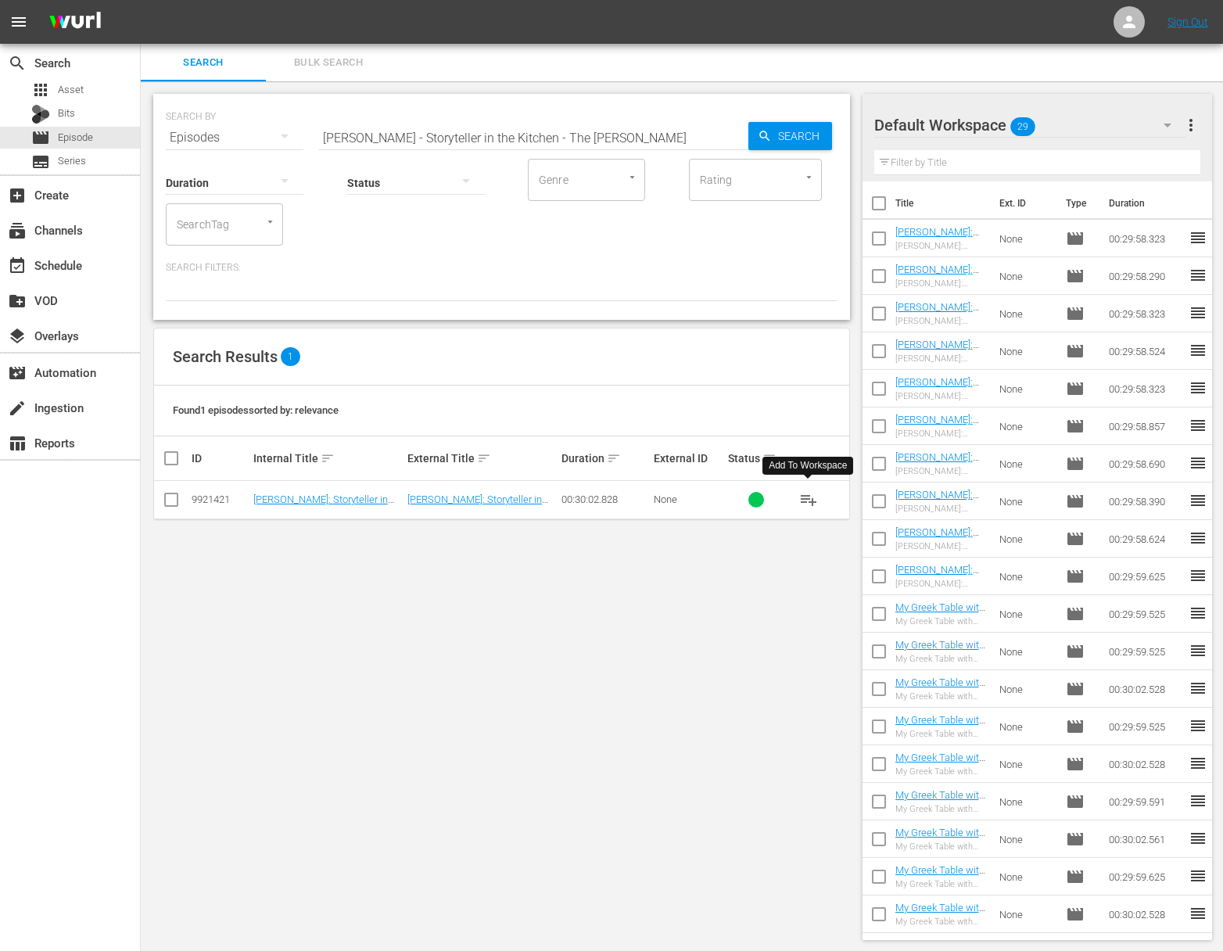
click at [810, 499] on span "playlist_add" at bounding box center [808, 499] width 19 height 19
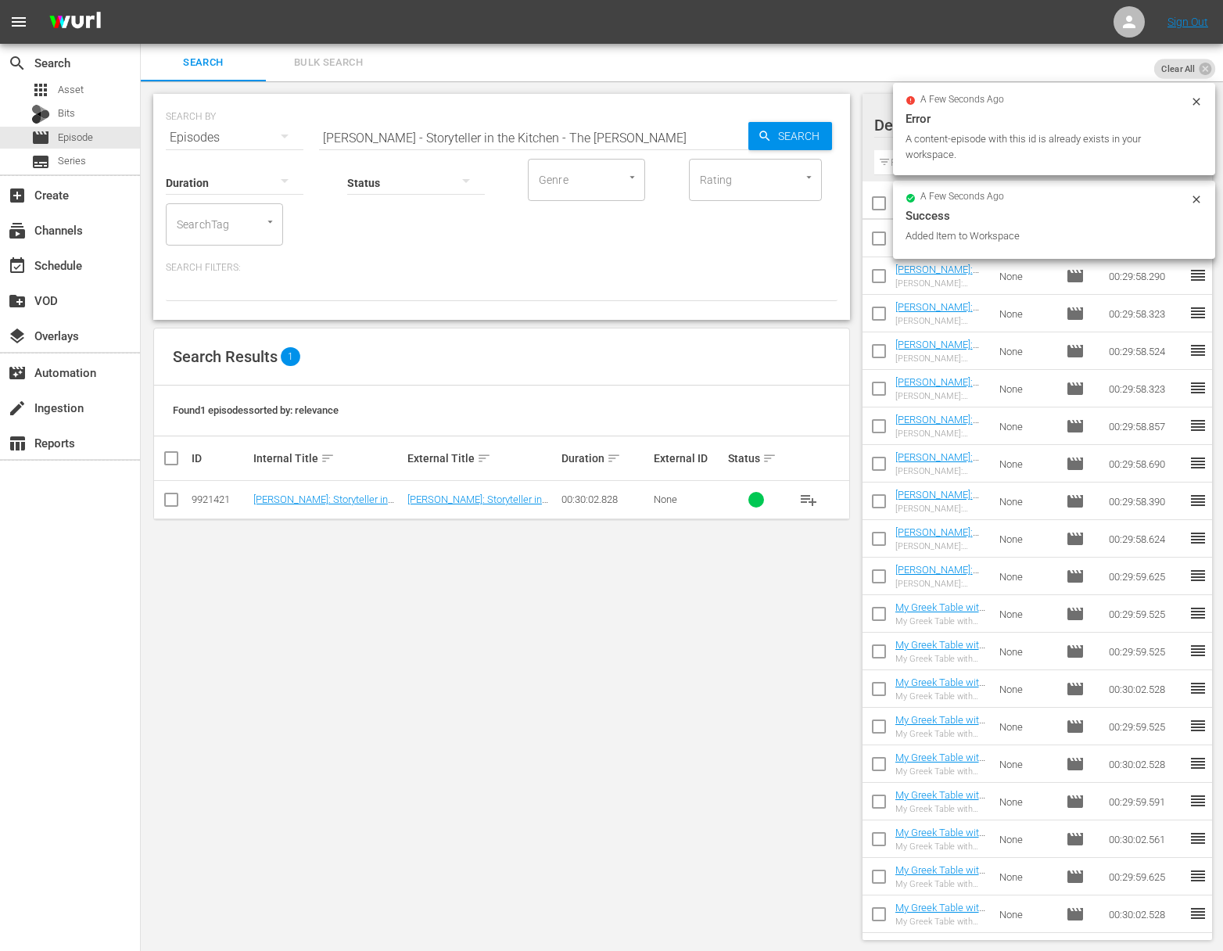
click at [519, 139] on input "Nick Stellino - Storyteller in the Kitchen - The Gardner" at bounding box center [533, 138] width 429 height 38
paste input ": Storyteller in the Kitchen - Being Italian"
click at [709, 136] on input "Nick Stellino: Storyteller in the Kitchen - Being Italianen - The Gardner" at bounding box center [533, 138] width 429 height 38
paste input "Nick Stellino: Storyteller in the Kitchen - Being Italian"
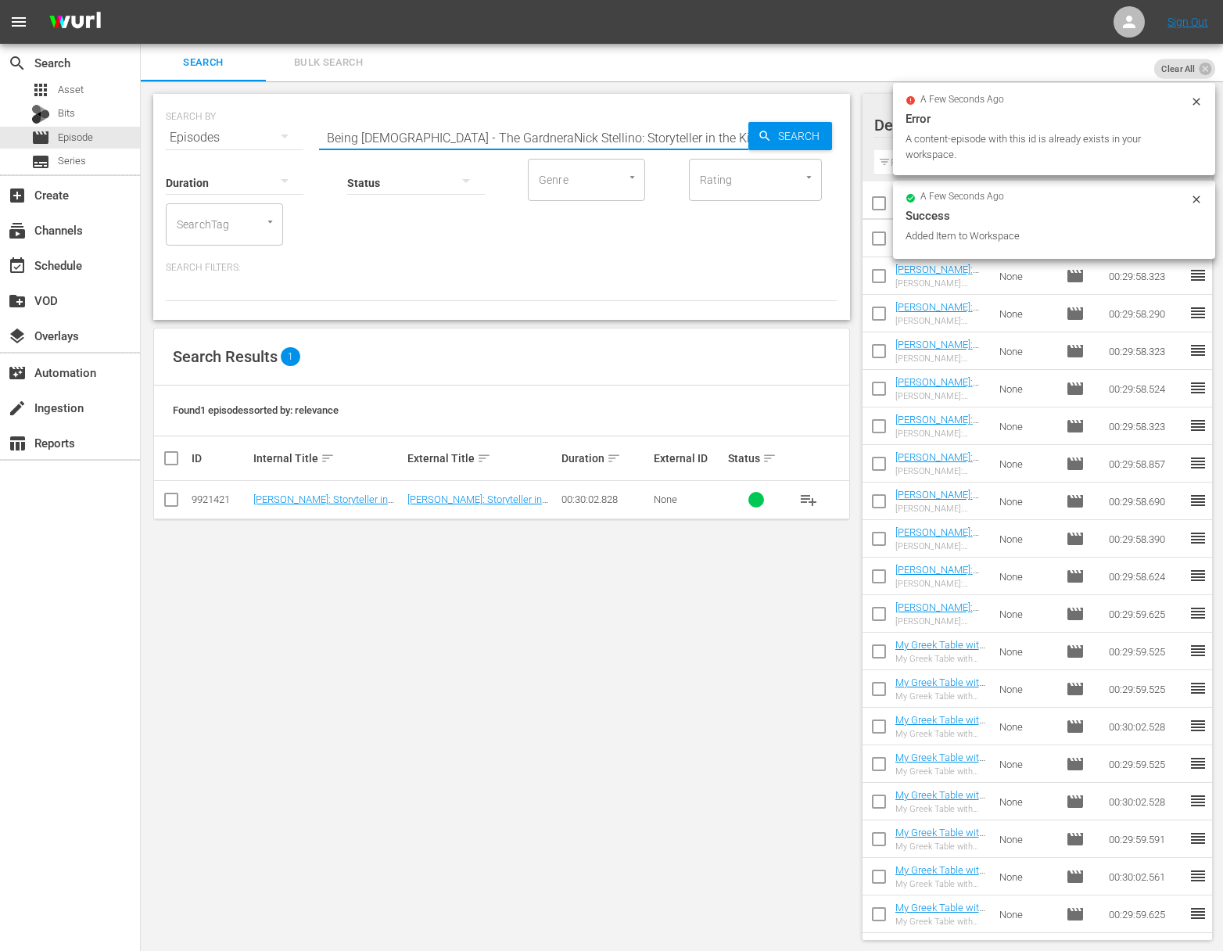
click at [683, 133] on input "Nick Stellino: Storyteller in the Kitchen - Being Italianen - The GardneraNick …" at bounding box center [533, 138] width 429 height 38
paste input "text"
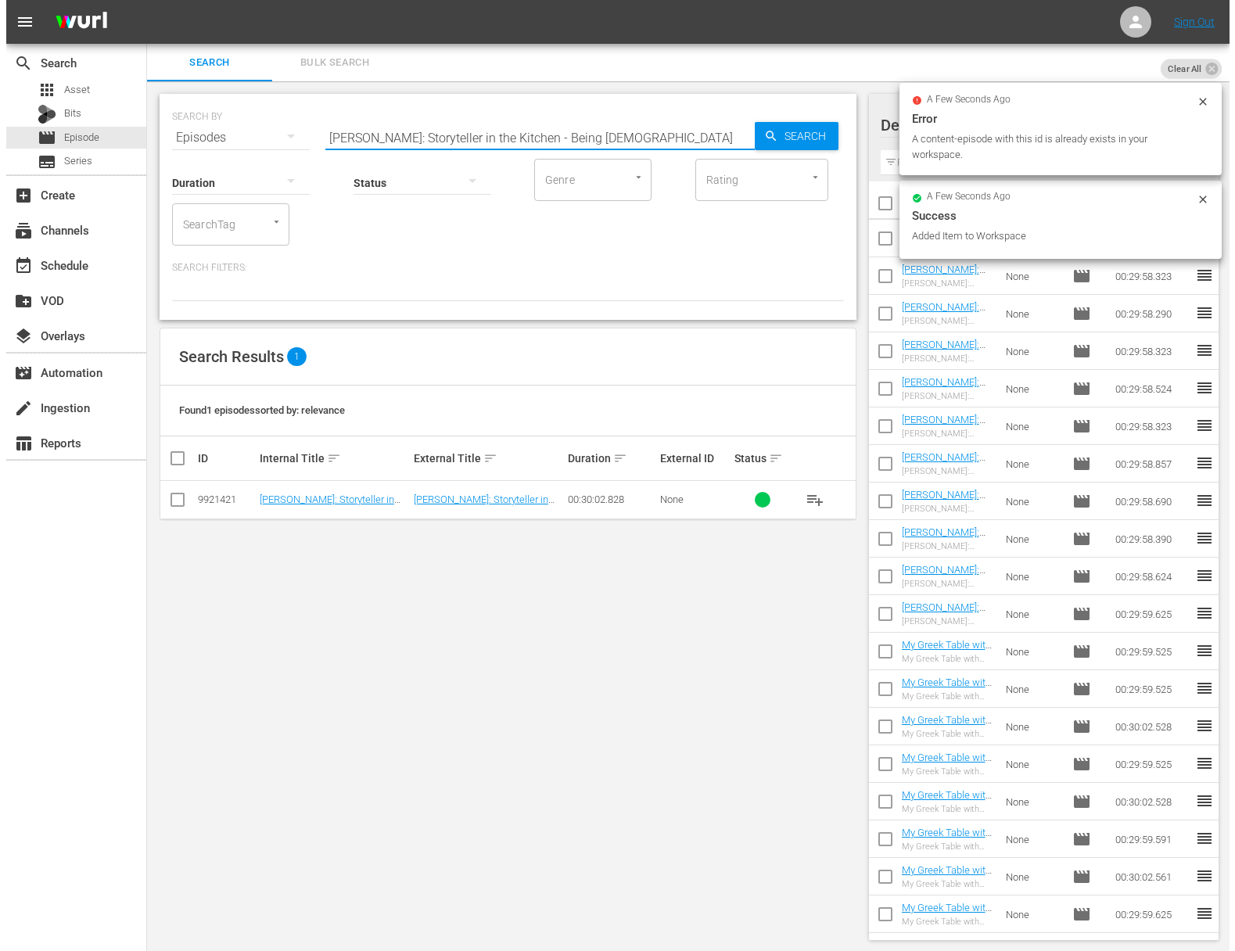
scroll to position [0, 0]
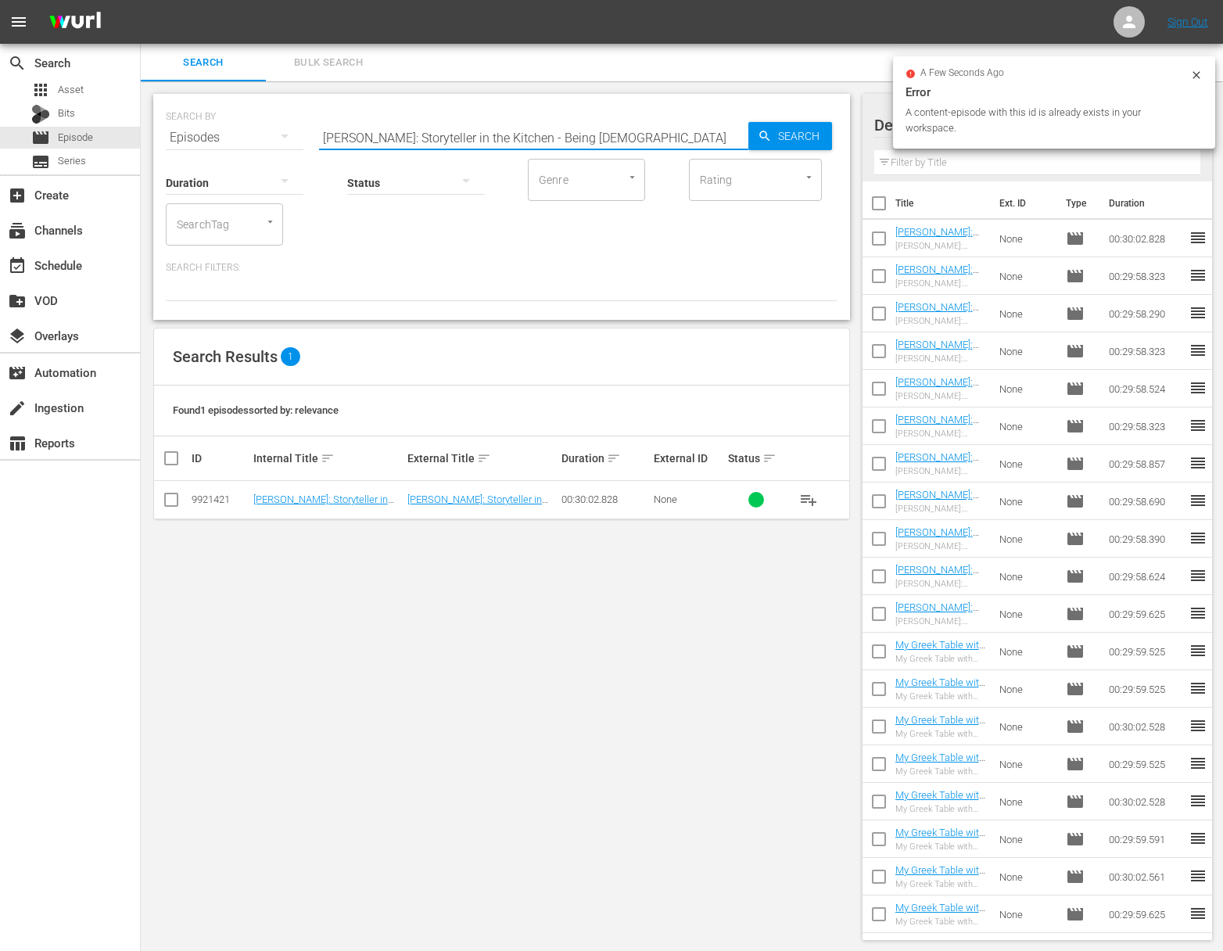
click at [785, 132] on span "Search" at bounding box center [802, 136] width 60 height 28
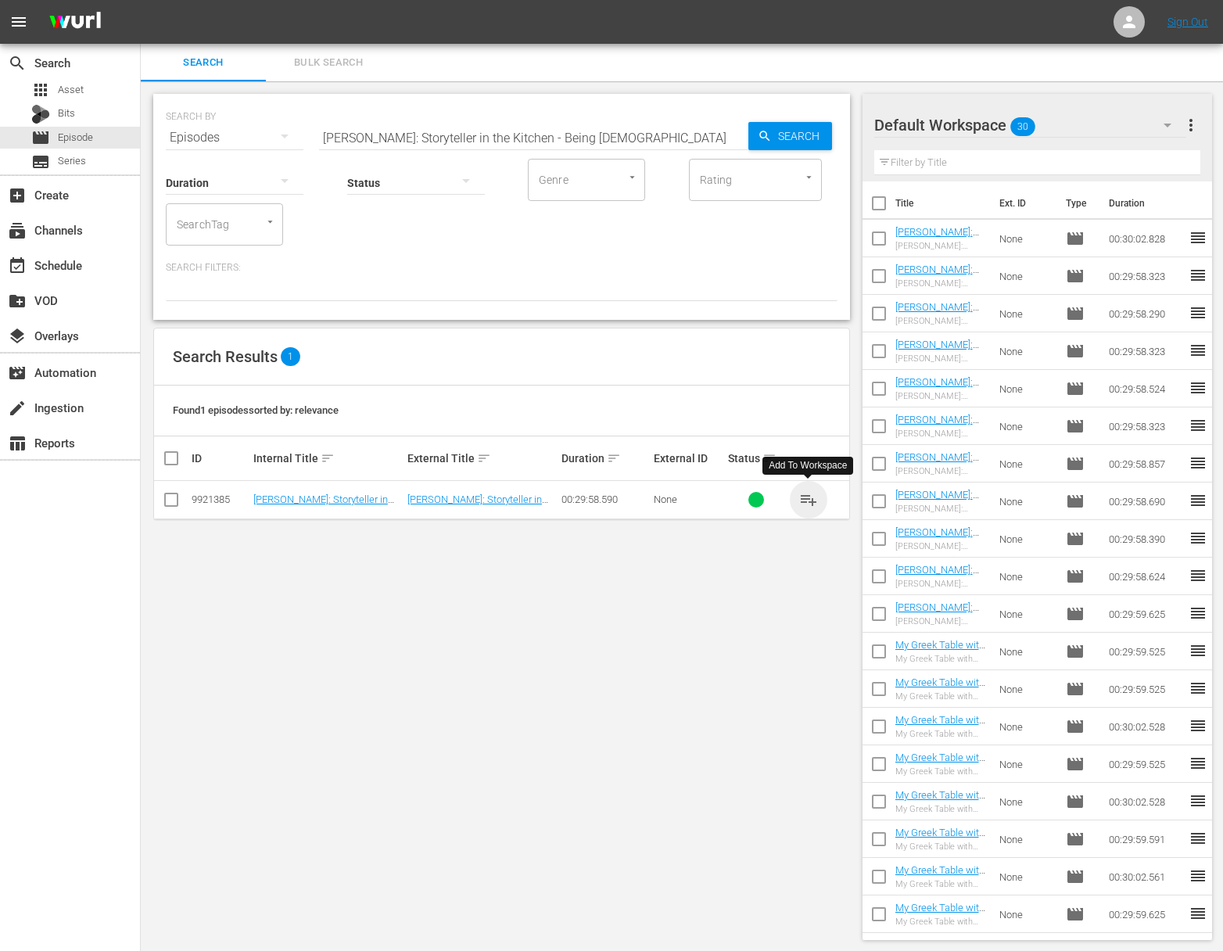
click at [806, 498] on span "playlist_add" at bounding box center [808, 499] width 19 height 19
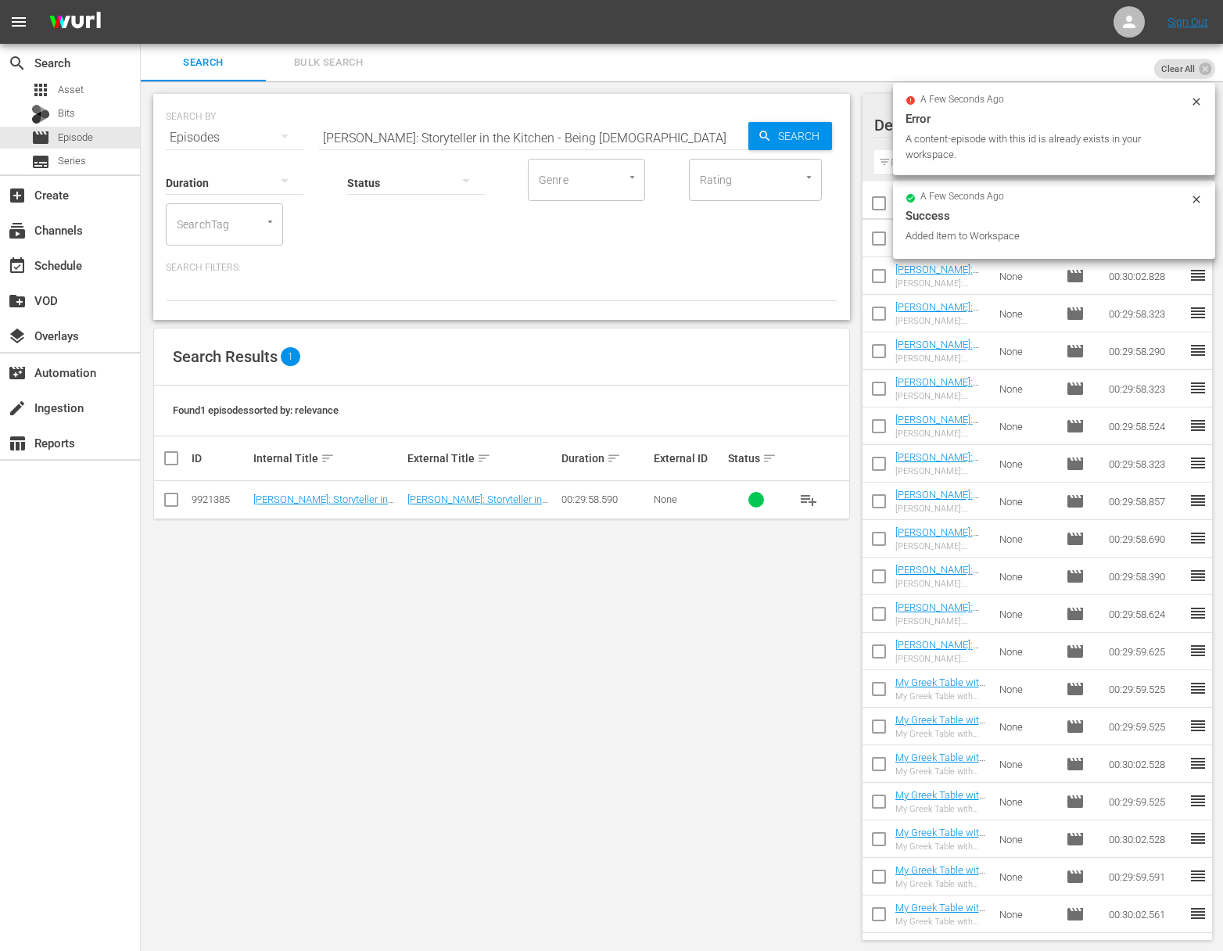
click at [617, 127] on input "Nick Stellino: Storyteller in the Kitchen - Being Italian" at bounding box center [533, 138] width 429 height 38
paste input "To Spoon or not to Spoo"
click at [760, 137] on icon "button" at bounding box center [765, 136] width 14 height 14
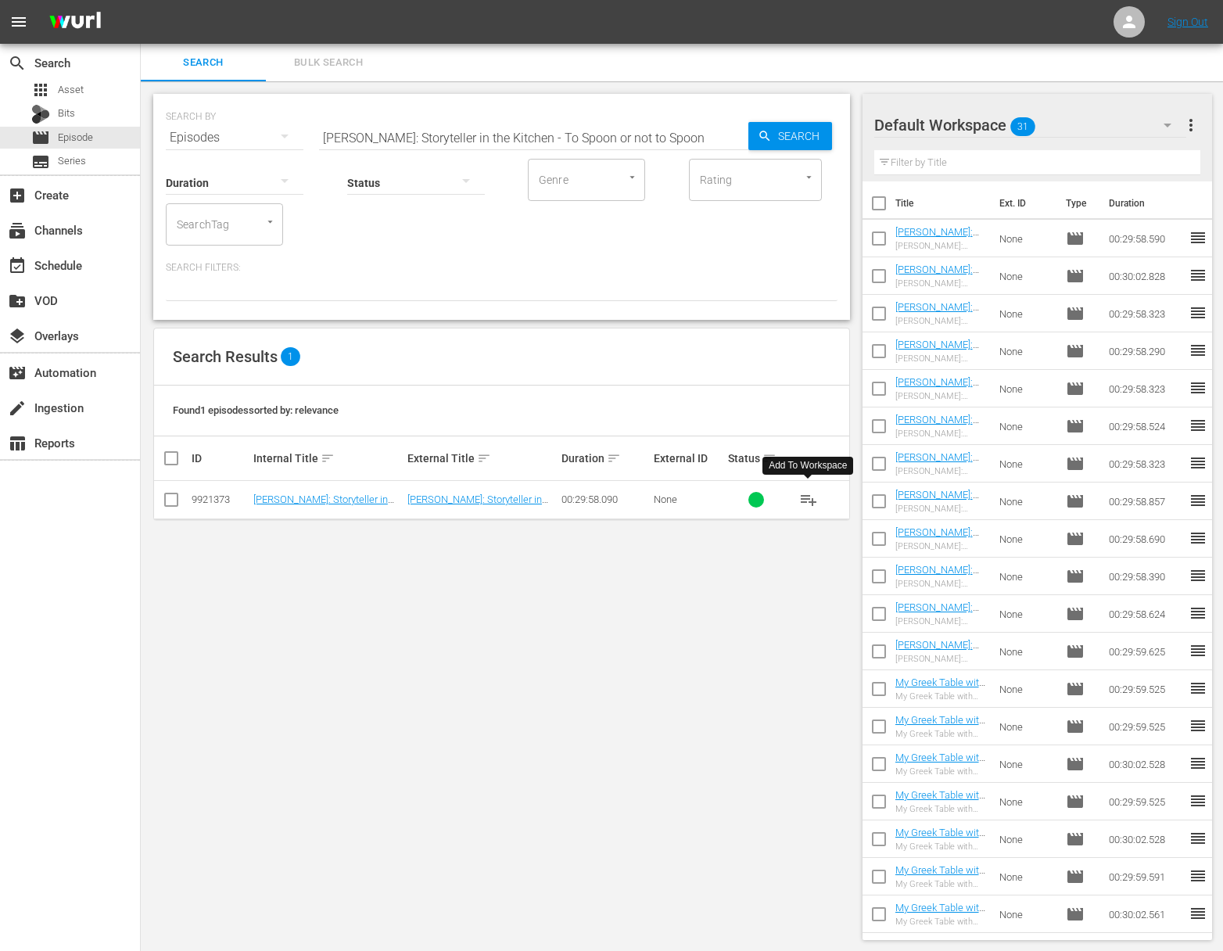
click at [810, 500] on span "playlist_add" at bounding box center [808, 499] width 19 height 19
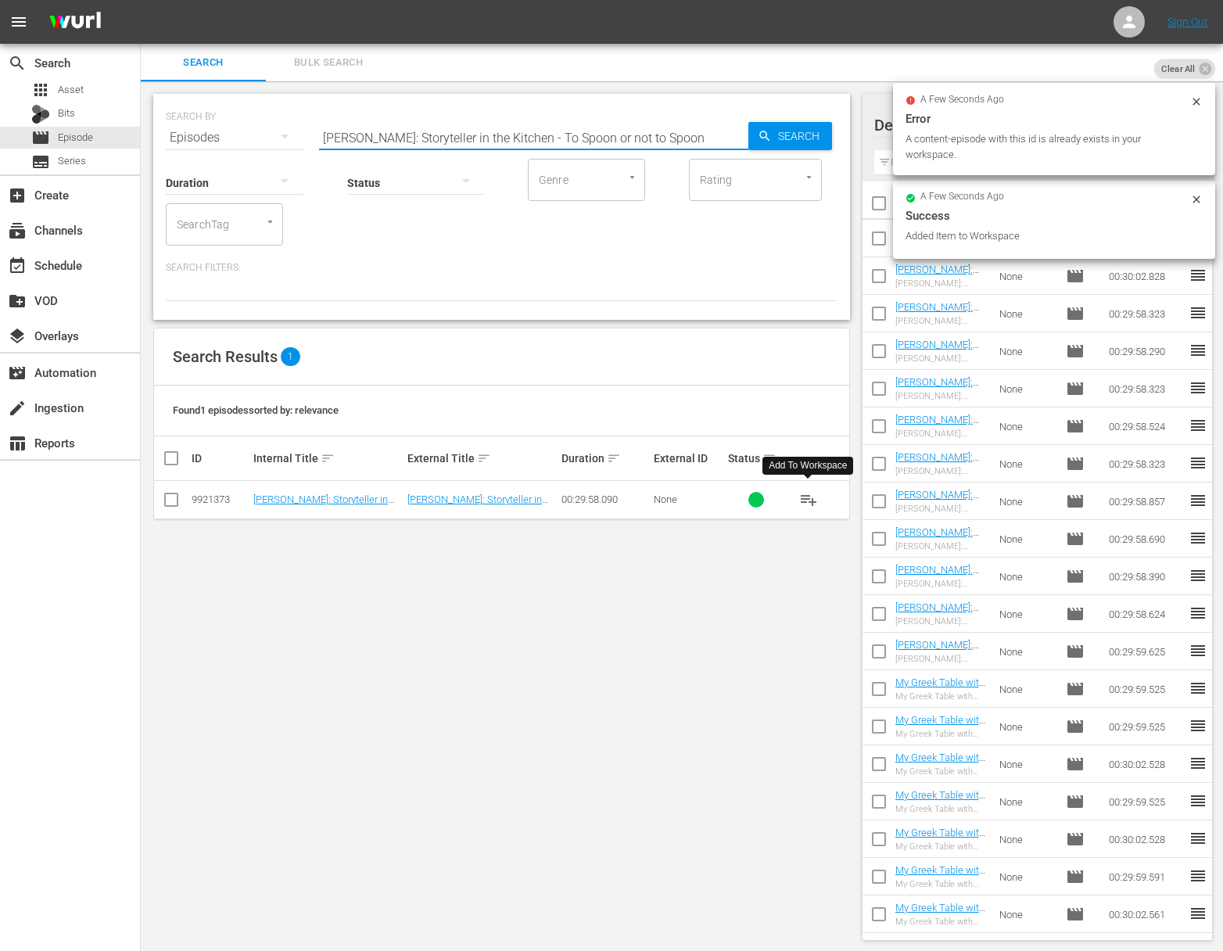
click at [497, 127] on input "Nick Stellino: Storyteller in the Kitchen - To Spoon or not to Spoon" at bounding box center [533, 138] width 429 height 38
paste input "Chefs A'Field: Green Cuisine - Milking Goodness"
click at [778, 134] on span "Search" at bounding box center [802, 136] width 60 height 28
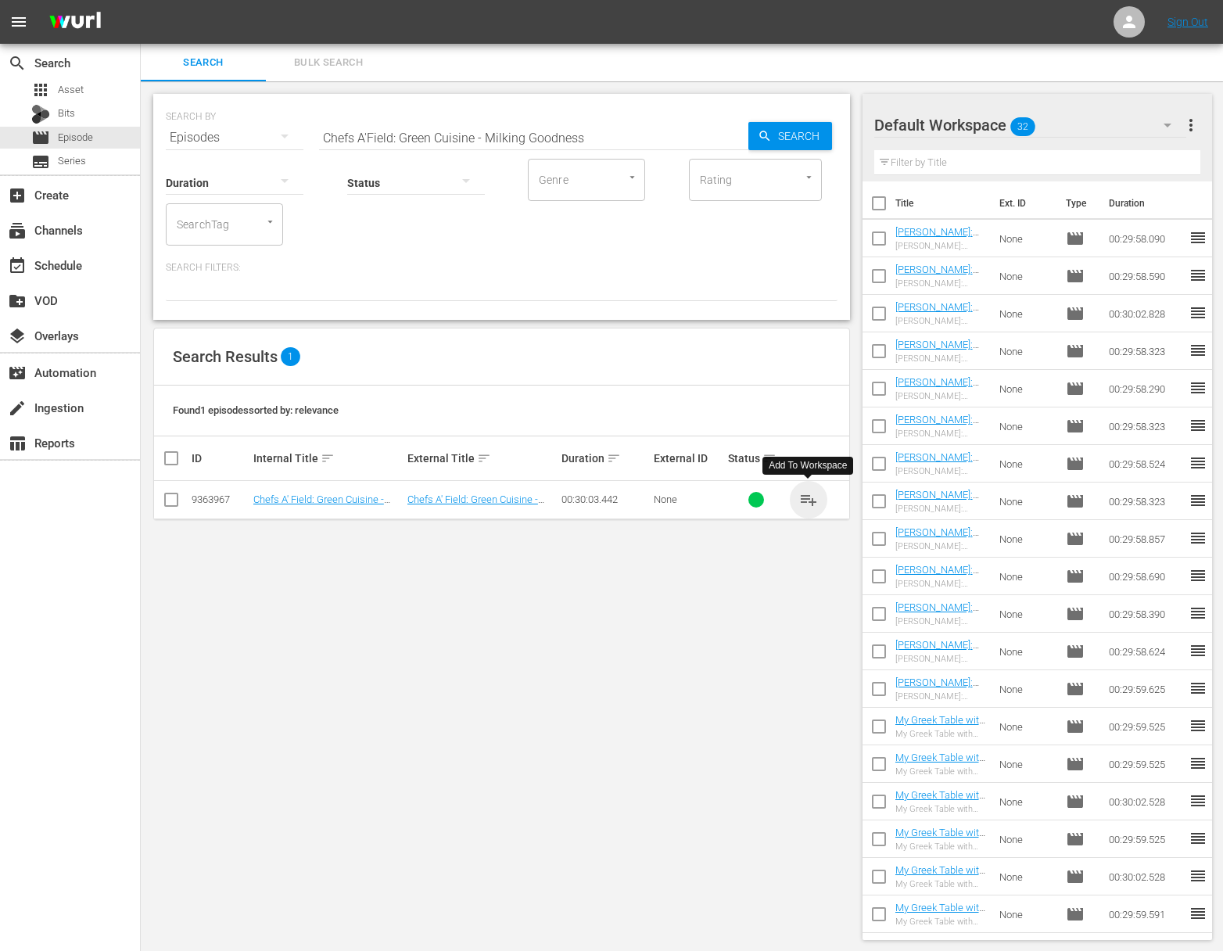
click at [812, 496] on span "playlist_add" at bounding box center [808, 499] width 19 height 19
click at [810, 496] on span "playlist_add" at bounding box center [808, 499] width 19 height 19
click at [649, 122] on input "Chefs A'Field: Green Cuisine - Milking Goodness" at bounding box center [533, 138] width 429 height 38
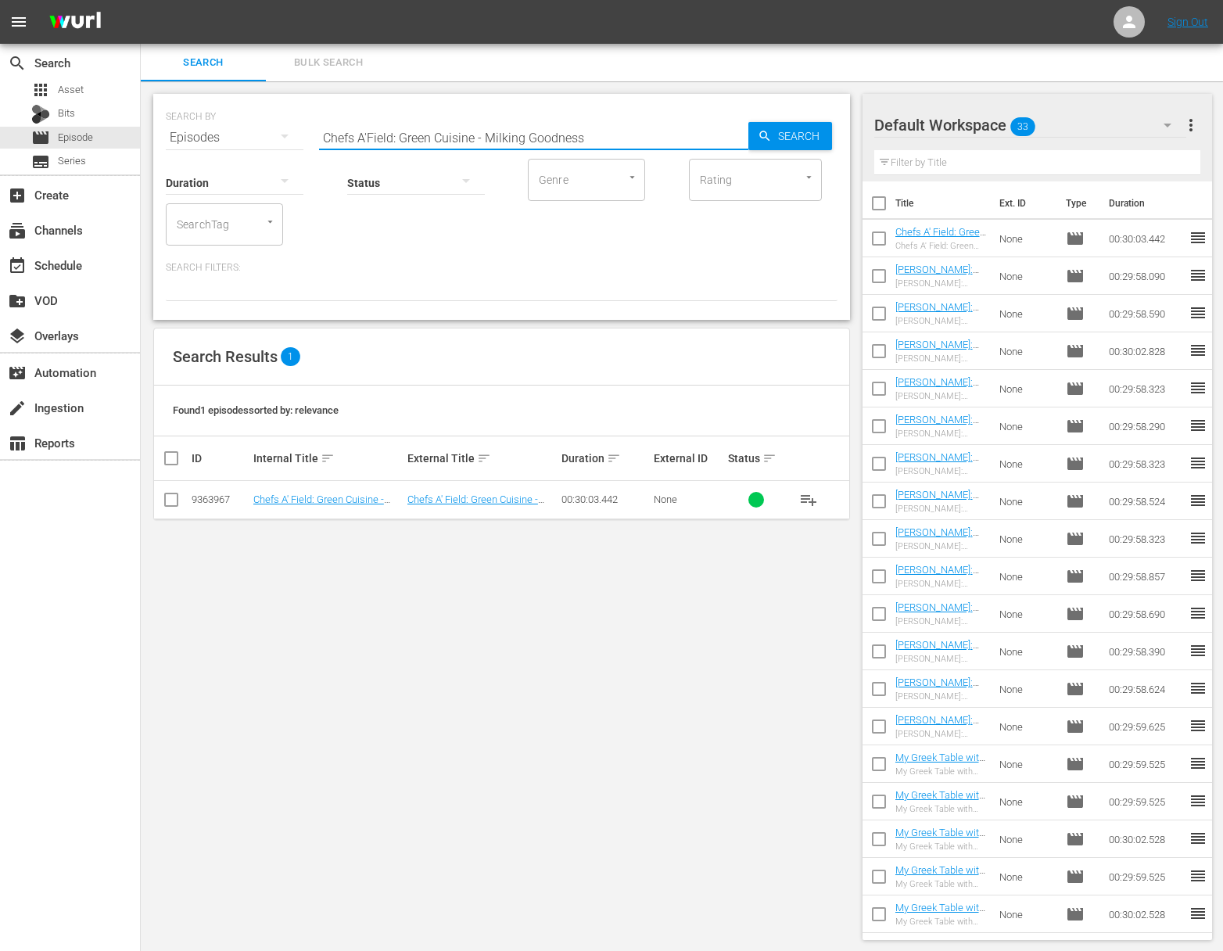
paste input "Disappearing Act"
click at [750, 126] on div "Search" at bounding box center [791, 136] width 84 height 28
click at [810, 503] on span "playlist_add" at bounding box center [808, 499] width 19 height 19
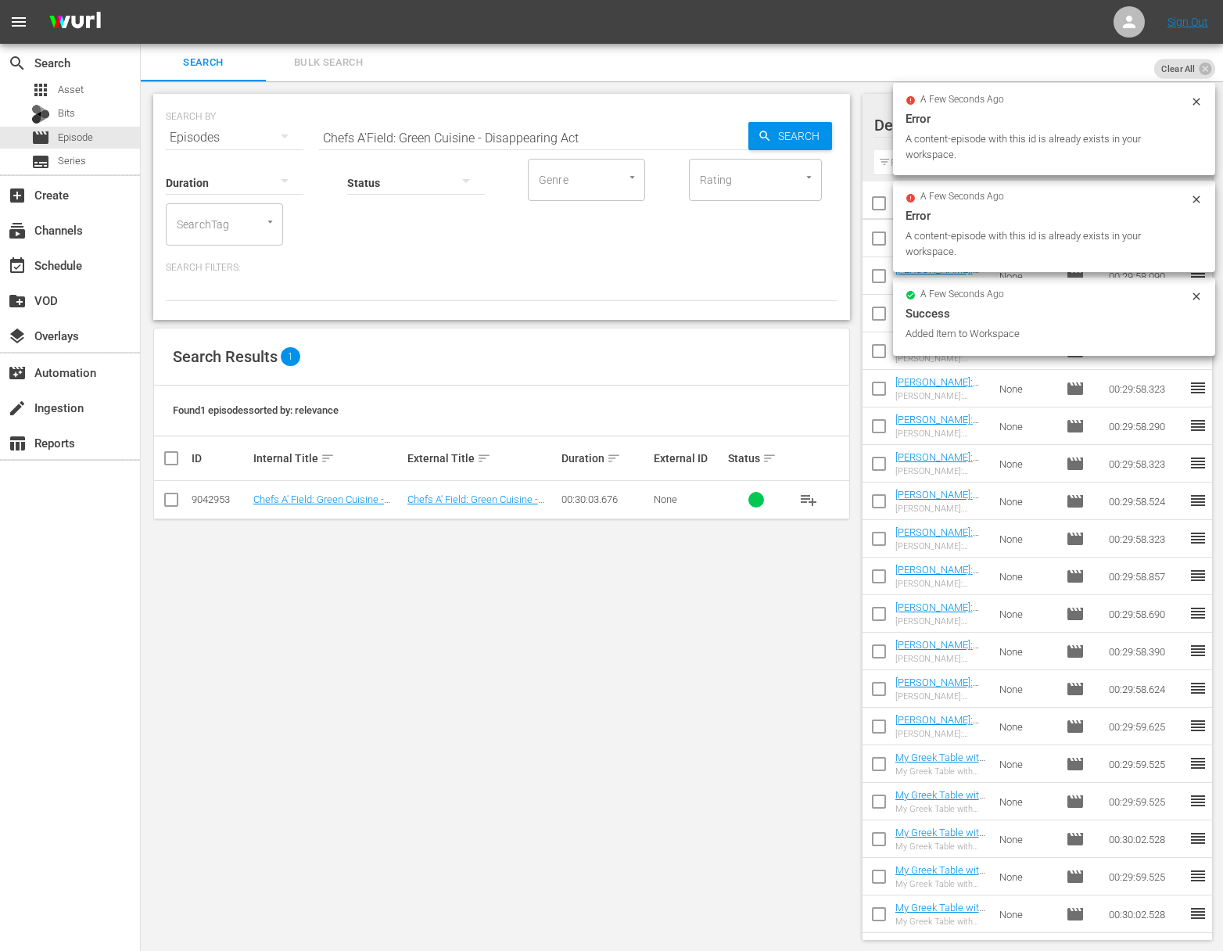
click at [494, 136] on input "Chefs A'Field: Green Cuisine - Disappearing Act" at bounding box center [533, 138] width 429 height 38
paste input "Oregon Organics"
click at [530, 136] on input "Chefs A'Field: Green Cuisine - Oregon Organics isappearing Act" at bounding box center [533, 138] width 429 height 38
paste
click at [782, 134] on span "Search" at bounding box center [802, 136] width 60 height 28
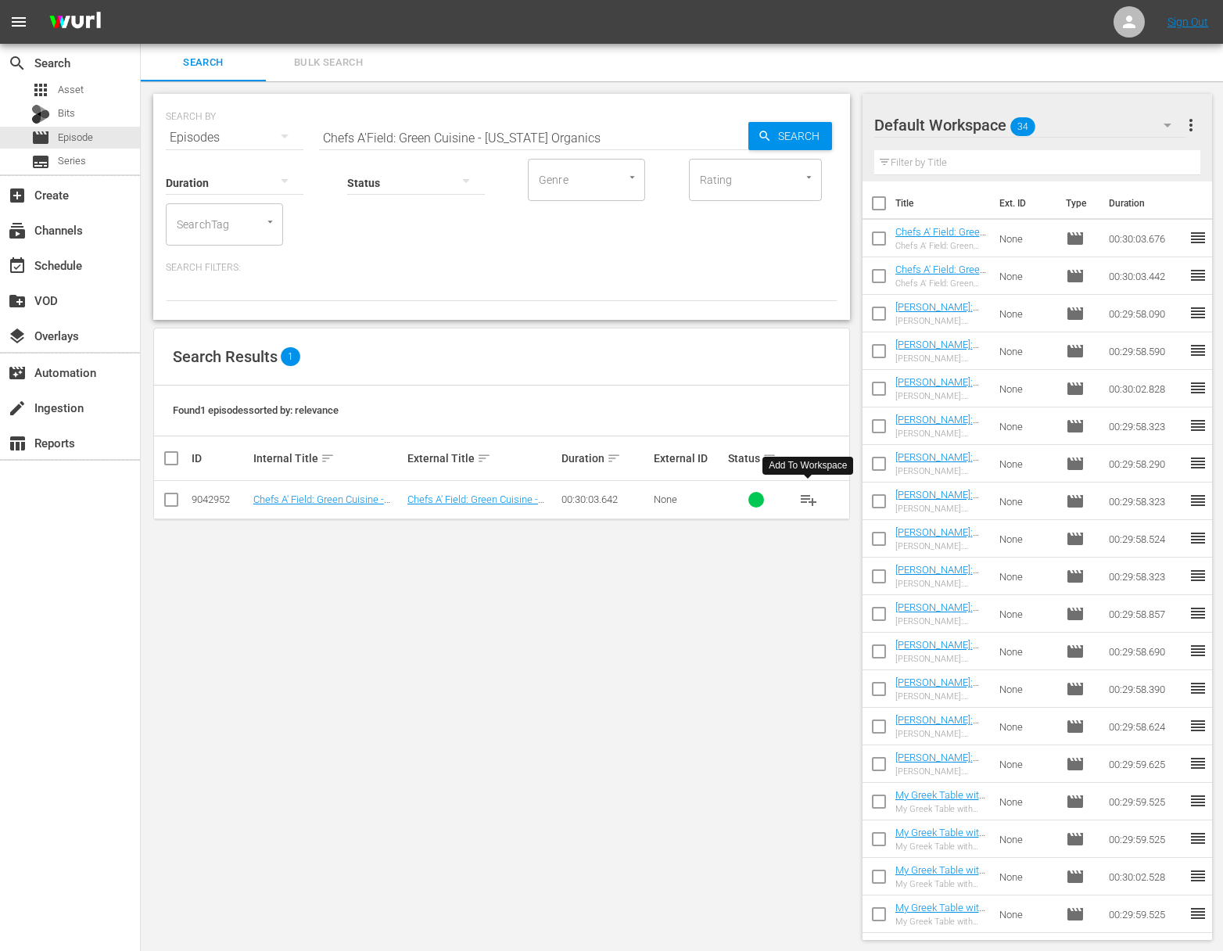
click at [807, 499] on span "playlist_add" at bounding box center [808, 499] width 19 height 19
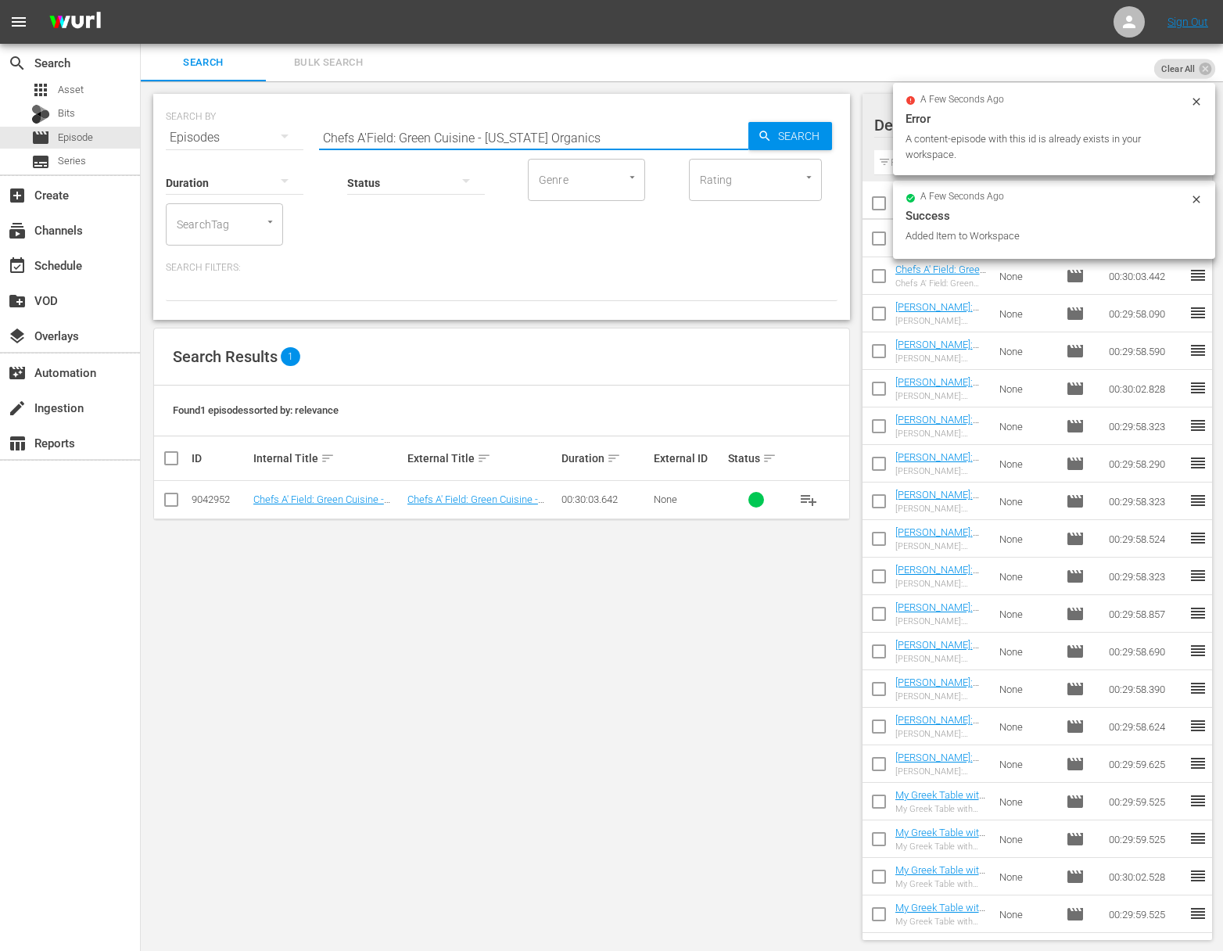
click at [542, 134] on input "Chefs A'Field: Green Cuisine - Oregon Organics" at bounding box center [533, 138] width 429 height 38
click at [751, 136] on div "Search" at bounding box center [791, 136] width 84 height 28
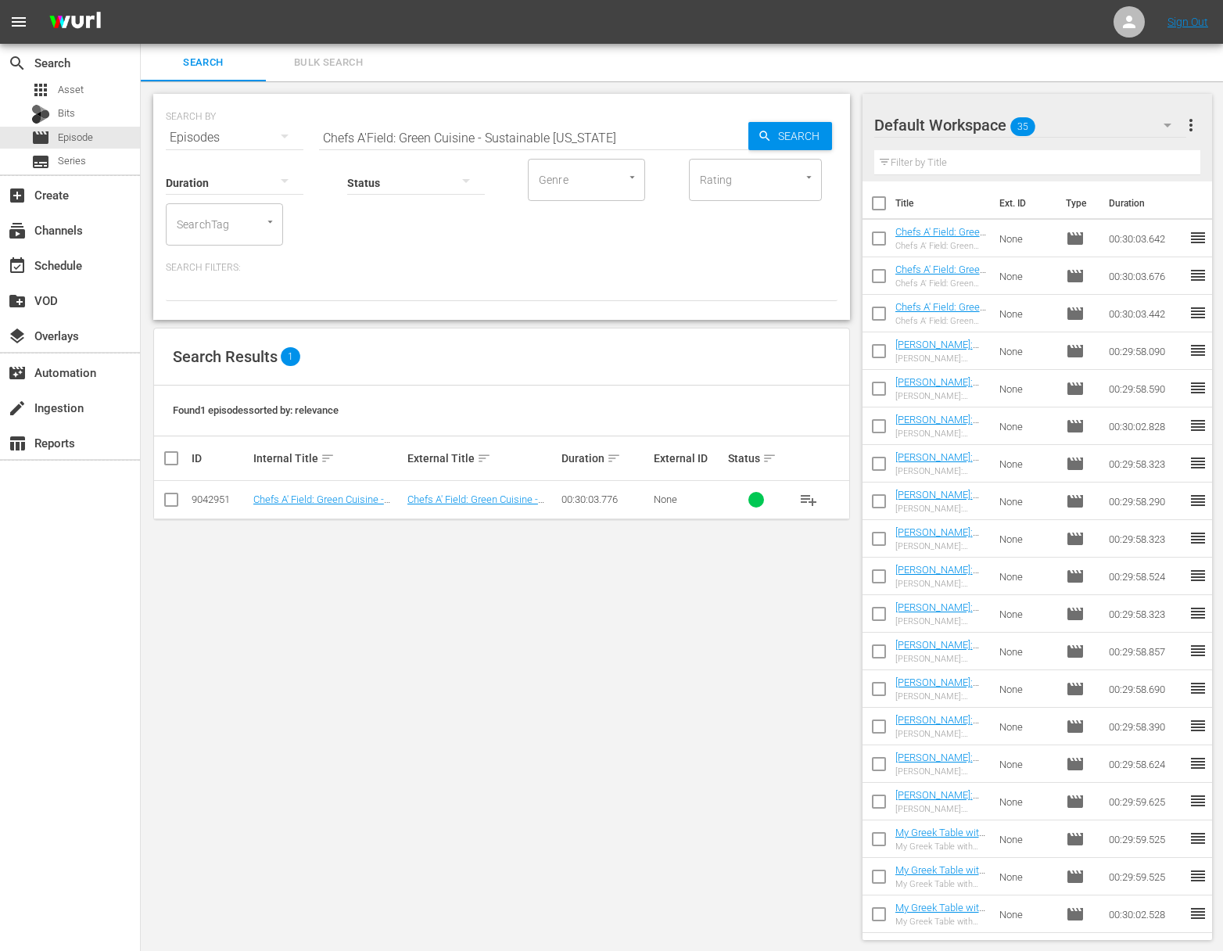
click at [810, 502] on span "playlist_add" at bounding box center [808, 499] width 19 height 19
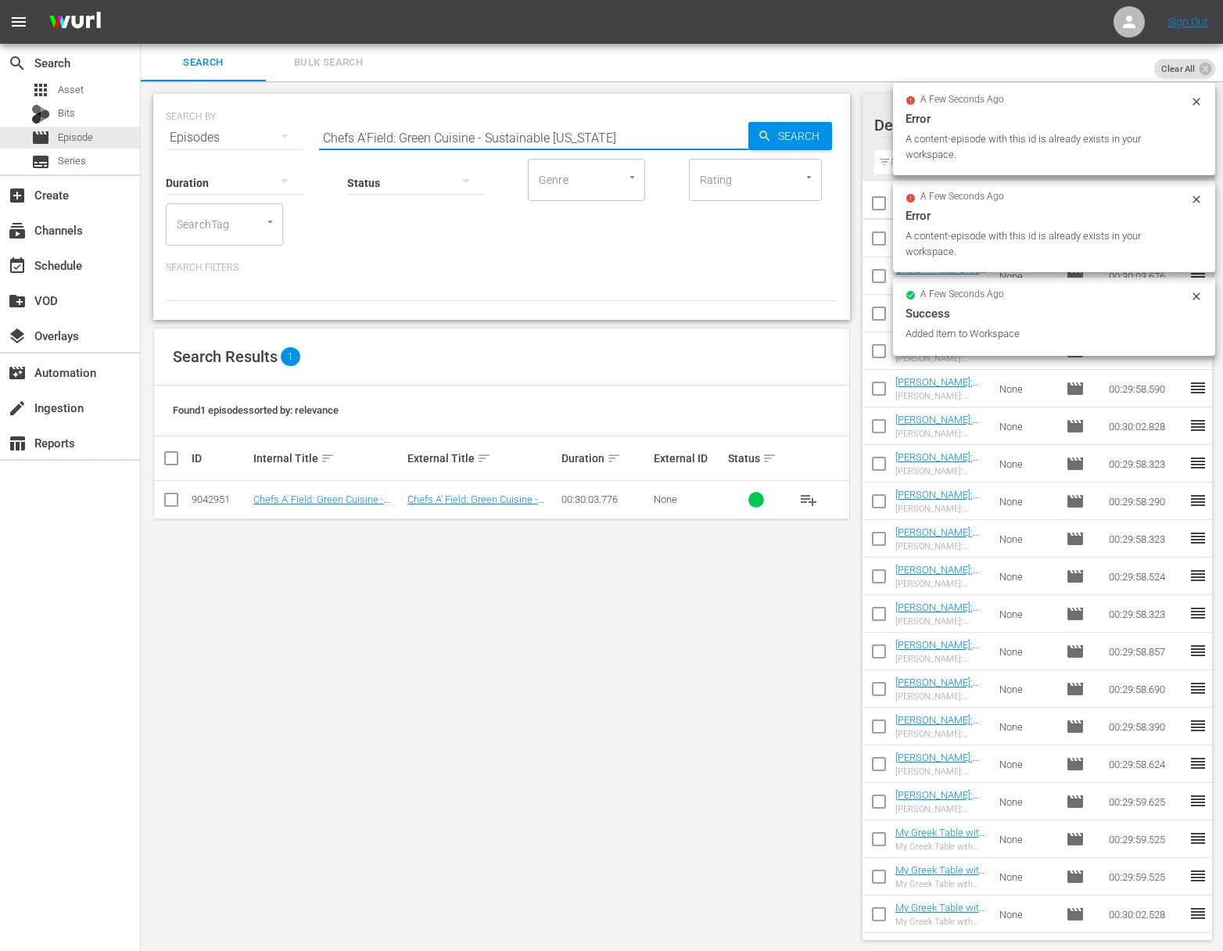
click at [447, 126] on input "Chefs A'Field: Green Cuisine - Sustainable Hawaii" at bounding box center [533, 138] width 429 height 38
click at [804, 131] on span "Search" at bounding box center [802, 136] width 60 height 28
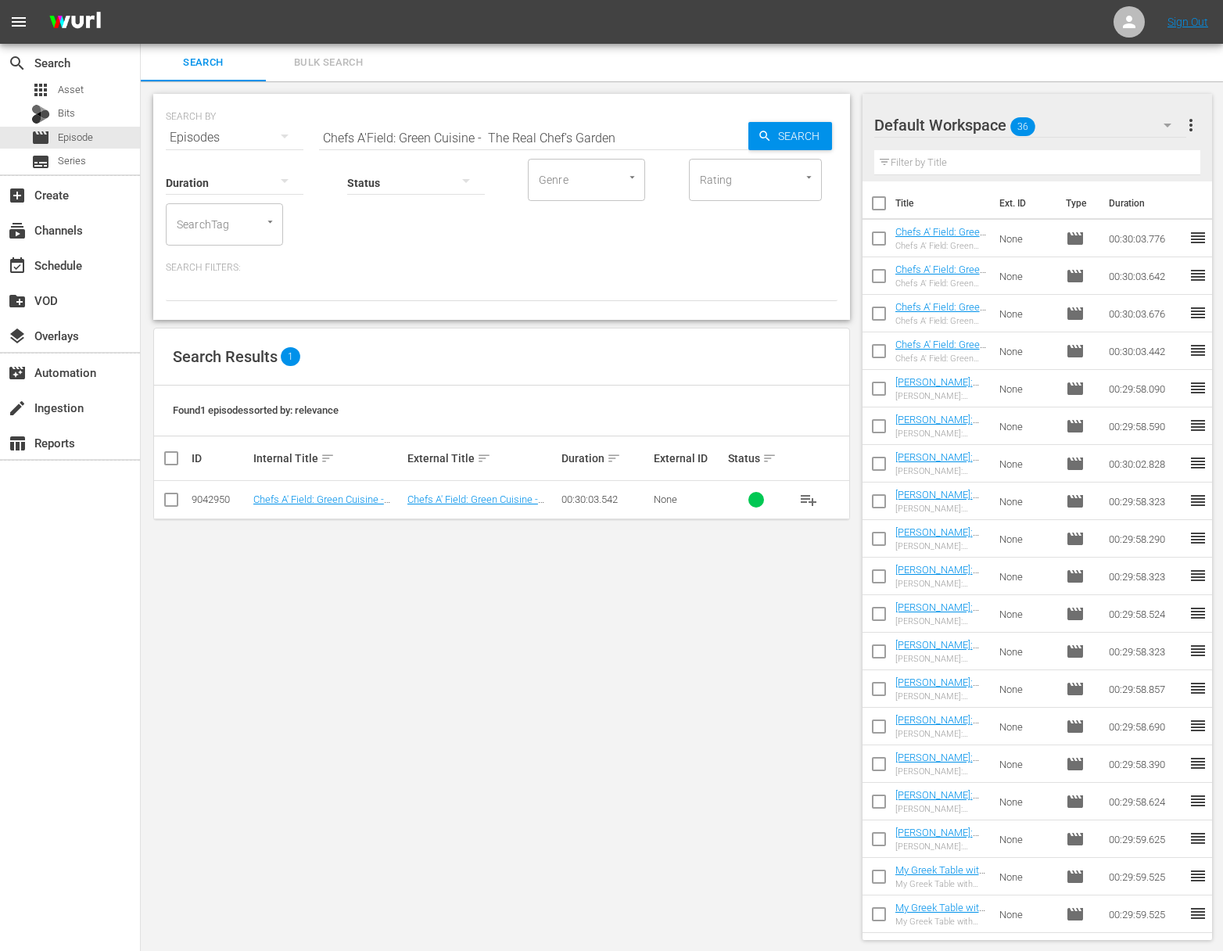
click at [811, 497] on span "playlist_add" at bounding box center [808, 499] width 19 height 19
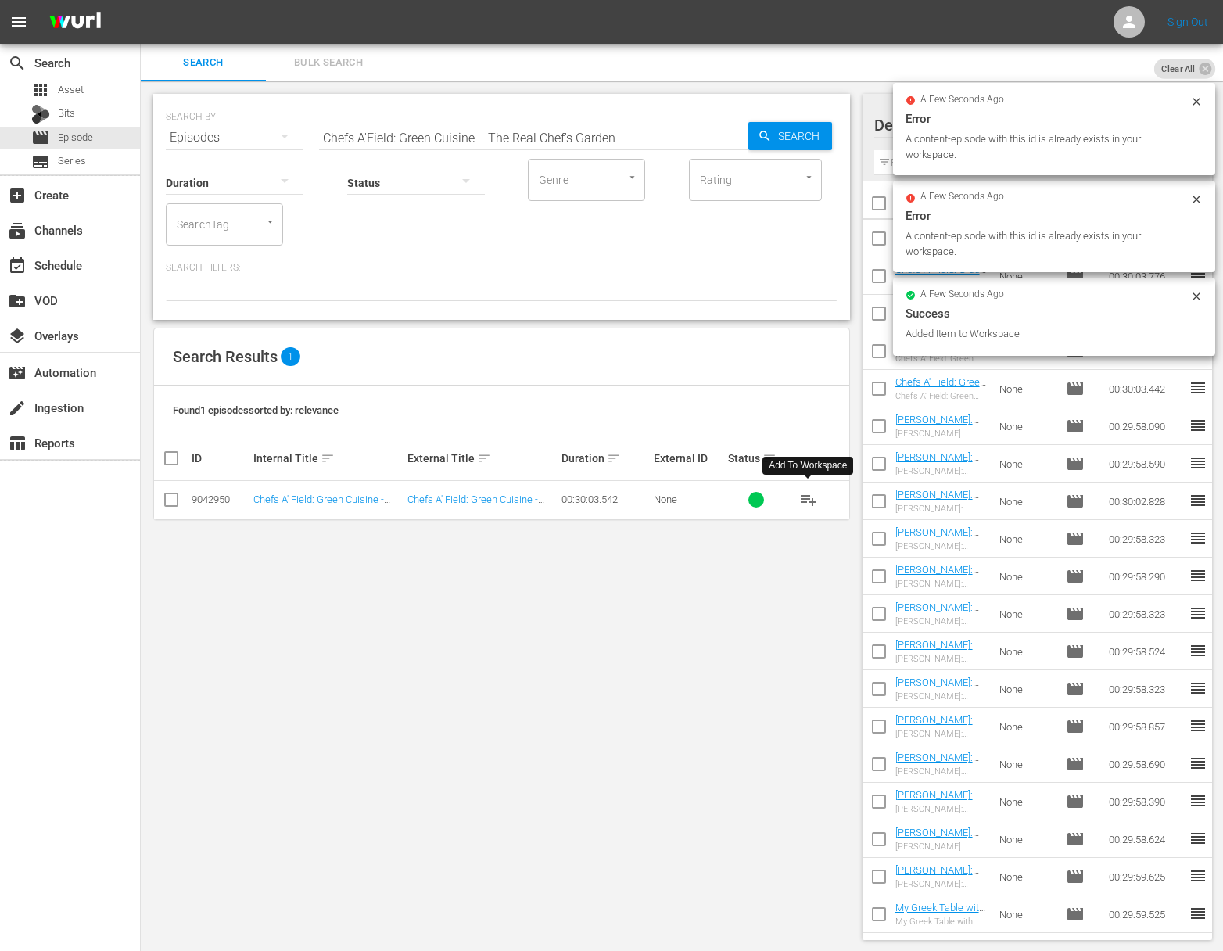
click at [811, 497] on span "playlist_add" at bounding box center [808, 499] width 19 height 19
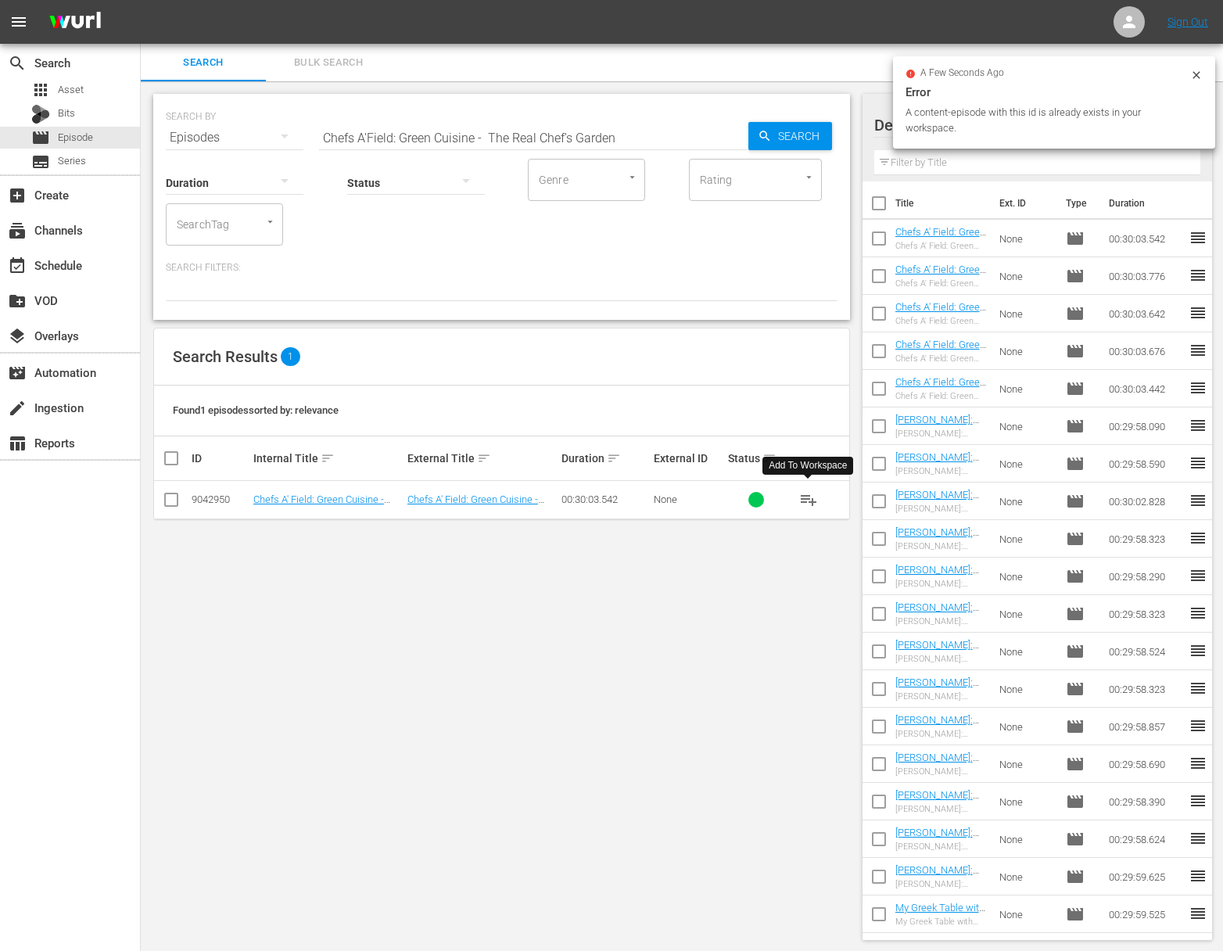
click at [585, 128] on input "Chefs A'Field: Green Cuisine - The Real Chef's Garden" at bounding box center [533, 138] width 429 height 38
click at [826, 127] on span "Search" at bounding box center [802, 136] width 60 height 28
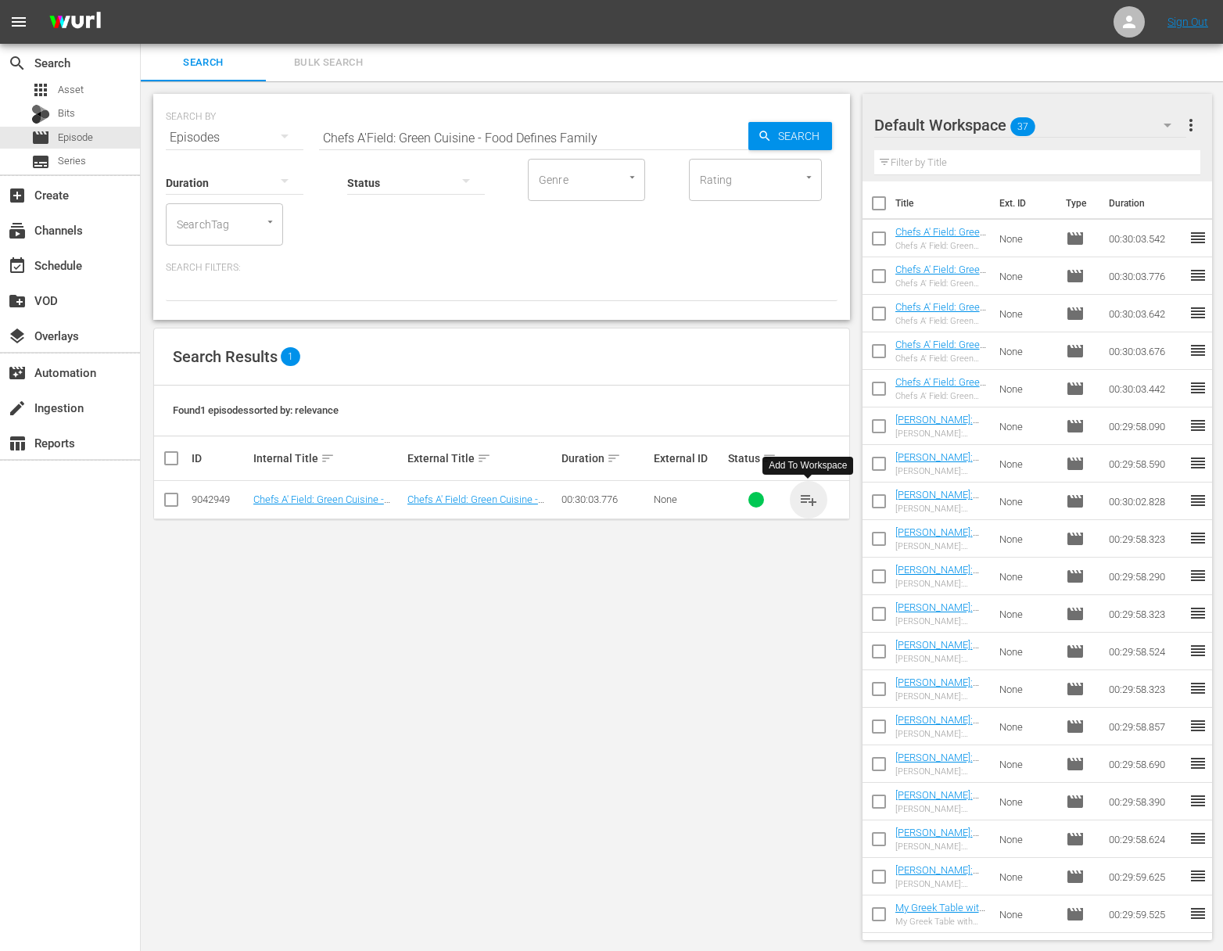
click at [810, 497] on span "playlist_add" at bounding box center [808, 499] width 19 height 19
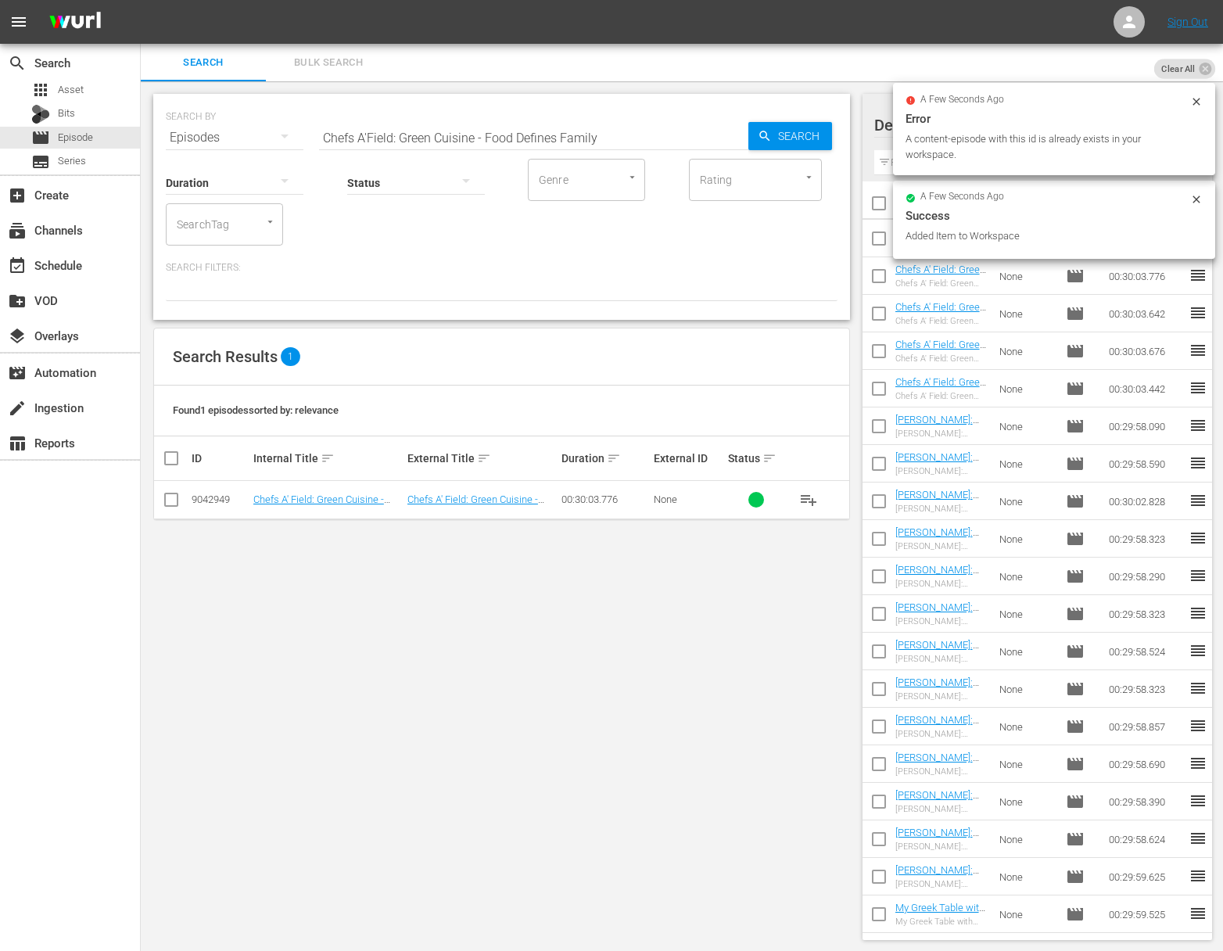
click at [429, 117] on div "SEARCH BY Search By Episodes Search ID, Title, Description, Keywords, or Catego…" at bounding box center [502, 128] width 672 height 56
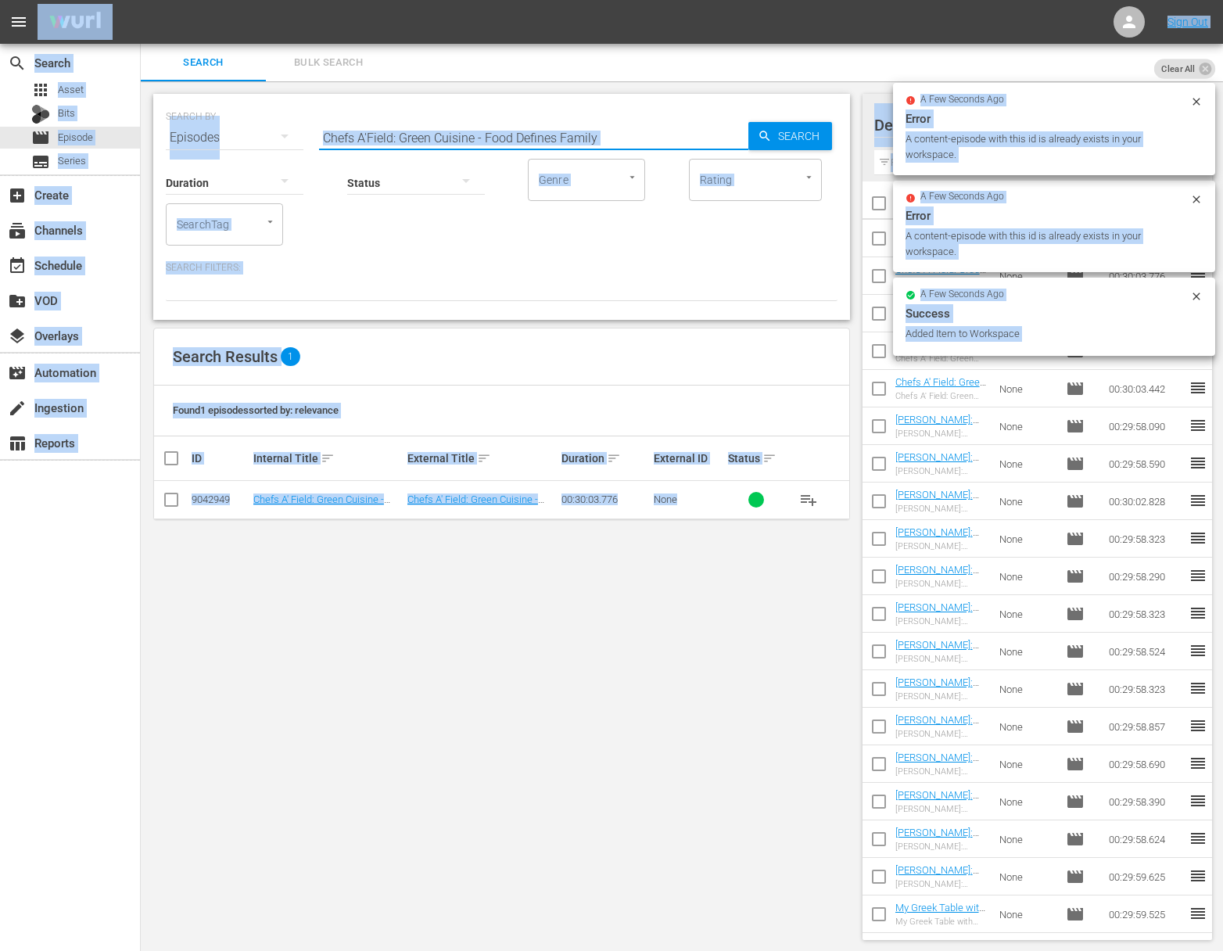
click at [425, 130] on input "Chefs A'Field: Green Cuisine - Food Defines Family" at bounding box center [533, 138] width 429 height 38
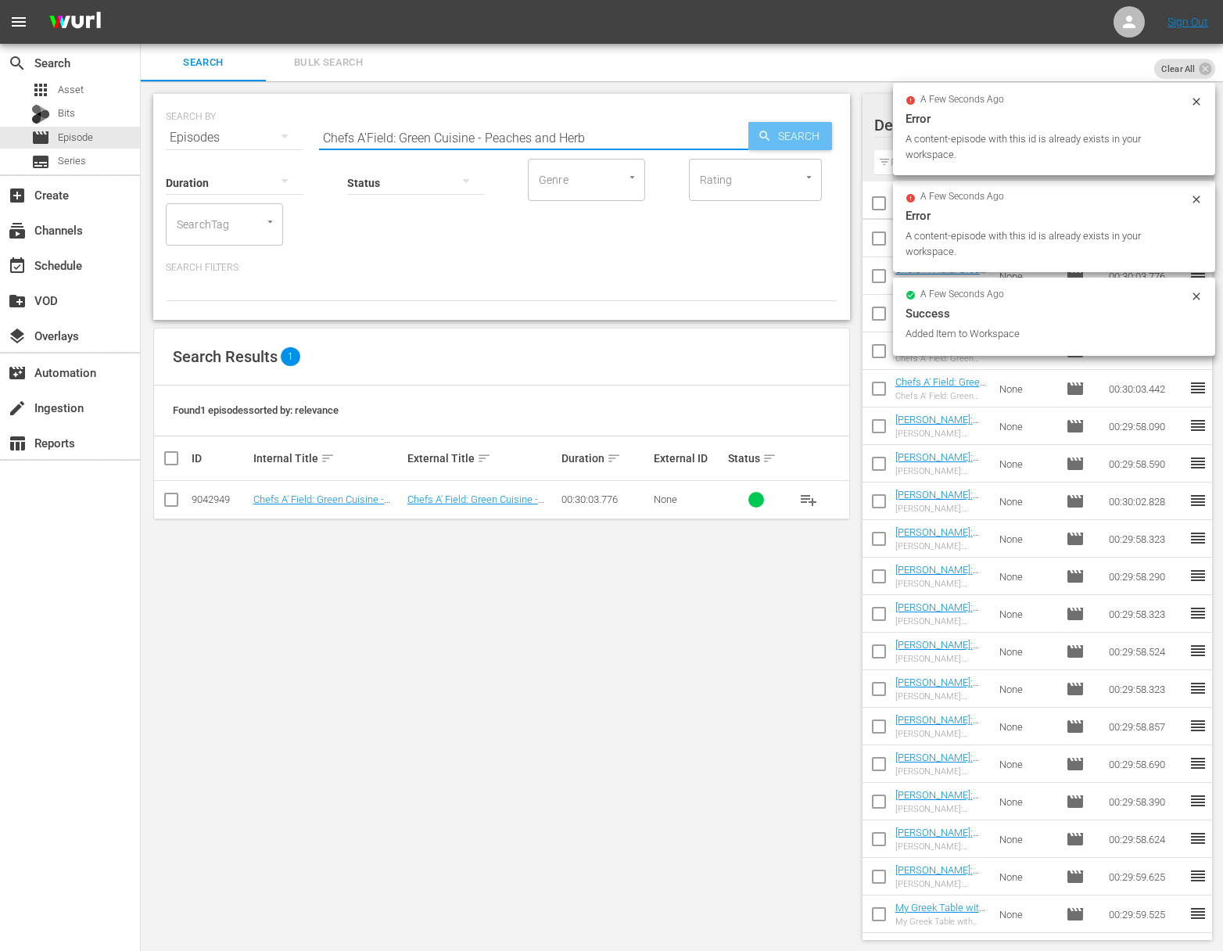
click at [824, 135] on span "Search" at bounding box center [802, 136] width 60 height 28
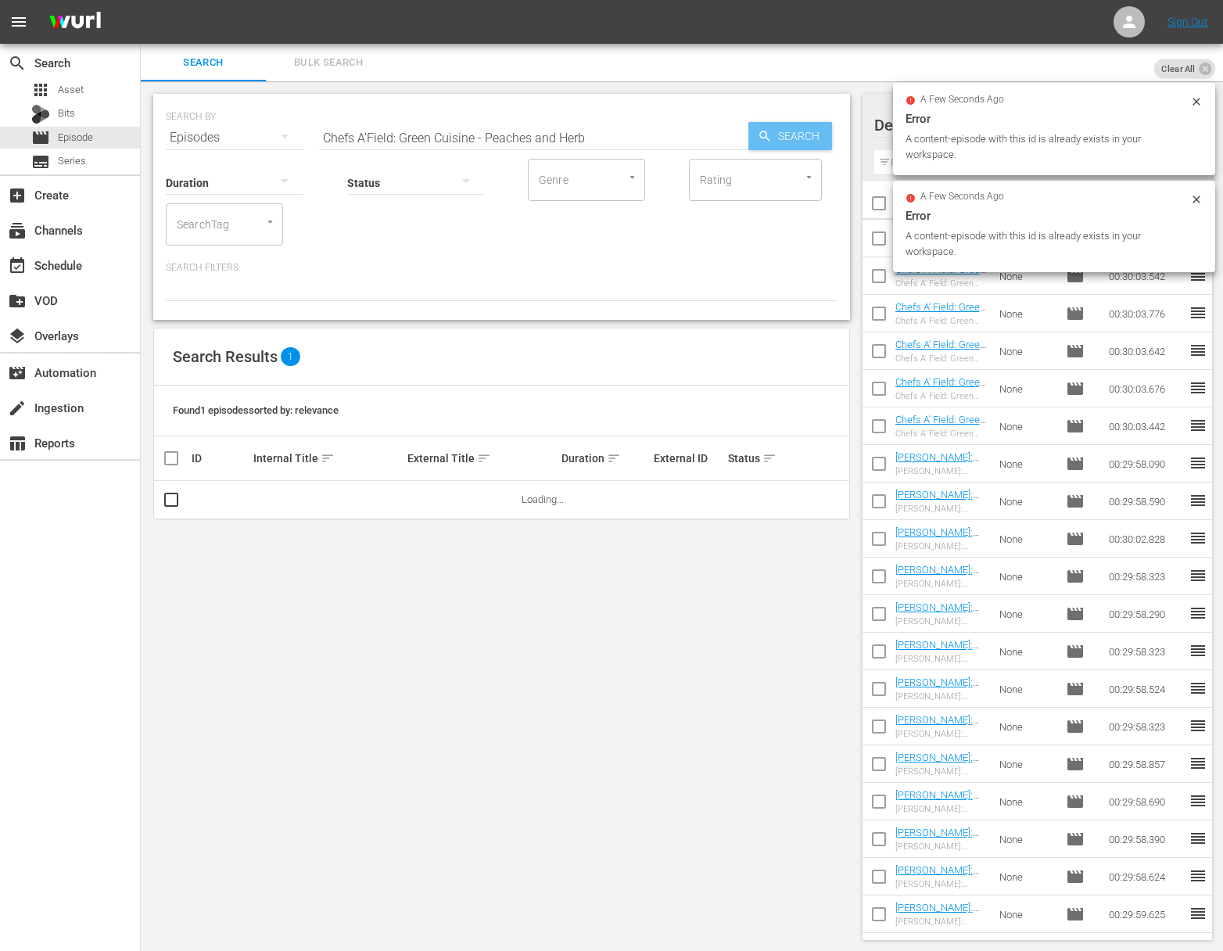
click at [772, 136] on span "Search" at bounding box center [802, 136] width 60 height 28
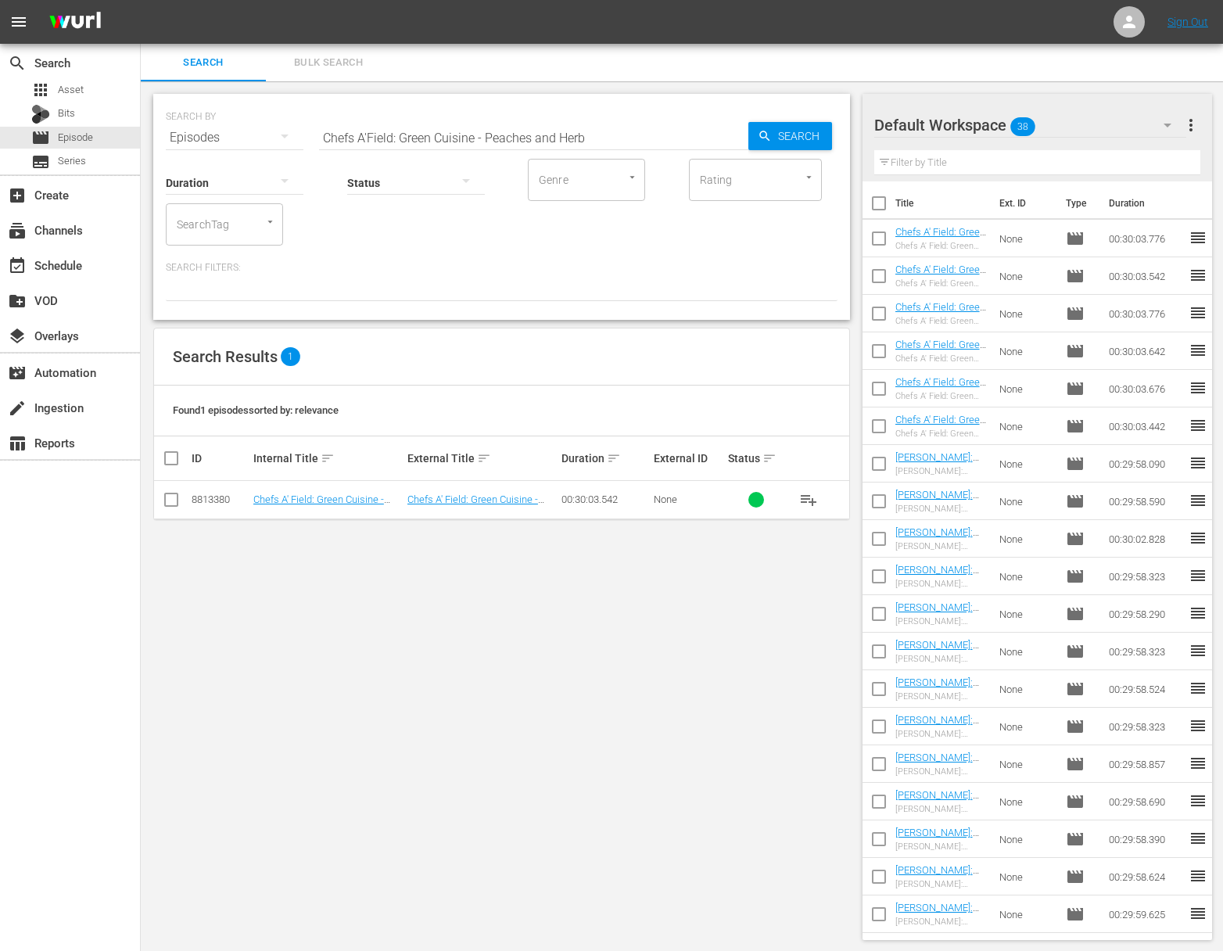
click at [808, 502] on span "playlist_add" at bounding box center [808, 499] width 19 height 19
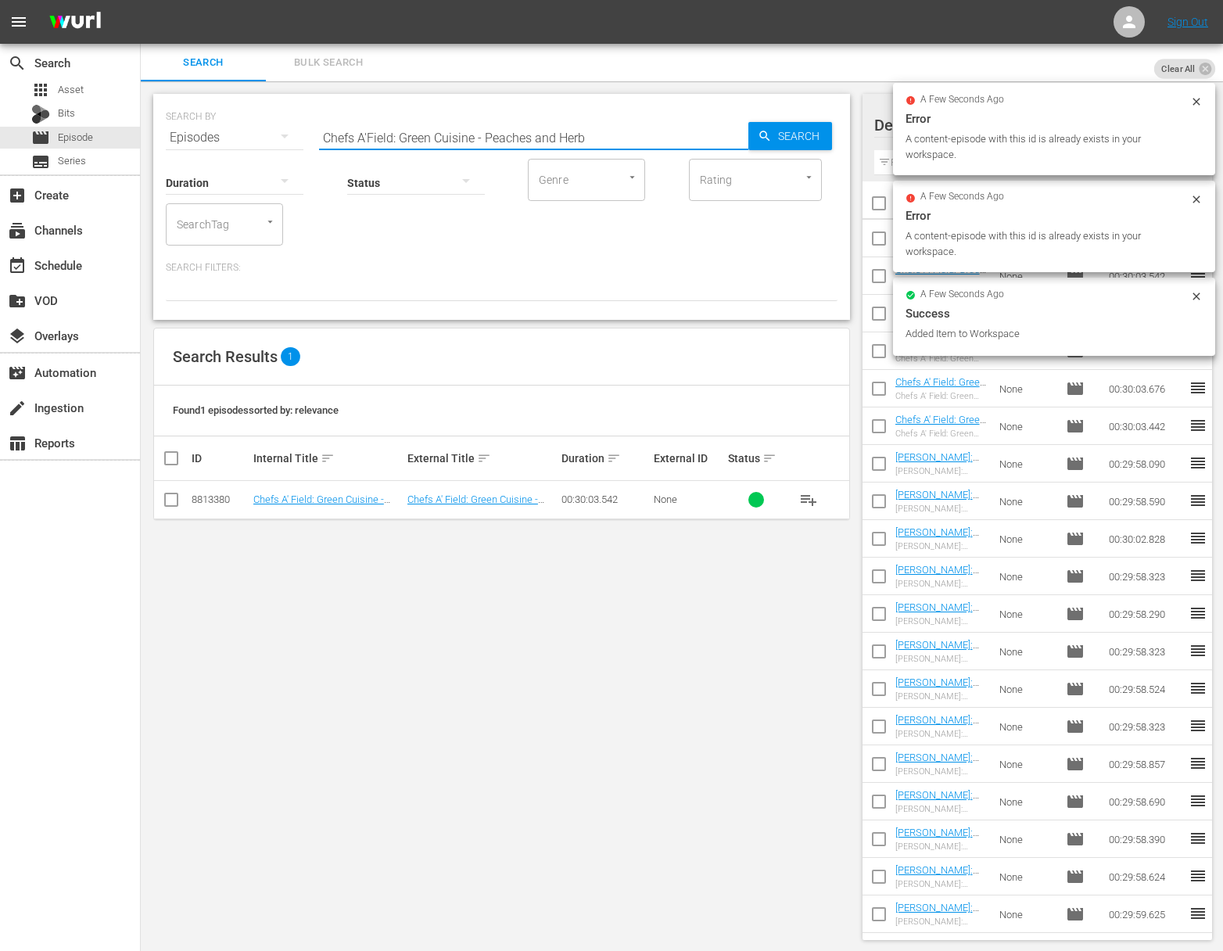
click at [440, 122] on input "Chefs A'Field: Green Cuisine - Peaches and Herb" at bounding box center [533, 138] width 429 height 38
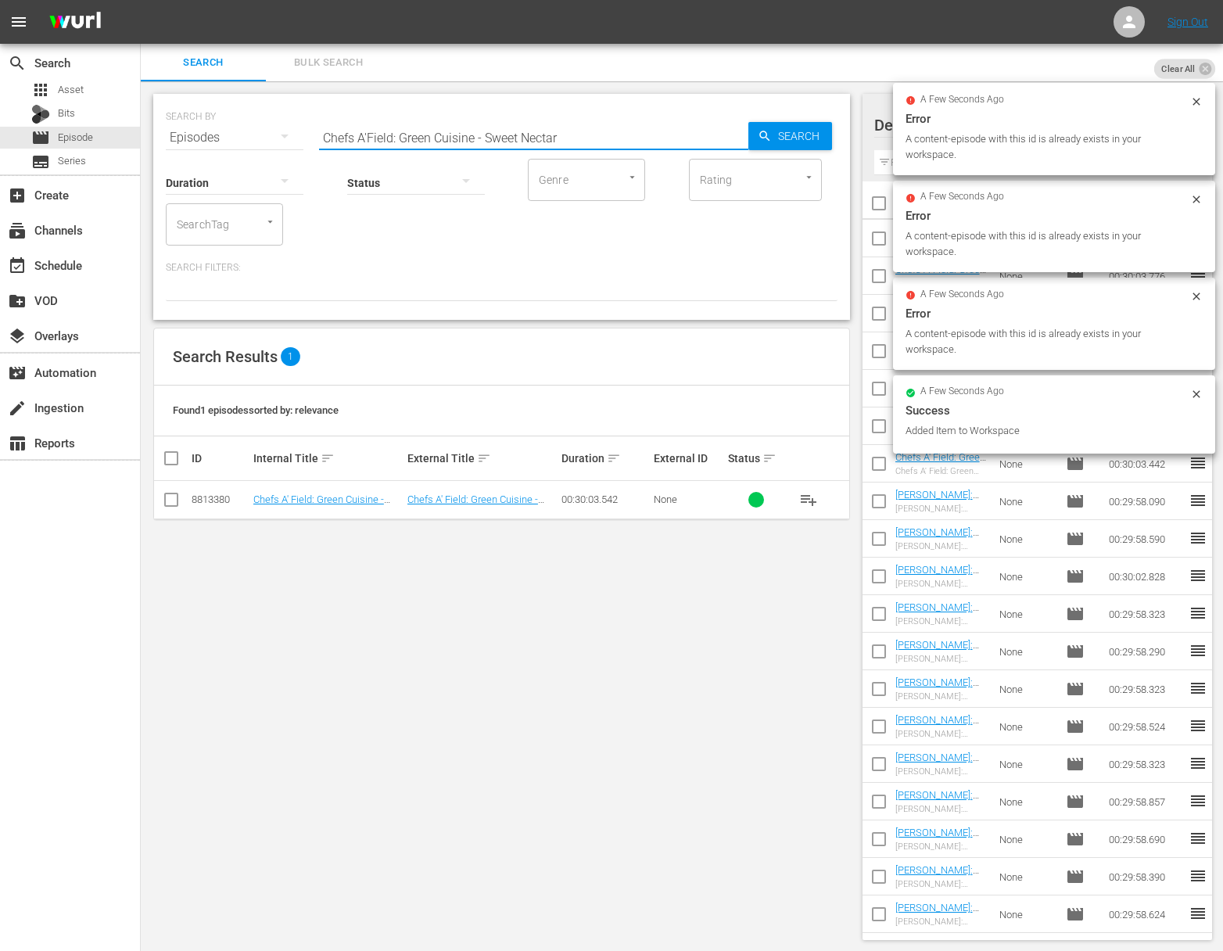
click at [749, 131] on div "Search" at bounding box center [791, 136] width 84 height 28
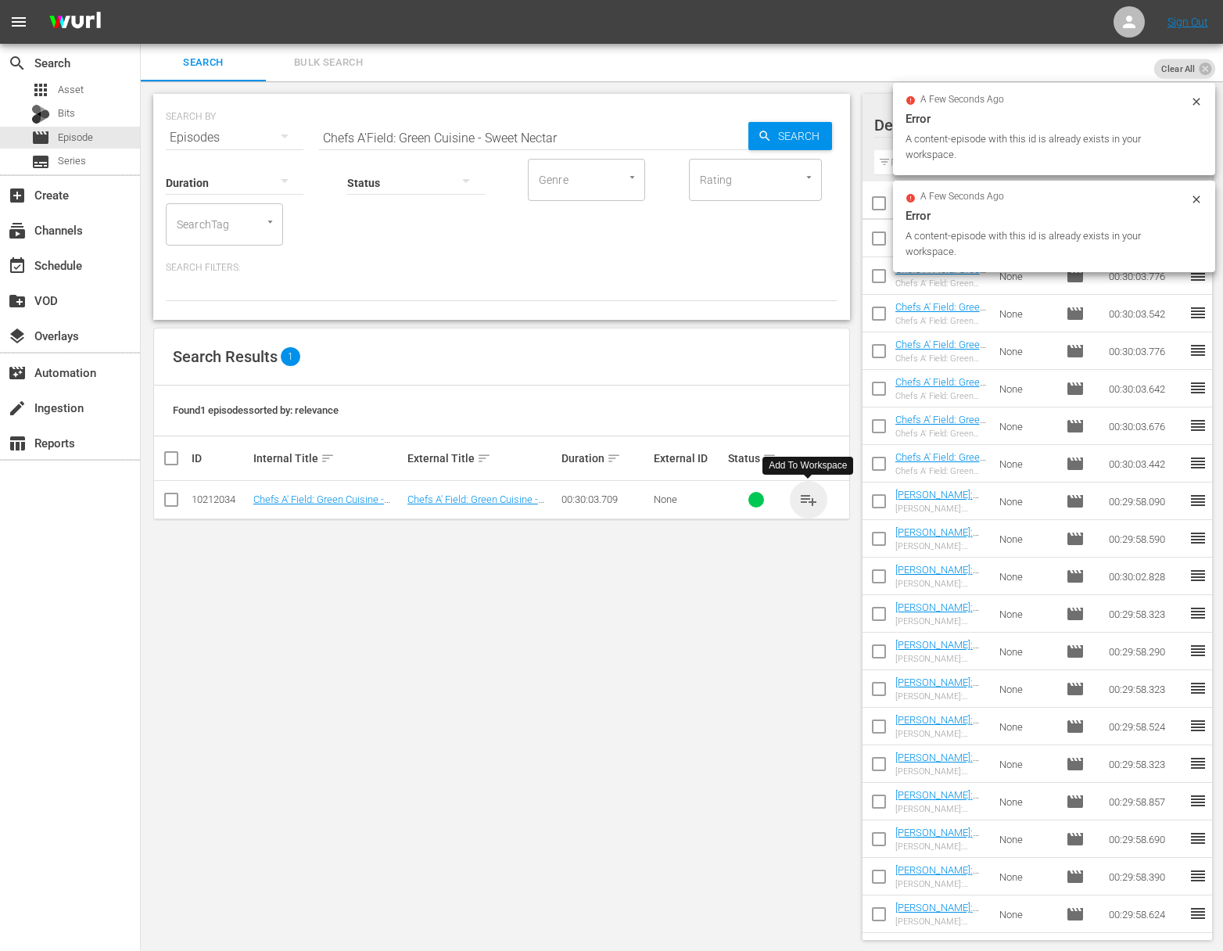
click at [809, 499] on span "playlist_add" at bounding box center [808, 499] width 19 height 19
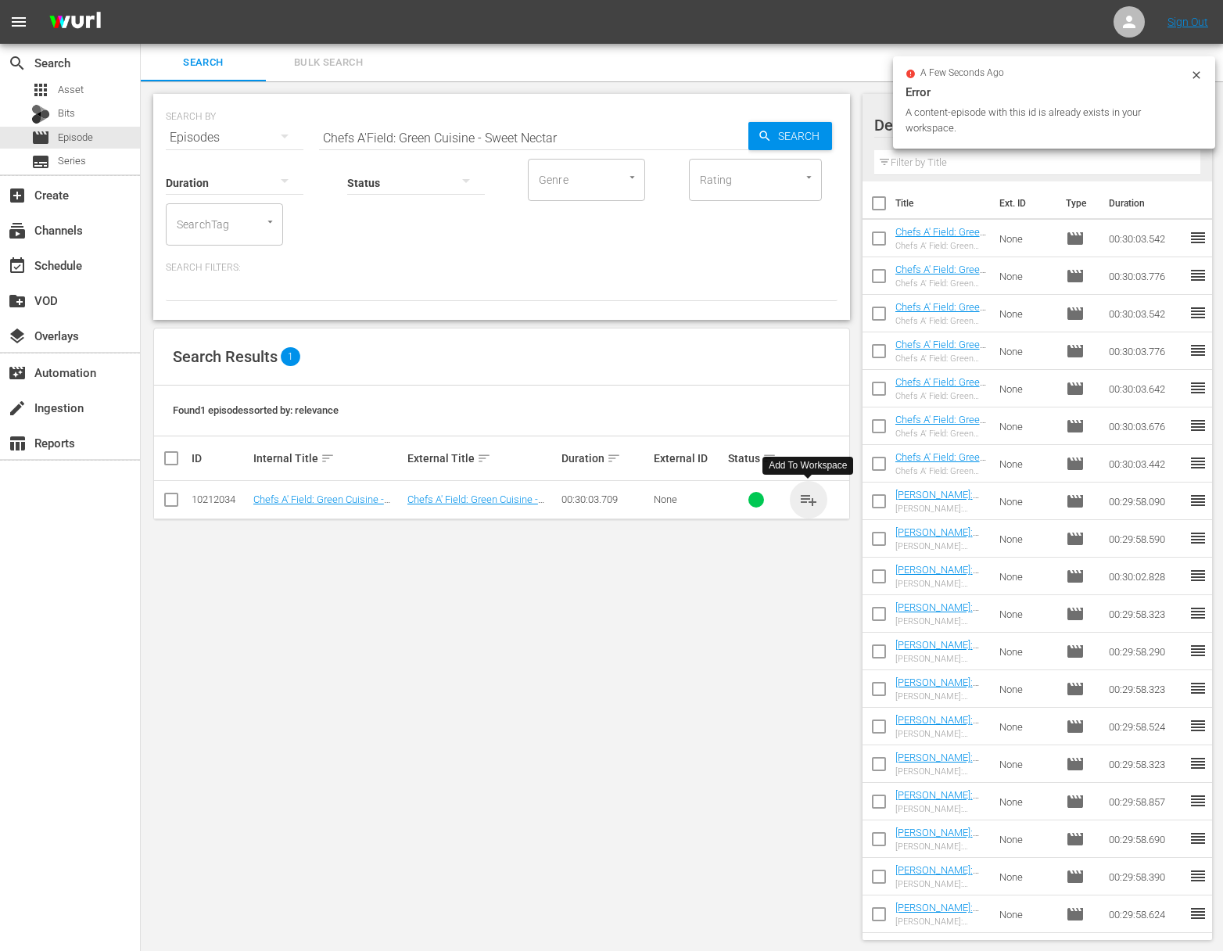
click at [809, 499] on span "playlist_add" at bounding box center [808, 499] width 19 height 19
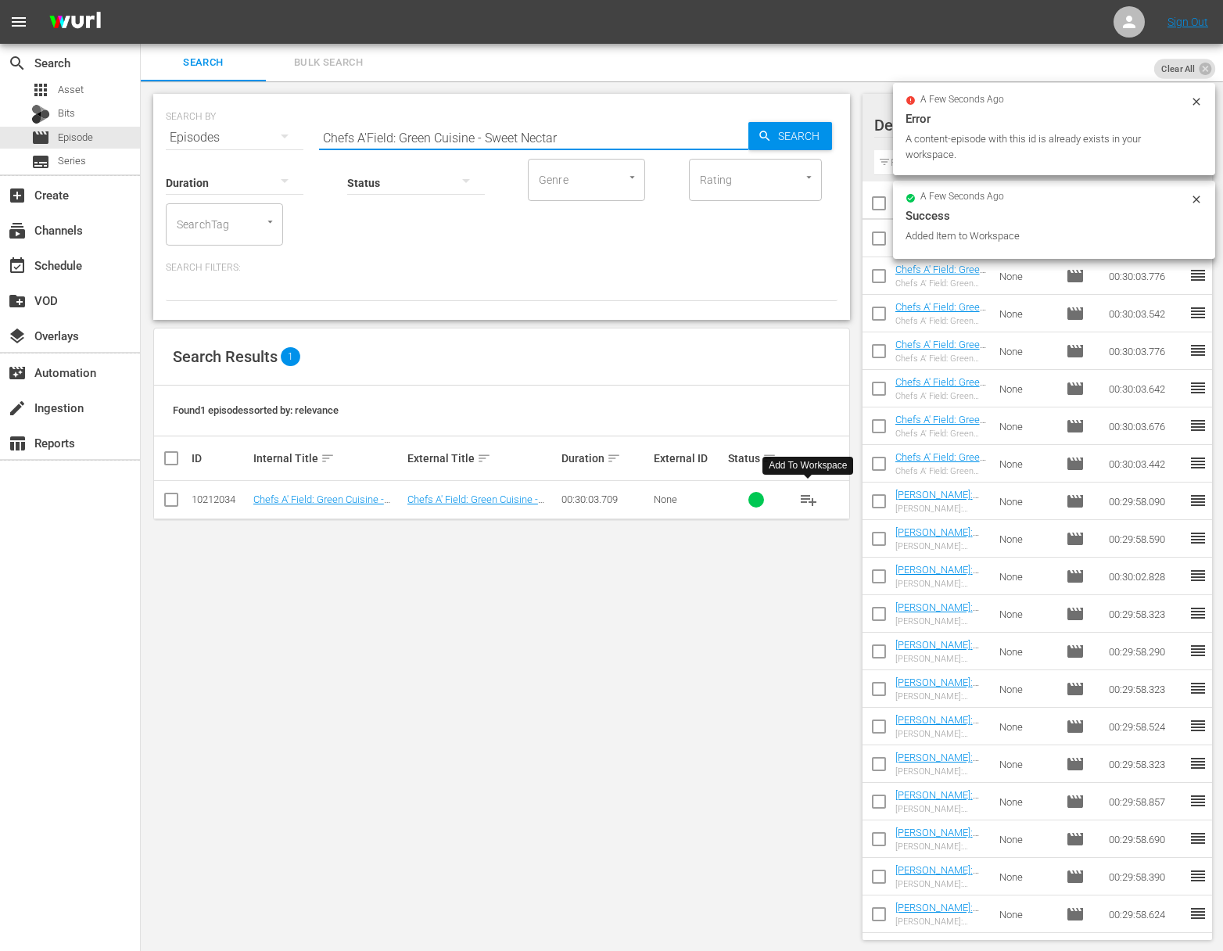
click at [454, 139] on input "Chefs A'Field: Green Cuisine - Sweet Nectar" at bounding box center [533, 138] width 429 height 38
click at [781, 138] on span "Search" at bounding box center [802, 136] width 60 height 28
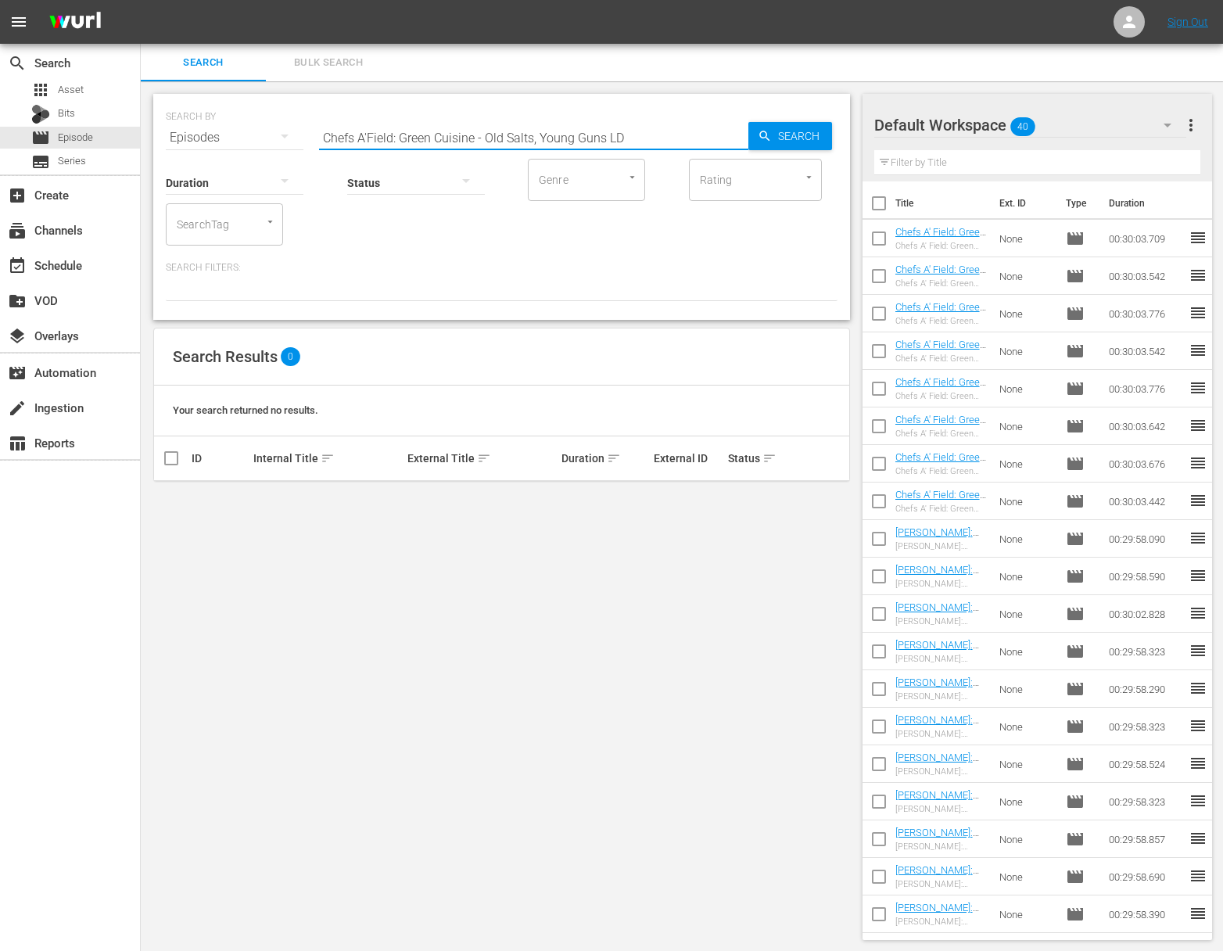
drag, startPoint x: 537, startPoint y: 142, endPoint x: 637, endPoint y: 144, distance: 100.1
click at [637, 144] on input "Chefs A'Field: Green Cuisine - Old Salts, Young Guns LD" at bounding box center [533, 138] width 429 height 38
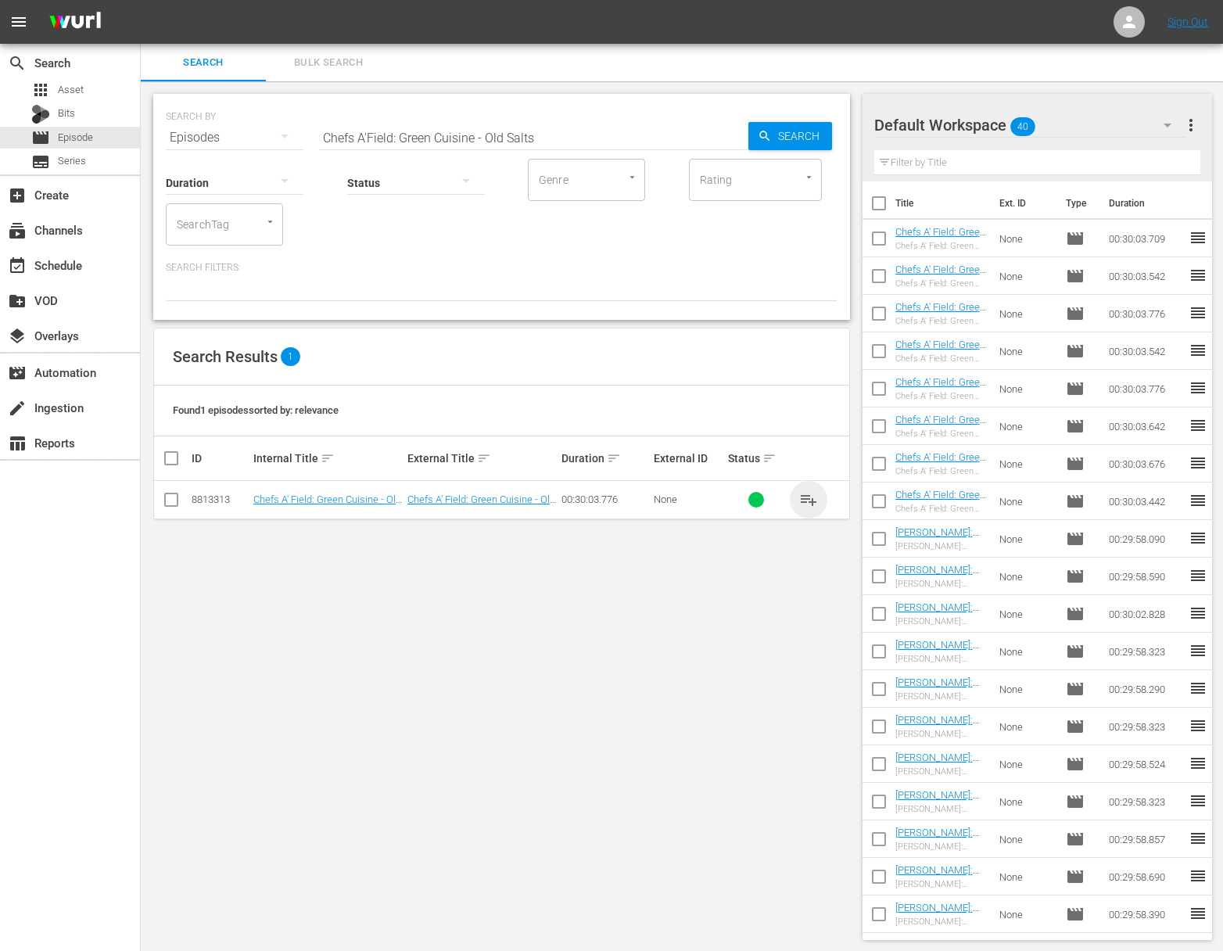
click at [808, 497] on span "playlist_add" at bounding box center [808, 499] width 19 height 19
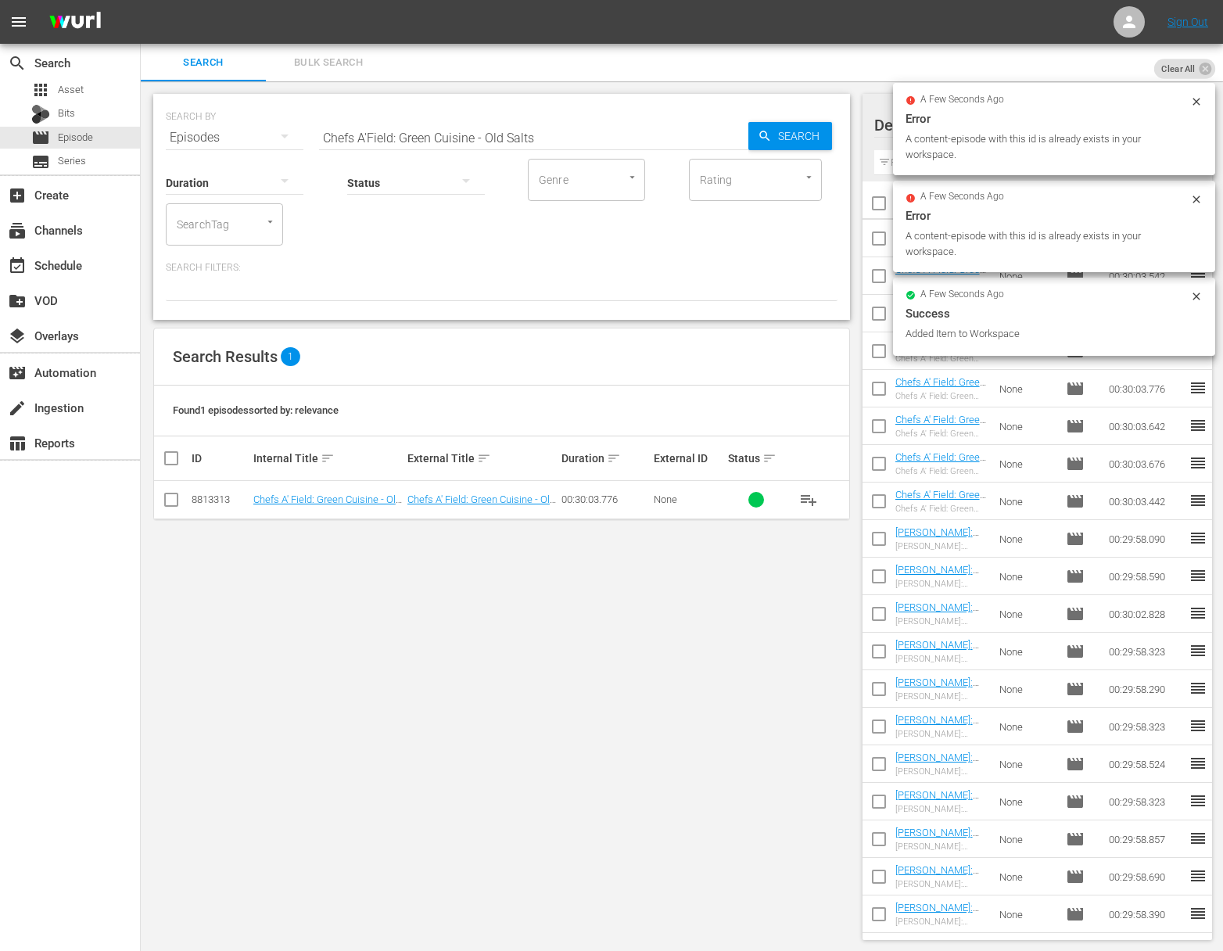
click at [550, 129] on input "Chefs A'Field: Green Cuisine - Old Salts" at bounding box center [533, 138] width 429 height 38
click at [794, 134] on span "Search" at bounding box center [802, 136] width 60 height 28
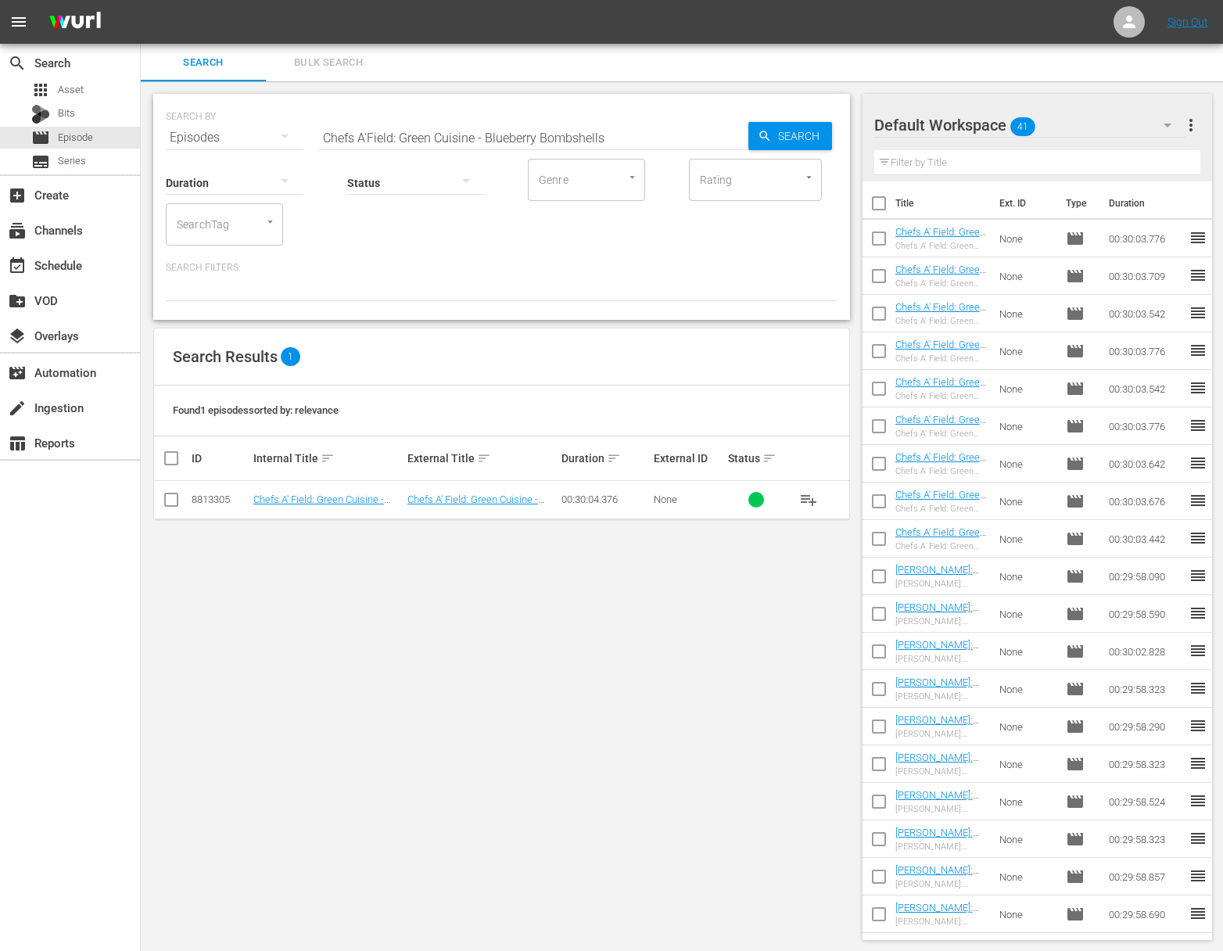
click at [807, 496] on span "playlist_add" at bounding box center [808, 499] width 19 height 19
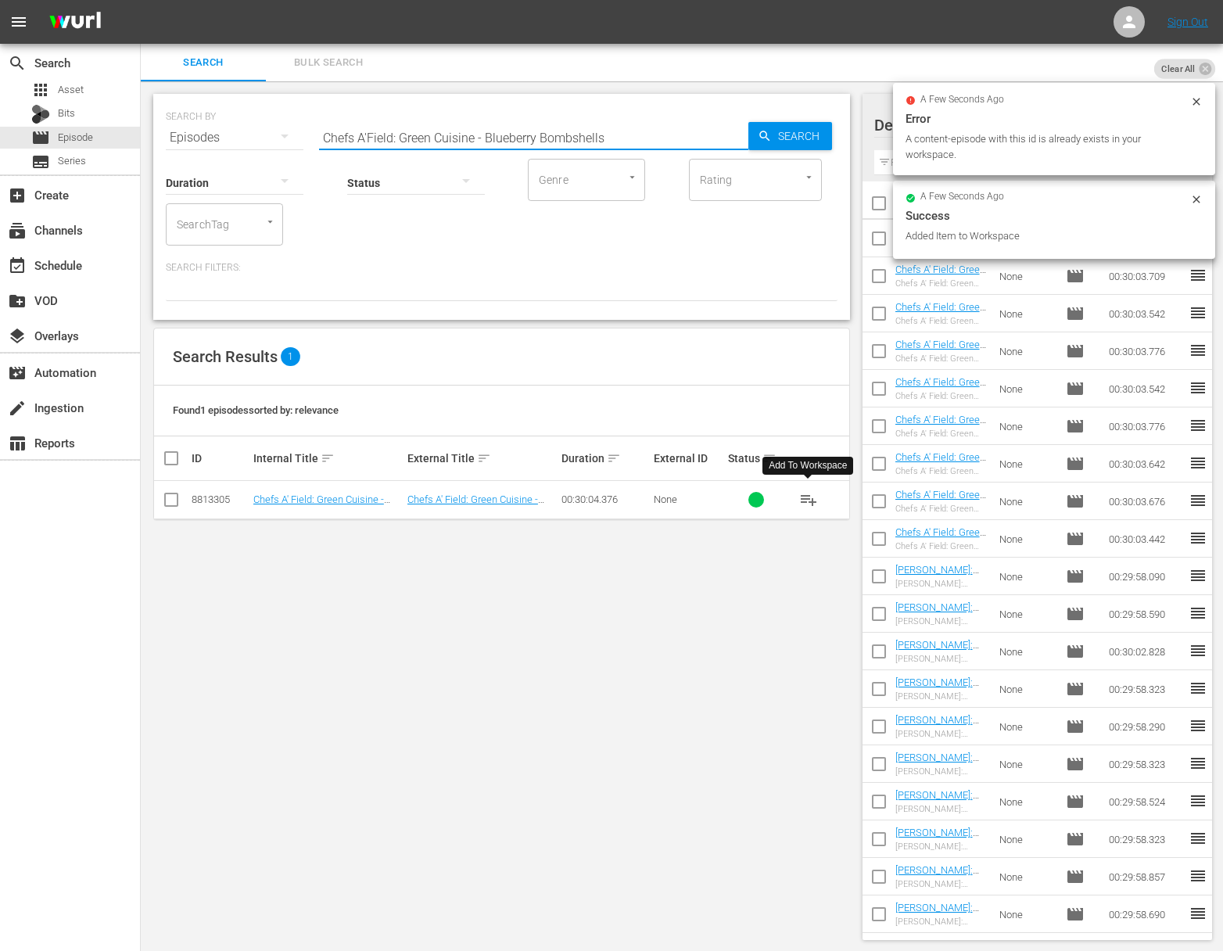
click at [526, 140] on input "Chefs A'Field: Green Cuisine - Blueberry Bombshells" at bounding box center [533, 138] width 429 height 38
click at [747, 132] on input "Chefs A'Field: Green Cuisine - King of Alaska" at bounding box center [533, 138] width 429 height 38
click at [781, 138] on span "Search" at bounding box center [802, 136] width 60 height 28
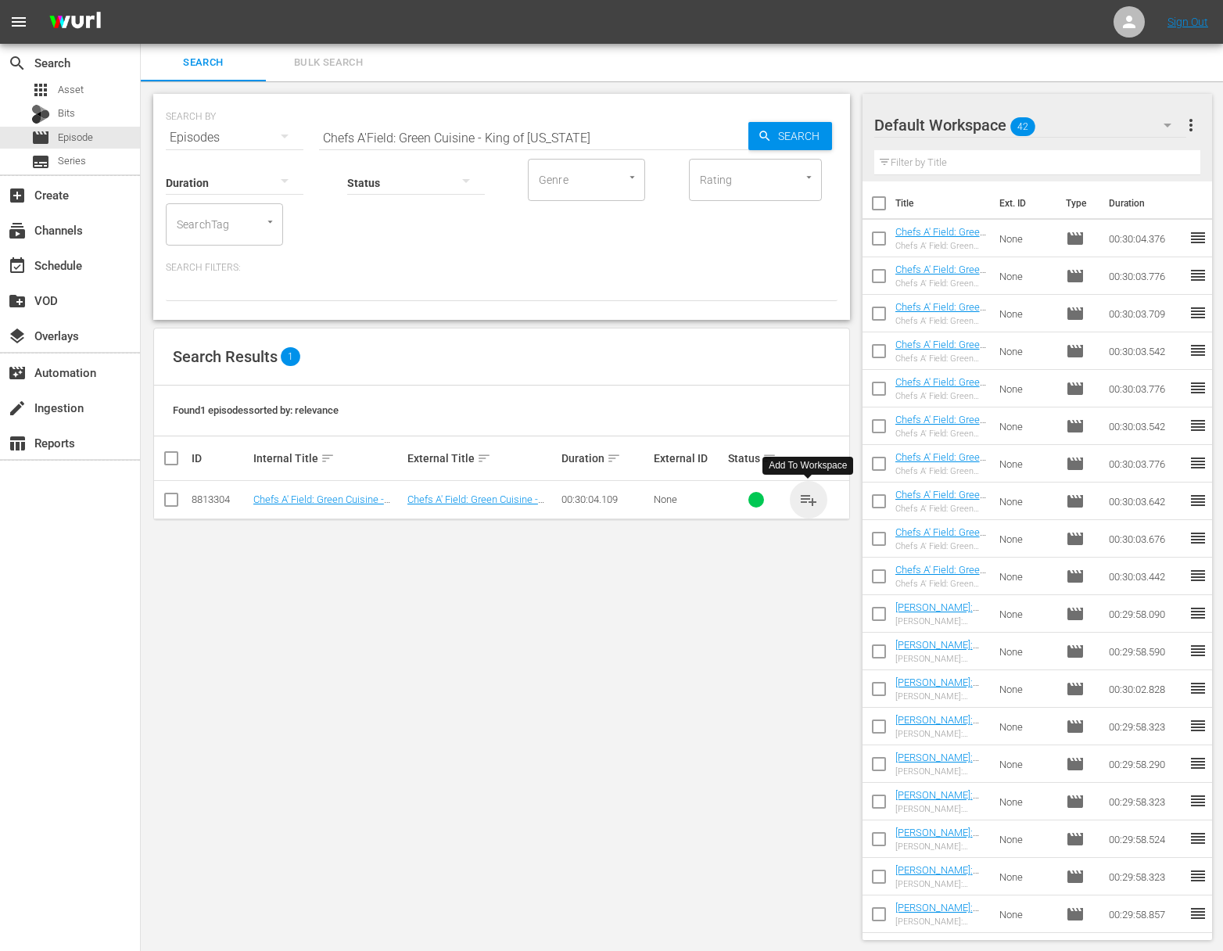
click at [808, 499] on span "playlist_add" at bounding box center [808, 499] width 19 height 19
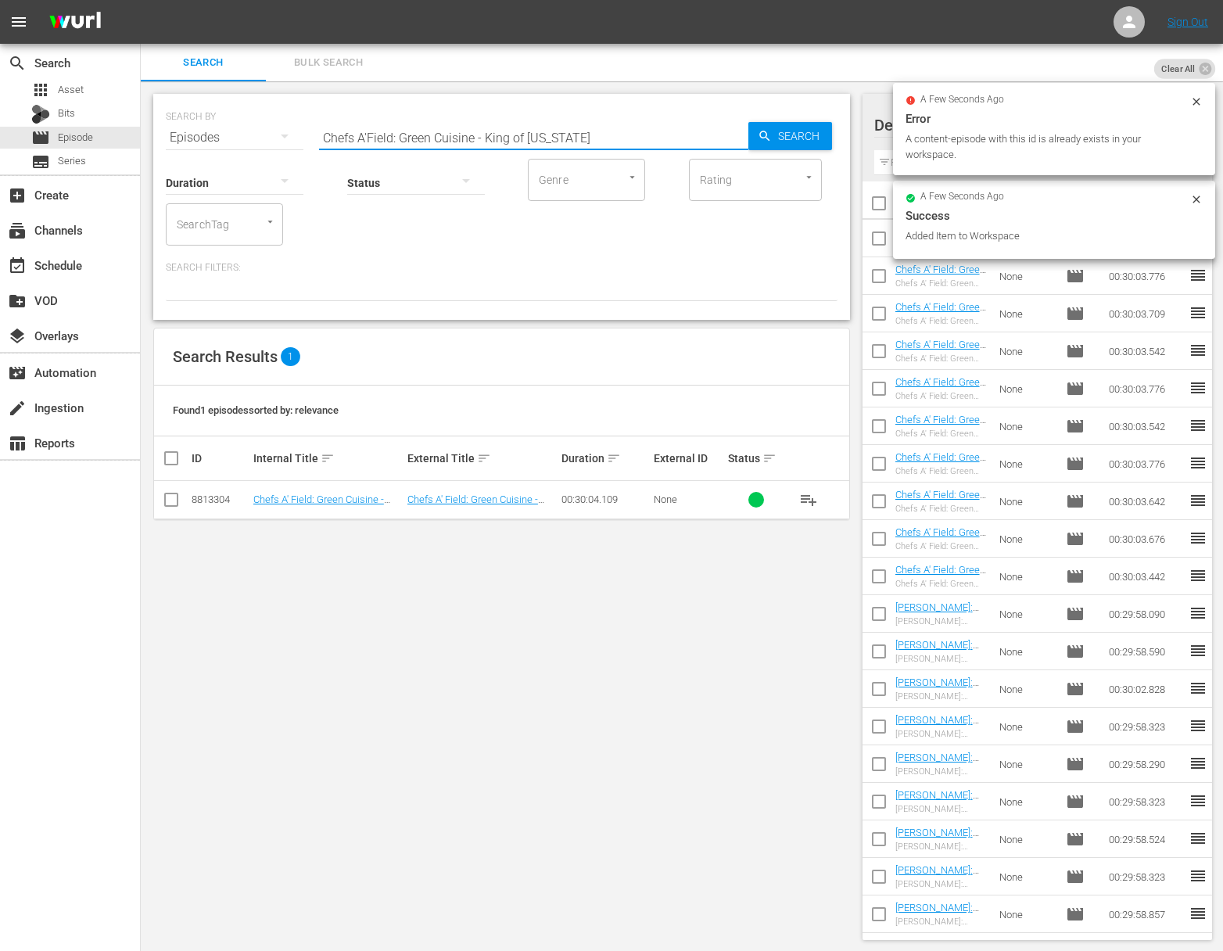
click at [544, 134] on input "Chefs A'Field: Green Cuisine - King of Alaska" at bounding box center [533, 138] width 429 height 38
click at [783, 135] on span "Search" at bounding box center [802, 136] width 60 height 28
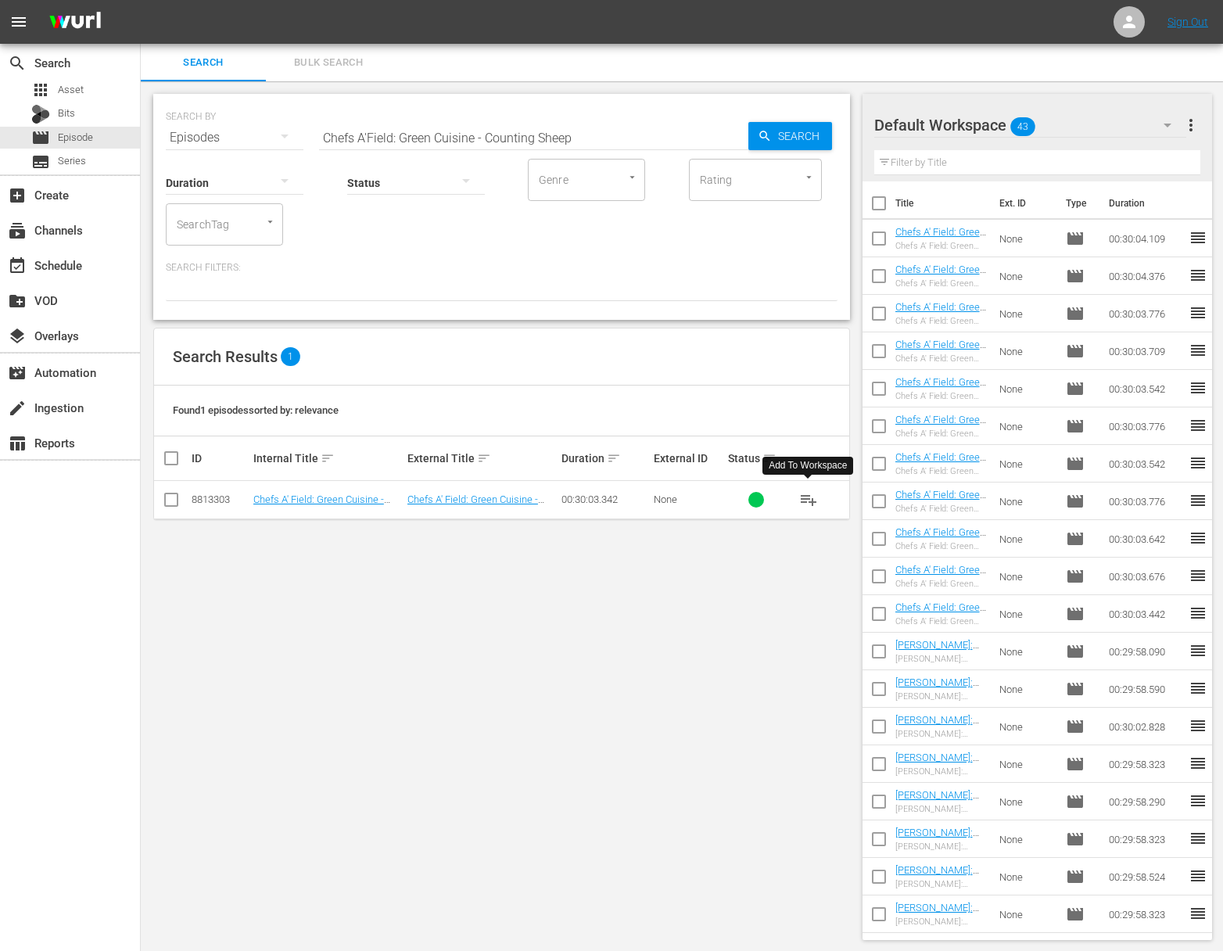
click at [802, 498] on span "playlist_add" at bounding box center [808, 499] width 19 height 19
click at [807, 498] on span "playlist_add" at bounding box center [808, 499] width 19 height 19
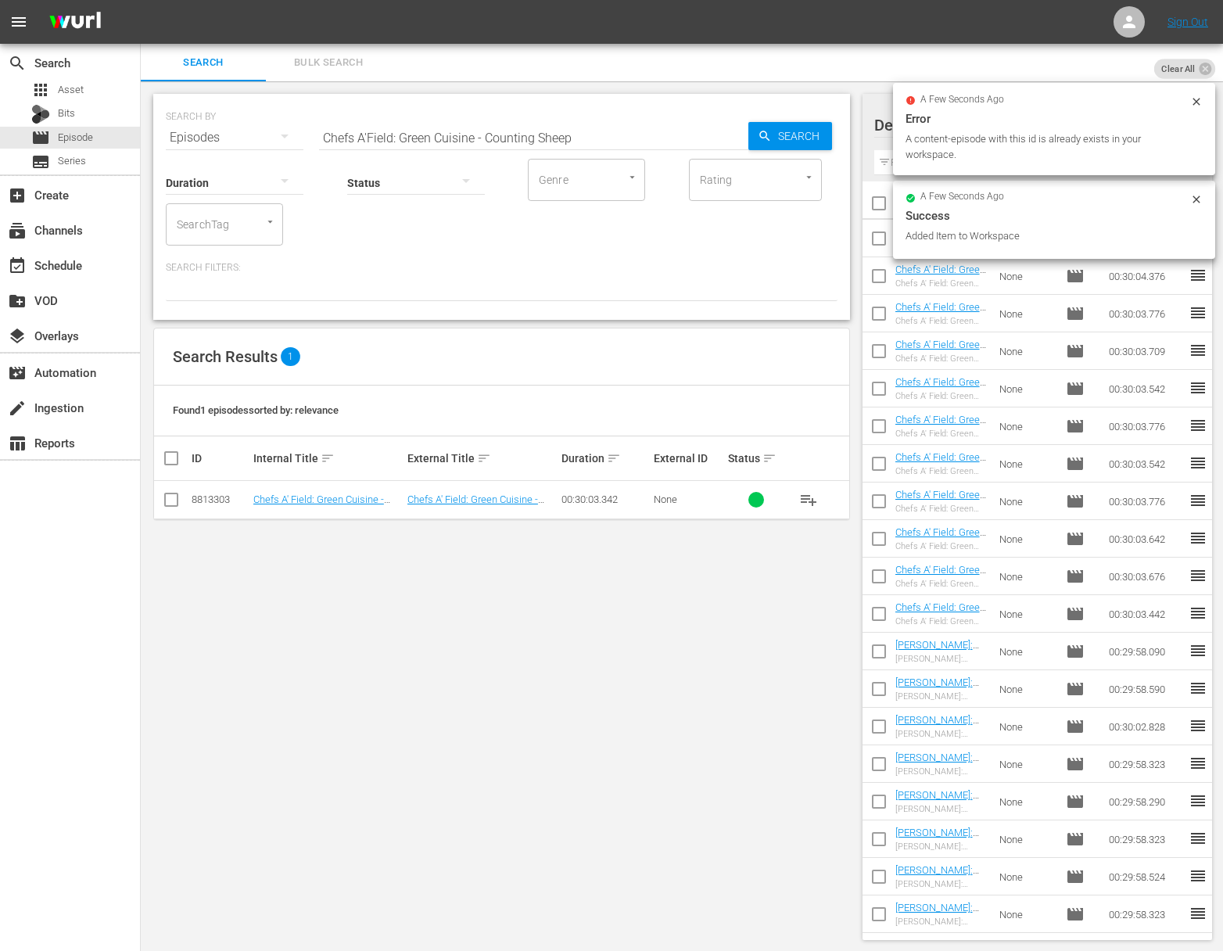
click at [458, 135] on input "Chefs A'Field: Green Cuisine - Counting Sheep" at bounding box center [533, 138] width 429 height 38
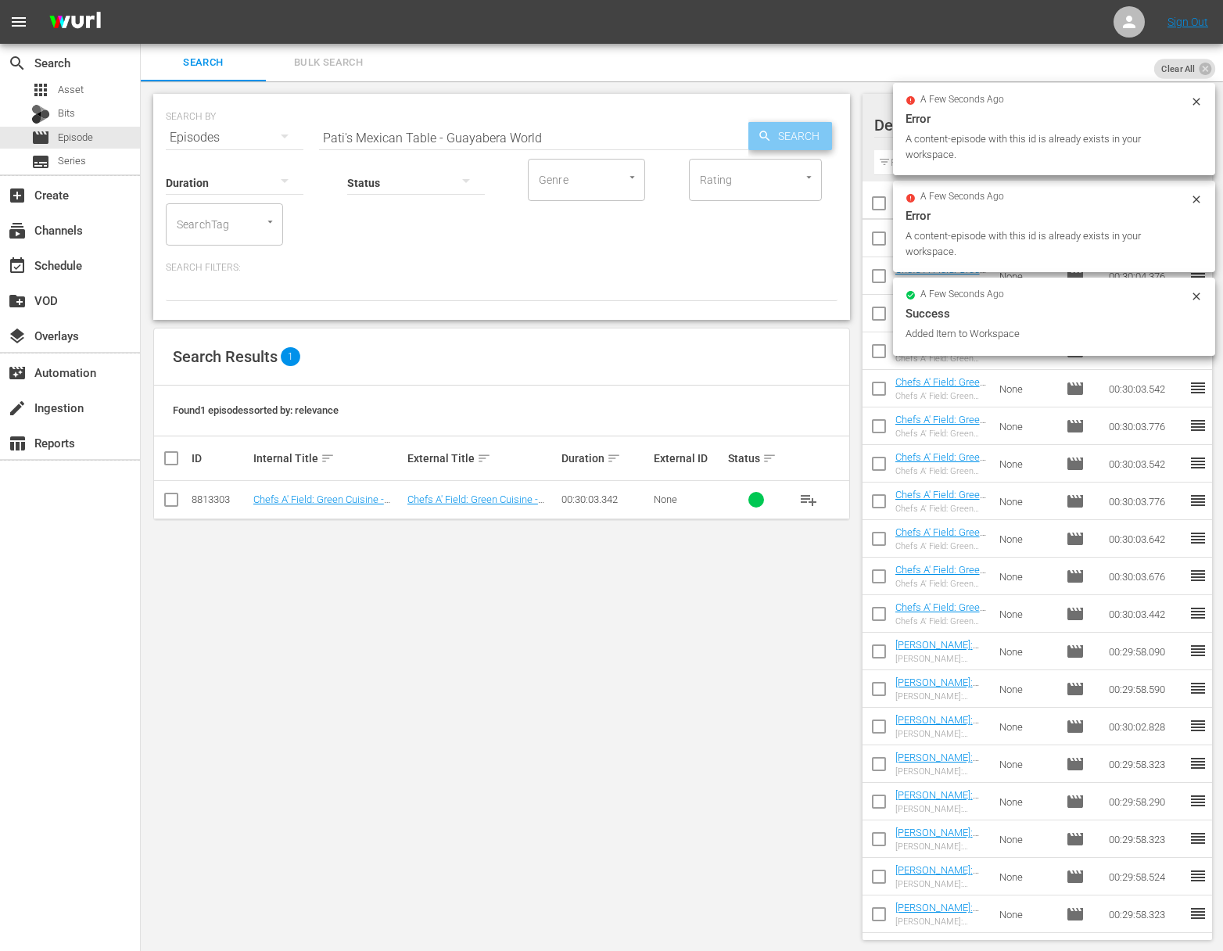
click at [788, 138] on span "Search" at bounding box center [802, 136] width 60 height 28
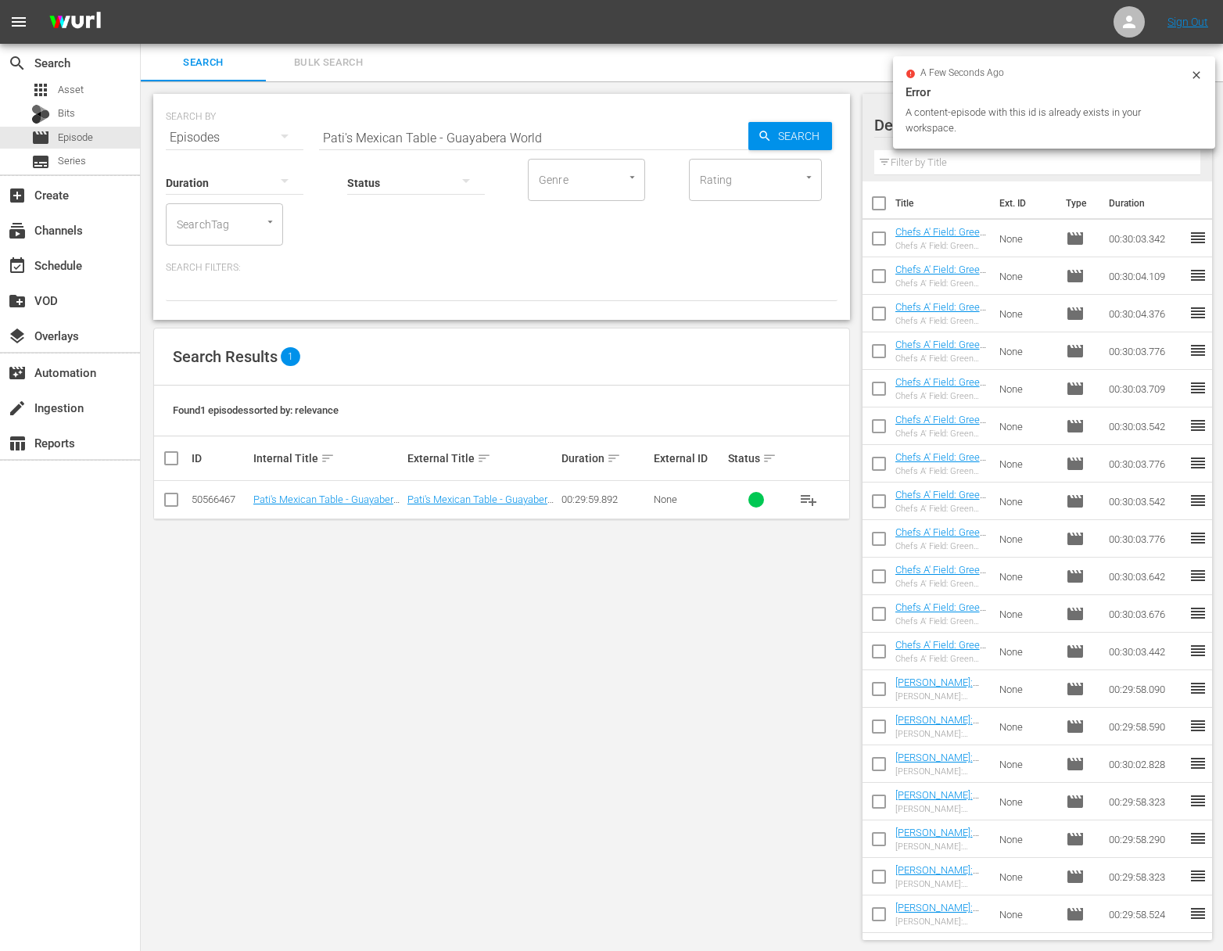
click at [807, 497] on span "playlist_add" at bounding box center [808, 499] width 19 height 19
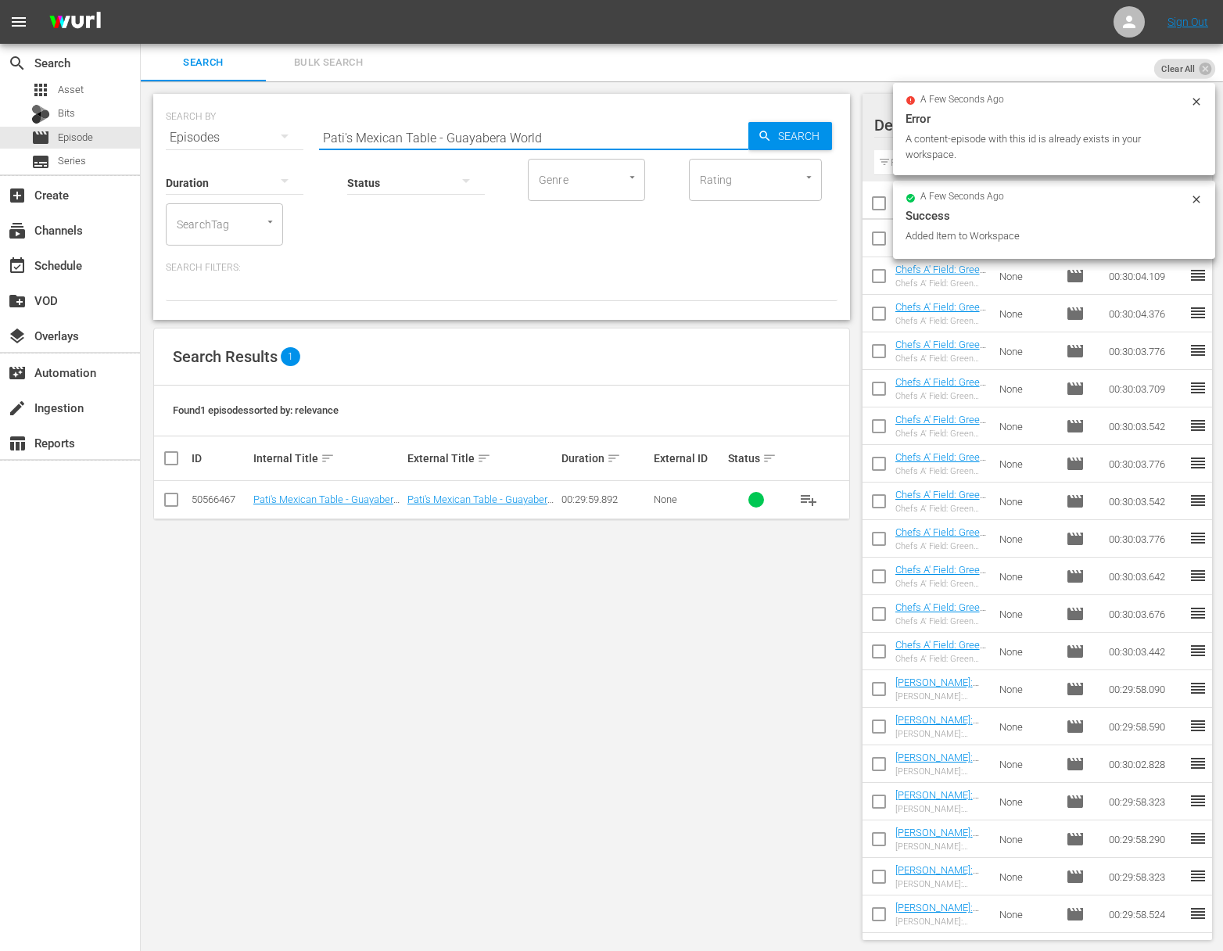
click at [393, 136] on input "Pati's Mexican Table - Guayabera World" at bounding box center [533, 138] width 429 height 38
click at [382, 138] on input "Pati's MexicaaPati's Mexican Table - The Nectar of the Mayan Godsn Table - Guay…" at bounding box center [533, 138] width 429 height 38
drag, startPoint x: 849, startPoint y: 147, endPoint x: 809, endPoint y: 141, distance: 41.2
click at [849, 147] on div "SEARCH BY Search By Episodes Search ID, Title, Description, Keywords, or Catego…" at bounding box center [502, 516] width 722 height 871
click at [809, 141] on span "Search" at bounding box center [802, 136] width 60 height 28
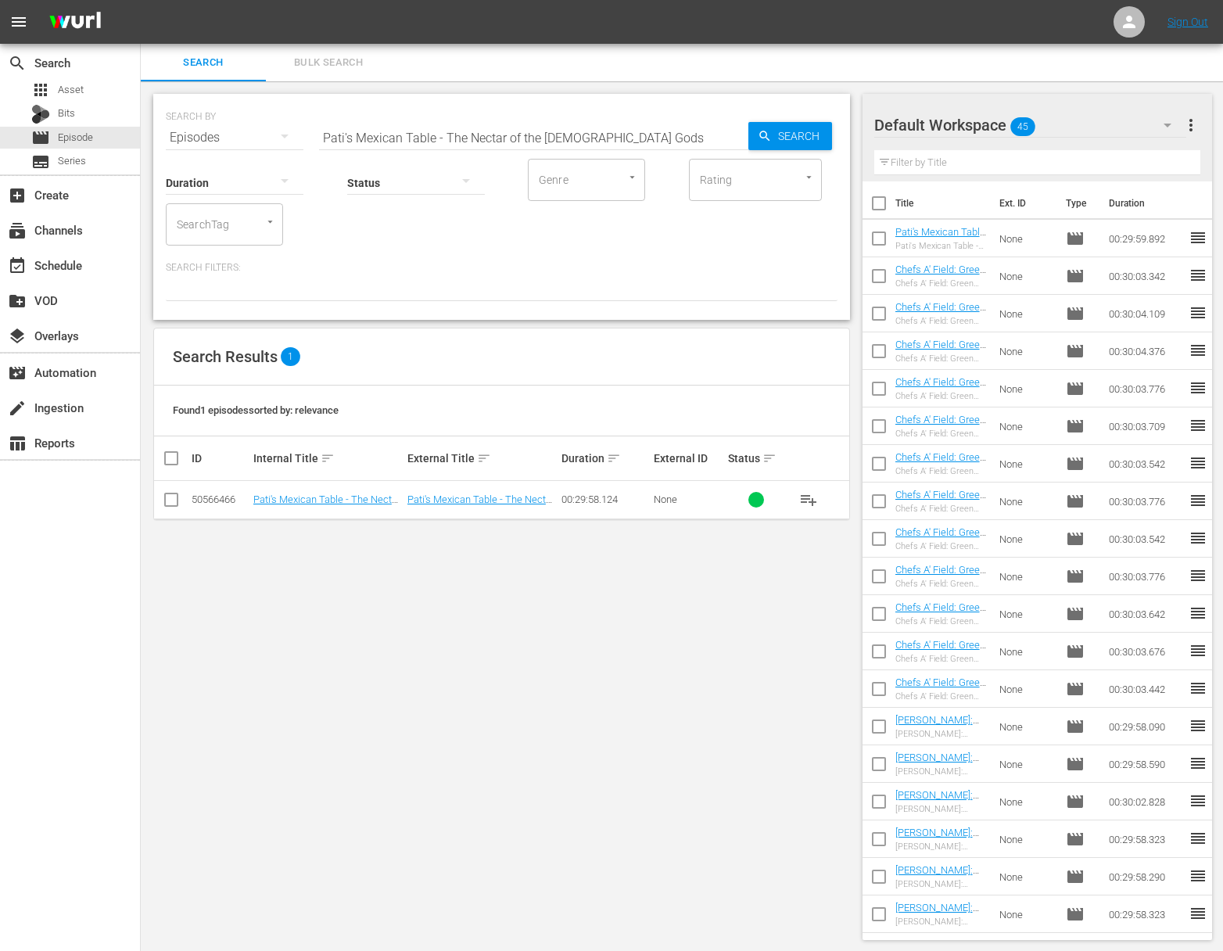
click at [810, 501] on span "playlist_add" at bounding box center [808, 499] width 19 height 19
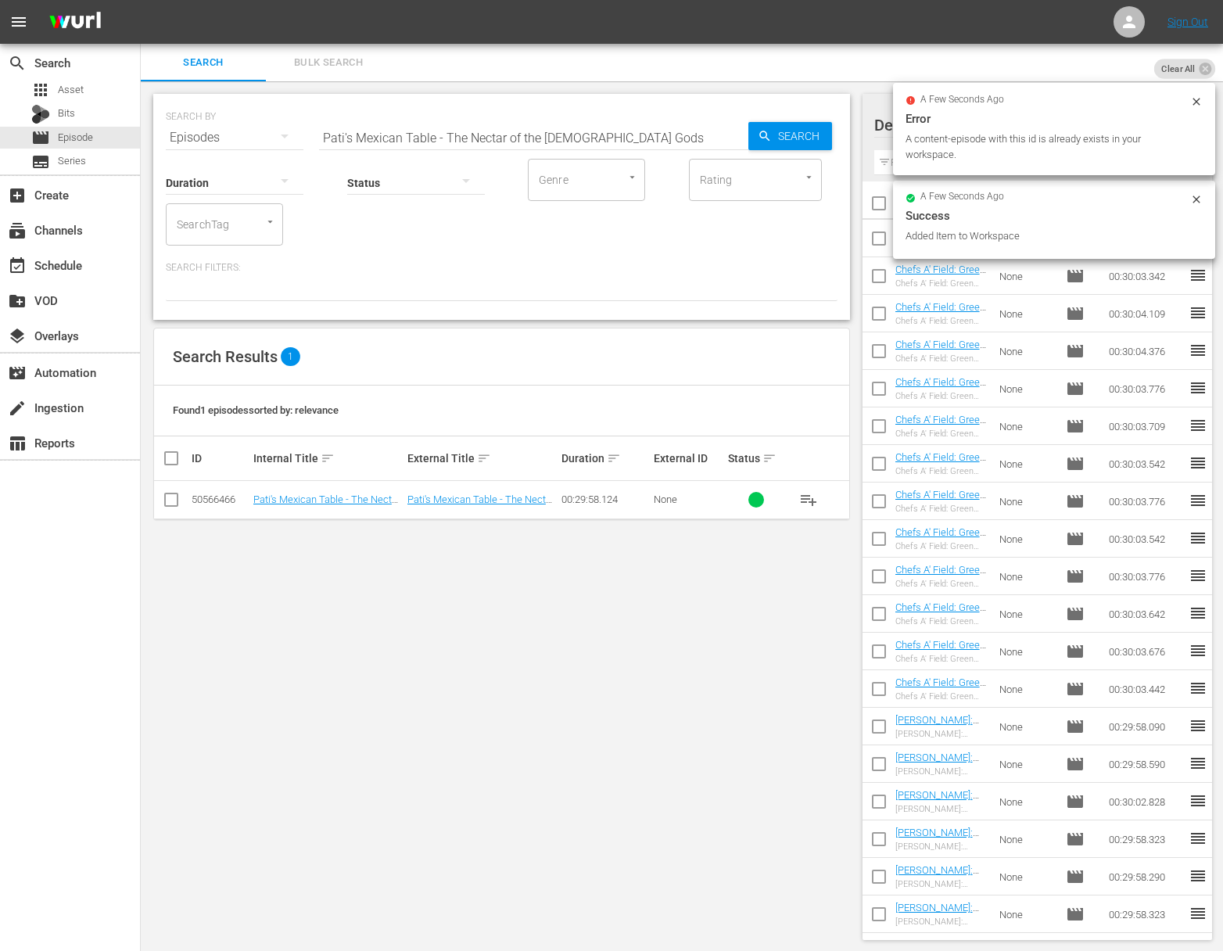
click at [573, 139] on input "Pati's Mexican Table - The Nectar of the Mayan Gods" at bounding box center [533, 138] width 429 height 38
click at [741, 137] on input "Pati's Mexican Table - Top Chefs and Ancient Cliffs" at bounding box center [533, 138] width 429 height 38
click at [766, 136] on icon "button" at bounding box center [764, 136] width 10 height 10
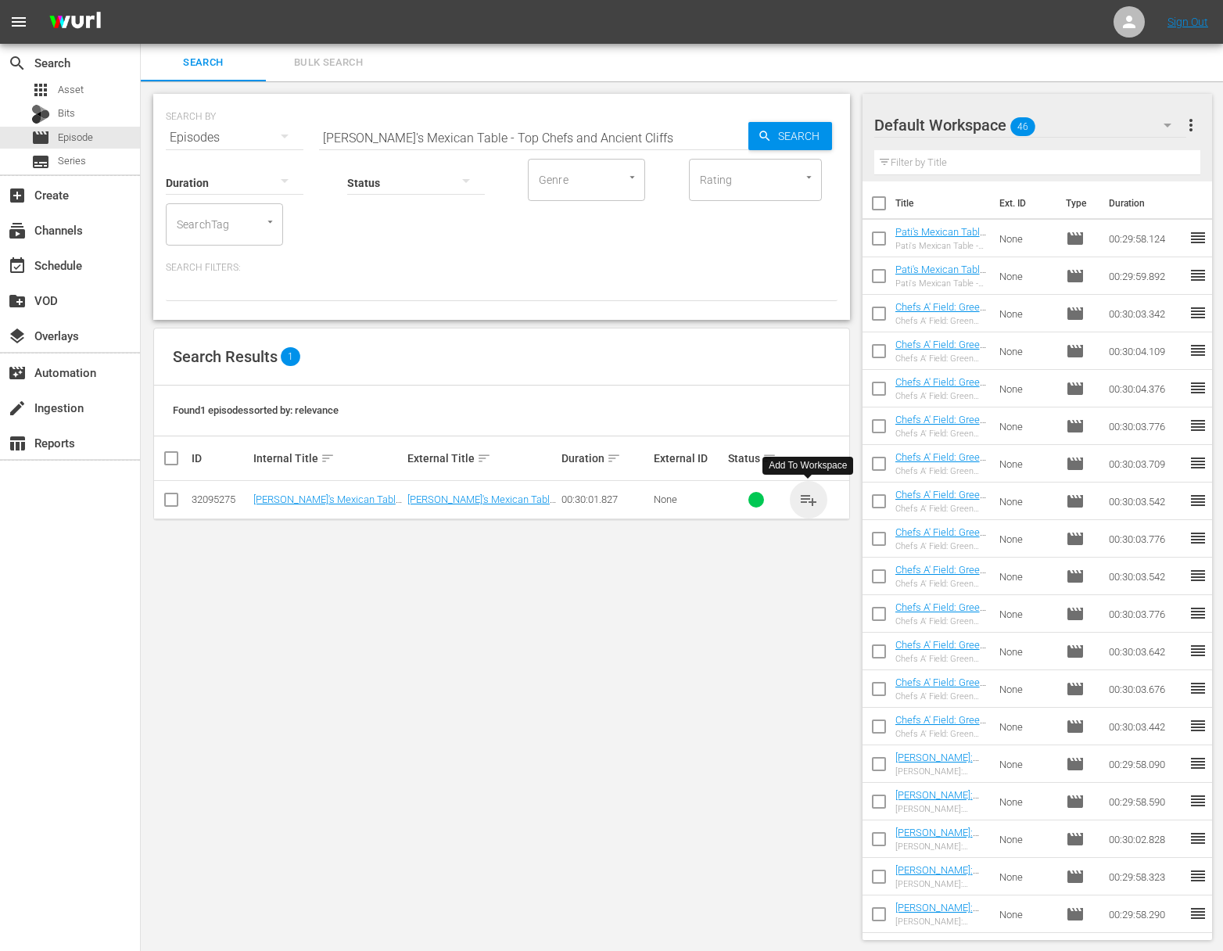
click at [813, 499] on span "playlist_add" at bounding box center [808, 499] width 19 height 19
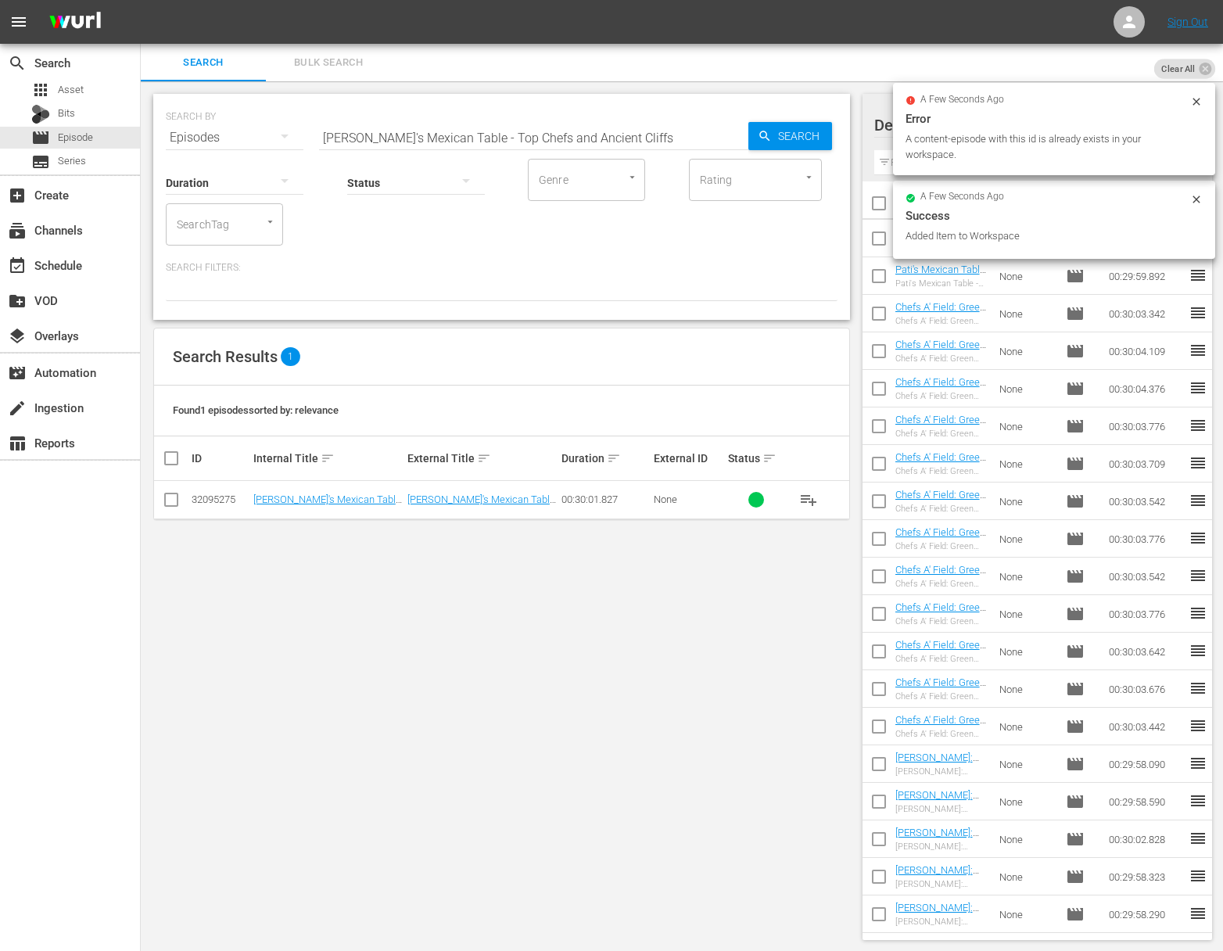
click at [456, 115] on div "SEARCH BY Search By Episodes Search ID, Title, Description, Keywords, or Catego…" at bounding box center [502, 128] width 672 height 56
click at [443, 124] on input "Pati's Mexican Table - Top Chefs and Ancient Cliffs" at bounding box center [533, 138] width 429 height 38
click at [476, 143] on input "aPati's Mexican Table - A Daay With HugoPati's Mexican Table - Top Chefs and An…" at bounding box center [533, 138] width 429 height 38
click at [476, 143] on input "aPati's Mexican Table - A DaaPati's Mexican Table - A Day With Hugoy With HugoP…" at bounding box center [533, 138] width 429 height 38
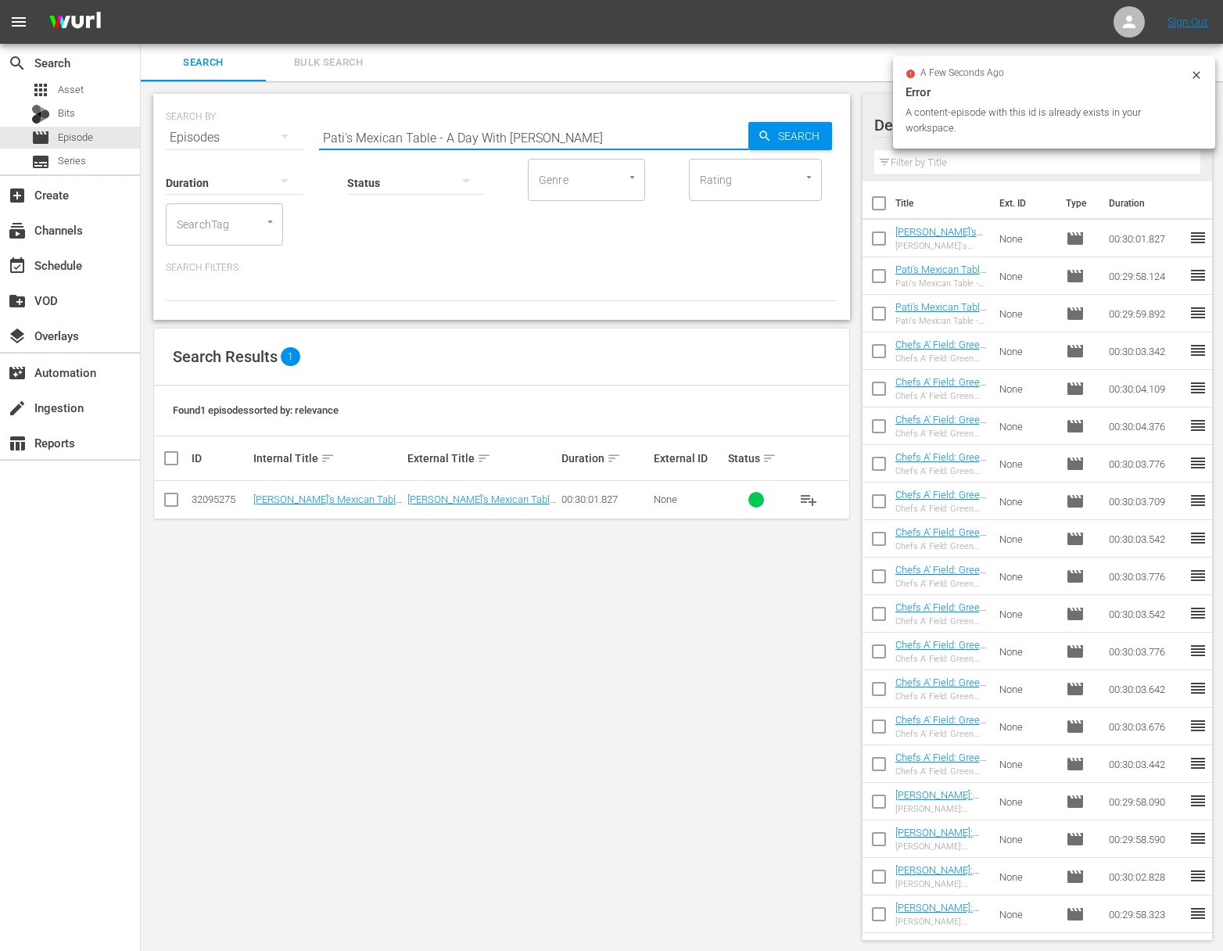
type input "Pati's Mexican Table - A Day With Hugo"
click at [770, 133] on icon "button" at bounding box center [765, 136] width 14 height 14
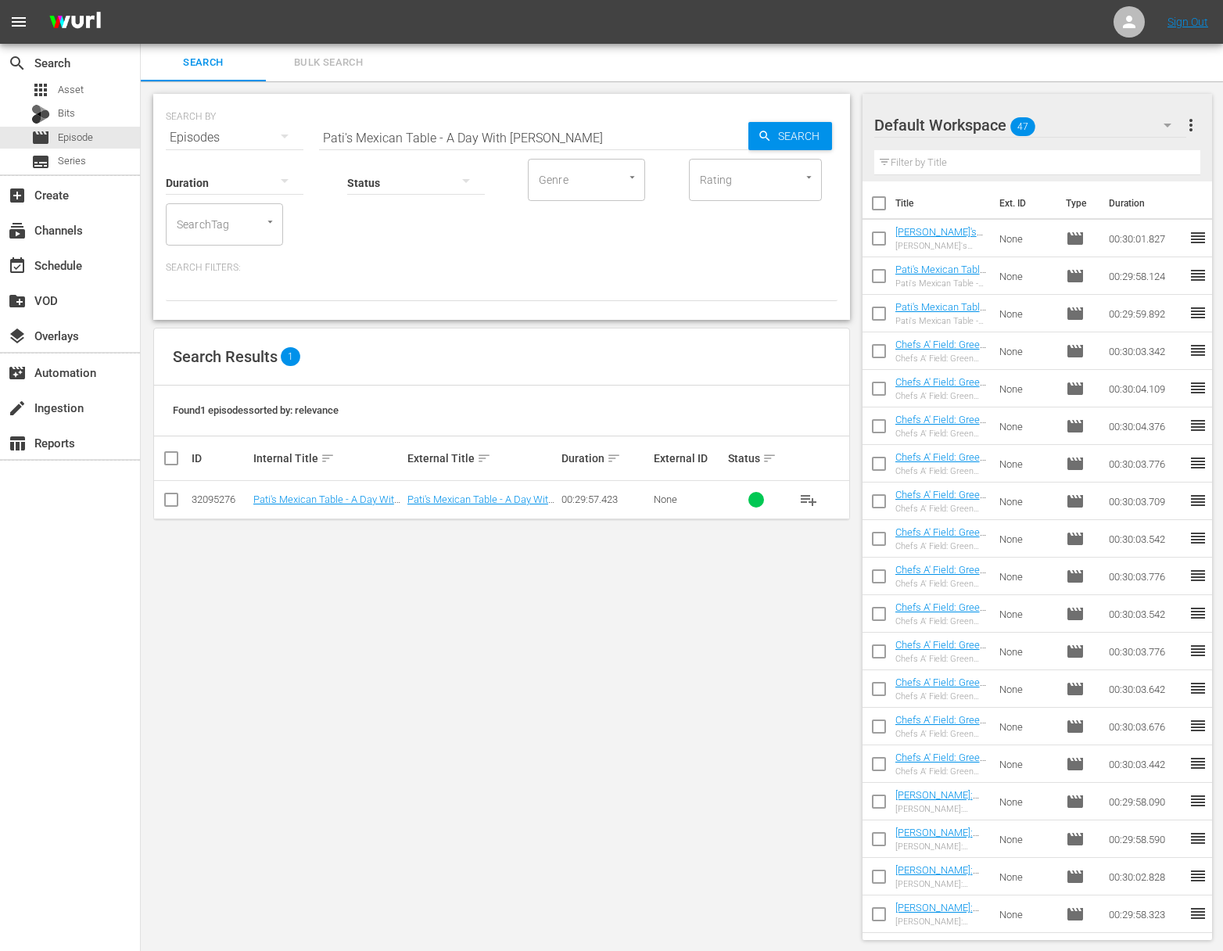
click at [807, 495] on span "playlist_add" at bounding box center [808, 499] width 19 height 19
click at [49, 275] on div "event_available Schedule" at bounding box center [70, 264] width 140 height 31
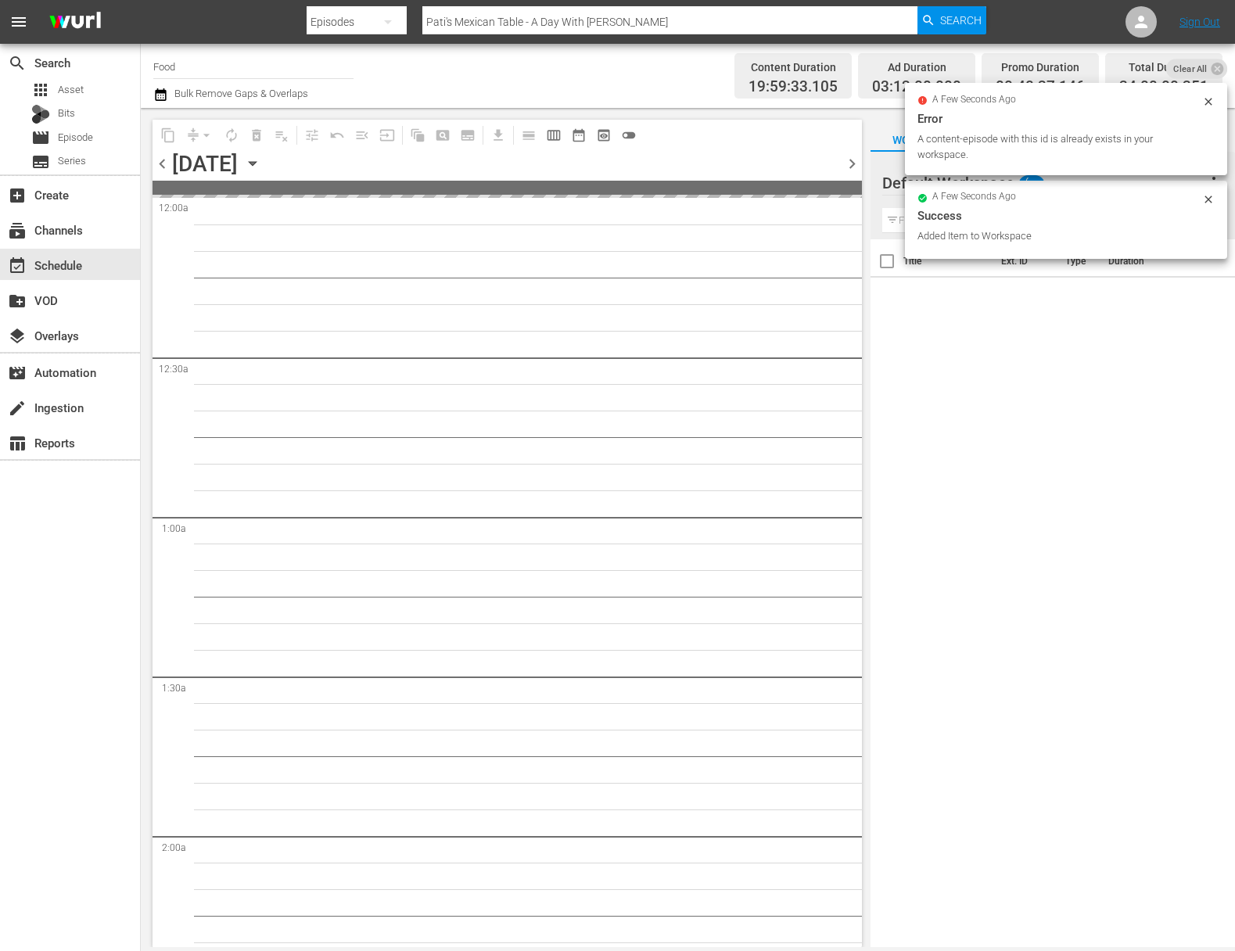
click at [261, 162] on icon "button" at bounding box center [252, 163] width 17 height 17
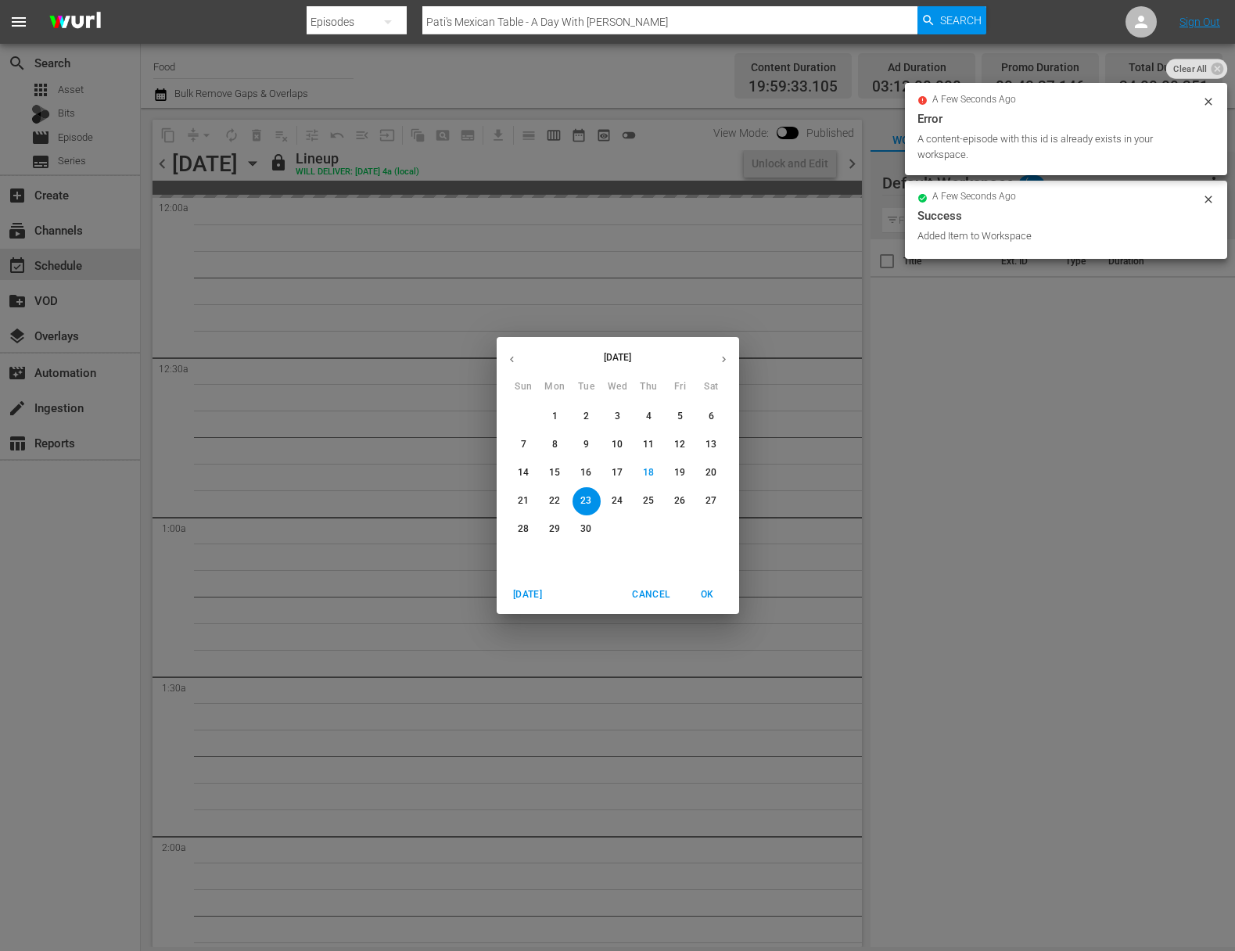
click at [618, 504] on p "24" at bounding box center [617, 500] width 11 height 13
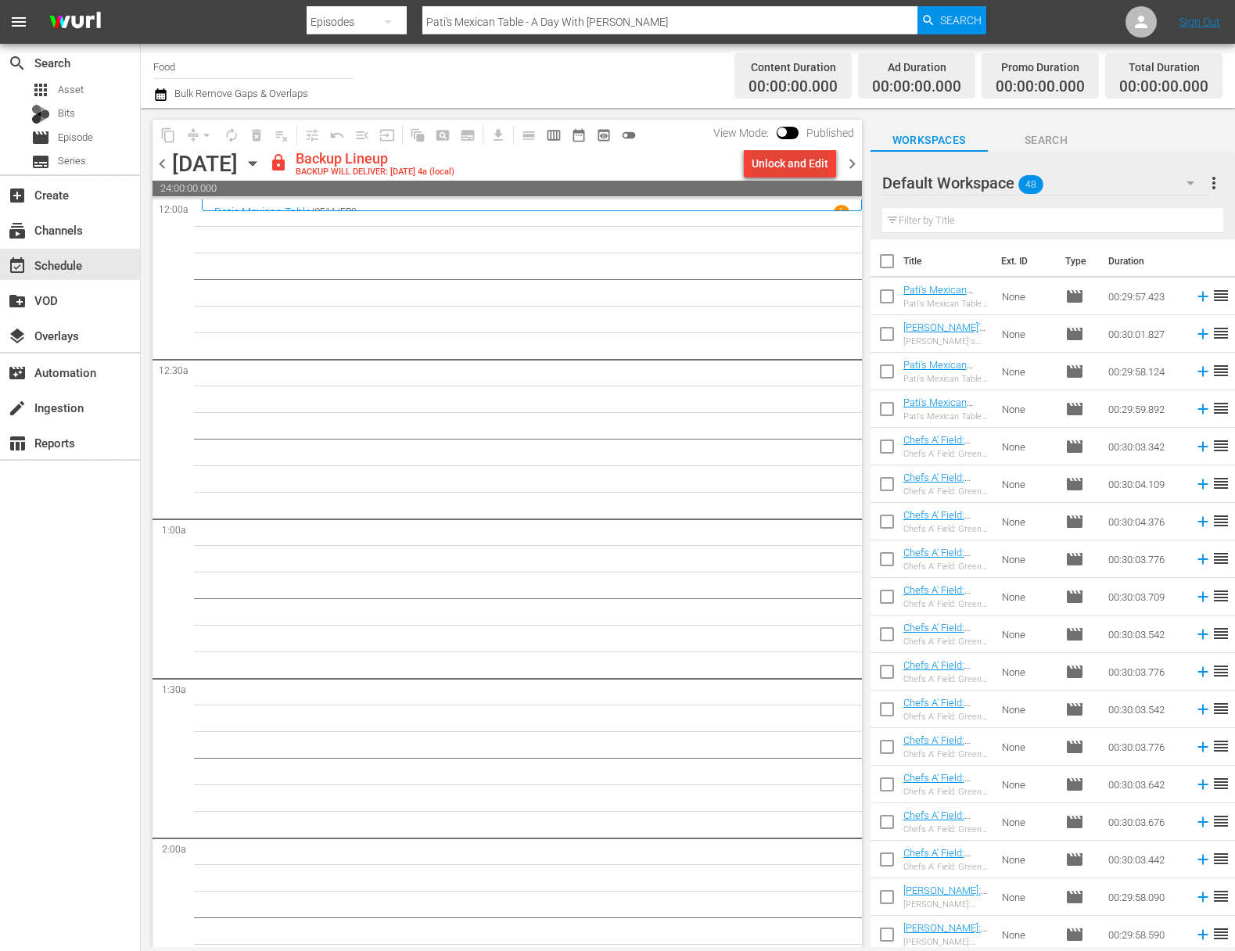
click at [790, 175] on div "Unlock and Edit" at bounding box center [790, 163] width 77 height 28
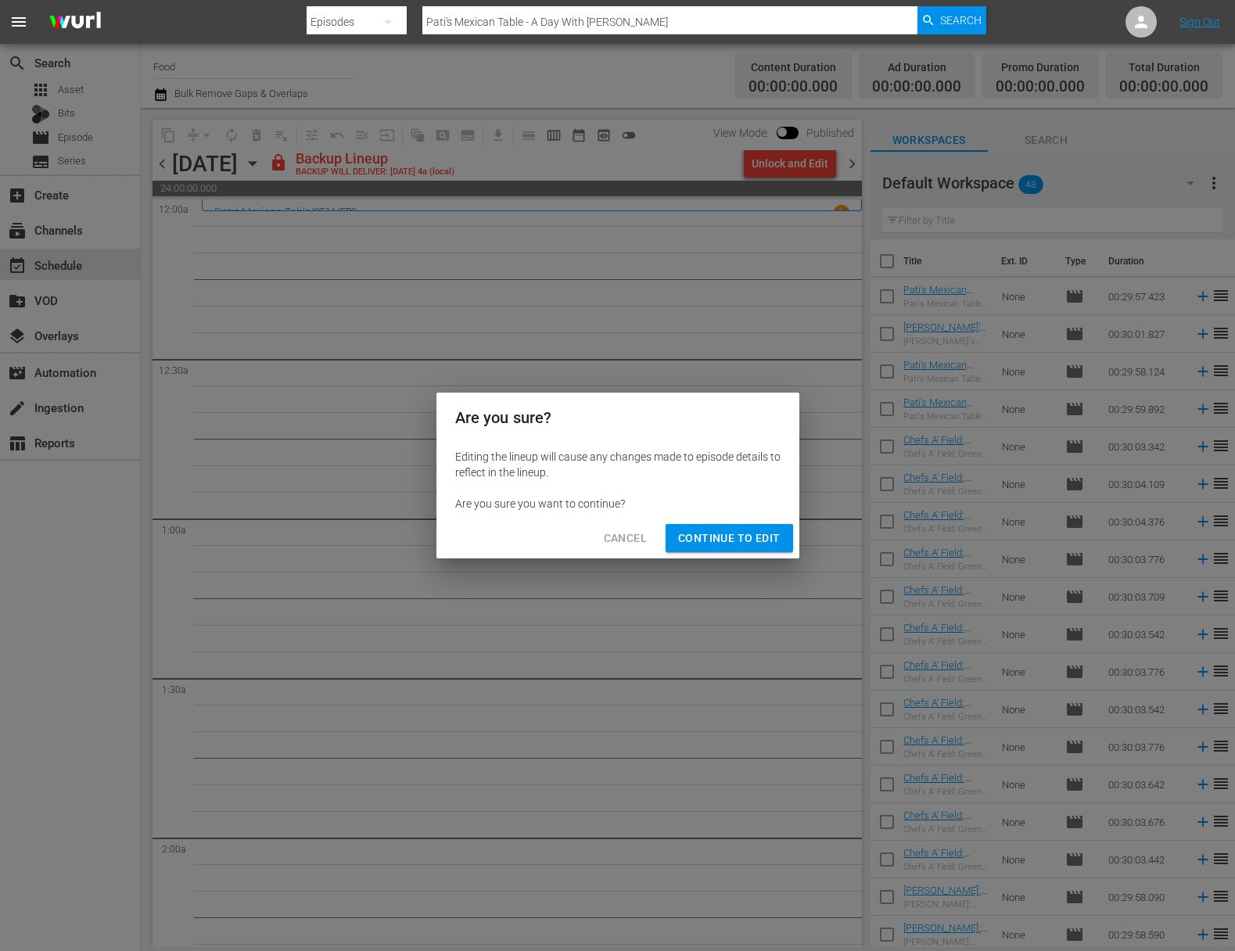
click at [758, 534] on span "Continue to Edit" at bounding box center [729, 539] width 102 height 20
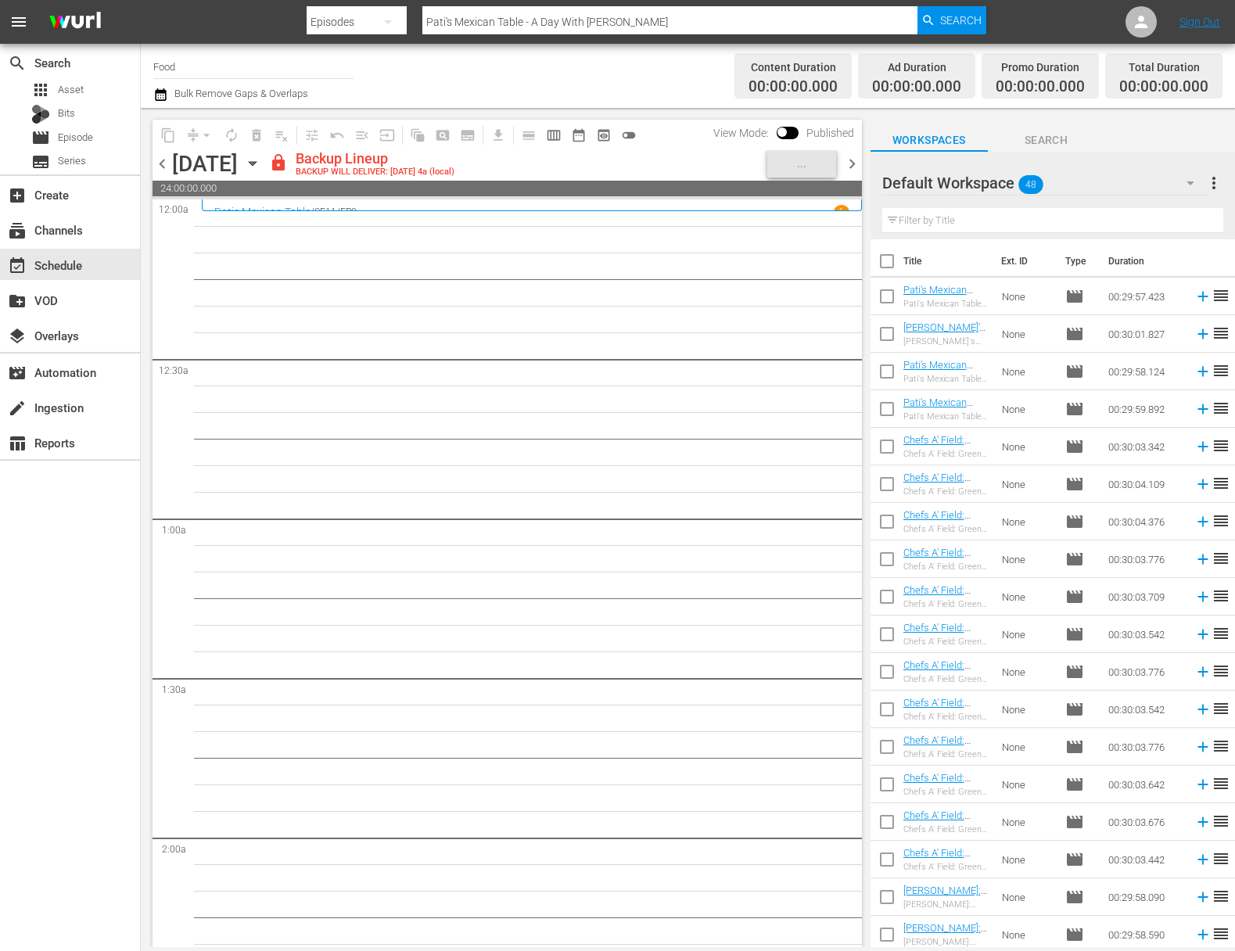
click at [887, 264] on input "checkbox" at bounding box center [887, 264] width 33 height 33
checkbox input "true"
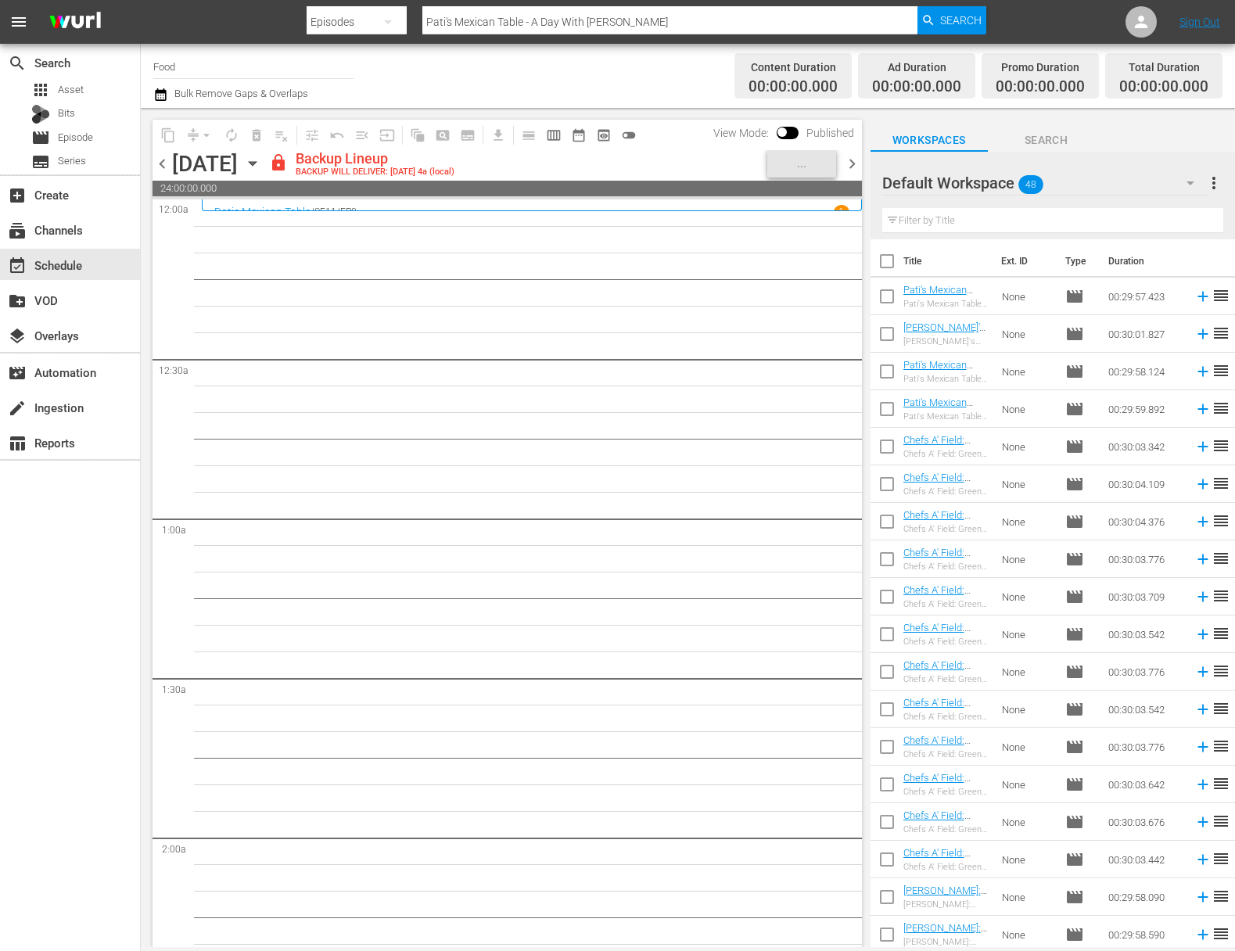
checkbox input "true"
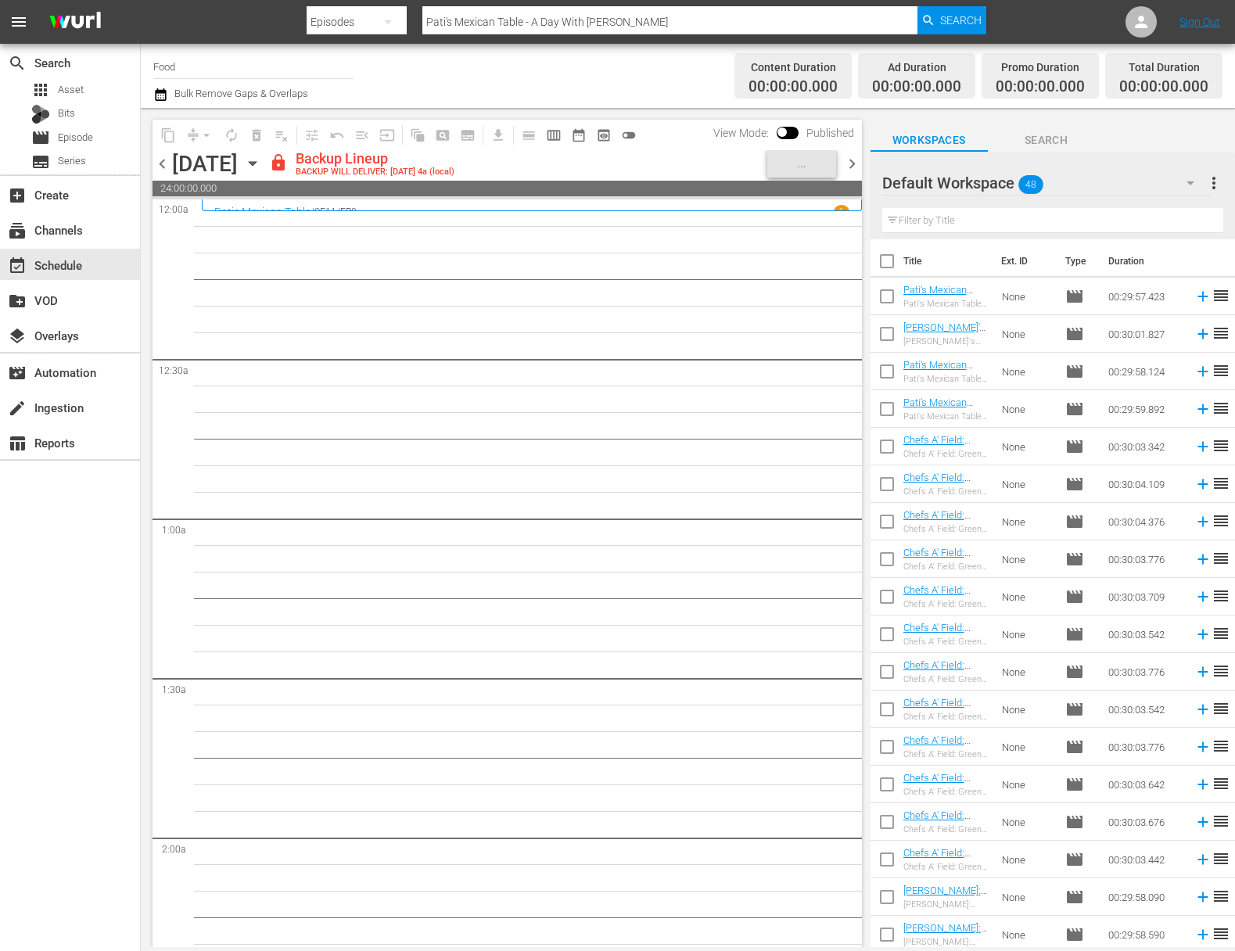
checkbox input "true"
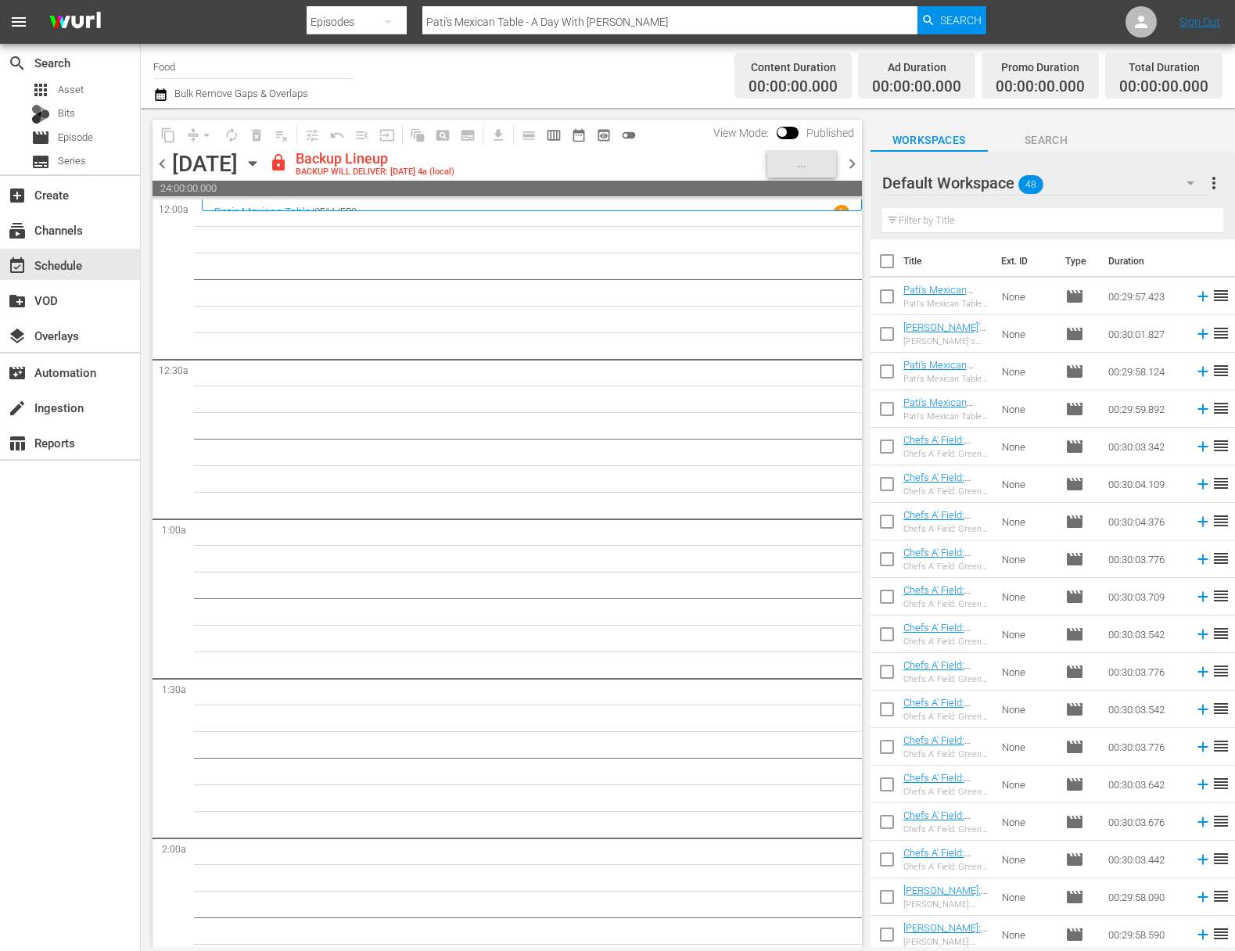
checkbox input "true"
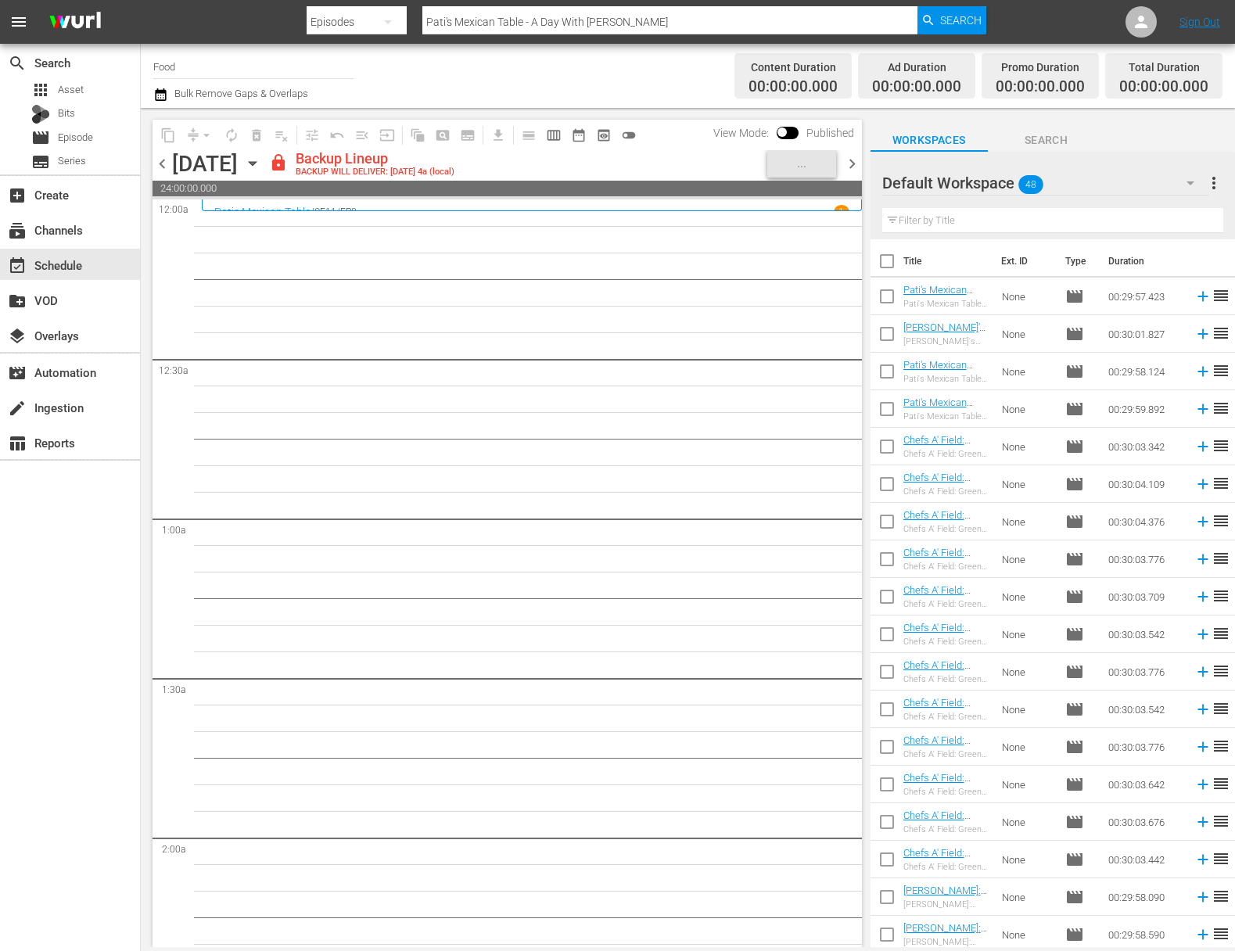
checkbox input "true"
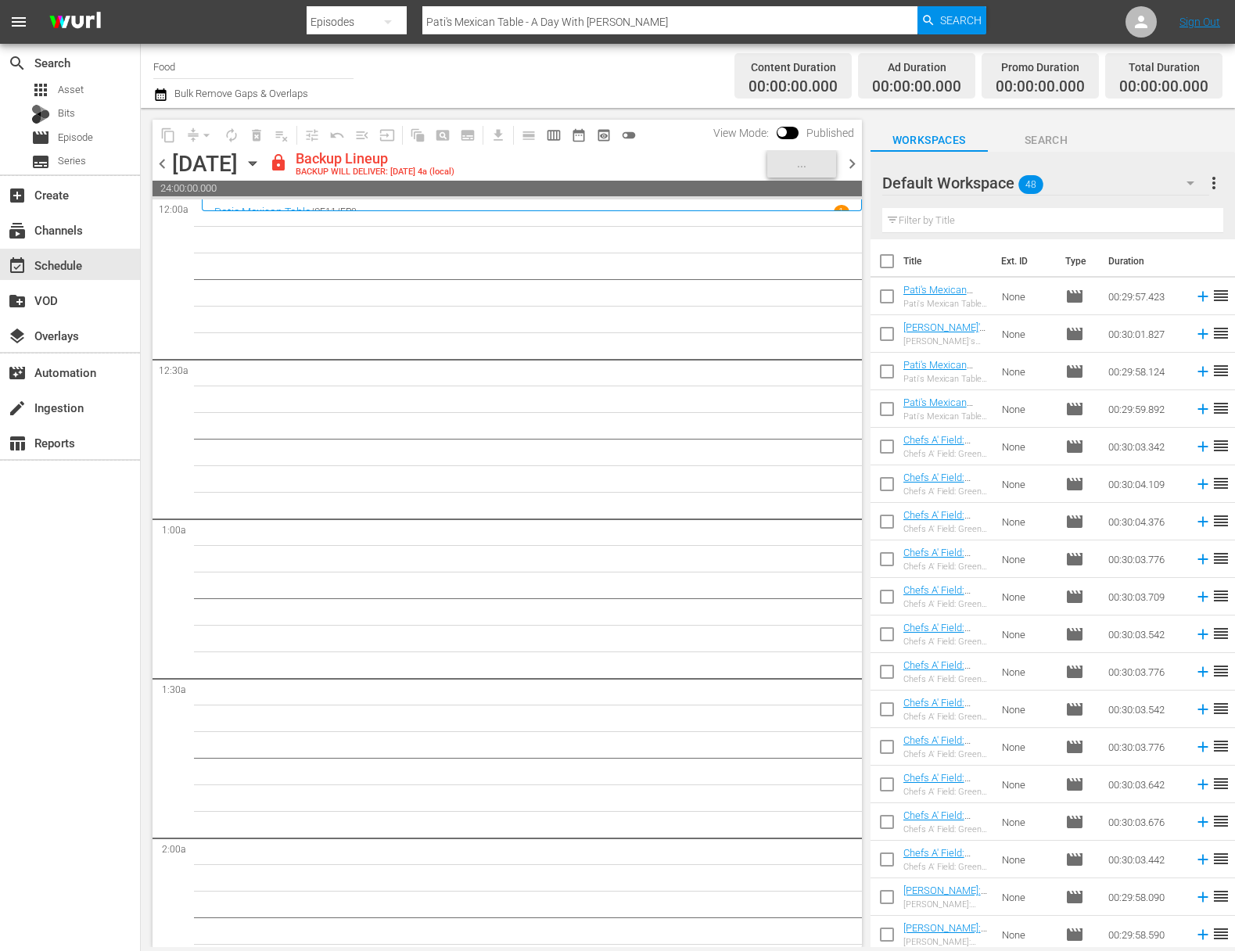
checkbox input "true"
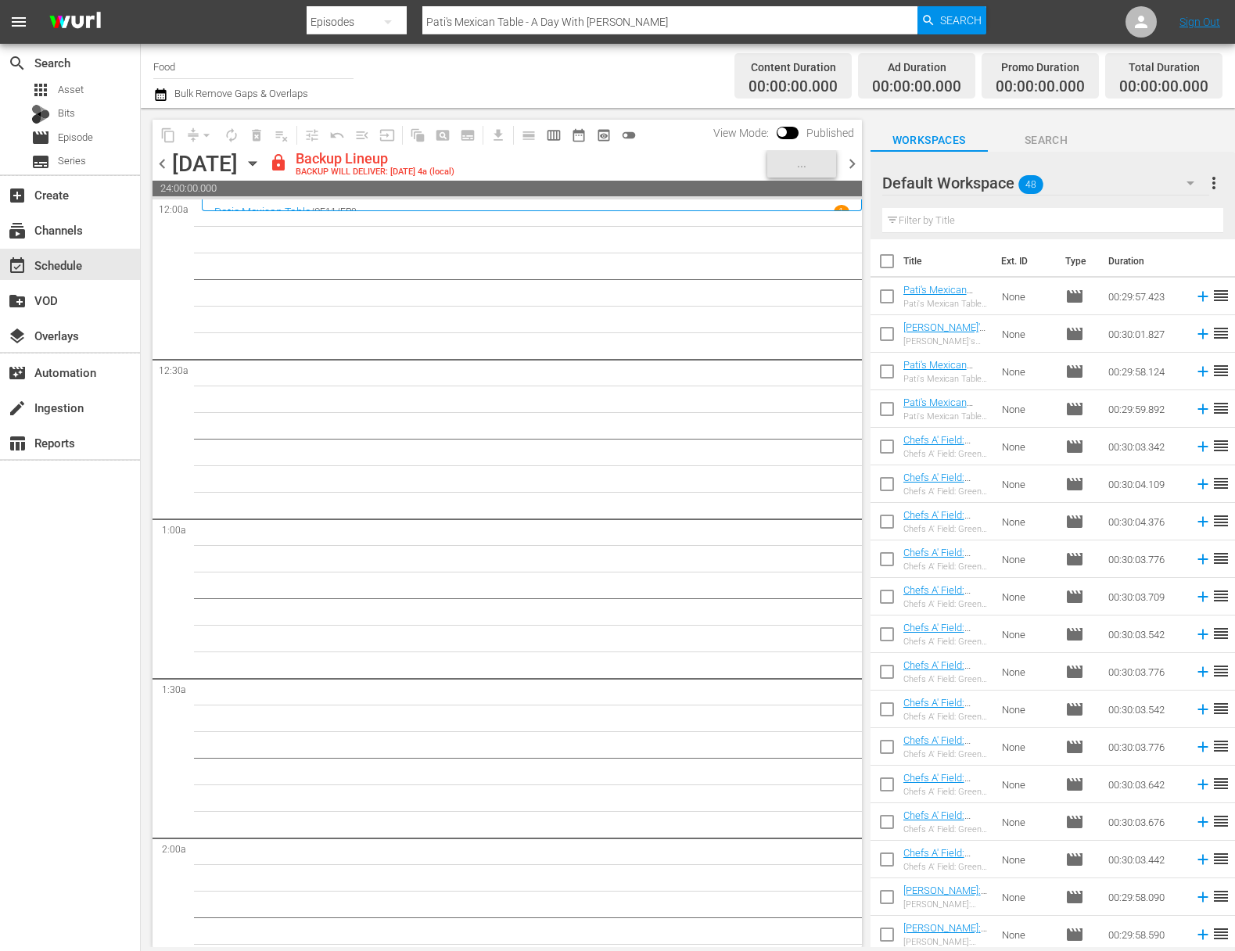
checkbox input "true"
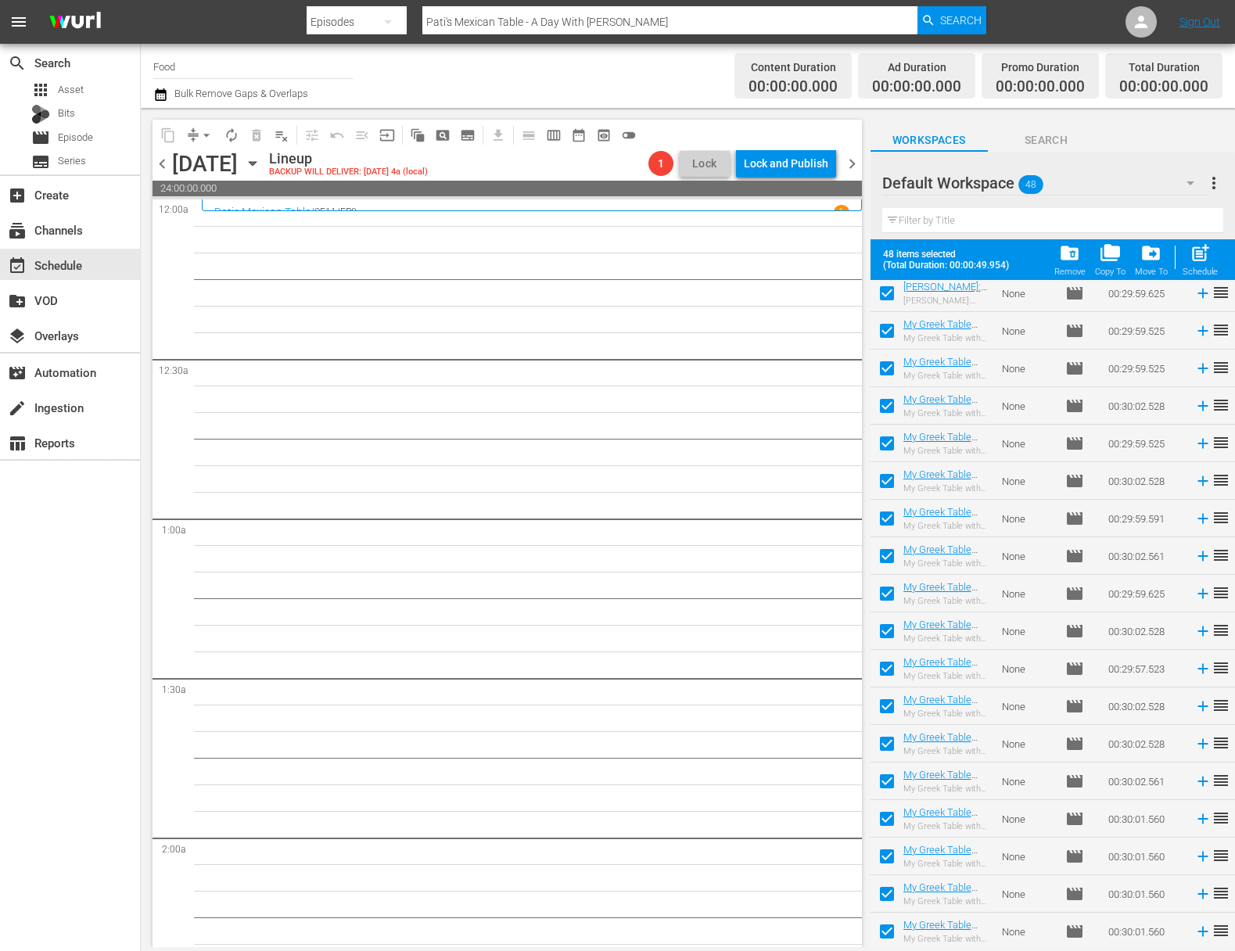
scroll to position [1171, 0]
click at [1203, 250] on span "post_add" at bounding box center [1200, 252] width 21 height 21
checkbox input "false"
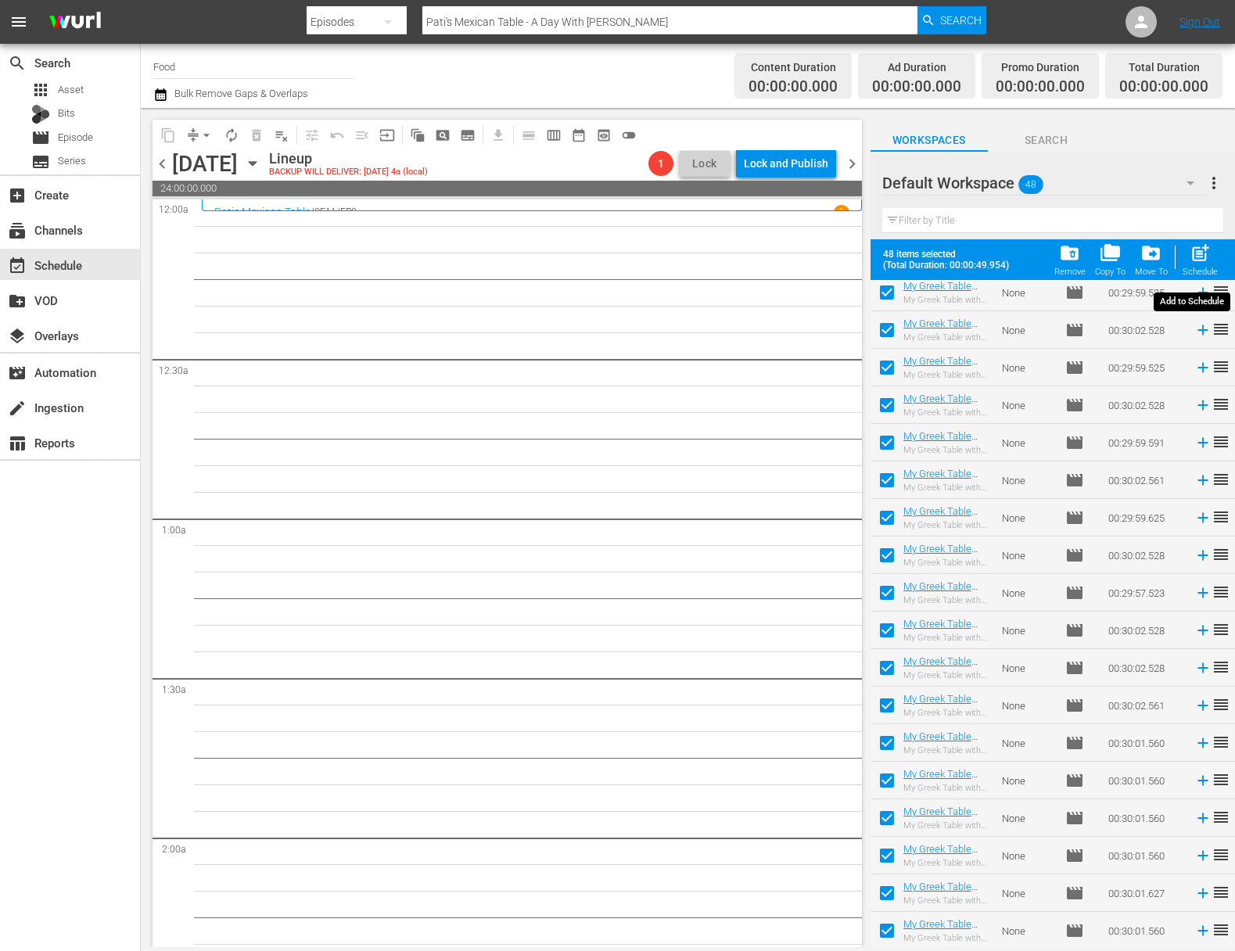
checkbox input "false"
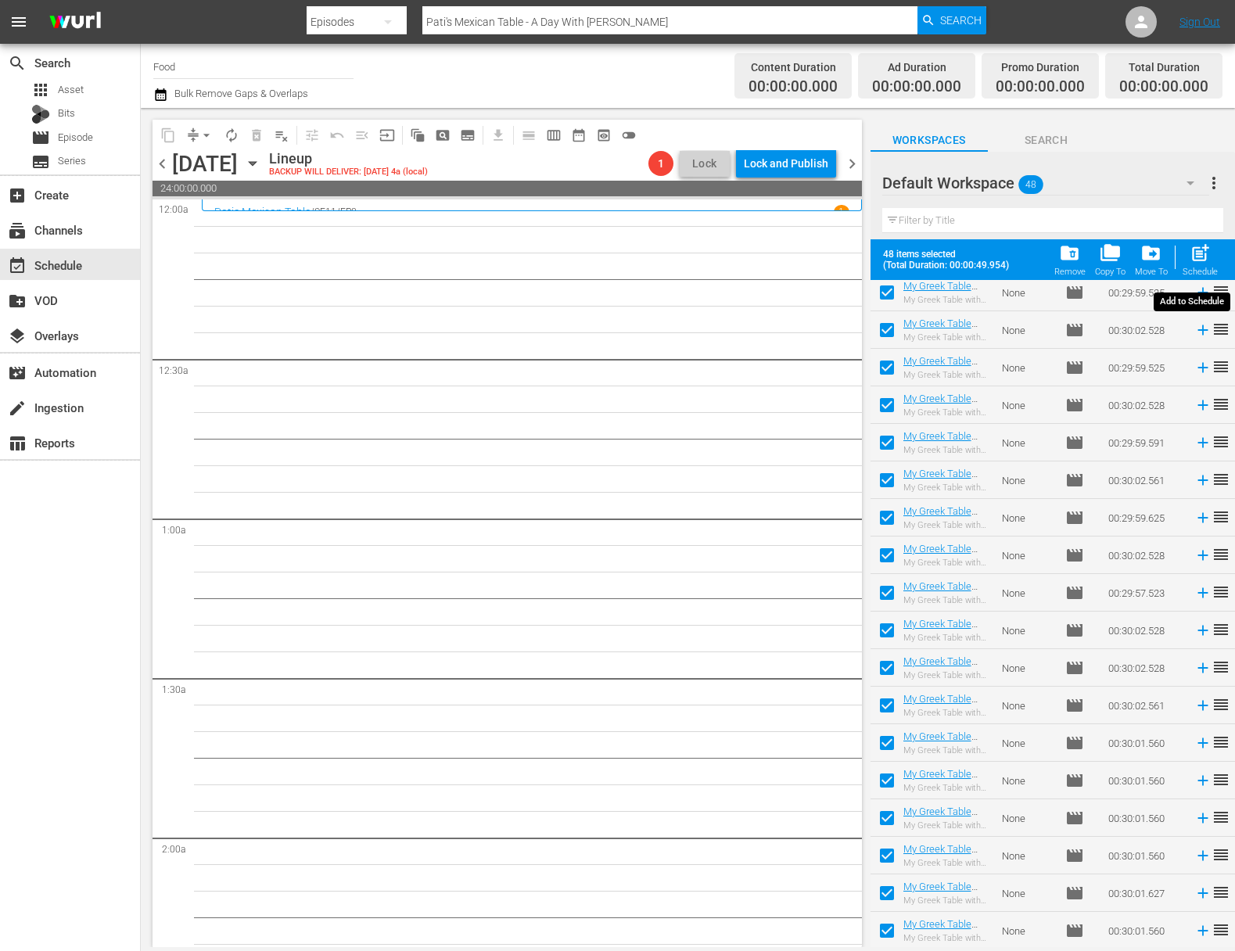
checkbox input "false"
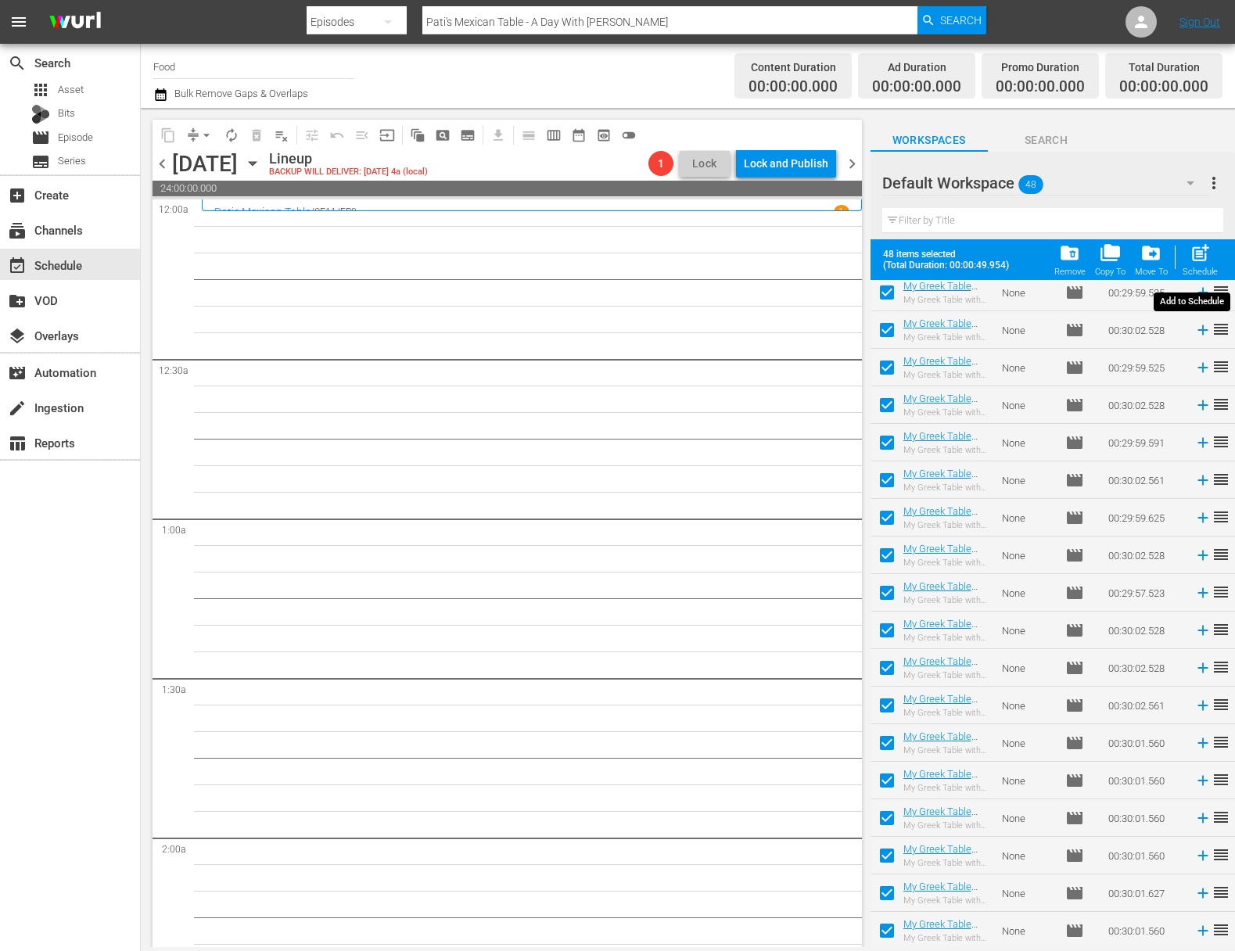
checkbox input "false"
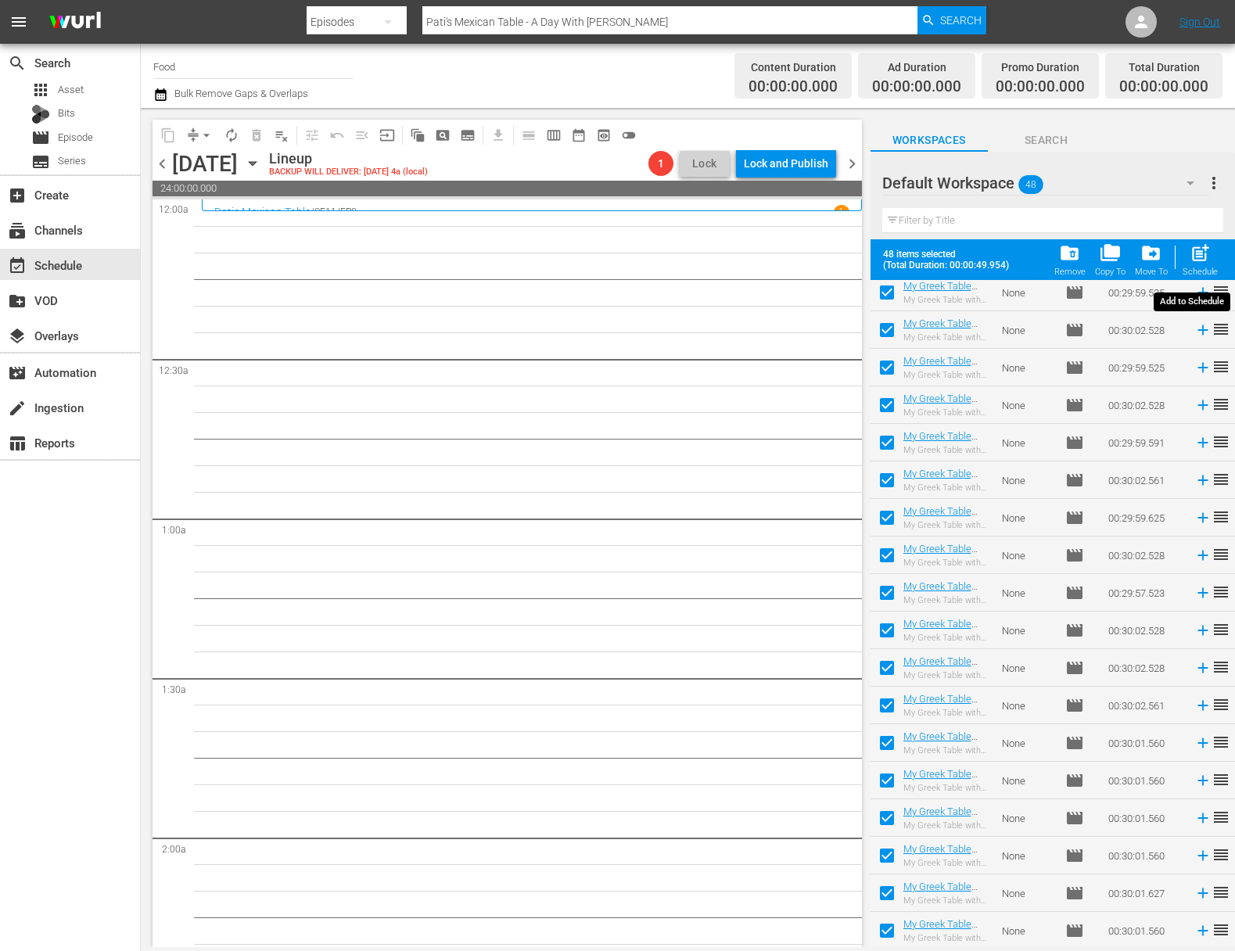
checkbox input "false"
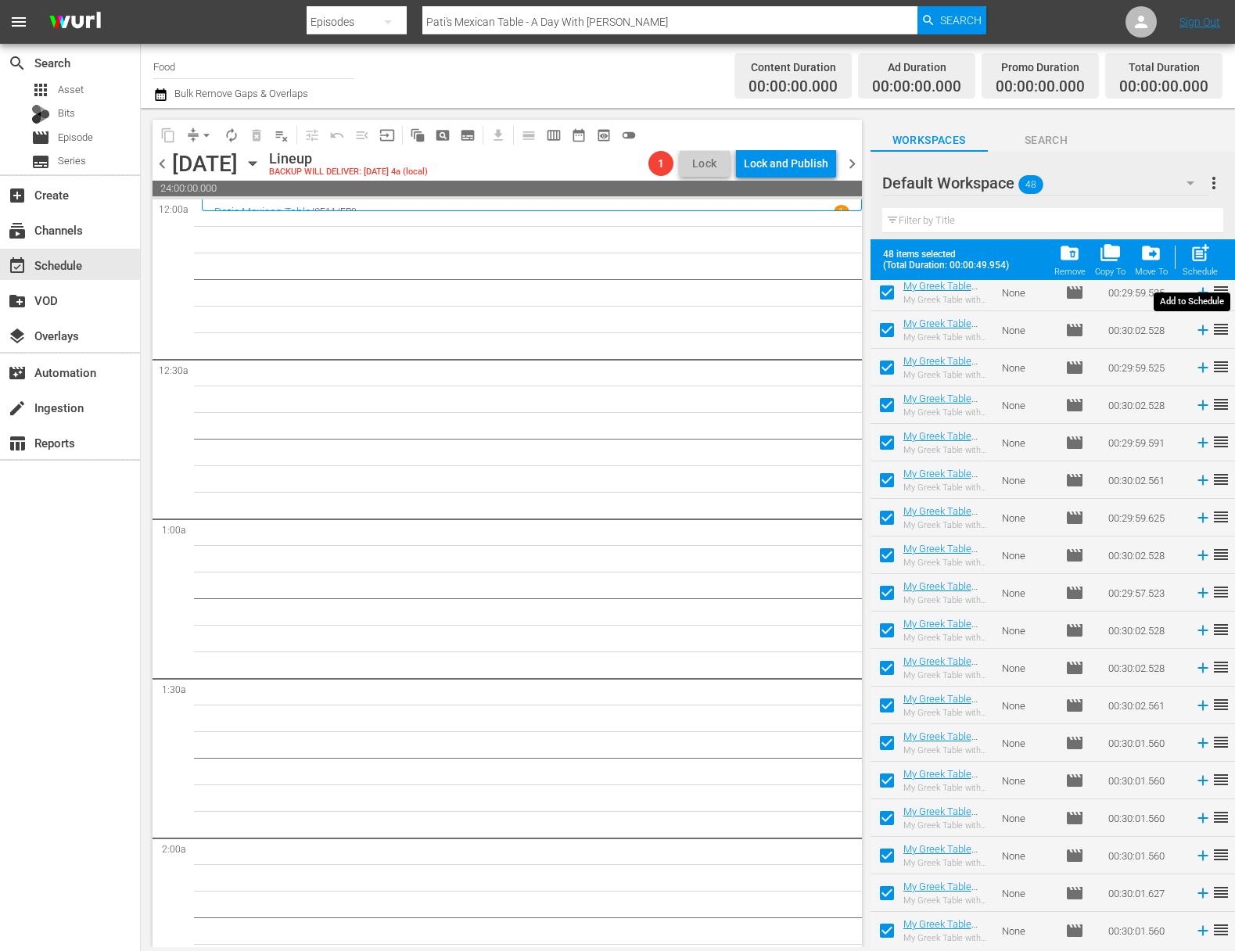
checkbox input "false"
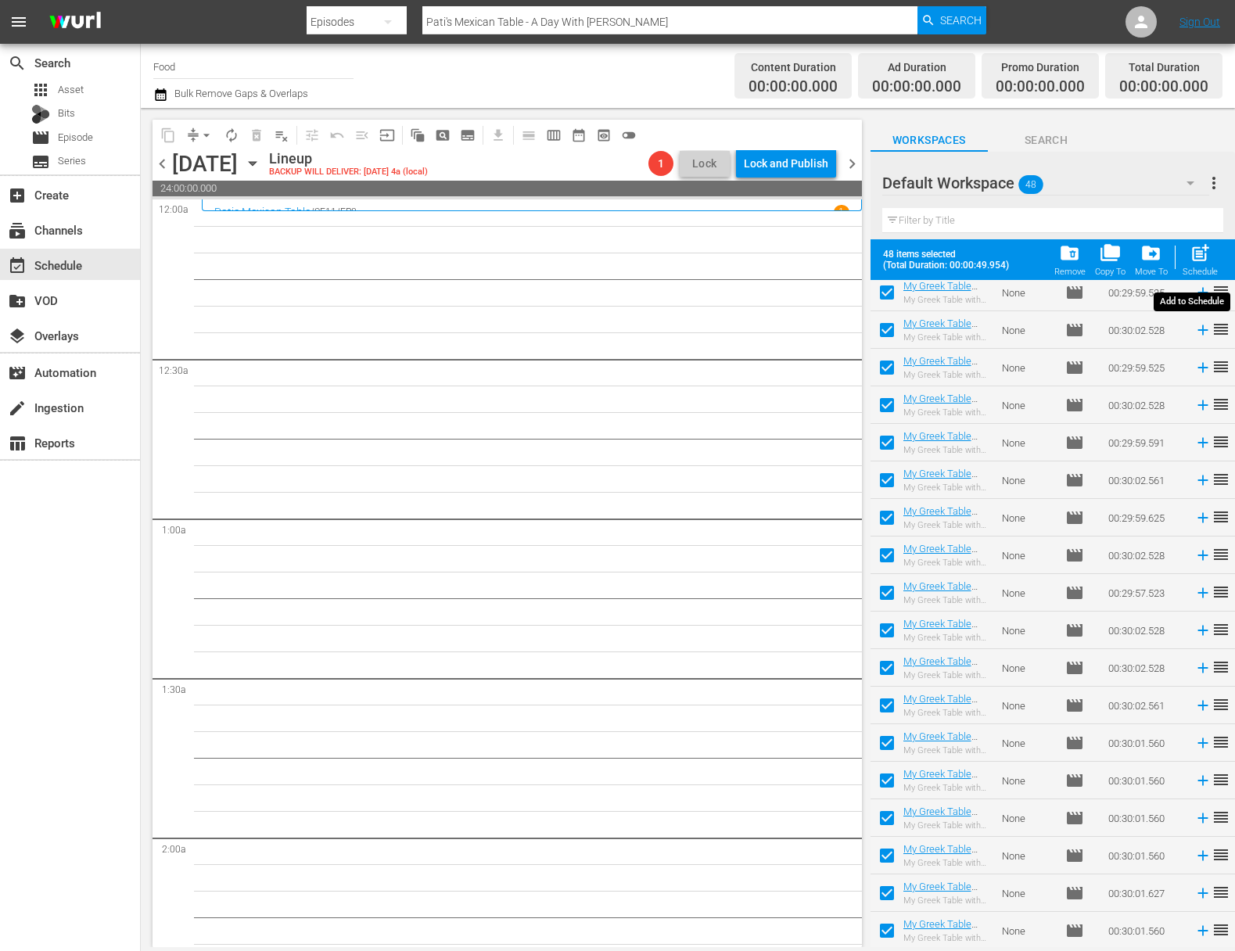
checkbox input "false"
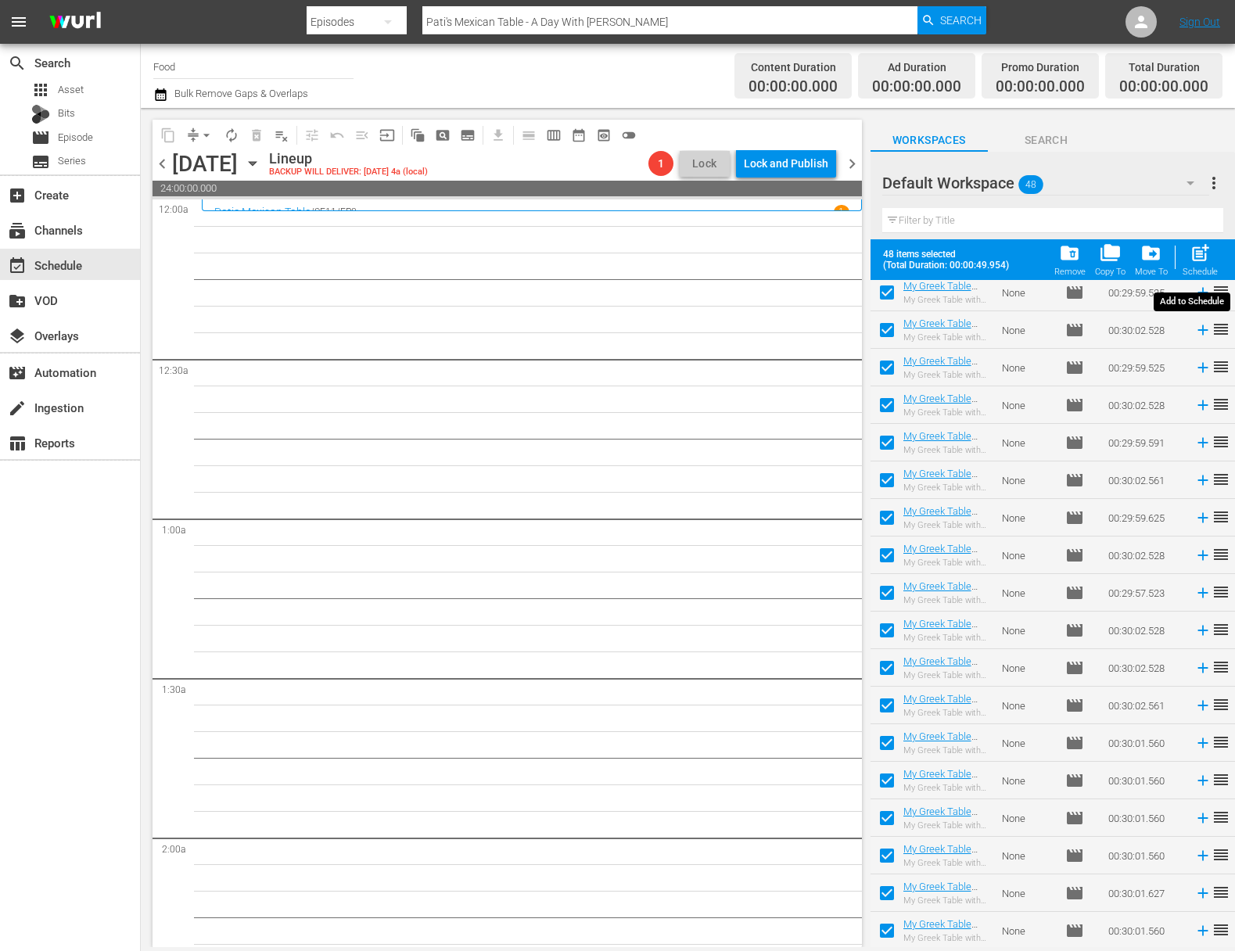
checkbox input "false"
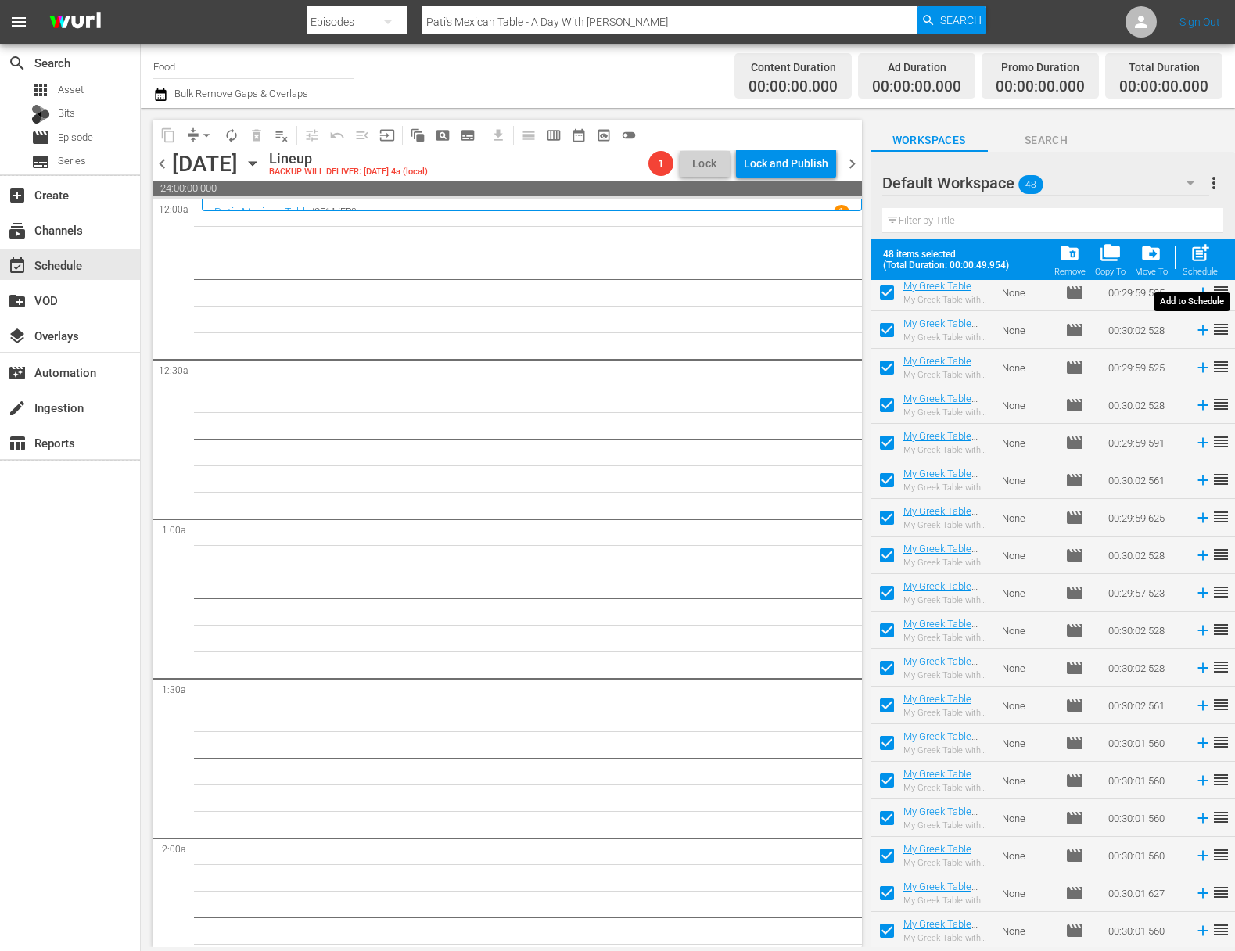
checkbox input "false"
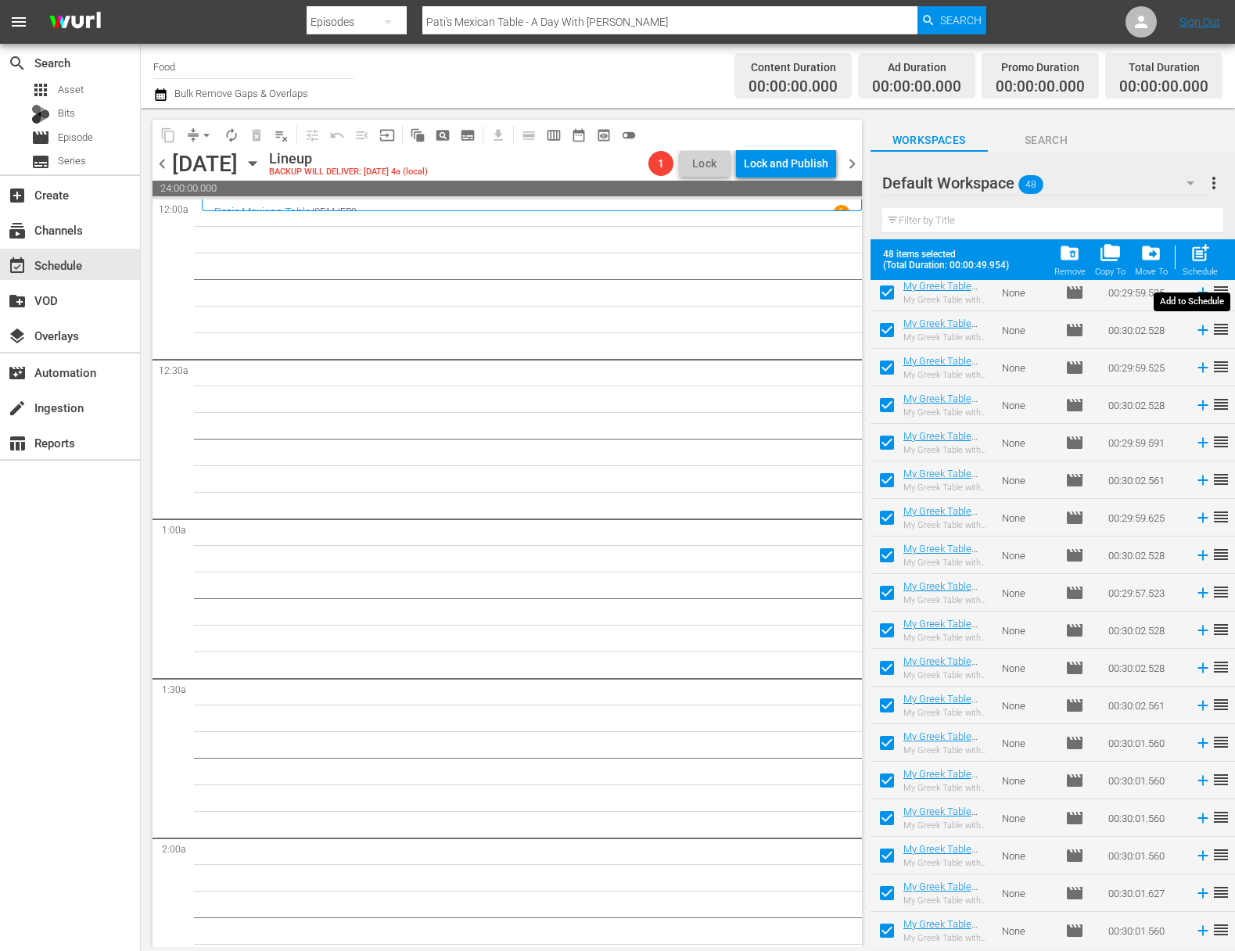
checkbox input "false"
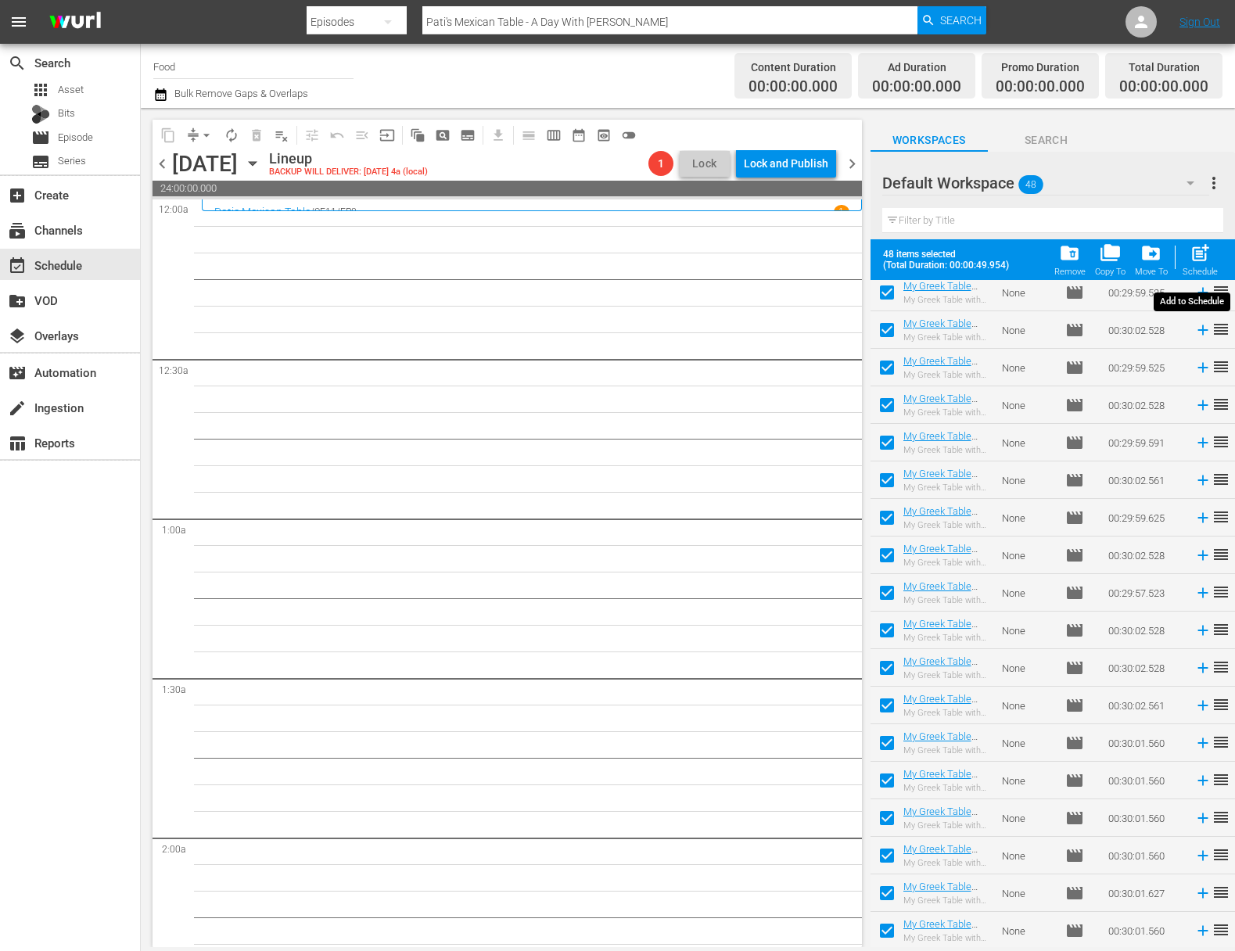
checkbox input "false"
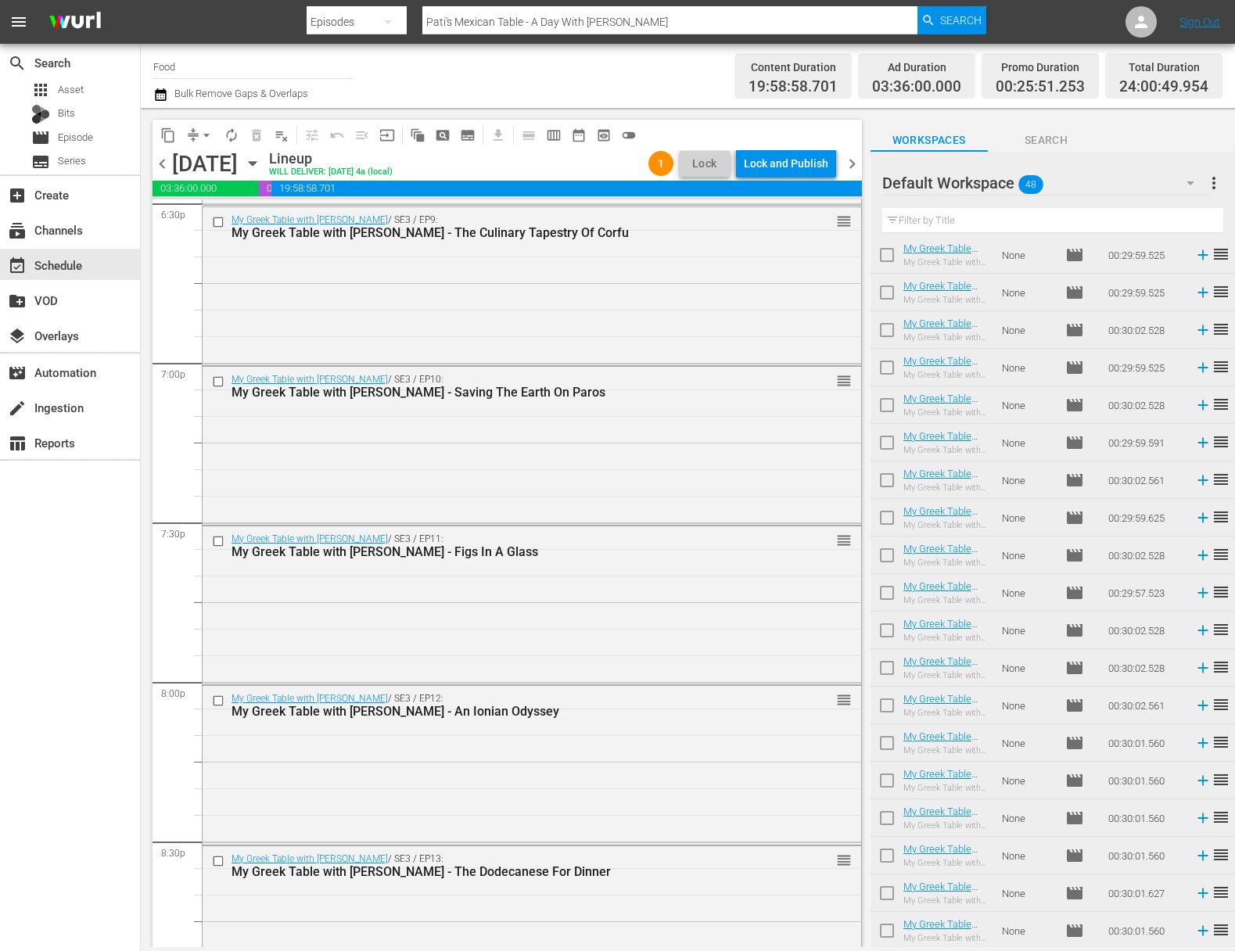
scroll to position [6915, 0]
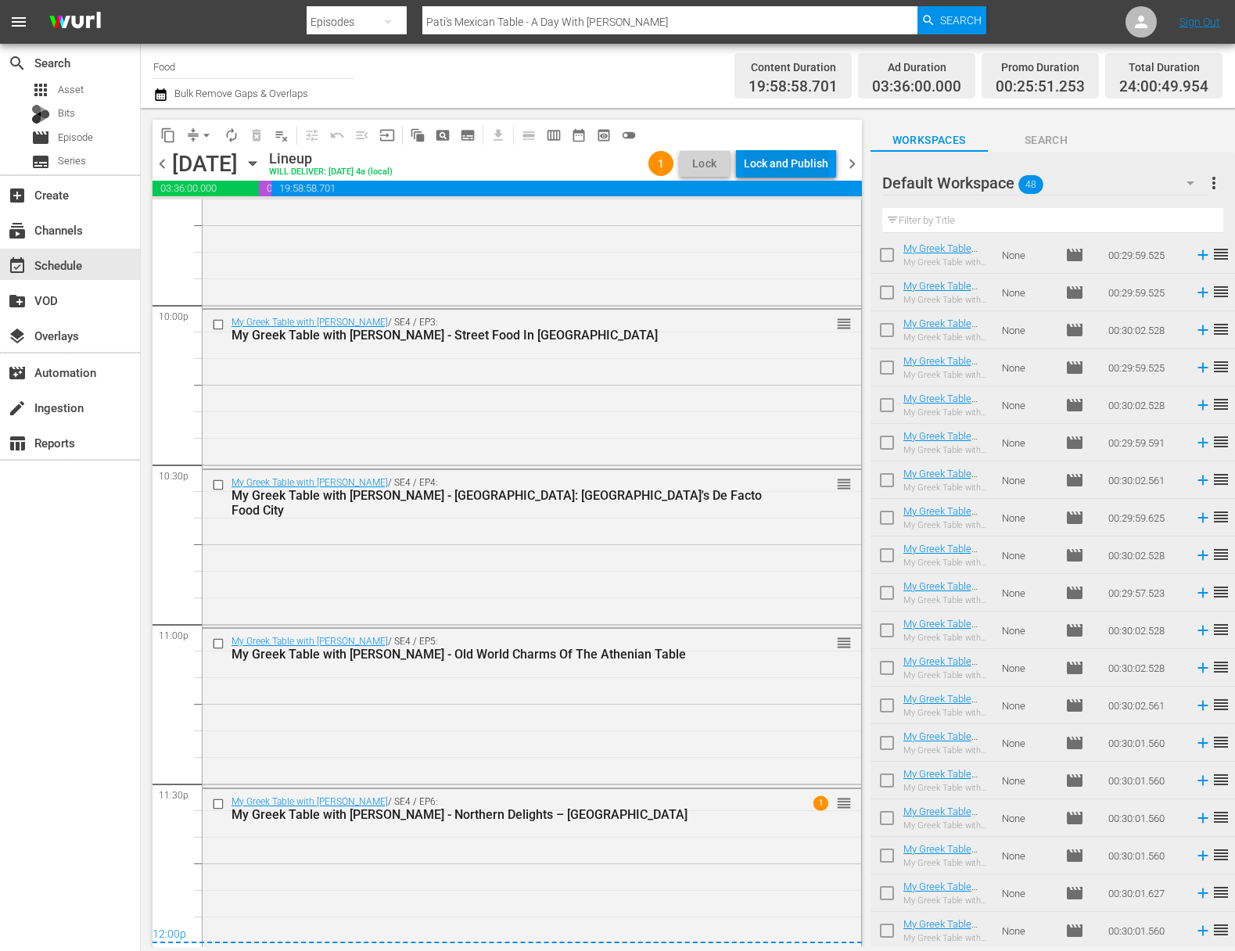
click at [796, 159] on div "Lock and Publish" at bounding box center [786, 163] width 84 height 28
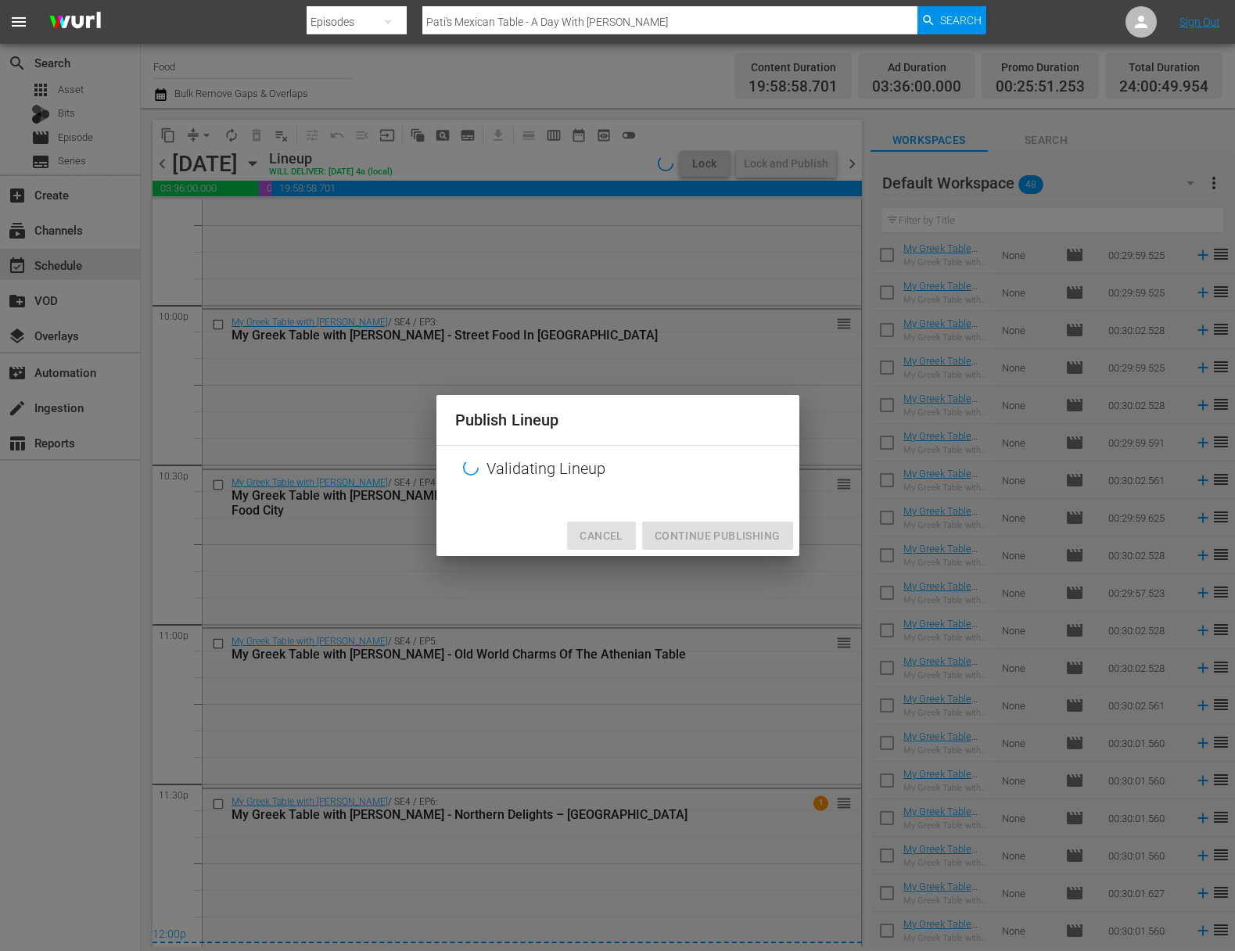
click at [605, 526] on span "Cancel" at bounding box center [601, 536] width 43 height 20
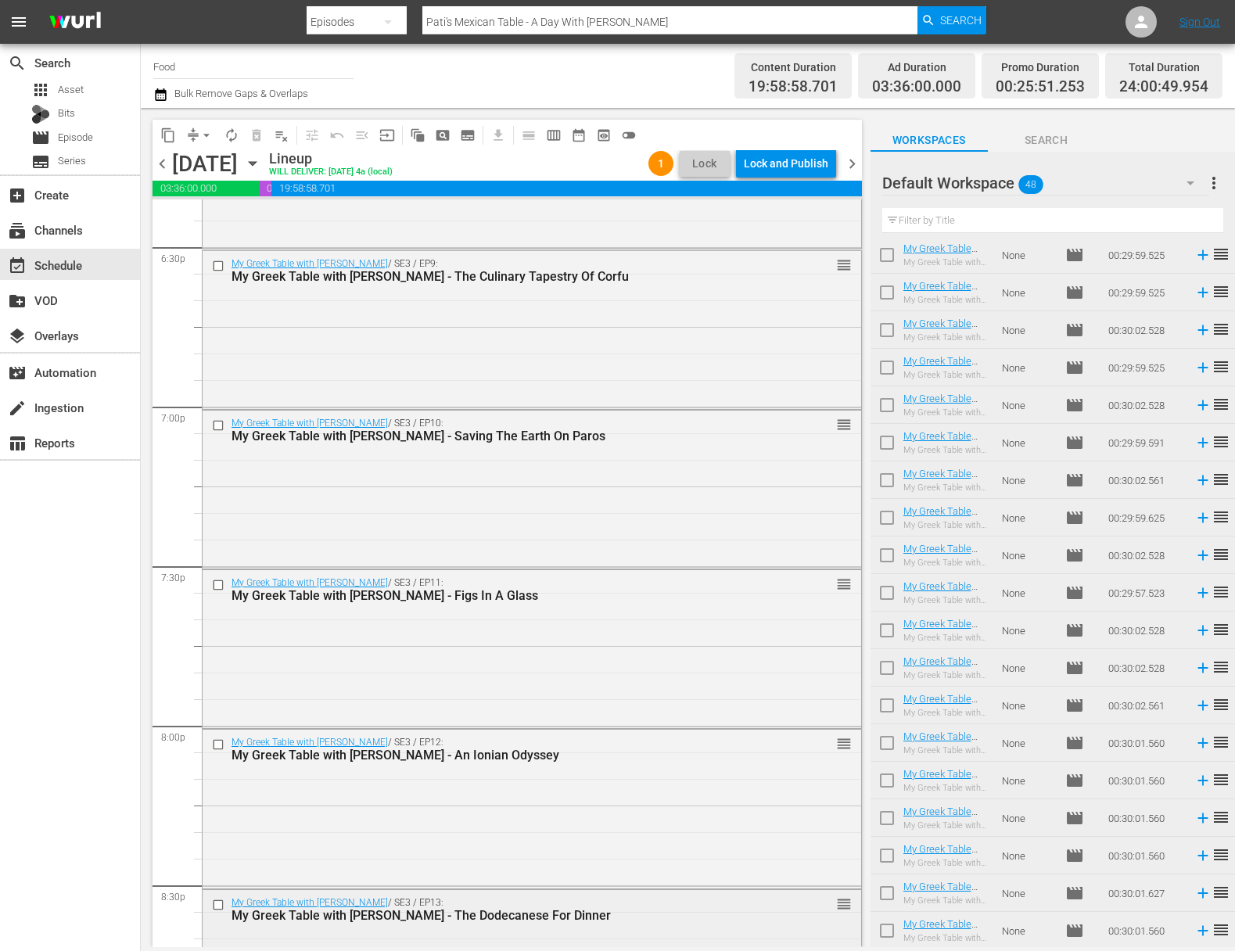
scroll to position [5850, 0]
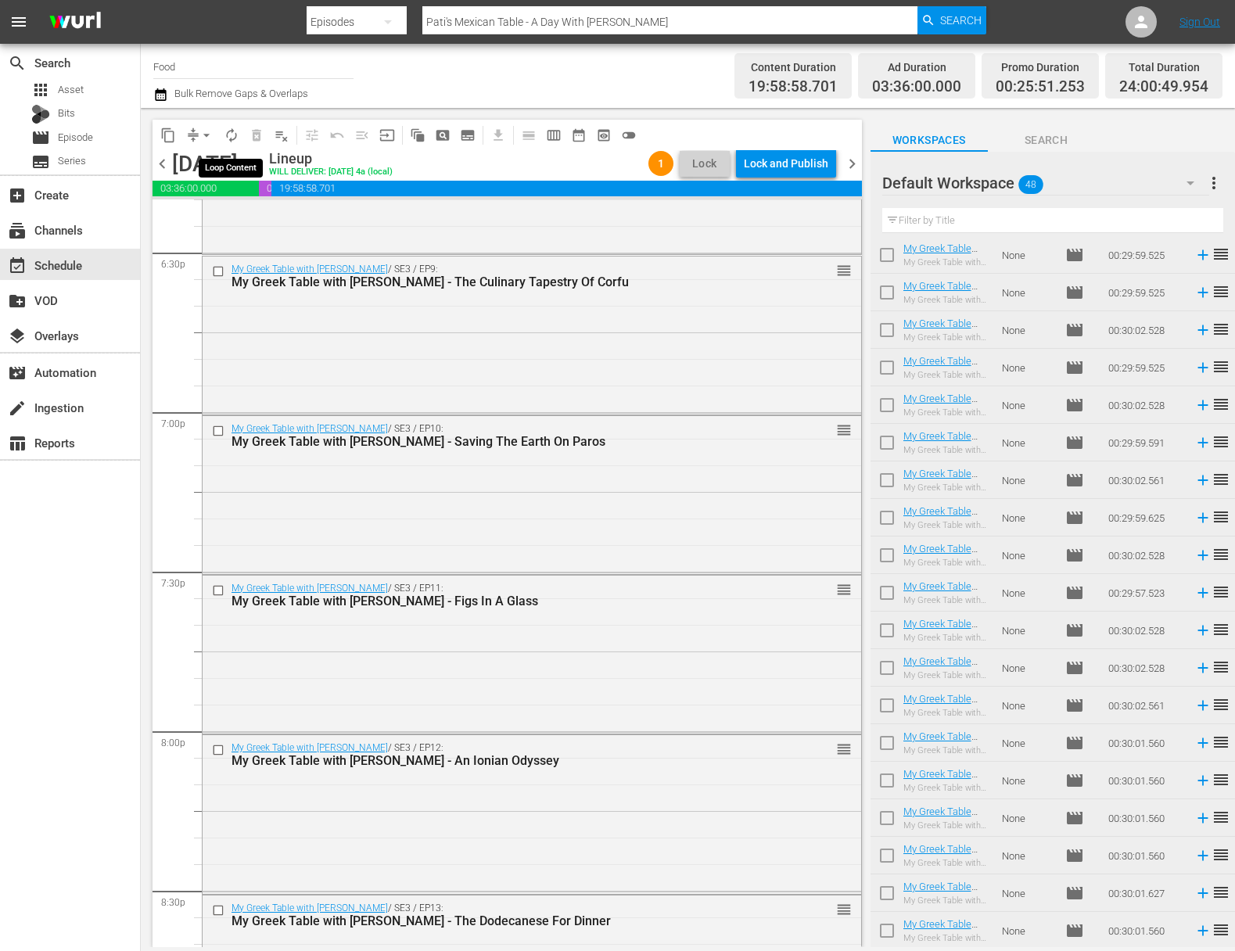
click at [207, 128] on span "arrow_drop_down" at bounding box center [207, 135] width 16 height 16
click at [214, 167] on li "Align to Midnight" at bounding box center [207, 167] width 164 height 26
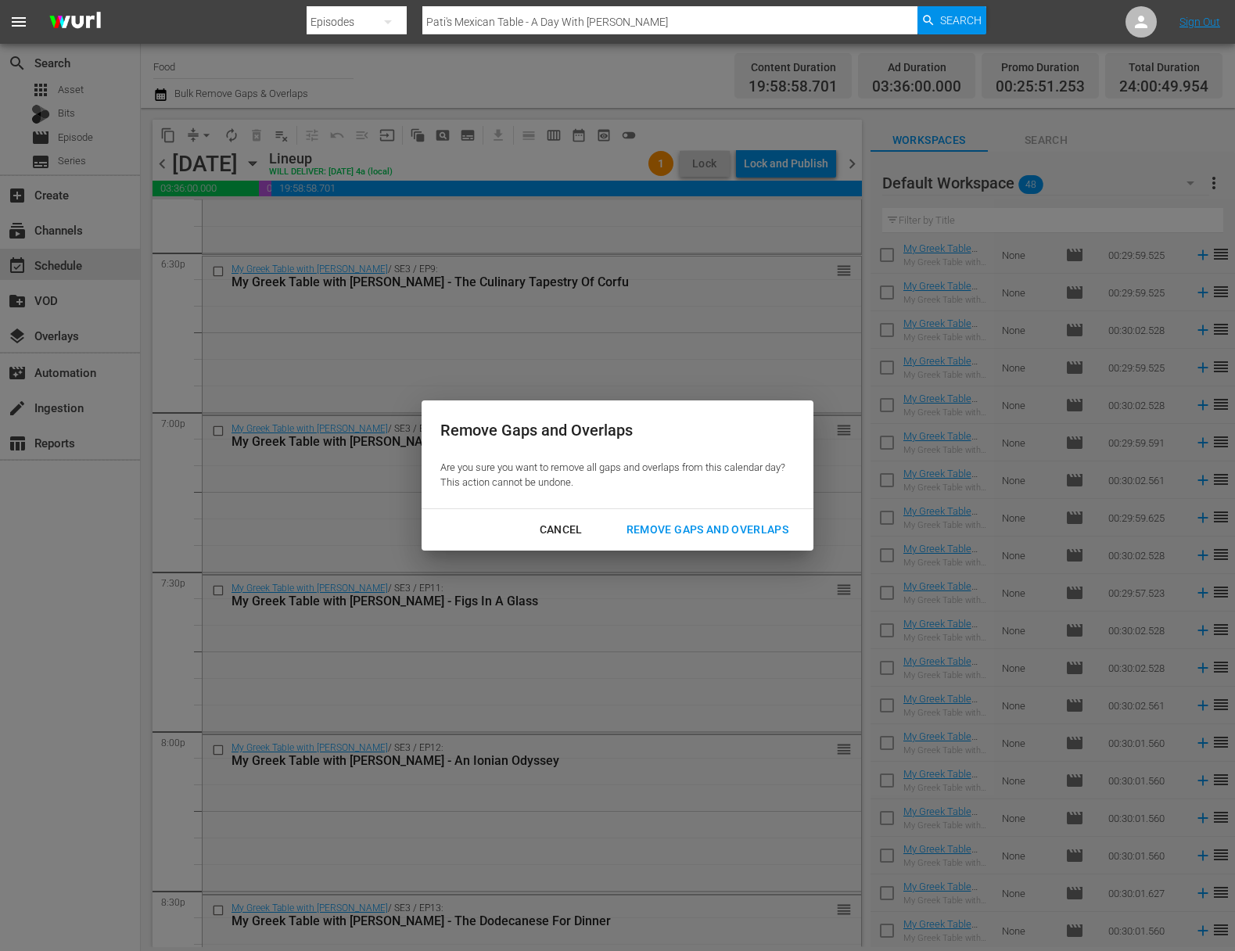
click at [761, 532] on div "Remove Gaps and Overlaps" at bounding box center [707, 530] width 187 height 20
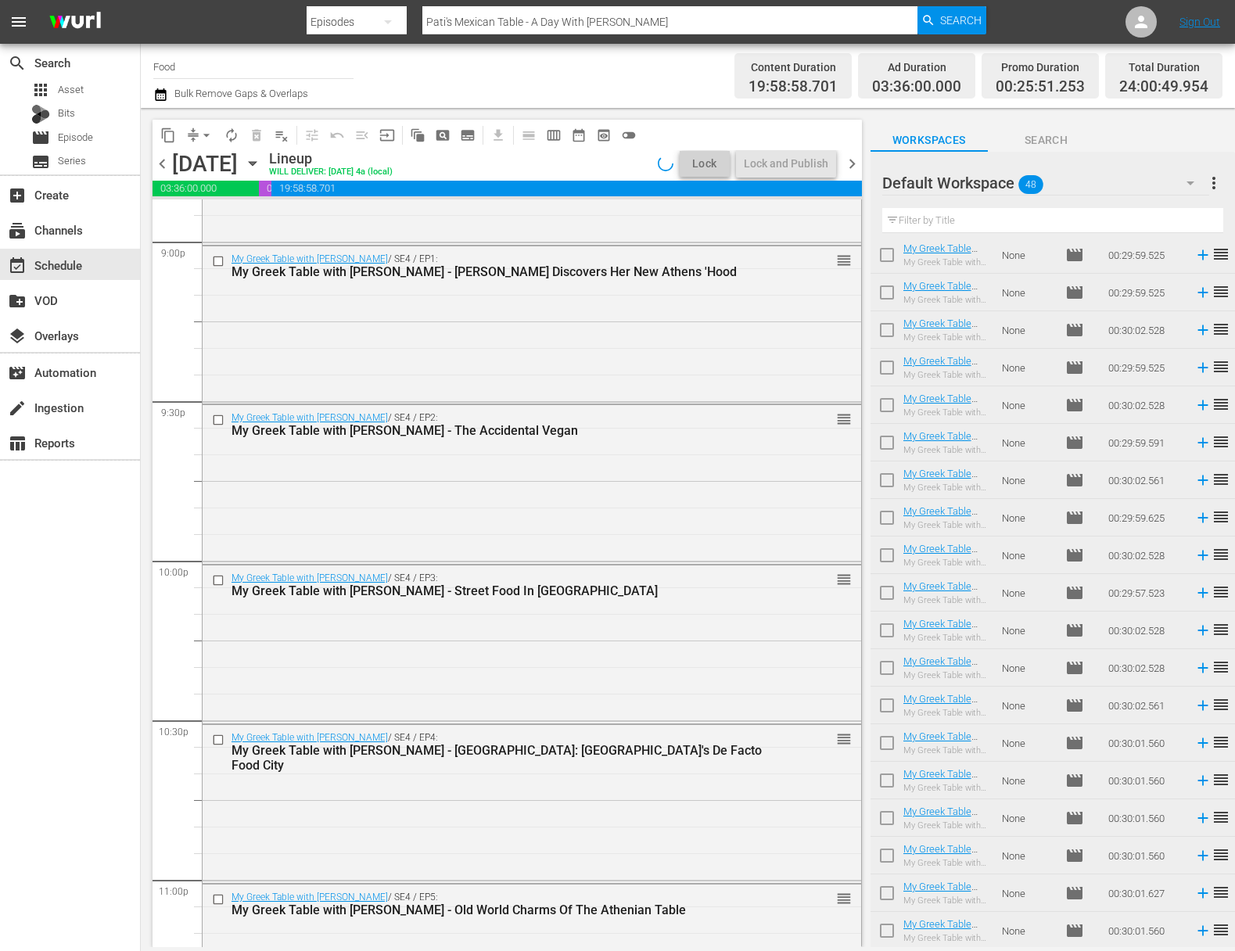
scroll to position [6915, 0]
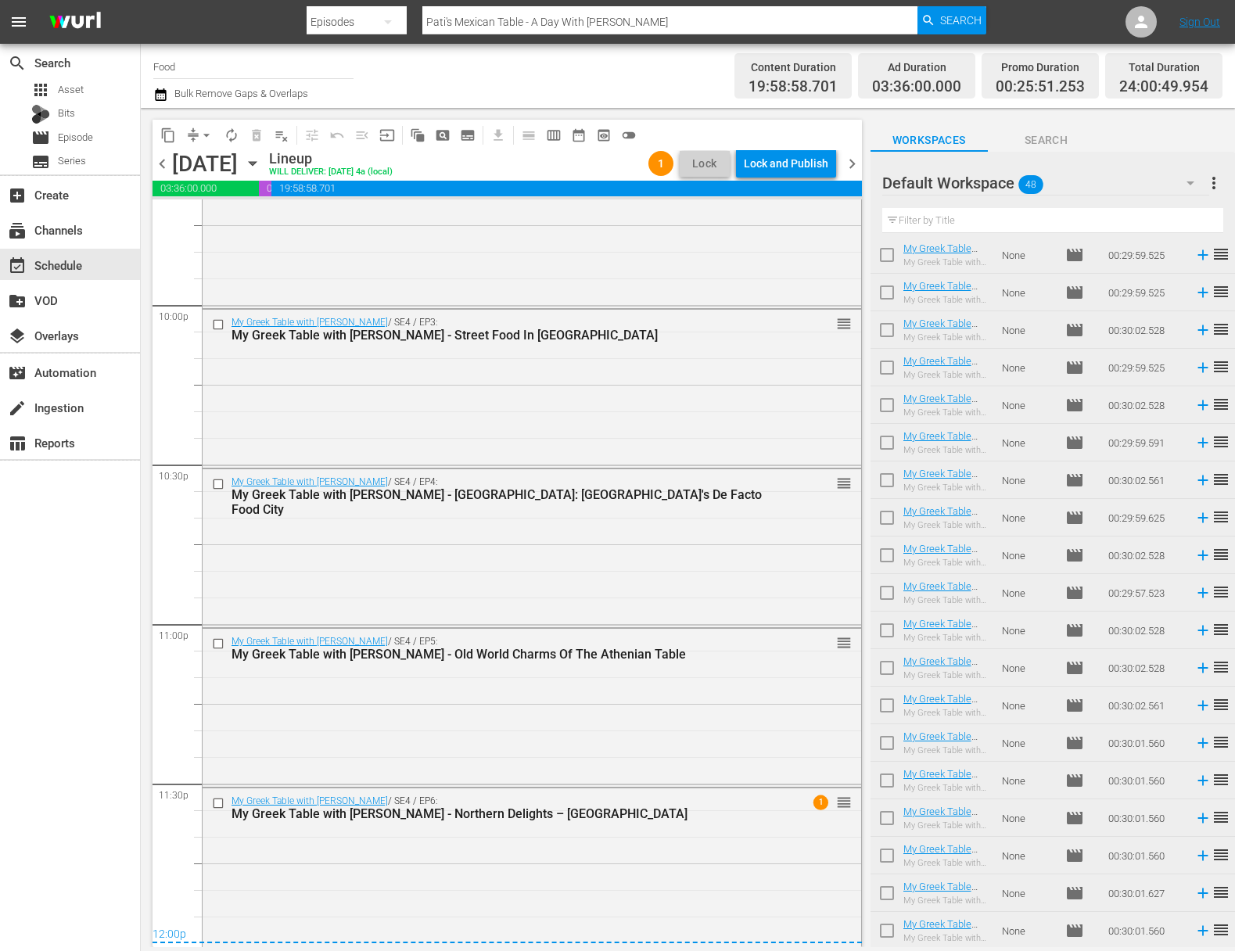
click at [795, 153] on div "Lock and Publish" at bounding box center [786, 163] width 84 height 28
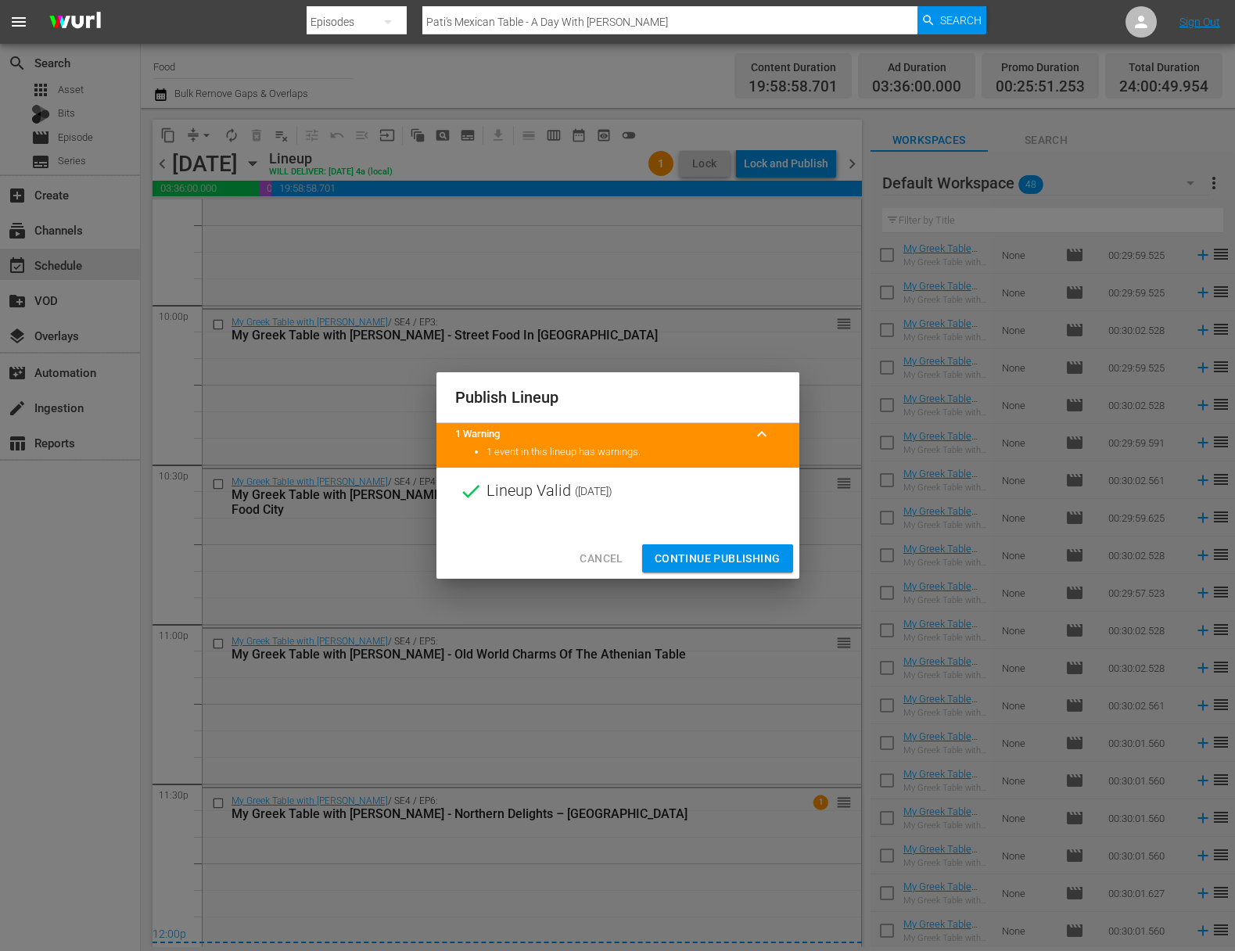
click at [593, 557] on span "Cancel" at bounding box center [601, 559] width 43 height 20
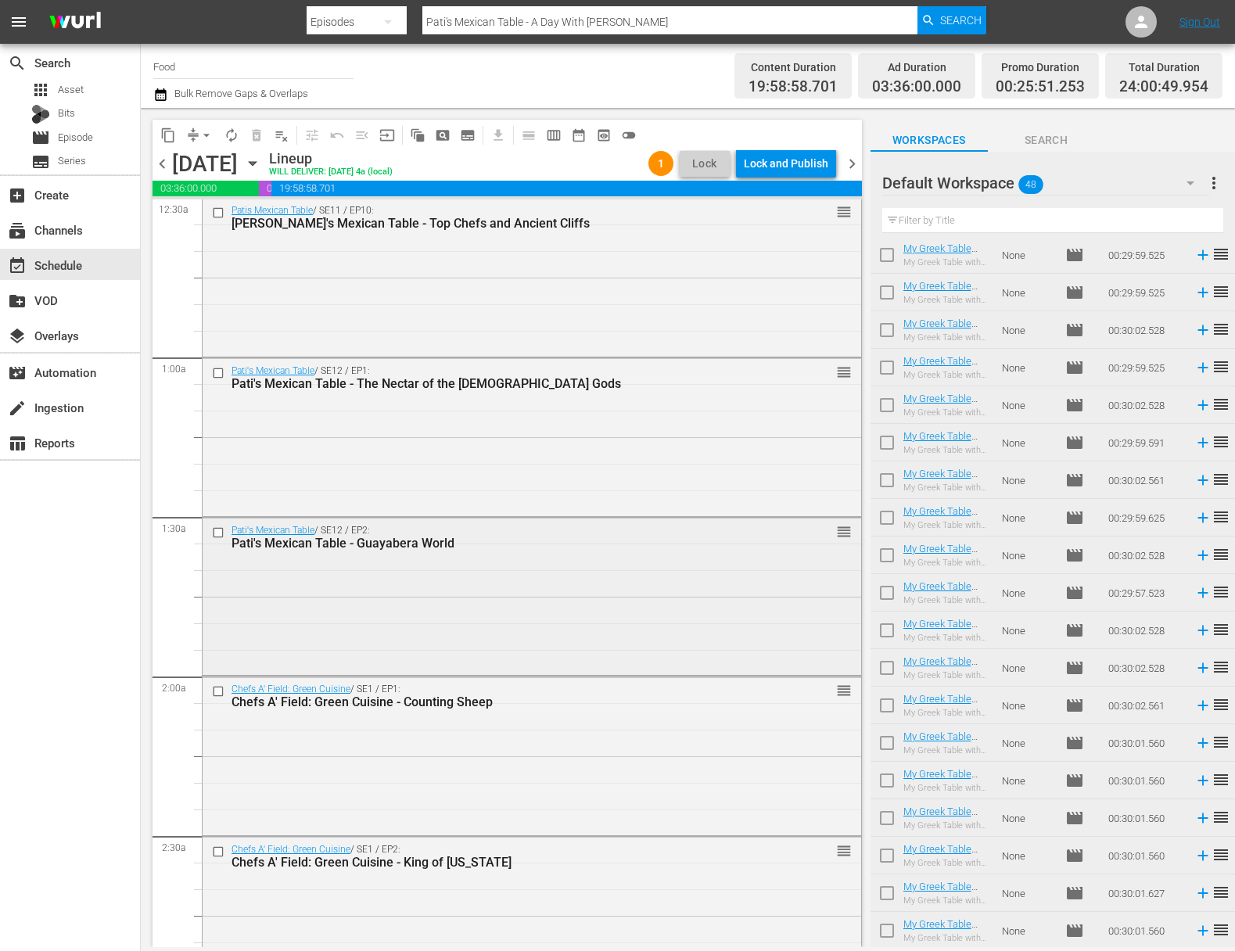
scroll to position [0, 0]
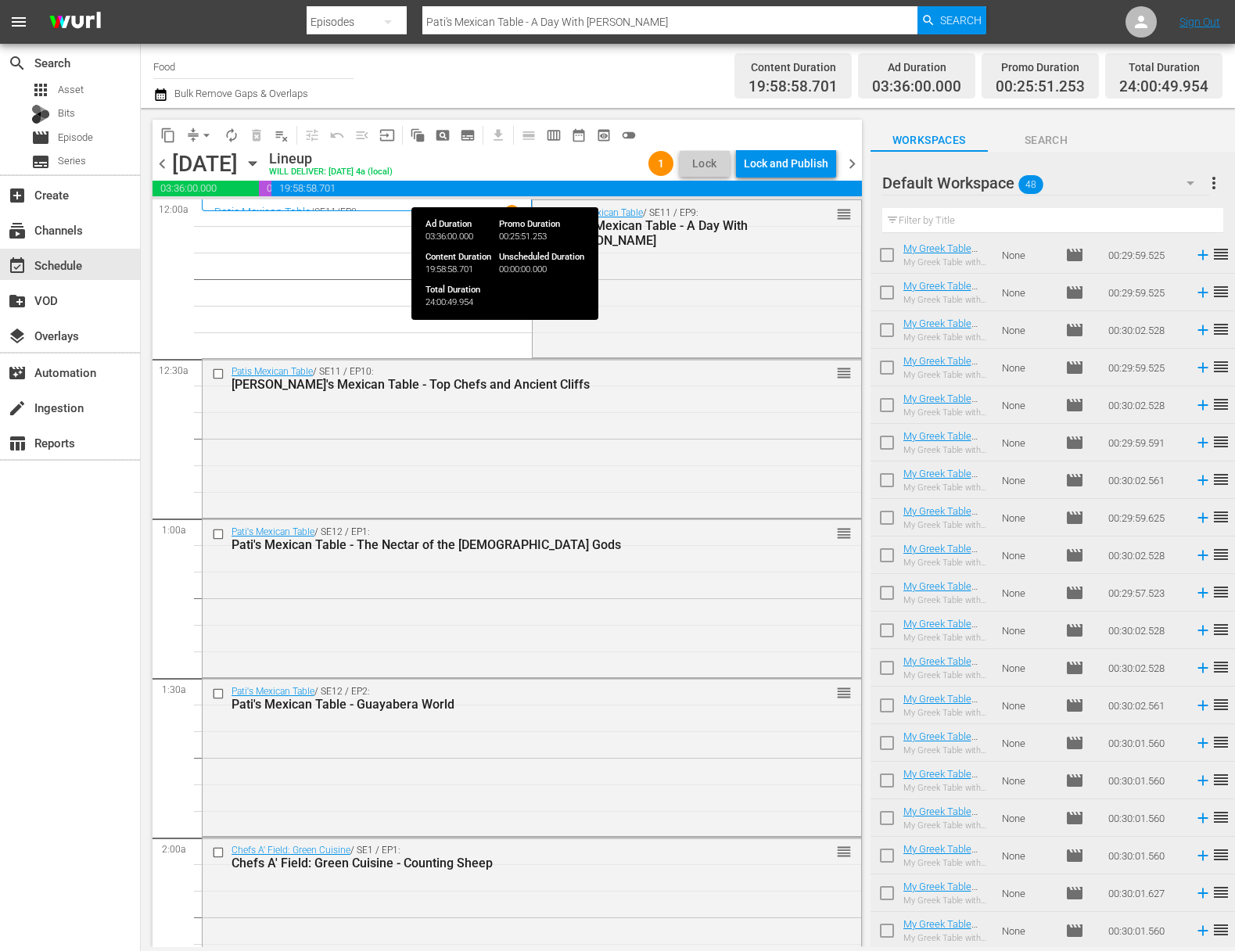
click at [783, 167] on div "Lock and Publish" at bounding box center [786, 163] width 84 height 28
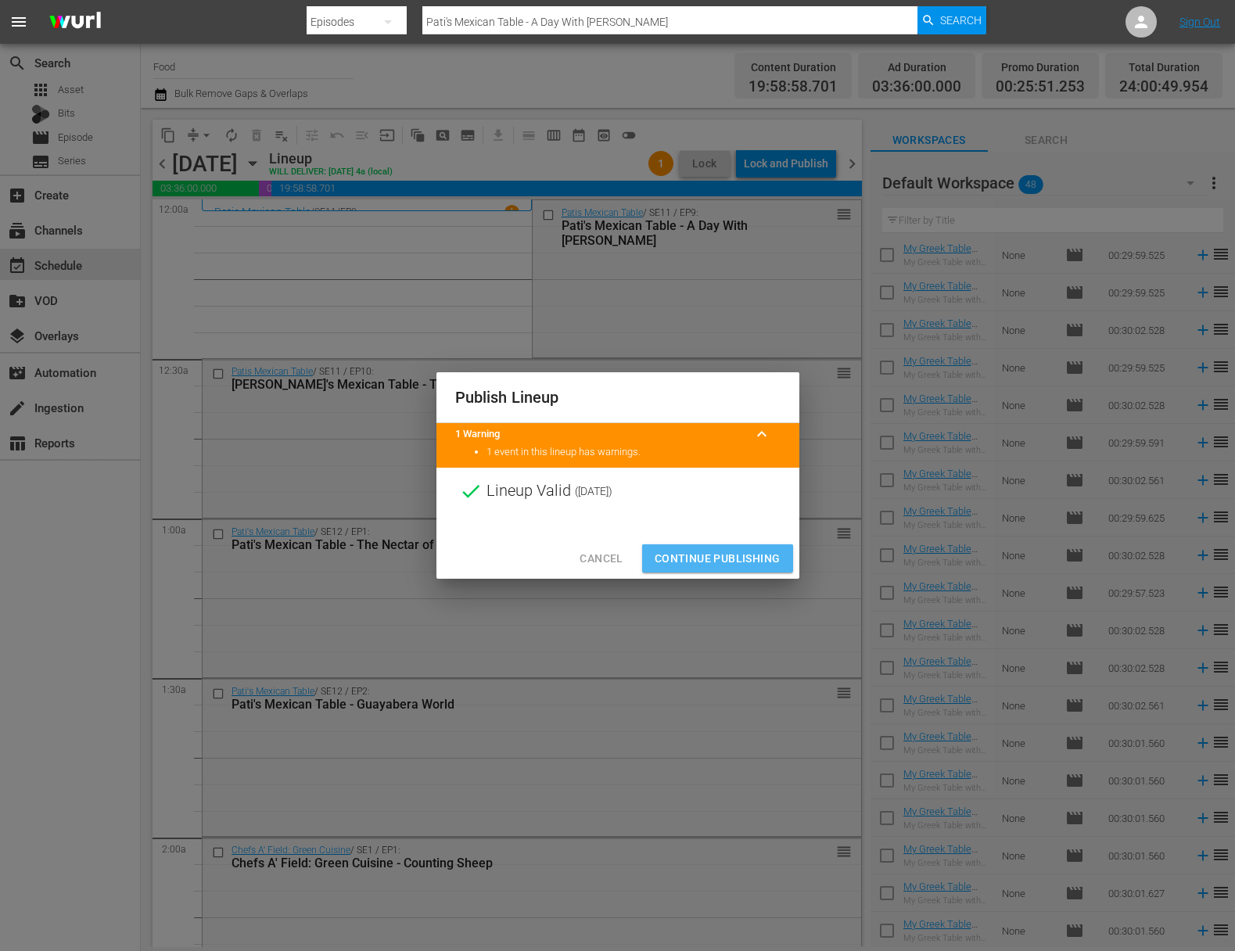
click at [728, 562] on span "Continue Publishing" at bounding box center [718, 559] width 126 height 20
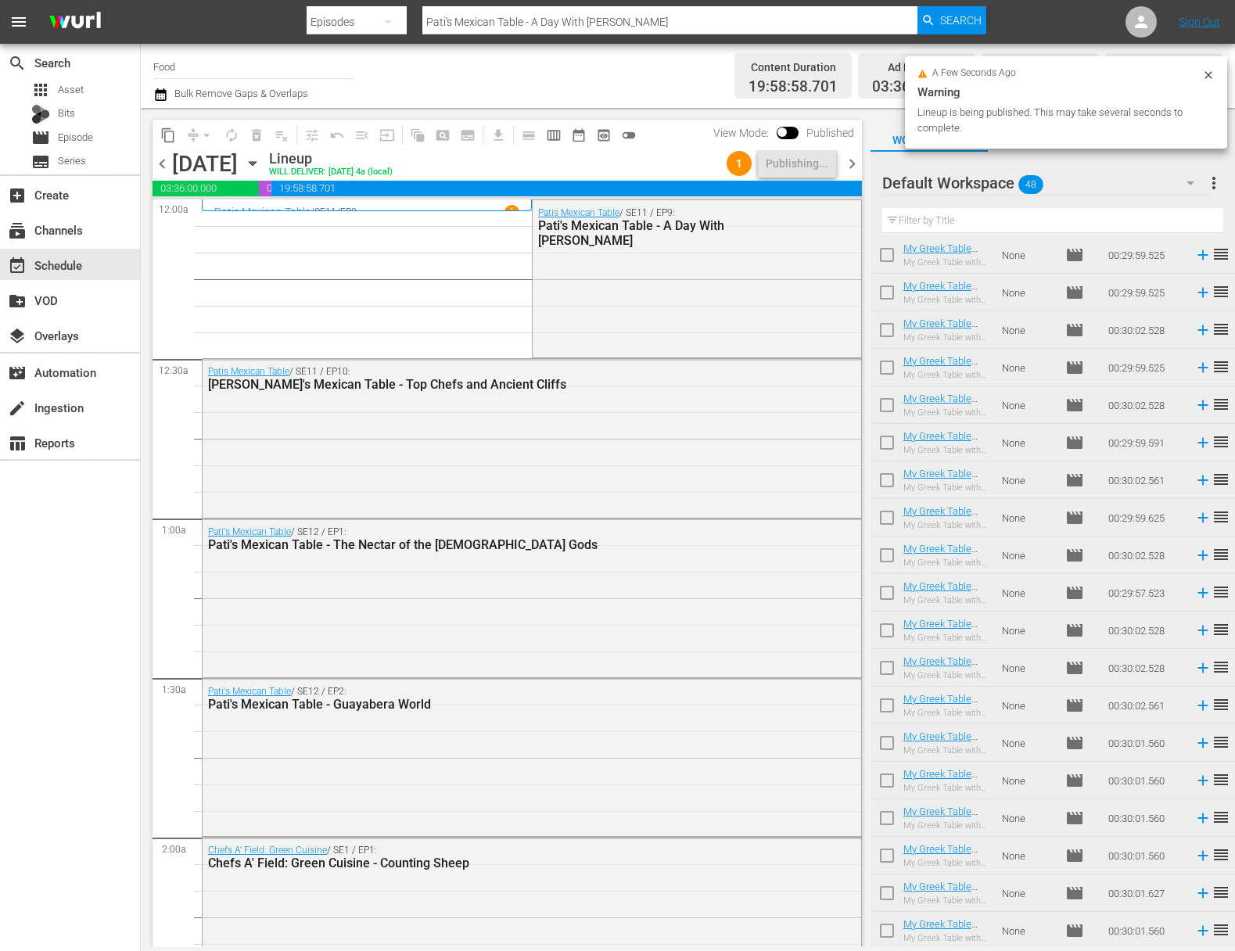
click at [1217, 188] on span "more_vert" at bounding box center [1214, 183] width 19 height 19
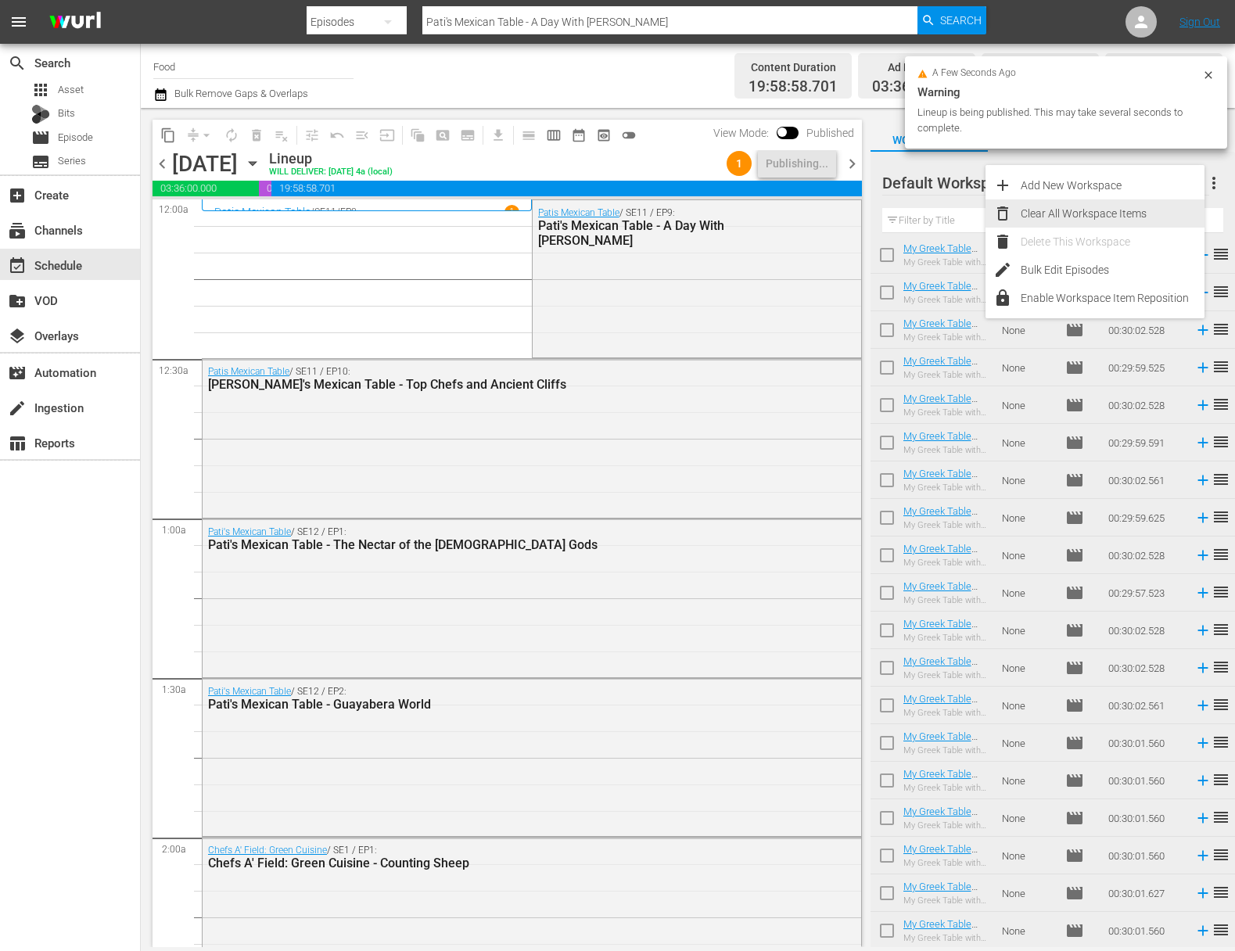
click at [1113, 211] on div "Clear All Workspace Items" at bounding box center [1113, 213] width 184 height 28
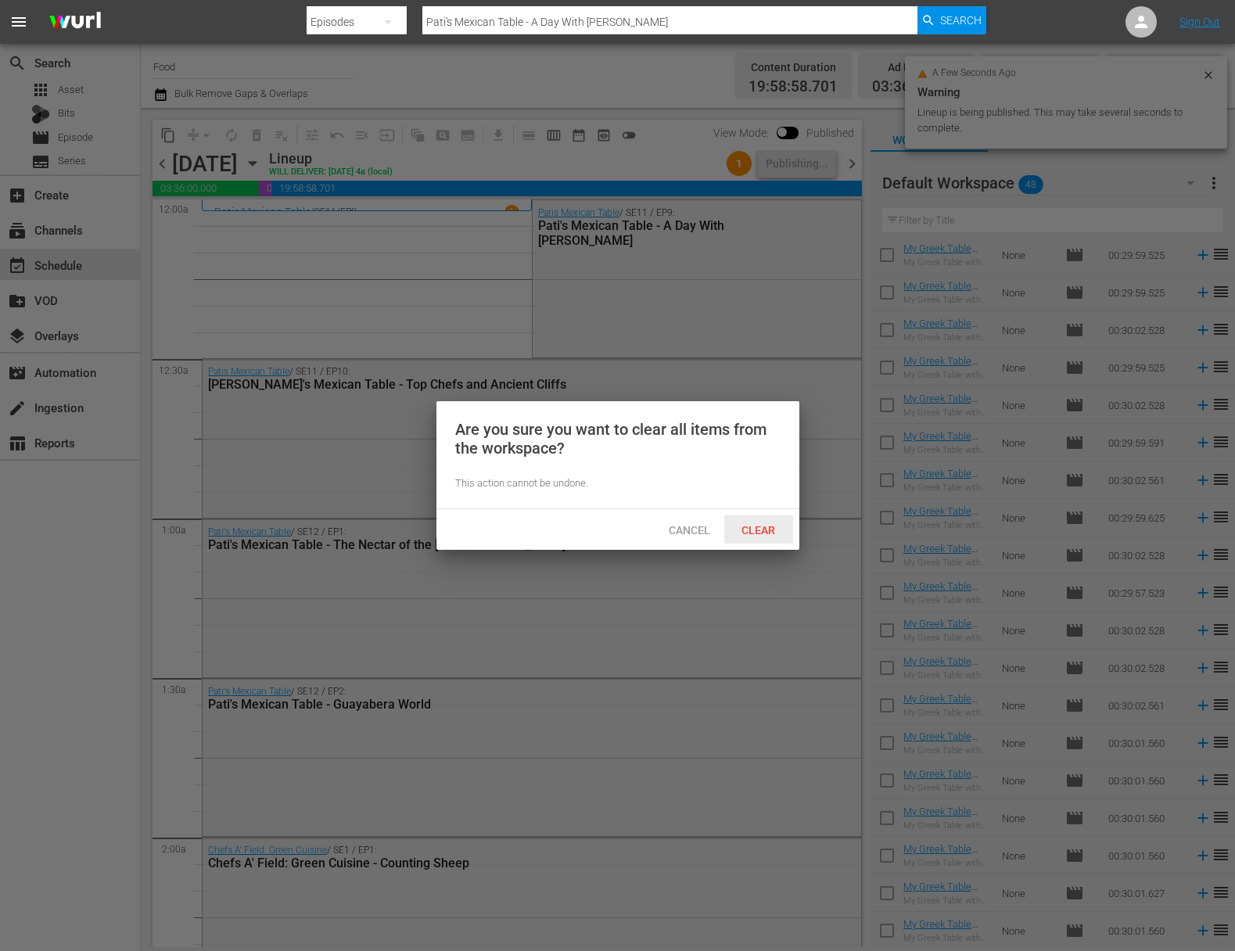
click at [754, 524] on span "Clear" at bounding box center [758, 530] width 59 height 13
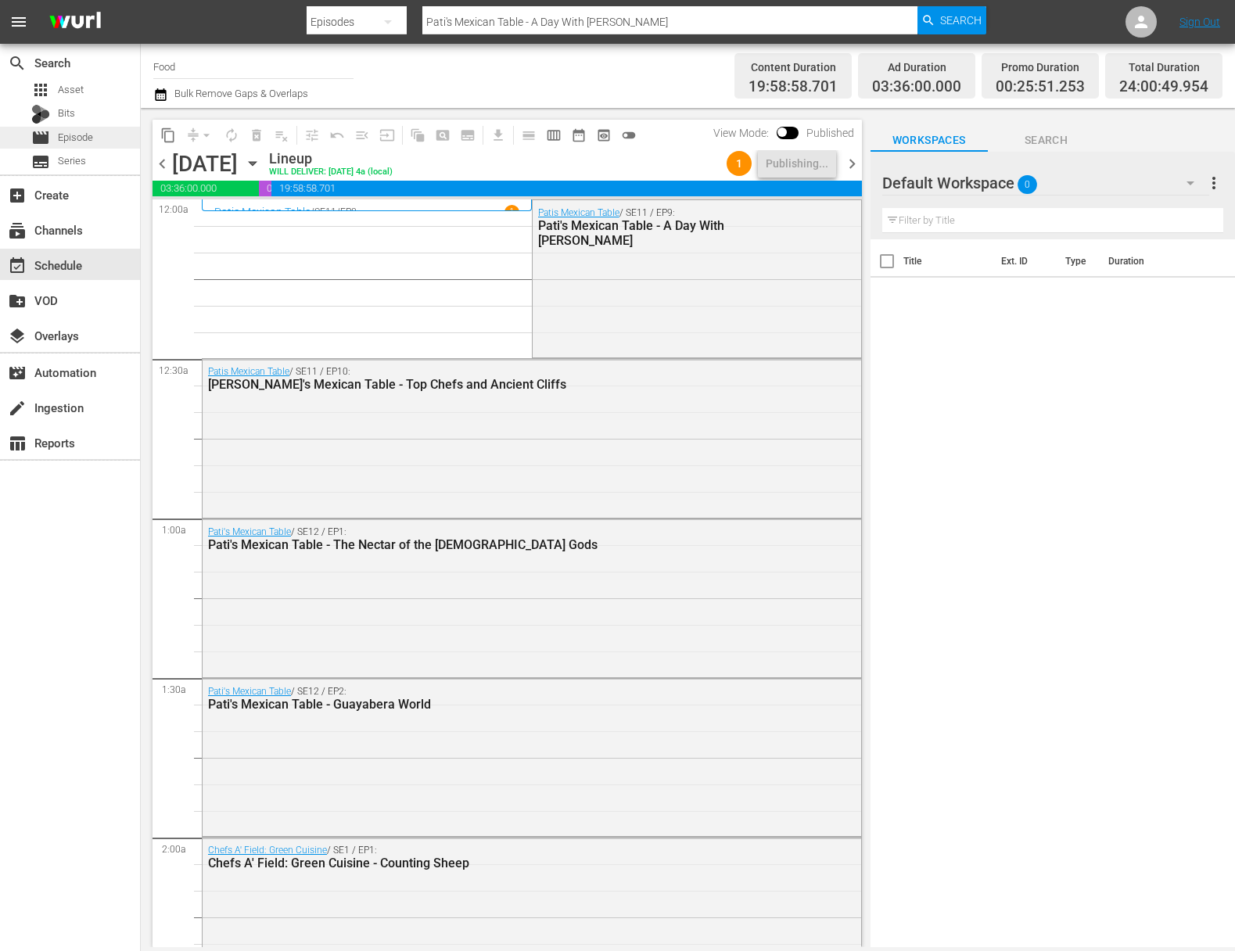
click at [85, 145] on span "Episode" at bounding box center [75, 138] width 35 height 16
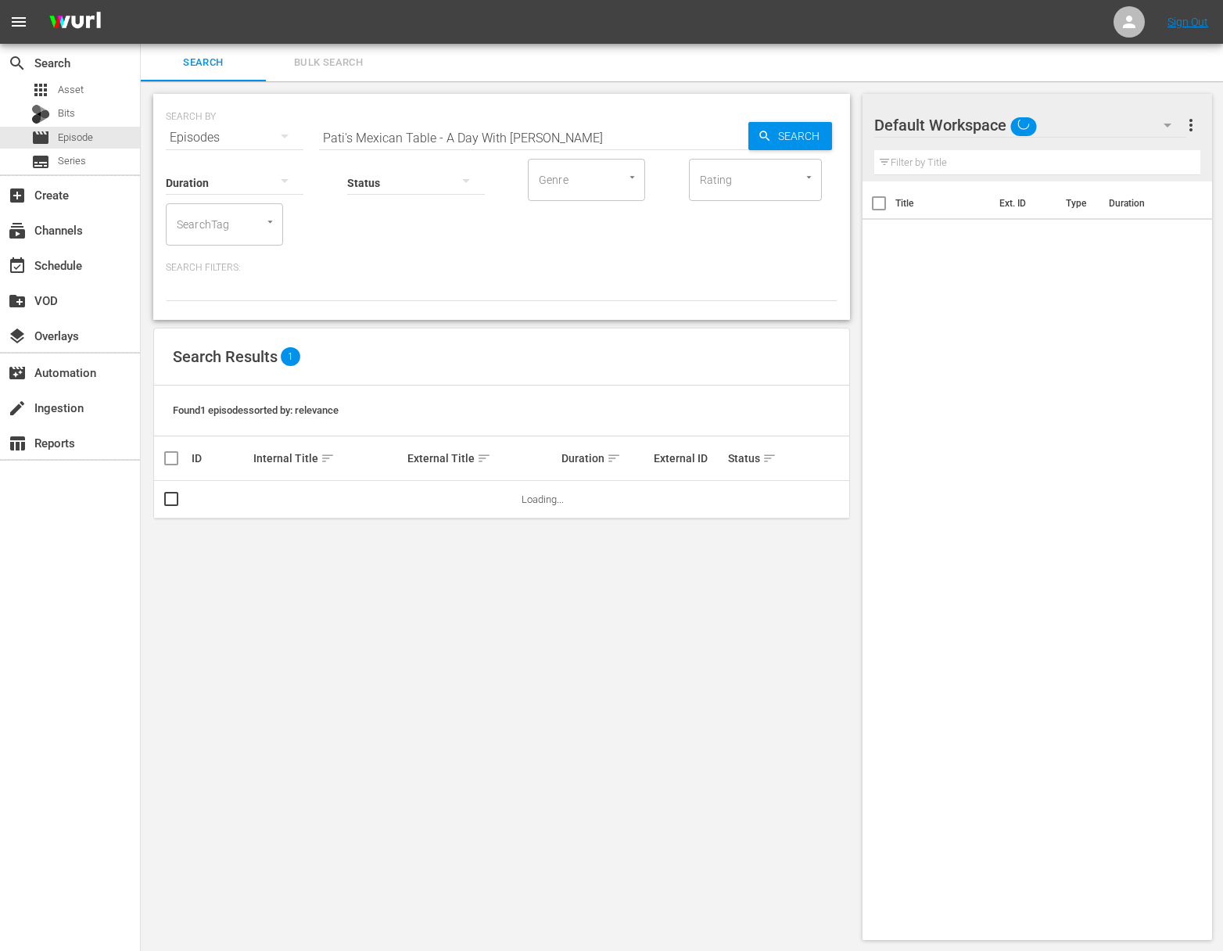
click at [397, 138] on input "Pati's Mexican Table - A Day With Hugo" at bounding box center [533, 138] width 429 height 38
click at [776, 138] on span "Search" at bounding box center [802, 136] width 60 height 28
click at [808, 495] on span "playlist_add" at bounding box center [808, 499] width 19 height 19
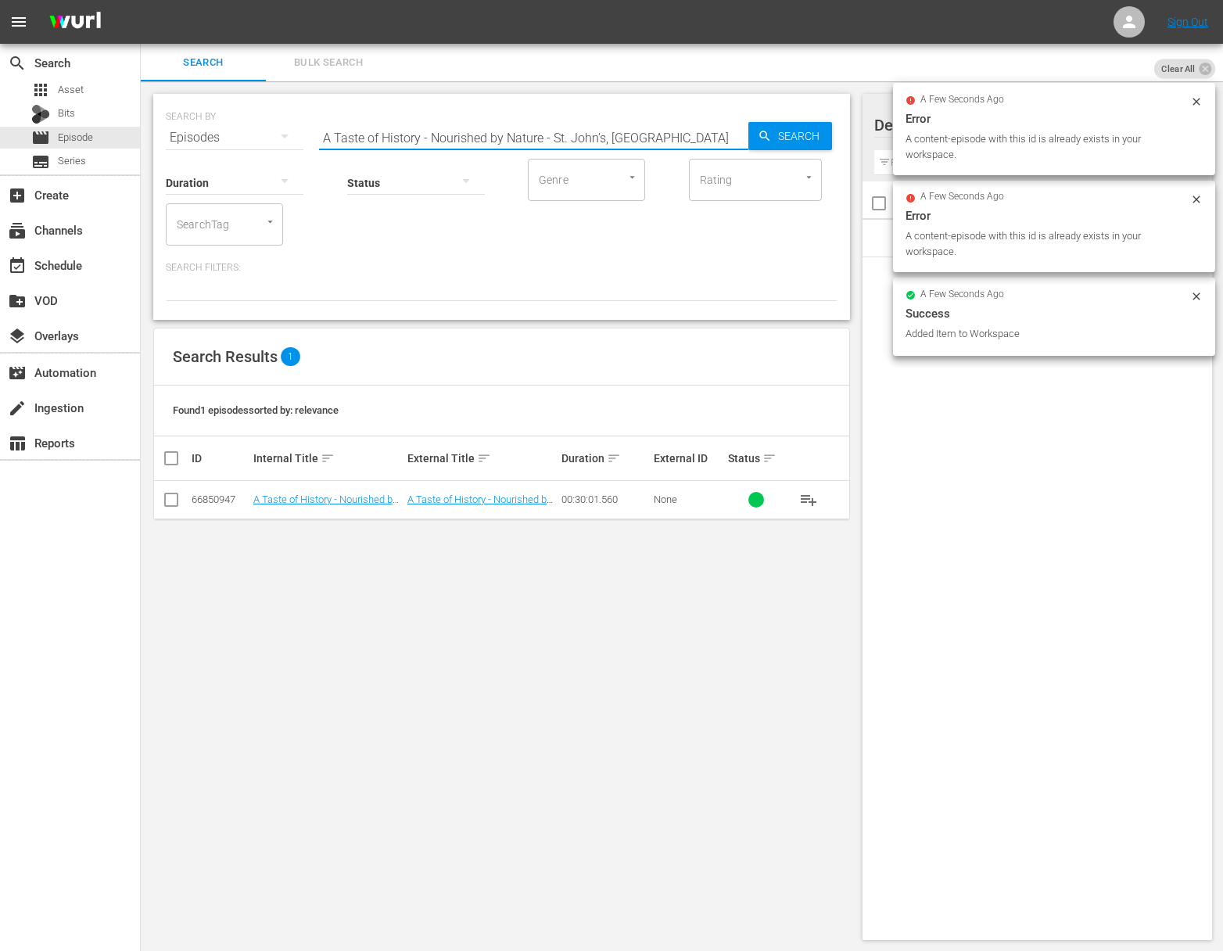
click at [493, 140] on input "A Taste of History - Nourished by Nature - St. John’s, Newfoundland" at bounding box center [533, 138] width 429 height 38
click at [758, 138] on icon "button" at bounding box center [765, 136] width 14 height 14
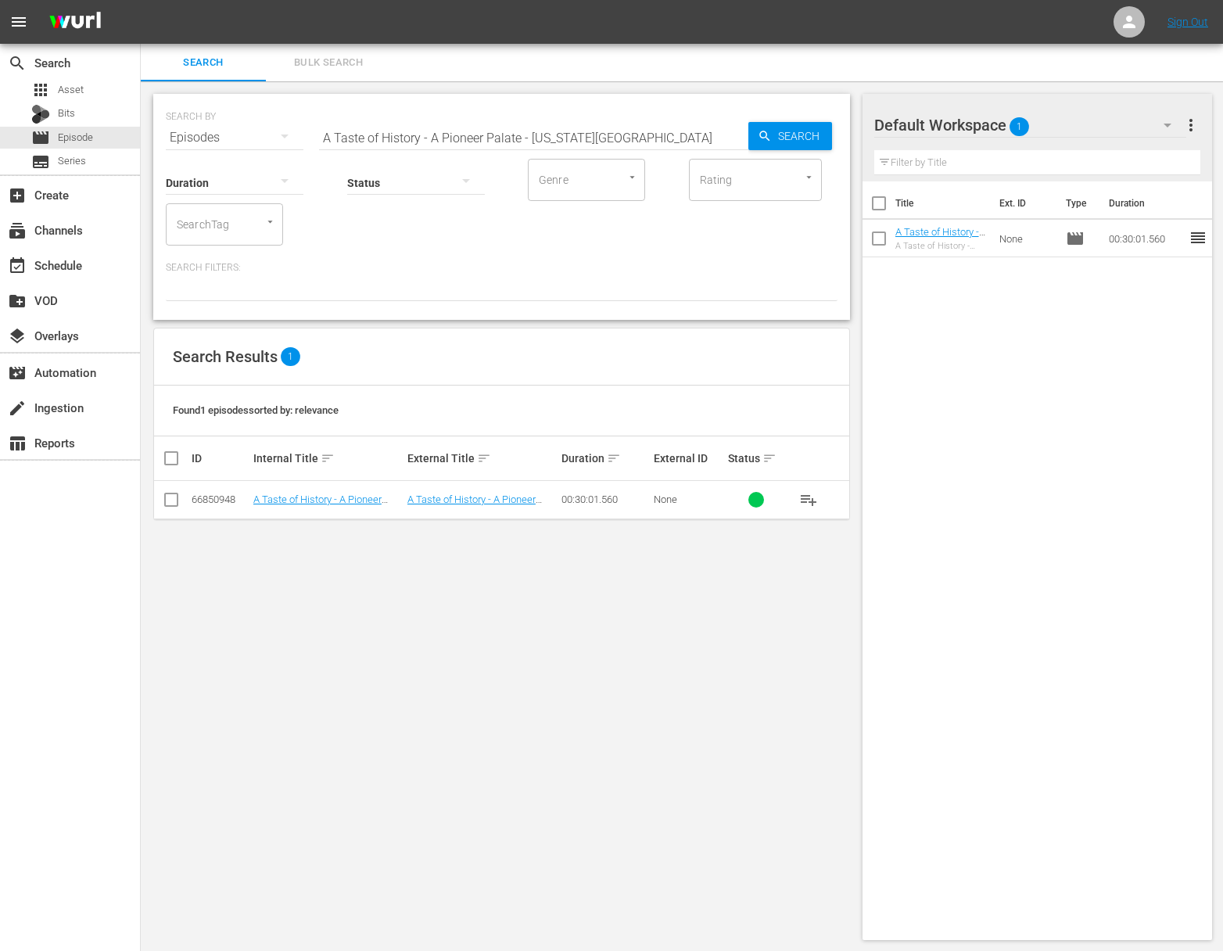
click at [811, 500] on span "playlist_add" at bounding box center [808, 499] width 19 height 19
click at [617, 127] on input "A Taste of History - A Pioneer Palate - Colorado Springs" at bounding box center [533, 138] width 429 height 38
click at [759, 132] on icon "button" at bounding box center [764, 136] width 10 height 10
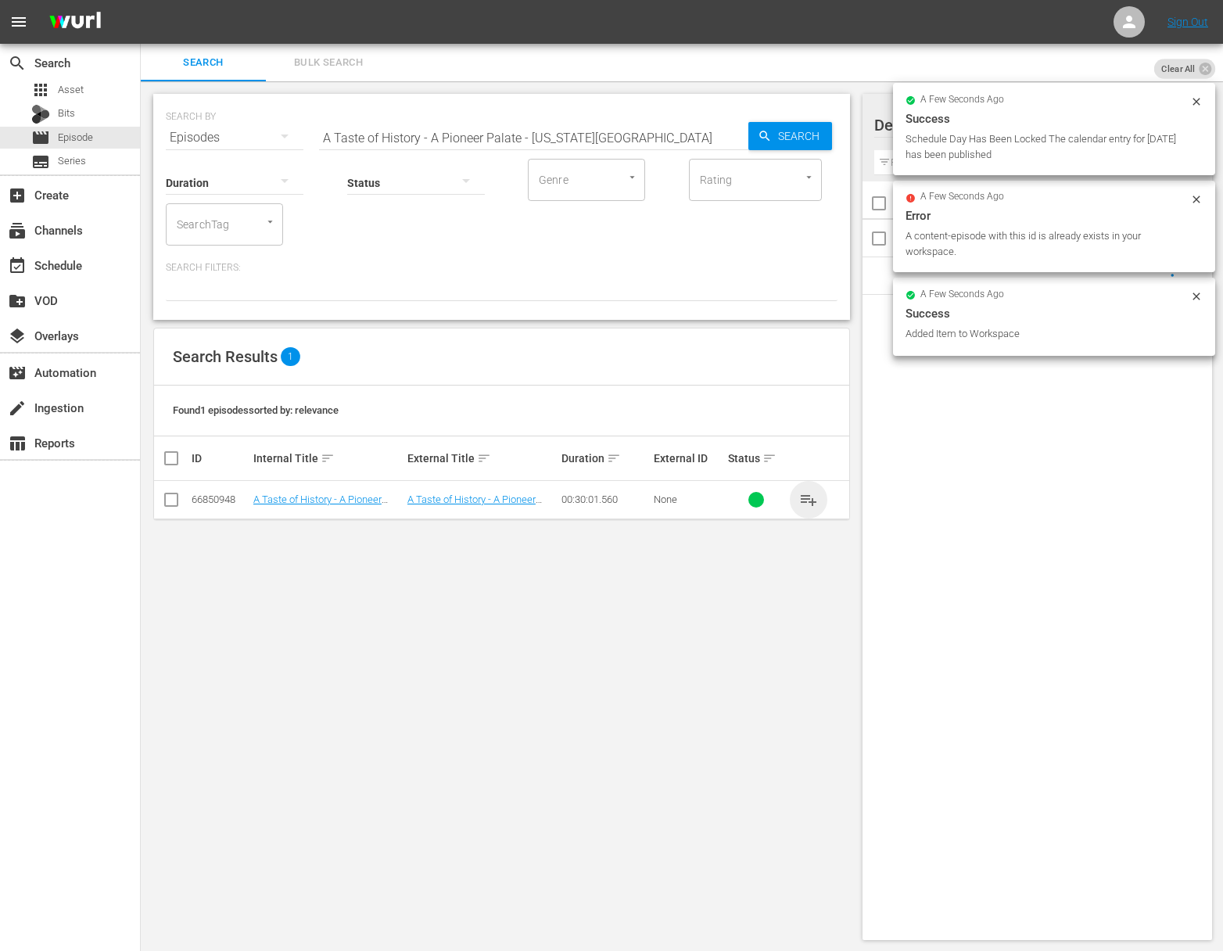
click at [809, 494] on span "playlist_add" at bounding box center [808, 499] width 19 height 19
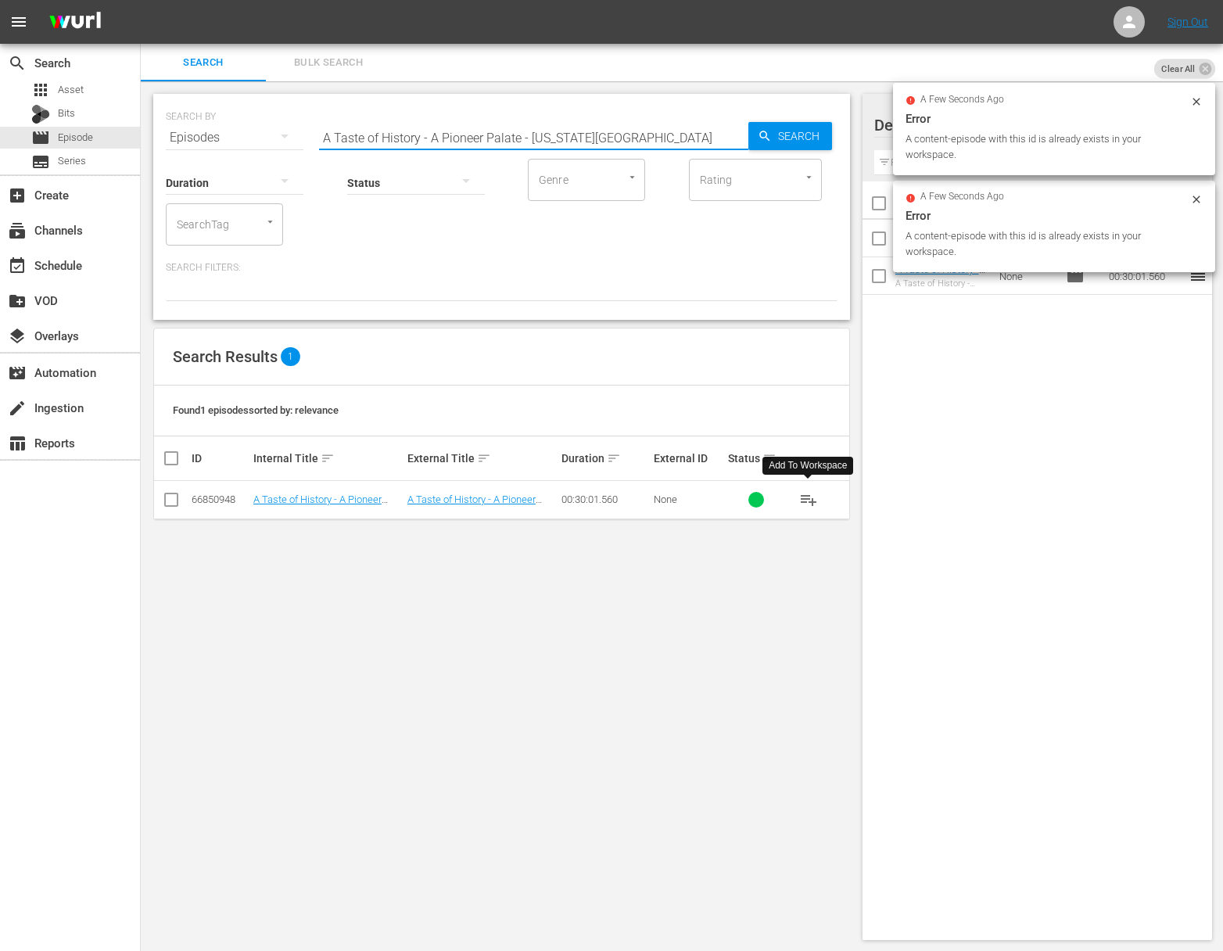
click at [630, 142] on input "A Taste of History - A Pioneer Palate - Colorado Springs" at bounding box center [533, 138] width 429 height 38
click at [763, 127] on div "Search" at bounding box center [791, 136] width 84 height 28
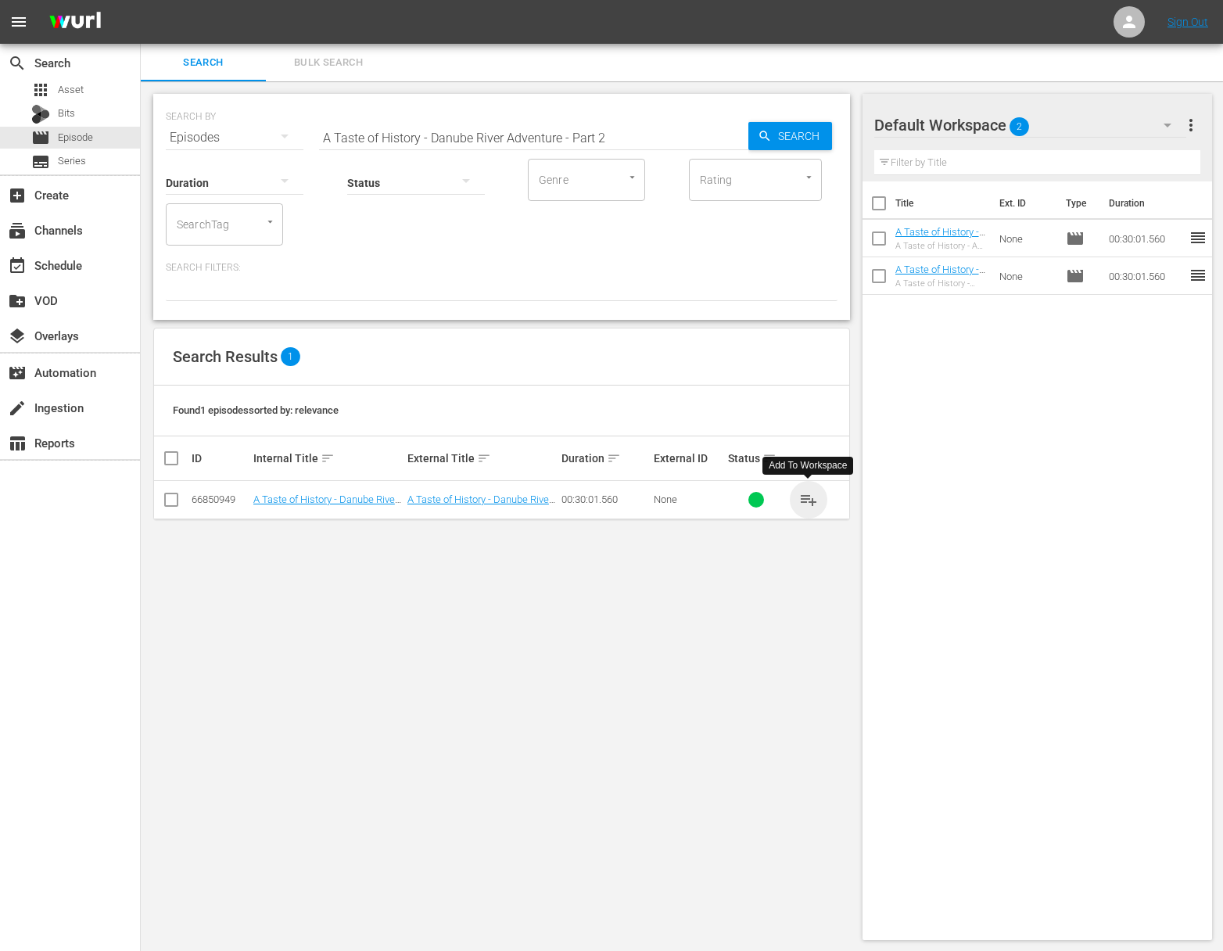
click at [812, 499] on span "playlist_add" at bounding box center [808, 499] width 19 height 19
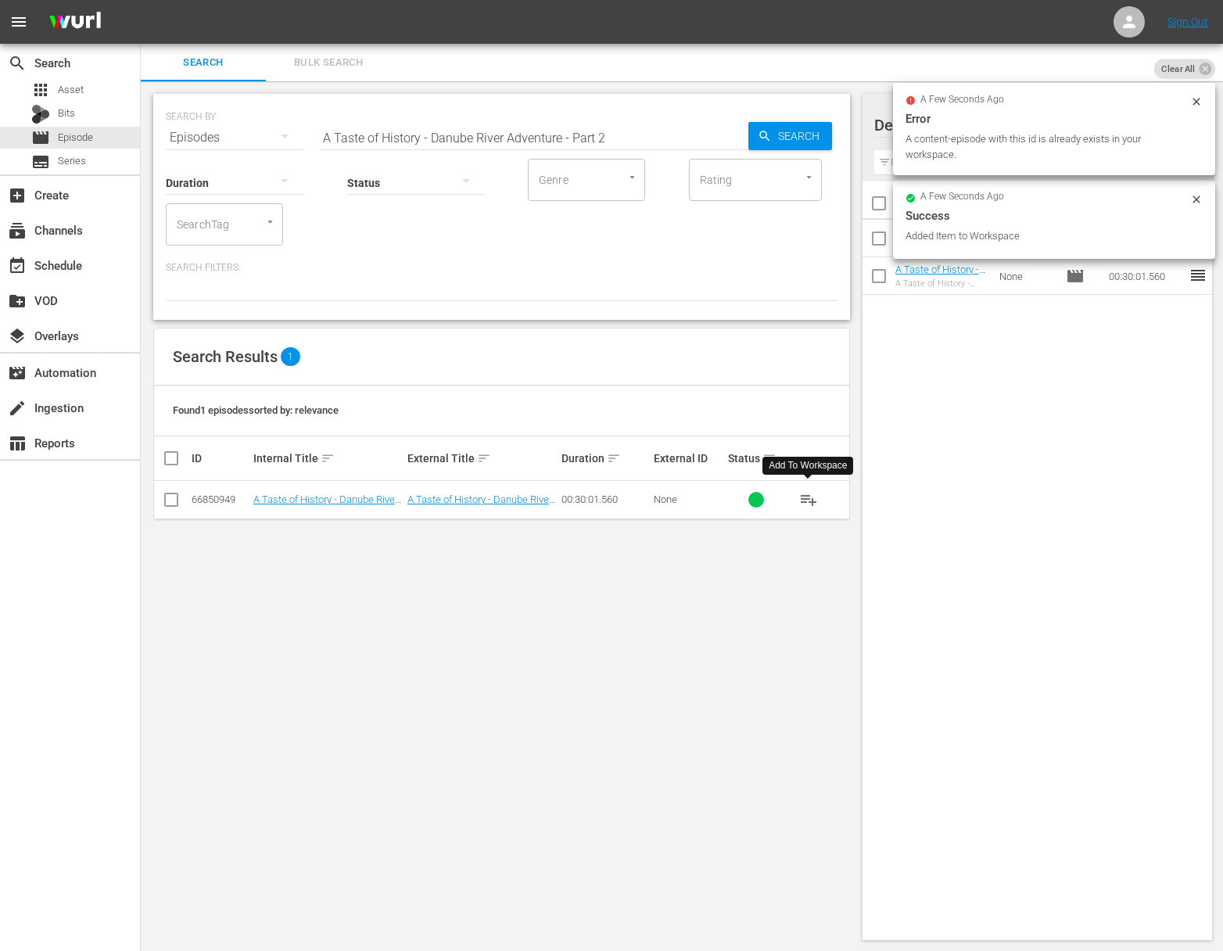
click at [677, 141] on input "A Taste of History - Danube River Adventure - Part 2" at bounding box center [533, 138] width 429 height 38
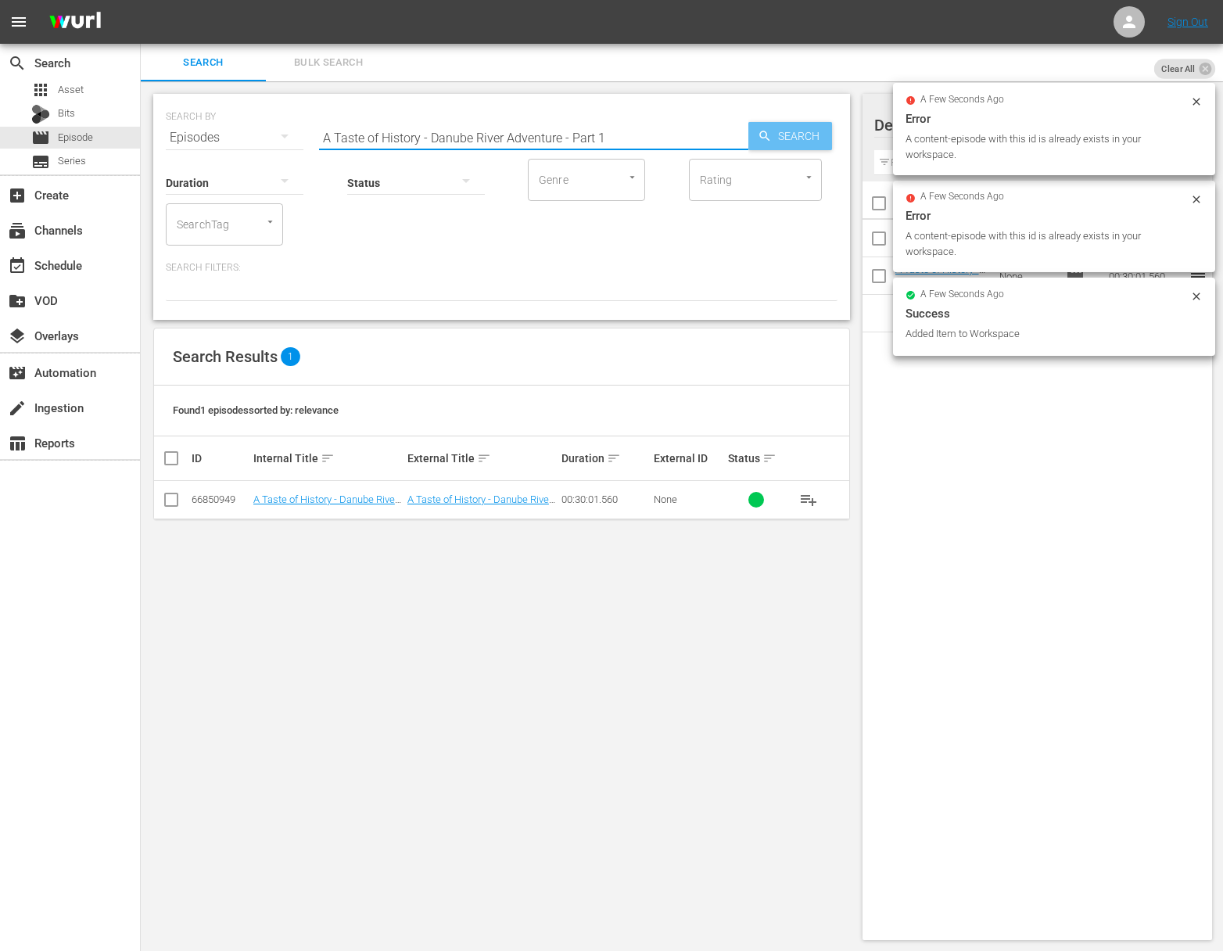
click at [784, 134] on span "Search" at bounding box center [802, 136] width 60 height 28
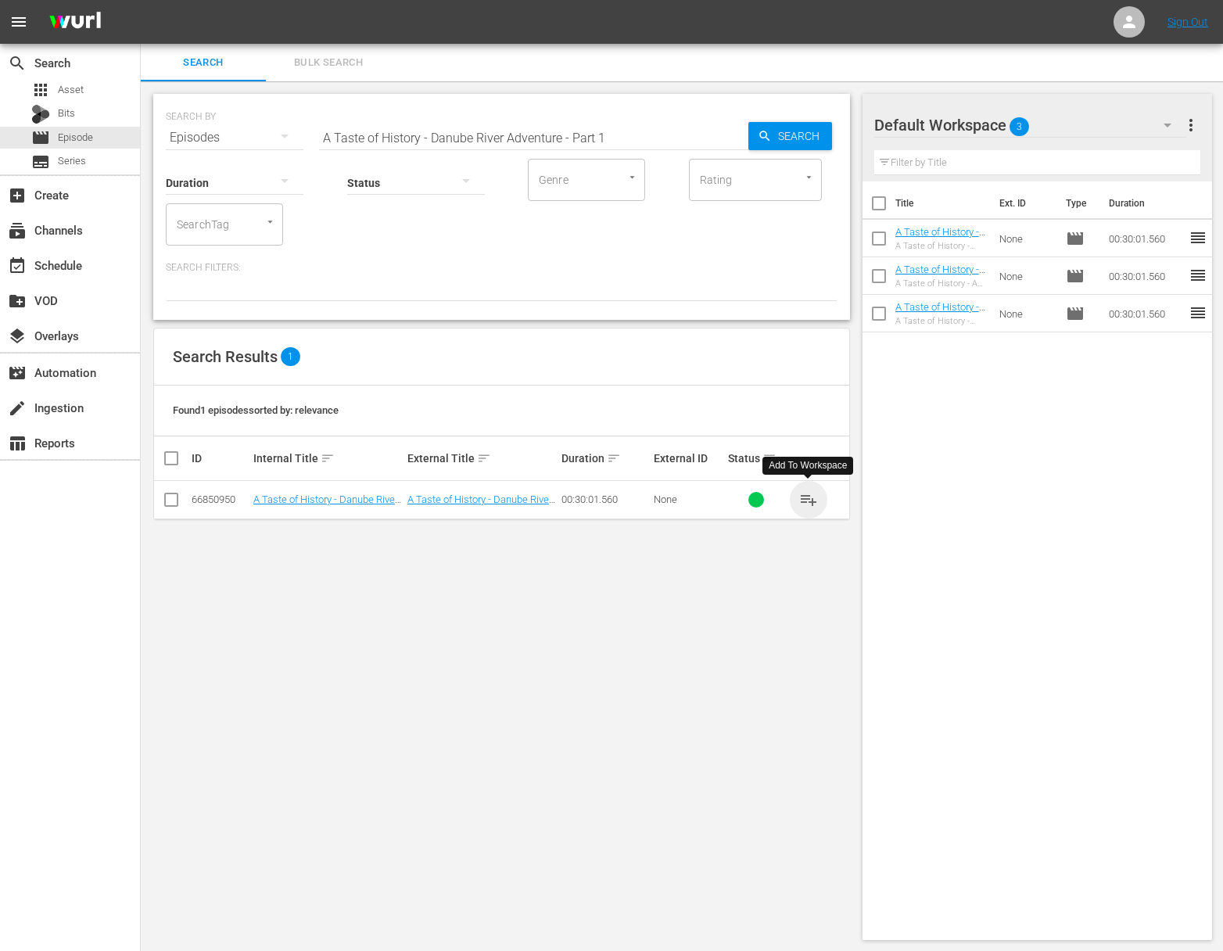
click at [806, 493] on span "playlist_add" at bounding box center [808, 499] width 19 height 19
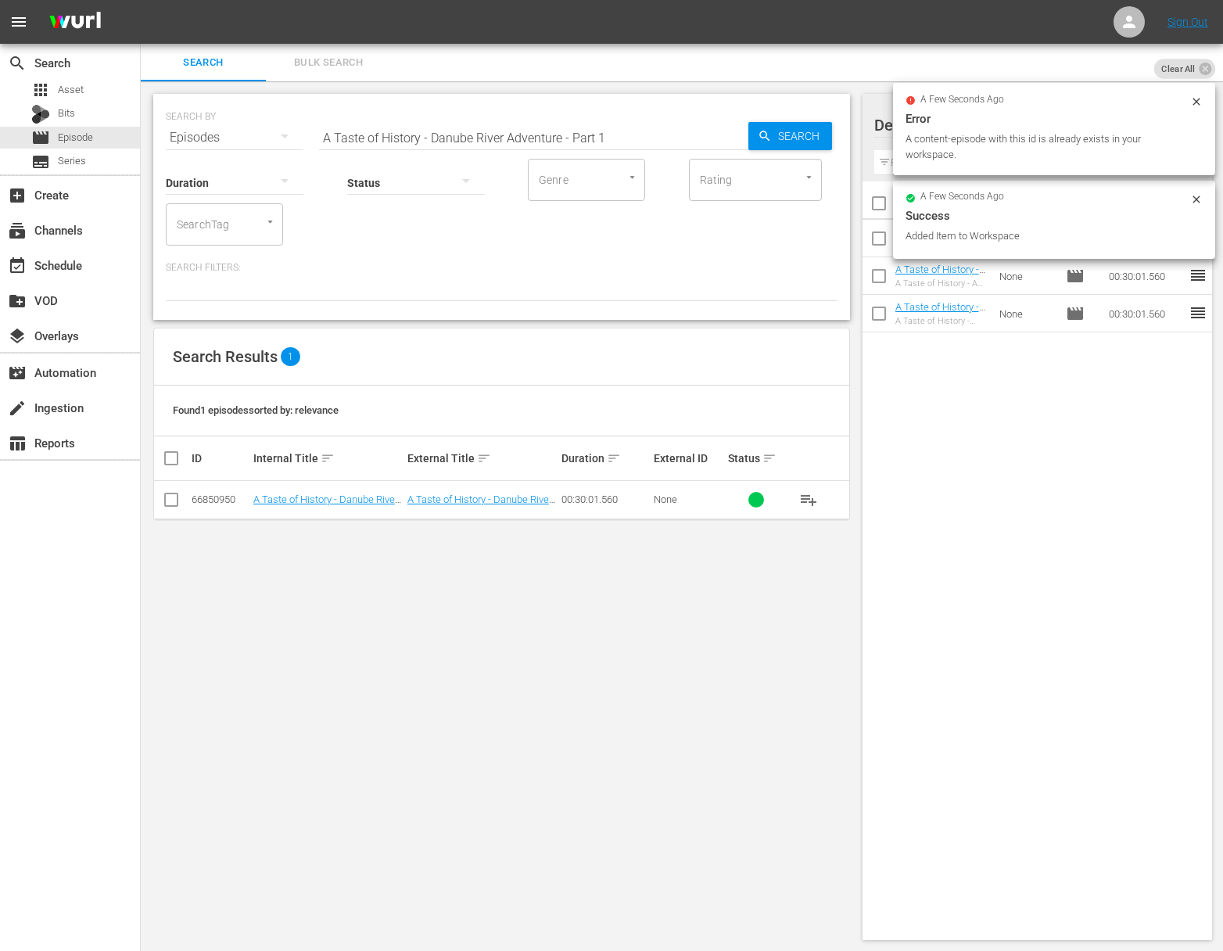
click at [586, 131] on input "A Taste of History - Danube River Adventure - Part 1" at bounding box center [533, 138] width 429 height 38
click at [786, 134] on span "Search" at bounding box center [802, 136] width 60 height 28
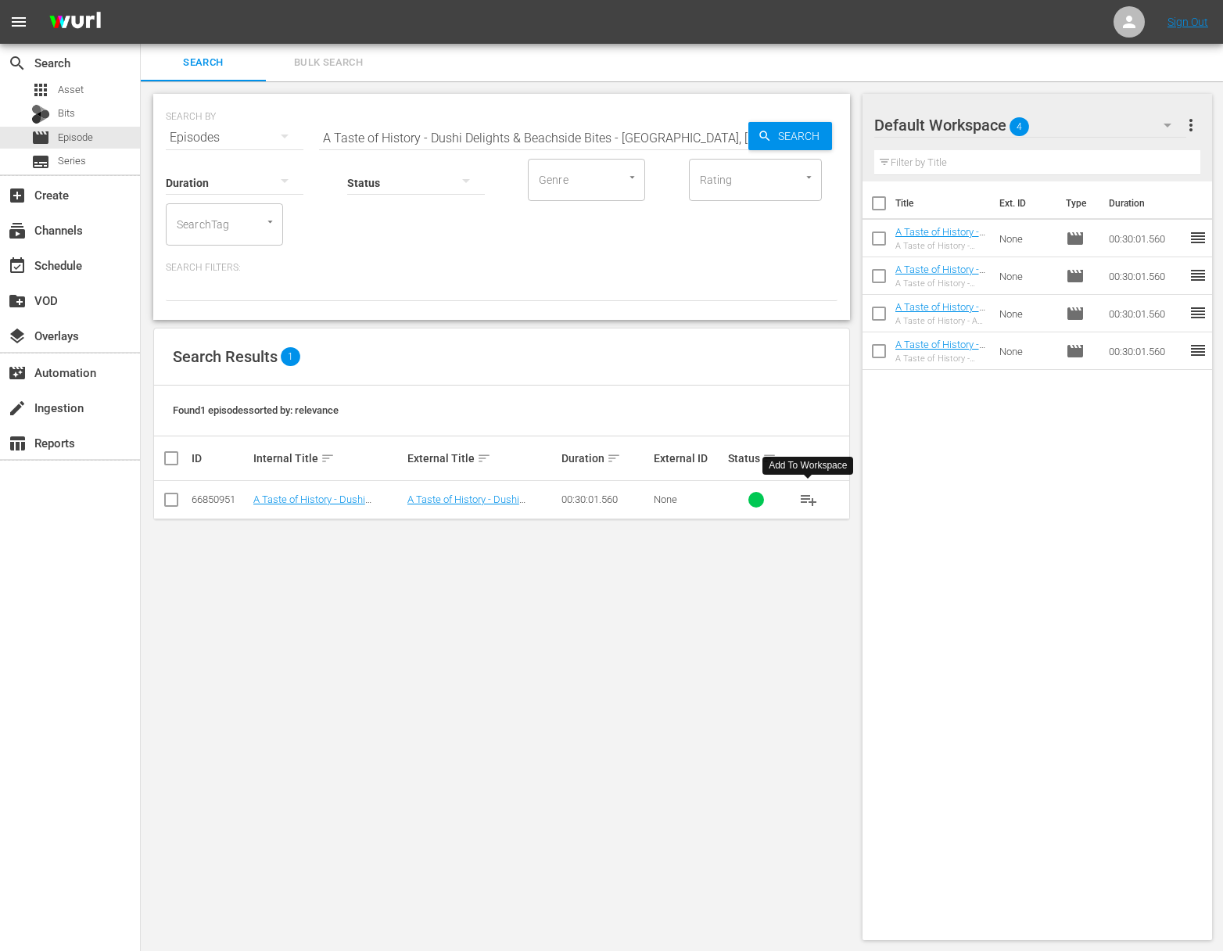
click at [808, 503] on span "playlist_add" at bounding box center [808, 499] width 19 height 19
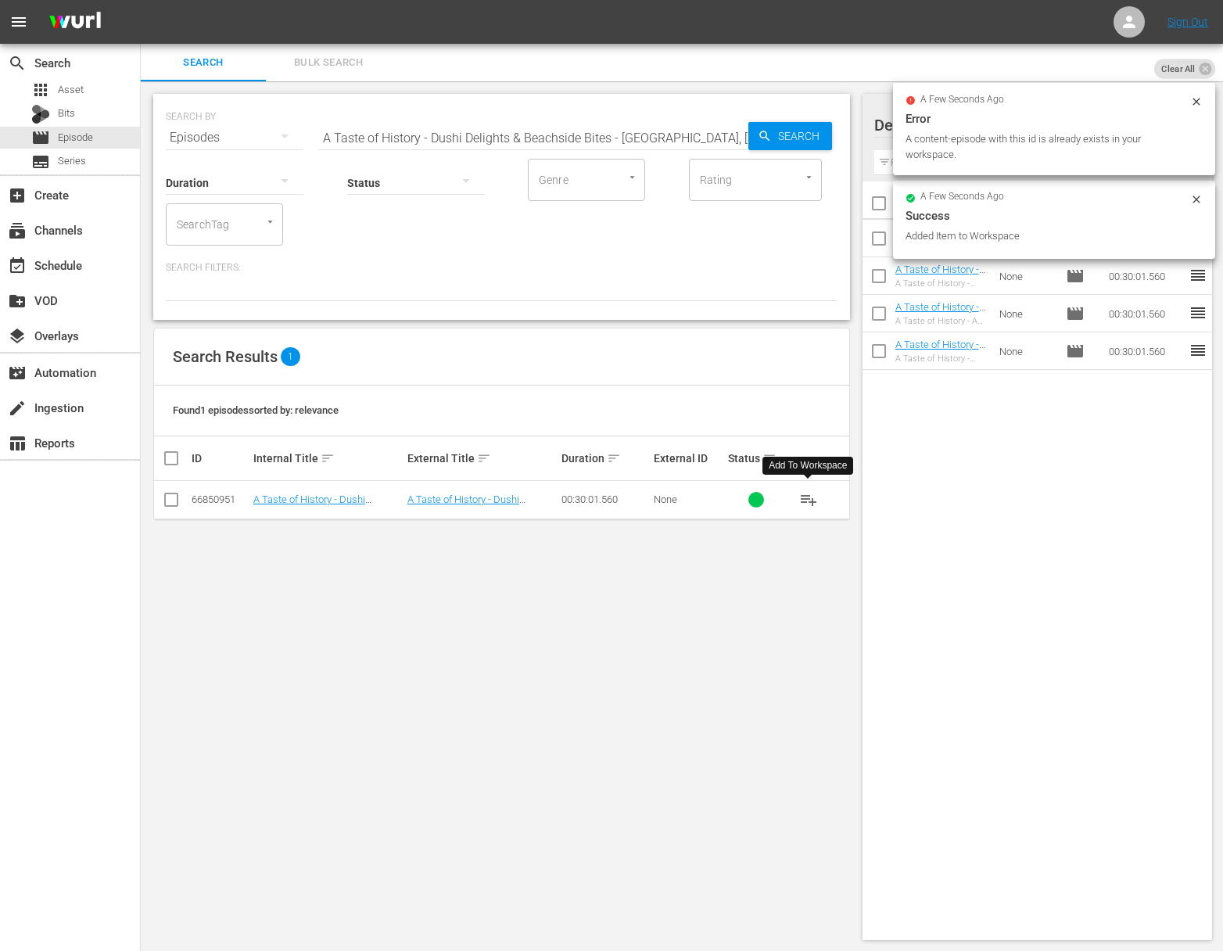
click at [462, 142] on input "A Taste of History - Dushi Delights & Beachside Bites - Curacao, Caribbean" at bounding box center [533, 138] width 429 height 38
click at [471, 139] on input "A Taste of History - DushiaA Taste of History - Coastal Texas Treasure - Port A…" at bounding box center [533, 138] width 429 height 38
click at [471, 139] on input "A Taste of History - DushiaA Taste of HisaA Taste of History - Coastal Texas Tr…" at bounding box center [533, 138] width 429 height 38
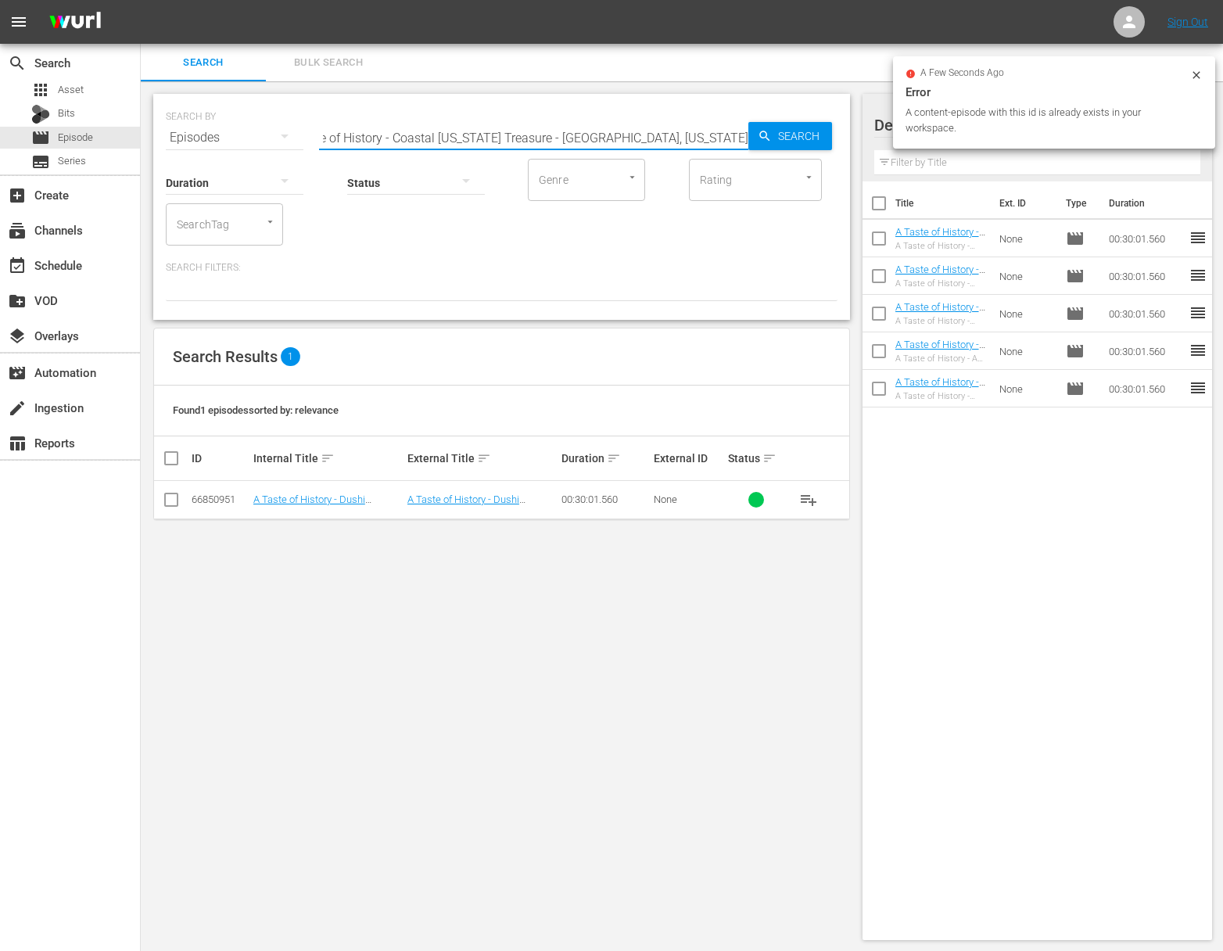
scroll to position [0, 0]
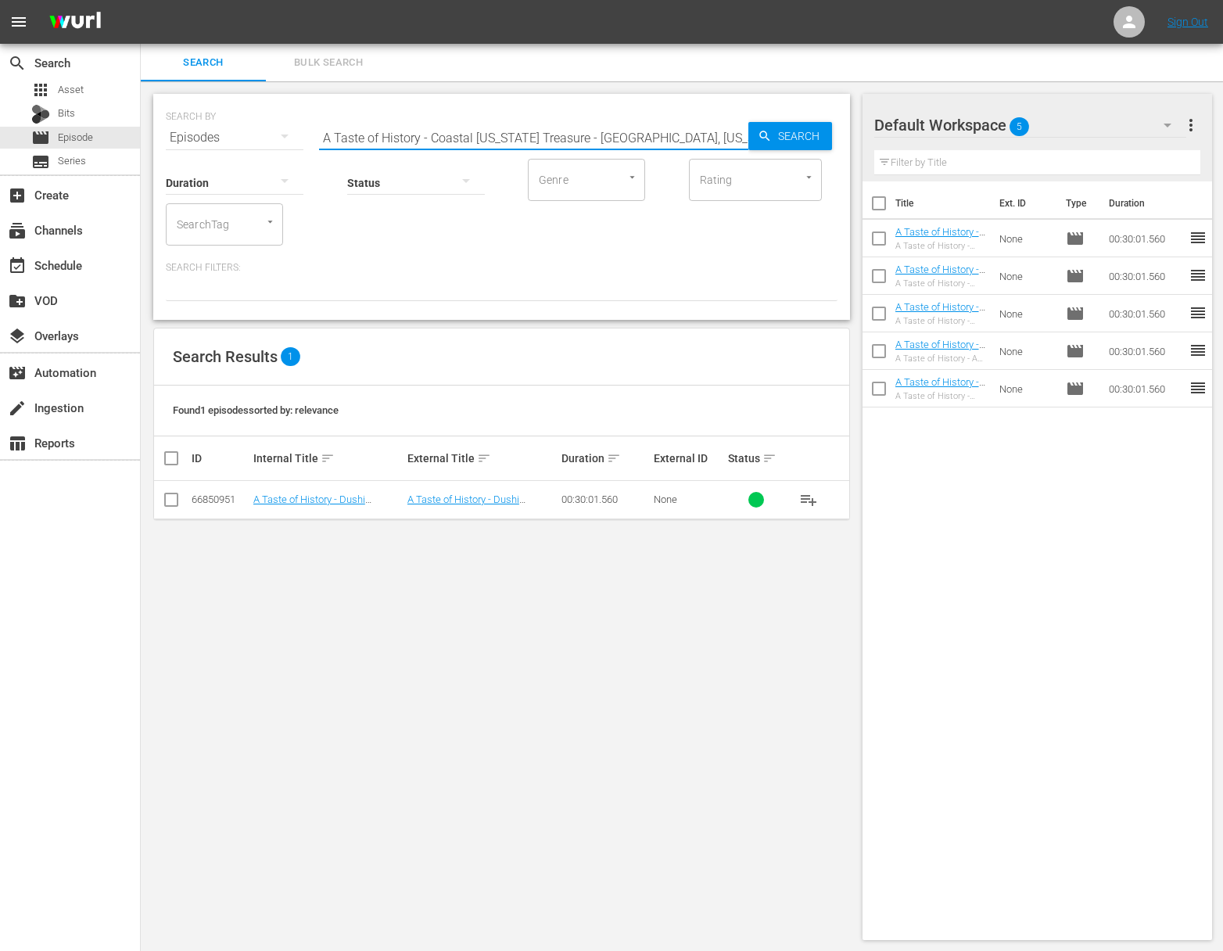
click at [742, 138] on input "A Taste of History - Coastal Texas Treasure - Port Aransas, Texas" at bounding box center [533, 138] width 429 height 38
click at [756, 135] on div "Search" at bounding box center [791, 136] width 84 height 28
click at [810, 498] on span "playlist_add" at bounding box center [808, 499] width 19 height 19
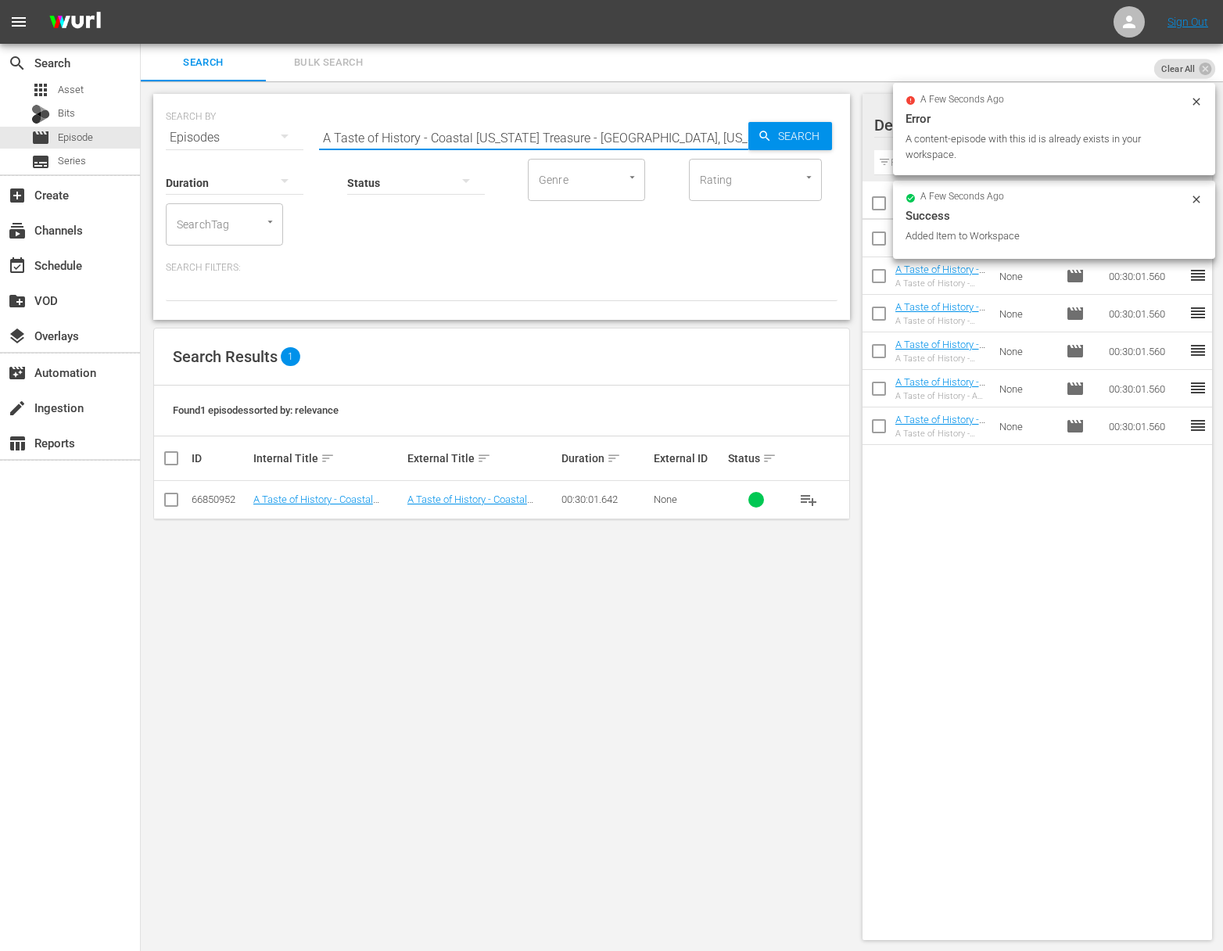
click at [496, 130] on input "A Taste of History - Coastal Texas Treasure - Port Aransas, Texas" at bounding box center [533, 138] width 429 height 38
click at [794, 138] on span "Search" at bounding box center [802, 136] width 60 height 28
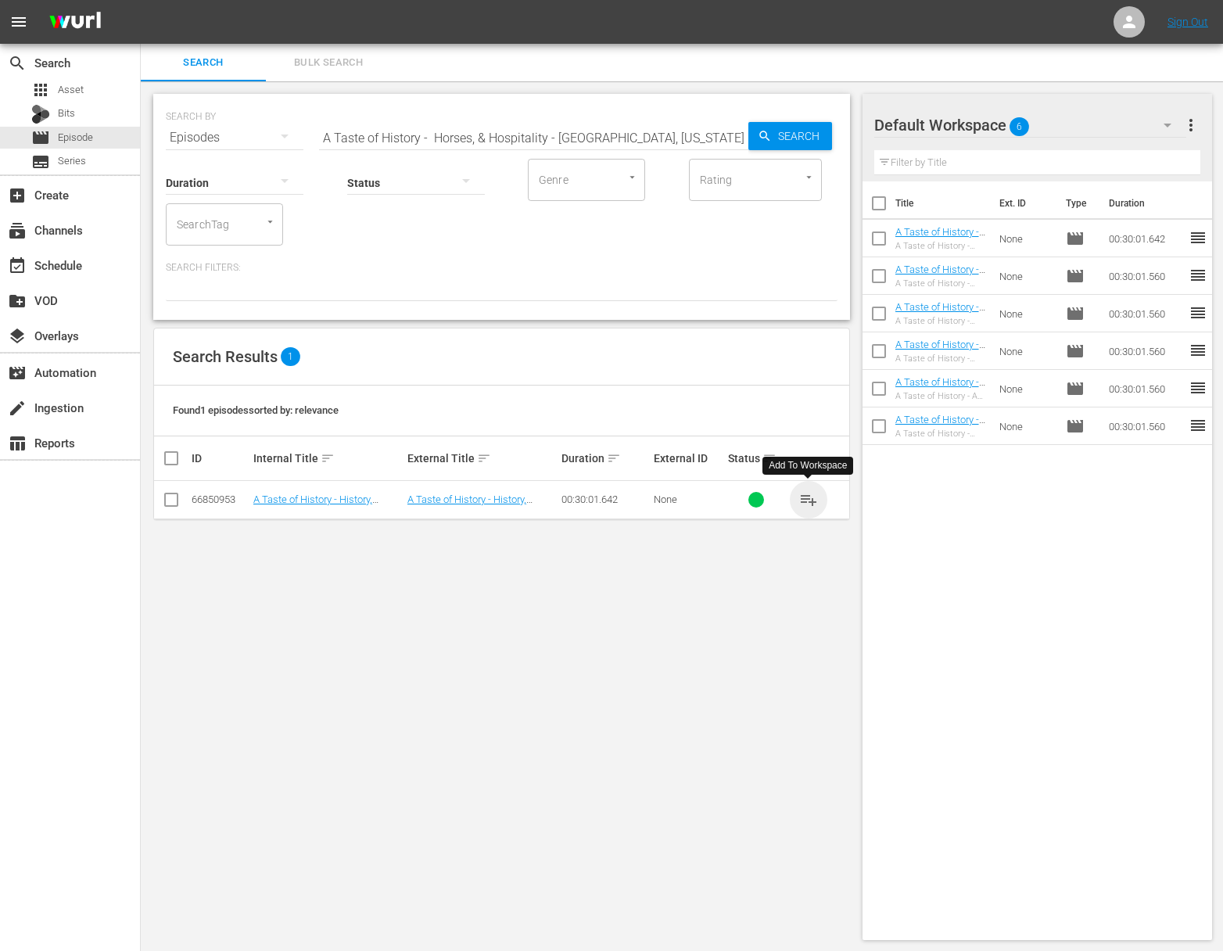
click at [811, 497] on span "playlist_add" at bounding box center [808, 499] width 19 height 19
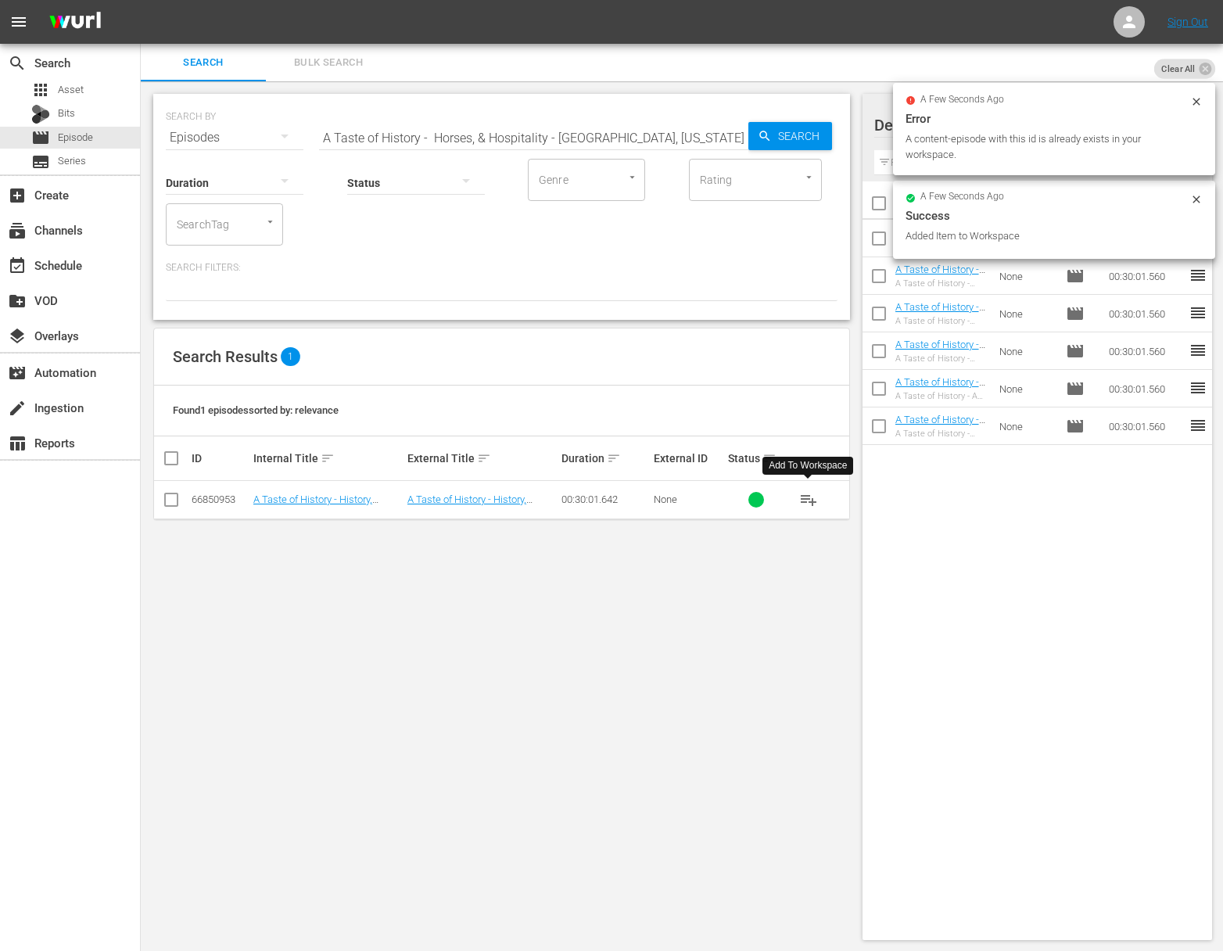
click at [488, 127] on input "A Taste of History - Horses, & Hospitality - Nashville, Tennessee" at bounding box center [533, 138] width 429 height 38
click at [767, 131] on icon "button" at bounding box center [765, 136] width 14 height 14
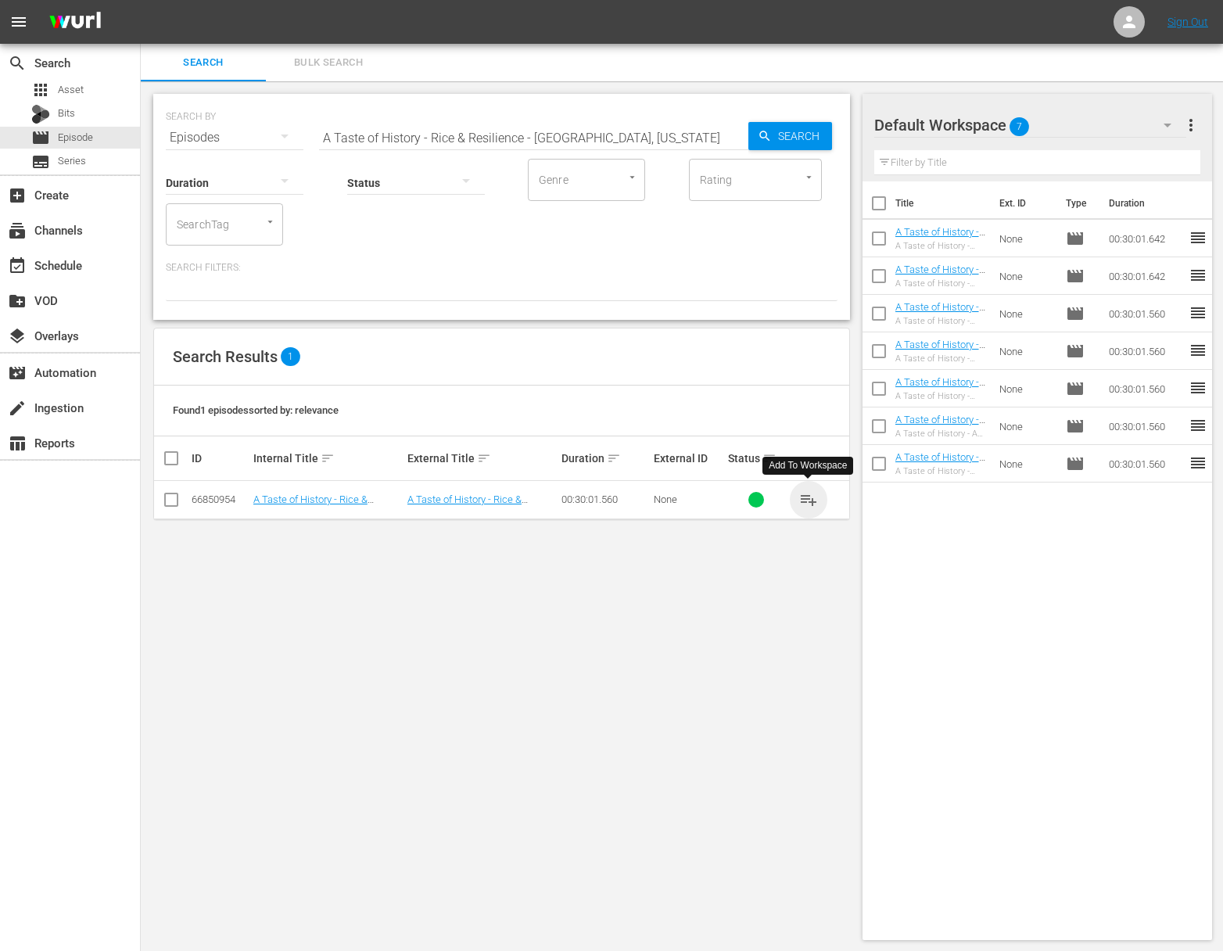
click at [807, 497] on span "playlist_add" at bounding box center [808, 499] width 19 height 19
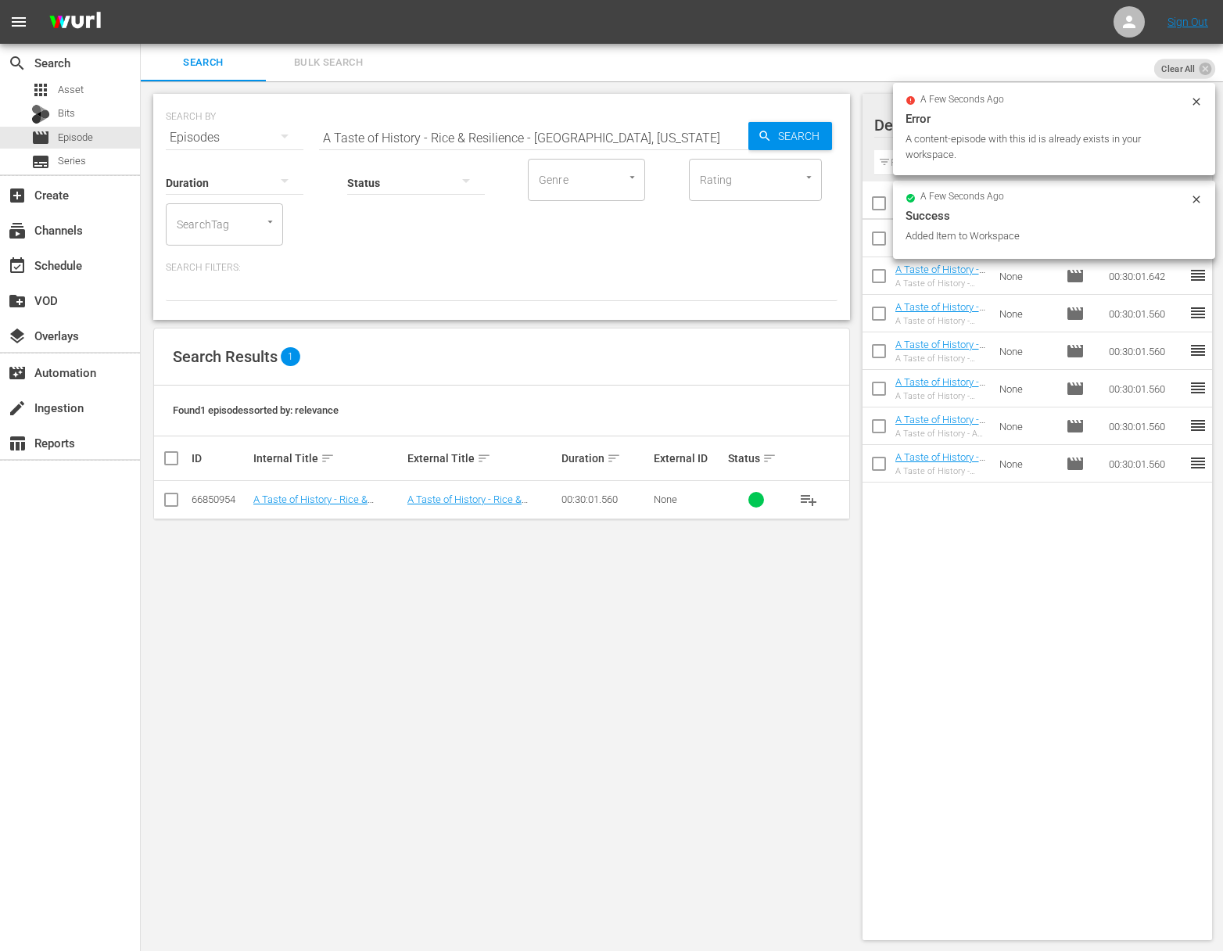
click at [570, 126] on input "A Taste of History - Rice & Resilience - Charleston, South Carolina" at bounding box center [533, 138] width 429 height 38
click at [821, 137] on span "Search" at bounding box center [802, 136] width 60 height 28
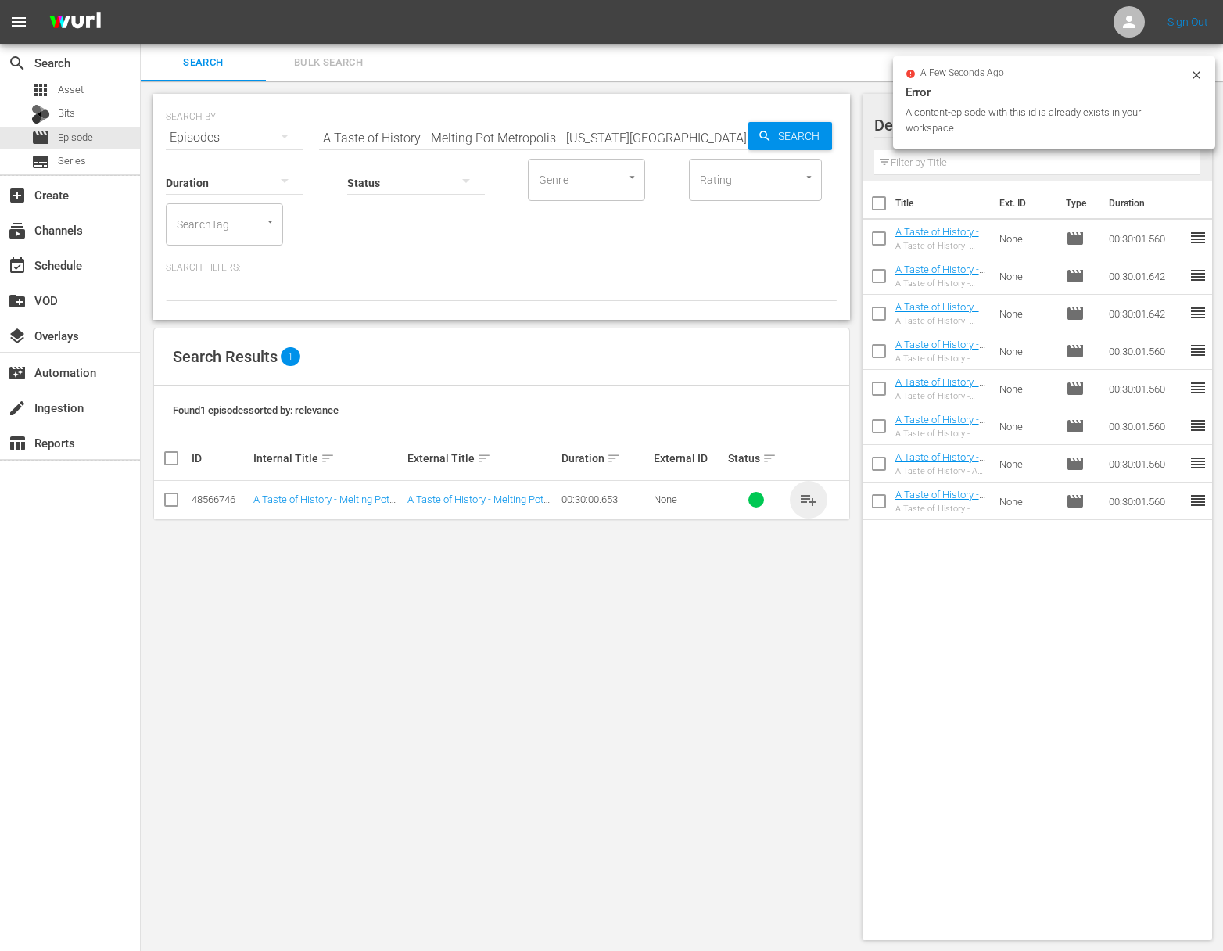
click at [810, 498] on span "playlist_add" at bounding box center [808, 499] width 19 height 19
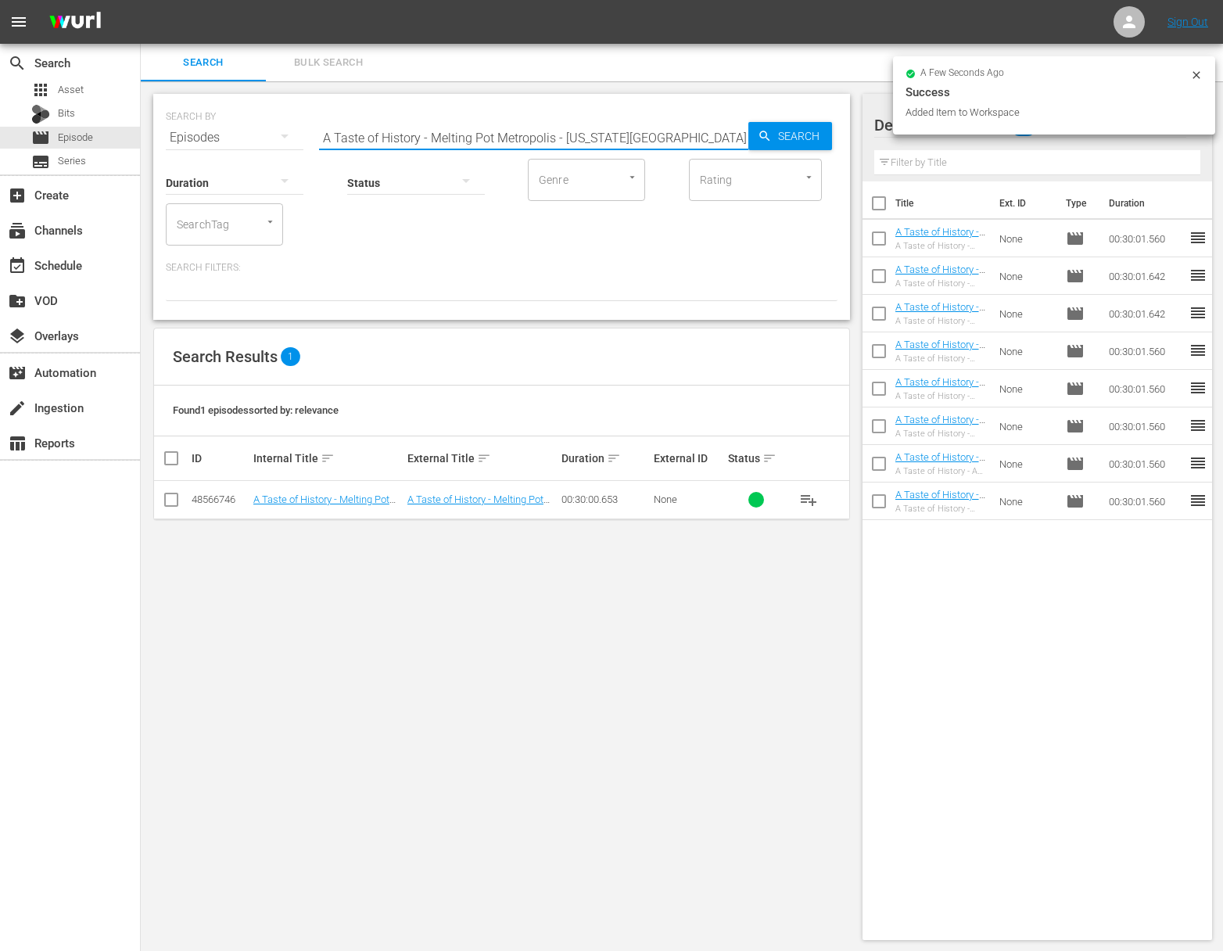
drag, startPoint x: 429, startPoint y: 136, endPoint x: 416, endPoint y: 137, distance: 13.3
click at [429, 136] on input "A Taste of History - Melting Pot Metropolis - [US_STATE][GEOGRAPHIC_DATA]" at bounding box center [533, 138] width 429 height 38
click at [788, 136] on span "Search" at bounding box center [802, 136] width 60 height 28
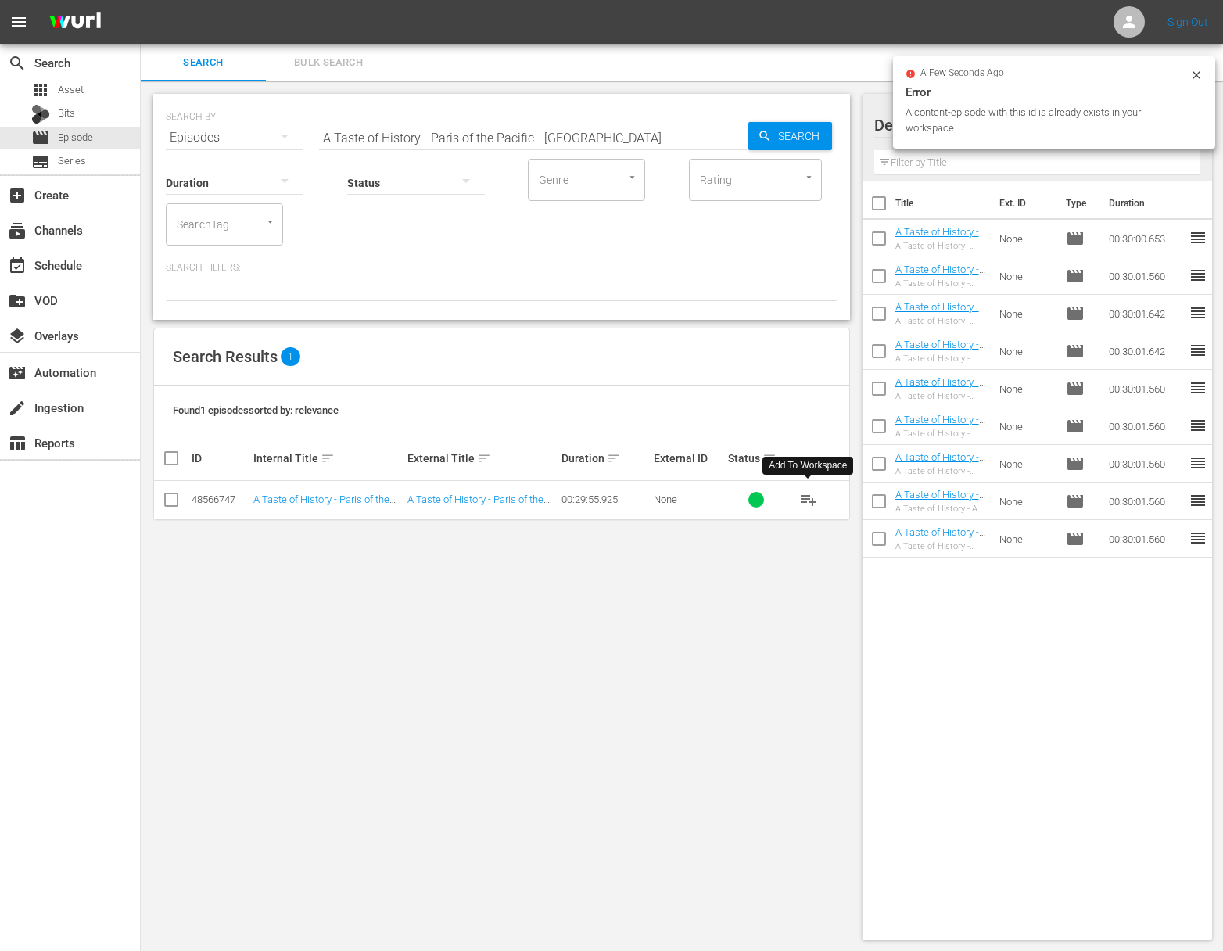
click at [806, 497] on span "playlist_add" at bounding box center [808, 499] width 19 height 19
click at [484, 130] on input "A Taste of History - Paris of the Pacific - [GEOGRAPHIC_DATA]" at bounding box center [533, 138] width 429 height 38
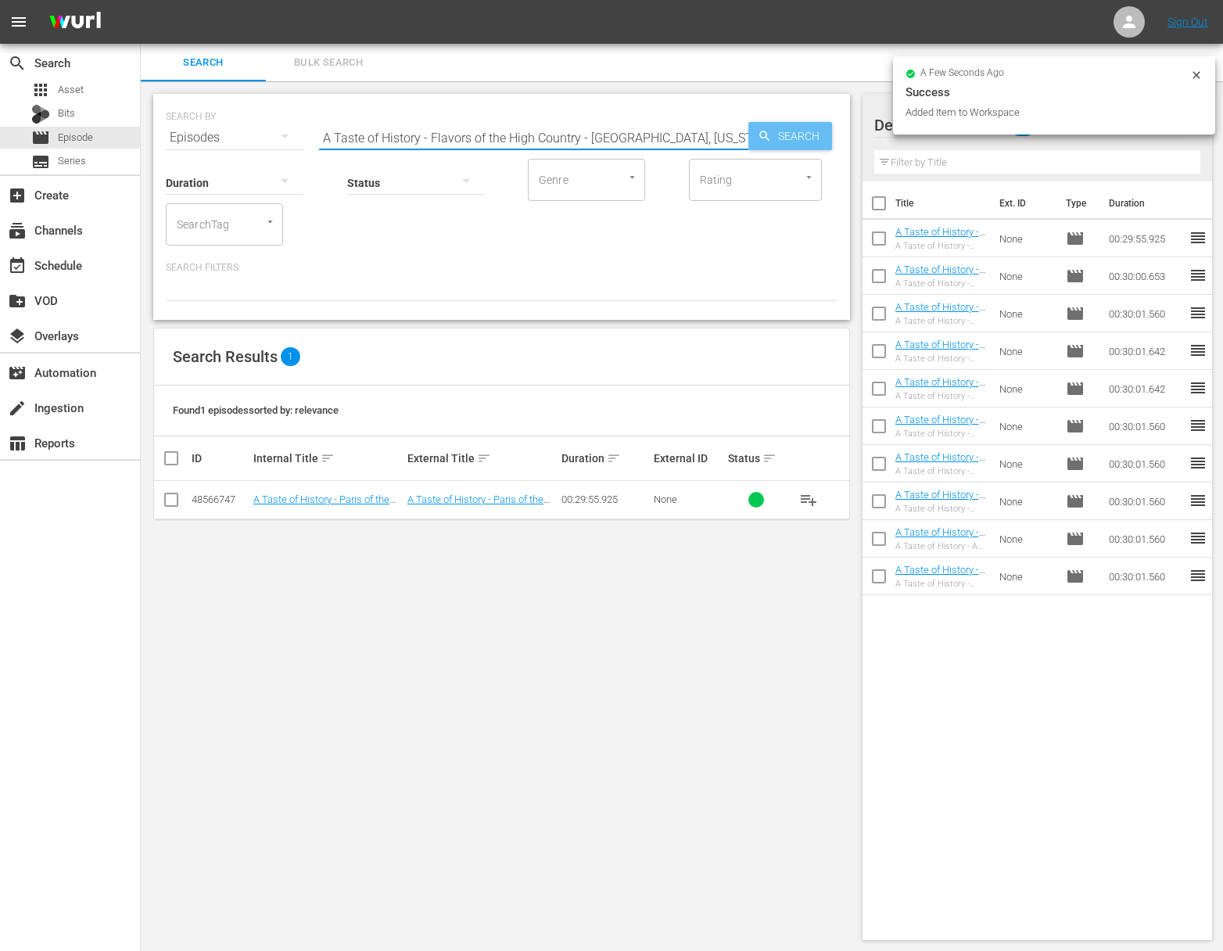
click at [788, 128] on span "Search" at bounding box center [802, 136] width 60 height 28
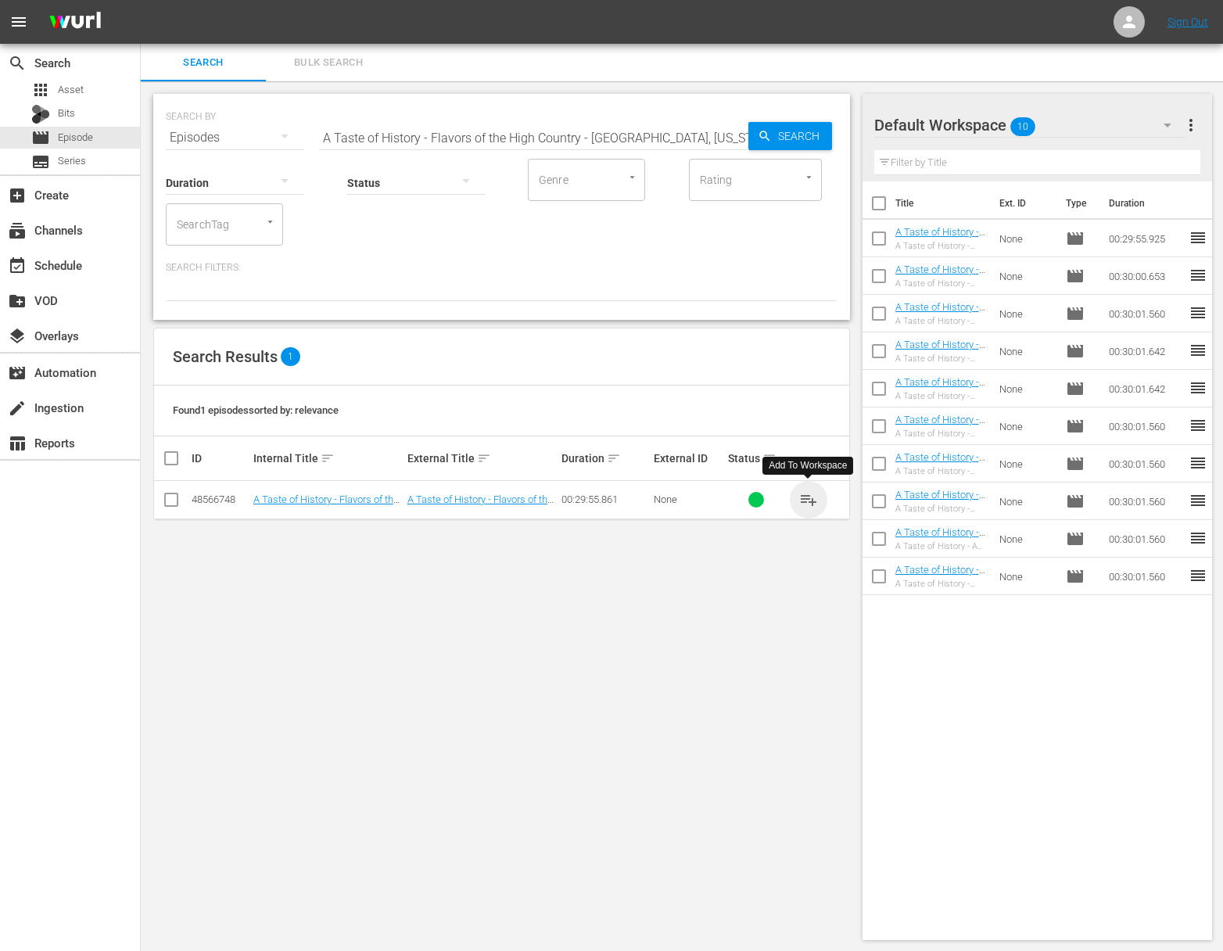
click at [809, 501] on span "playlist_add" at bounding box center [808, 499] width 19 height 19
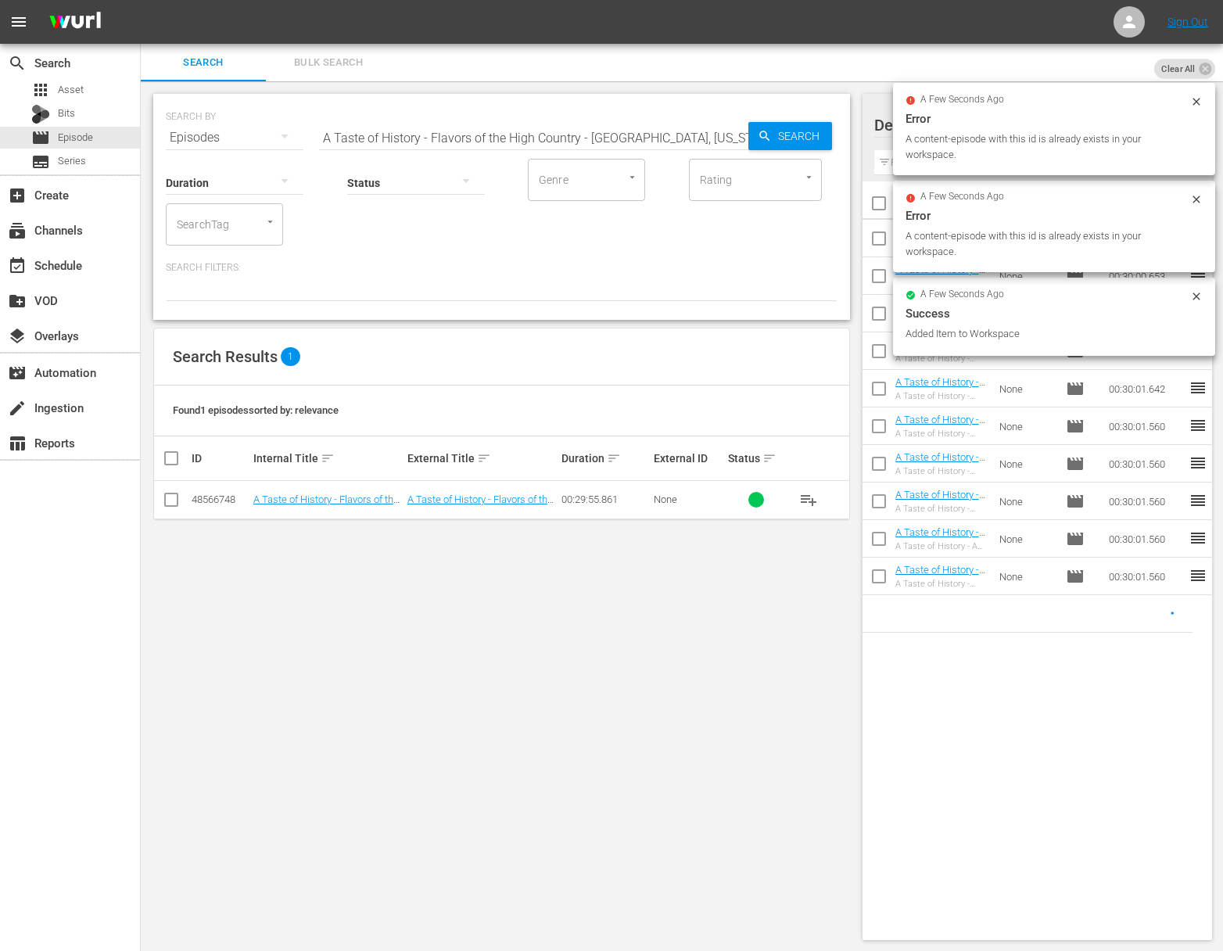
click at [554, 149] on hr at bounding box center [533, 149] width 429 height 1
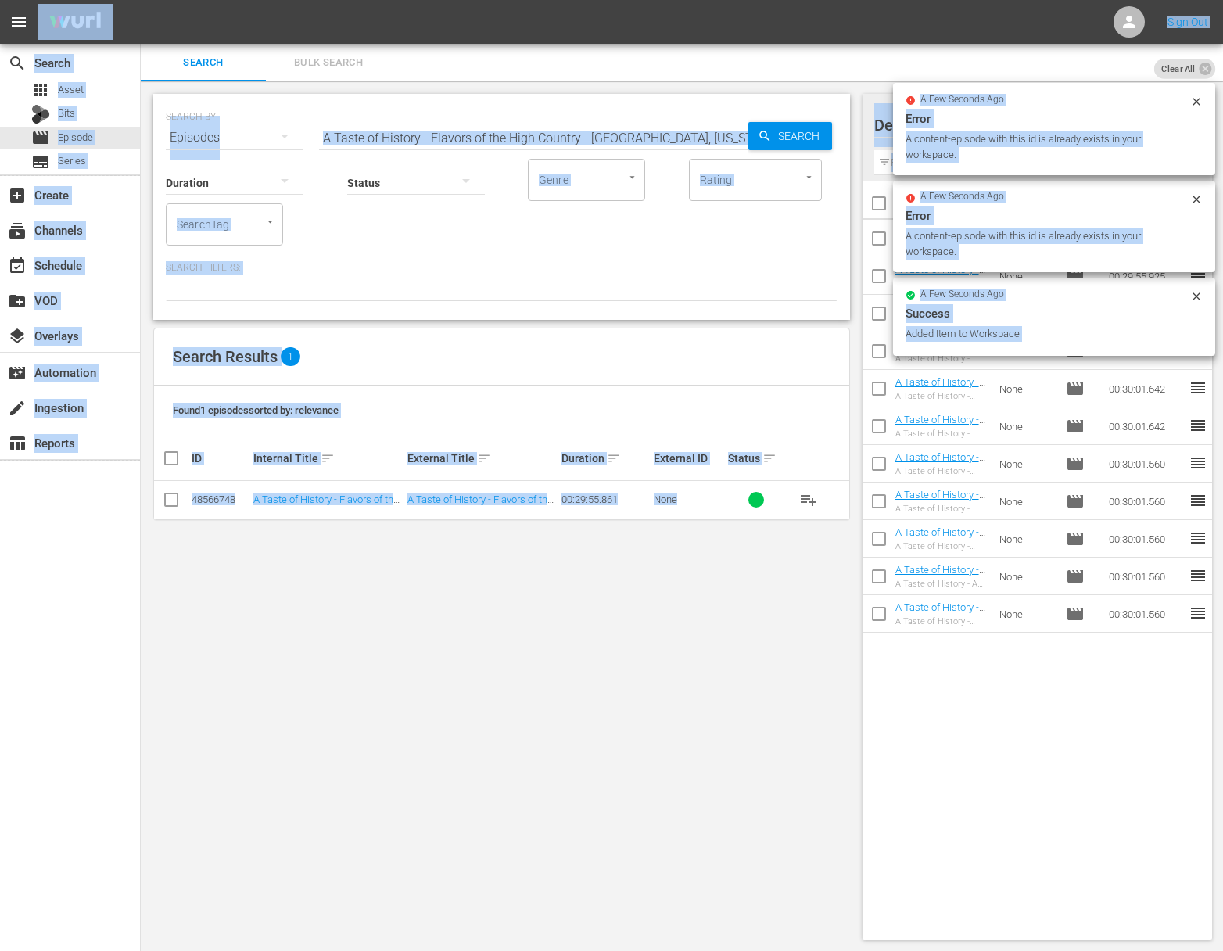
click at [570, 125] on input "A Taste of History - Flavors of the High Country - [GEOGRAPHIC_DATA], [US_STATE]" at bounding box center [533, 138] width 429 height 38
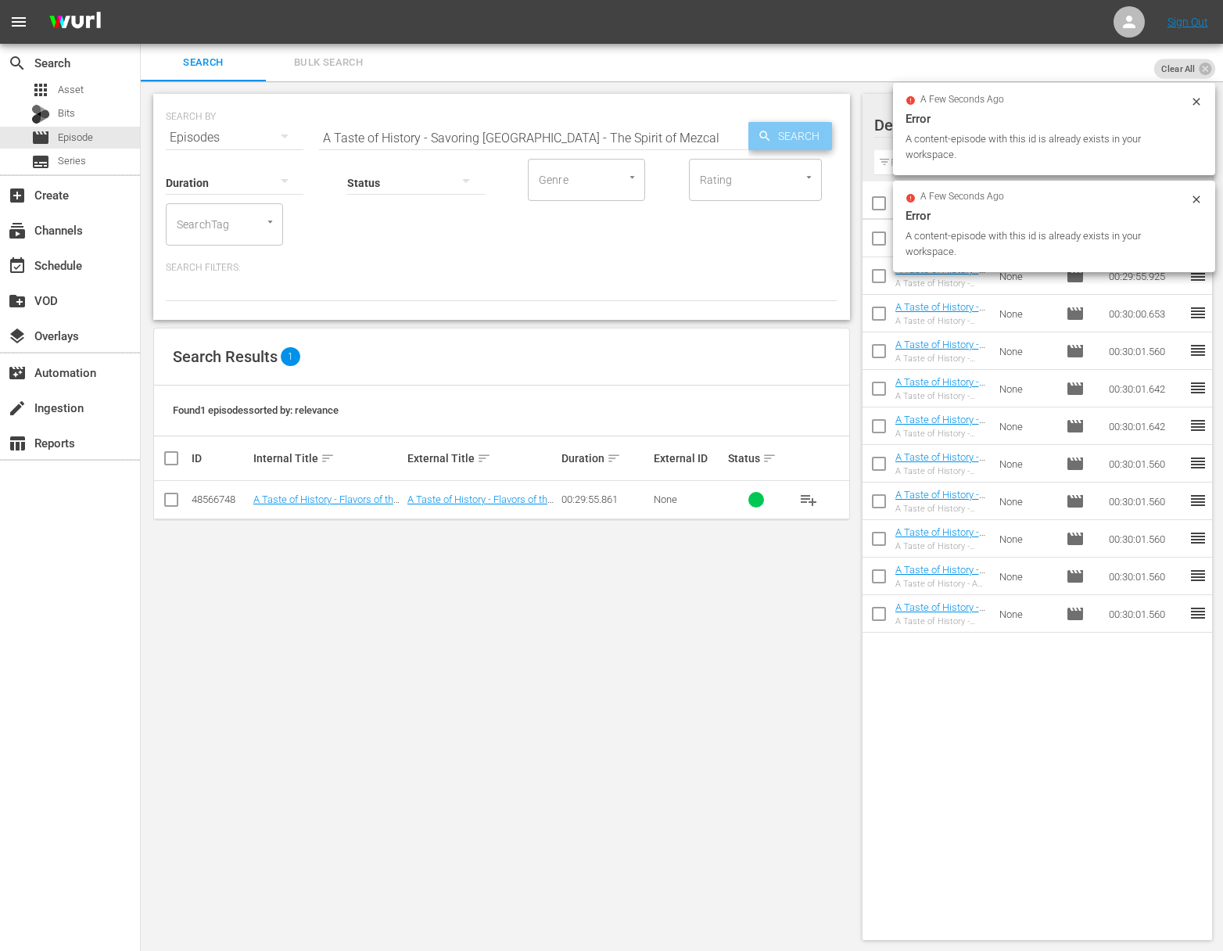
click at [805, 135] on span "Search" at bounding box center [802, 136] width 60 height 28
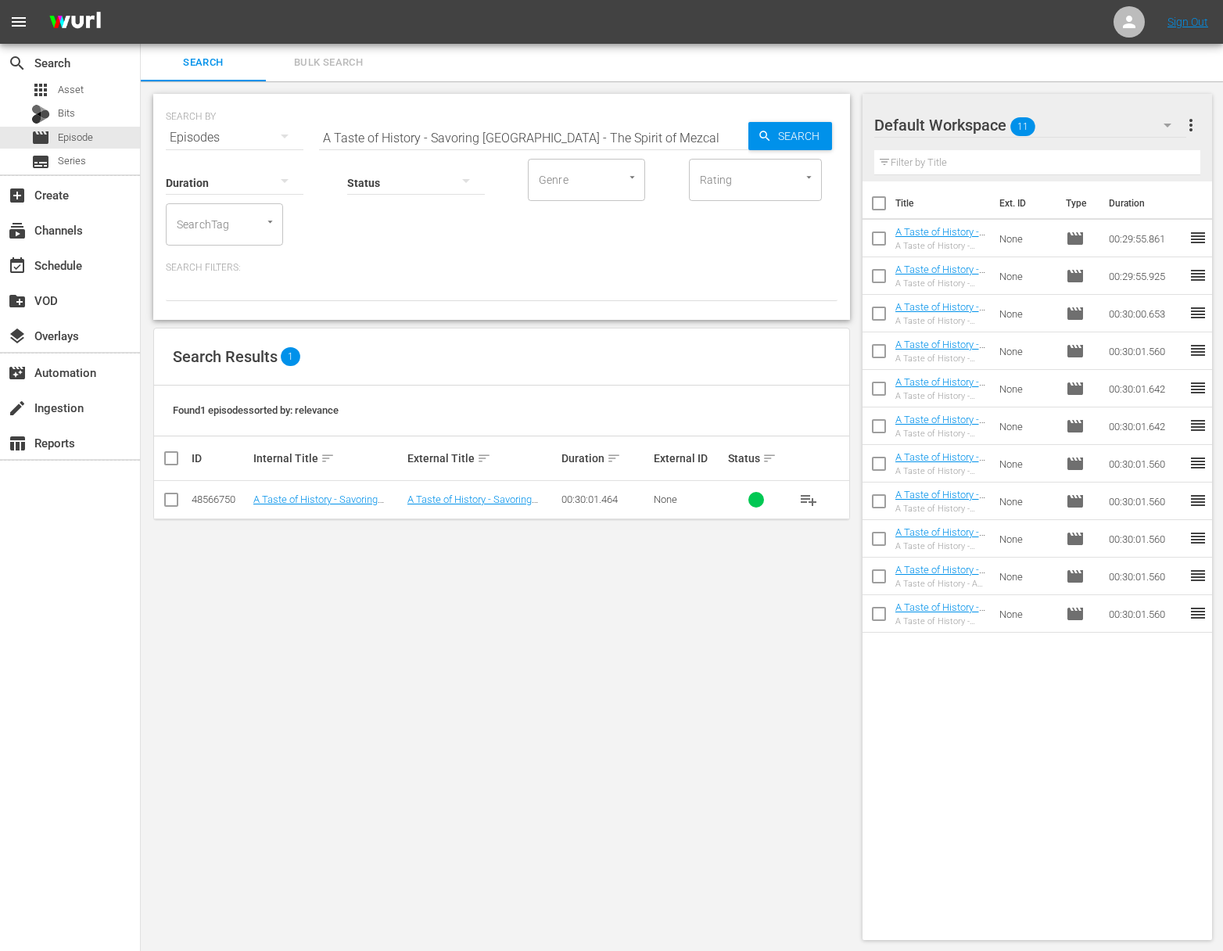
click at [813, 497] on span "playlist_add" at bounding box center [808, 499] width 19 height 19
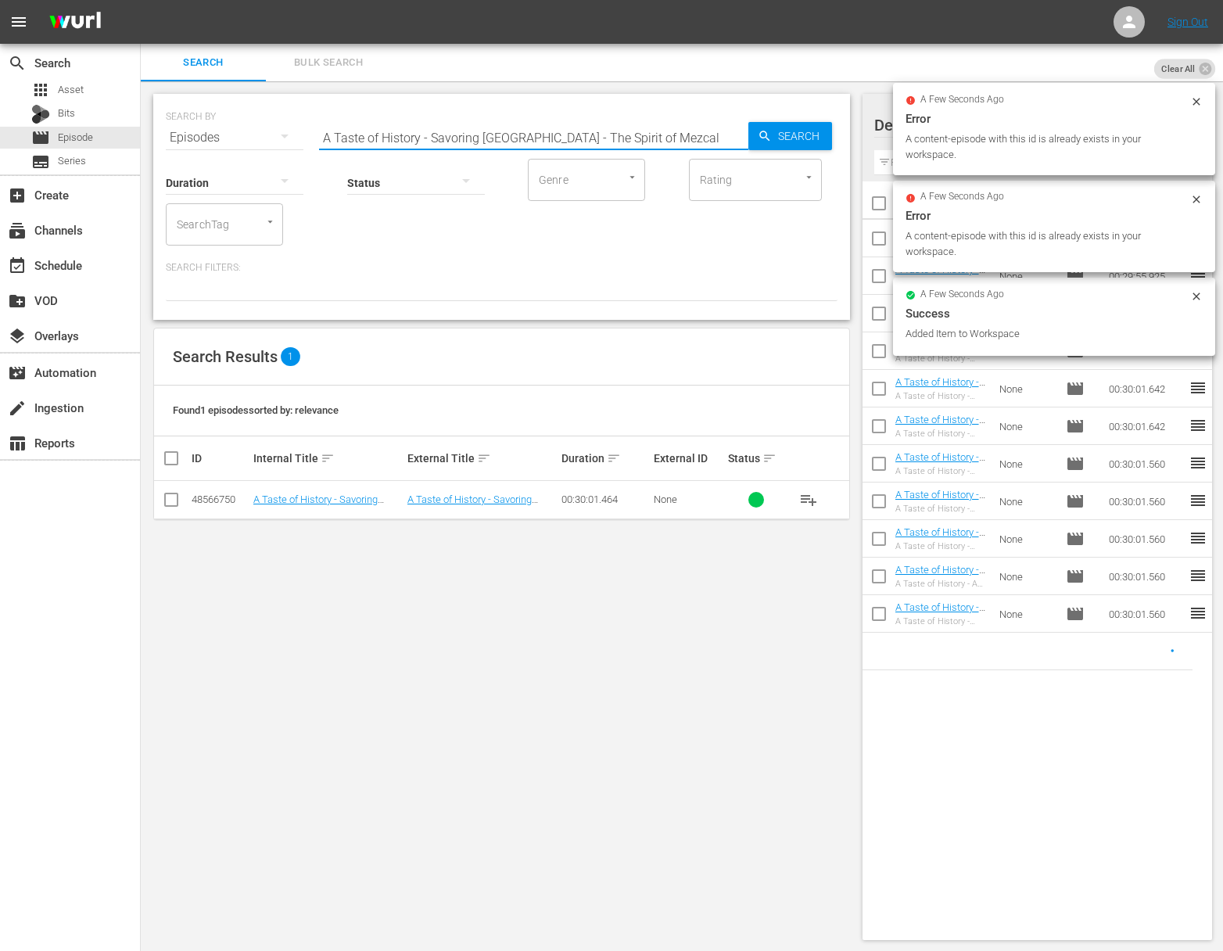
click at [533, 129] on input "A Taste of History - Savoring [GEOGRAPHIC_DATA] - The Spirit of Mezcal" at bounding box center [533, 138] width 429 height 38
click at [772, 131] on span "Search" at bounding box center [802, 136] width 60 height 28
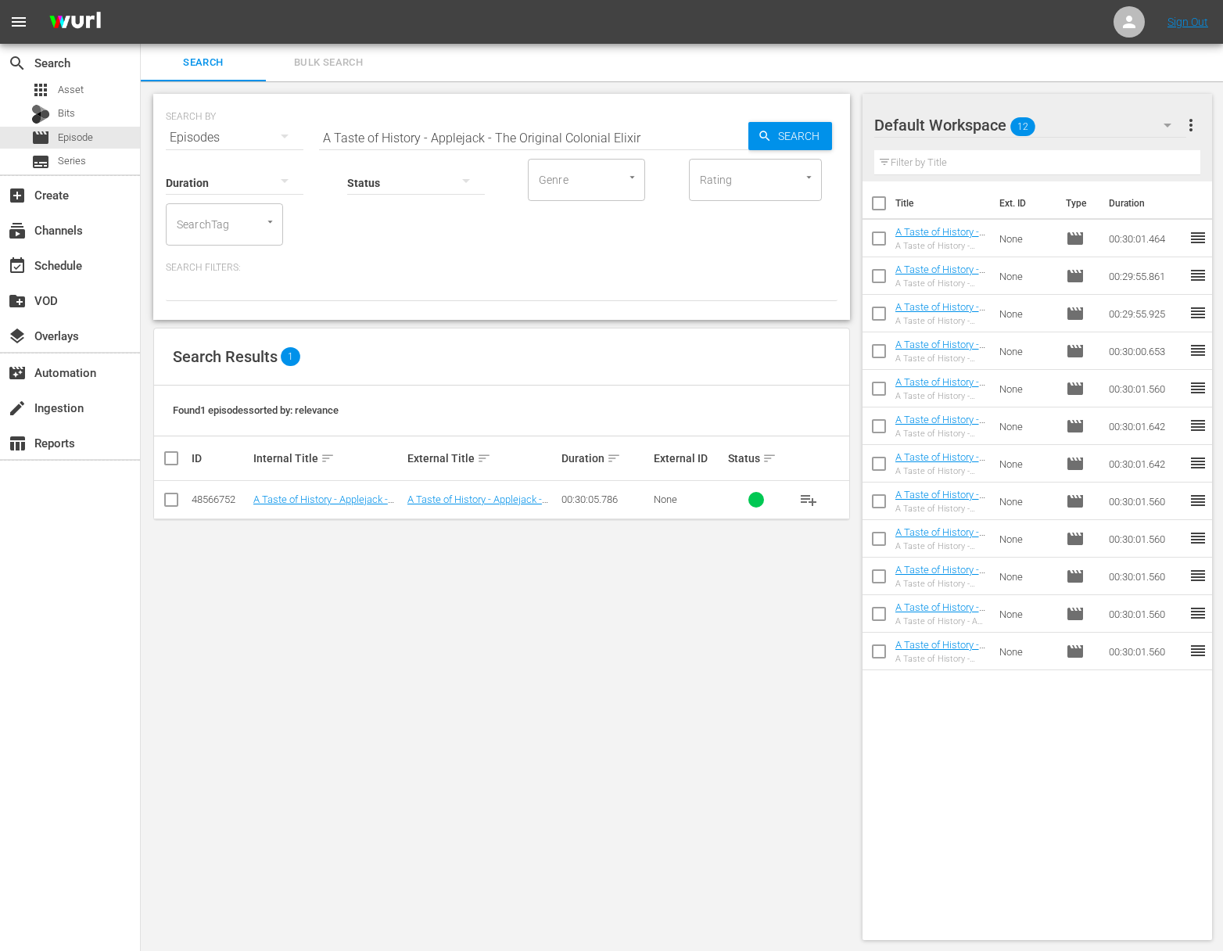
click at [811, 495] on span "playlist_add" at bounding box center [808, 499] width 19 height 19
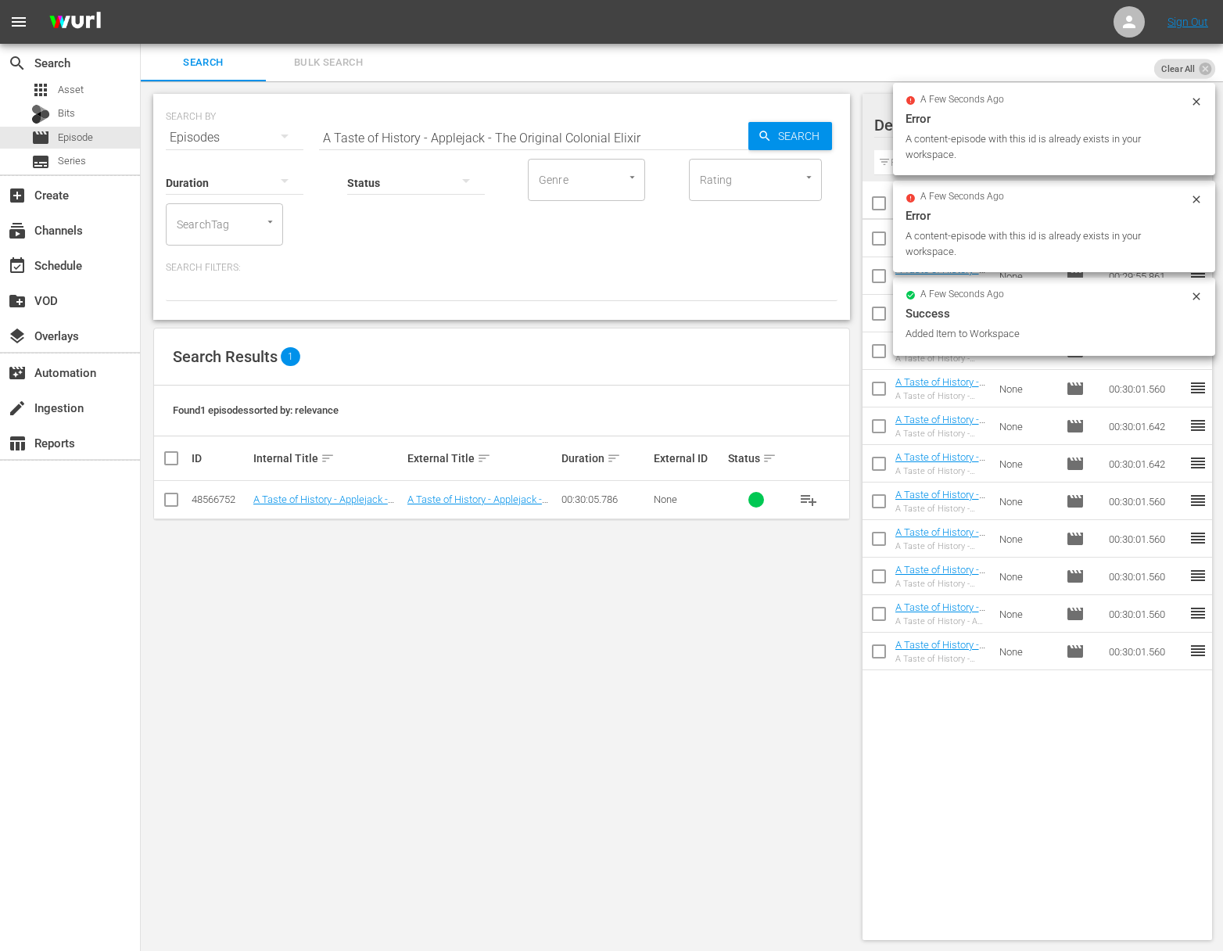
click at [356, 131] on input "A Taste of History - Applejack - The Original Colonial Elixir" at bounding box center [533, 138] width 429 height 38
click at [357, 132] on input "A TastaJulie Taboulie's Lebanese Kitchen: Lebanese Sweets for the Holiday Seaso…" at bounding box center [533, 138] width 429 height 38
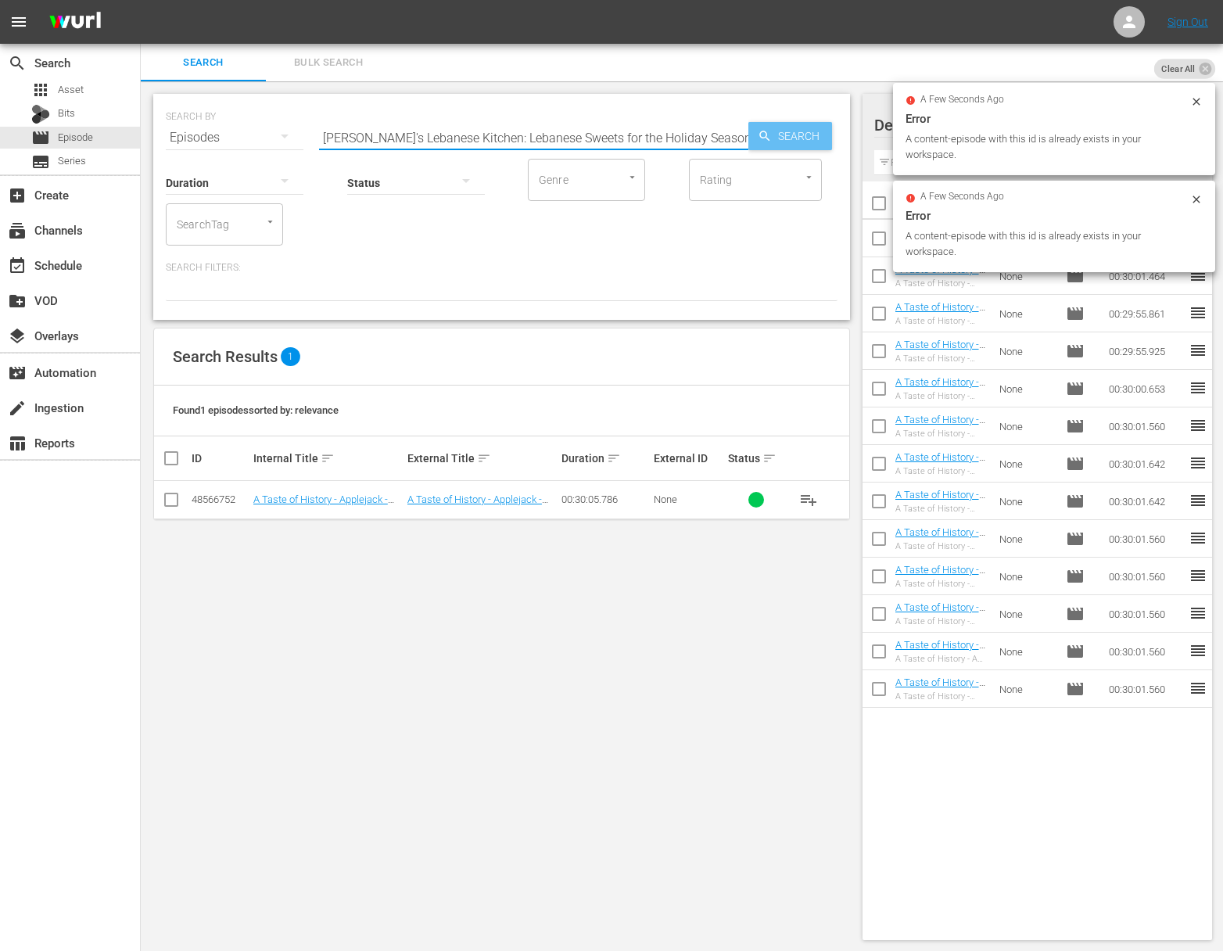
click at [798, 131] on span "Search" at bounding box center [802, 136] width 60 height 28
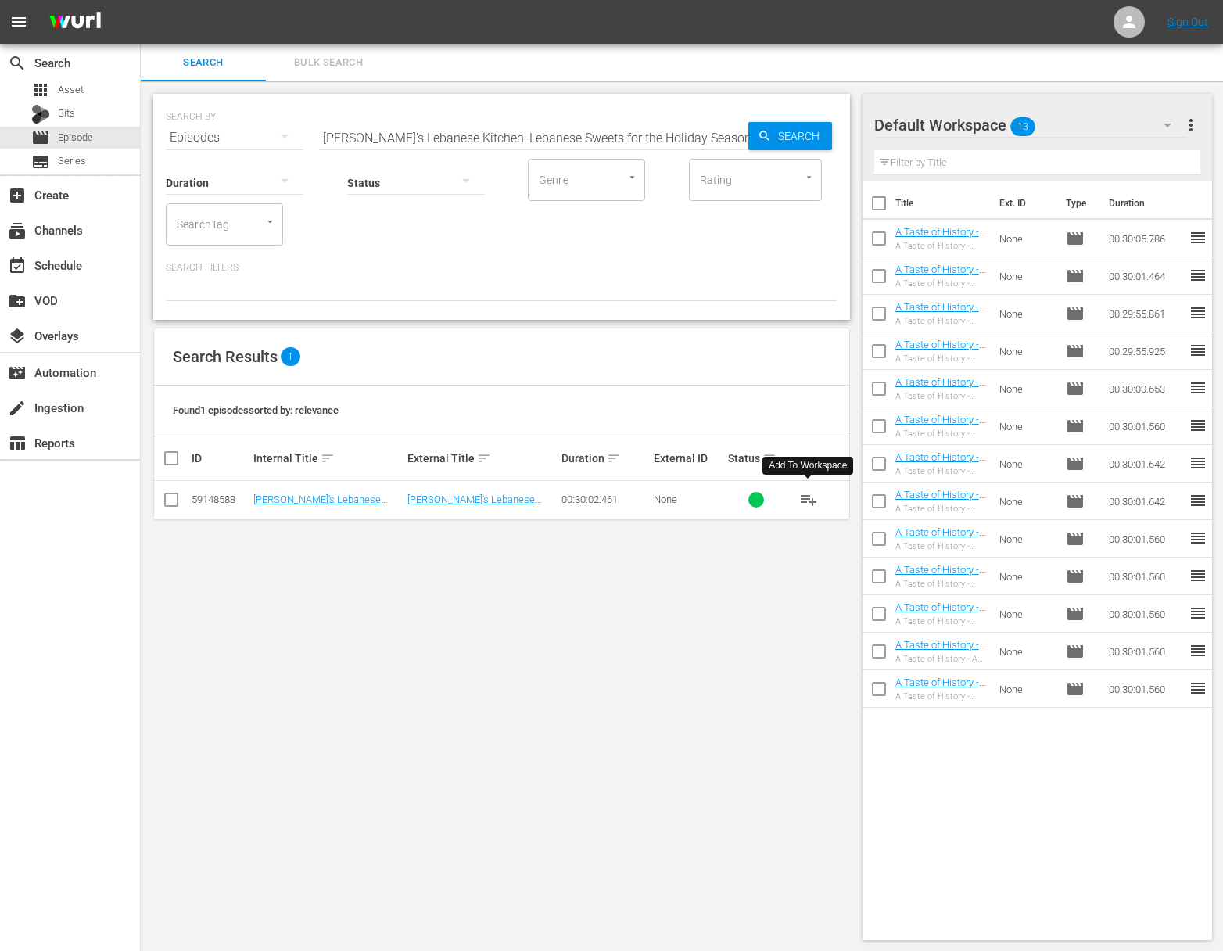
click at [808, 498] on span "playlist_add" at bounding box center [808, 499] width 19 height 19
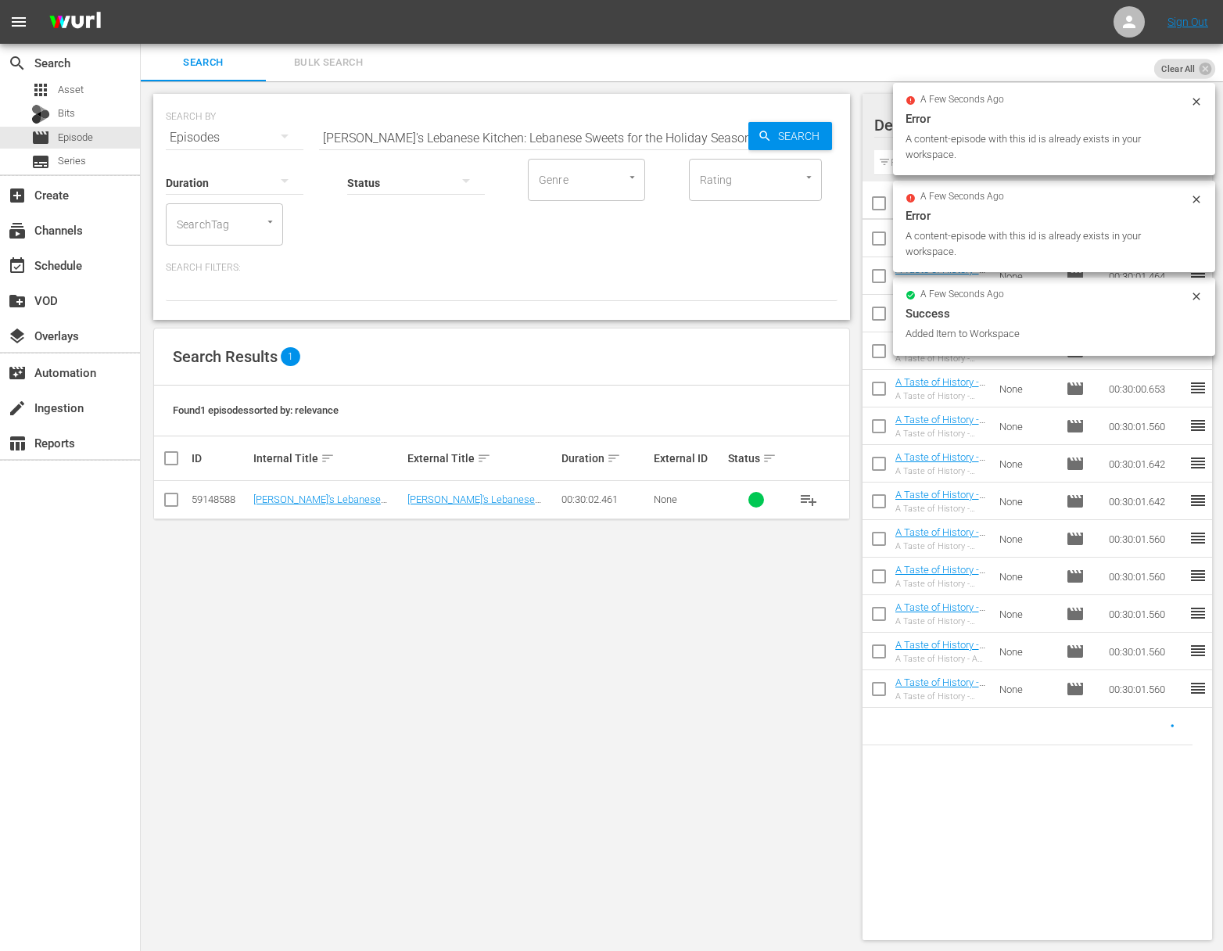
click at [420, 137] on input "Julie Taboulie's Lebanese Kitchen: Lebanese Sweets for the Holiday Season" at bounding box center [533, 138] width 429 height 38
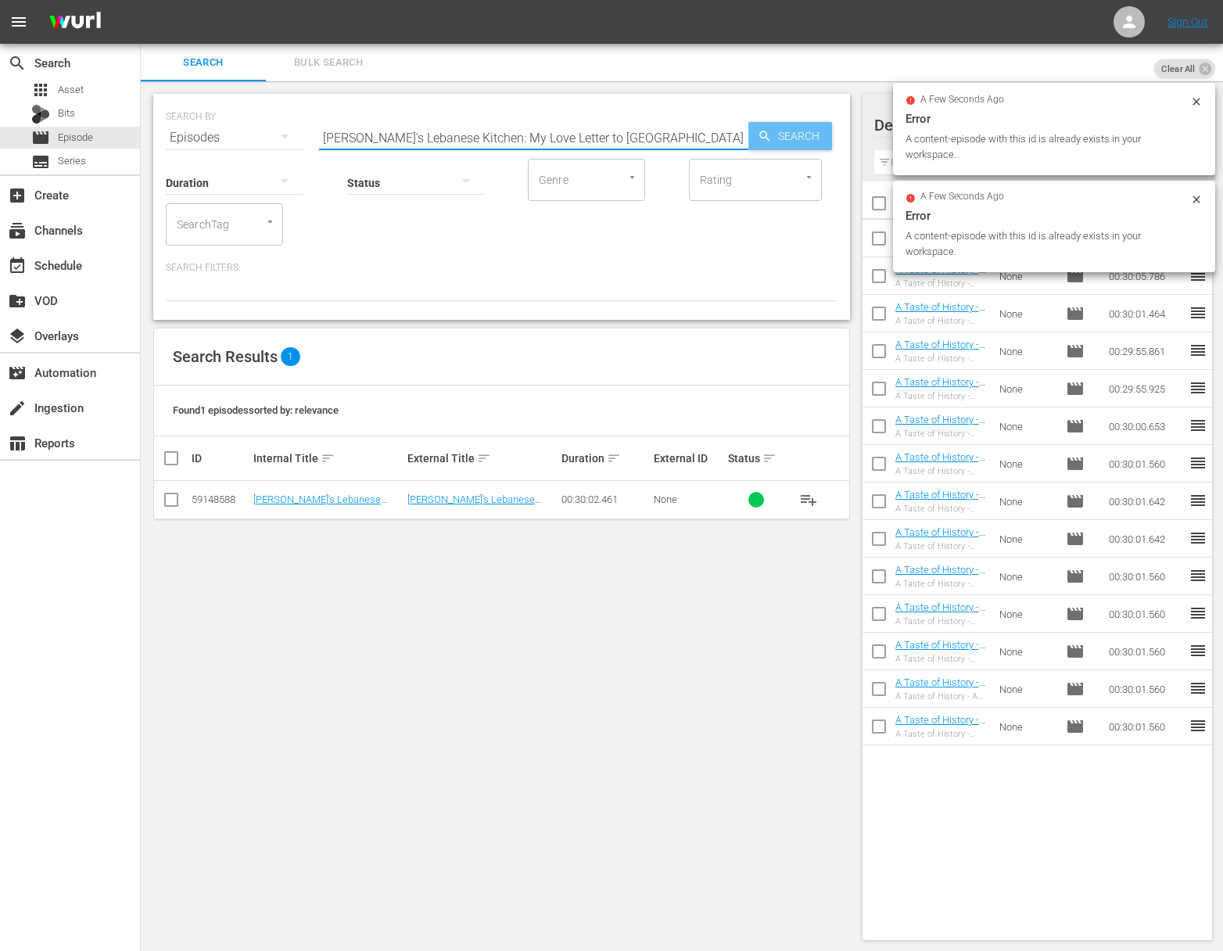
click at [799, 138] on span "Search" at bounding box center [802, 136] width 60 height 28
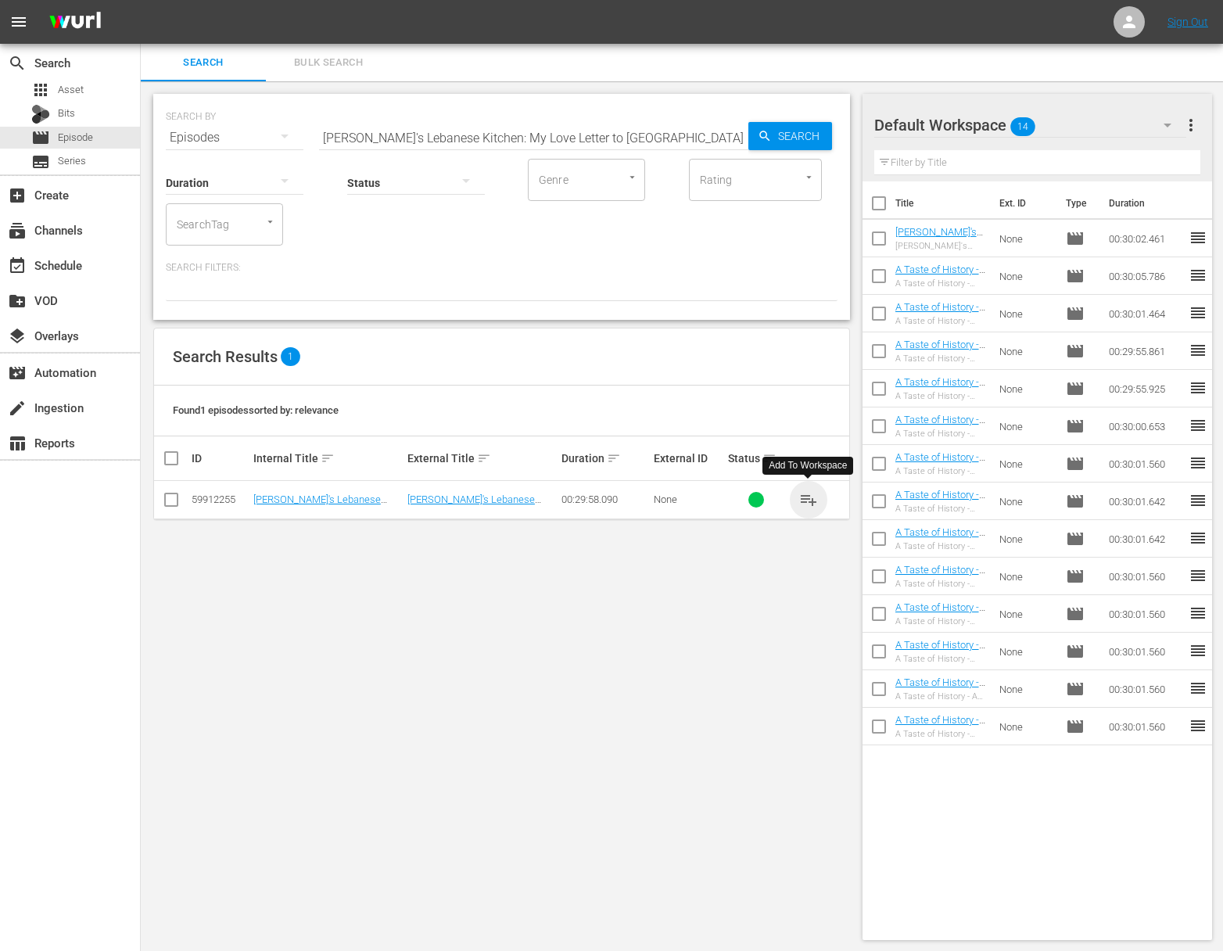
click at [806, 498] on span "playlist_add" at bounding box center [808, 499] width 19 height 19
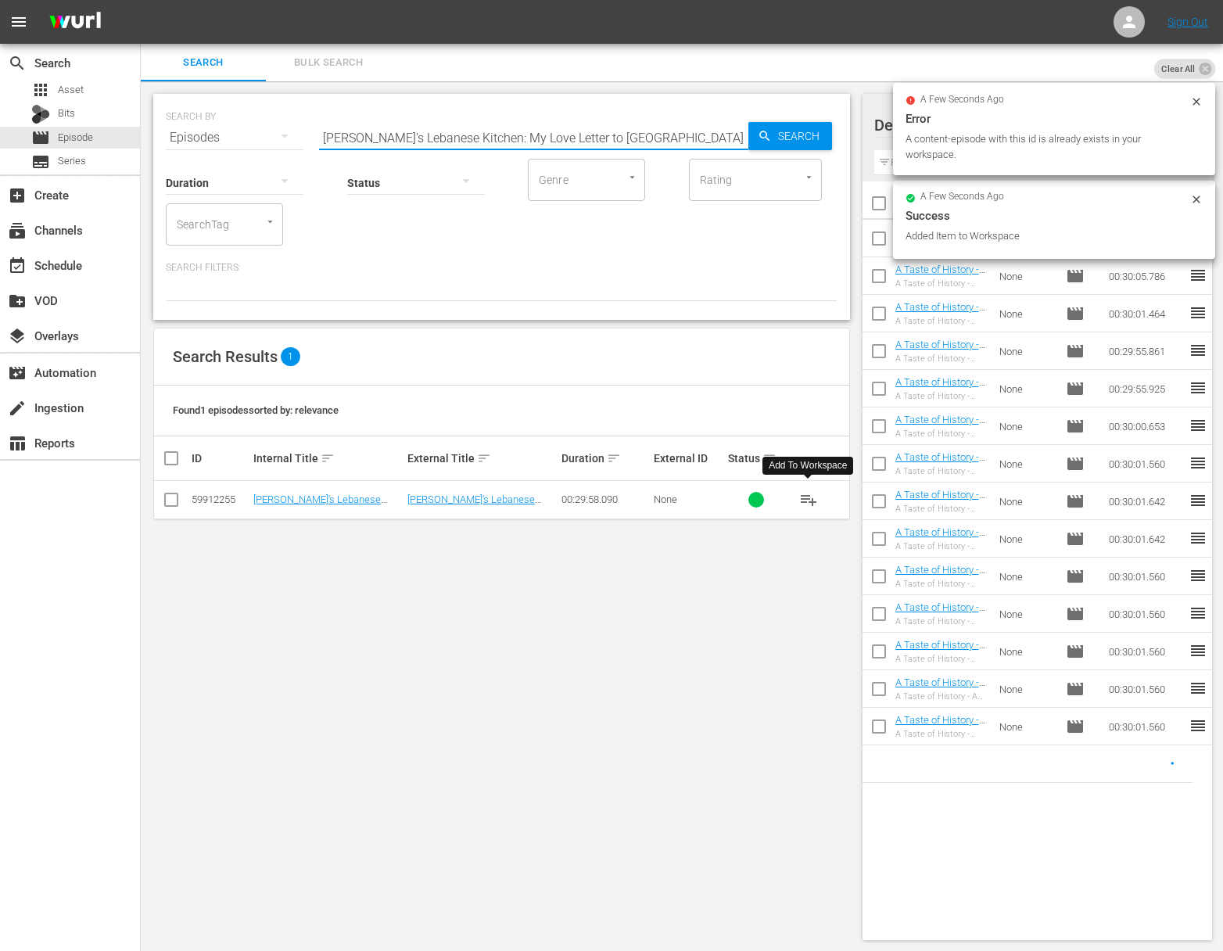
click at [498, 131] on input "Julie Taboulie's Lebanese Kitchen: My Love Letter to Lebanon" at bounding box center [533, 138] width 429 height 38
type input "[PERSON_NAME]'s Lebanese Kitchen: Spring Sensations"
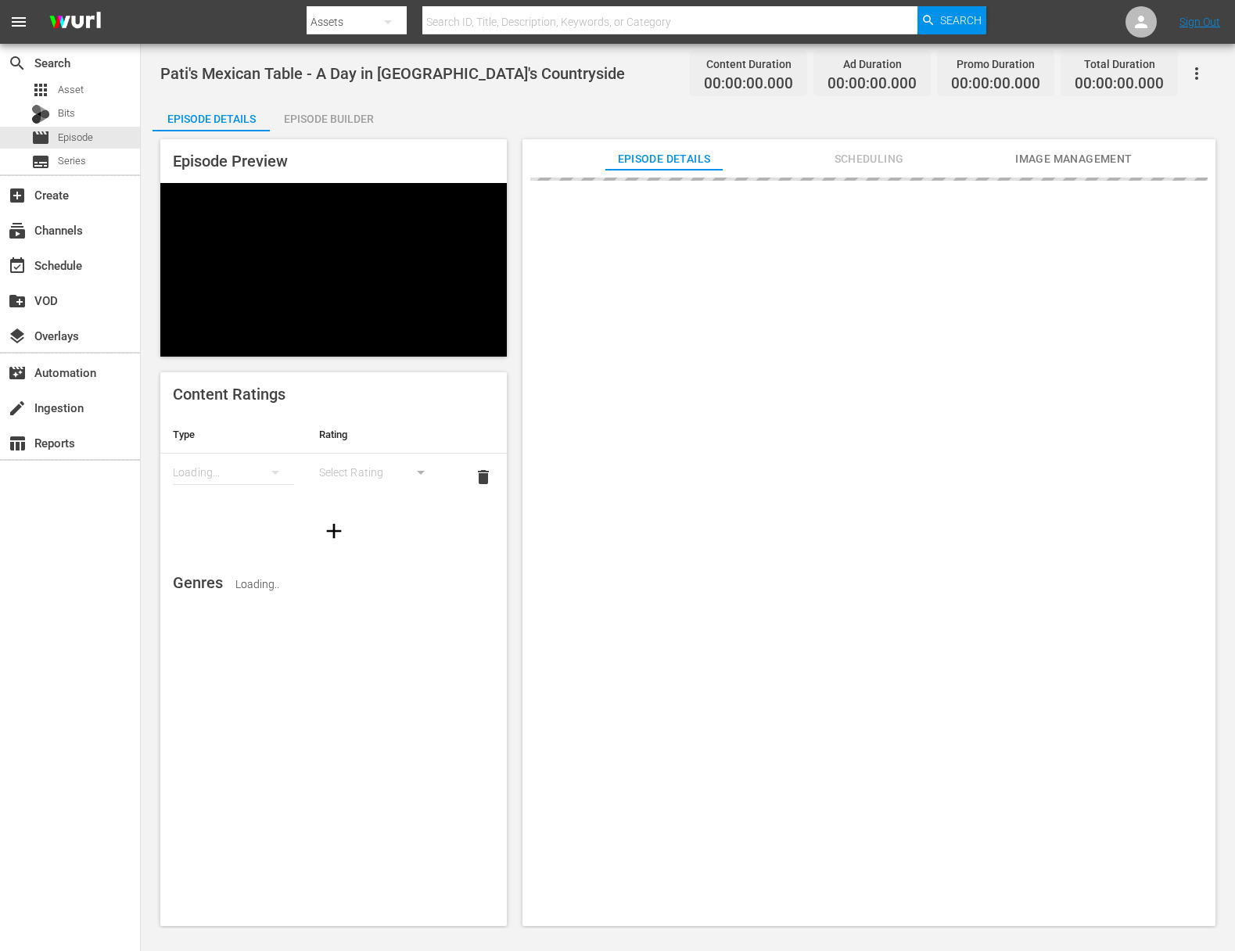
click at [343, 121] on div "Episode Builder" at bounding box center [328, 119] width 117 height 38
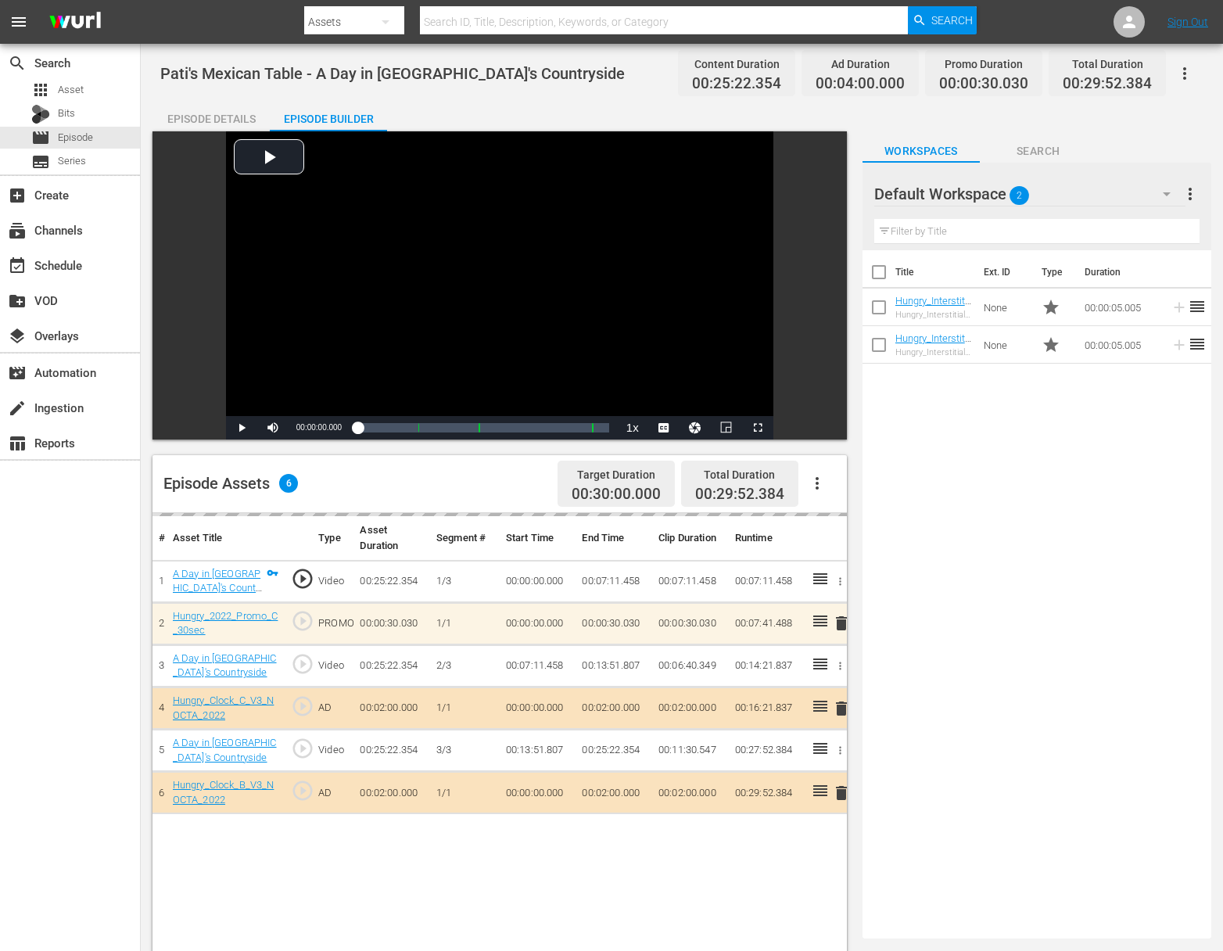
drag, startPoint x: 1190, startPoint y: 309, endPoint x: 586, endPoint y: 16, distance: 670.9
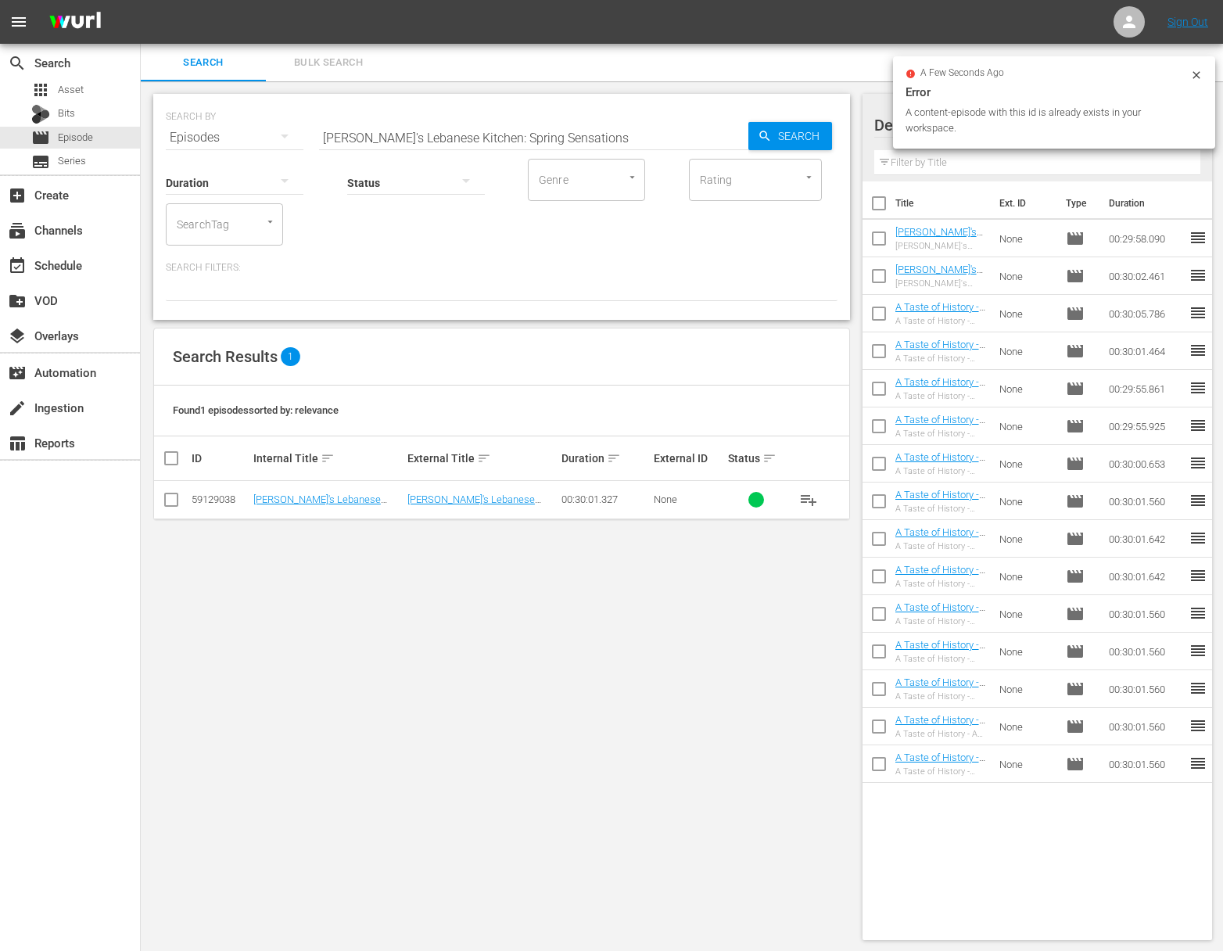
click at [810, 500] on span "playlist_add" at bounding box center [808, 499] width 19 height 19
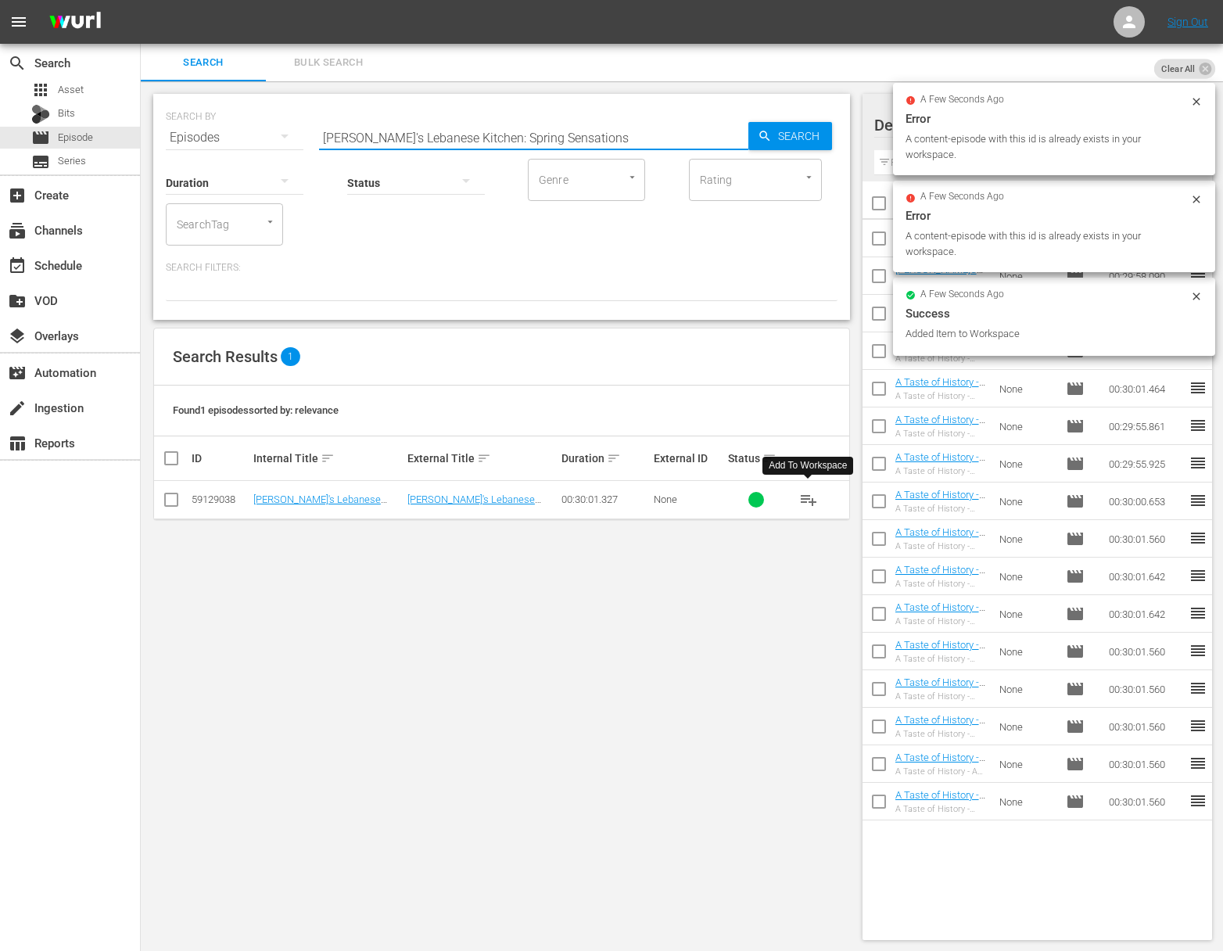
click at [364, 136] on input "[PERSON_NAME]'s Lebanese Kitchen: Spring Sensations" at bounding box center [533, 138] width 429 height 38
paste input "Fish, Spice & Everything Nice"
click at [702, 136] on input "[PERSON_NAME]'s Lebanese Kitchen: Fish, Spice & Everything Nice" at bounding box center [533, 138] width 429 height 38
click at [769, 135] on icon "button" at bounding box center [765, 136] width 14 height 14
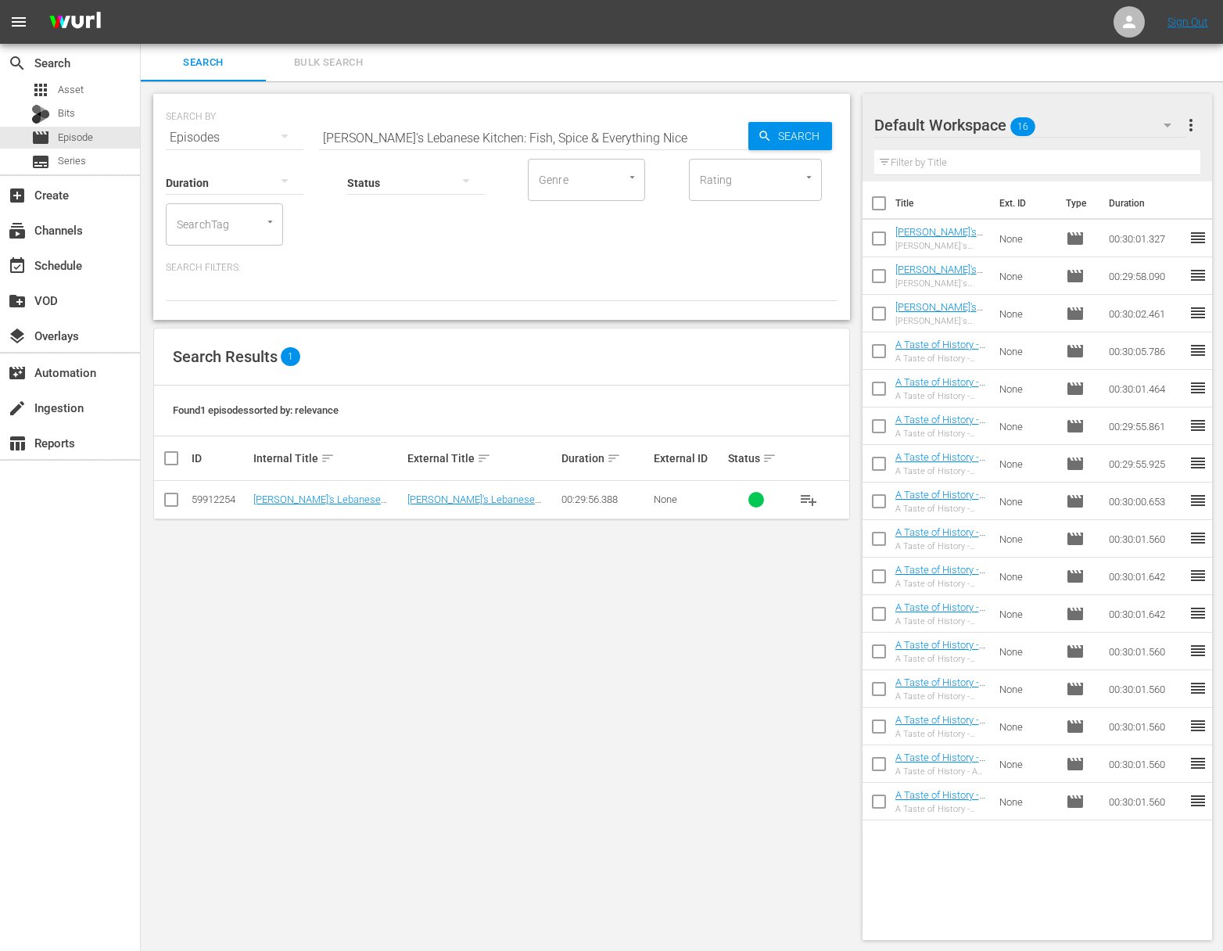
click at [805, 499] on span "playlist_add" at bounding box center [808, 499] width 19 height 19
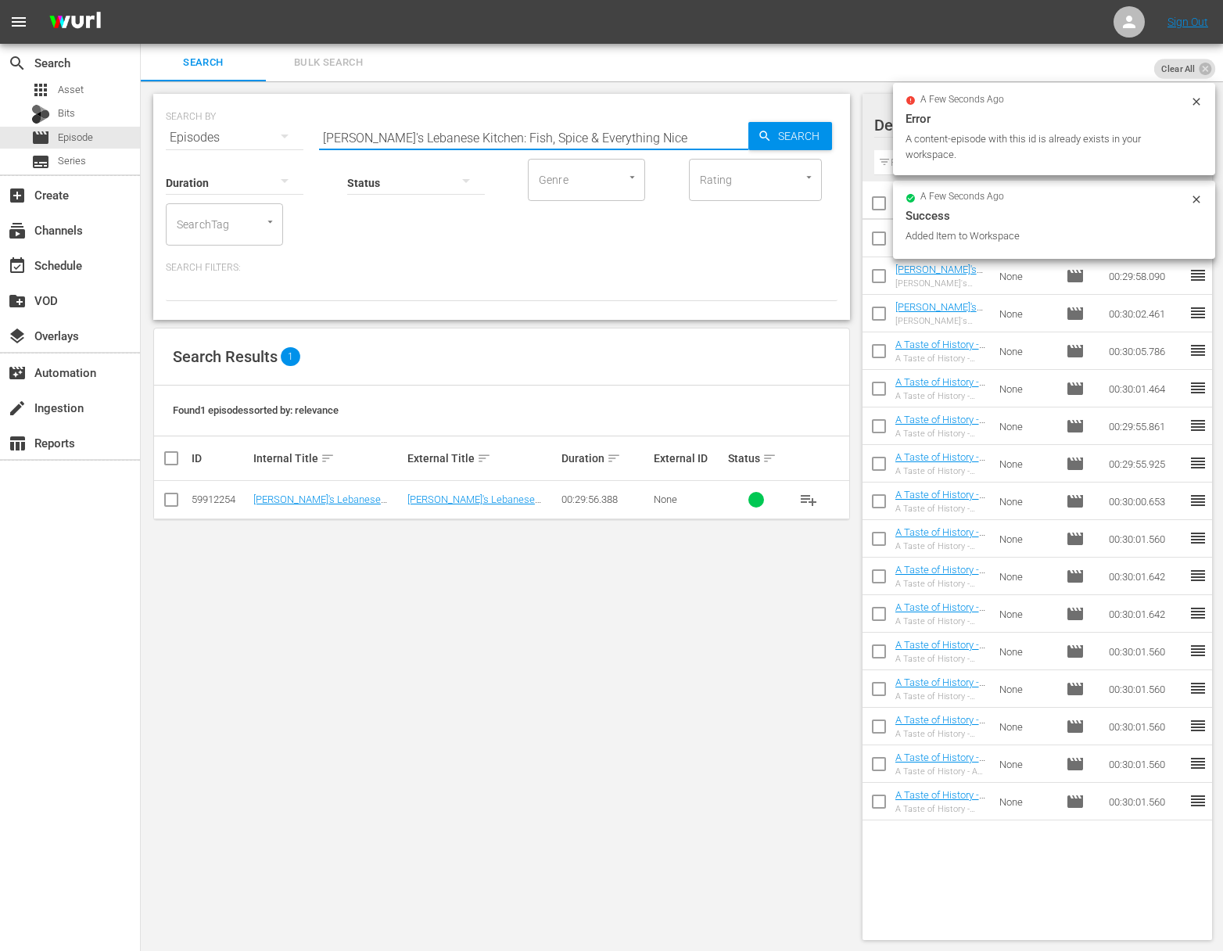
click at [528, 125] on input "[PERSON_NAME]'s Lebanese Kitchen: Fish, Spice & Everything Nice" at bounding box center [533, 138] width 429 height 38
paste input "[PERSON_NAME] for Fattoush"
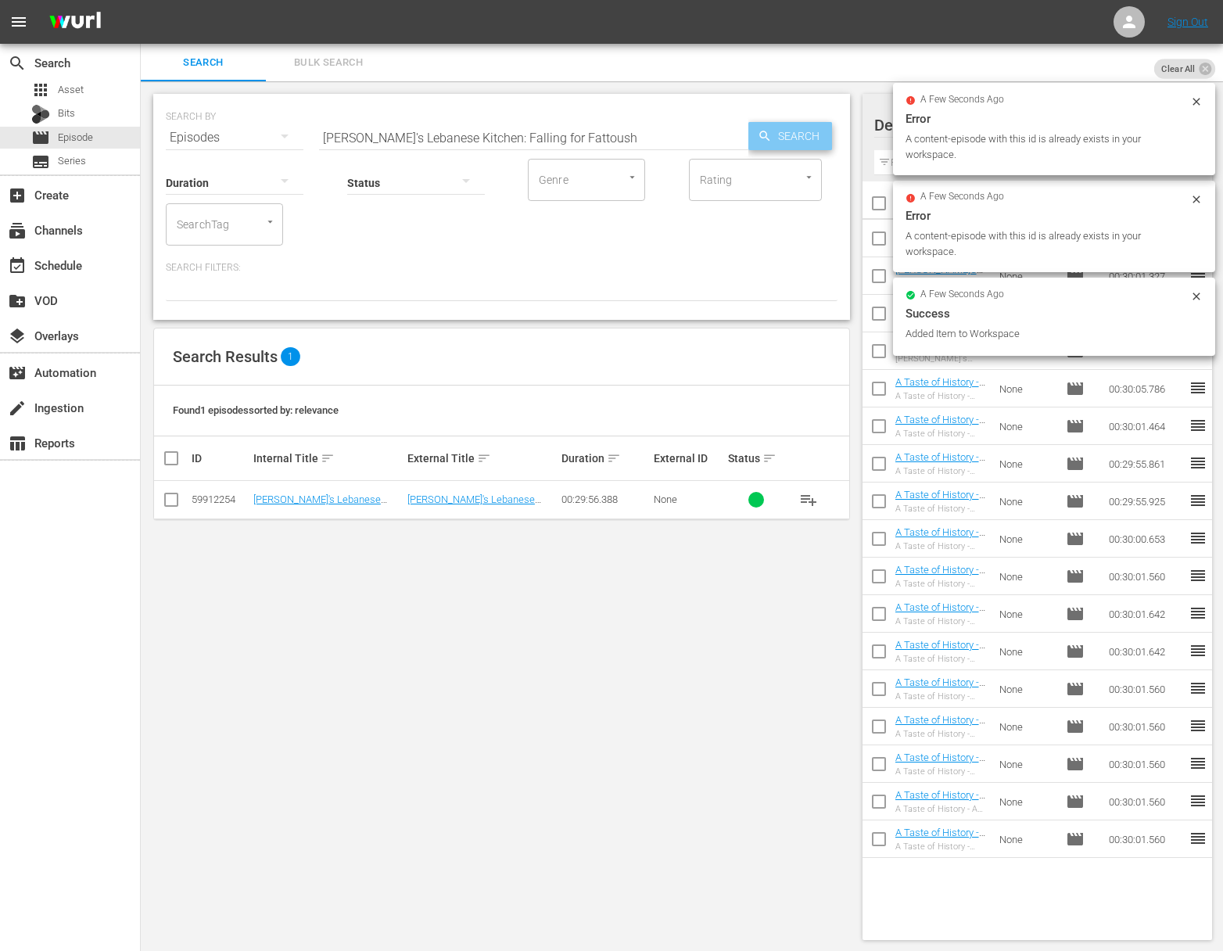
click at [786, 131] on span "Search" at bounding box center [802, 136] width 60 height 28
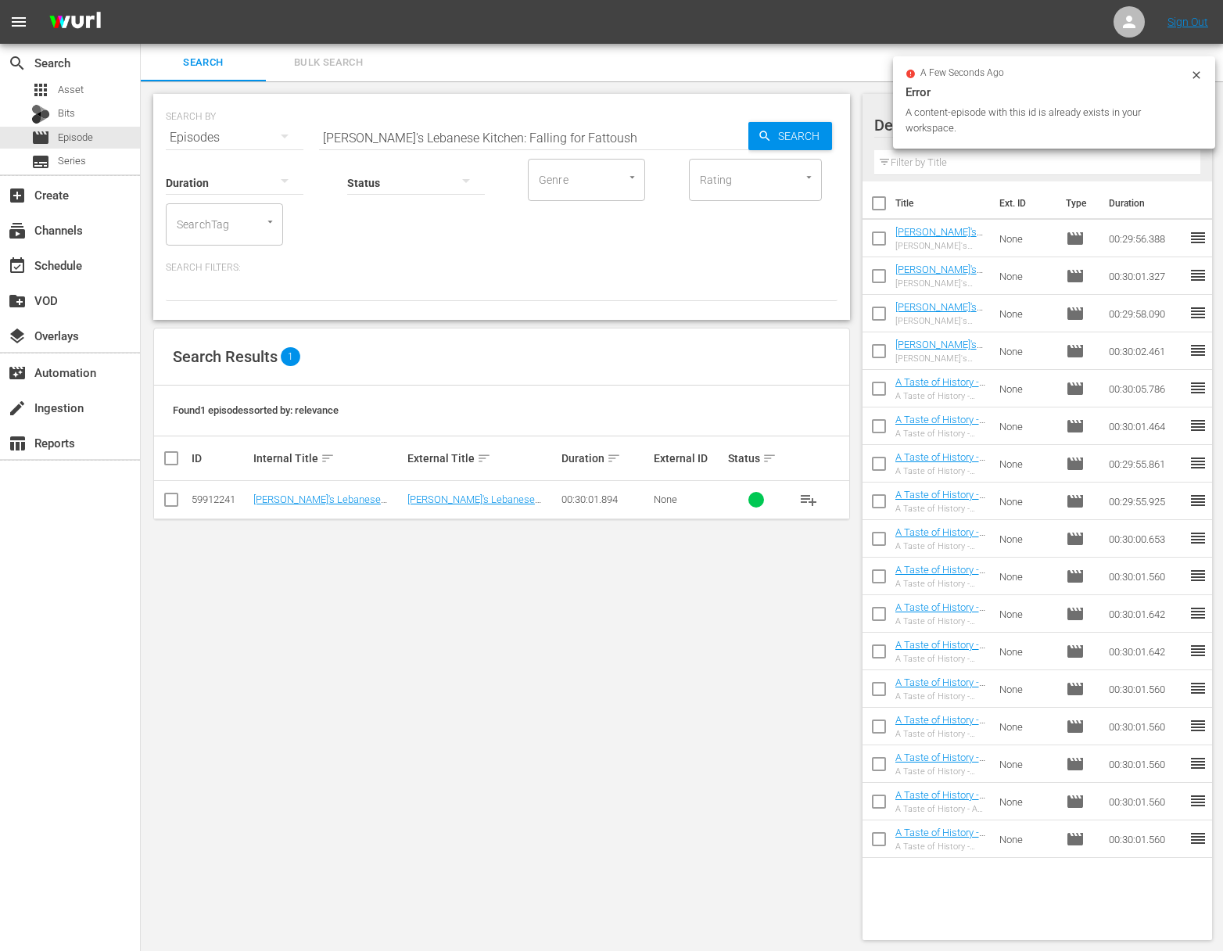
click at [811, 501] on span "playlist_add" at bounding box center [808, 499] width 19 height 19
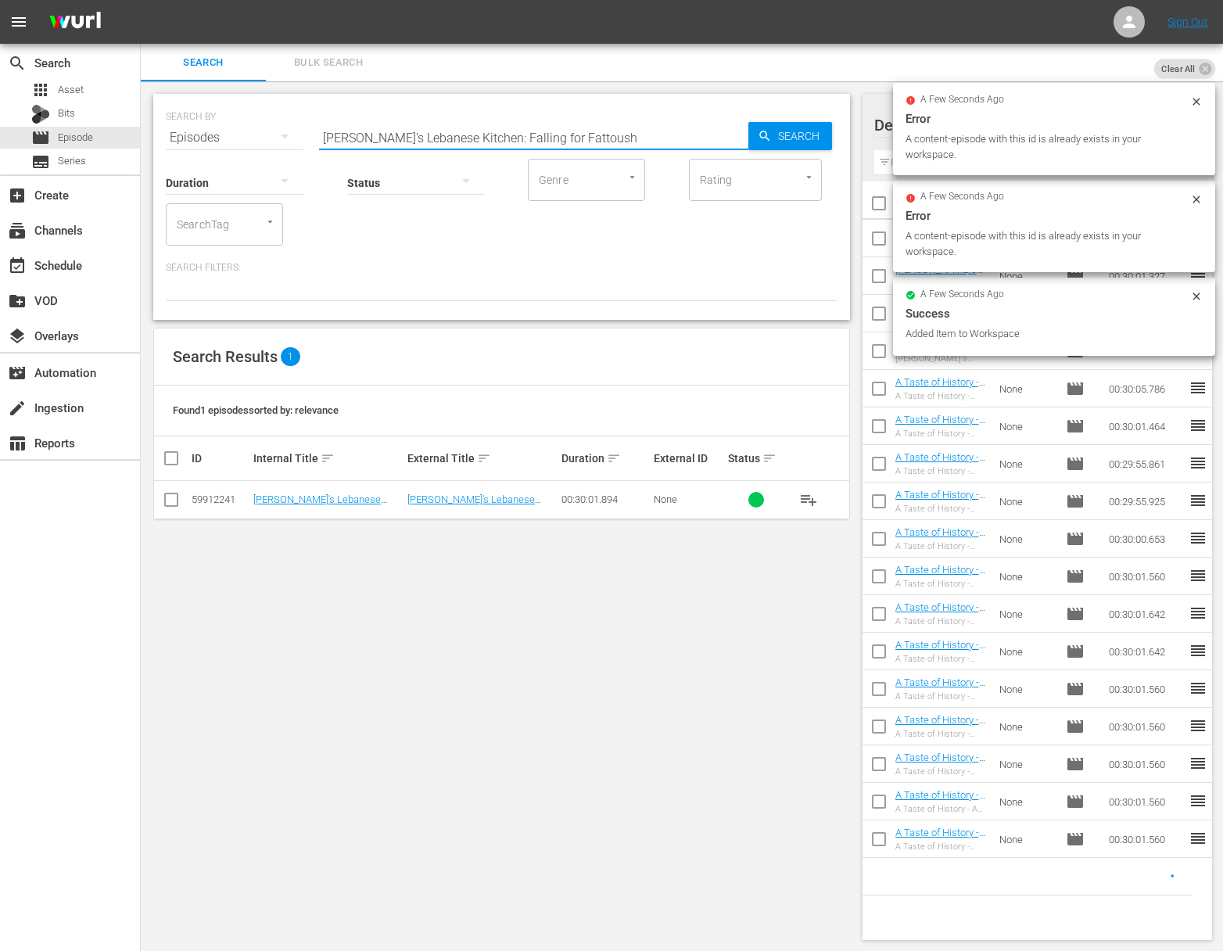
click at [458, 127] on input "[PERSON_NAME]'s Lebanese Kitchen: Falling for Fattoush" at bounding box center [533, 138] width 429 height 38
paste input "Magical Mezze Amidst the Moonlight"
click at [760, 125] on div "Search" at bounding box center [791, 136] width 84 height 28
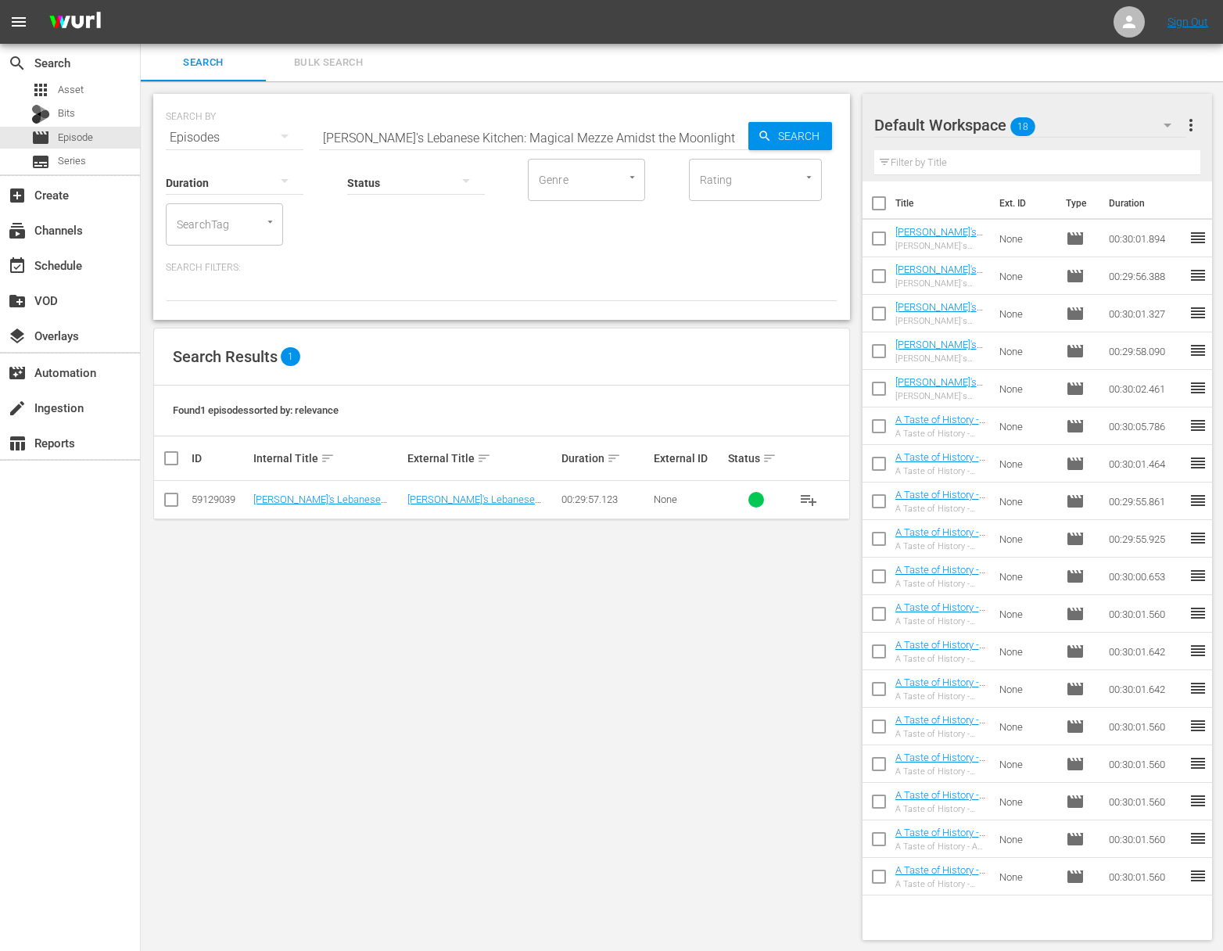
click at [811, 499] on span "playlist_add" at bounding box center [808, 499] width 19 height 19
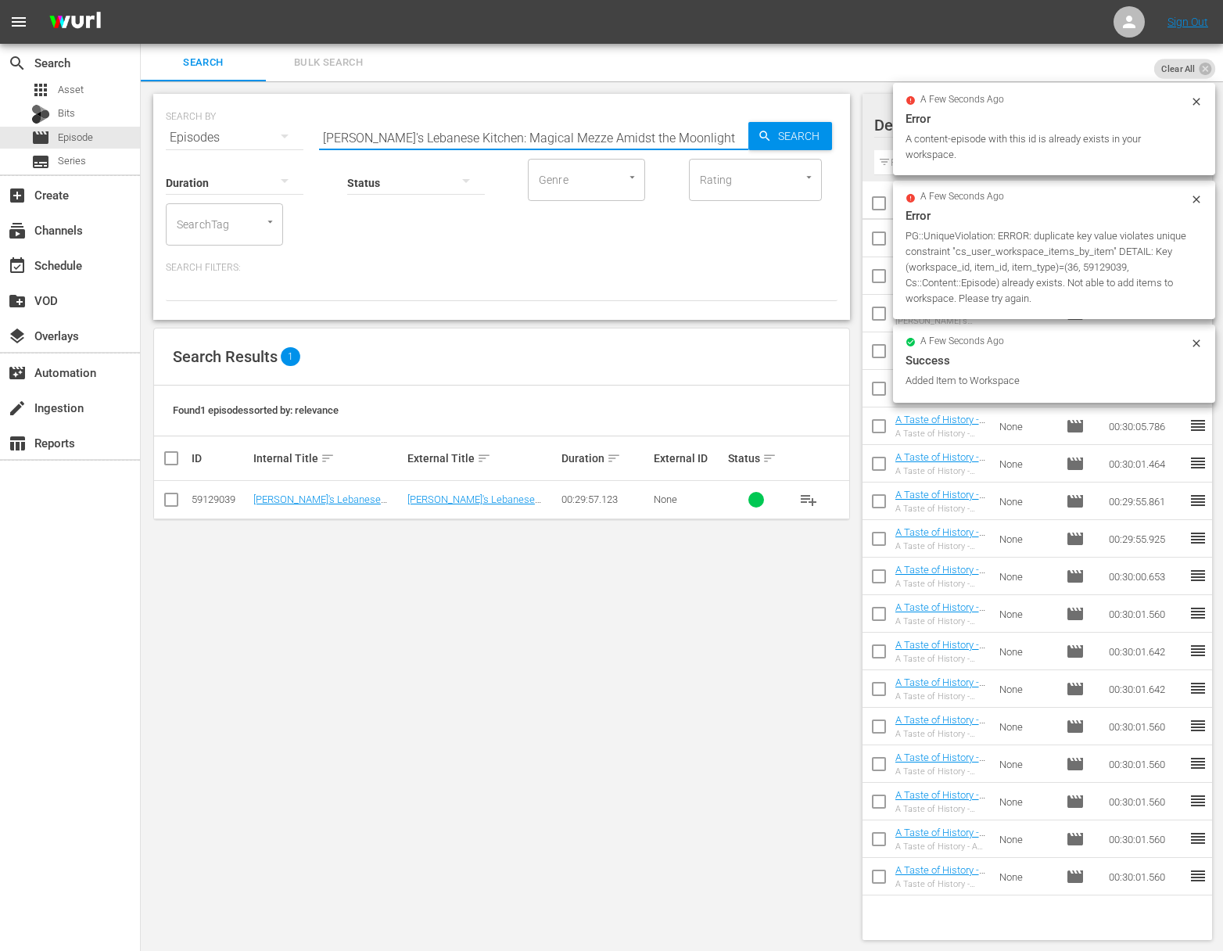
click at [568, 138] on input "[PERSON_NAME]'s Lebanese Kitchen: Magical Mezze Amidst the Moonlight" at bounding box center [533, 138] width 429 height 38
paste input "It's a Magnificent Morning with [PERSON_NAME] & Mama"
click at [793, 138] on span "Search" at bounding box center [802, 136] width 60 height 28
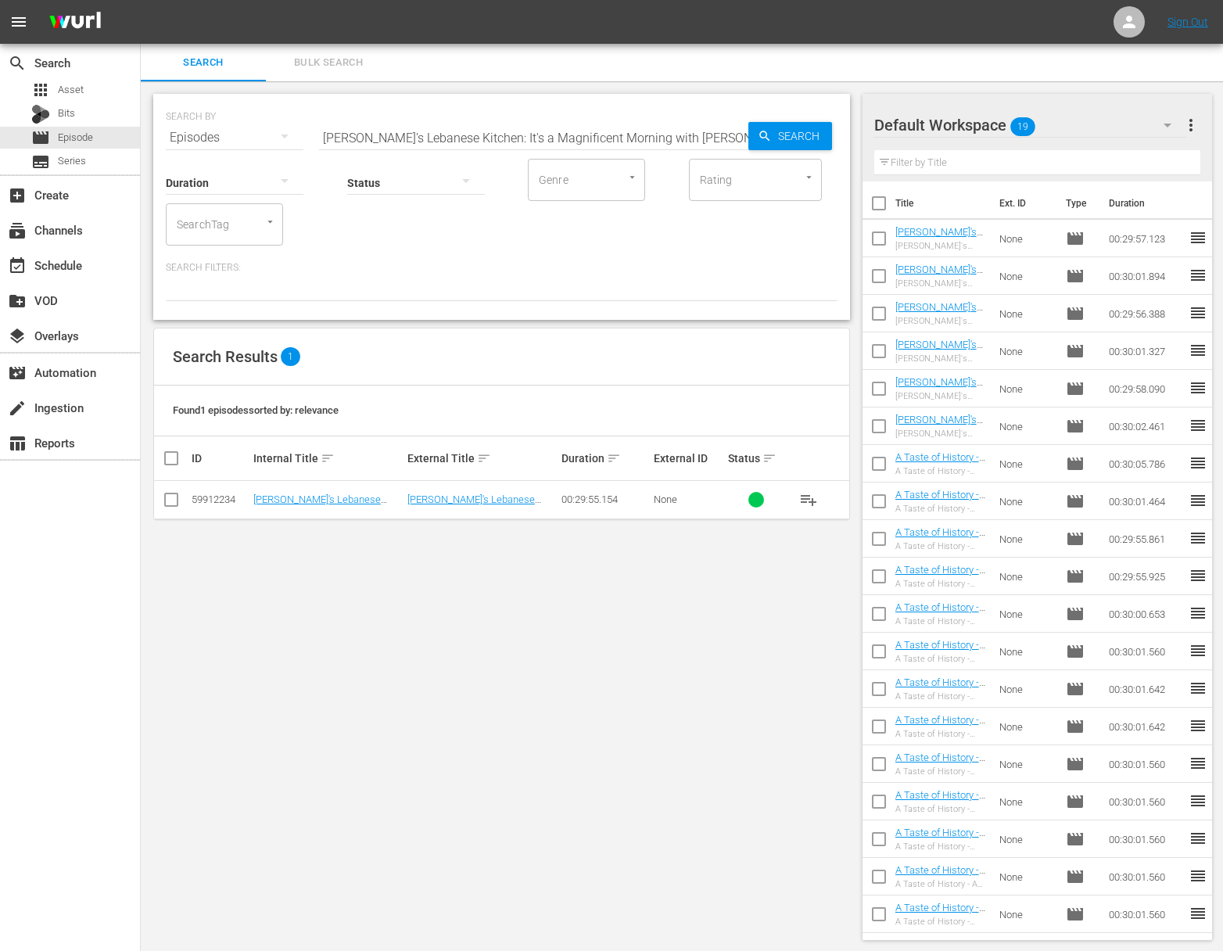
click at [806, 497] on span "playlist_add" at bounding box center [808, 499] width 19 height 19
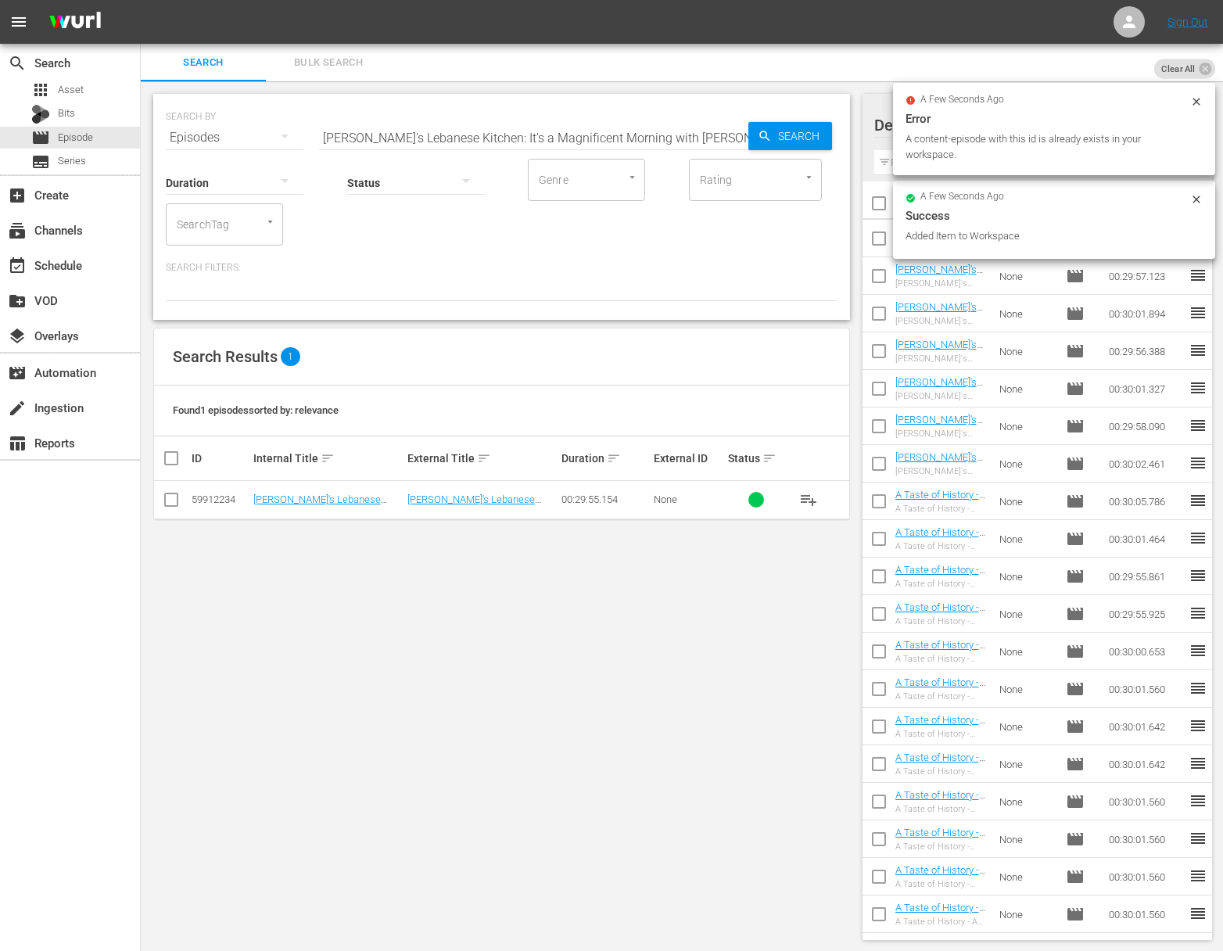
click at [541, 124] on input "[PERSON_NAME]'s Lebanese Kitchen: It's a Magnificent Morning with [PERSON_NAME]…" at bounding box center [533, 138] width 429 height 38
paste input "Stop & Smell The Roses"
click at [785, 132] on span "Search" at bounding box center [802, 136] width 60 height 28
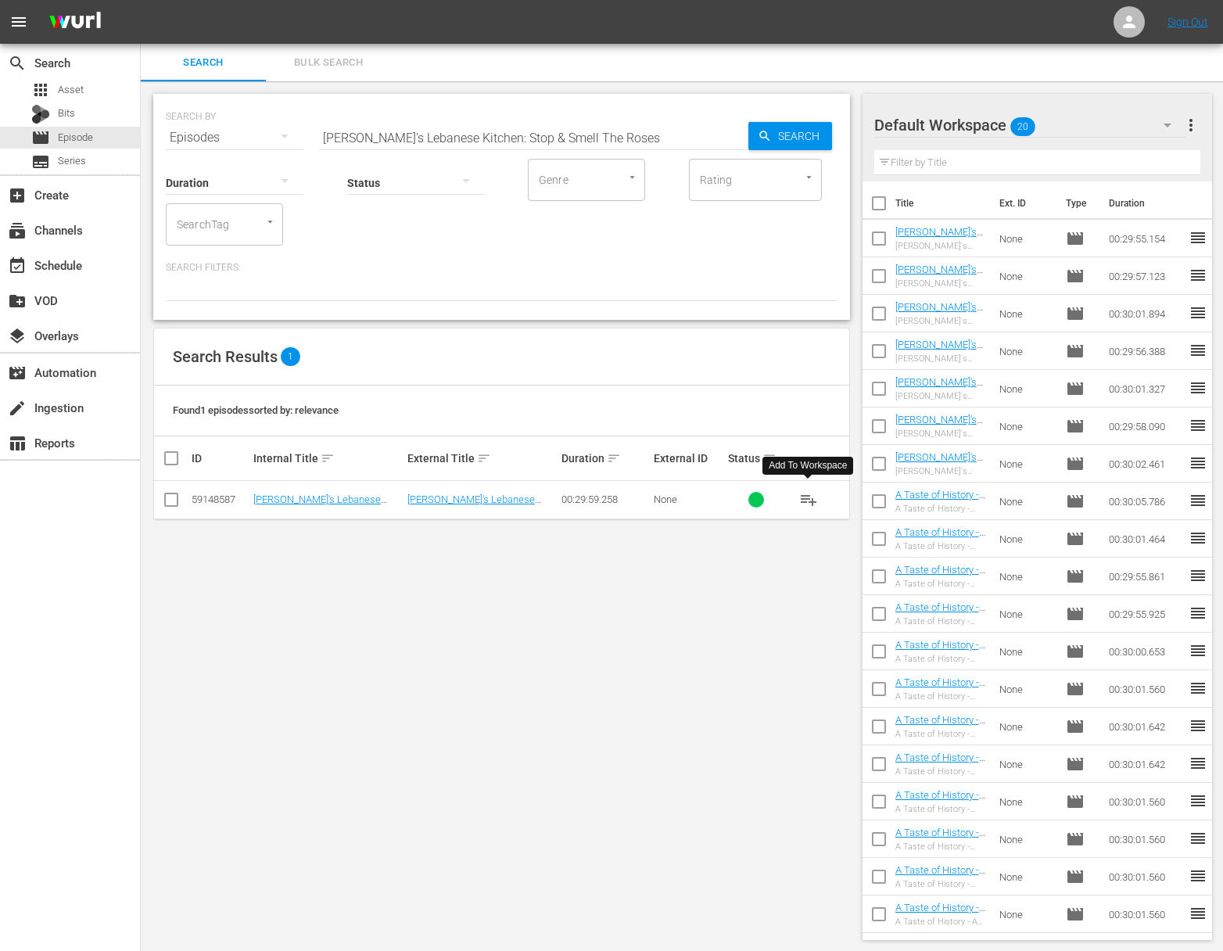
click at [812, 499] on span "playlist_add" at bounding box center [808, 499] width 19 height 19
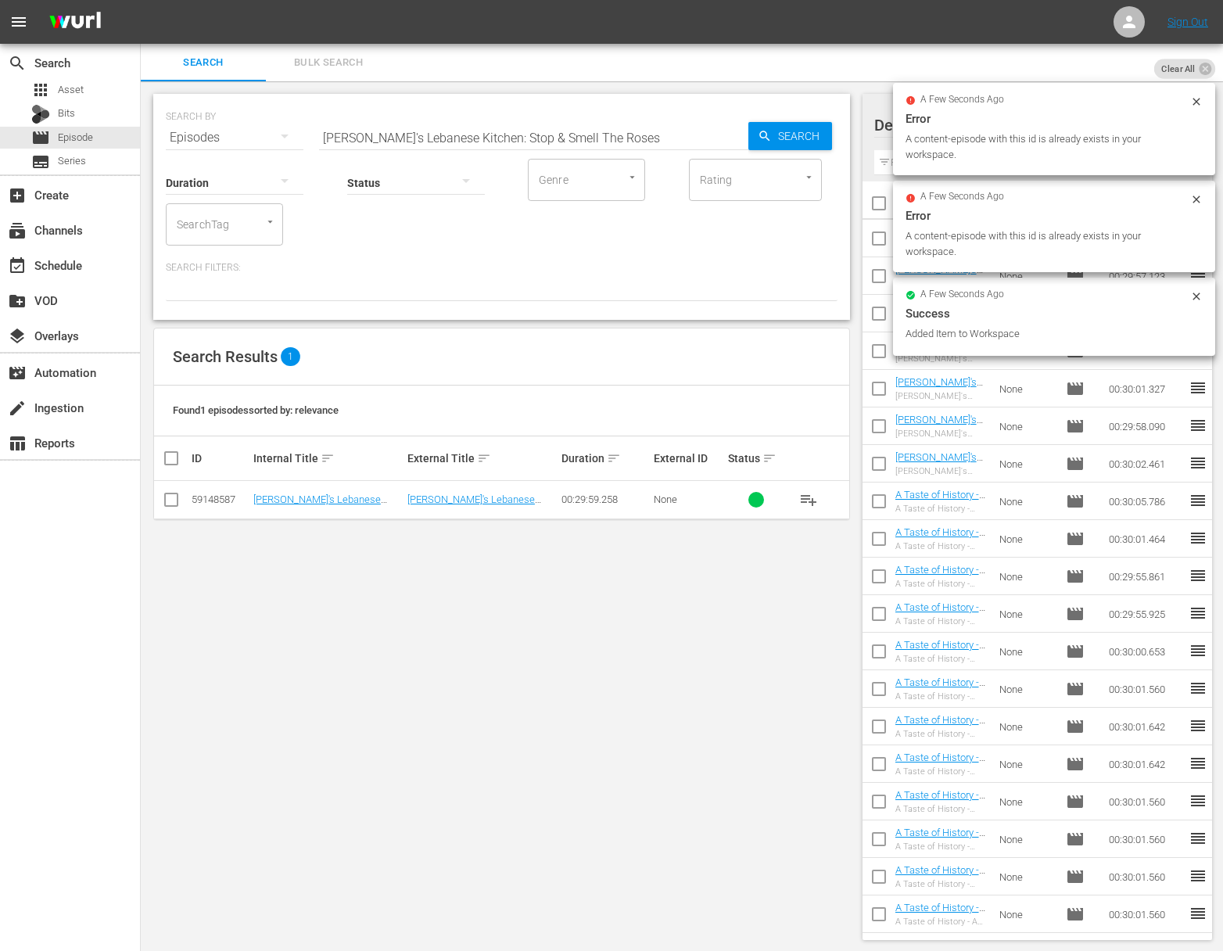
click at [490, 132] on input "[PERSON_NAME]'s Lebanese Kitchen: Stop & Smell The Roses" at bounding box center [533, 138] width 429 height 38
paste input "[PERSON_NAME]'s Lebanese Kitchen: Street Food Star, Shawarma"
click at [493, 132] on input "[PERSON_NAME]'s Lebanese [PERSON_NAME]'s Lebanese Kitchen: Street Food Star, Sh…" at bounding box center [533, 138] width 429 height 38
paste input "en: Street Food Star, Shawarma"
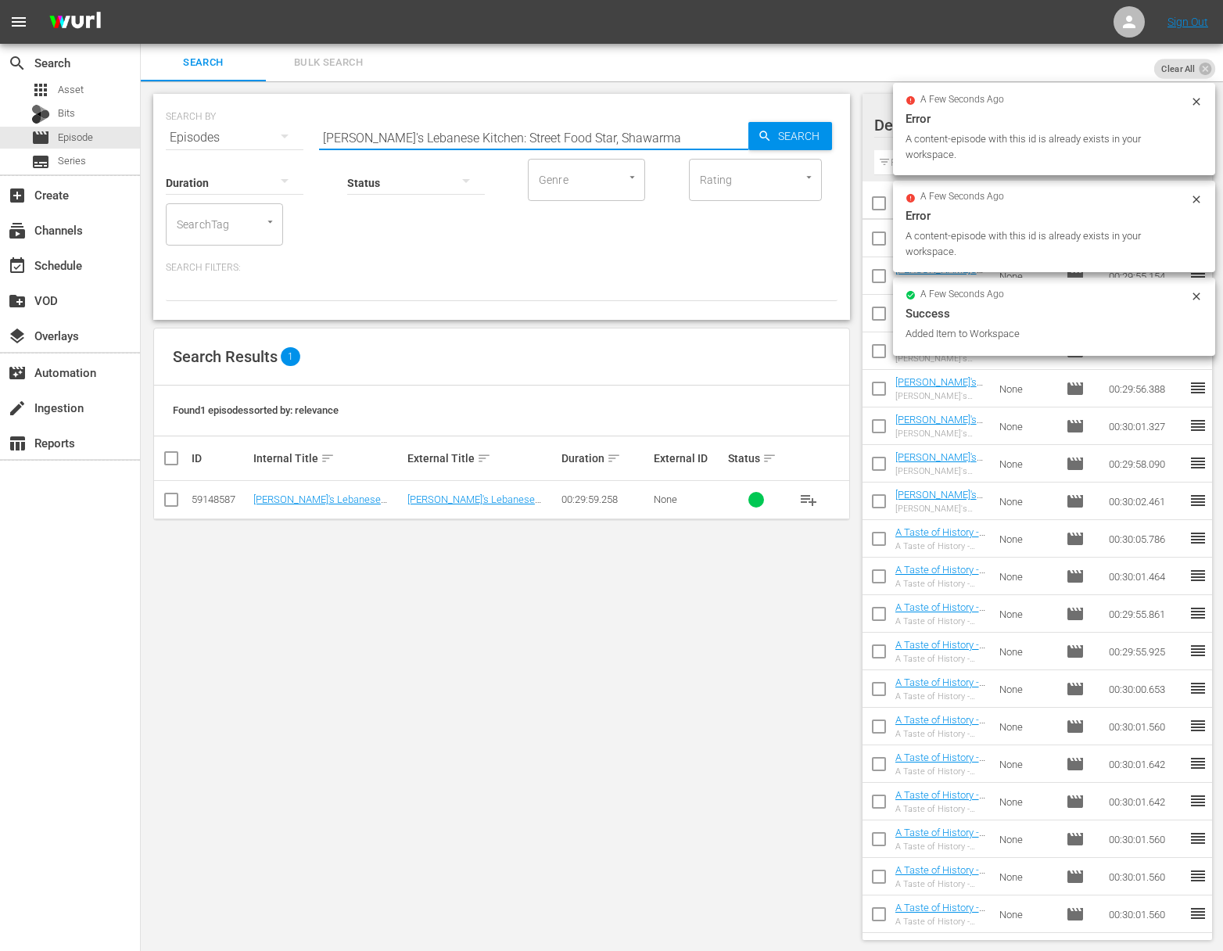
scroll to position [0, 0]
click at [784, 135] on span "Search" at bounding box center [802, 136] width 60 height 28
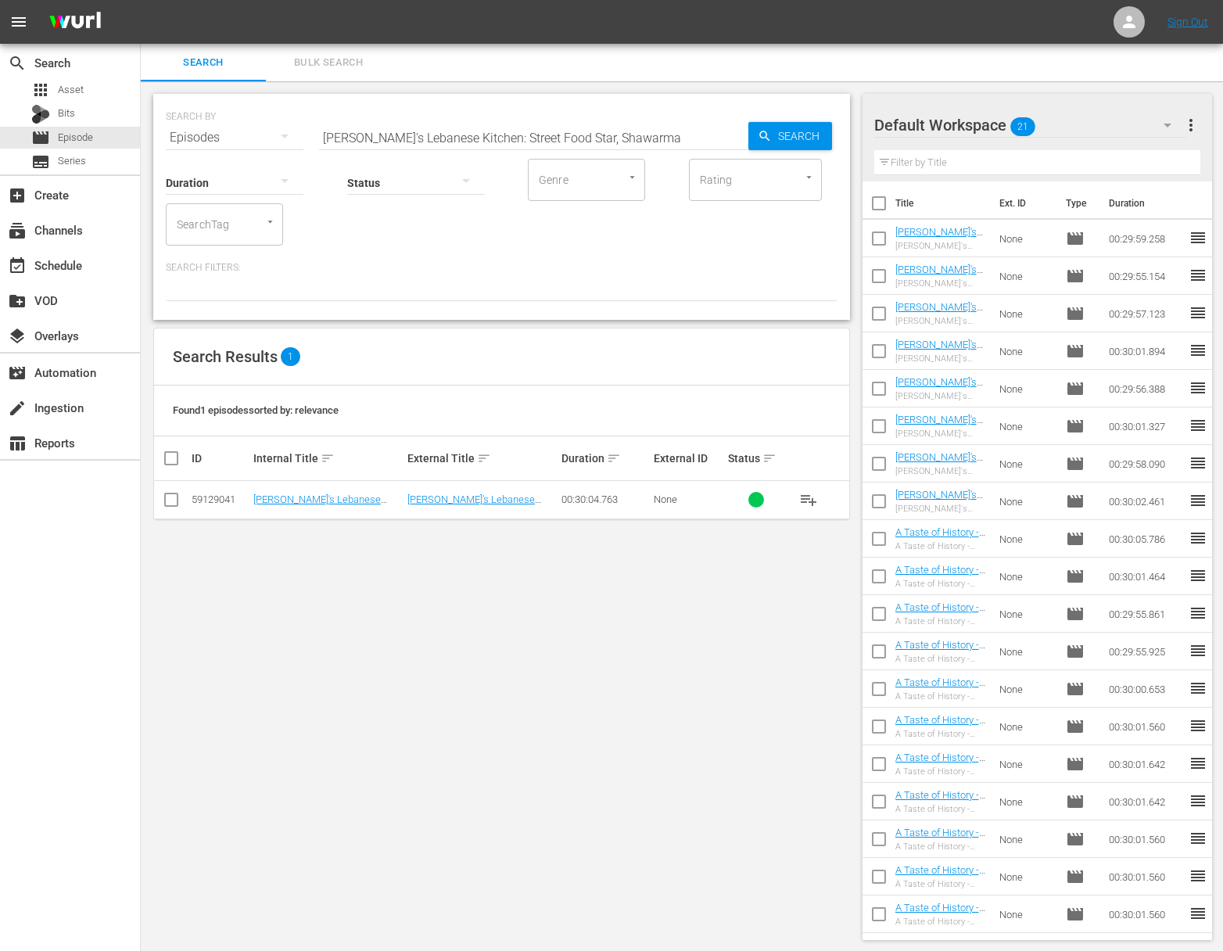
click at [806, 498] on span "playlist_add" at bounding box center [808, 499] width 19 height 19
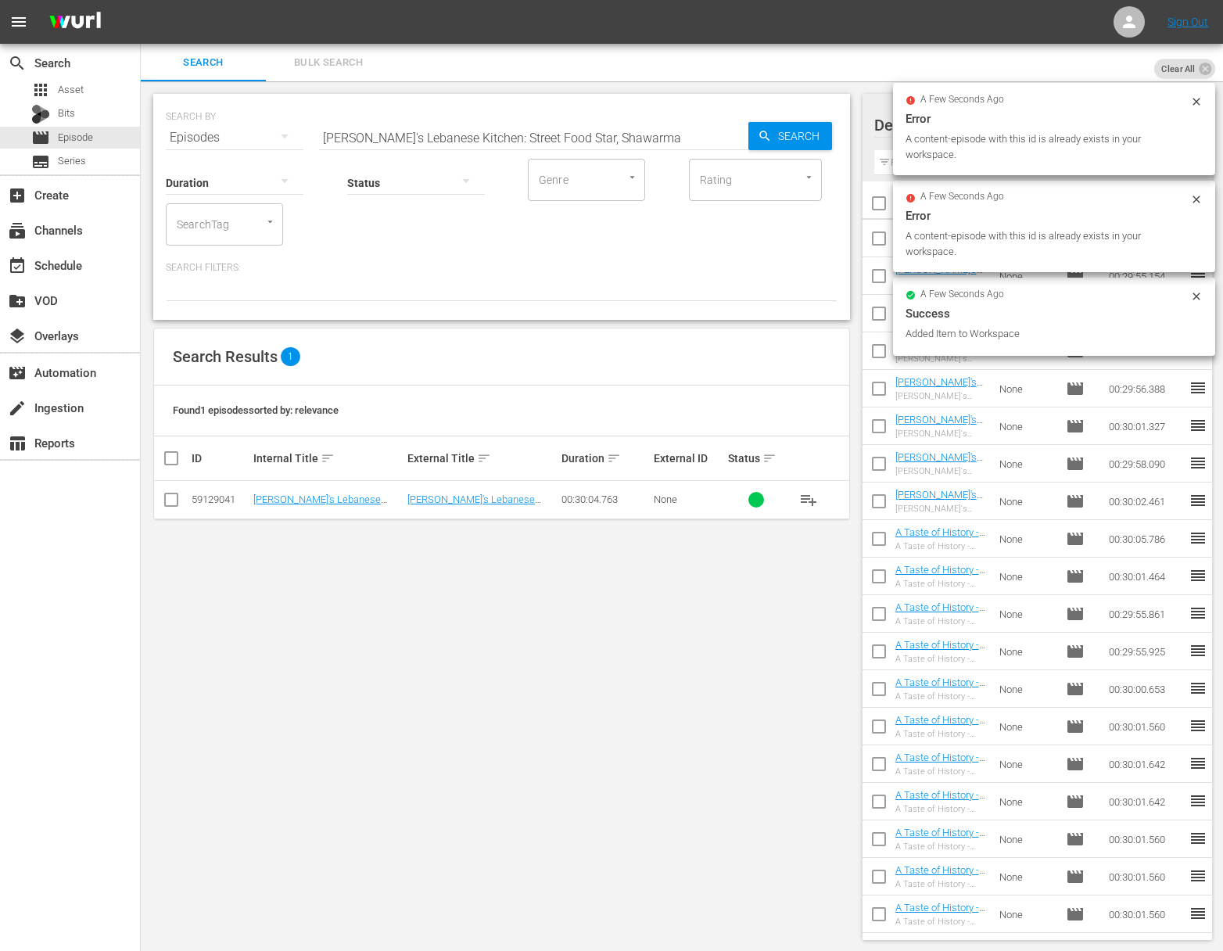
click at [560, 135] on input "[PERSON_NAME]'s Lebanese Kitchen: Street Food Star, Shawarma" at bounding box center [533, 138] width 429 height 38
paste input "[PERSON_NAME]'s Lebanese Kitchen: Eggplant Extravaganza"
click at [553, 138] on input "[PERSON_NAME]'s Lebanese Kitchen: Street FoaJulie [PERSON_NAME]'s Lebanese Kitc…" at bounding box center [533, 138] width 429 height 38
paste input "Eggplant Extravaganz"
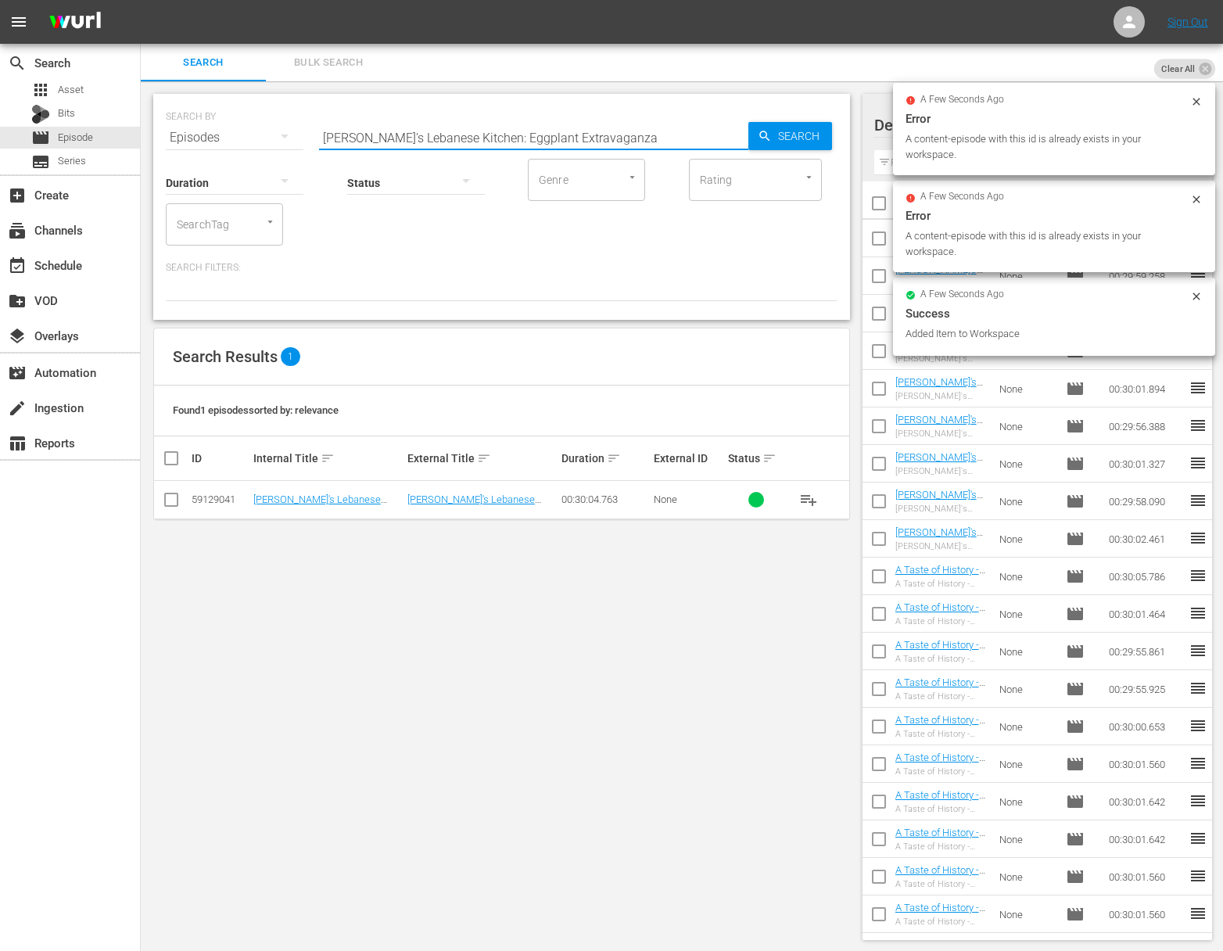
scroll to position [0, 0]
click at [817, 140] on span "Search" at bounding box center [802, 136] width 60 height 28
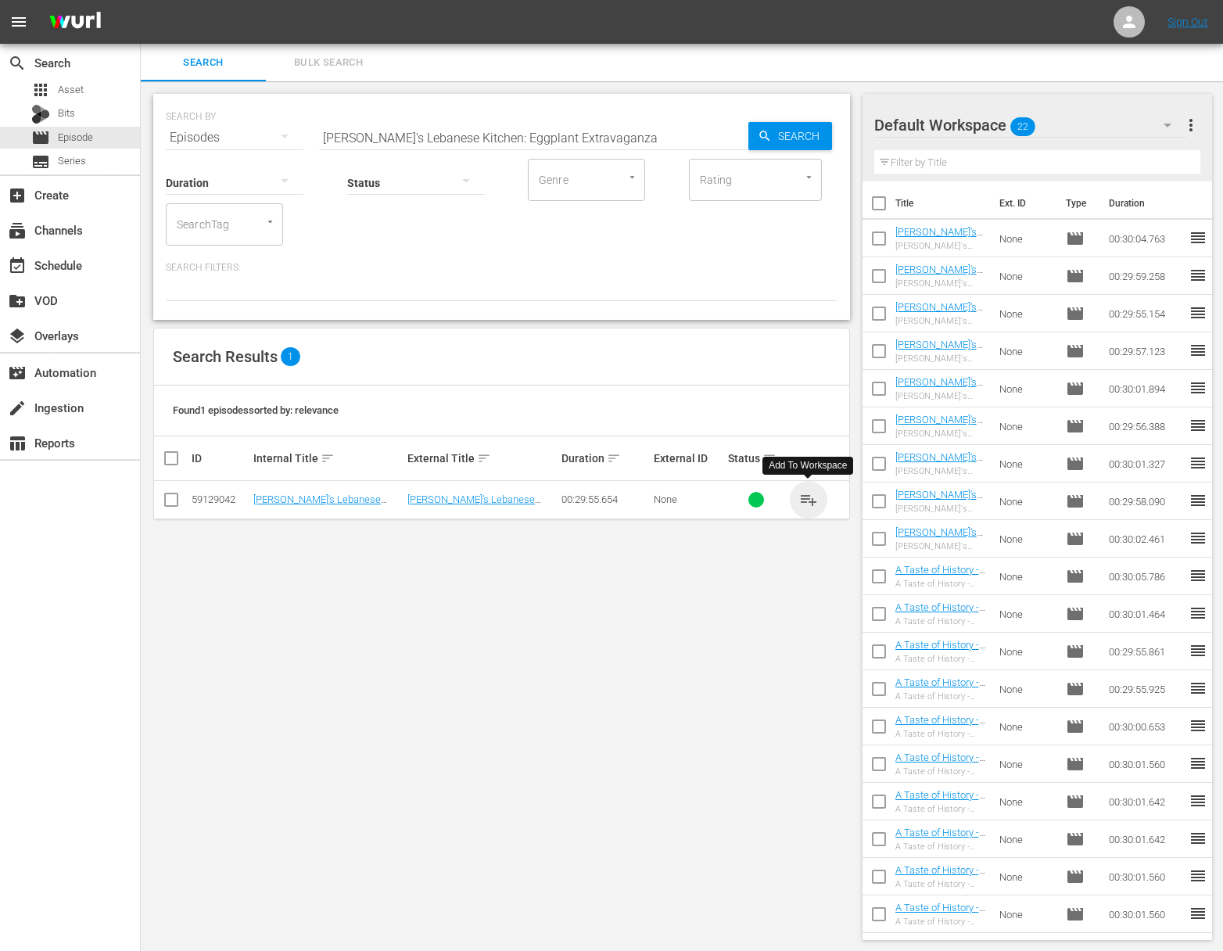
click at [808, 498] on span "playlist_add" at bounding box center [808, 499] width 19 height 19
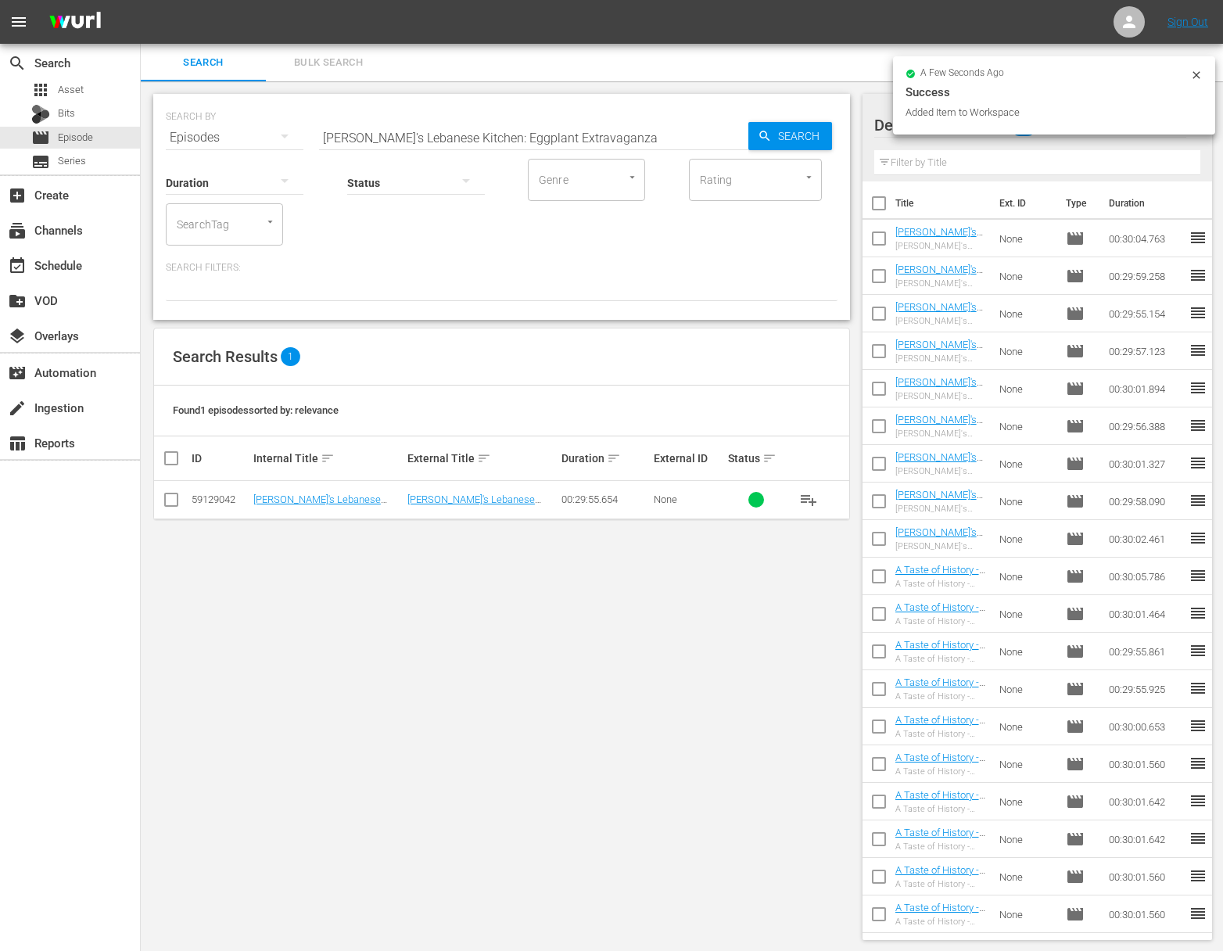
click at [491, 126] on input "[PERSON_NAME]'s Lebanese Kitchen: Eggplant Extravaganza" at bounding box center [533, 138] width 429 height 38
paste input "Meet Me At The Market"
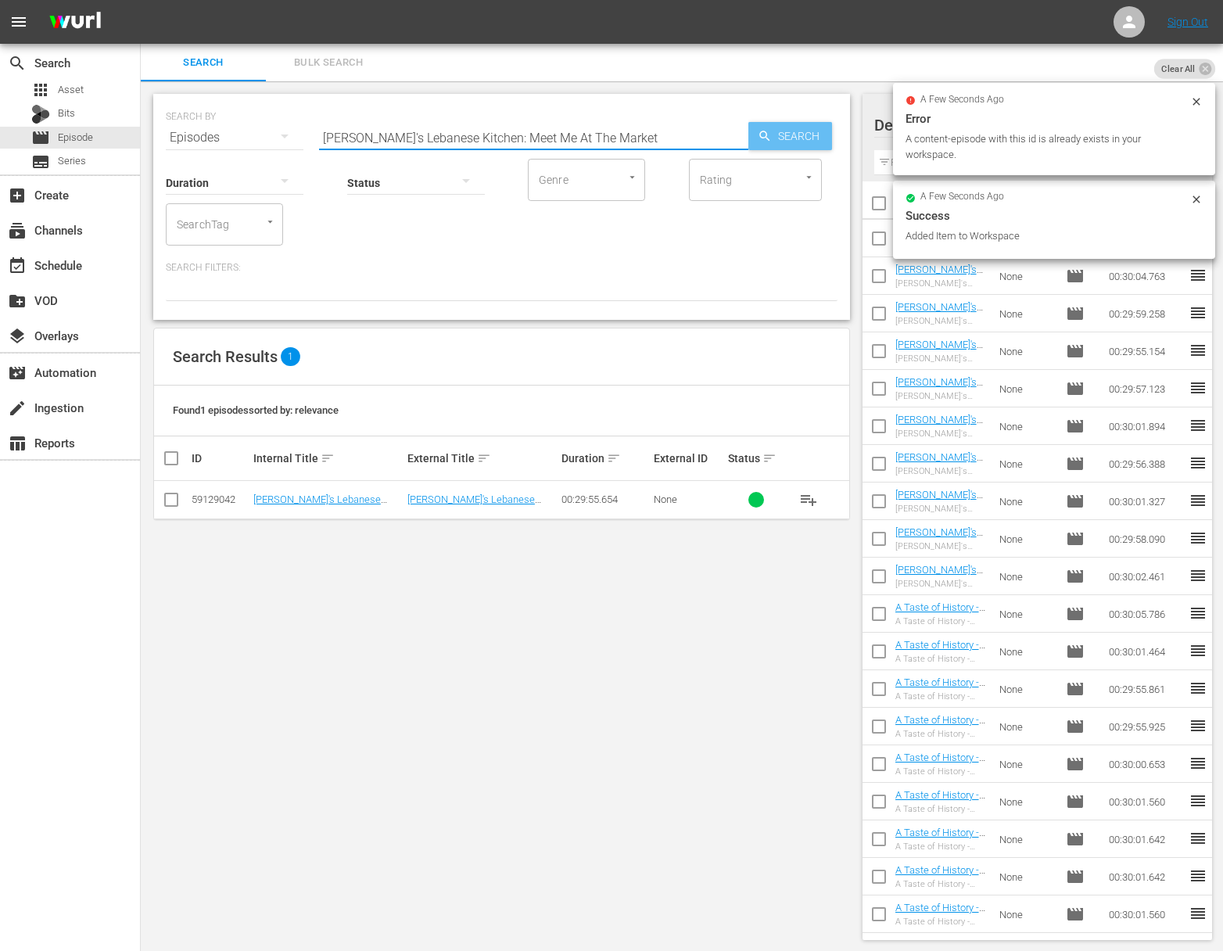
click at [771, 143] on div "Search" at bounding box center [791, 136] width 84 height 28
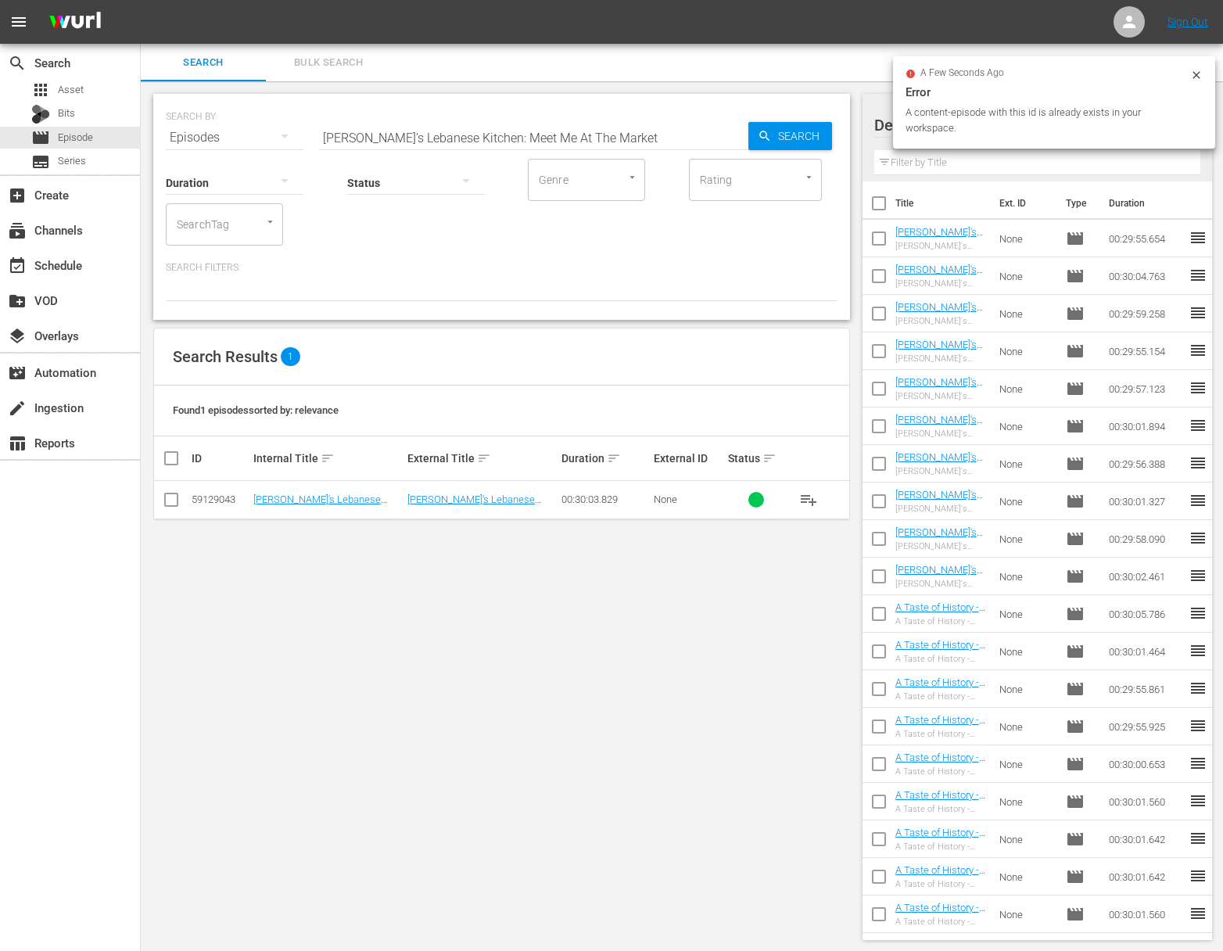
click at [803, 494] on span "playlist_add" at bounding box center [808, 499] width 19 height 19
click at [807, 497] on span "playlist_add" at bounding box center [808, 499] width 19 height 19
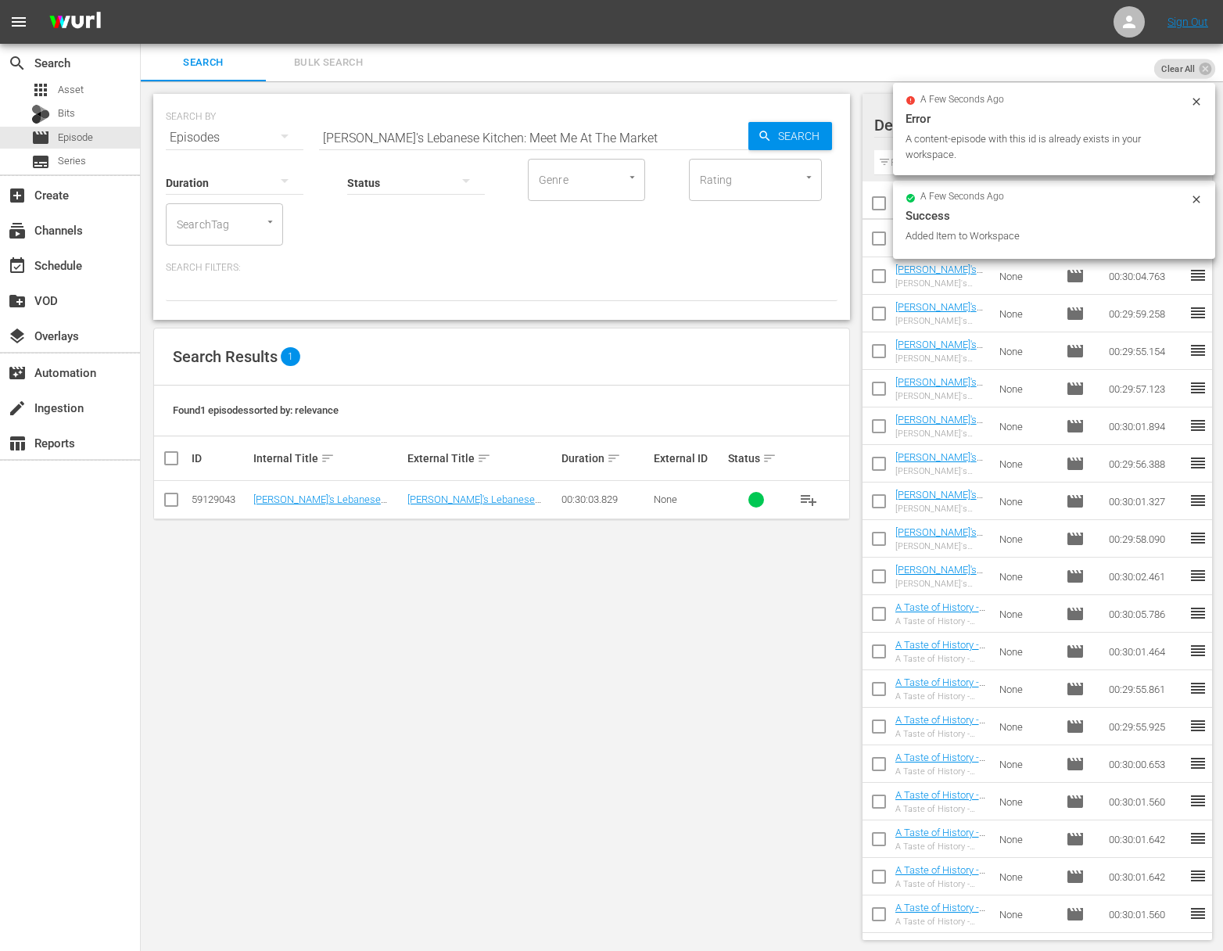
click at [477, 129] on input "[PERSON_NAME]'s Lebanese Kitchen: Meet Me At The Market" at bounding box center [533, 138] width 429 height 38
paste input "It's Taboulie Time"
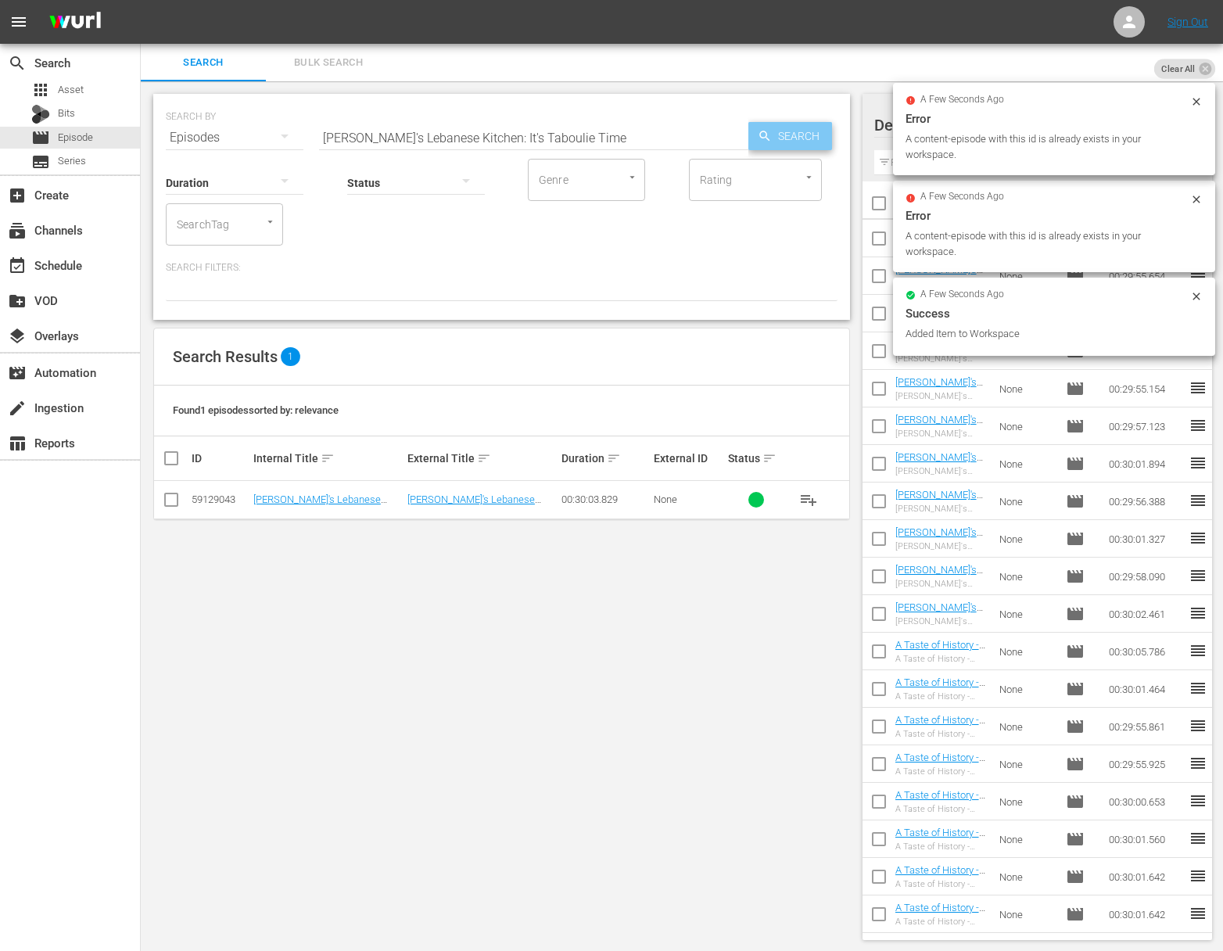
click at [798, 135] on span "Search" at bounding box center [802, 136] width 60 height 28
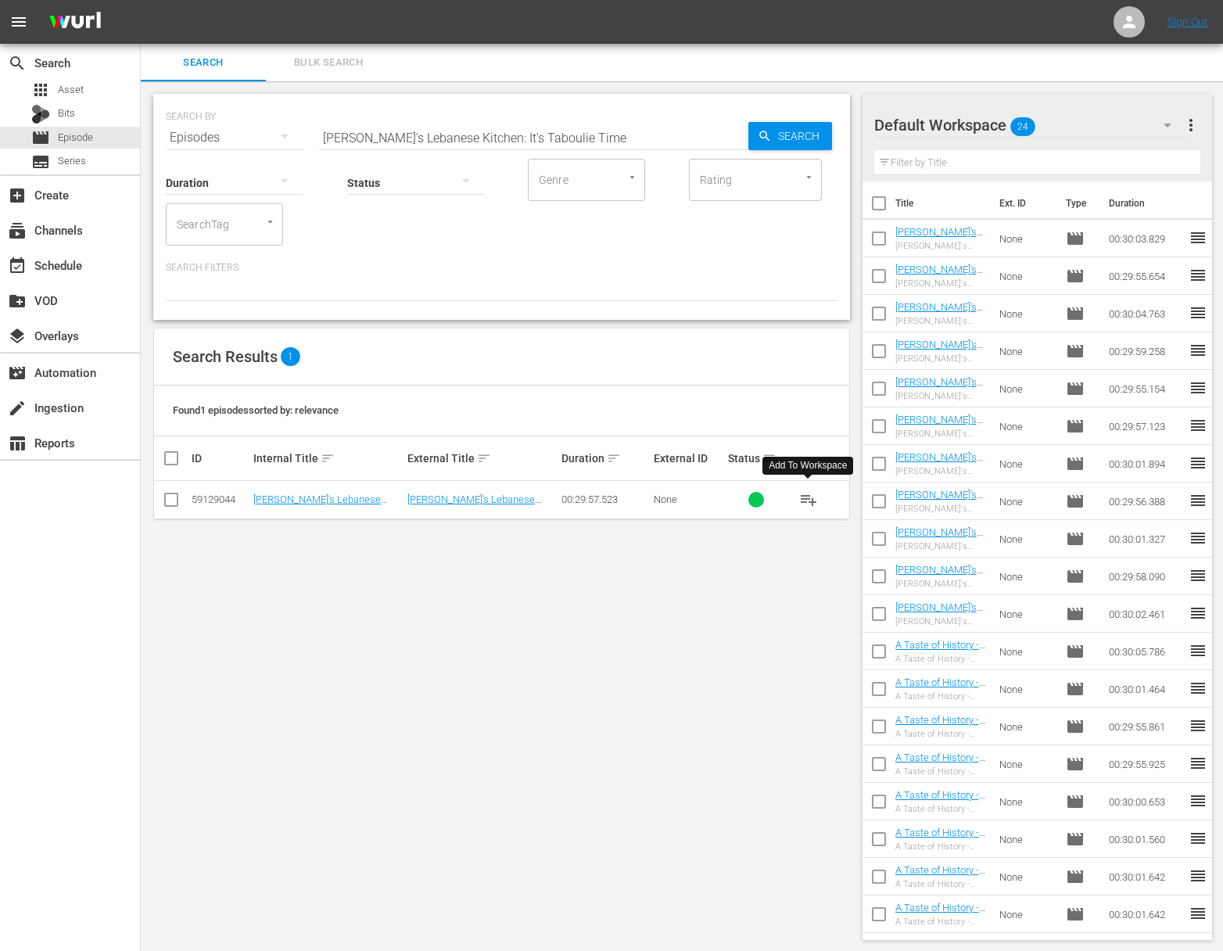
click at [805, 500] on span "playlist_add" at bounding box center [808, 499] width 19 height 19
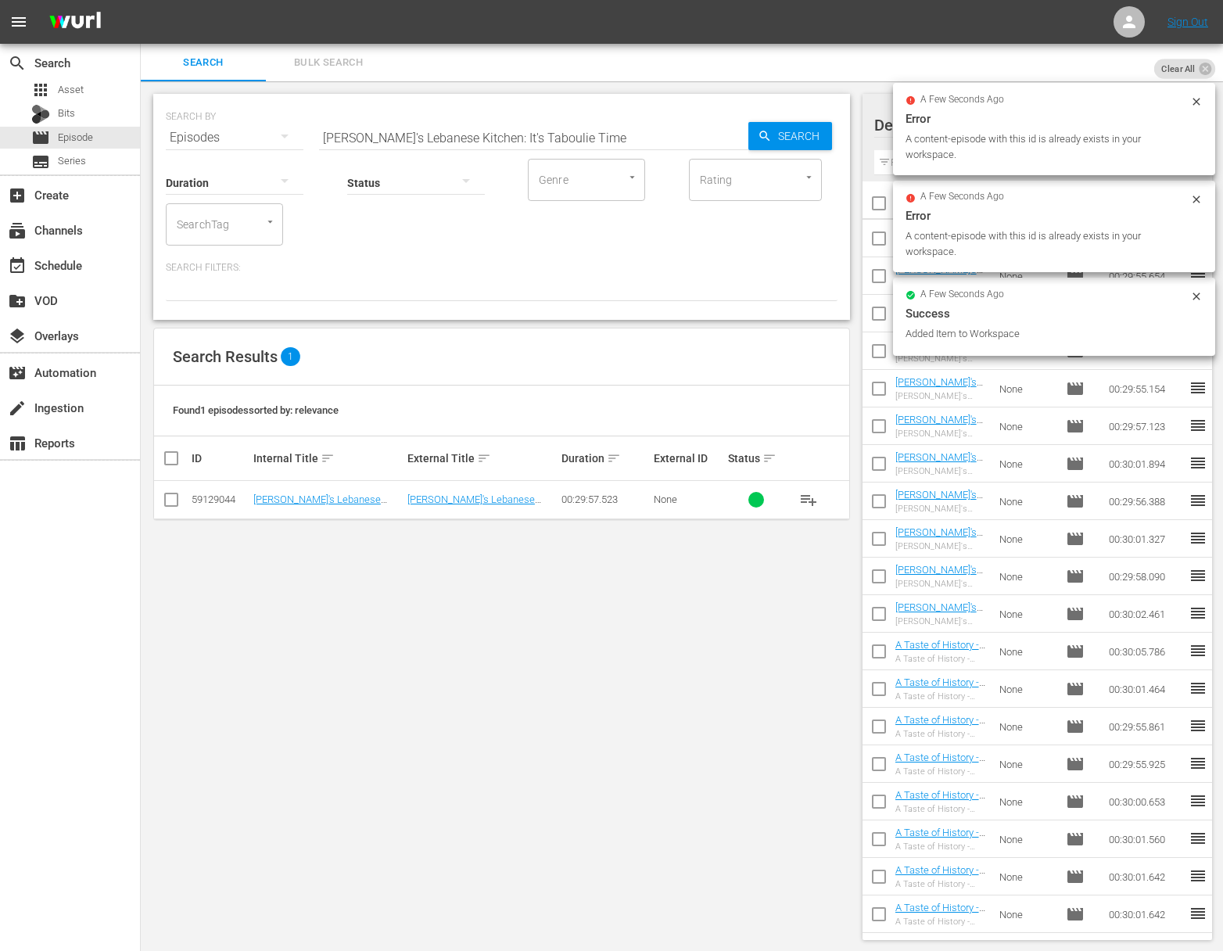
click at [470, 131] on input "[PERSON_NAME]'s Lebanese Kitchen: It's Taboulie Time" at bounding box center [533, 138] width 429 height 38
paste input "[PERSON_NAME]'s Lebanese Kitchen: Garden of Dreams"
click at [471, 132] on input "[PERSON_NAME]'s Lebanese [PERSON_NAME]'s Lebanese Kitchen: Garden of Dreamsitch…" at bounding box center [533, 138] width 429 height 38
paste input "itchen: Garden of Dreams"
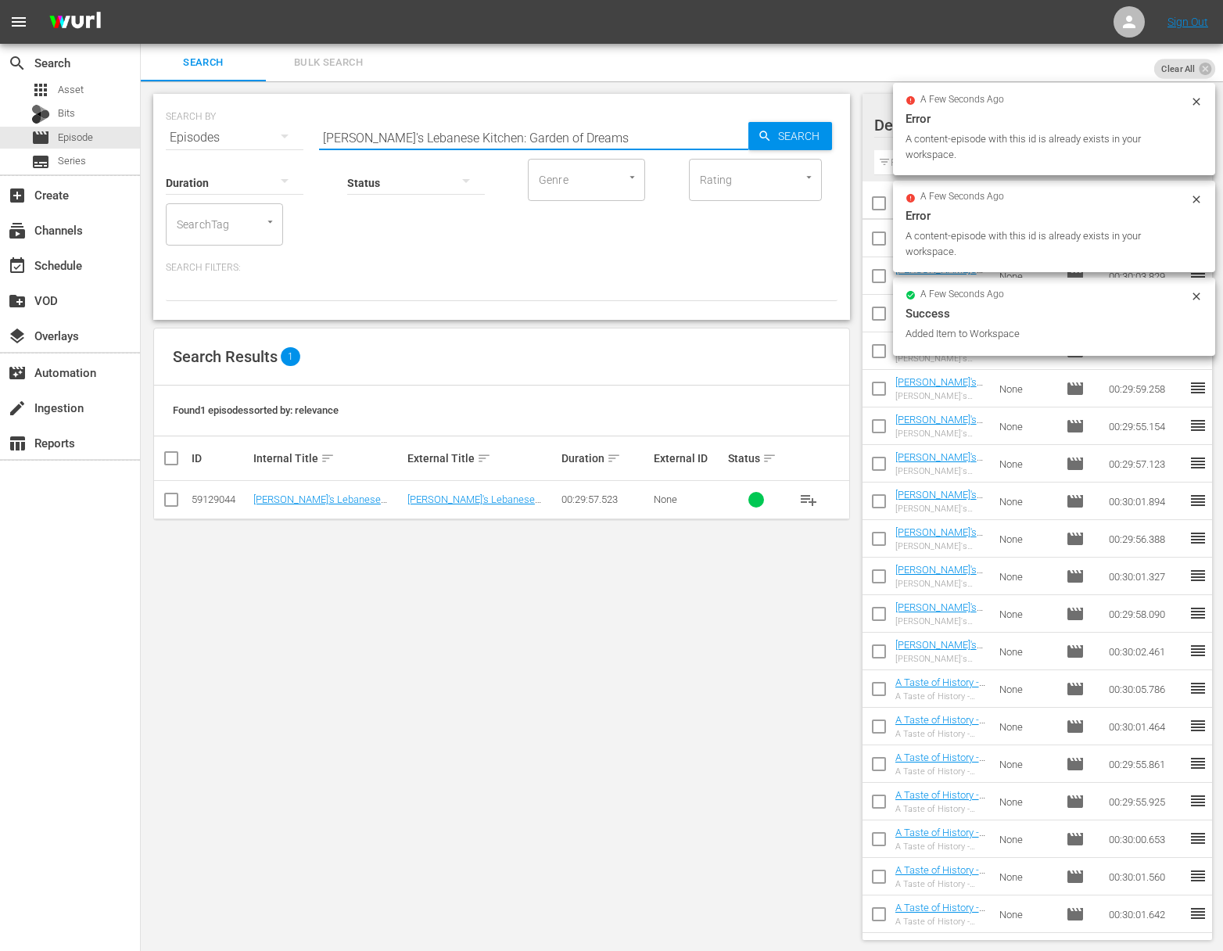
scroll to position [0, 0]
click at [768, 134] on icon "button" at bounding box center [765, 136] width 14 height 14
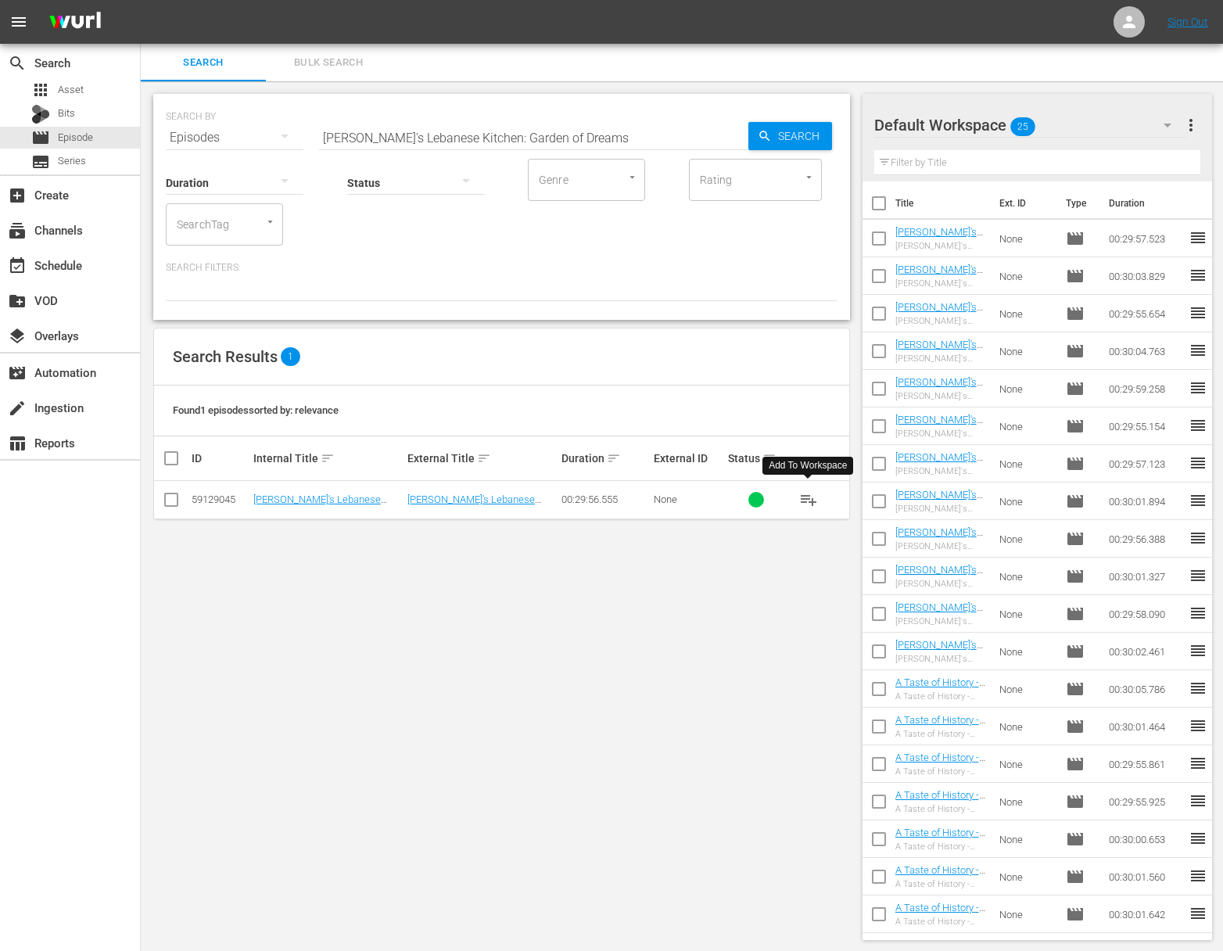
click at [810, 498] on span "playlist_add" at bounding box center [808, 499] width 19 height 19
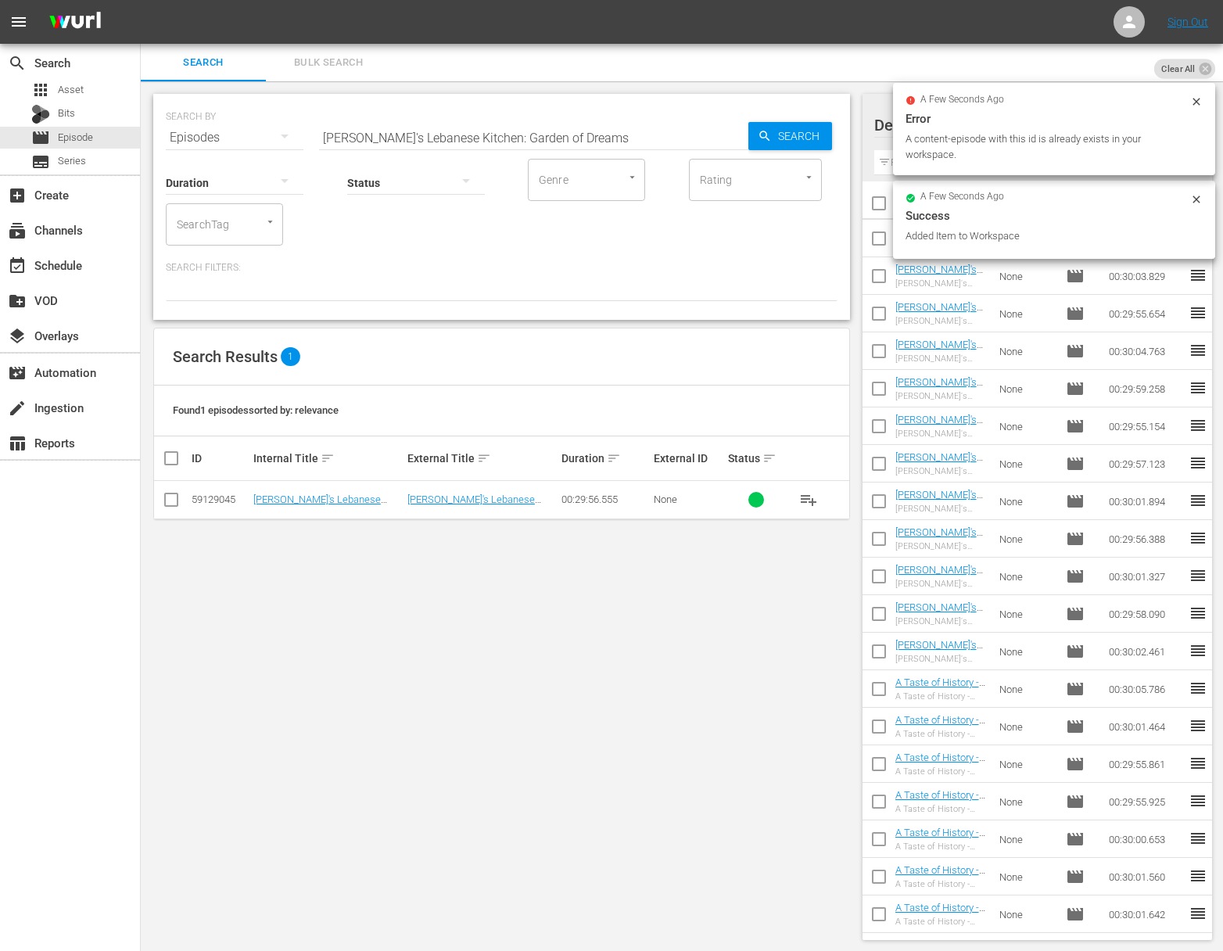
click at [534, 134] on input "[PERSON_NAME]'s Lebanese Kitchen: Garden of Dreams" at bounding box center [533, 138] width 429 height 38
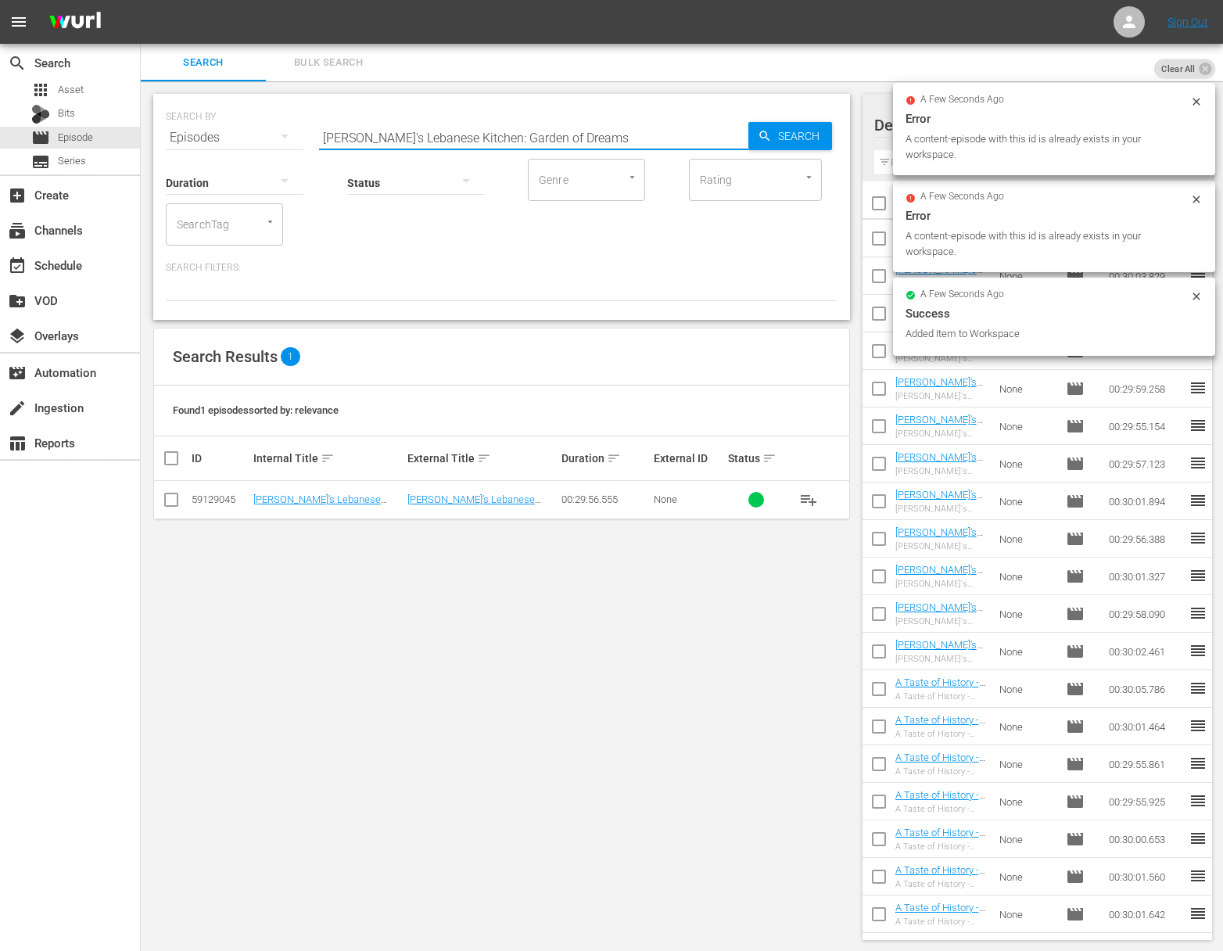
paste input "Chasing Coffee - [GEOGRAPHIC_DATA]"
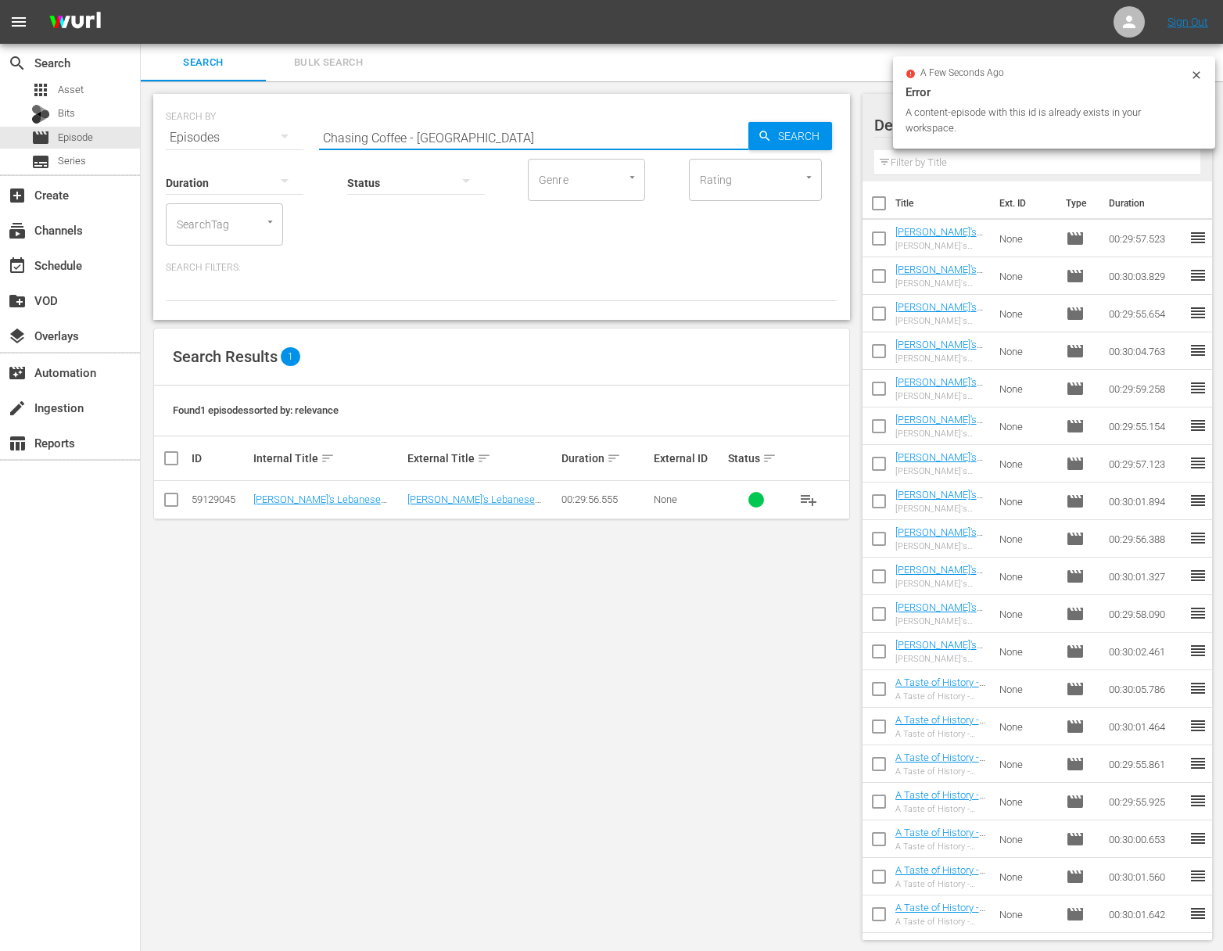
click at [756, 133] on div "Search" at bounding box center [791, 136] width 84 height 28
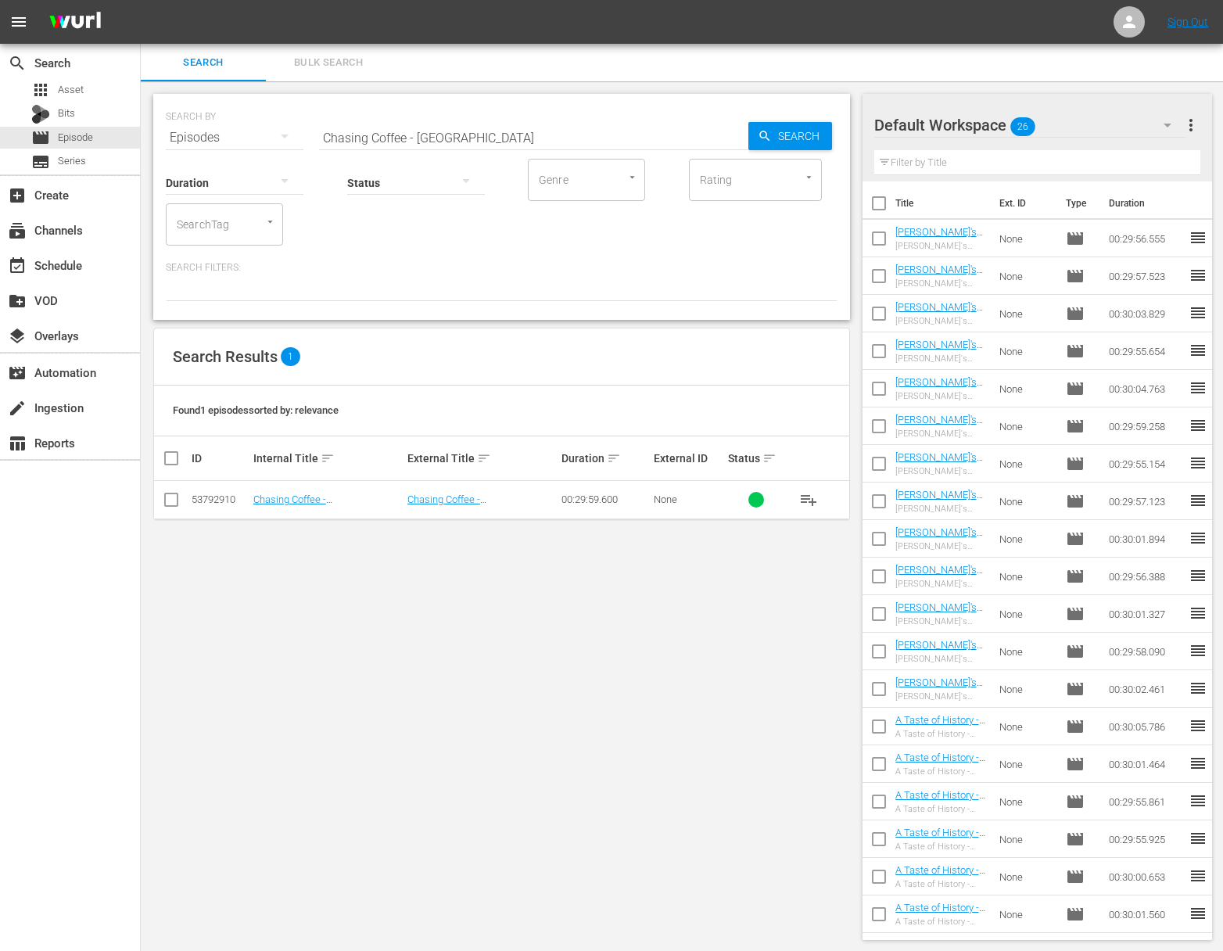
click at [810, 498] on span "playlist_add" at bounding box center [808, 499] width 19 height 19
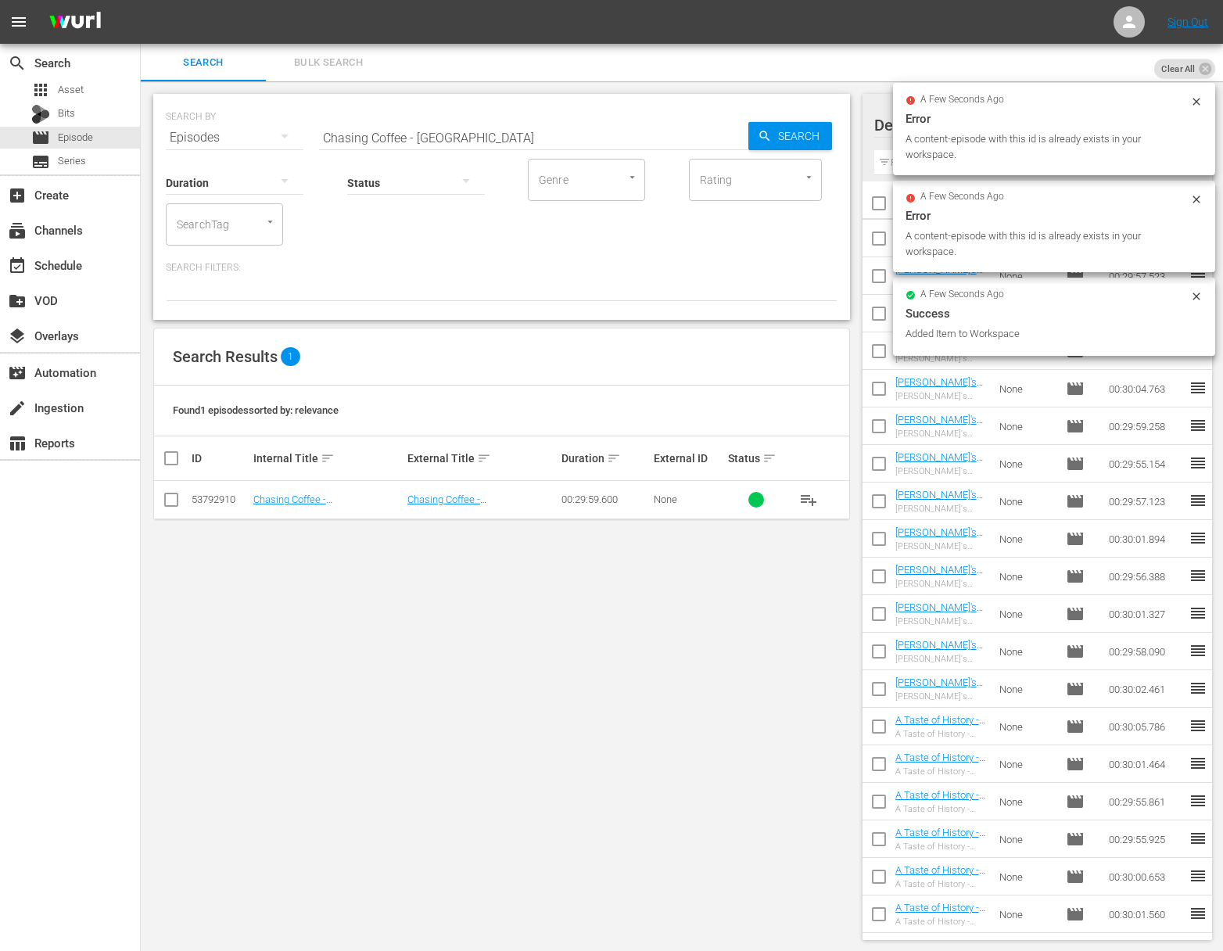
click at [450, 133] on input "Chasing Coffee - [GEOGRAPHIC_DATA]" at bounding box center [533, 138] width 429 height 38
paste input "Chasing Coffee - [GEOGRAPHIC_DATA]"
click at [449, 133] on input "Chasing Coffee - [GEOGRAPHIC_DATA] Coffee - [GEOGRAPHIC_DATA]" at bounding box center [533, 138] width 429 height 38
paste input "text"
click at [867, 135] on div "Default Workspace 27 Default more_vert Filter by Title" at bounding box center [1038, 138] width 350 height 88
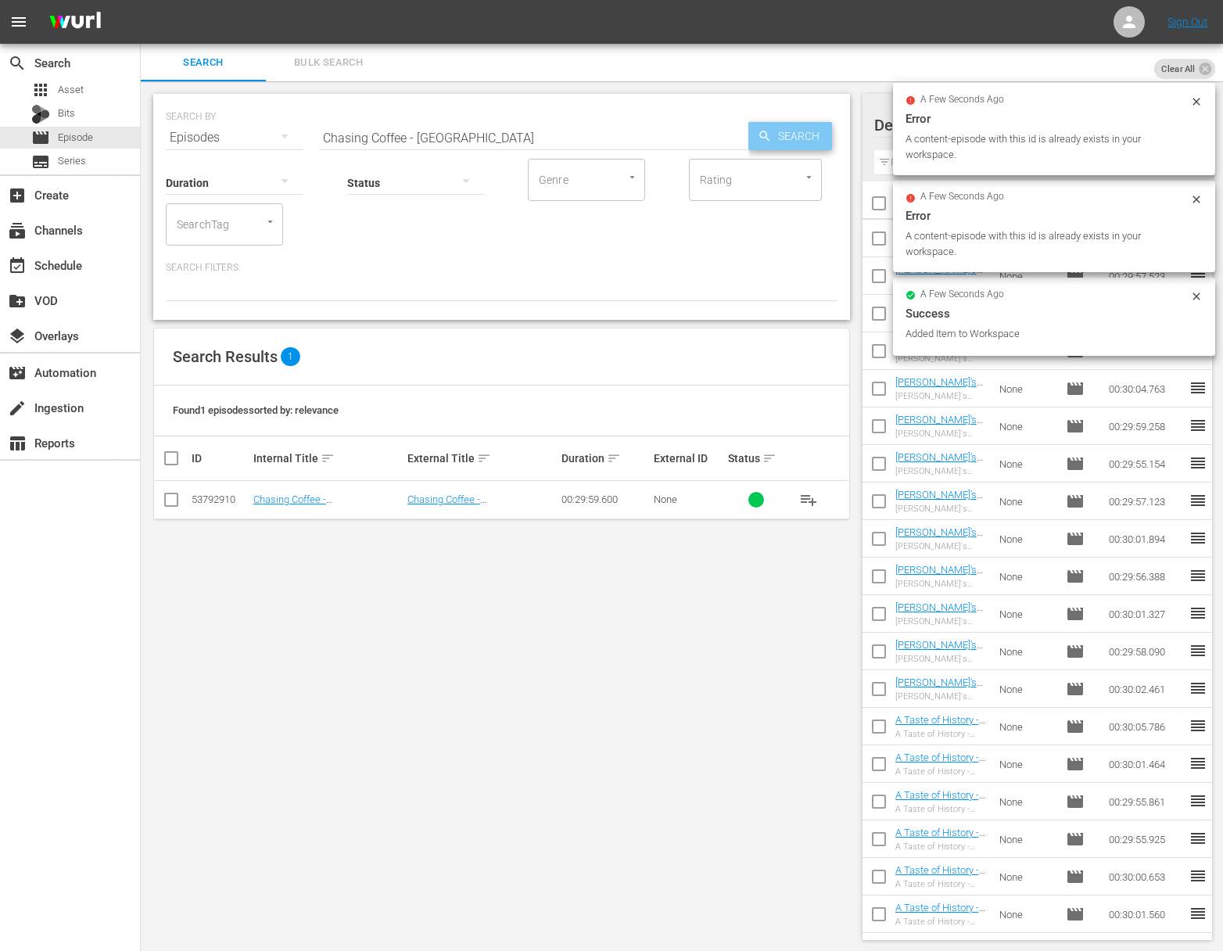
click at [784, 131] on span "Search" at bounding box center [802, 136] width 60 height 28
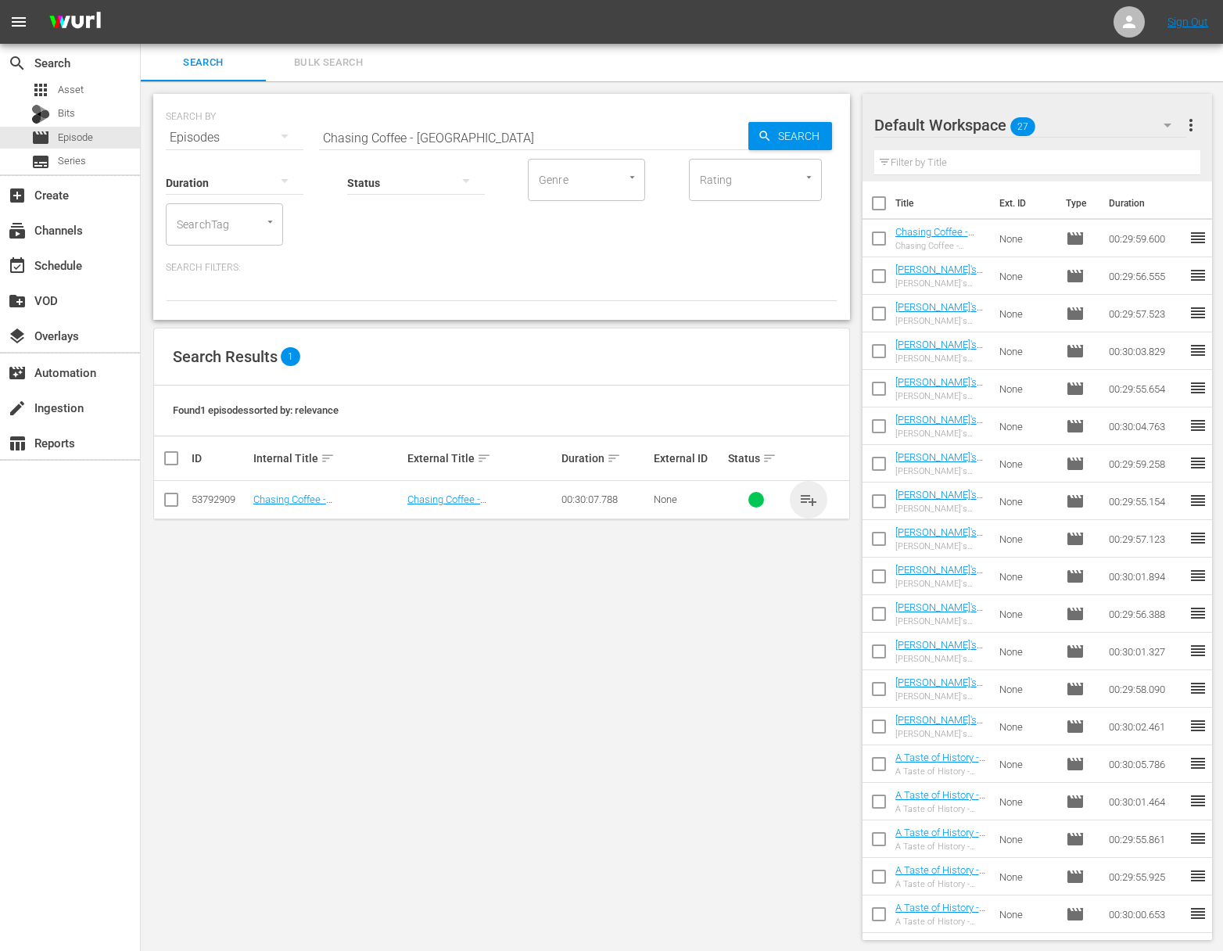
click at [813, 493] on span "playlist_add" at bounding box center [808, 499] width 19 height 19
click at [810, 494] on span "playlist_add" at bounding box center [808, 499] width 19 height 19
click at [490, 135] on input "Chasing Coffee - [GEOGRAPHIC_DATA]" at bounding box center [533, 138] width 429 height 38
paste input "[GEOGRAPHIC_DATA]"
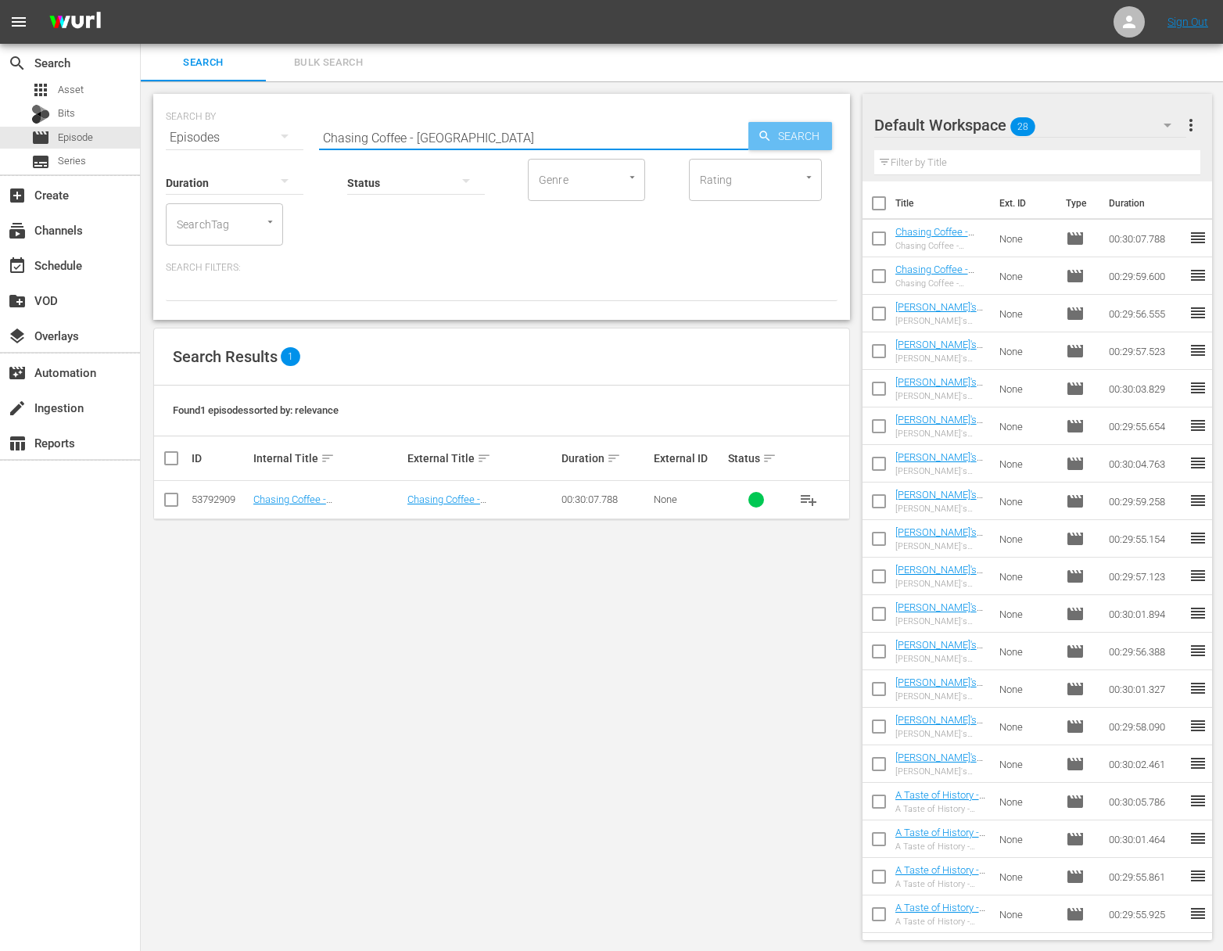
click at [751, 131] on div "Search" at bounding box center [791, 136] width 84 height 28
click at [759, 131] on icon "button" at bounding box center [765, 136] width 14 height 14
click at [810, 495] on span "playlist_add" at bounding box center [808, 499] width 19 height 19
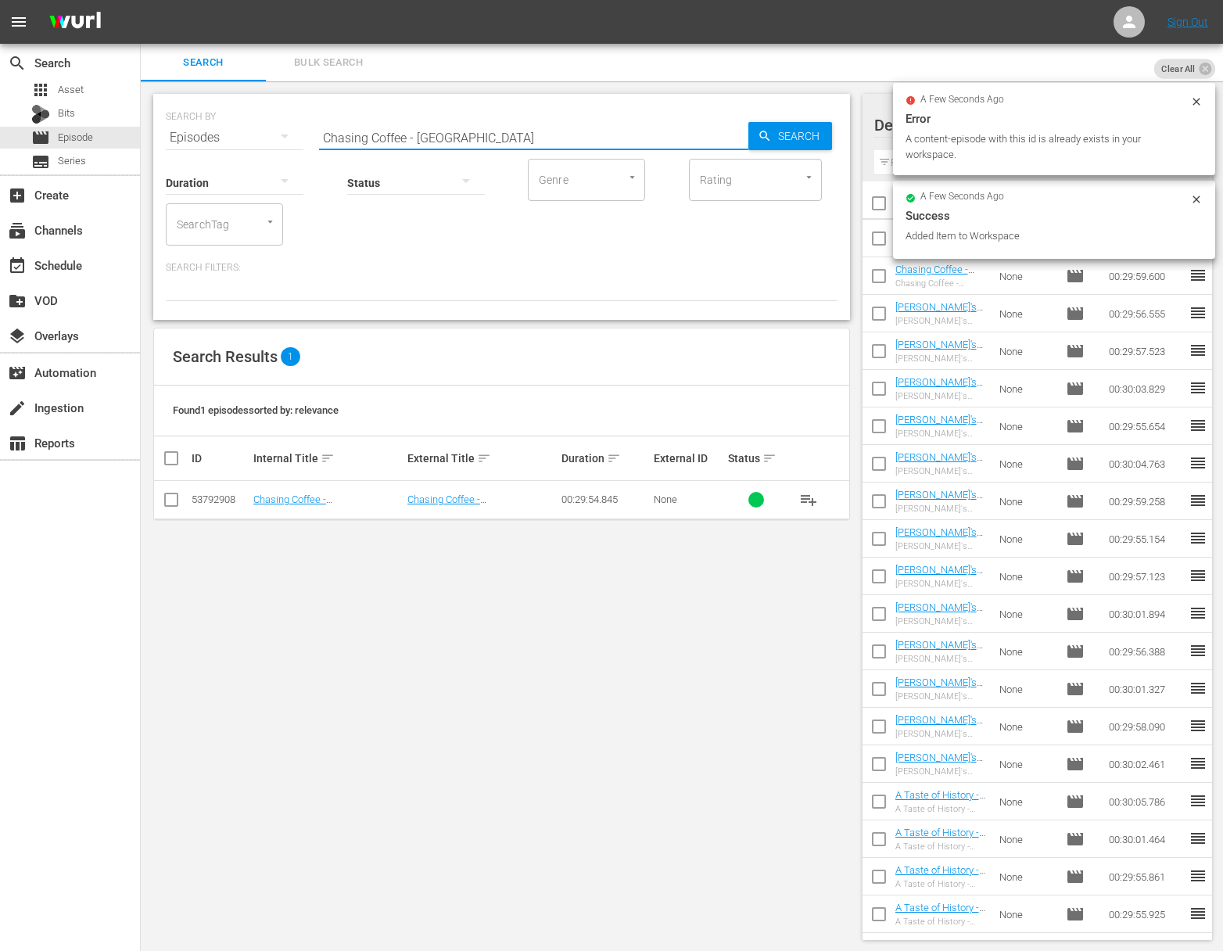
click at [484, 133] on input "Chasing Coffee - [GEOGRAPHIC_DATA]" at bounding box center [533, 138] width 429 height 38
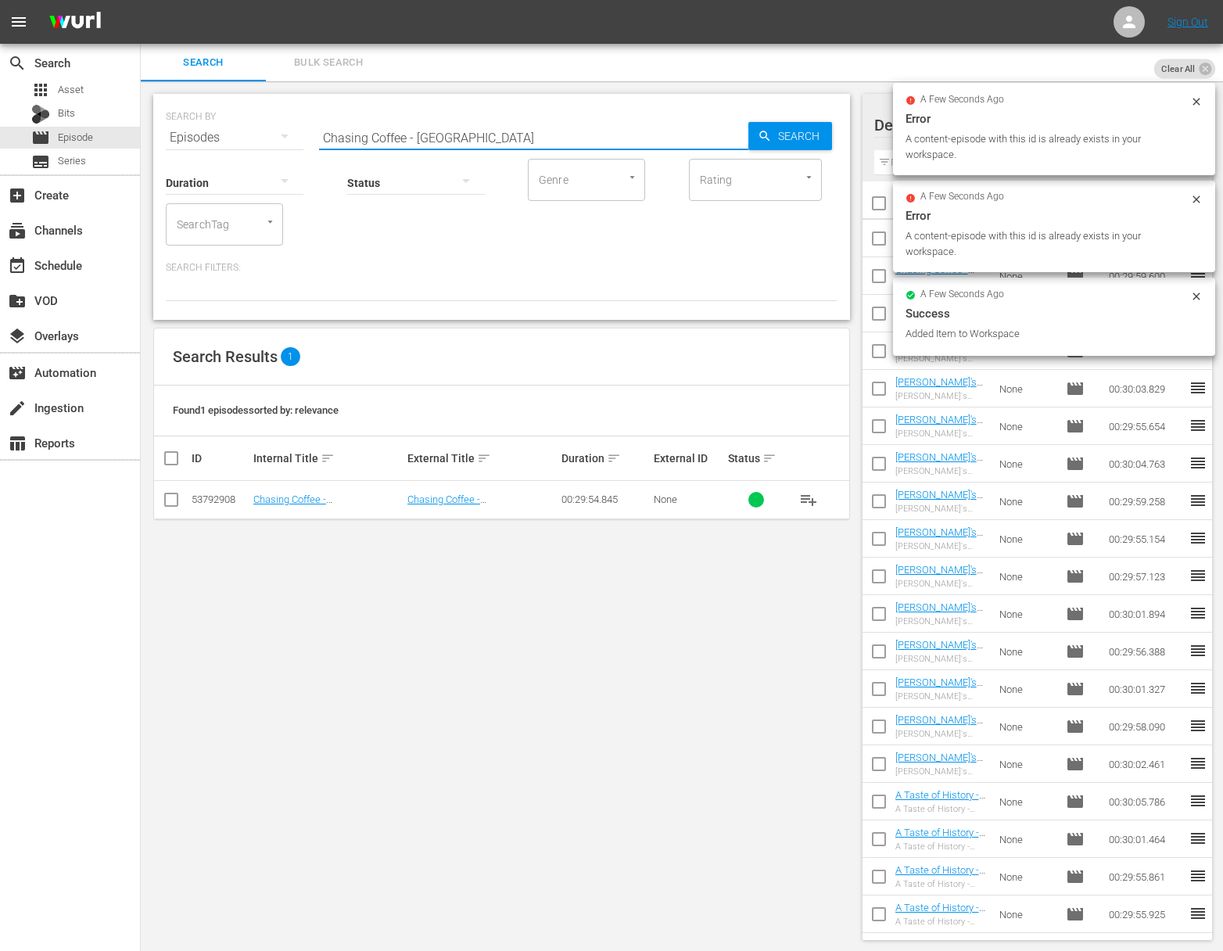
paste input "[GEOGRAPHIC_DATA]"
click at [759, 131] on icon "button" at bounding box center [765, 136] width 14 height 14
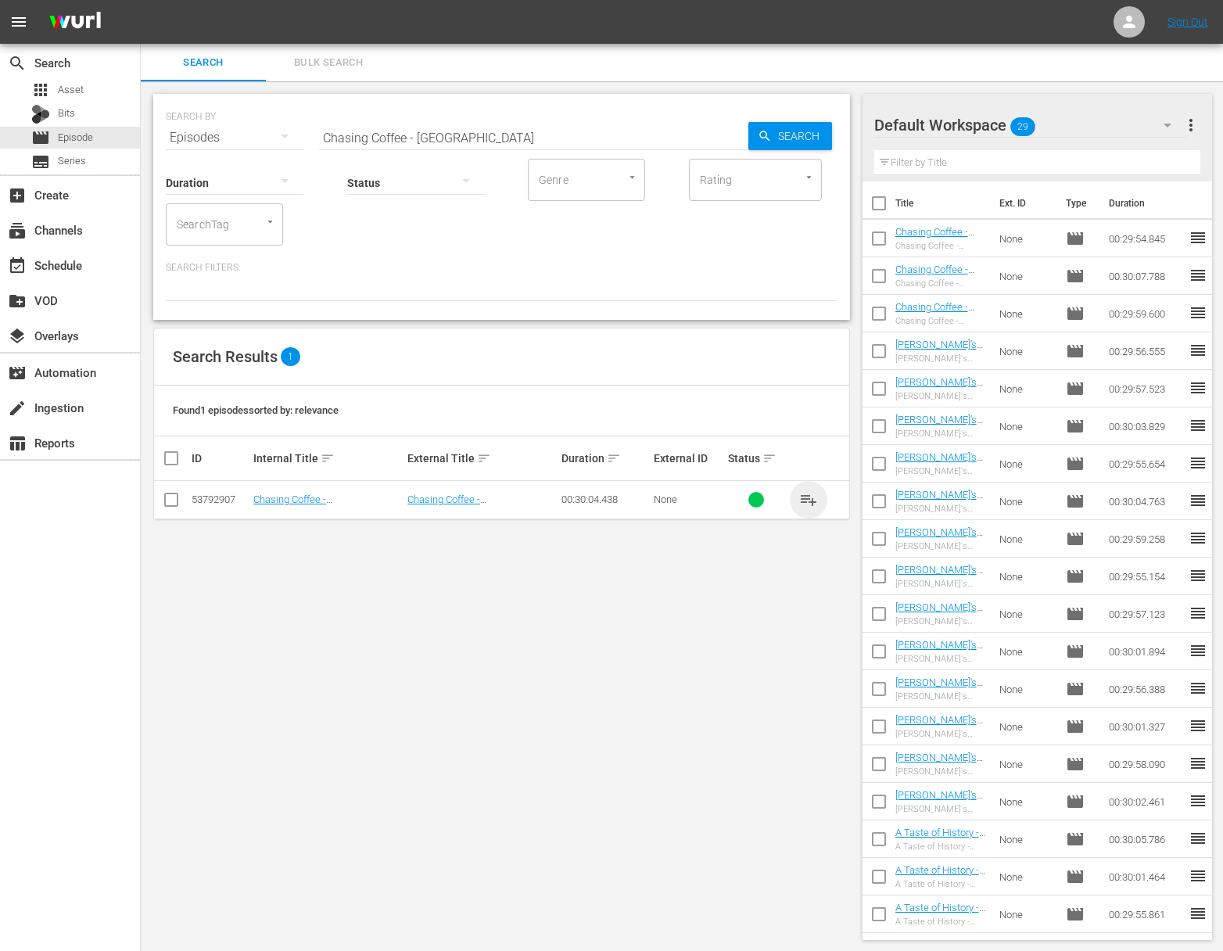
click at [809, 505] on span "playlist_add" at bounding box center [808, 499] width 19 height 19
click at [810, 501] on span "playlist_add" at bounding box center [808, 499] width 19 height 19
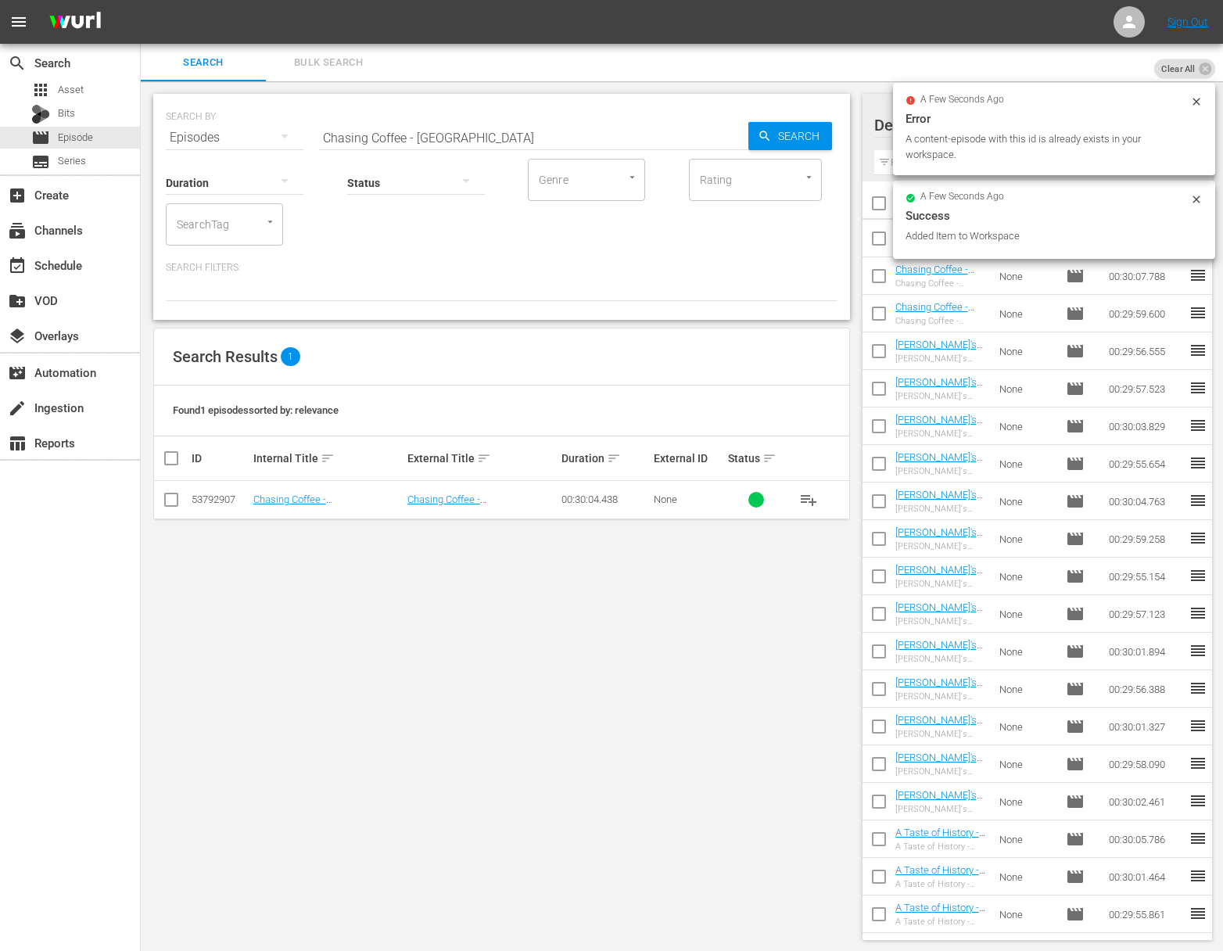
click at [546, 135] on input "Chasing Coffee - [GEOGRAPHIC_DATA]" at bounding box center [533, 138] width 429 height 38
paste input "[GEOGRAPHIC_DATA]"
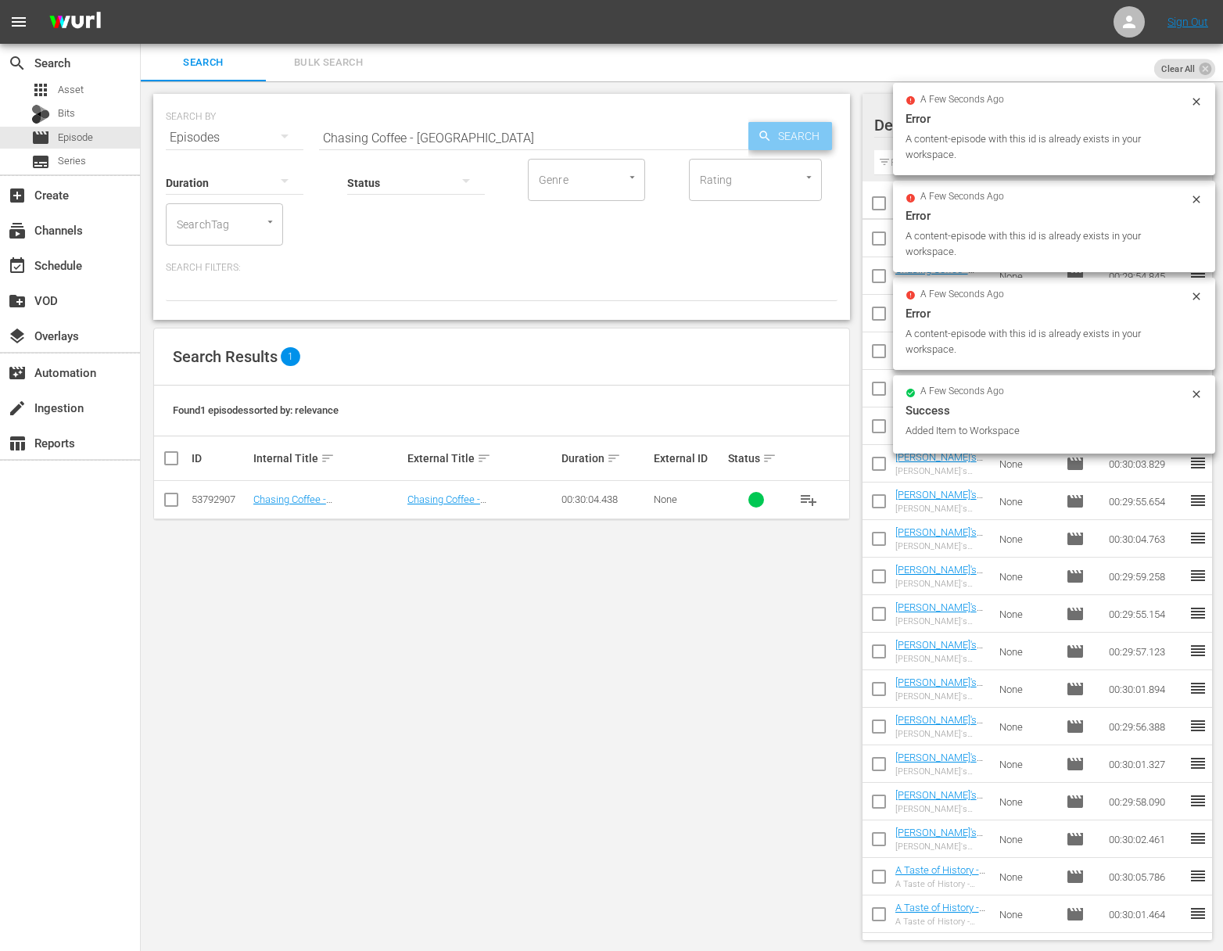
click at [791, 137] on span "Search" at bounding box center [802, 136] width 60 height 28
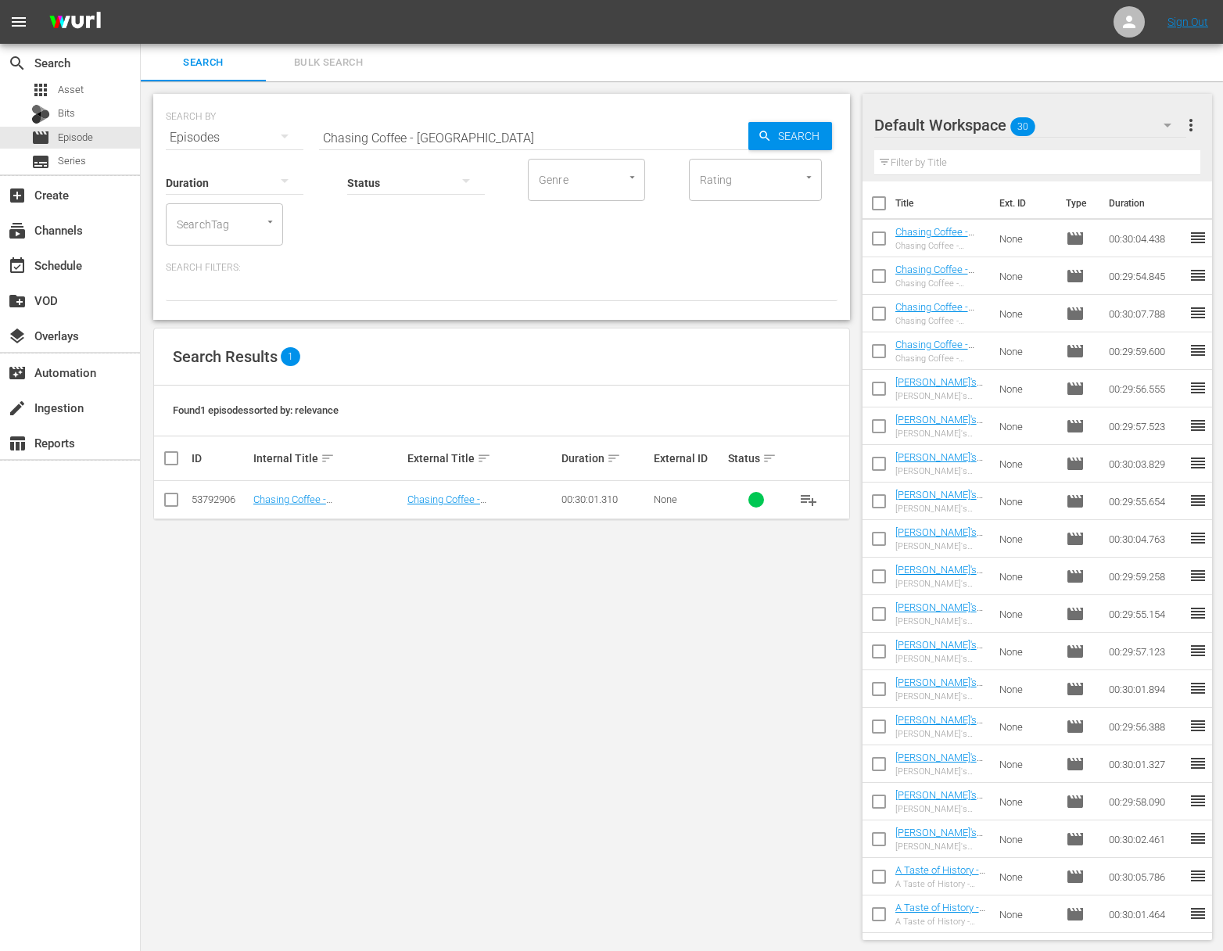
click at [810, 503] on span "playlist_add" at bounding box center [808, 499] width 19 height 19
click at [810, 499] on span "playlist_add" at bounding box center [808, 499] width 19 height 19
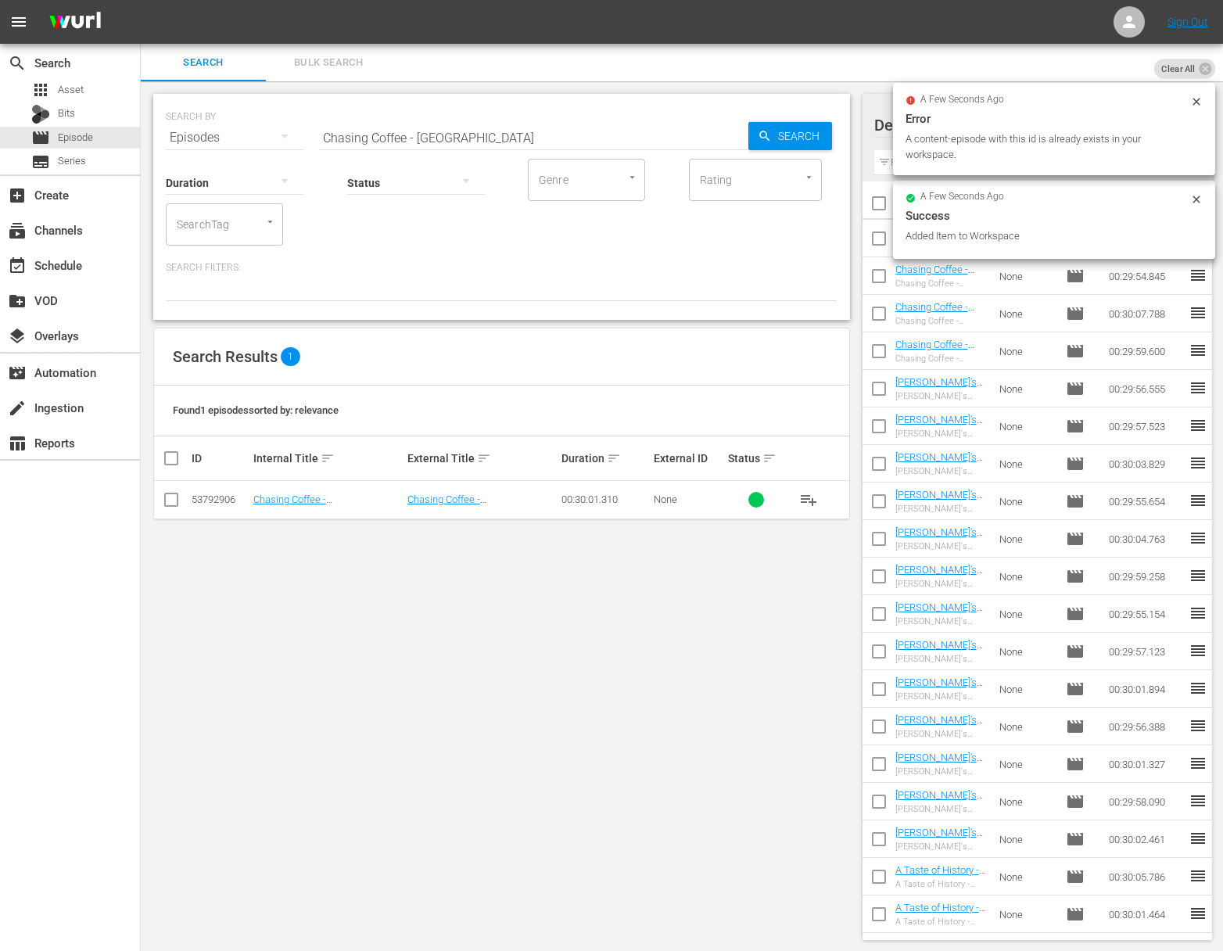
click at [560, 131] on input "Chasing Coffee - [GEOGRAPHIC_DATA]" at bounding box center [533, 138] width 429 height 38
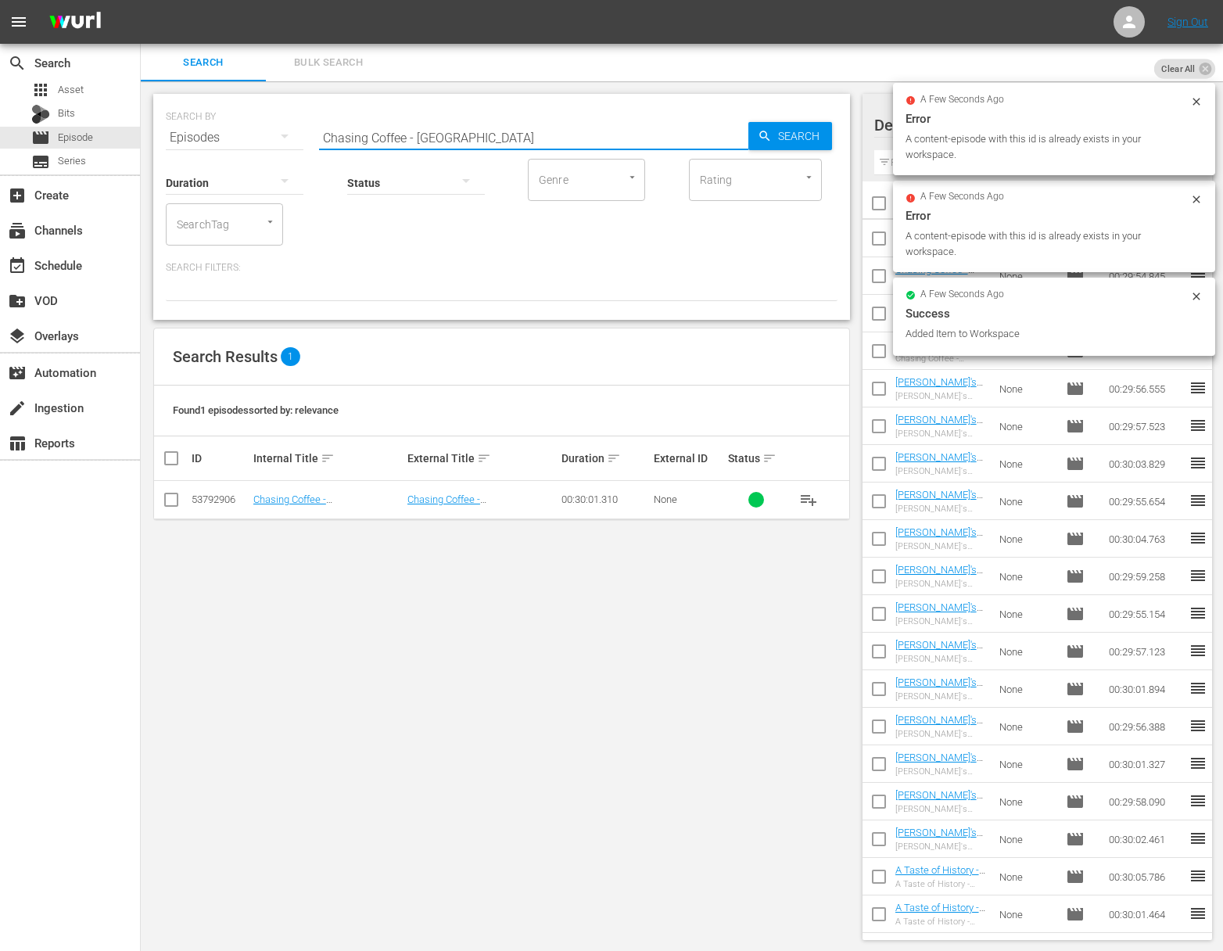
paste input "sta Ric"
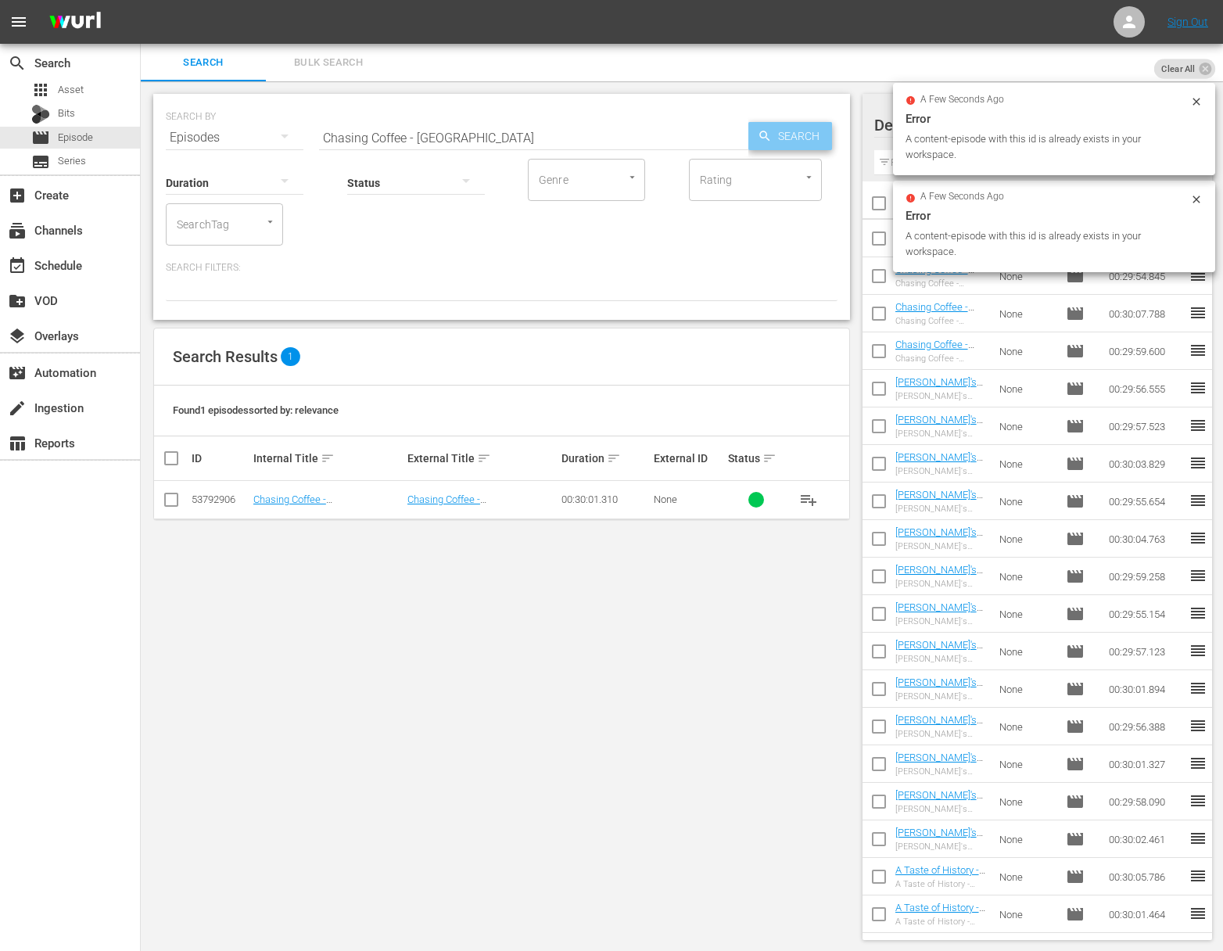
click at [814, 130] on span "Search" at bounding box center [802, 136] width 60 height 28
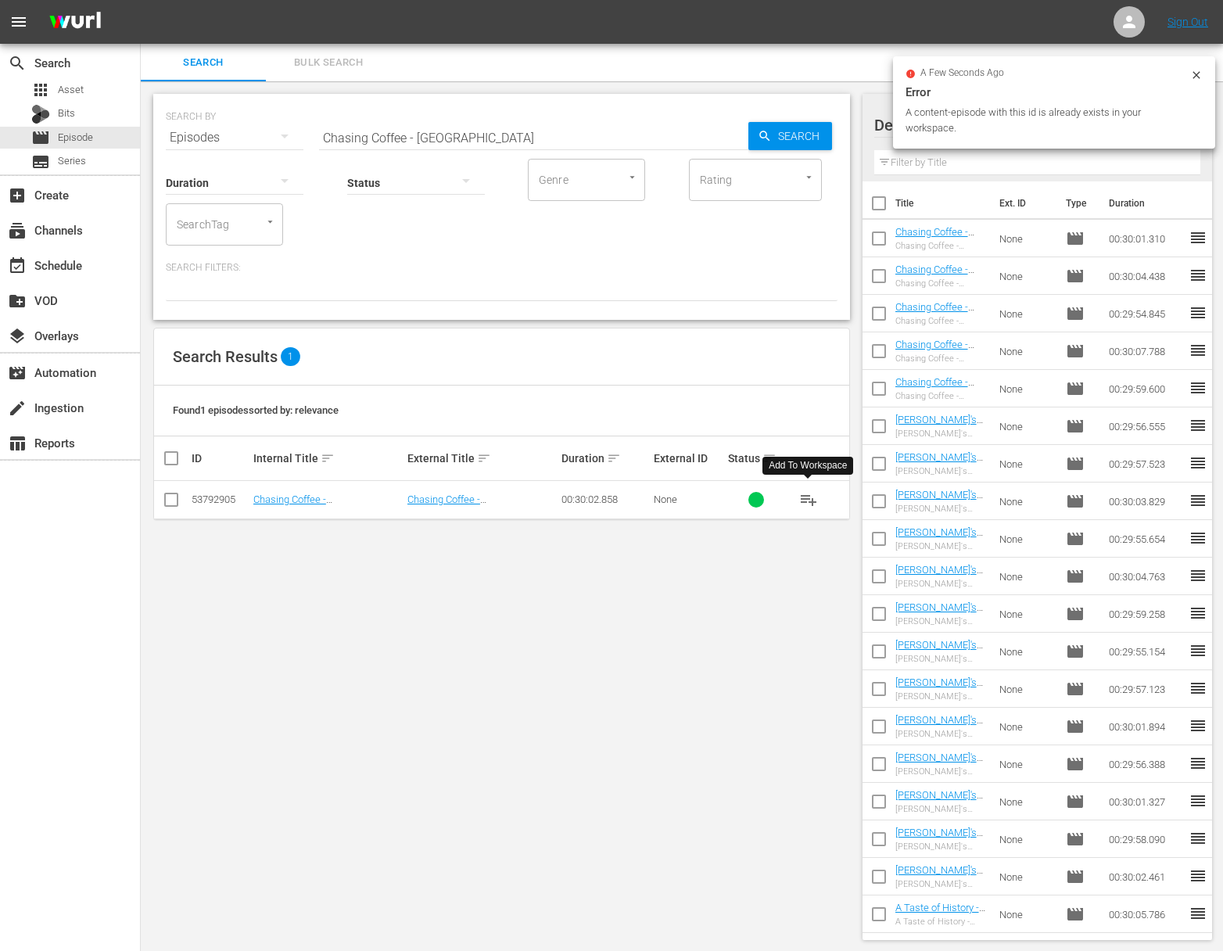
click at [810, 493] on span "playlist_add" at bounding box center [808, 499] width 19 height 19
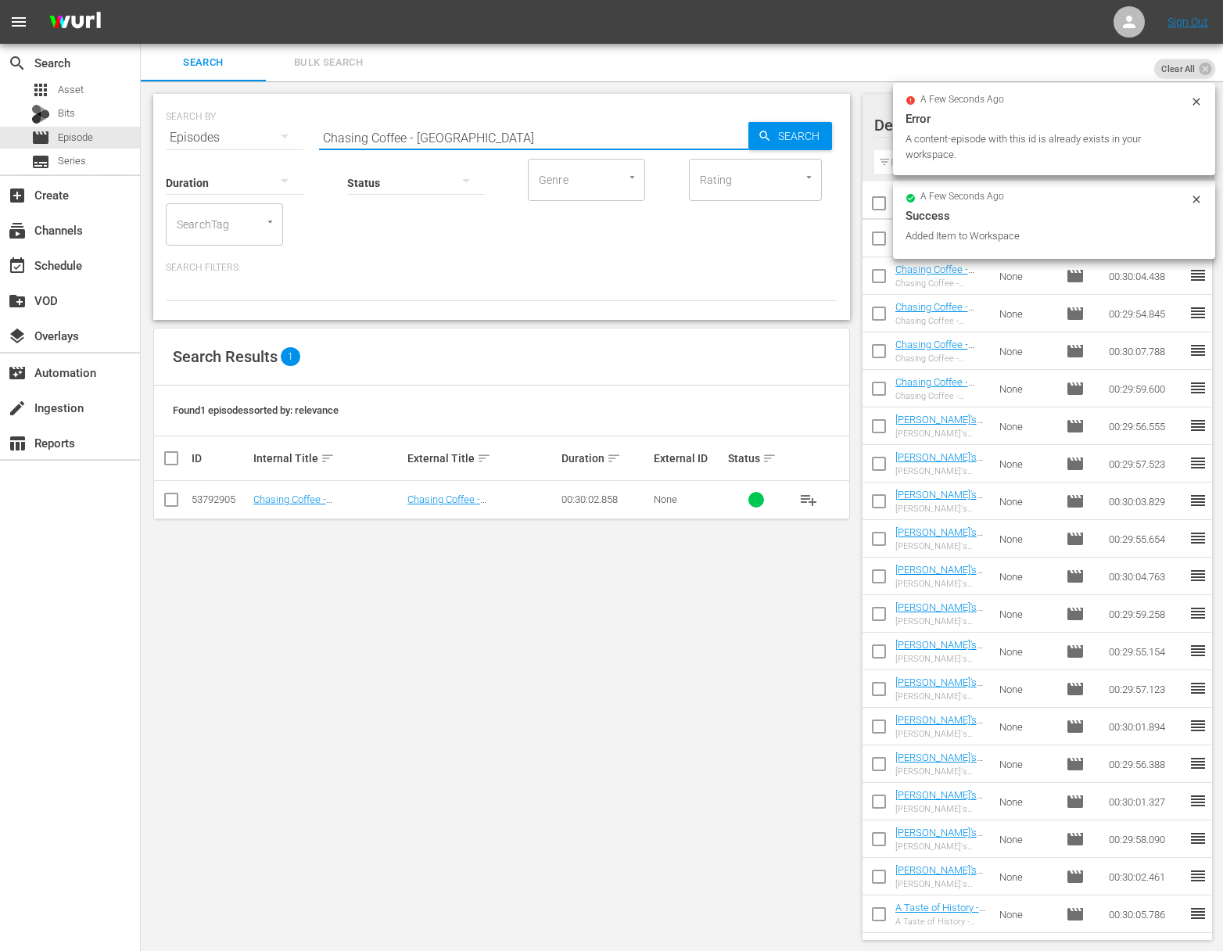
click at [508, 128] on input "Chasing Coffee - [GEOGRAPHIC_DATA]" at bounding box center [533, 138] width 429 height 38
paste input "[PERSON_NAME] - Quick and Easy - Spicing Up Rice"
click at [814, 137] on span "Search" at bounding box center [802, 136] width 60 height 28
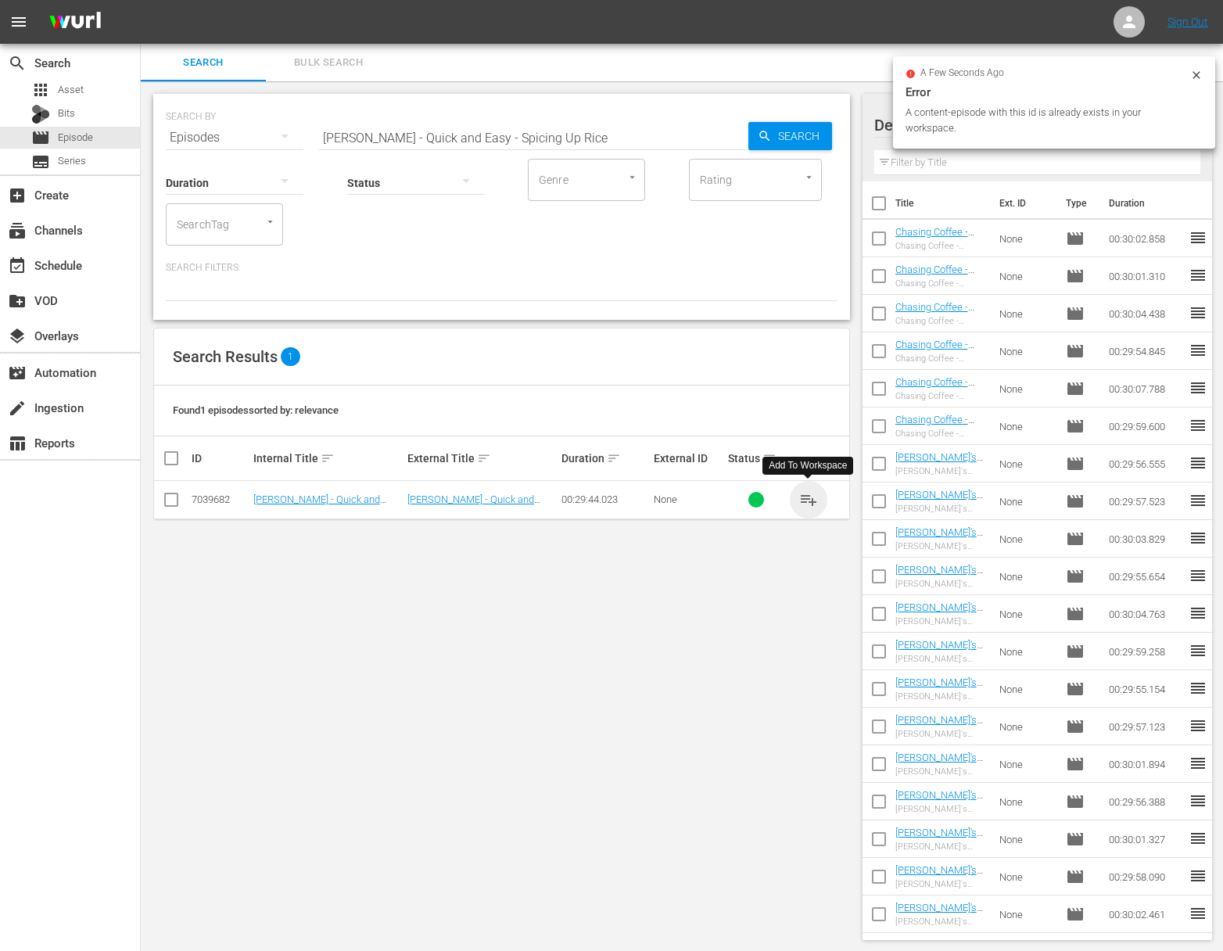
click at [810, 501] on span "playlist_add" at bounding box center [808, 499] width 19 height 19
click at [505, 153] on input "[PERSON_NAME] - Quick and Easy - Spicing Up Rice" at bounding box center [533, 138] width 429 height 38
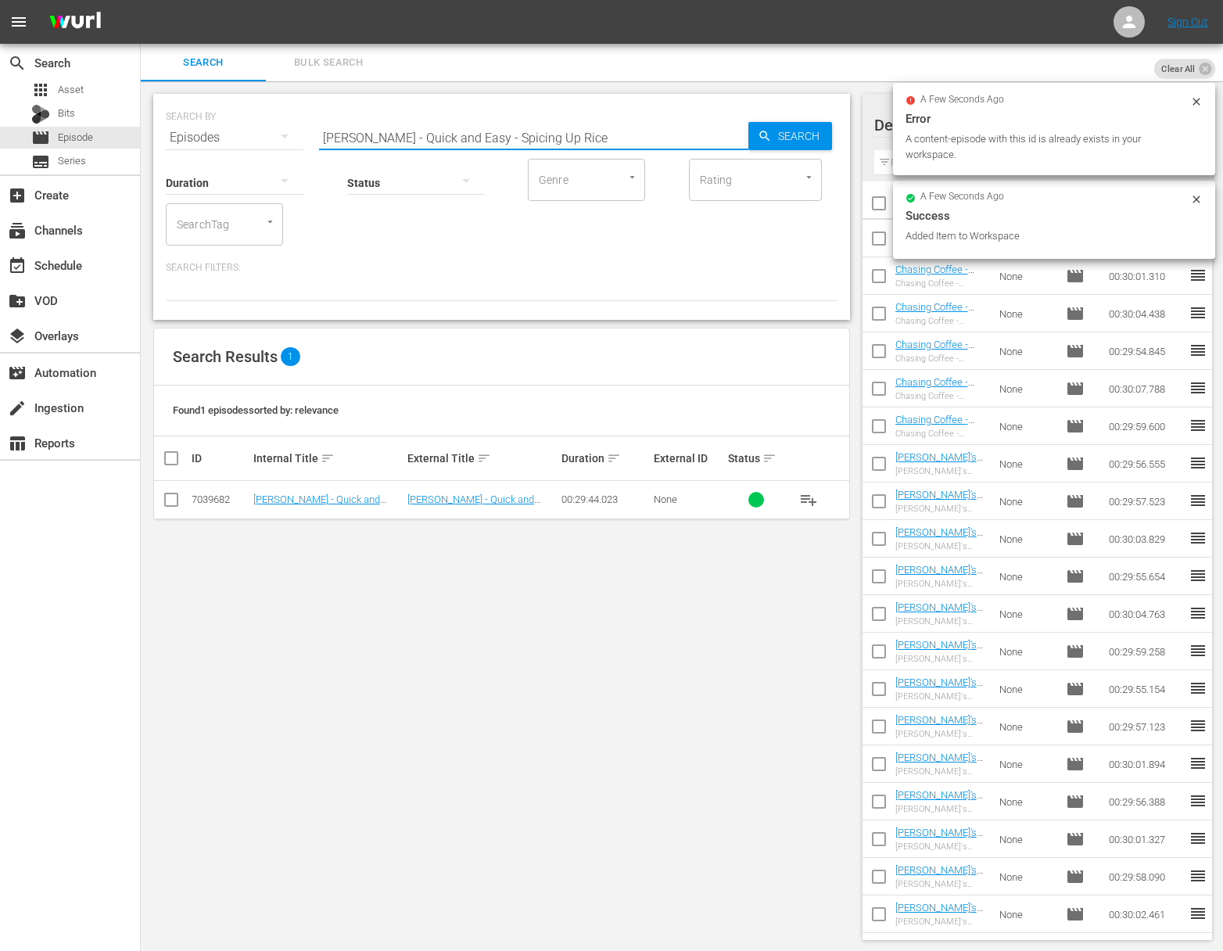
paste input "eafood Delights"
drag, startPoint x: 715, startPoint y: 129, endPoint x: 734, endPoint y: 133, distance: 19.9
click at [716, 129] on input "[PERSON_NAME] - Quick and Easy - Seafood Delights" at bounding box center [533, 138] width 429 height 38
click at [756, 133] on div "Search" at bounding box center [791, 136] width 84 height 28
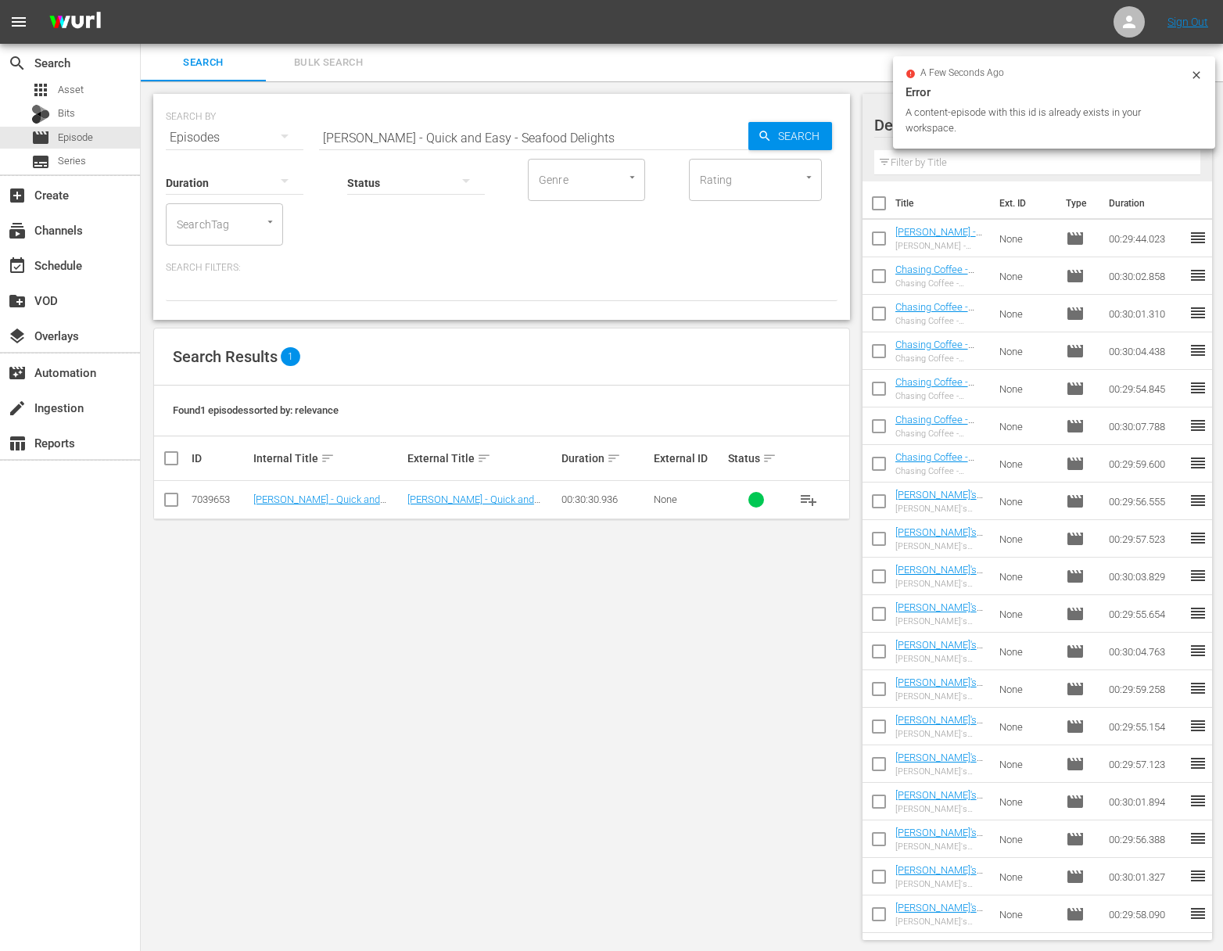
click at [808, 498] on span "playlist_add" at bounding box center [808, 499] width 19 height 19
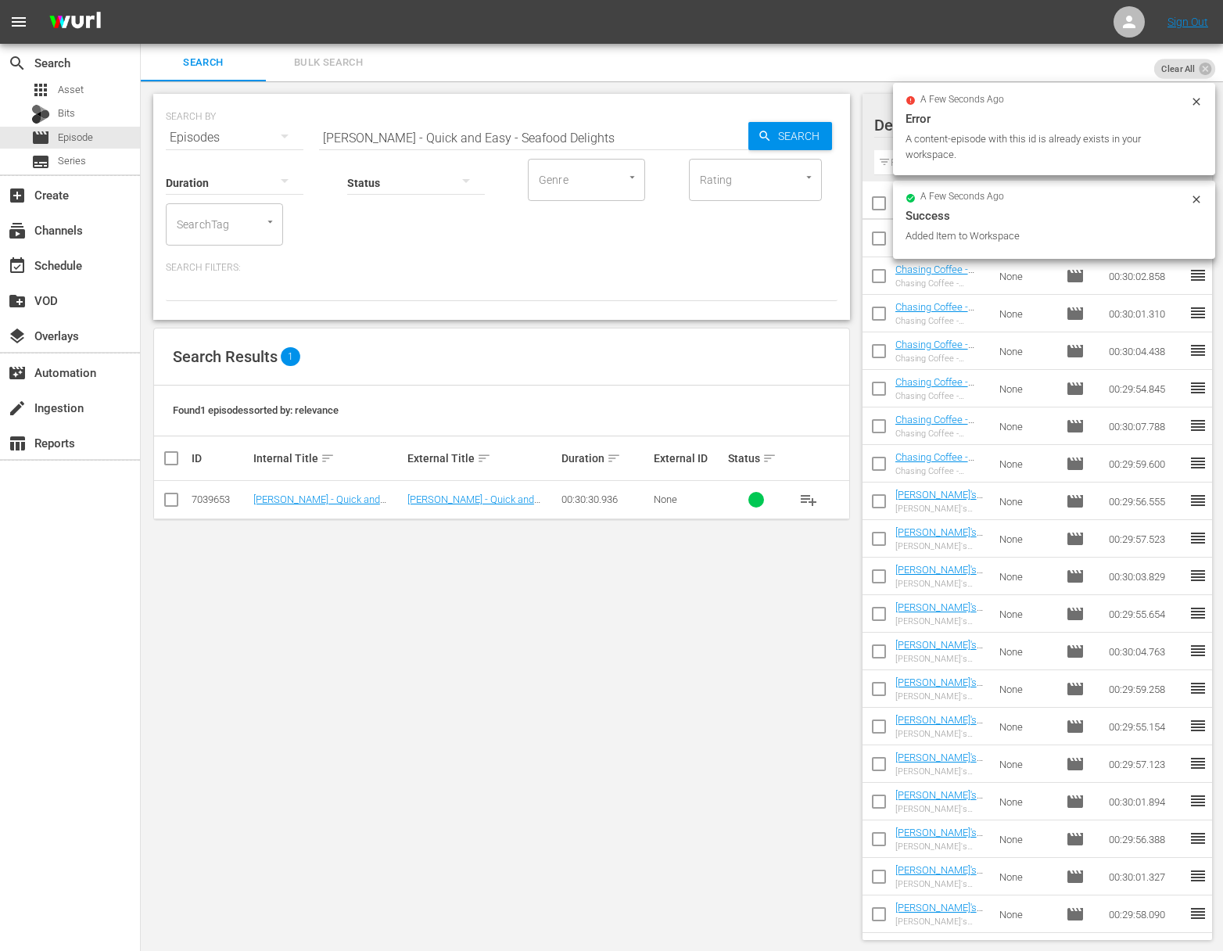
click at [513, 124] on input "[PERSON_NAME] - Quick and Easy - Seafood Delights" at bounding box center [533, 138] width 429 height 38
paste input "A Light Meal"
click at [774, 131] on span "Search" at bounding box center [802, 136] width 60 height 28
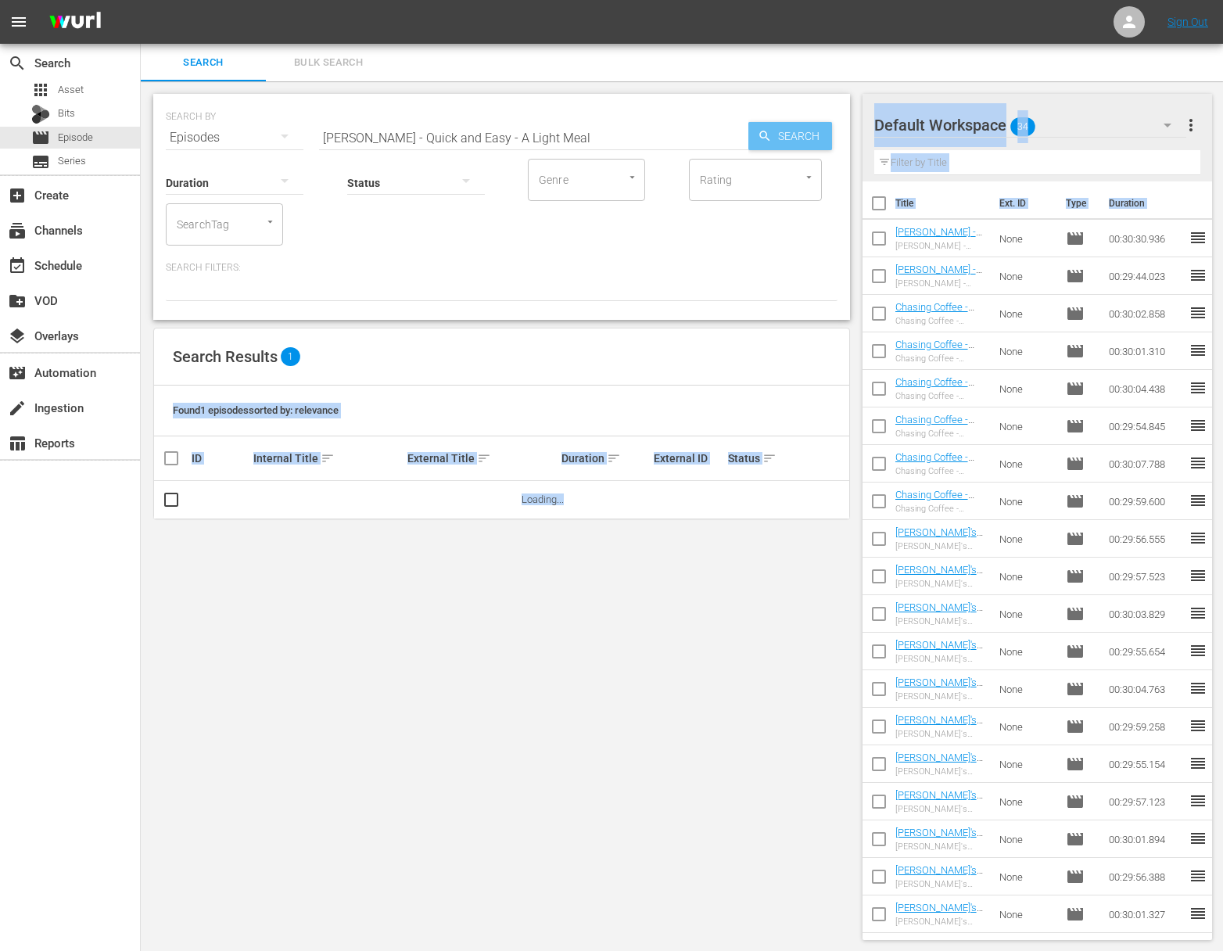
drag, startPoint x: 866, startPoint y: 430, endPoint x: 876, endPoint y: 487, distance: 58.0
click at [878, 485] on div "Search Bulk Search SEARCH BY Search By Episodes Search ID, Title, Description, …" at bounding box center [682, 498] width 1082 height 909
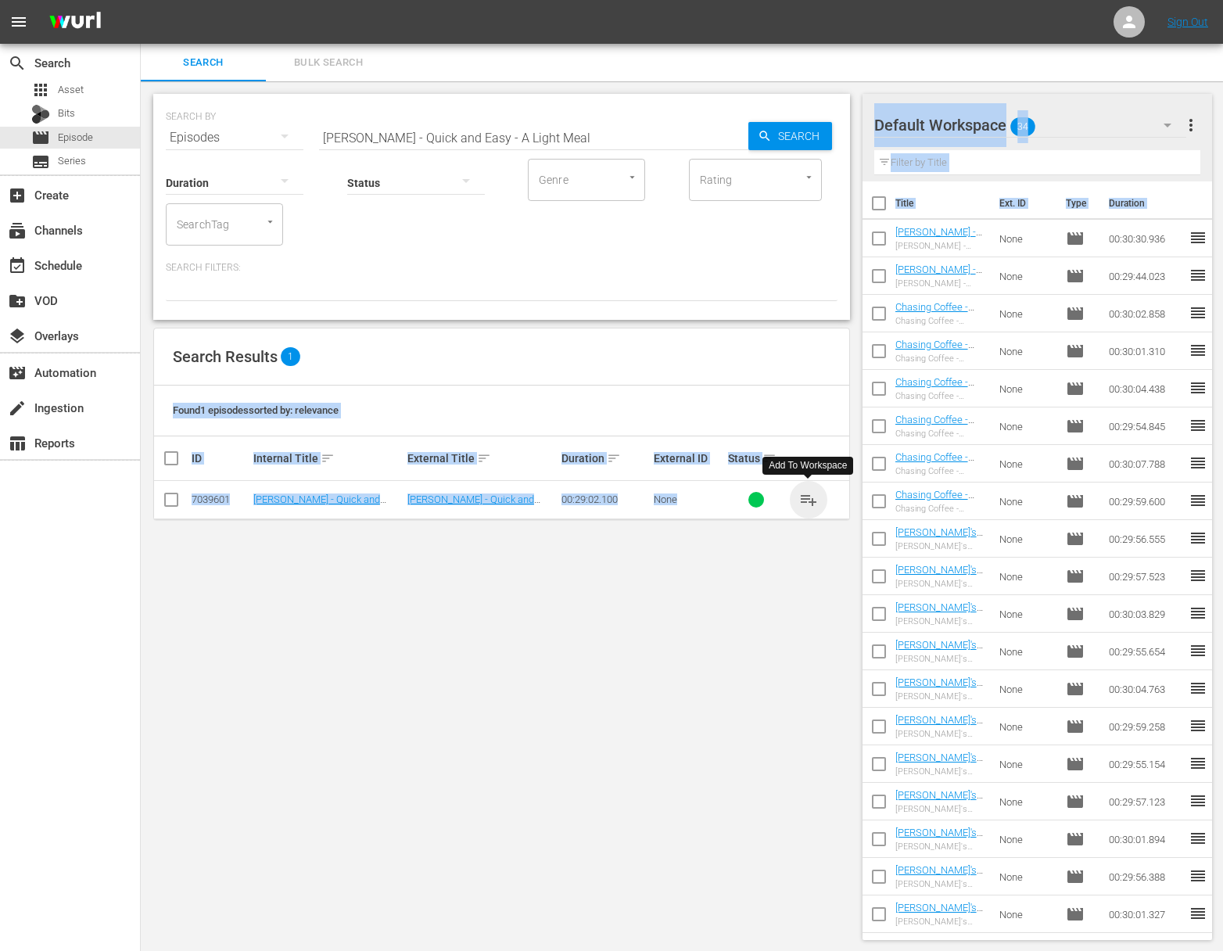
click at [814, 500] on span "playlist_add" at bounding box center [808, 499] width 19 height 19
click at [813, 500] on span "playlist_add" at bounding box center [808, 499] width 19 height 19
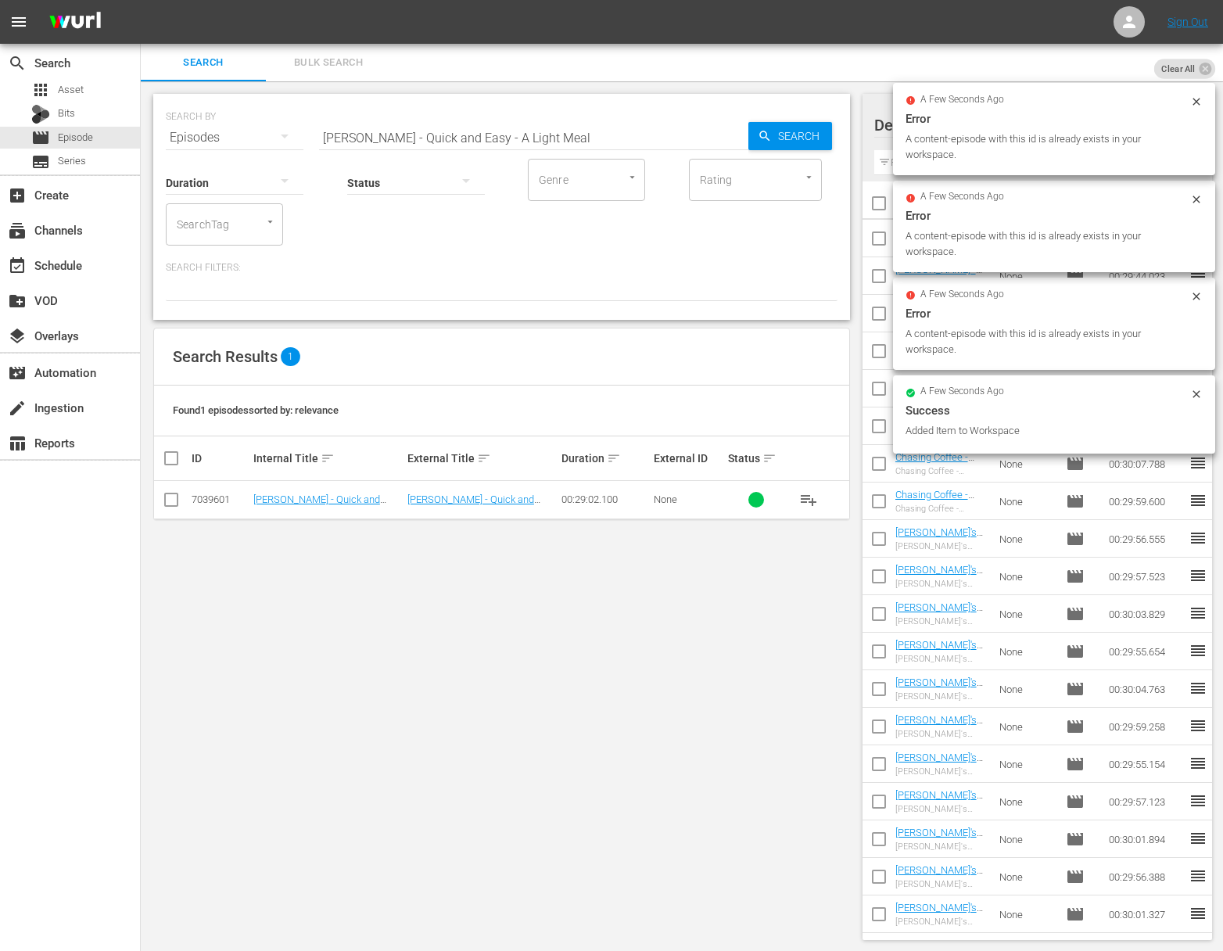
click at [575, 131] on input "[PERSON_NAME] - Quick and Easy - A Light Meal" at bounding box center [533, 138] width 429 height 38
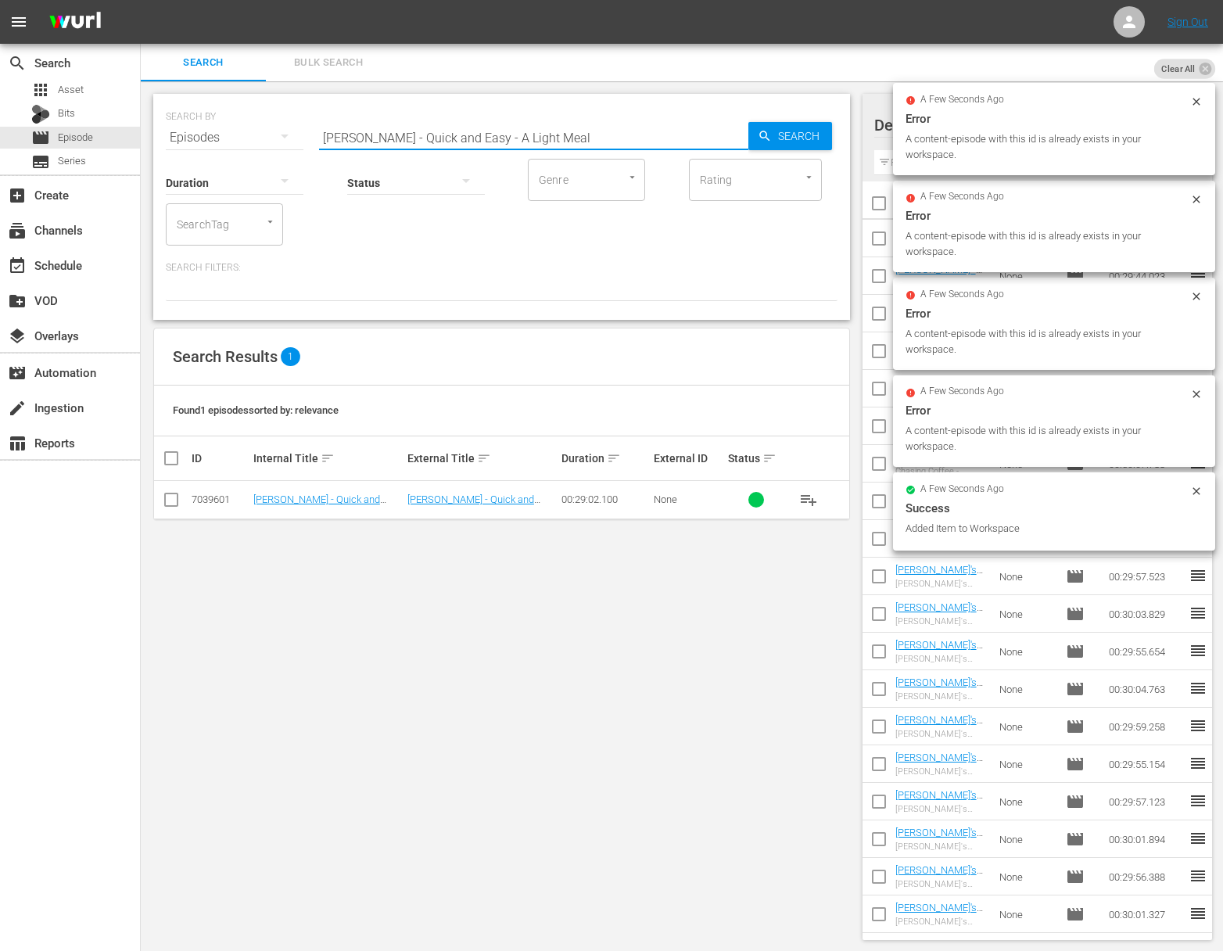
paste input "Saucy Creations"
click at [738, 136] on input "[PERSON_NAME] - Quick and Easy - Saucy Creations" at bounding box center [533, 138] width 429 height 38
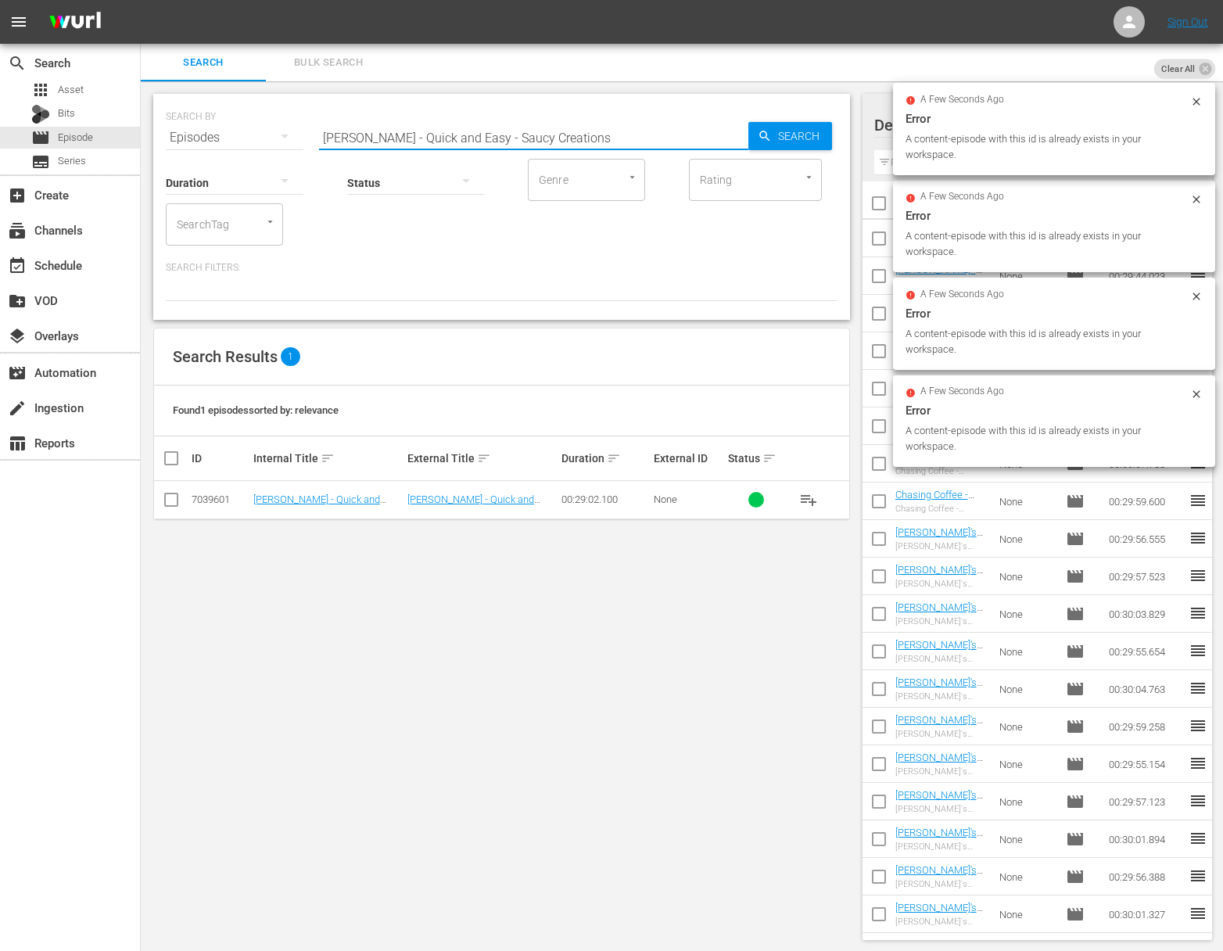
click at [758, 134] on icon "button" at bounding box center [765, 136] width 14 height 14
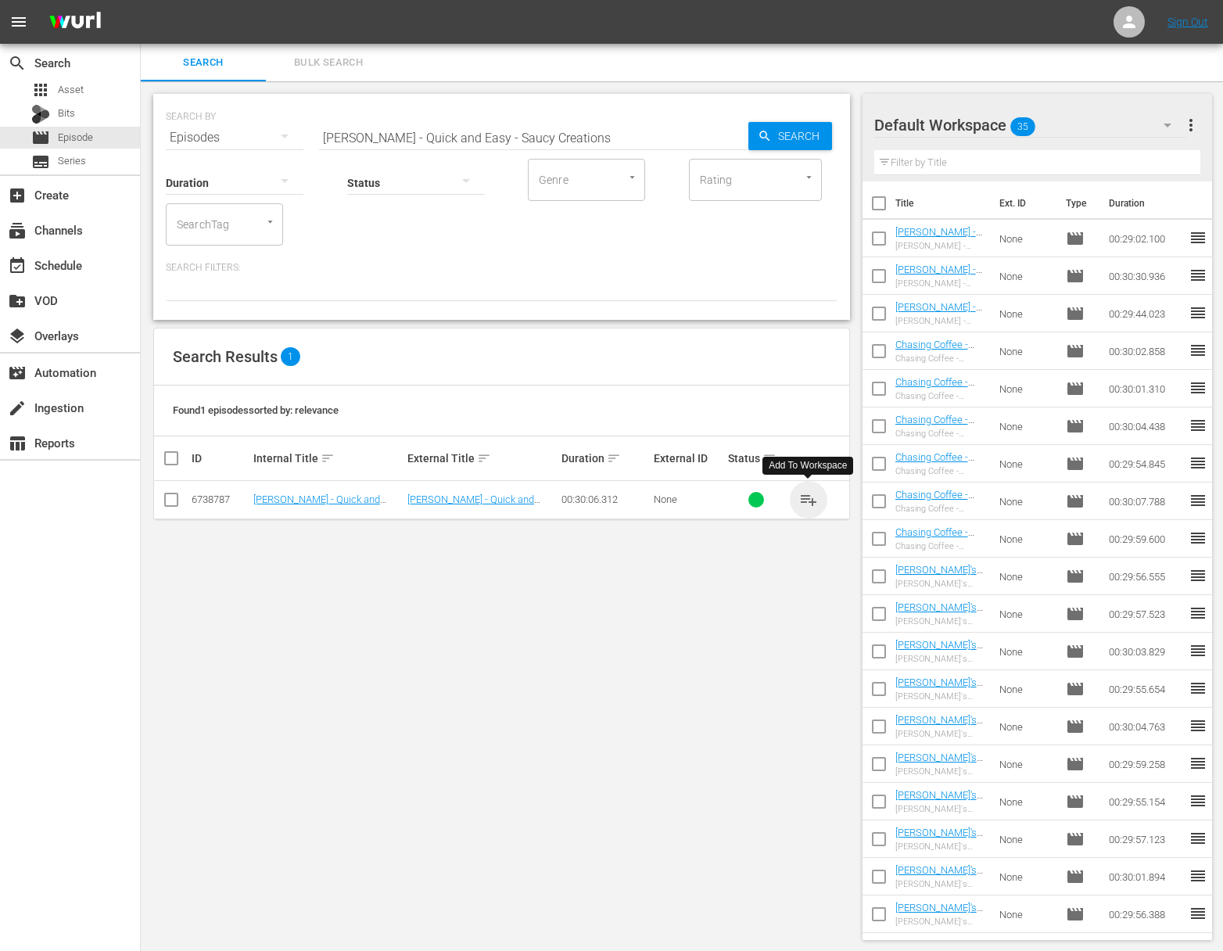
click at [811, 497] on span "playlist_add" at bounding box center [808, 499] width 19 height 19
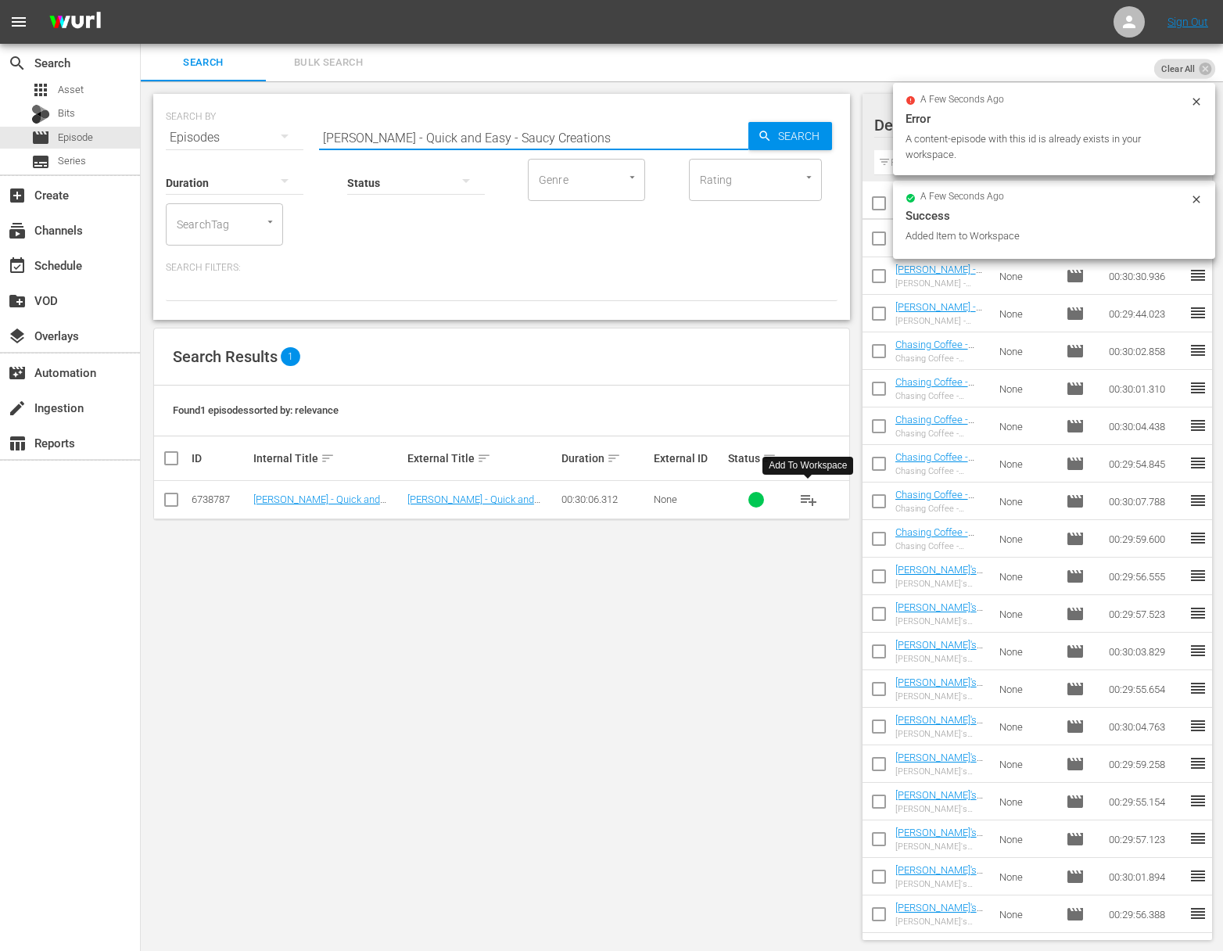
click at [490, 138] on input "[PERSON_NAME] - Quick and Easy - Saucy Creations" at bounding box center [533, 138] width 429 height 38
paste input "East Meets West"
click at [760, 135] on icon "button" at bounding box center [765, 136] width 14 height 14
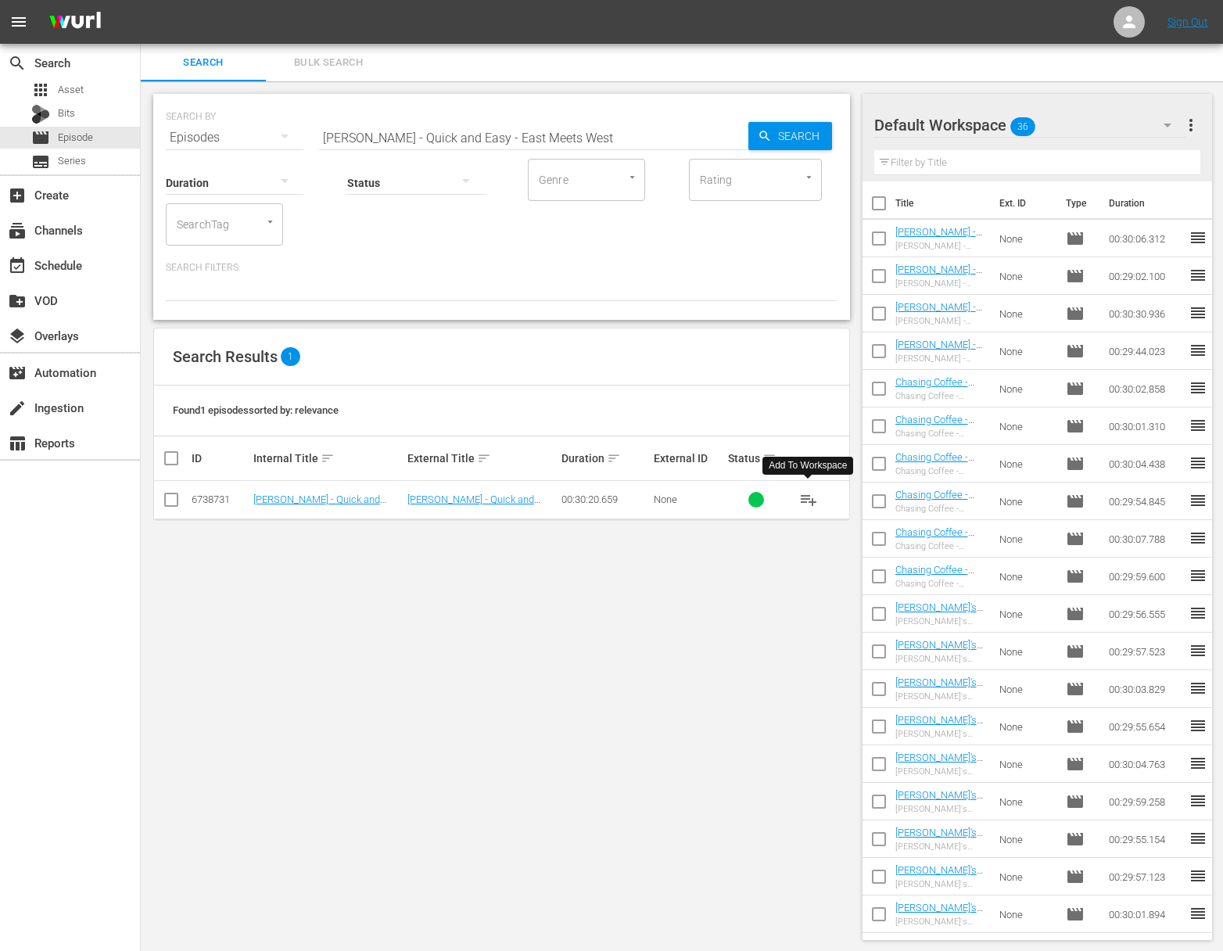
click at [809, 499] on span "playlist_add" at bounding box center [808, 499] width 19 height 19
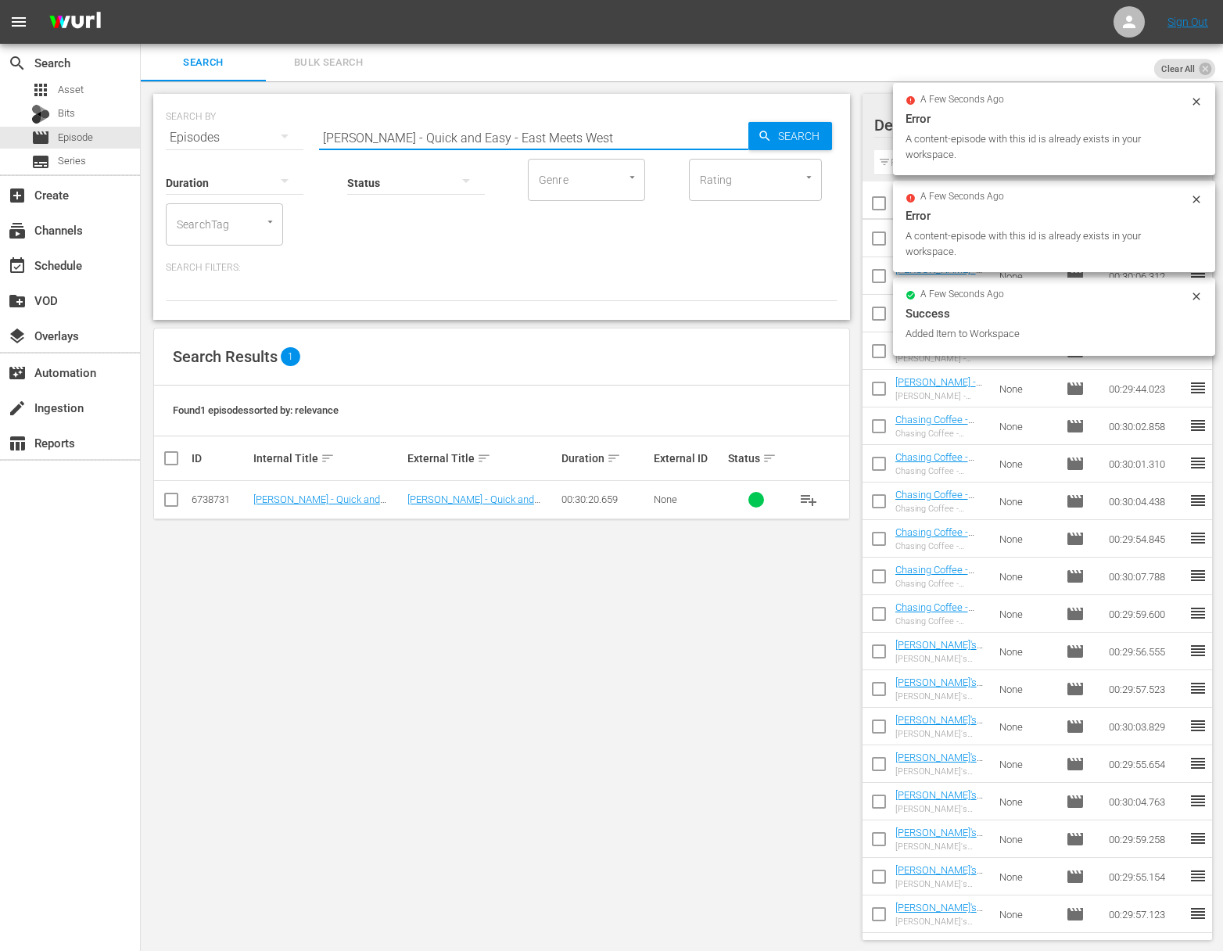
click at [505, 136] on input "[PERSON_NAME] - Quick and Easy - East Meets West" at bounding box center [533, 138] width 429 height 38
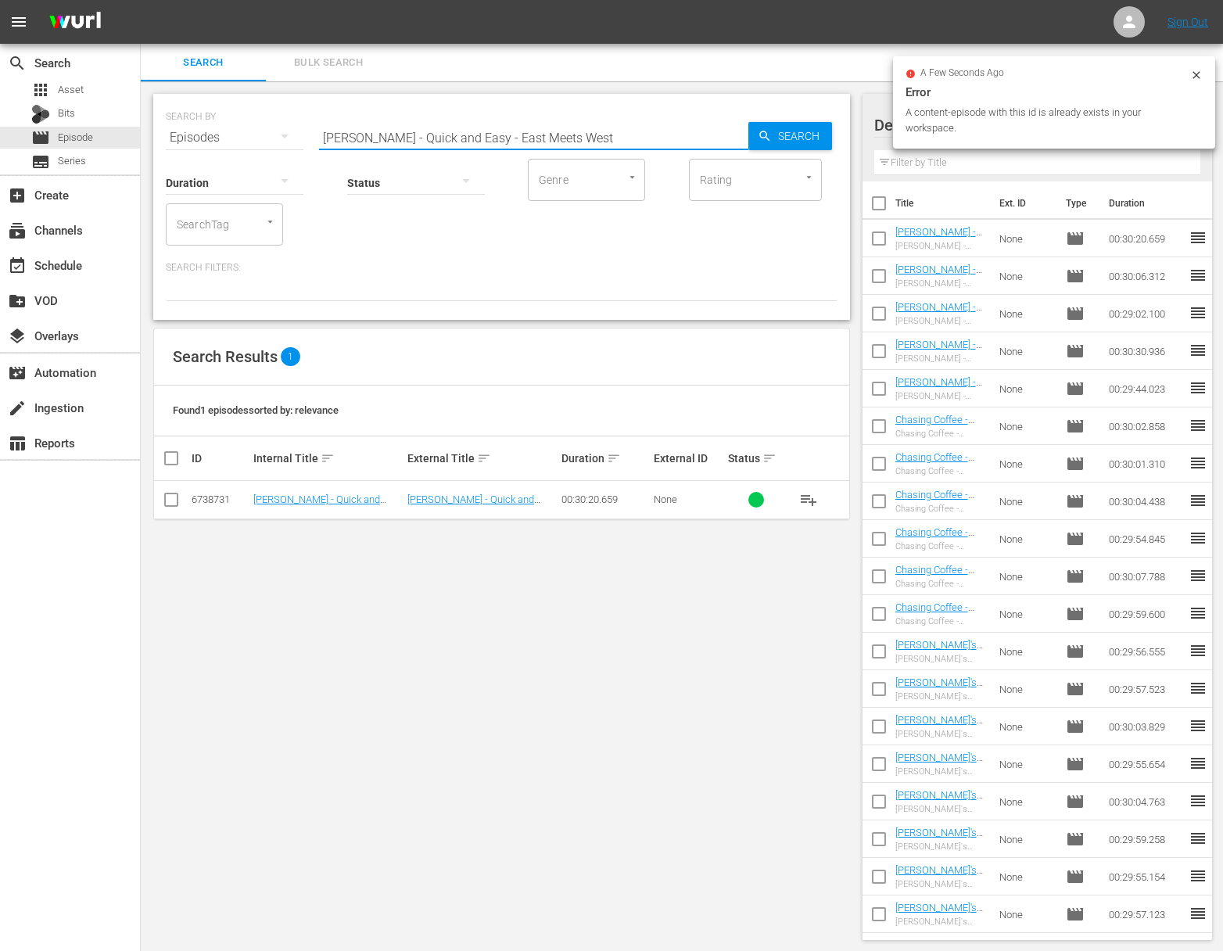
paste input "Sweet and Savoury"
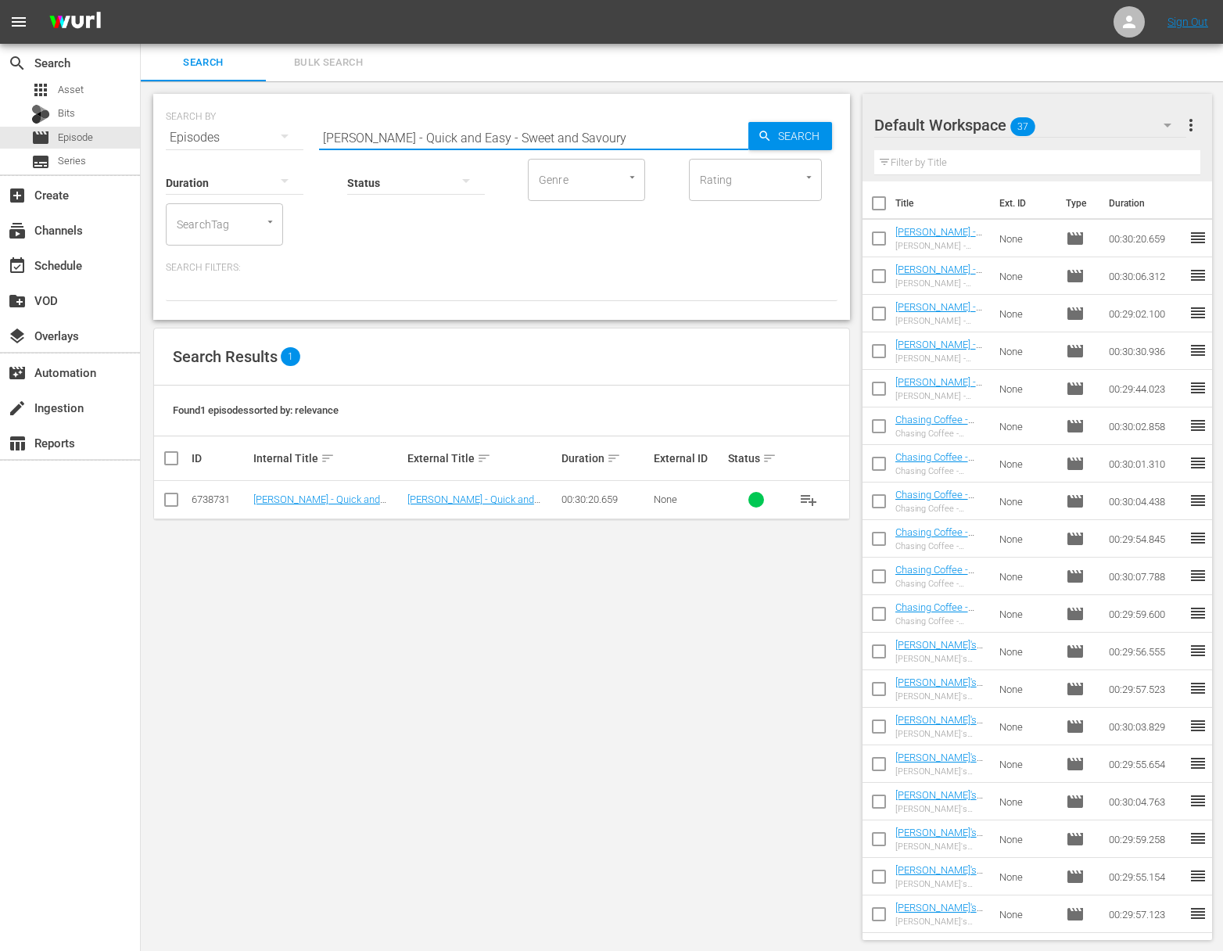
click at [747, 143] on input "[PERSON_NAME] - Quick and Easy - Sweet and Savoury" at bounding box center [533, 138] width 429 height 38
click at [789, 142] on span "Search" at bounding box center [802, 136] width 60 height 28
drag, startPoint x: 585, startPoint y: 142, endPoint x: 643, endPoint y: 150, distance: 58.5
click at [643, 150] on input "[PERSON_NAME] - Quick and Easy - Sweet and Savoury" at bounding box center [533, 138] width 429 height 38
click at [806, 497] on span "playlist_add" at bounding box center [808, 499] width 19 height 19
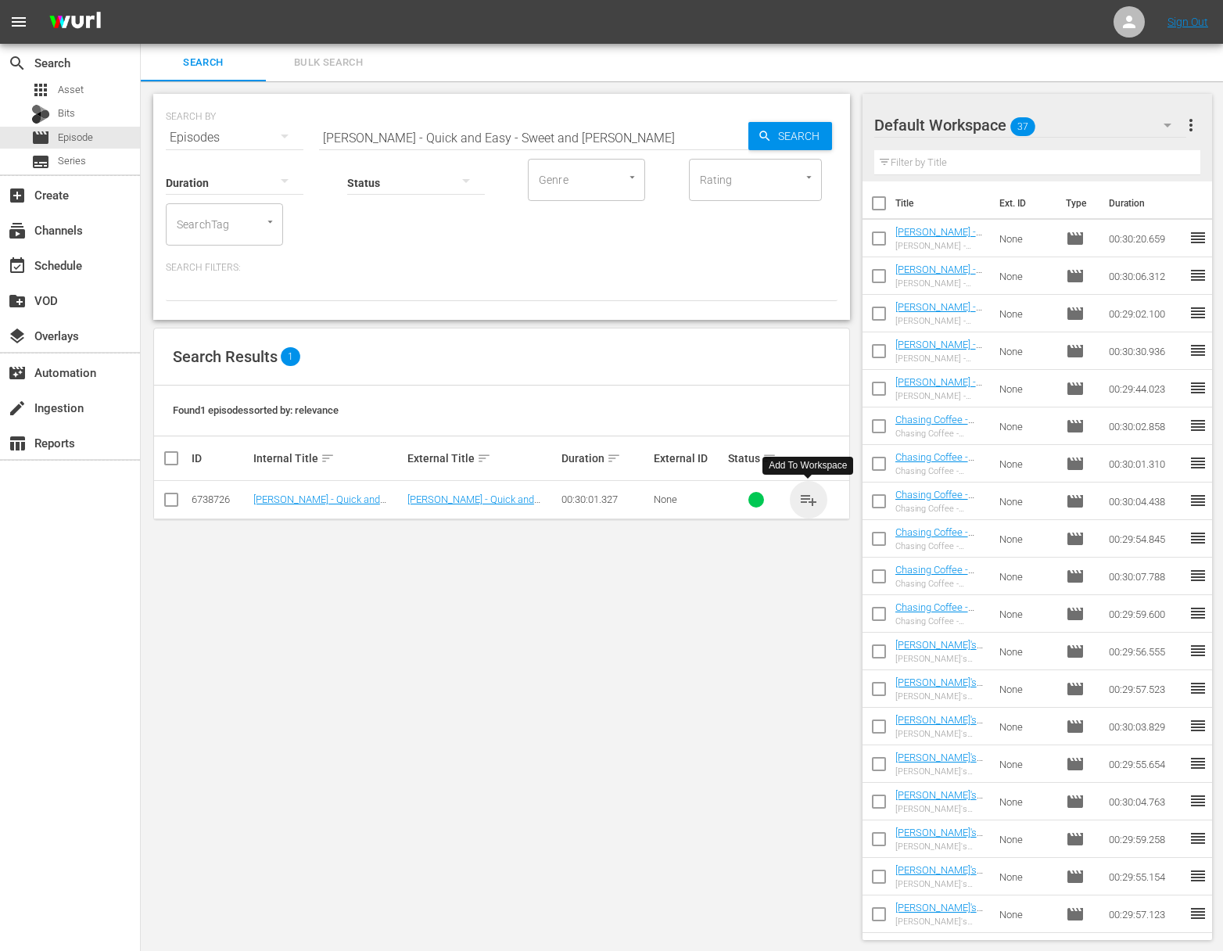
click at [806, 497] on span "playlist_add" at bounding box center [808, 499] width 19 height 19
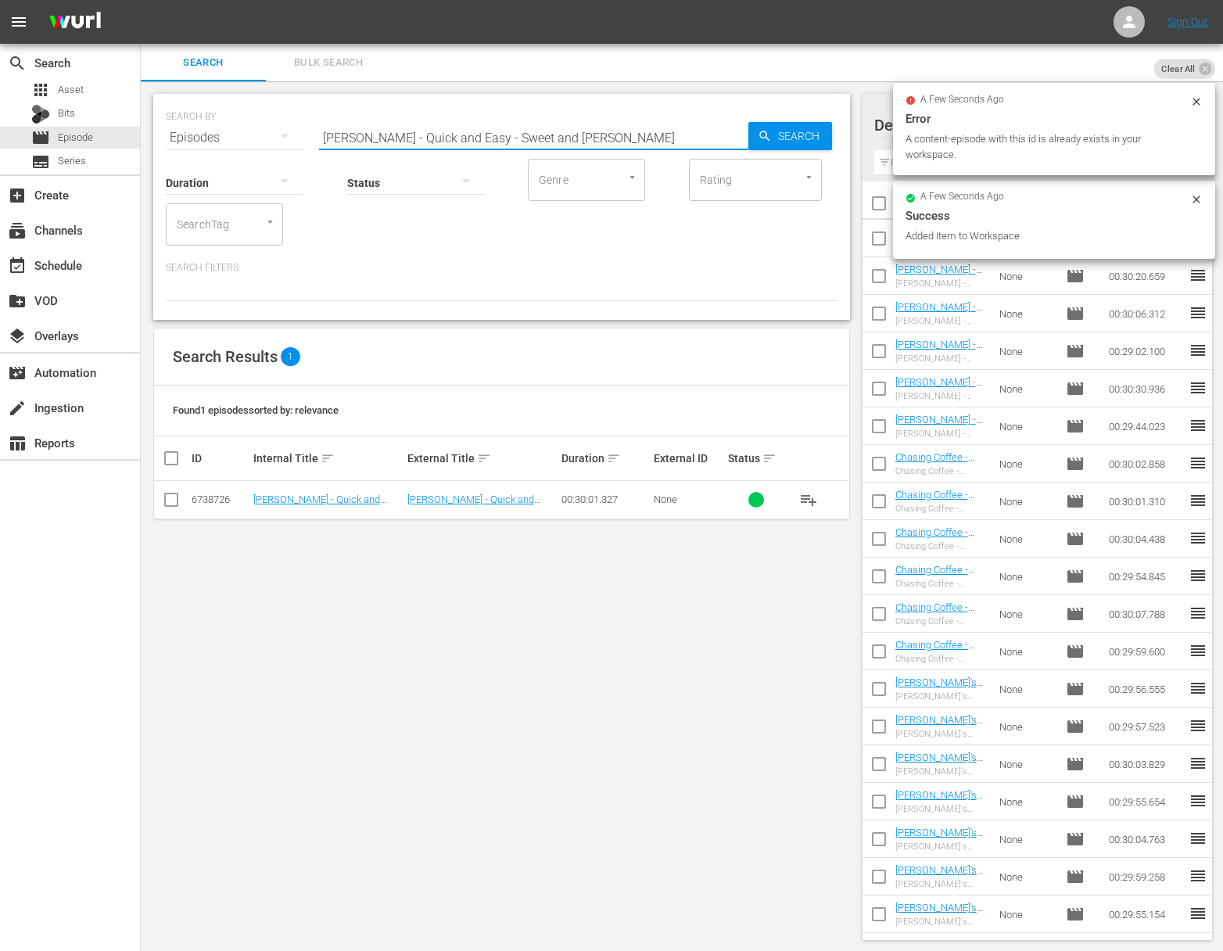
click at [454, 133] on input "[PERSON_NAME] - Quick and Easy - Sweet and [PERSON_NAME]" at bounding box center [533, 138] width 429 height 38
paste input "tir Frys"
click at [755, 137] on div "Search" at bounding box center [791, 136] width 84 height 28
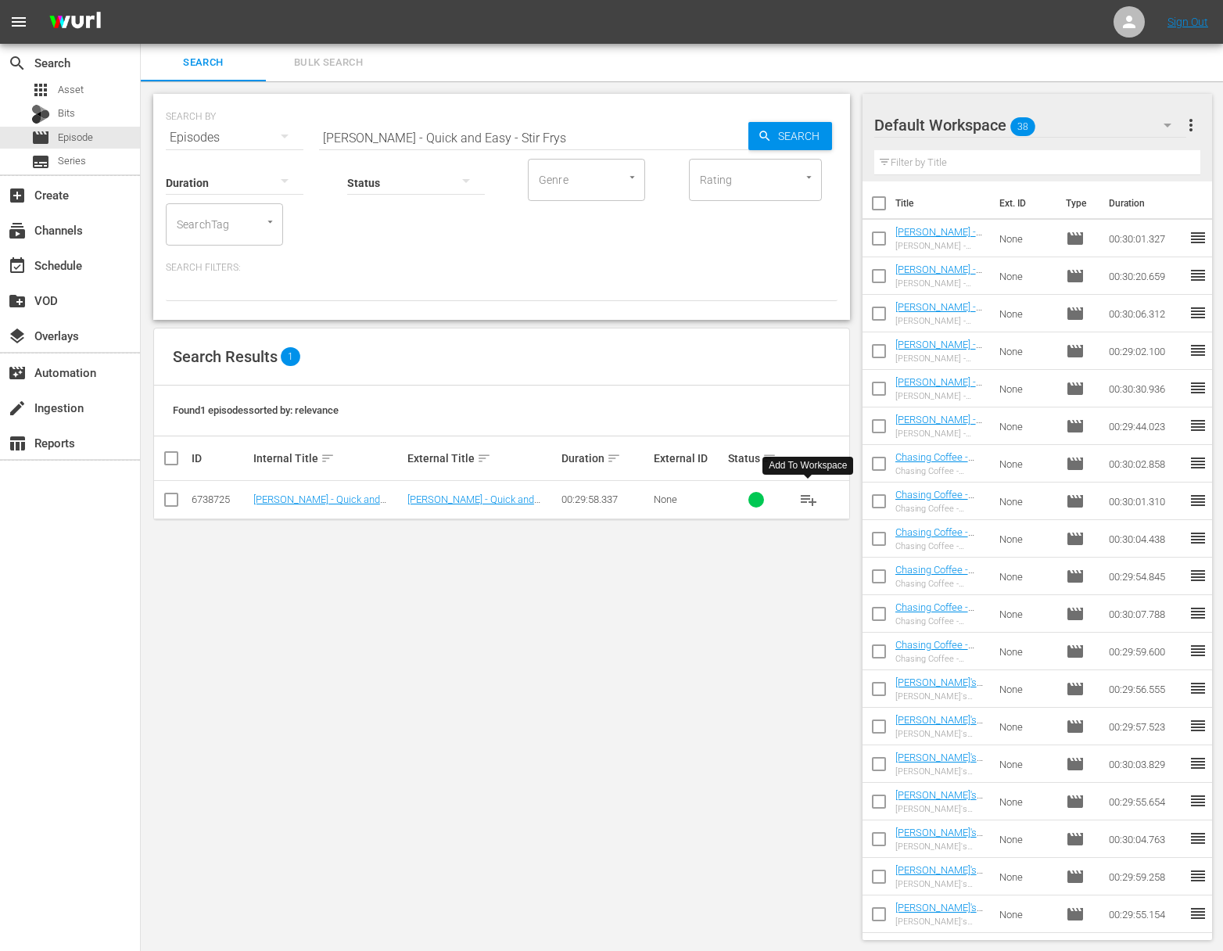
click at [816, 500] on span "playlist_add" at bounding box center [808, 499] width 19 height 19
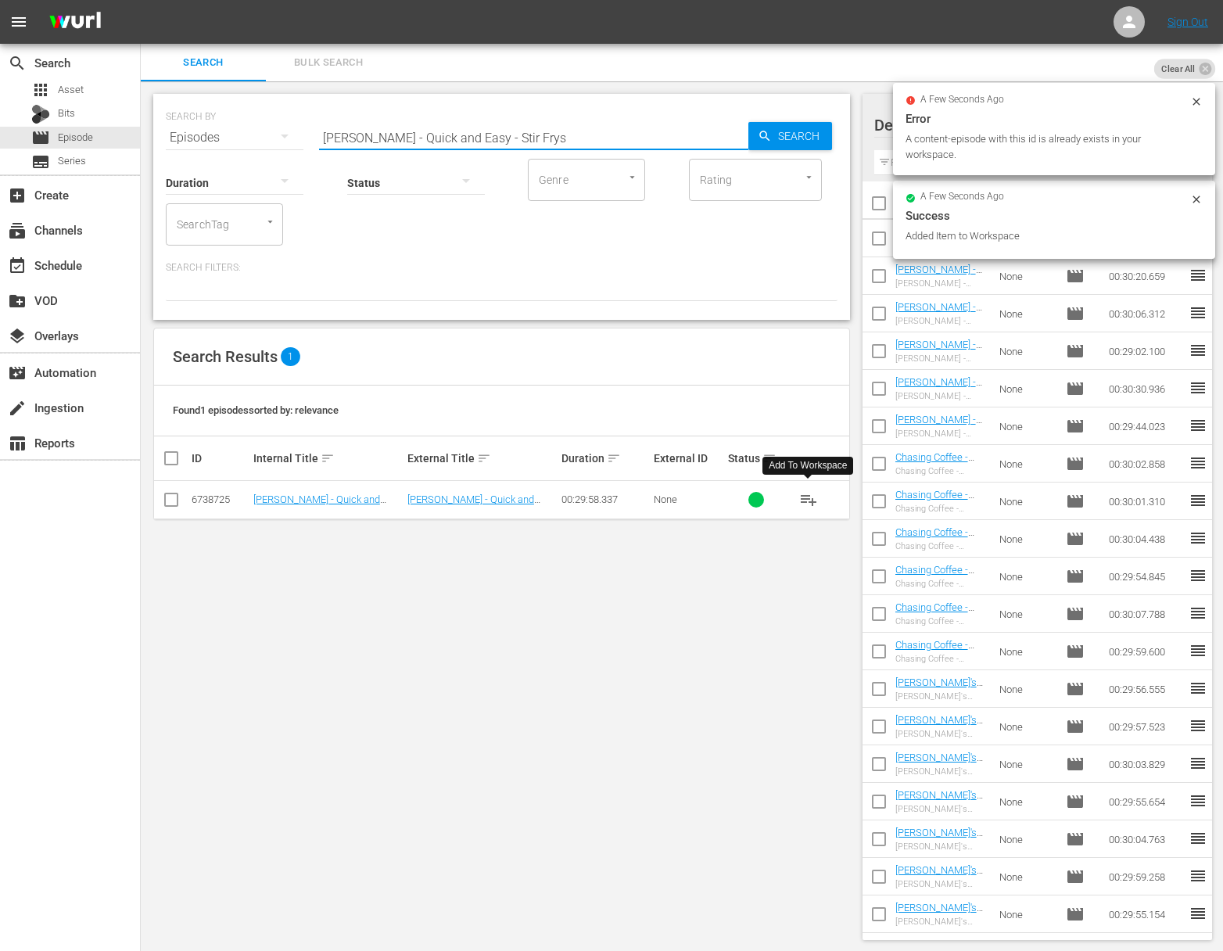
click at [499, 141] on input "[PERSON_NAME] - Quick and Easy - Stir Frys" at bounding box center [533, 138] width 429 height 38
paste input "[PERSON_NAME] - Quick and Easy - Japanese Flavours"
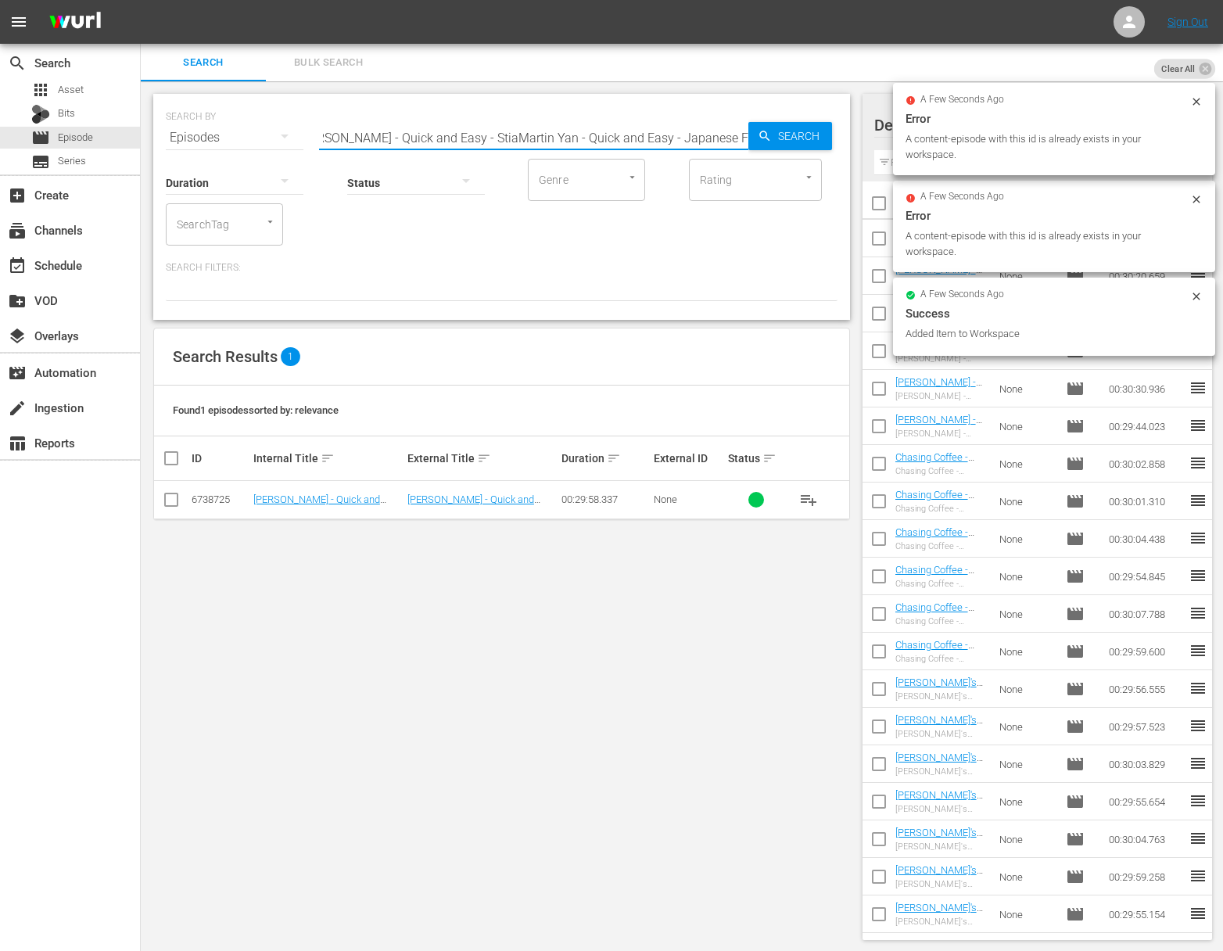
click at [508, 140] on input "[PERSON_NAME] - Quick and Easy - StiaMartin Yan - Quick and Easy - Japanese Fla…" at bounding box center [533, 138] width 429 height 38
paste input "Japanese Flavour"
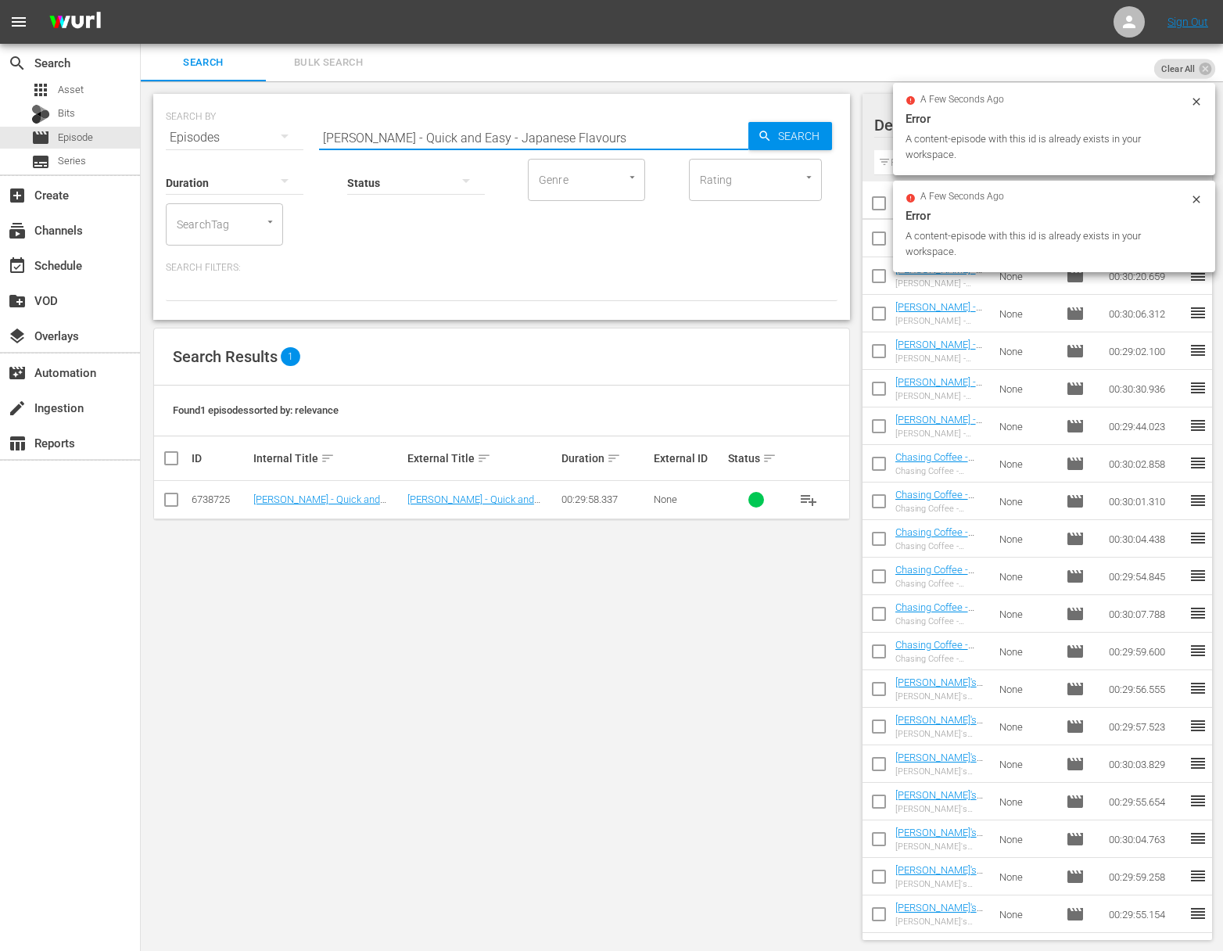
click at [792, 138] on span "Search" at bounding box center [802, 136] width 60 height 28
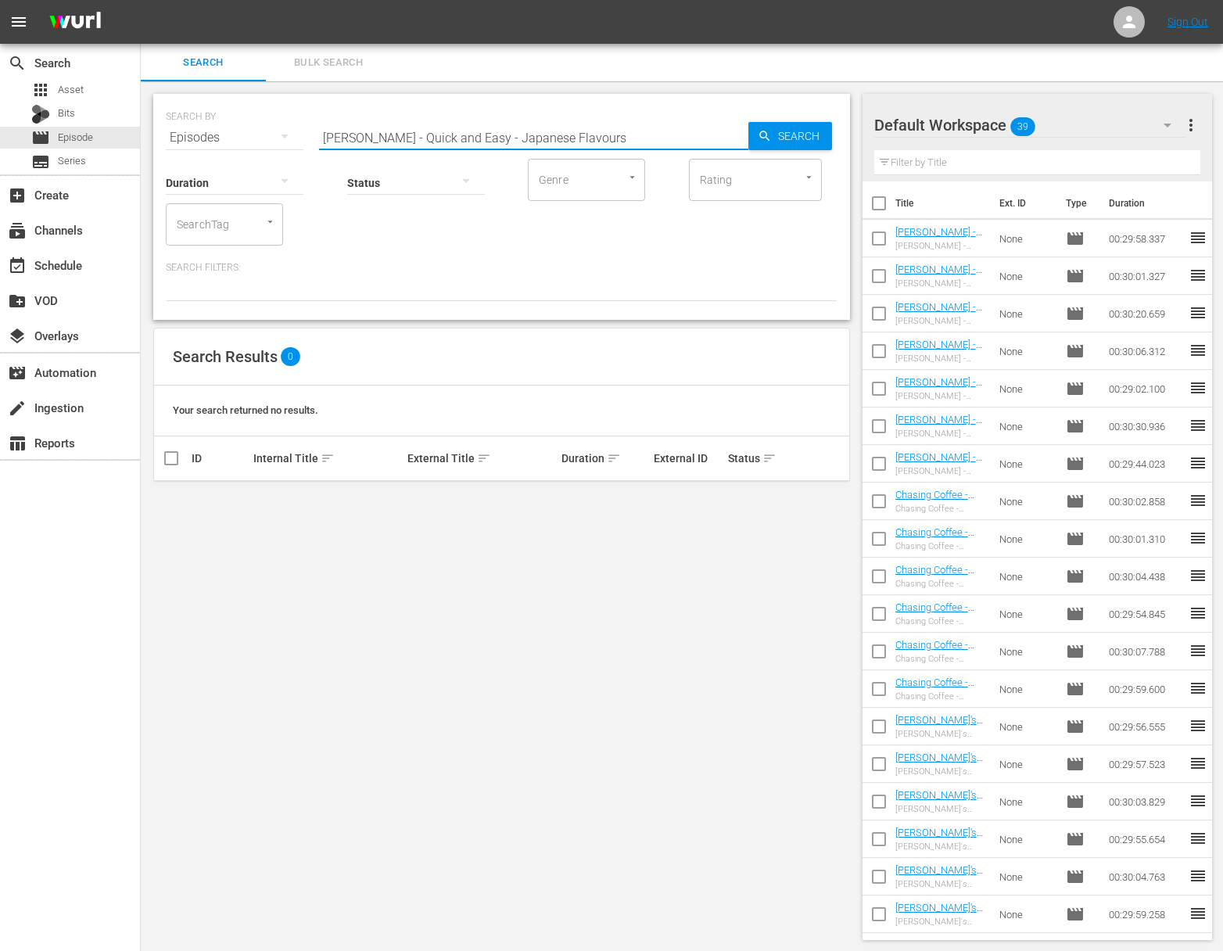
drag, startPoint x: 595, startPoint y: 144, endPoint x: 639, endPoint y: 149, distance: 44.1
click at [639, 149] on div "Search ID, Title, Description, Keywords, or Category [PERSON_NAME] - Quick and …" at bounding box center [533, 138] width 429 height 38
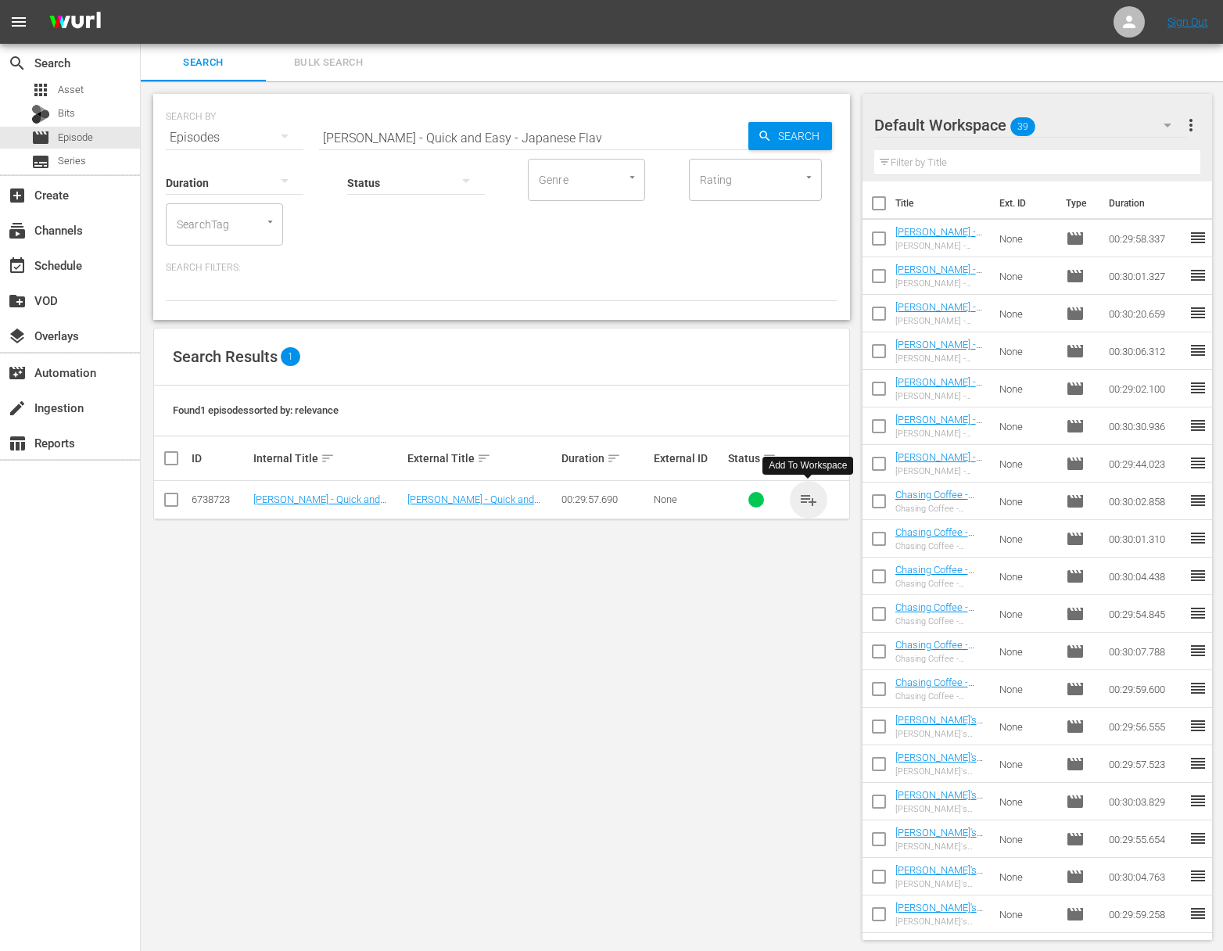
click at [810, 497] on span "playlist_add" at bounding box center [808, 499] width 19 height 19
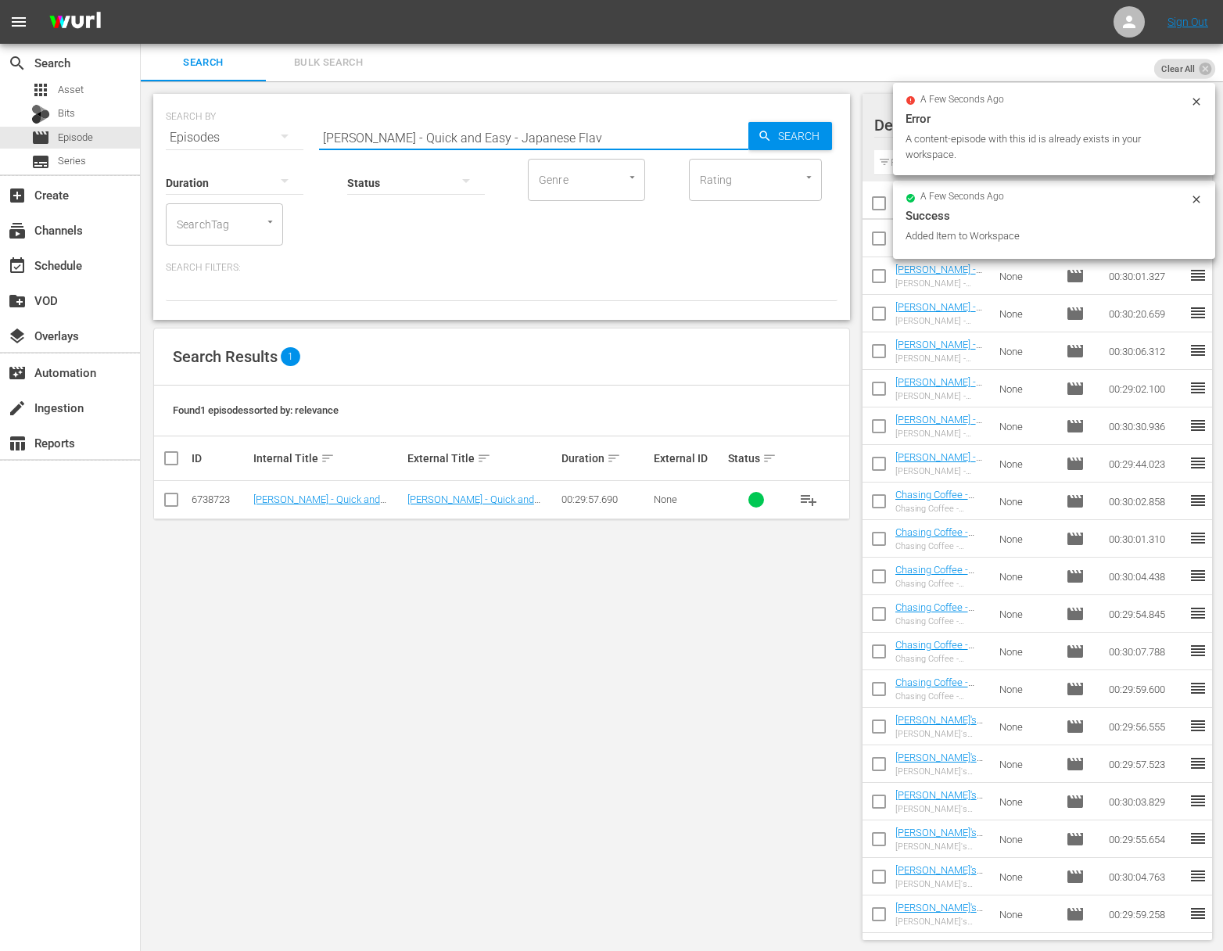
click at [503, 141] on input "[PERSON_NAME] - Quick and Easy - Japanese Flav" at bounding box center [533, 138] width 429 height 38
paste input "A Simple Meal"
click at [784, 138] on span "Search" at bounding box center [802, 136] width 60 height 28
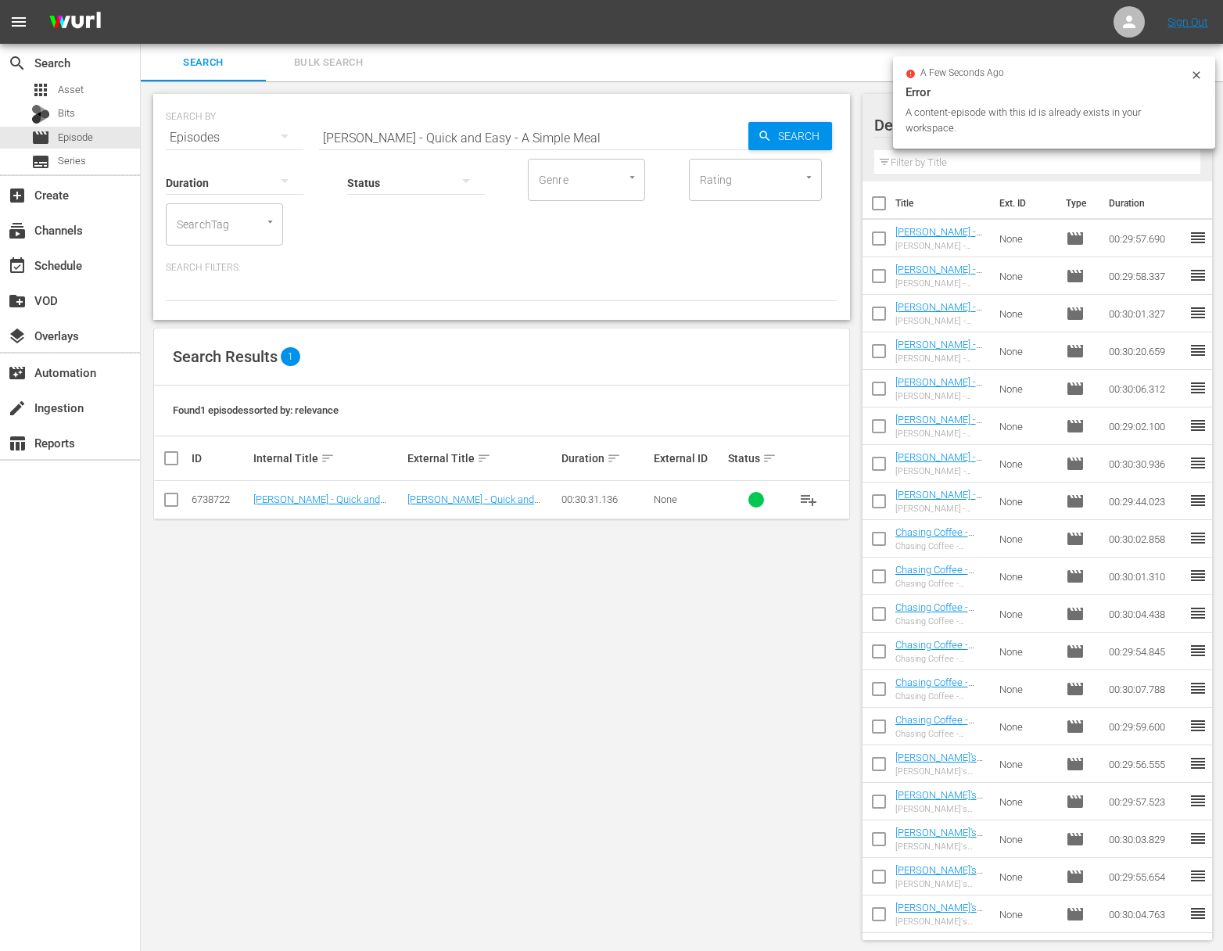
click at [807, 495] on span "playlist_add" at bounding box center [808, 499] width 19 height 19
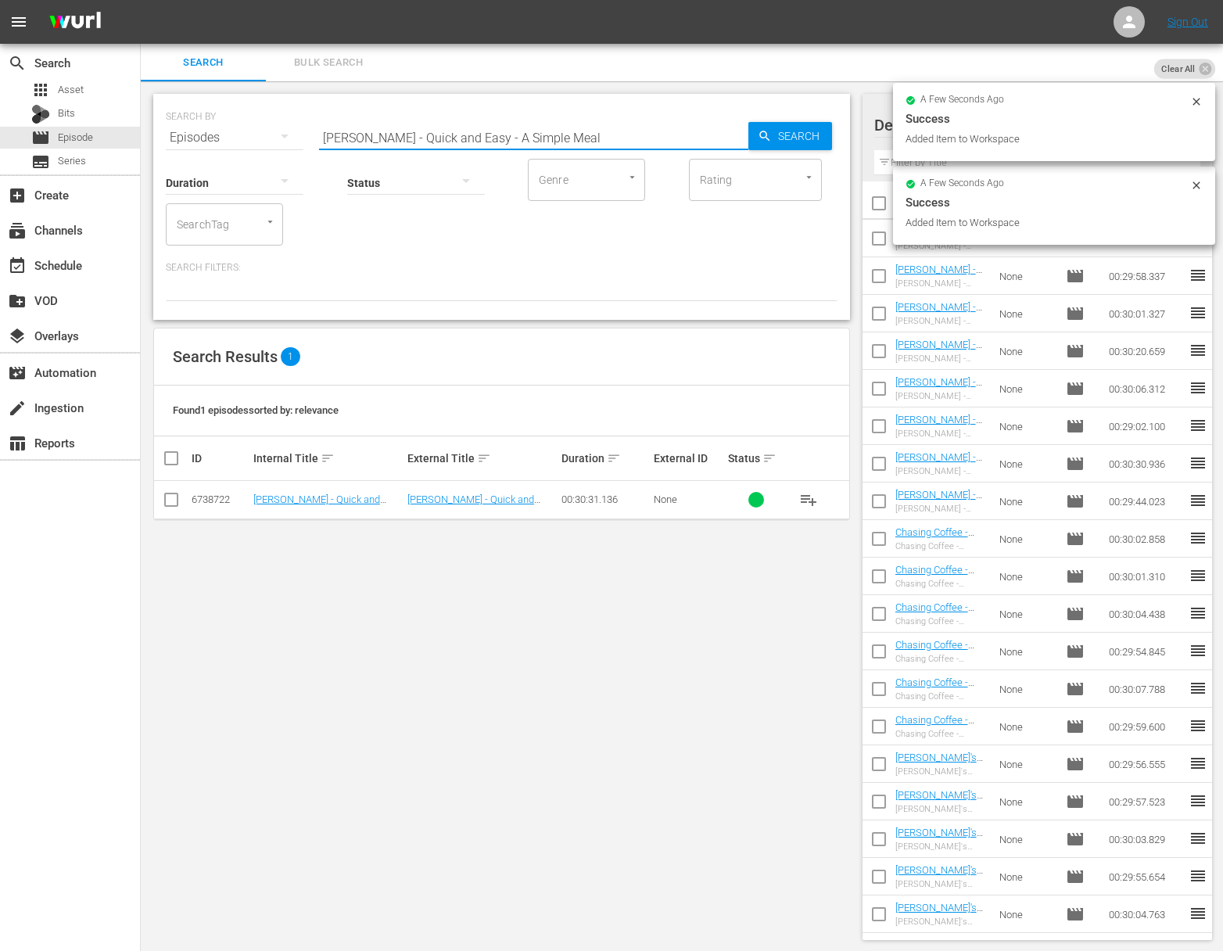
click at [450, 127] on input "[PERSON_NAME] - Quick and Easy - A Simple Meal" at bounding box center [533, 138] width 429 height 38
paste input "China & [GEOGRAPHIC_DATA]"
click at [727, 130] on input "[PERSON_NAME] - Quick and Easy - [GEOGRAPHIC_DATA] & [GEOGRAPHIC_DATA]" at bounding box center [533, 138] width 429 height 38
click at [749, 131] on div "Search" at bounding box center [791, 136] width 84 height 28
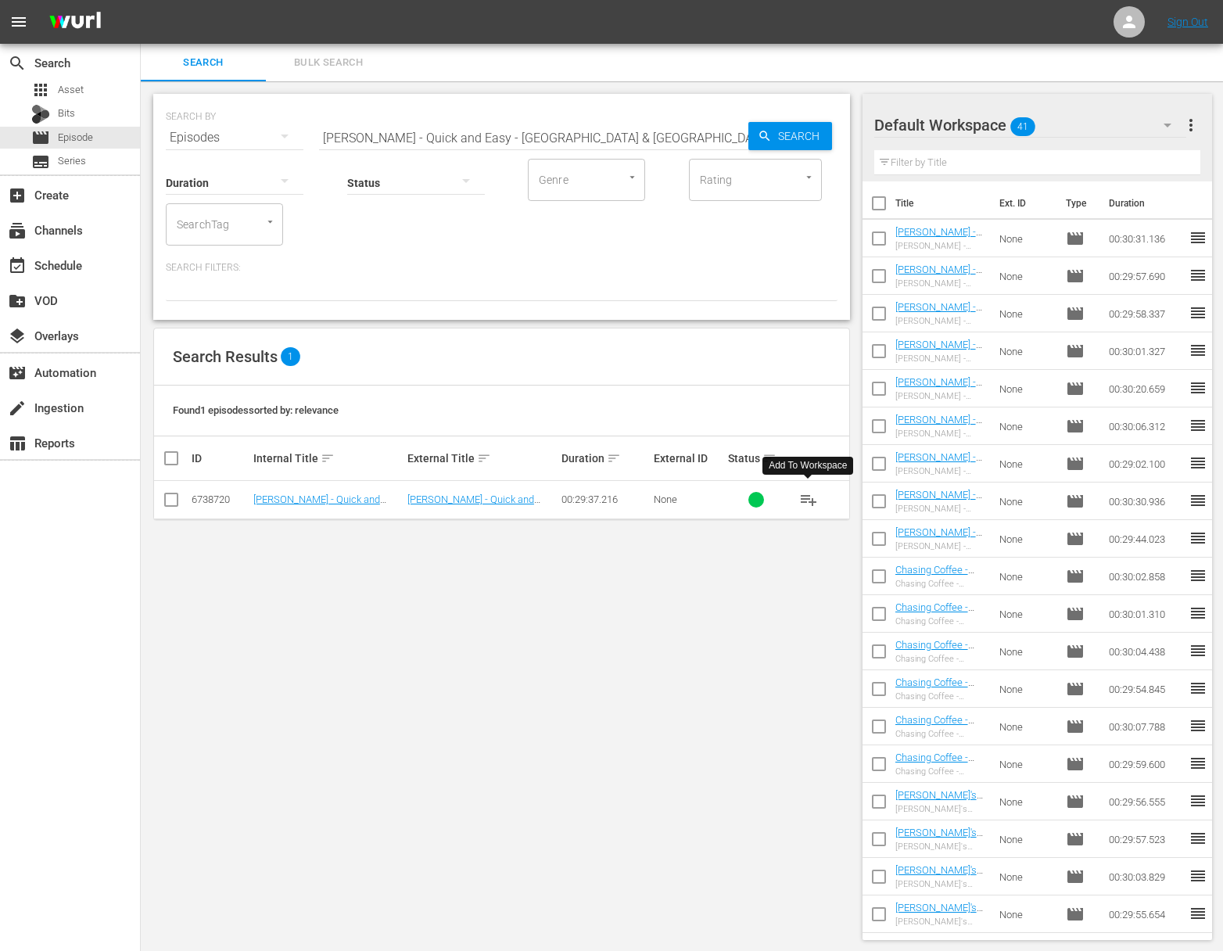
click at [812, 496] on span "playlist_add" at bounding box center [808, 499] width 19 height 19
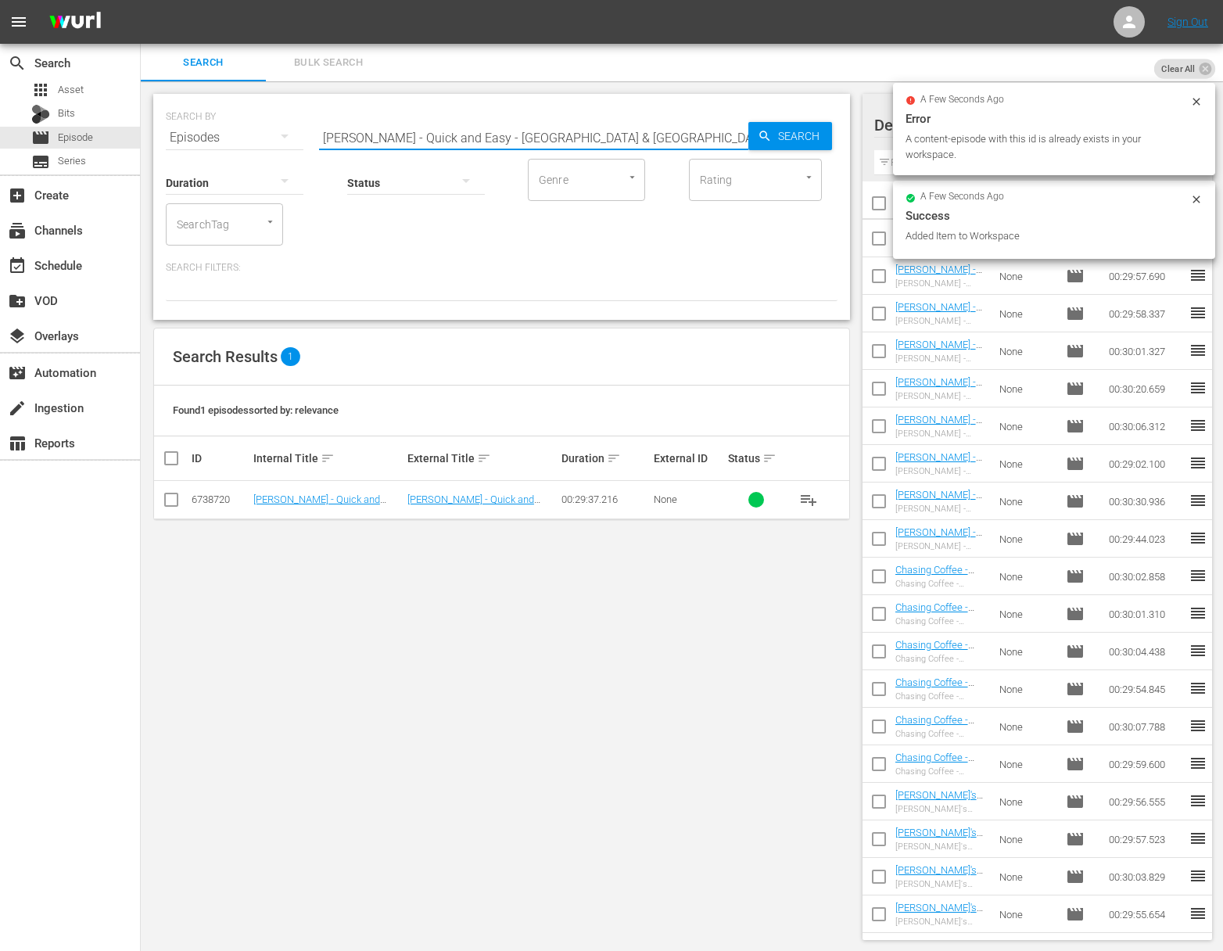
drag, startPoint x: 460, startPoint y: 125, endPoint x: 449, endPoint y: 127, distance: 11.1
click at [461, 125] on input "[PERSON_NAME] - Quick and Easy - [GEOGRAPHIC_DATA] & [GEOGRAPHIC_DATA]" at bounding box center [533, 138] width 429 height 38
paste input "[PERSON_NAME] - Quick and Easy - Home Cooking"
click at [670, 140] on input "[PERSON_NAME] - Quick and Easy - Home CookingMartin Yan - Quick and Easy - [GEO…" at bounding box center [533, 138] width 429 height 38
paste input "text"
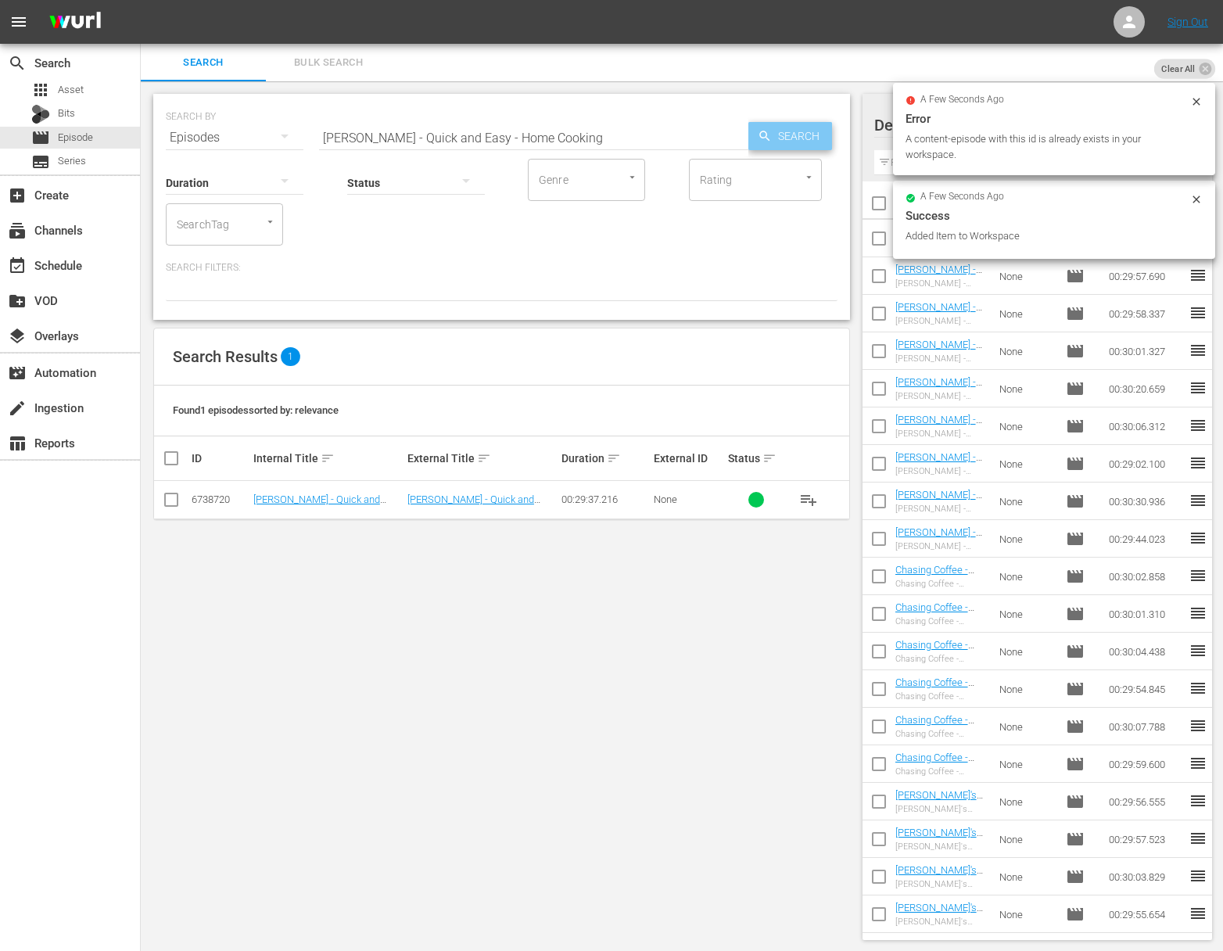
click at [769, 141] on icon "button" at bounding box center [765, 136] width 14 height 14
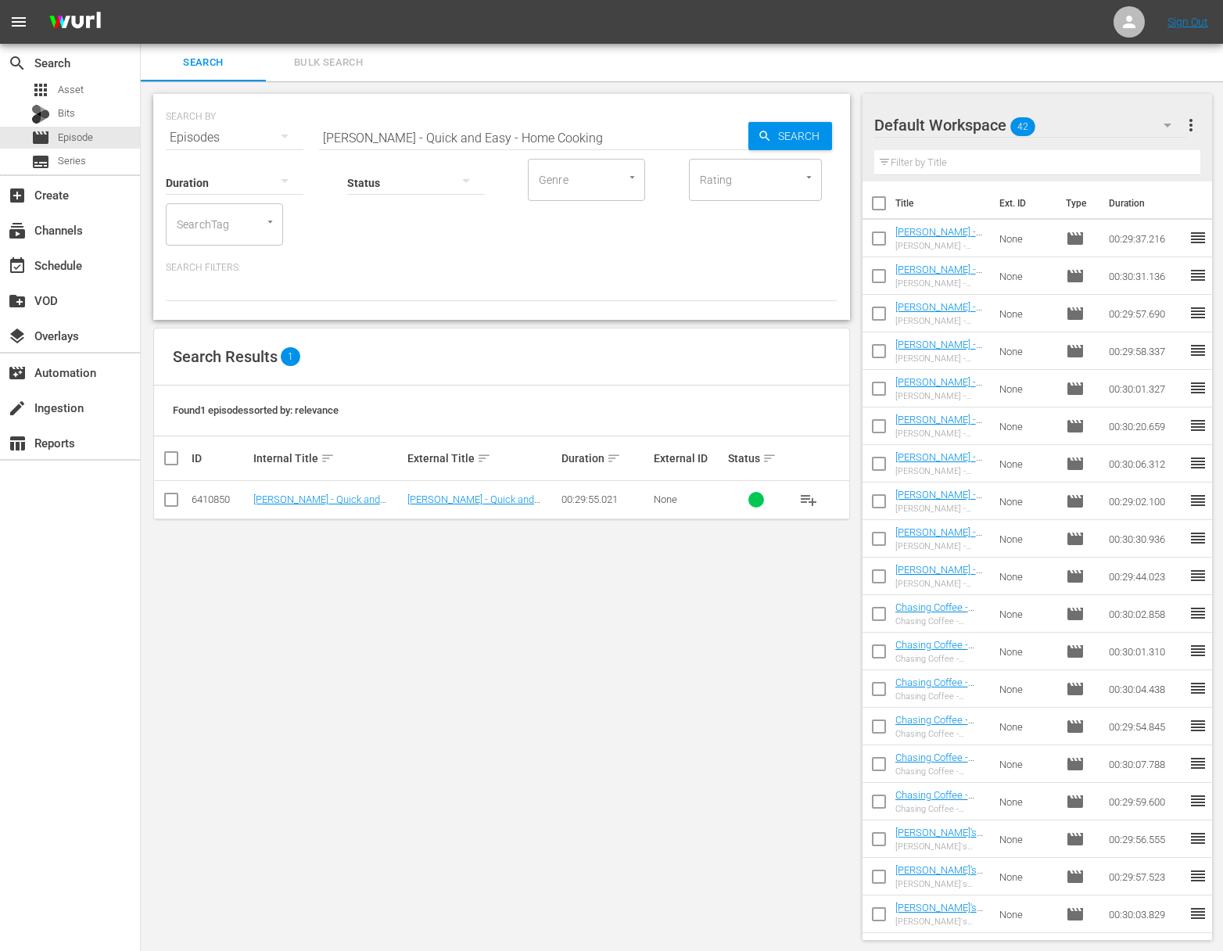
click at [810, 493] on span "playlist_add" at bounding box center [808, 499] width 19 height 19
click at [810, 494] on span "playlist_add" at bounding box center [808, 499] width 19 height 19
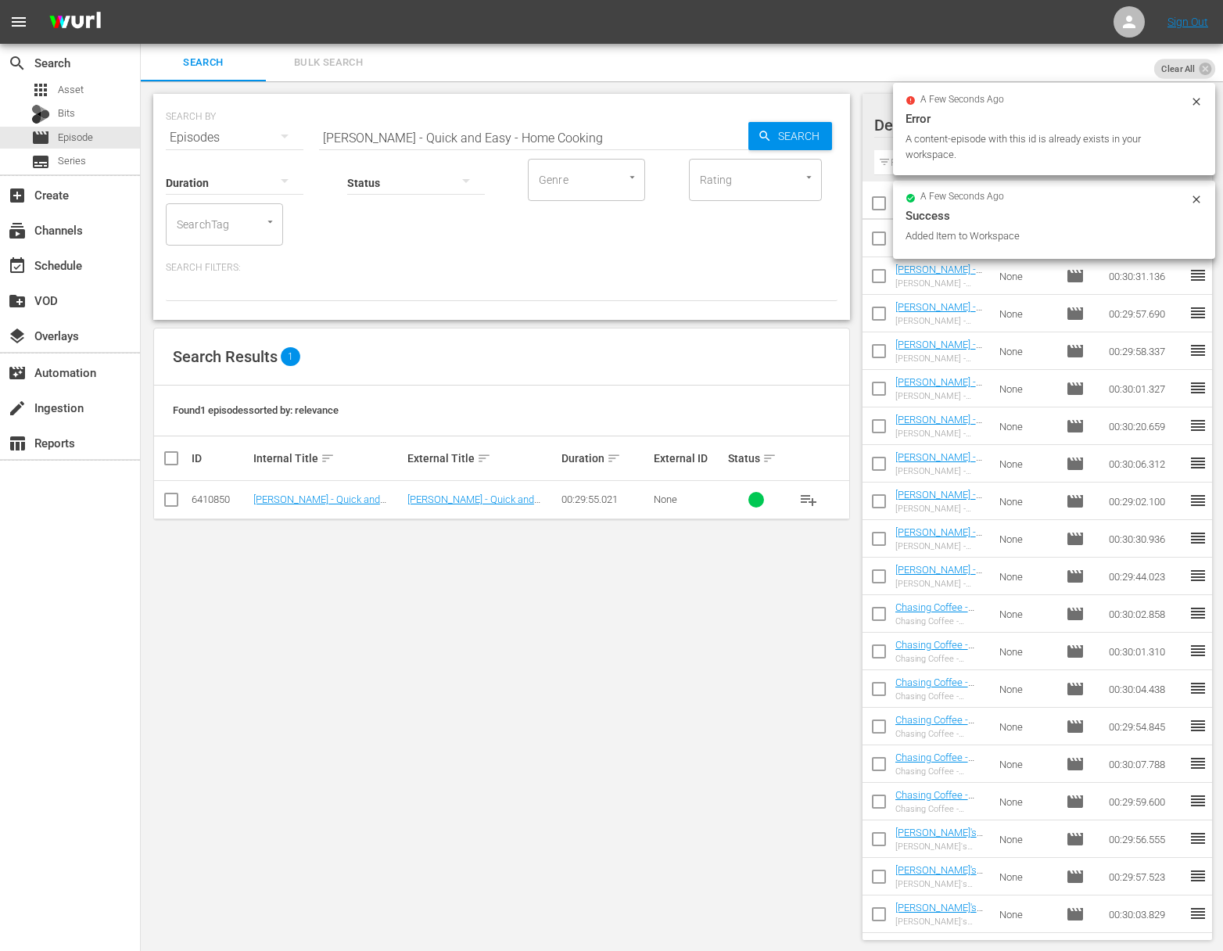
click at [420, 131] on input "[PERSON_NAME] - Quick and Easy - Home Cooking" at bounding box center [533, 138] width 429 height 38
paste input "Pacific Rim"
click at [764, 131] on icon "button" at bounding box center [765, 136] width 14 height 14
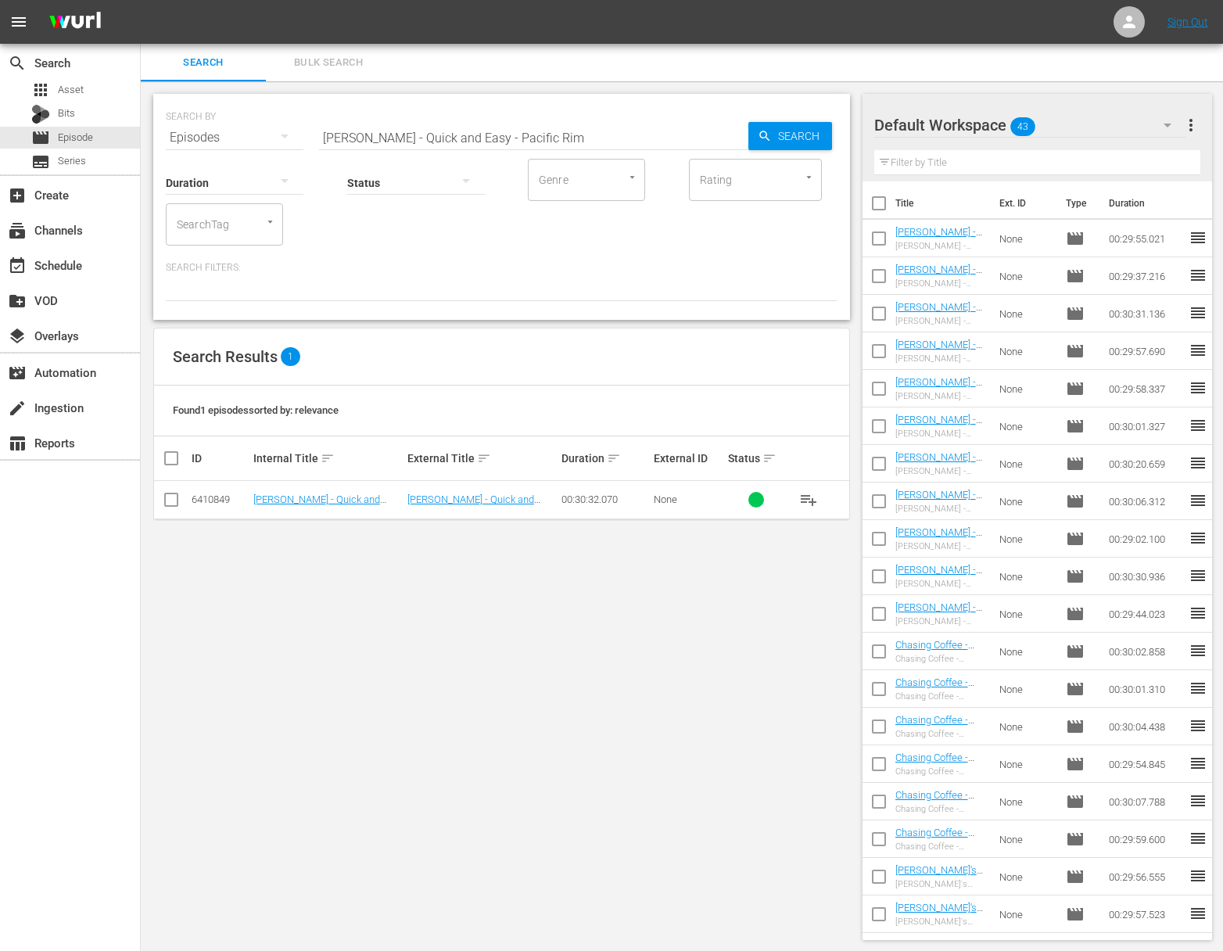
click at [808, 497] on span "playlist_add" at bounding box center [808, 499] width 19 height 19
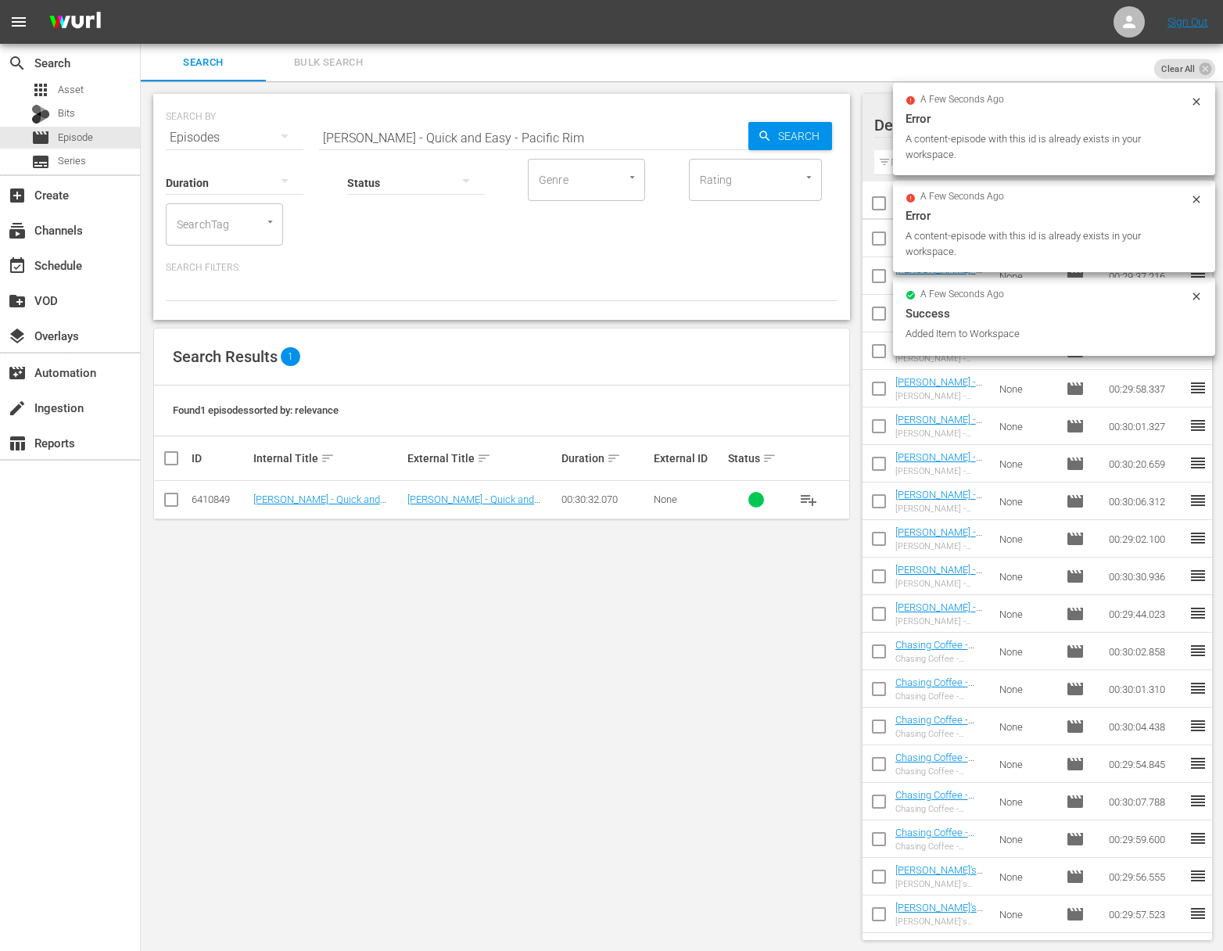
click at [348, 133] on input "[PERSON_NAME] - Quick and Easy - Pacific Rim" at bounding box center [533, 138] width 429 height 38
paste input "y Greek Table with [PERSON_NAME]: Everyday Superfoods"
click at [809, 134] on span "Search" at bounding box center [802, 136] width 60 height 28
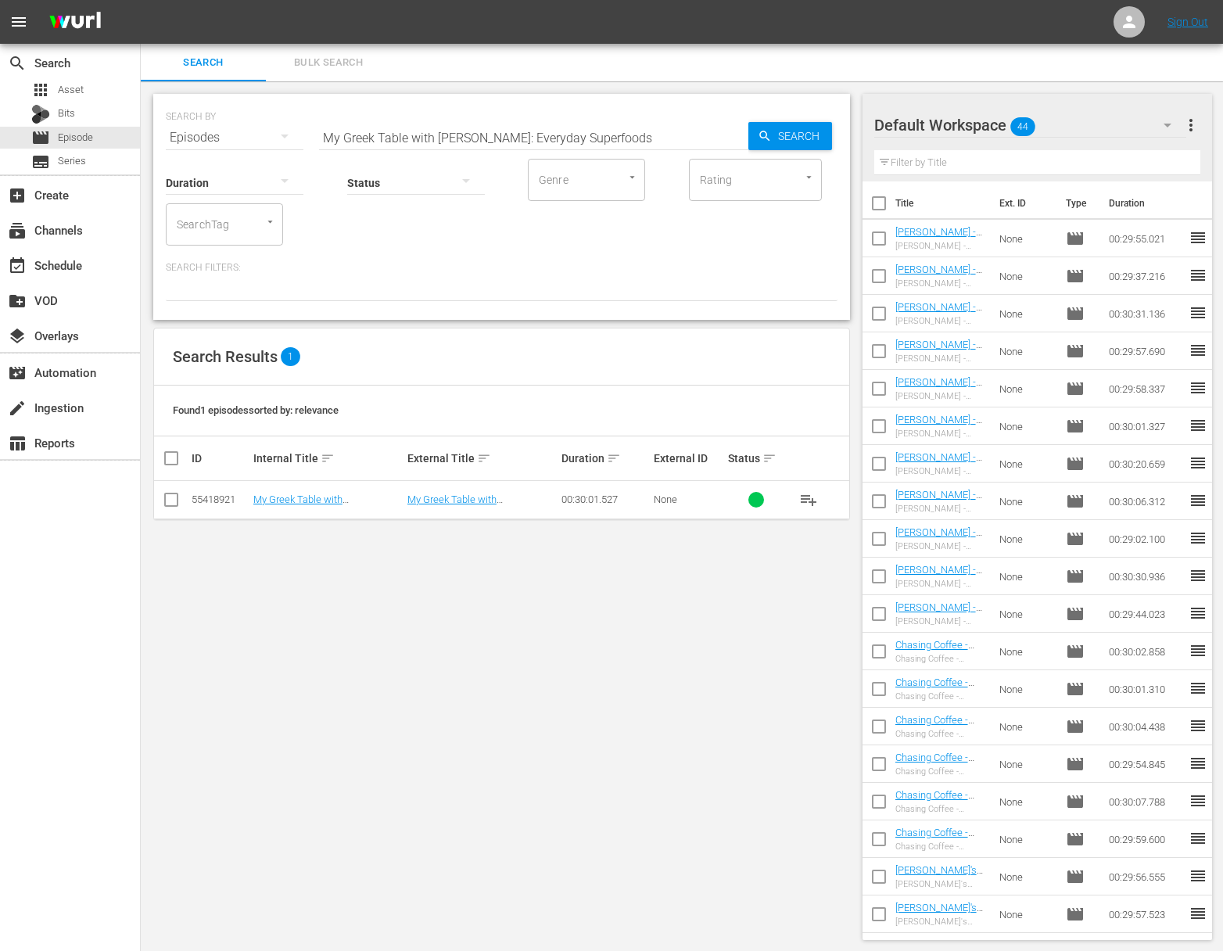
click at [807, 497] on span "playlist_add" at bounding box center [808, 499] width 19 height 19
click at [809, 497] on span "playlist_add" at bounding box center [808, 499] width 19 height 19
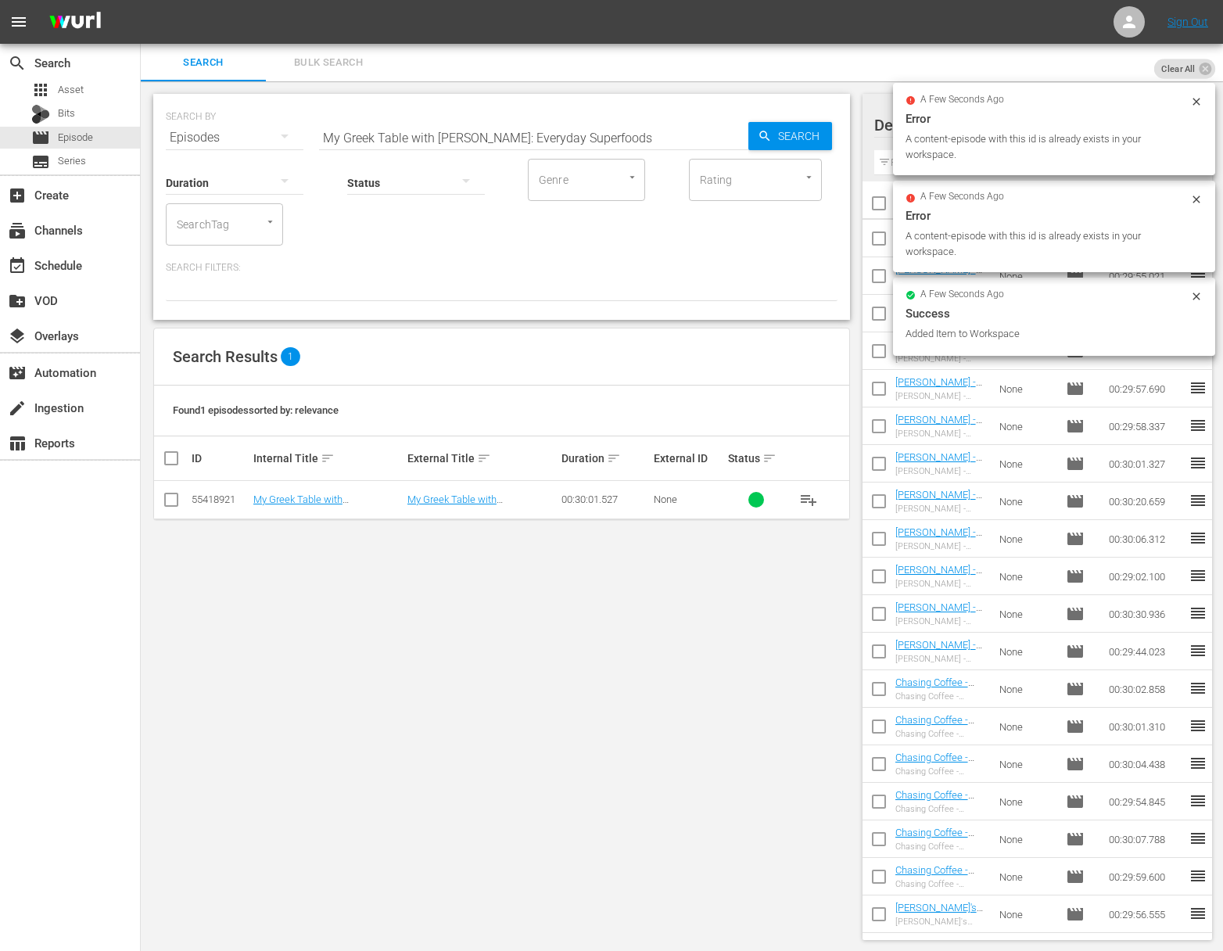
click at [495, 121] on input "My Greek Table with [PERSON_NAME]: Everyday Superfoods" at bounding box center [533, 138] width 429 height 38
paste input "Pie Heaven"
click at [816, 138] on span "Search" at bounding box center [802, 136] width 60 height 28
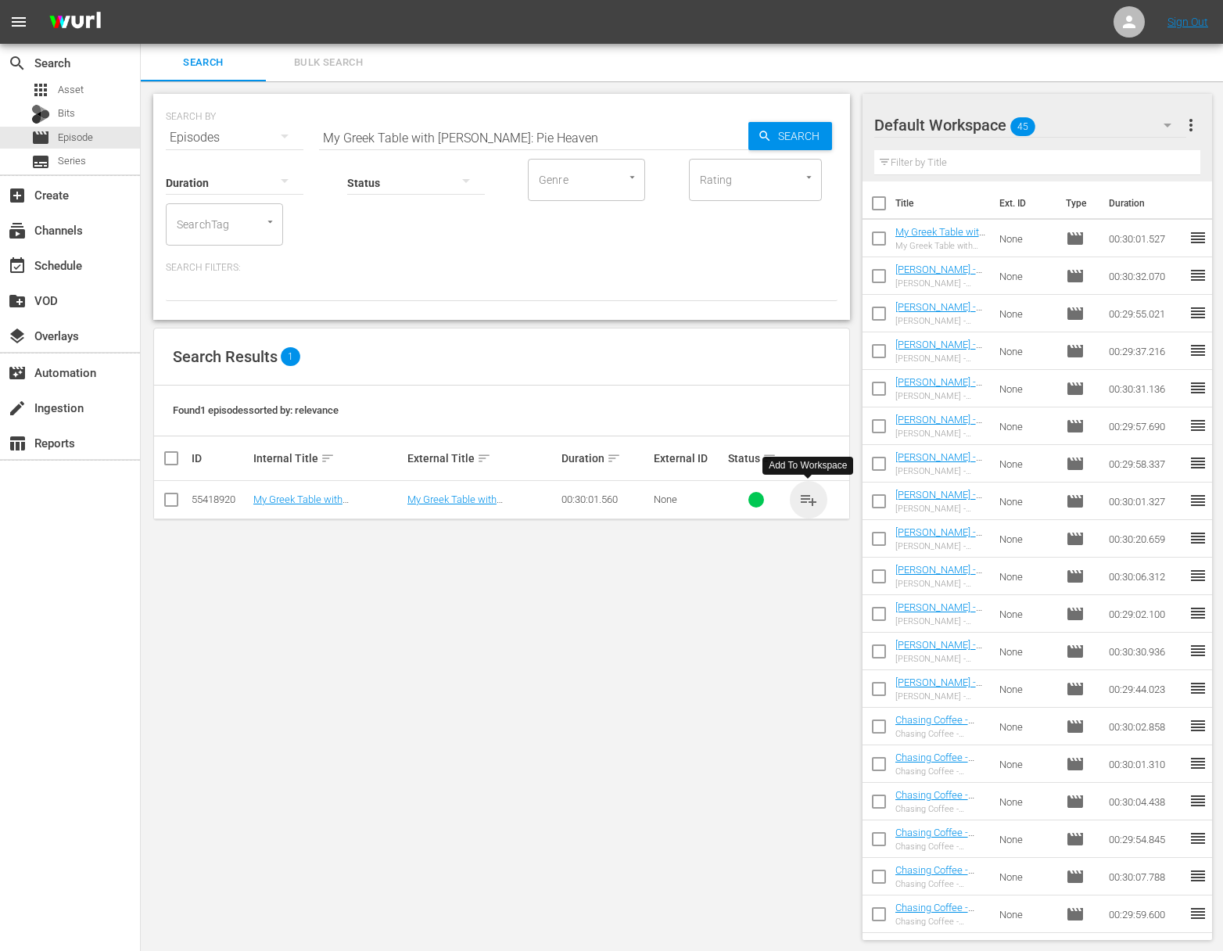
click at [813, 498] on span "playlist_add" at bounding box center [808, 499] width 19 height 19
click at [810, 499] on span "playlist_add" at bounding box center [808, 499] width 19 height 19
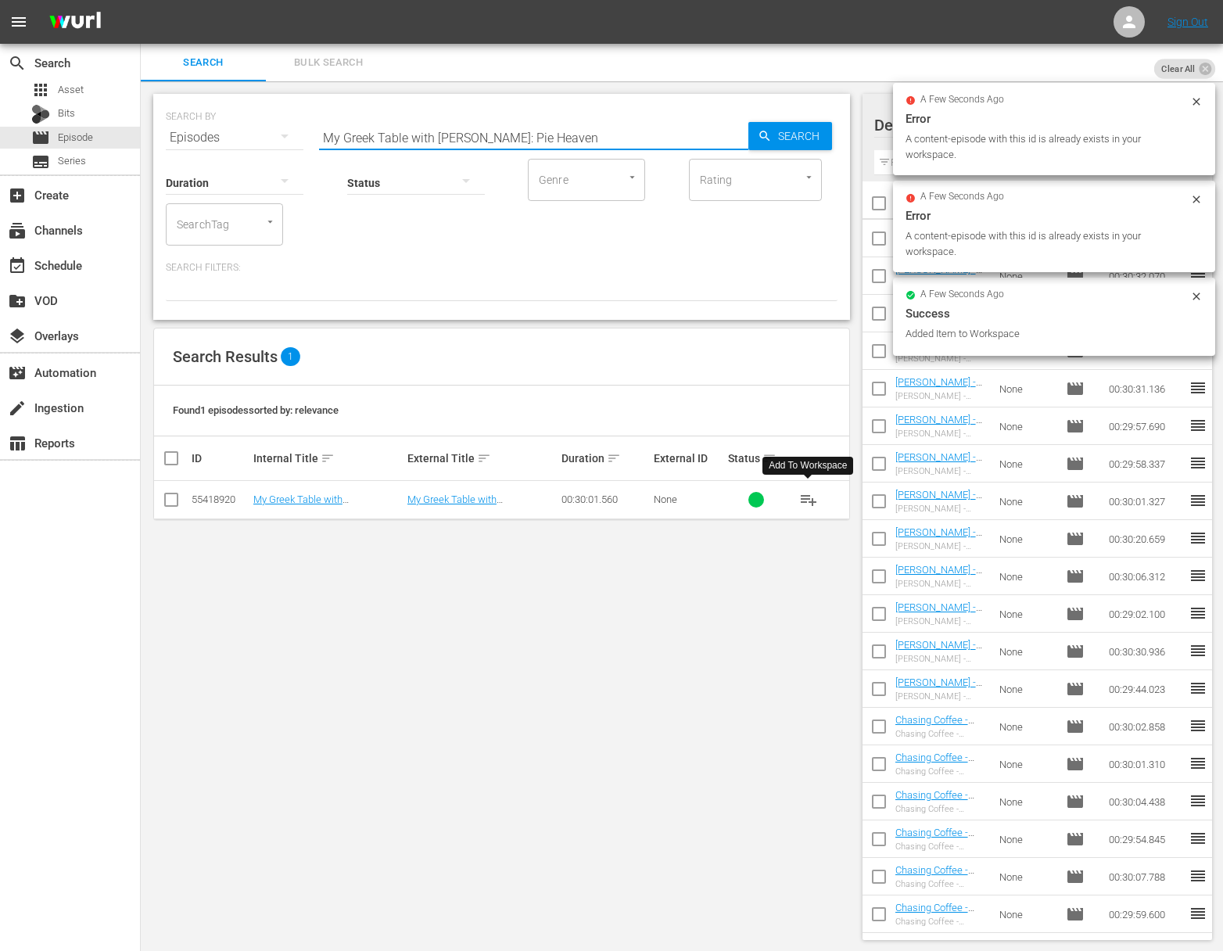
click at [526, 138] on input "My Greek Table with [PERSON_NAME]: Pie Heaven" at bounding box center [533, 138] width 429 height 38
paste input "My Greek Table with [PERSON_NAME]: The Foods That Unite Us"
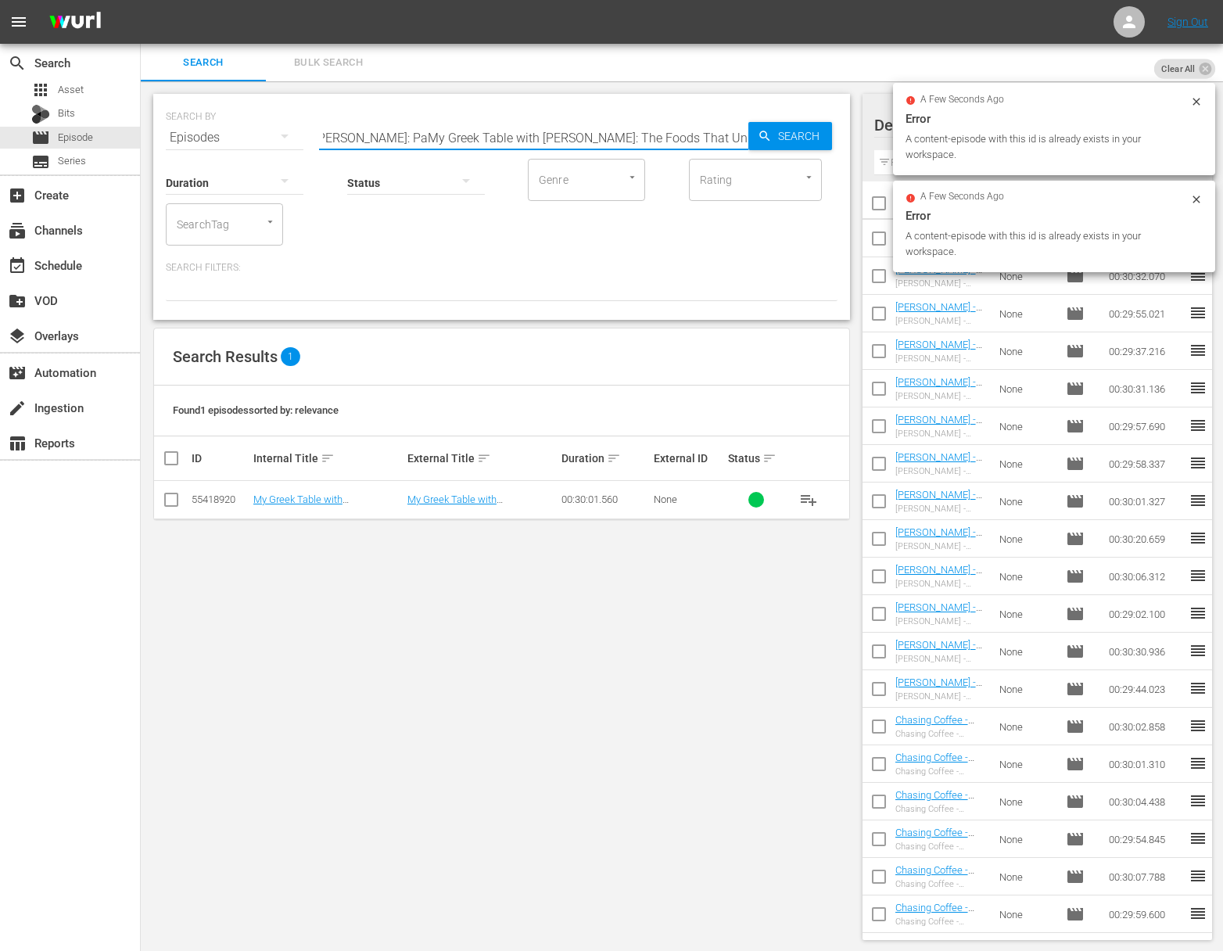
click at [601, 139] on input "My Greek Table with [PERSON_NAME]: PaMy Greek Table with [PERSON_NAME]: The Foo…" at bounding box center [533, 138] width 429 height 38
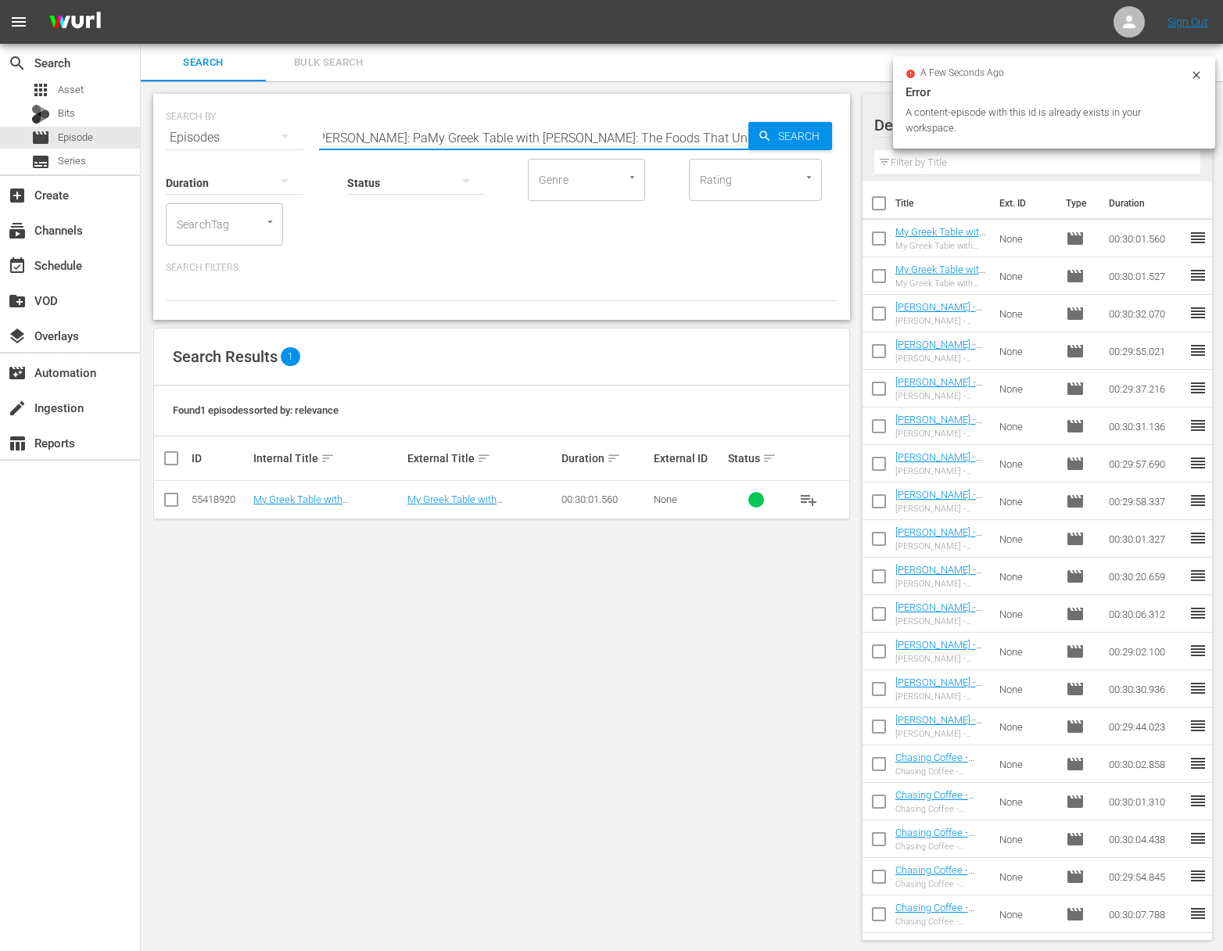
paste input "My Greek Table with [PERSON_NAME]: The Foods That Unite Us"
click at [687, 139] on input "My Greek Table with [PERSON_NAME]: PaMy Greek Table with [PERSON_NAME] Greek Ta…" at bounding box center [533, 138] width 429 height 38
paste input "My Greek Table with [PERSON_NAME]: The Foods That Unite Us"
paste input "The Foods That Unite Us"
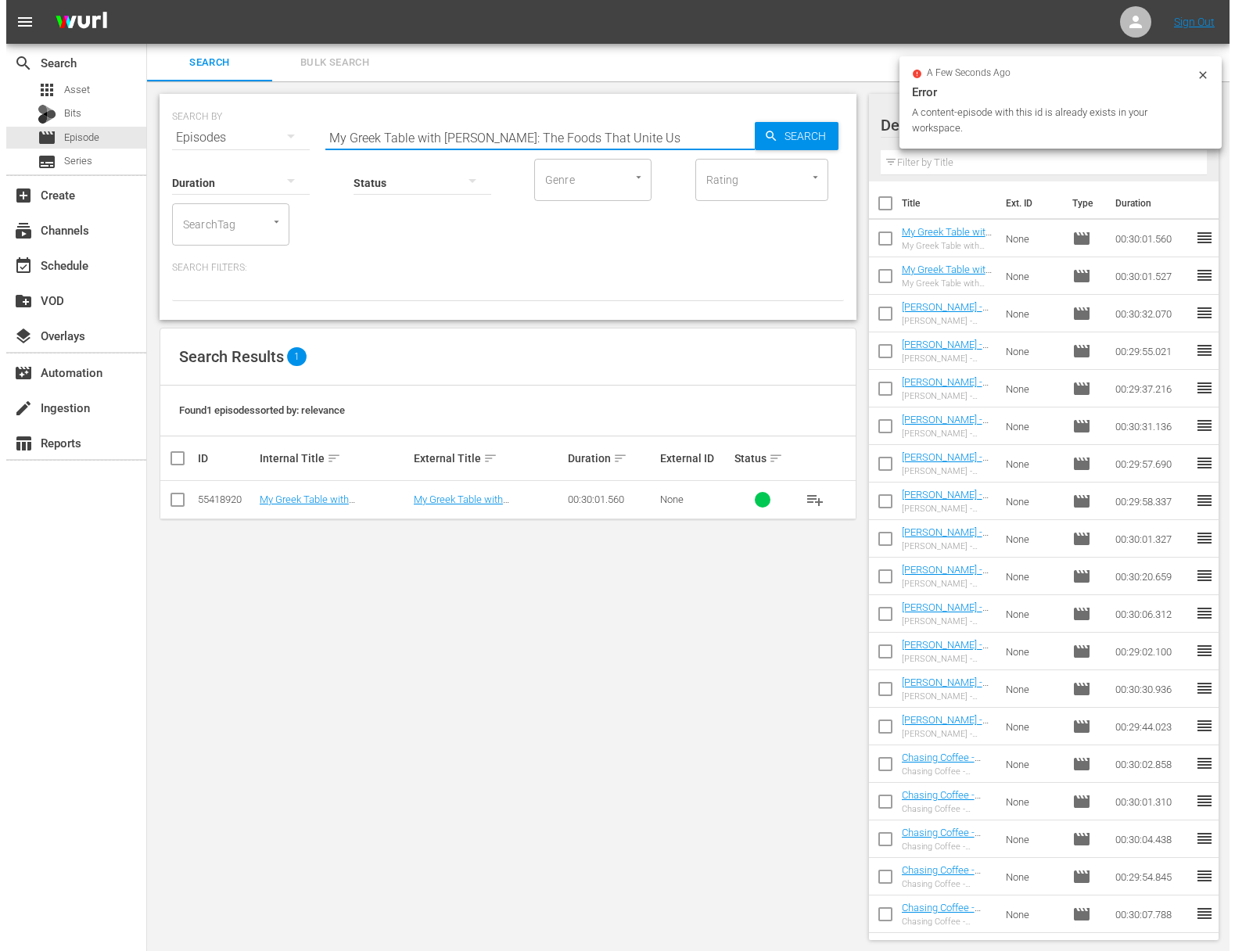
scroll to position [0, 0]
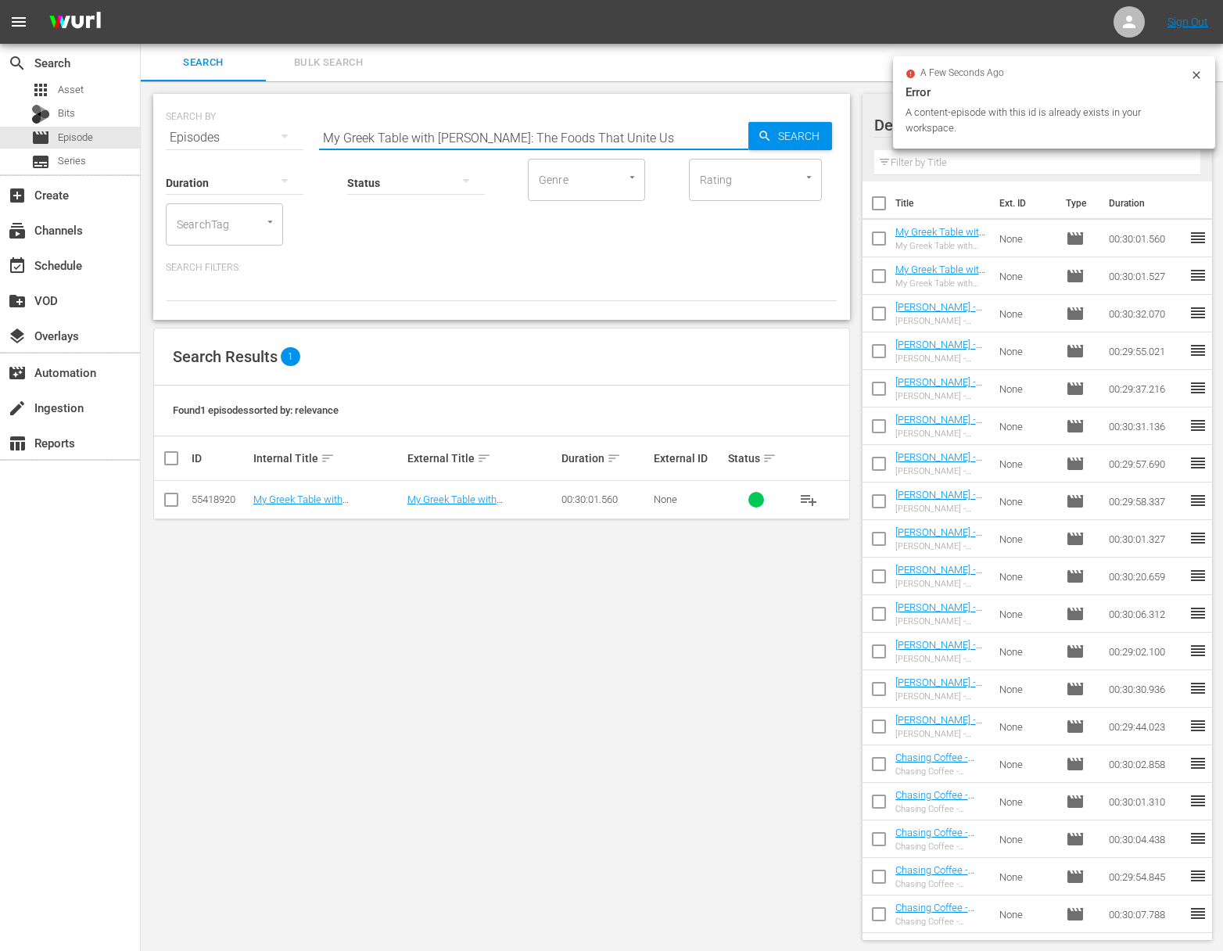
click at [777, 138] on span "Search" at bounding box center [802, 136] width 60 height 28
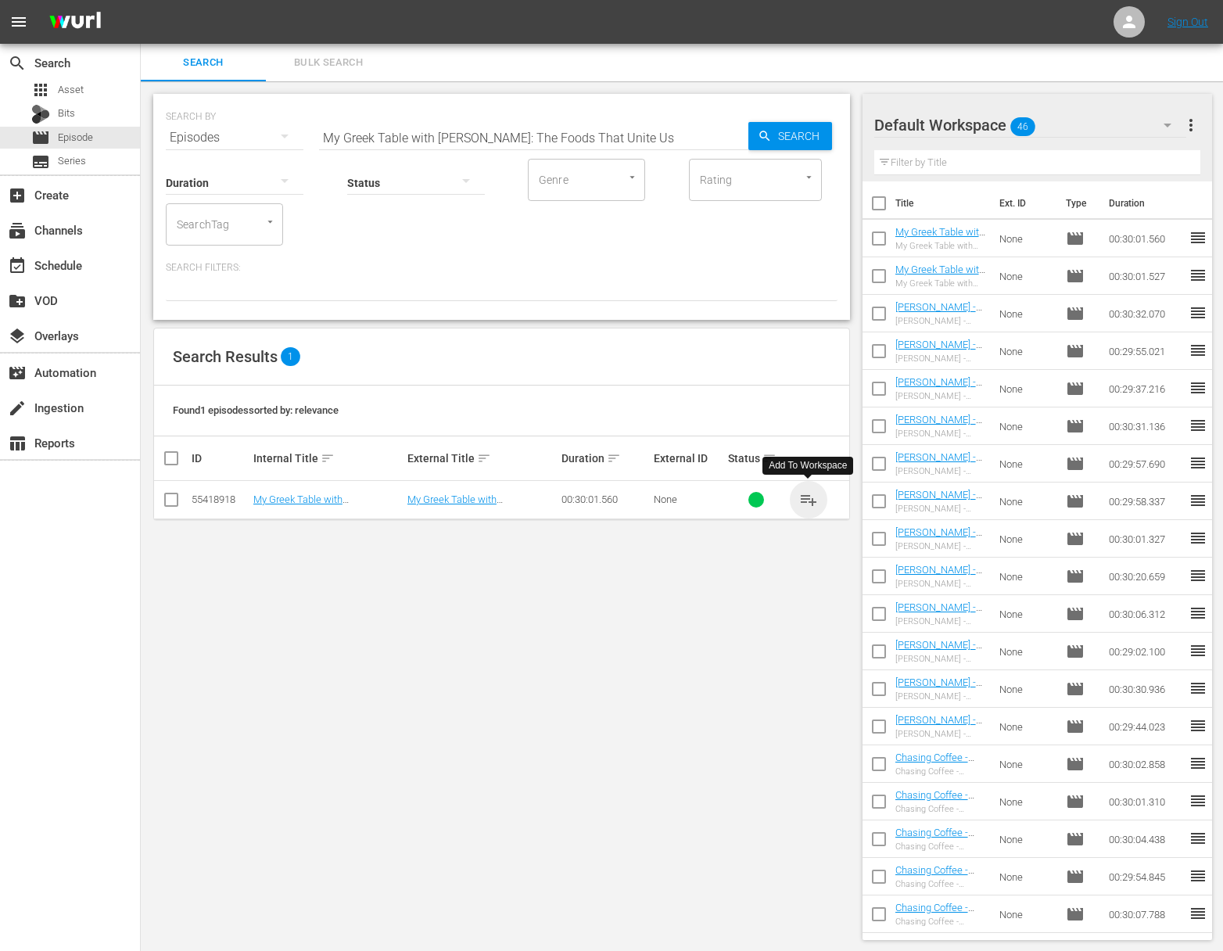
click at [802, 500] on span "playlist_add" at bounding box center [808, 499] width 19 height 19
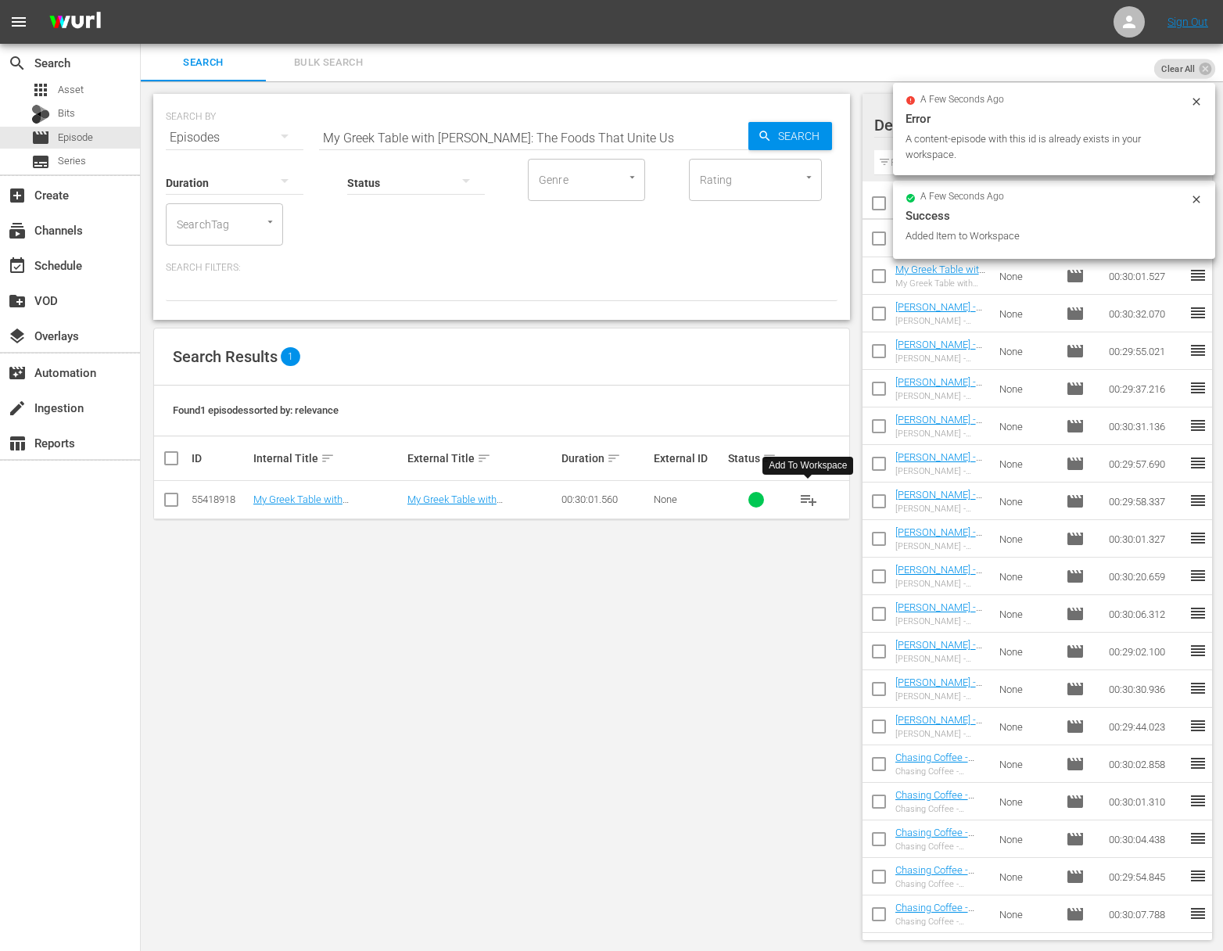
drag, startPoint x: 445, startPoint y: 148, endPoint x: 451, endPoint y: 140, distance: 9.5
click at [445, 147] on div "Status" at bounding box center [416, 173] width 138 height 56
click at [458, 134] on input "My Greek Table with [PERSON_NAME]: The Foods That Unite Us" at bounding box center [533, 138] width 429 height 38
paste input "Sephardic Cooking Of [GEOGRAPHIC_DATA]"
type input "My Greek Table with [PERSON_NAME]: The Sephardic Cooking Of Thessaloniki"
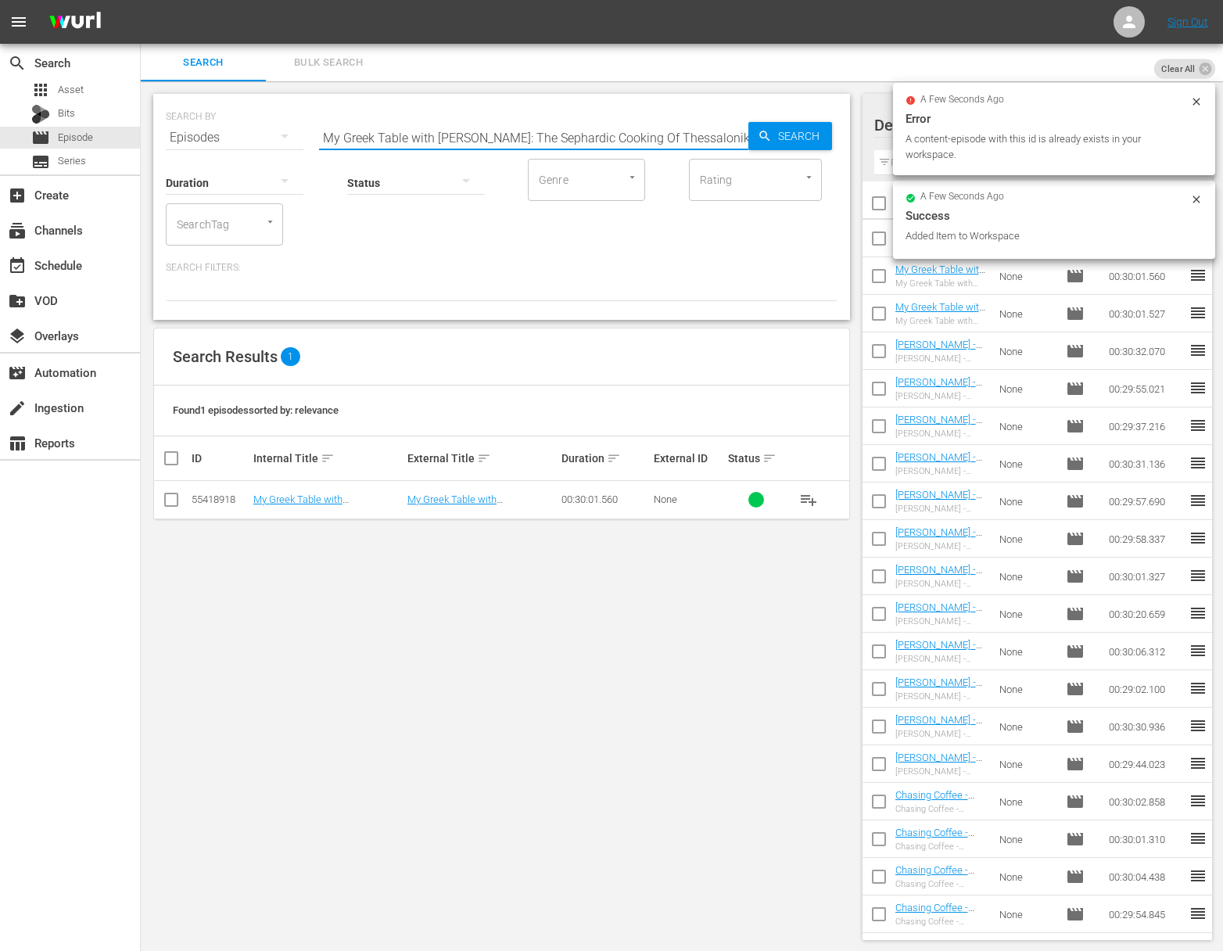
click at [786, 137] on span "Search" at bounding box center [802, 136] width 60 height 28
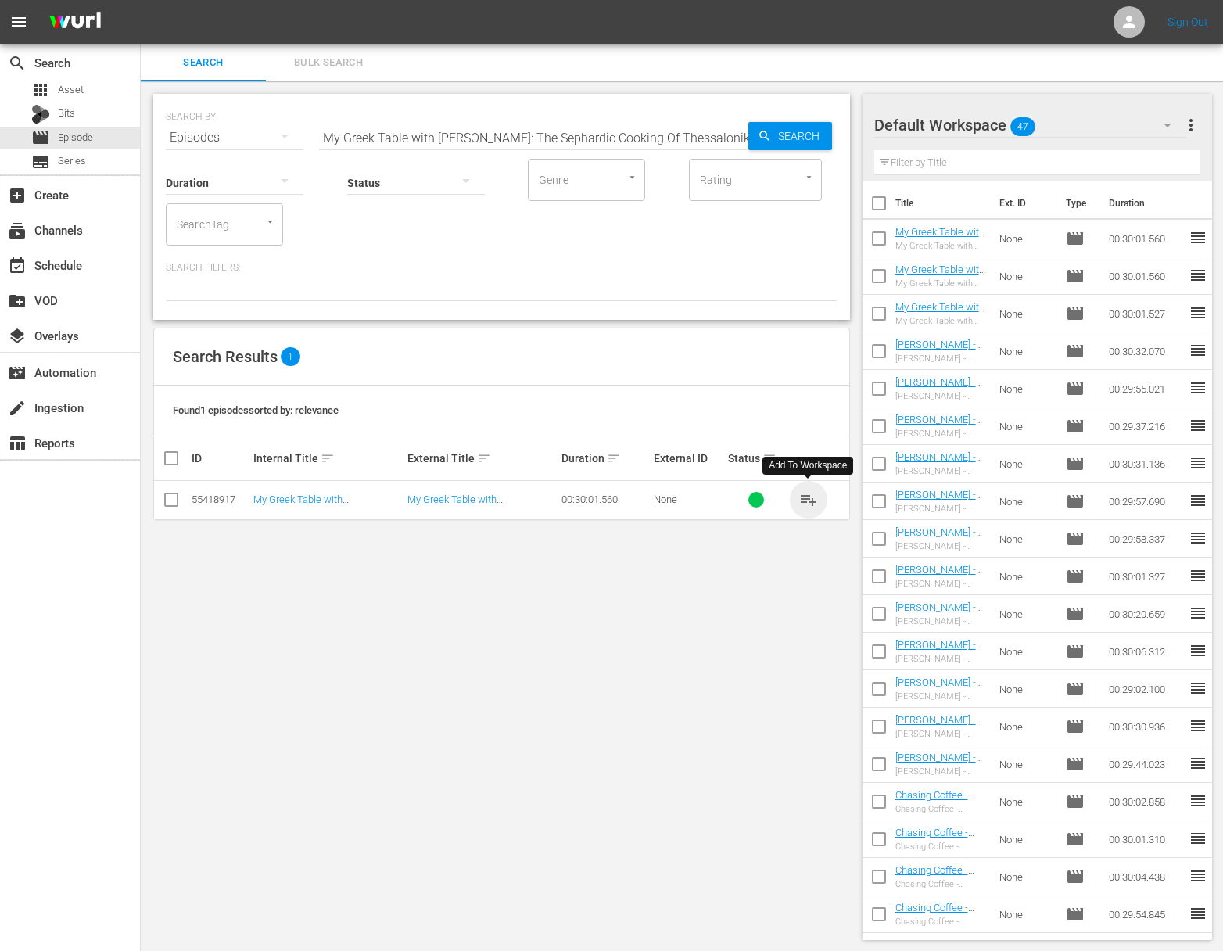
click at [808, 498] on span "playlist_add" at bounding box center [808, 499] width 19 height 19
click at [74, 261] on div "event_available Schedule" at bounding box center [44, 263] width 88 height 14
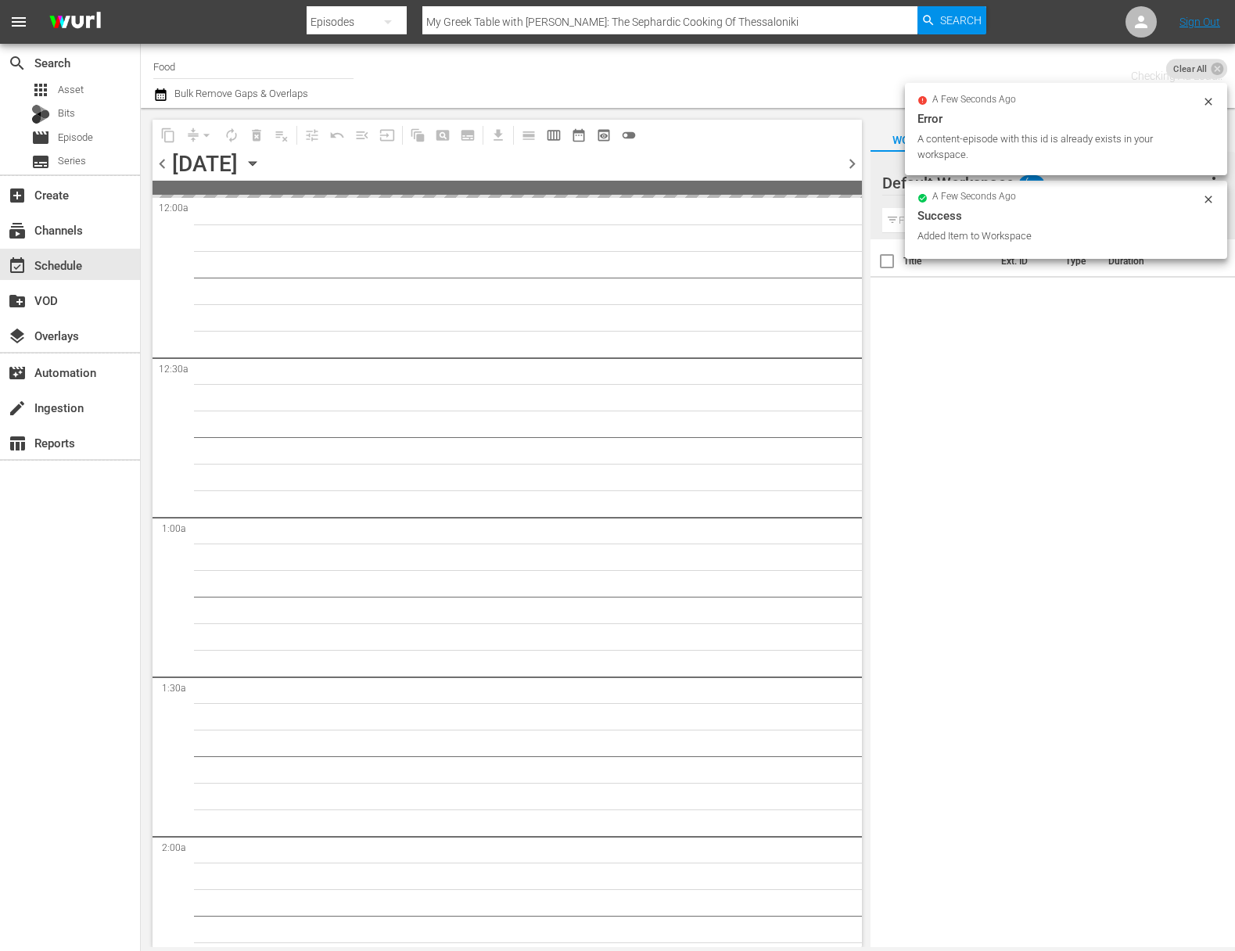
click at [261, 157] on icon "button" at bounding box center [252, 163] width 17 height 17
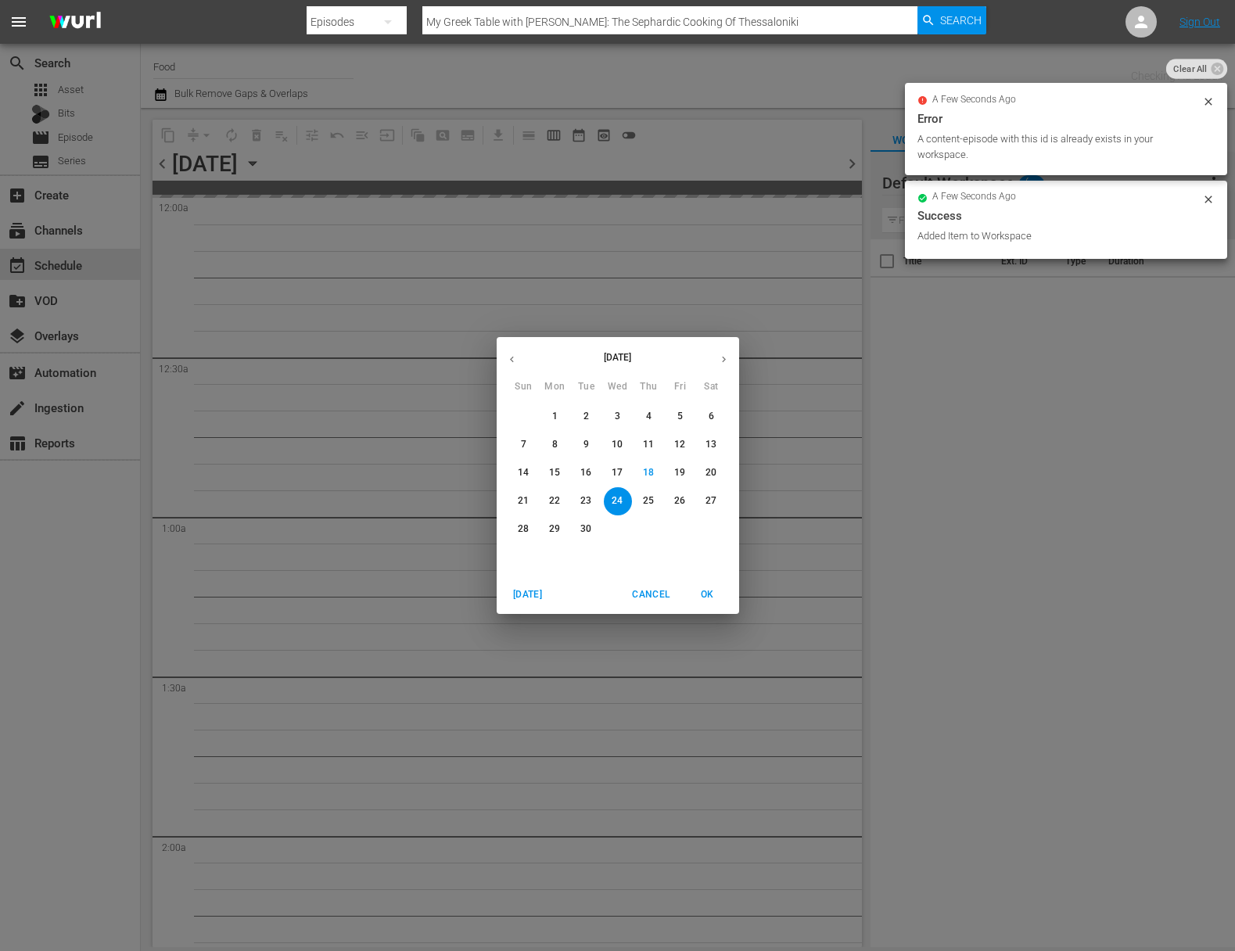
click at [655, 497] on span "25" at bounding box center [649, 500] width 28 height 13
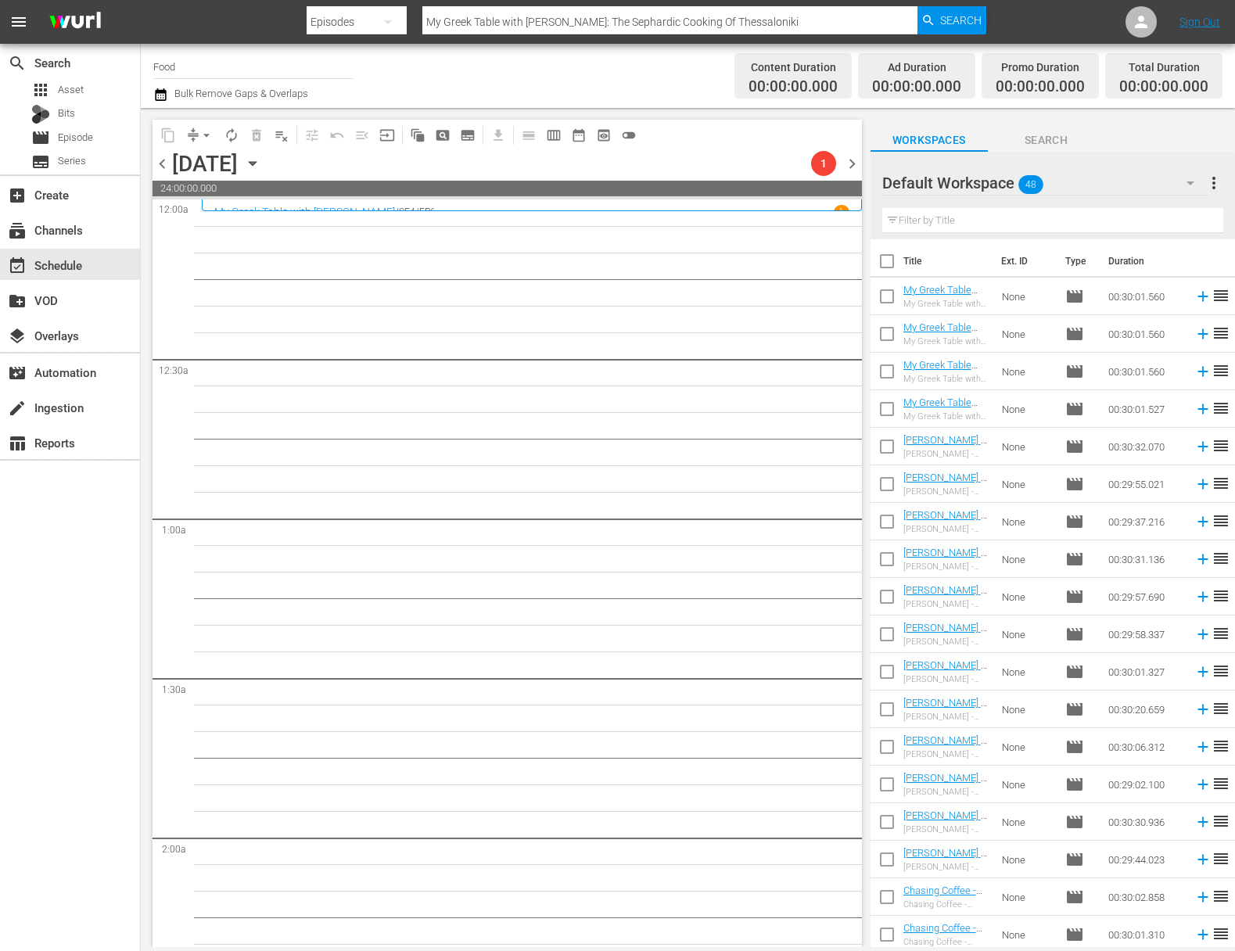
click at [889, 264] on input "checkbox" at bounding box center [887, 264] width 33 height 33
checkbox input "true"
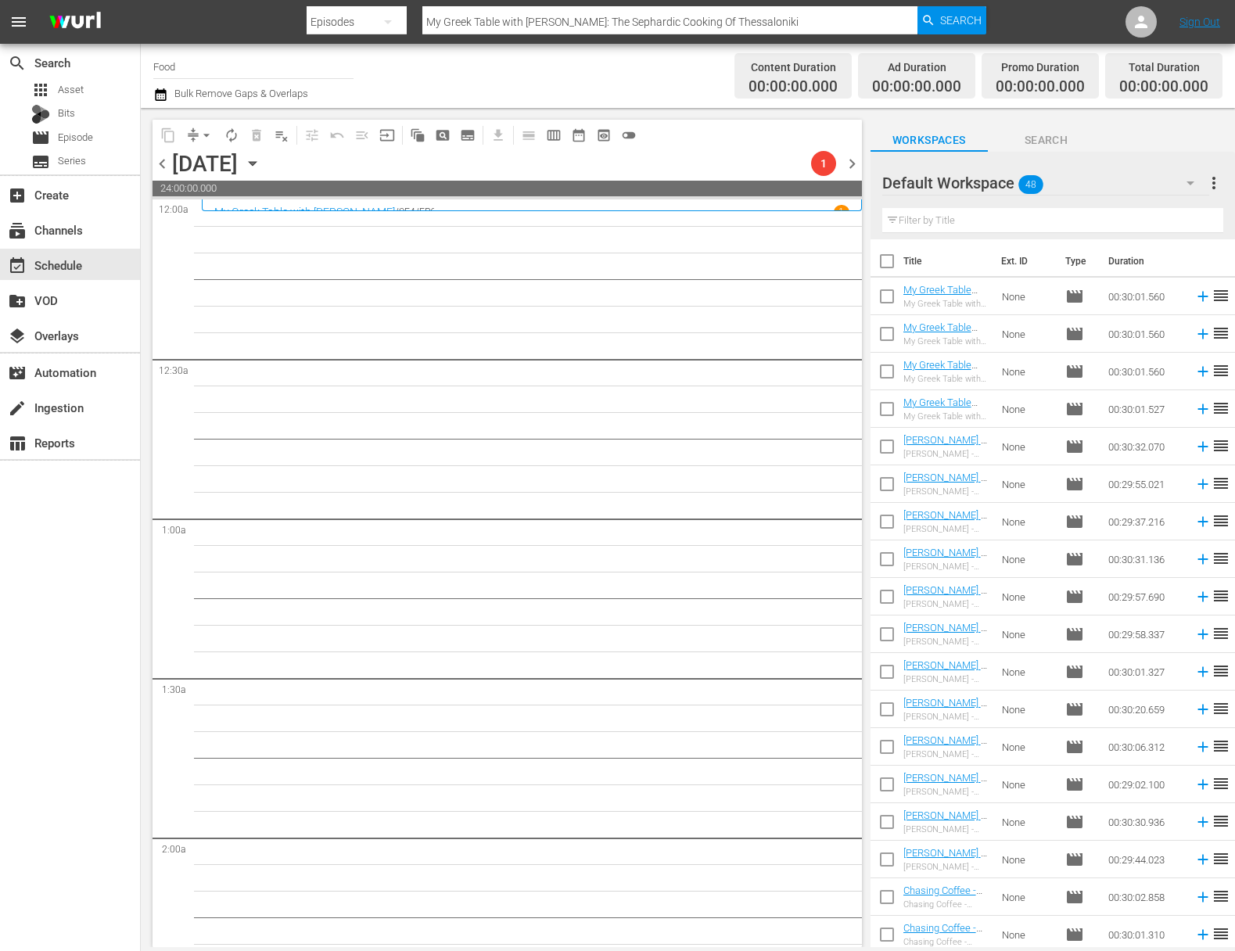
checkbox input "true"
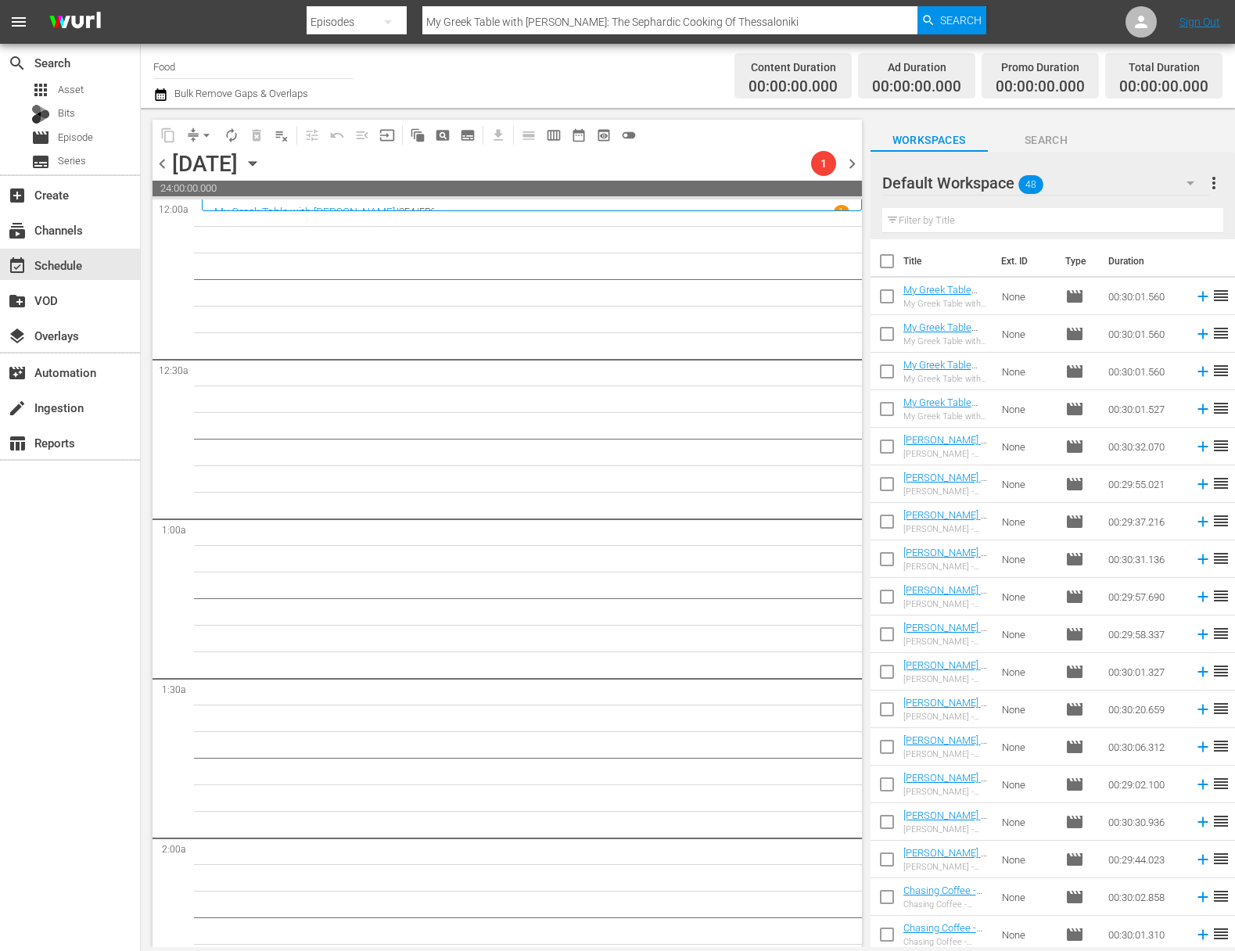
checkbox input "true"
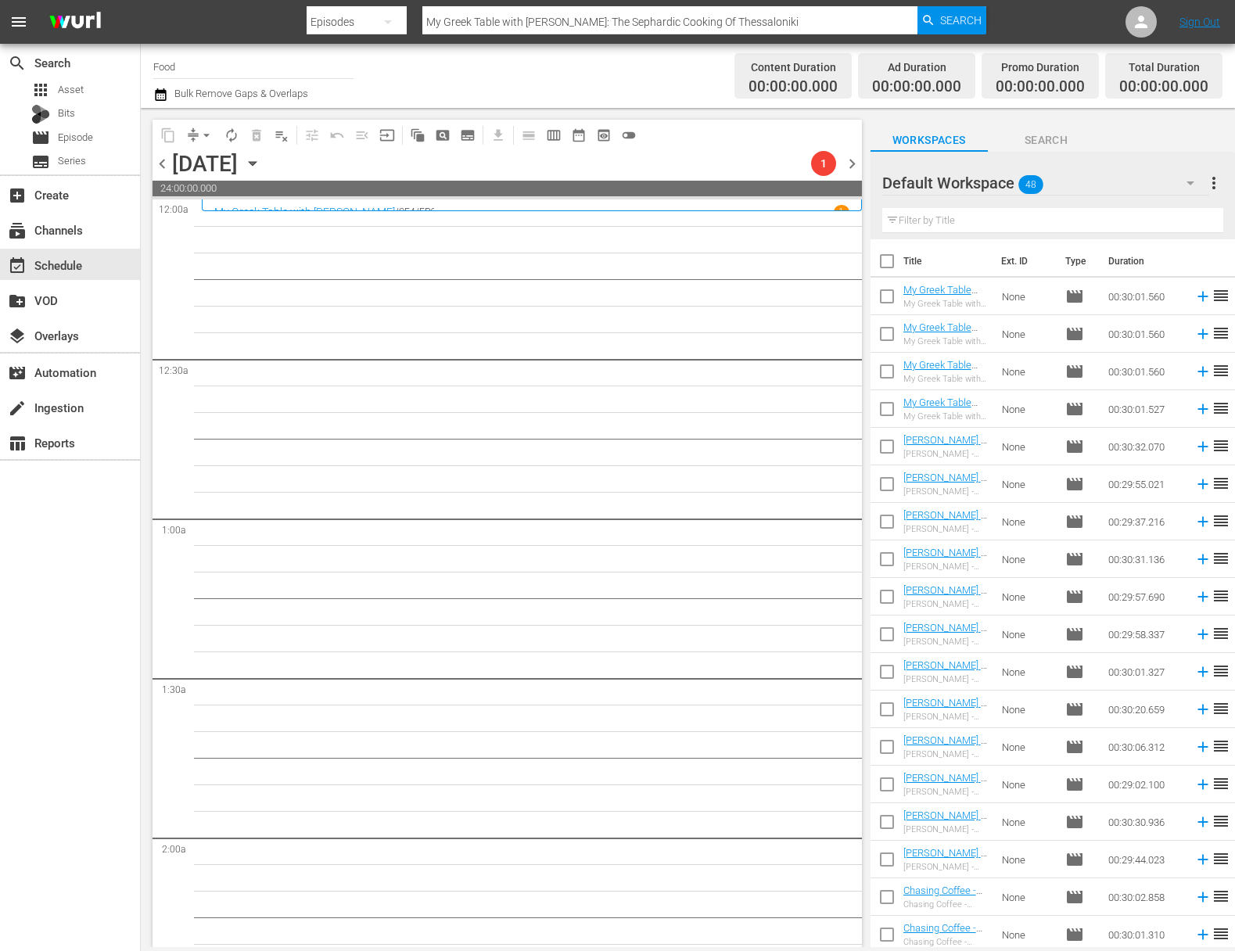
checkbox input "true"
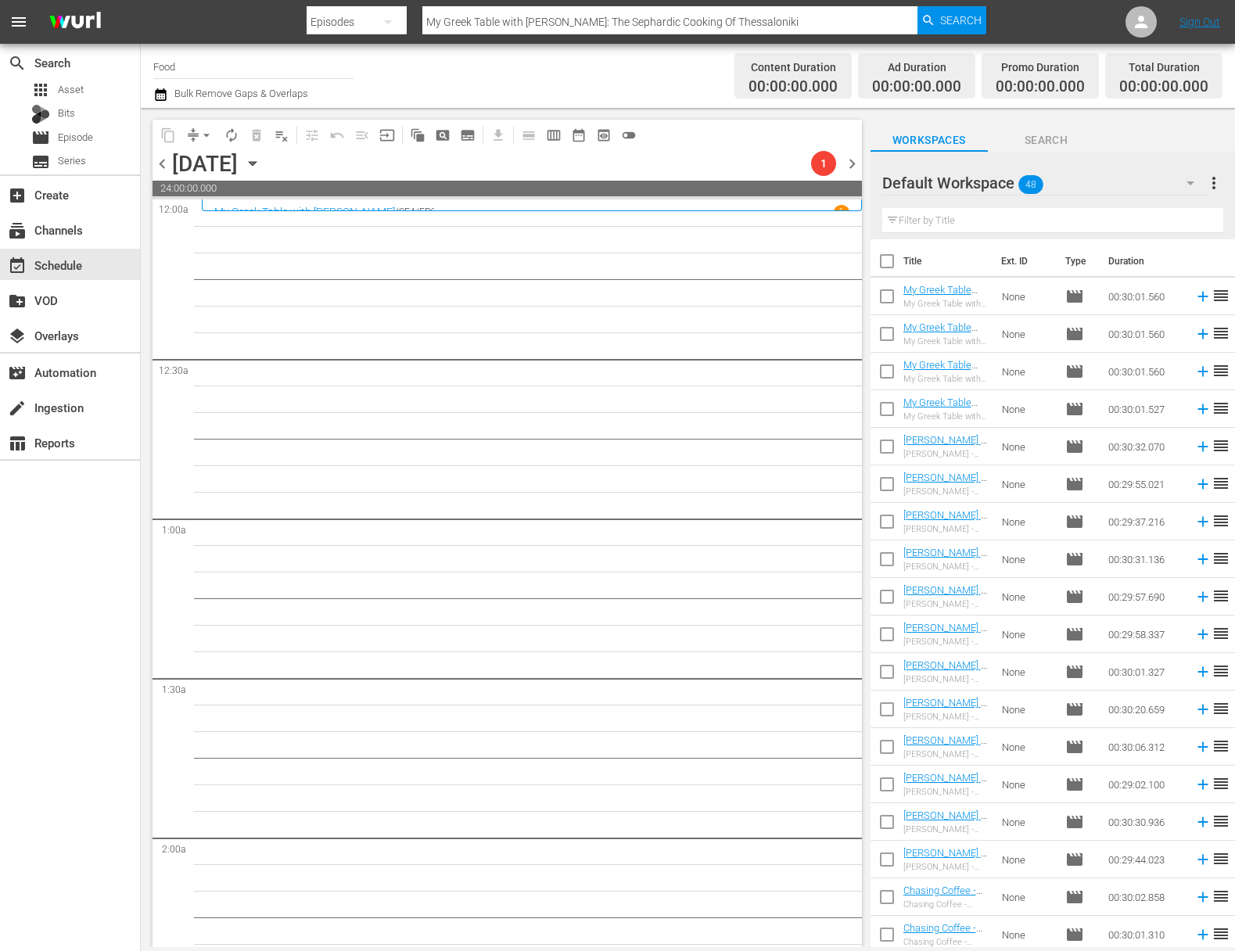
checkbox input "true"
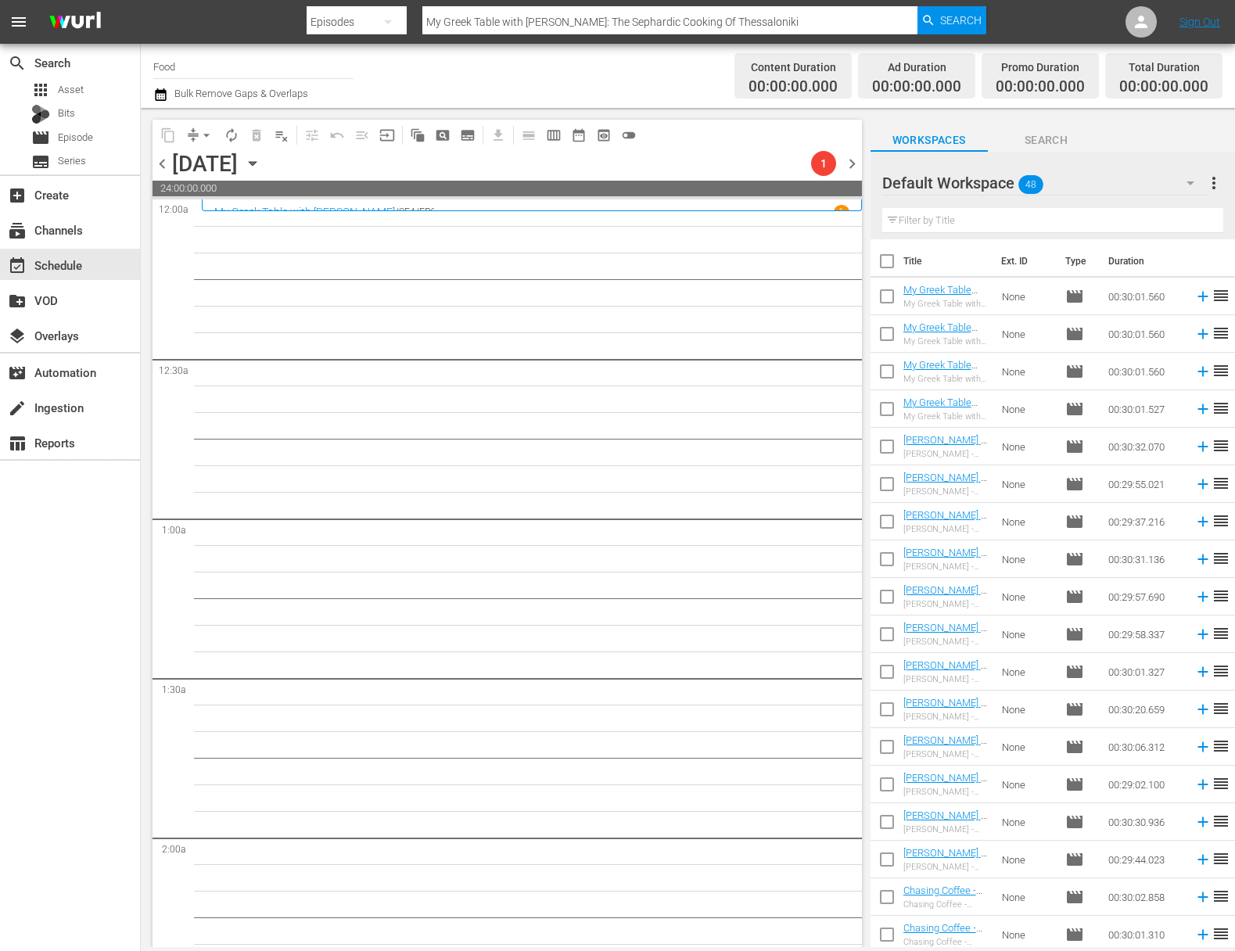
checkbox input "true"
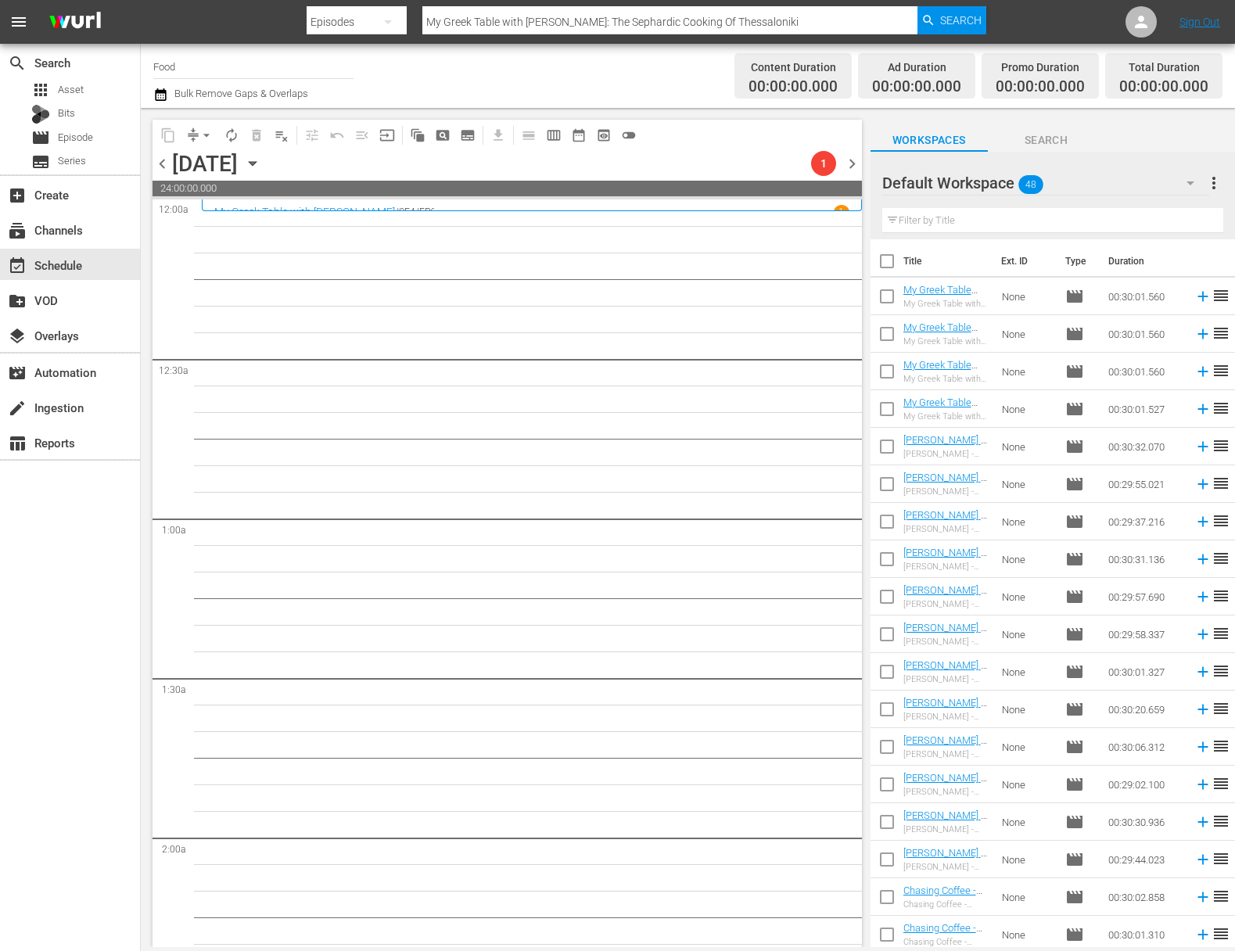
checkbox input "true"
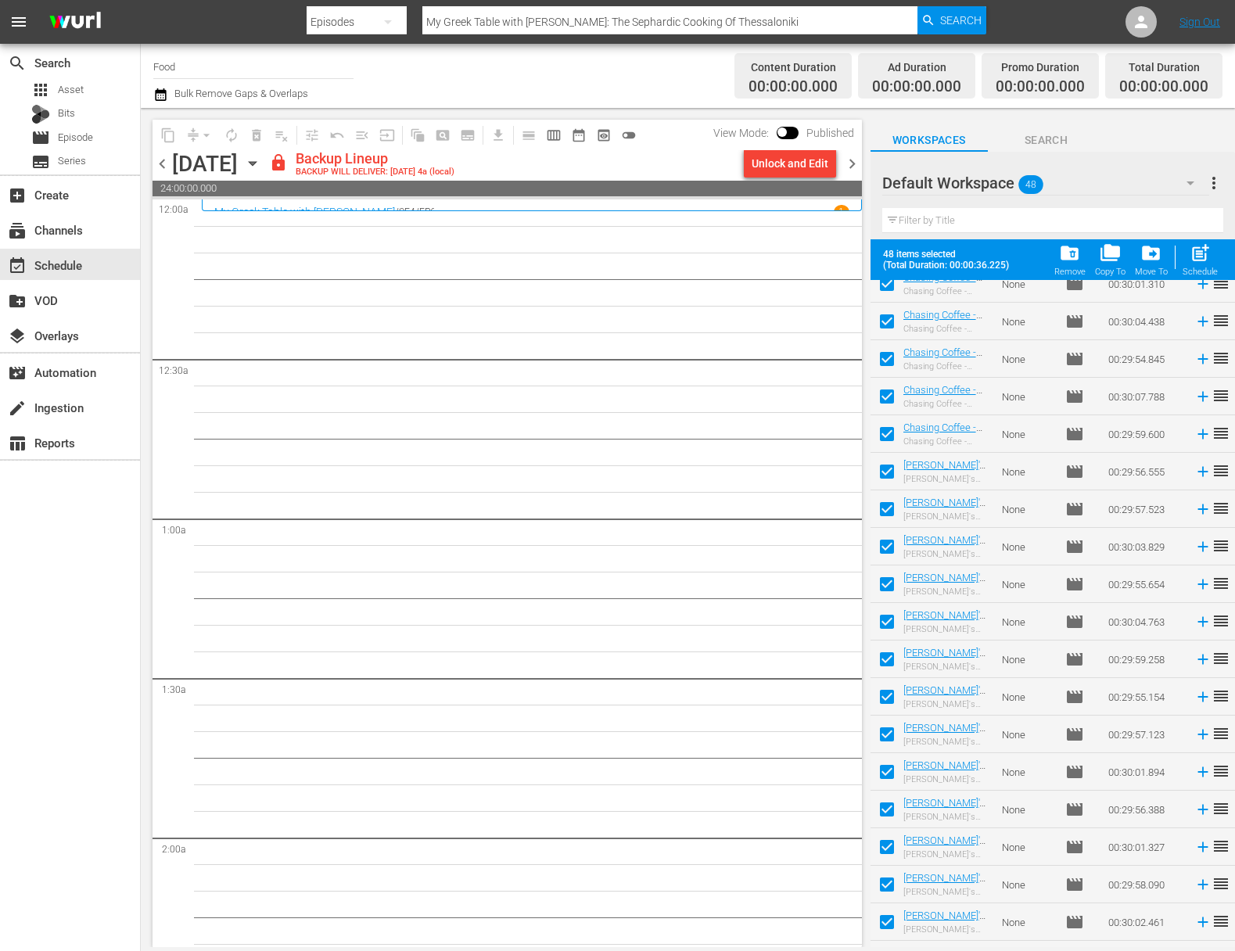
scroll to position [1171, 0]
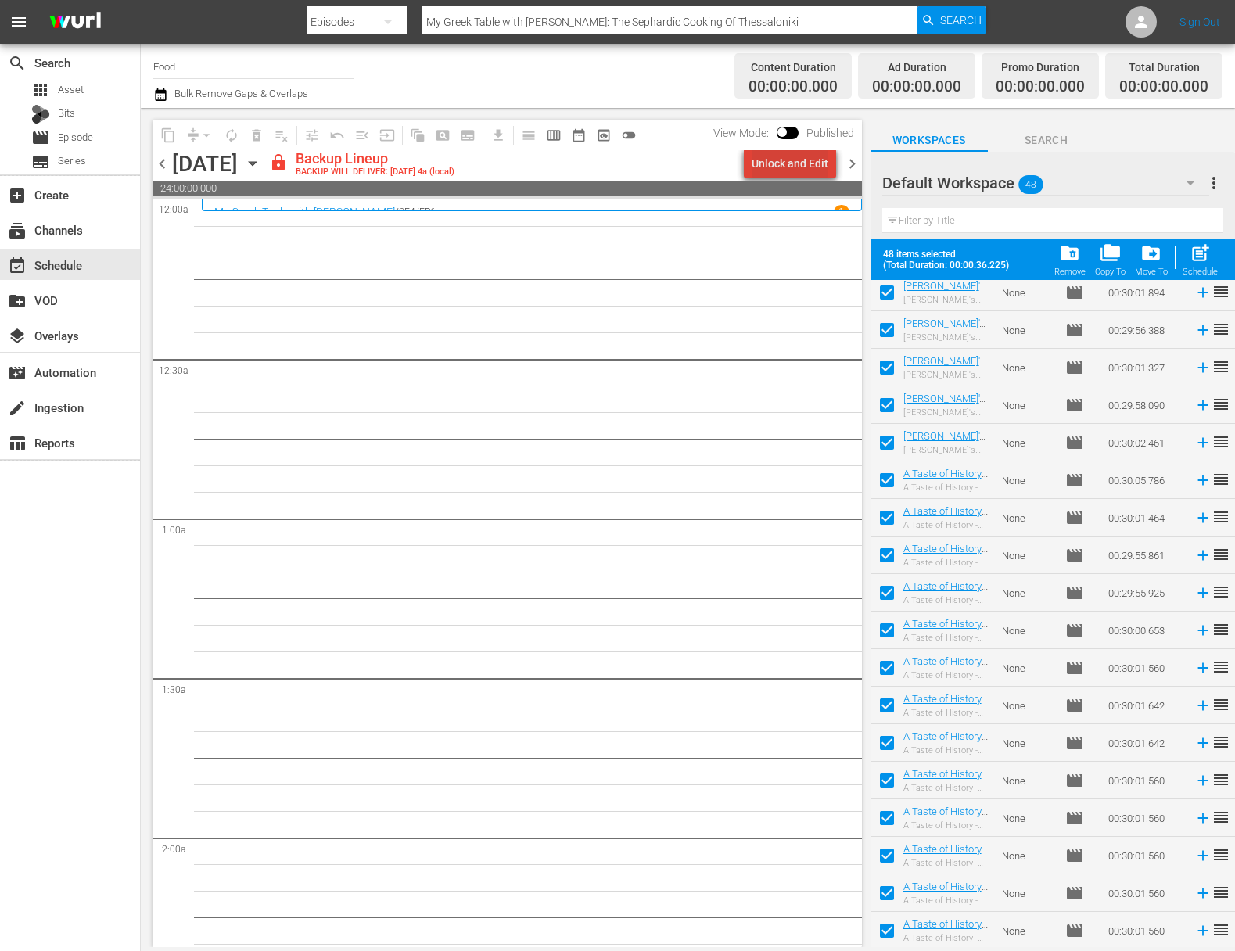
click at [803, 165] on div "Unlock and Edit" at bounding box center [790, 163] width 77 height 28
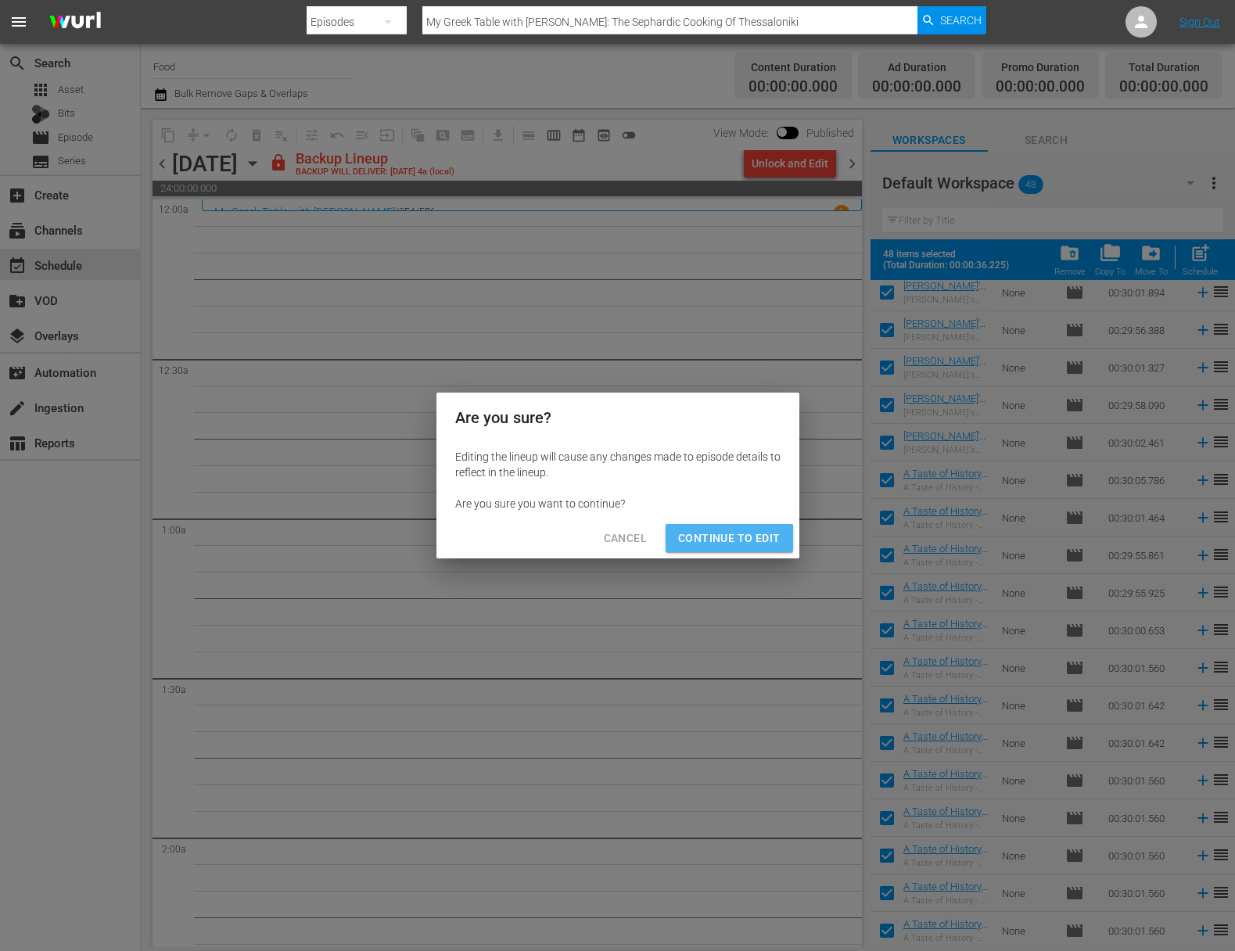
click at [738, 526] on button "Continue to Edit" at bounding box center [729, 538] width 127 height 29
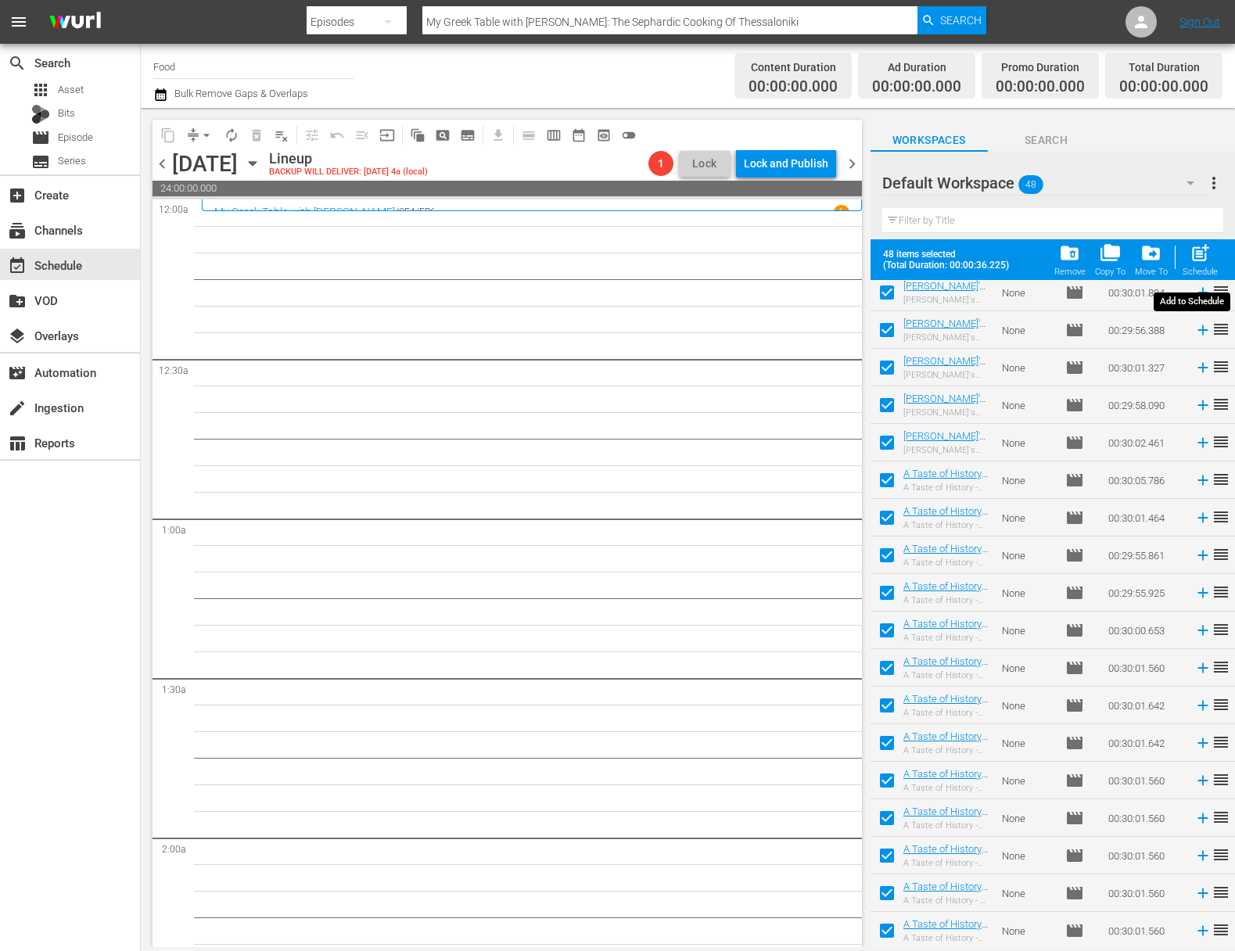
click at [1205, 257] on span "post_add" at bounding box center [1200, 252] width 21 height 21
checkbox input "false"
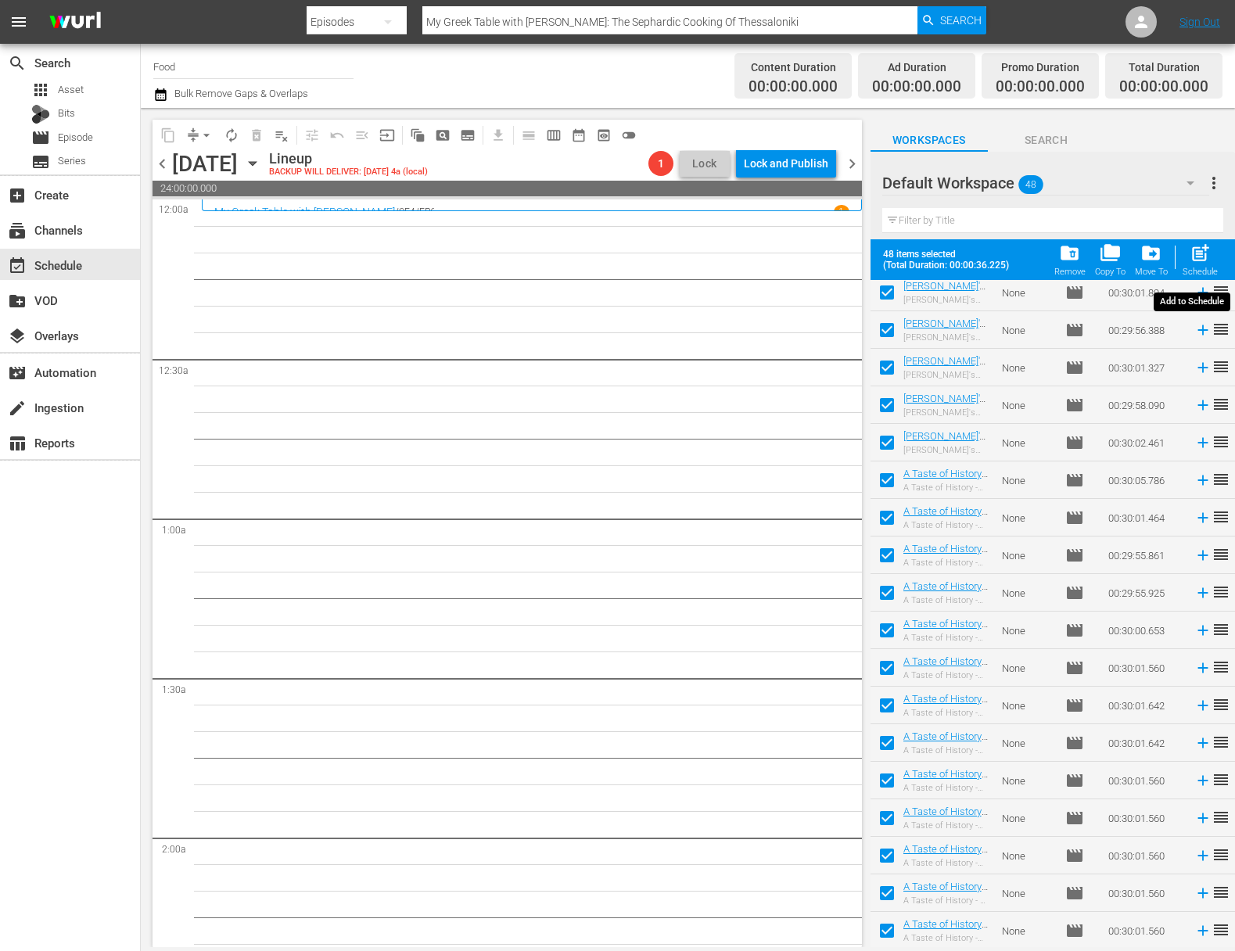
checkbox input "false"
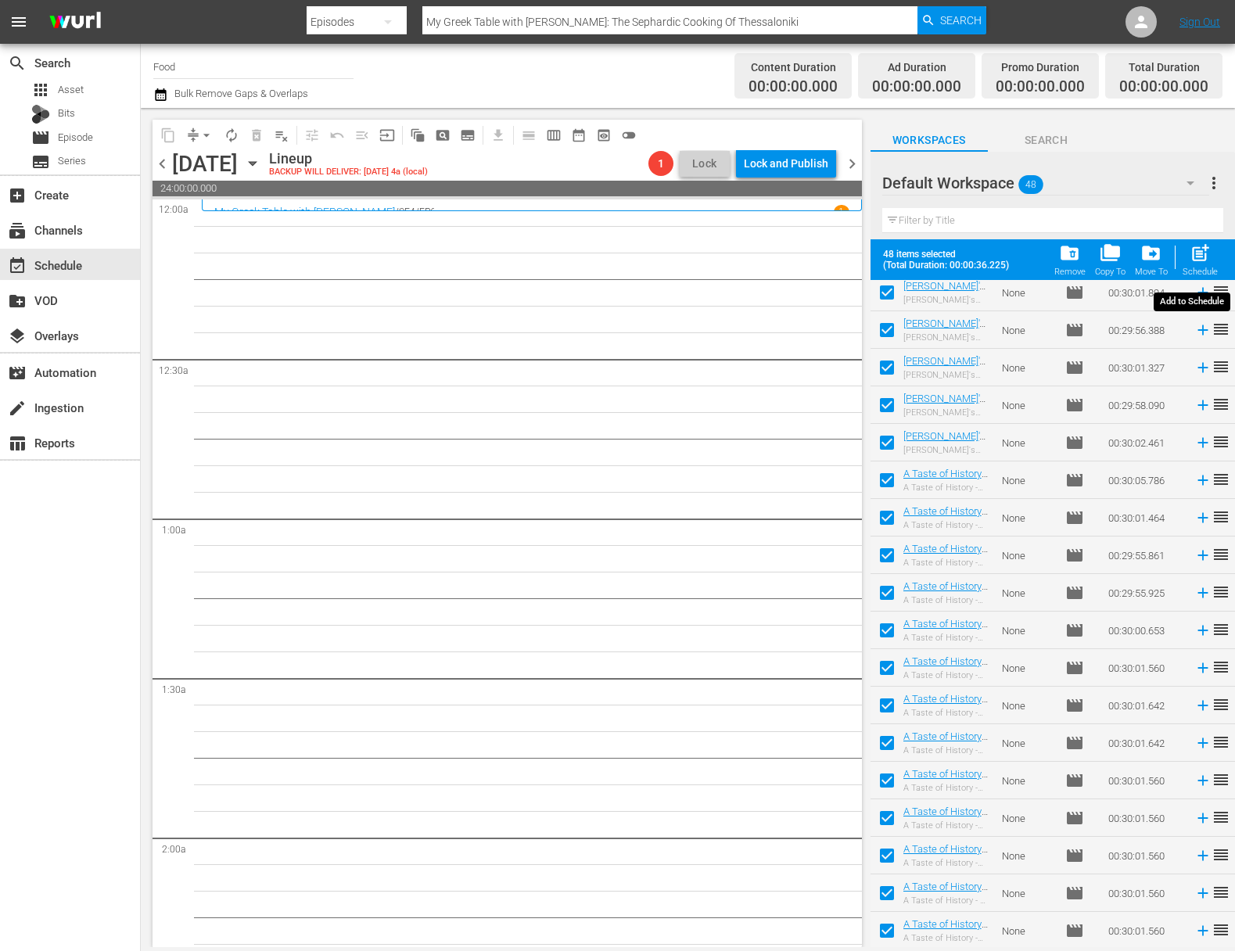
checkbox input "false"
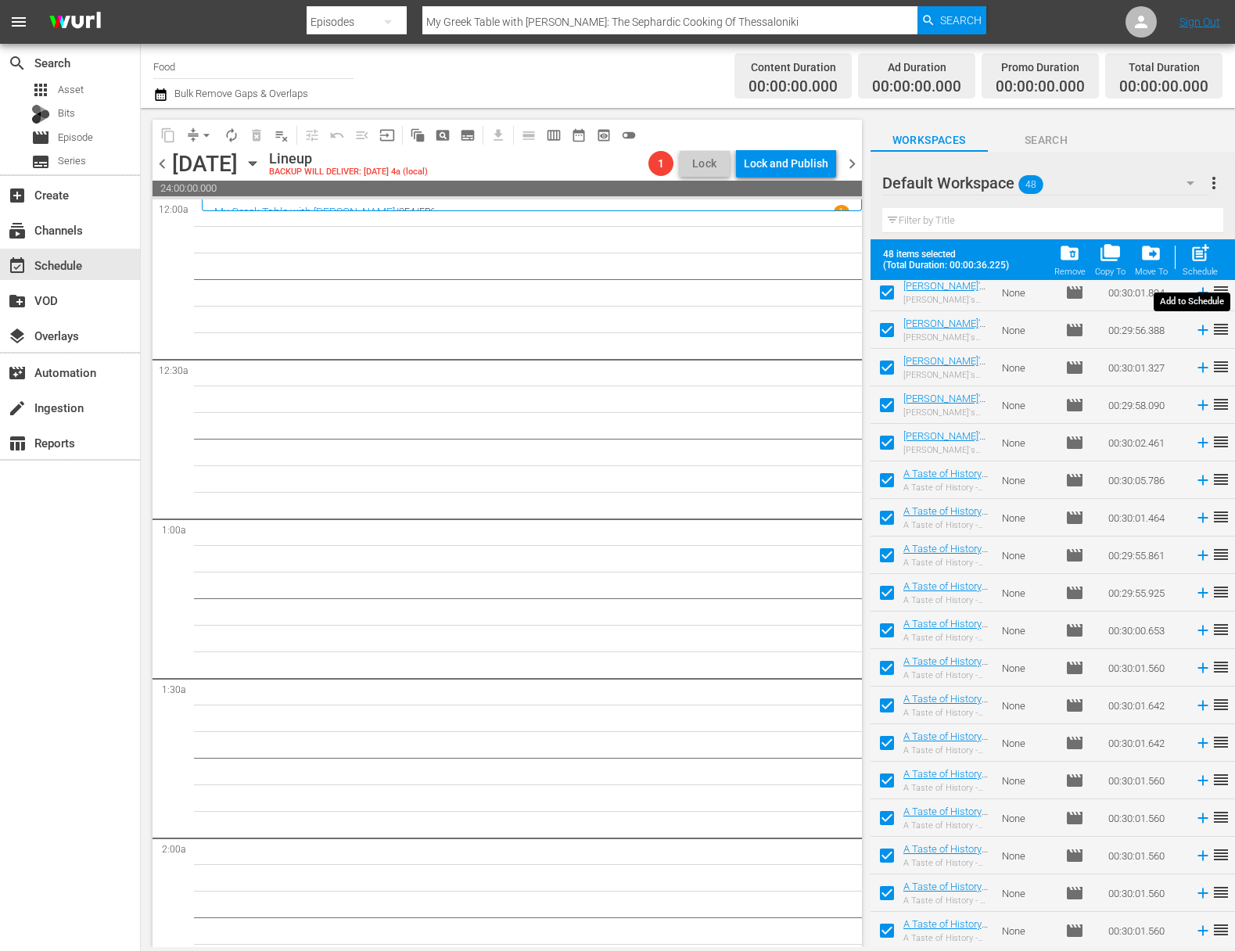
checkbox input "false"
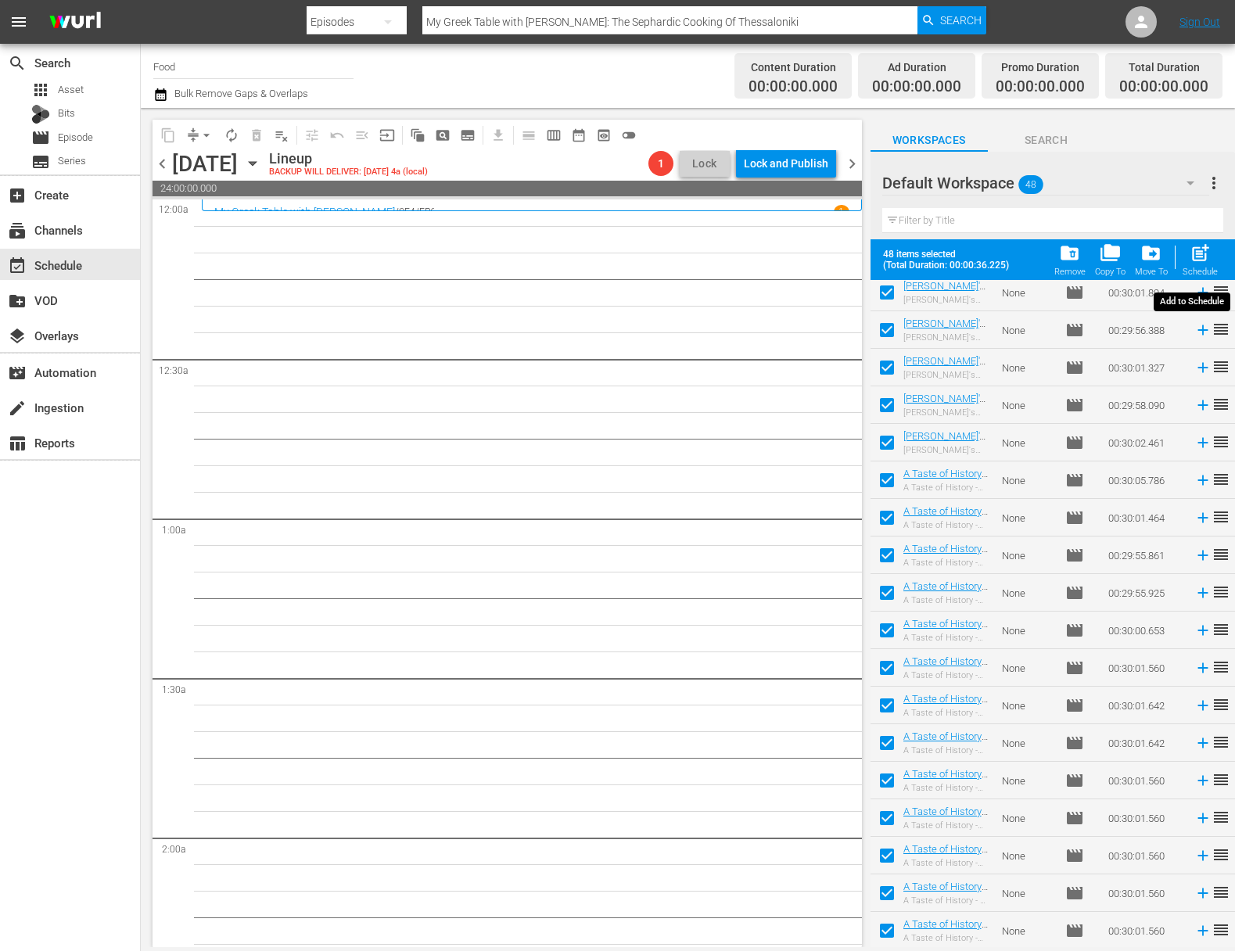
checkbox input "false"
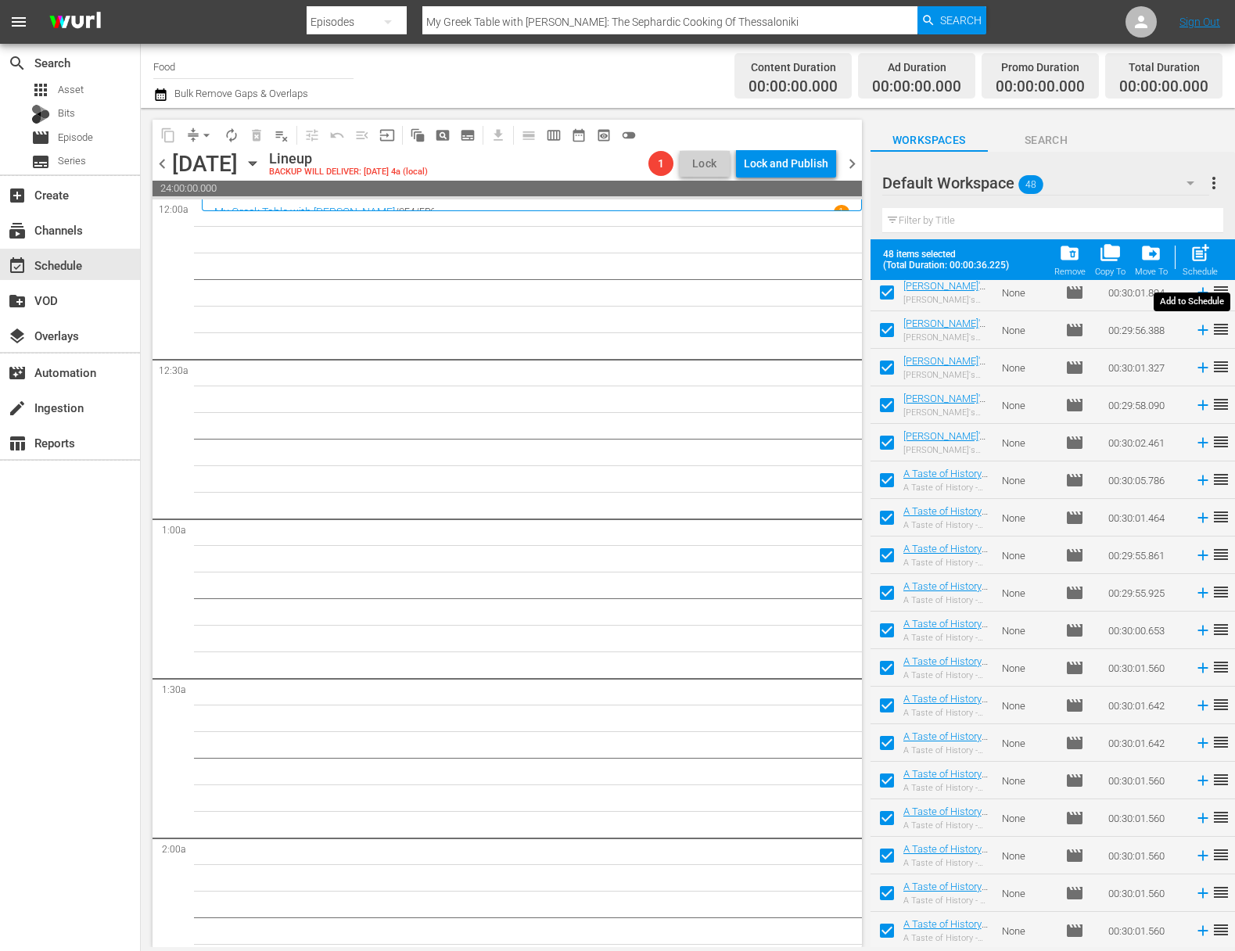
checkbox input "false"
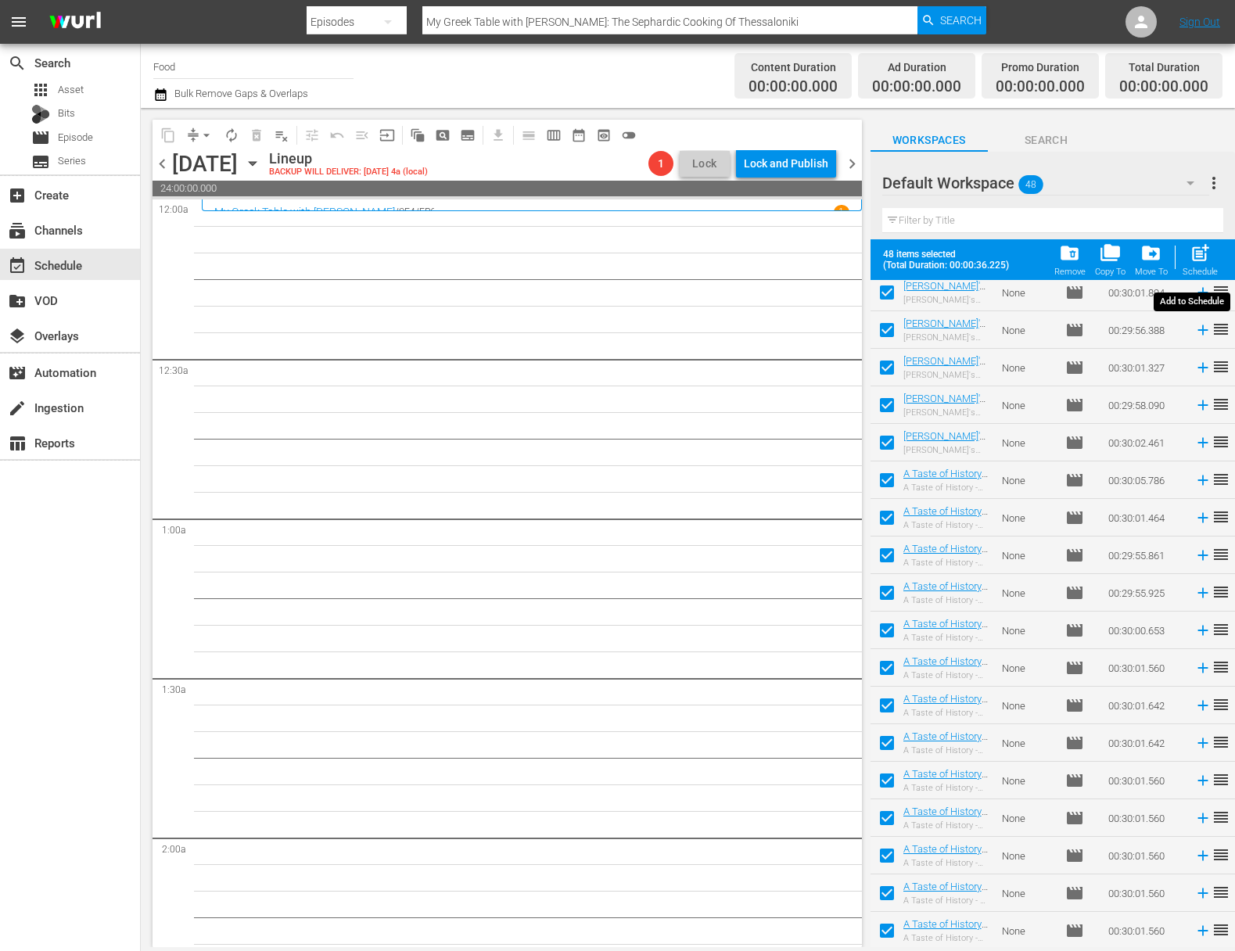
checkbox input "false"
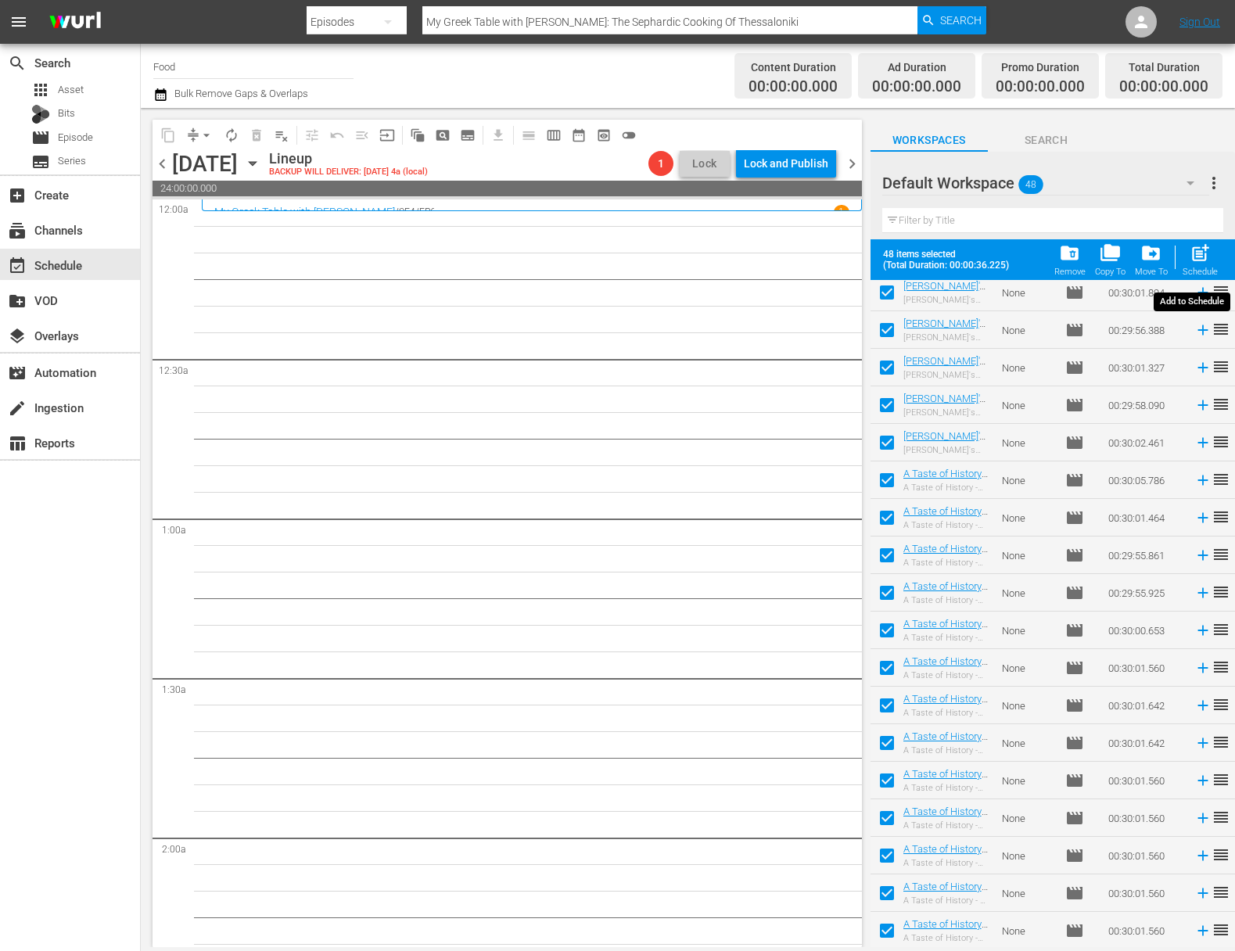
checkbox input "false"
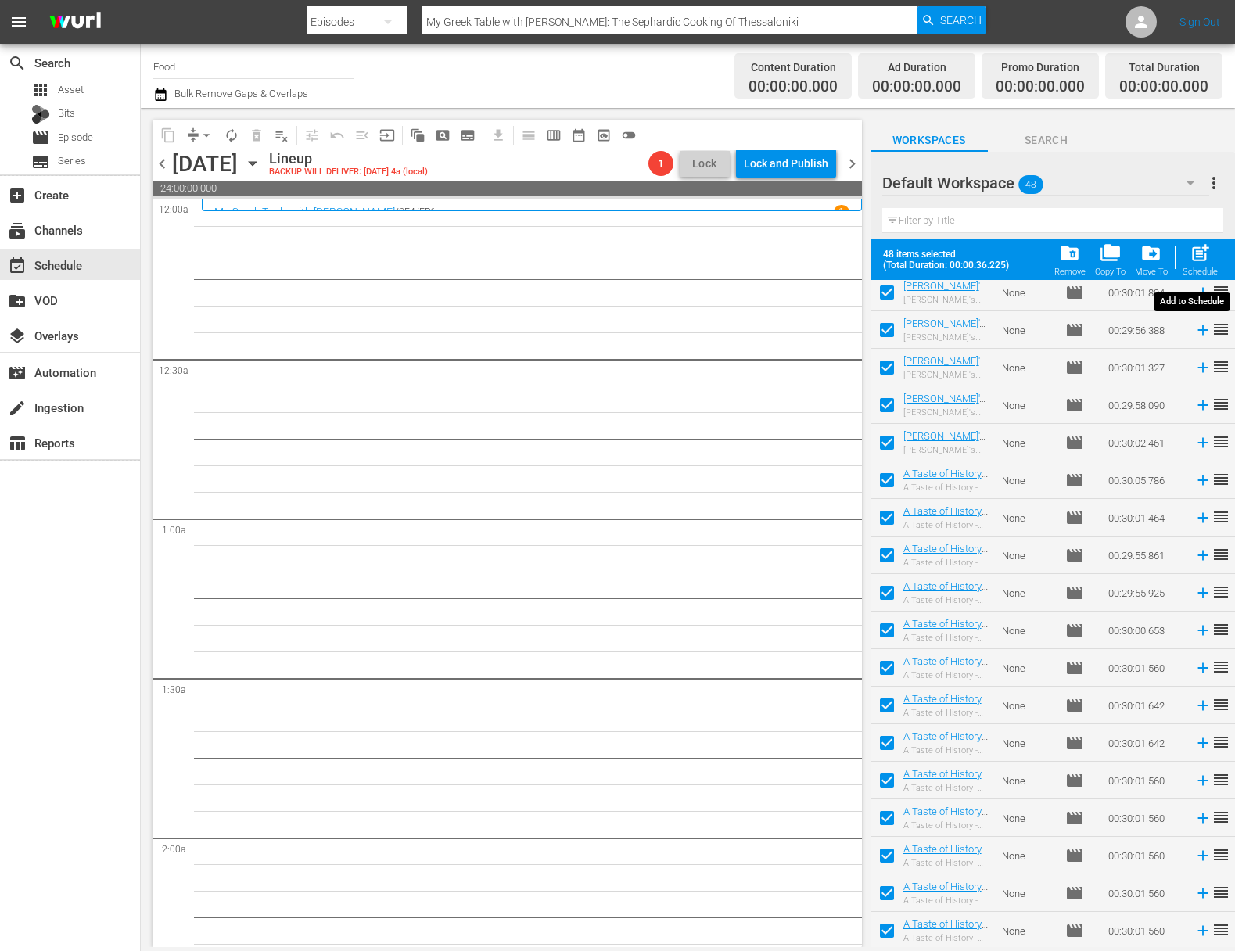
checkbox input "false"
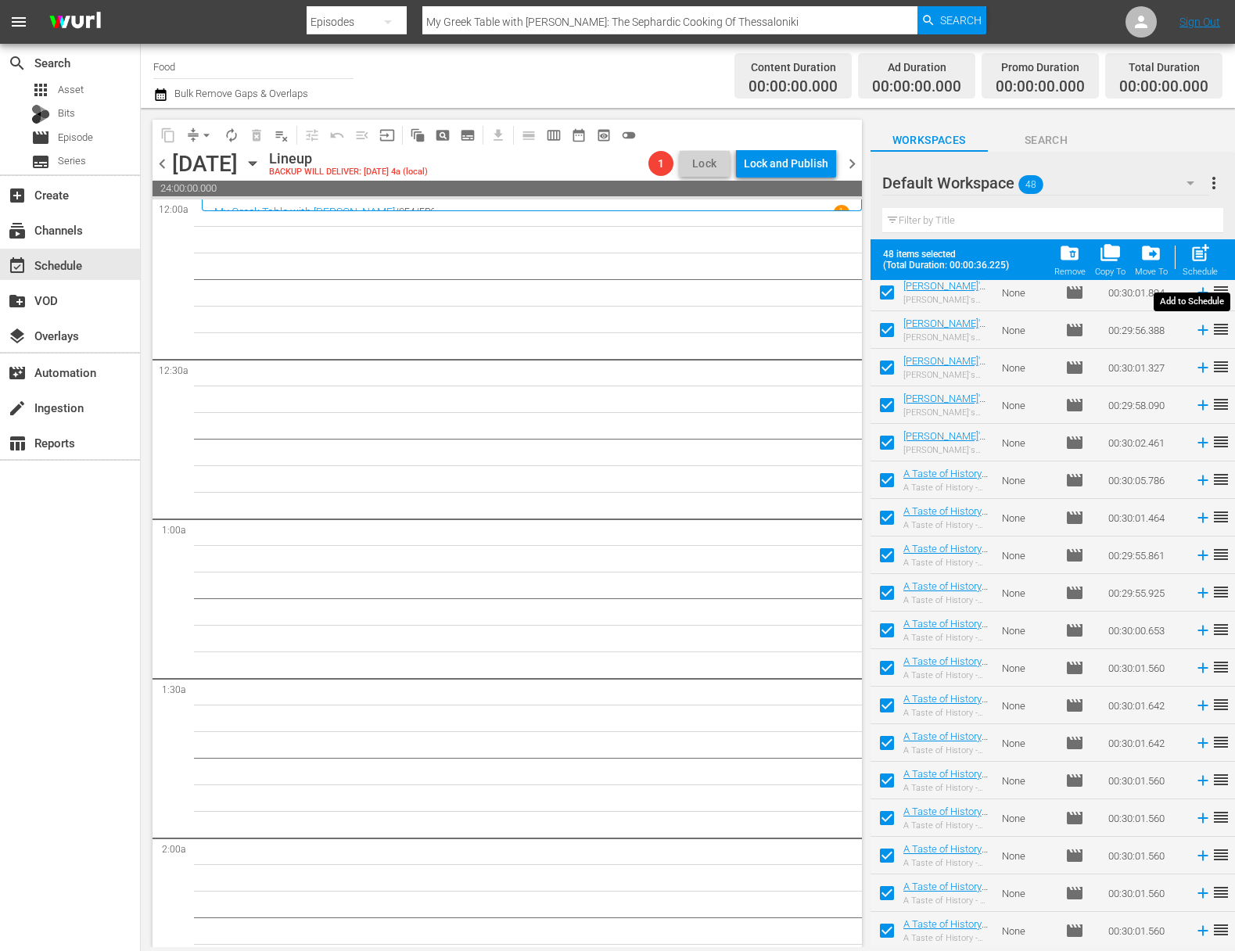
checkbox input "false"
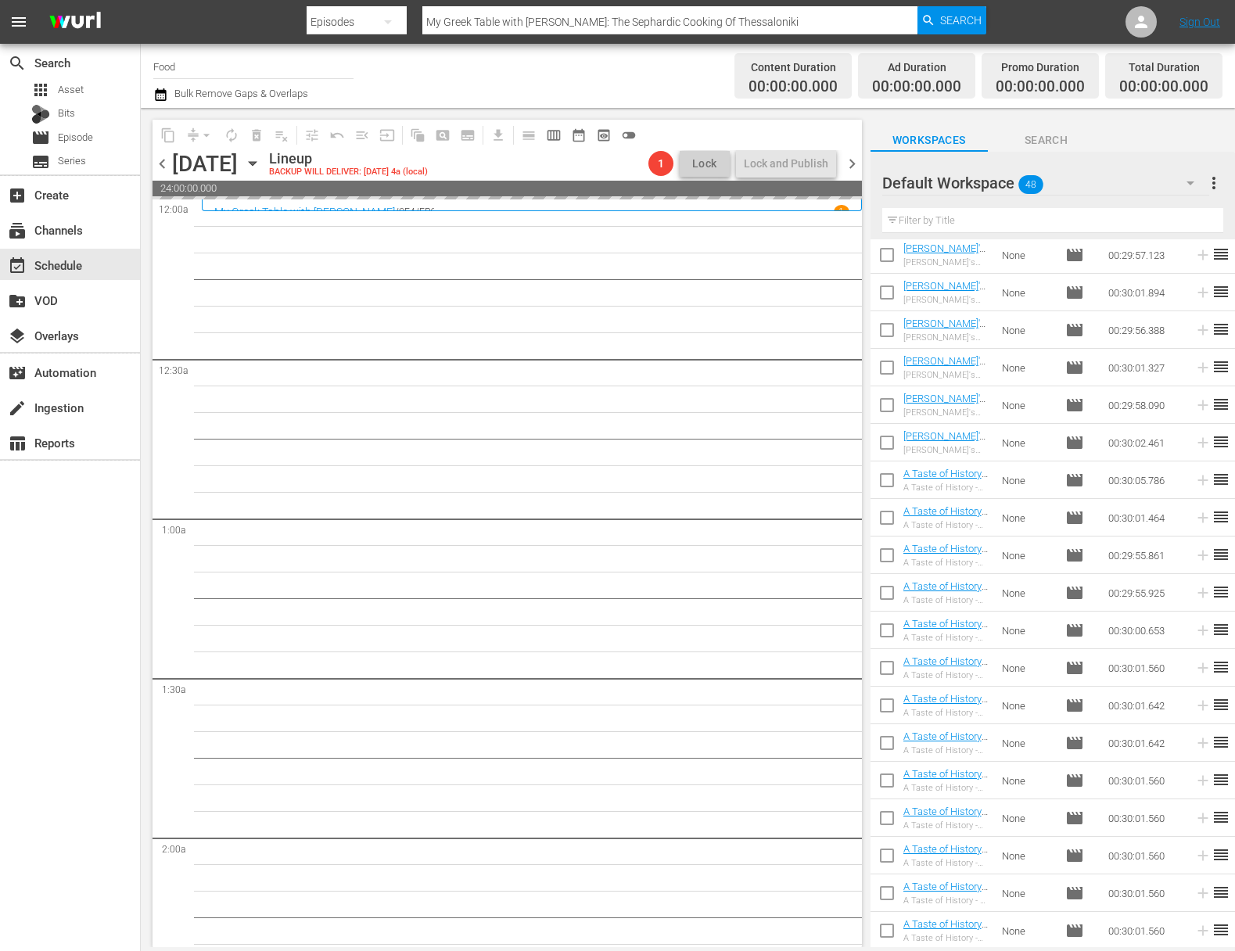
scroll to position [1130, 0]
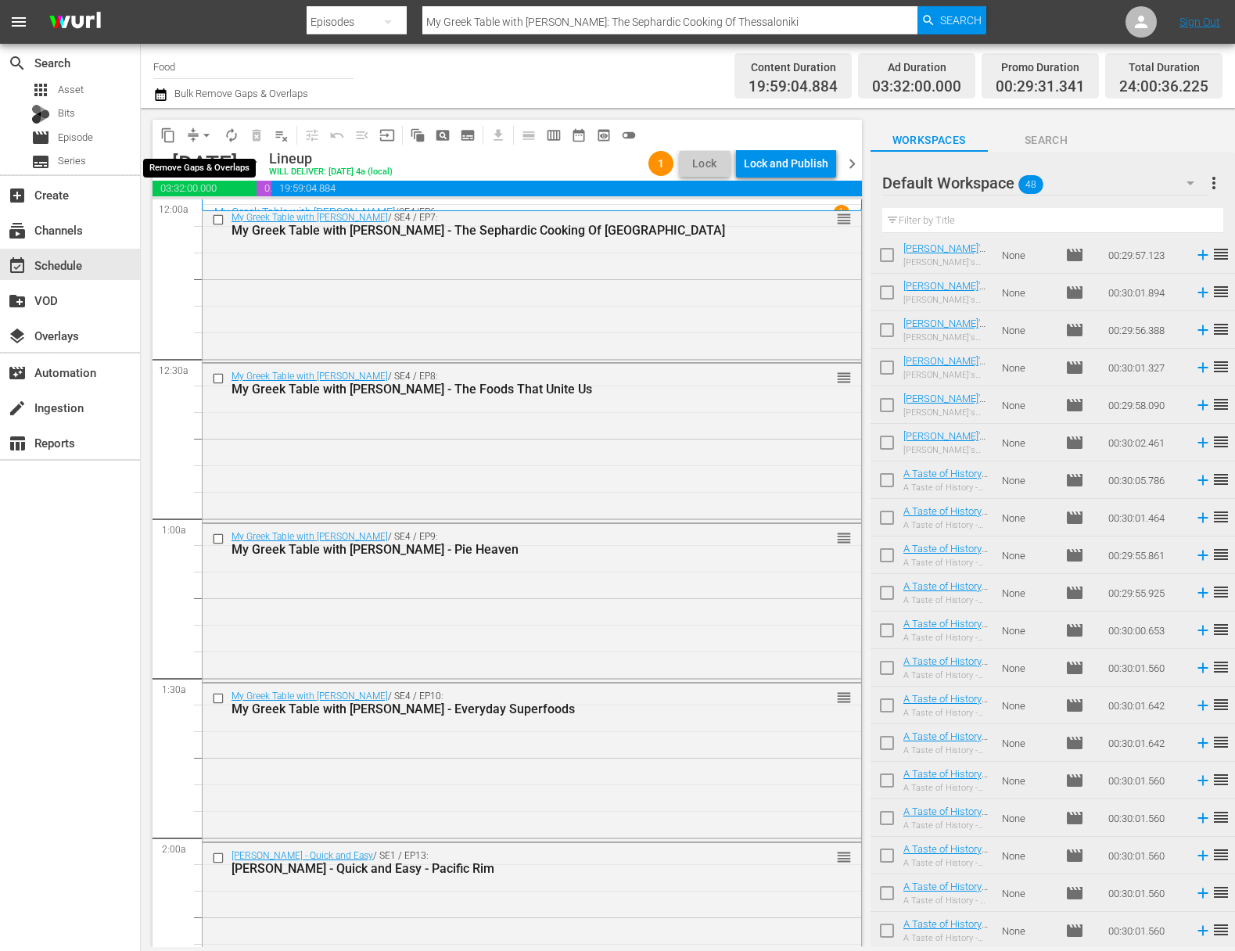
click at [205, 128] on span "arrow_drop_down" at bounding box center [207, 135] width 16 height 16
click at [249, 161] on li "Align to Midnight" at bounding box center [207, 167] width 164 height 26
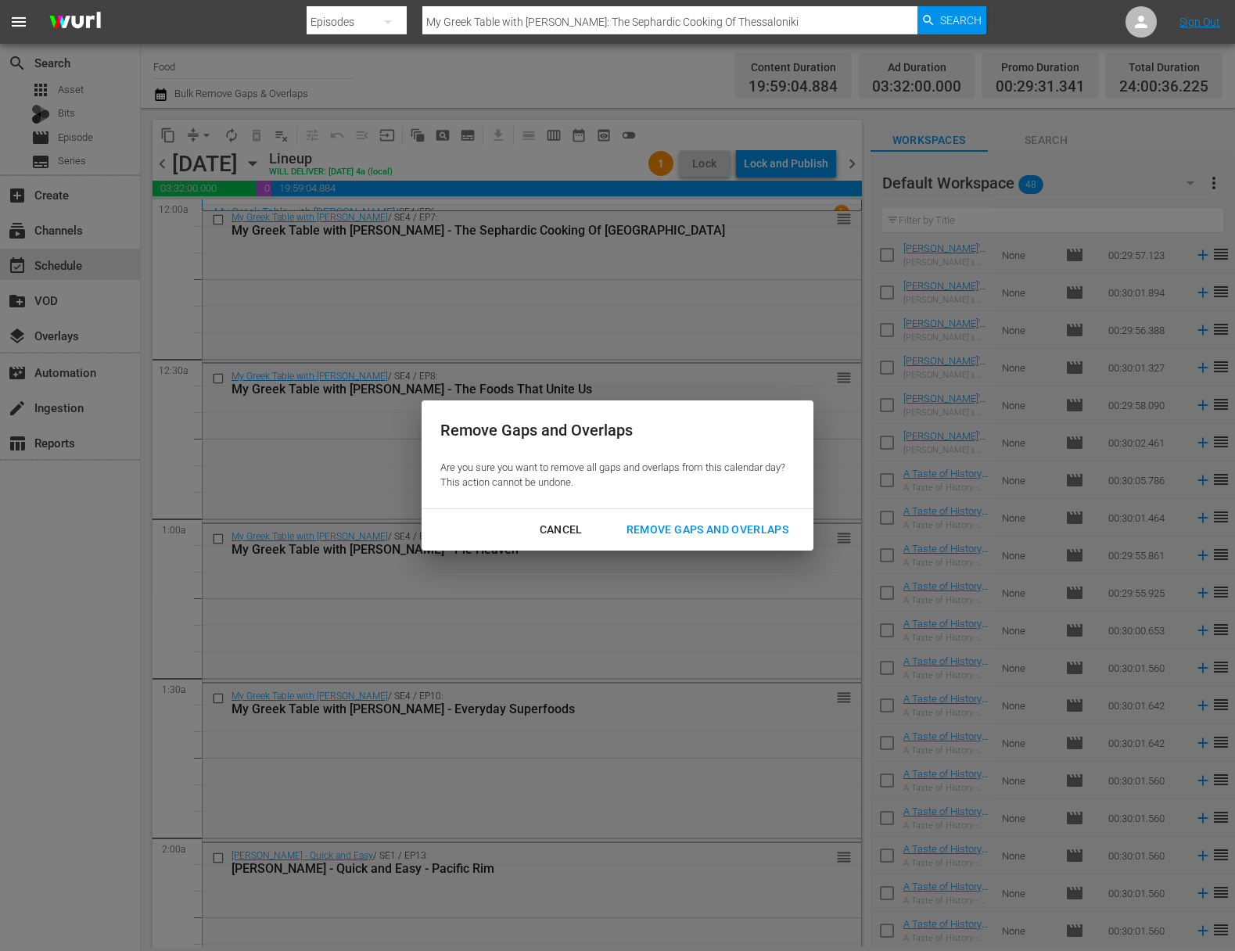
click at [779, 525] on div "Remove Gaps and Overlaps" at bounding box center [707, 530] width 187 height 20
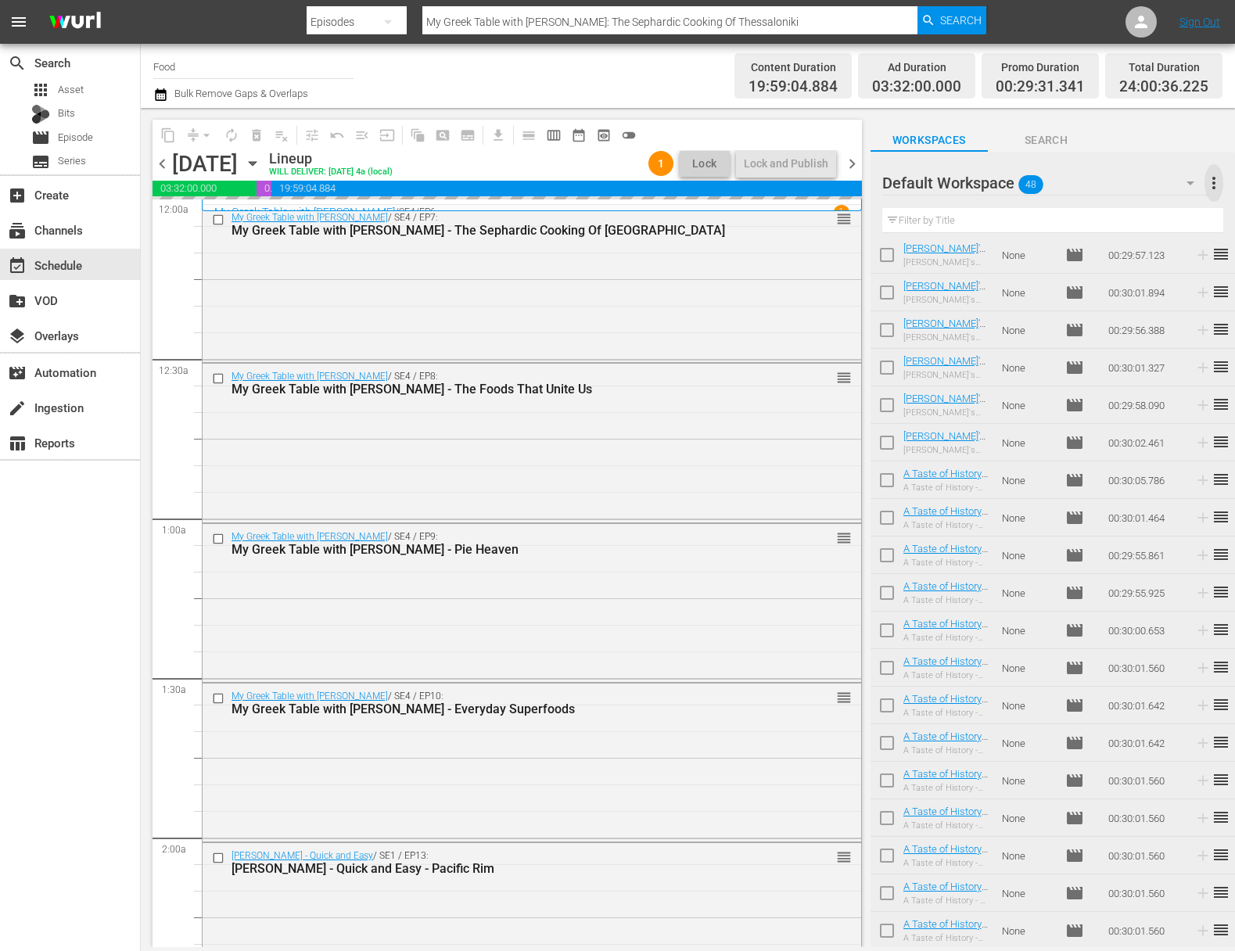
click at [1212, 185] on span "more_vert" at bounding box center [1214, 183] width 19 height 19
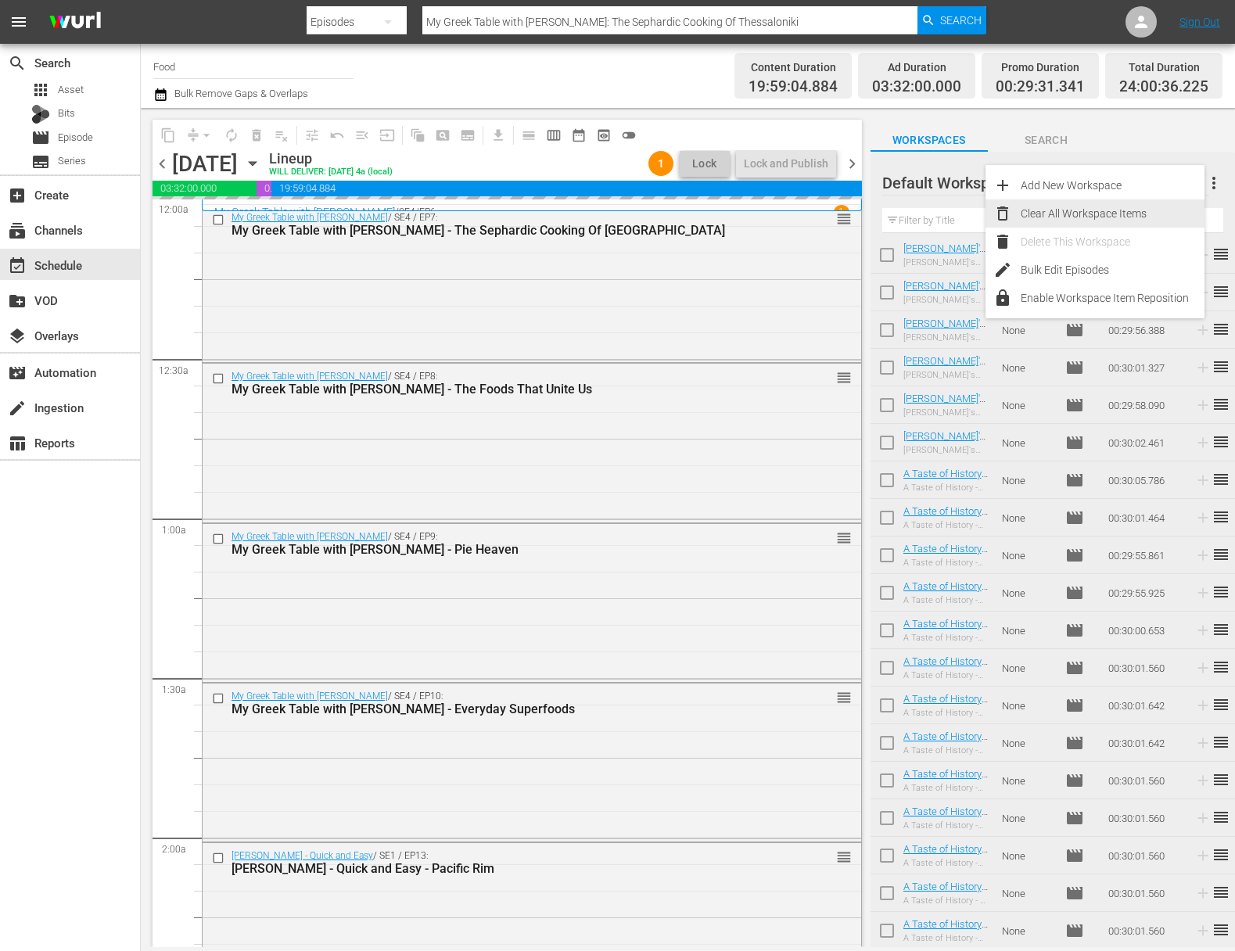
click at [1130, 217] on div "Clear All Workspace Items" at bounding box center [1113, 213] width 184 height 28
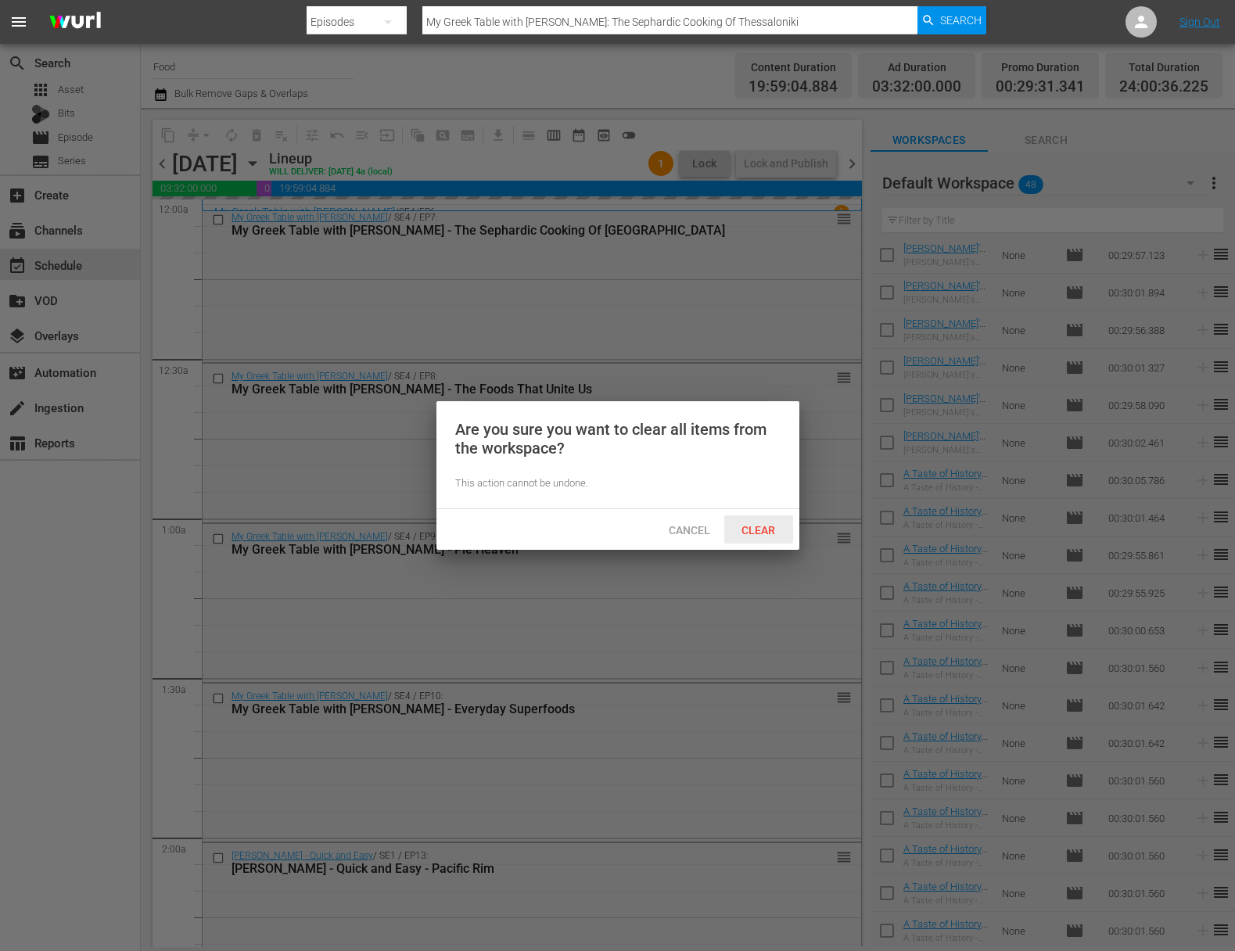
click at [763, 533] on span "Clear" at bounding box center [758, 530] width 59 height 13
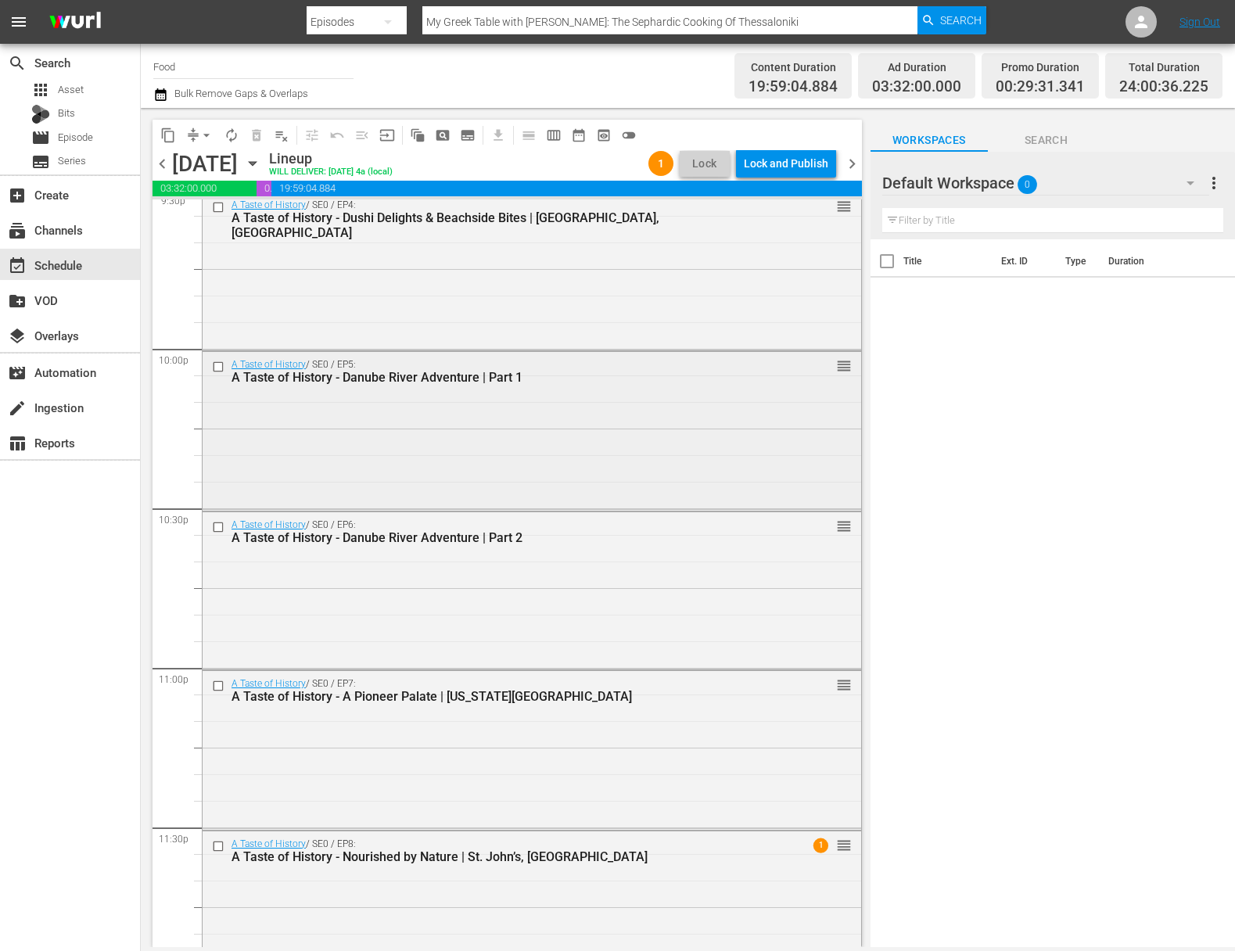
scroll to position [6913, 0]
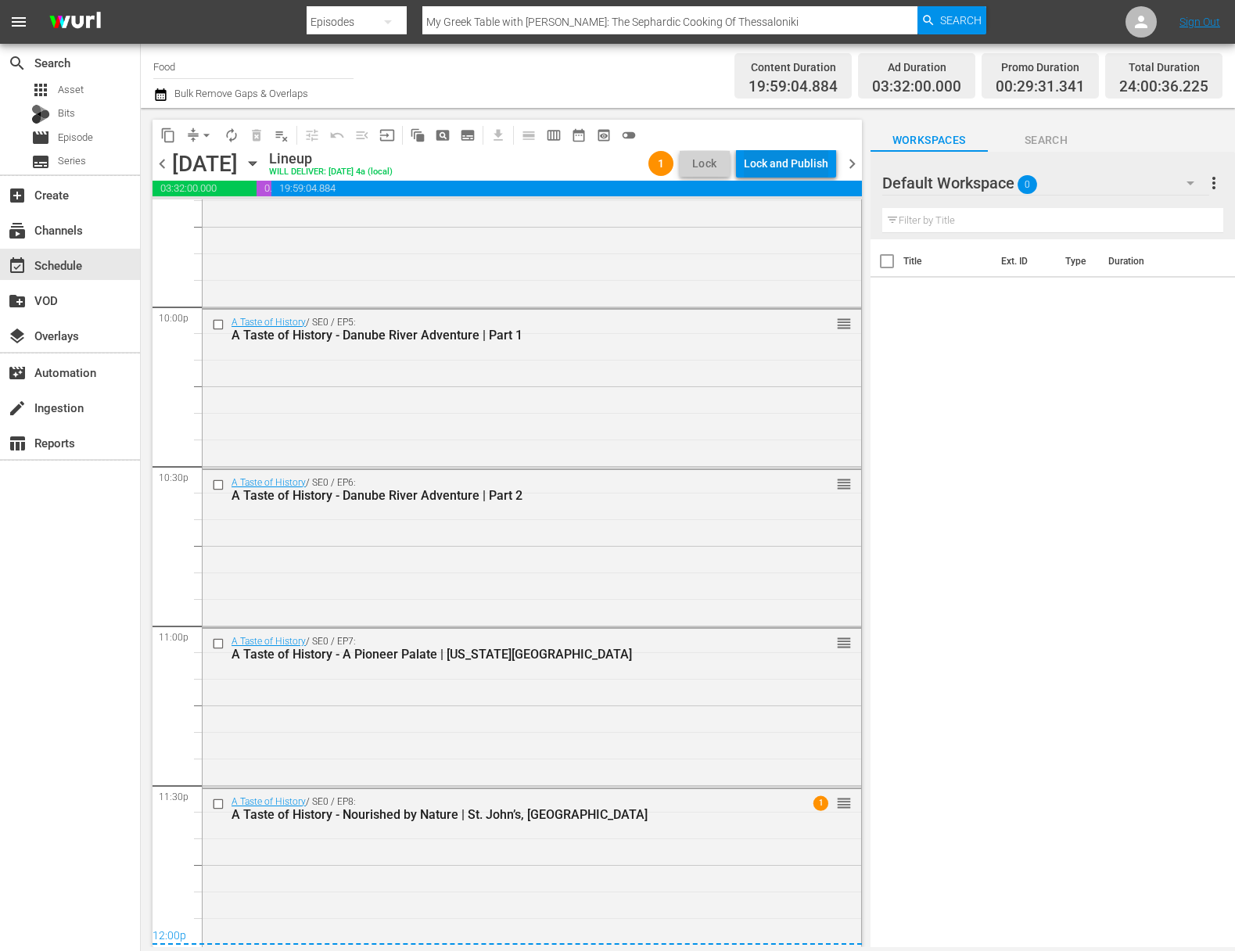
click at [786, 163] on div "Lock and Publish" at bounding box center [786, 163] width 84 height 28
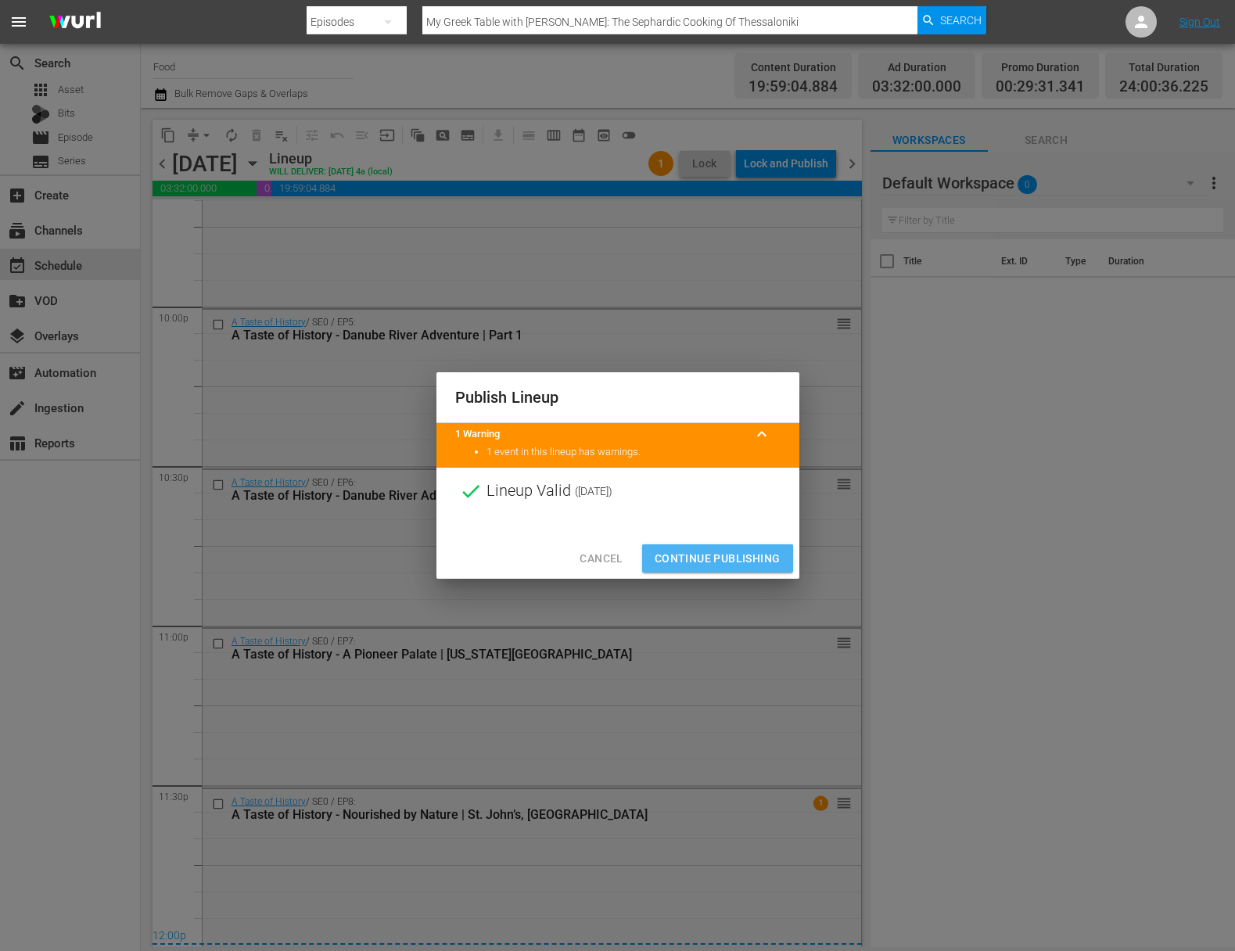
click at [720, 567] on span "Continue Publishing" at bounding box center [718, 559] width 126 height 20
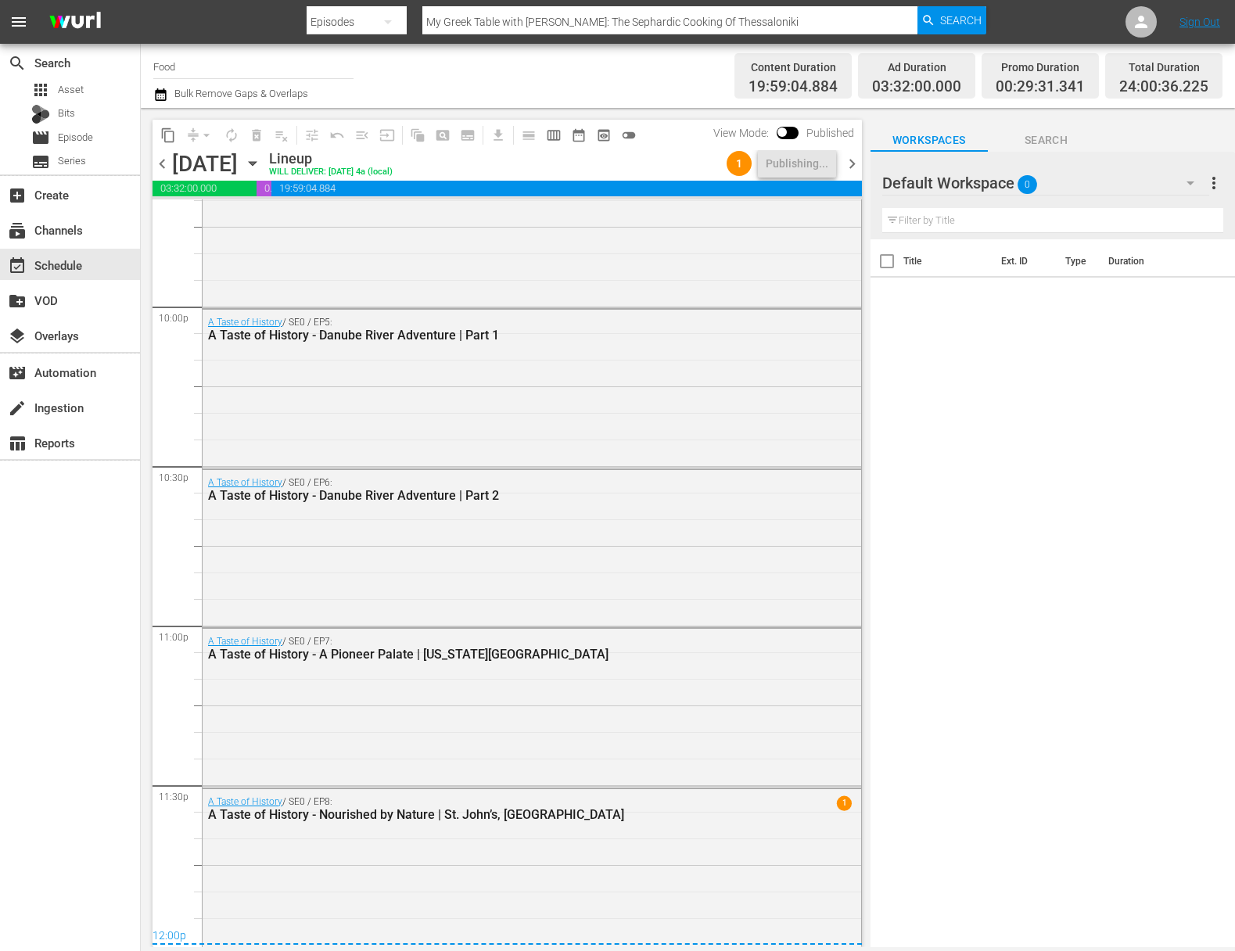
click at [261, 161] on icon "button" at bounding box center [252, 163] width 17 height 17
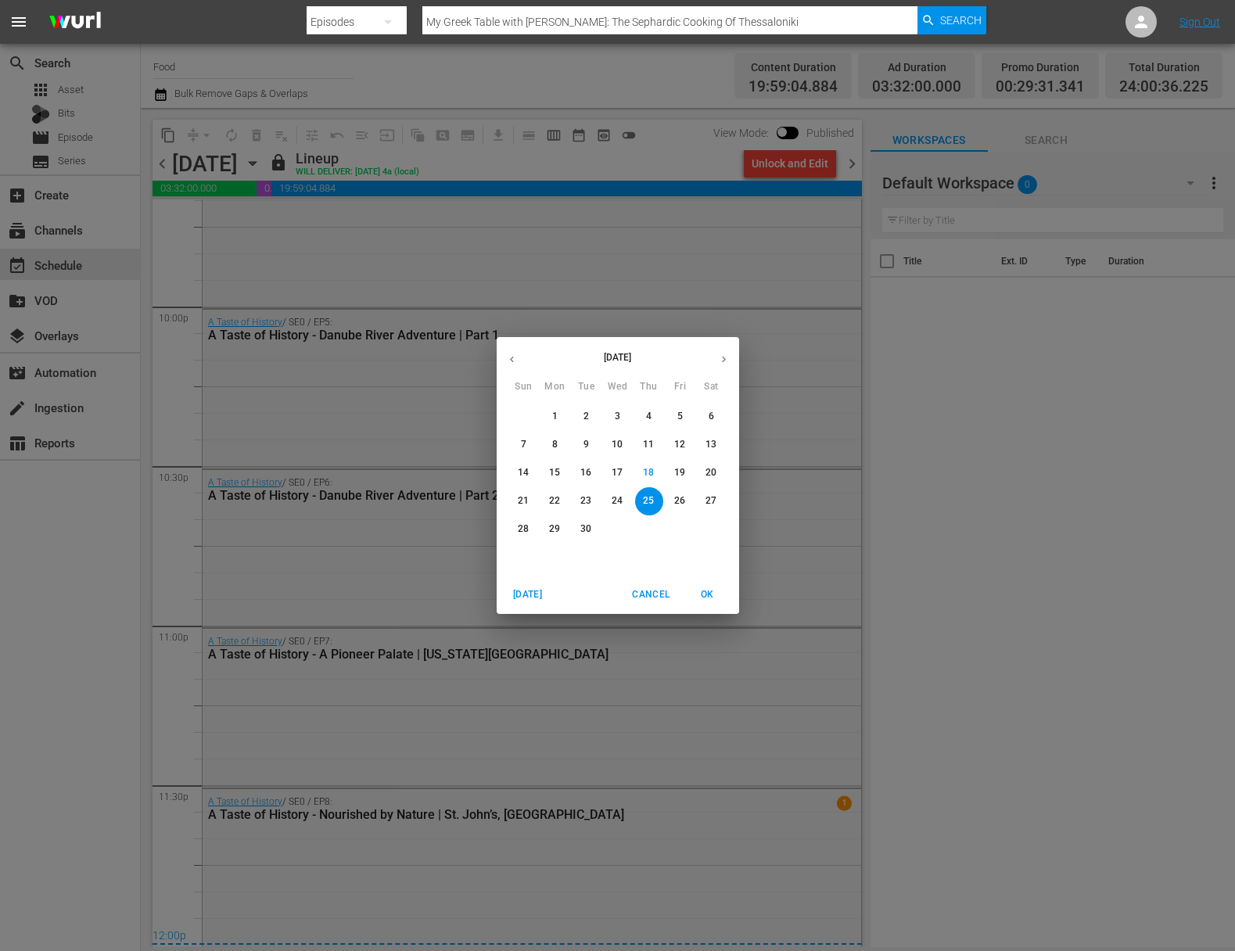
click at [652, 601] on span "Cancel" at bounding box center [651, 595] width 38 height 16
